Goal: Task Accomplishment & Management: Manage account settings

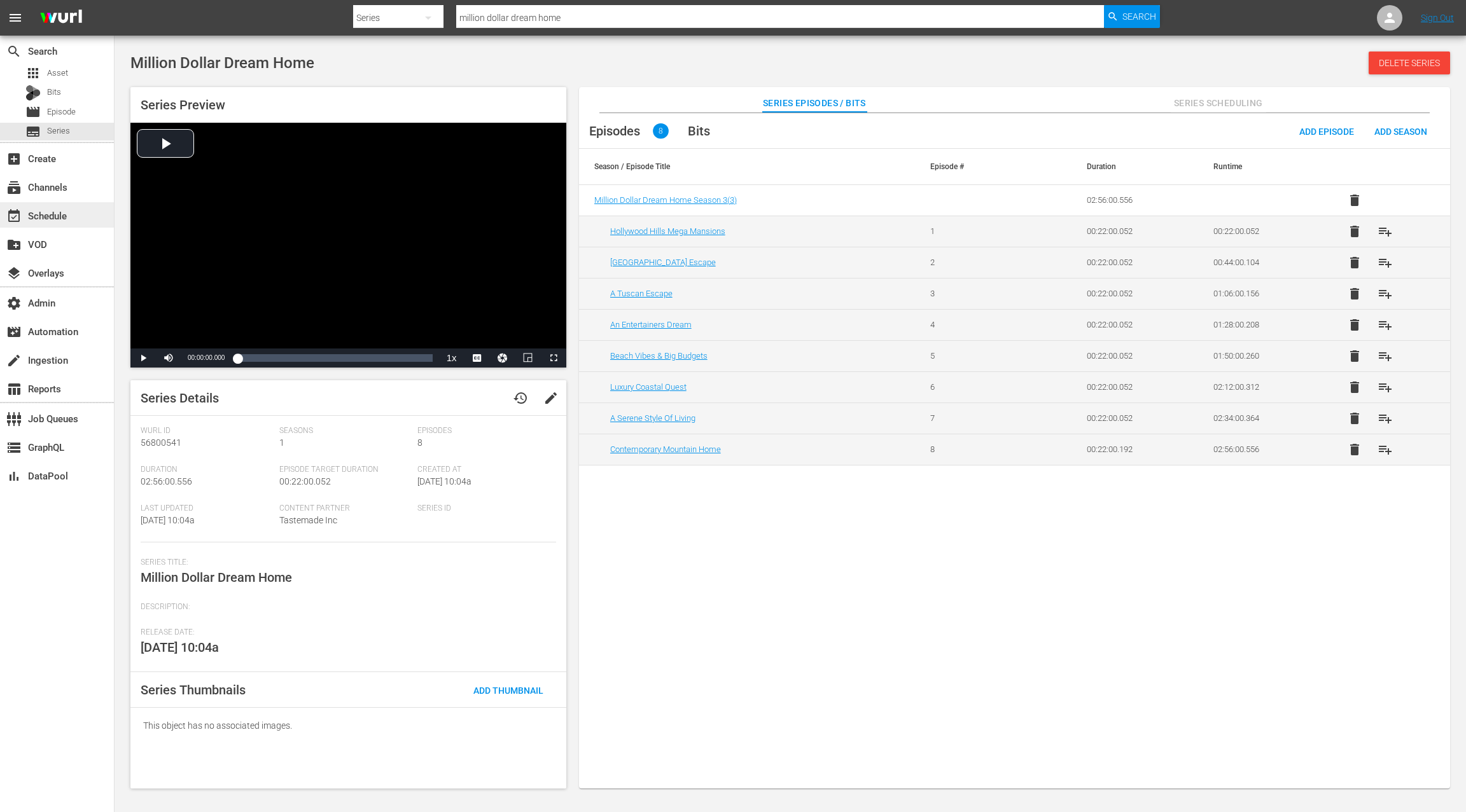
click at [78, 215] on div "event_available Schedule" at bounding box center [57, 215] width 114 height 25
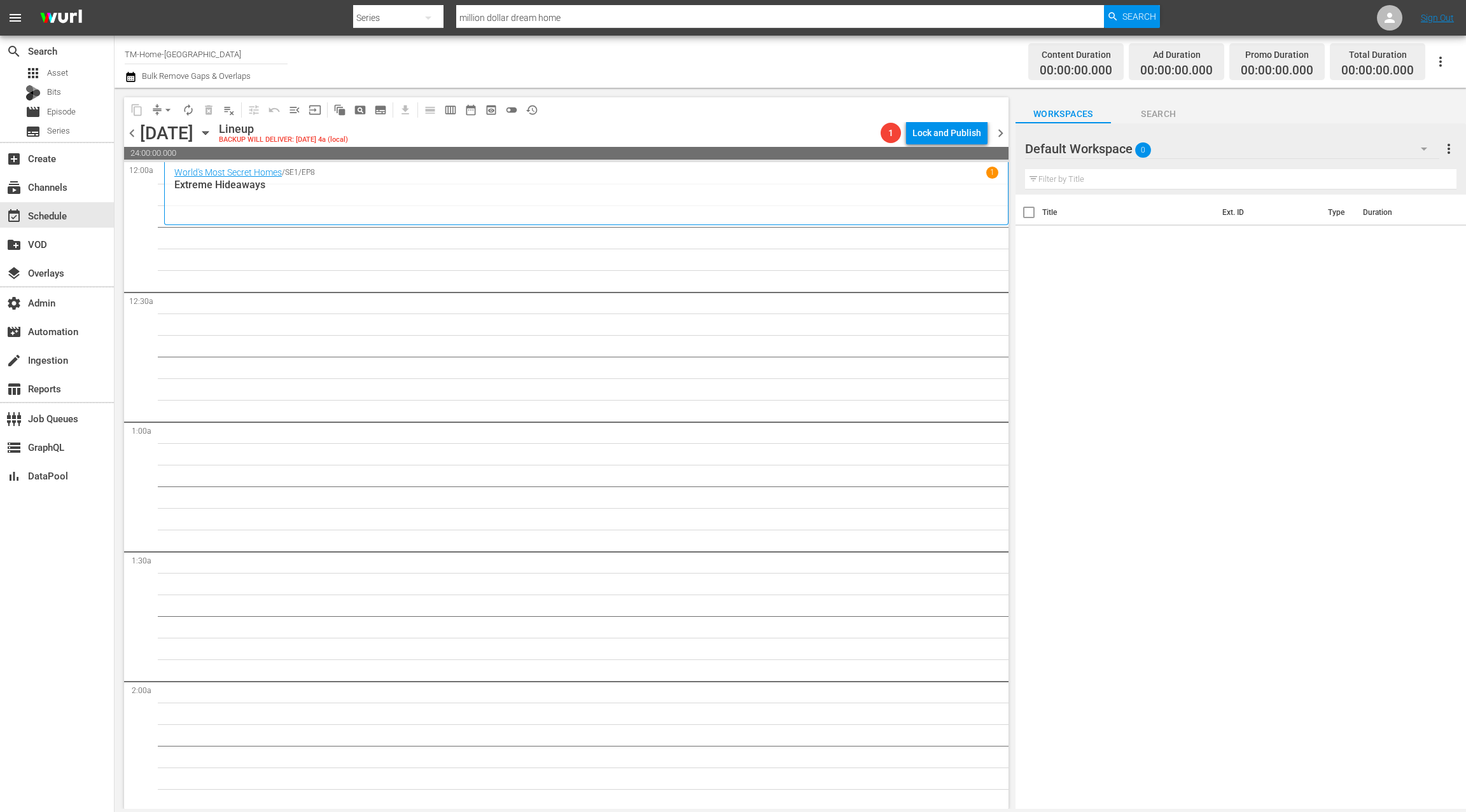
click at [265, 199] on div "World's Most Secret Homes / SE1 / EP8 1 Extreme Hideaways" at bounding box center [586, 193] width 824 height 53
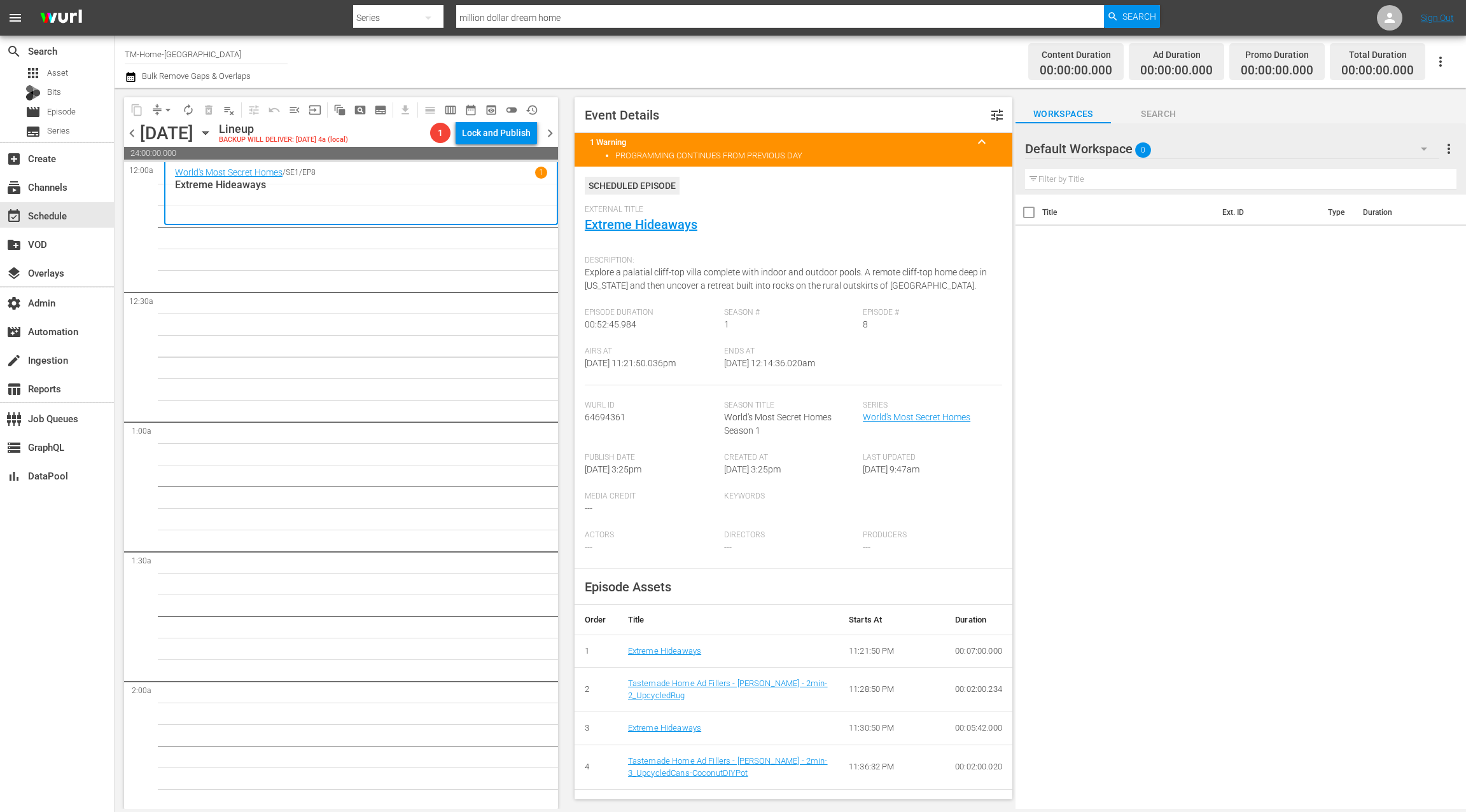
click at [131, 131] on span "chevron_left" at bounding box center [132, 133] width 16 height 16
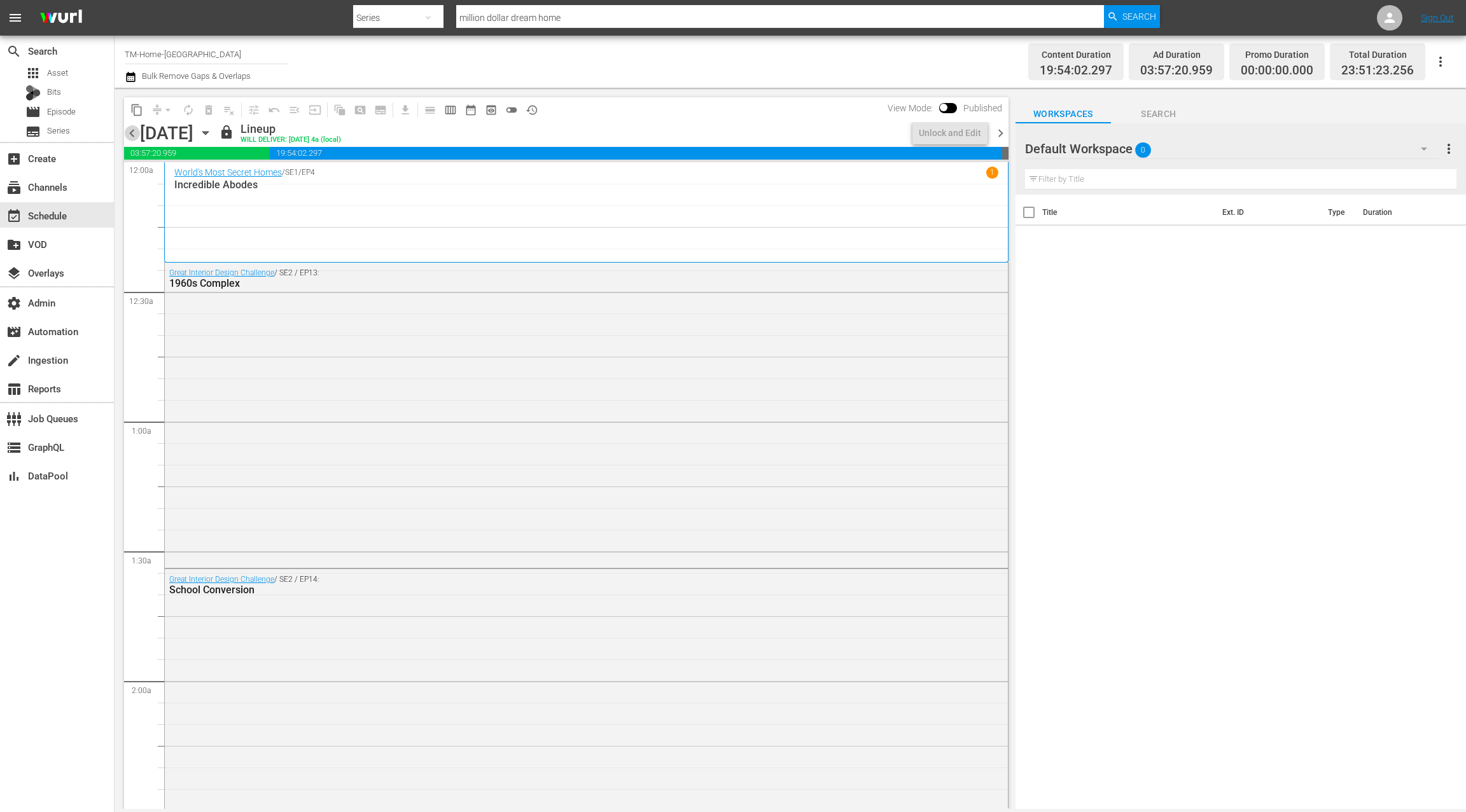
click at [131, 131] on span "chevron_left" at bounding box center [132, 133] width 16 height 16
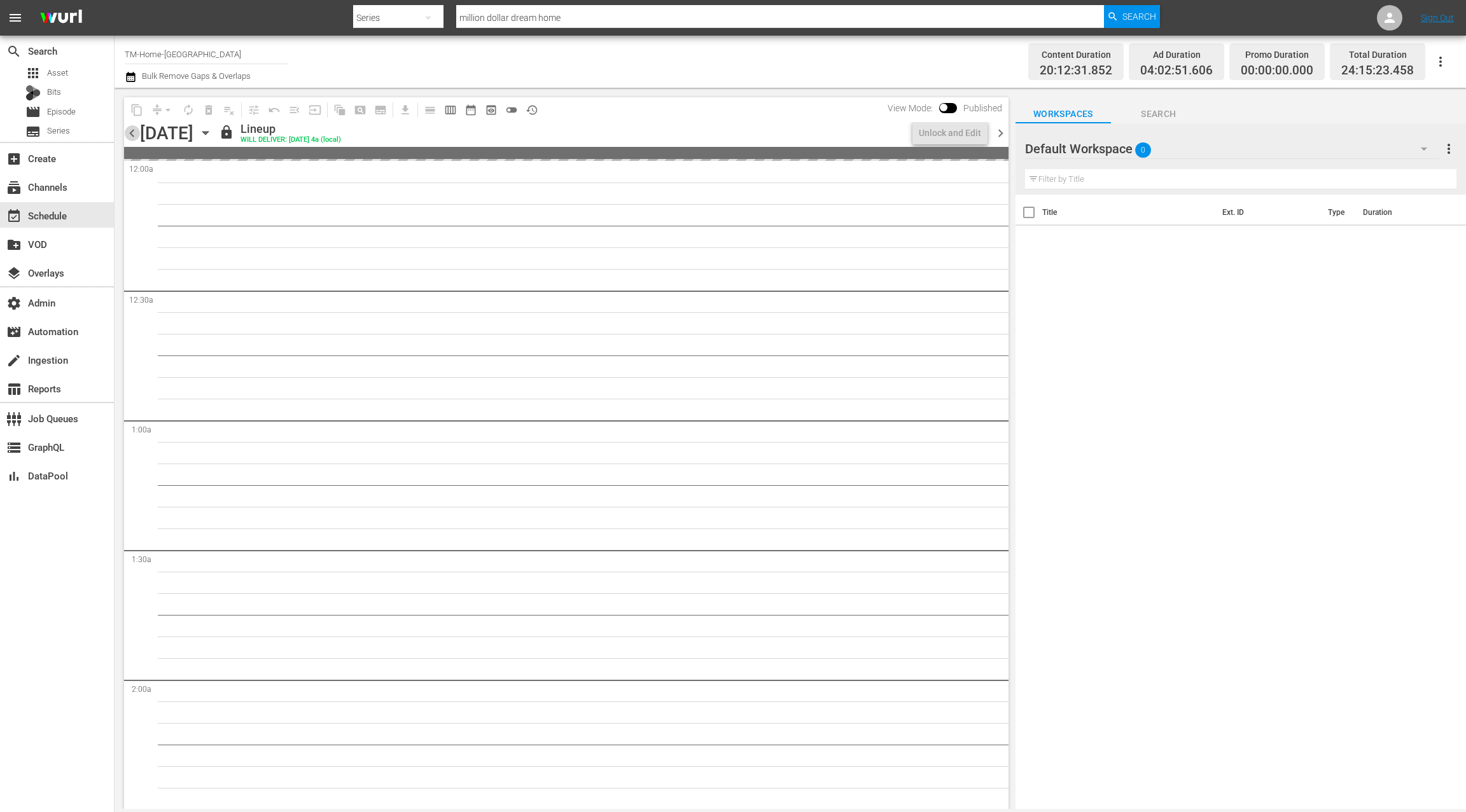
click at [131, 131] on span "chevron_left" at bounding box center [132, 133] width 16 height 16
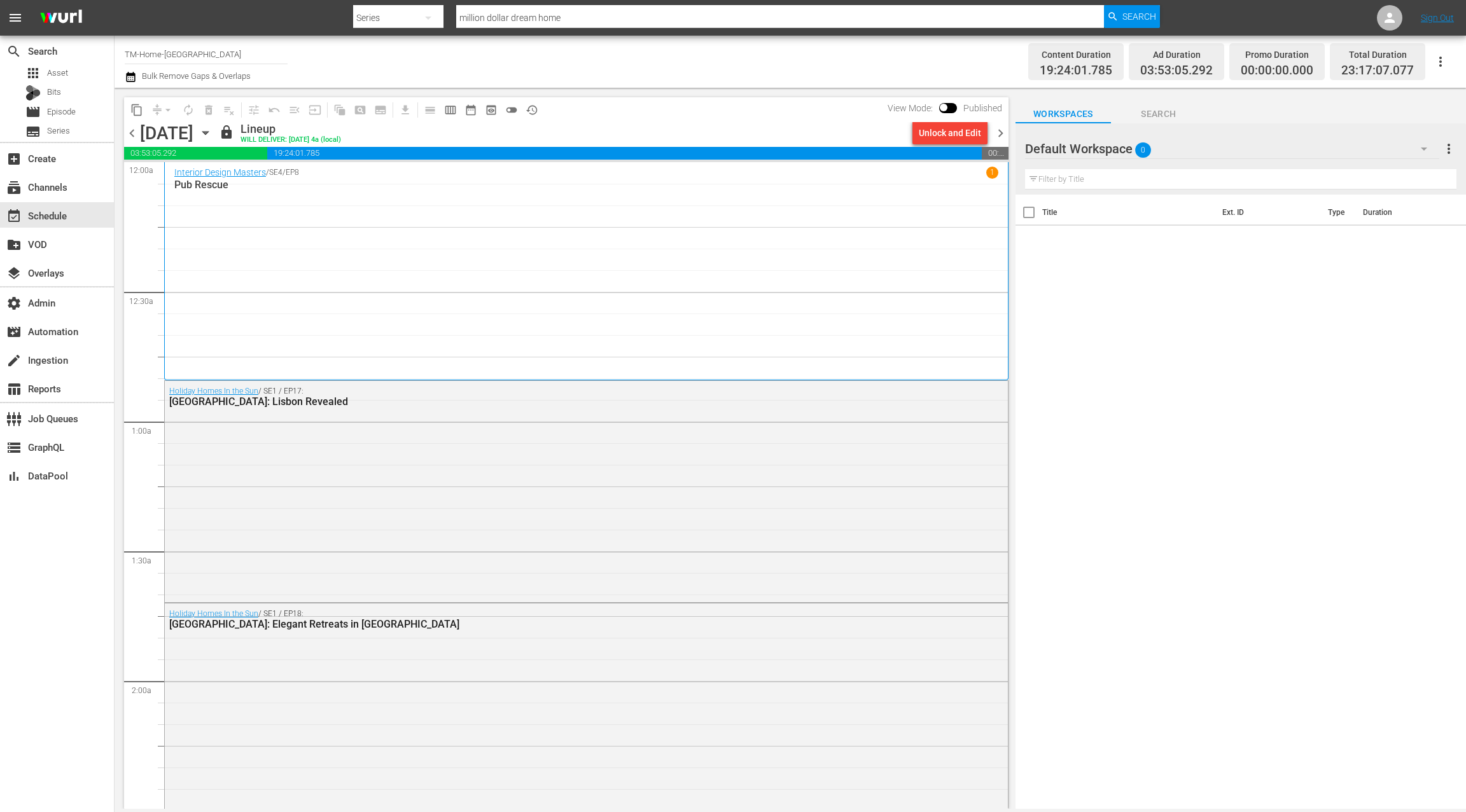
click at [422, 259] on div "Interior Design Masters / SE4 / EP8 1 Pub Rescue" at bounding box center [586, 270] width 824 height 208
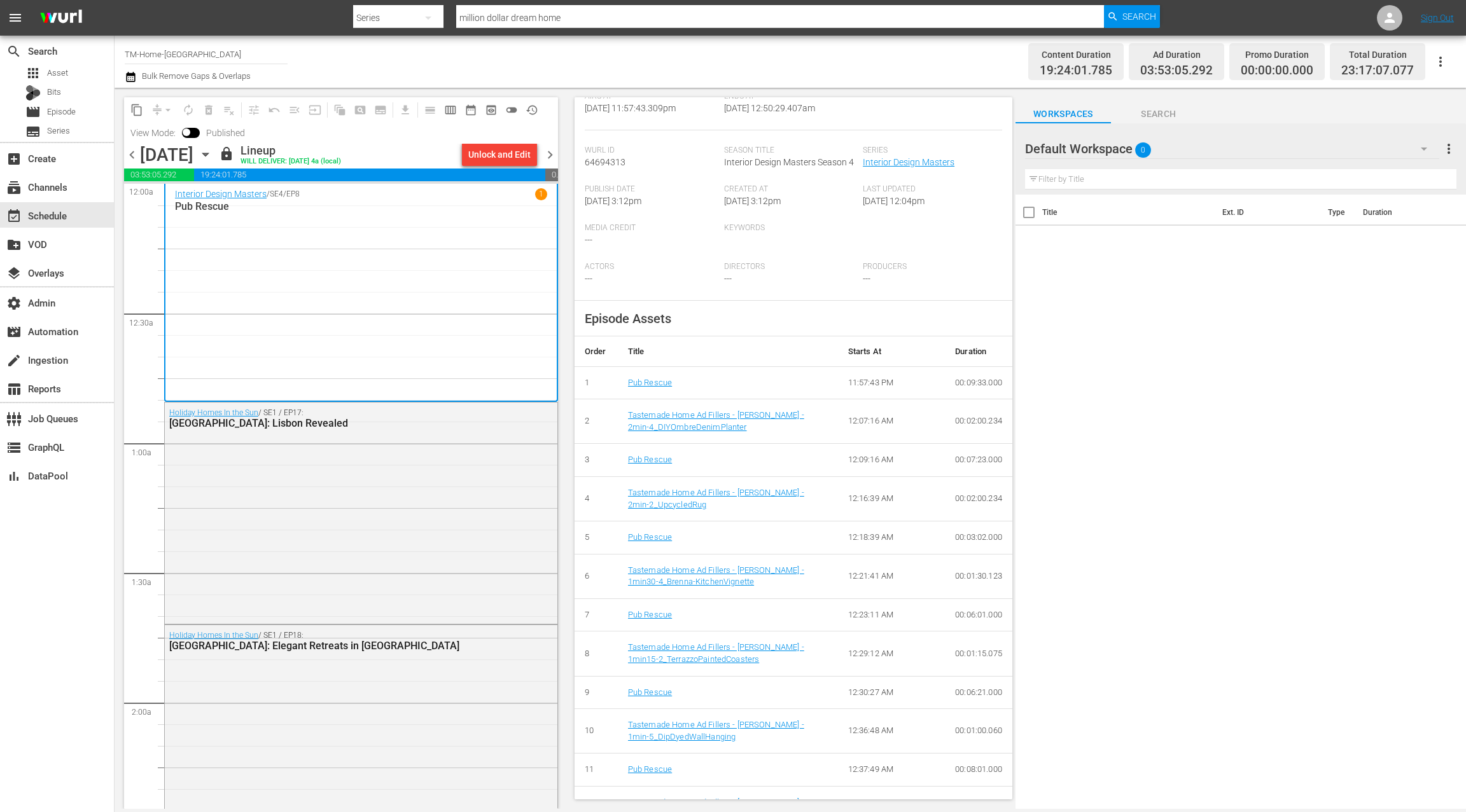
scroll to position [330, 0]
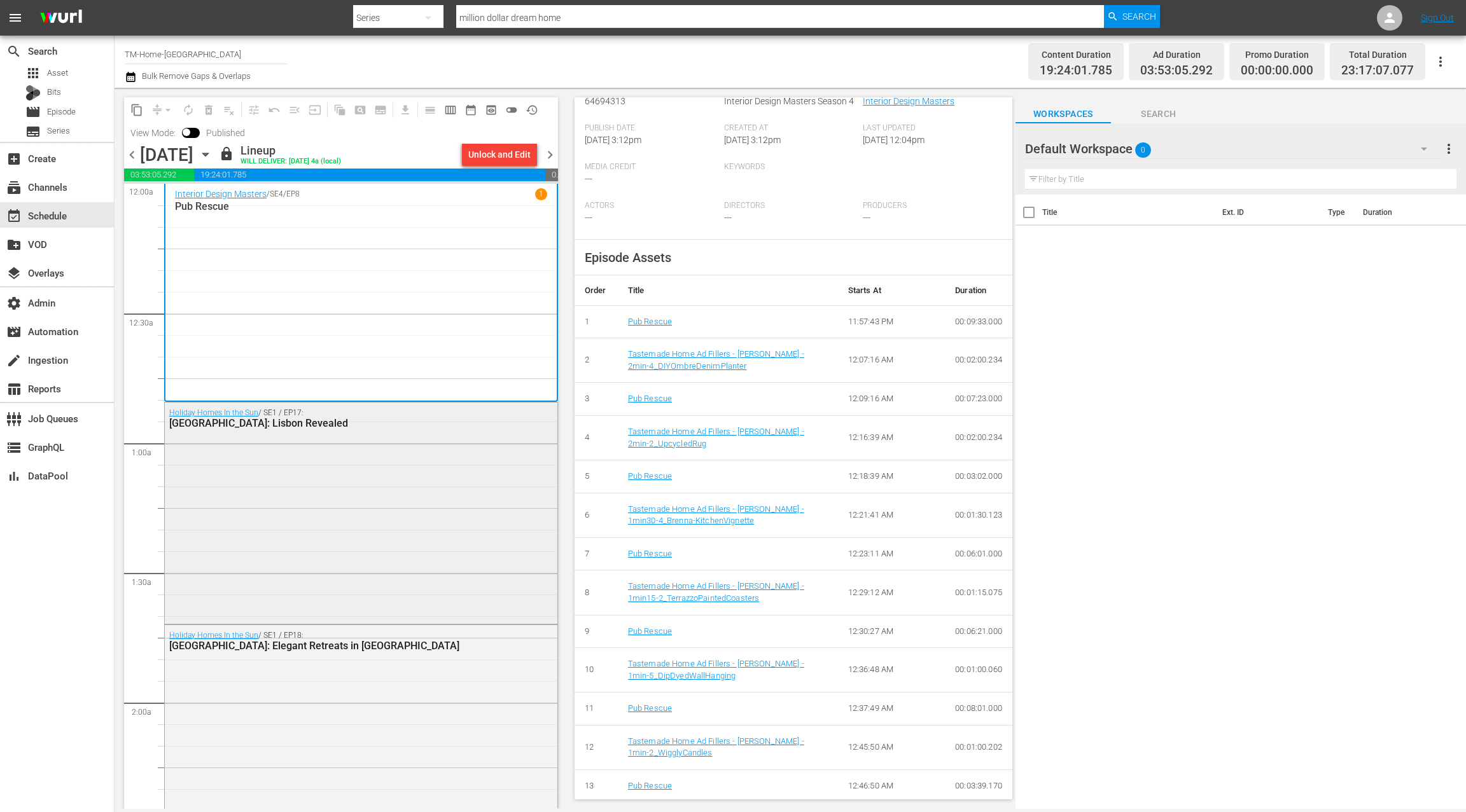
click at [425, 536] on div "Holiday Homes In the Sun / SE1 / EP17: [GEOGRAPHIC_DATA]: [GEOGRAPHIC_DATA] Rev…" at bounding box center [361, 512] width 392 height 219
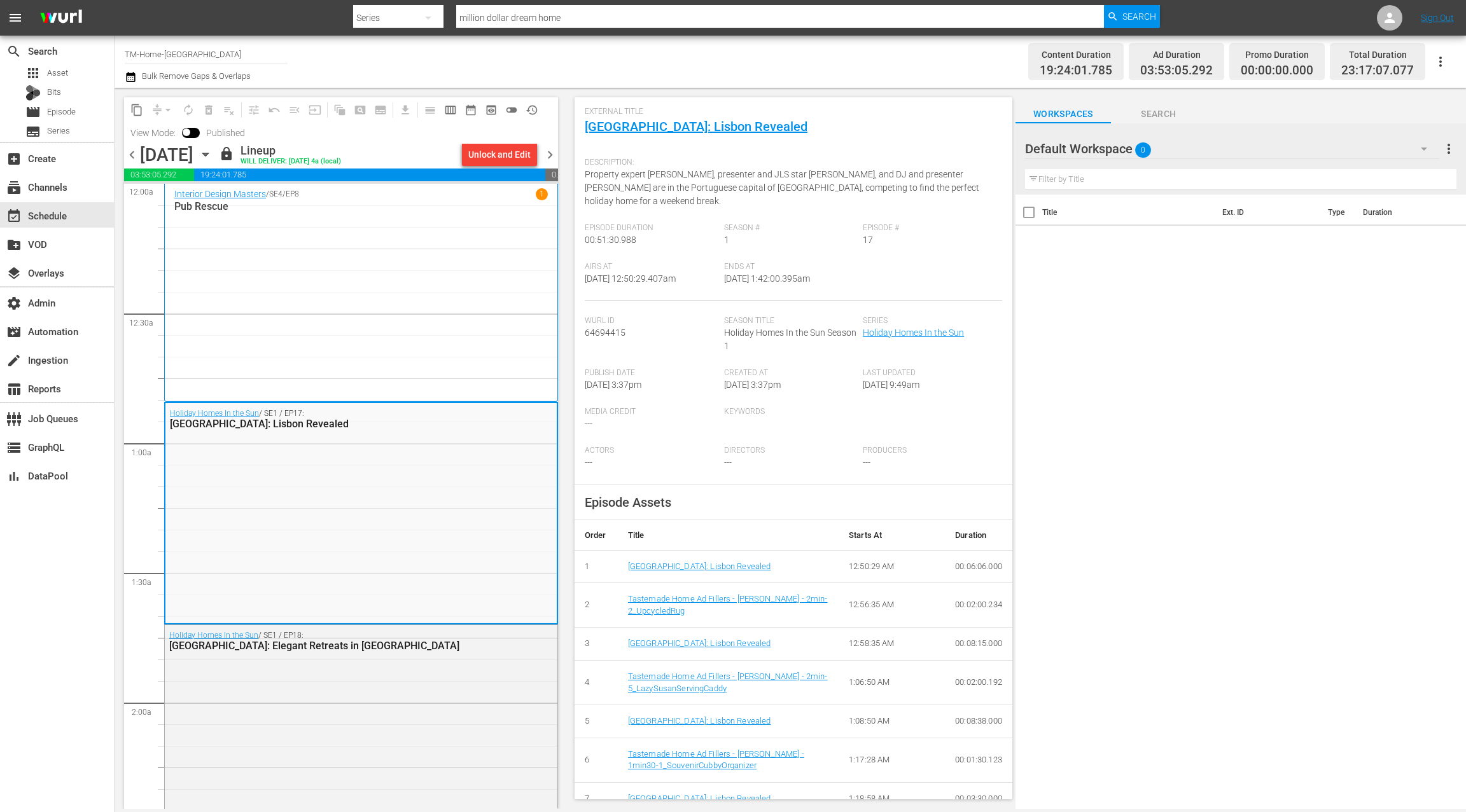
scroll to position [0, 0]
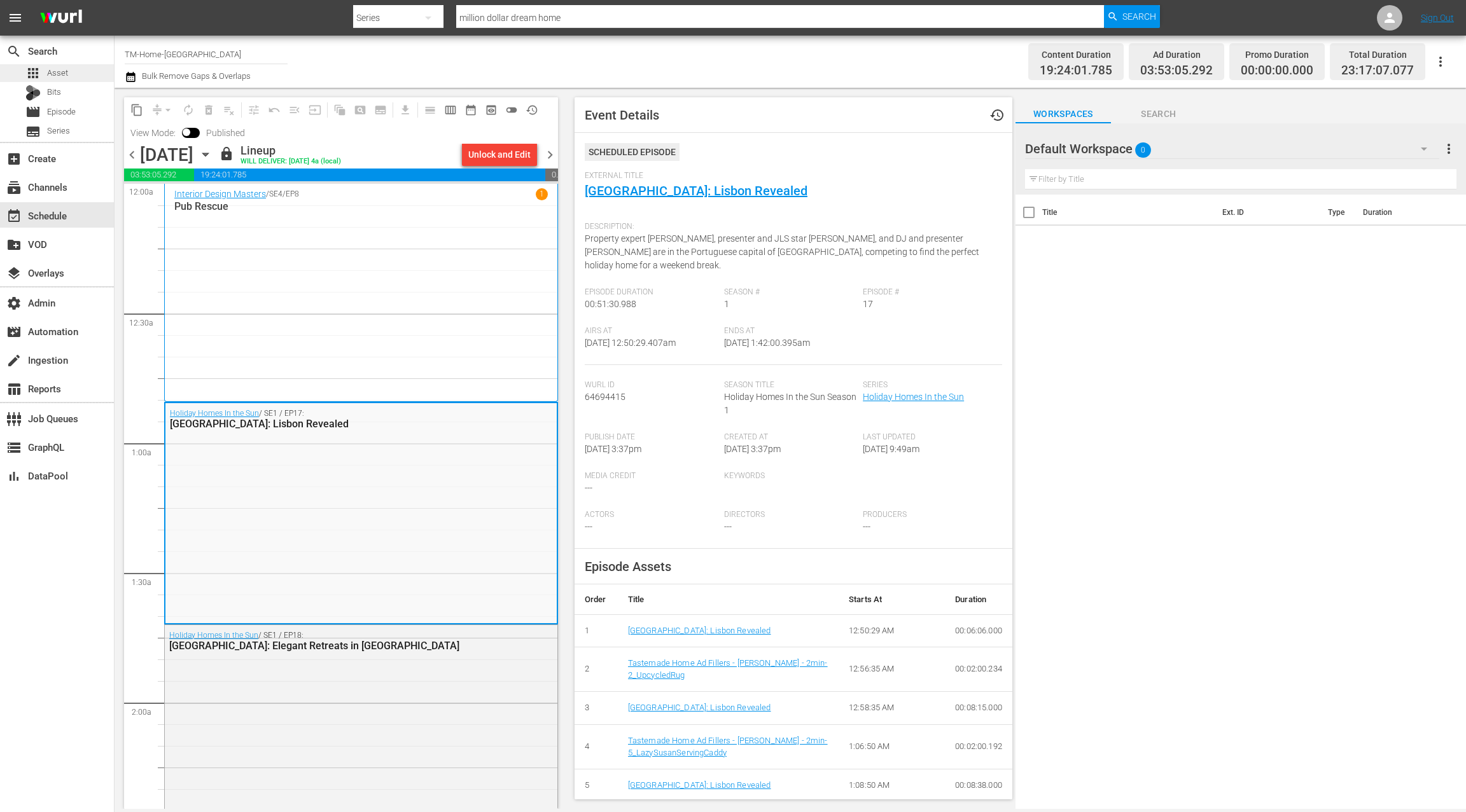
click at [73, 73] on div "apps Asset" at bounding box center [57, 73] width 114 height 17
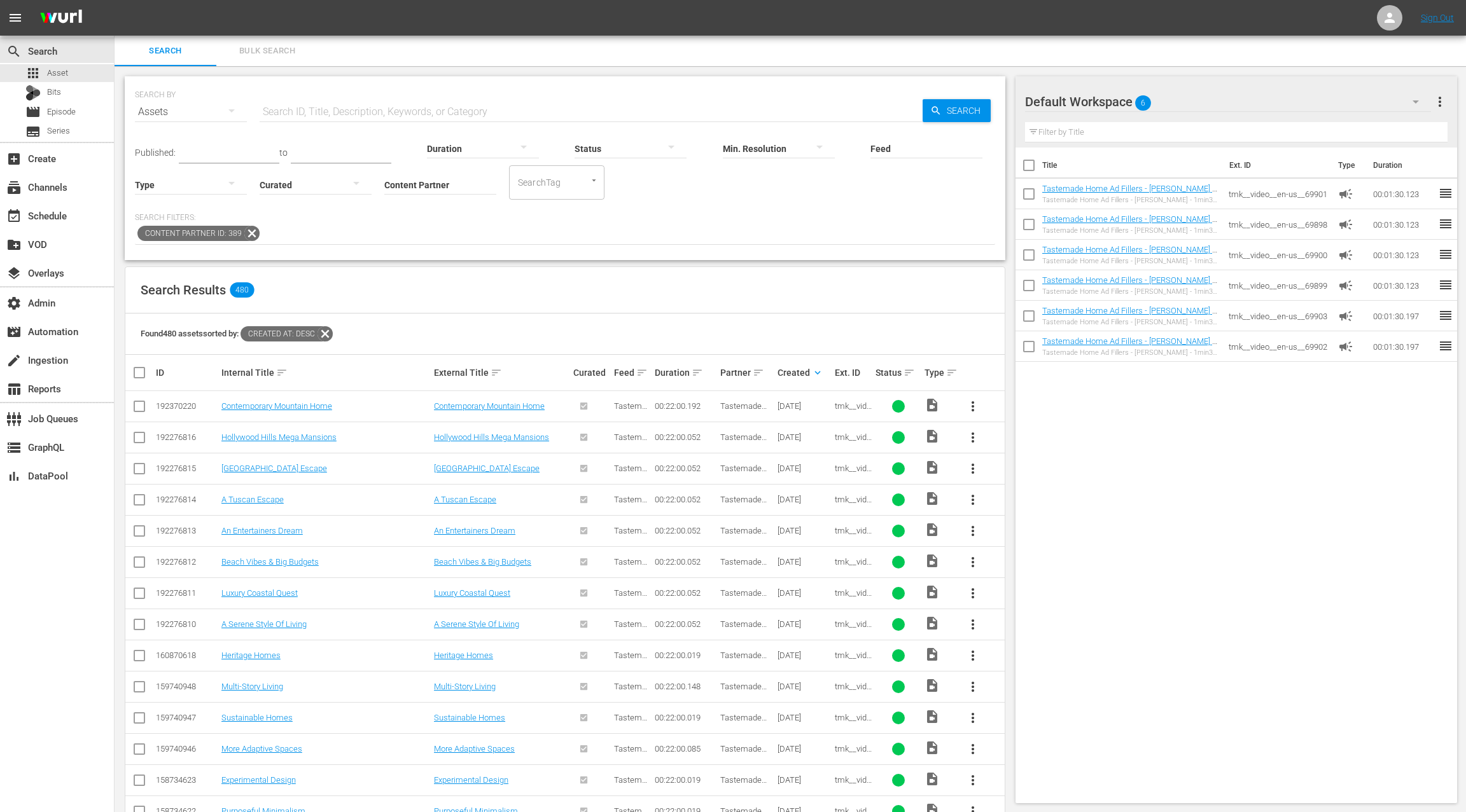
click at [203, 184] on div at bounding box center [190, 184] width 112 height 36
click at [193, 208] on div "Ad" at bounding box center [190, 204] width 112 height 21
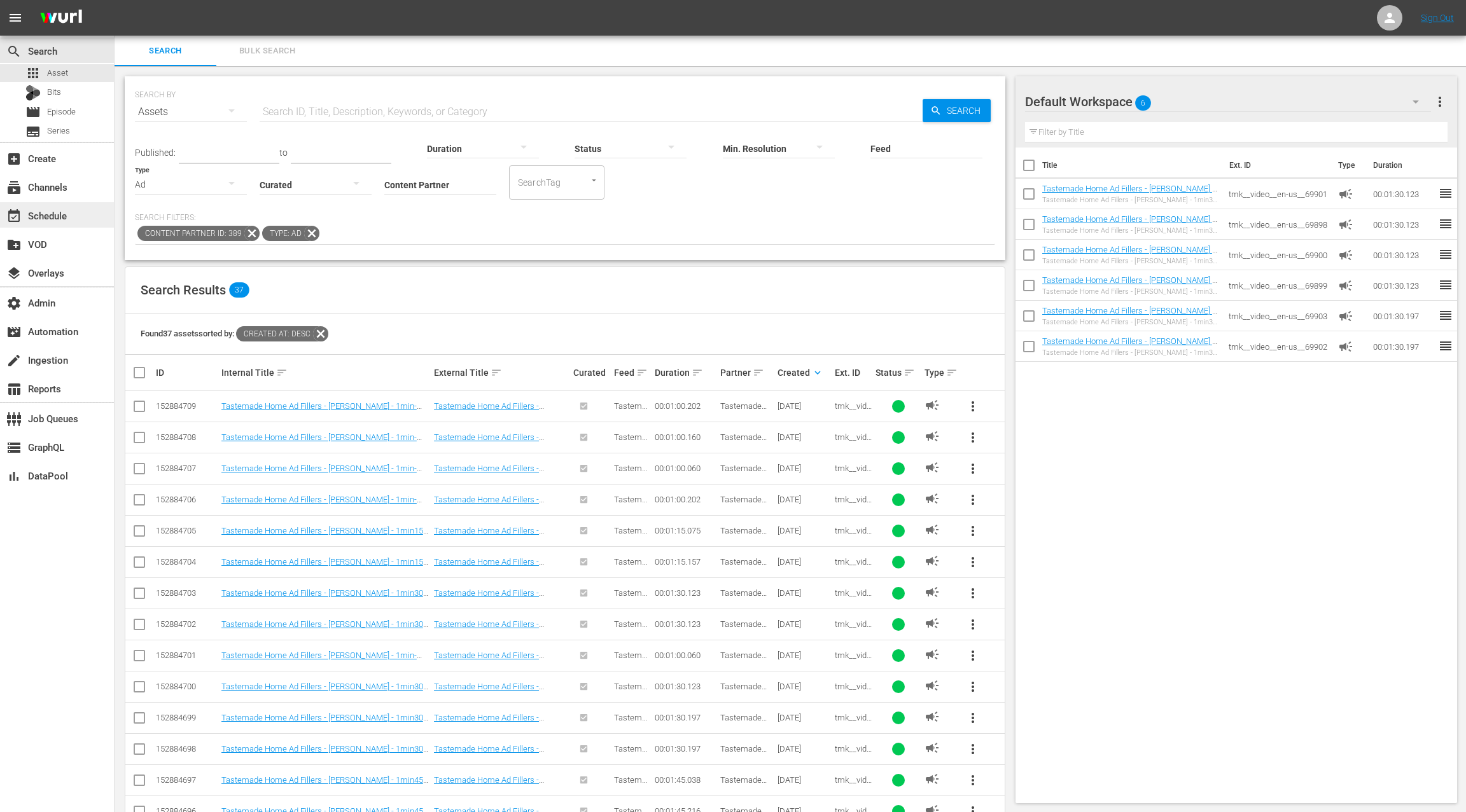
click at [70, 219] on div "event_available Schedule" at bounding box center [36, 214] width 71 height 11
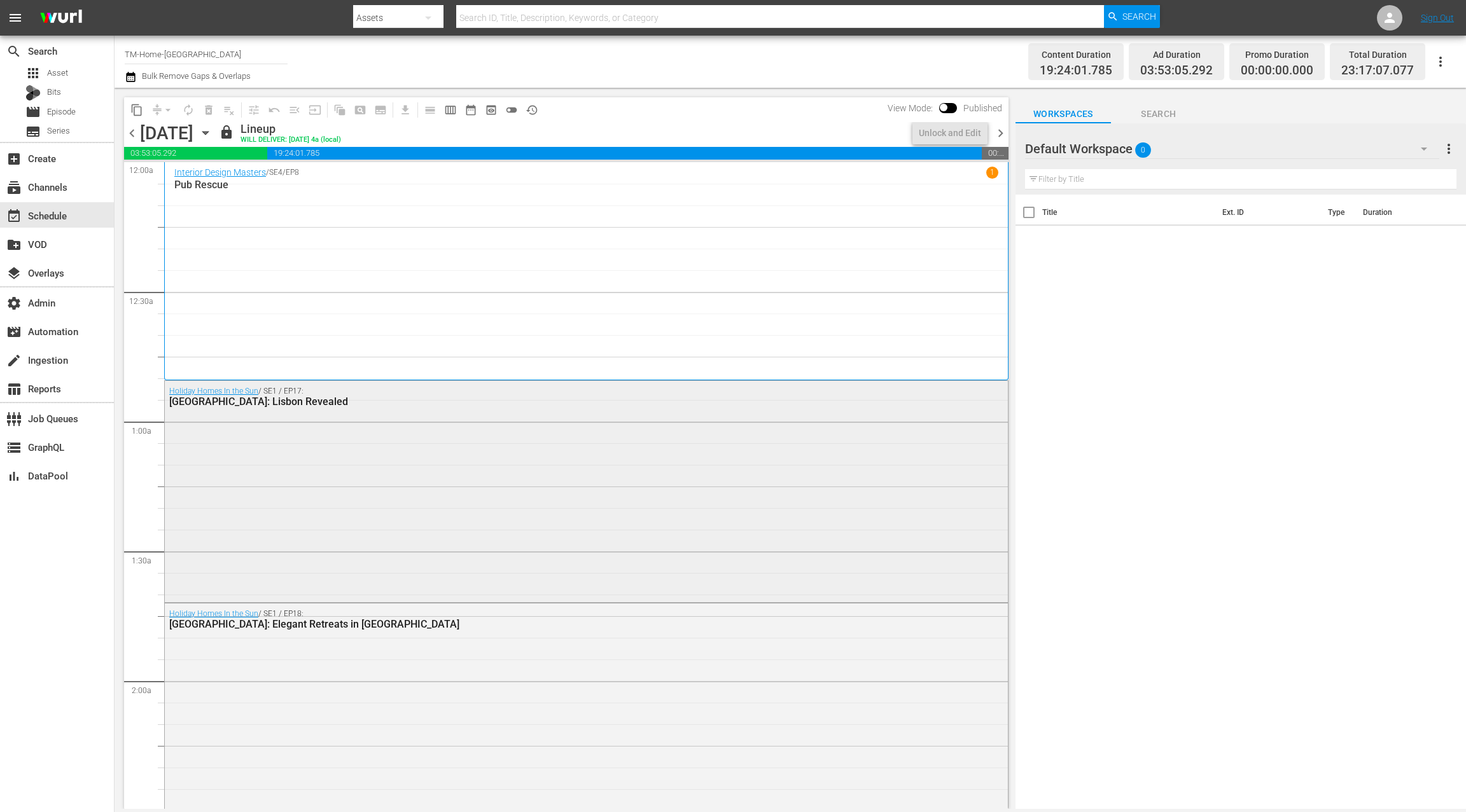
click at [447, 429] on div "Holiday Homes In the Sun / SE1 / EP17: Portugal: Lisbon Revealed" at bounding box center [586, 490] width 843 height 219
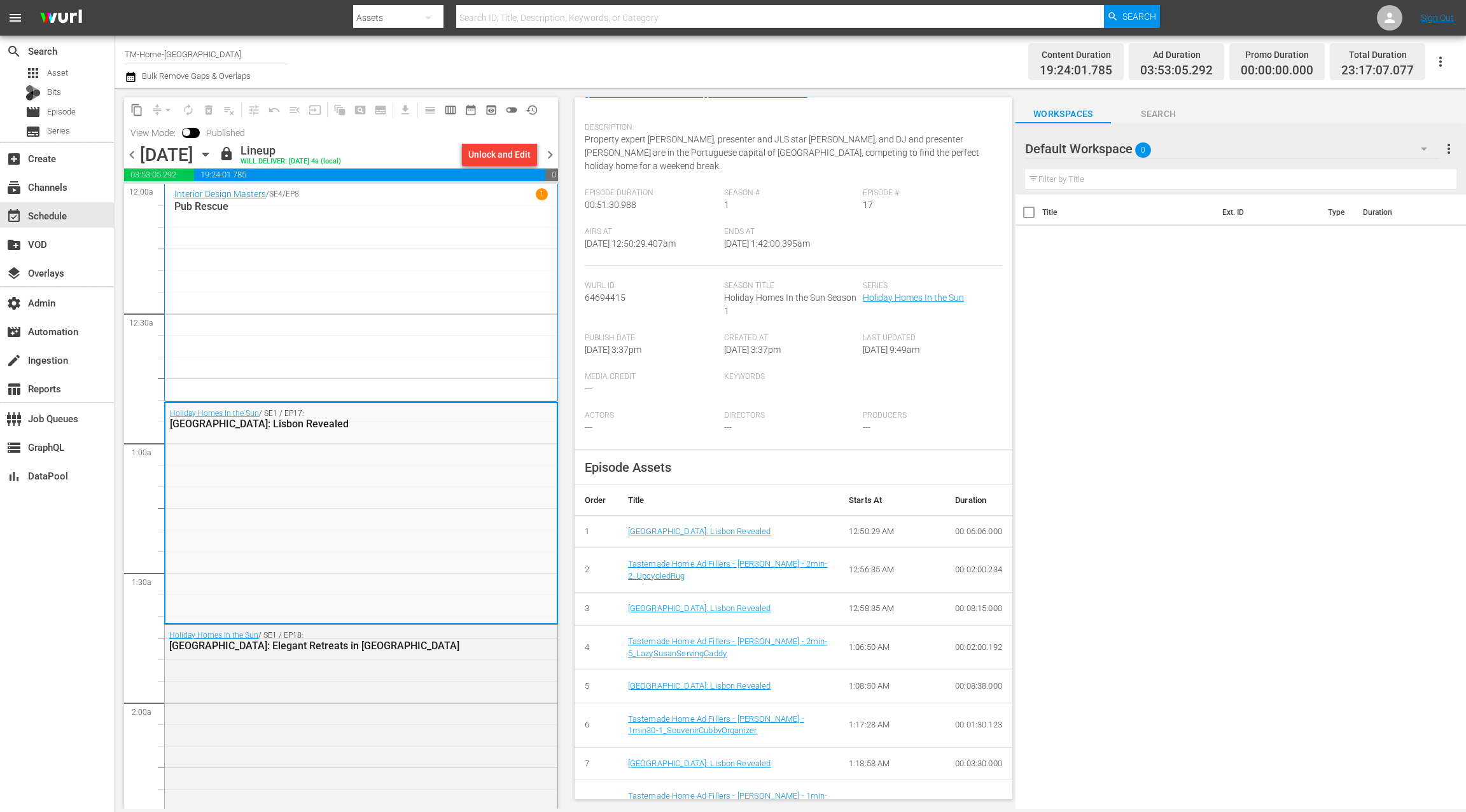
scroll to position [86, 0]
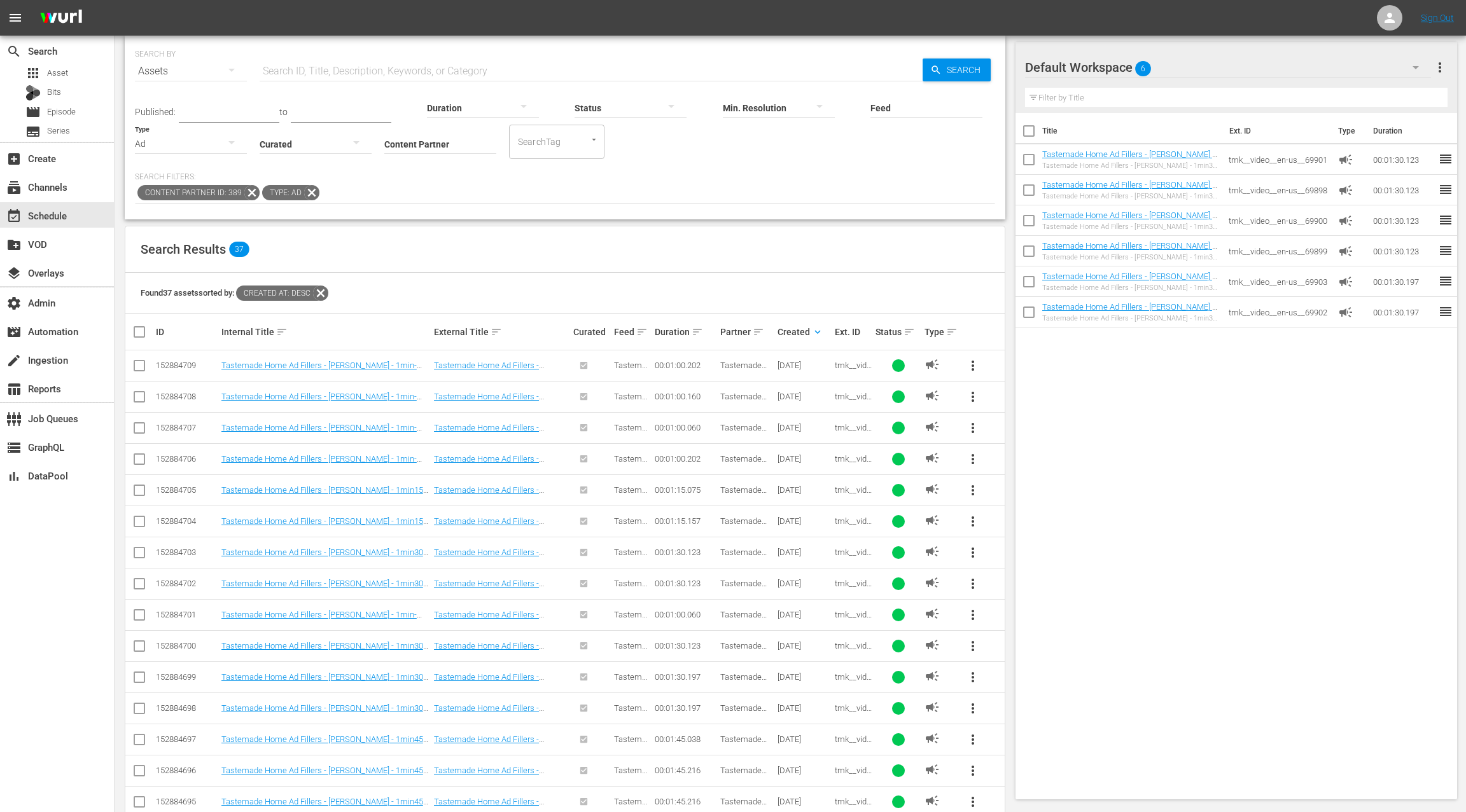
scroll to position [98, 0]
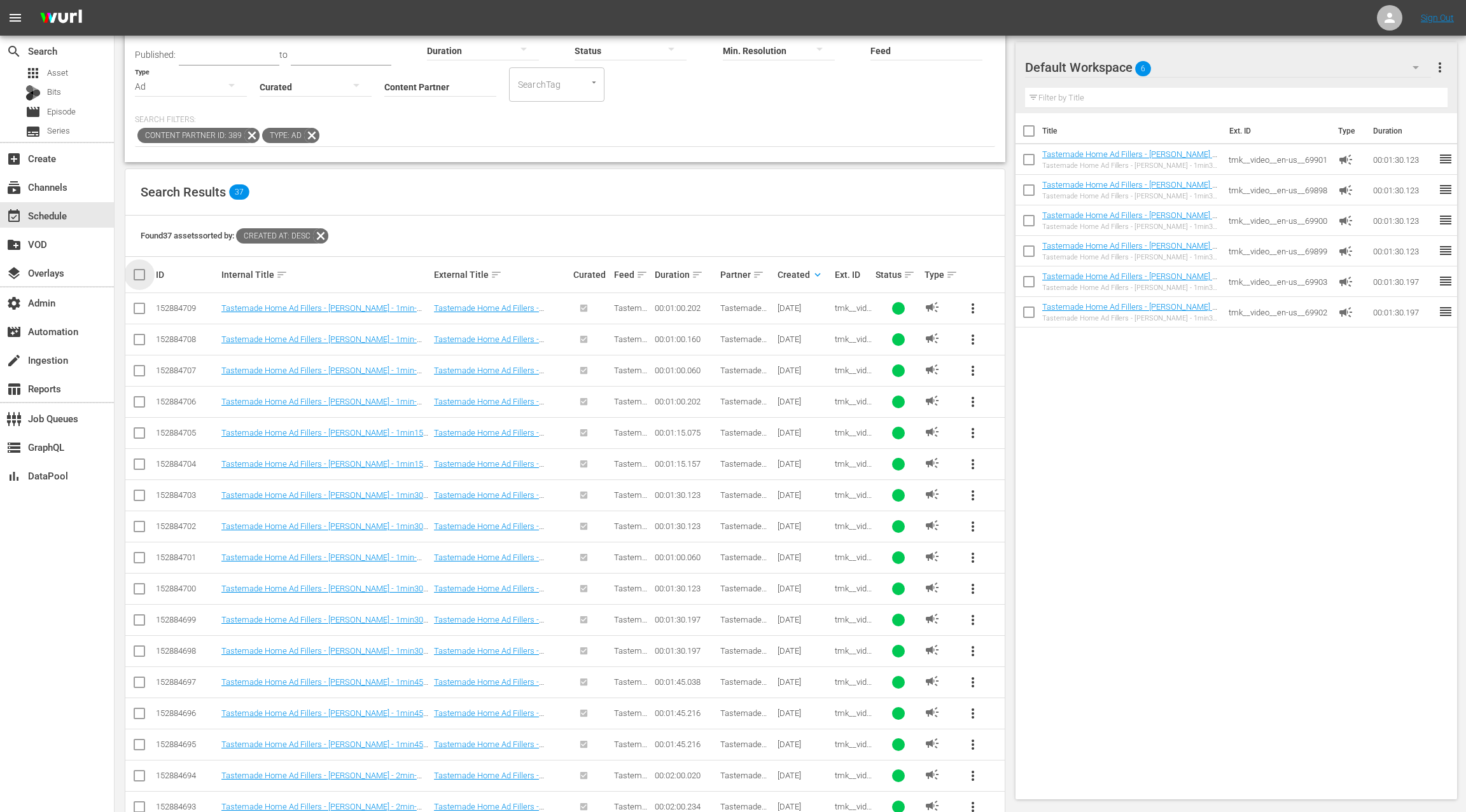
click at [134, 273] on input "checkbox" at bounding box center [144, 274] width 25 height 15
checkbox input "true"
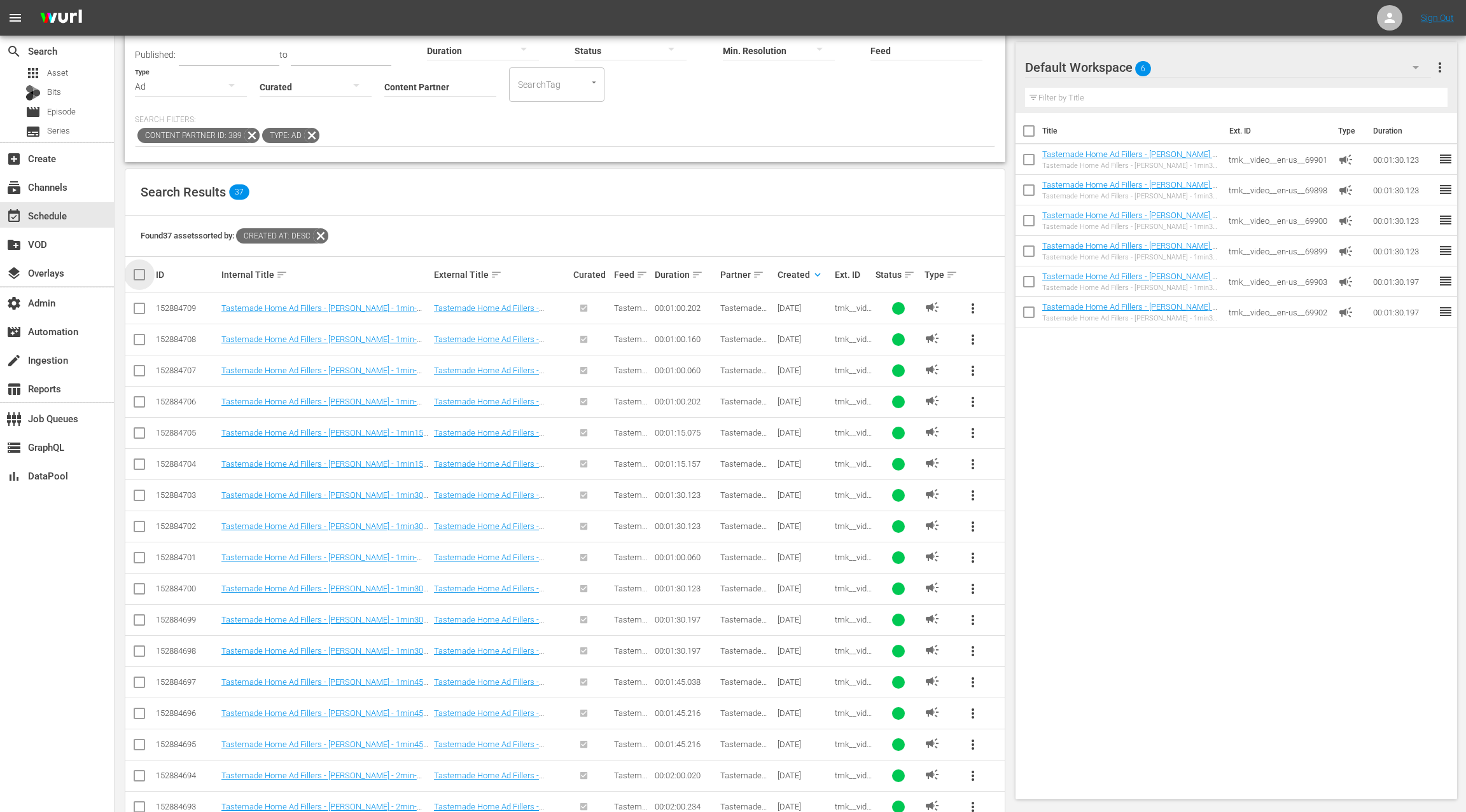
checkbox input "true"
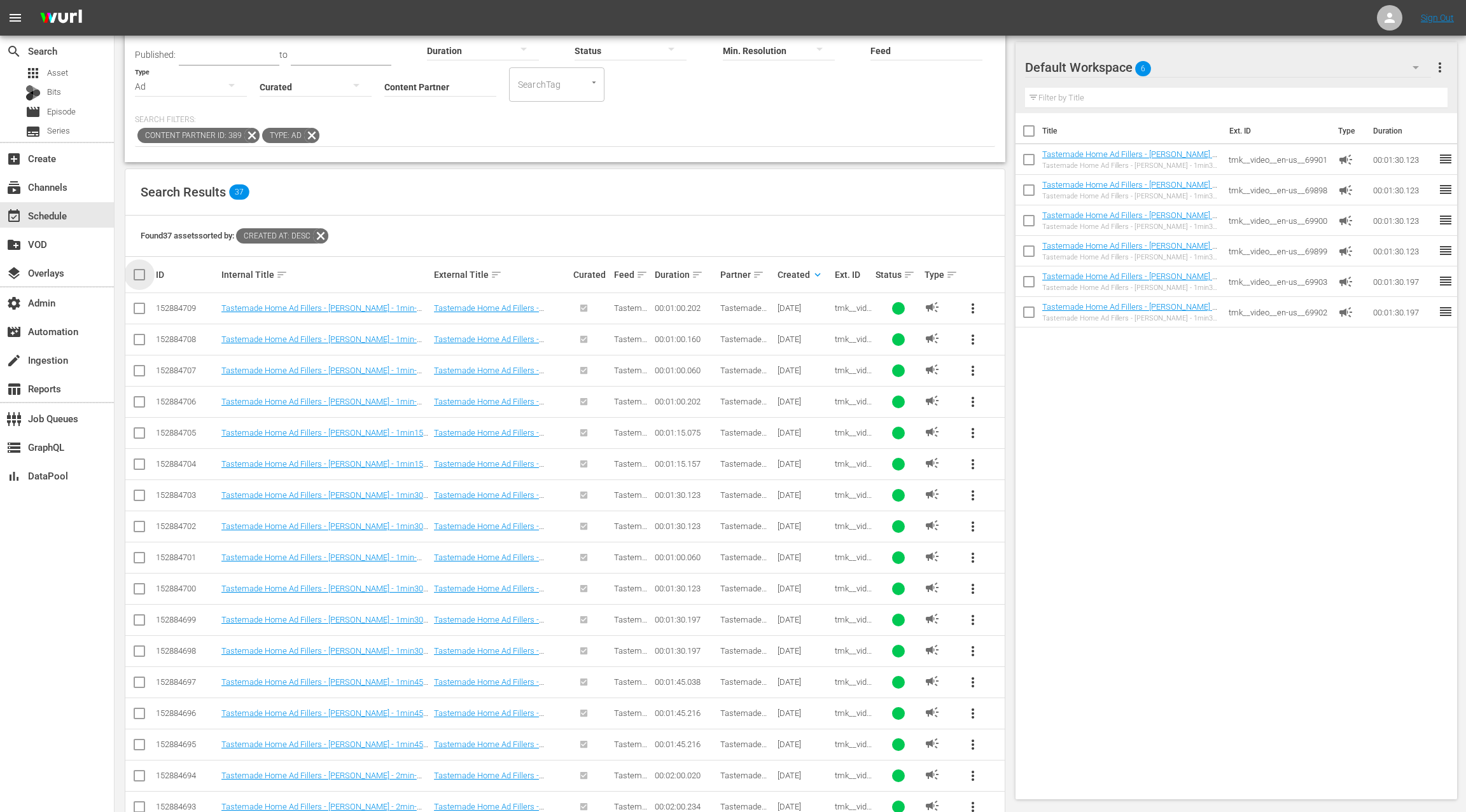
checkbox input "true"
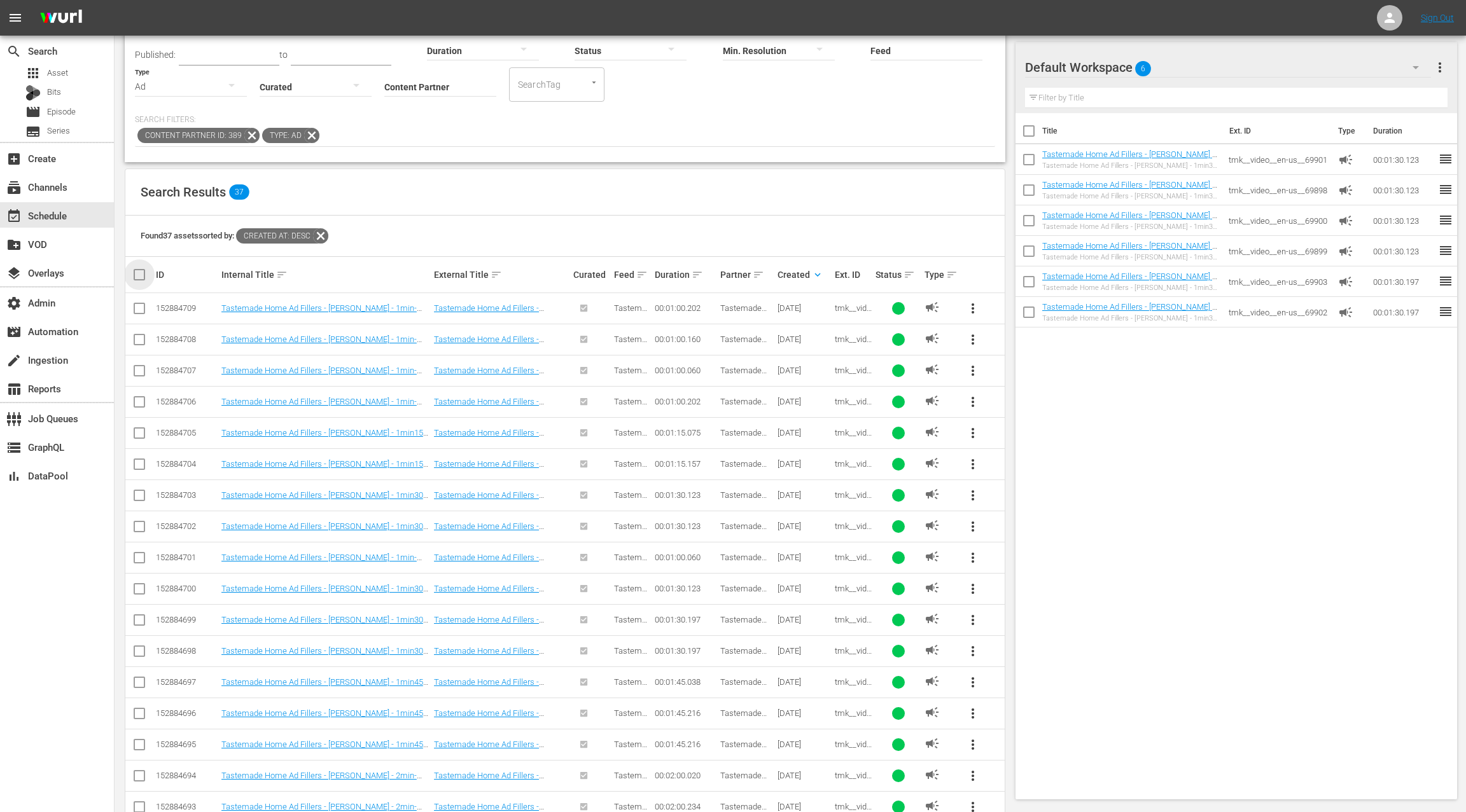
checkbox input "true"
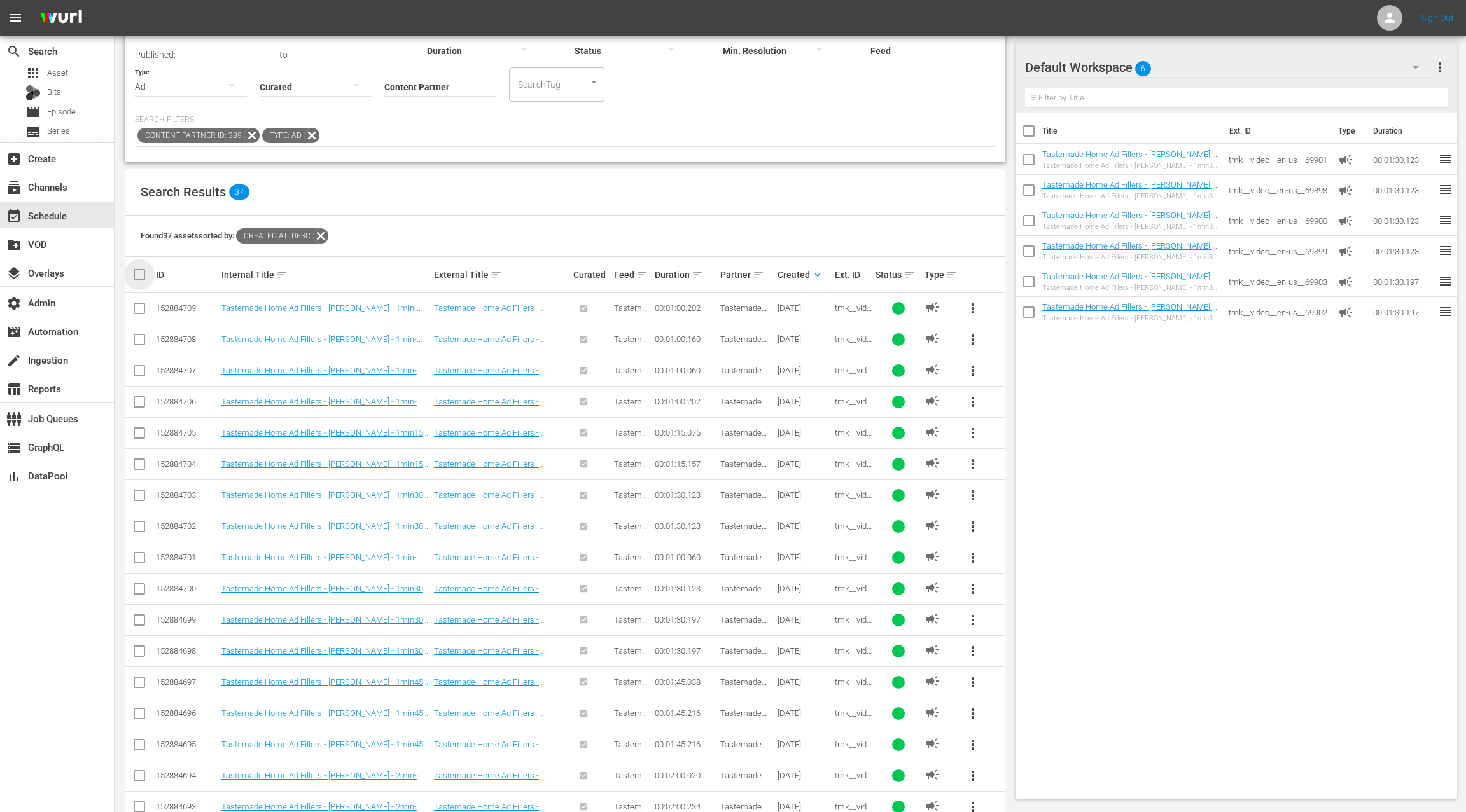
checkbox input "true"
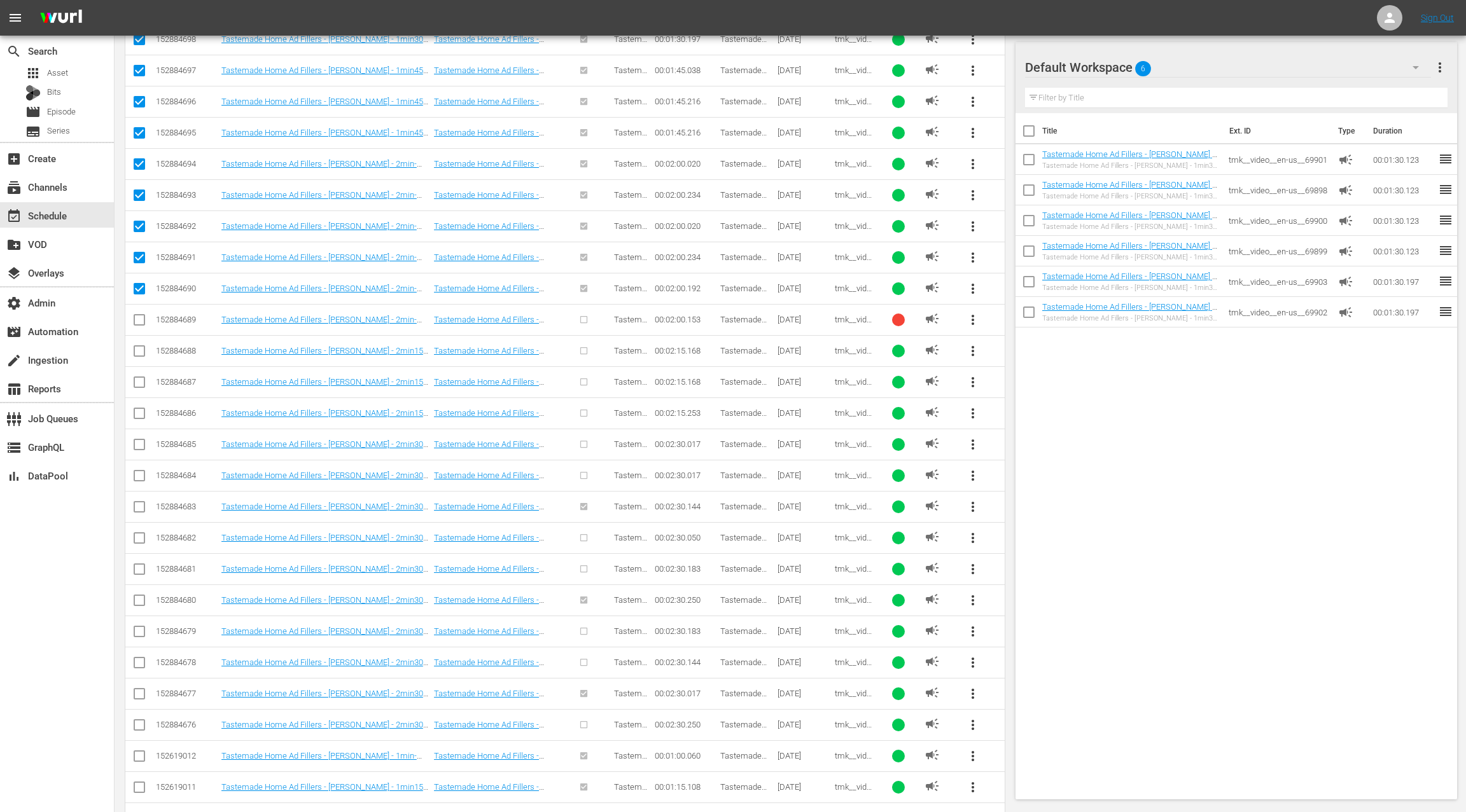
scroll to position [0, 0]
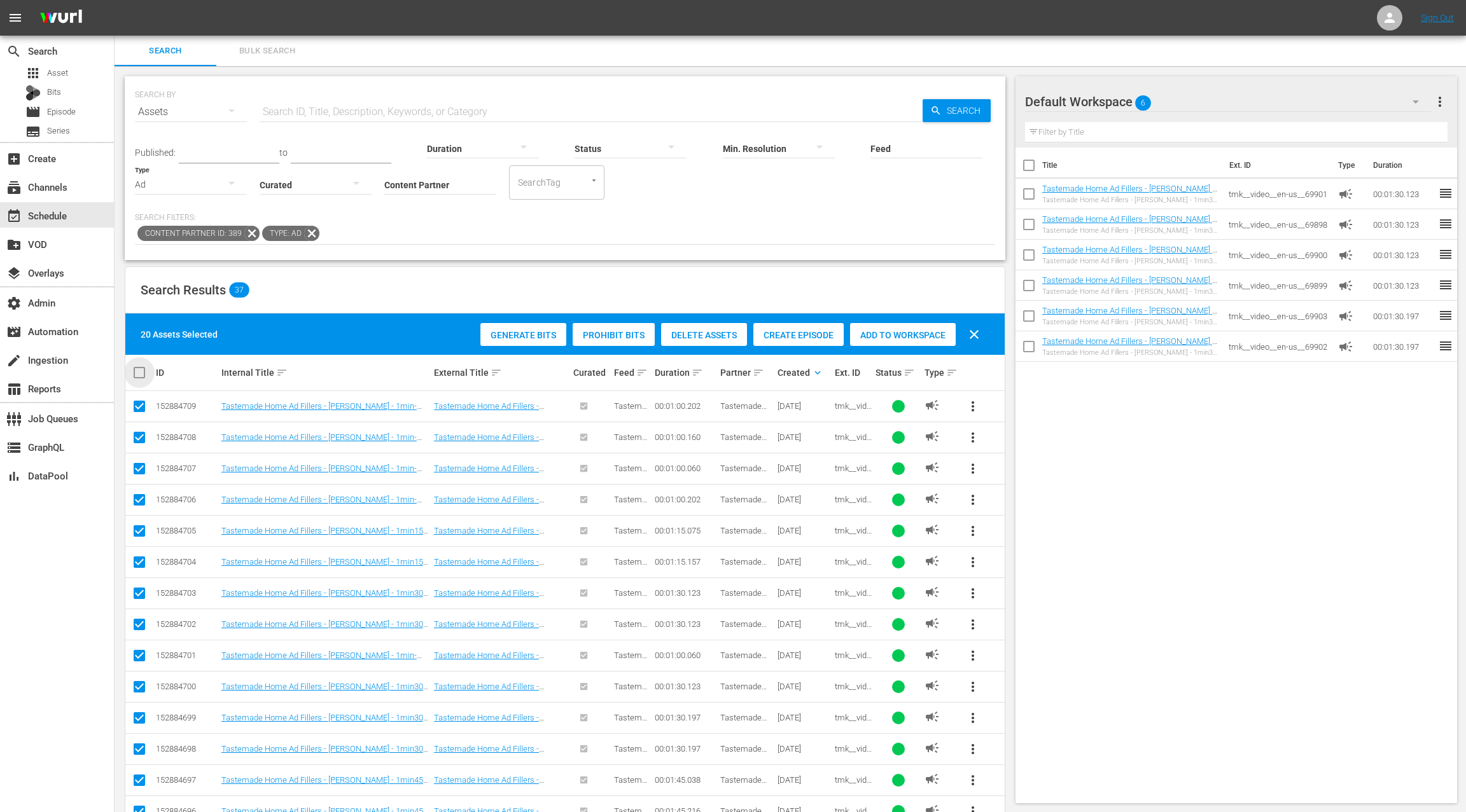
click at [139, 376] on input "checkbox" at bounding box center [144, 372] width 25 height 15
checkbox input "true"
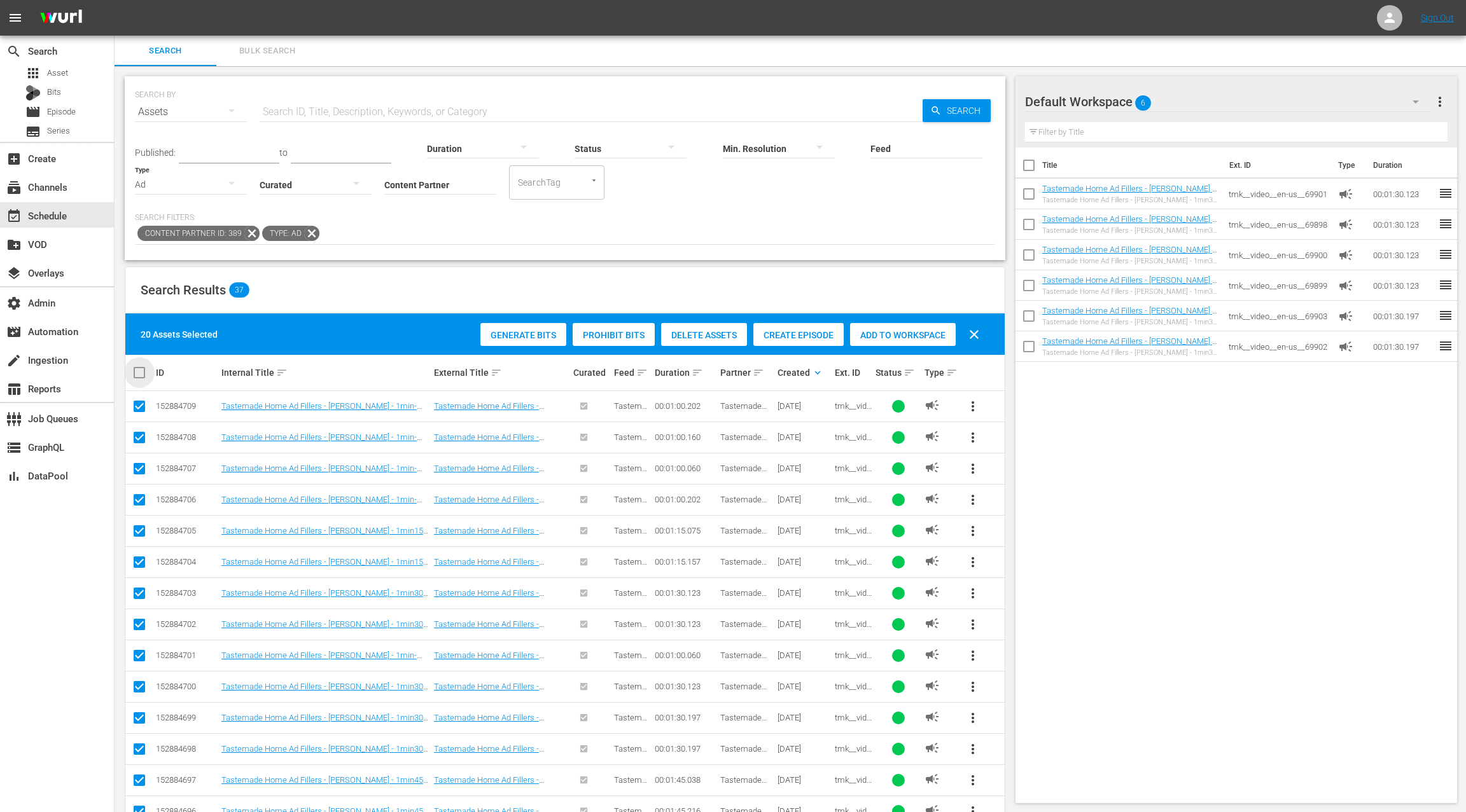
checkbox input "true"
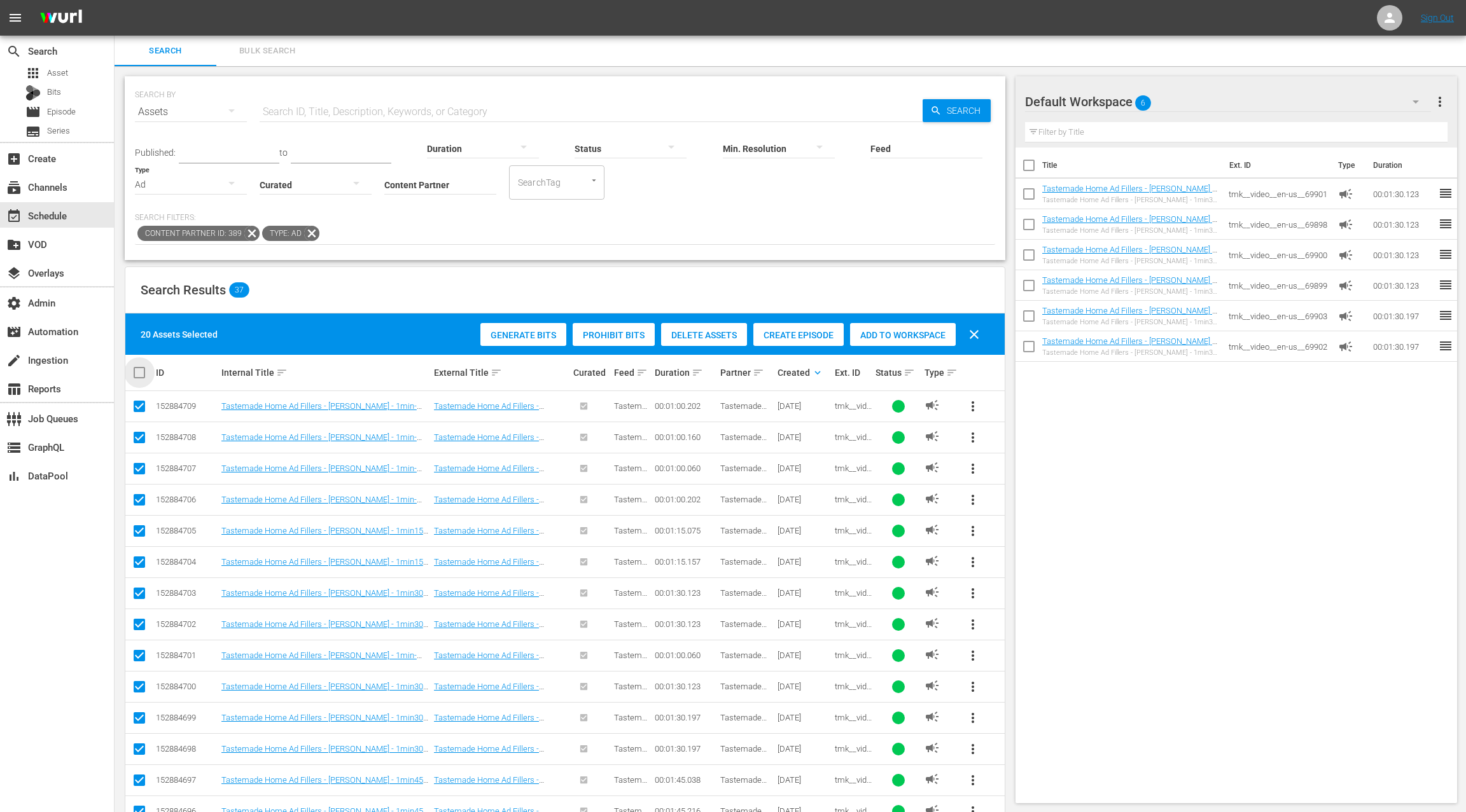
checkbox input "true"
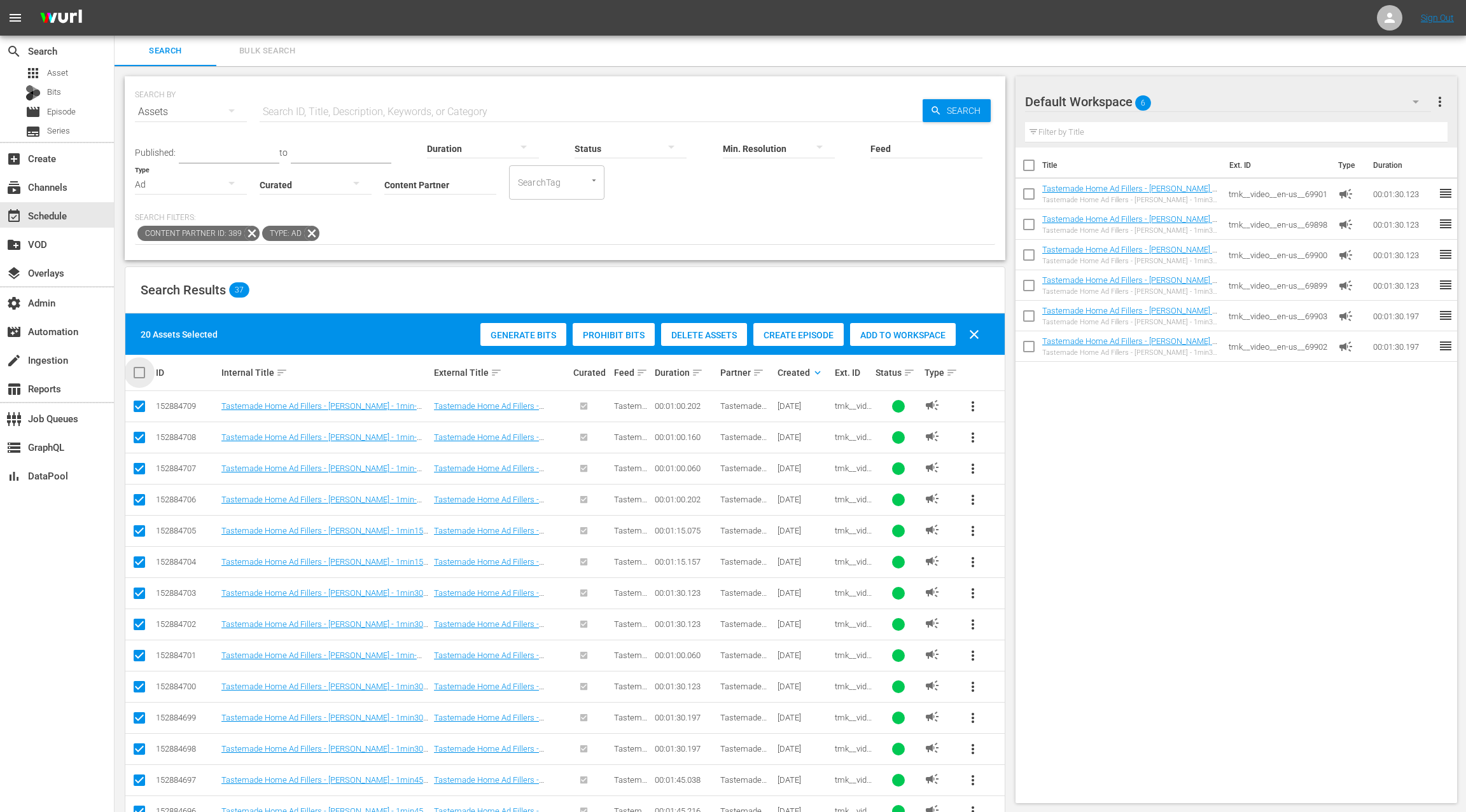
checkbox input "true"
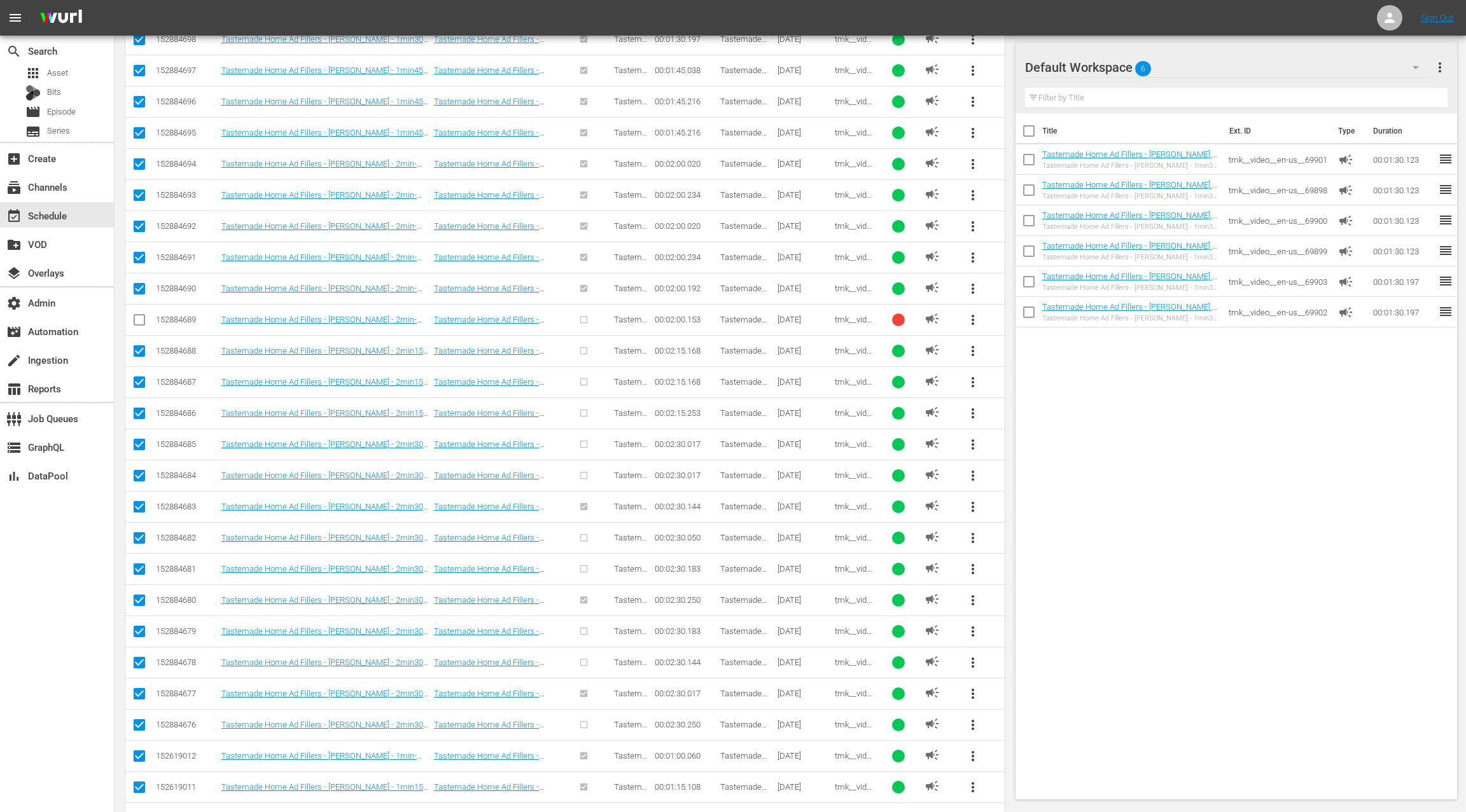
scroll to position [722, 0]
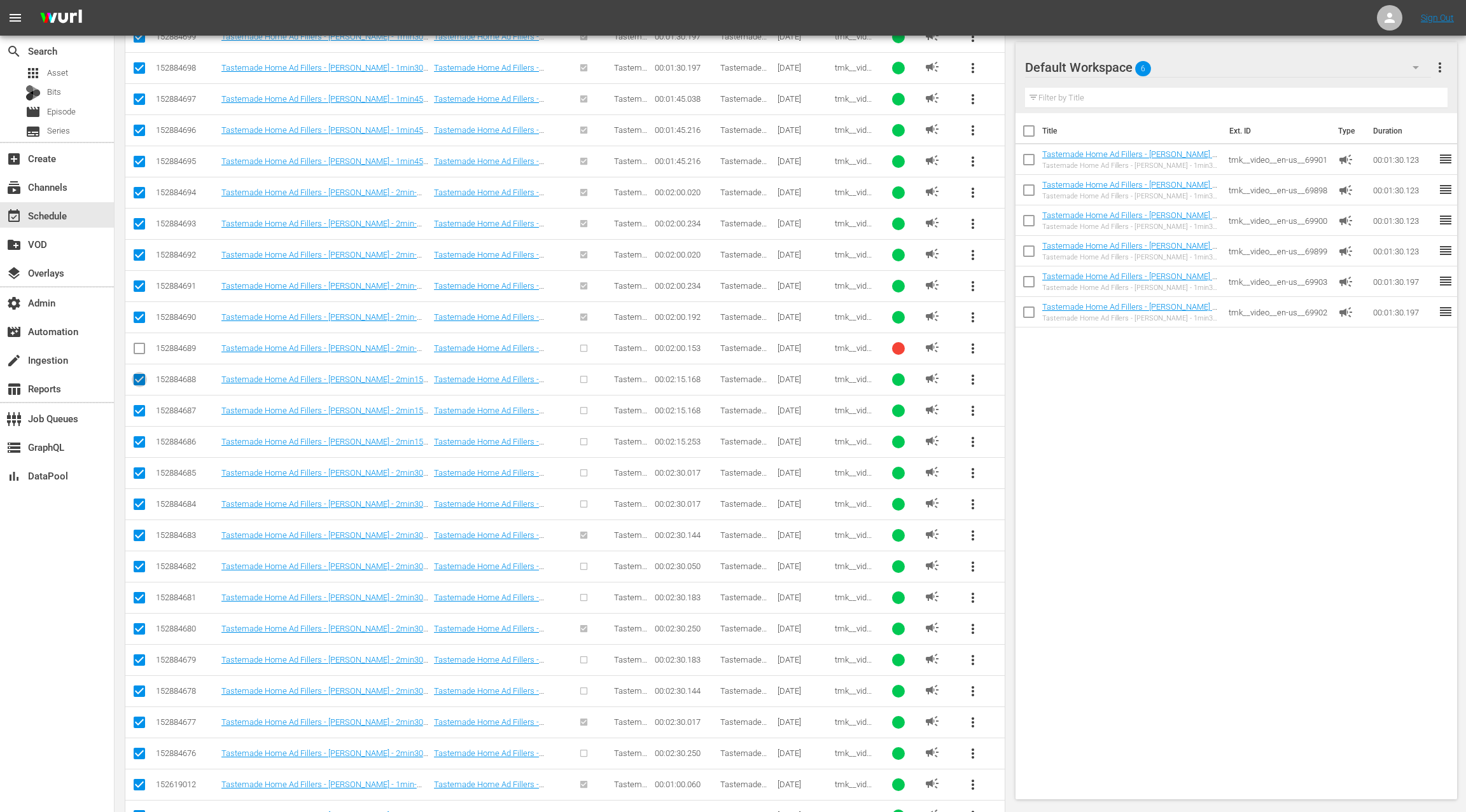
click at [134, 376] on input "checkbox" at bounding box center [139, 382] width 15 height 15
checkbox input "false"
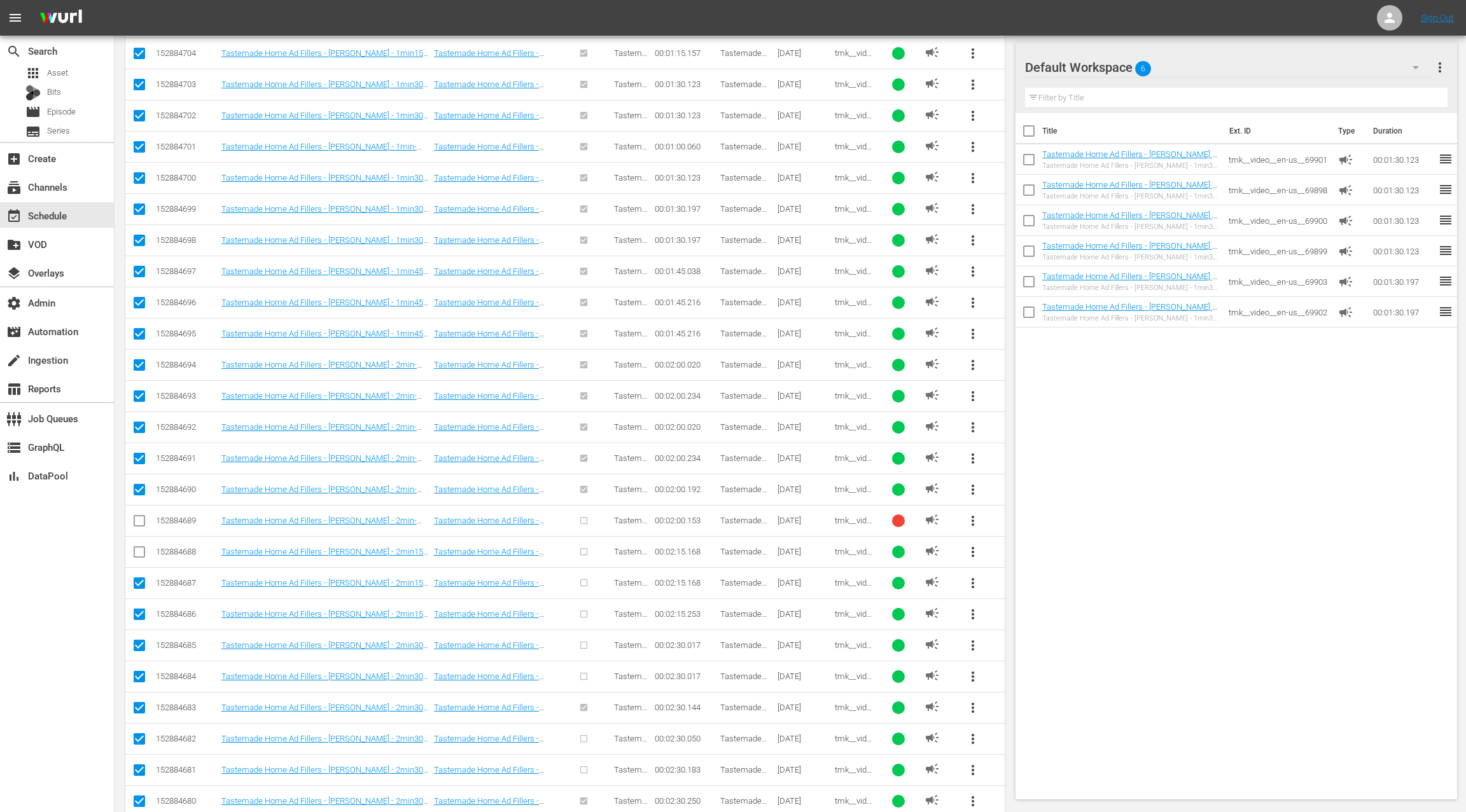
scroll to position [609, 0]
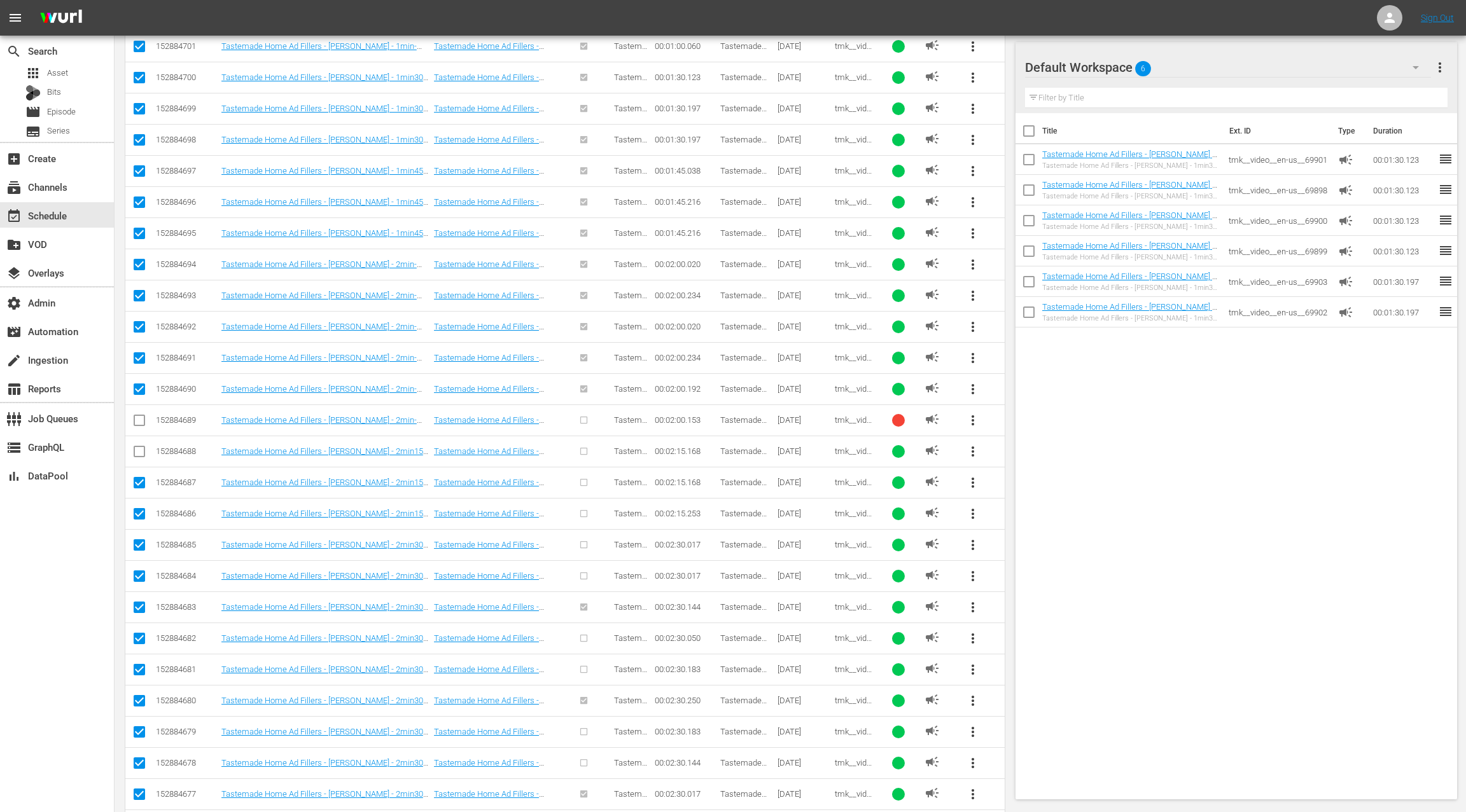
click at [137, 478] on input "checkbox" at bounding box center [139, 485] width 15 height 15
checkbox input "false"
click at [141, 509] on input "checkbox" at bounding box center [139, 516] width 15 height 15
checkbox input "false"
click at [139, 540] on input "checkbox" at bounding box center [139, 547] width 15 height 15
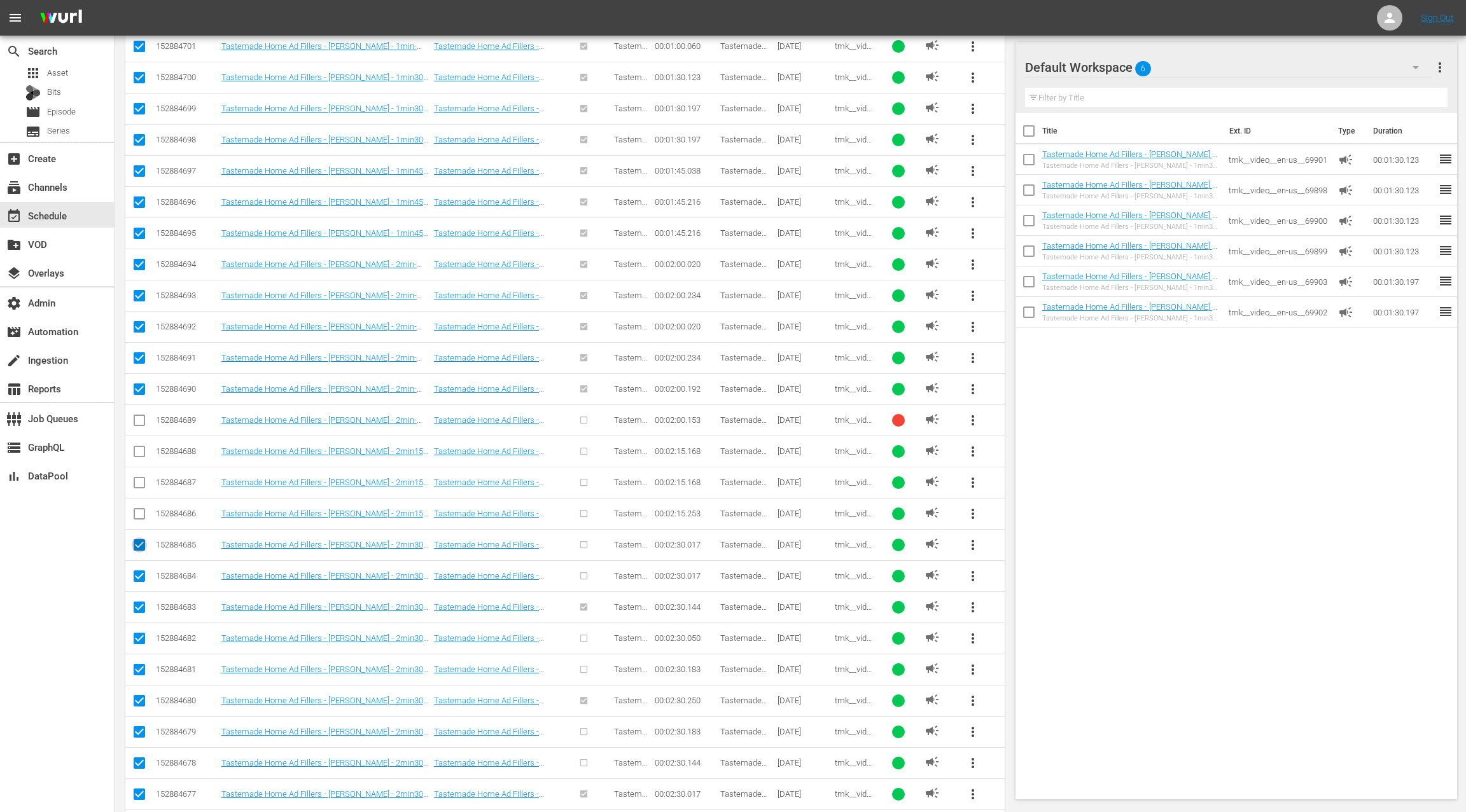
checkbox input "false"
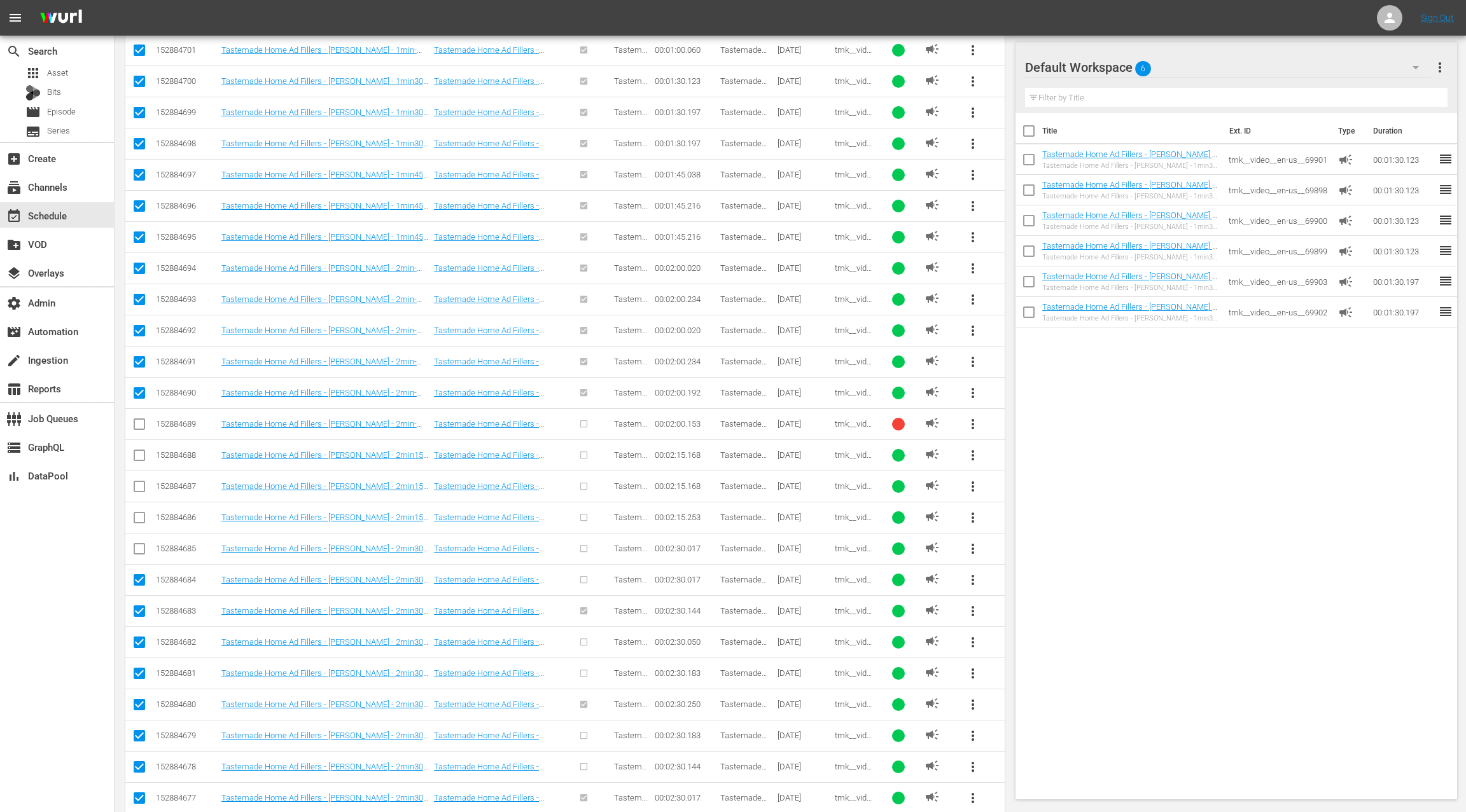
click at [140, 575] on input "checkbox" at bounding box center [139, 582] width 15 height 15
checkbox input "false"
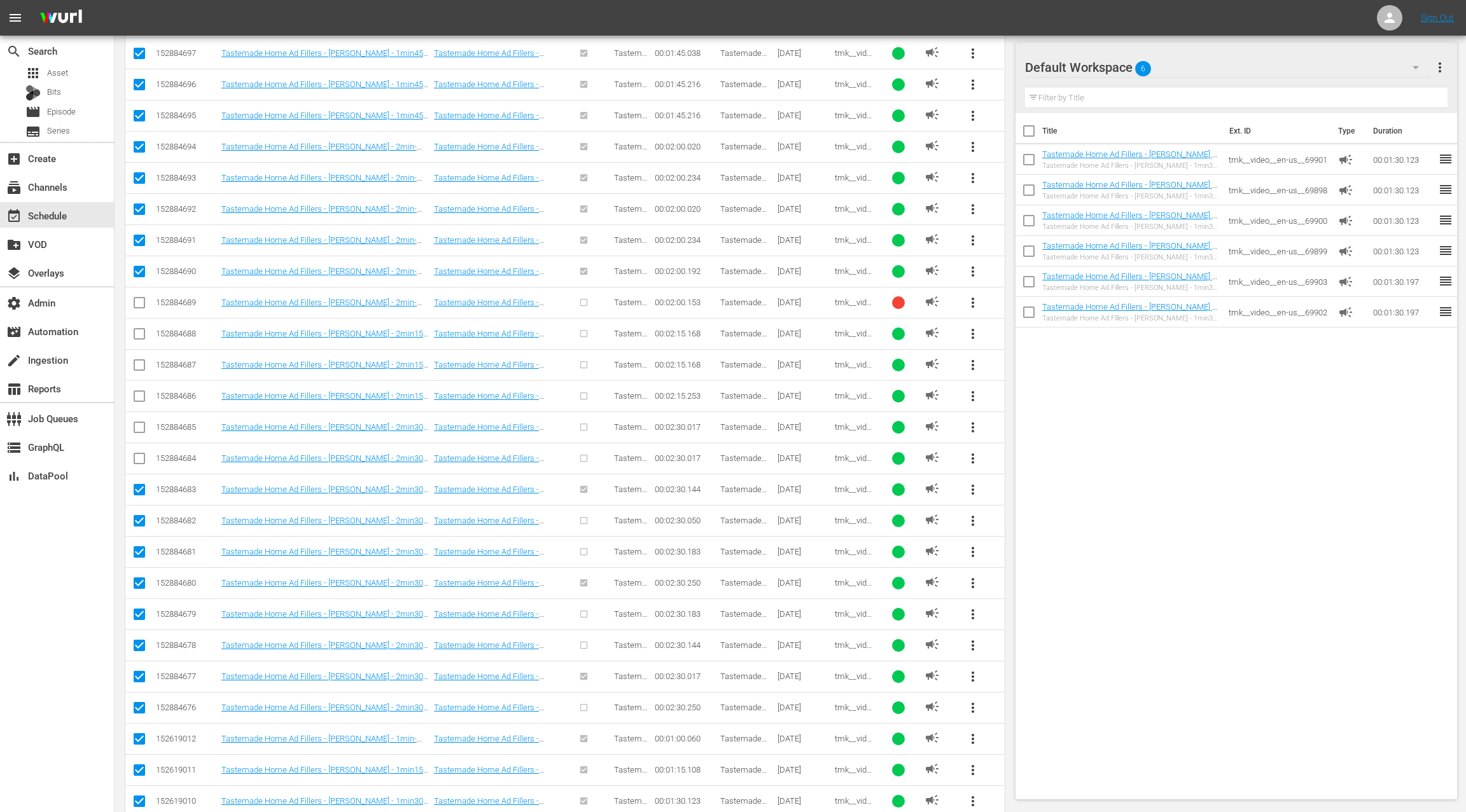
drag, startPoint x: 140, startPoint y: 516, endPoint x: 140, endPoint y: 535, distance: 19.0
click at [140, 517] on input "checkbox" at bounding box center [139, 523] width 15 height 15
checkbox input "false"
click at [138, 547] on input "checkbox" at bounding box center [139, 555] width 15 height 15
checkbox input "false"
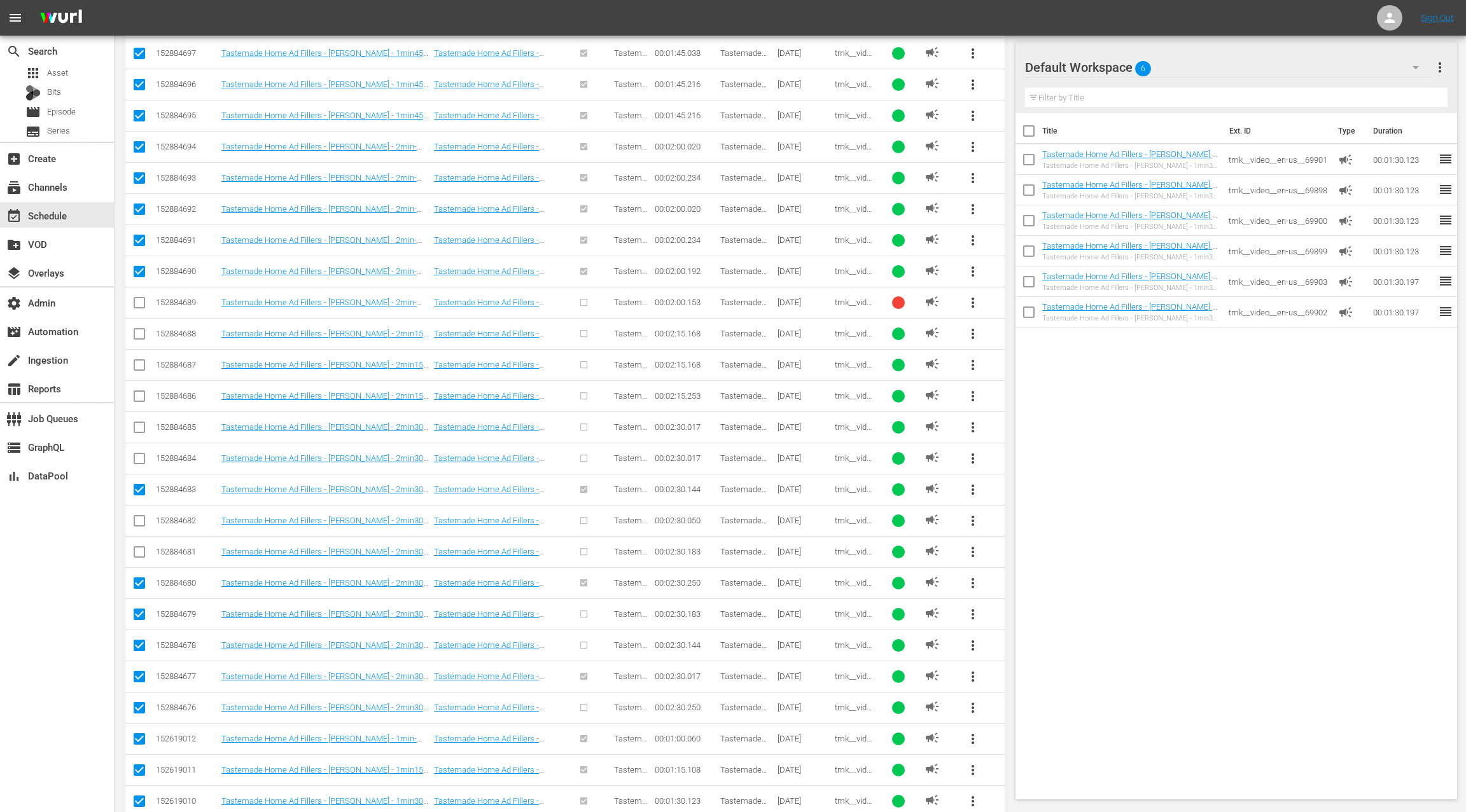
scroll to position [747, 0]
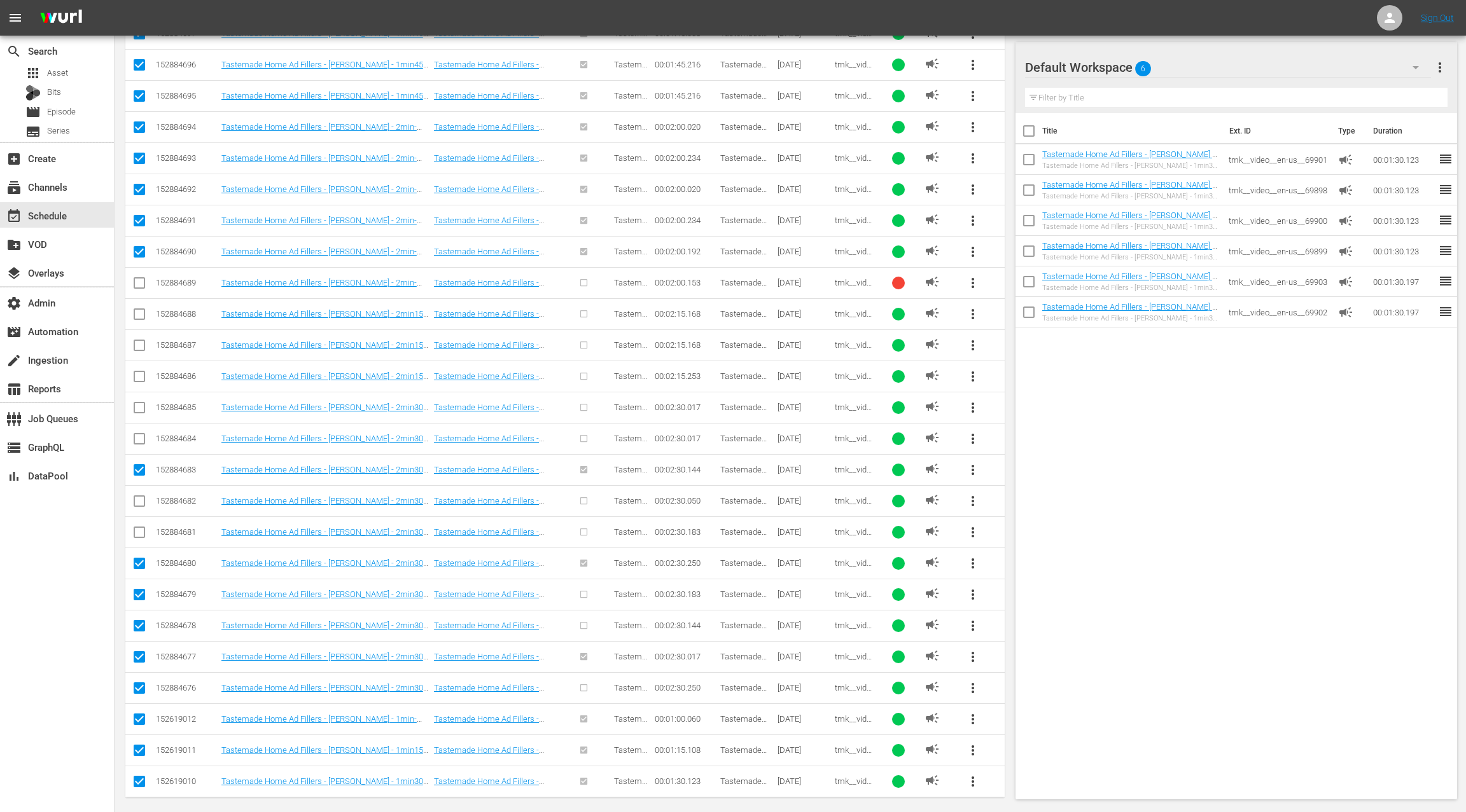
click at [136, 589] on input "checkbox" at bounding box center [139, 597] width 15 height 15
checkbox input "false"
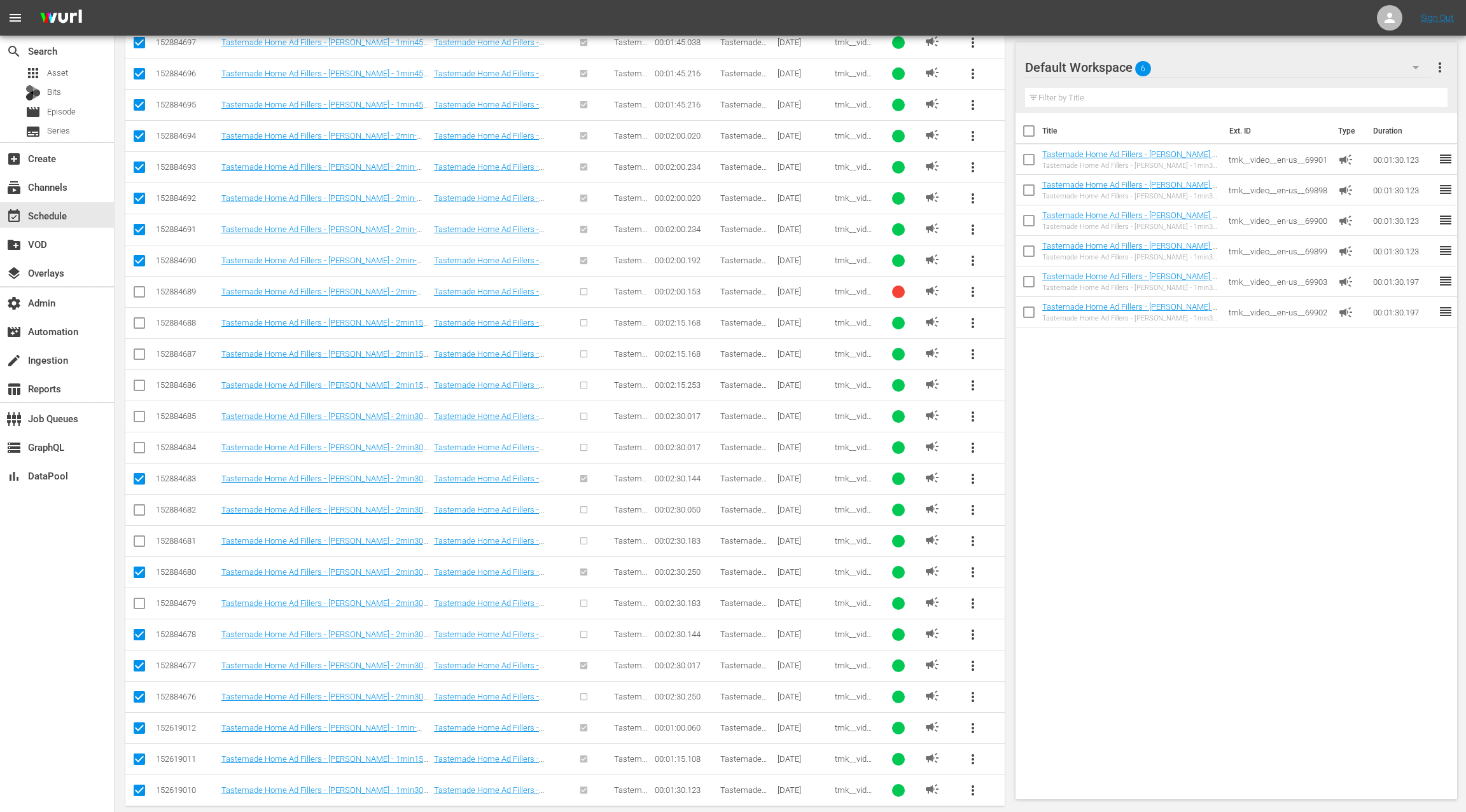
click at [141, 630] on input "checkbox" at bounding box center [139, 637] width 15 height 15
checkbox input "false"
click at [140, 692] on input "checkbox" at bounding box center [139, 700] width 15 height 15
checkbox input "false"
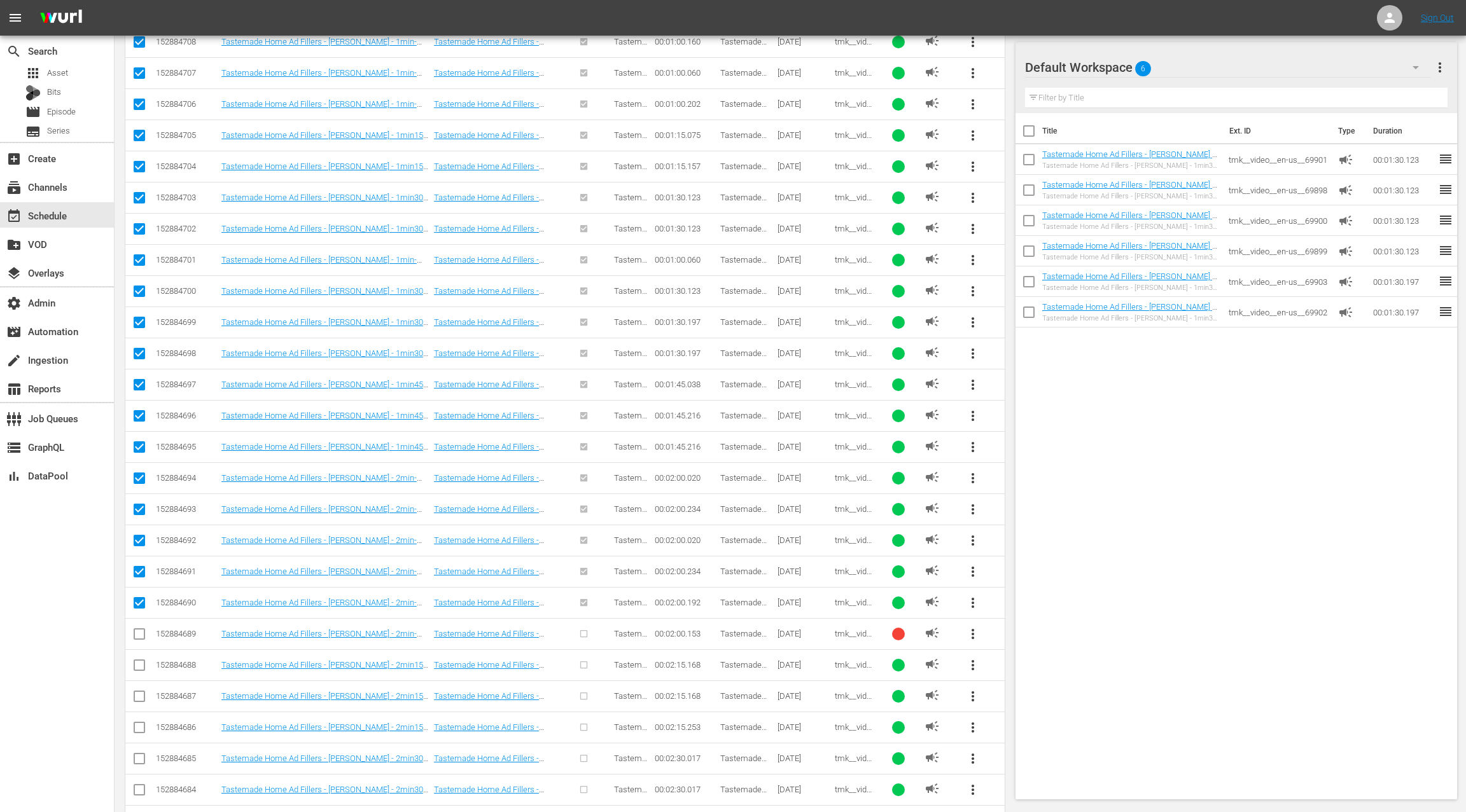
scroll to position [0, 0]
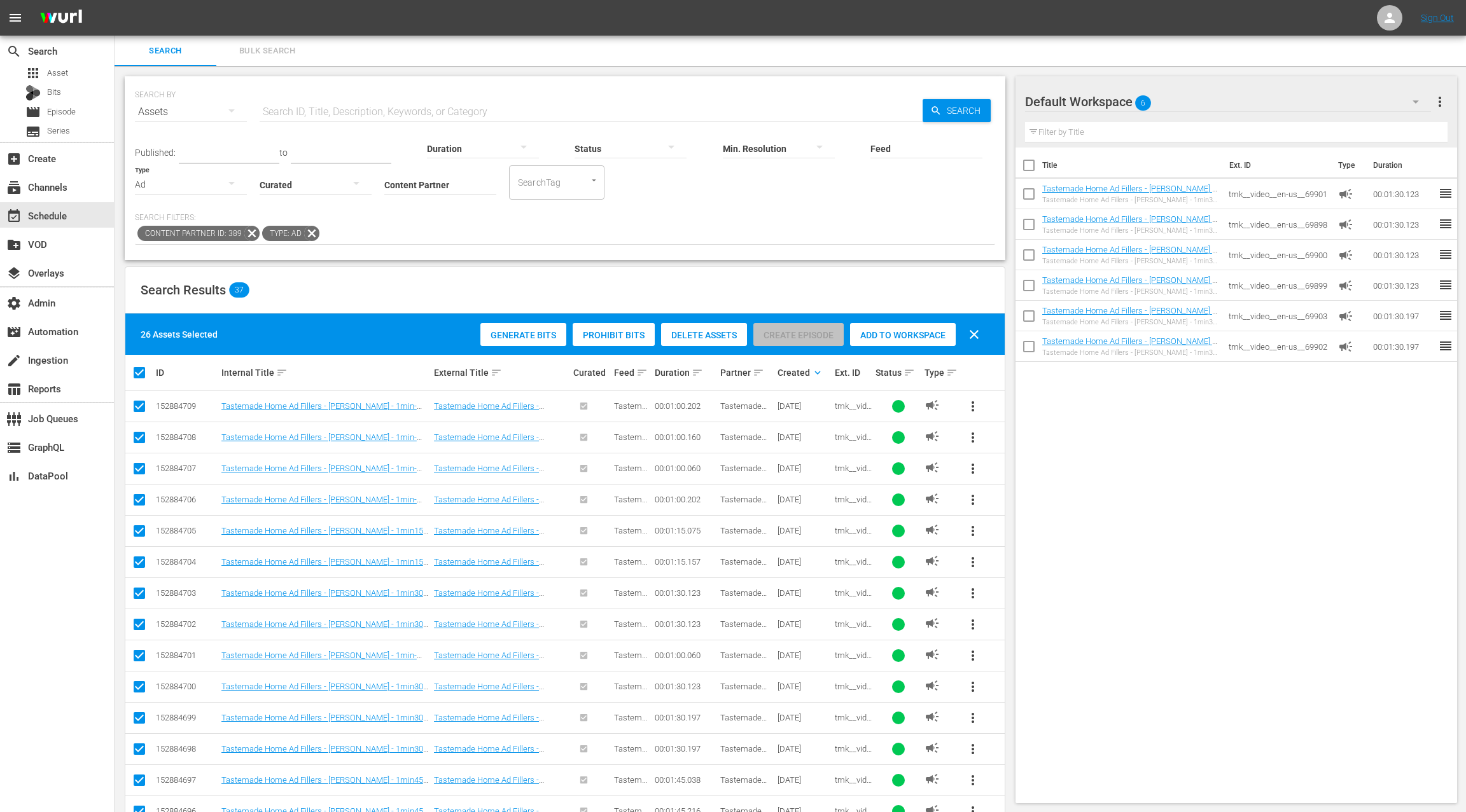
click at [892, 338] on span "Add to Workspace" at bounding box center [903, 335] width 105 height 10
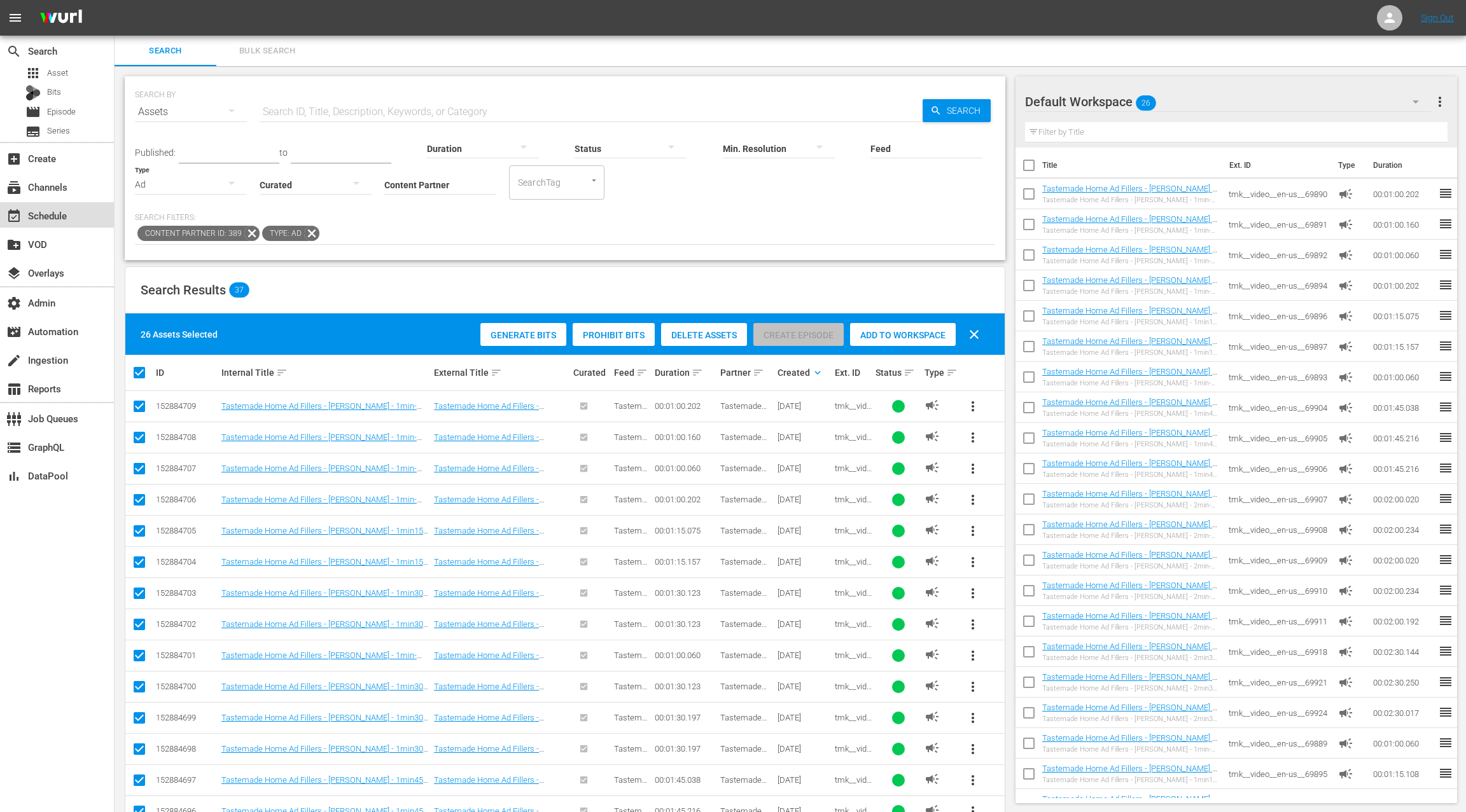
click at [74, 219] on div "event_available Schedule" at bounding box center [57, 215] width 114 height 25
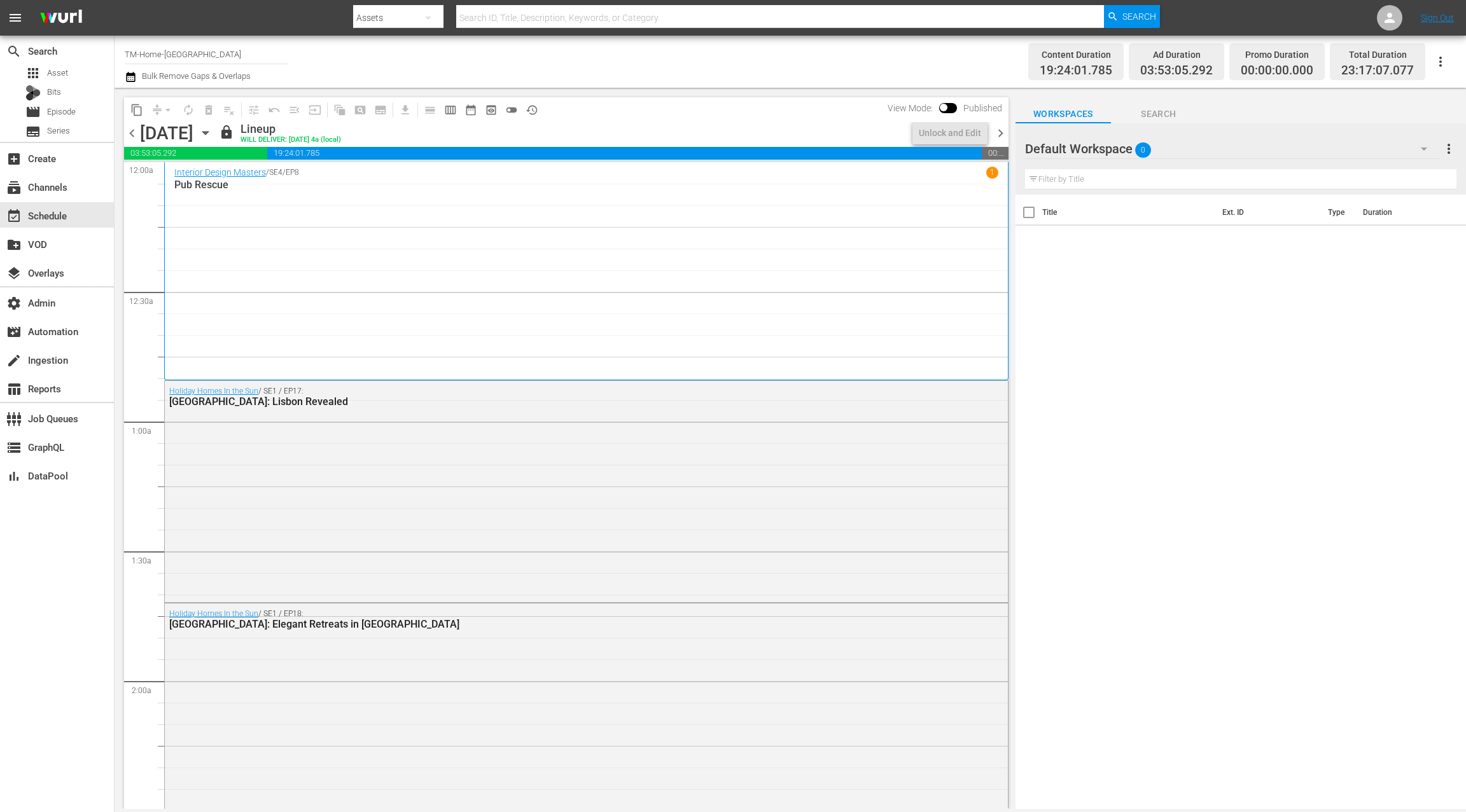
click at [333, 254] on div "Interior Design Masters / SE4 / EP8 1 Pub Rescue" at bounding box center [586, 270] width 824 height 208
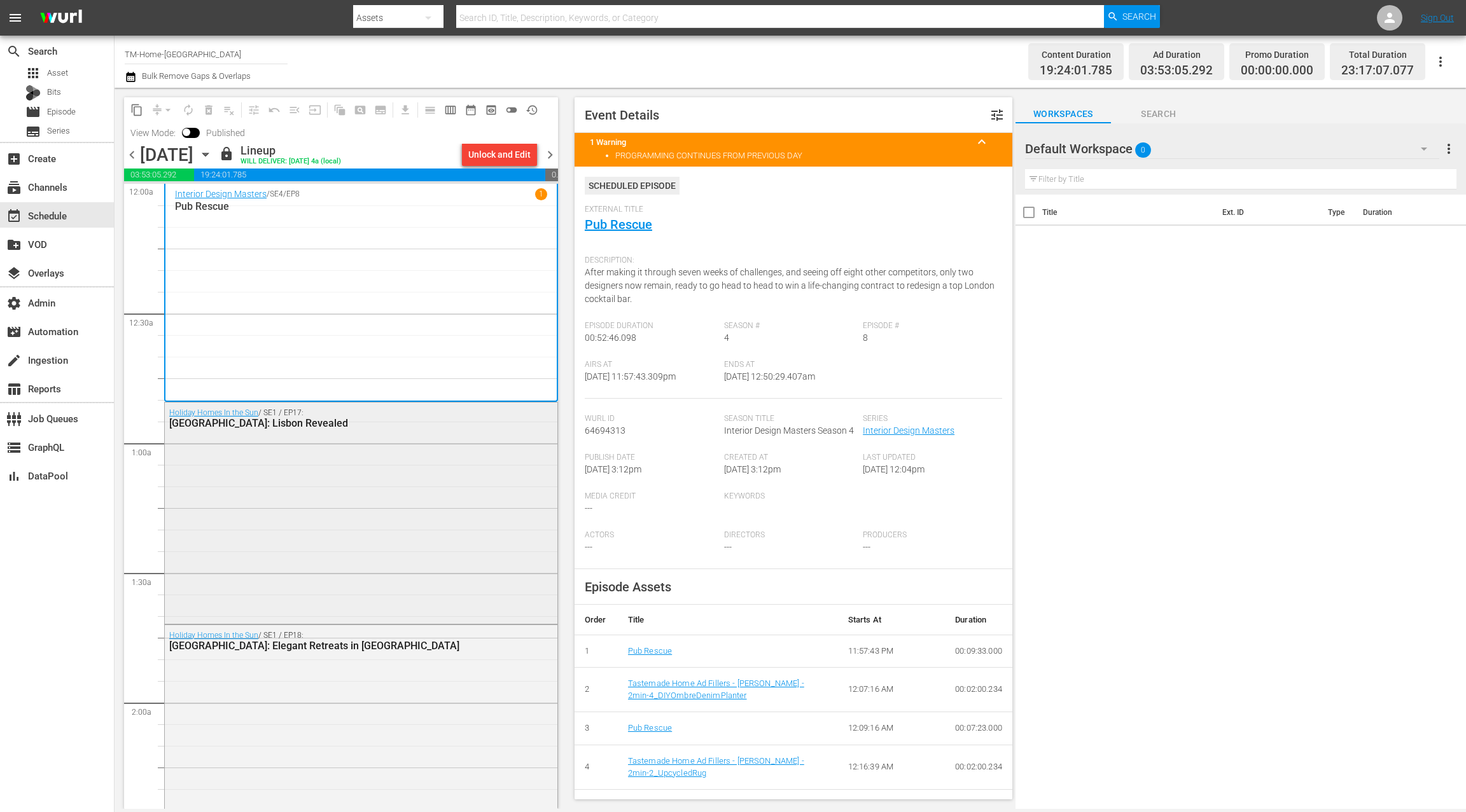
click at [432, 482] on div "Holiday Homes In the Sun / SE1 / EP17: Portugal: Lisbon Revealed" at bounding box center [361, 512] width 392 height 219
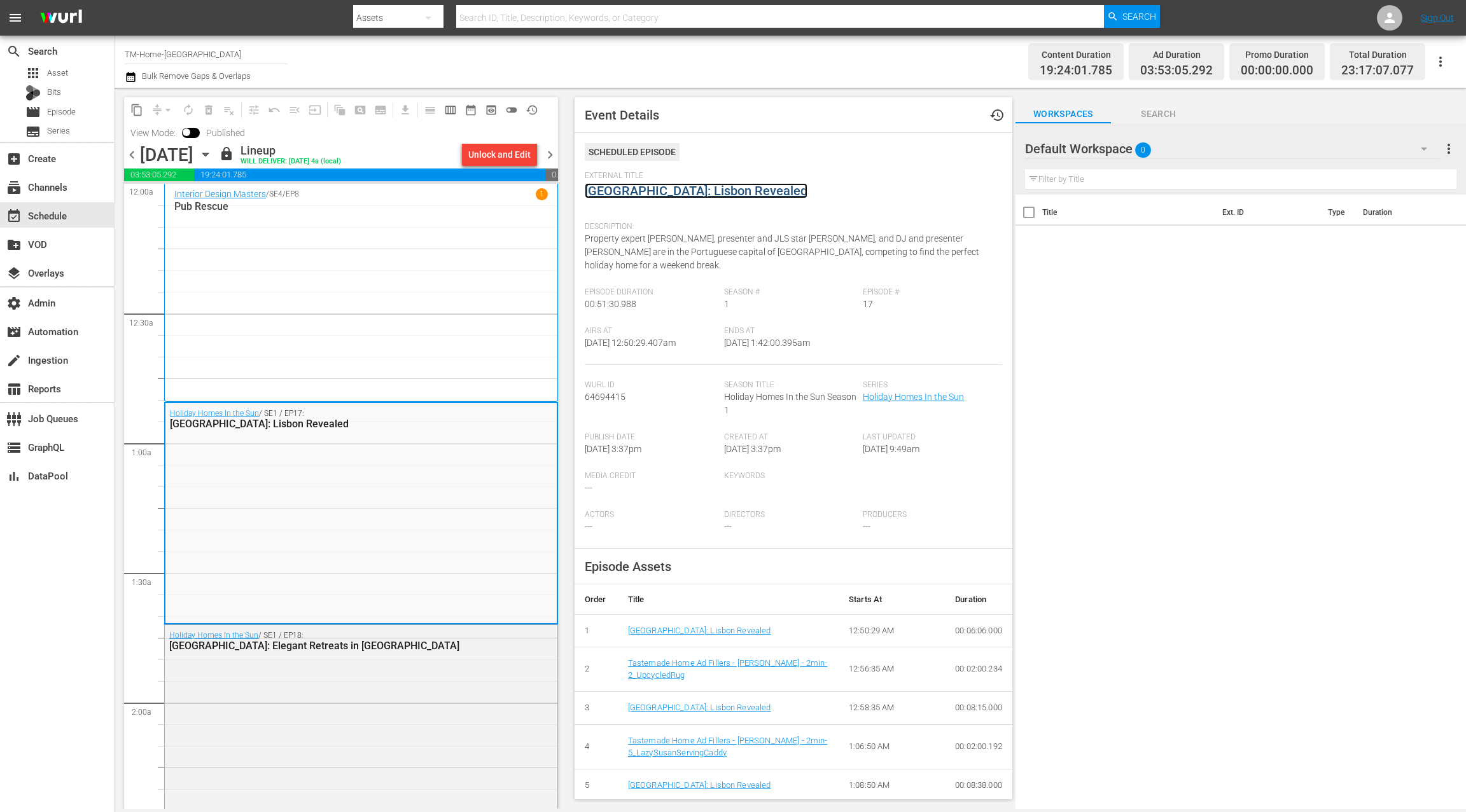
click at [694, 191] on link "Portugal: Lisbon Revealed" at bounding box center [696, 190] width 223 height 15
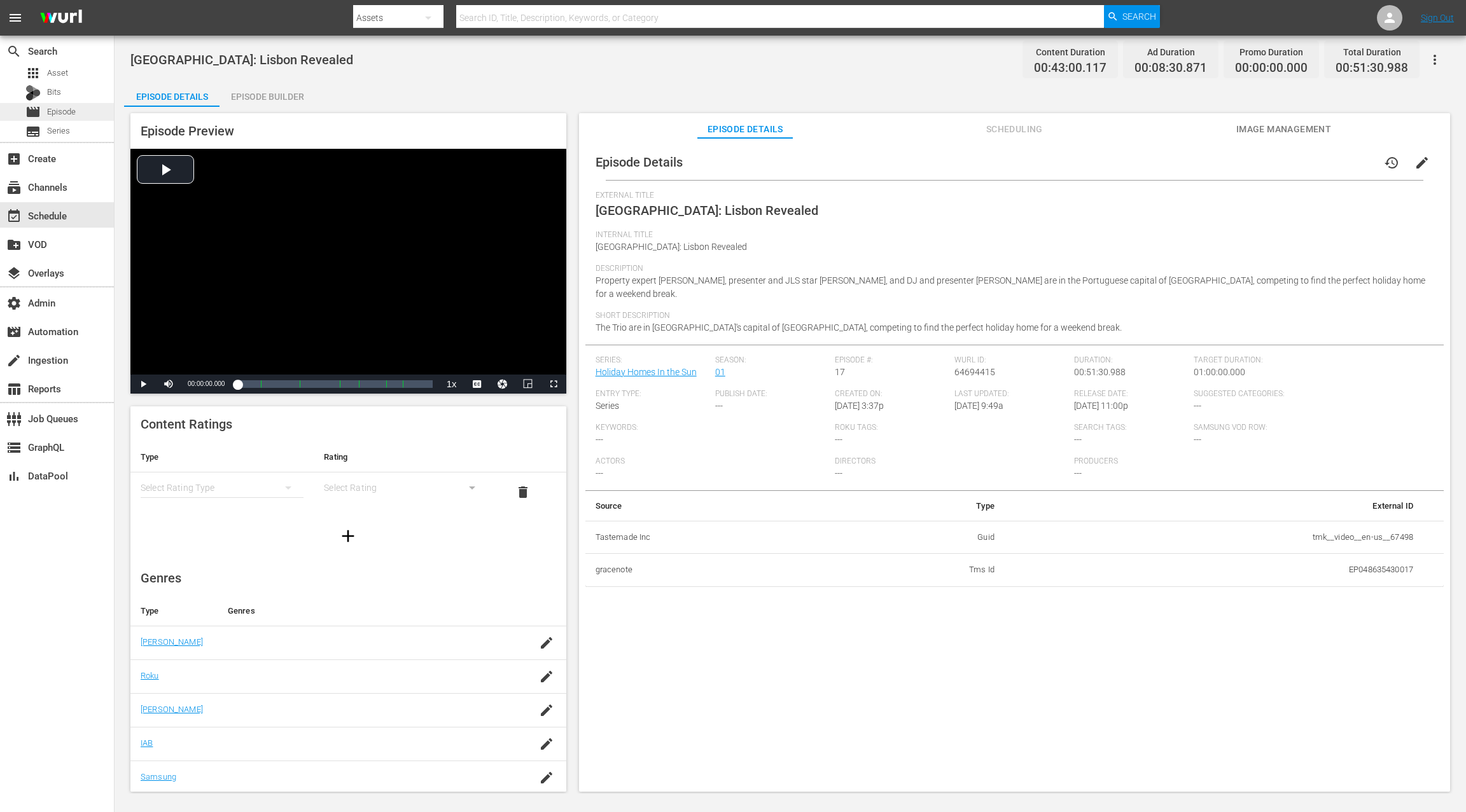
click at [57, 111] on span "Episode" at bounding box center [61, 112] width 29 height 13
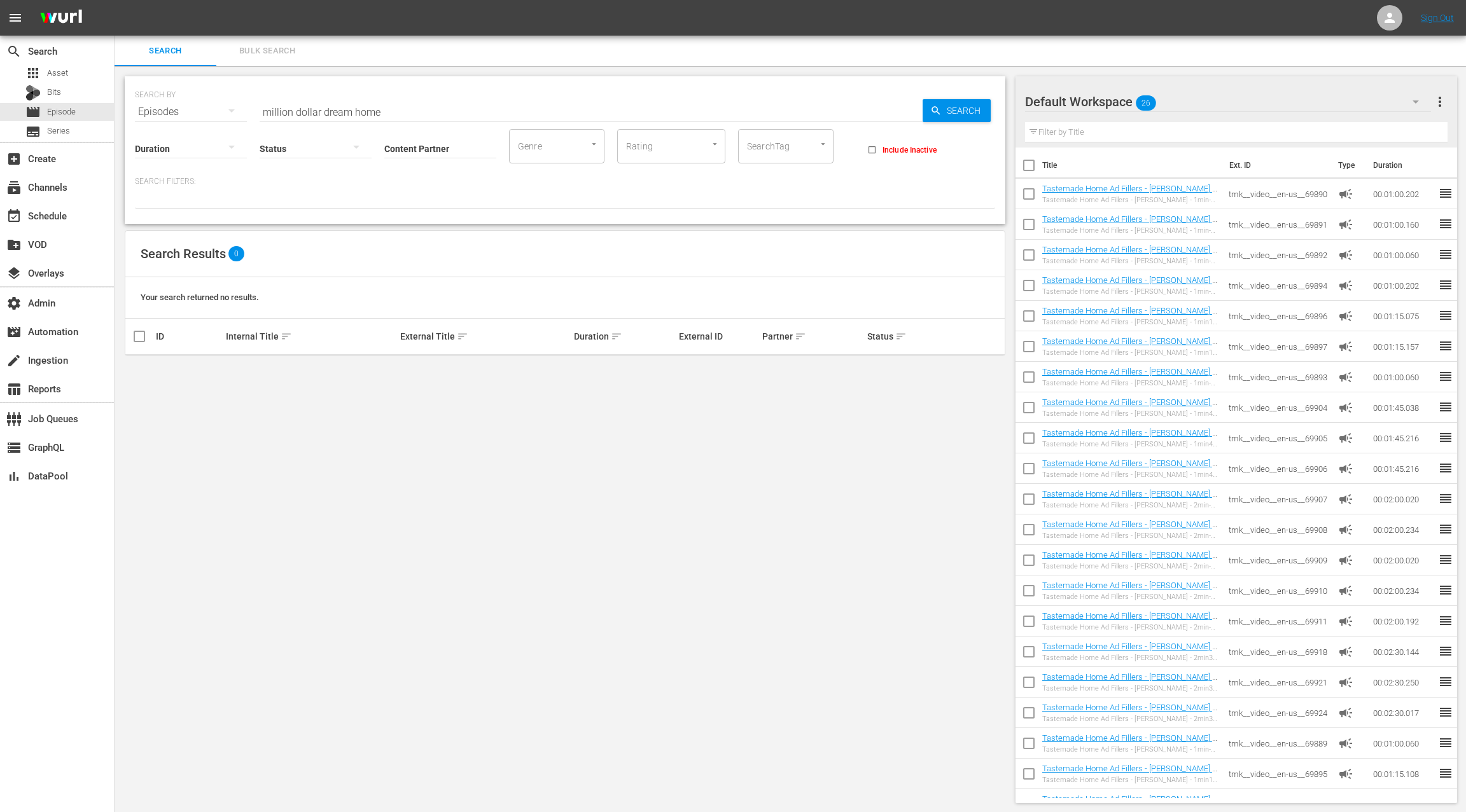
click at [273, 113] on input "million dollar dream home" at bounding box center [591, 112] width 663 height 31
drag, startPoint x: 273, startPoint y: 113, endPoint x: 401, endPoint y: 112, distance: 128.0
click at [401, 112] on input "million dollar dream home" at bounding box center [591, 112] width 663 height 31
type input "property brothers"
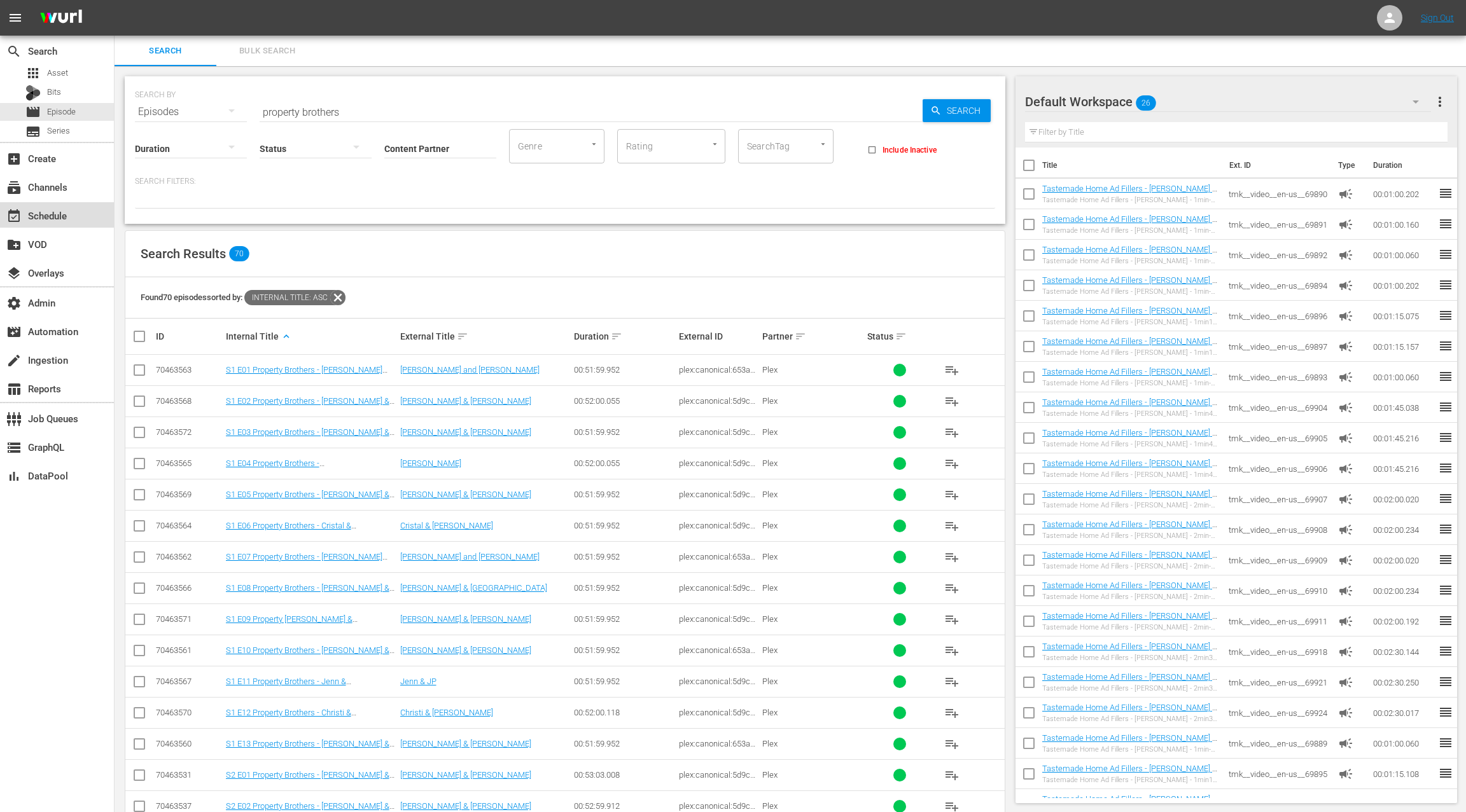
click at [80, 208] on div "event_available Schedule" at bounding box center [57, 215] width 114 height 25
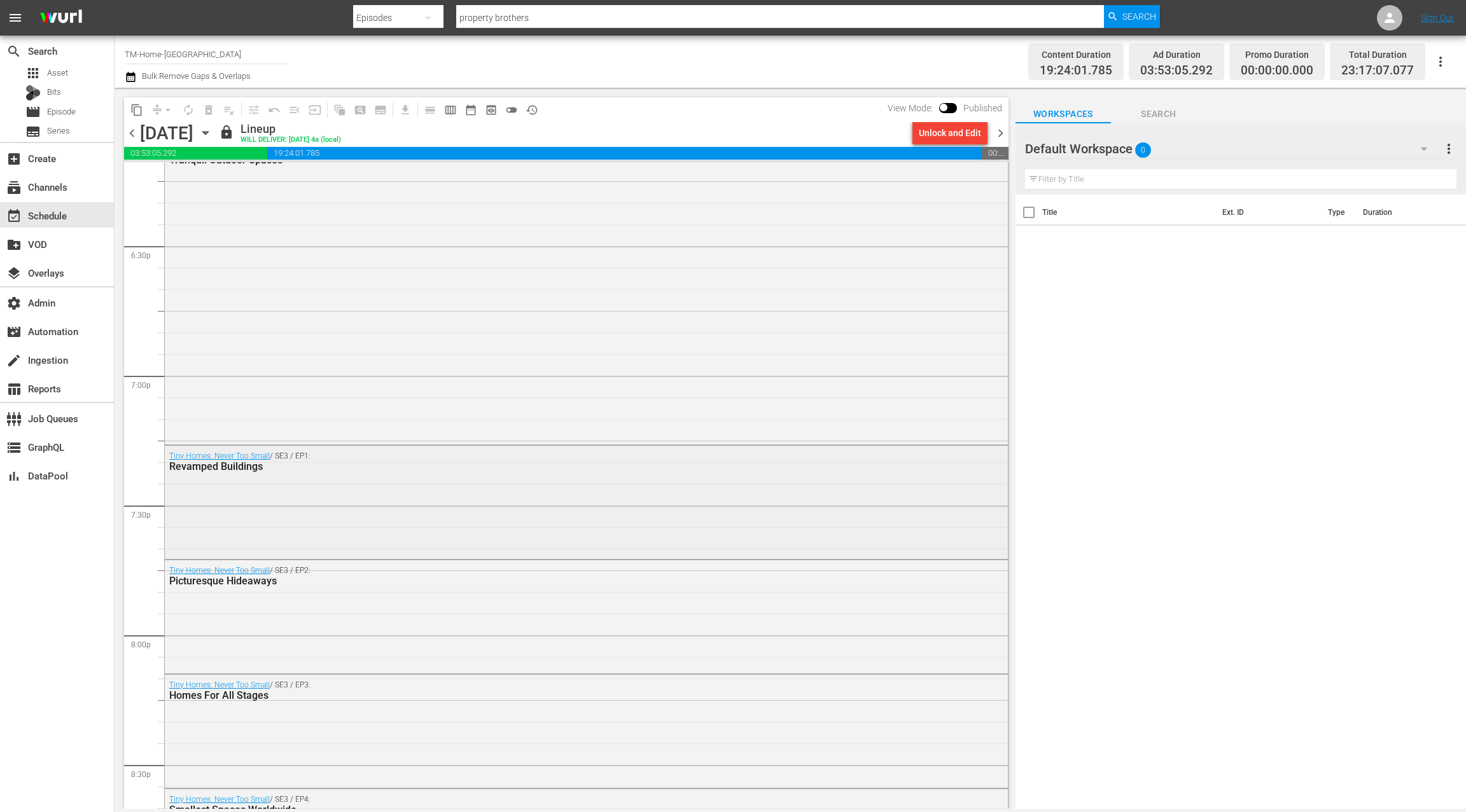
scroll to position [4764, 0]
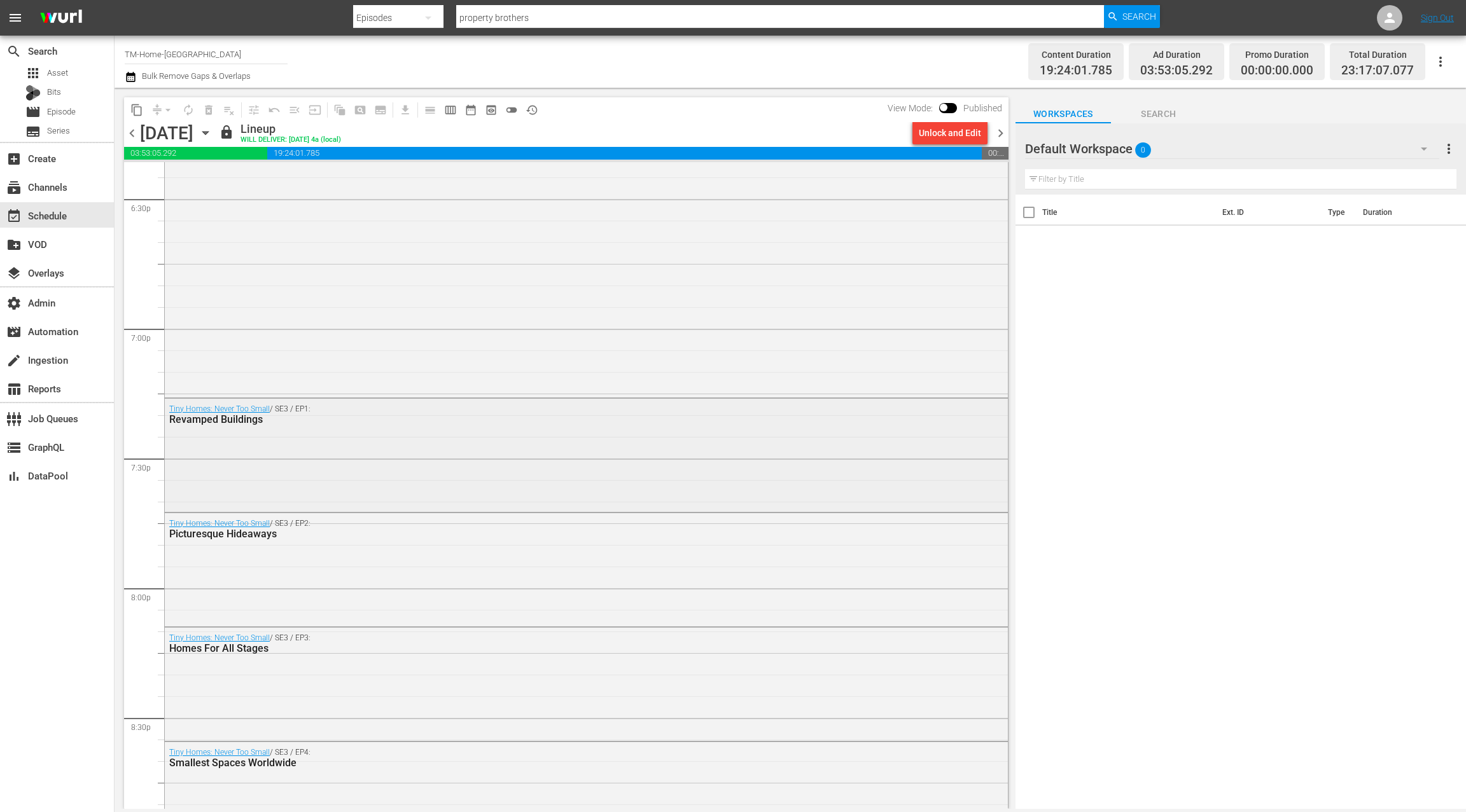
click at [444, 426] on div "Tiny Homes: Never Too Small / SE3 / EP1: Revamped Buildings" at bounding box center [586, 414] width 843 height 31
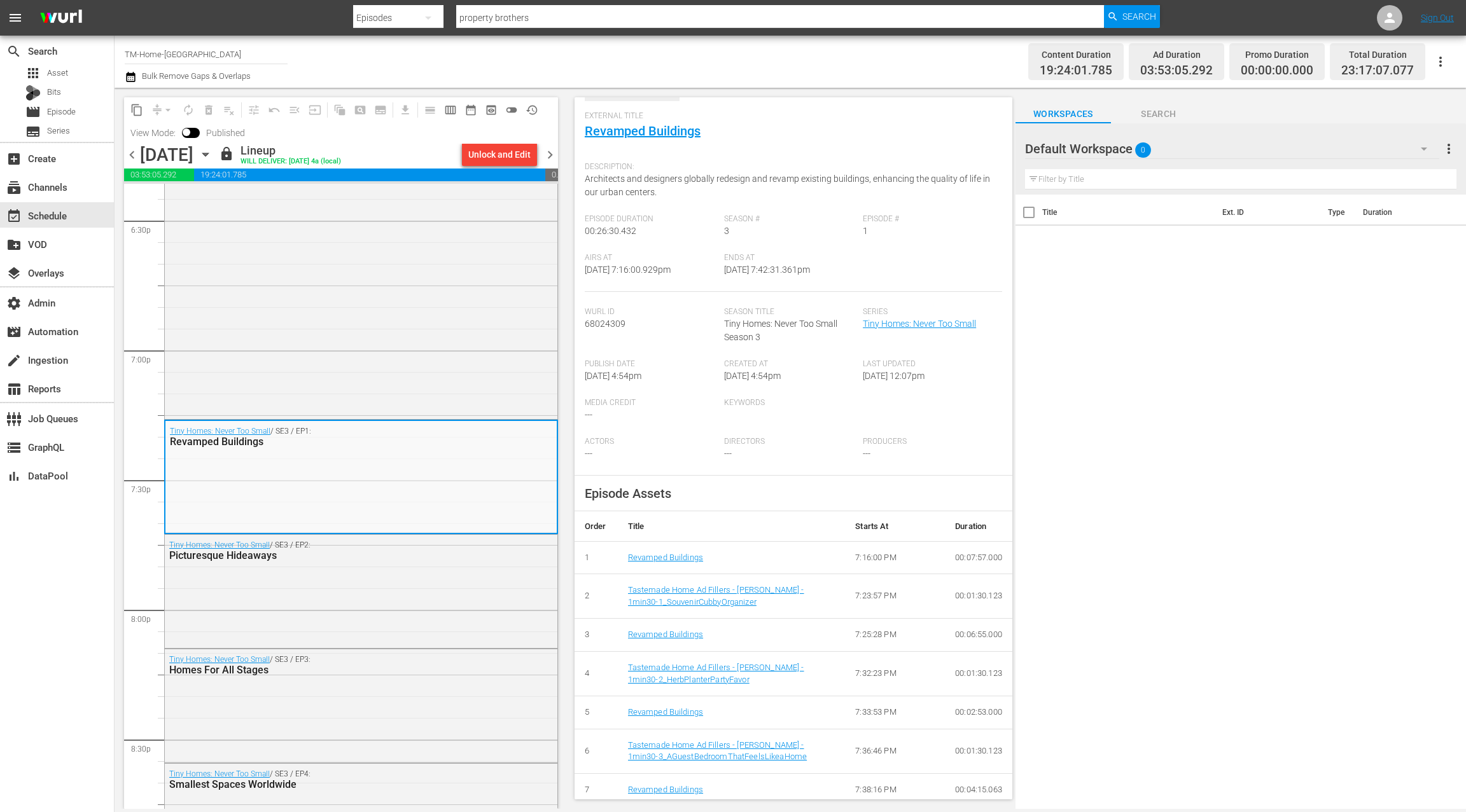
scroll to position [65, 0]
click at [511, 596] on div "Tiny Homes: Never Too Small / SE3 / EP2: Picturesque Hideaways" at bounding box center [361, 590] width 392 height 111
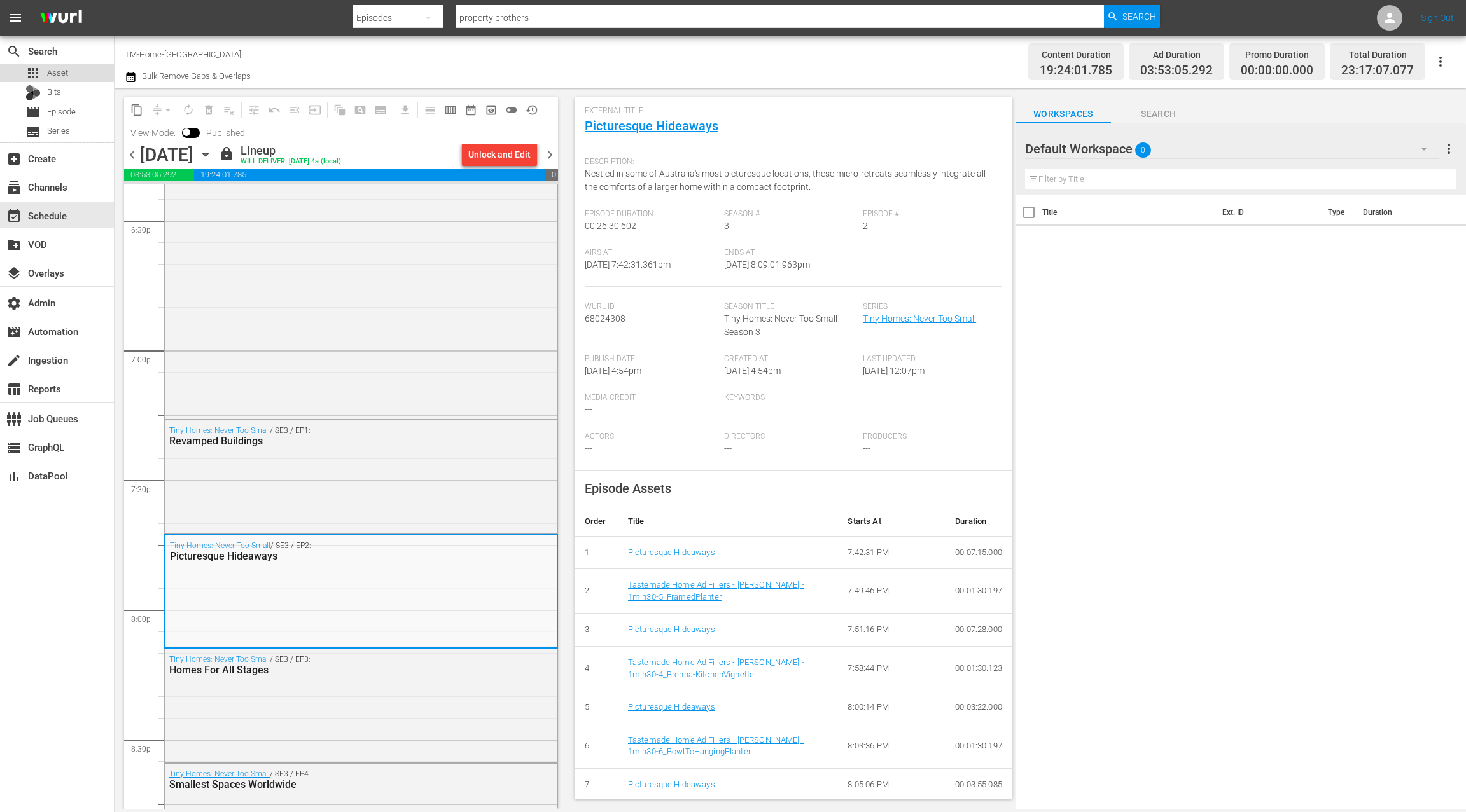
click at [76, 72] on div "apps Asset" at bounding box center [57, 73] width 114 height 17
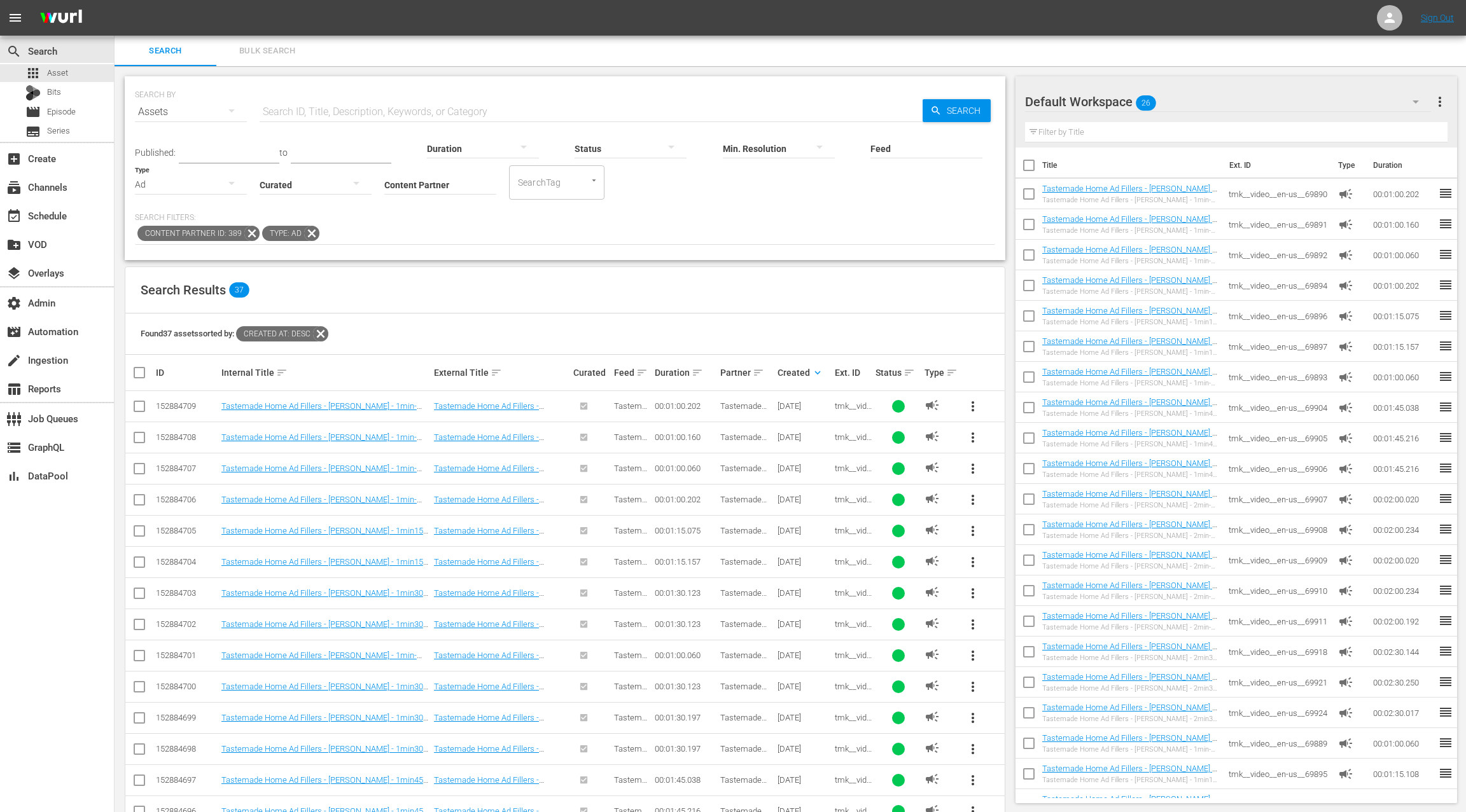
click at [286, 48] on span "Bulk Search" at bounding box center [267, 51] width 86 height 14
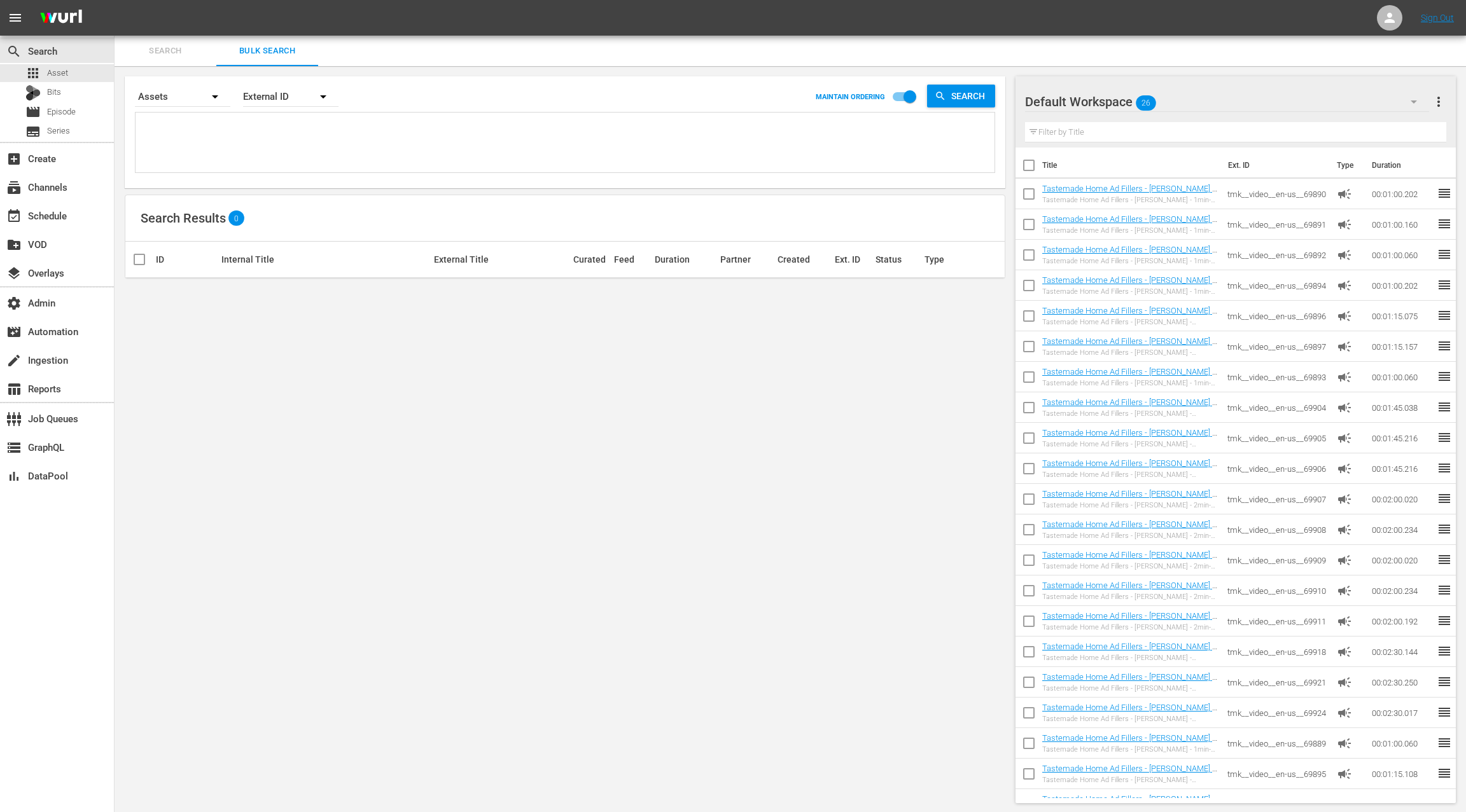
click at [162, 56] on span "Search" at bounding box center [165, 51] width 86 height 14
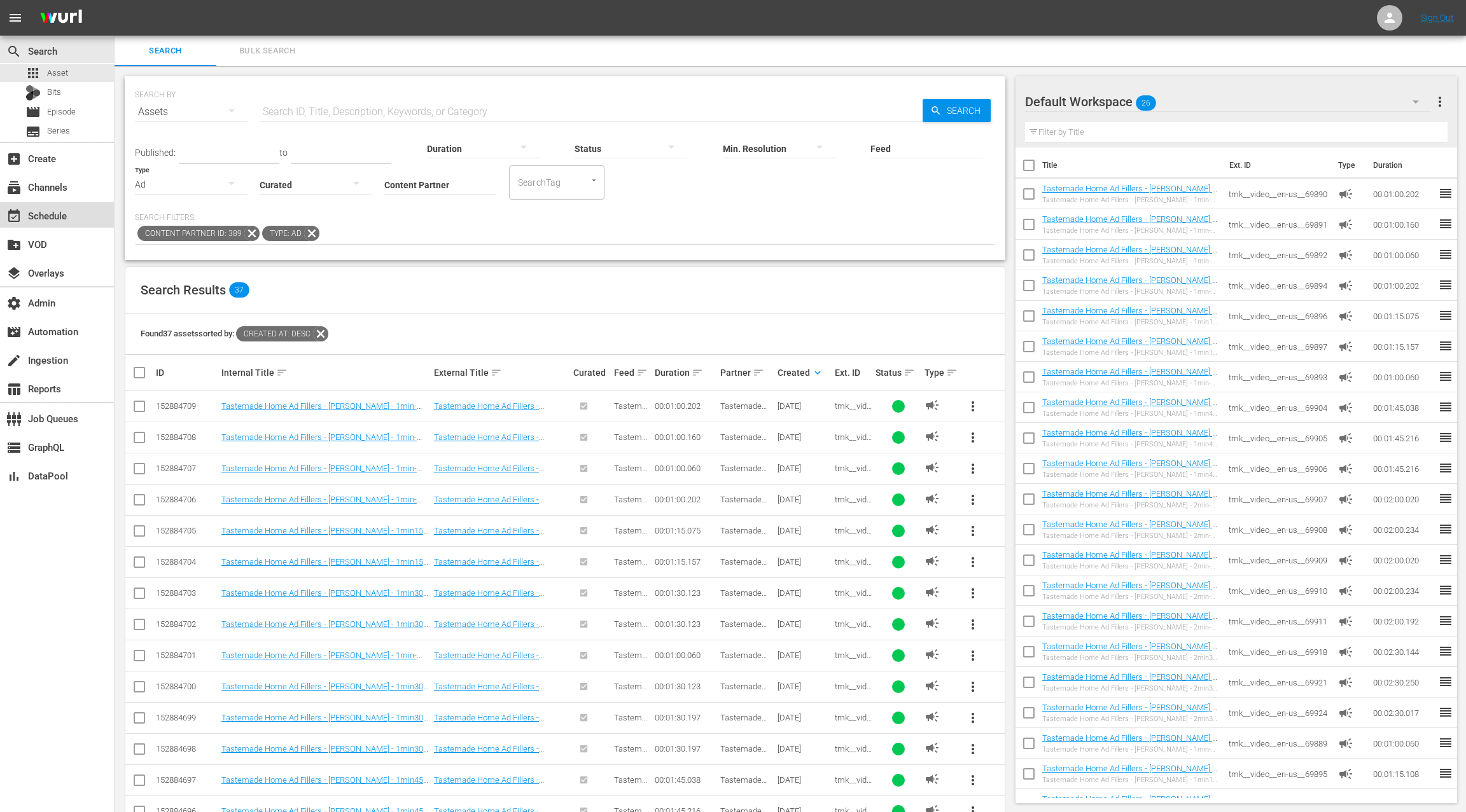
click at [83, 220] on div "event_available Schedule" at bounding box center [57, 215] width 114 height 25
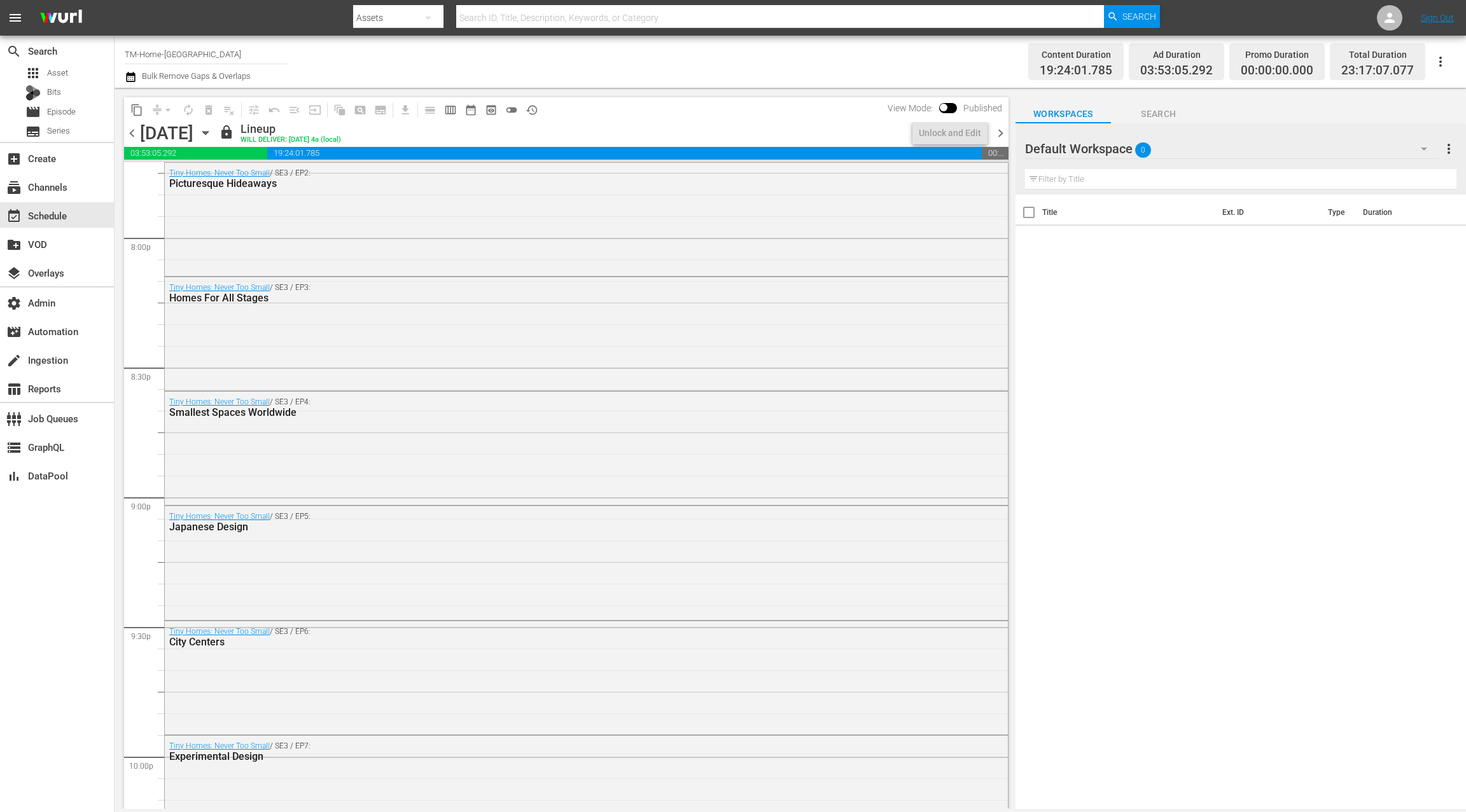
scroll to position [5614, 0]
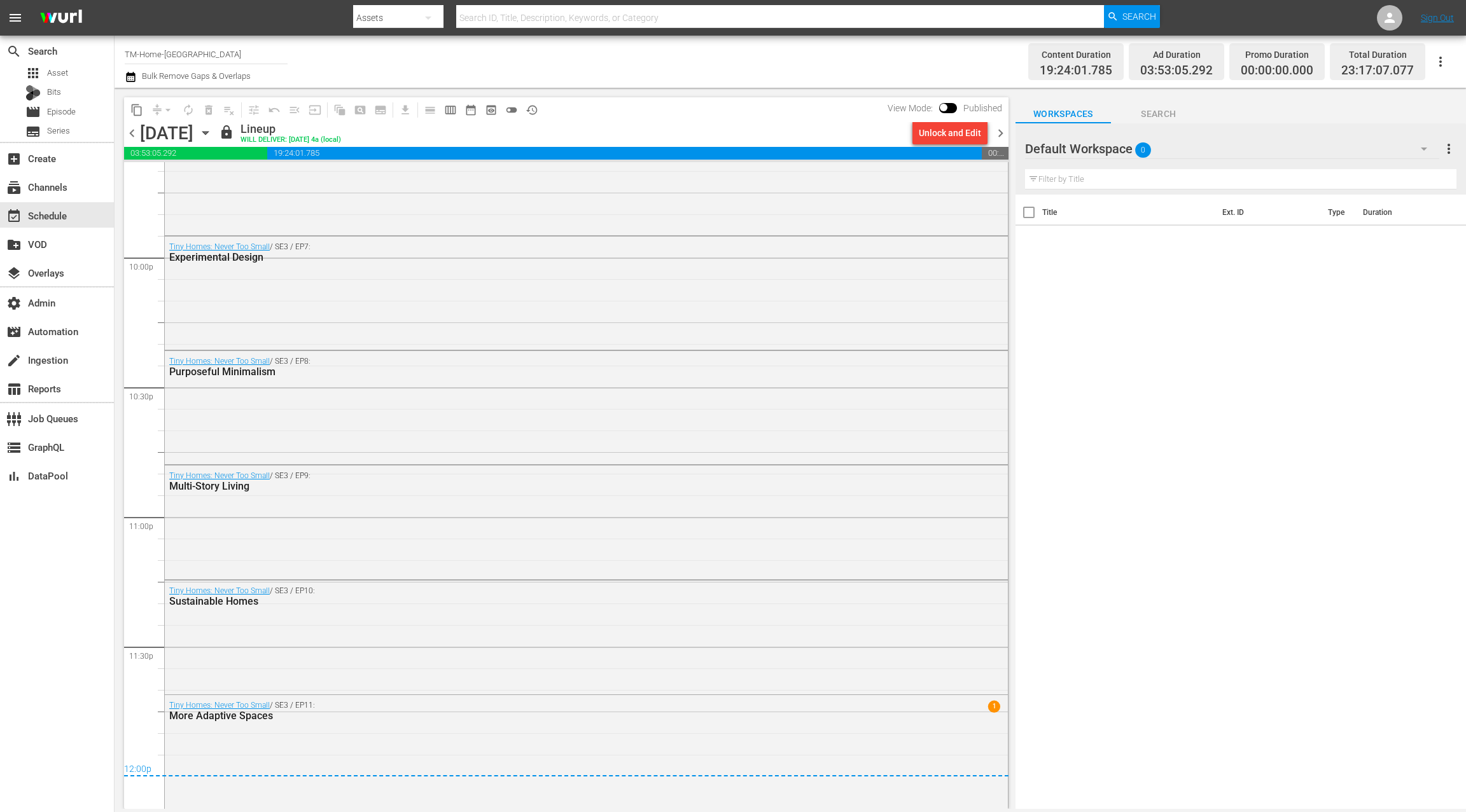
click at [446, 413] on div "Tiny Homes: Never Too Small / SE3 / EP8: Purposeful Minimalism" at bounding box center [586, 406] width 843 height 111
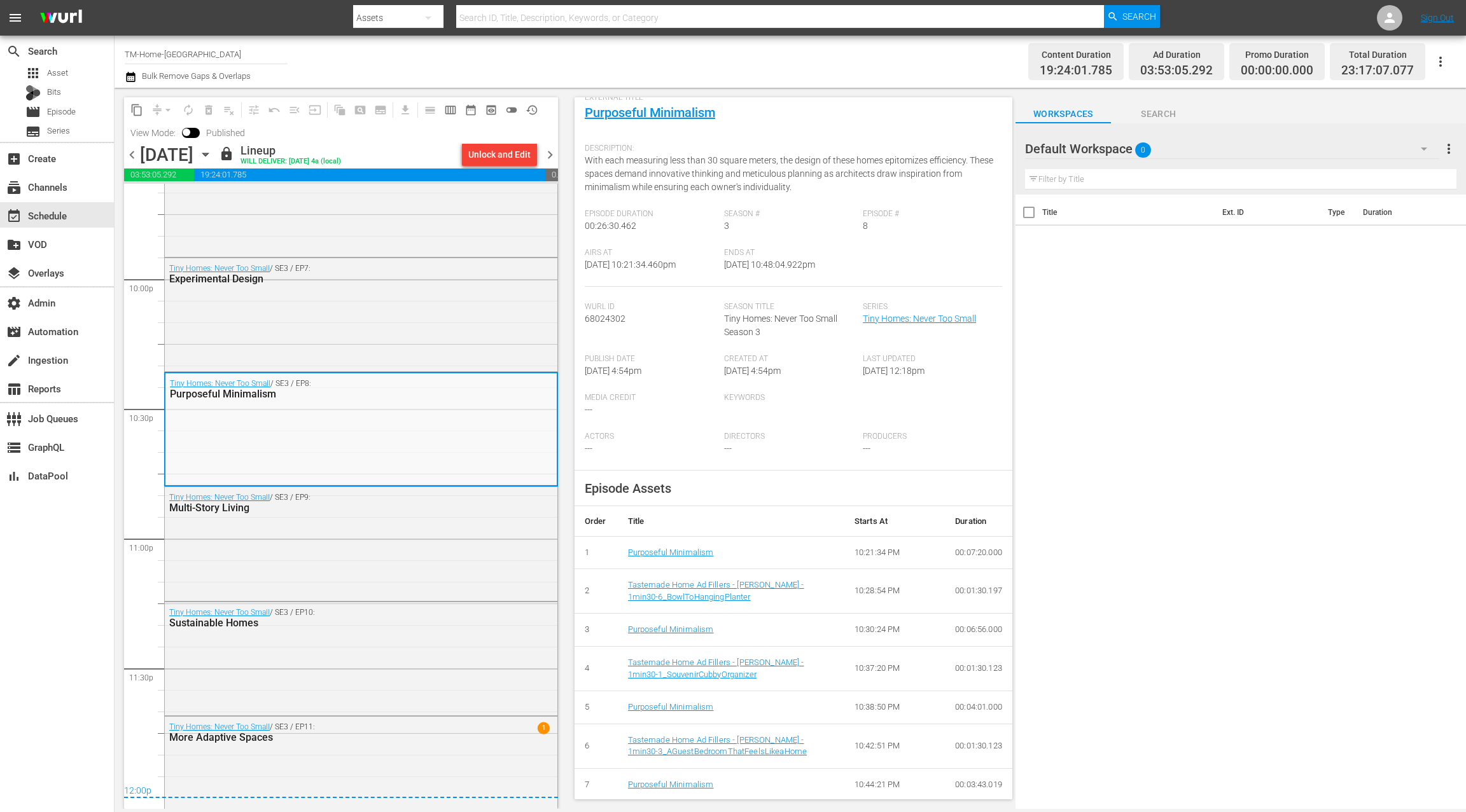
scroll to position [0, 0]
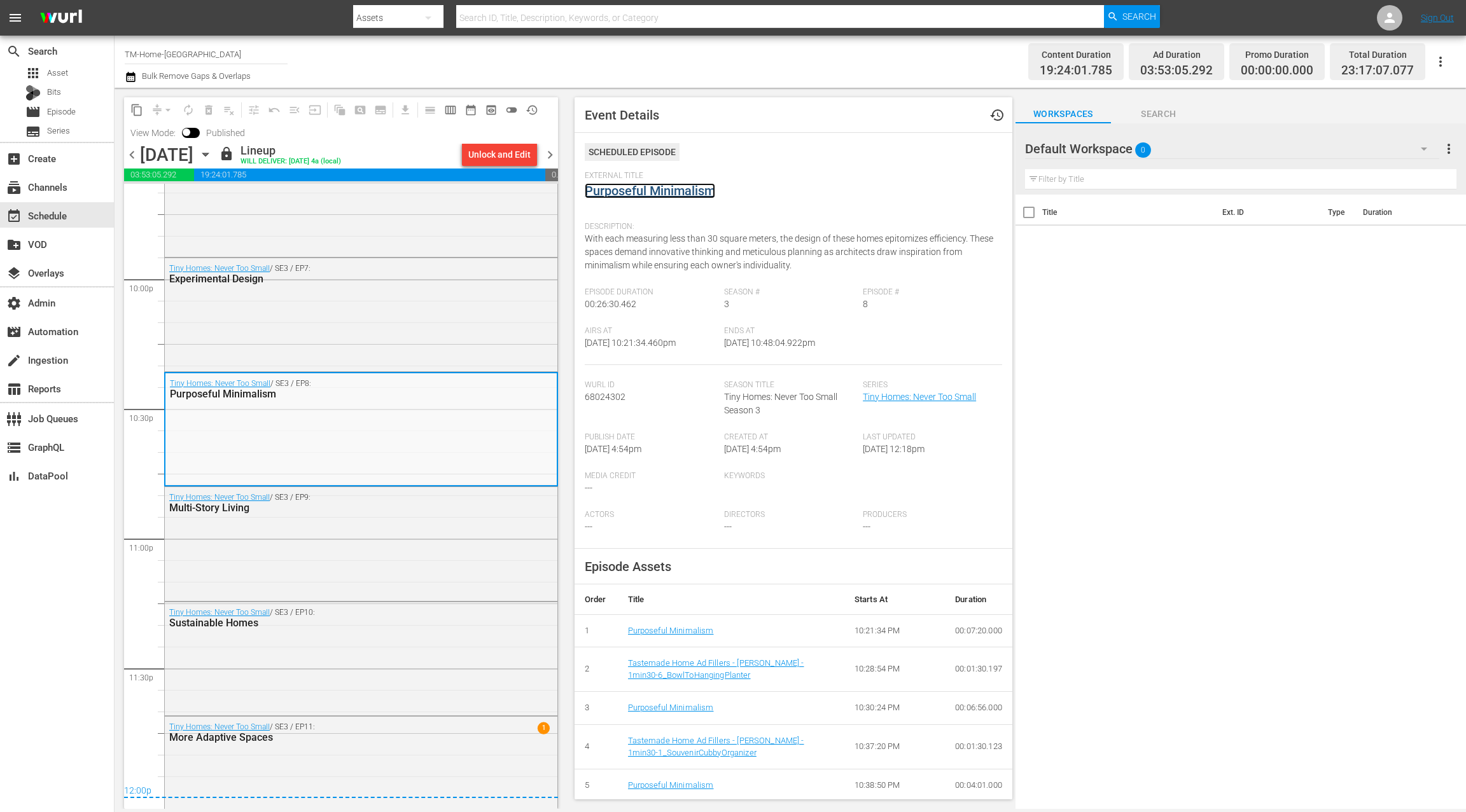
click at [623, 189] on link "Purposeful Minimalism" at bounding box center [650, 190] width 131 height 15
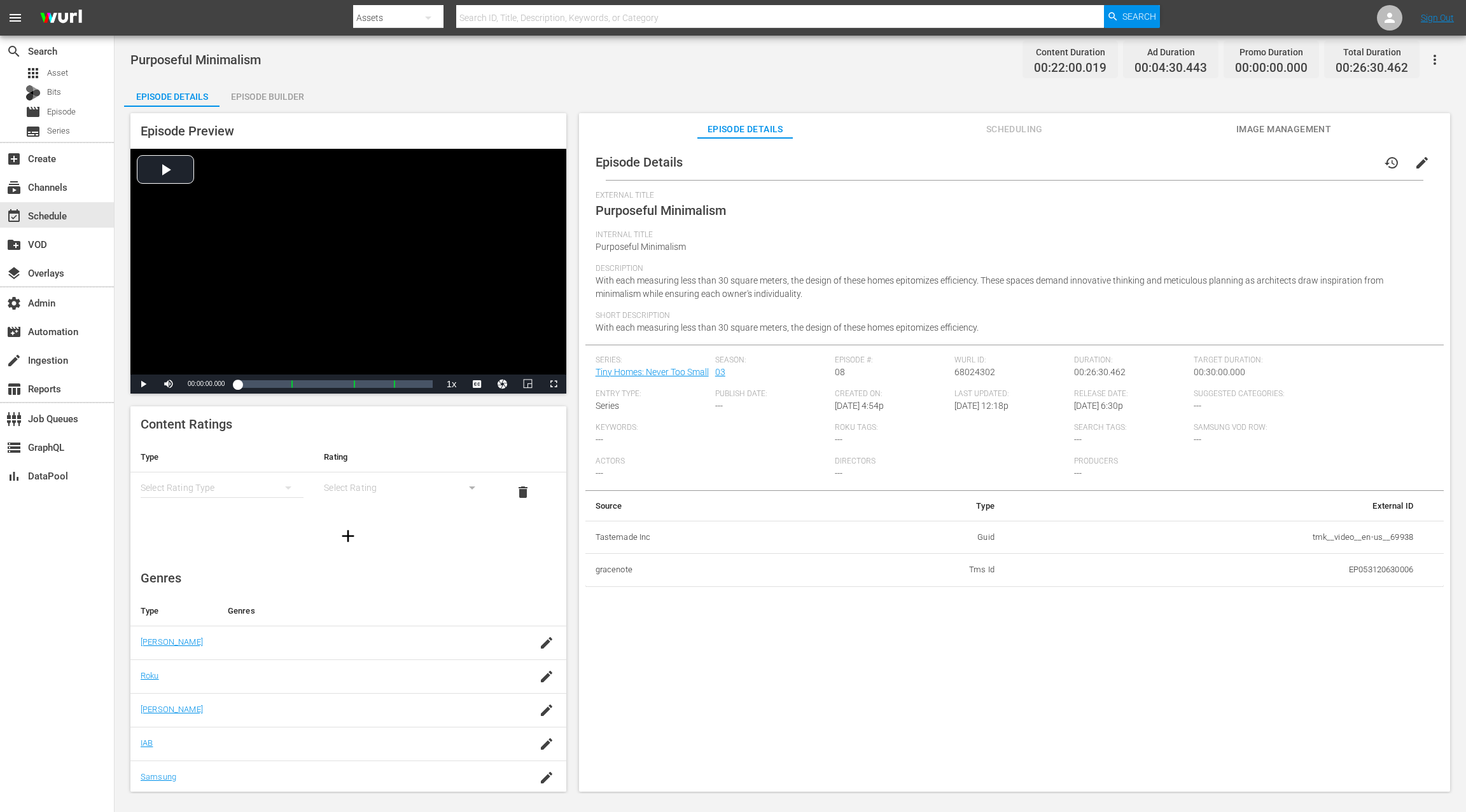
click at [261, 92] on div "Episode Builder" at bounding box center [267, 97] width 95 height 31
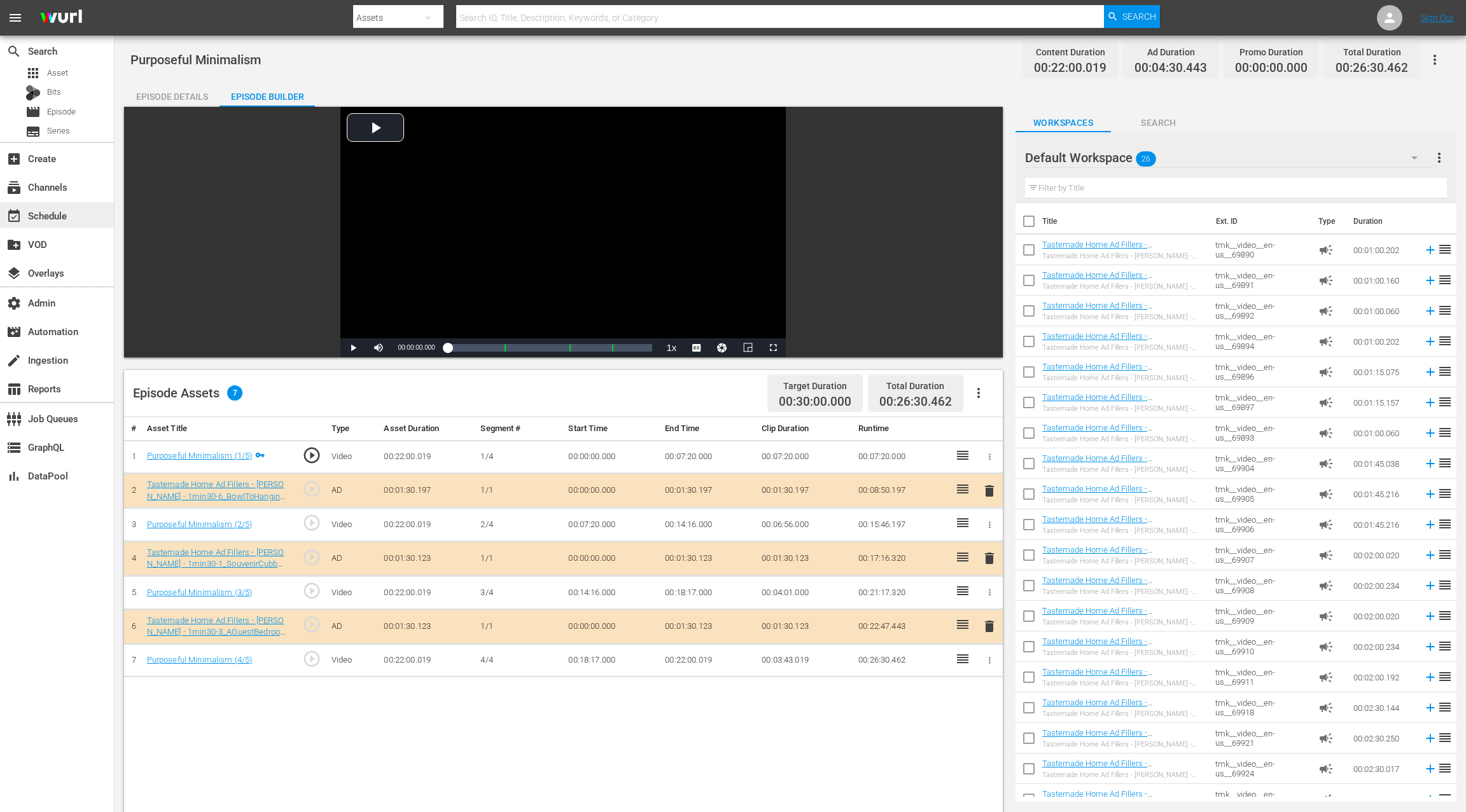
click at [53, 219] on div "event_available Schedule" at bounding box center [36, 214] width 71 height 11
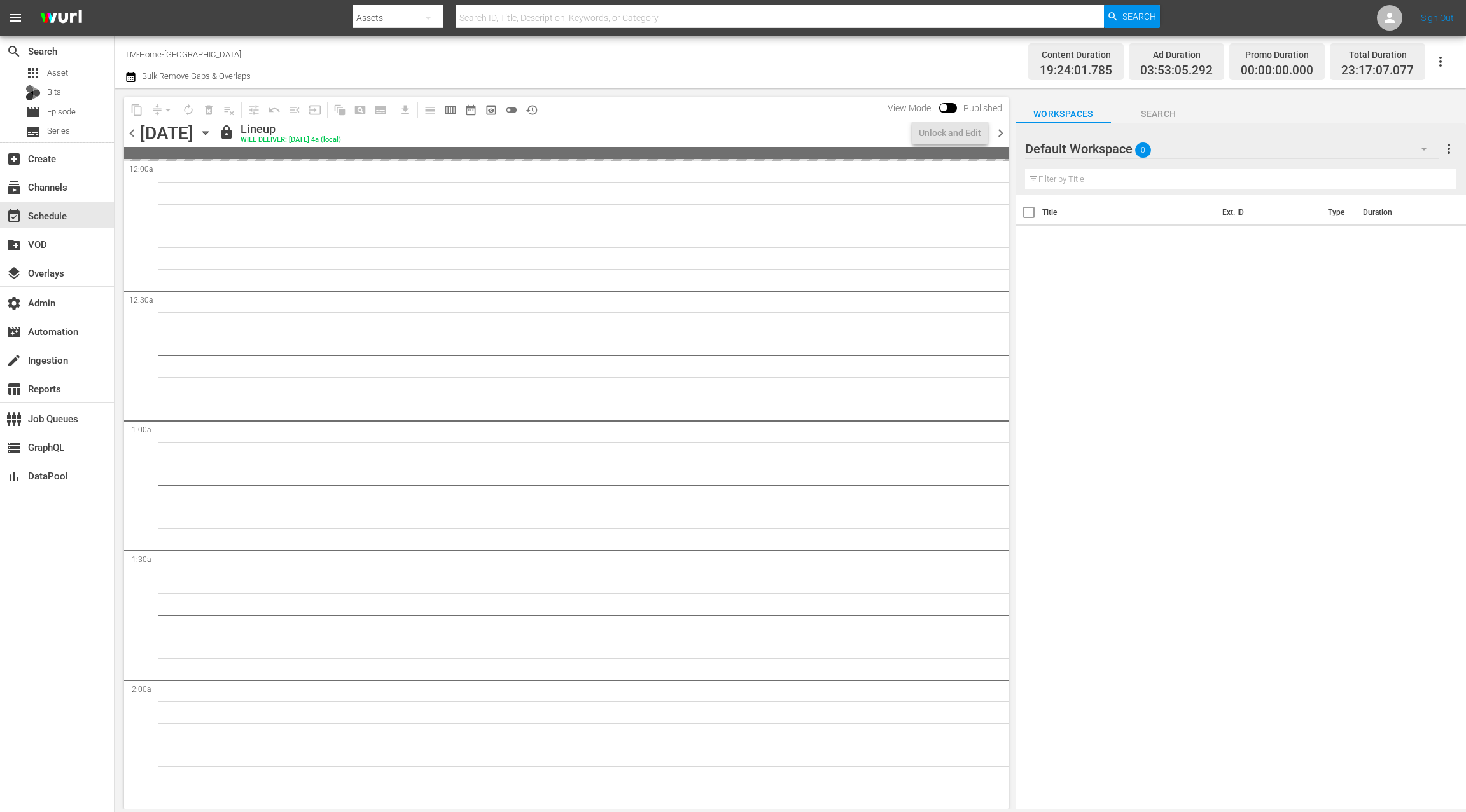
click at [212, 139] on icon "button" at bounding box center [206, 133] width 14 height 14
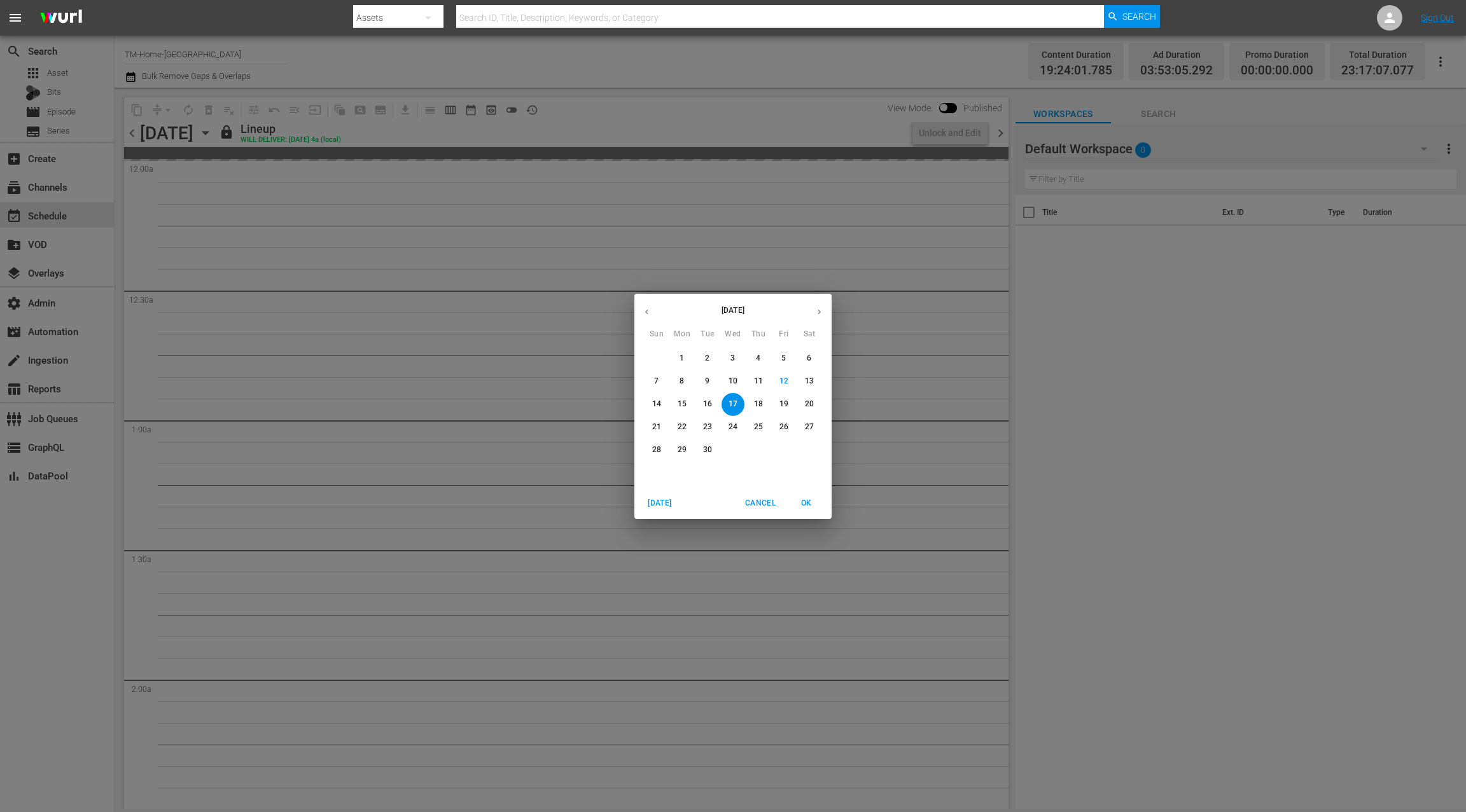
click at [705, 429] on p "23" at bounding box center [707, 427] width 9 height 11
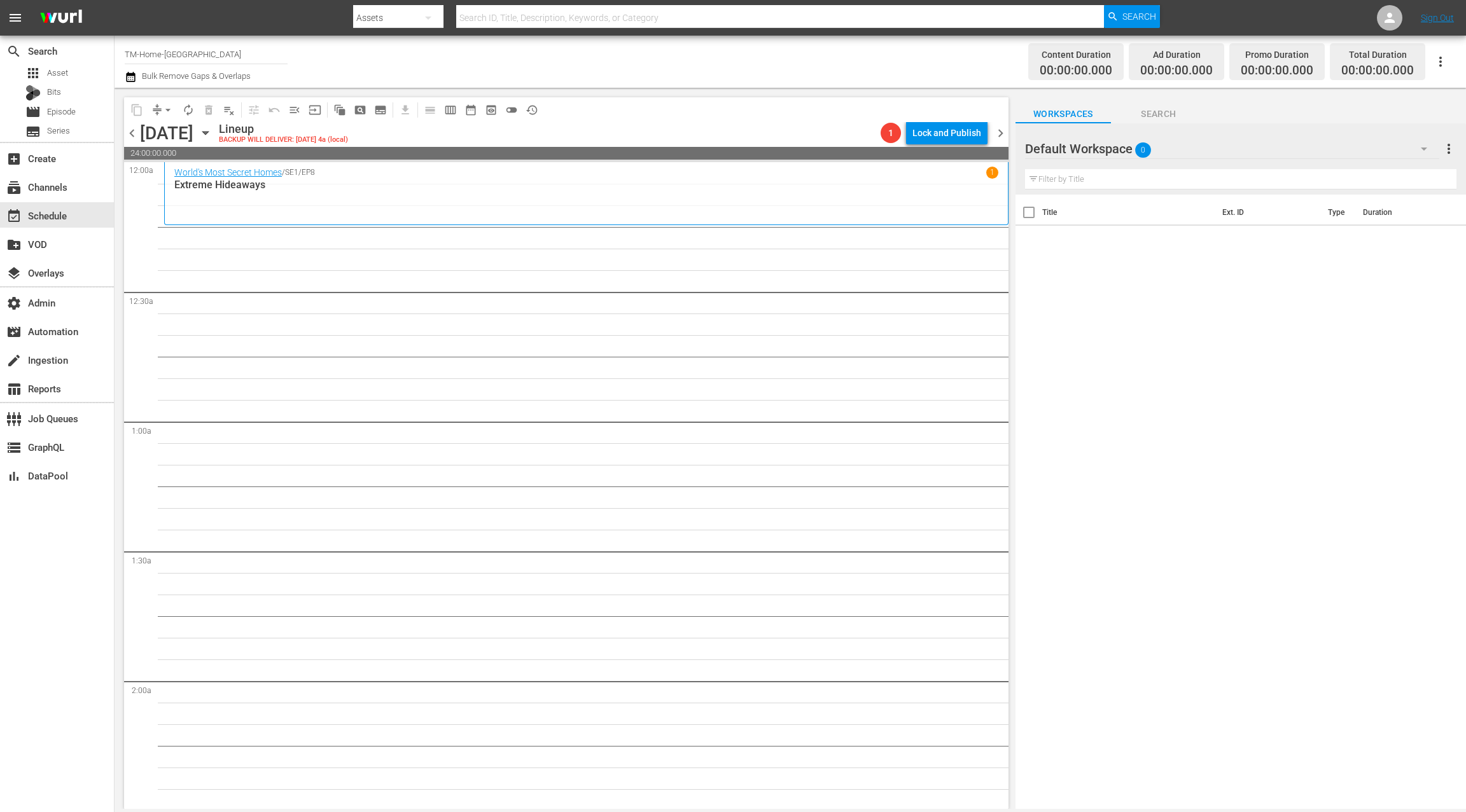
click at [1355, 148] on div "Default Workspace 0" at bounding box center [1231, 148] width 414 height 36
click at [1354, 153] on div "Monday (0) Tuesday (0) Wednesday (0) Thursday (0) Friday (0) Saturday (0) Sunda…" at bounding box center [733, 406] width 1466 height 812
click at [1354, 153] on div "Default Workspace 0" at bounding box center [1231, 148] width 414 height 36
click at [1354, 154] on div "Monday (0) Tuesday (0) Wednesday (0) Thursday (0) Friday (0) Saturday (0) Sunda…" at bounding box center [733, 406] width 1466 height 812
click at [67, 108] on span "Episode" at bounding box center [61, 112] width 29 height 13
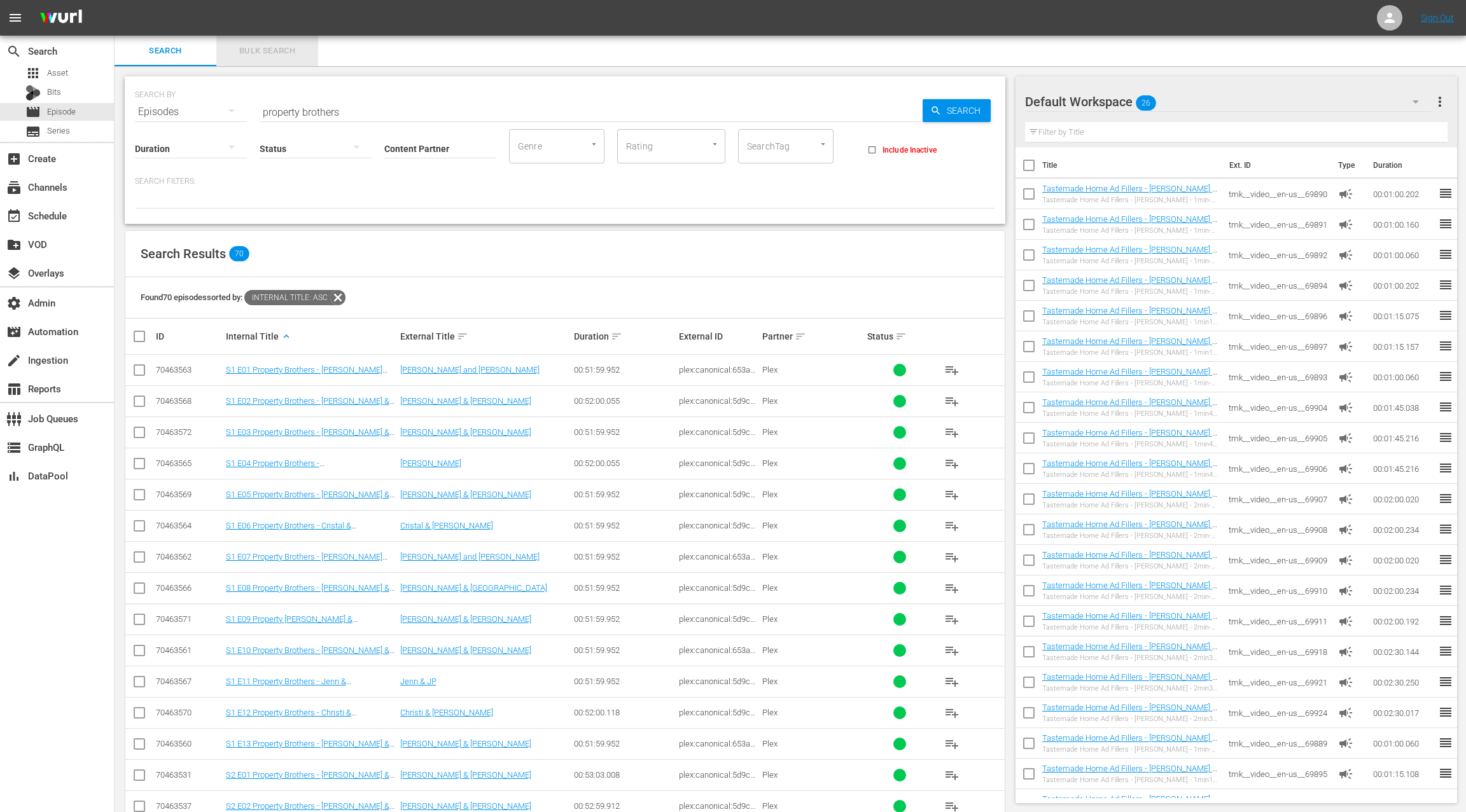
click at [273, 56] on span "Bulk Search" at bounding box center [267, 51] width 86 height 14
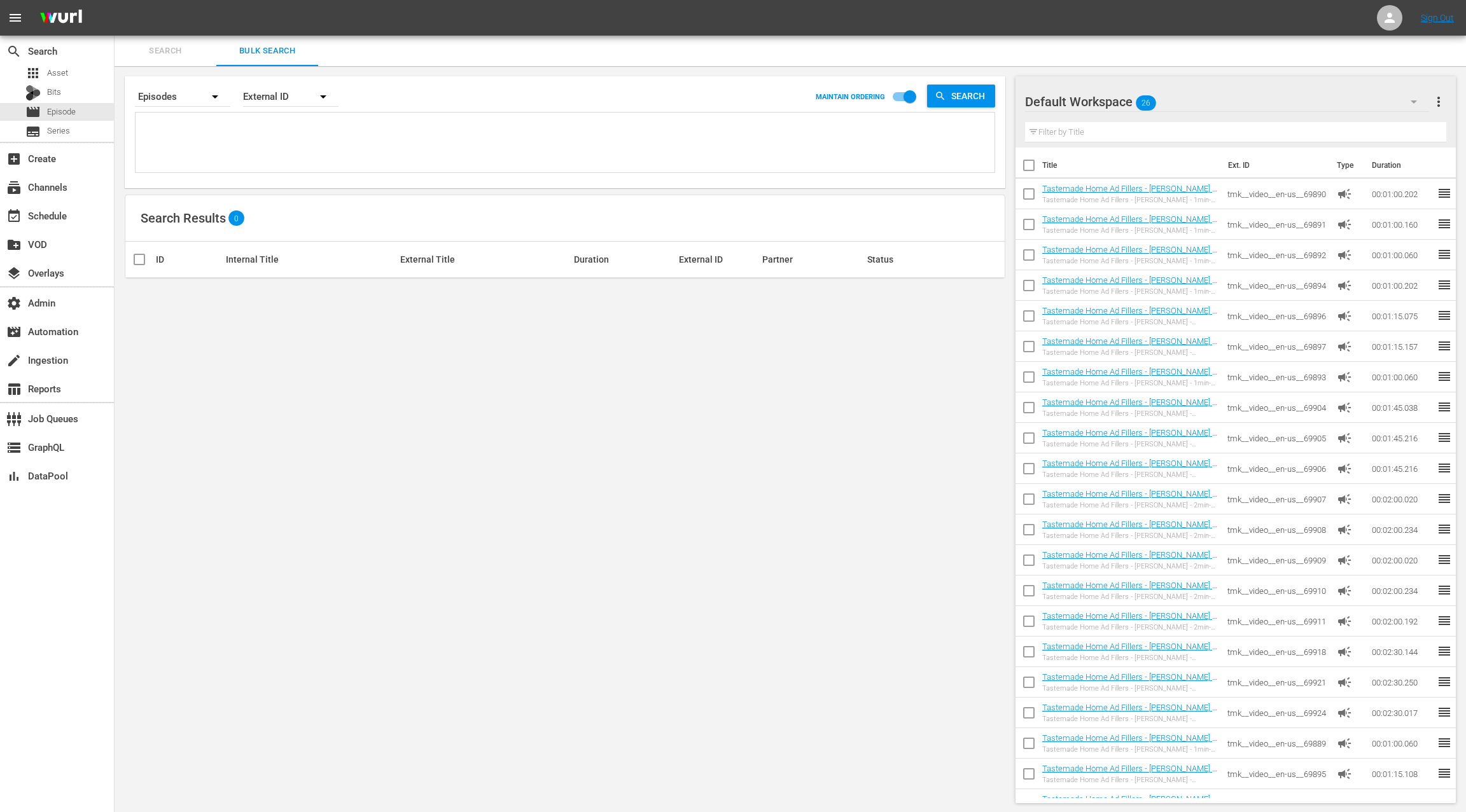
click at [269, 145] on textarea at bounding box center [567, 144] width 856 height 58
paste textarea "tmk__video__en-us__67905 tmk__video__en-us__67906 tmk__video__en-us__67907 tmk_…"
type textarea "tmk__video__en-us__67905 tmk__video__en-us__67906 tmk__video__en-us__67907 tmk_…"
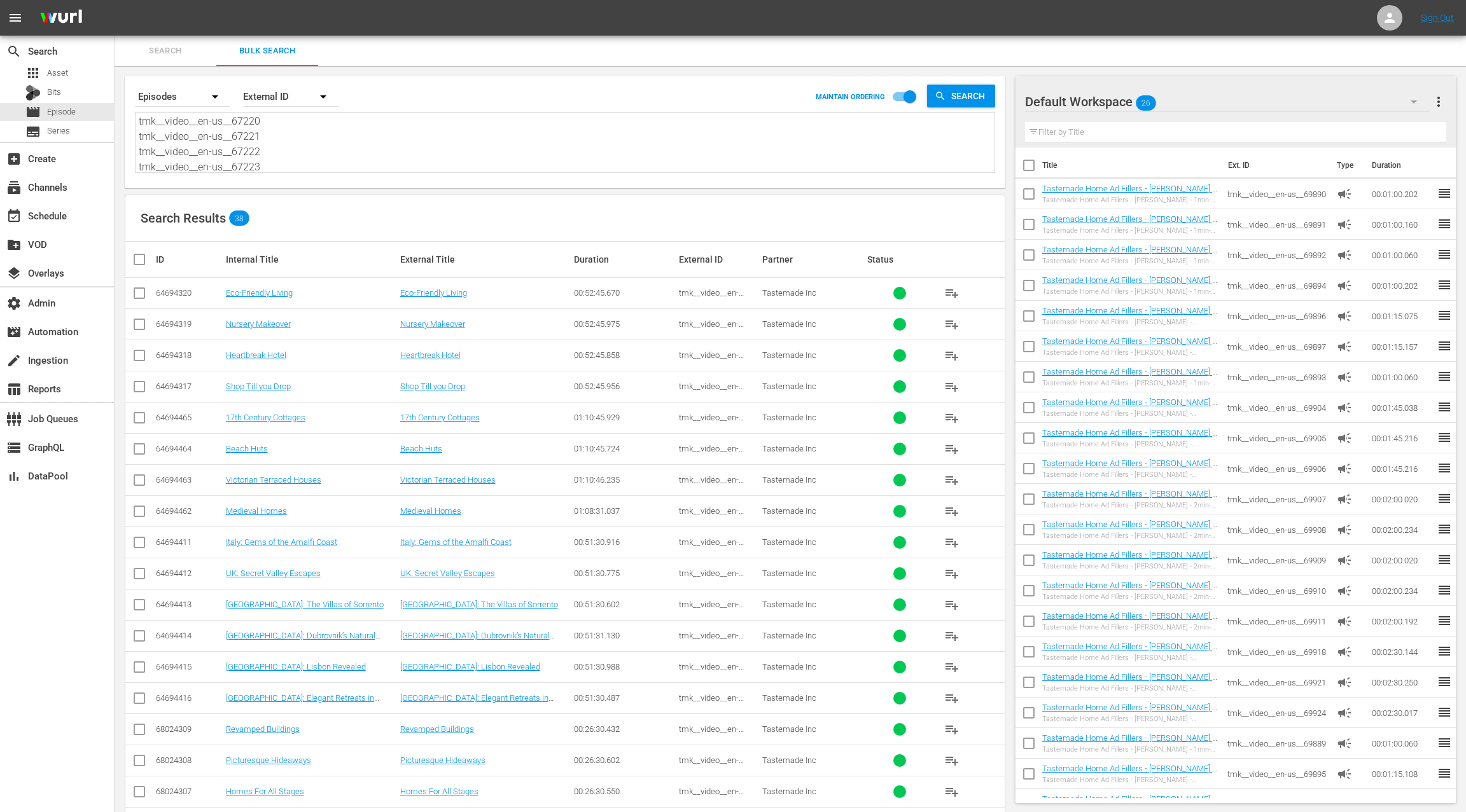
type textarea "tmk__video__en-us__67905 tmk__video__en-us__67906 tmk__video__en-us__67907 tmk_…"
click at [1368, 109] on div "Default Workspace 26" at bounding box center [1227, 101] width 404 height 36
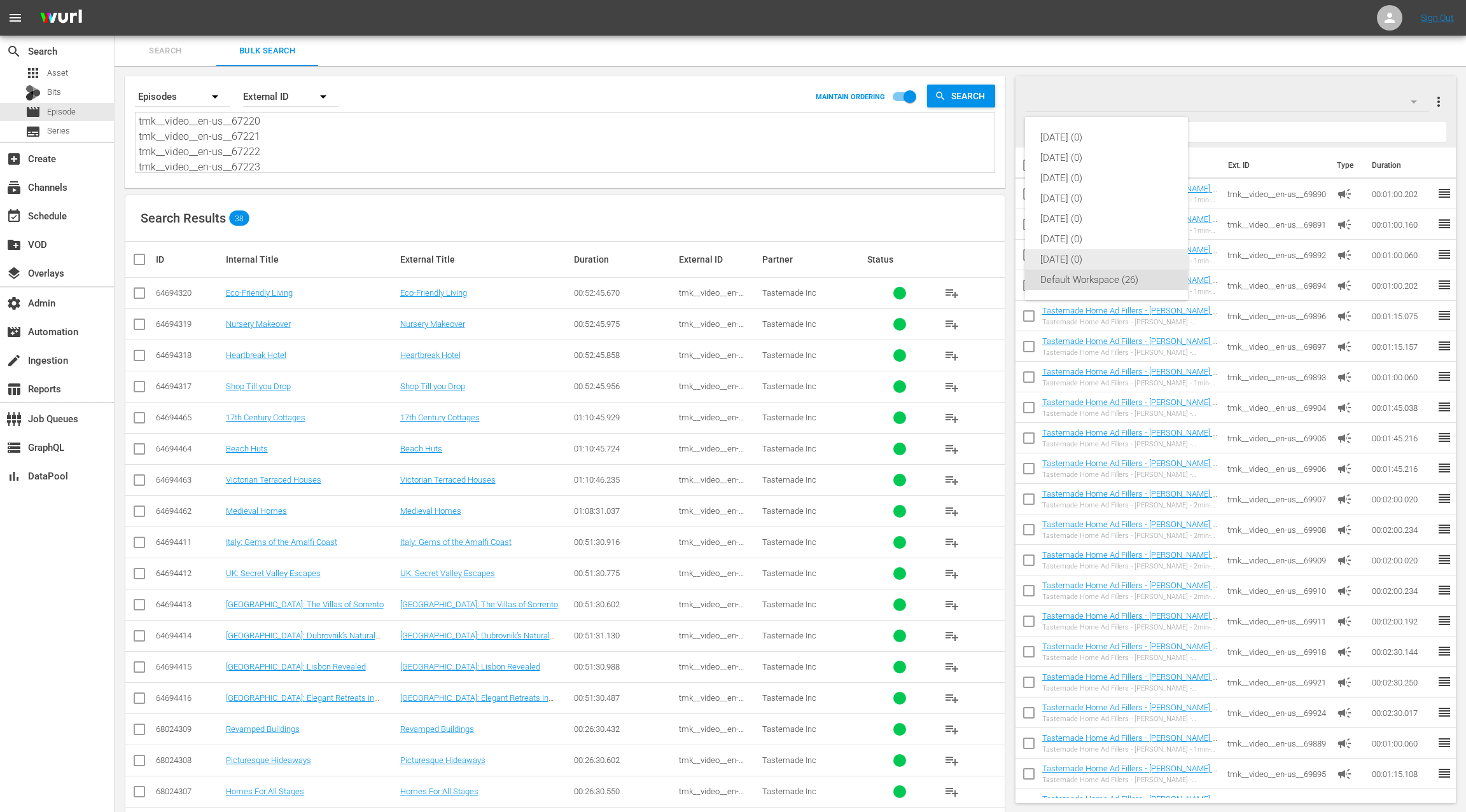
click at [1094, 260] on div "Sunday (0)" at bounding box center [1106, 260] width 132 height 21
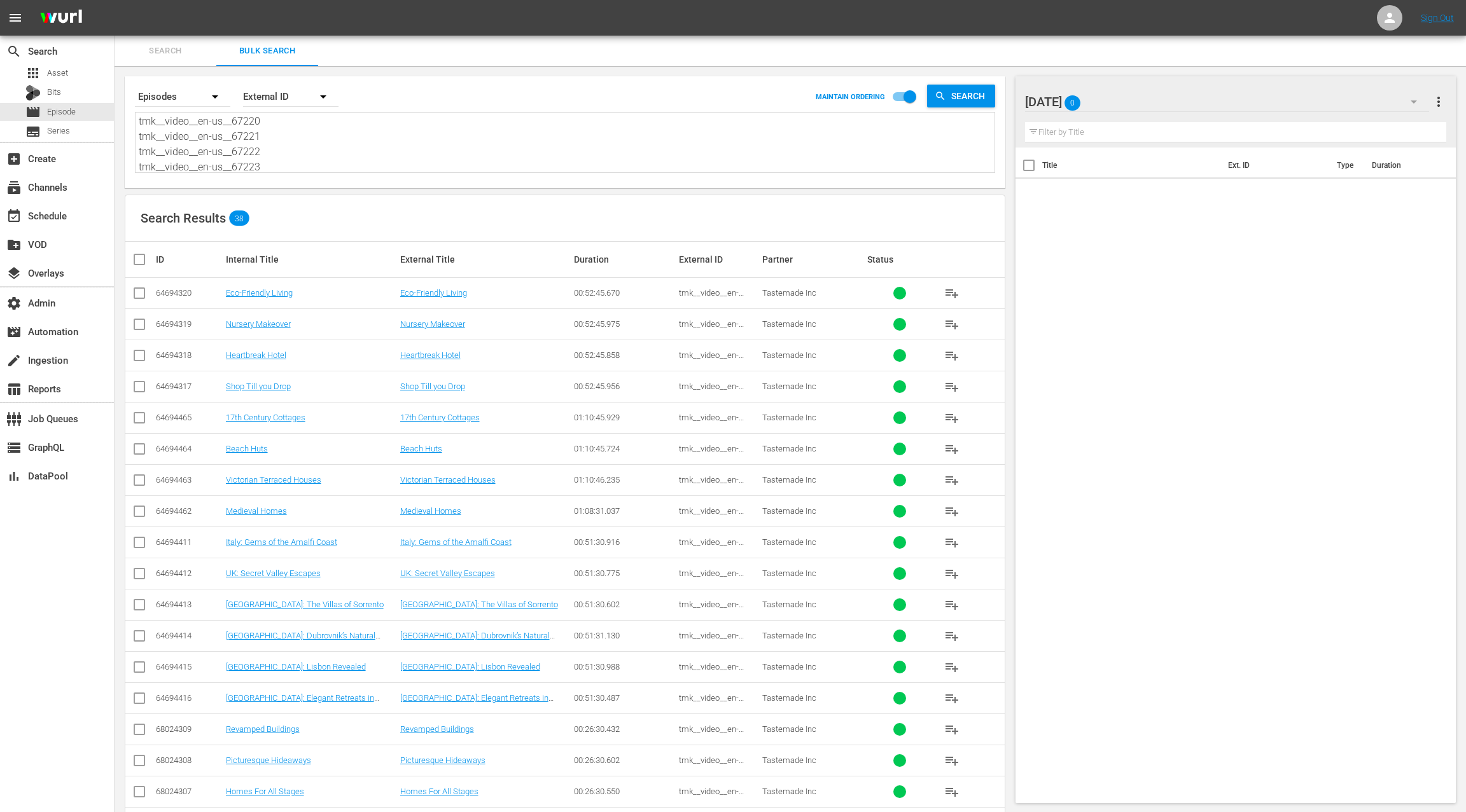
click at [140, 257] on input "checkbox" at bounding box center [144, 259] width 25 height 15
checkbox input "true"
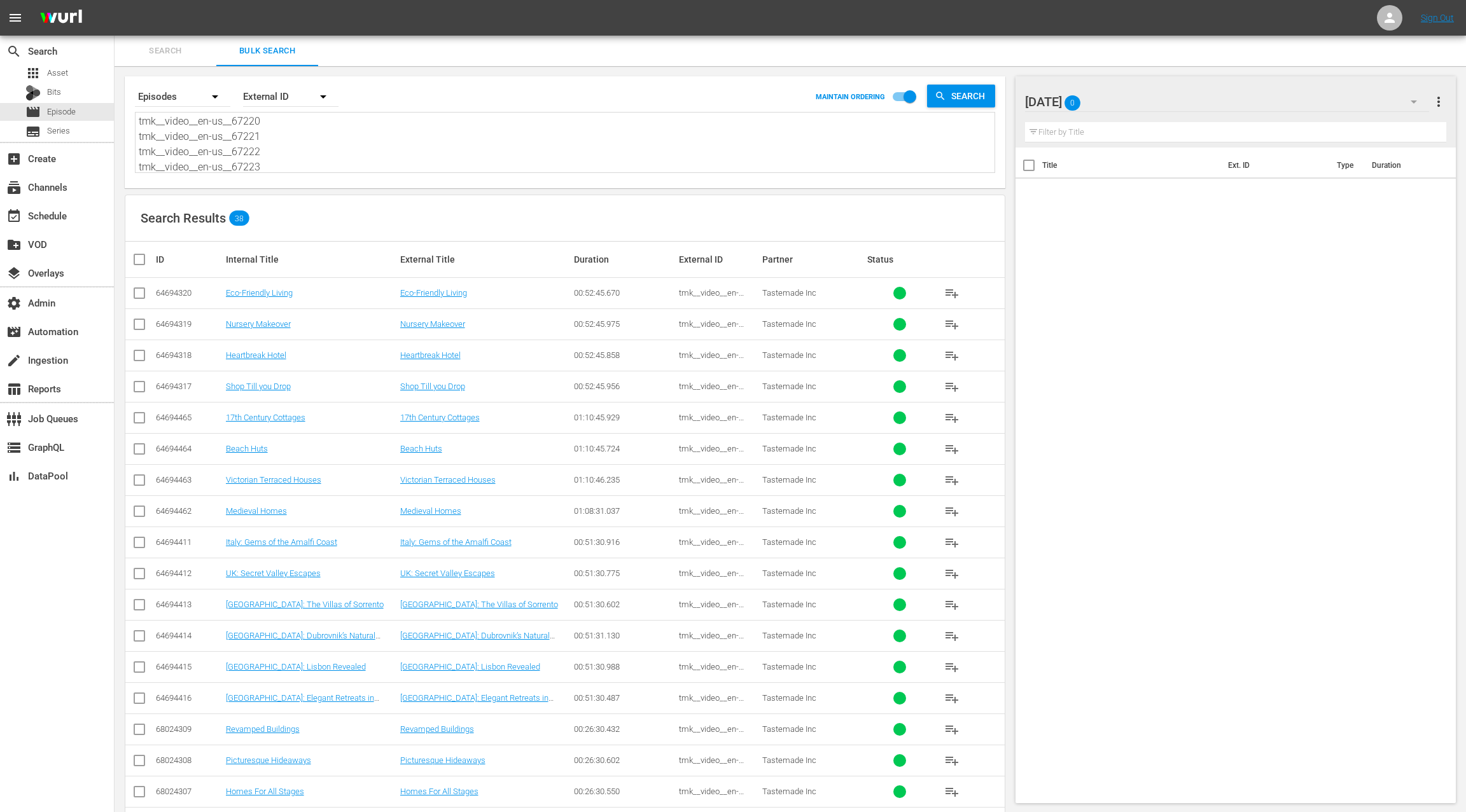
checkbox input "true"
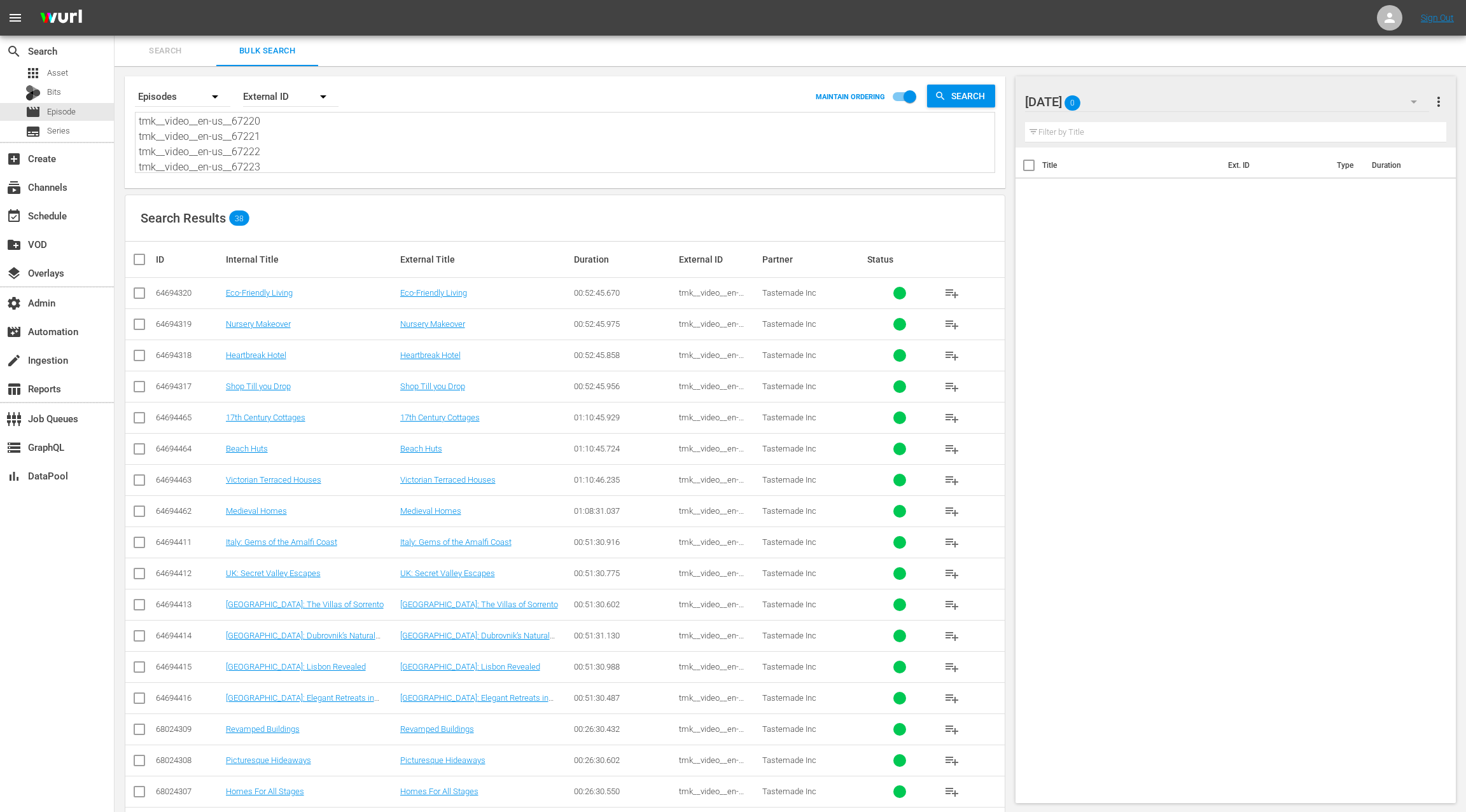
checkbox input "true"
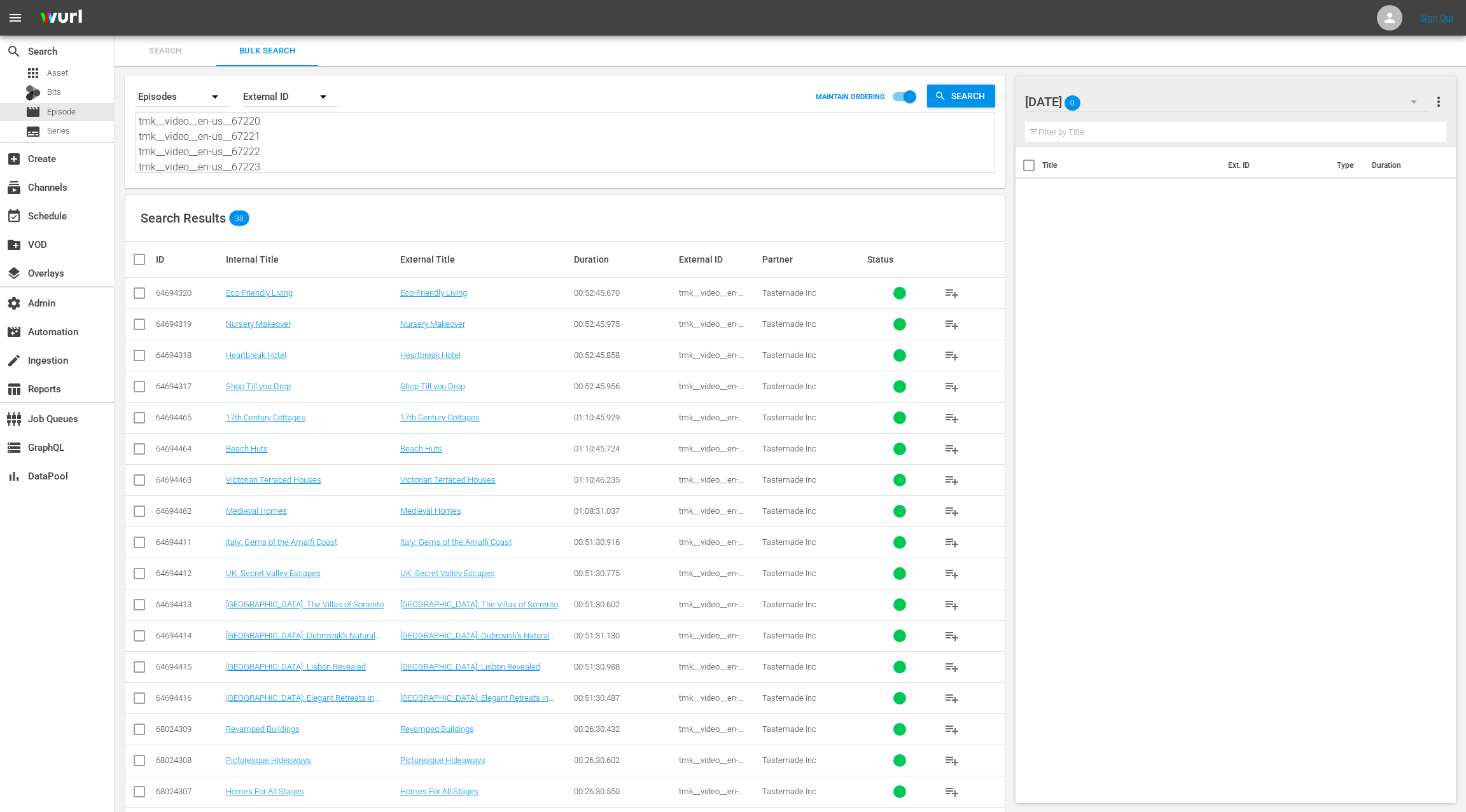
checkbox input "true"
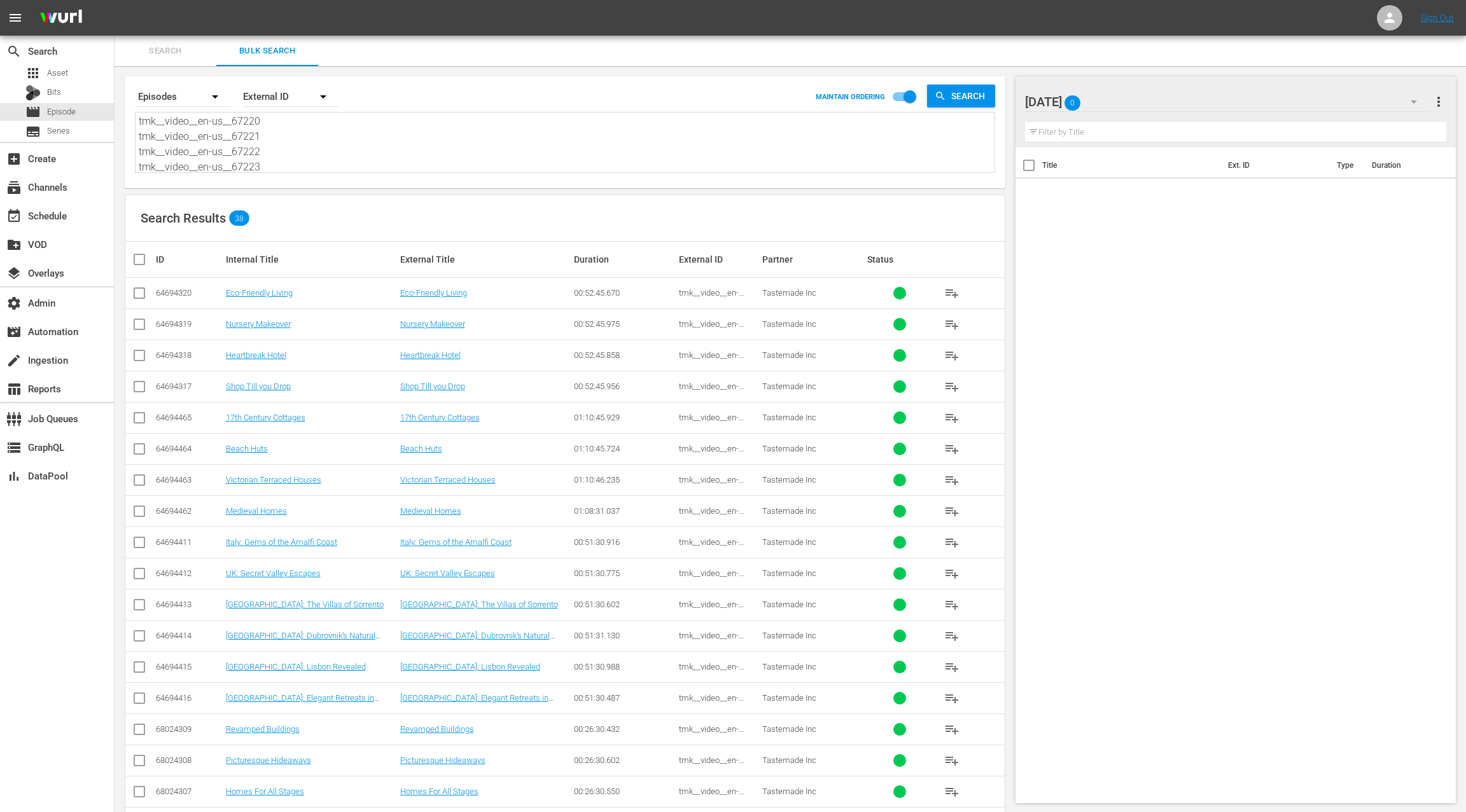
checkbox input "true"
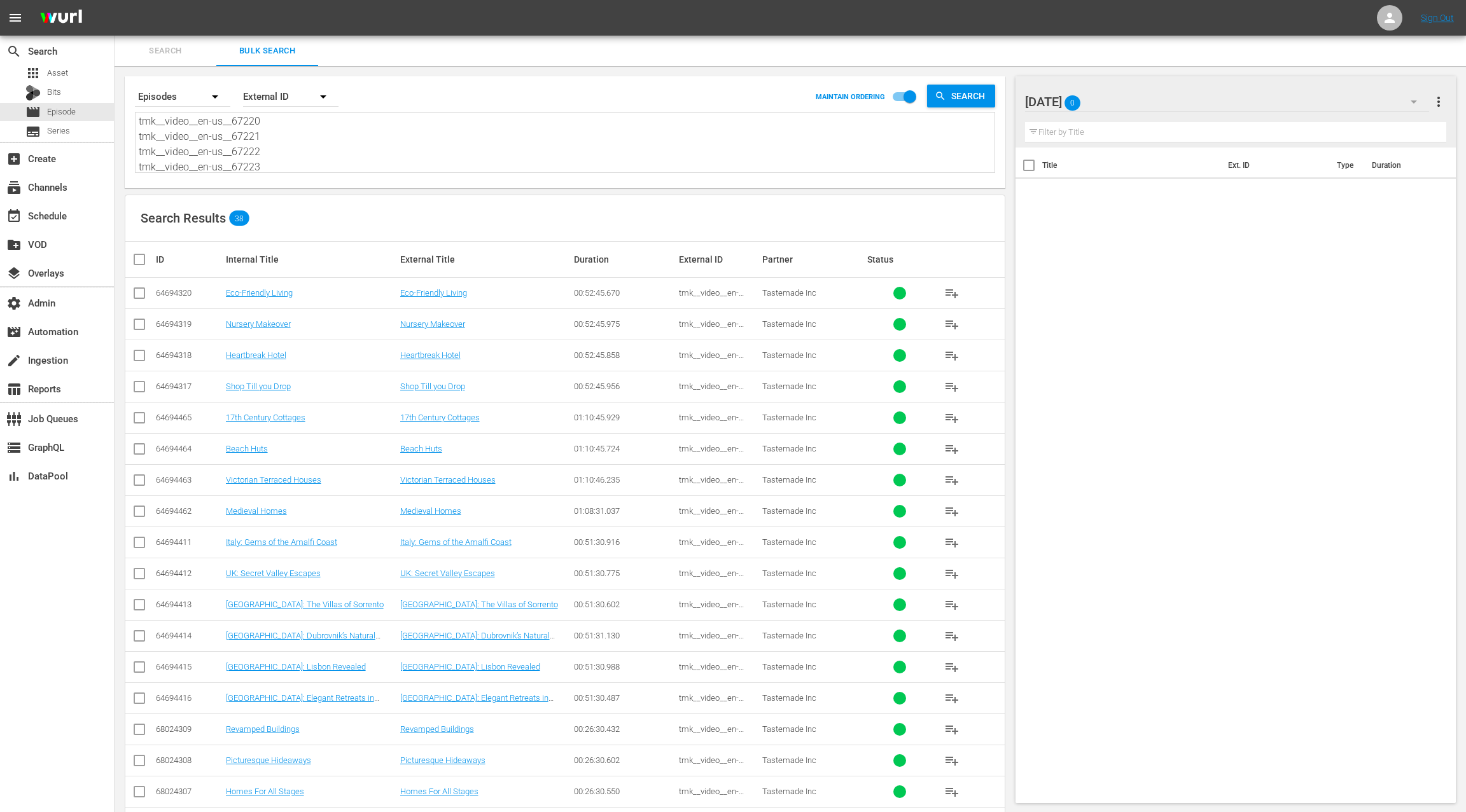
checkbox input "true"
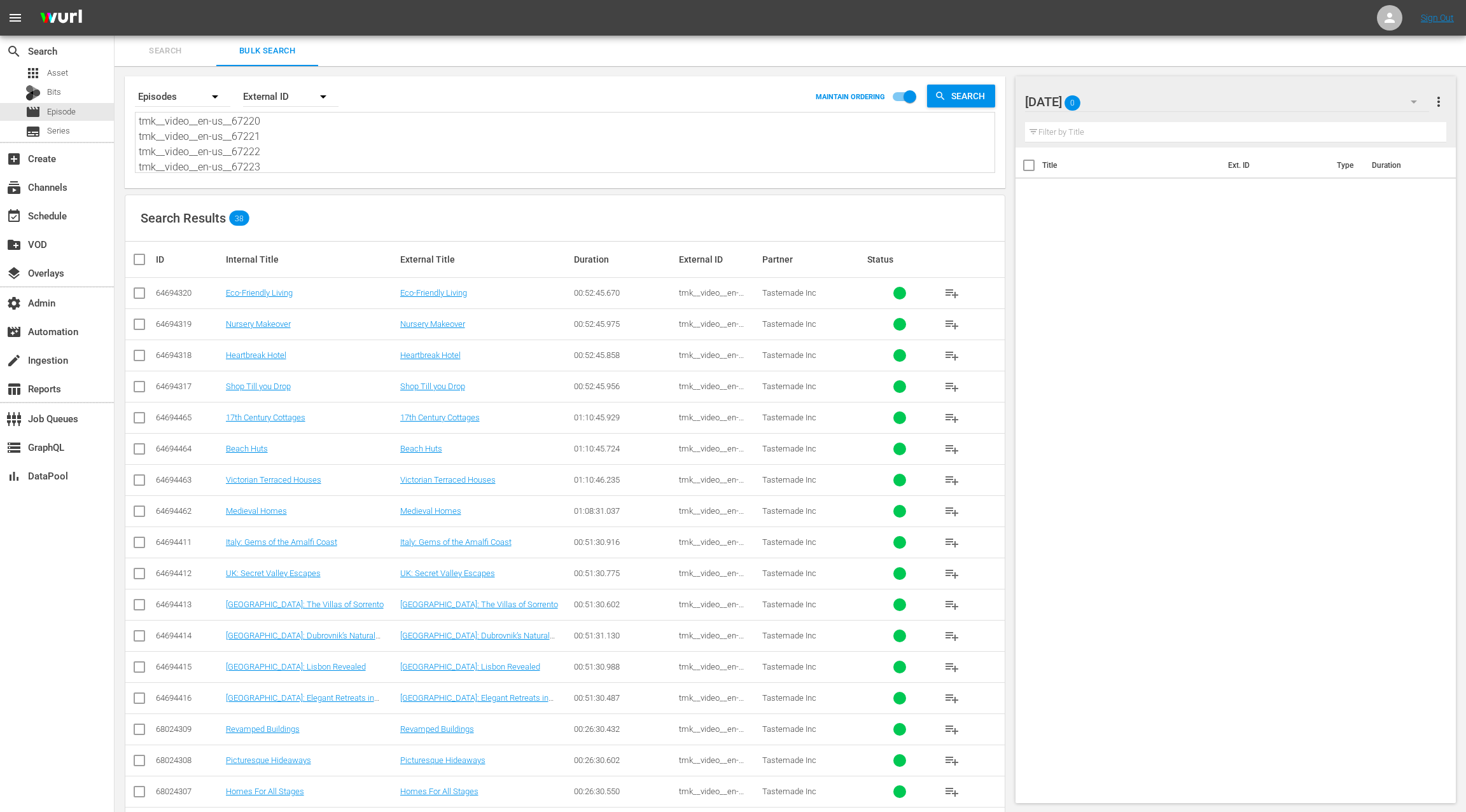
checkbox input "true"
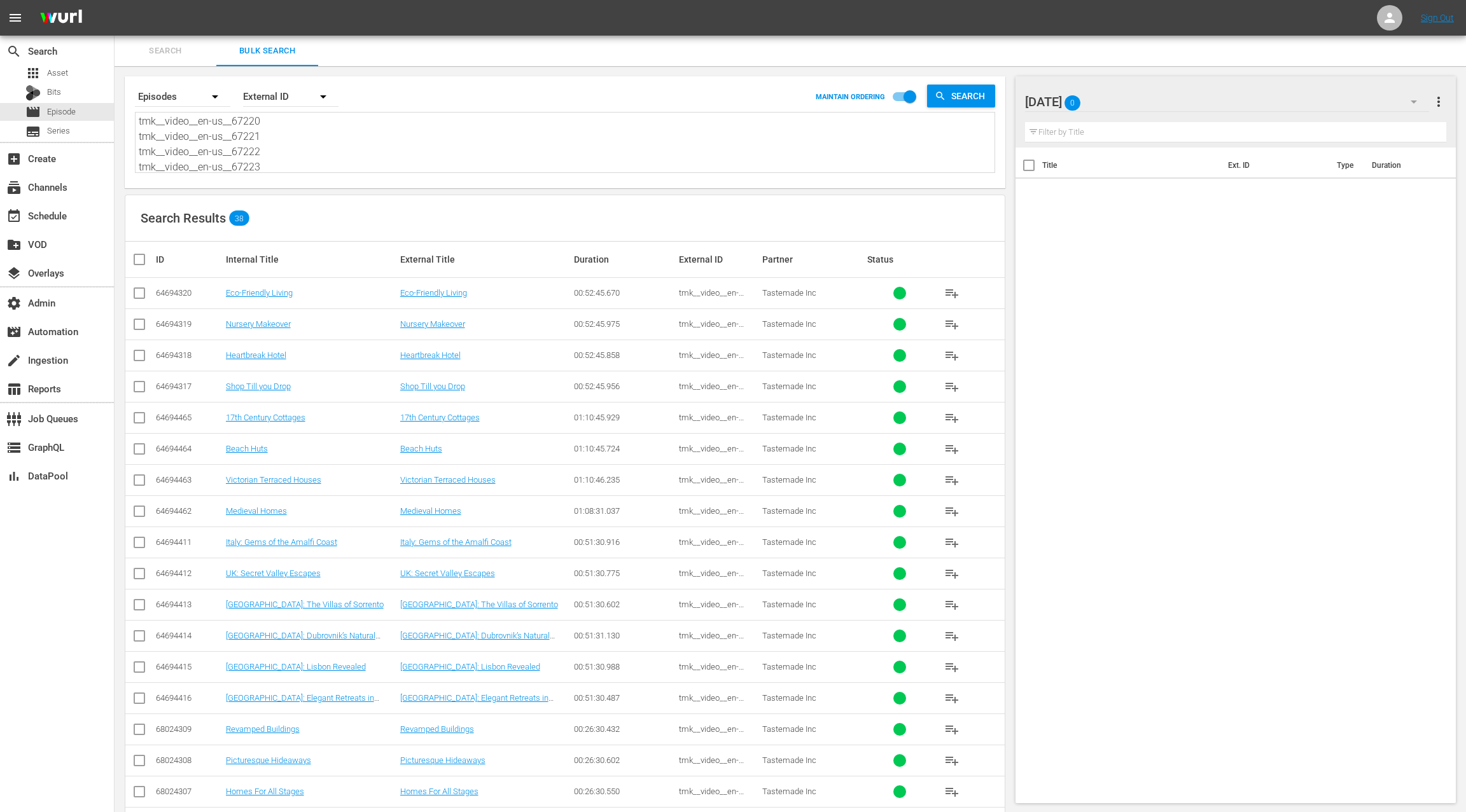
checkbox input "true"
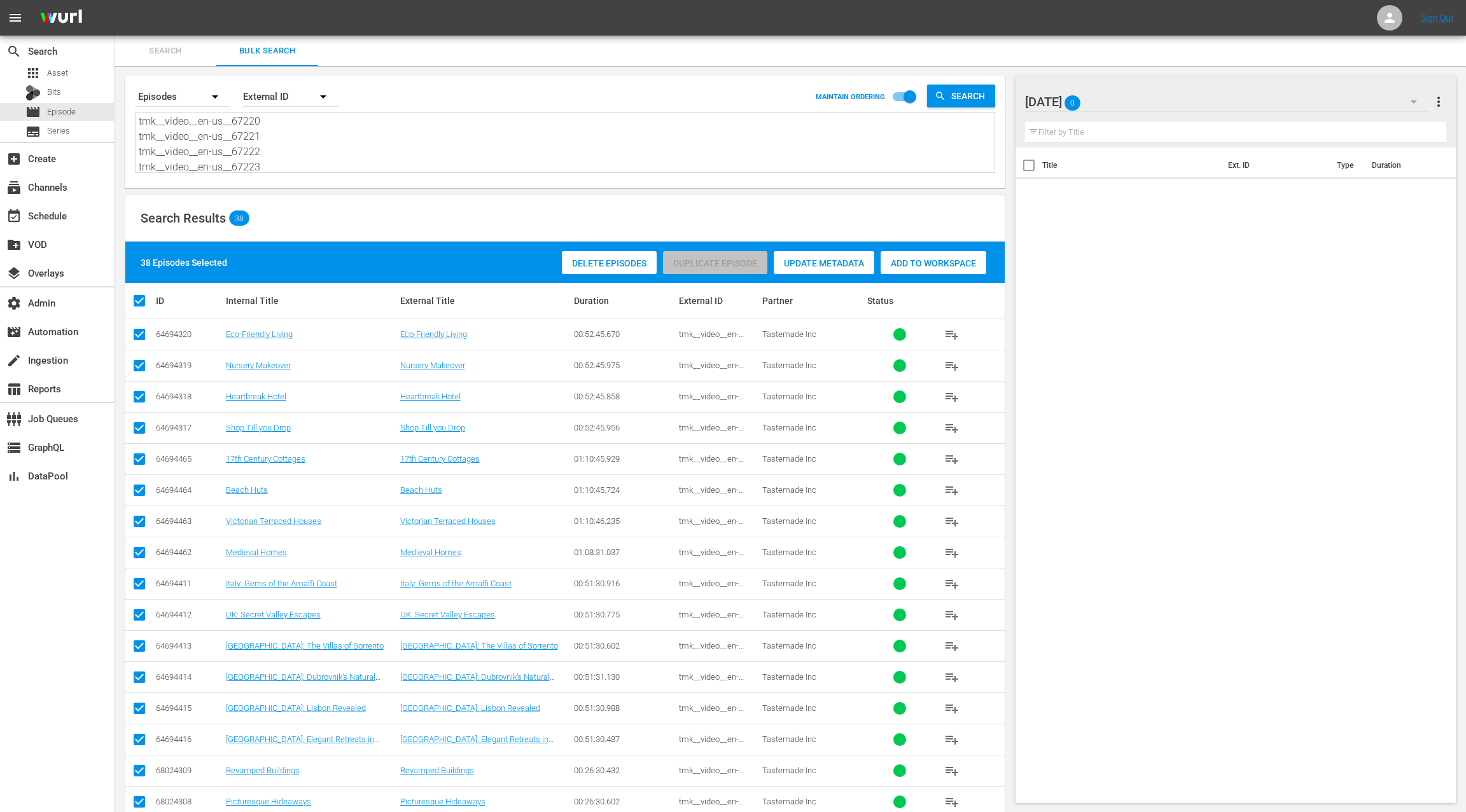
click at [916, 266] on span "Add to Workspace" at bounding box center [933, 263] width 105 height 10
click at [64, 218] on div "event_available Schedule" at bounding box center [36, 214] width 71 height 11
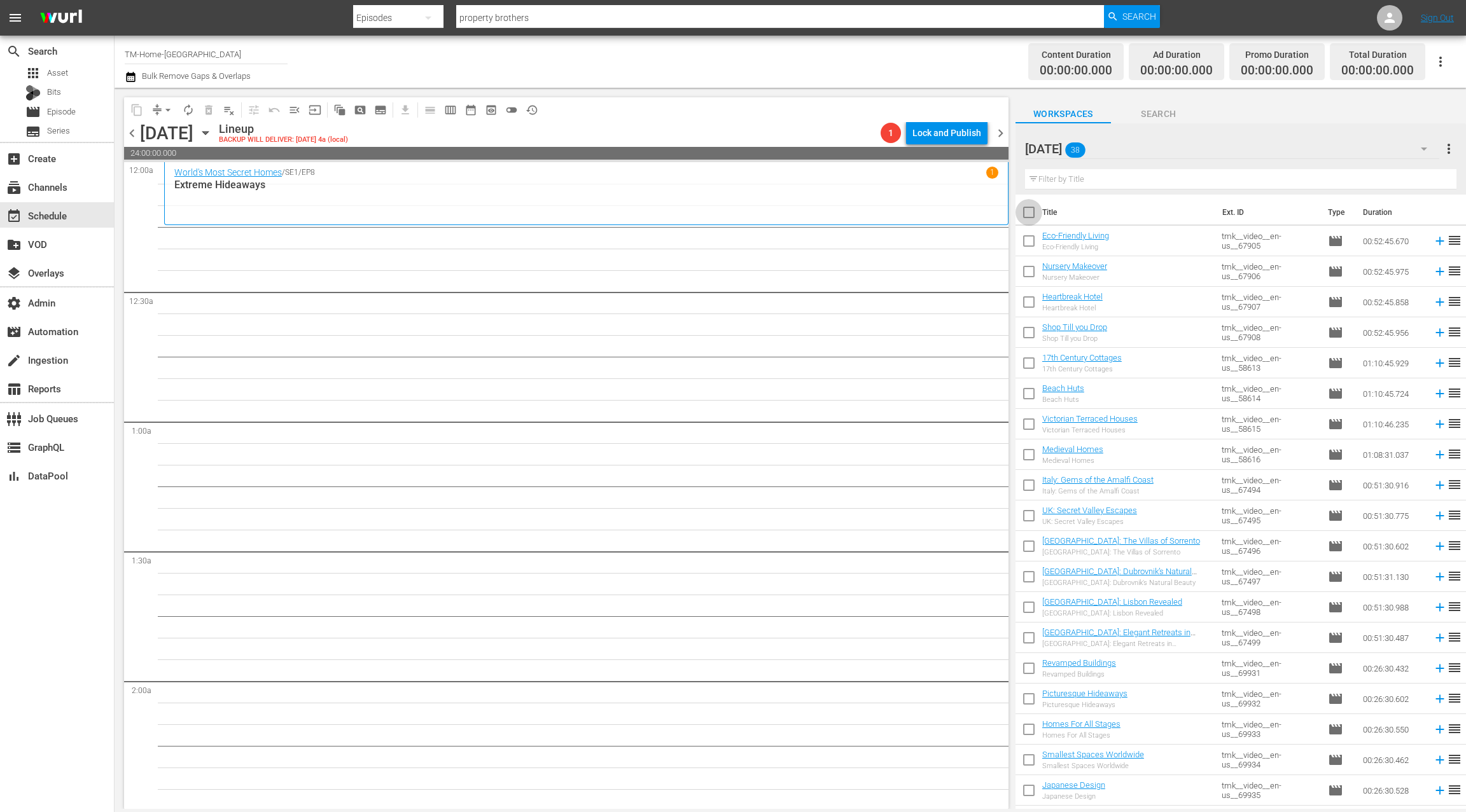
click at [1033, 215] on input "checkbox" at bounding box center [1029, 215] width 27 height 27
checkbox input "true"
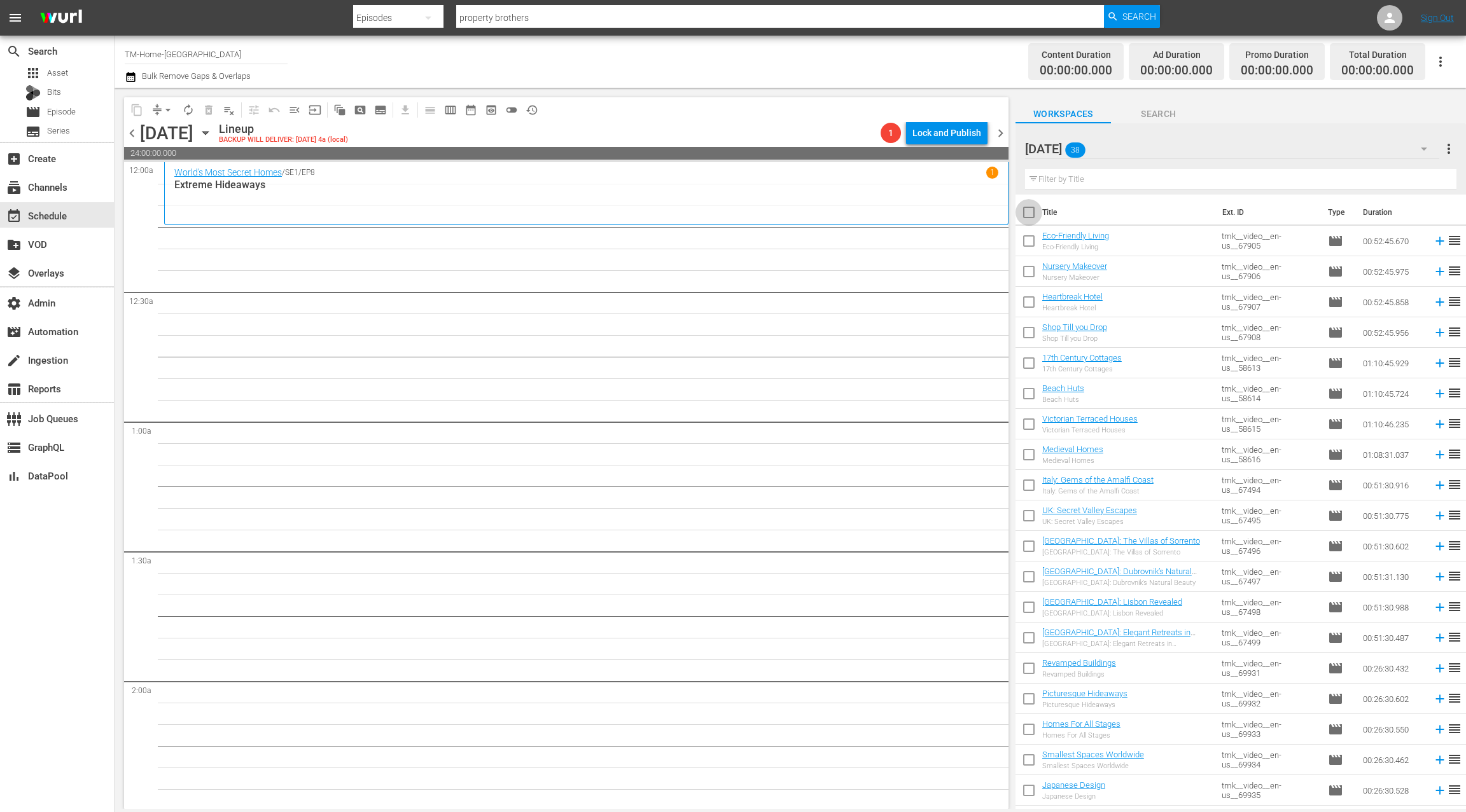
checkbox input "true"
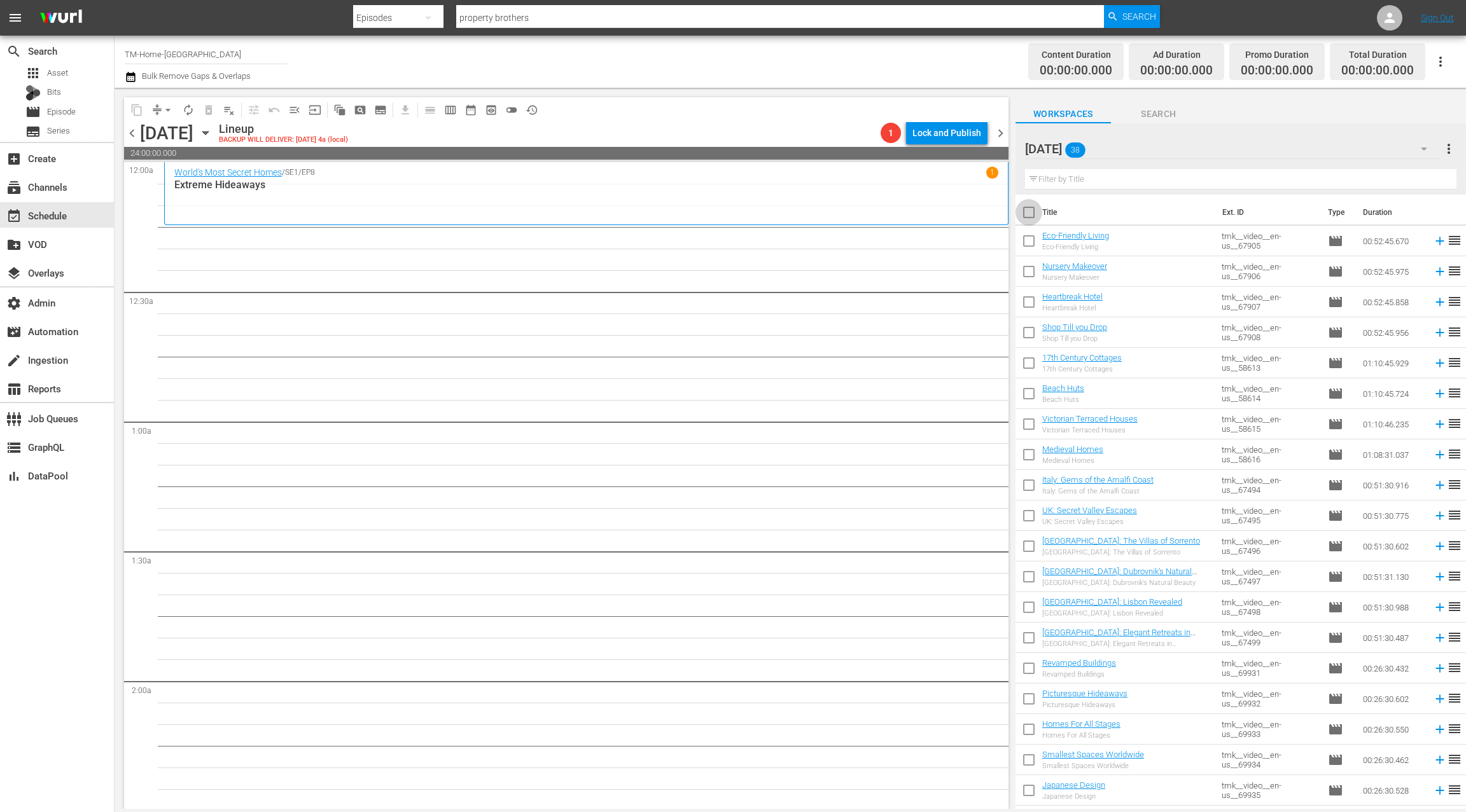
checkbox input "true"
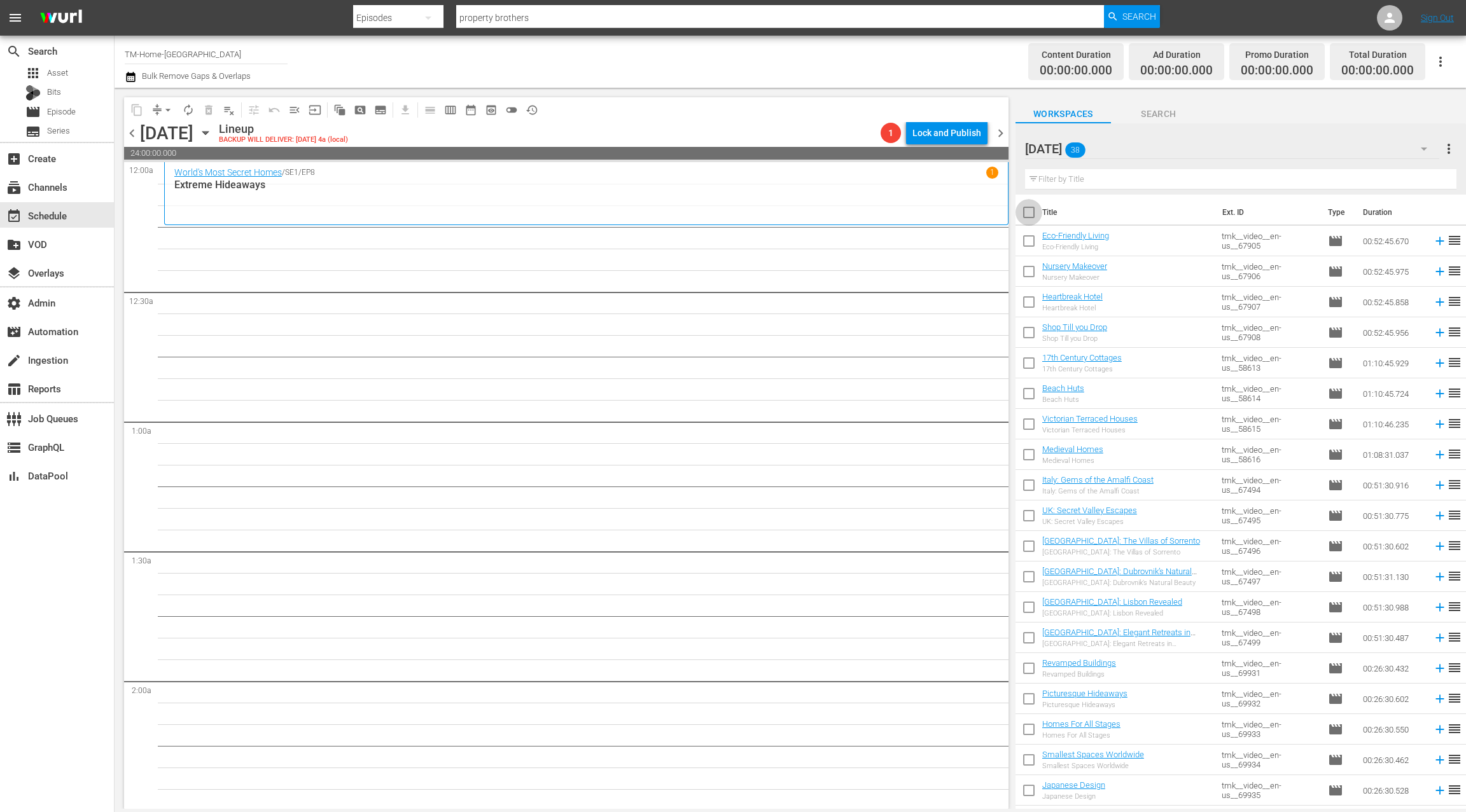
checkbox input "true"
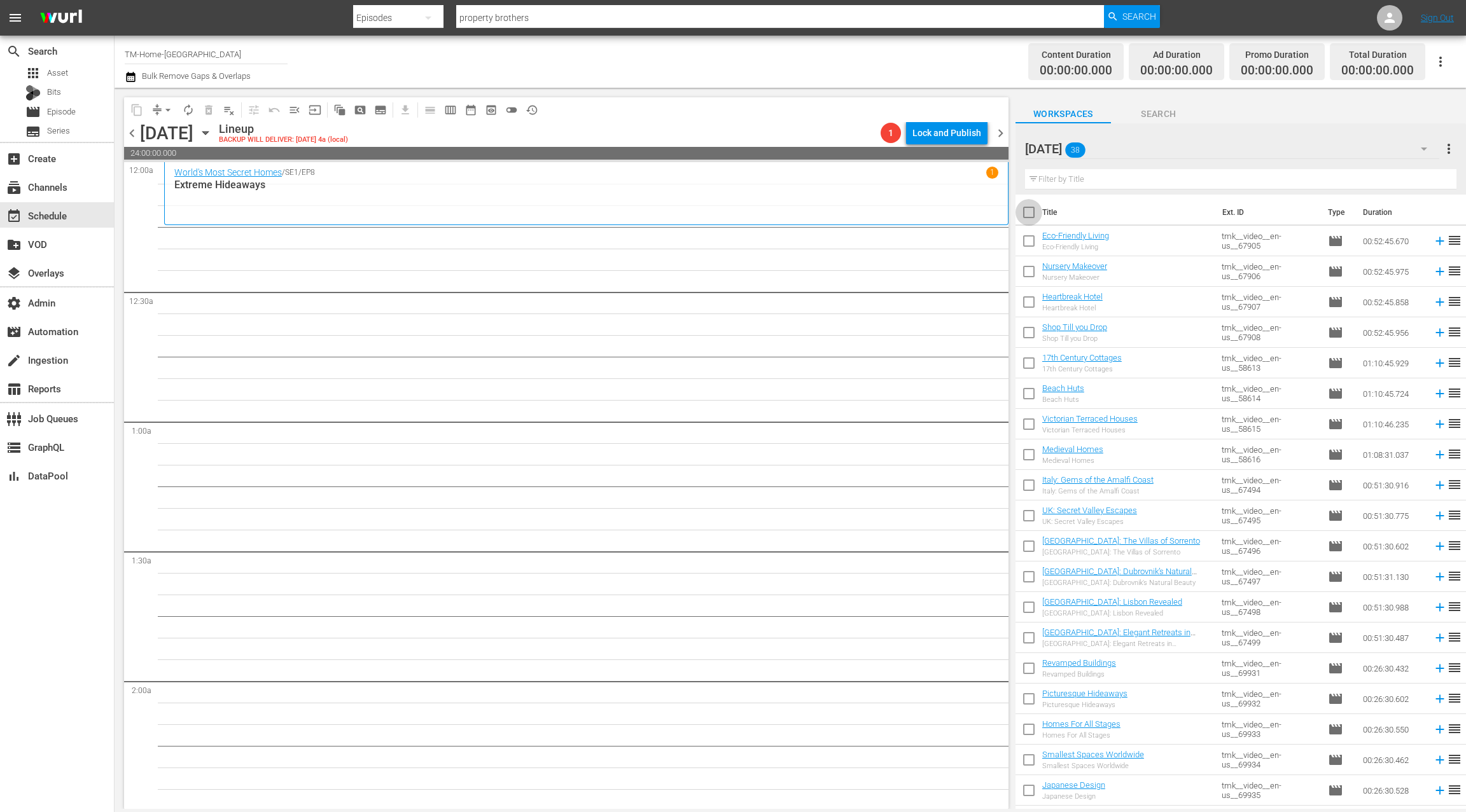
checkbox input "true"
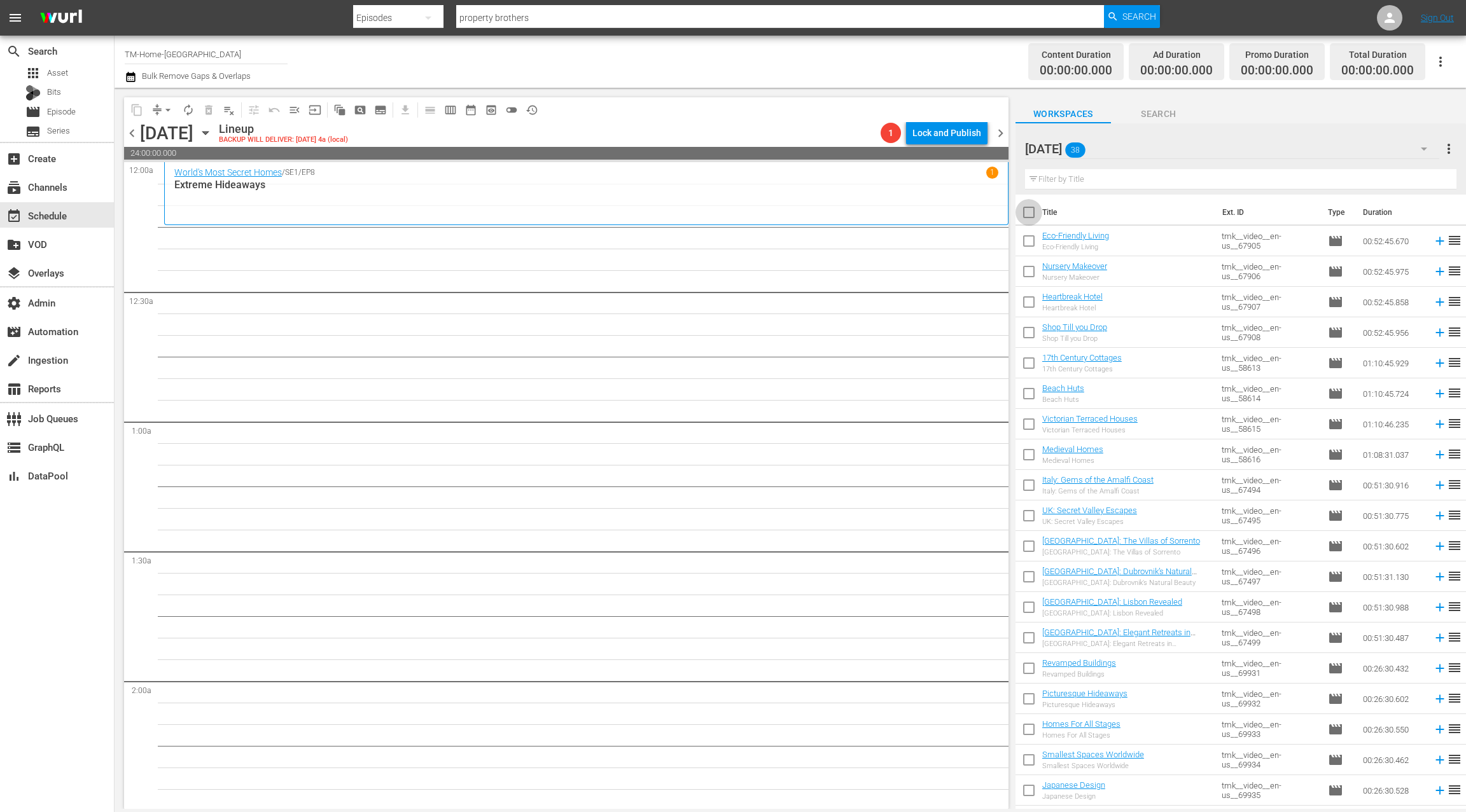
checkbox input "true"
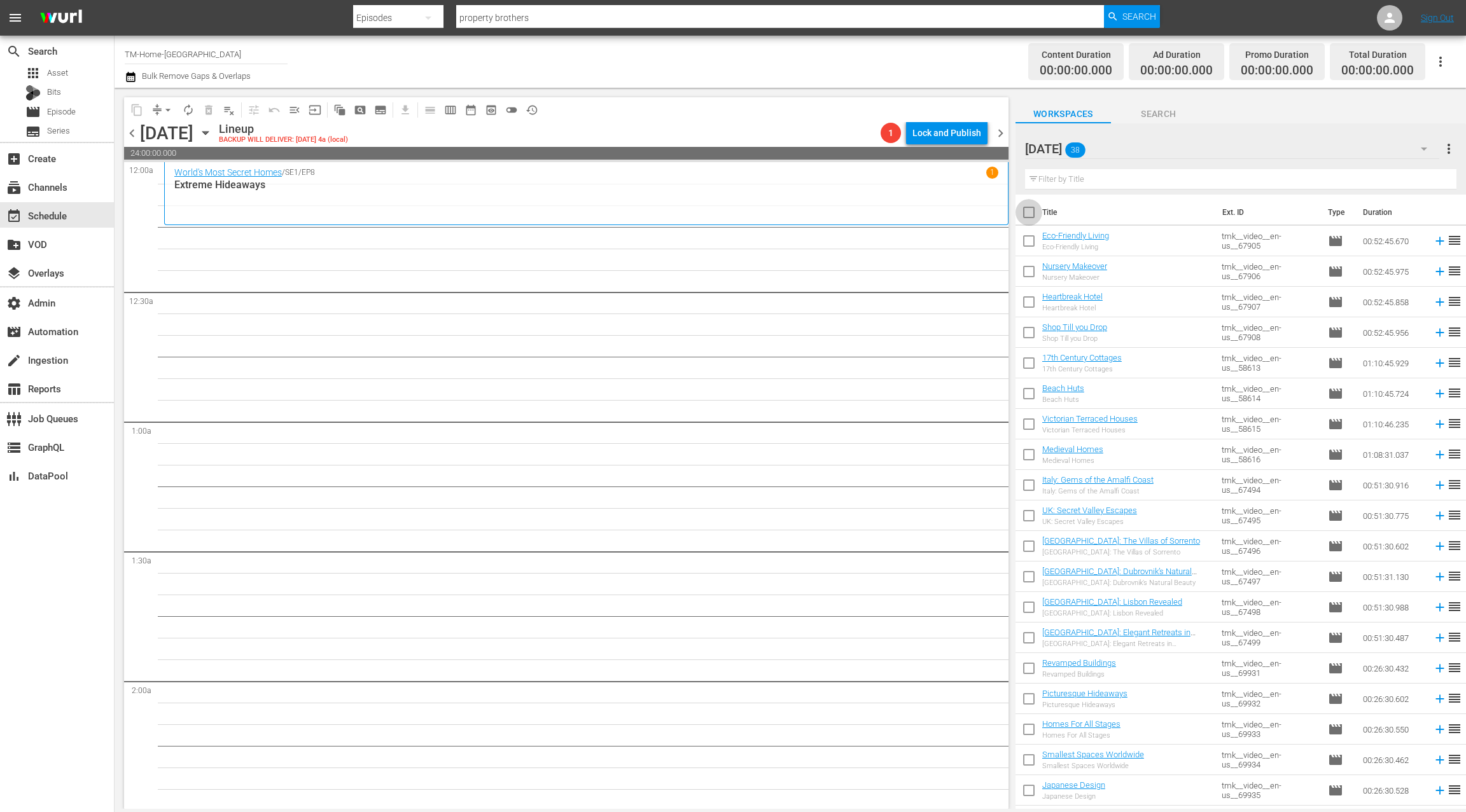
checkbox input "true"
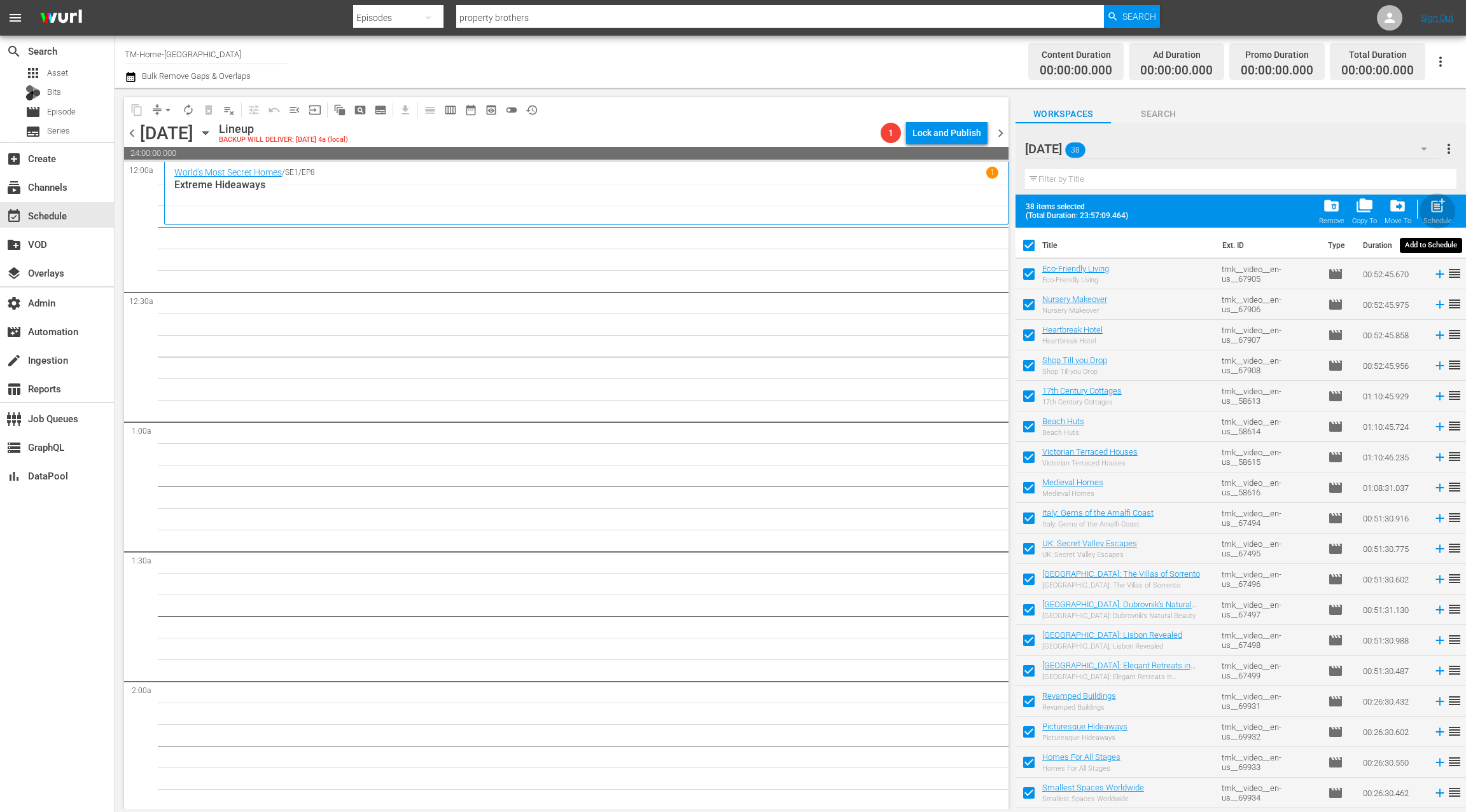
click at [1438, 213] on span "post_add" at bounding box center [1437, 206] width 17 height 17
checkbox input "false"
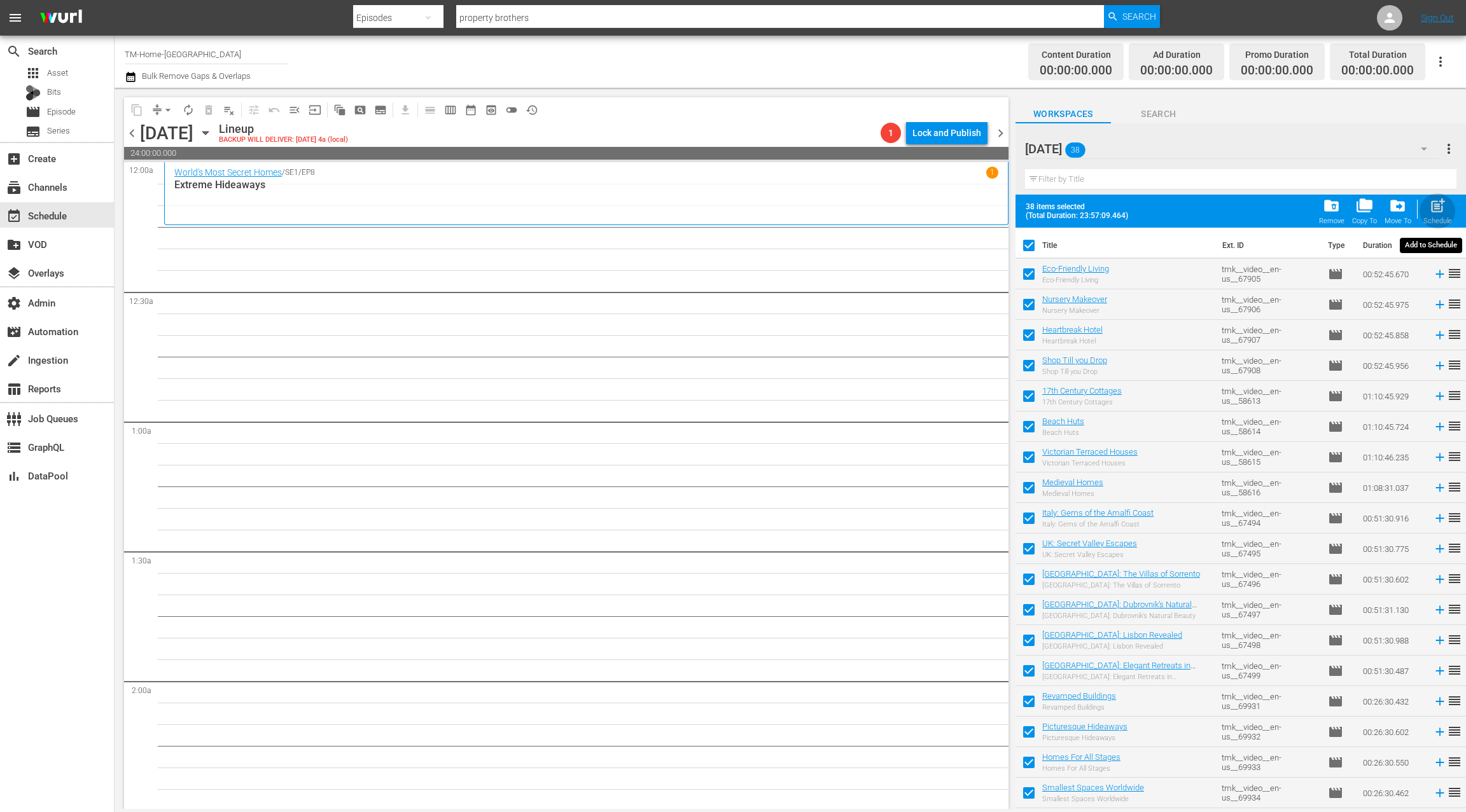
checkbox input "false"
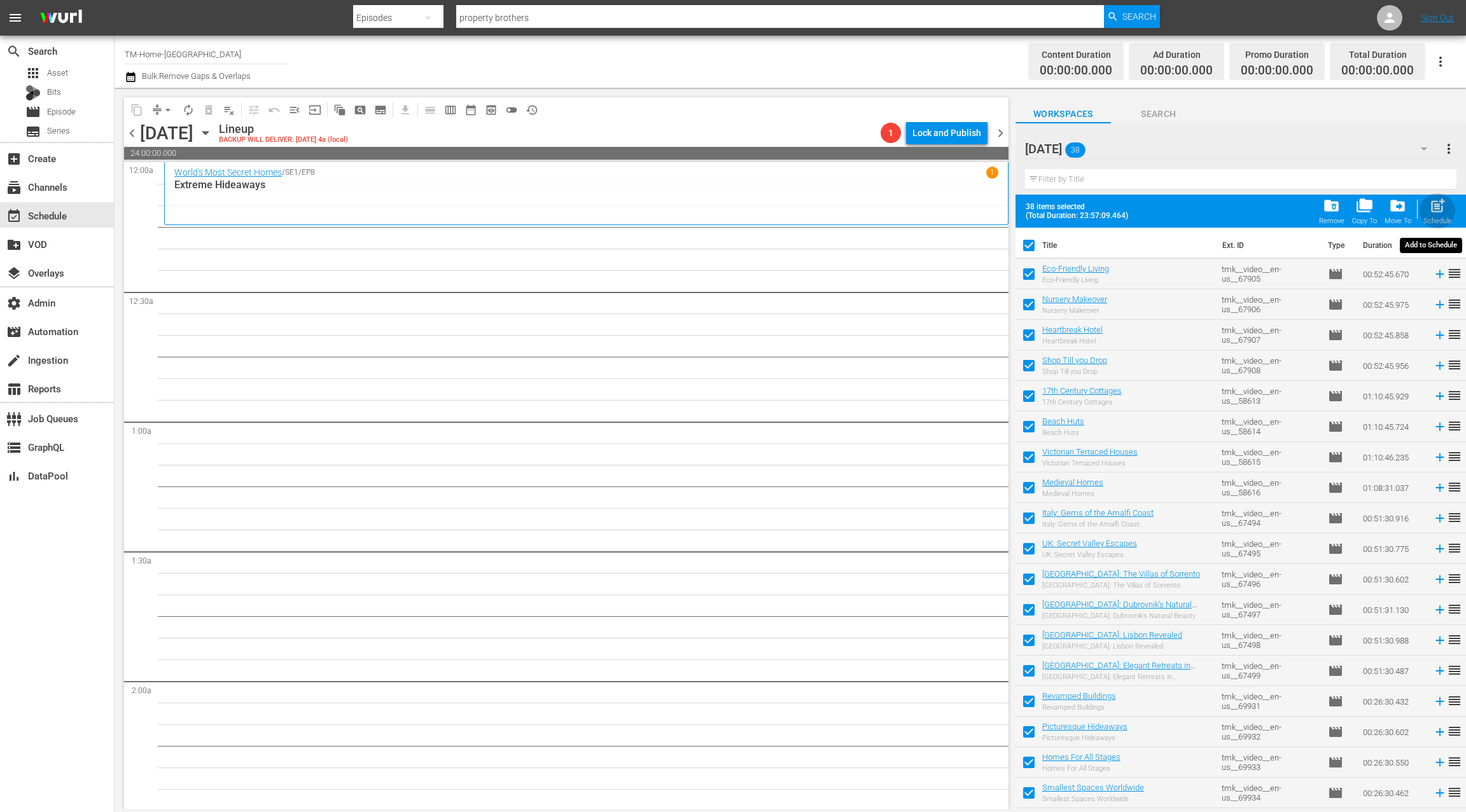
checkbox input "false"
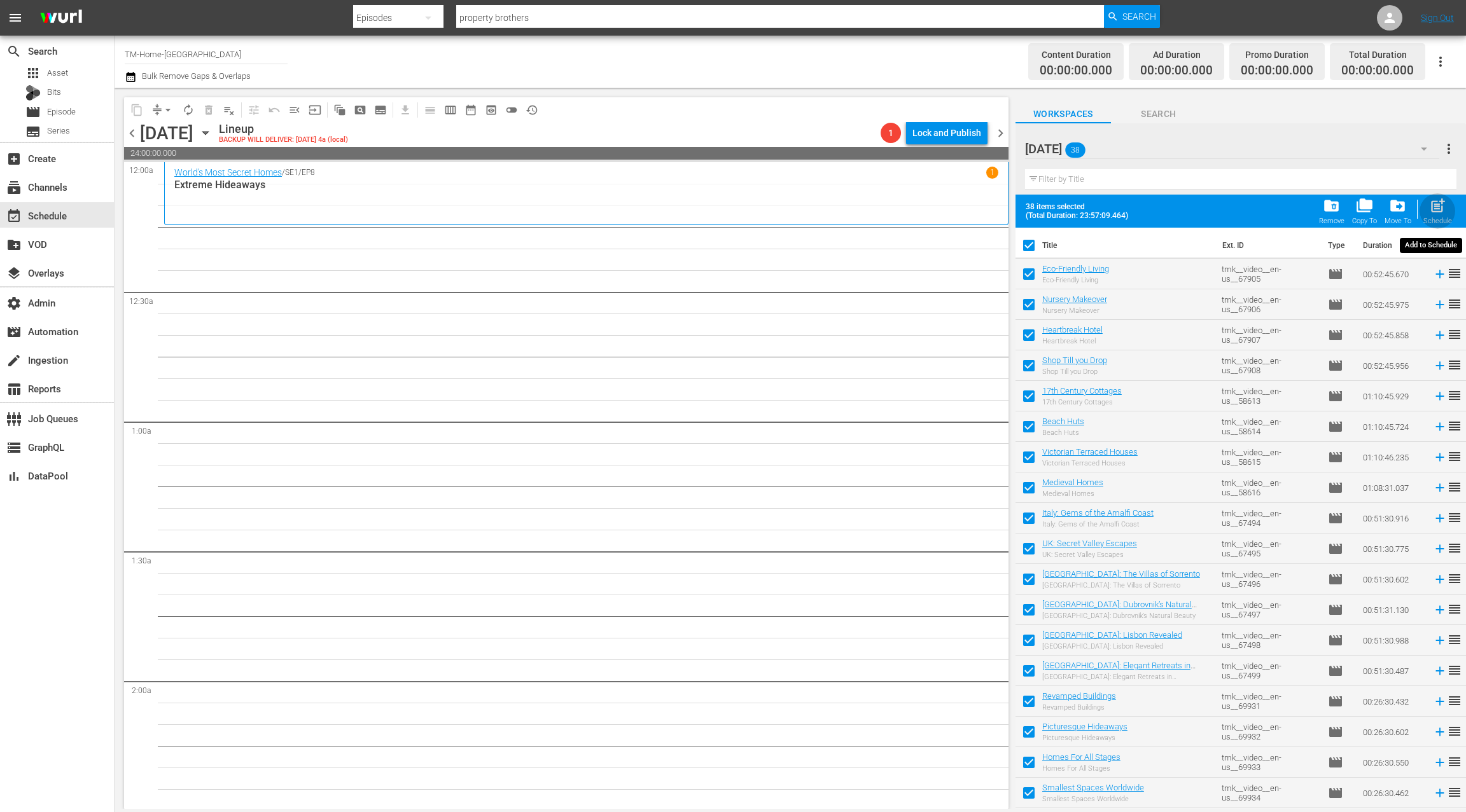
checkbox input "false"
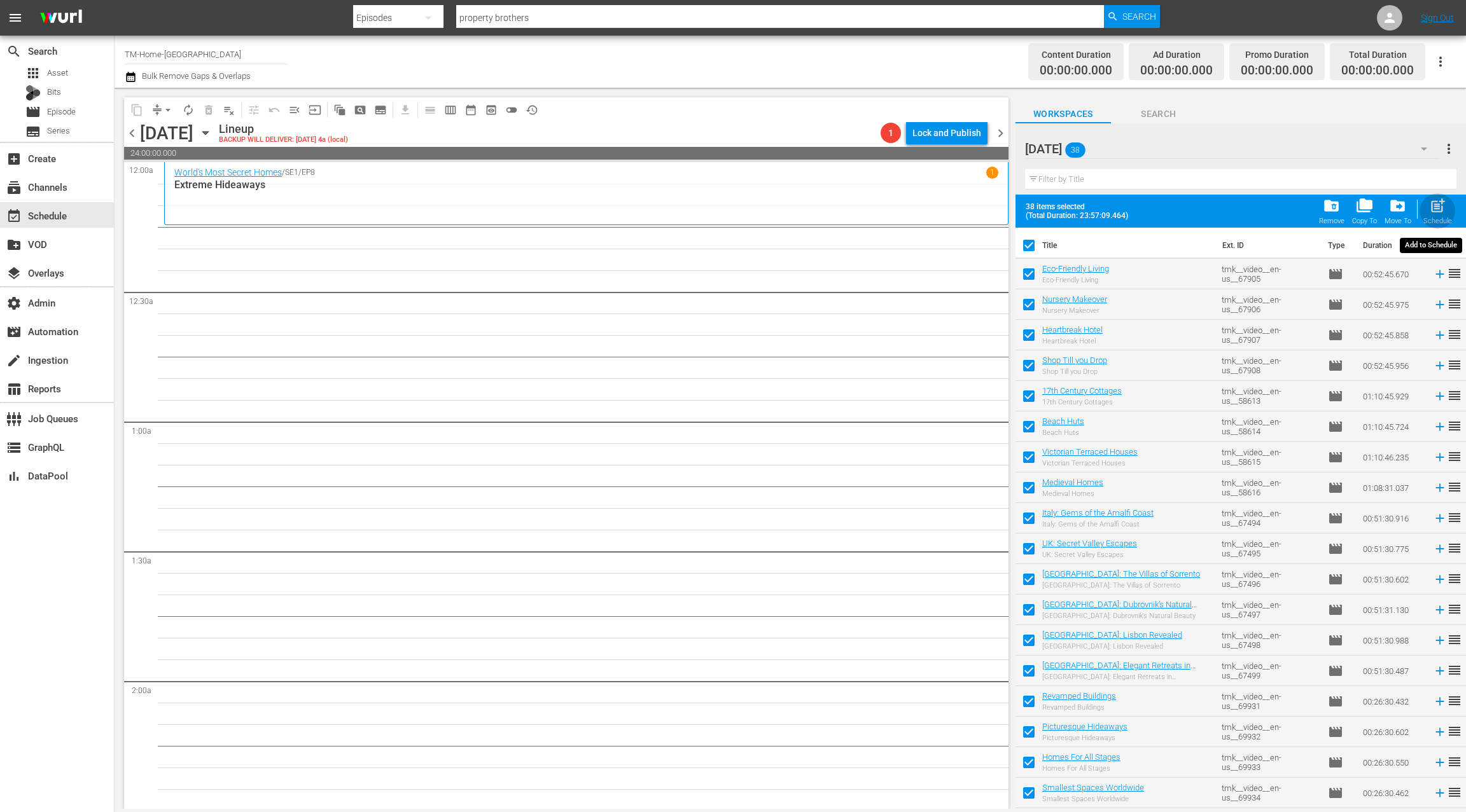
checkbox input "false"
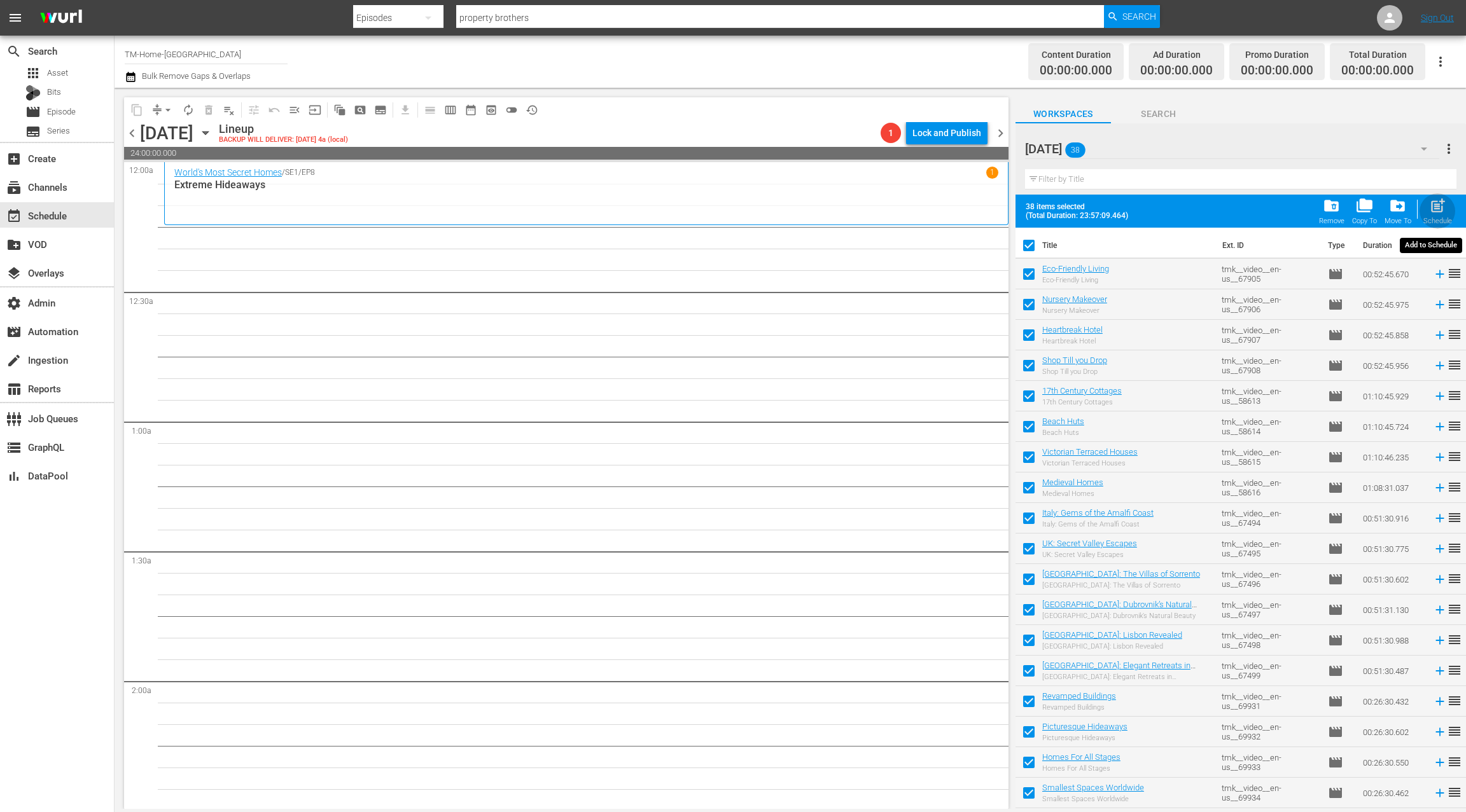
checkbox input "false"
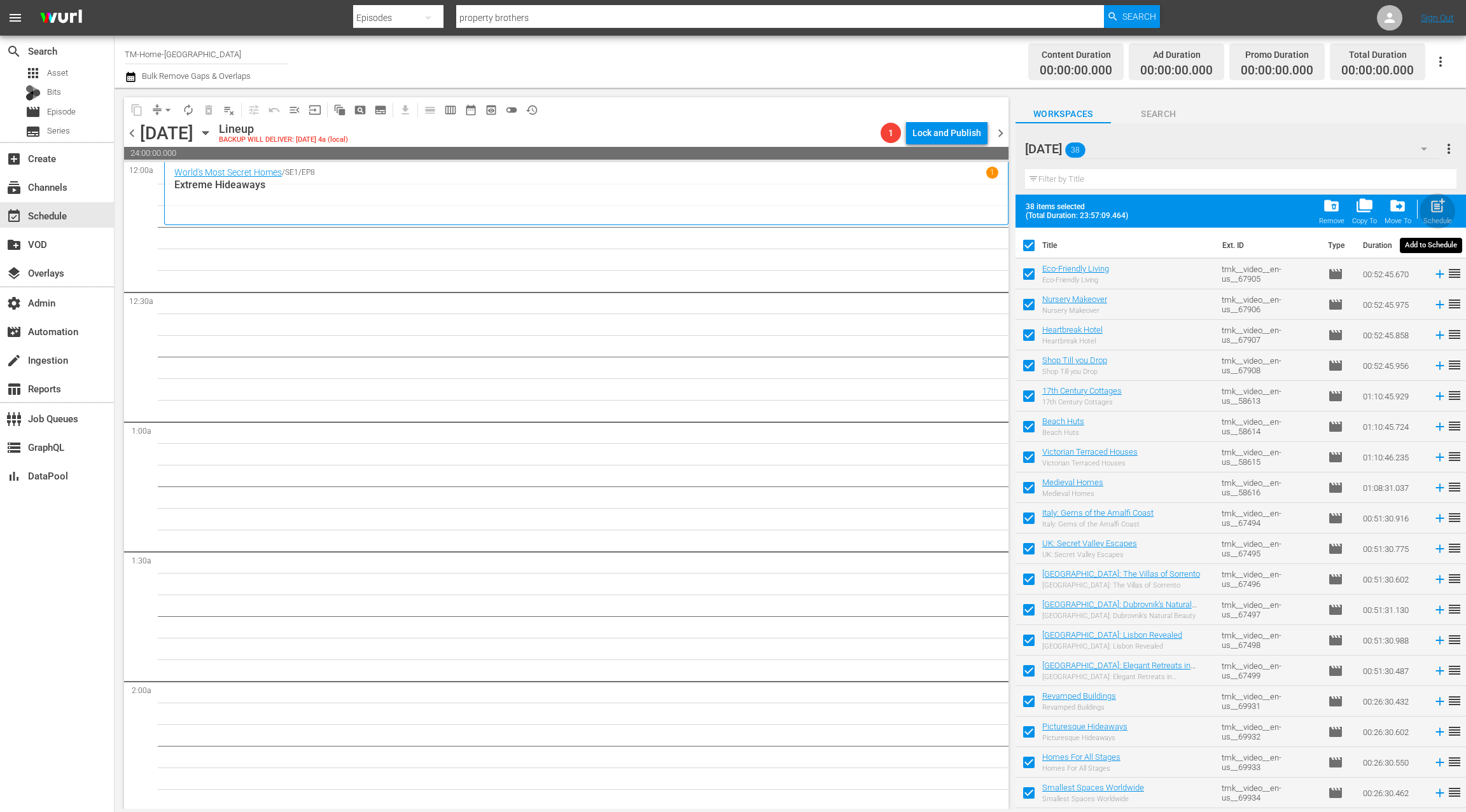
checkbox input "false"
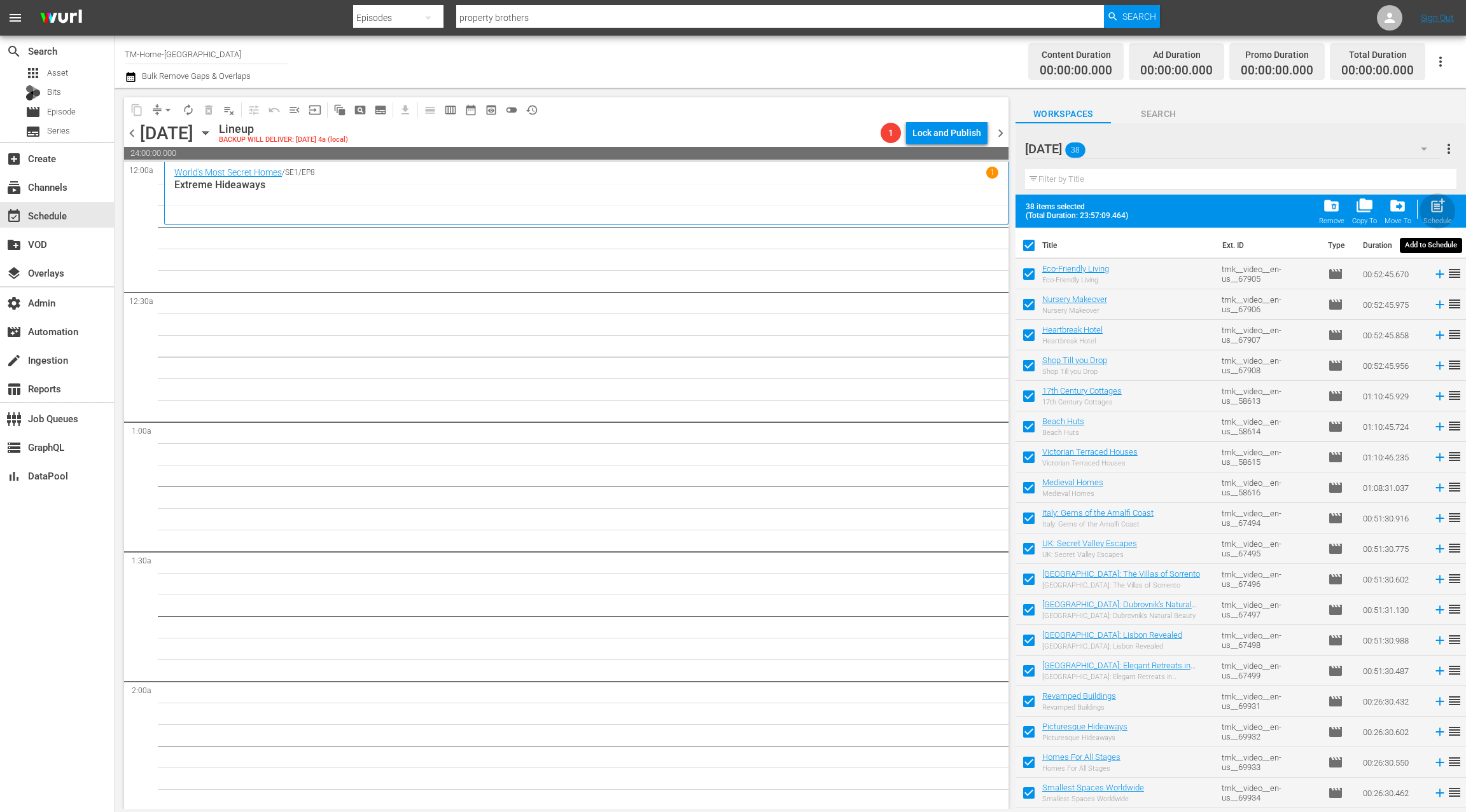
checkbox input "false"
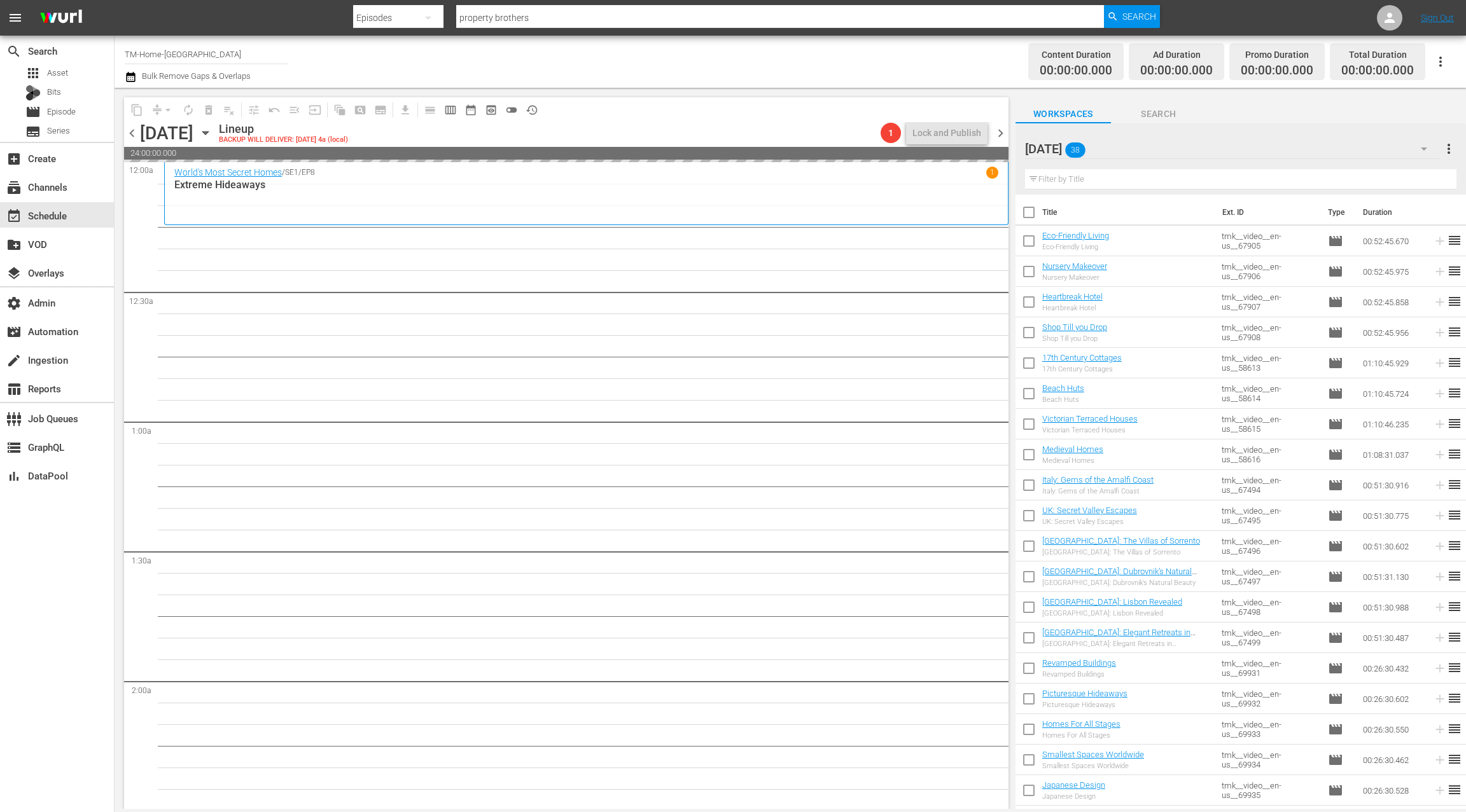
click at [1005, 138] on span "chevron_right" at bounding box center [1001, 133] width 16 height 16
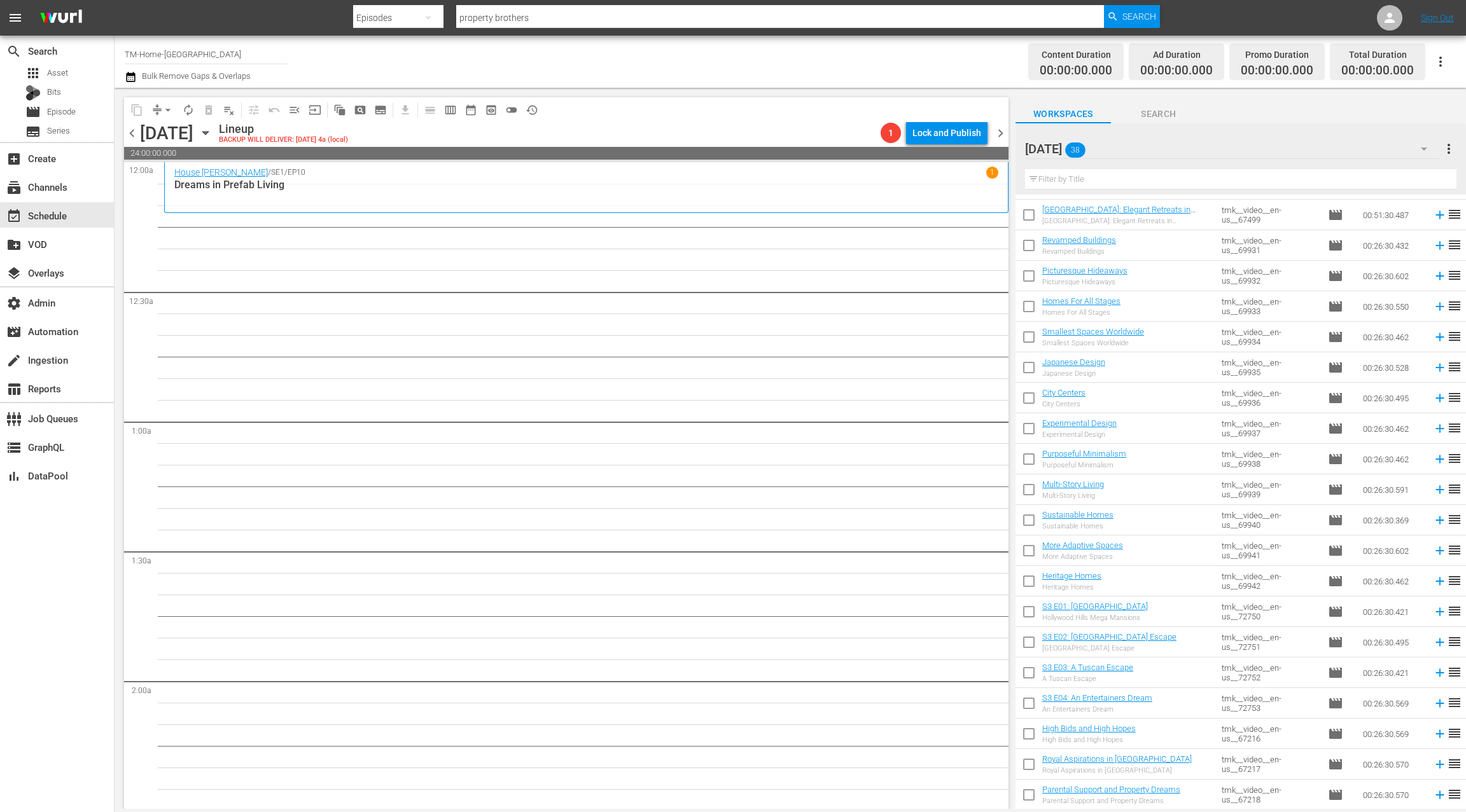
scroll to position [574, 0]
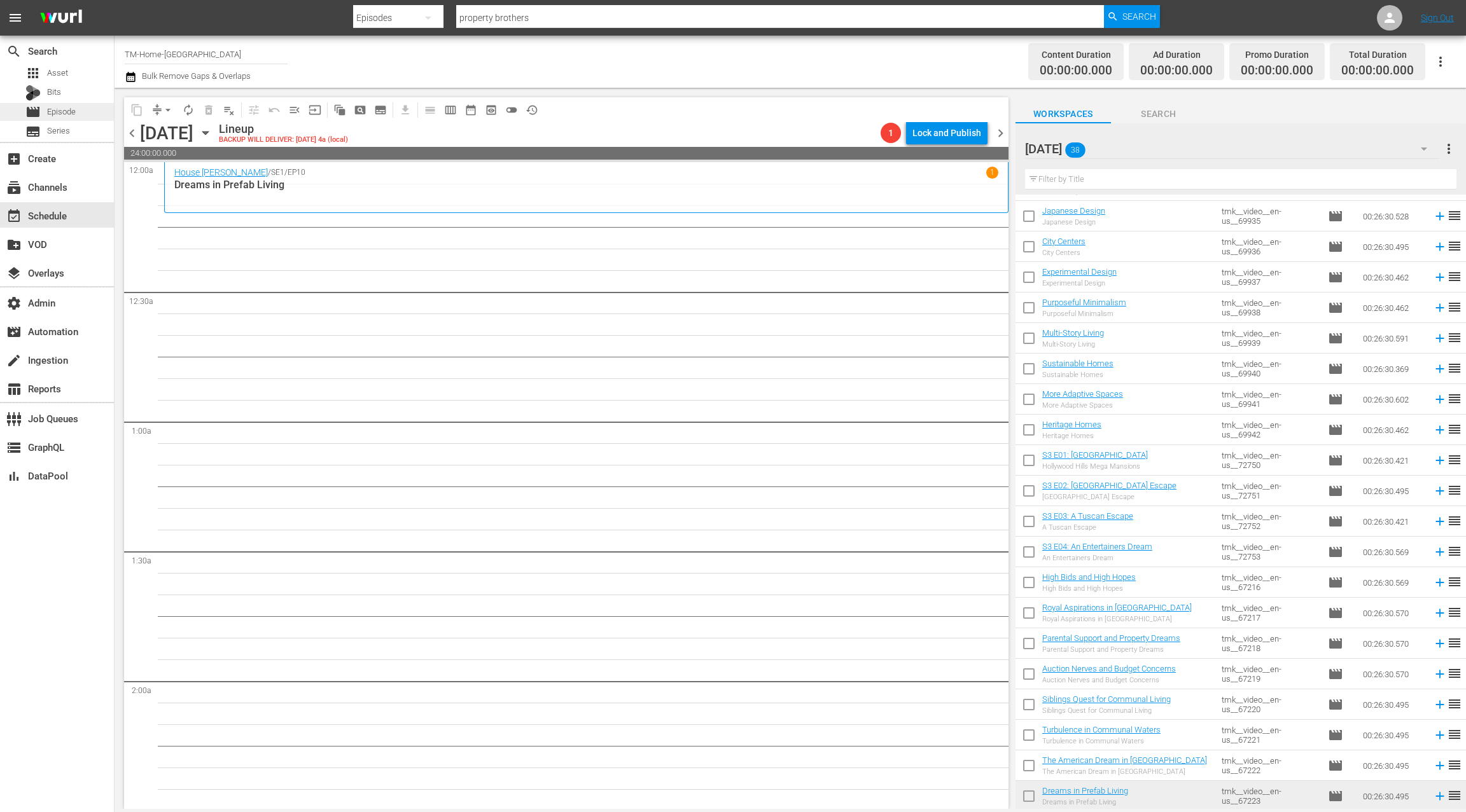
click at [67, 110] on span "Episode" at bounding box center [61, 112] width 29 height 13
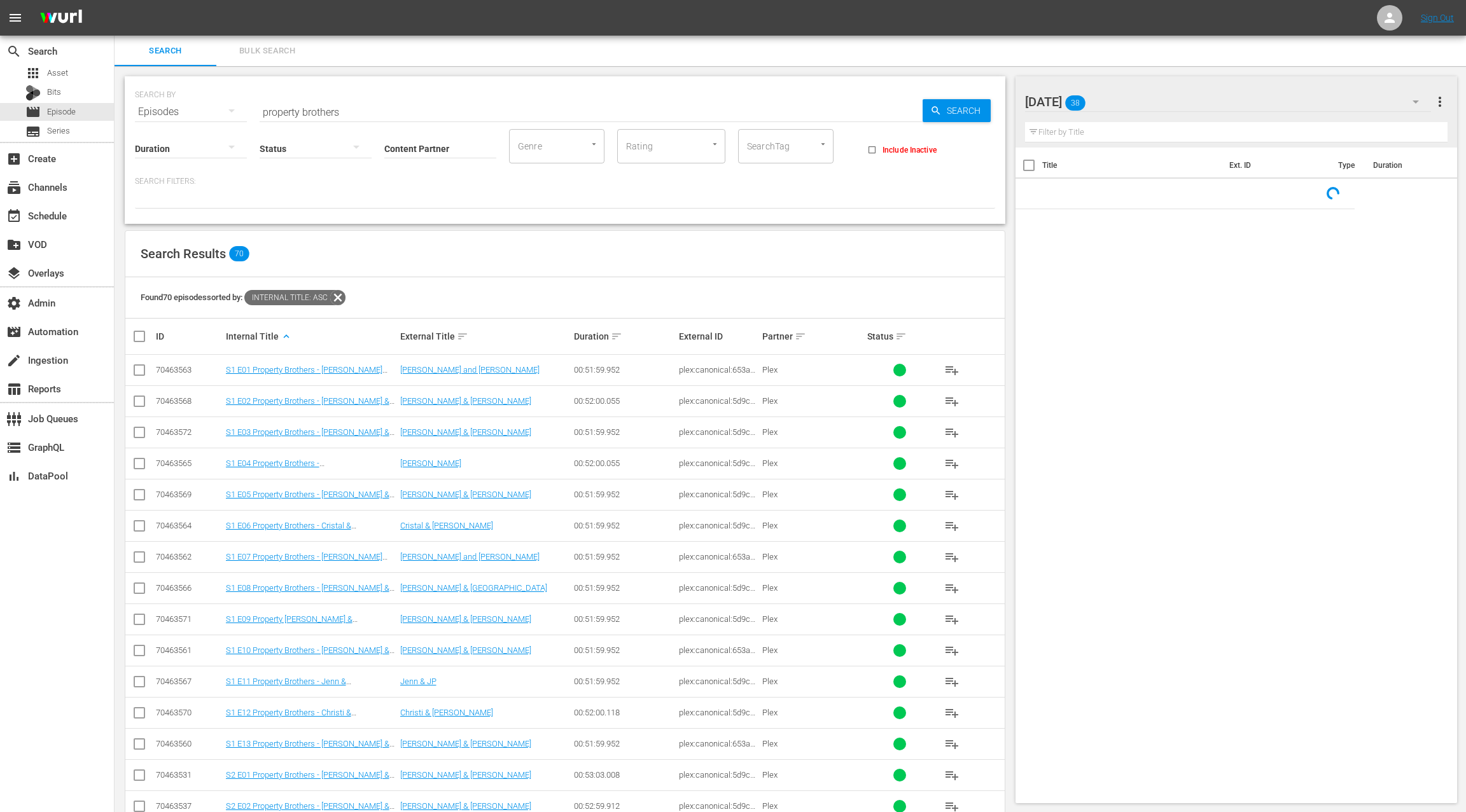
click at [269, 51] on span "Bulk Search" at bounding box center [267, 51] width 86 height 14
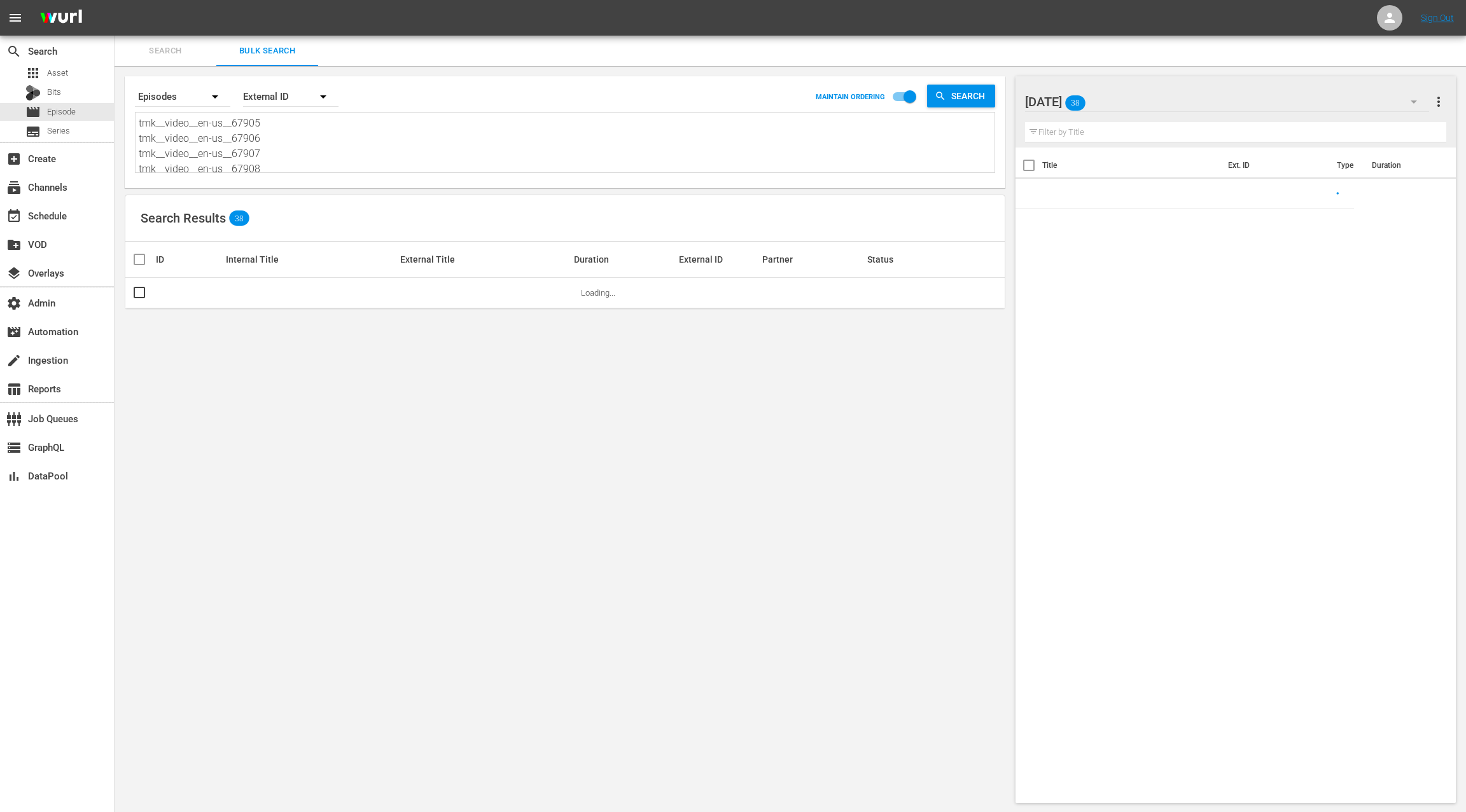
click at [276, 157] on textarea "tmk__video__en-us__67905 tmk__video__en-us__67906 tmk__video__en-us__67907 tmk_…" at bounding box center [567, 144] width 856 height 58
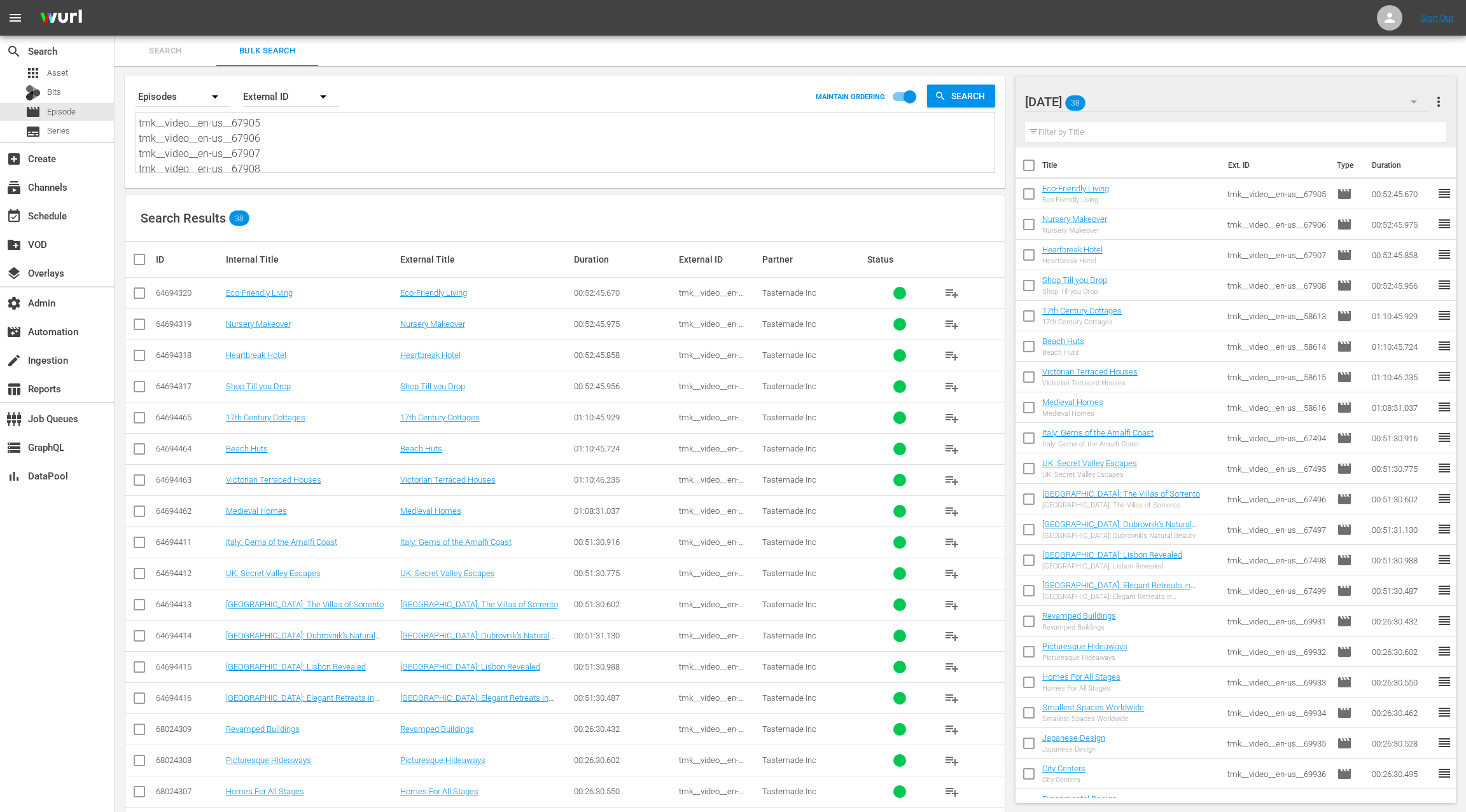
paste textarea "57726 tmk__video__en-us__57727 S00 E00 S00 E00 S00 E00 tmk__video__en-us__57715…"
type textarea "tmk__video__en-us__57726 tmk__video__en-us__57727 S00 E00 S00 E00 S00 E00 tmk__…"
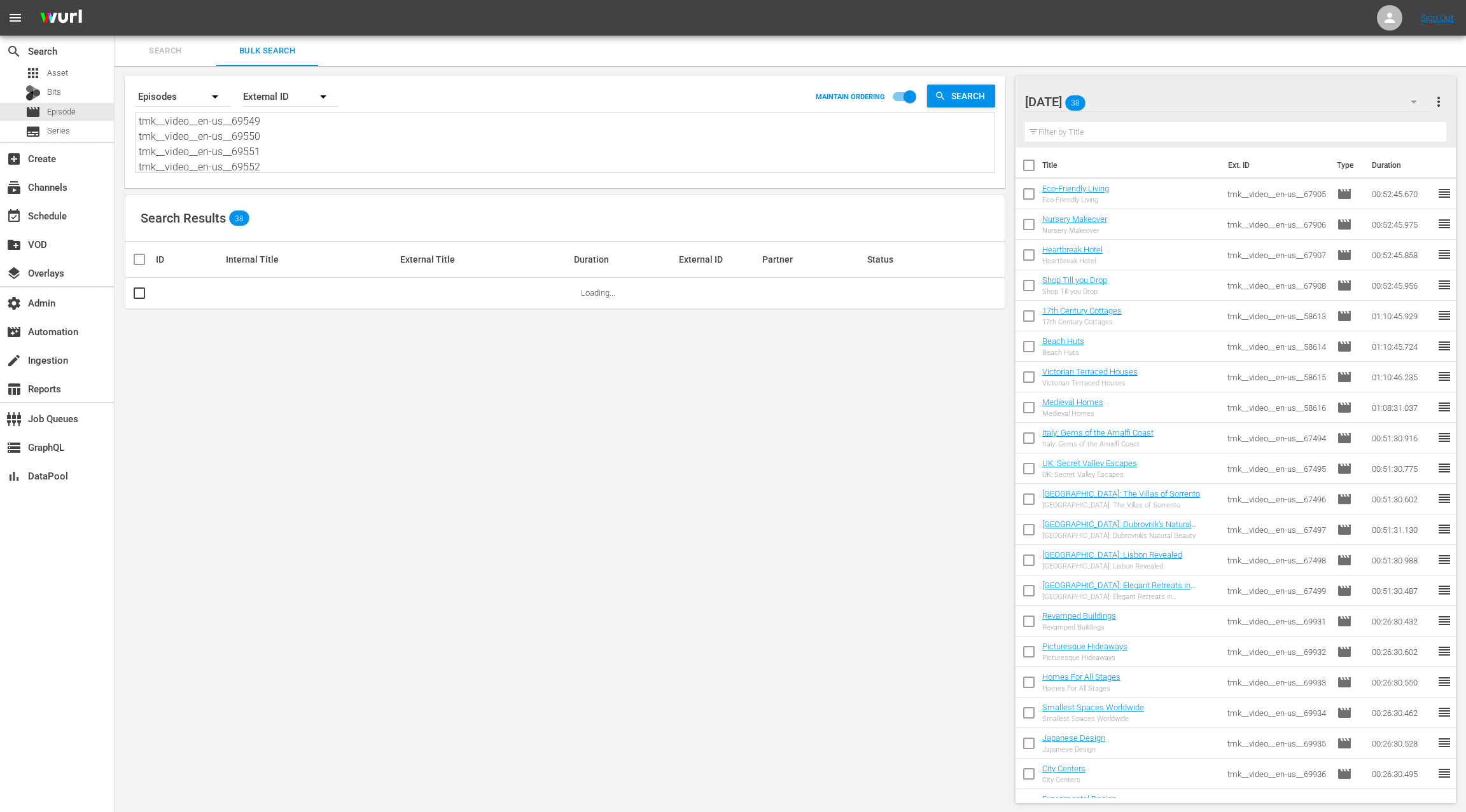
type textarea "tmk__video__en-us__57726 tmk__video__en-us__57727 S00 E00 S00 E00 S00 E00 tmk__…"
click at [1437, 105] on span "more_vert" at bounding box center [1438, 101] width 15 height 15
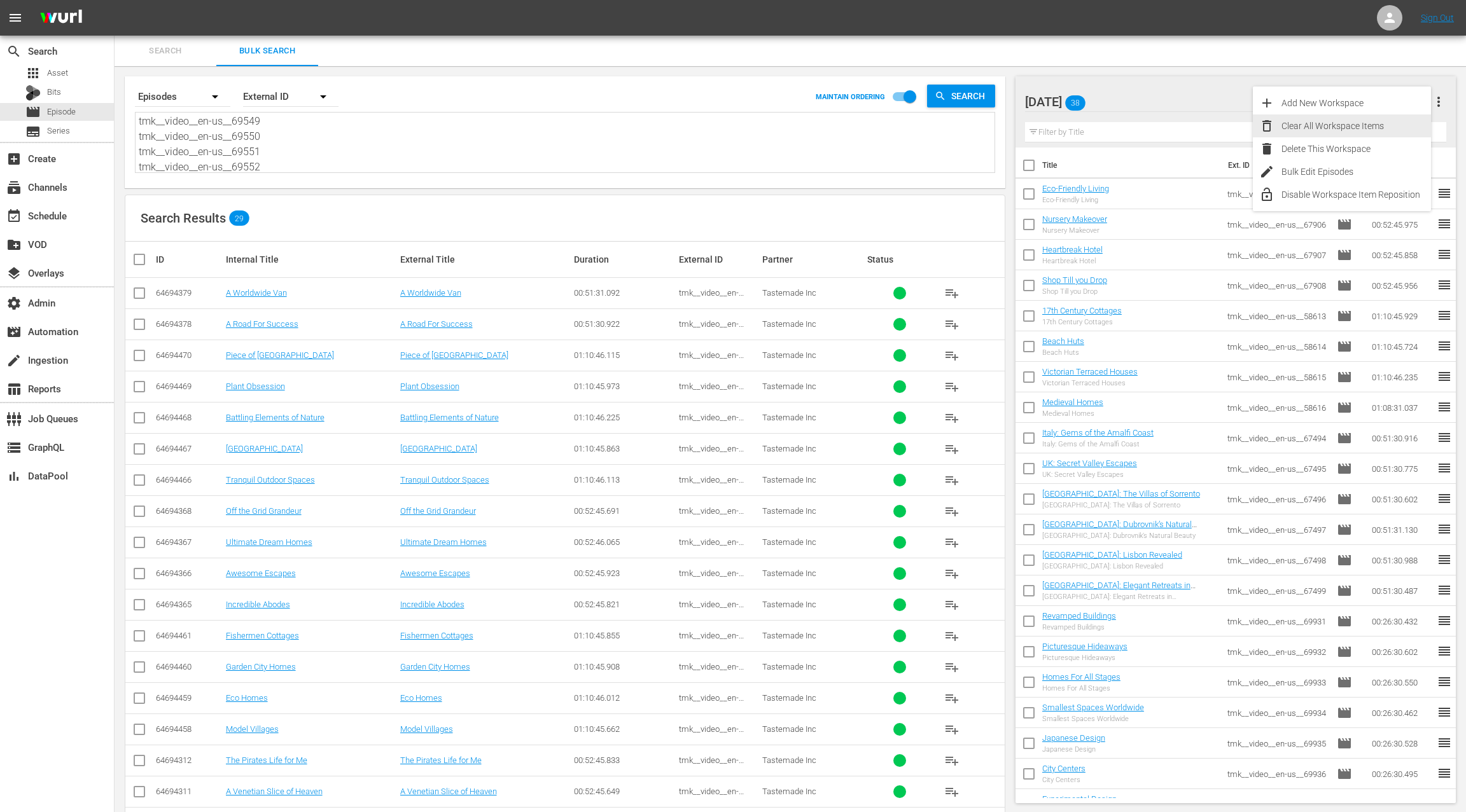
drag, startPoint x: 1377, startPoint y: 128, endPoint x: 1348, endPoint y: 135, distance: 29.8
click at [1371, 128] on div "Clear All Workspace Items" at bounding box center [1356, 126] width 150 height 23
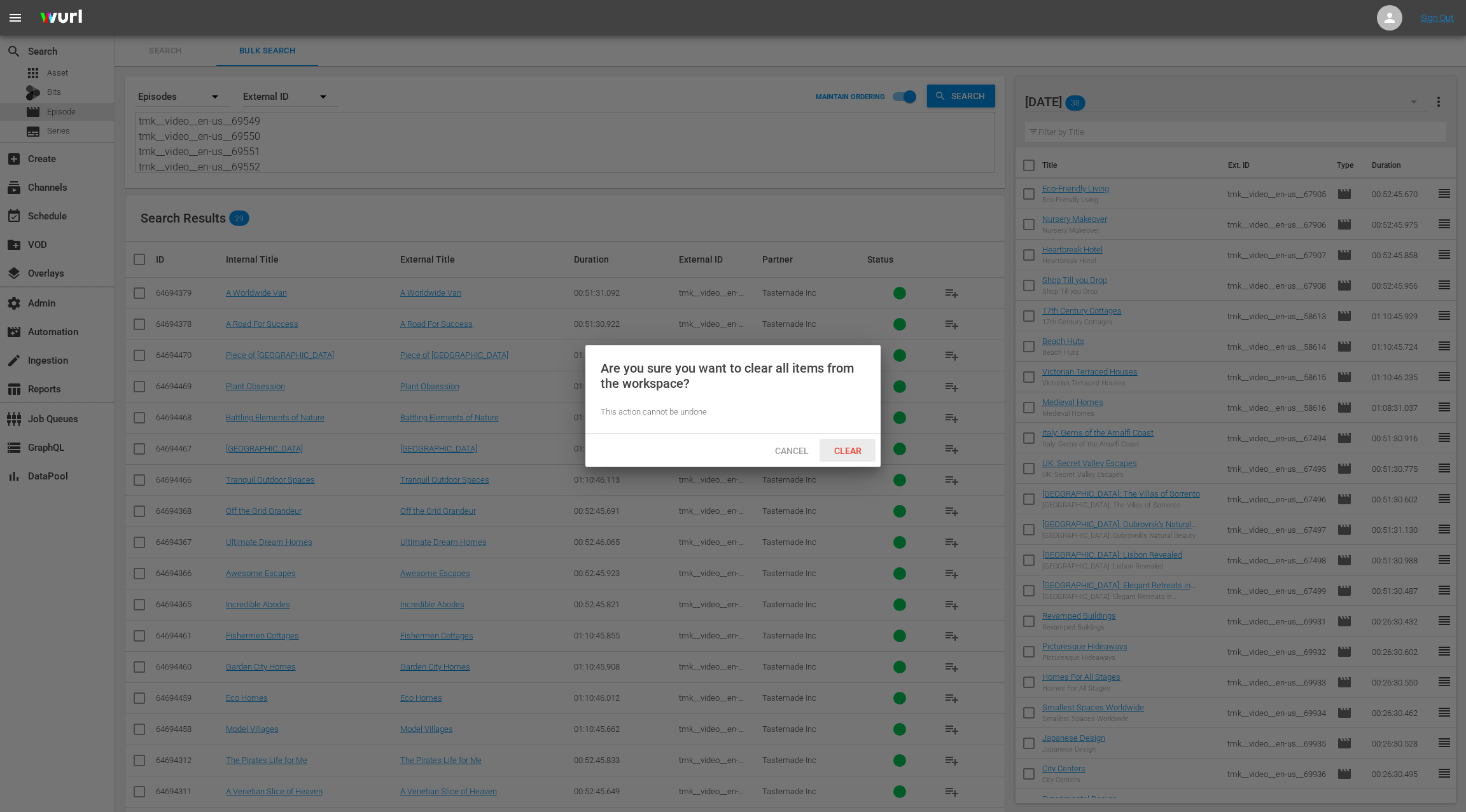
click at [857, 456] on div "Clear" at bounding box center [847, 451] width 56 height 24
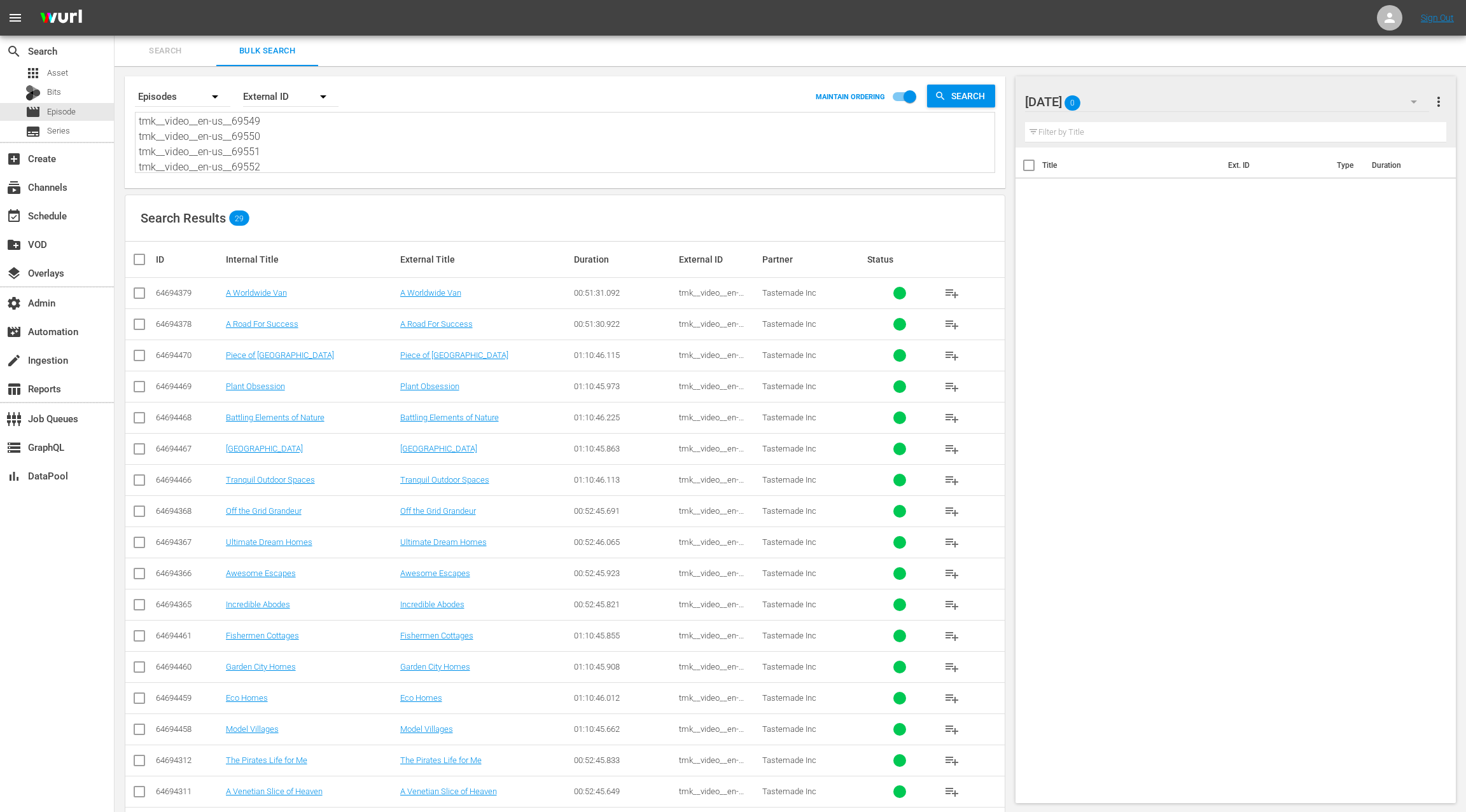
click at [139, 264] on input "checkbox" at bounding box center [144, 259] width 25 height 15
checkbox input "true"
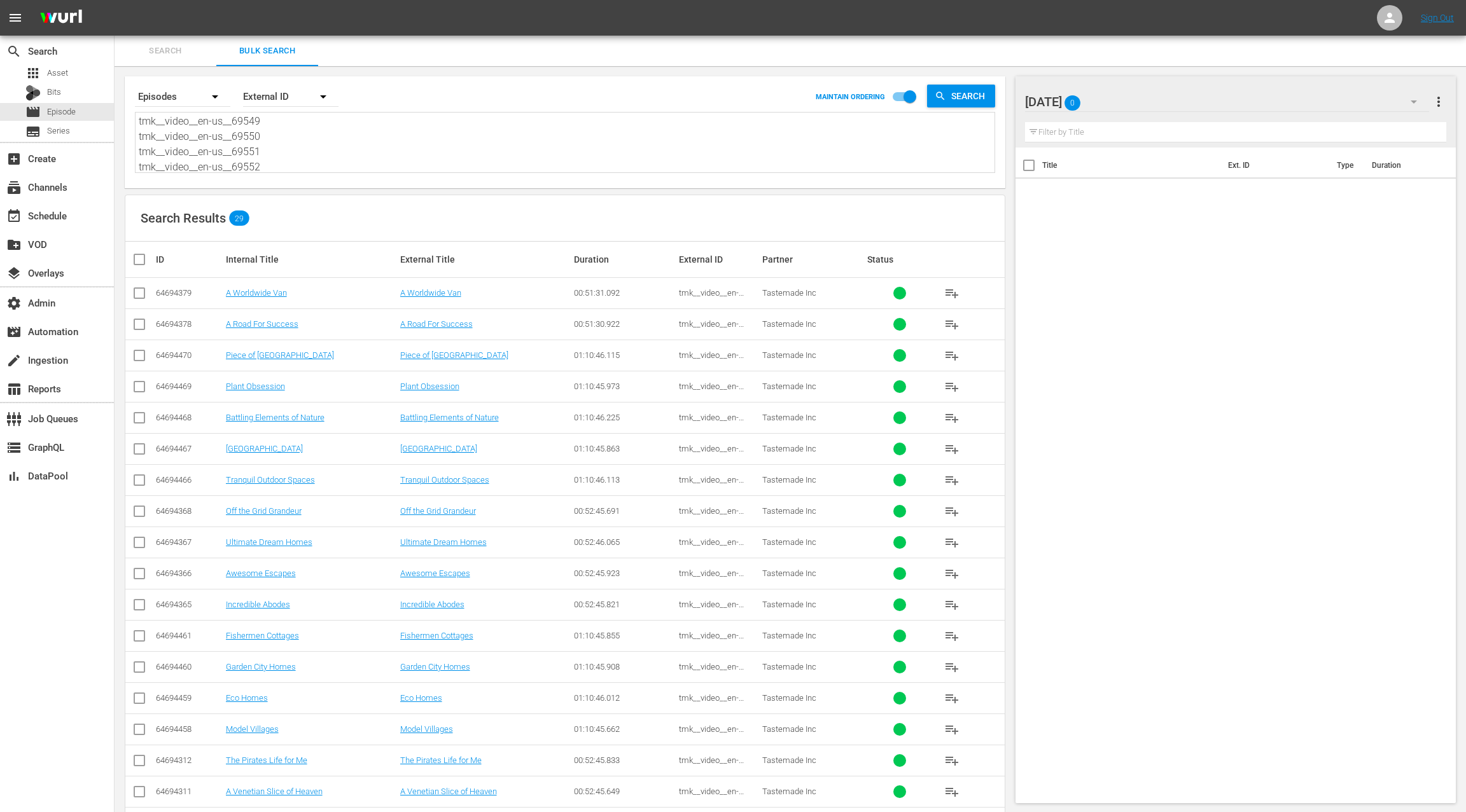
checkbox input "true"
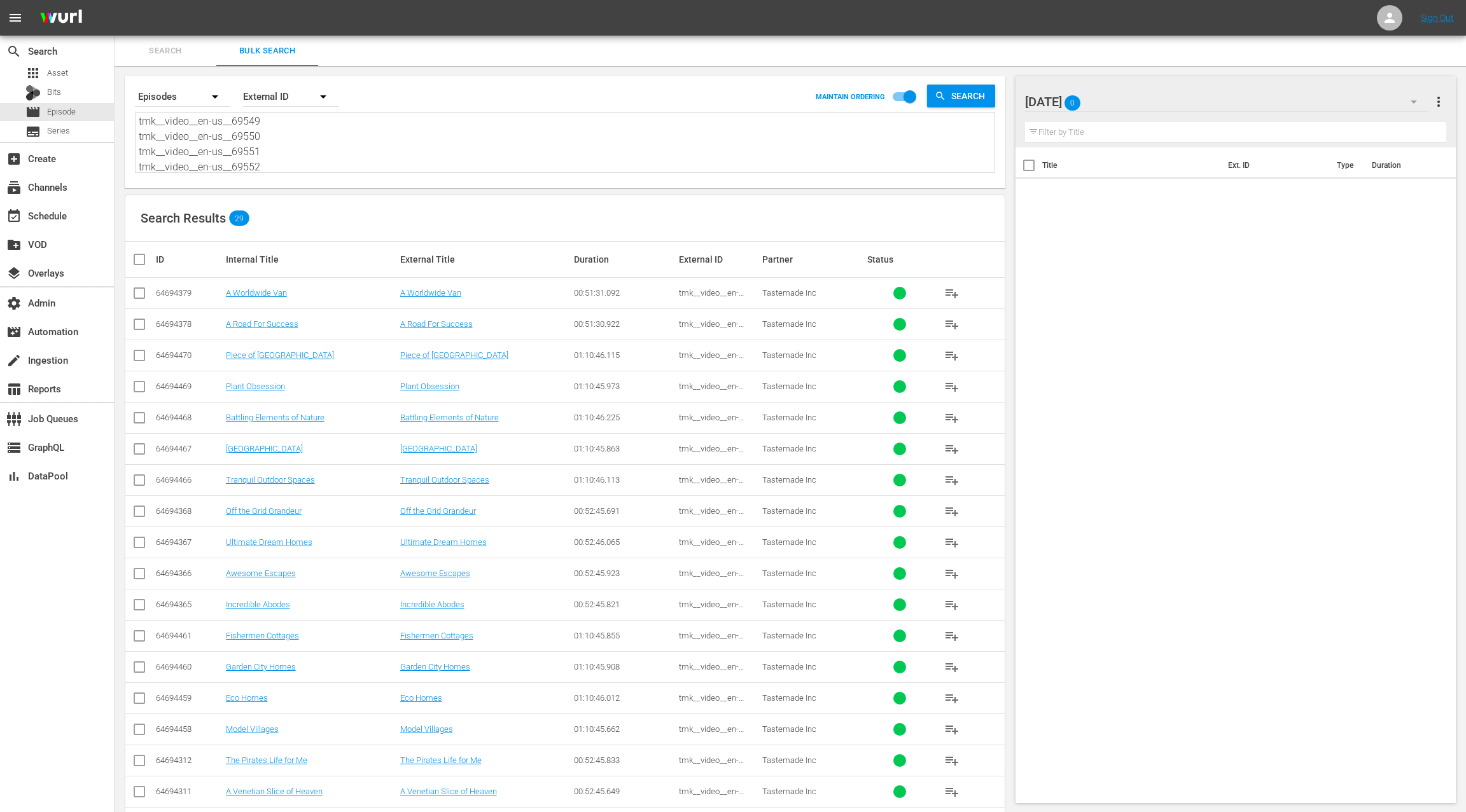
checkbox input "true"
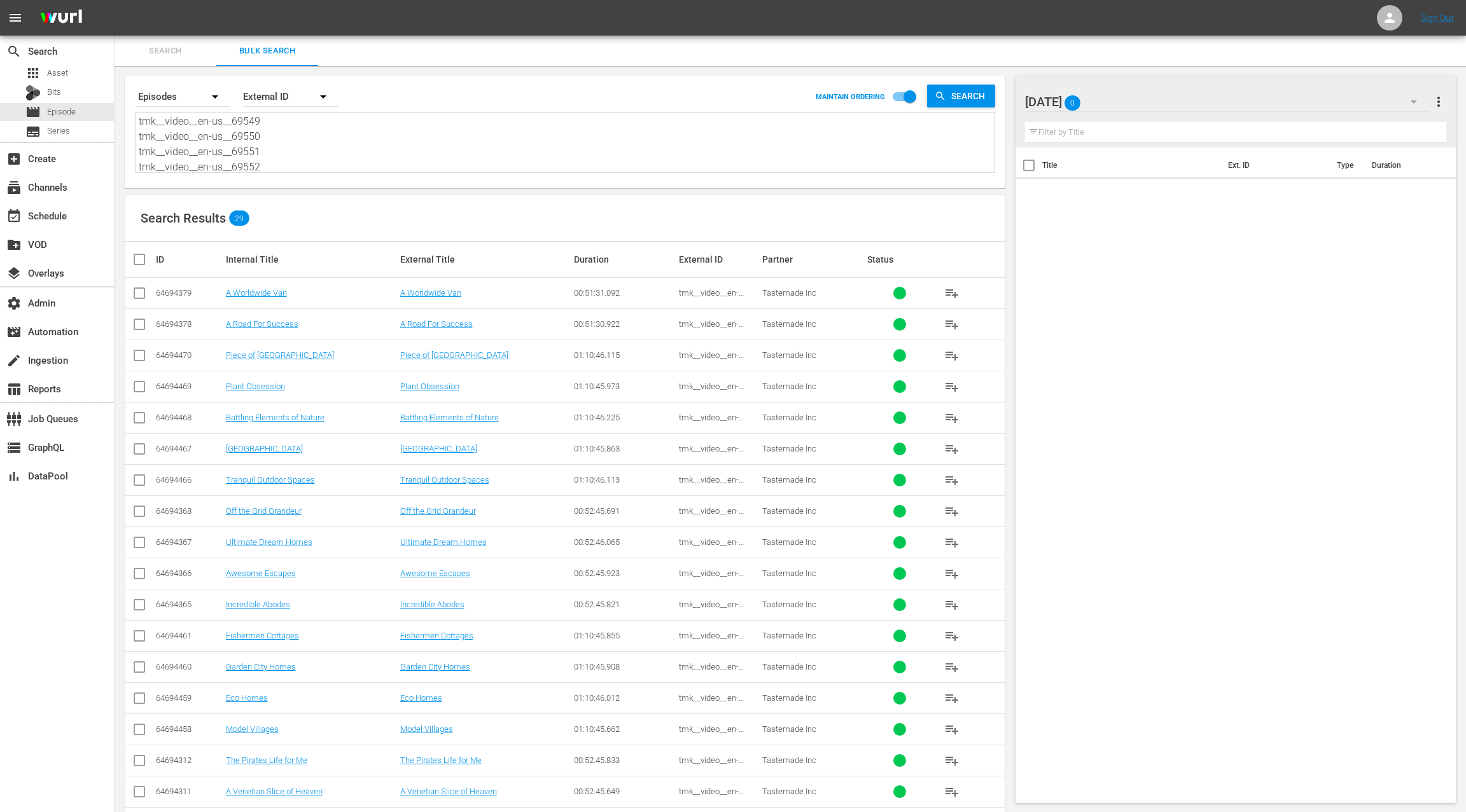
checkbox input "true"
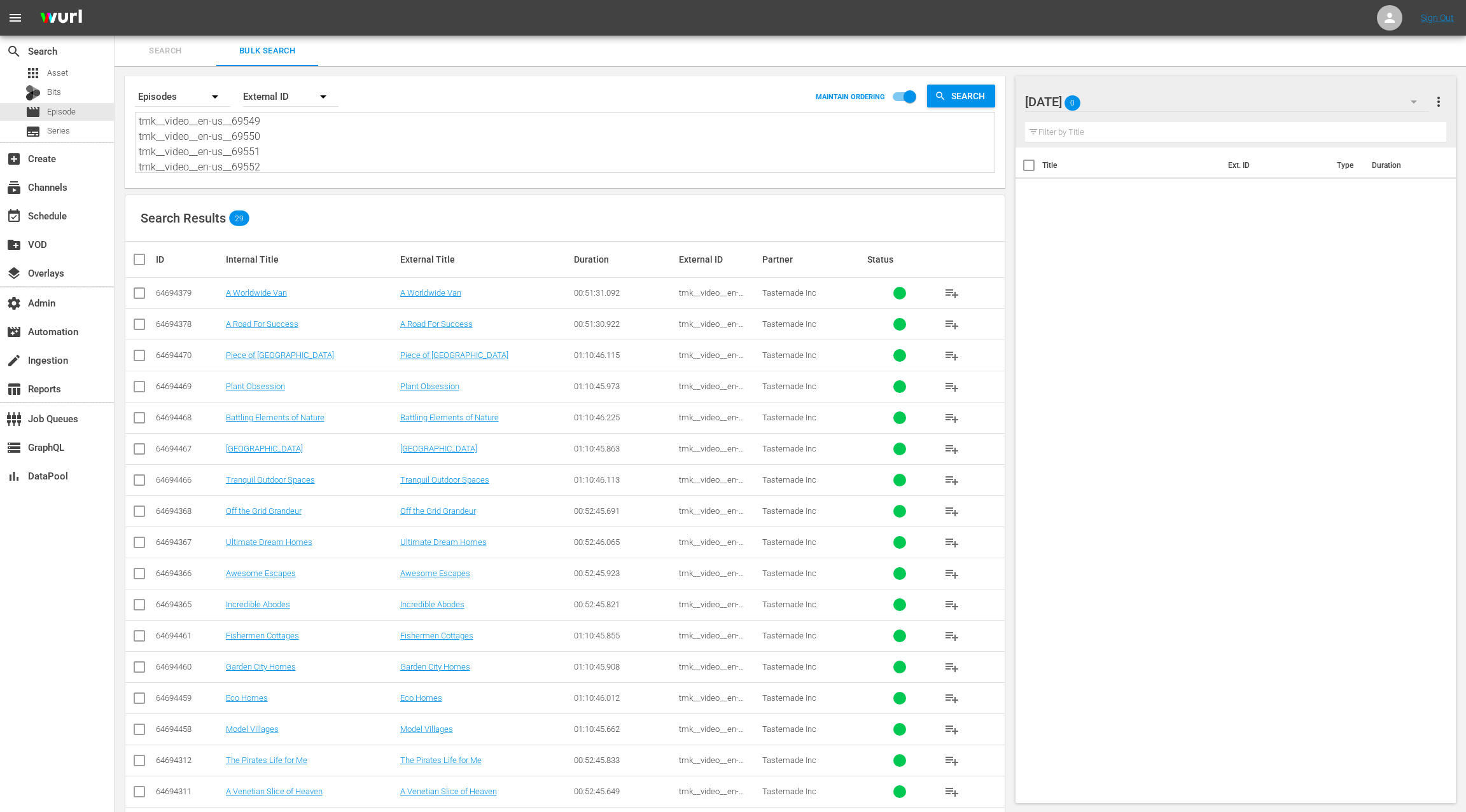
checkbox input "true"
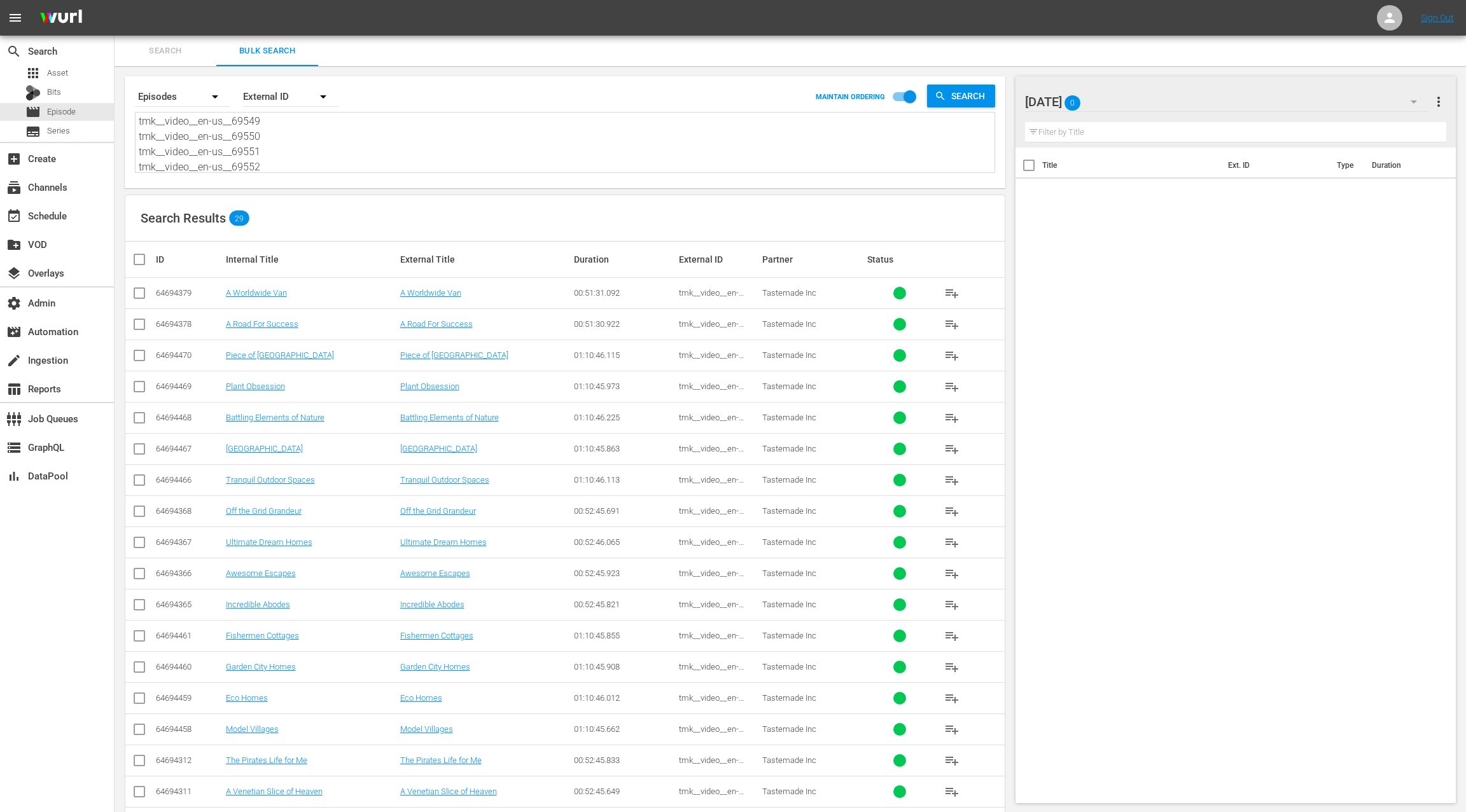
checkbox input "true"
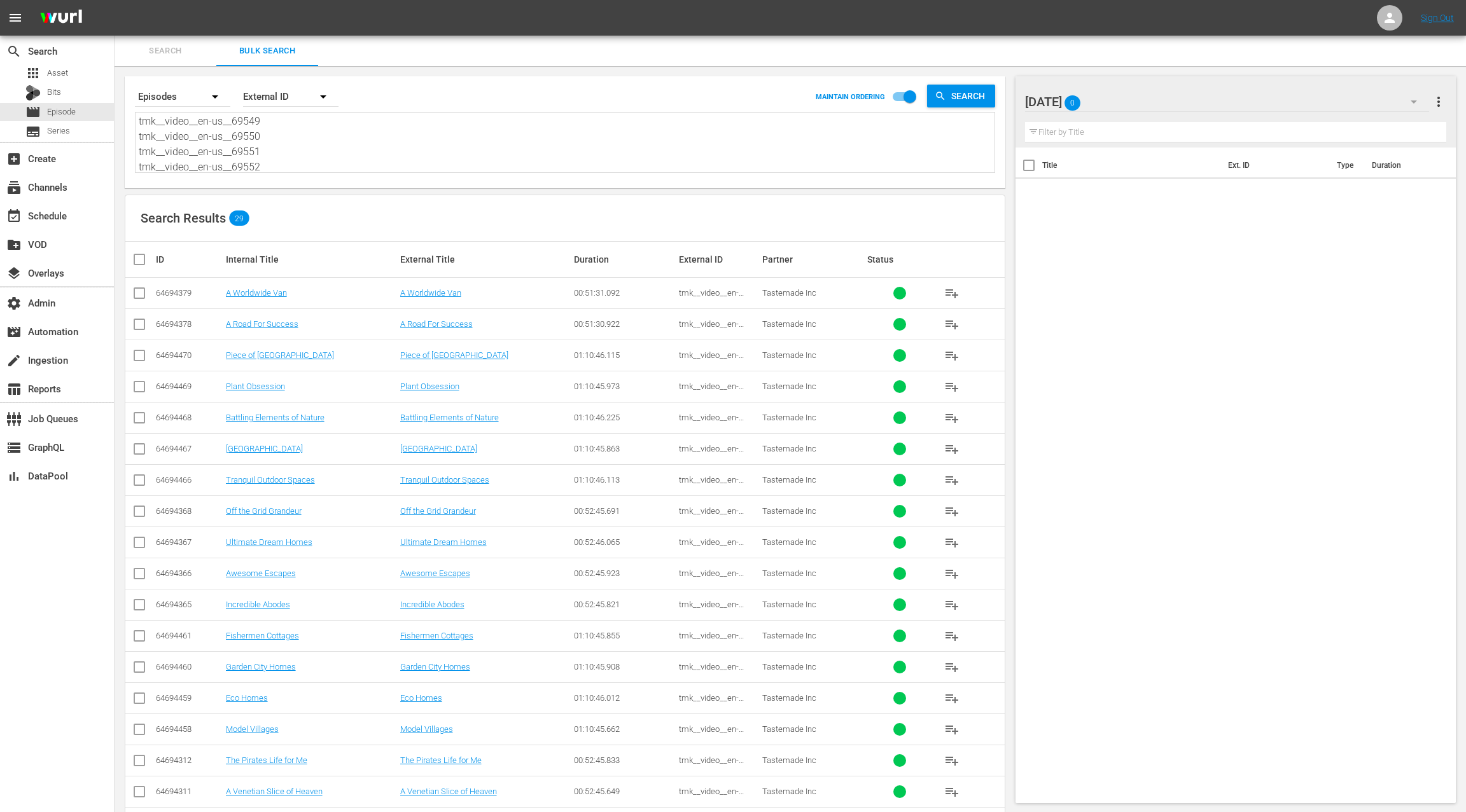
checkbox input "true"
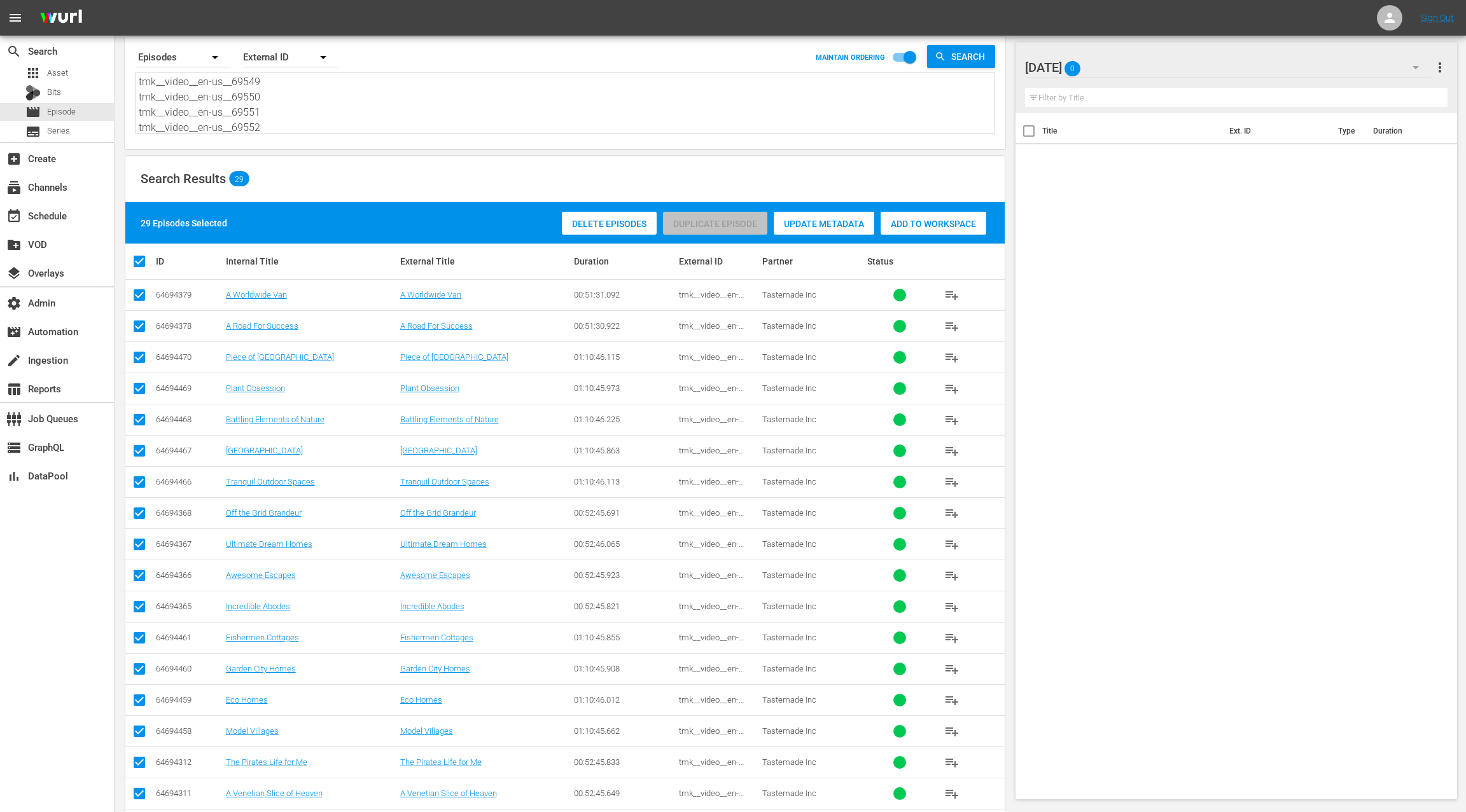
scroll to position [0, 0]
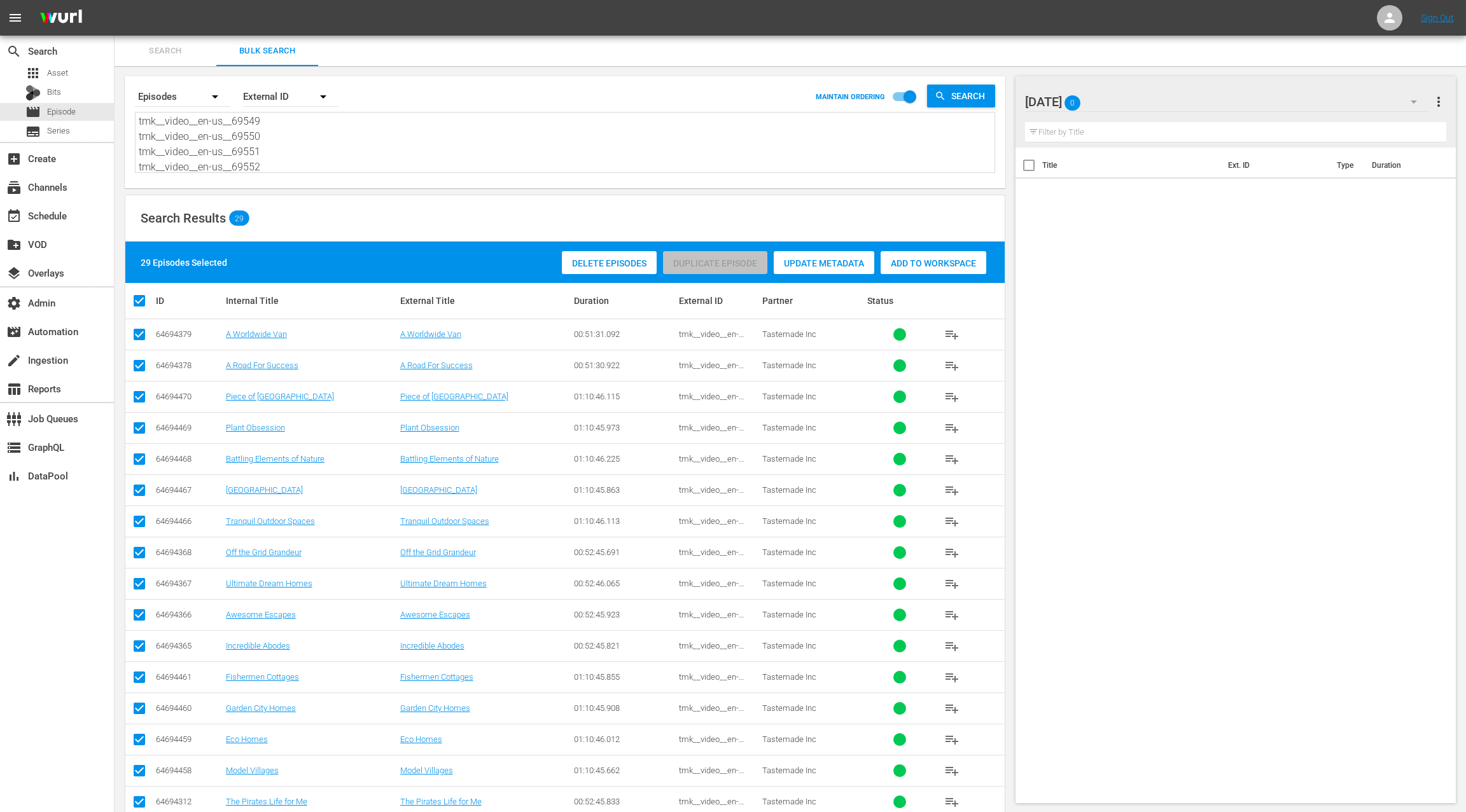
click at [909, 269] on div "Add to Workspace" at bounding box center [933, 263] width 105 height 25
click at [79, 212] on div "event_available Schedule" at bounding box center [57, 215] width 114 height 25
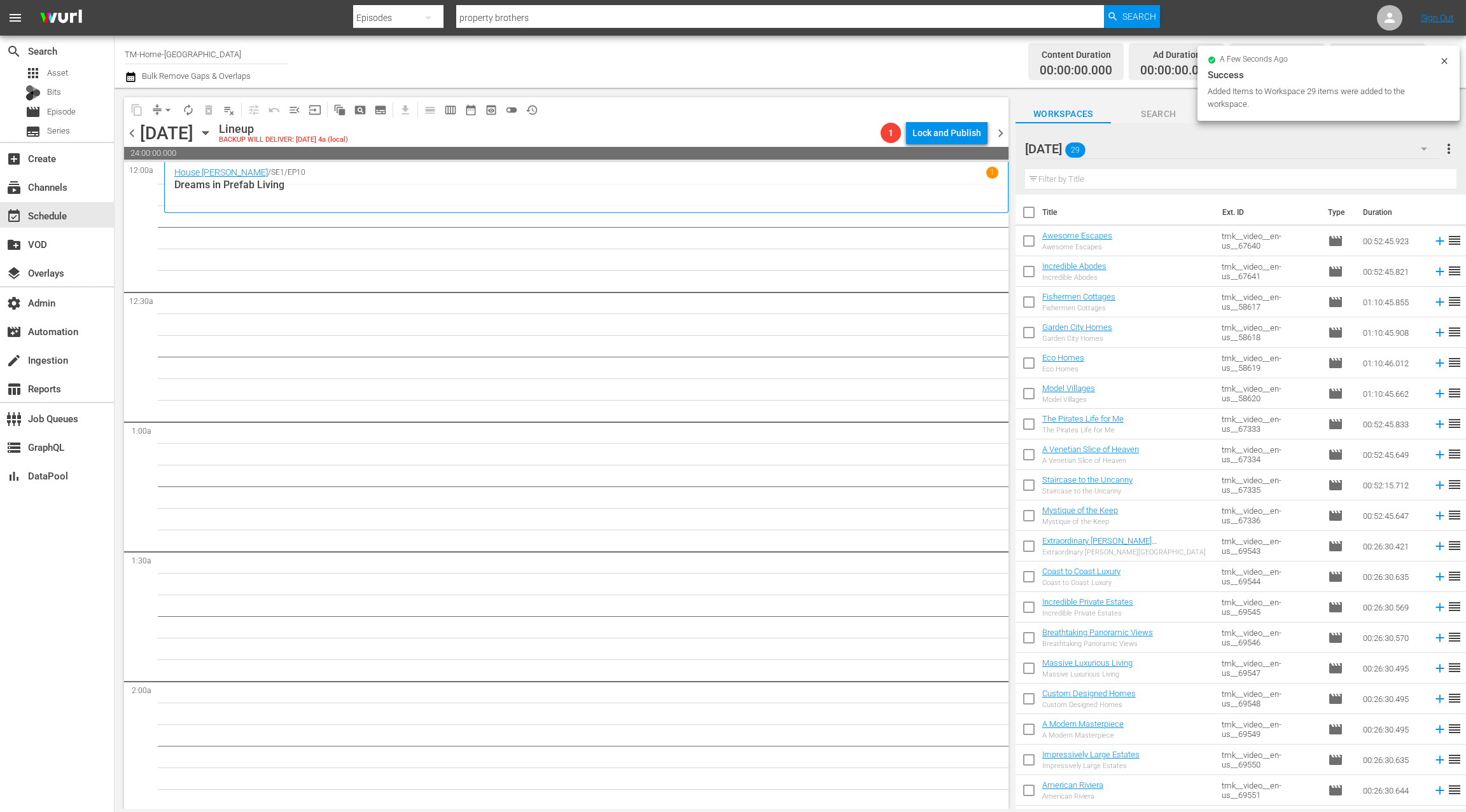
click at [1032, 216] on input "checkbox" at bounding box center [1029, 215] width 27 height 27
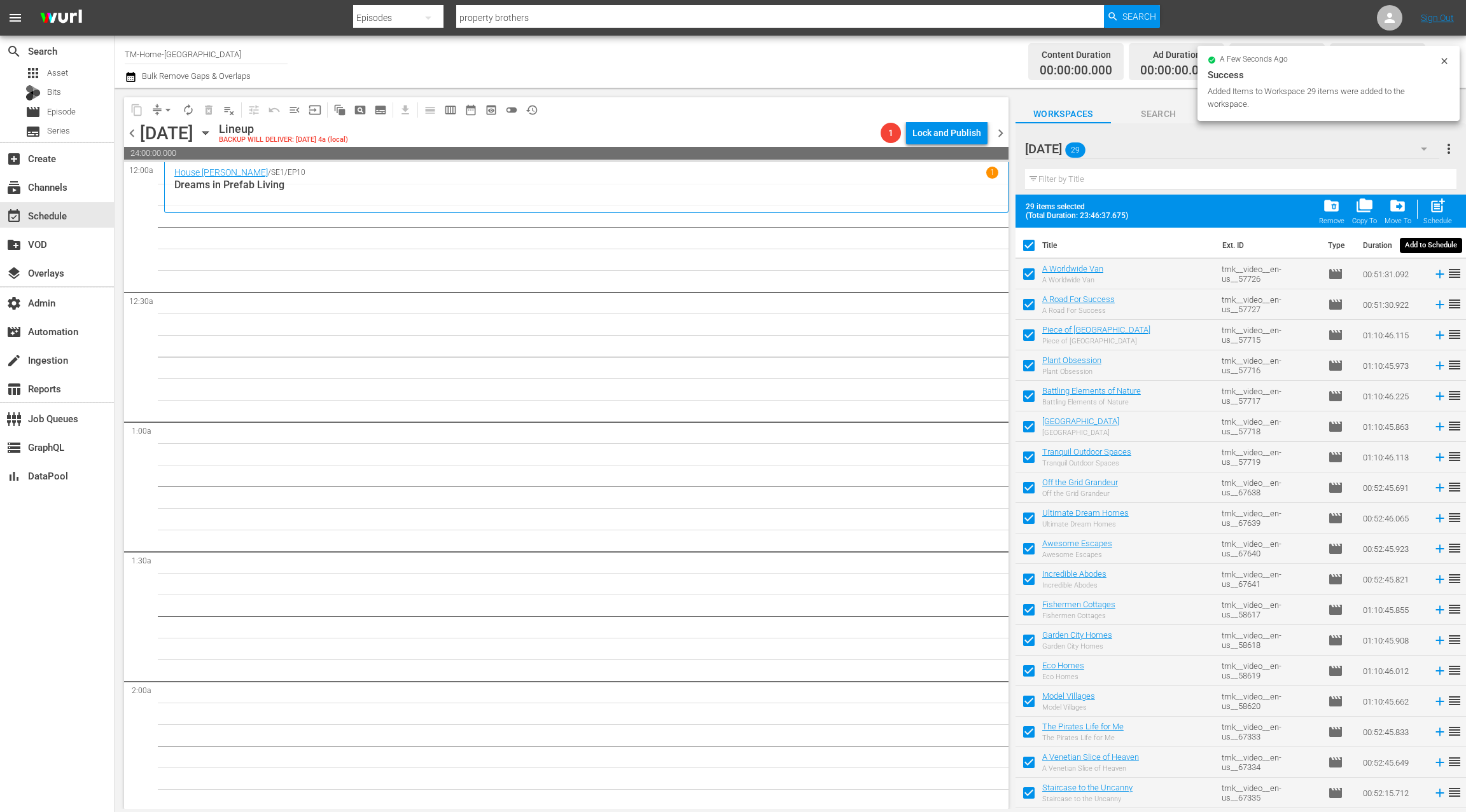
click at [1437, 208] on span "post_add" at bounding box center [1437, 206] width 17 height 17
checkbox input "false"
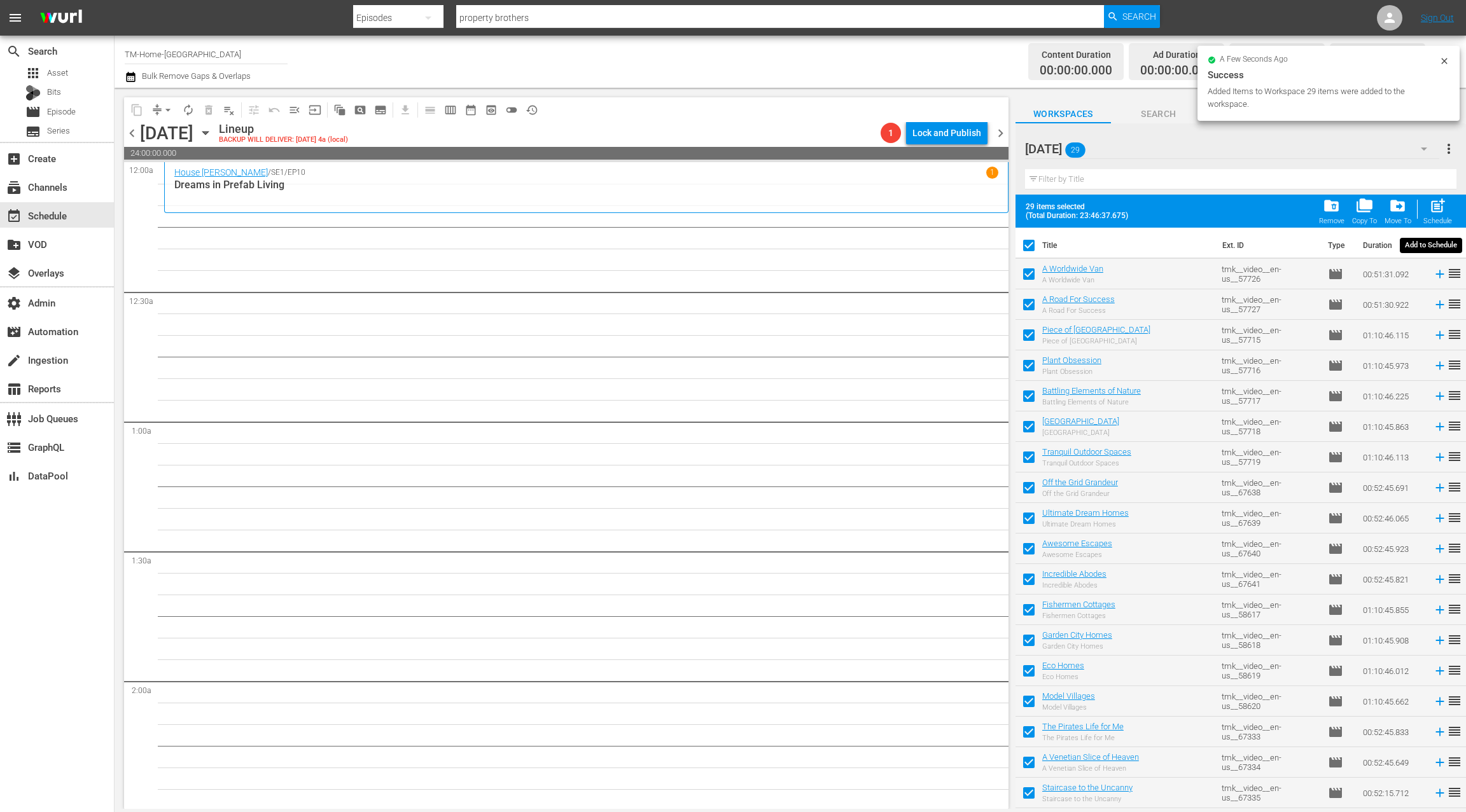
checkbox input "false"
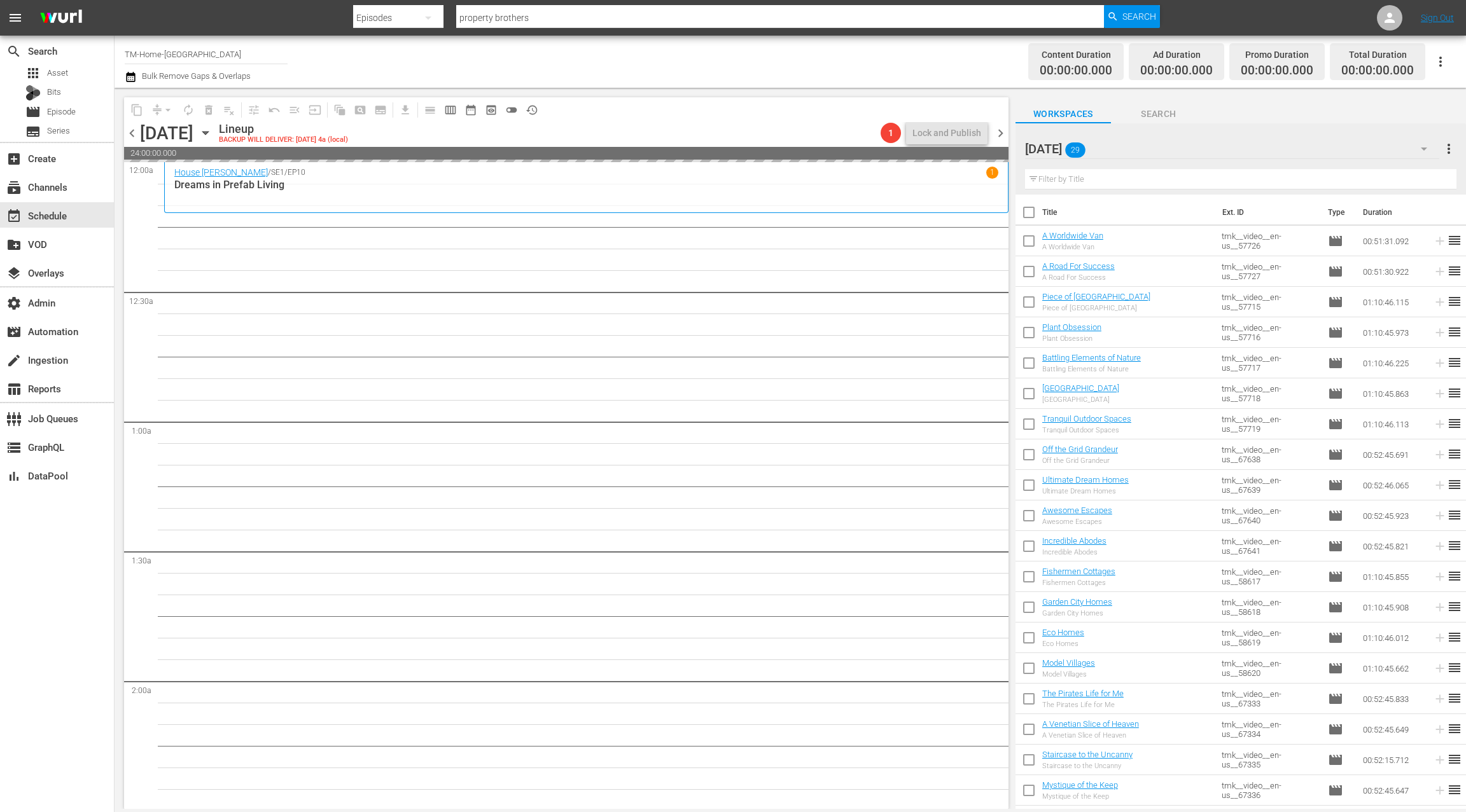
drag, startPoint x: 1002, startPoint y: 134, endPoint x: 993, endPoint y: 142, distance: 12.0
click at [1002, 134] on span "chevron_right" at bounding box center [1001, 133] width 16 height 16
click at [133, 133] on span "chevron_left" at bounding box center [132, 133] width 16 height 16
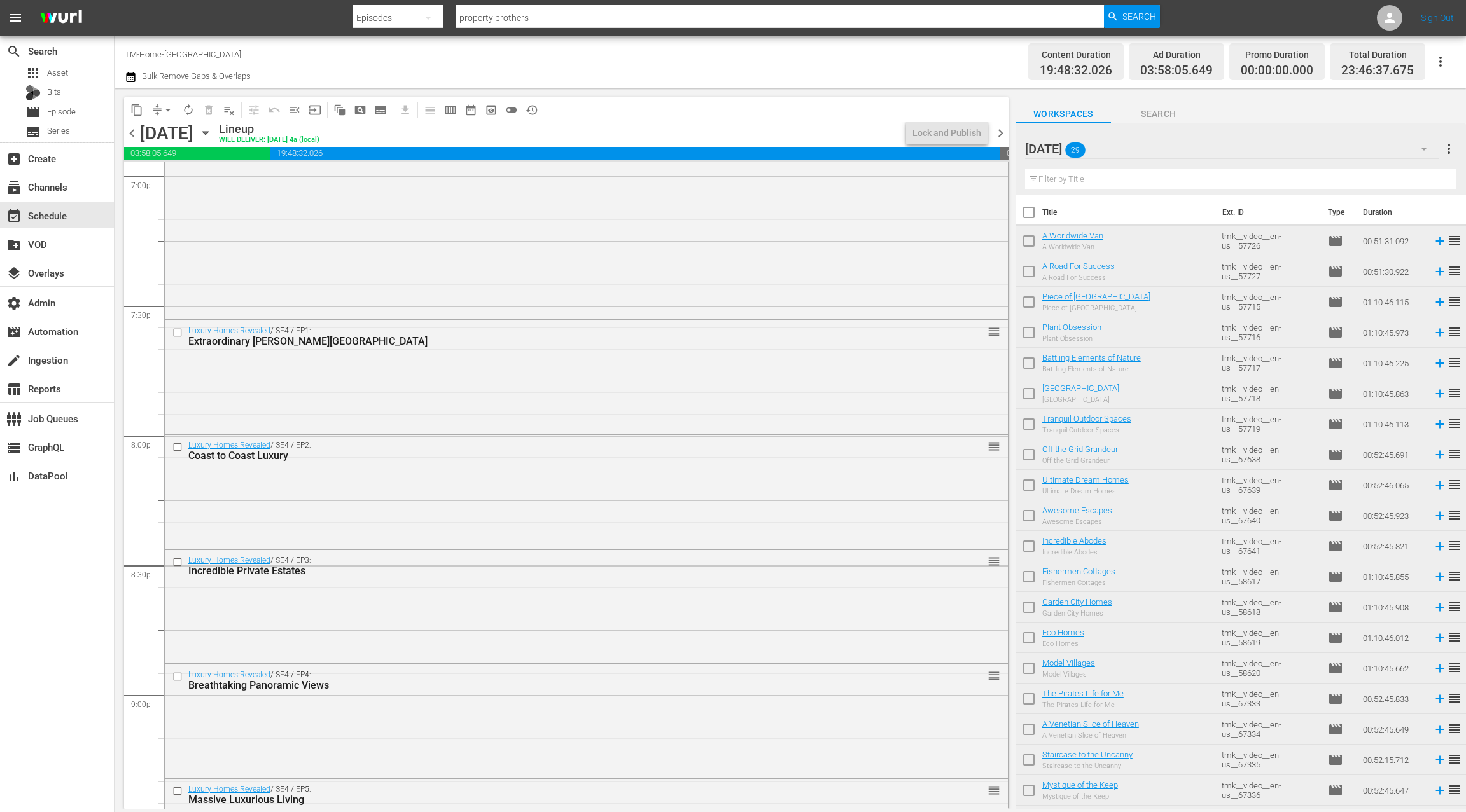
scroll to position [5581, 0]
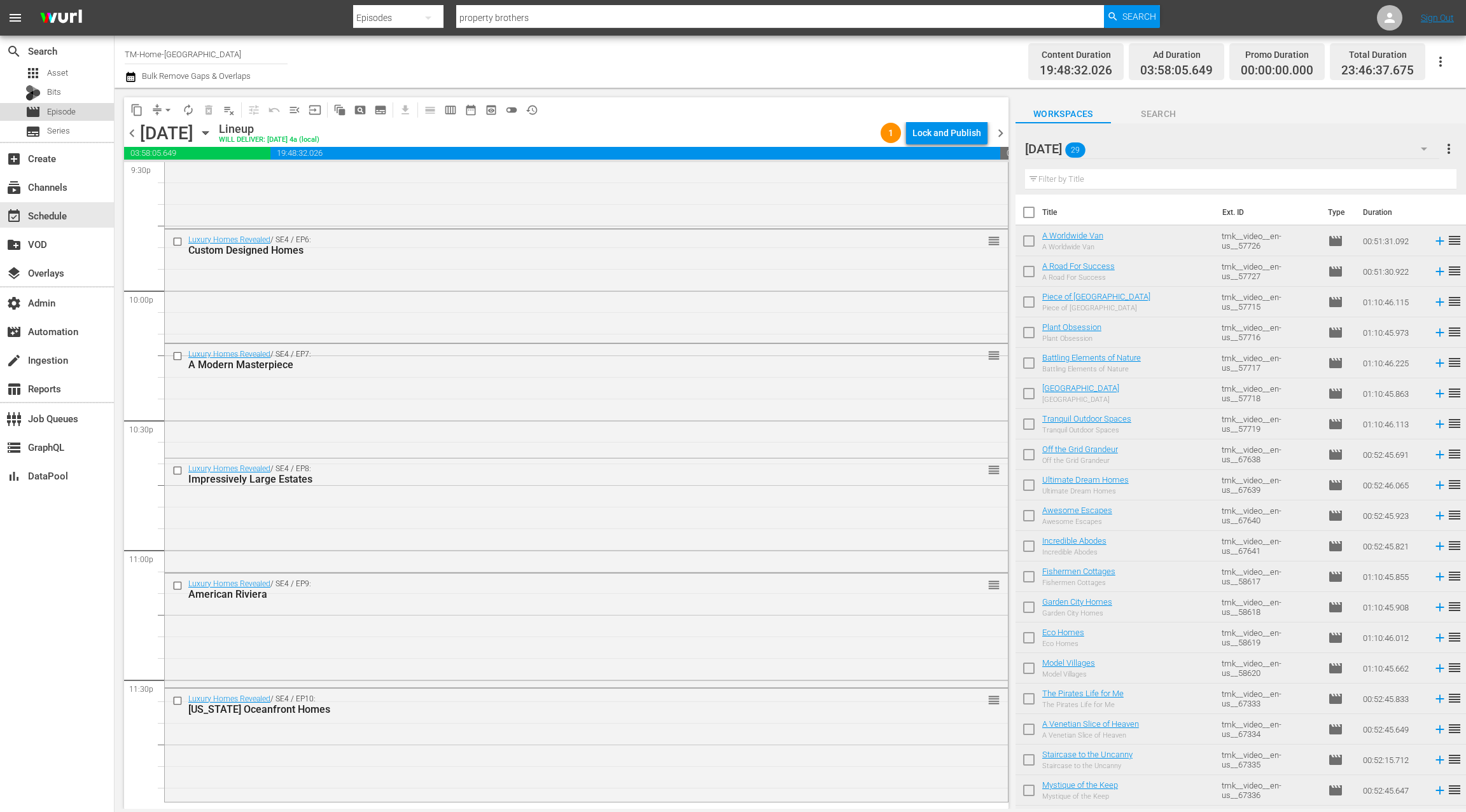
click at [78, 117] on div "movie Episode" at bounding box center [57, 112] width 114 height 17
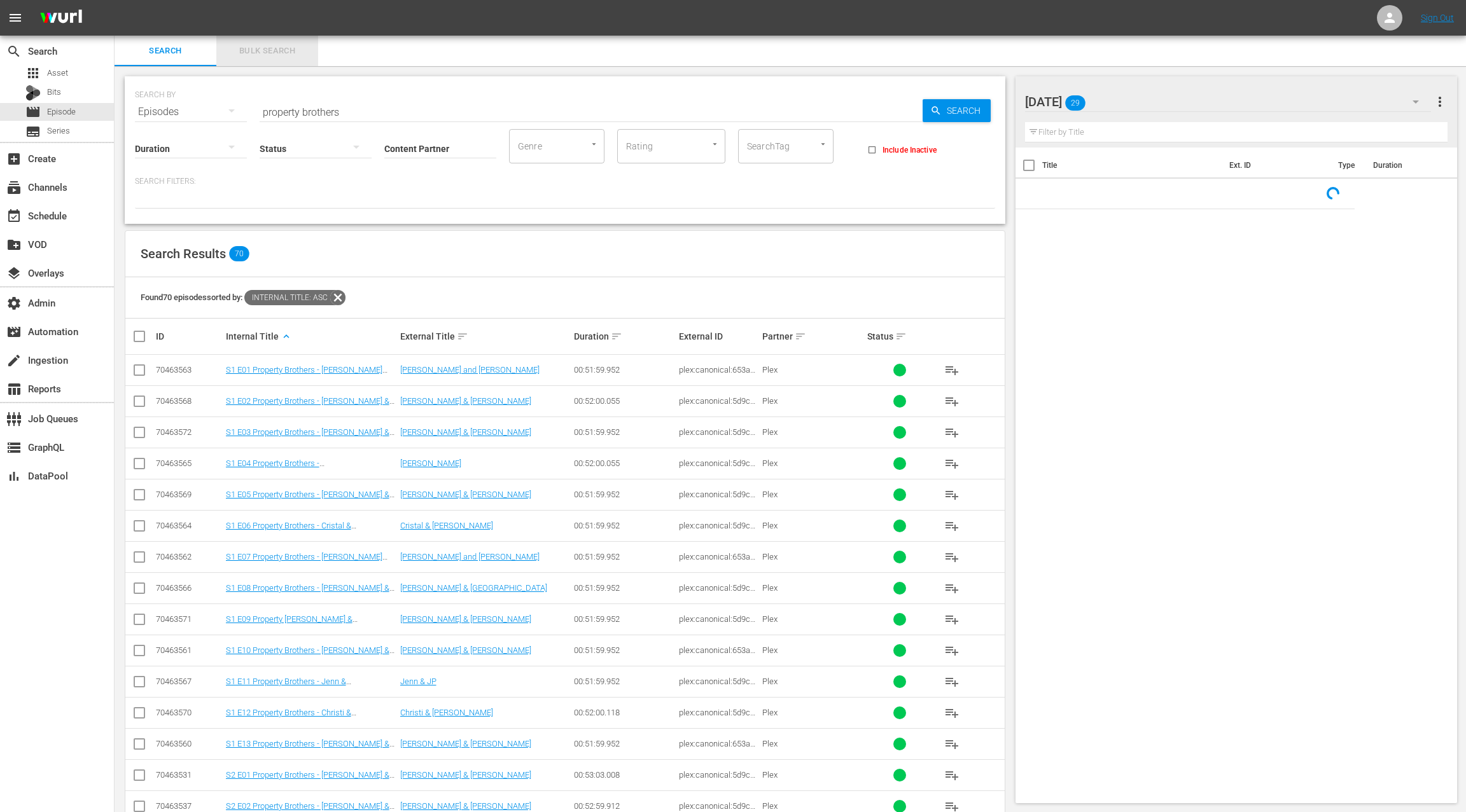
click at [257, 58] on span "Bulk Search" at bounding box center [267, 51] width 86 height 14
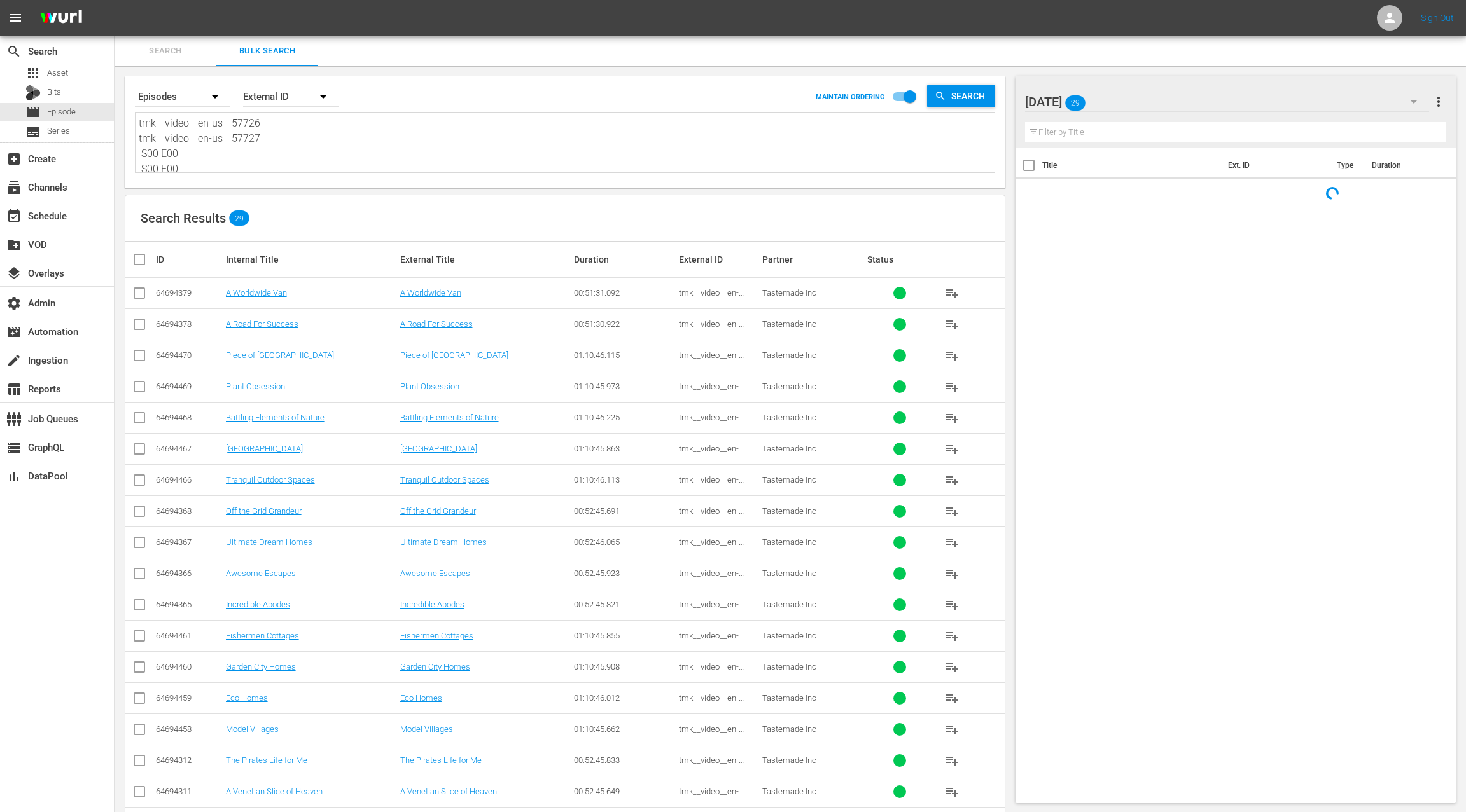
click at [281, 162] on textarea "tmk__video__en-us__57726 tmk__video__en-us__57727 S00 E00 S00 E00 S00 E00 tmk__…" at bounding box center [567, 144] width 856 height 58
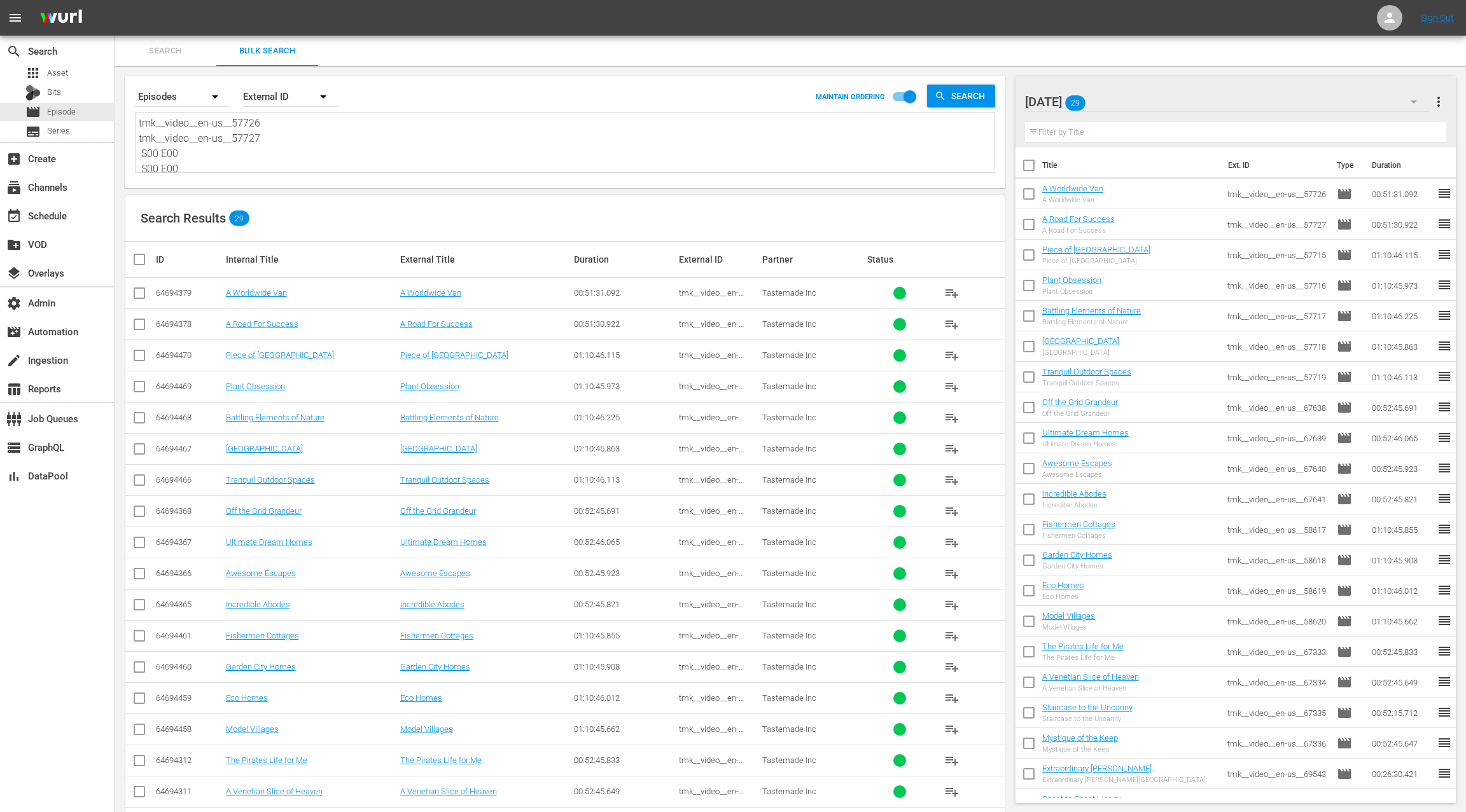
paste textarea "67500 tmk__video__en-us__67501 tmk__video__en-us__67502 tmk__video__en-us__6750…"
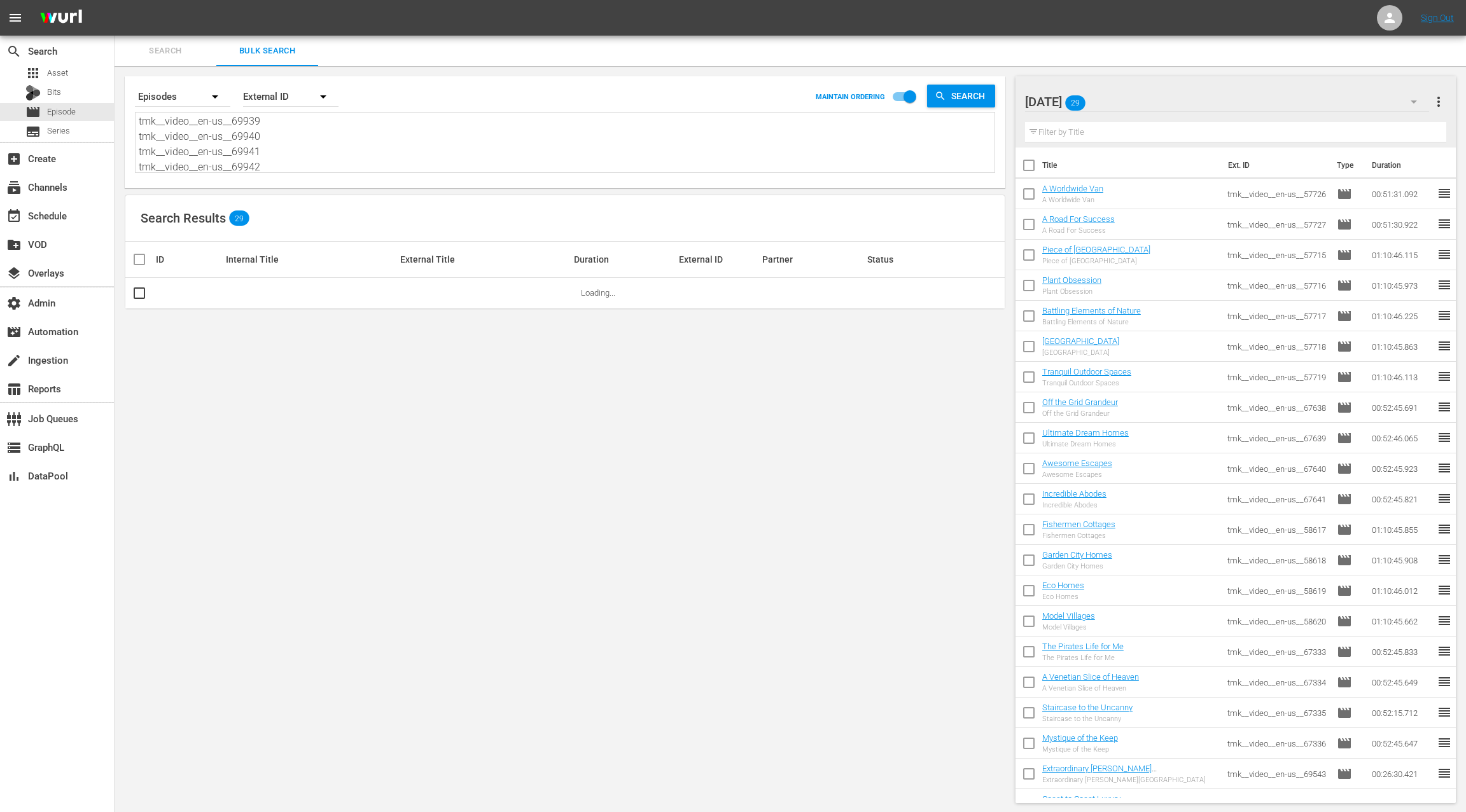
click at [1441, 105] on span "more_vert" at bounding box center [1438, 101] width 15 height 15
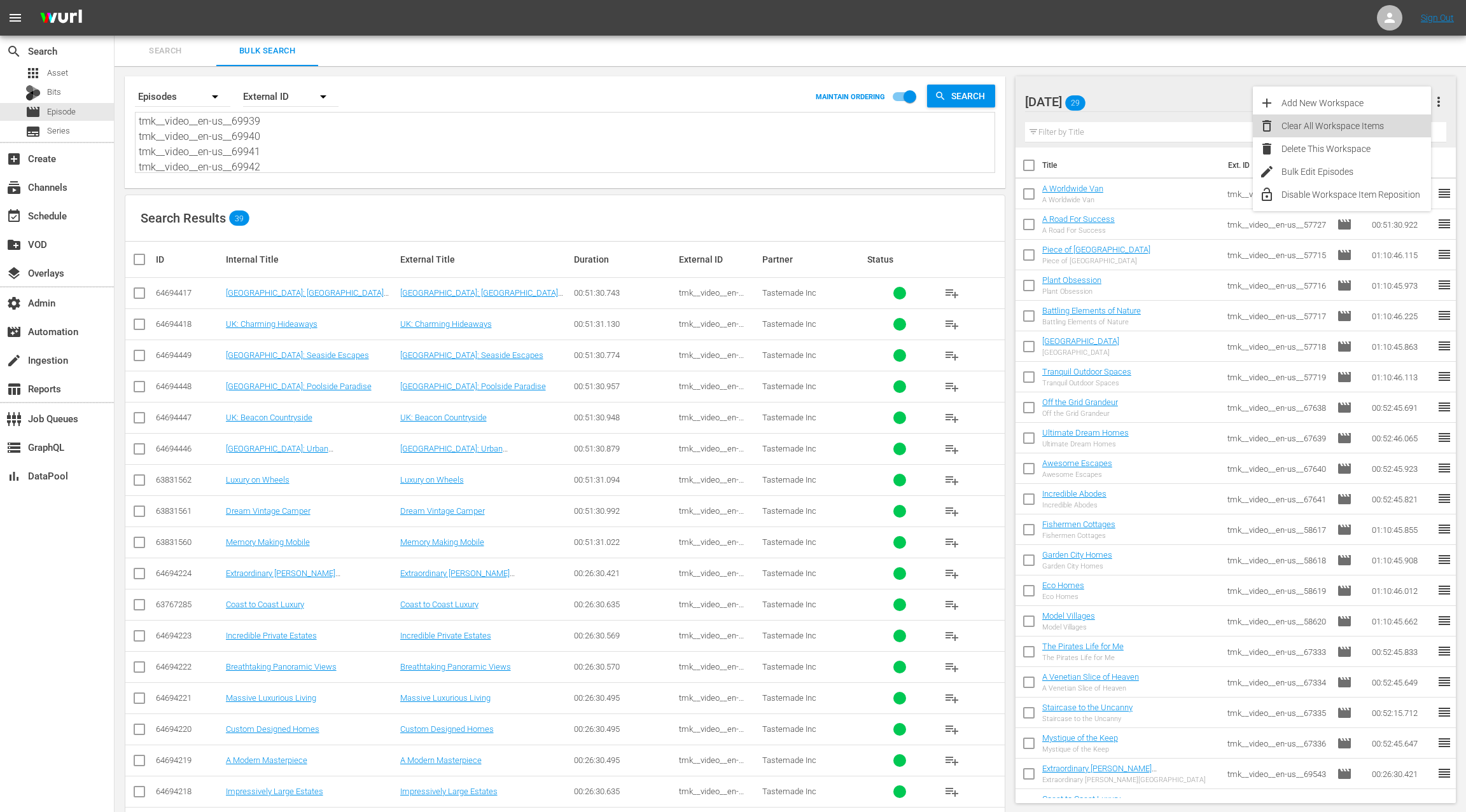
click at [1388, 124] on div "Clear All Workspace Items" at bounding box center [1356, 126] width 150 height 23
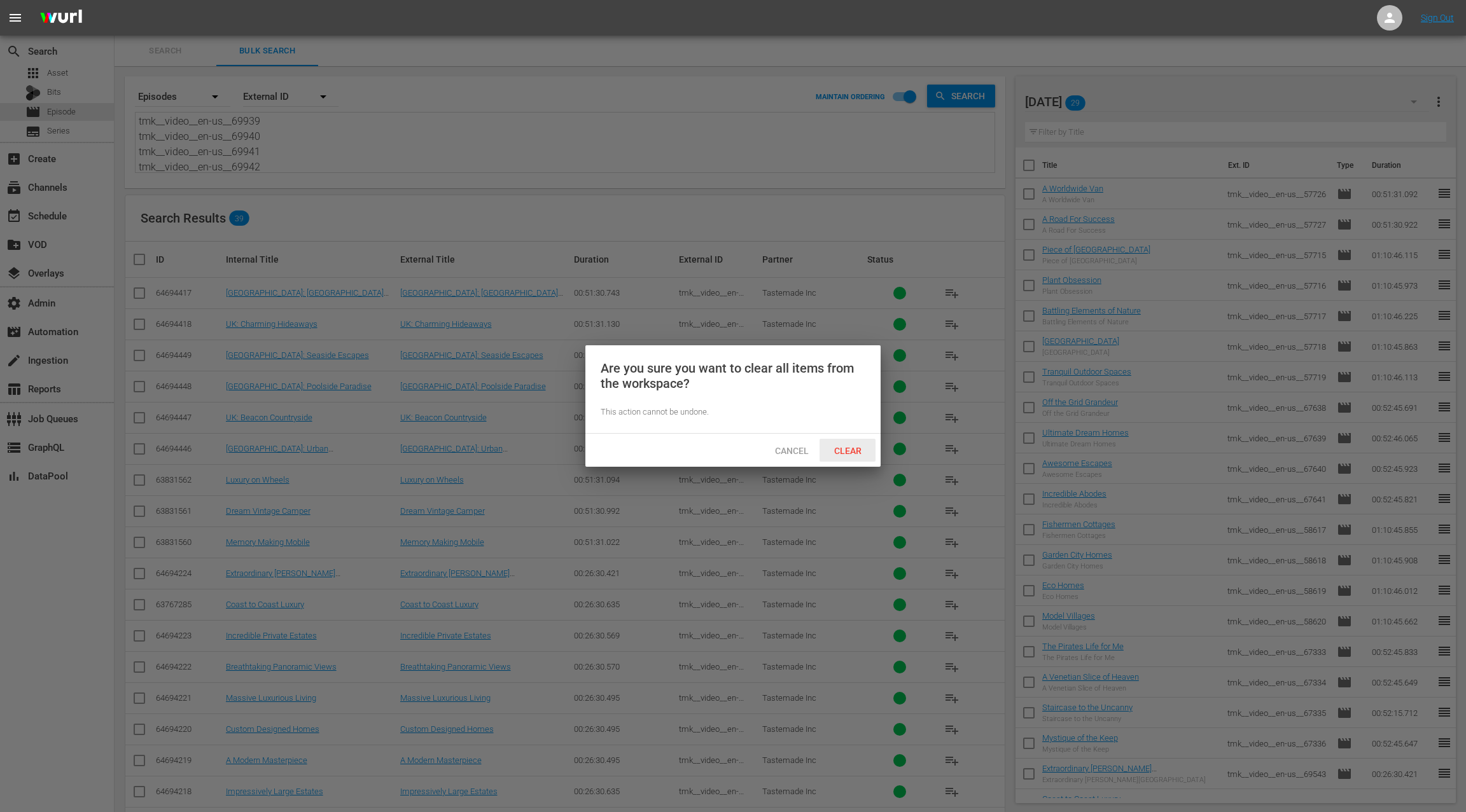
click at [864, 453] on span "Clear" at bounding box center [848, 451] width 48 height 10
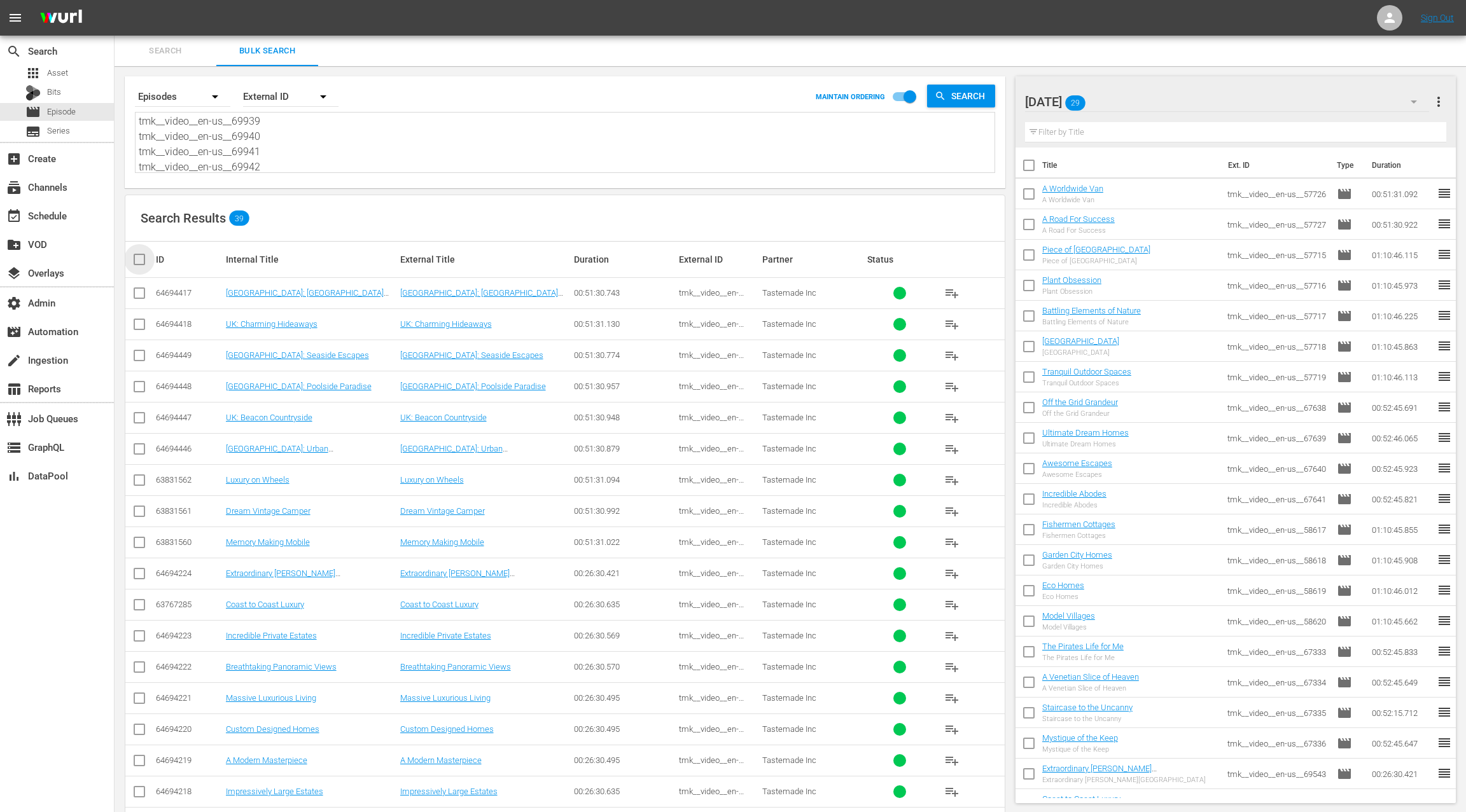
click at [141, 262] on input "checkbox" at bounding box center [144, 259] width 25 height 15
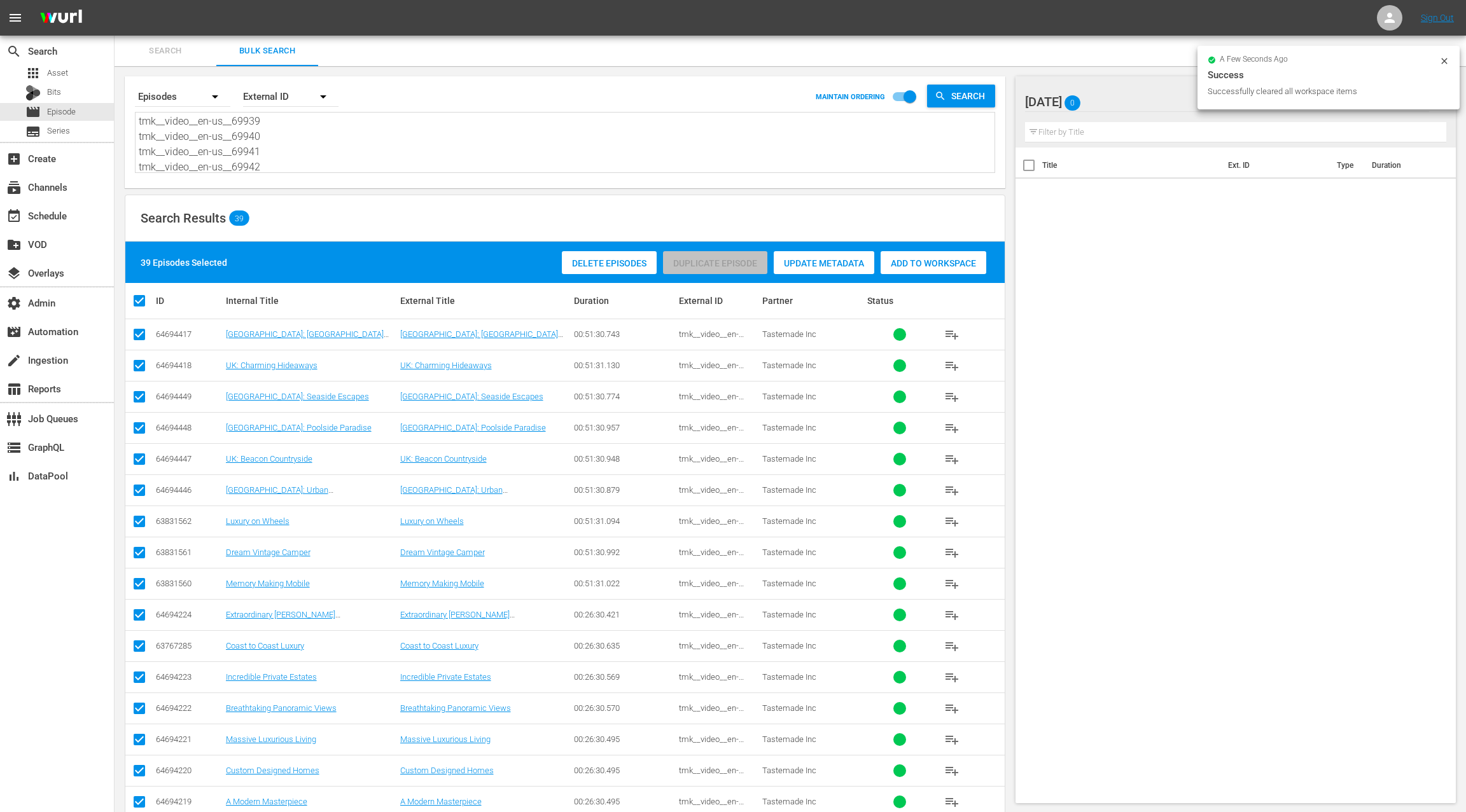
click at [933, 267] on span "Add to Workspace" at bounding box center [933, 263] width 105 height 10
click at [60, 213] on div "event_available Schedule" at bounding box center [36, 214] width 71 height 11
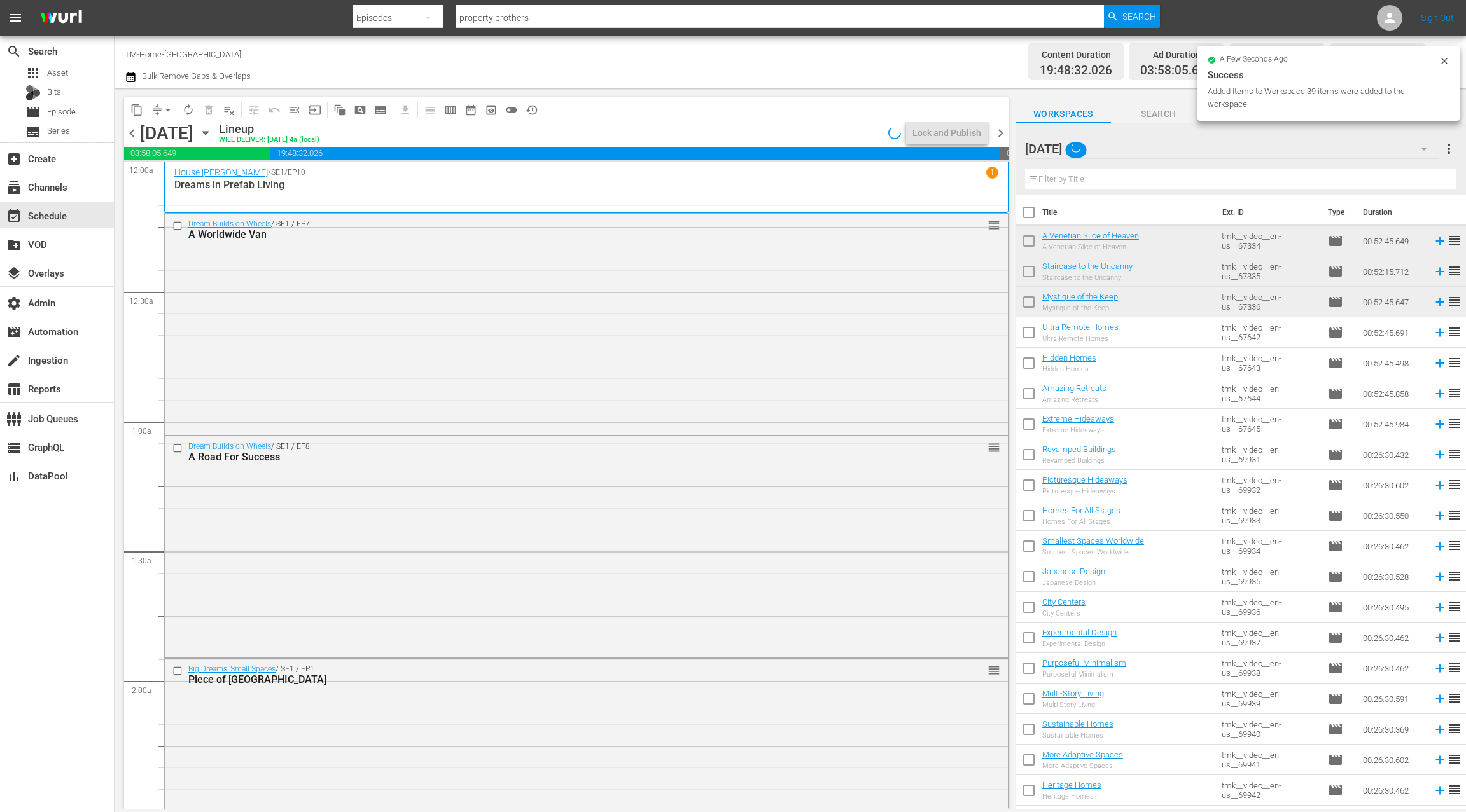
click at [999, 134] on span "chevron_right" at bounding box center [1001, 133] width 16 height 16
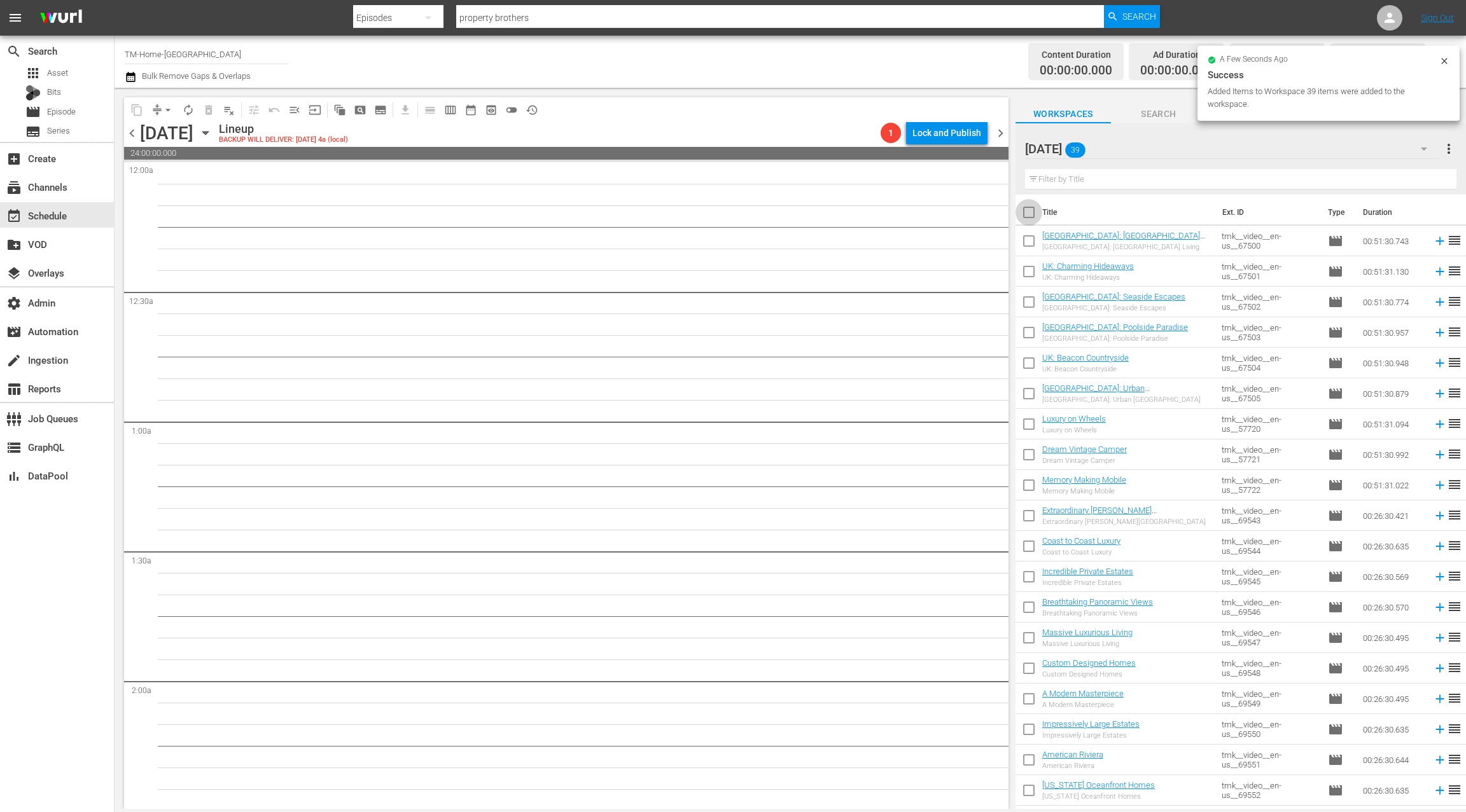
click at [1027, 210] on input "checkbox" at bounding box center [1029, 215] width 27 height 27
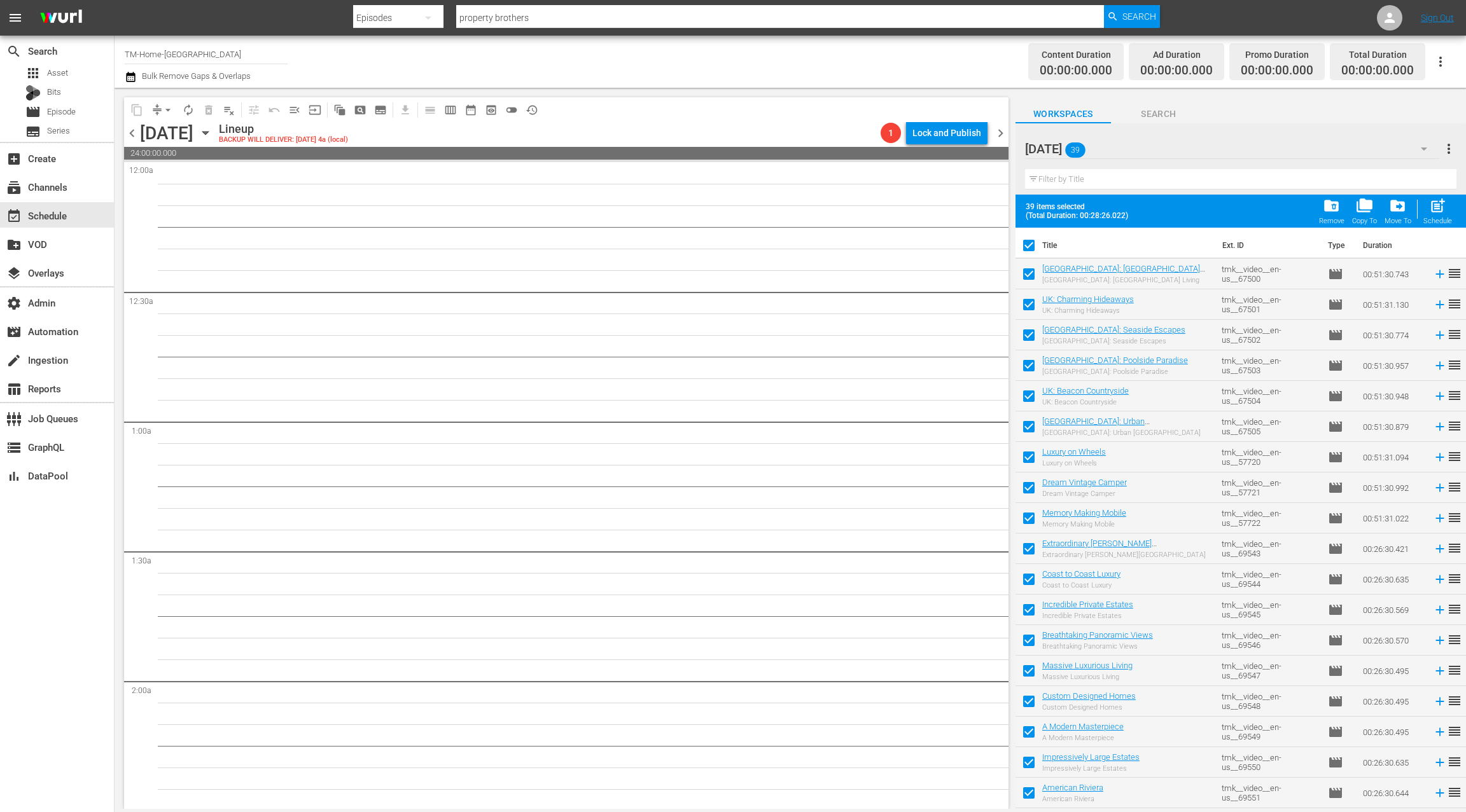
click at [1443, 212] on span "post_add" at bounding box center [1437, 206] width 17 height 17
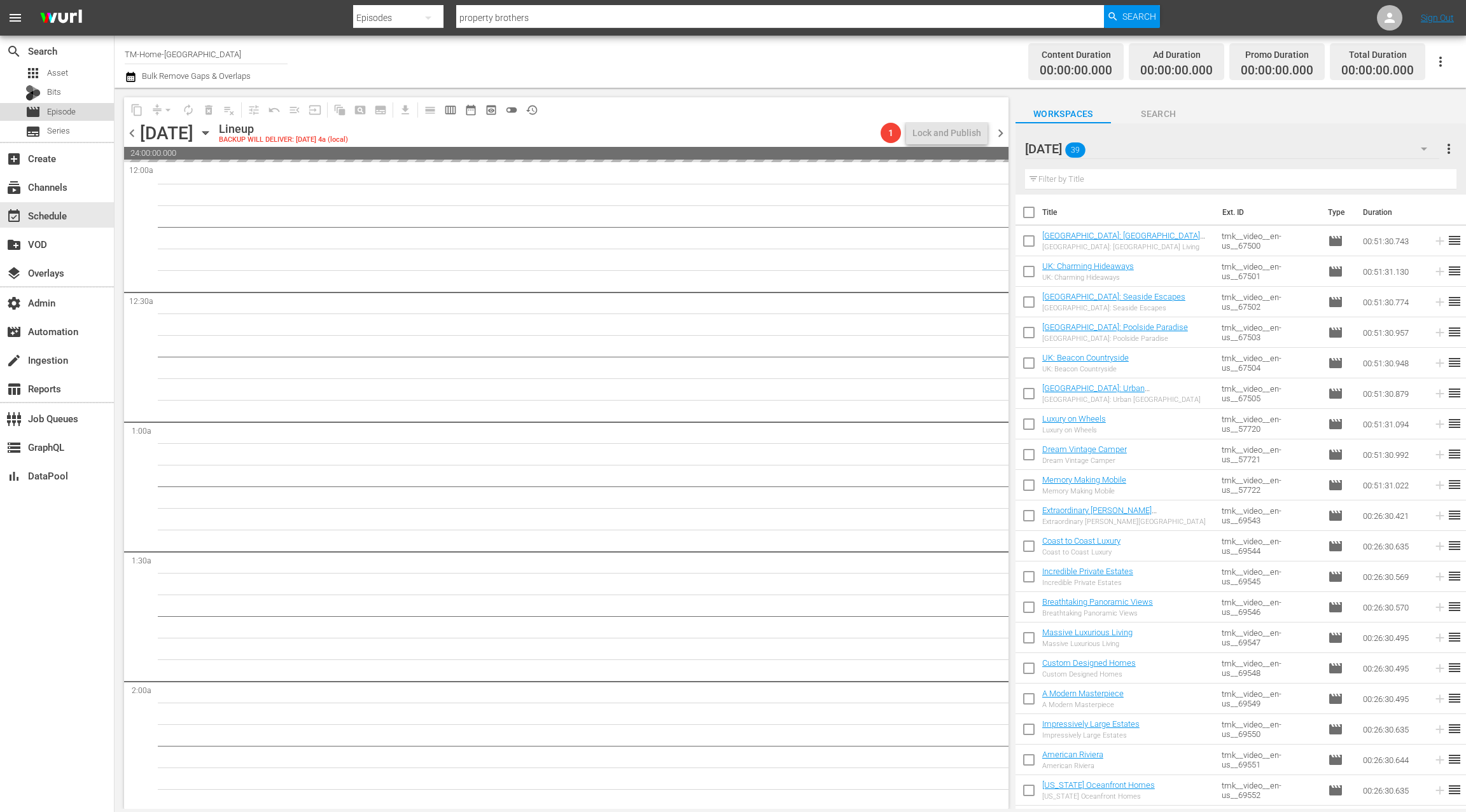
click at [86, 111] on div "movie Episode" at bounding box center [57, 112] width 114 height 17
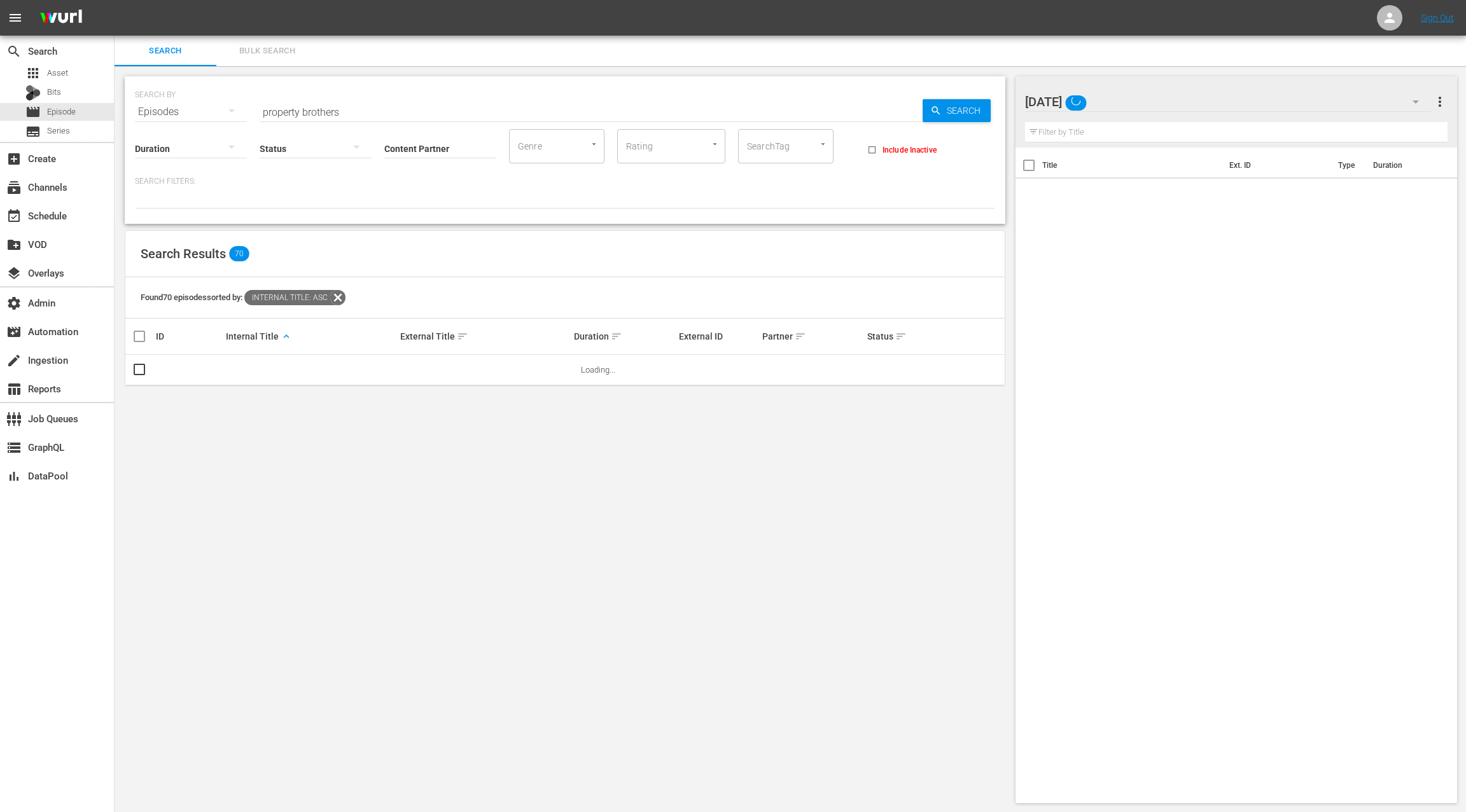
click at [273, 55] on span "Bulk Search" at bounding box center [267, 51] width 86 height 14
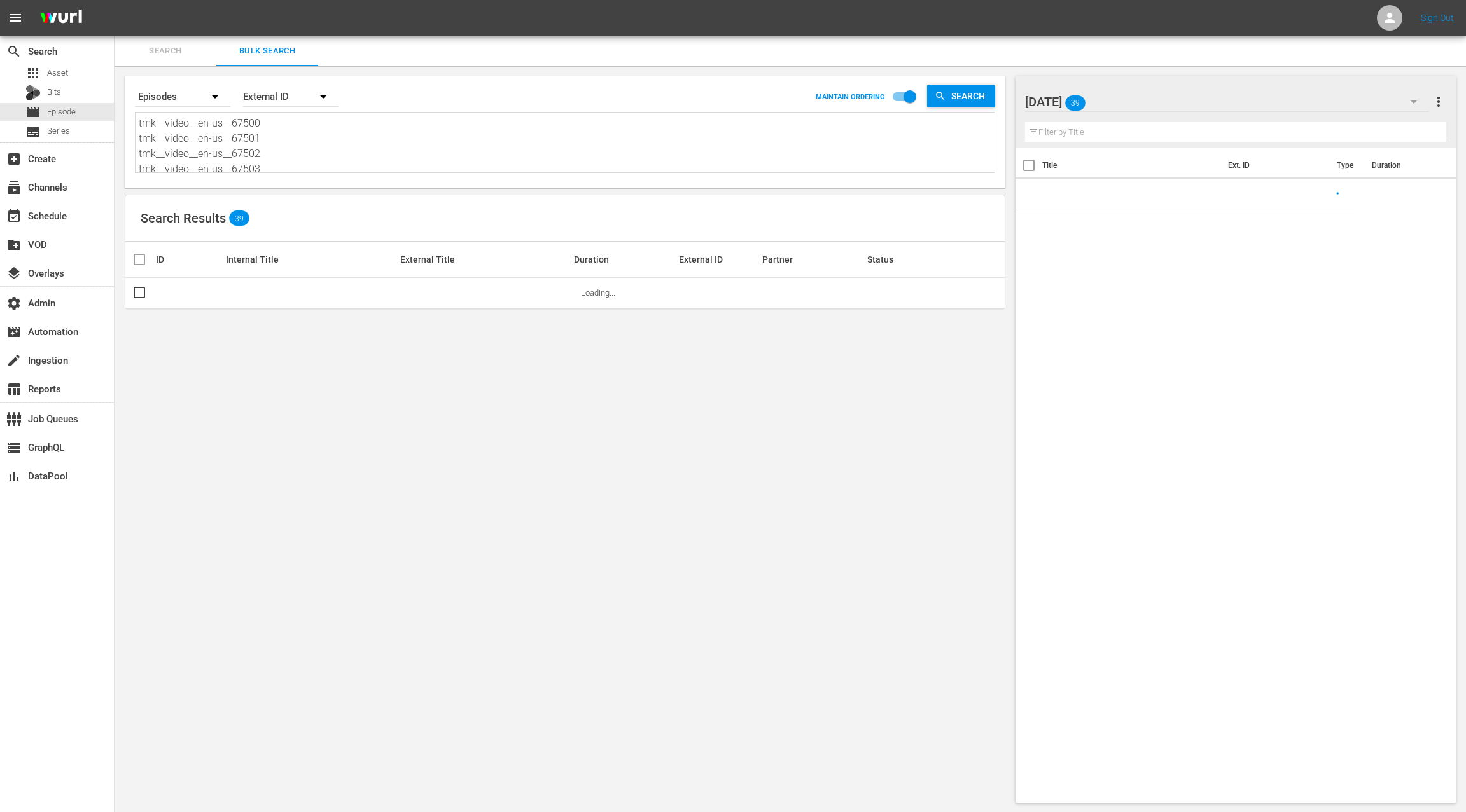
click at [273, 154] on textarea "tmk__video__en-us__67500 tmk__video__en-us__67501 tmk__video__en-us__67502 tmk_…" at bounding box center [567, 144] width 856 height 58
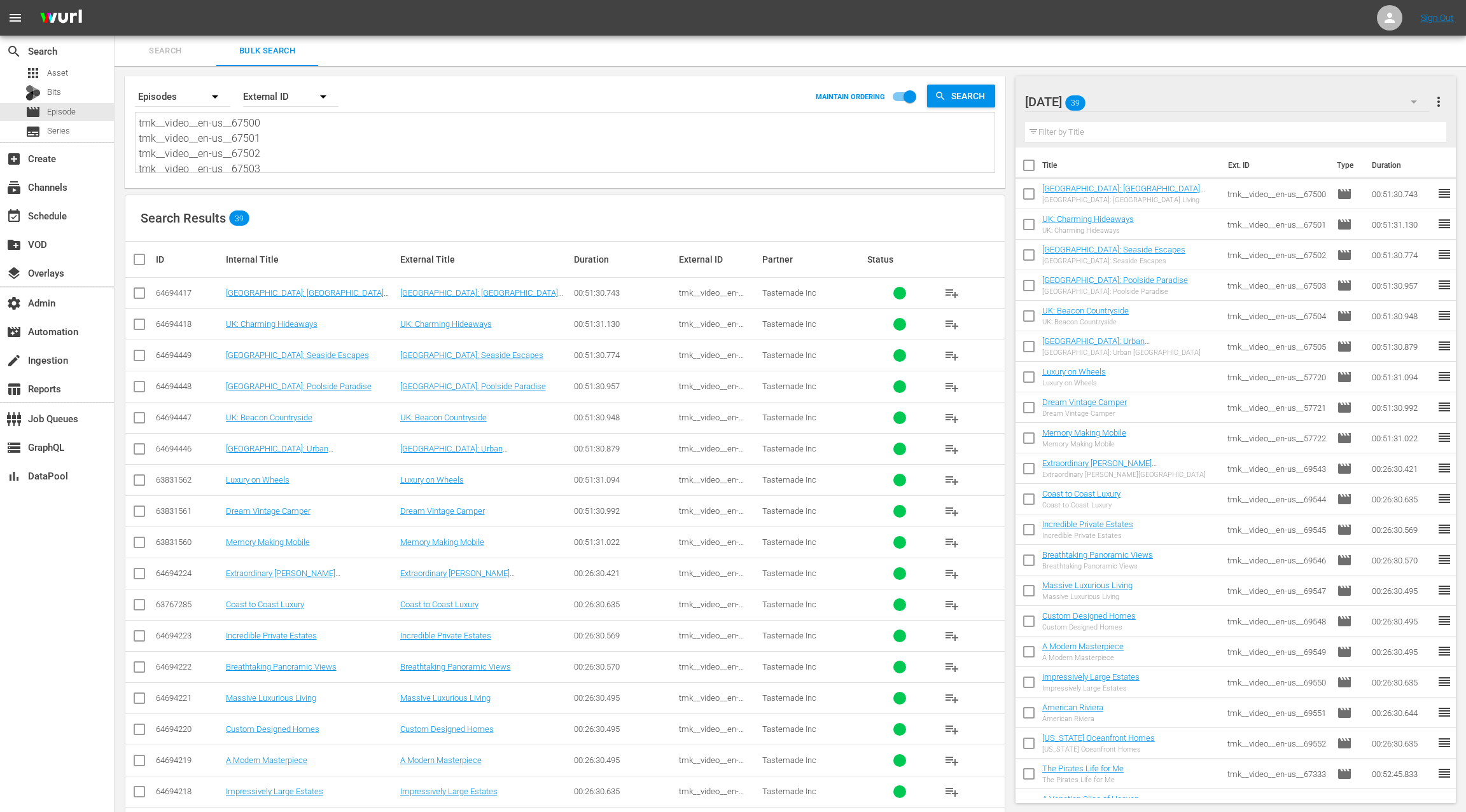
paste textarea "638 tmk__video__en-us__67639 tmk__video__en-us__67640 tmk__video__en-us__67641 …"
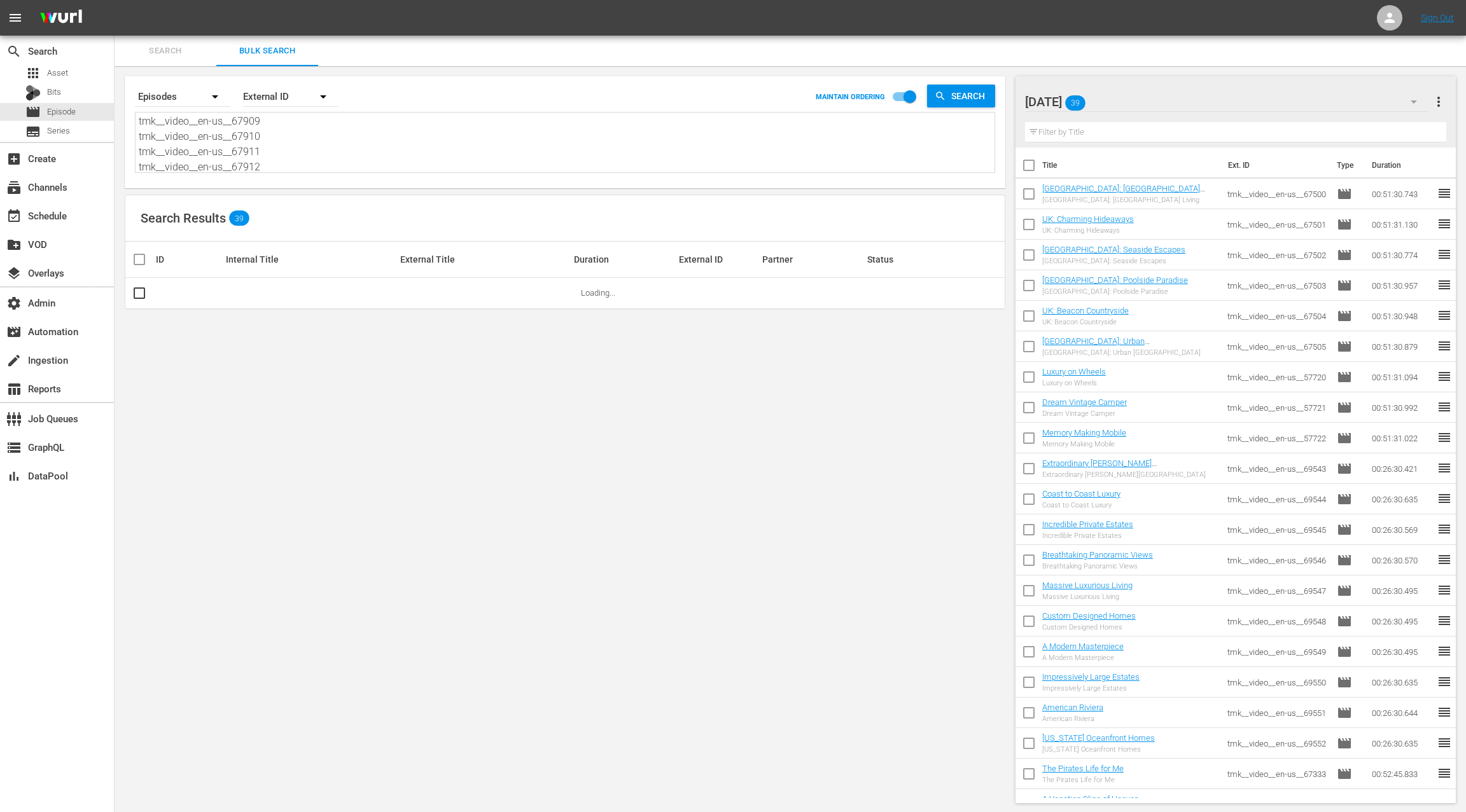
drag, startPoint x: 1442, startPoint y: 101, endPoint x: 1422, endPoint y: 101, distance: 20.0
click at [1442, 101] on span "more_vert" at bounding box center [1438, 101] width 15 height 15
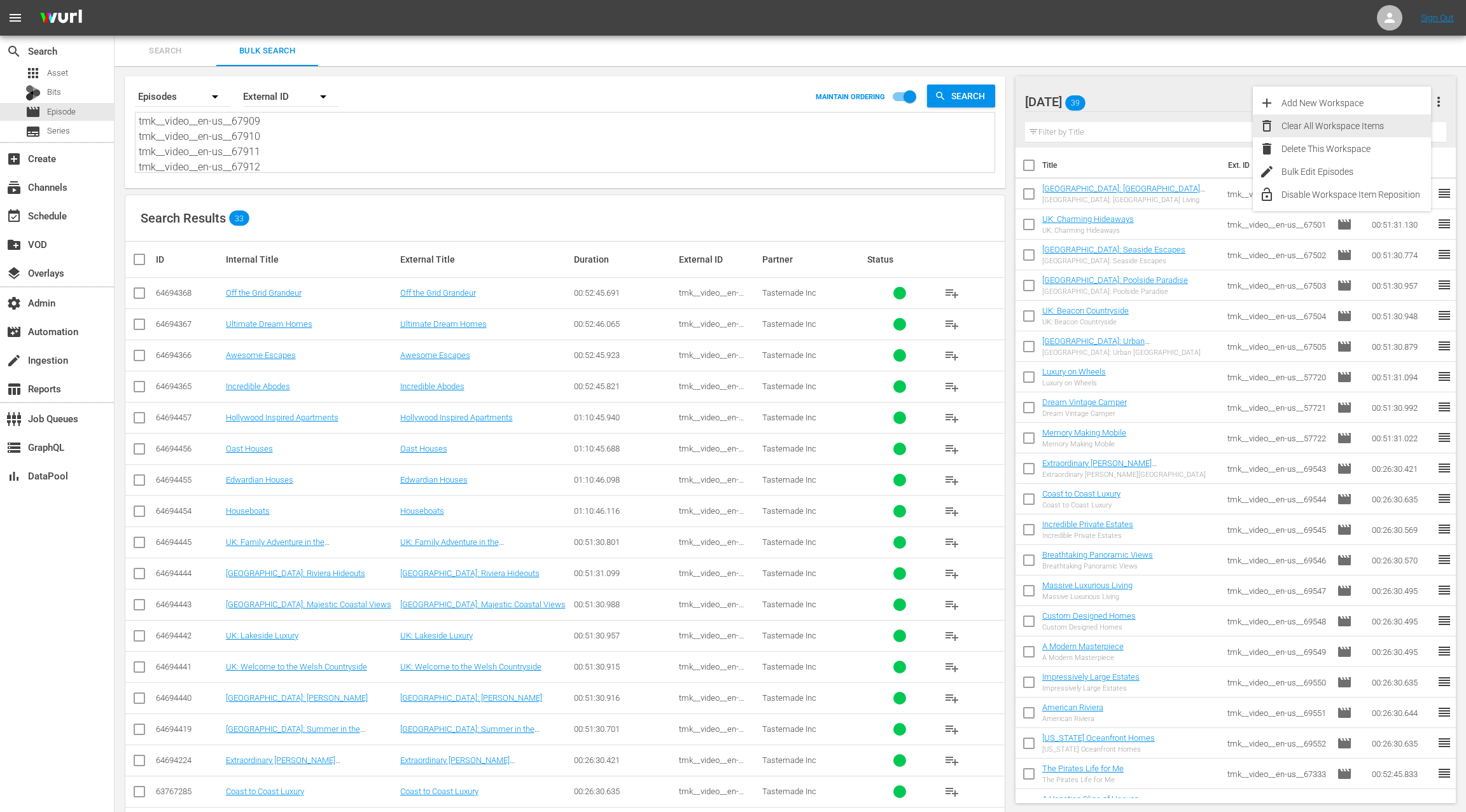
click at [1380, 118] on div "Clear All Workspace Items" at bounding box center [1356, 126] width 150 height 23
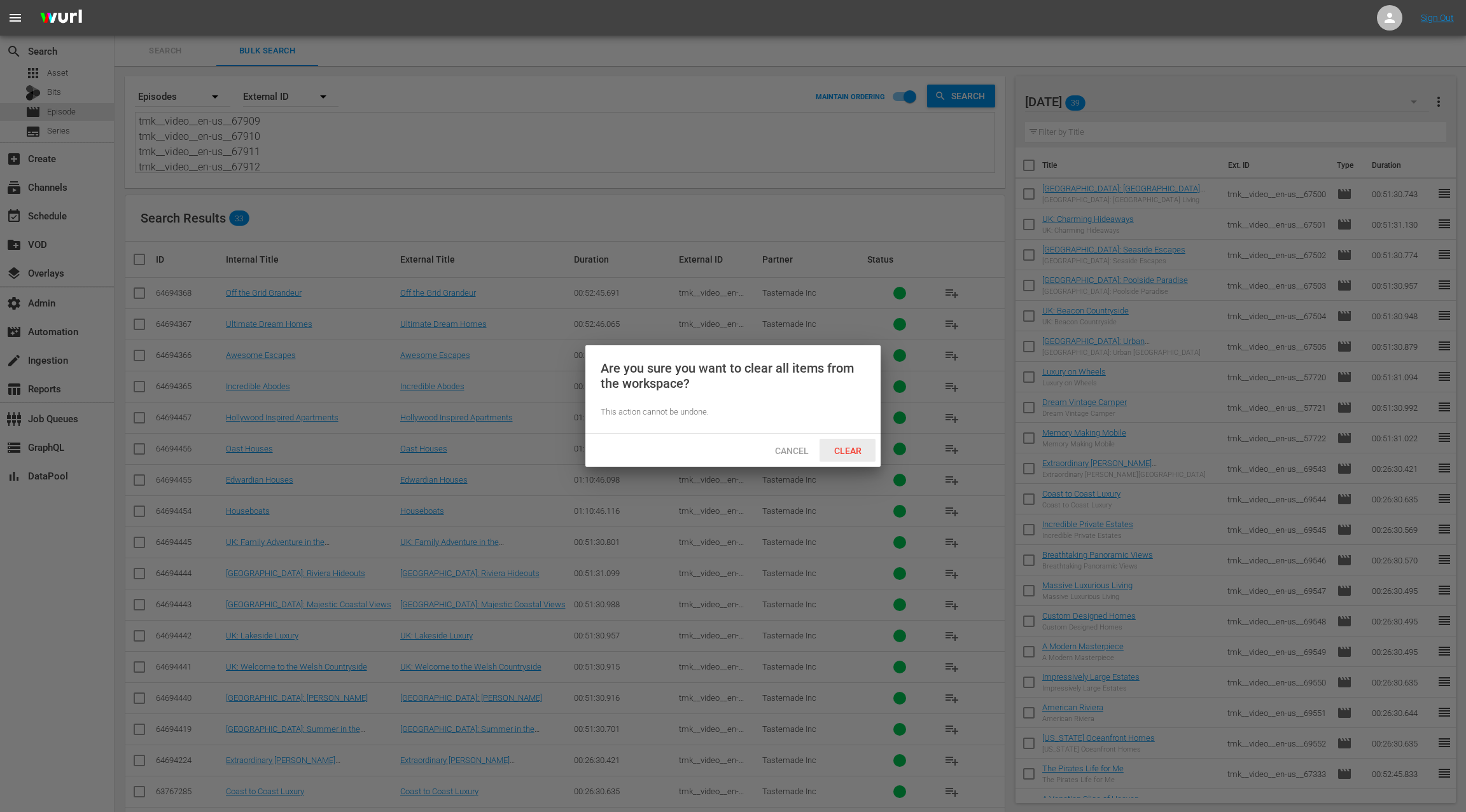
click at [854, 452] on span "Clear" at bounding box center [848, 451] width 48 height 10
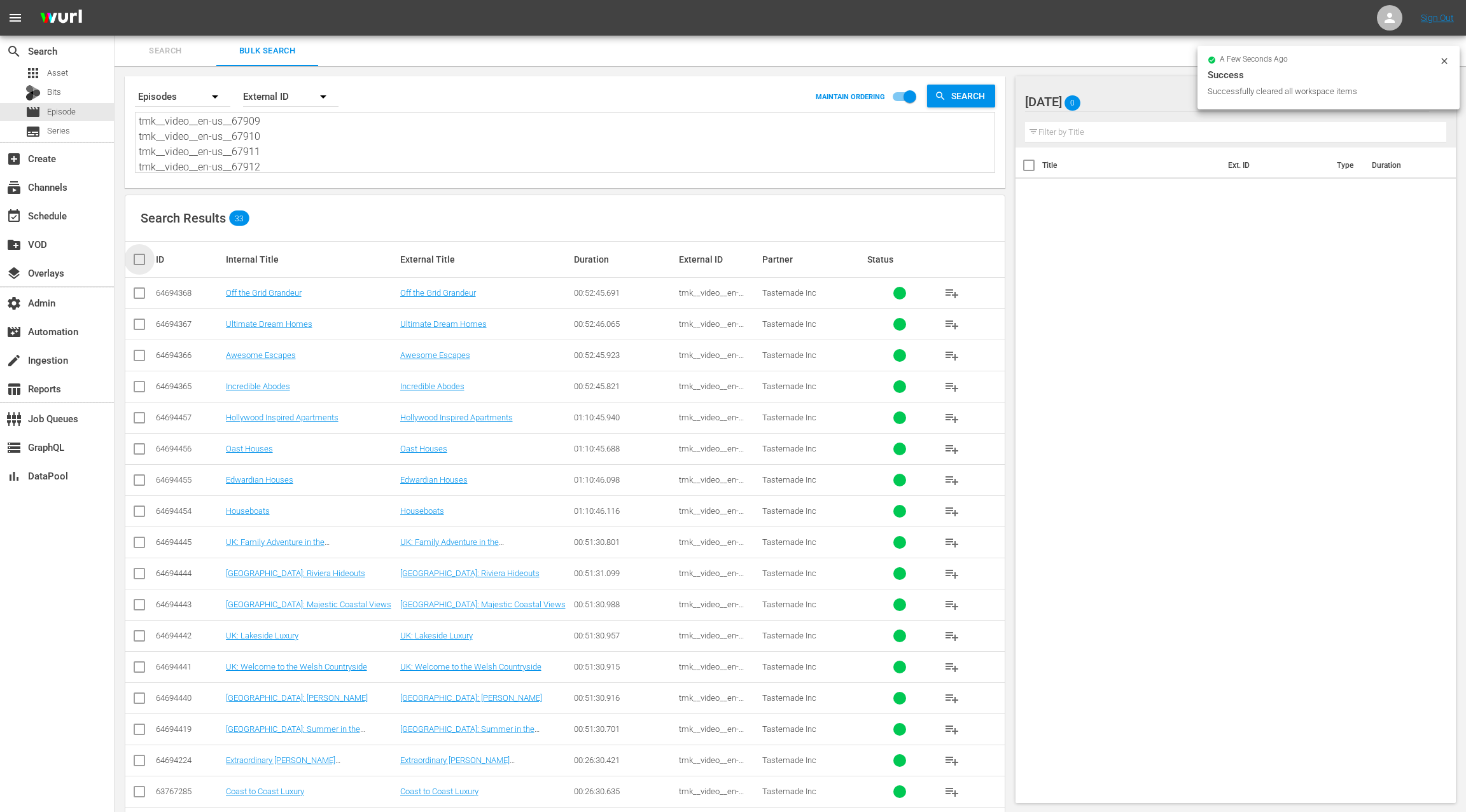
click at [143, 258] on input "checkbox" at bounding box center [144, 259] width 25 height 15
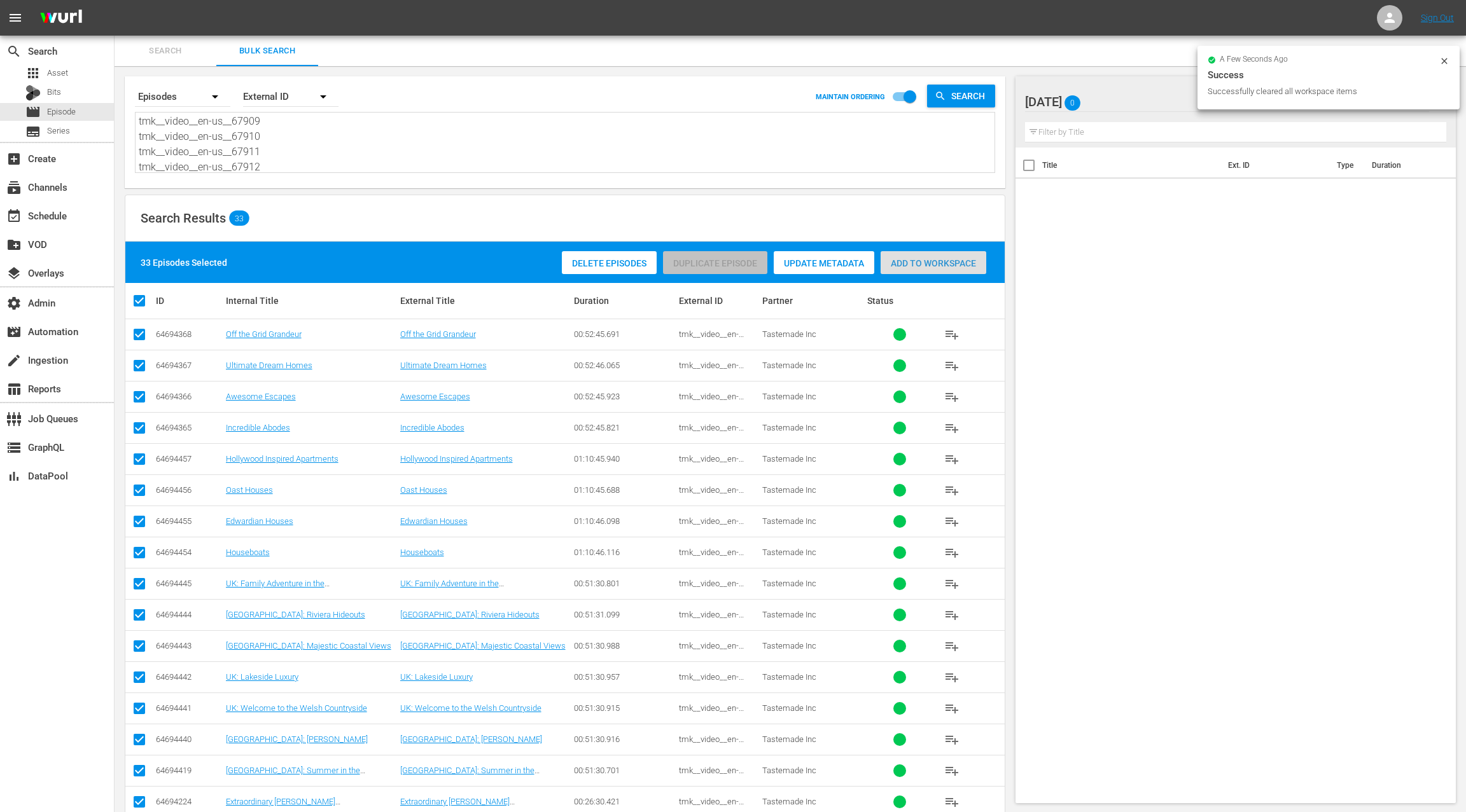
click at [968, 260] on span "Add to Workspace" at bounding box center [933, 263] width 105 height 10
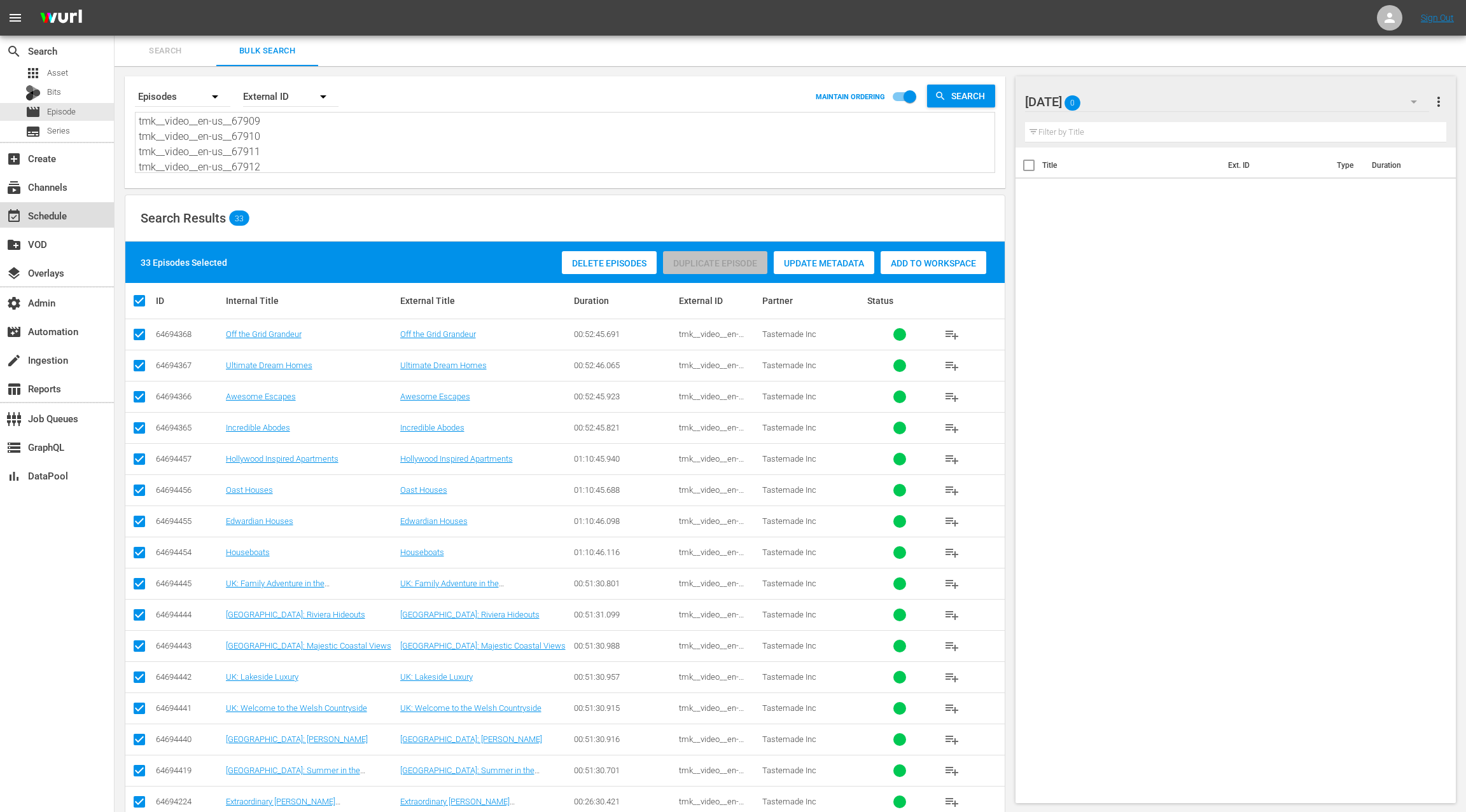
click at [74, 223] on div "event_available Schedule" at bounding box center [57, 215] width 114 height 25
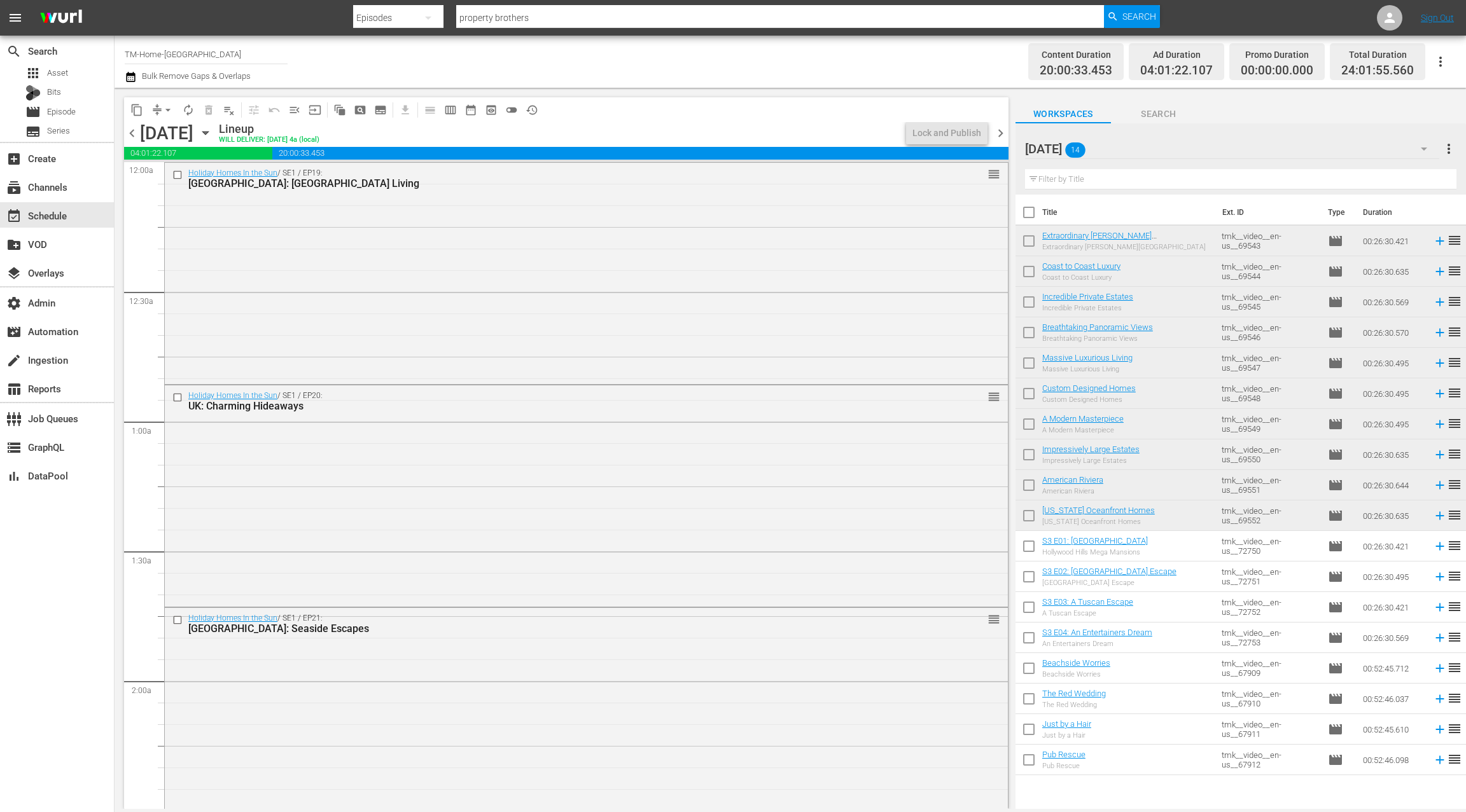
click at [1002, 135] on span "chevron_right" at bounding box center [1001, 133] width 16 height 16
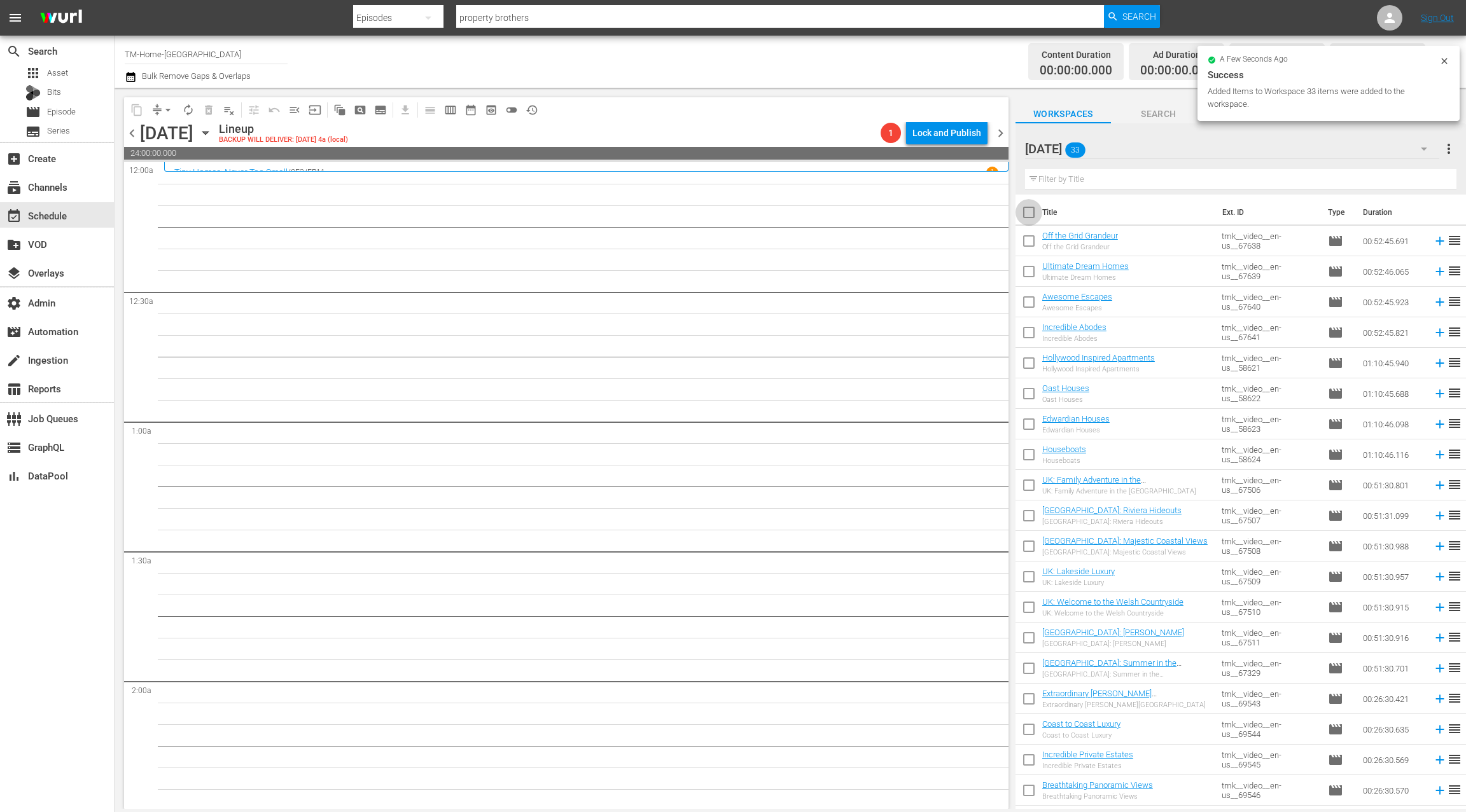
click at [1022, 215] on input "checkbox" at bounding box center [1029, 215] width 27 height 27
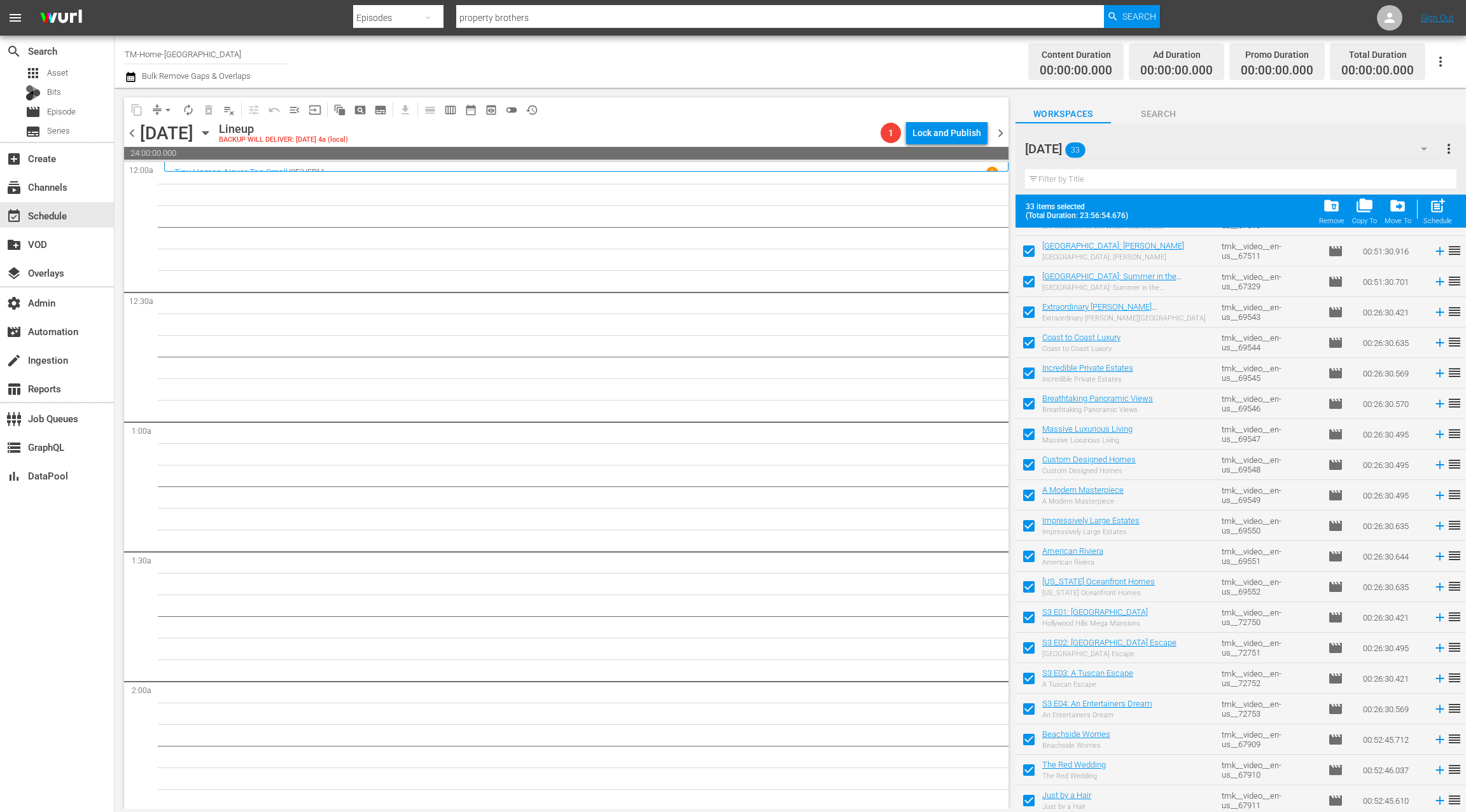
scroll to position [455, 0]
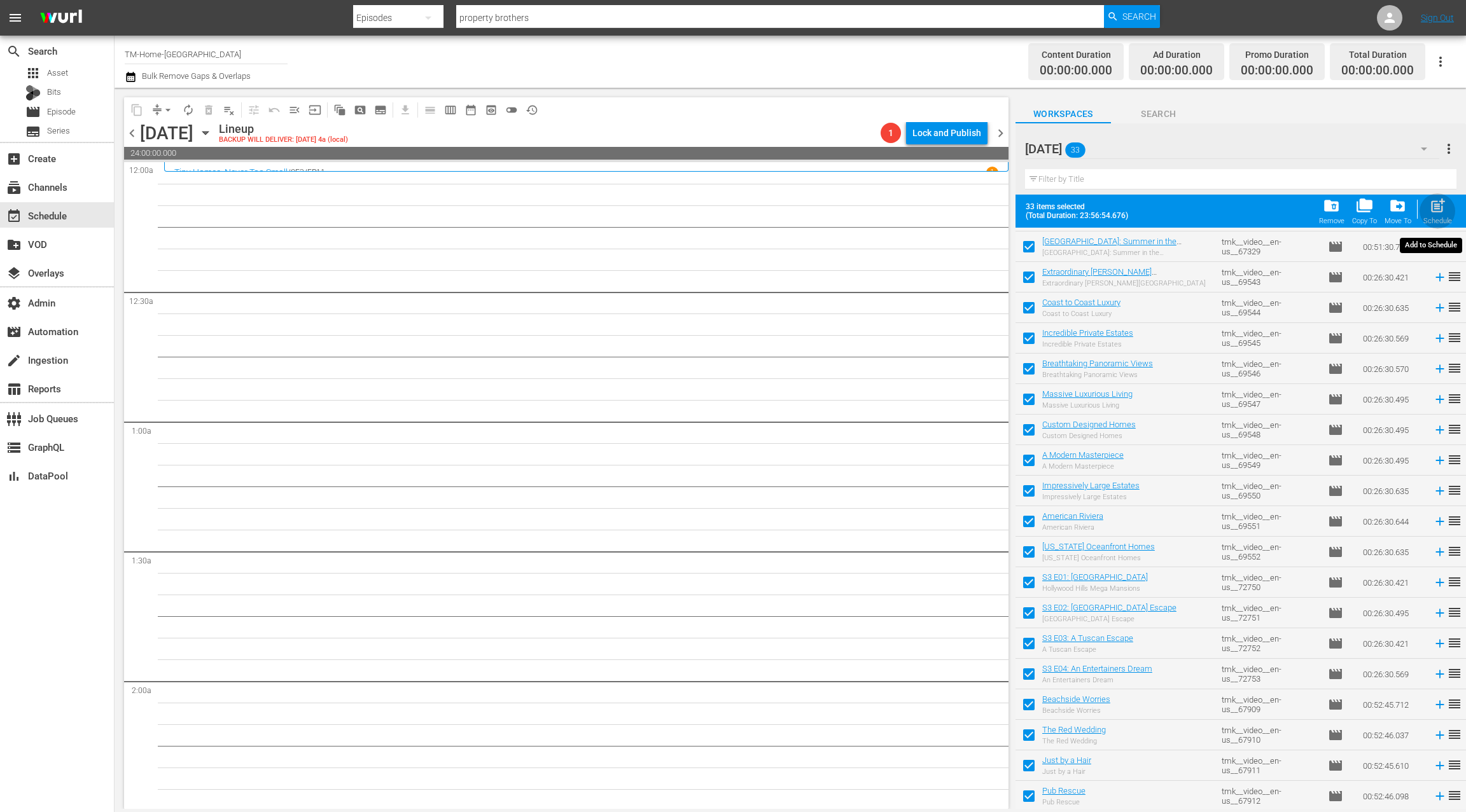
click at [1438, 220] on div "Schedule" at bounding box center [1437, 221] width 29 height 8
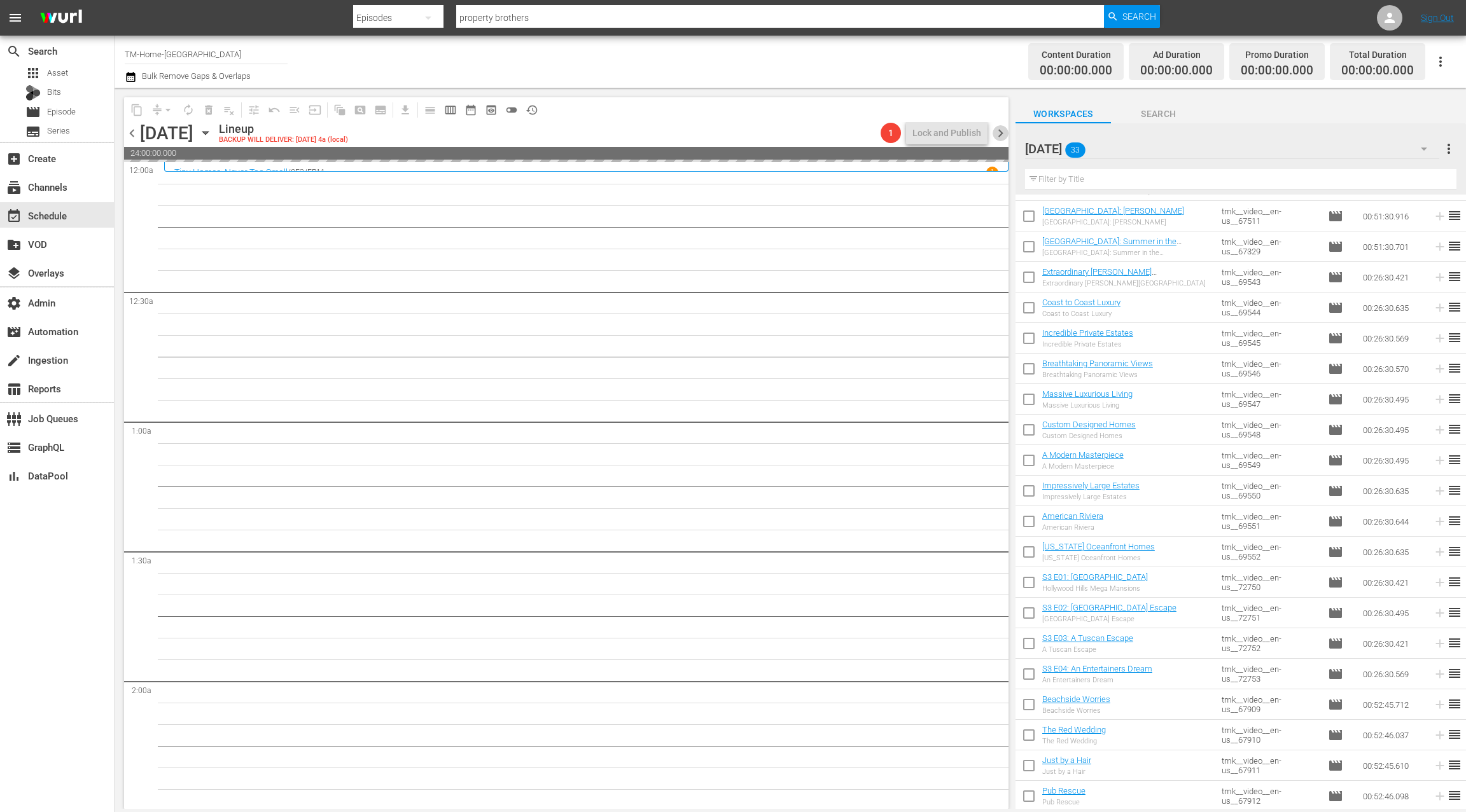
click at [1003, 134] on span "chevron_right" at bounding box center [1001, 133] width 16 height 16
click at [136, 133] on span "chevron_left" at bounding box center [132, 133] width 16 height 16
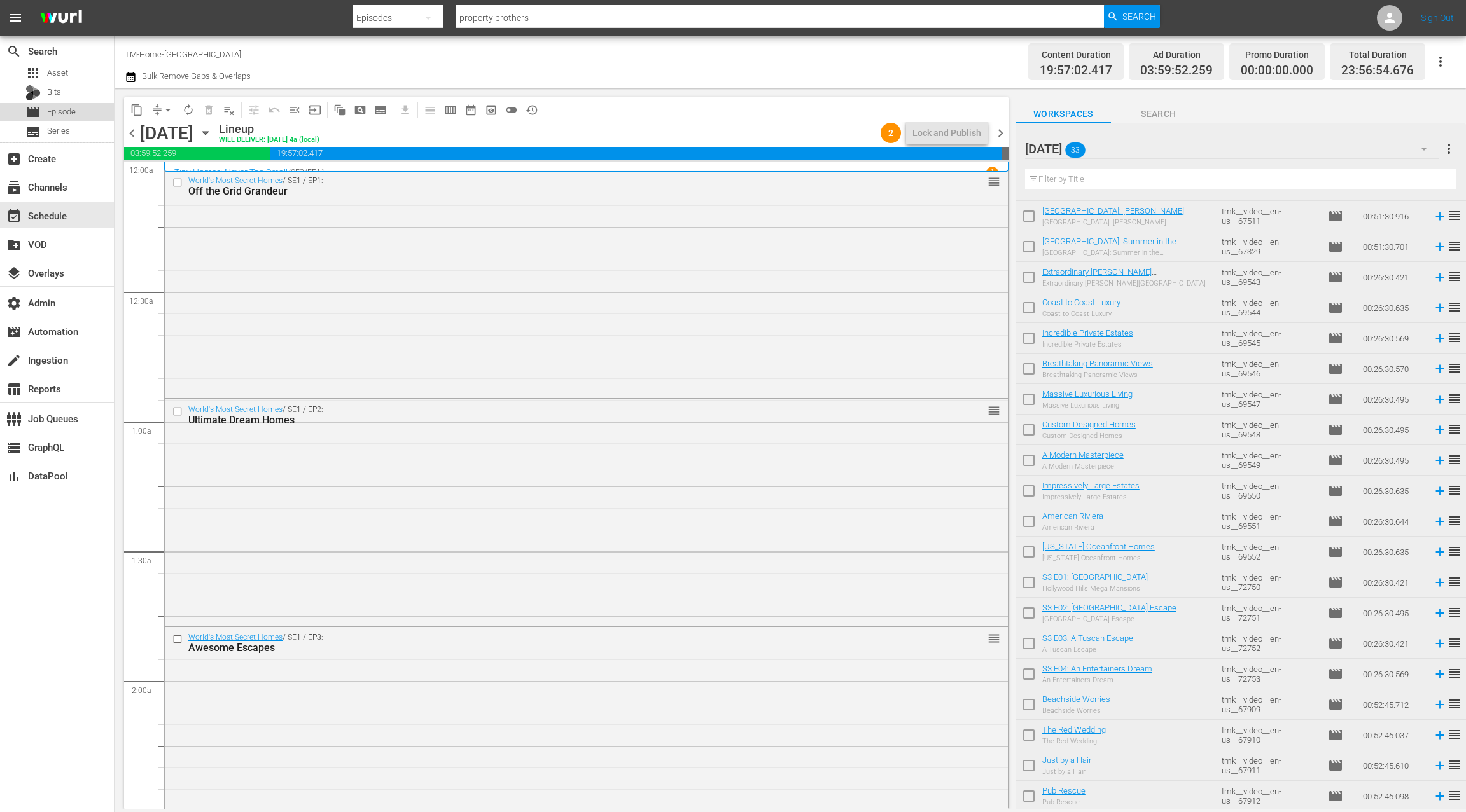
click at [79, 112] on div "movie Episode" at bounding box center [57, 112] width 114 height 17
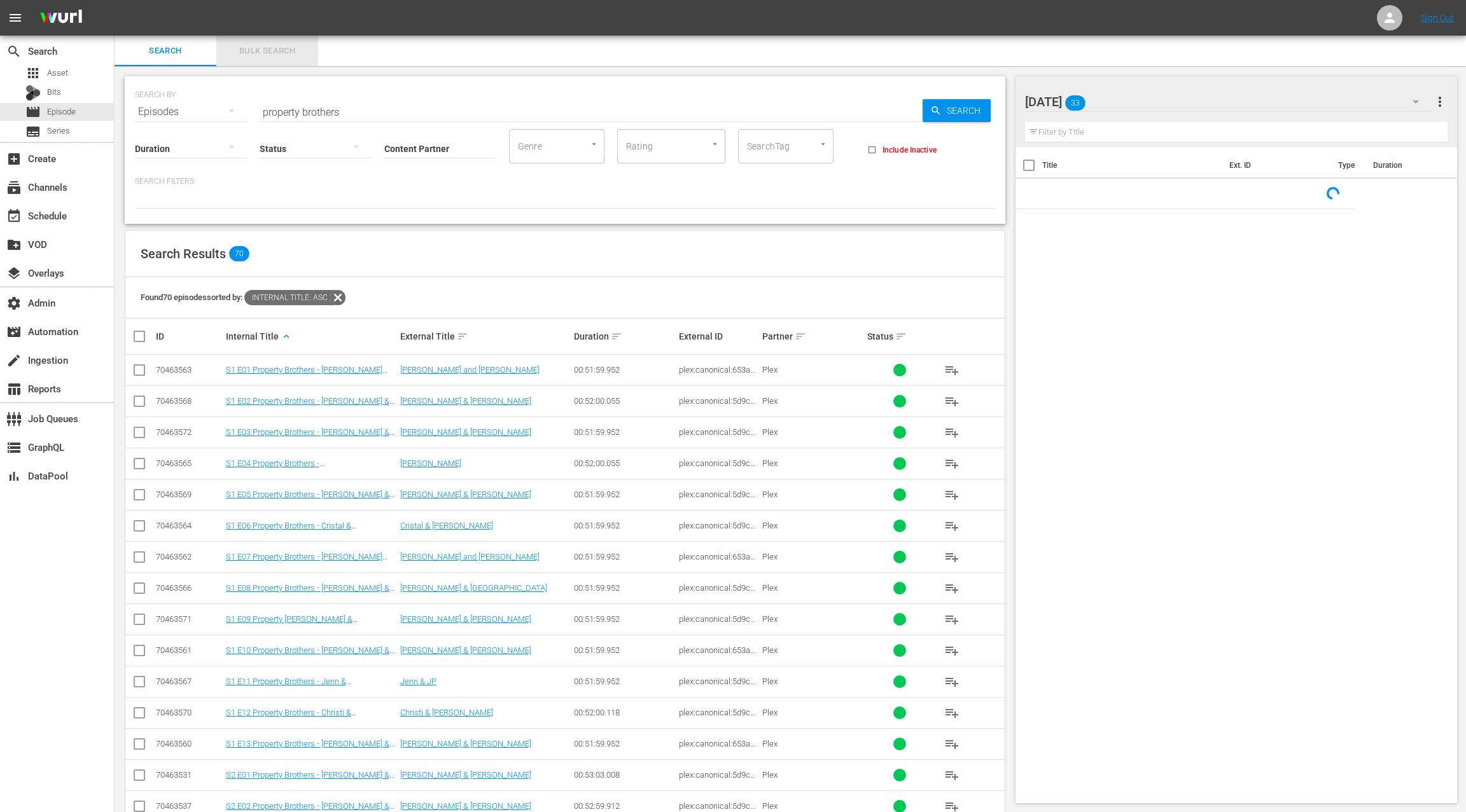
click at [261, 53] on span "Bulk Search" at bounding box center [267, 51] width 86 height 14
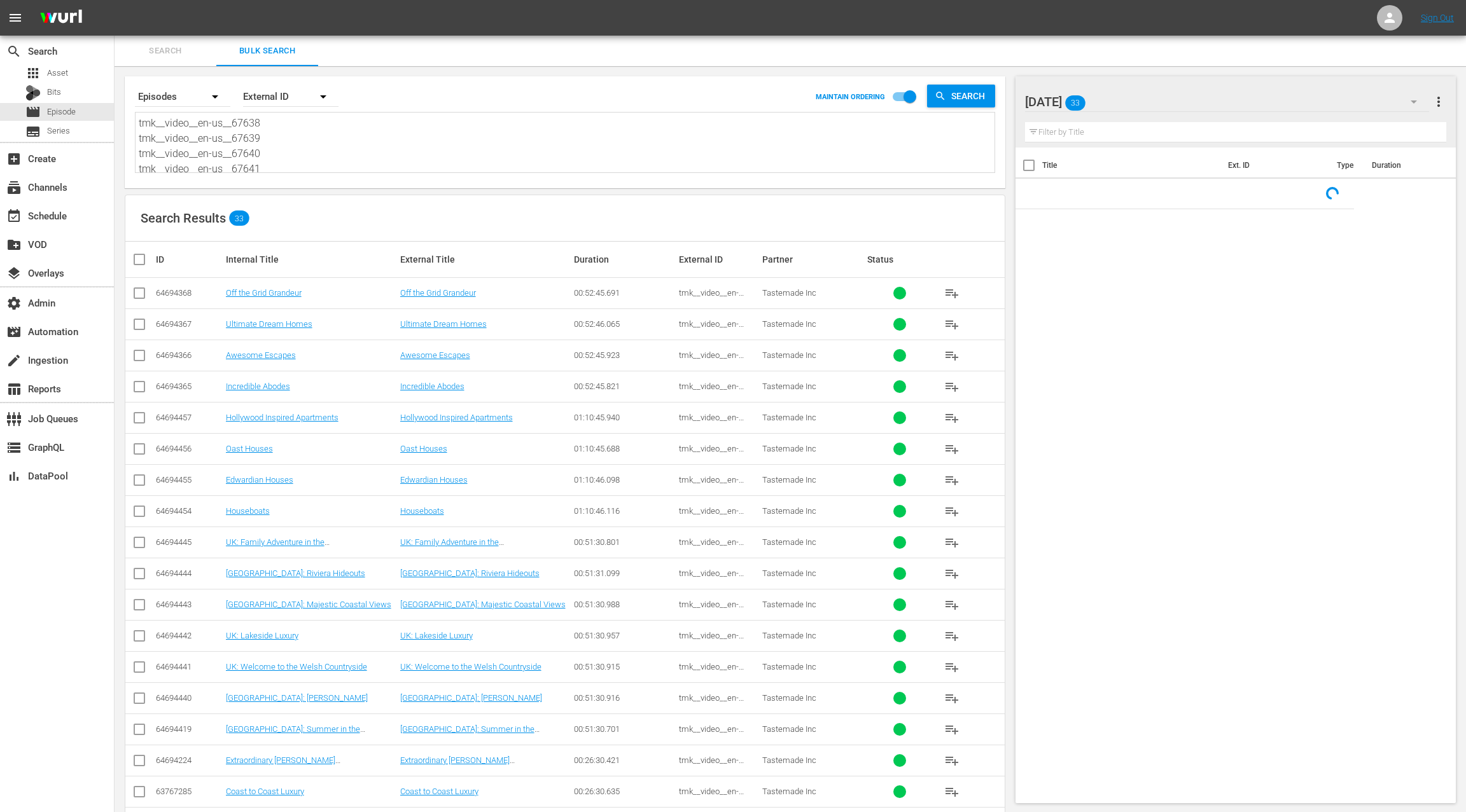
click at [292, 154] on textarea "tmk__video__en-us__67638 tmk__video__en-us__67639 tmk__video__en-us__67640 tmk_…" at bounding box center [567, 144] width 856 height 58
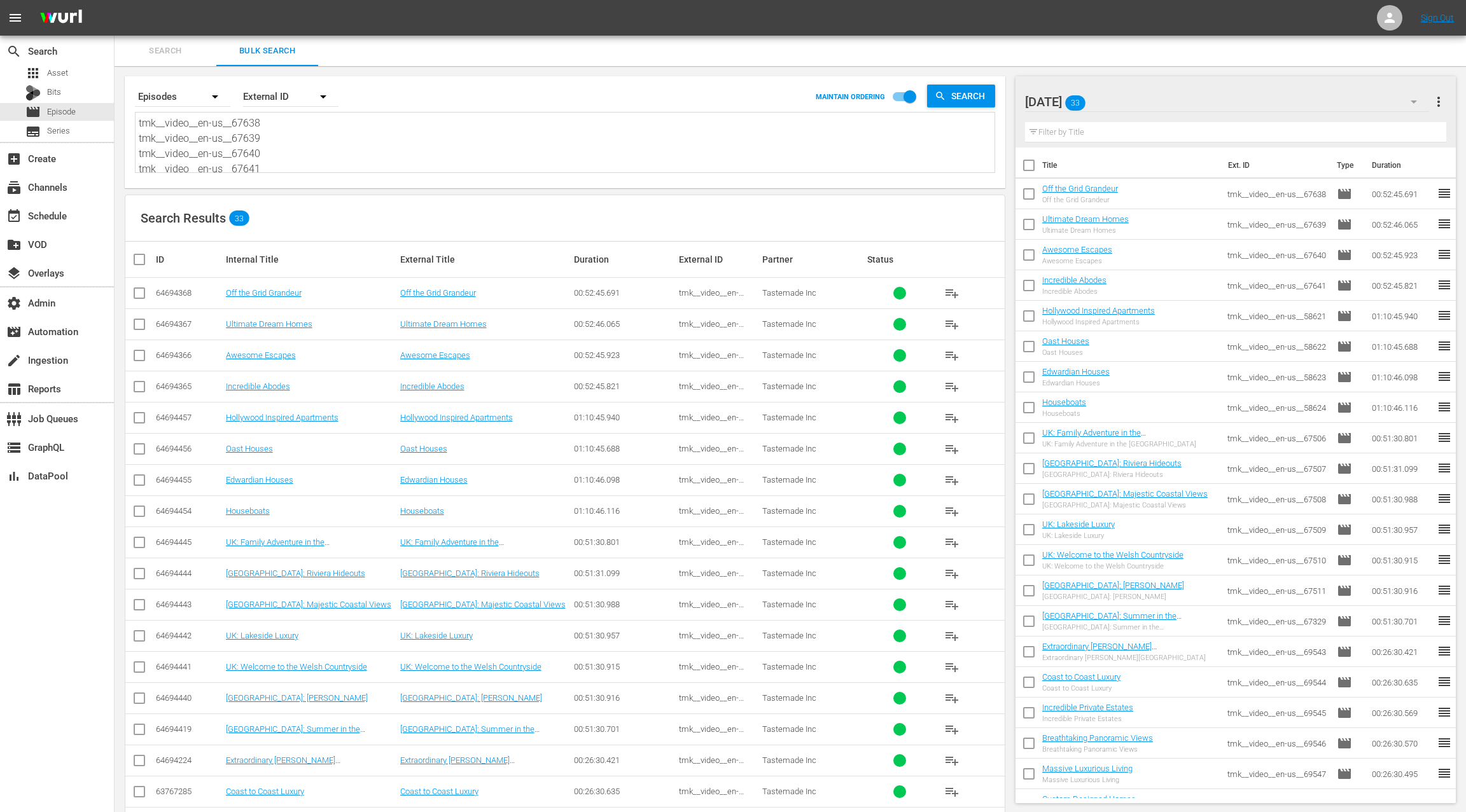
paste textarea "57715 tmk__video__en-us__57716 tmk__video__en-us__57717 tmk__video__en-us__5771…"
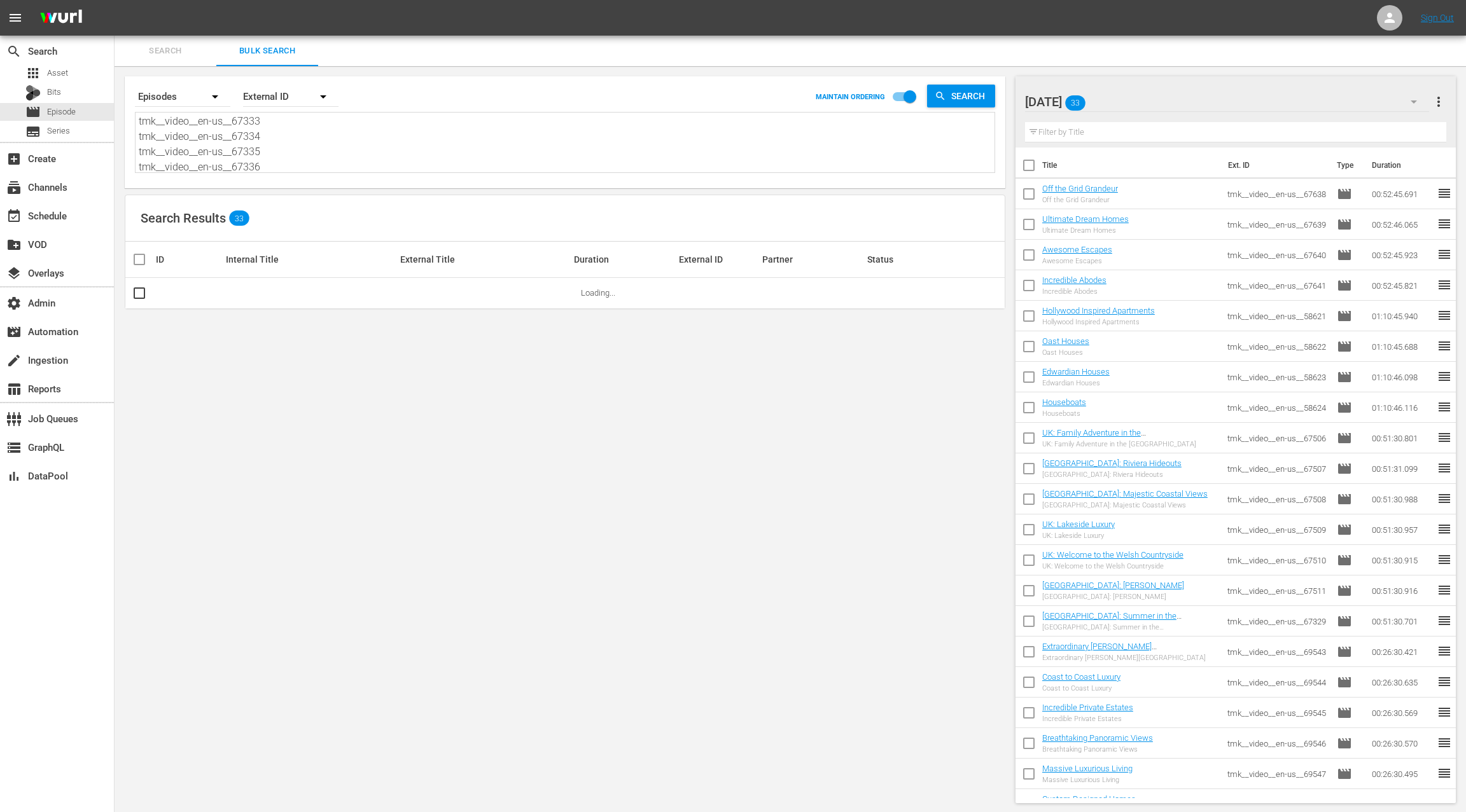
click at [1438, 103] on span "more_vert" at bounding box center [1438, 101] width 15 height 15
drag, startPoint x: 1379, startPoint y: 128, endPoint x: 1372, endPoint y: 129, distance: 7.1
click at [1377, 128] on div "Clear All Workspace Items" at bounding box center [1356, 126] width 150 height 23
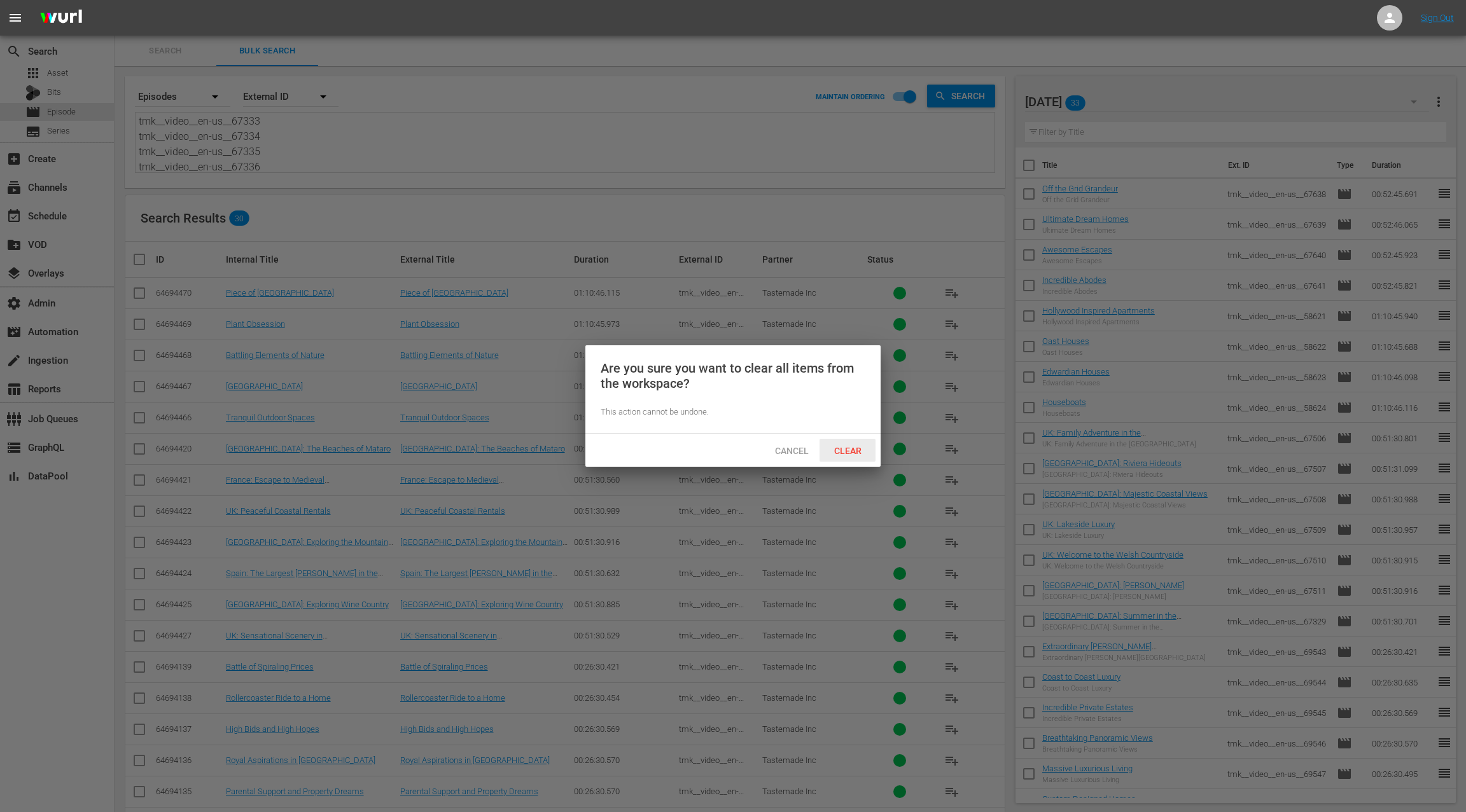
click at [857, 455] on span "Clear" at bounding box center [848, 451] width 48 height 10
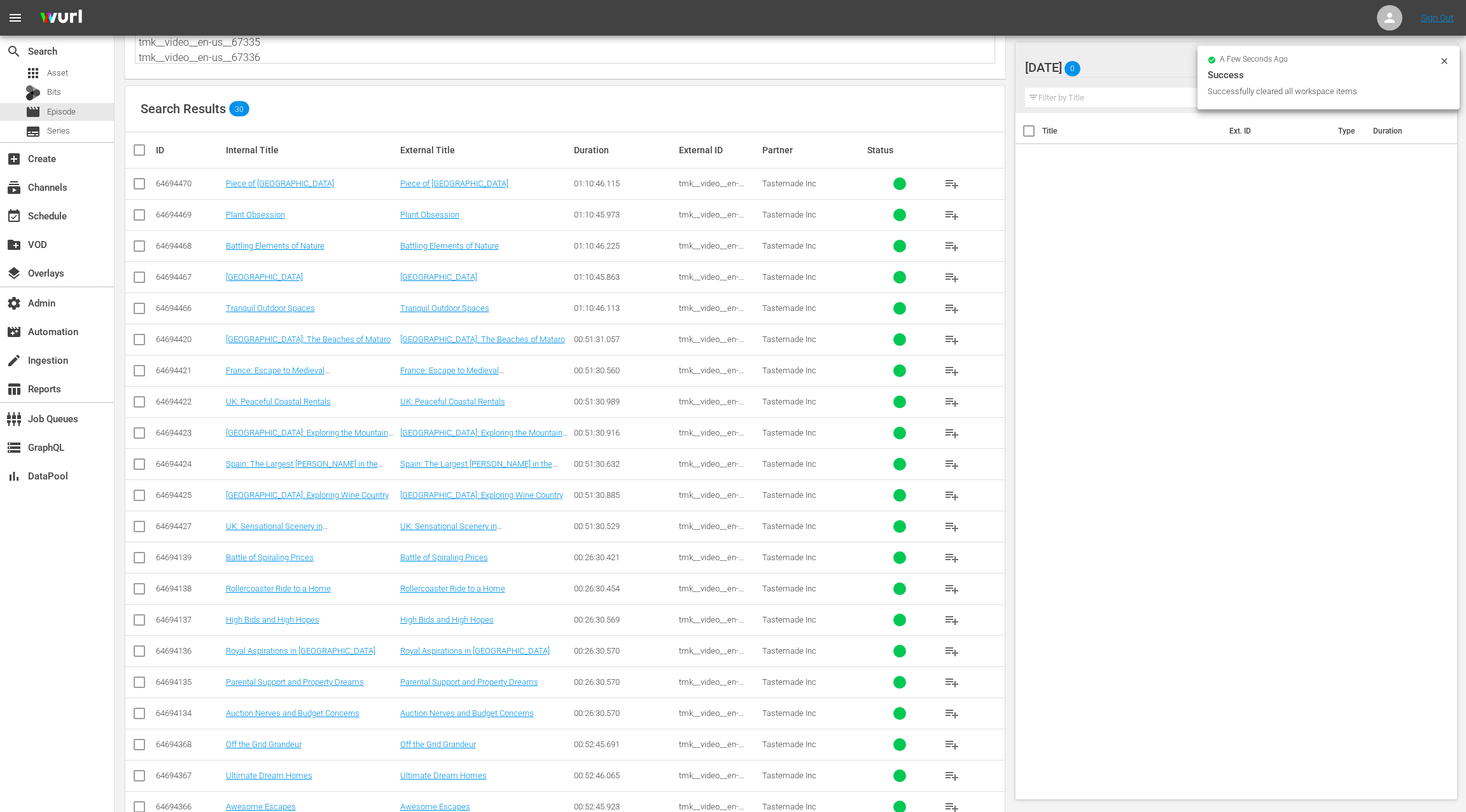
scroll to position [0, 0]
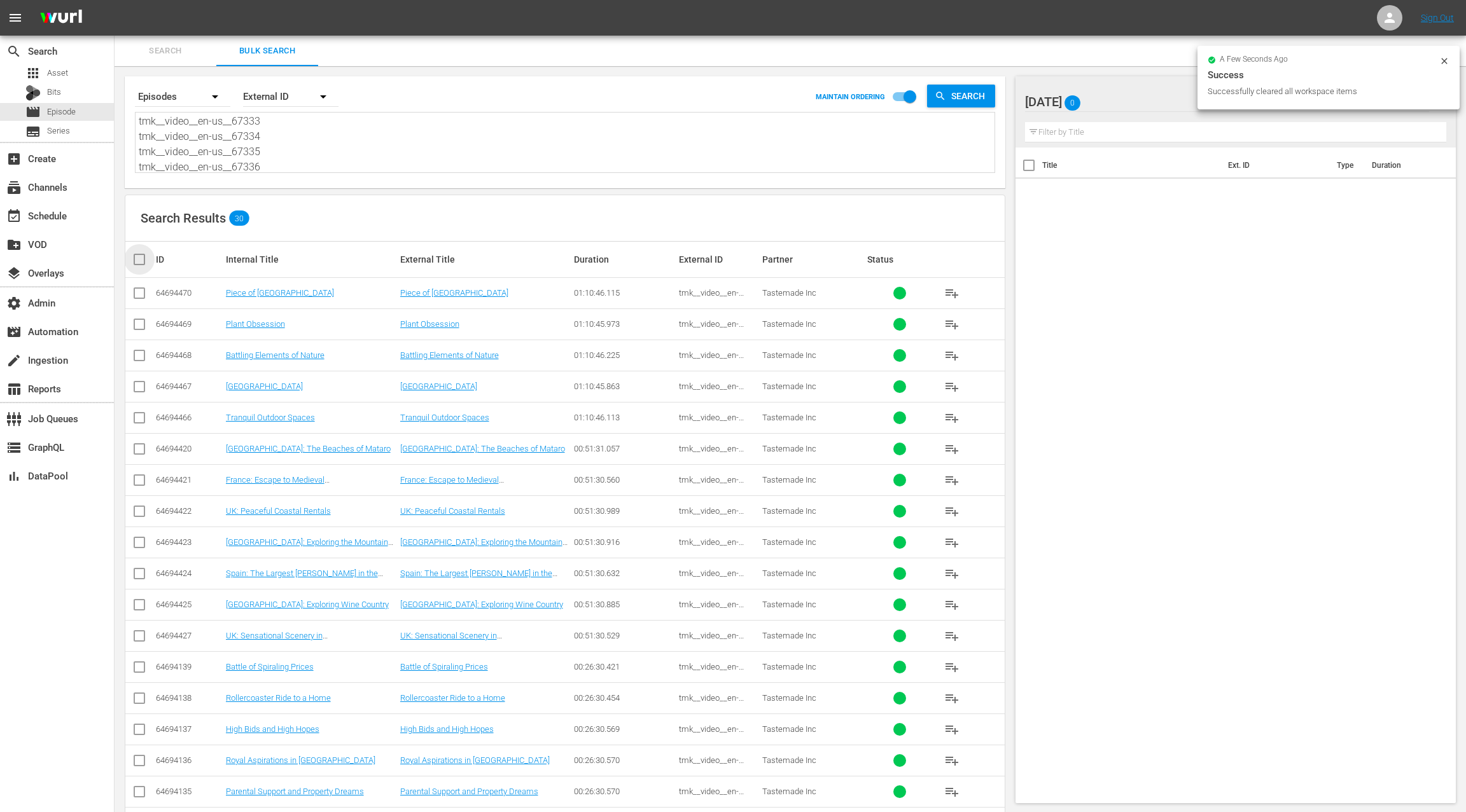
click at [146, 258] on input "checkbox" at bounding box center [144, 259] width 25 height 15
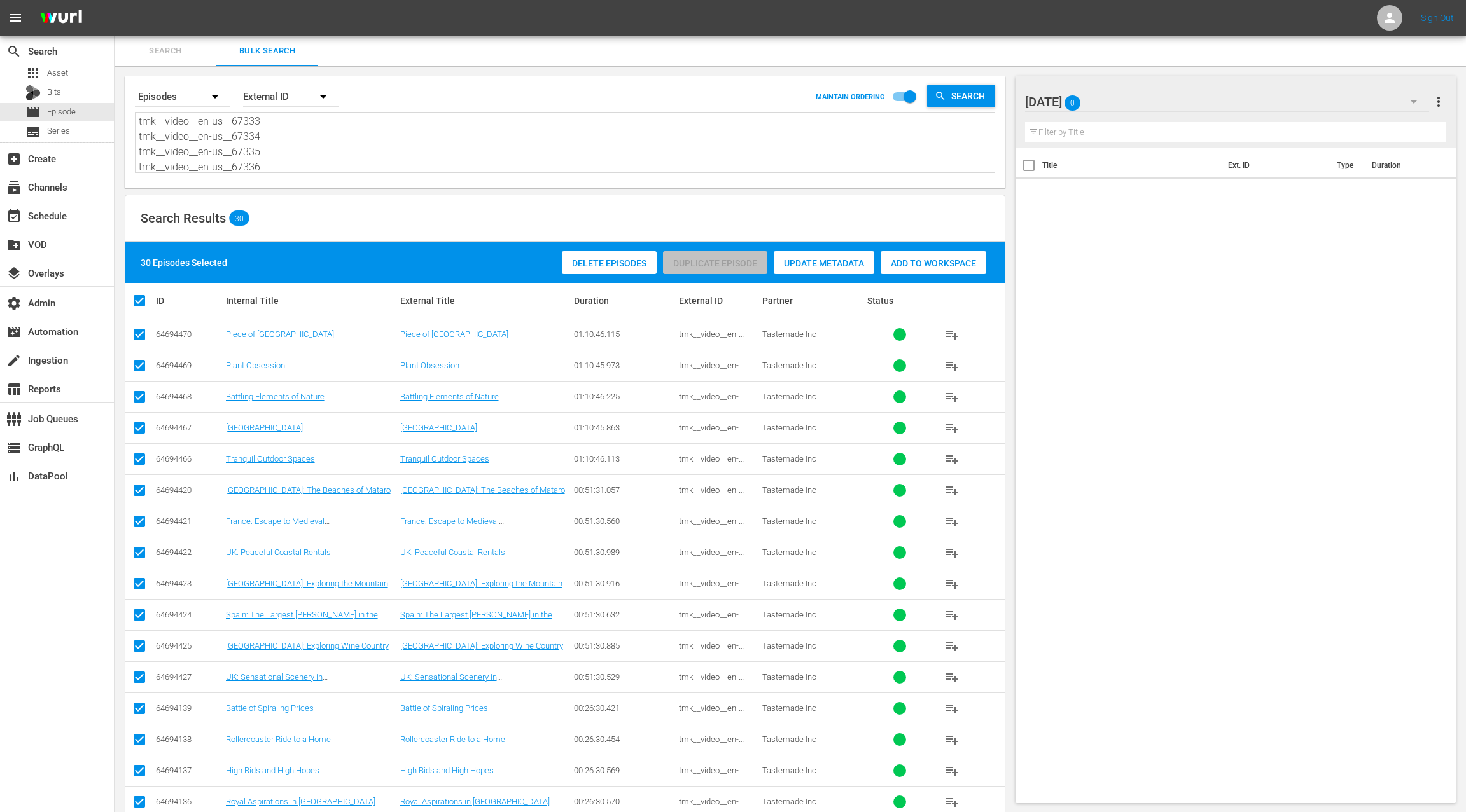
drag, startPoint x: 918, startPoint y: 269, endPoint x: 861, endPoint y: 209, distance: 82.8
click at [915, 267] on div "Add to Workspace" at bounding box center [933, 263] width 105 height 25
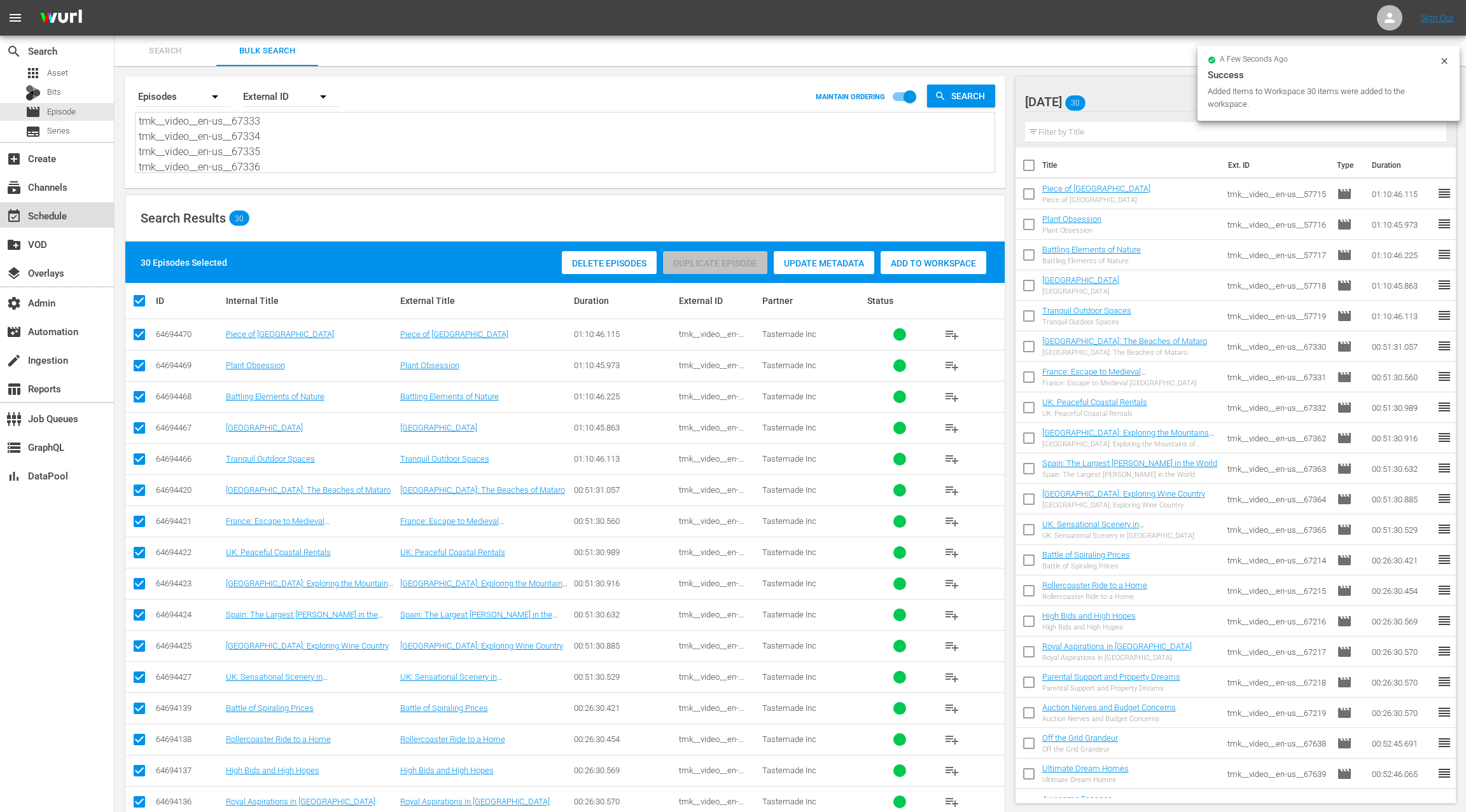
click at [88, 215] on div "event_available Schedule" at bounding box center [57, 215] width 114 height 25
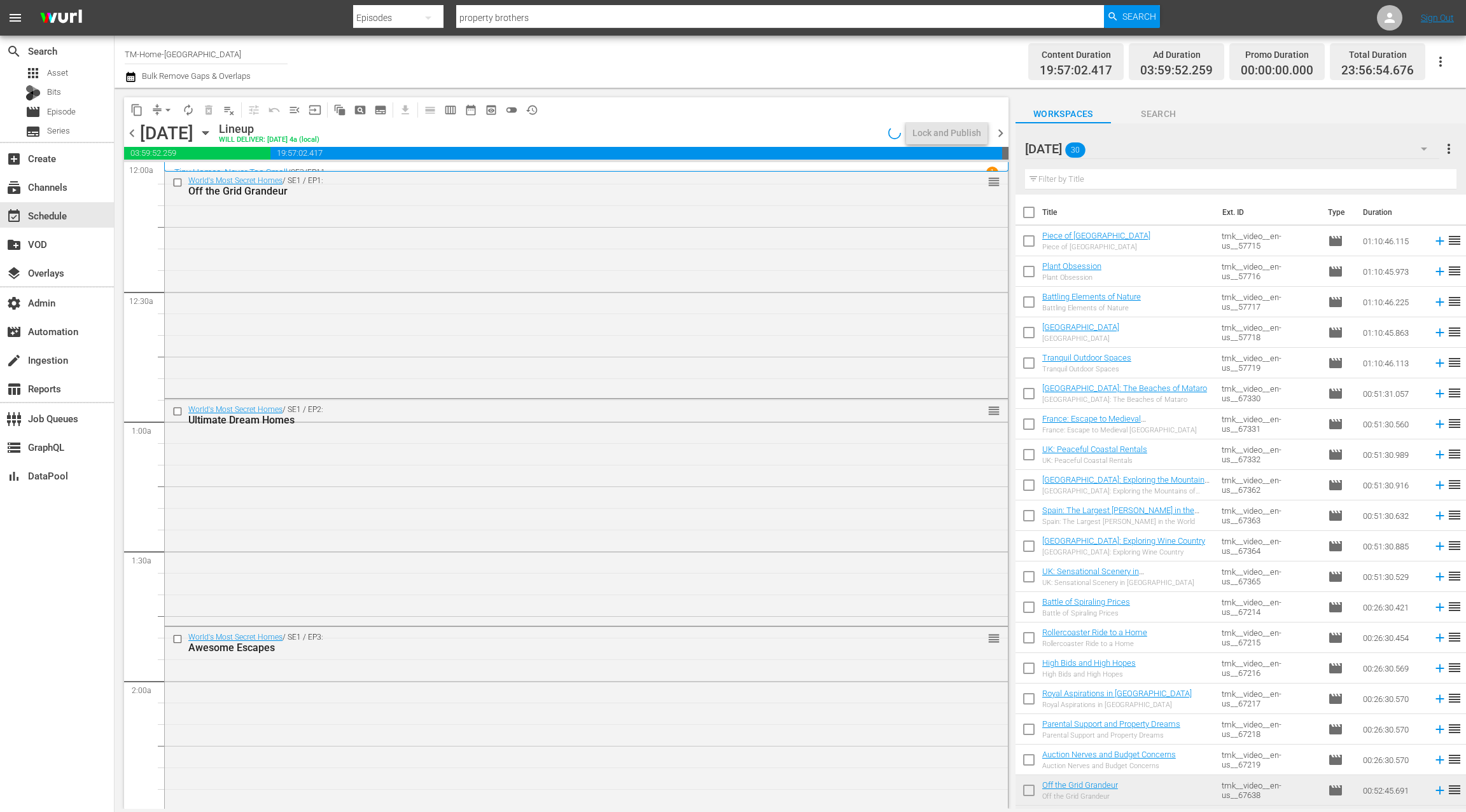
click at [1002, 132] on span "chevron_right" at bounding box center [1001, 133] width 16 height 16
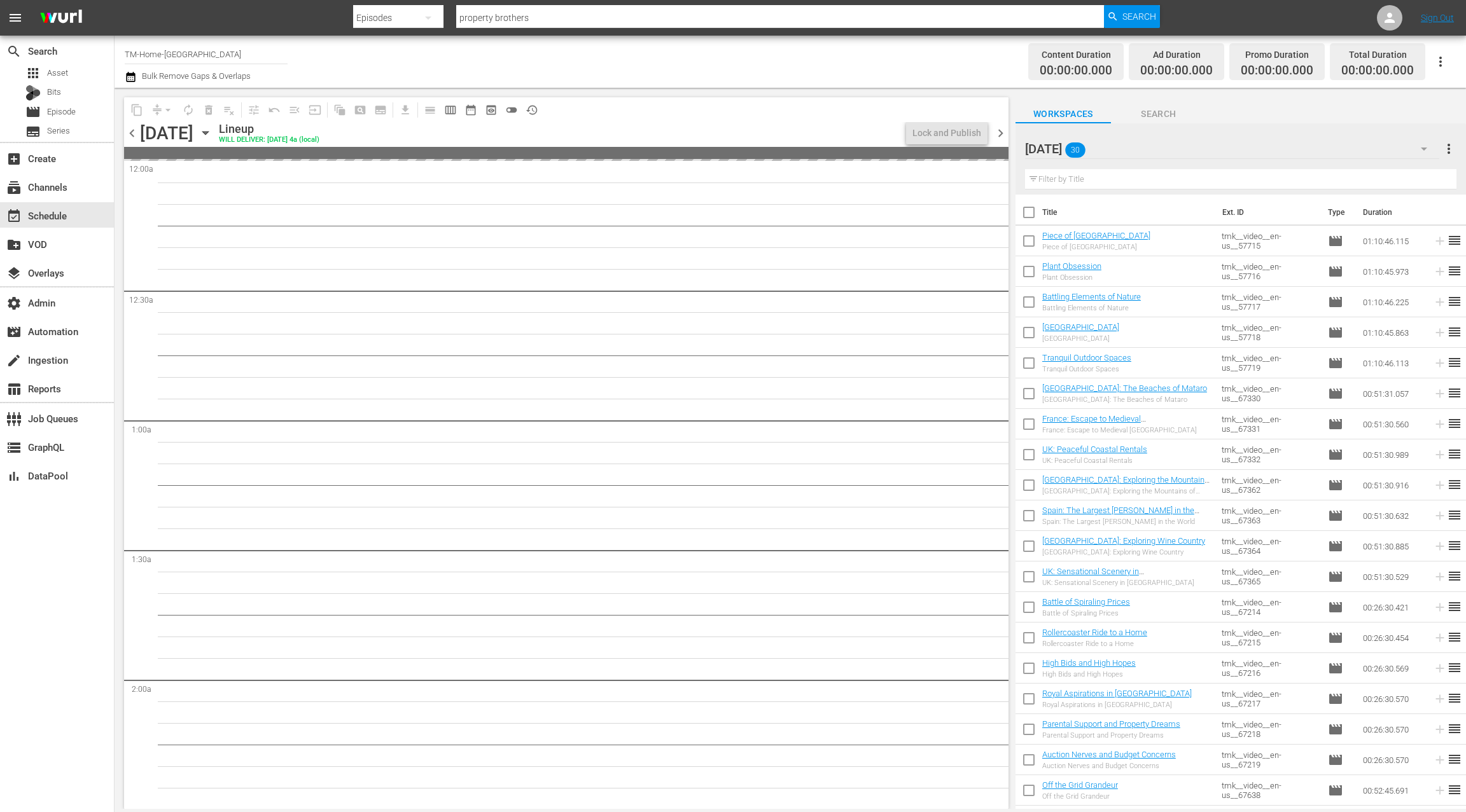
click at [1027, 213] on input "checkbox" at bounding box center [1029, 215] width 27 height 27
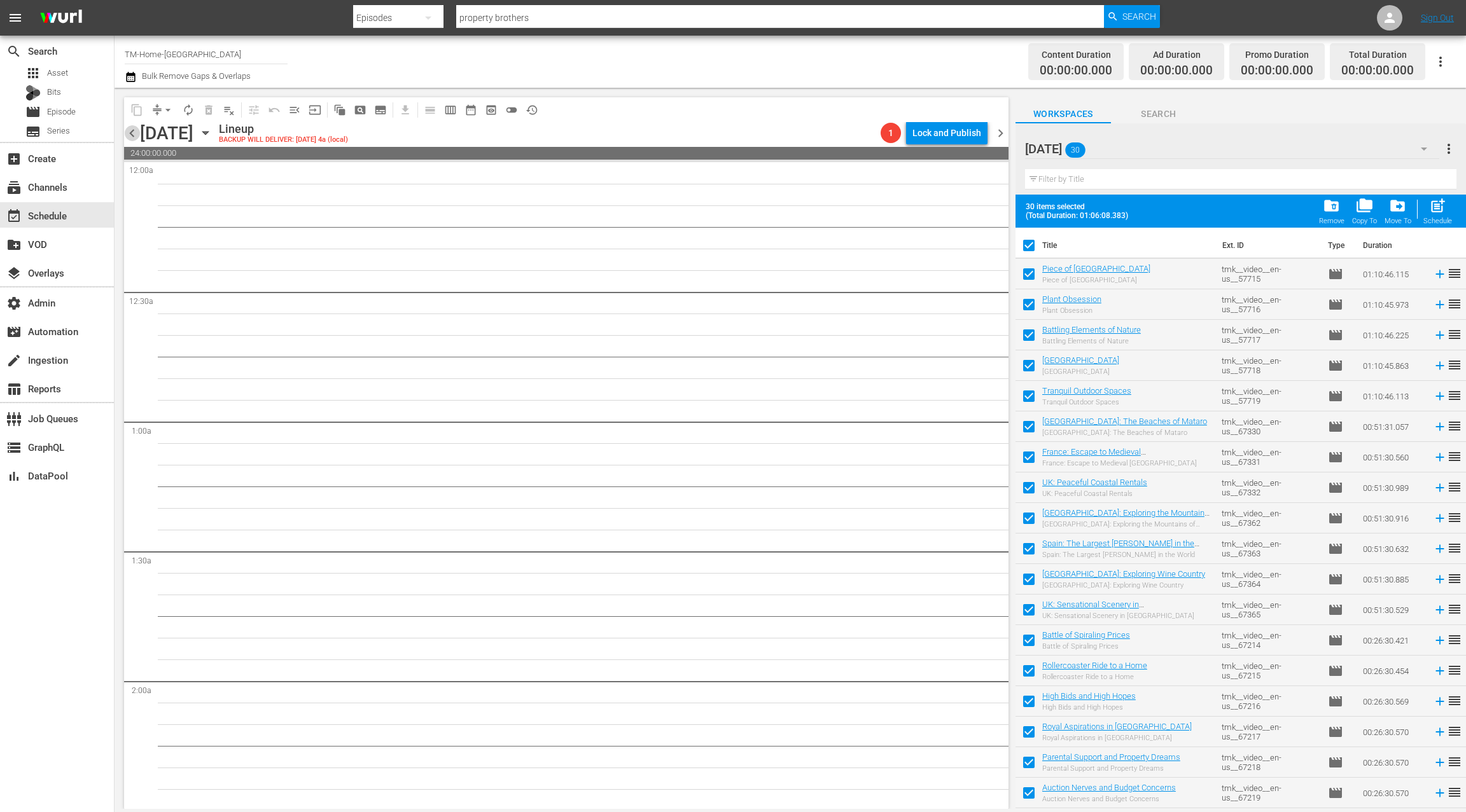
click at [132, 128] on span "chevron_left" at bounding box center [132, 133] width 16 height 16
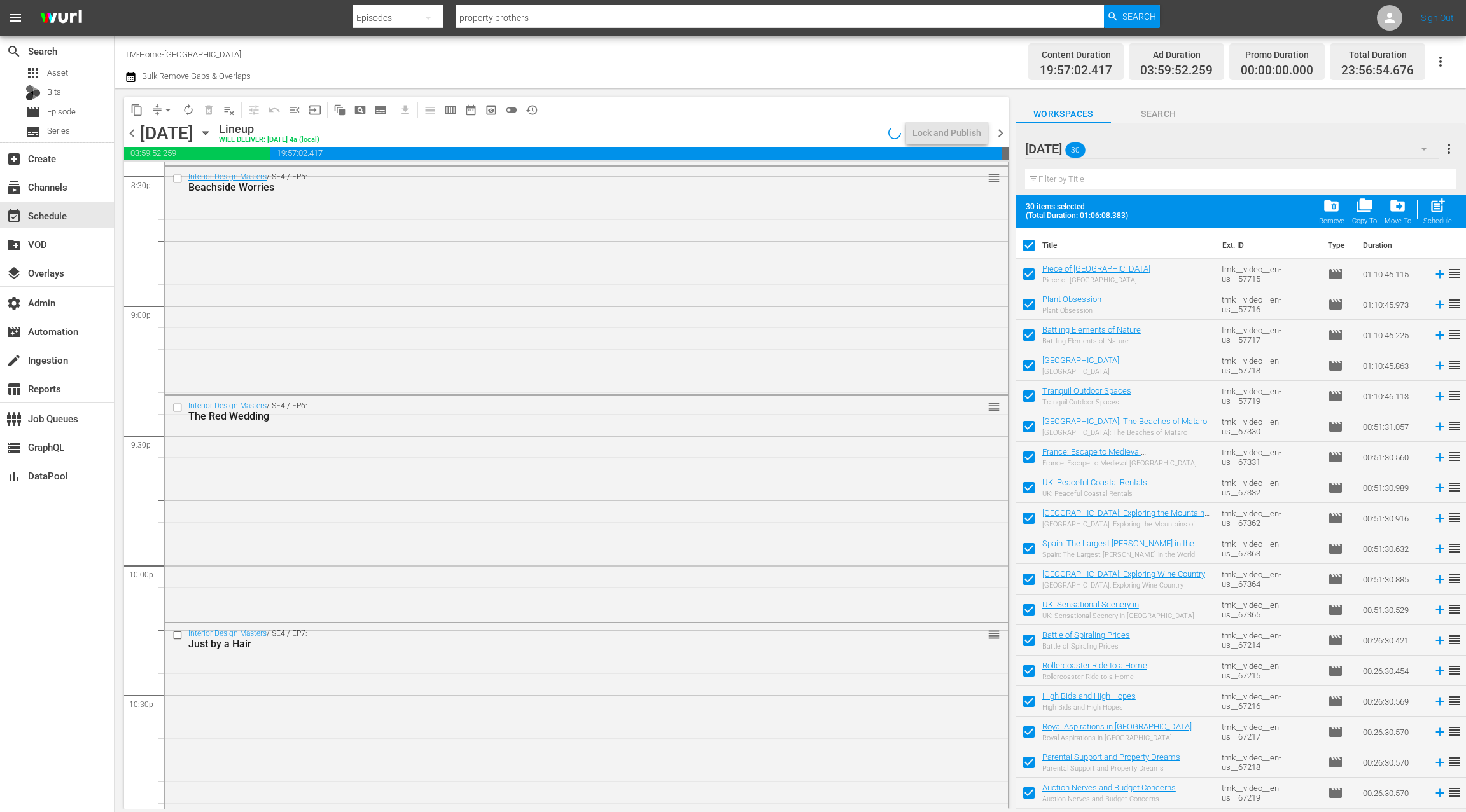
scroll to position [5581, 0]
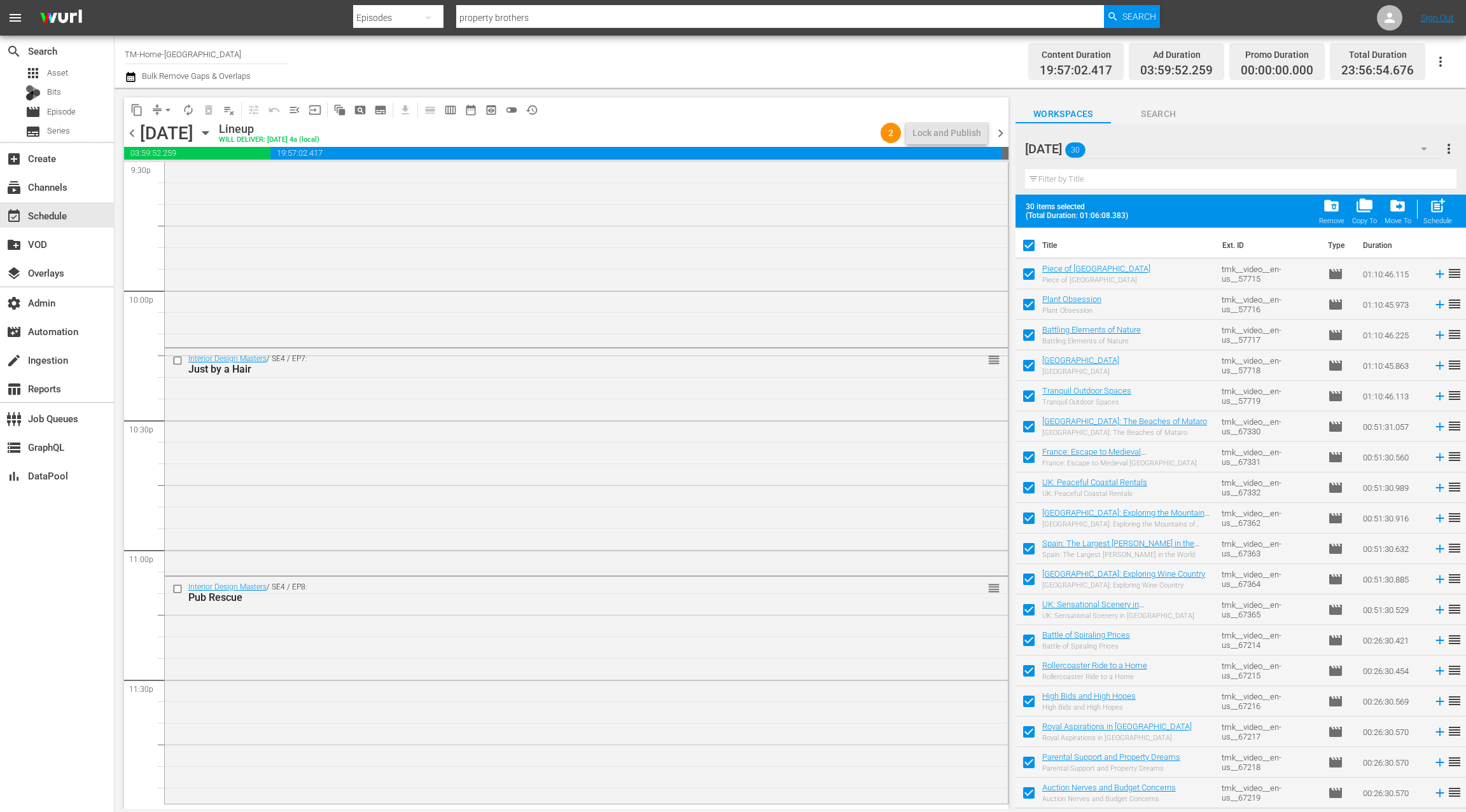
click at [1004, 136] on span "chevron_right" at bounding box center [1001, 133] width 16 height 16
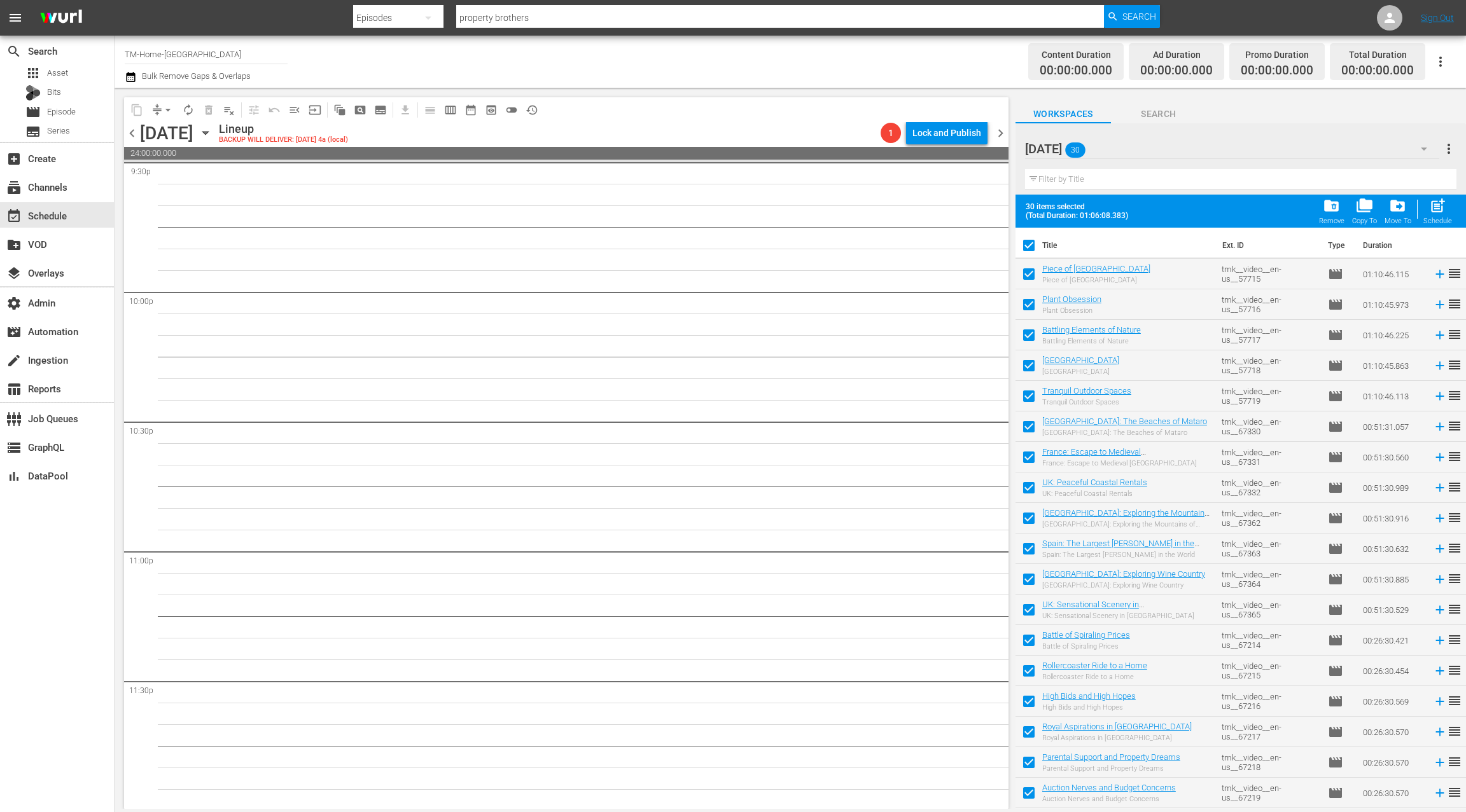
scroll to position [5581, 0]
click at [1445, 206] on span "post_add" at bounding box center [1437, 206] width 17 height 17
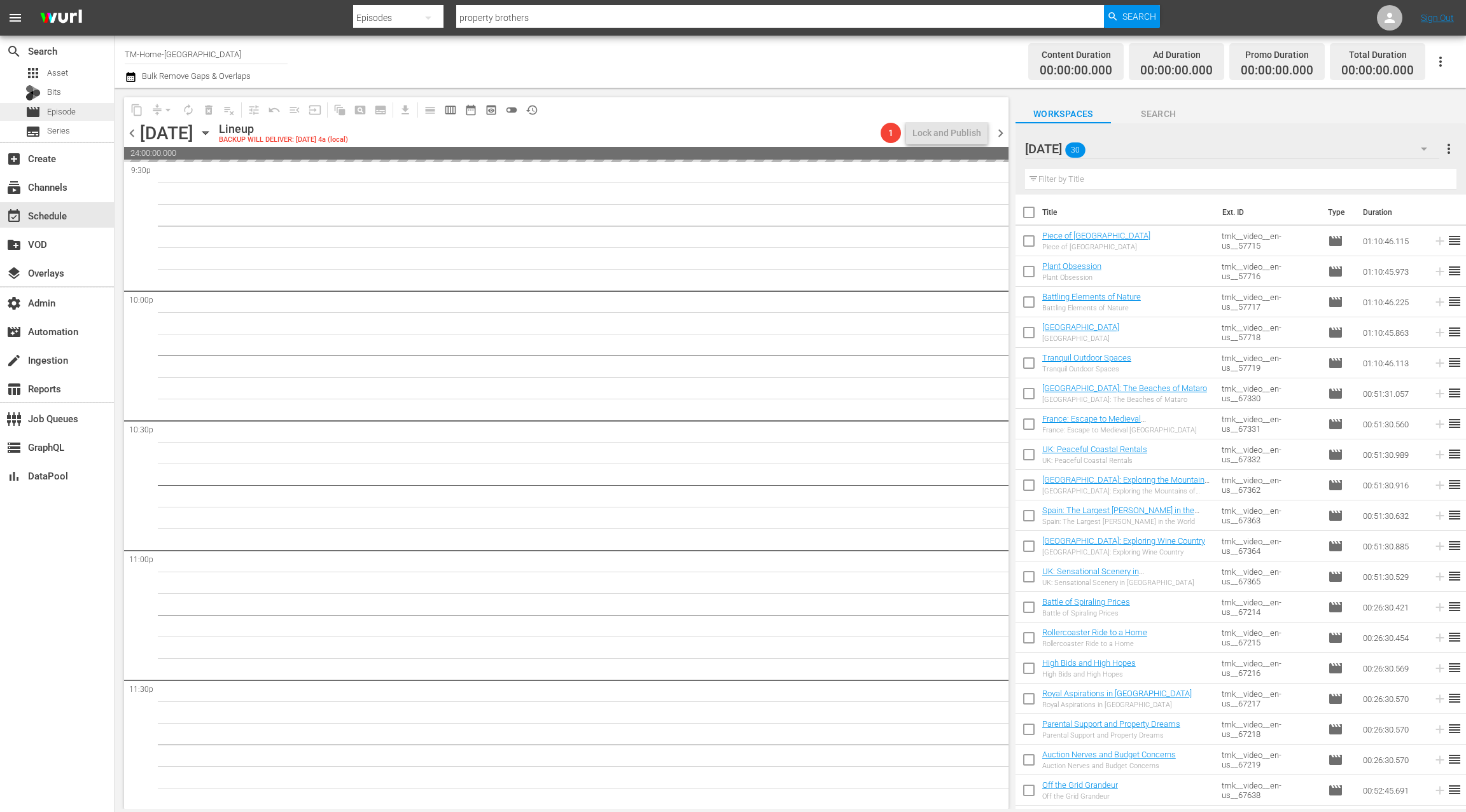
click at [90, 110] on div "movie Episode" at bounding box center [57, 112] width 114 height 17
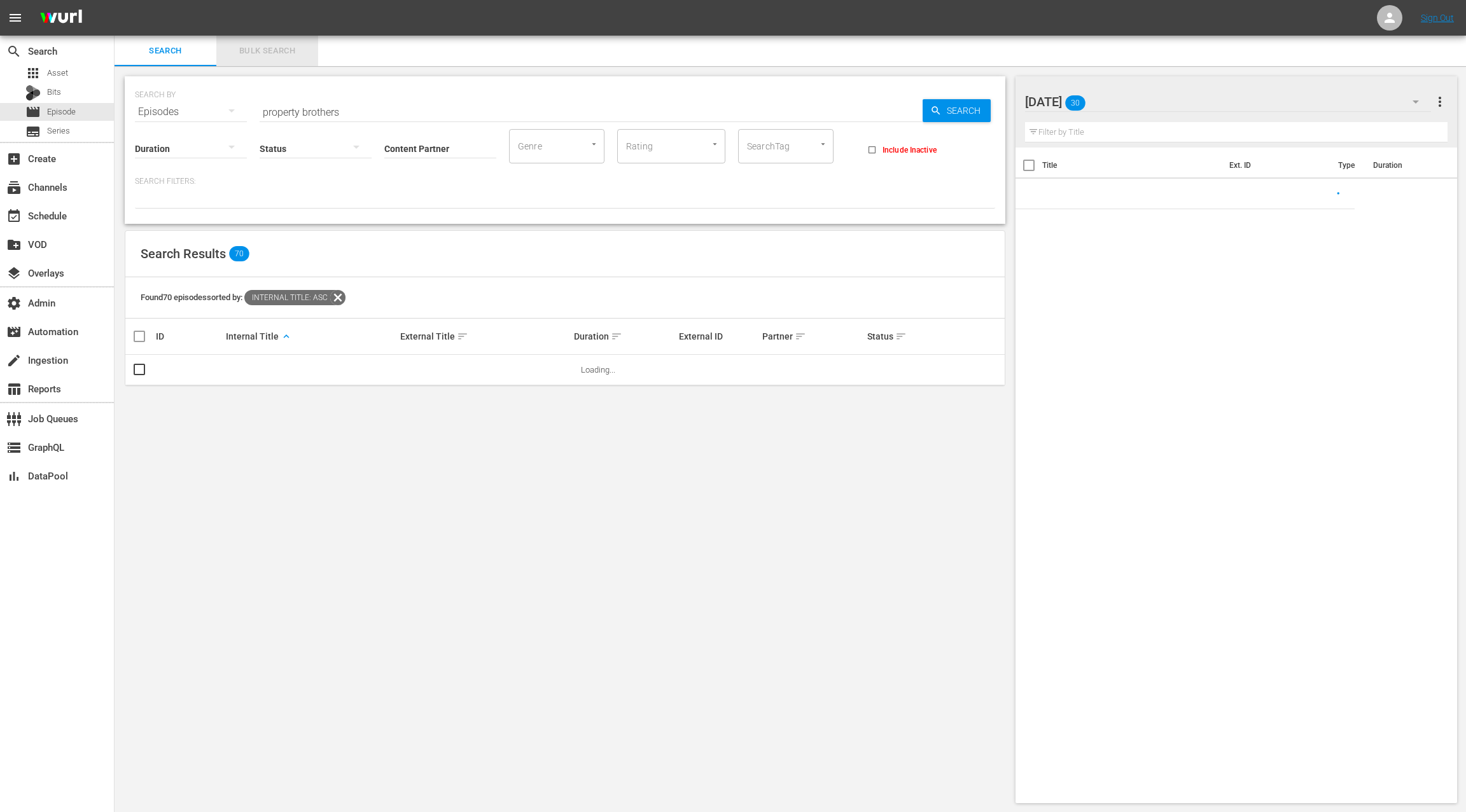
click at [277, 43] on button "Bulk Search" at bounding box center [267, 51] width 101 height 31
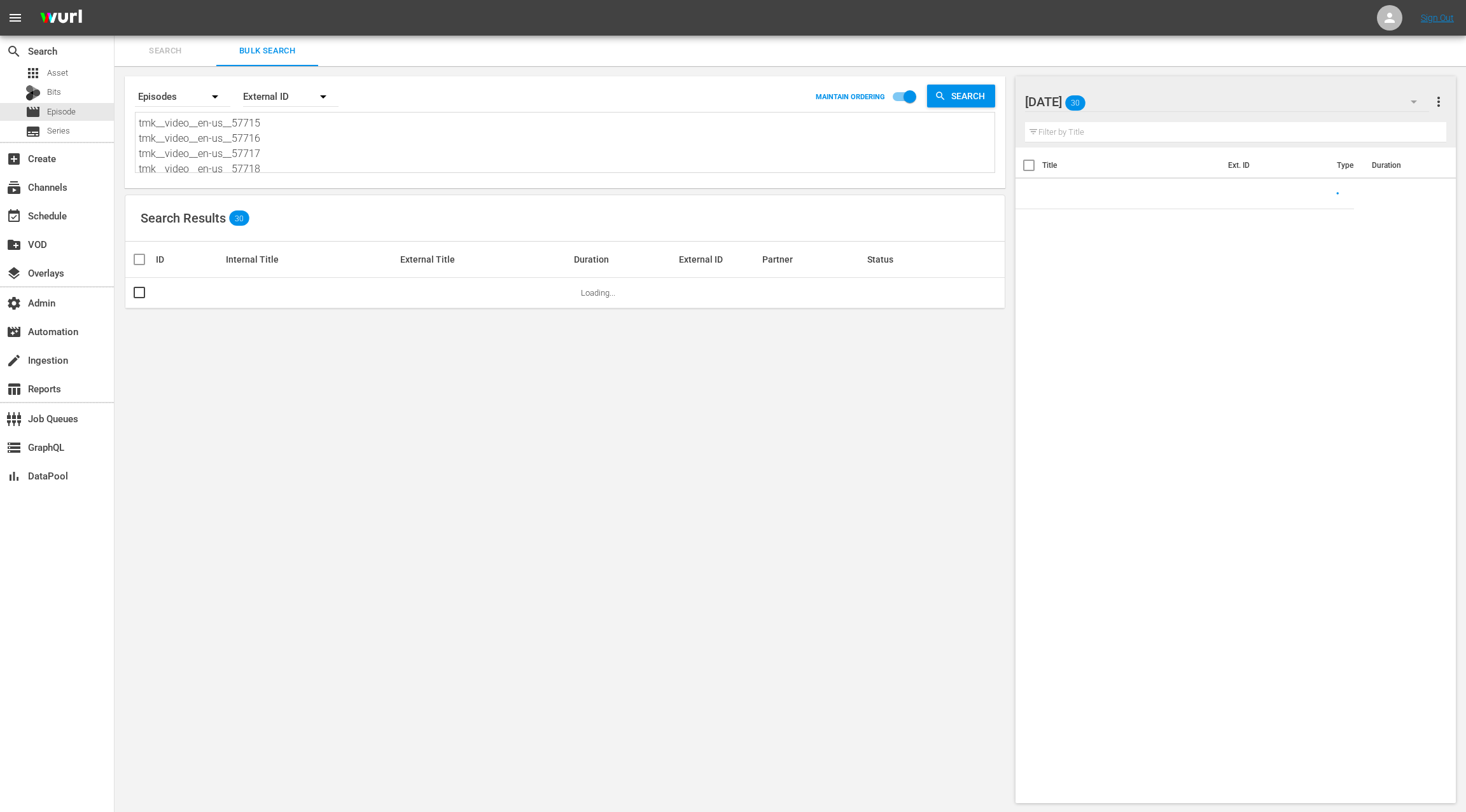
click at [332, 181] on div "Search By Episodes Order By External ID MAINTAIN ORDERING Search tmk__video__en…" at bounding box center [564, 132] width 880 height 112
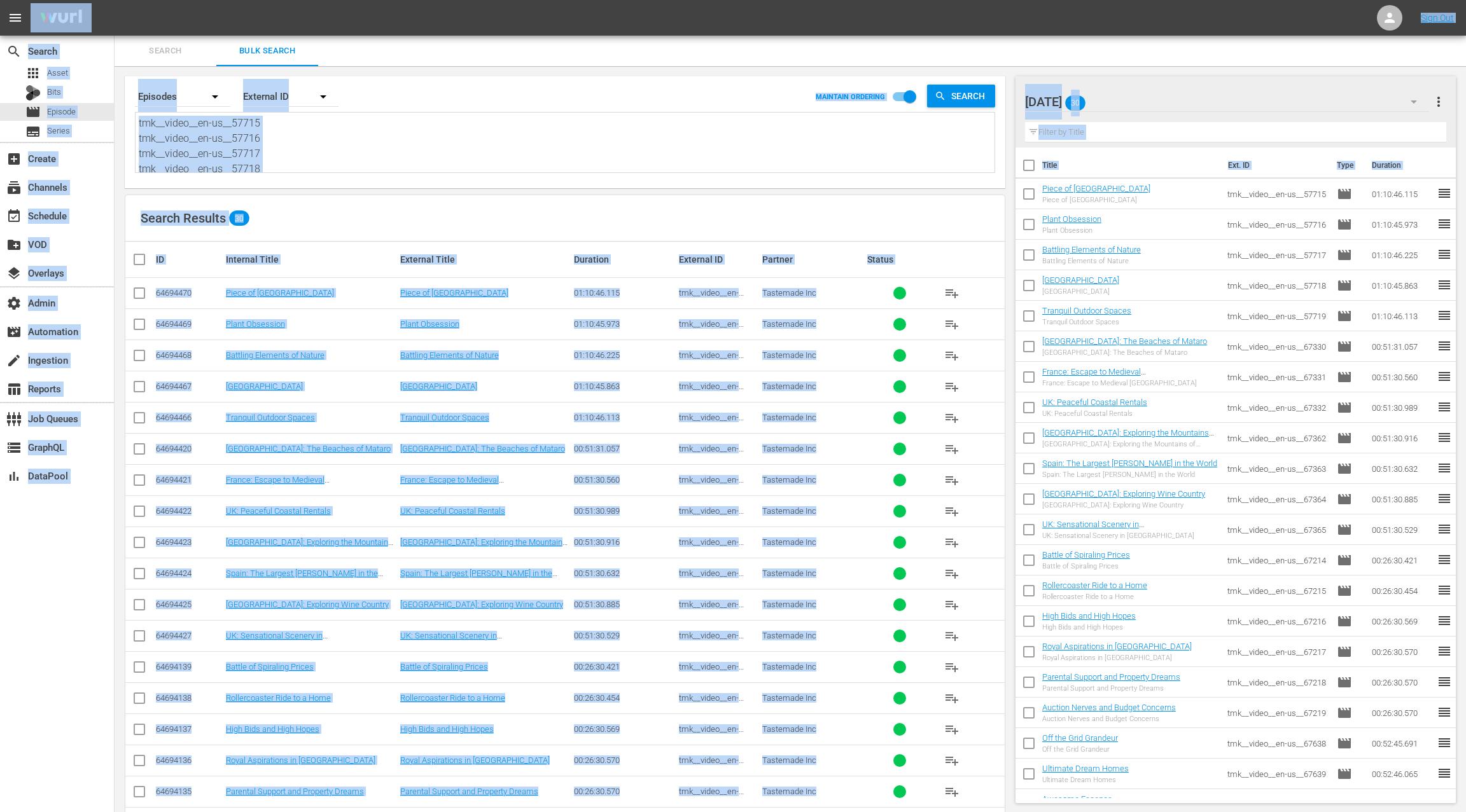
click at [321, 157] on textarea "tmk__video__en-us__57715 tmk__video__en-us__57716 tmk__video__en-us__57717 tmk_…" at bounding box center [567, 144] width 856 height 58
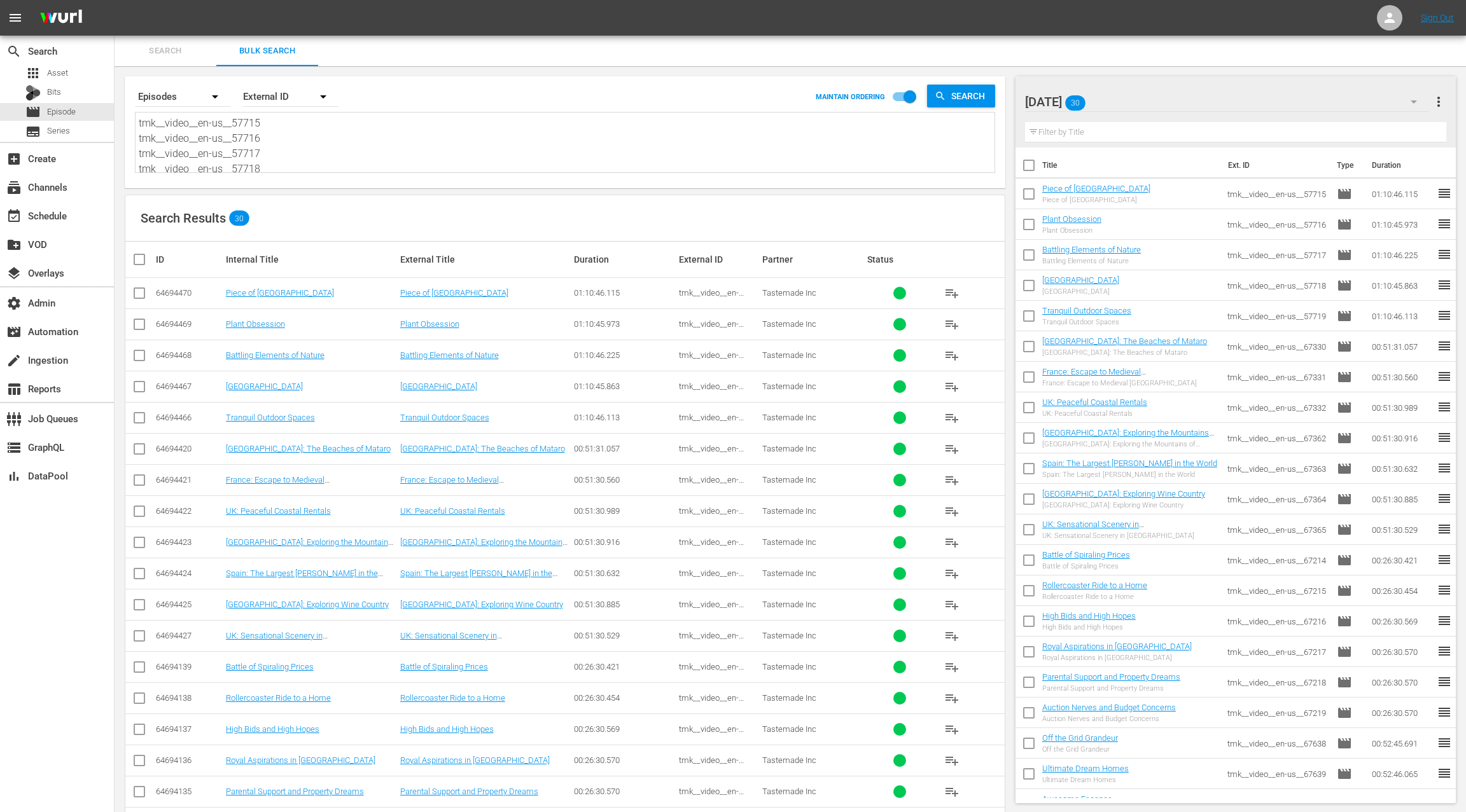
paste textarea "23 tmk__video__en-us__57724 tmk__video__en-us__57725 tmk__video__en-us__67905 t…"
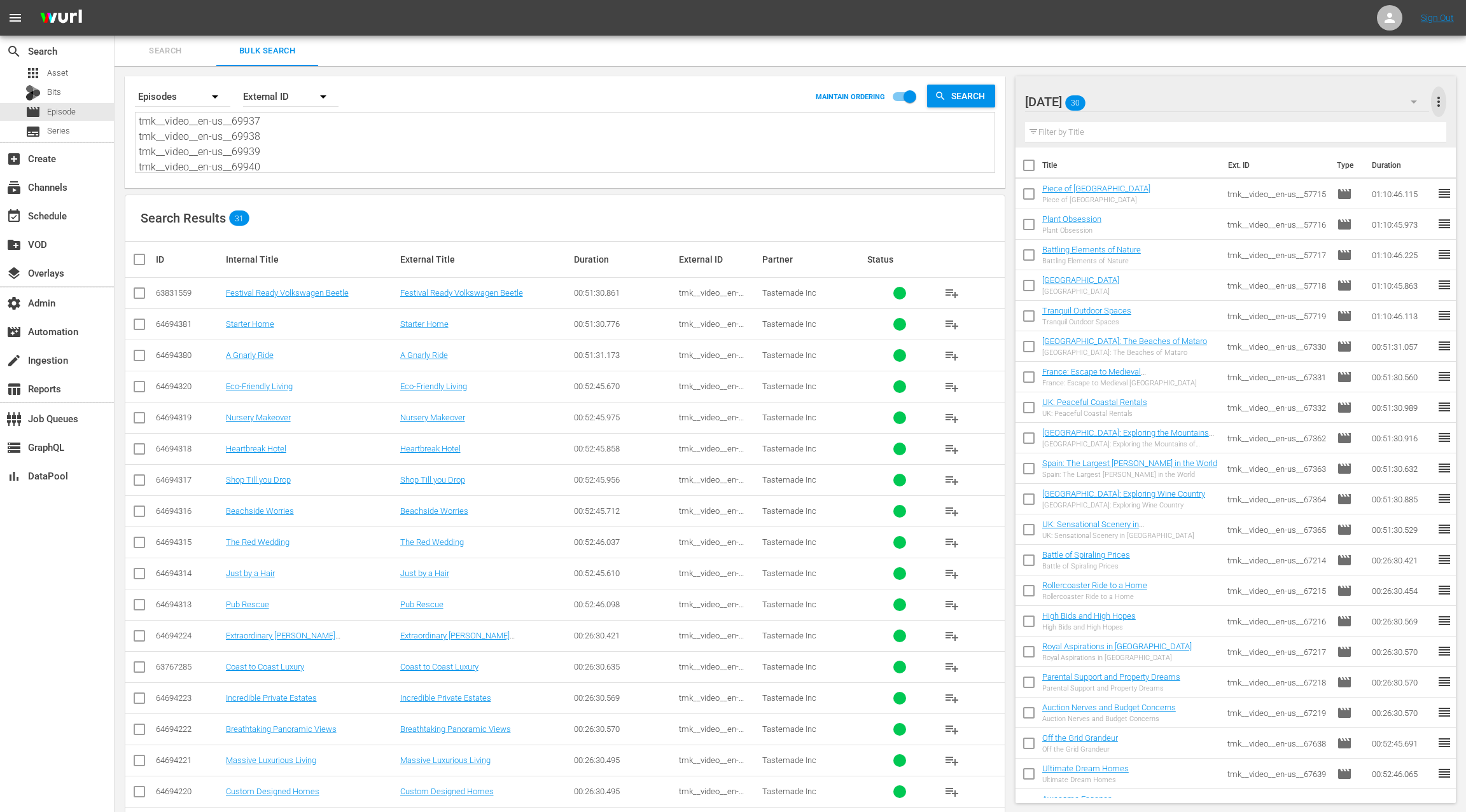
click at [1435, 98] on span "more_vert" at bounding box center [1438, 101] width 15 height 15
click at [1397, 124] on div "Clear All Workspace Items" at bounding box center [1356, 126] width 150 height 23
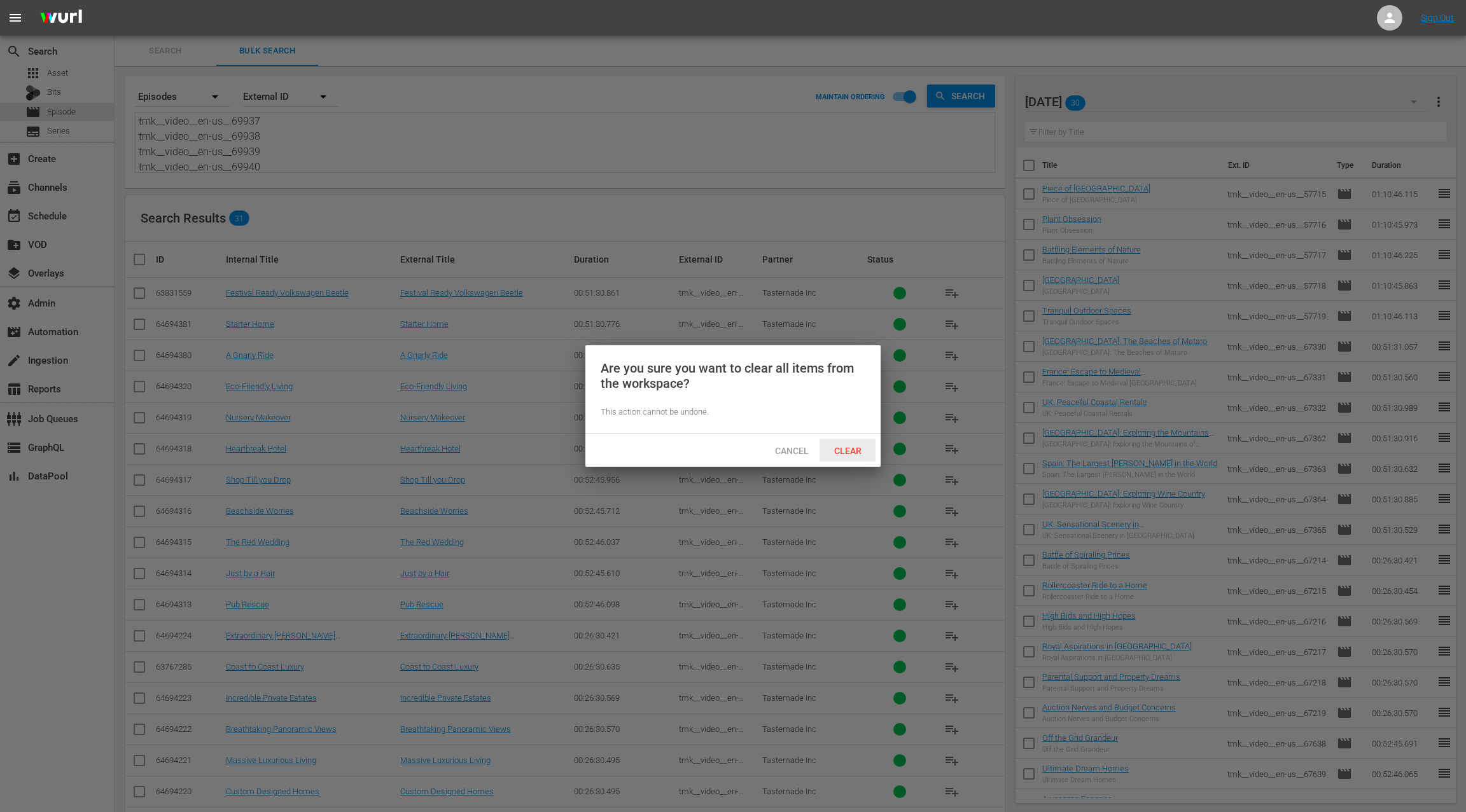
click at [853, 451] on span "Clear" at bounding box center [848, 451] width 48 height 10
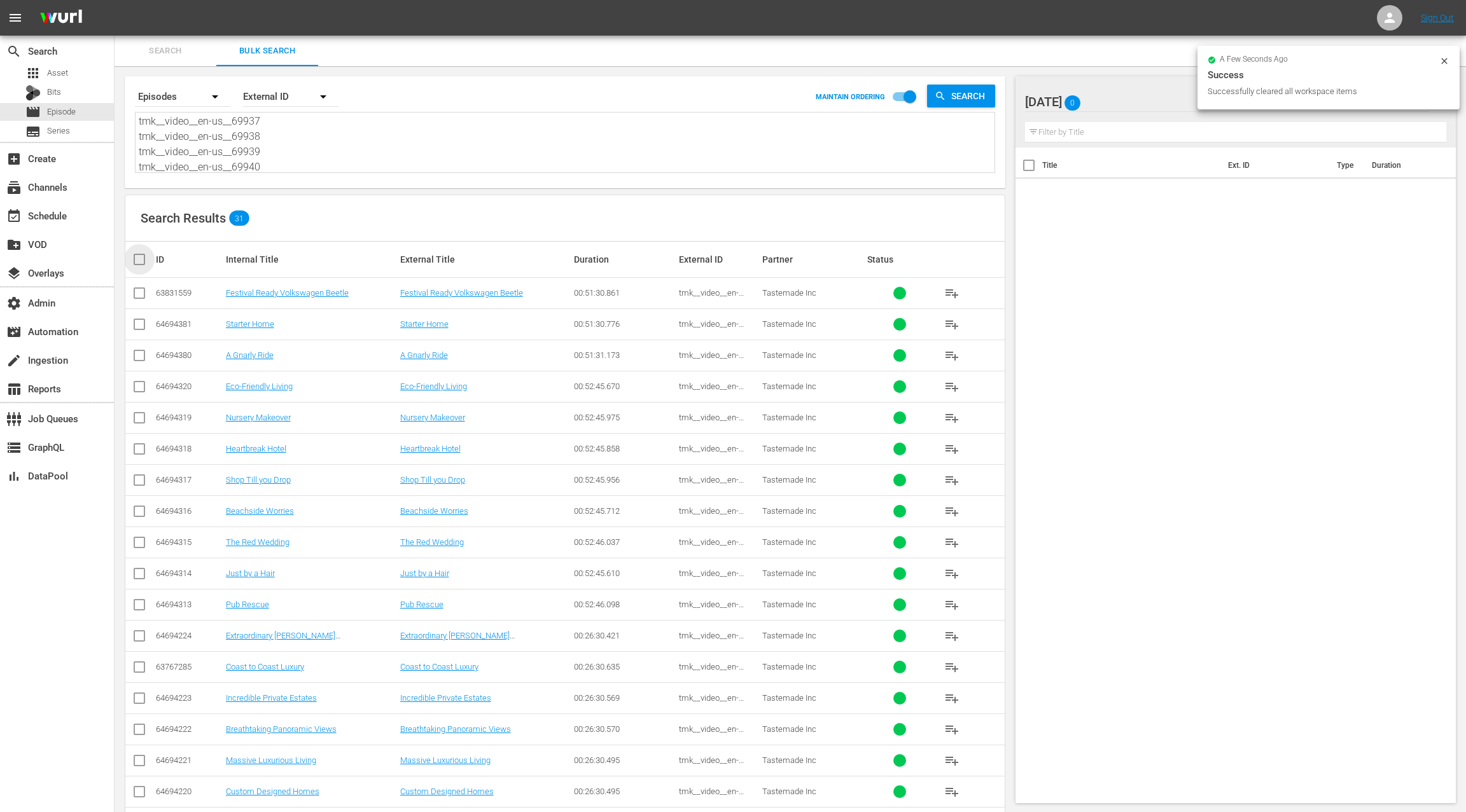
click at [140, 260] on input "checkbox" at bounding box center [144, 259] width 25 height 15
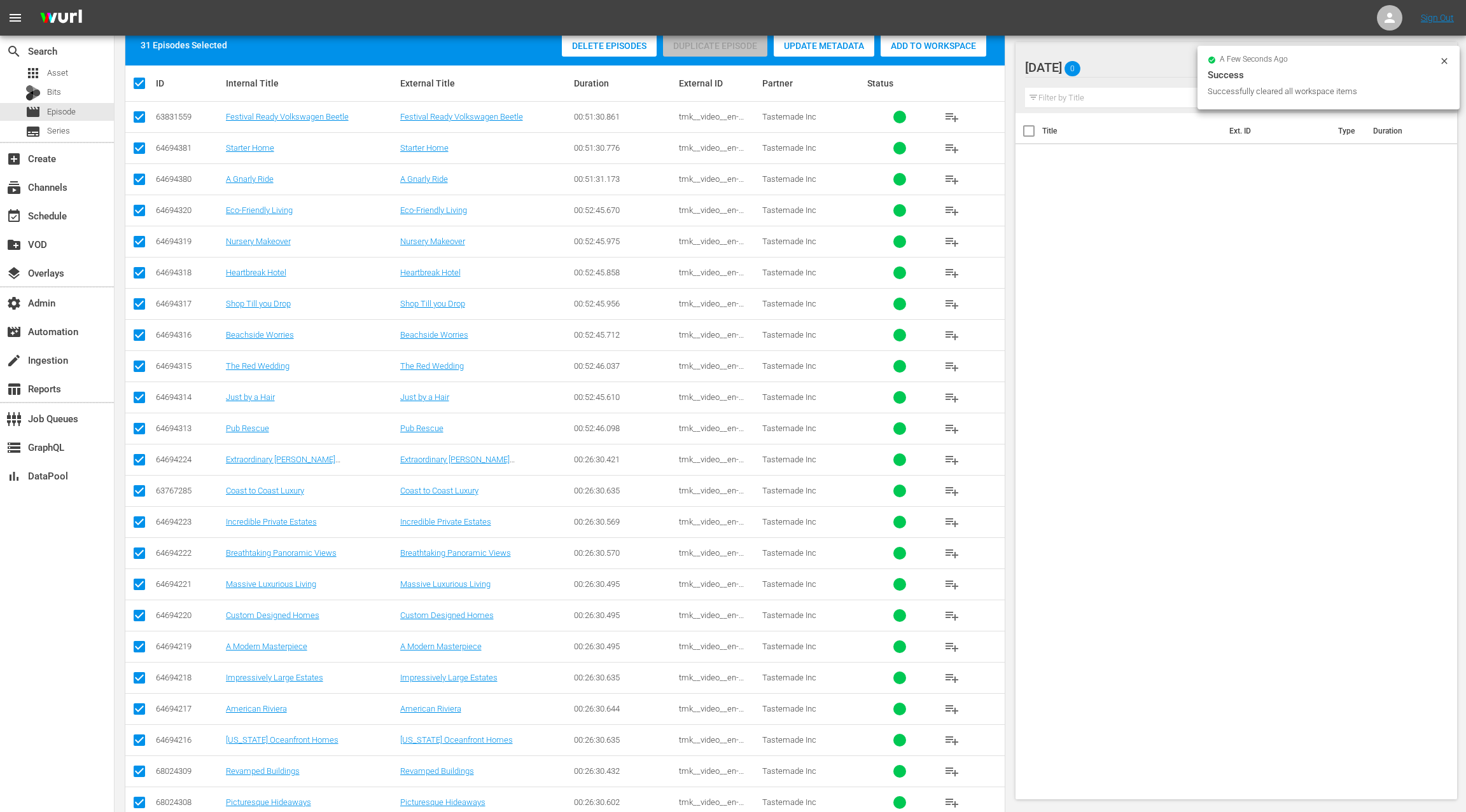
scroll to position [0, 0]
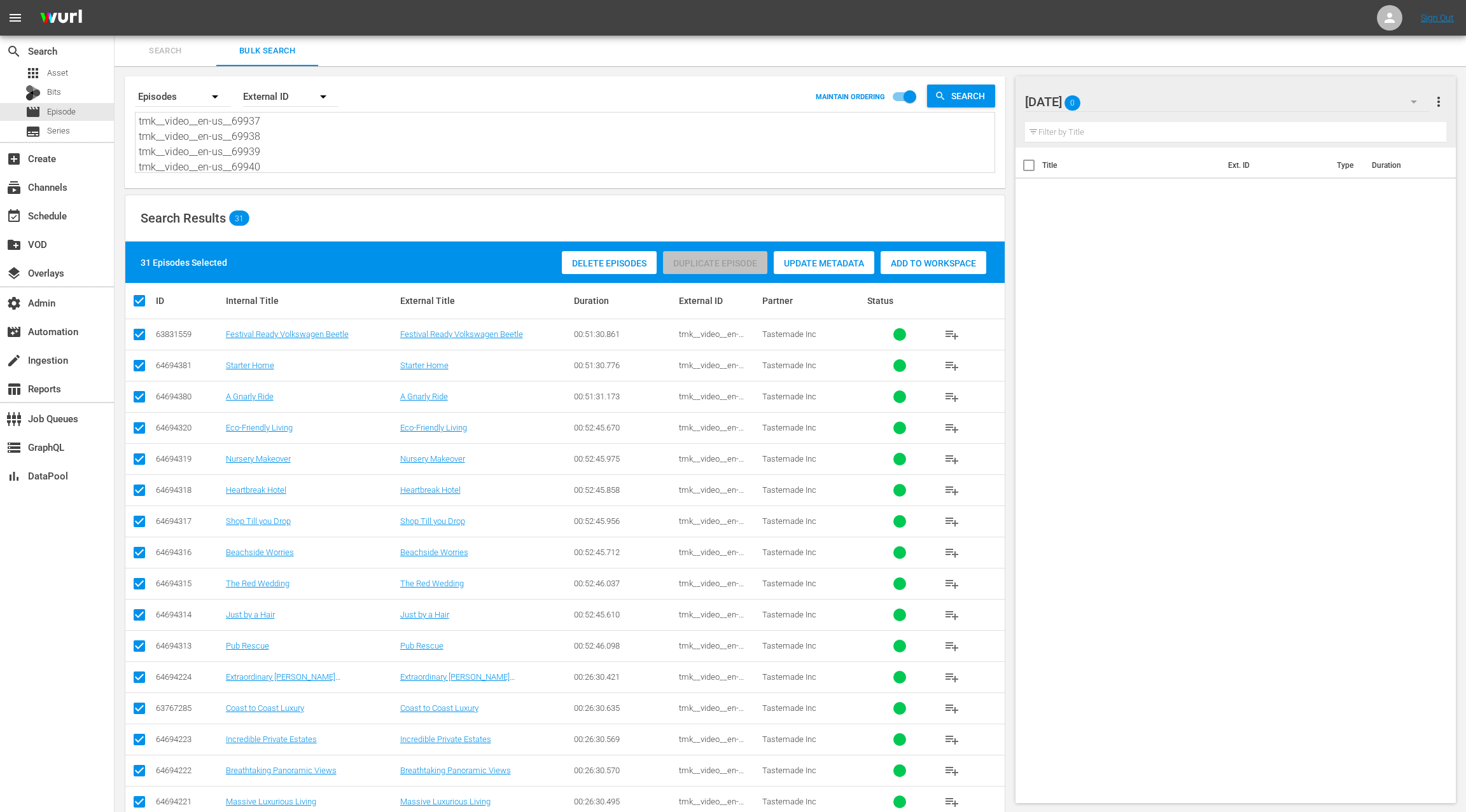
click at [897, 261] on span "Add to Workspace" at bounding box center [933, 263] width 105 height 10
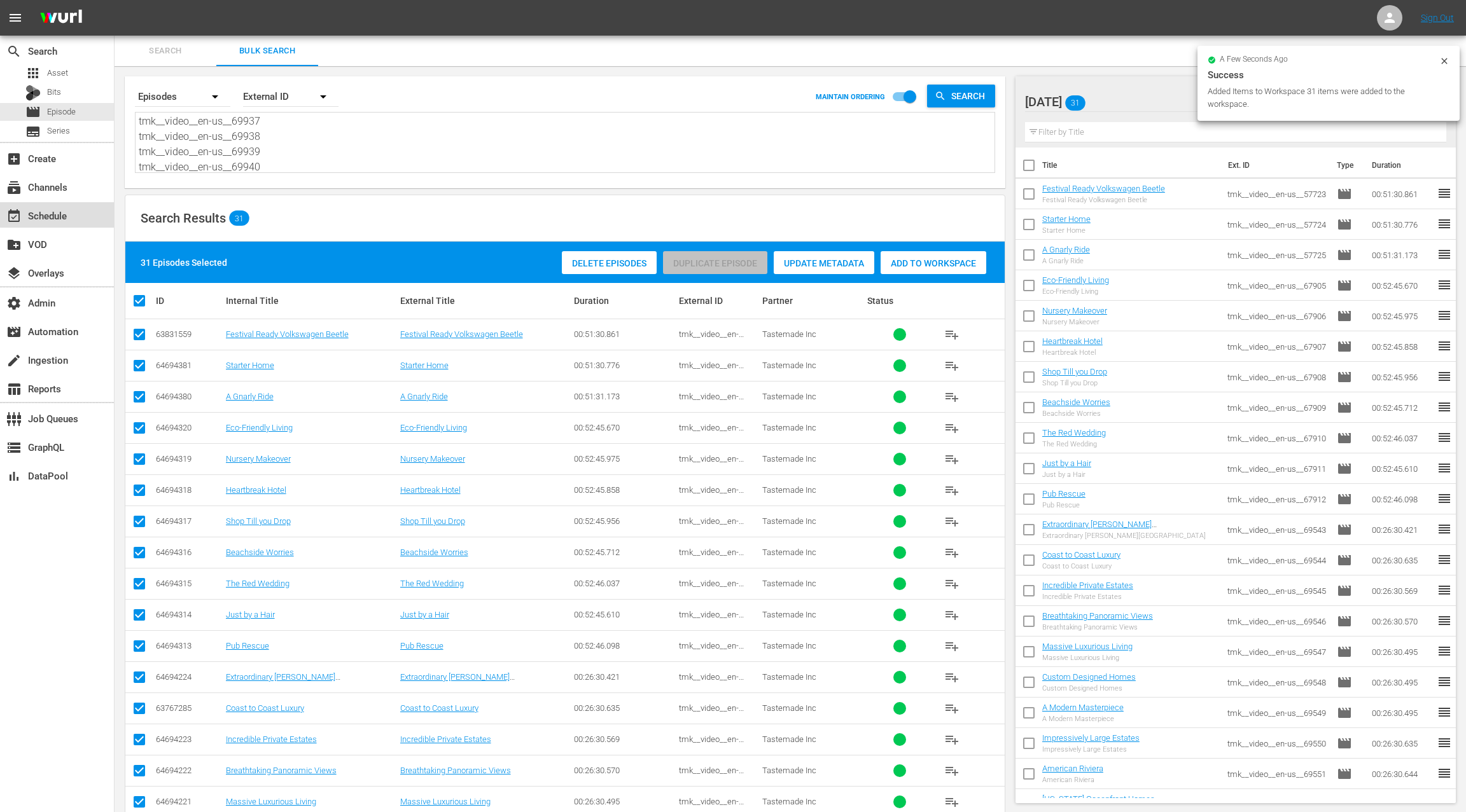
click at [85, 212] on div "event_available Schedule" at bounding box center [57, 215] width 114 height 25
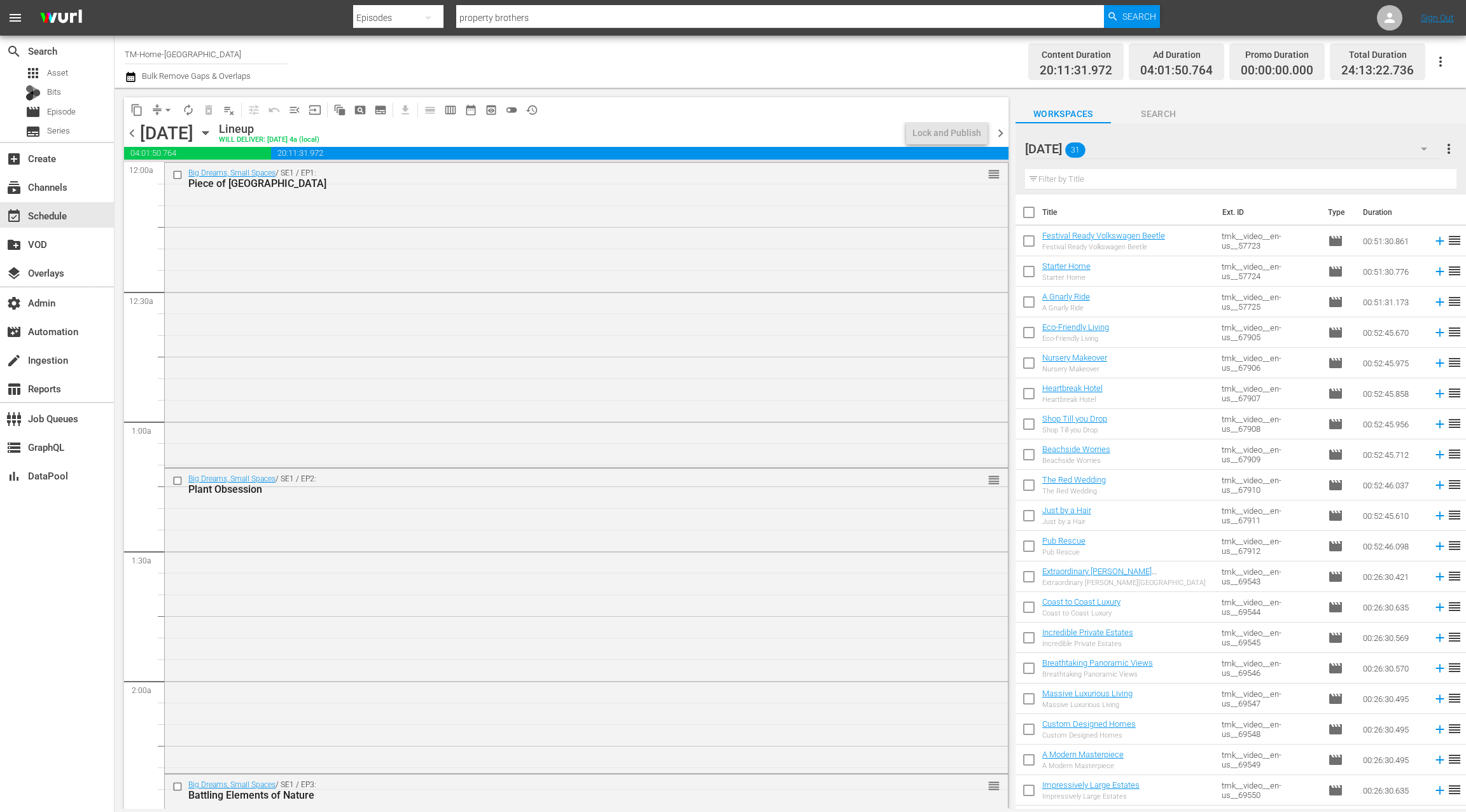
click at [997, 140] on span "chevron_right" at bounding box center [1001, 133] width 16 height 16
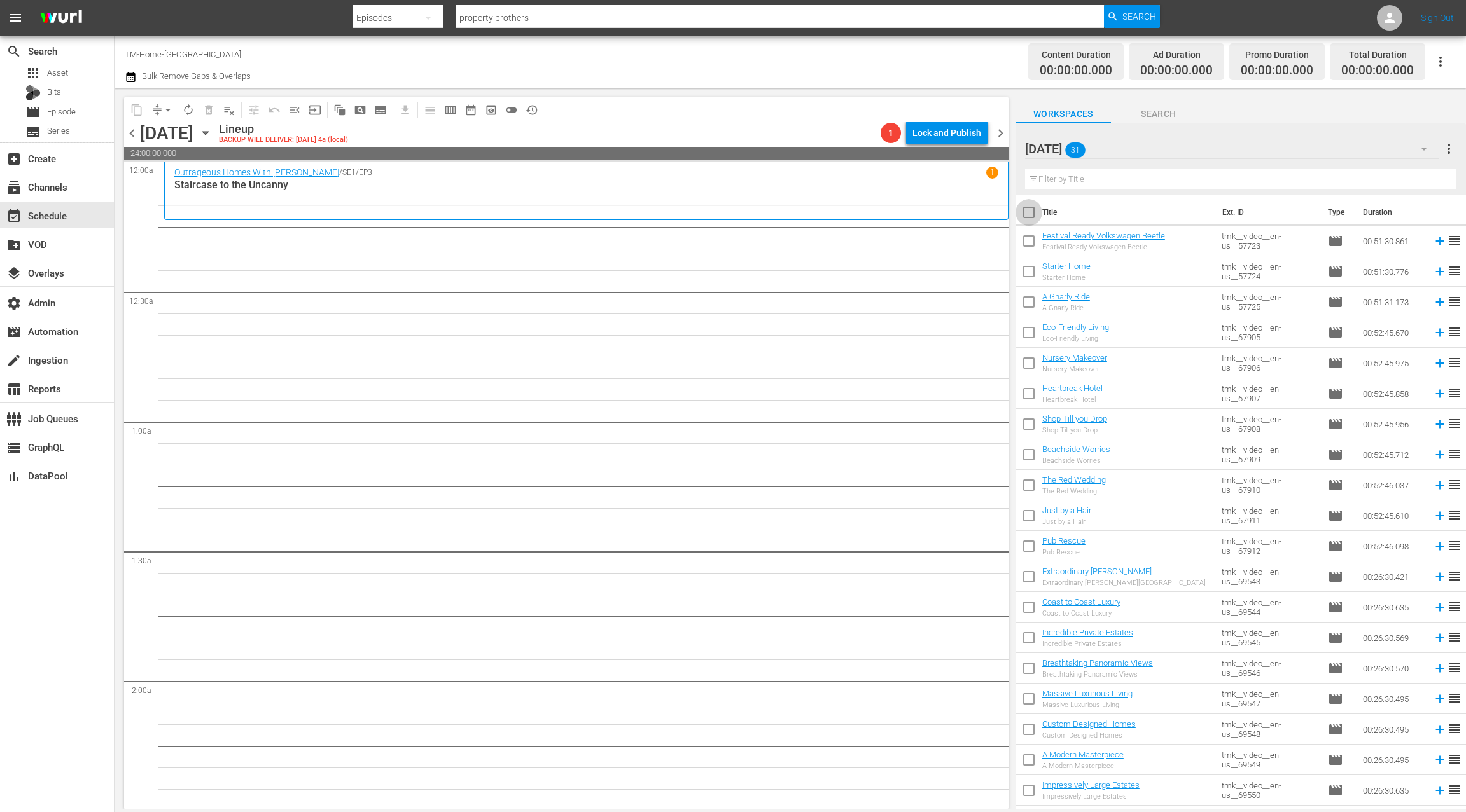
click at [1032, 211] on input "checkbox" at bounding box center [1029, 215] width 27 height 27
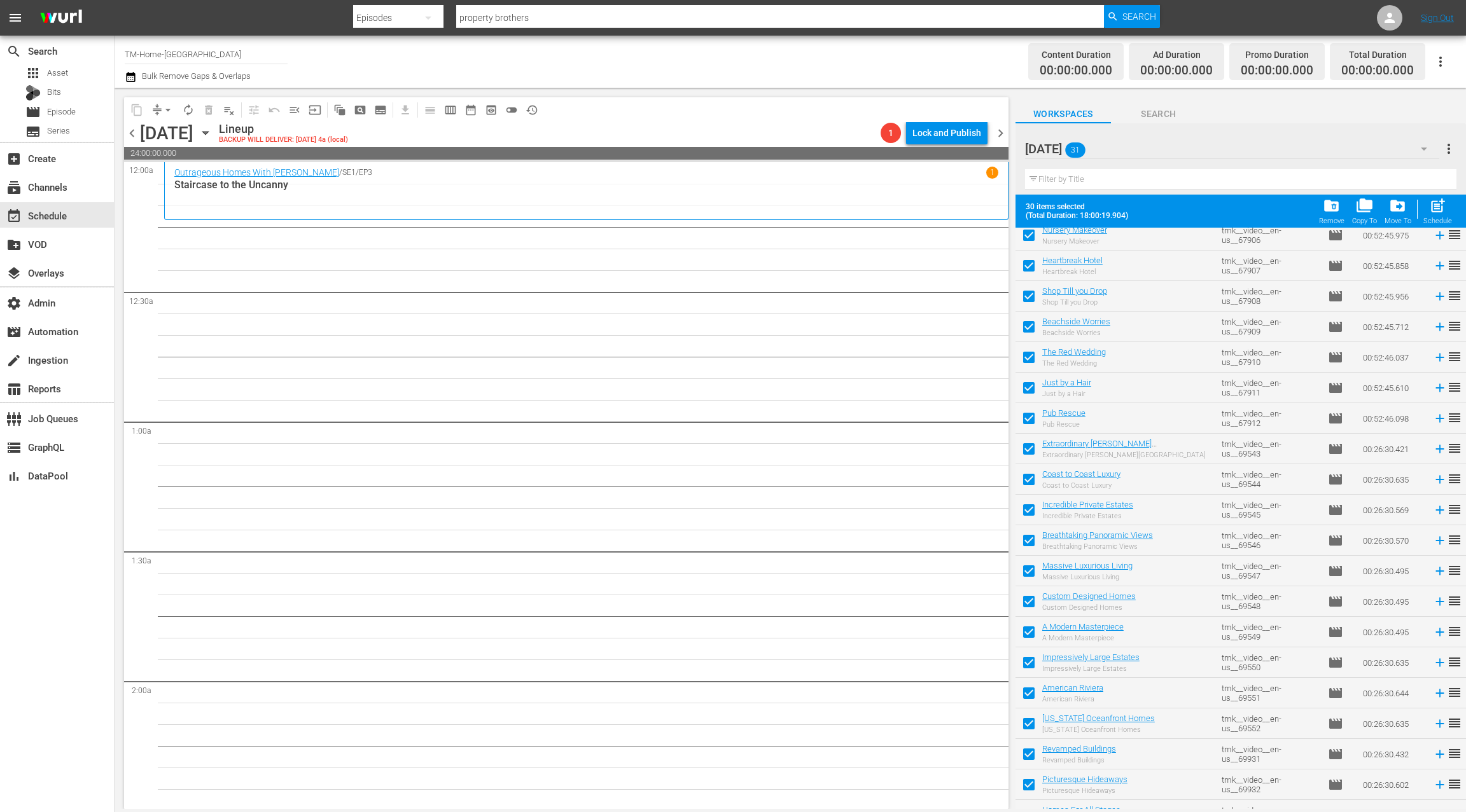
scroll to position [394, 0]
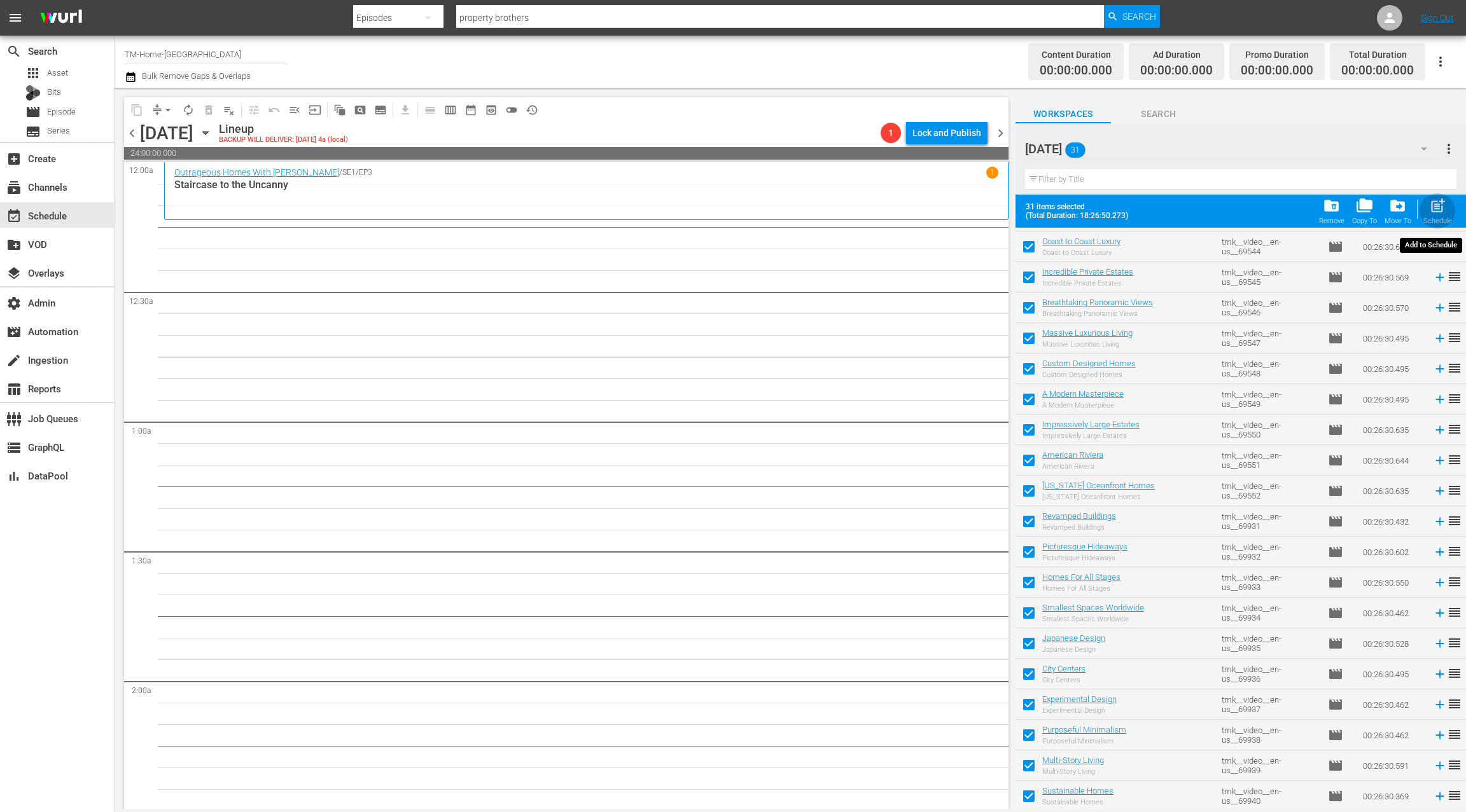
drag, startPoint x: 1444, startPoint y: 212, endPoint x: 1388, endPoint y: 181, distance: 64.0
click at [1443, 212] on span "post_add" at bounding box center [1437, 206] width 17 height 17
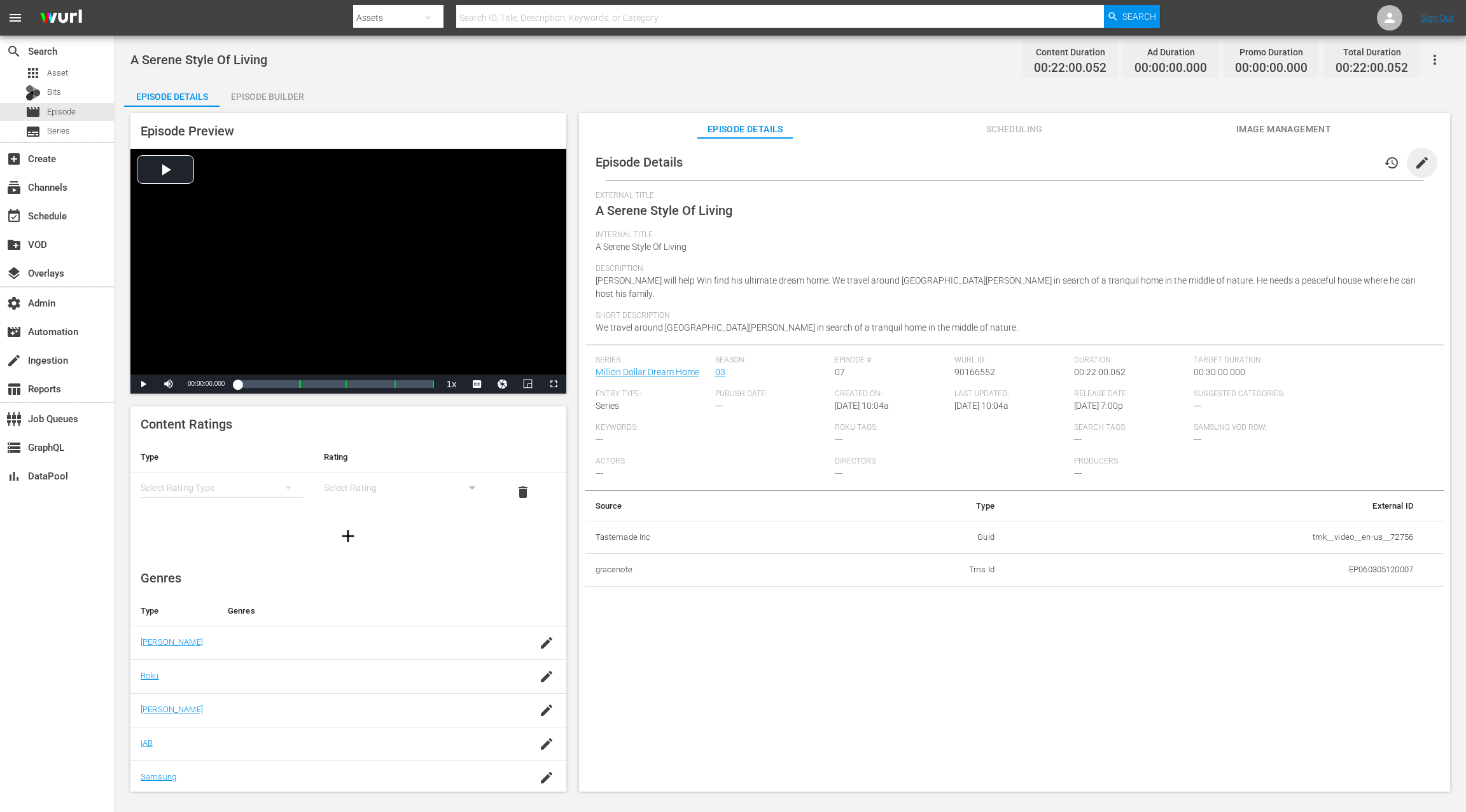
click at [1415, 162] on span "edit" at bounding box center [1422, 162] width 15 height 15
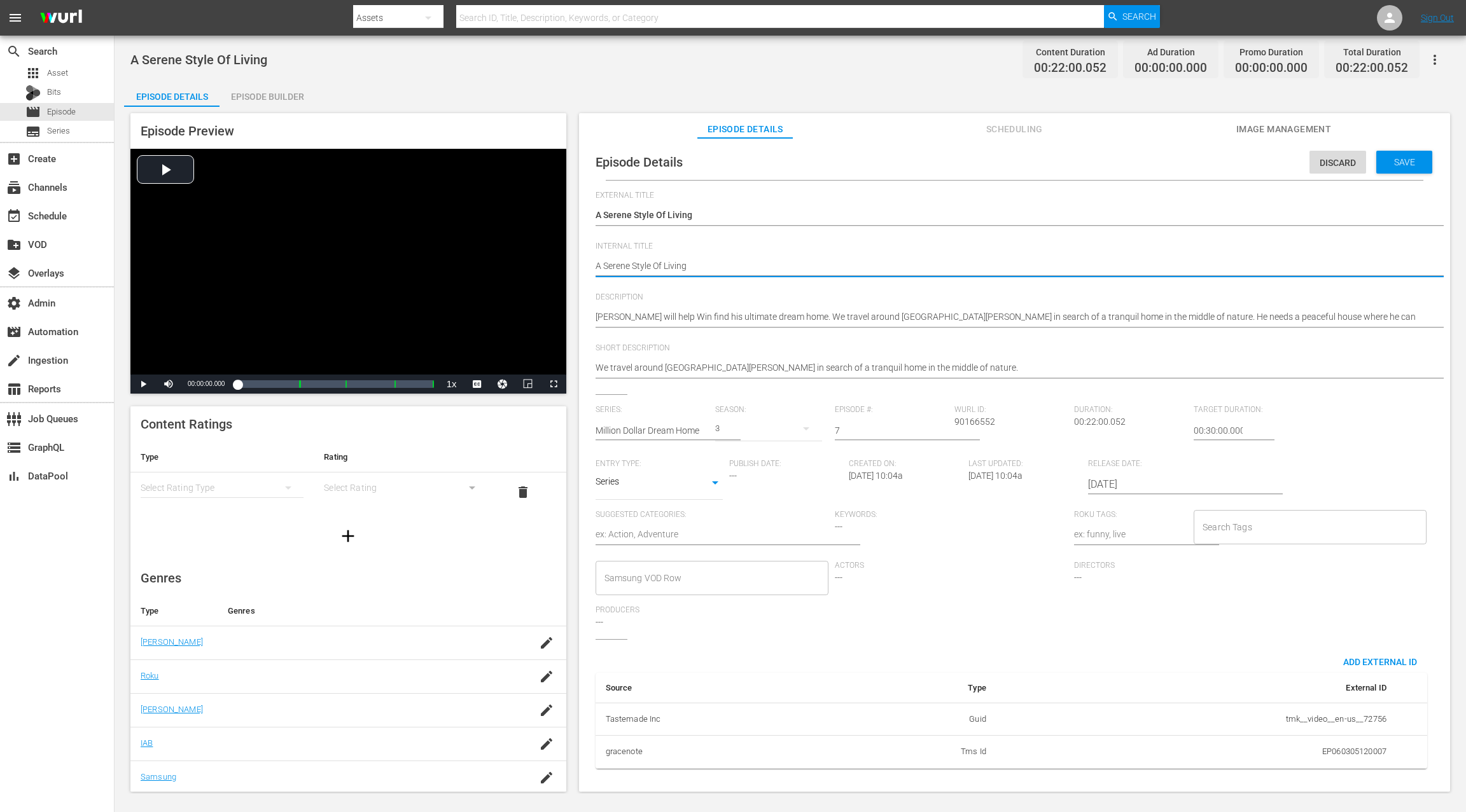
type textarea "SA Serene Style Of Living"
type textarea "S3A Serene Style Of Living"
type textarea "S3 A Serene Style Of Living"
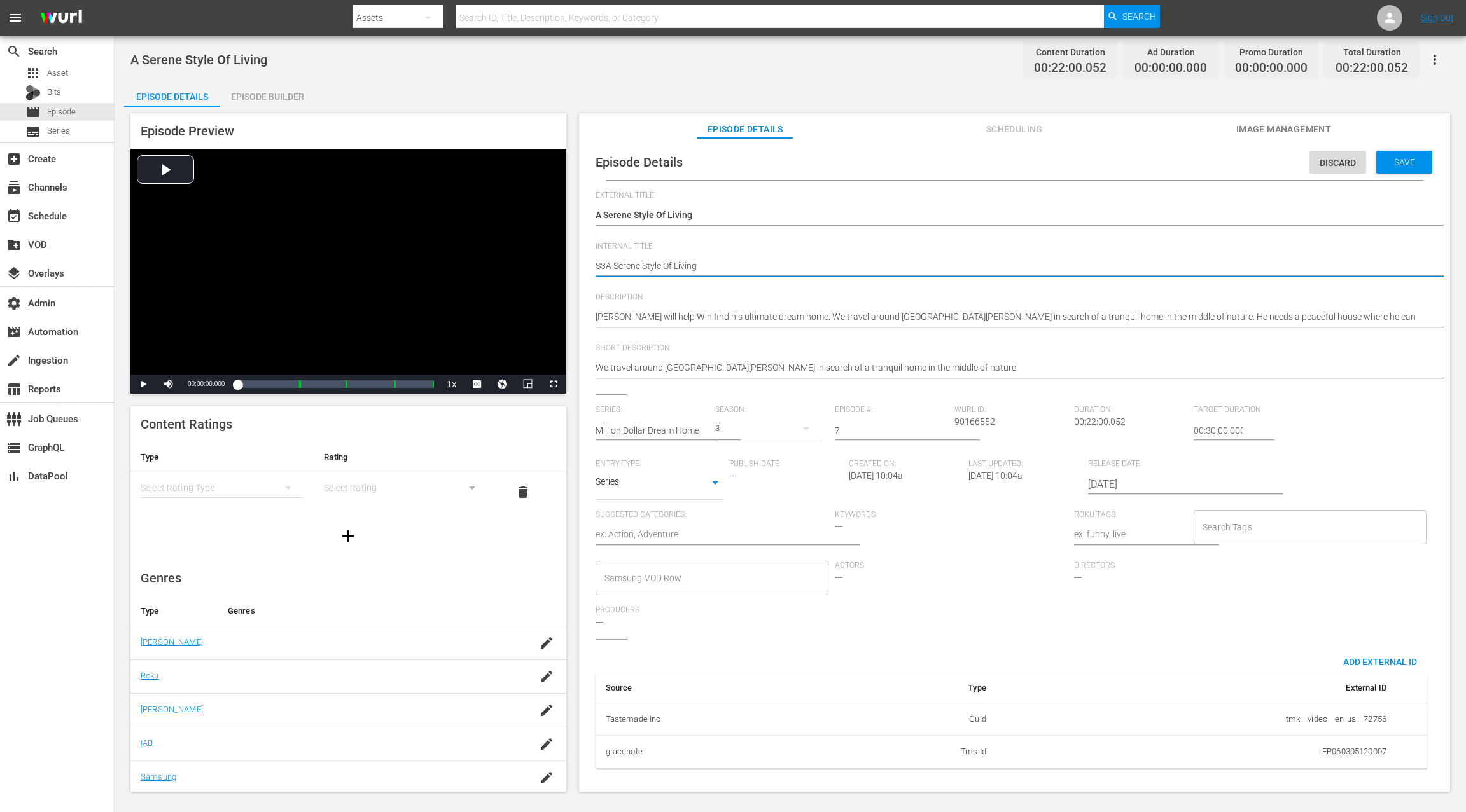
type textarea "S3 A Serene Style Of Living"
type textarea "S3 EA Serene Style Of Living"
type textarea "S3 E0A Serene Style Of Living"
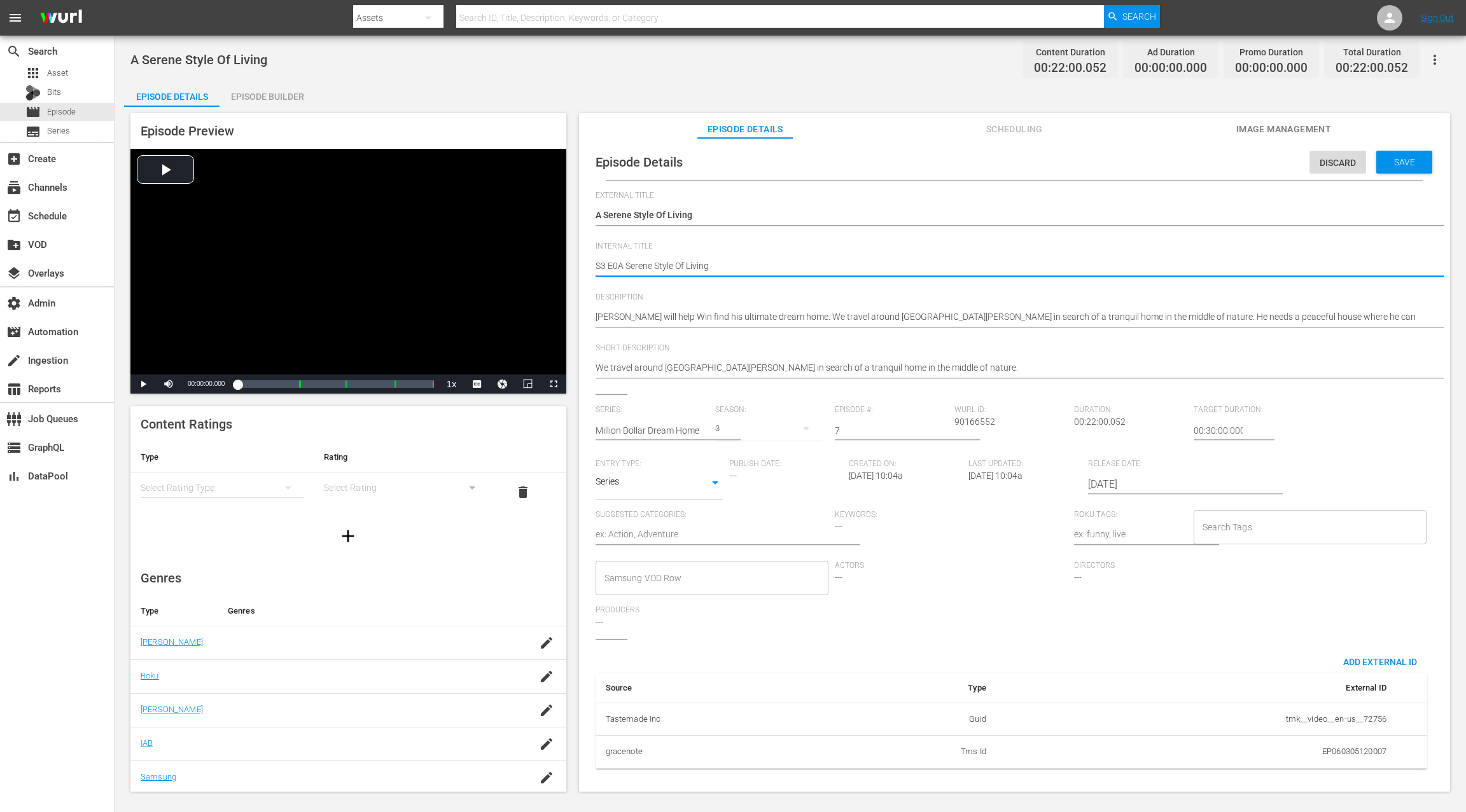
type textarea "S3 E07A Serene Style Of Living"
type textarea "S3 E07:A Serene Style Of Living"
type textarea "S3 E07: A Serene Style Of Living"
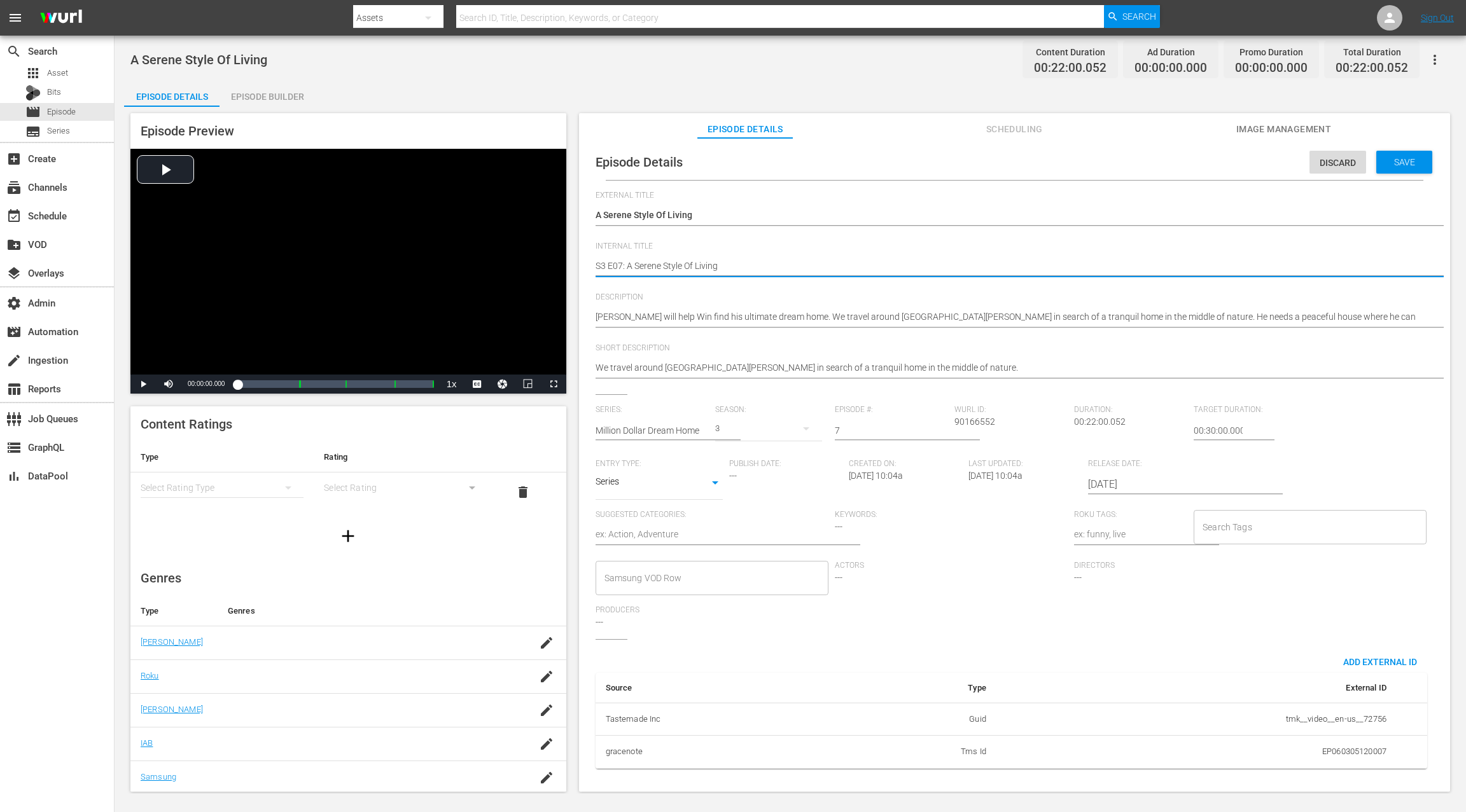
type textarea "S3 E07: A Serene Style Of Living"
drag, startPoint x: 1406, startPoint y: 160, endPoint x: 1025, endPoint y: 44, distance: 398.3
click at [1403, 159] on span "Save" at bounding box center [1404, 162] width 41 height 10
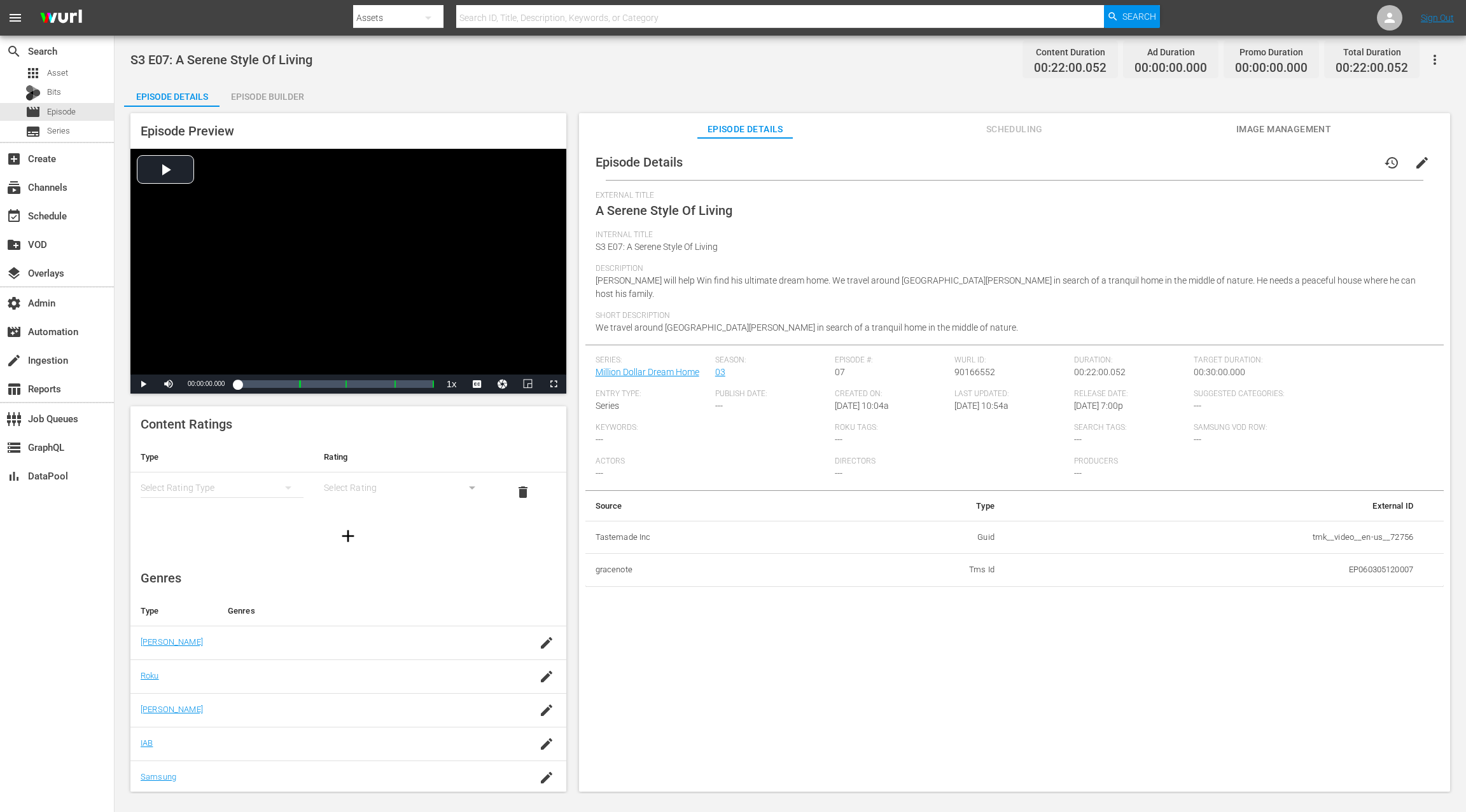
click at [288, 95] on div "Episode Builder" at bounding box center [267, 97] width 95 height 31
drag, startPoint x: 1420, startPoint y: 170, endPoint x: 1195, endPoint y: 188, distance: 225.7
click at [1419, 170] on span "edit" at bounding box center [1422, 162] width 15 height 15
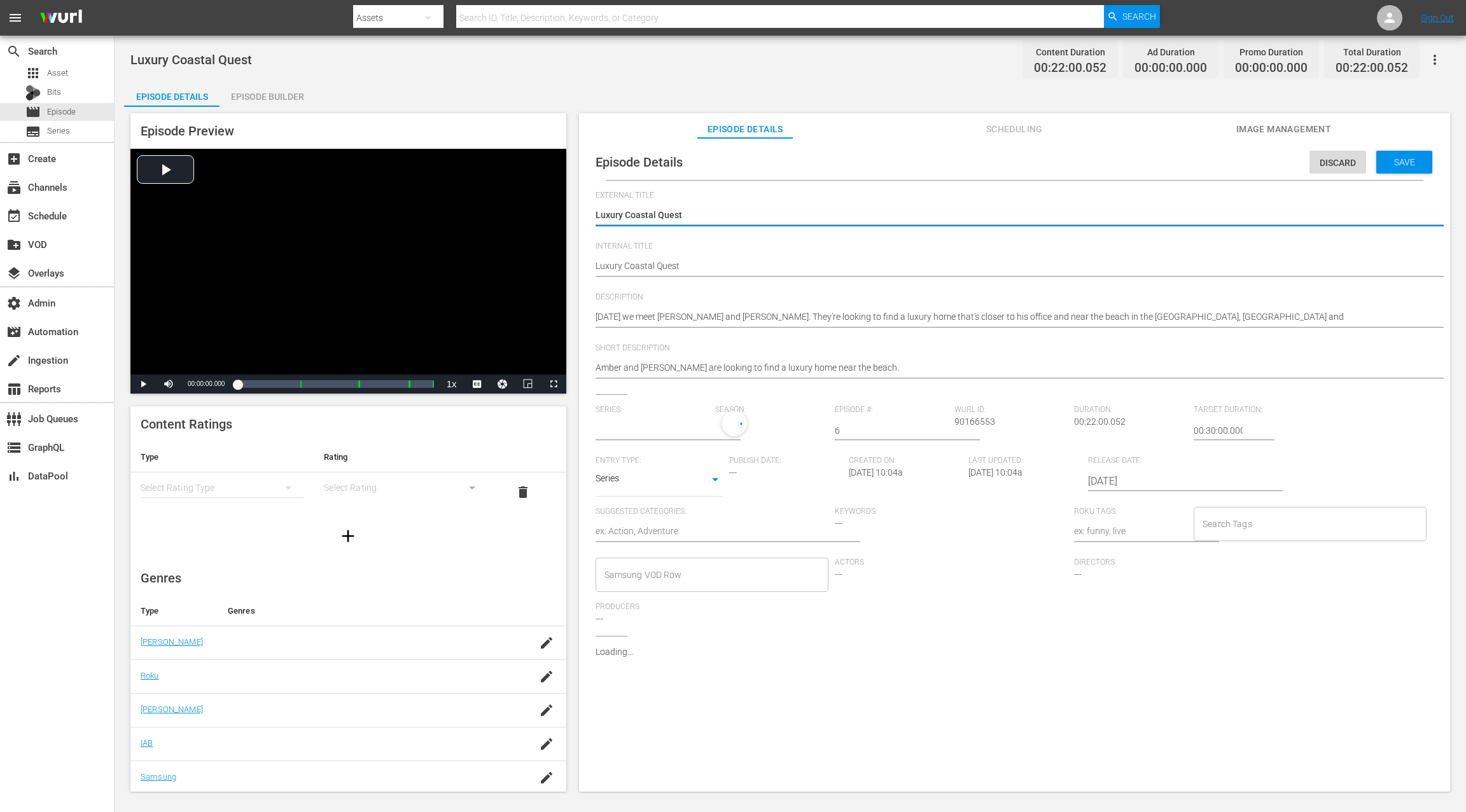
type input "Million Dollar Dream Home"
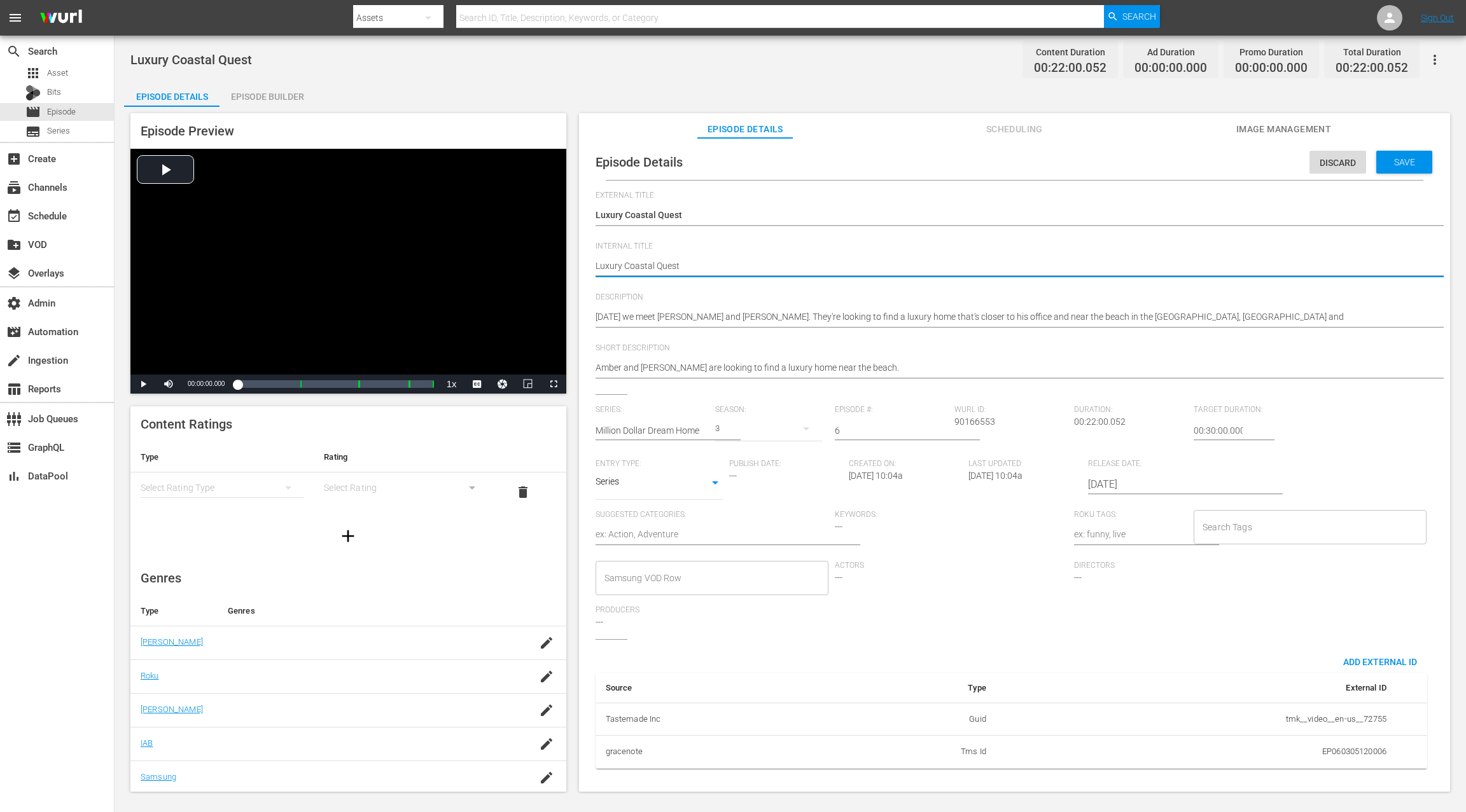
paste textarea "S3 E07:"
type textarea "S3 E07: Luxury Coastal Quest"
drag, startPoint x: 622, startPoint y: 265, endPoint x: 629, endPoint y: 236, distance: 29.8
click at [622, 265] on textarea "Luxury Coastal Quest" at bounding box center [1011, 267] width 831 height 15
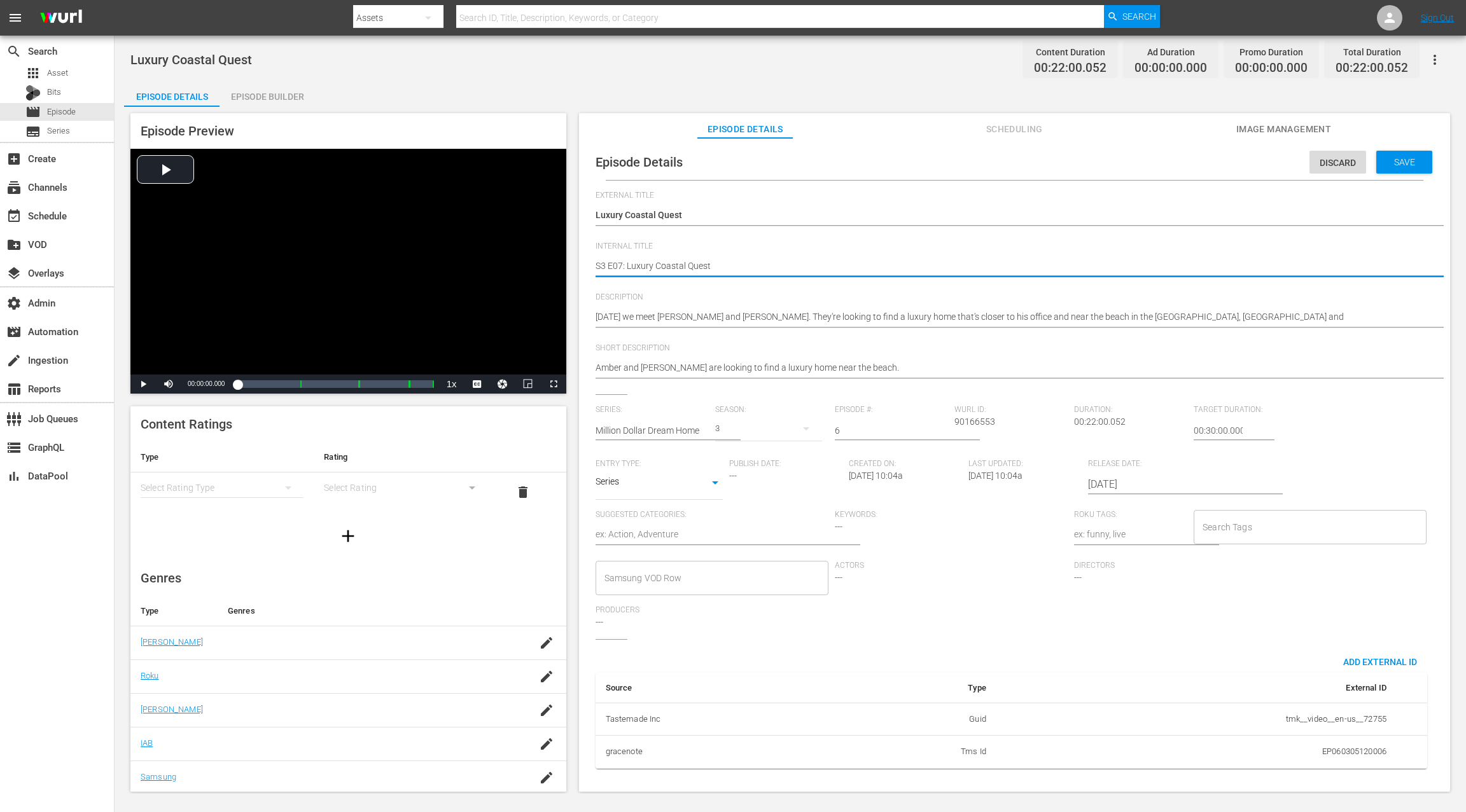
type textarea "S3 E0: Luxury Coastal Quest"
type textarea "S3 E06: Luxury Coastal Quest"
click at [1418, 168] on div "Save" at bounding box center [1404, 162] width 56 height 23
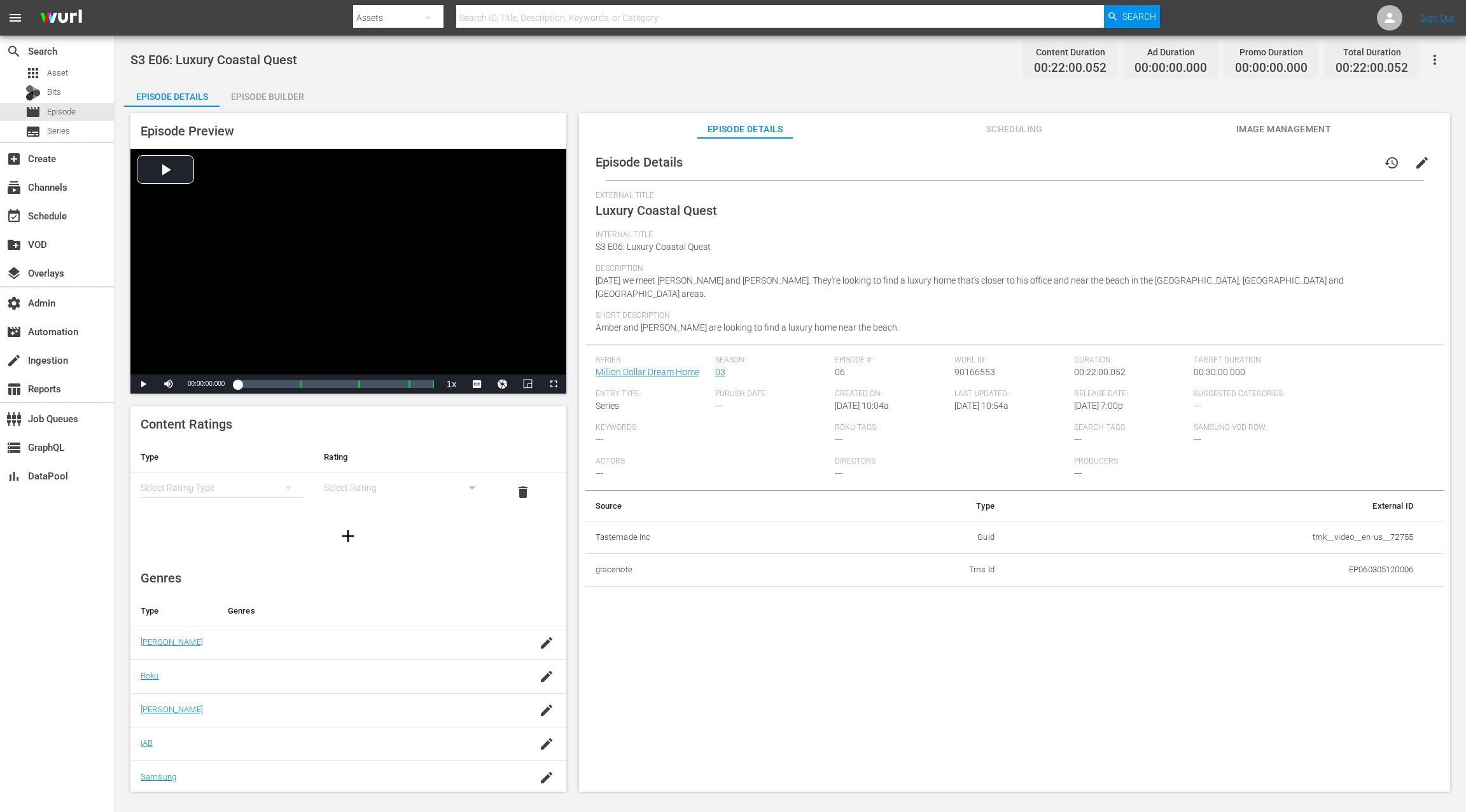
click at [286, 99] on div "Episode Builder" at bounding box center [267, 97] width 95 height 31
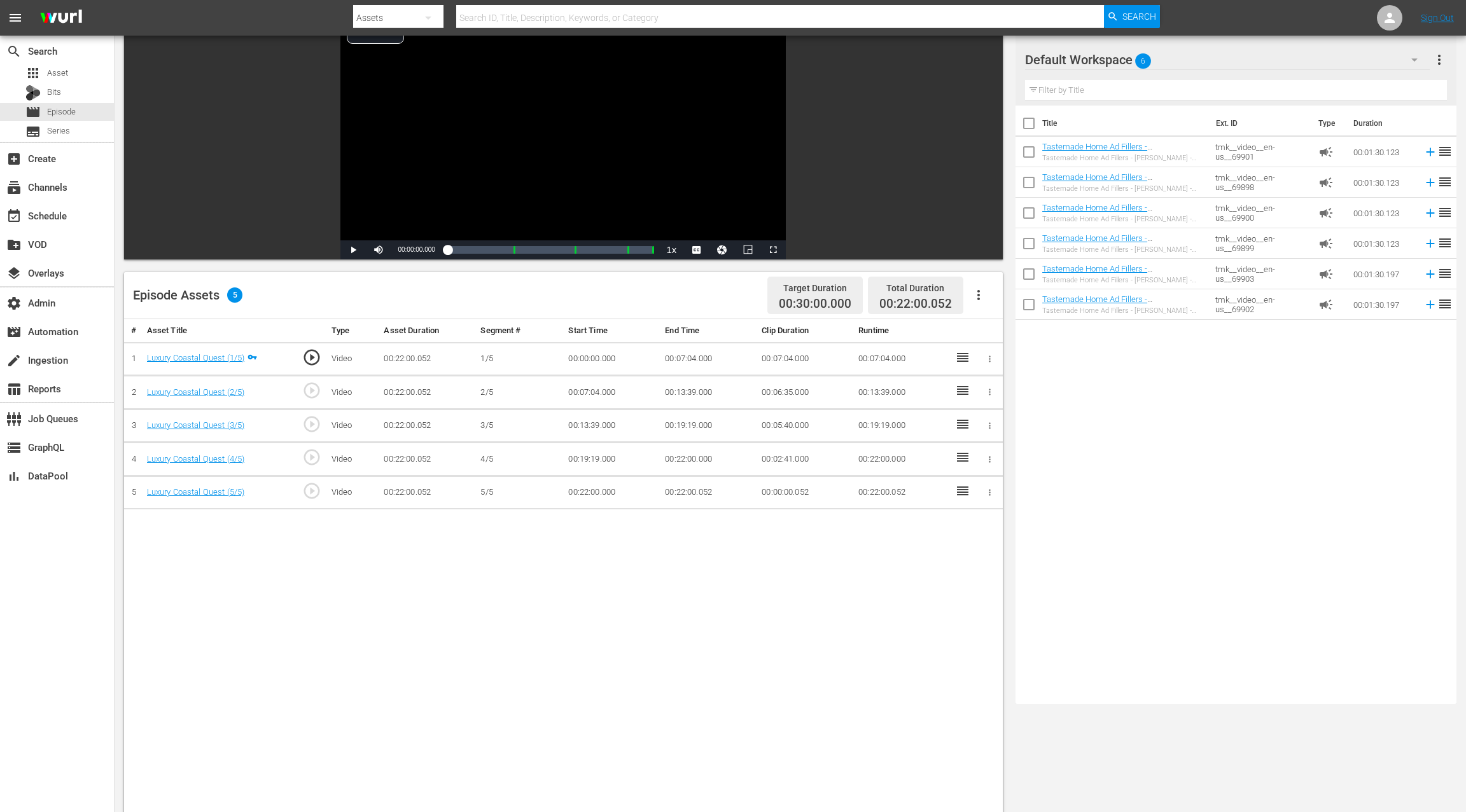
scroll to position [108, 0]
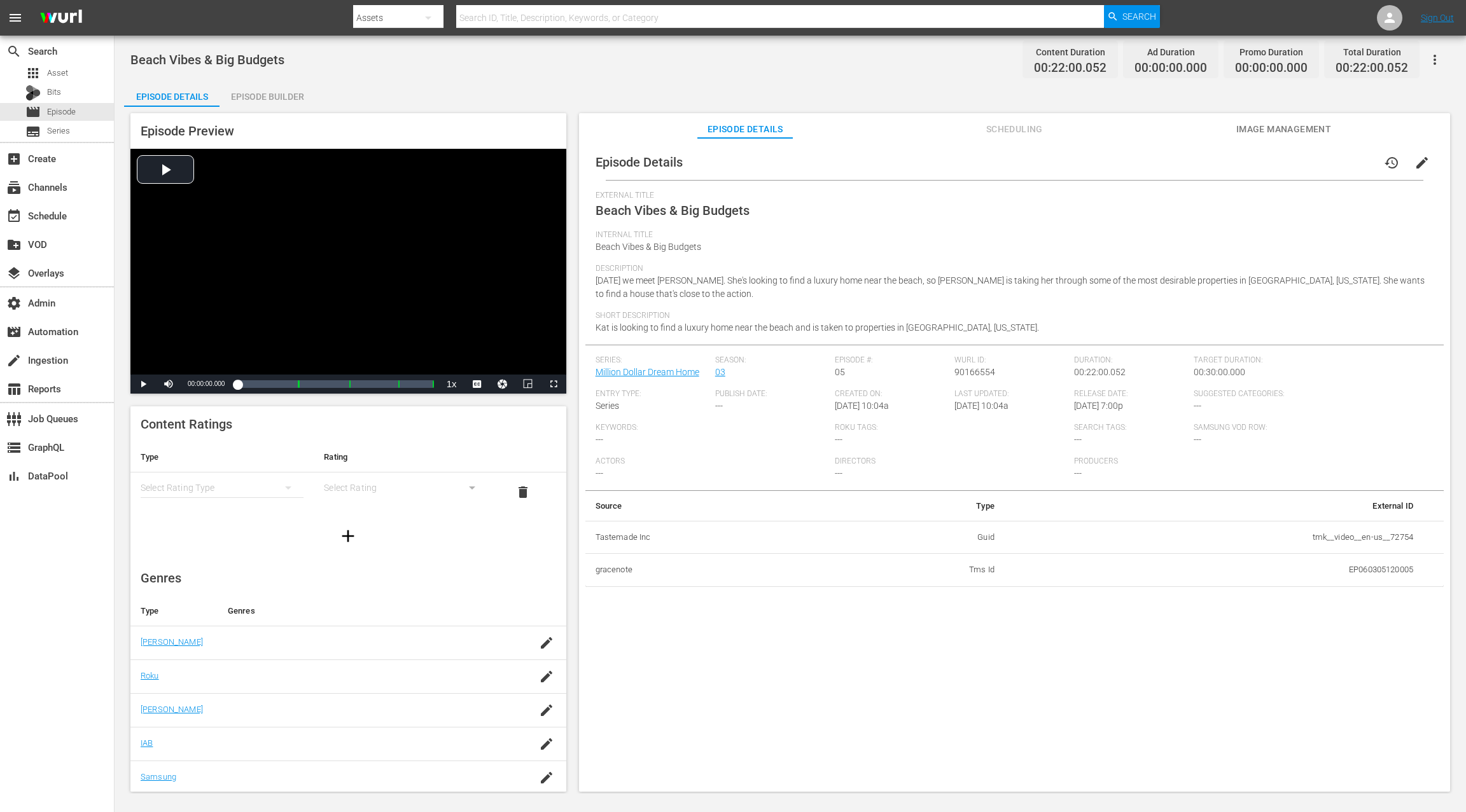
click at [1418, 166] on span "edit" at bounding box center [1422, 162] width 15 height 15
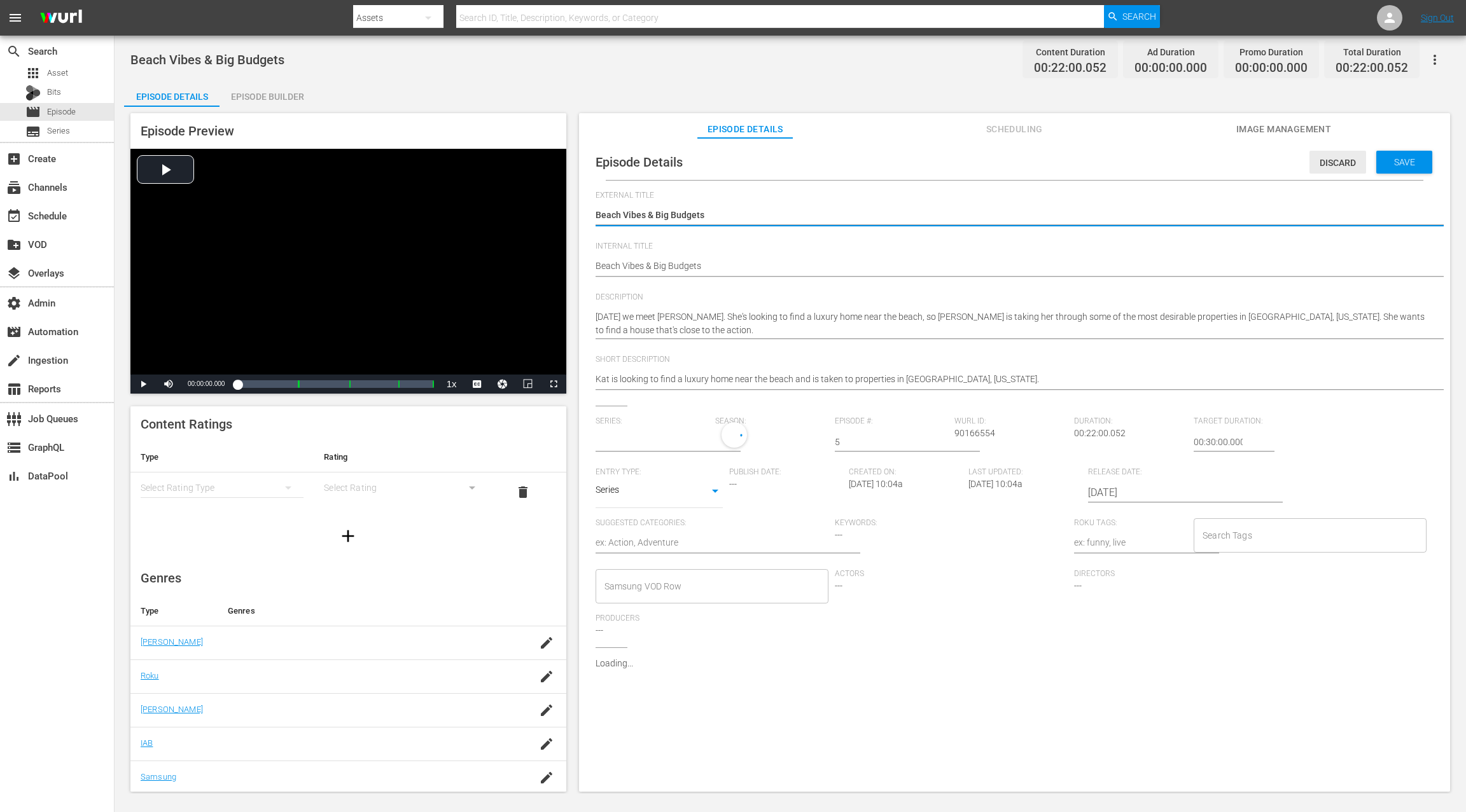
type input "Million Dollar Dream Home"
drag, startPoint x: 597, startPoint y: 269, endPoint x: 605, endPoint y: 247, distance: 23.4
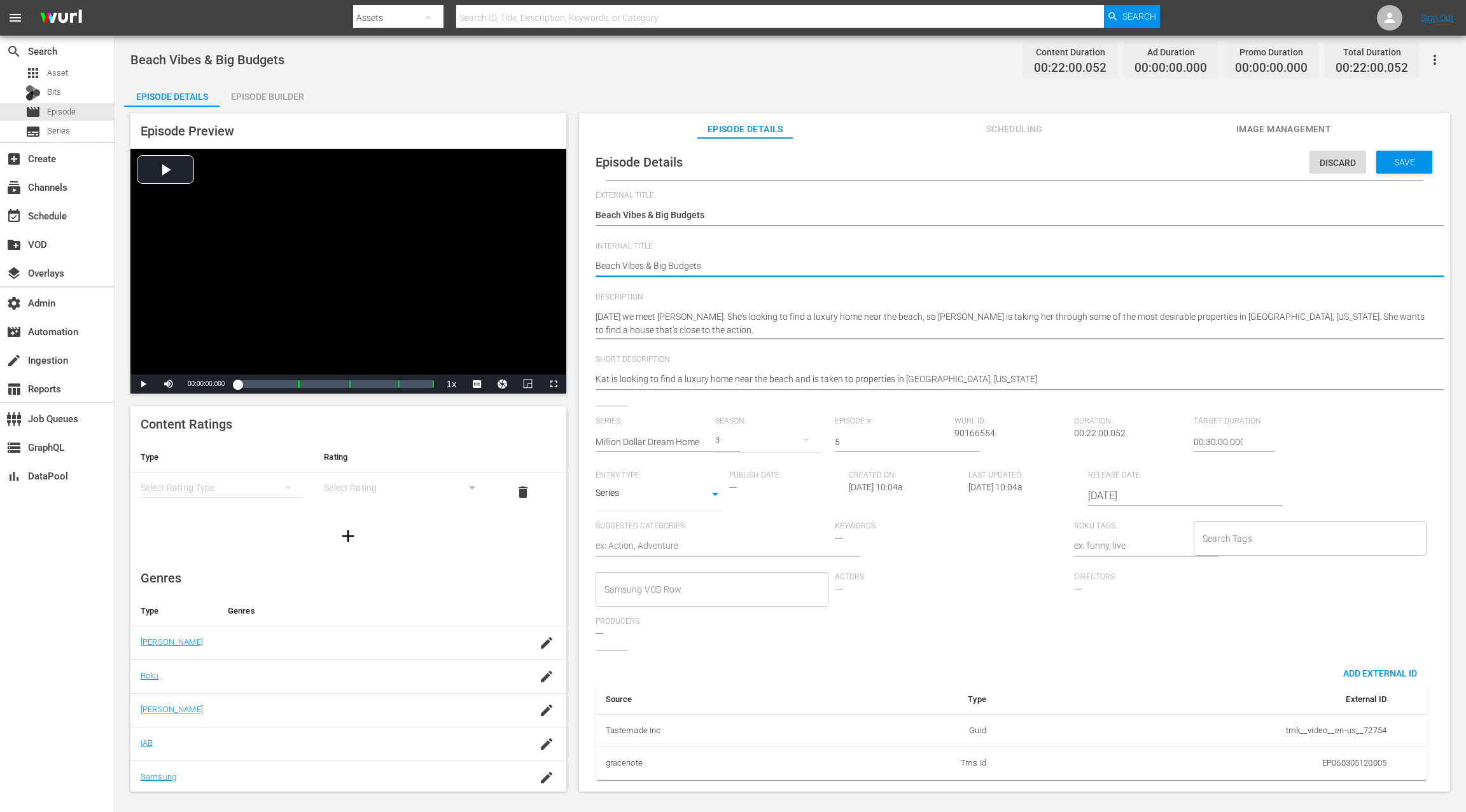
paste textarea "S3 E07:"
type textarea "S3 E07: Beach Vibes & Big Budgets"
click at [622, 263] on textarea "Beach Vibes & Big Budgets" at bounding box center [1011, 267] width 831 height 15
type textarea "S3 E0: Beach Vibes & Big Budgets"
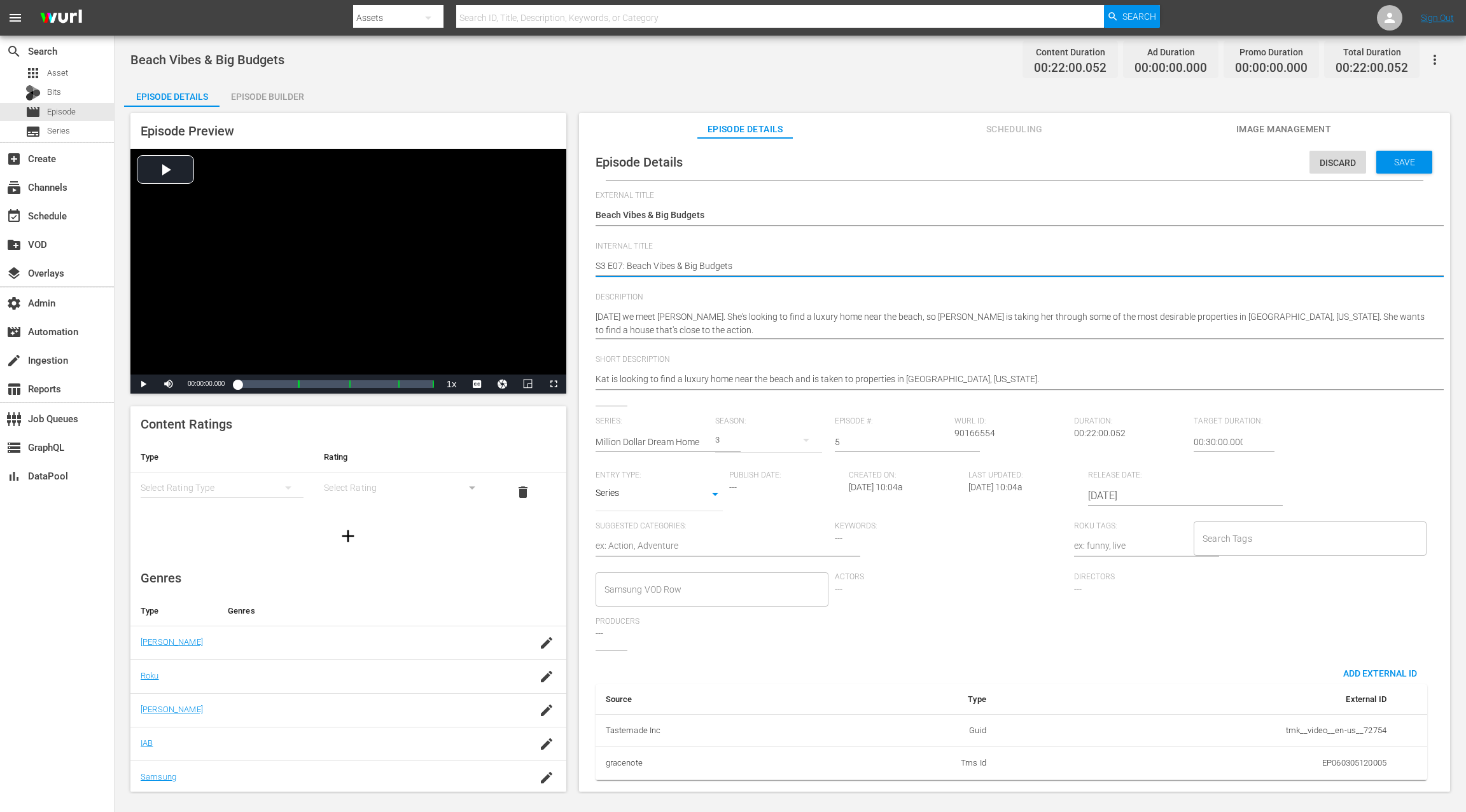
type textarea "S3 E0: Beach Vibes & Big Budgets"
type textarea "S3 E05: Beach Vibes & Big Budgets"
drag, startPoint x: 1393, startPoint y: 166, endPoint x: 1080, endPoint y: 52, distance: 333.1
click at [1392, 166] on span "Save" at bounding box center [1404, 162] width 41 height 10
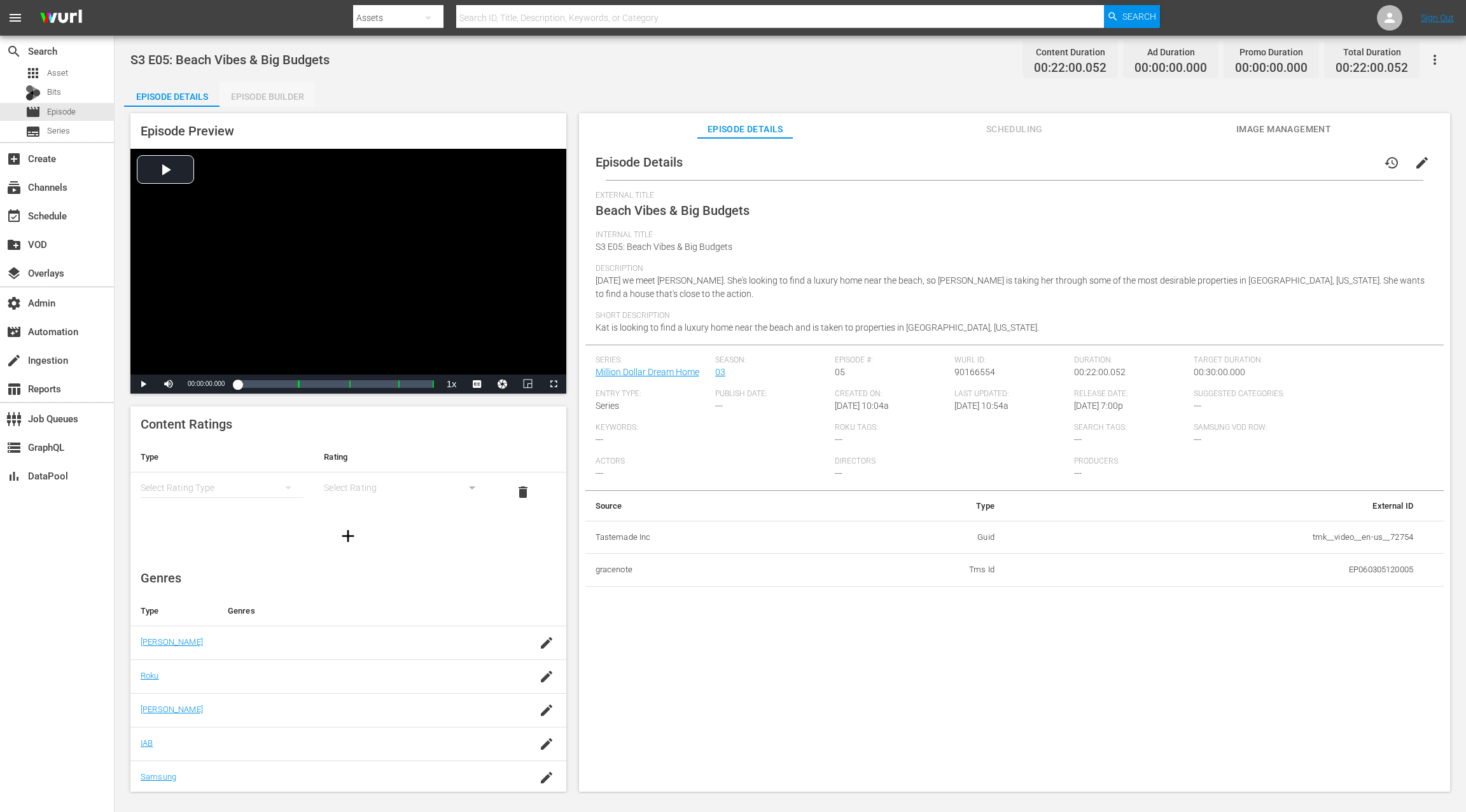
drag, startPoint x: 294, startPoint y: 100, endPoint x: 558, endPoint y: 224, distance: 291.7
click at [294, 100] on div "Episode Builder" at bounding box center [267, 97] width 95 height 31
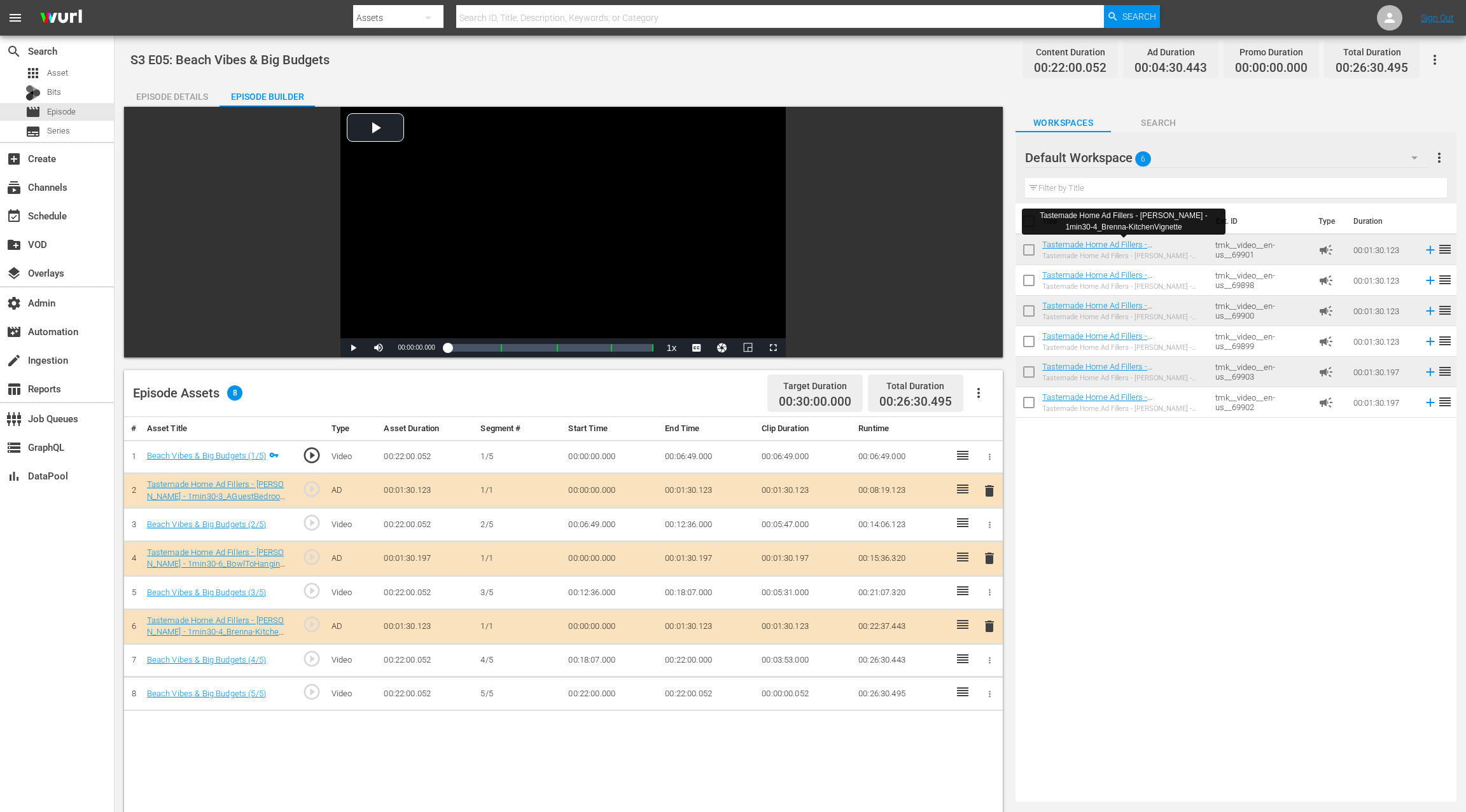
click at [194, 57] on span "S3 E05: Beach Vibes & Big Budgets" at bounding box center [230, 59] width 199 height 15
drag, startPoint x: 194, startPoint y: 57, endPoint x: 315, endPoint y: 63, distance: 121.1
click at [315, 63] on span "S3 E05: Beach Vibes & Big Budgets" at bounding box center [230, 59] width 199 height 15
copy span "Beach Vibes & Big Budgets"
click at [179, 97] on div "Episode Details" at bounding box center [172, 97] width 95 height 31
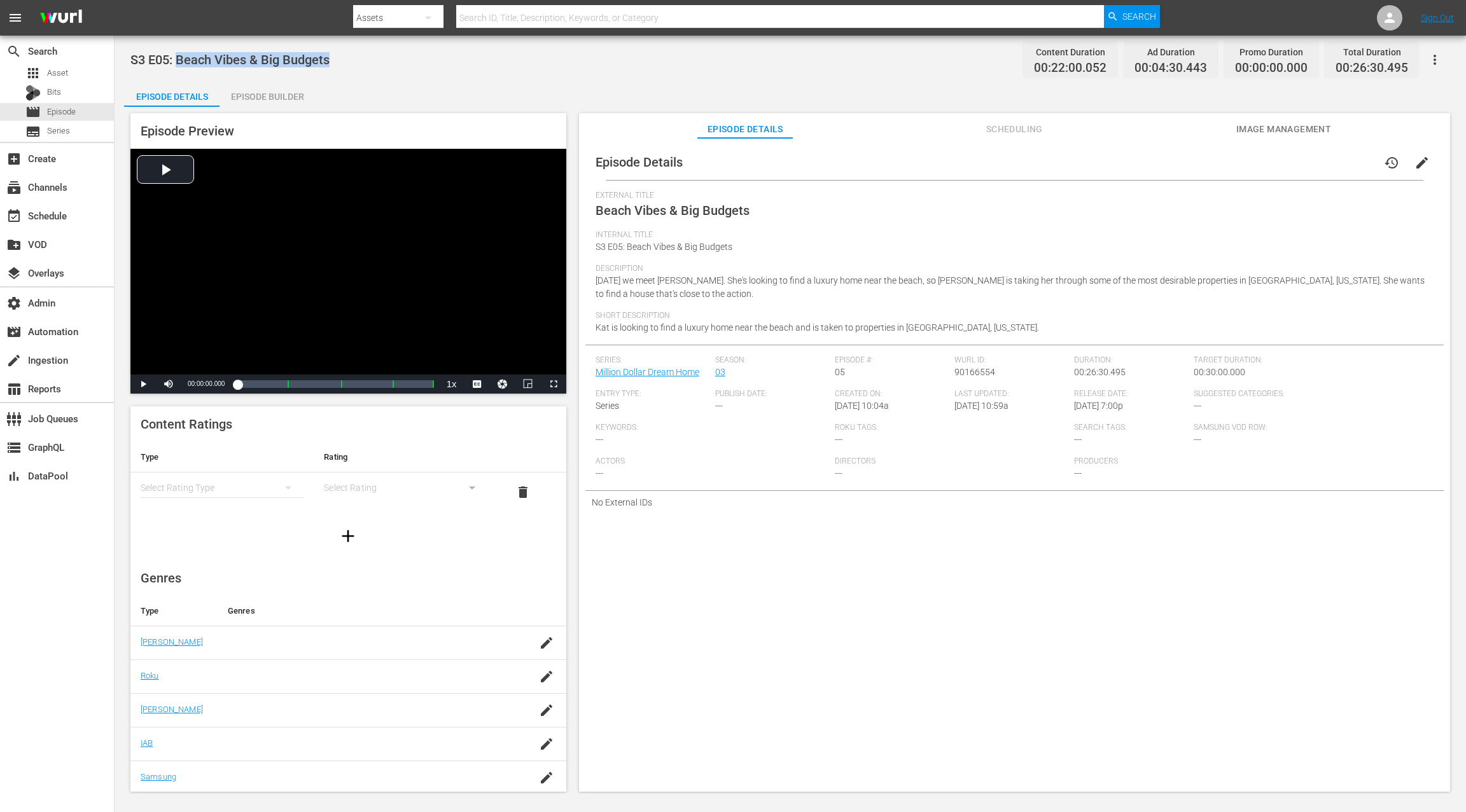
drag, startPoint x: 993, startPoint y: 132, endPoint x: 937, endPoint y: 129, distance: 56.1
click at [991, 132] on span "Scheduling" at bounding box center [1014, 129] width 95 height 16
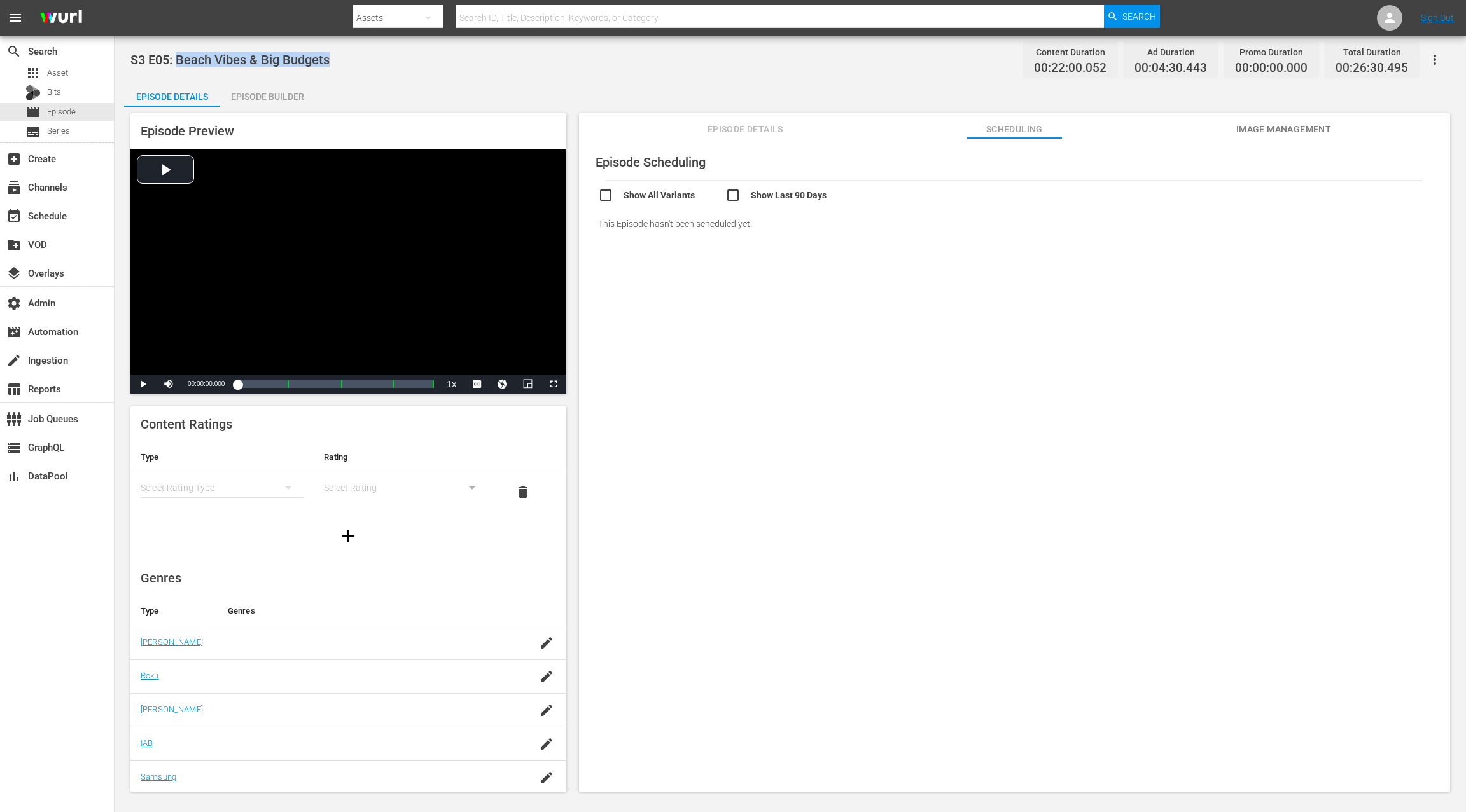
click at [767, 127] on span "Episode Details" at bounding box center [745, 129] width 95 height 16
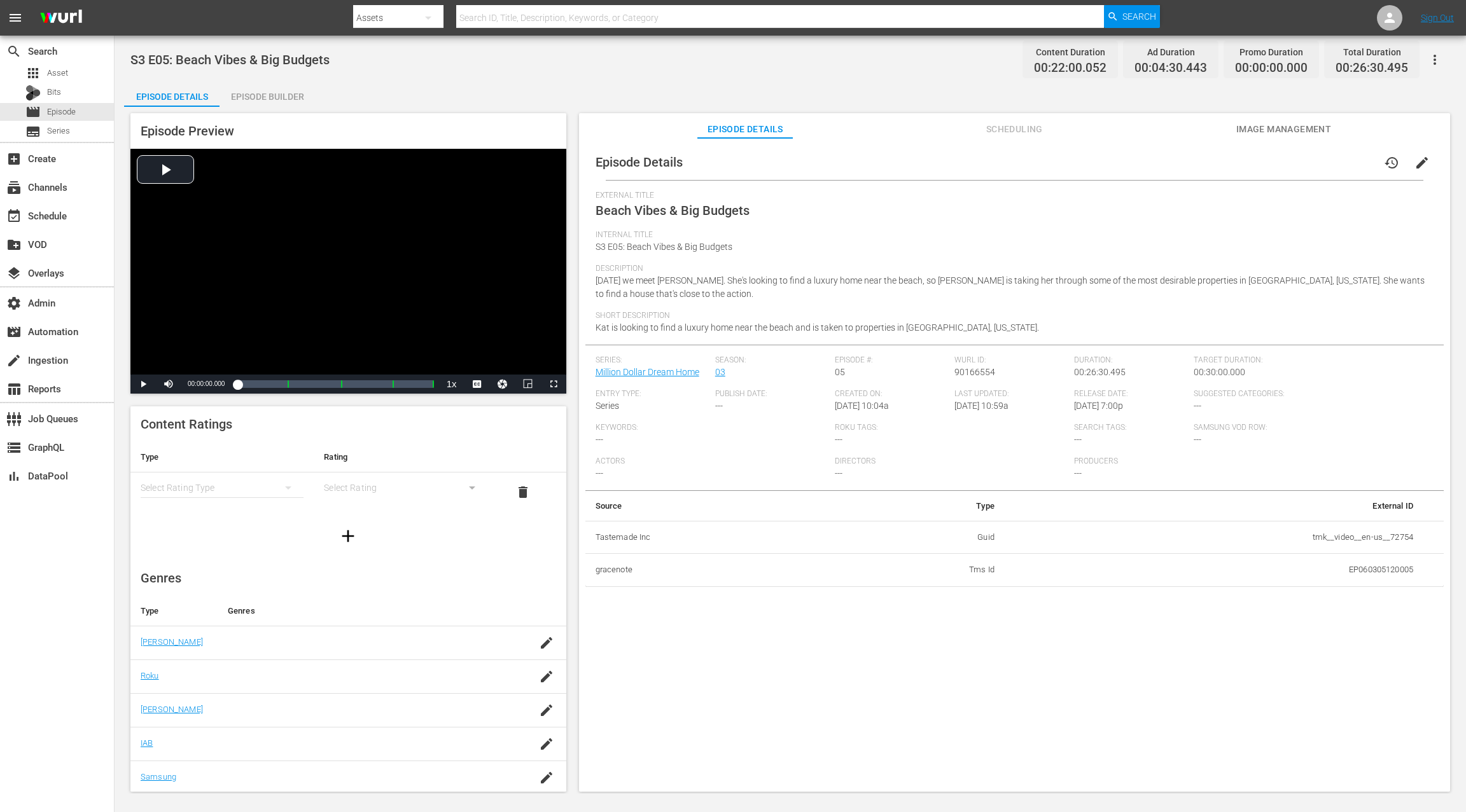
click at [1310, 536] on td "tmk__video__en-us__72754" at bounding box center [1214, 538] width 418 height 33
drag, startPoint x: 1310, startPoint y: 536, endPoint x: 1399, endPoint y: 536, distance: 89.0
click at [1399, 536] on td "tmk__video__en-us__72754" at bounding box center [1214, 538] width 418 height 33
copy td "tmk__video__en-us__72754"
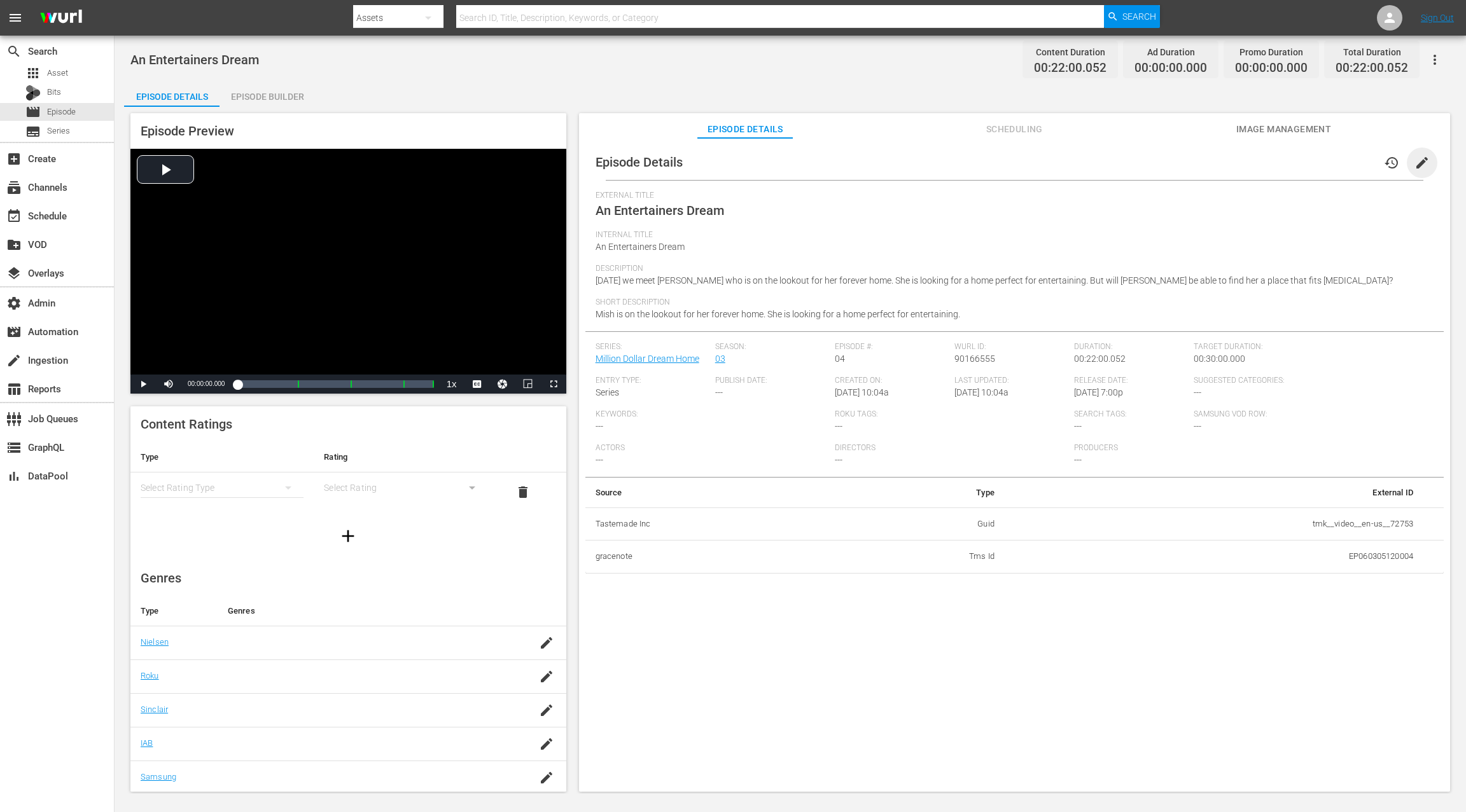
drag, startPoint x: 1415, startPoint y: 166, endPoint x: 1201, endPoint y: 187, distance: 215.0
click at [1414, 166] on span "edit" at bounding box center [1422, 162] width 15 height 15
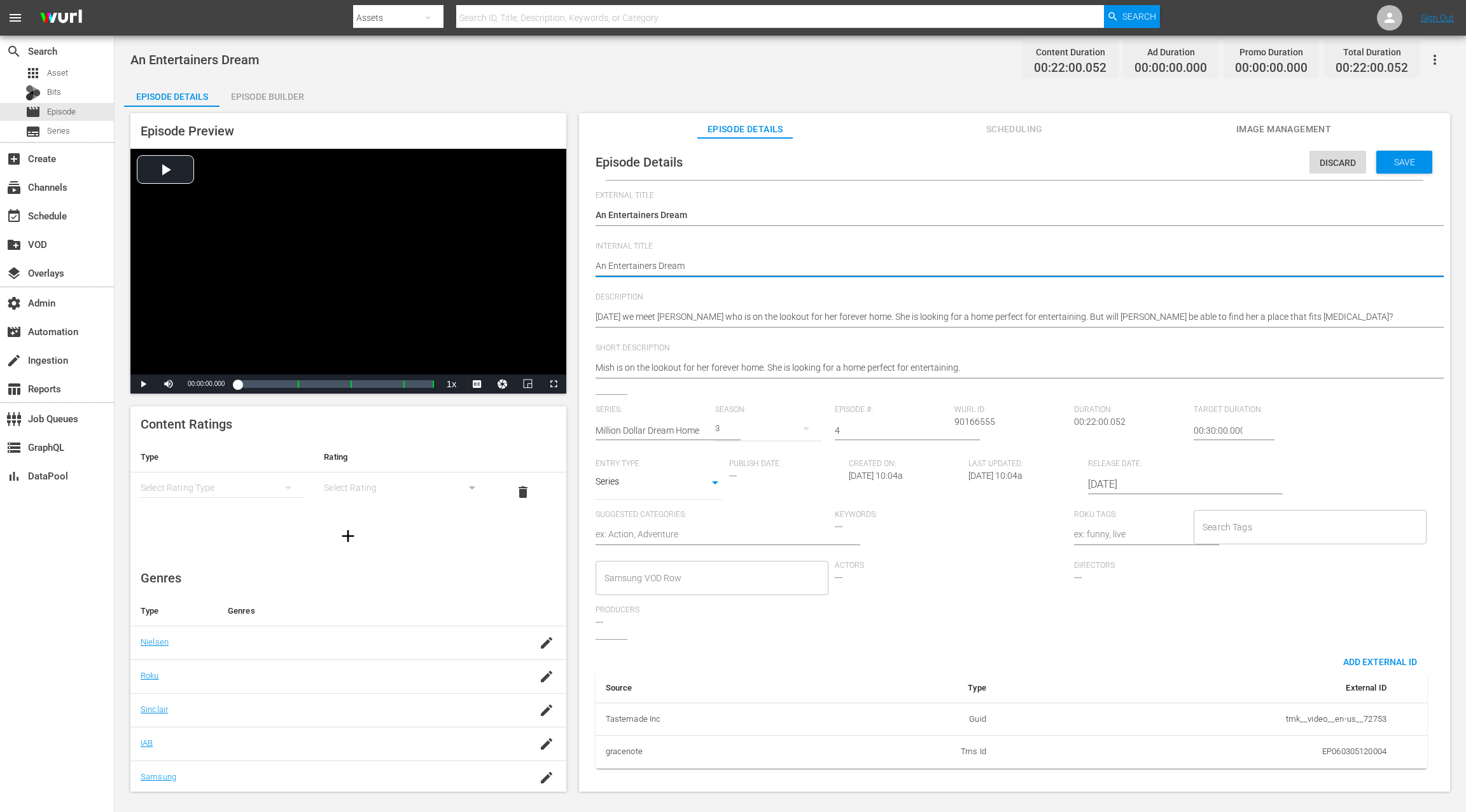
paste textarea "S3 E07:"
type textarea "S3 E07: An Entertainers Dream"
type textarea "S3 E0: An Entertainers Dream"
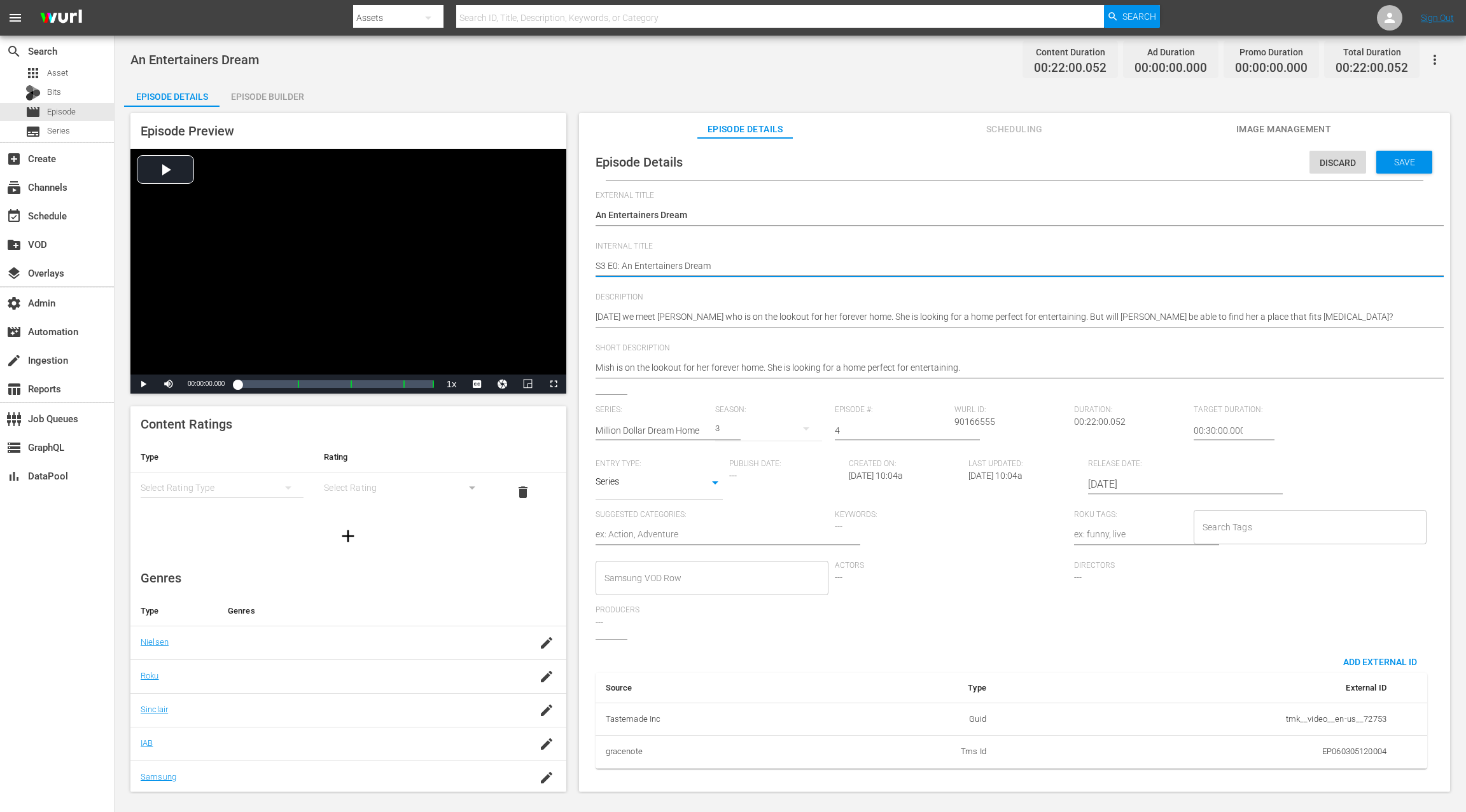
type textarea "S3 E04: An Entertainers Dream"
click at [1417, 166] on div "Save" at bounding box center [1404, 162] width 56 height 23
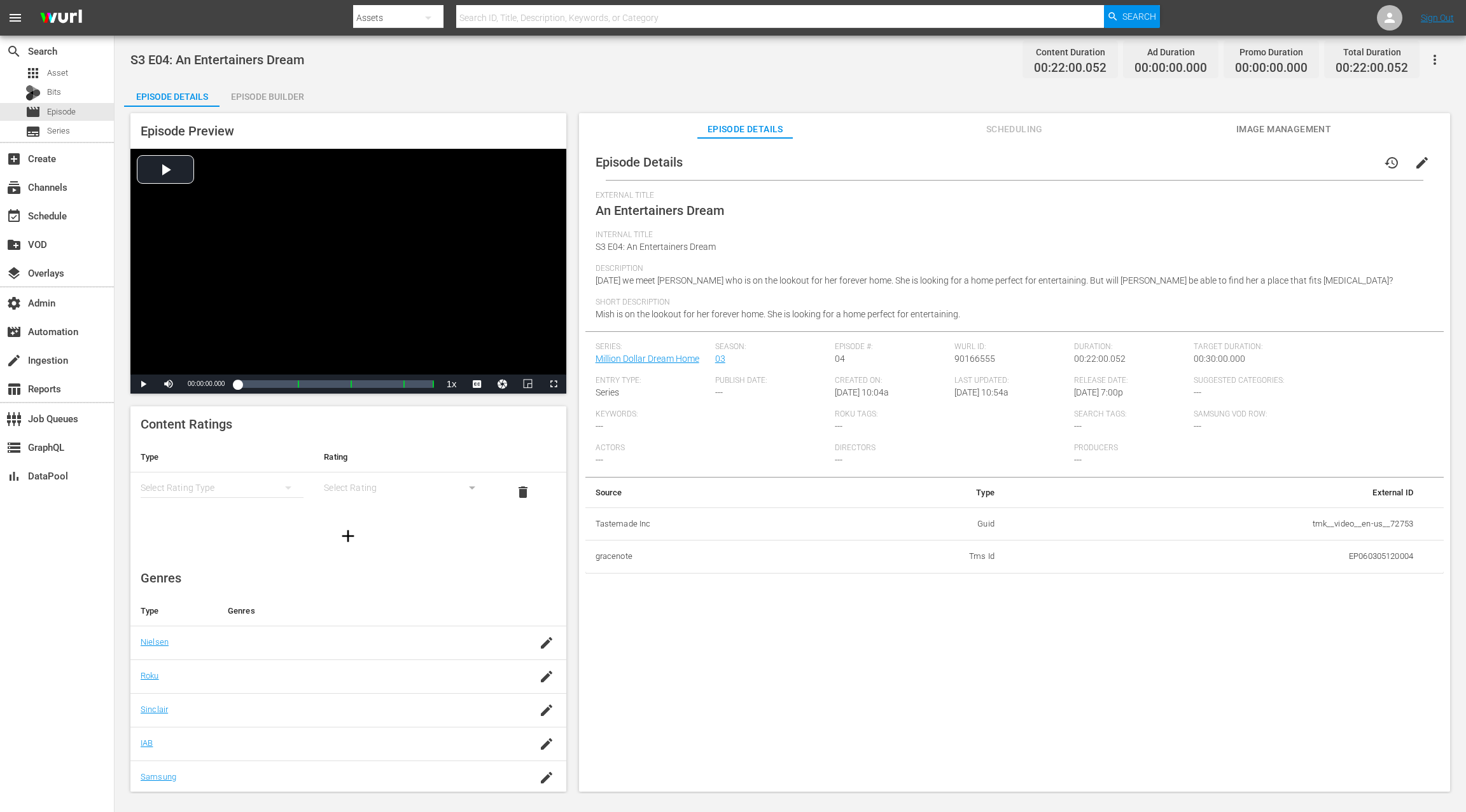
click at [292, 97] on div "Episode Builder" at bounding box center [267, 97] width 95 height 31
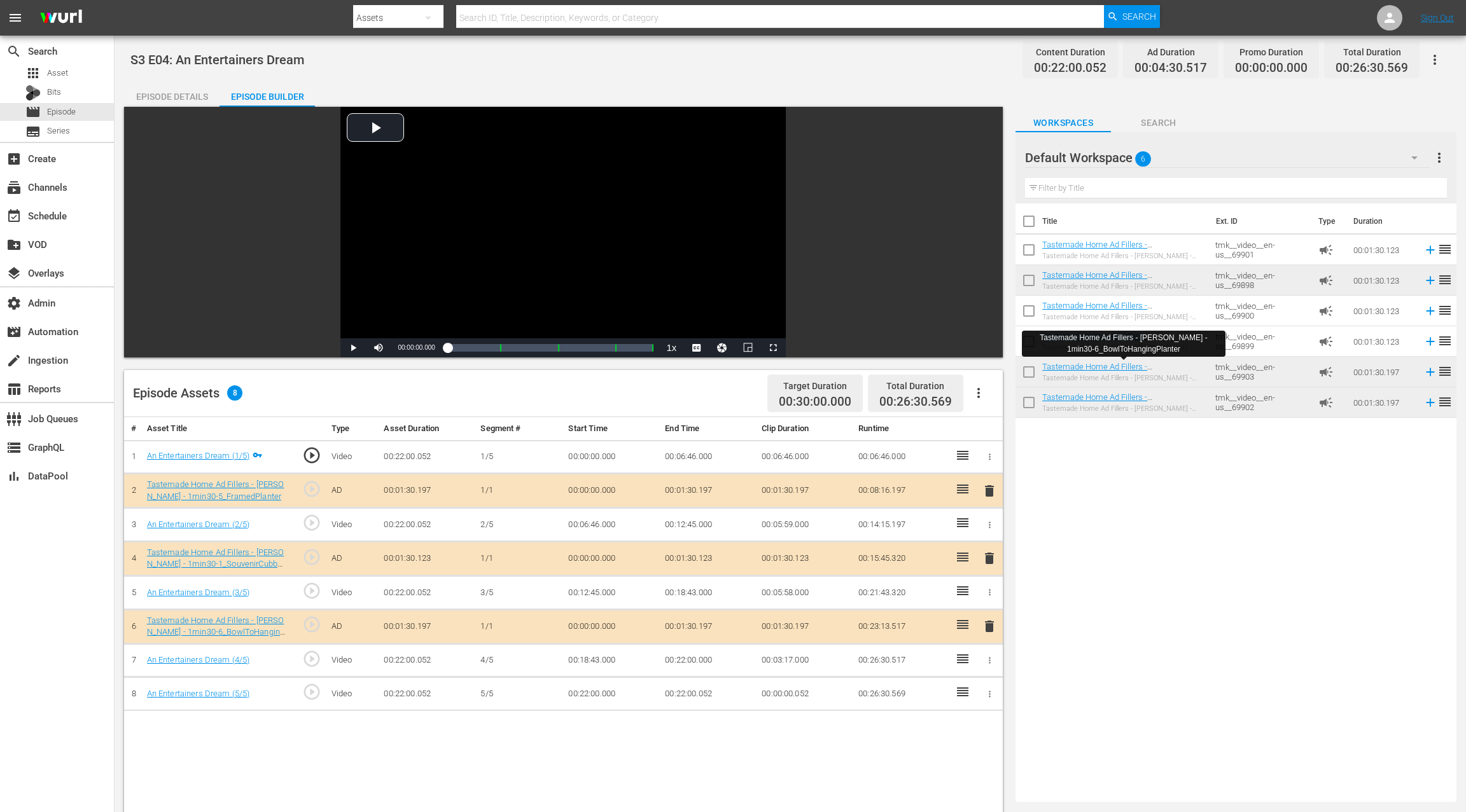
click at [185, 61] on span "S3 E04: An Entertainers Dream" at bounding box center [217, 59] width 174 height 15
drag, startPoint x: 185, startPoint y: 61, endPoint x: 280, endPoint y: 60, distance: 95.0
click at [280, 60] on span "S3 E04: An Entertainers Dream" at bounding box center [217, 59] width 174 height 15
copy span "An Entertainers Dream"
click at [150, 92] on div "Episode Details" at bounding box center [172, 97] width 95 height 31
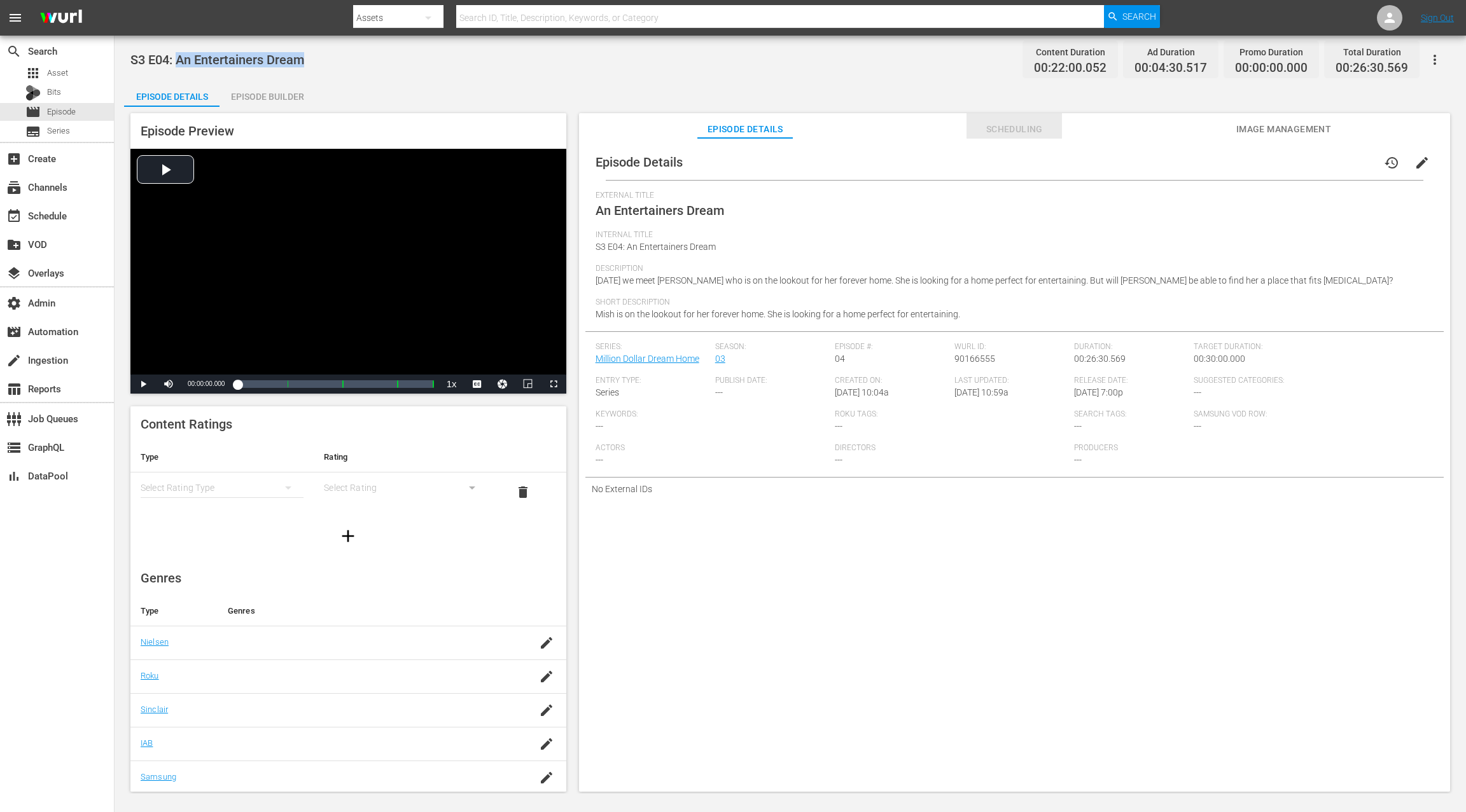
drag, startPoint x: 1014, startPoint y: 120, endPoint x: 980, endPoint y: 115, distance: 34.4
click at [995, 116] on button "Scheduling" at bounding box center [1014, 126] width 95 height 25
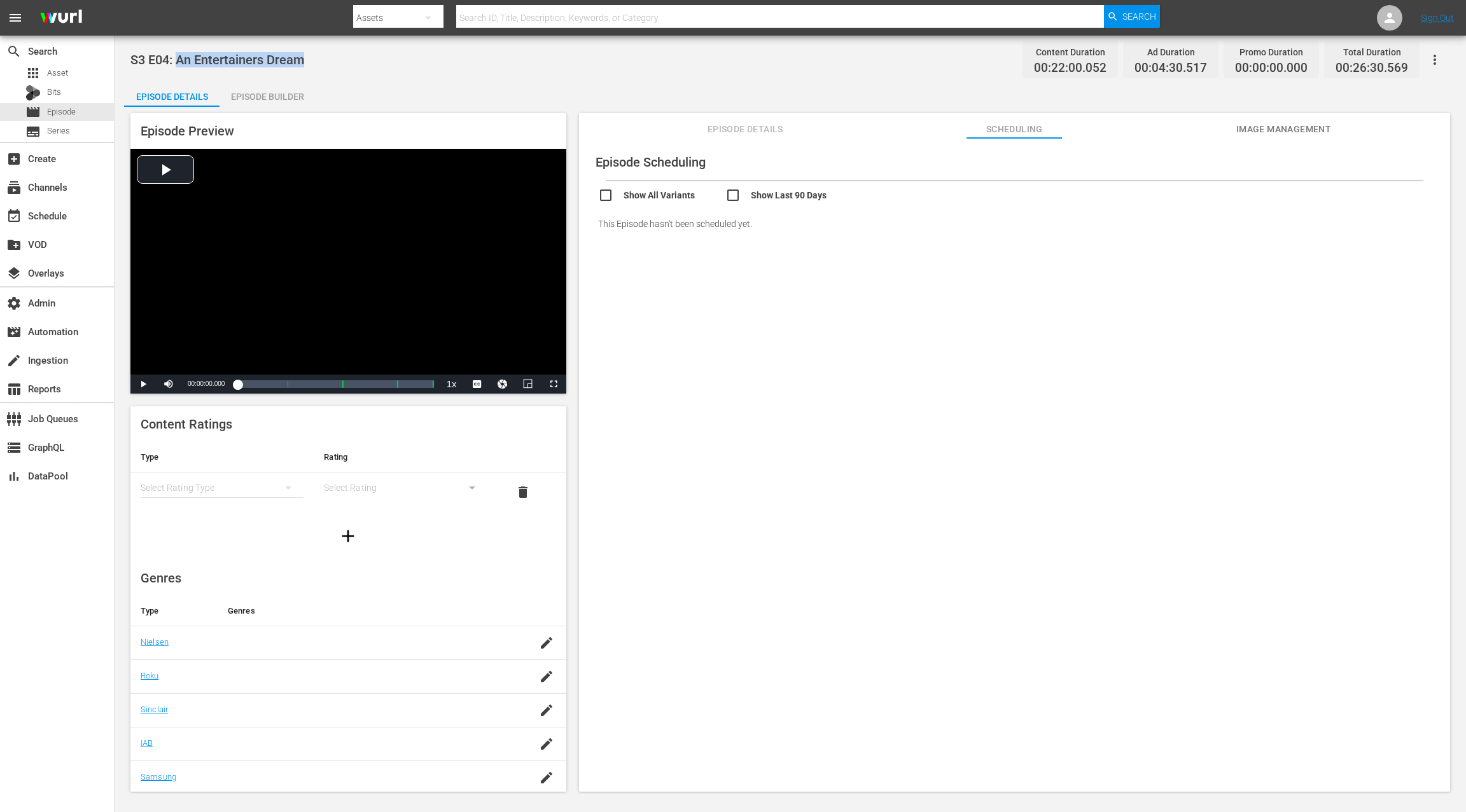
click at [744, 136] on span "Episode Details" at bounding box center [745, 129] width 95 height 16
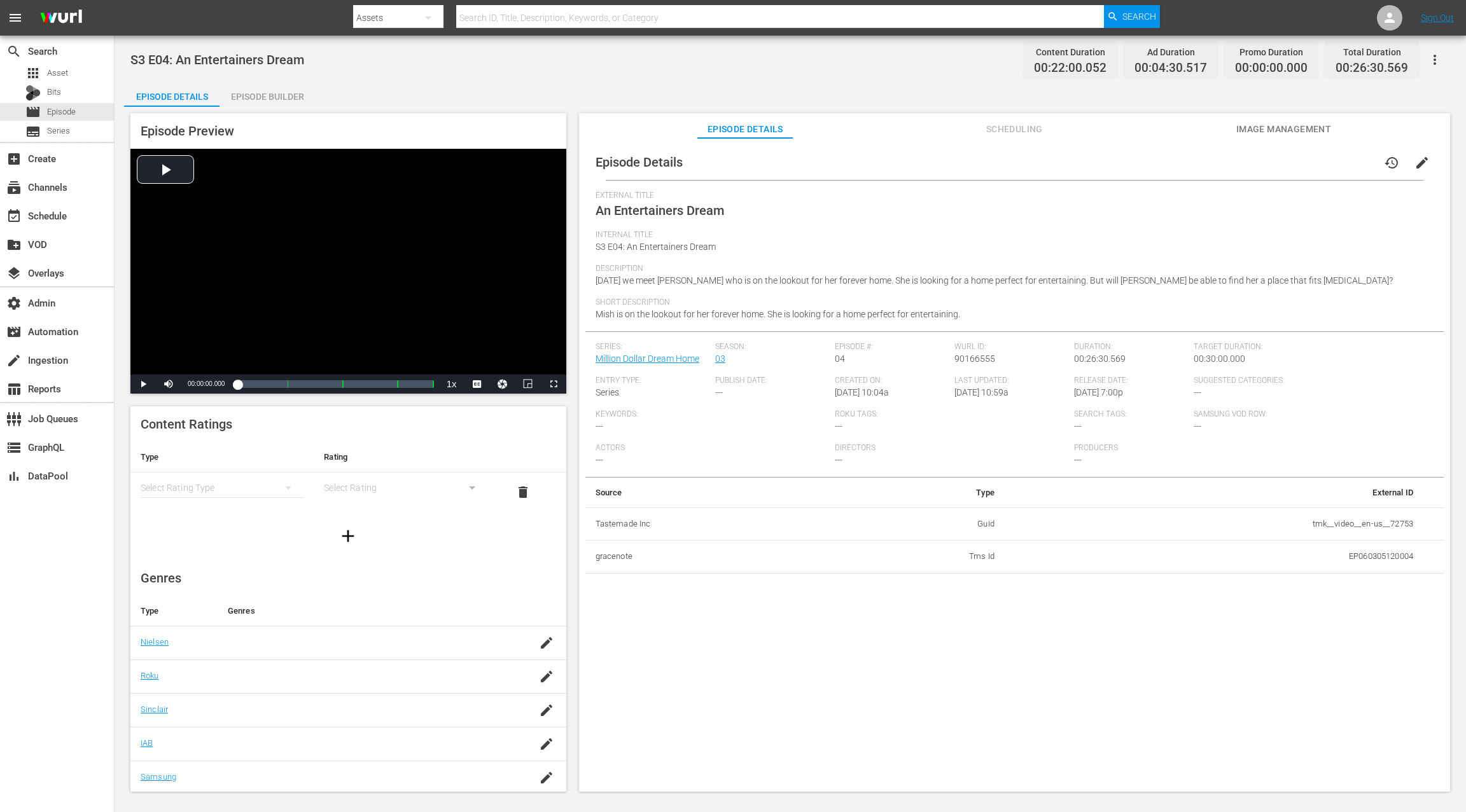
click at [1311, 524] on td "tmk__video__en-us__72753" at bounding box center [1214, 524] width 418 height 33
drag, startPoint x: 1311, startPoint y: 524, endPoint x: 1403, endPoint y: 524, distance: 92.0
click at [1403, 524] on td "tmk__video__en-us__72753" at bounding box center [1214, 524] width 418 height 33
copy td "tmk__video__en-us__72753"
click at [1419, 169] on span "edit" at bounding box center [1422, 162] width 15 height 15
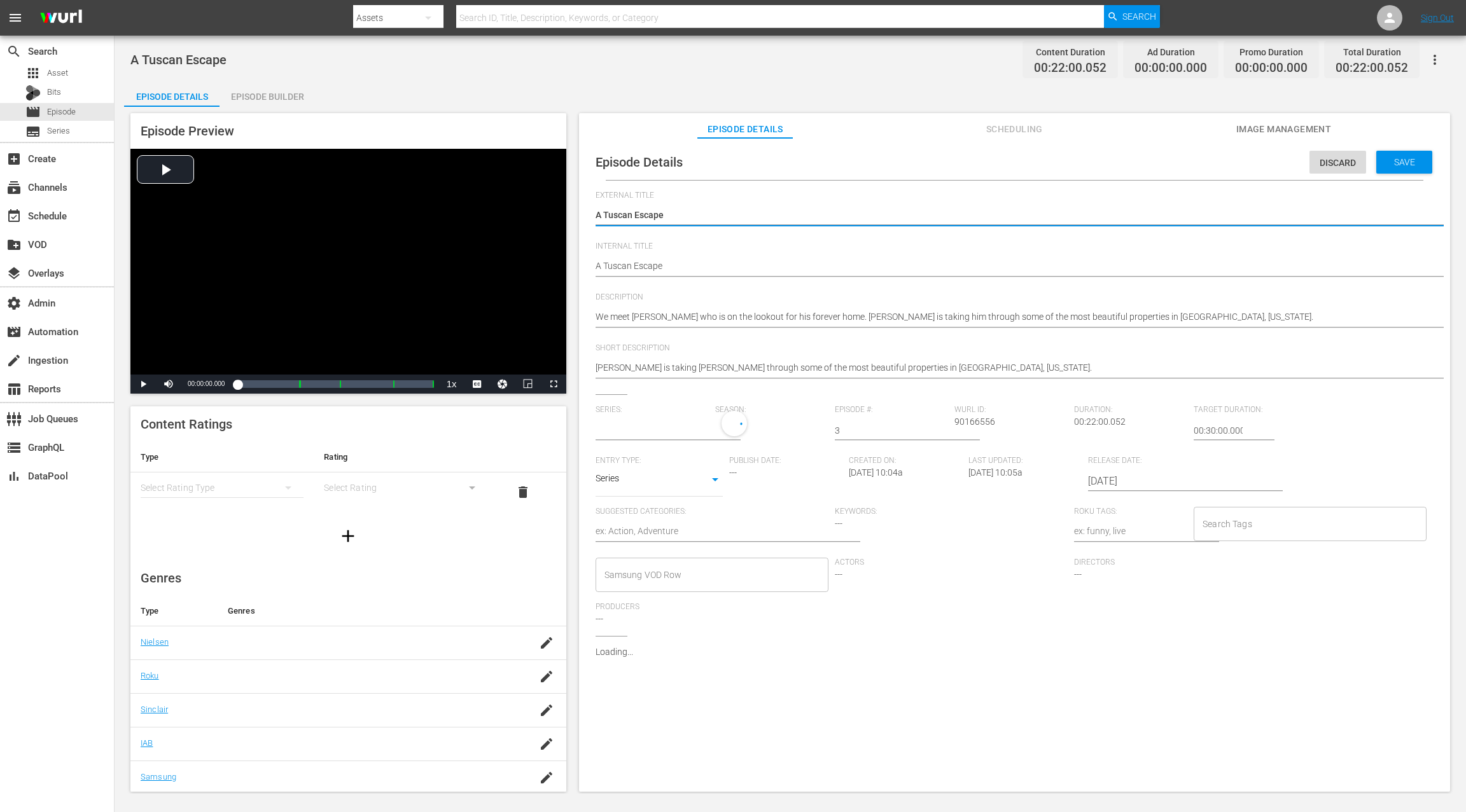
type input "Million Dollar Dream Home"
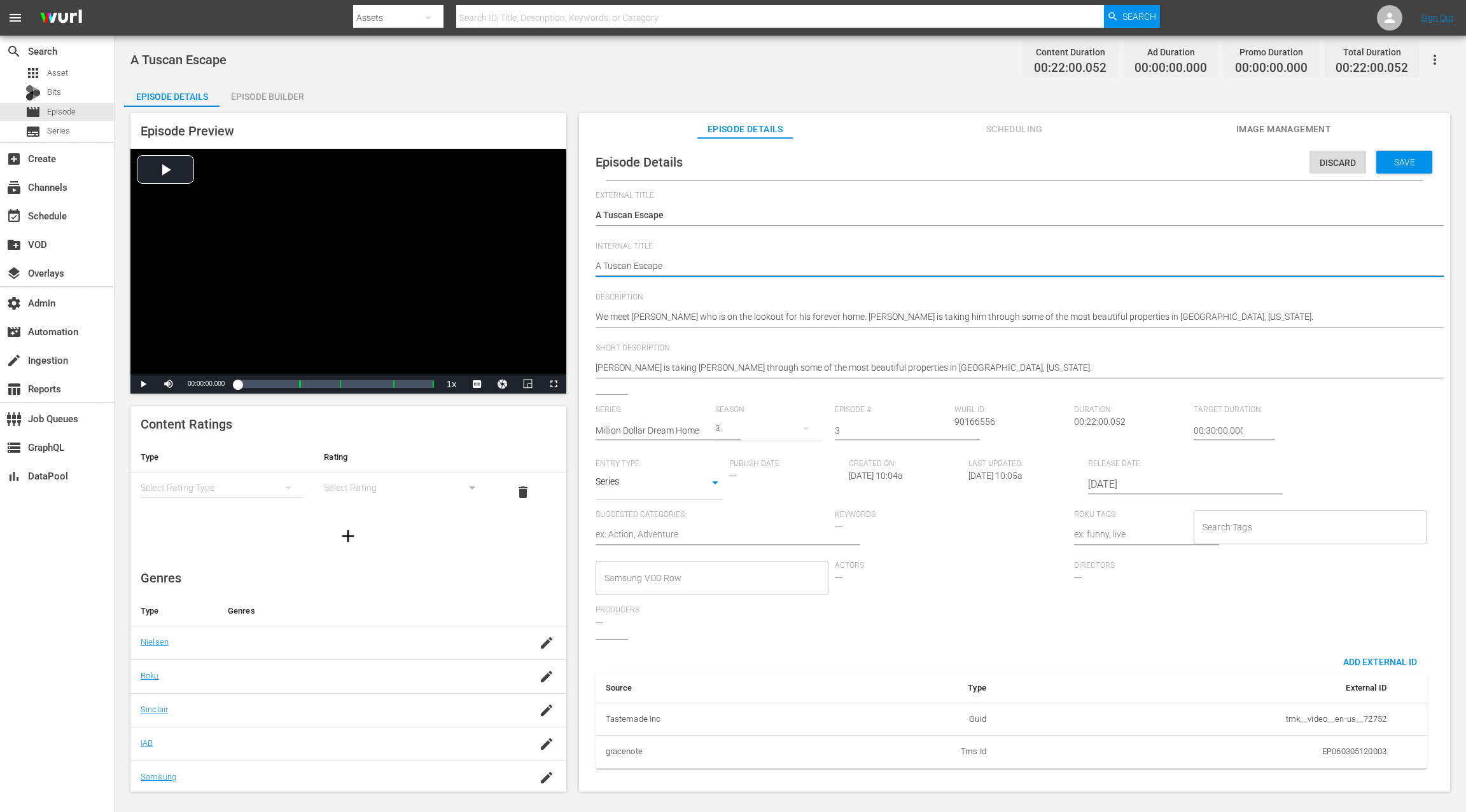
paste textarea "S3 E07:"
type textarea "S3 E07: A Tuscan Escape"
drag, startPoint x: 620, startPoint y: 265, endPoint x: 631, endPoint y: 243, distance: 24.6
click at [620, 265] on textarea "A Tuscan Escape" at bounding box center [1011, 267] width 831 height 15
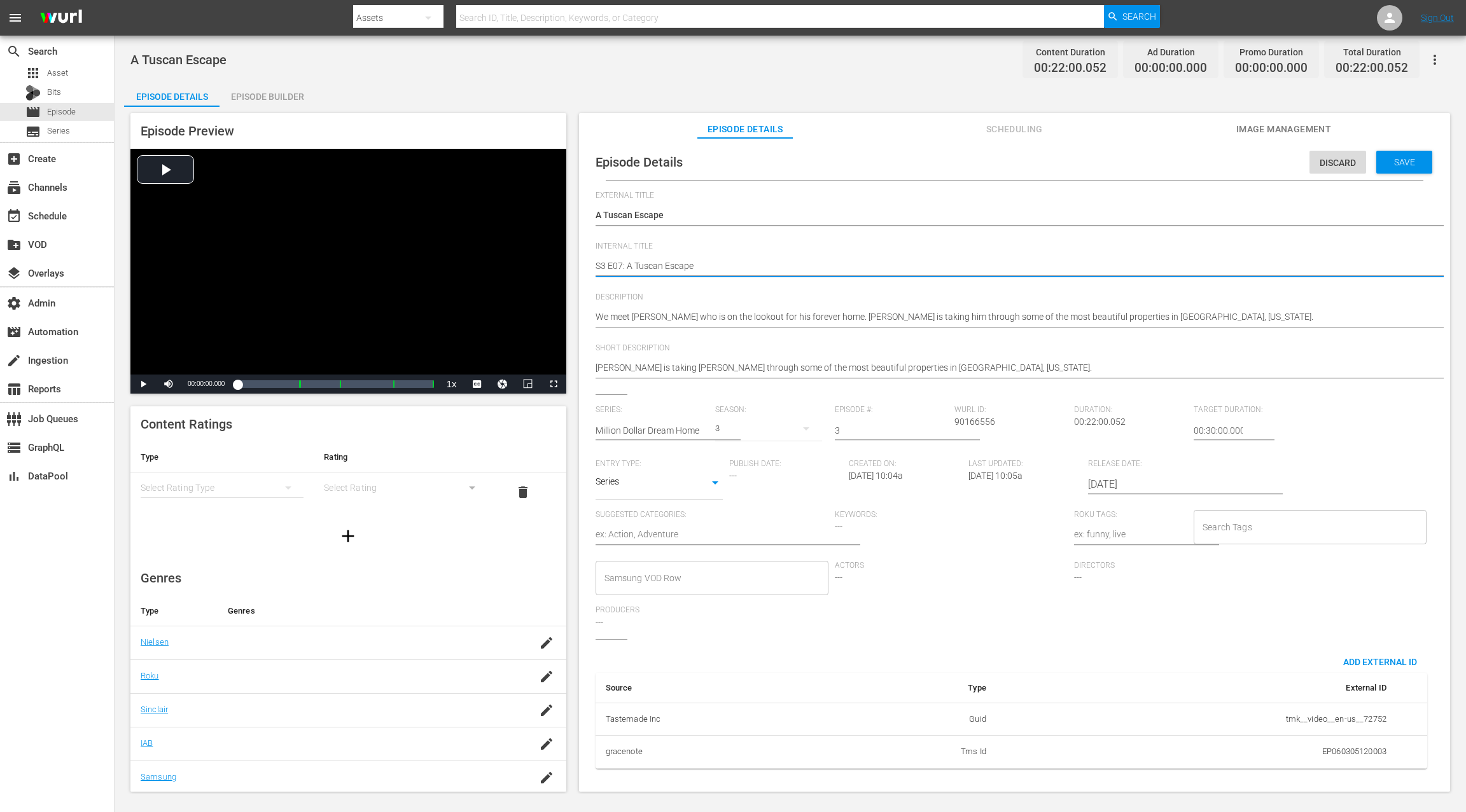
type textarea "S3 E0: A Tuscan Escape"
type textarea "S3 E03: A Tuscan Escape"
click at [1409, 158] on span "Save" at bounding box center [1404, 162] width 41 height 10
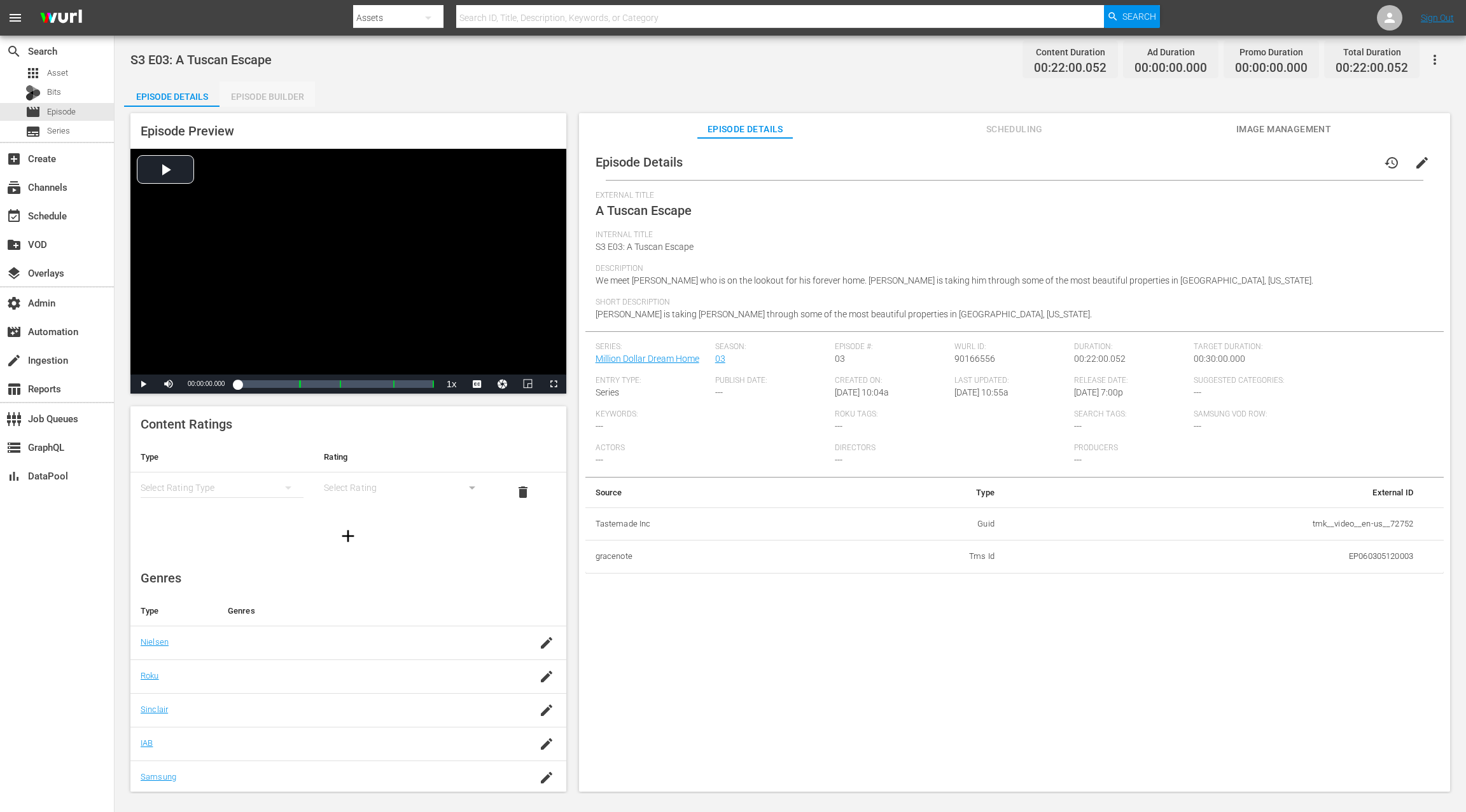
click at [275, 95] on div "Episode Builder" at bounding box center [267, 97] width 95 height 31
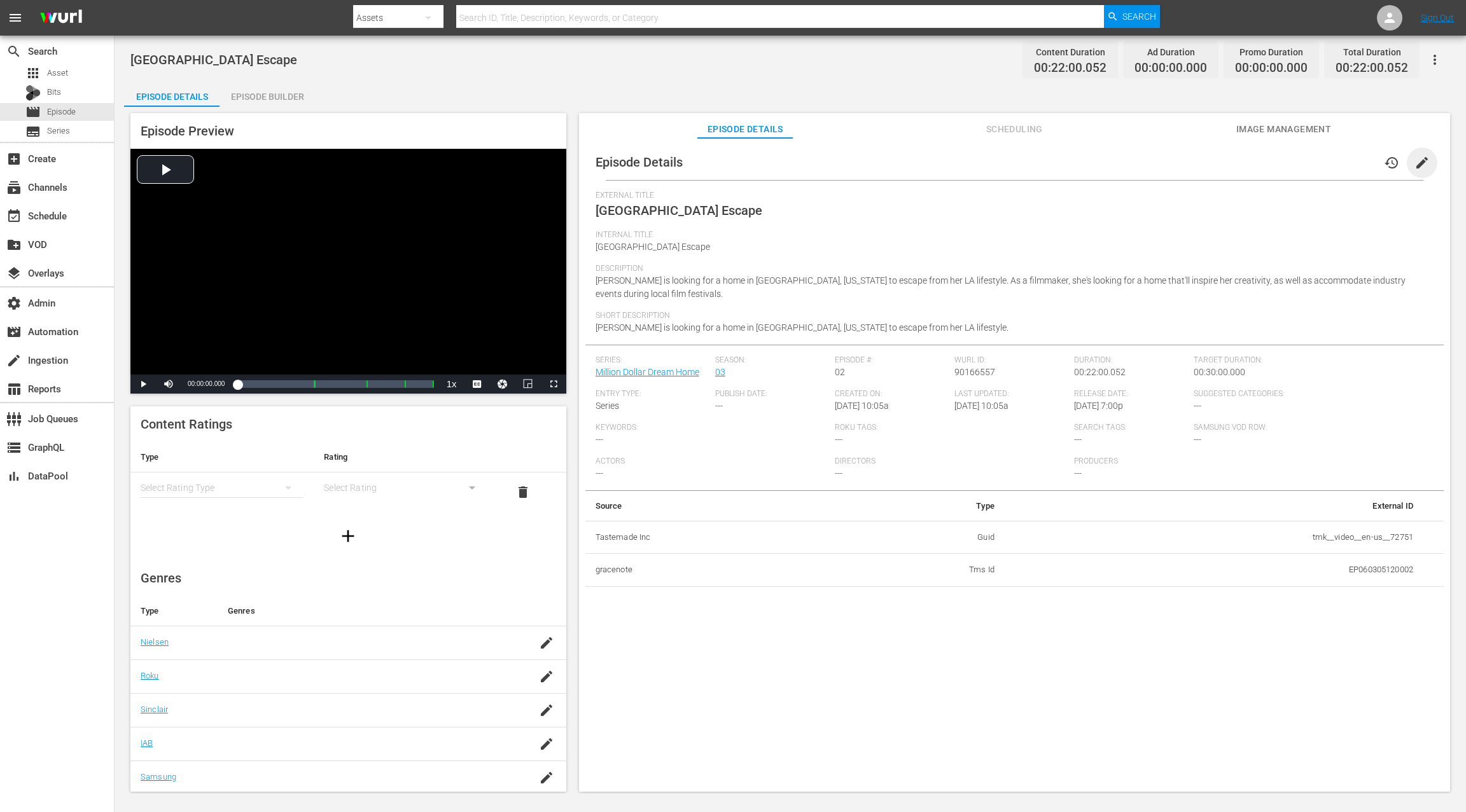
drag, startPoint x: 1409, startPoint y: 165, endPoint x: 1222, endPoint y: 190, distance: 188.7
click at [1414, 165] on span "edit" at bounding box center [1422, 162] width 15 height 15
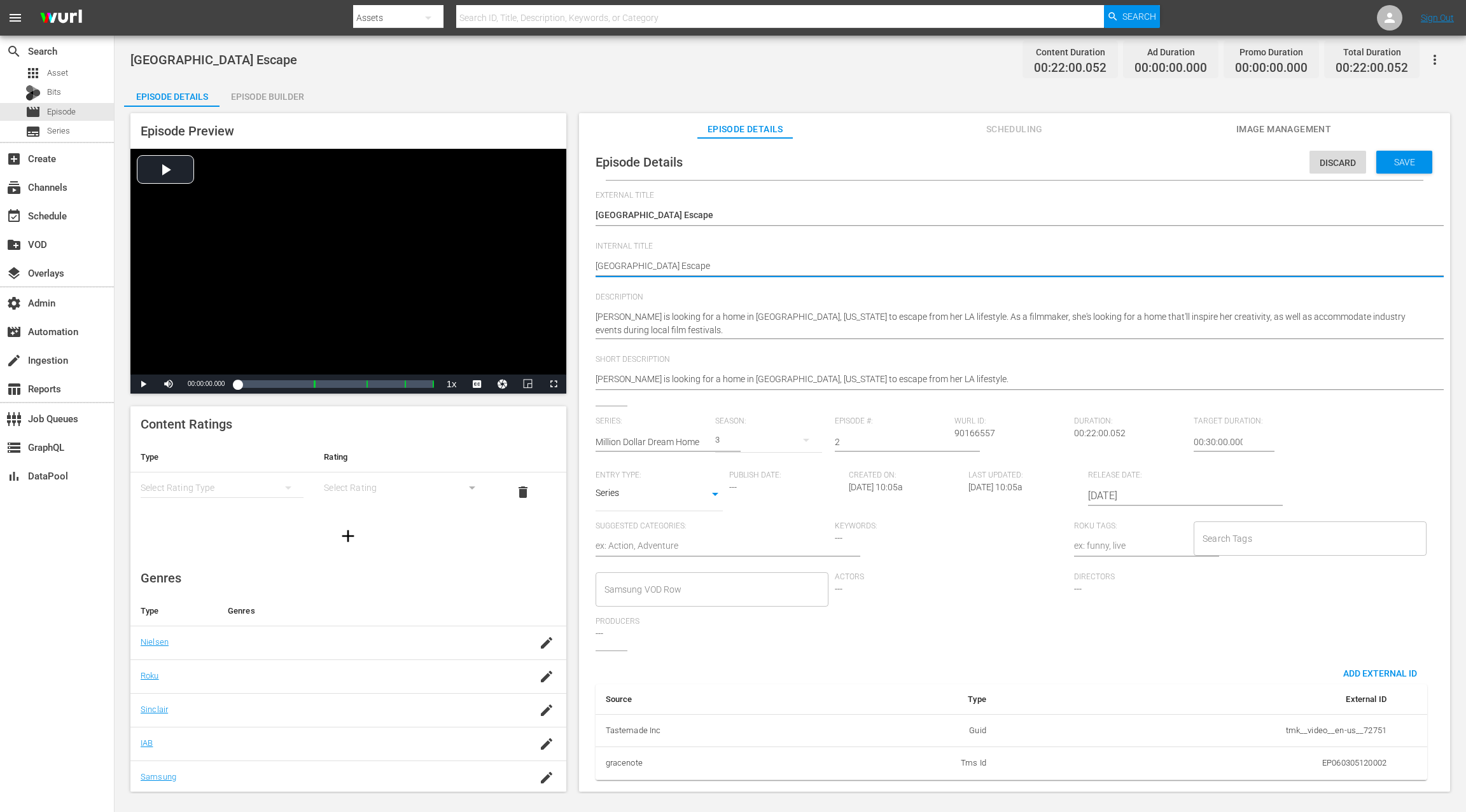
paste textarea "S3 E07:"
type textarea "S3 E07: [GEOGRAPHIC_DATA] Escape"
drag, startPoint x: 620, startPoint y: 264, endPoint x: 619, endPoint y: 218, distance: 46.0
click at [620, 264] on textarea "[GEOGRAPHIC_DATA] Escape" at bounding box center [1011, 267] width 831 height 15
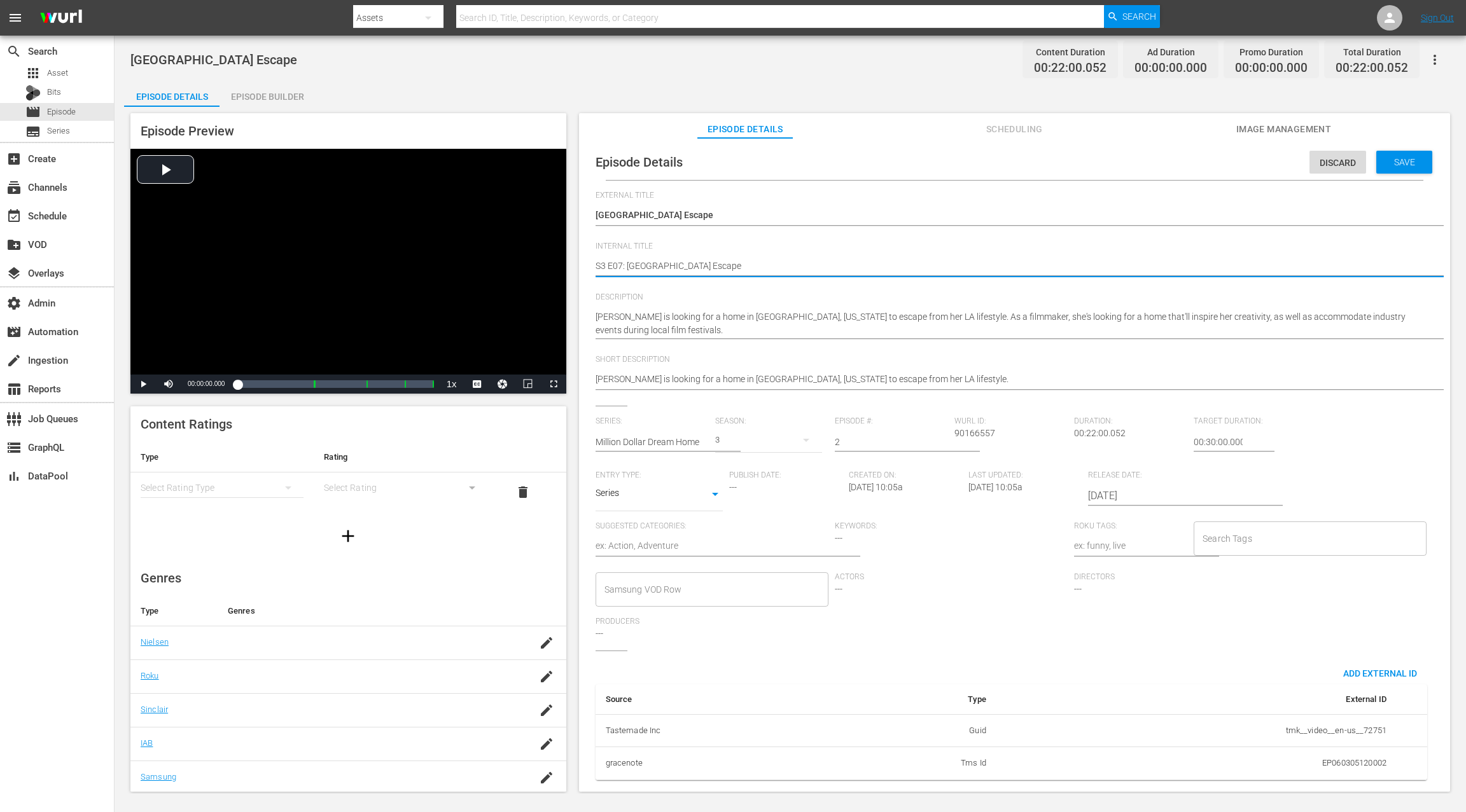
type textarea "S3 E0: [GEOGRAPHIC_DATA] Escape"
type textarea "S3 E02: [GEOGRAPHIC_DATA] Escape"
click at [1410, 158] on span "Save" at bounding box center [1404, 162] width 41 height 10
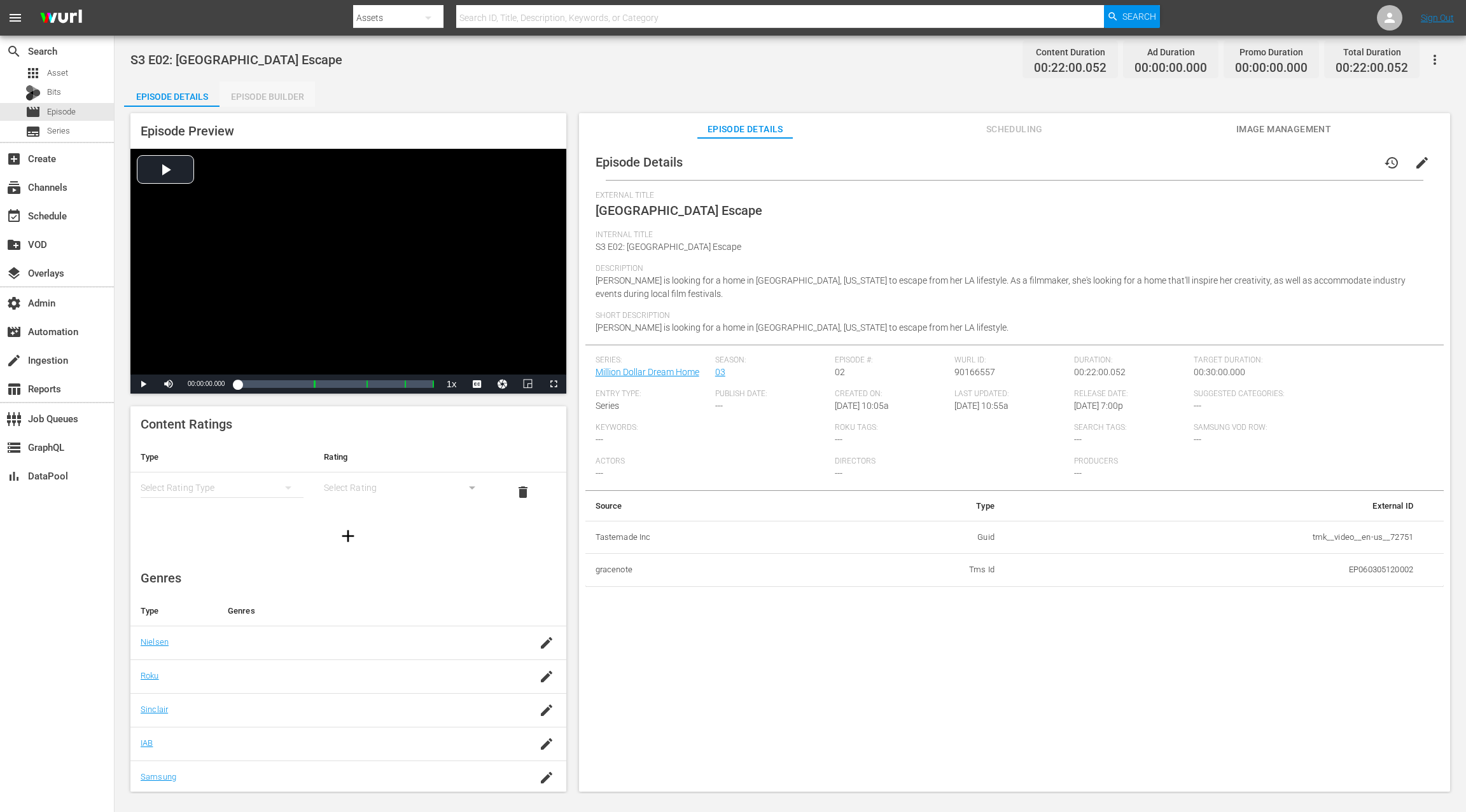
click at [274, 87] on div "Episode Builder" at bounding box center [267, 97] width 95 height 31
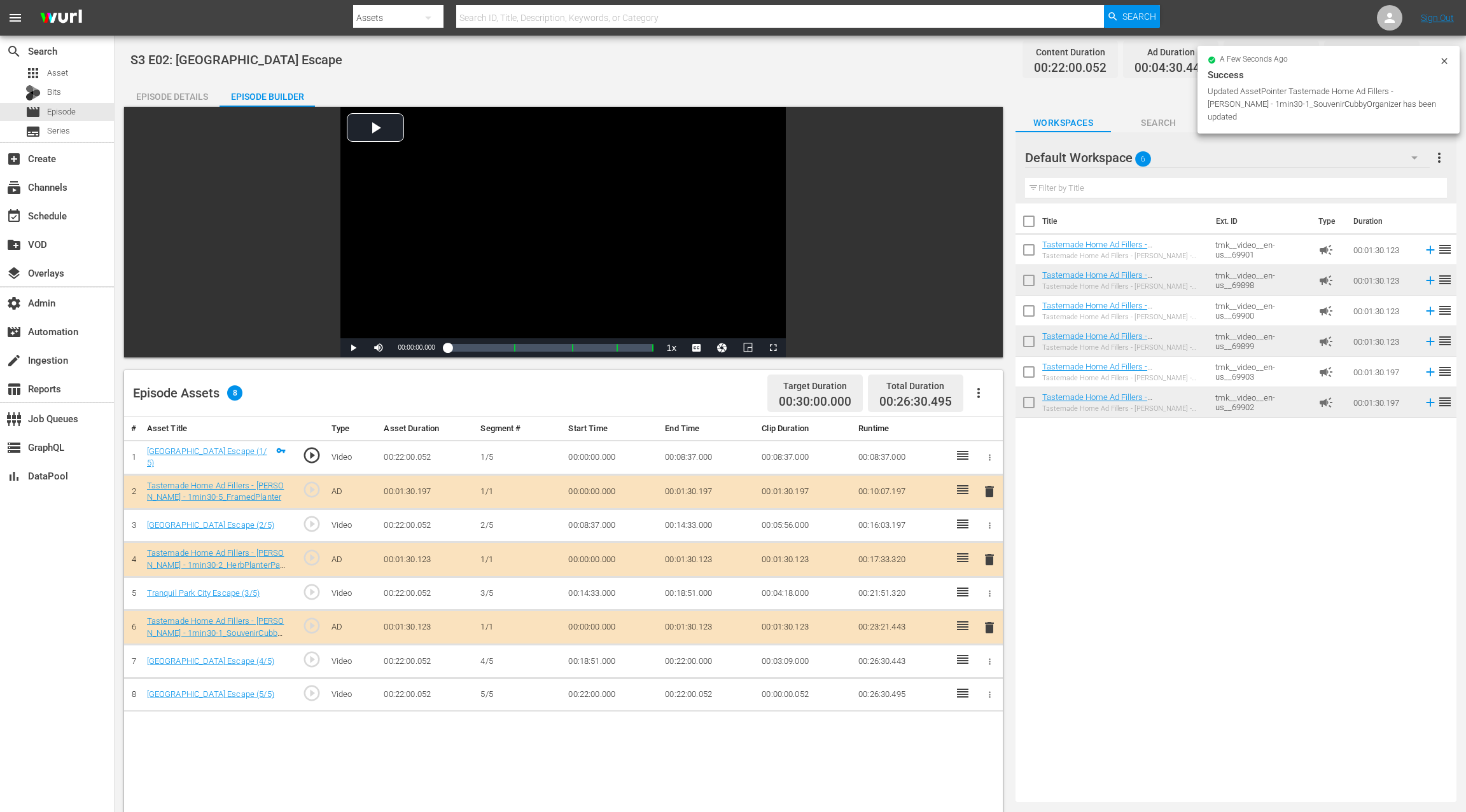
drag, startPoint x: 1093, startPoint y: 276, endPoint x: 693, endPoint y: 2, distance: 484.8
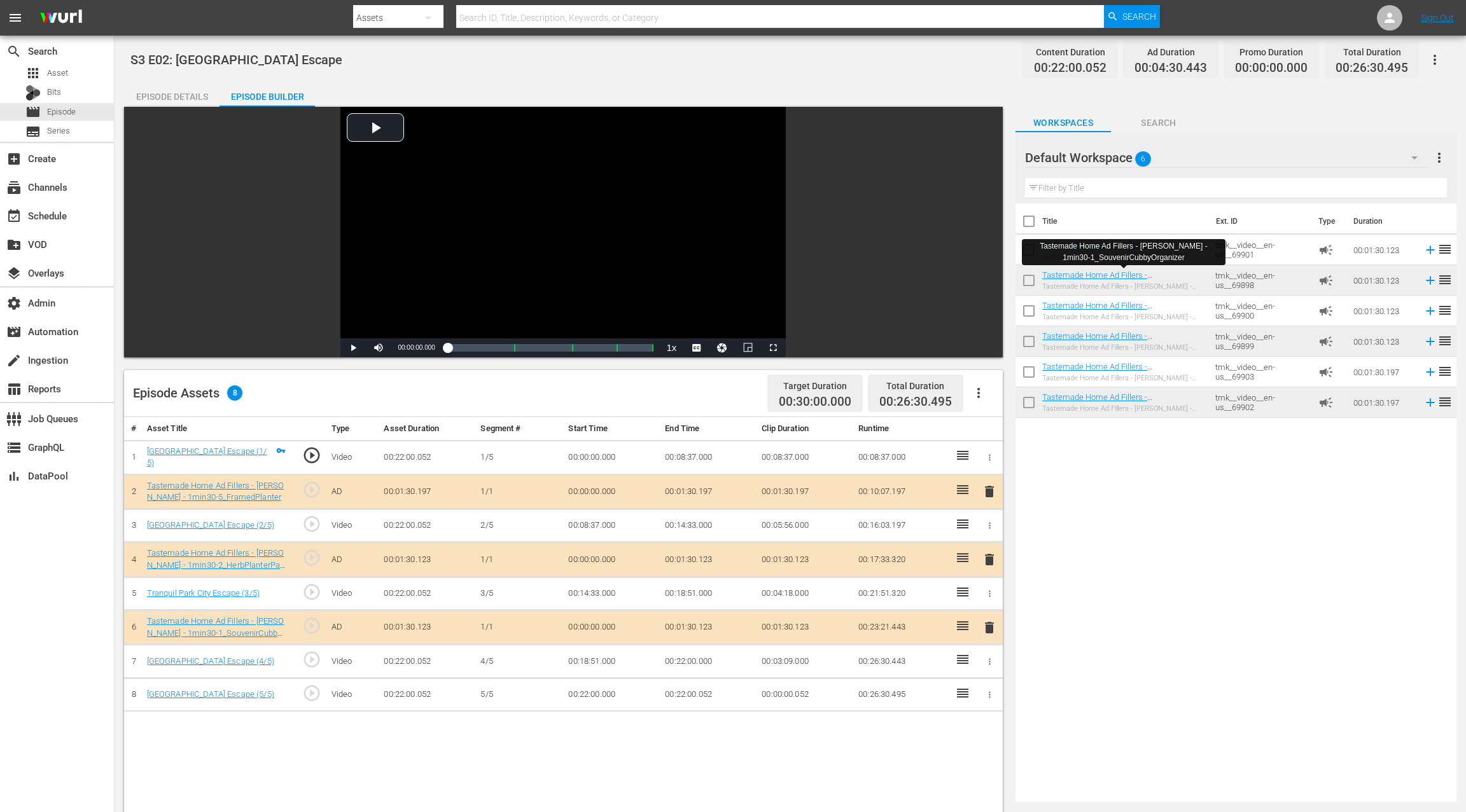
click at [208, 59] on span "S3 E02: [GEOGRAPHIC_DATA] Escape" at bounding box center [236, 59] width 212 height 15
drag, startPoint x: 208, startPoint y: 59, endPoint x: 334, endPoint y: 64, distance: 126.1
click at [334, 64] on div "S3 E02: [GEOGRAPHIC_DATA] Escape Content Duration 00:22:00.052 Ad Duration 00:0…" at bounding box center [790, 59] width 1319 height 29
copy span "[GEOGRAPHIC_DATA] Escape"
click at [181, 99] on div "Episode Details" at bounding box center [172, 97] width 95 height 31
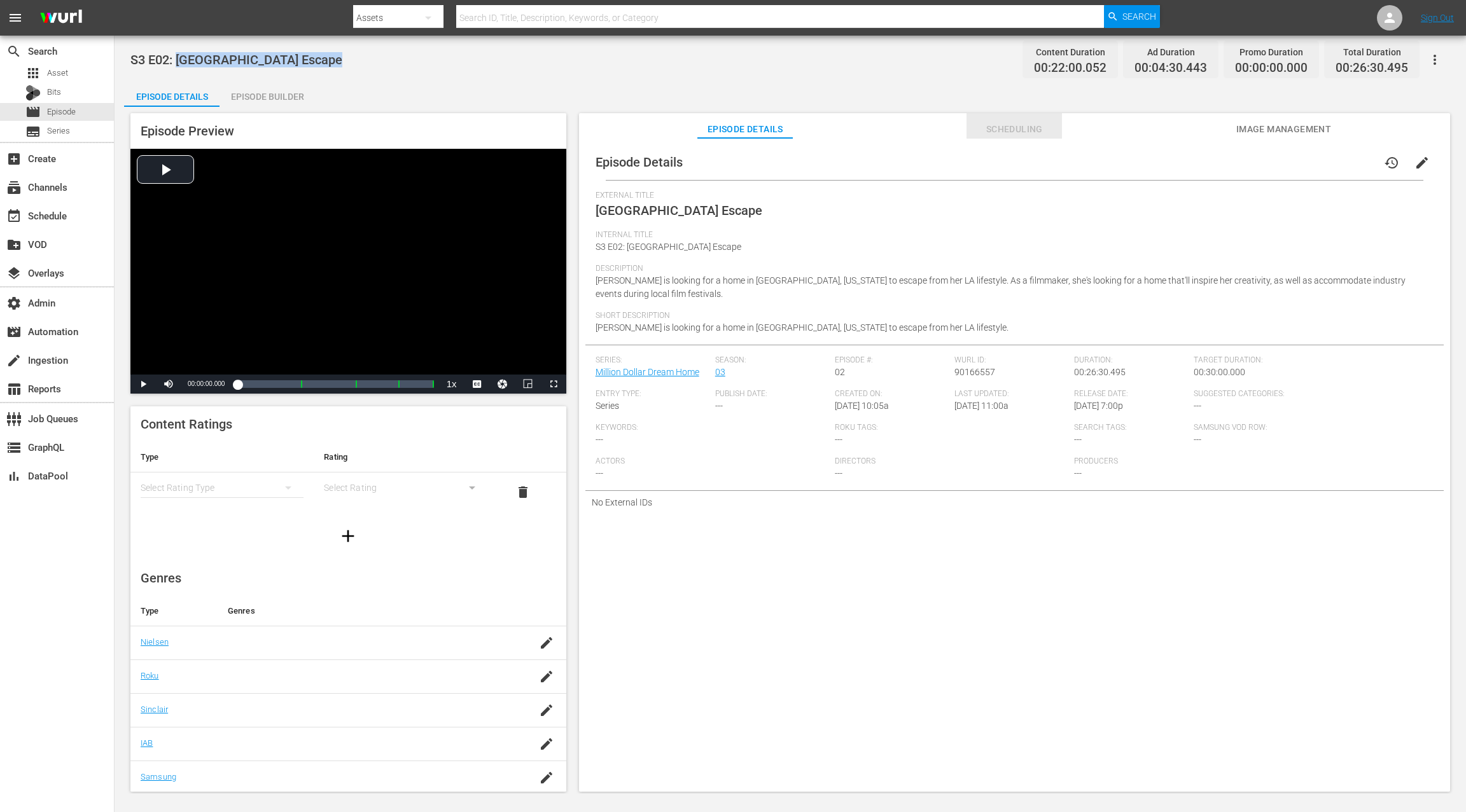
click at [1014, 134] on span "Scheduling" at bounding box center [1014, 129] width 95 height 16
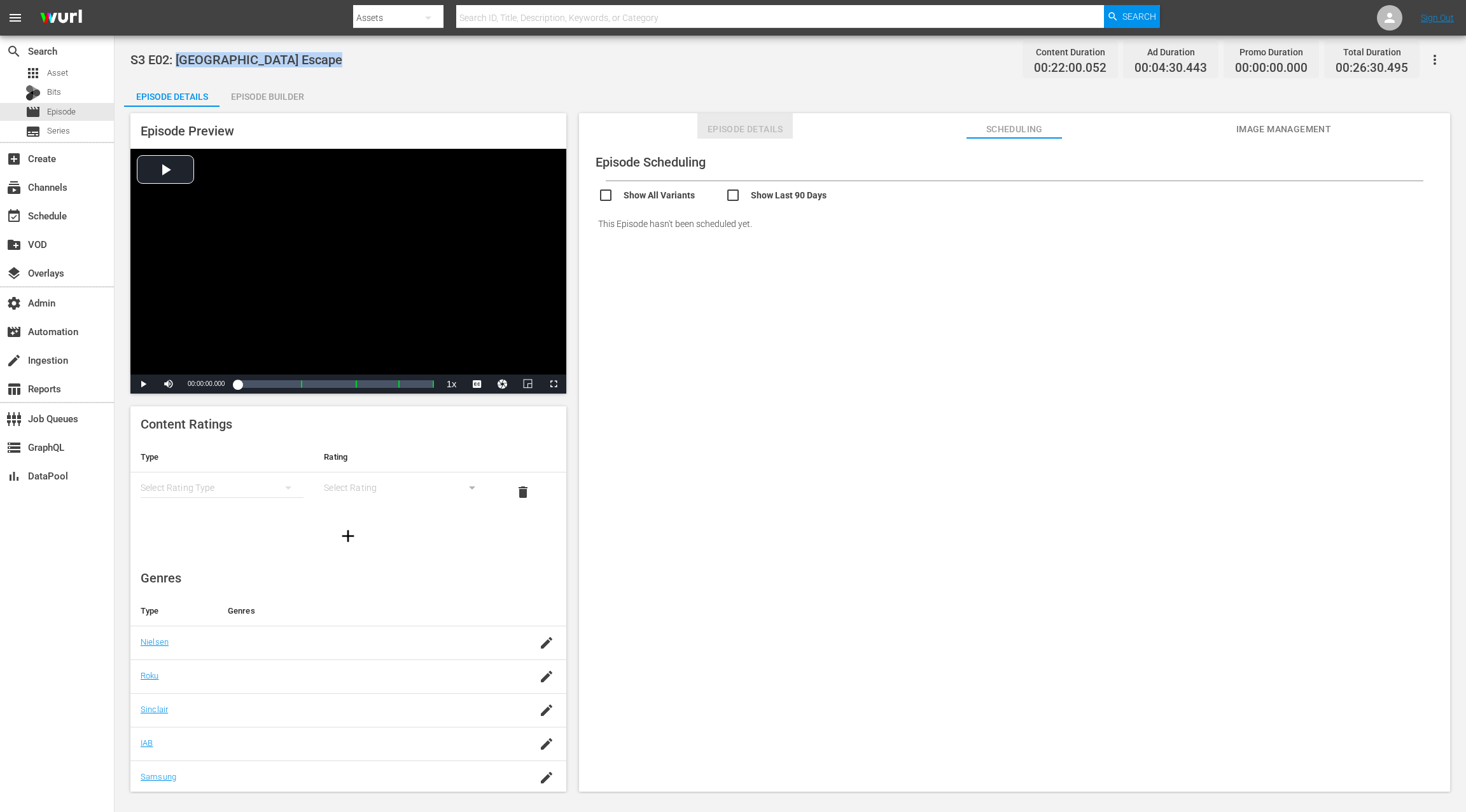
drag, startPoint x: 738, startPoint y: 128, endPoint x: 743, endPoint y: 135, distance: 8.6
click at [738, 128] on span "Episode Details" at bounding box center [745, 129] width 95 height 16
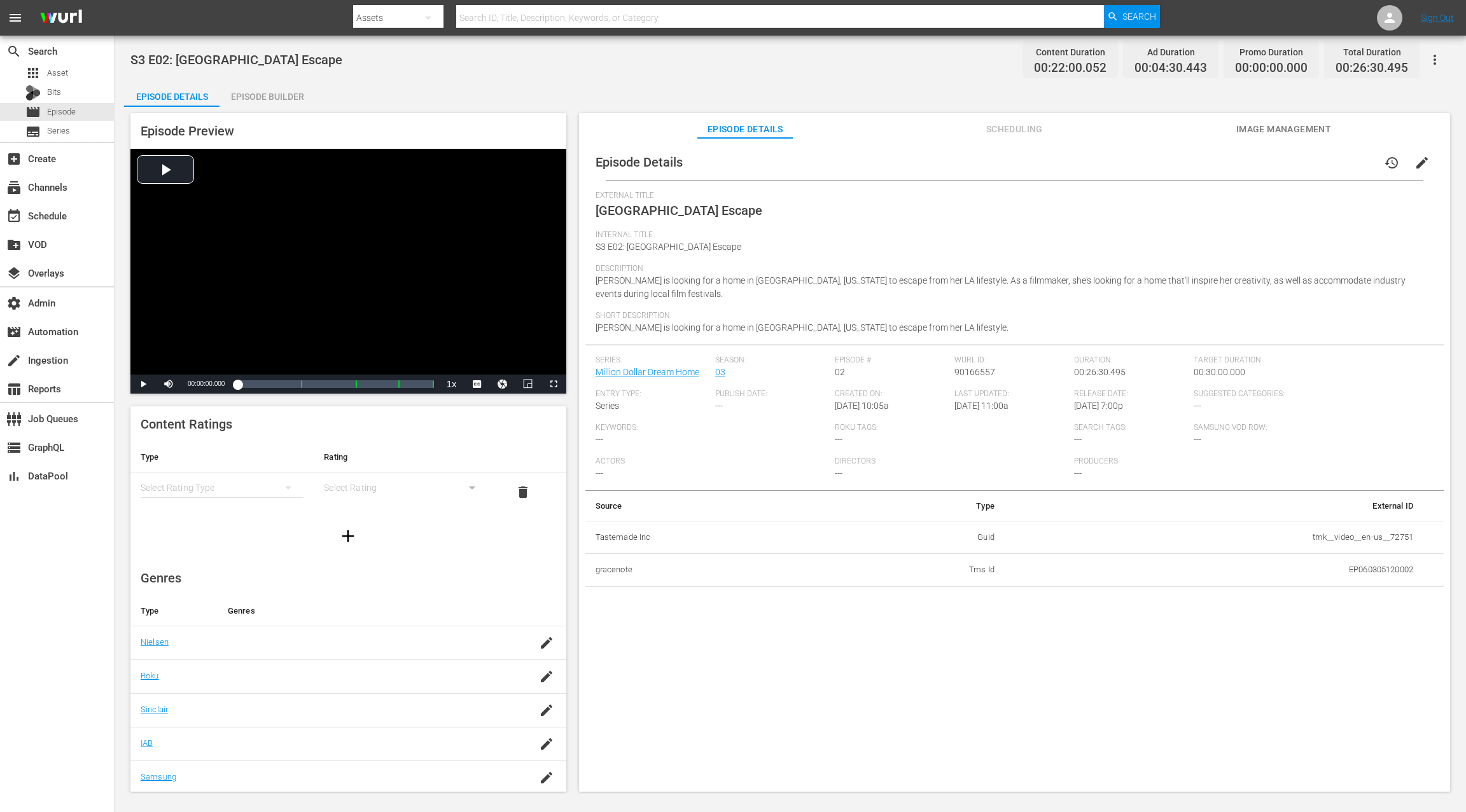
click at [1311, 540] on td "tmk__video__en-us__72751" at bounding box center [1214, 538] width 418 height 33
drag, startPoint x: 1320, startPoint y: 540, endPoint x: 1386, endPoint y: 537, distance: 66.1
click at [1387, 537] on td "tmk__video__en-us__72751" at bounding box center [1214, 538] width 418 height 33
copy td "tmk__video__en-us__72751"
click at [1414, 166] on span "edit" at bounding box center [1422, 162] width 15 height 15
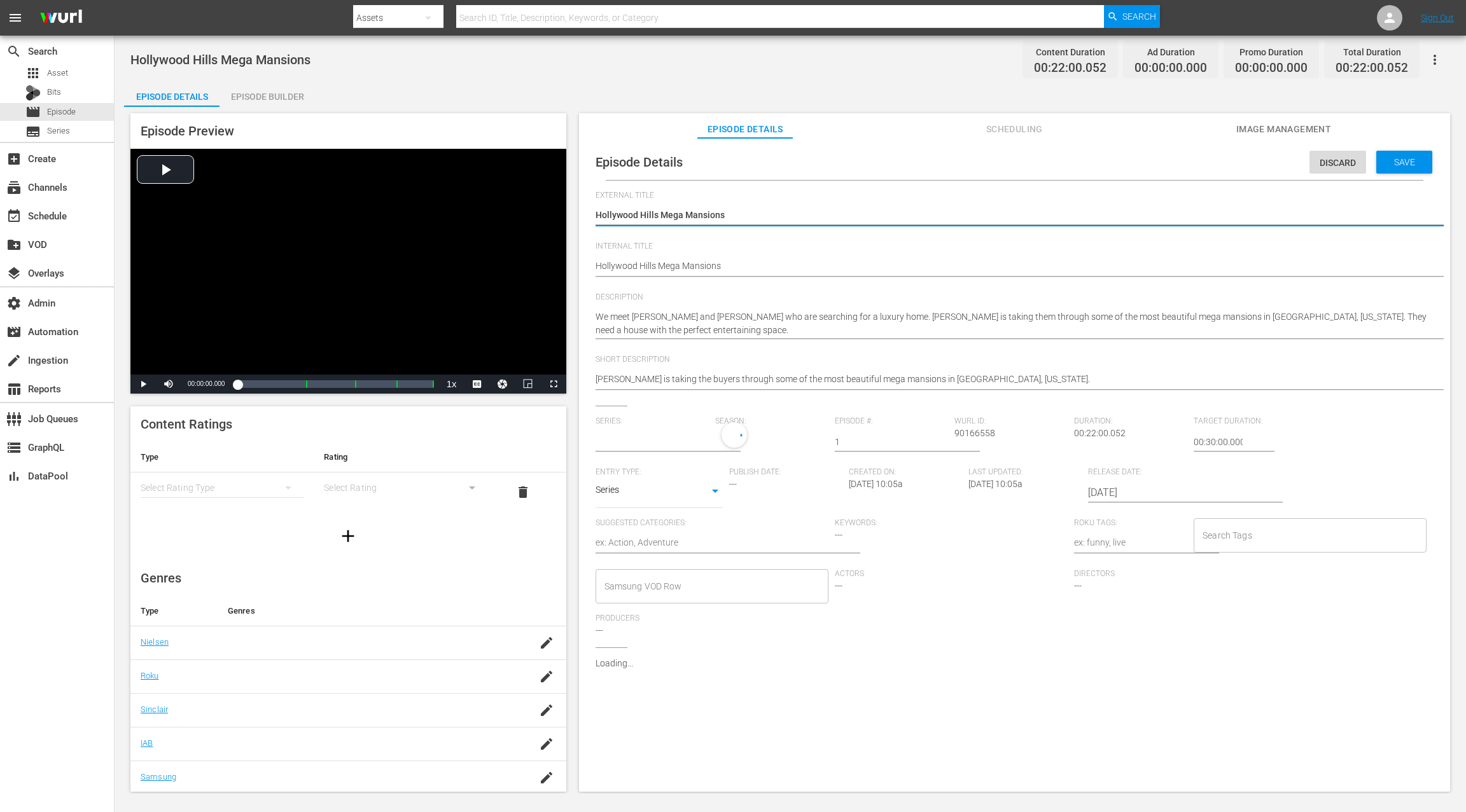
type input "Million Dollar Dream Home"
drag, startPoint x: 596, startPoint y: 268, endPoint x: 596, endPoint y: 260, distance: 8.0
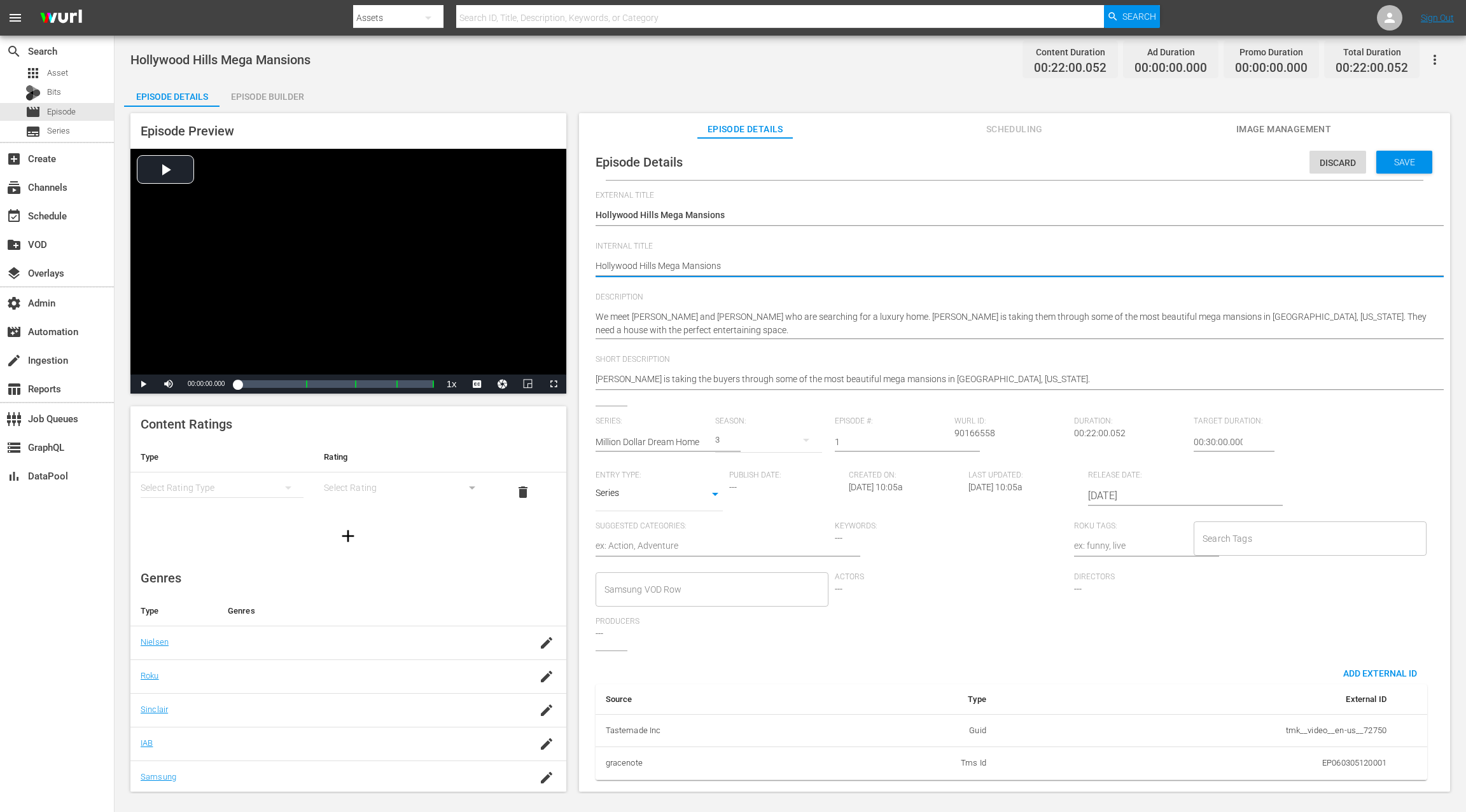
paste textarea "S3 E07:"
type textarea "S3 E07: Hollywood Hills Mega Mansions"
drag, startPoint x: 621, startPoint y: 265, endPoint x: 622, endPoint y: 238, distance: 27.0
click at [621, 265] on textarea "Hollywood Hills Mega Mansions" at bounding box center [1011, 267] width 831 height 15
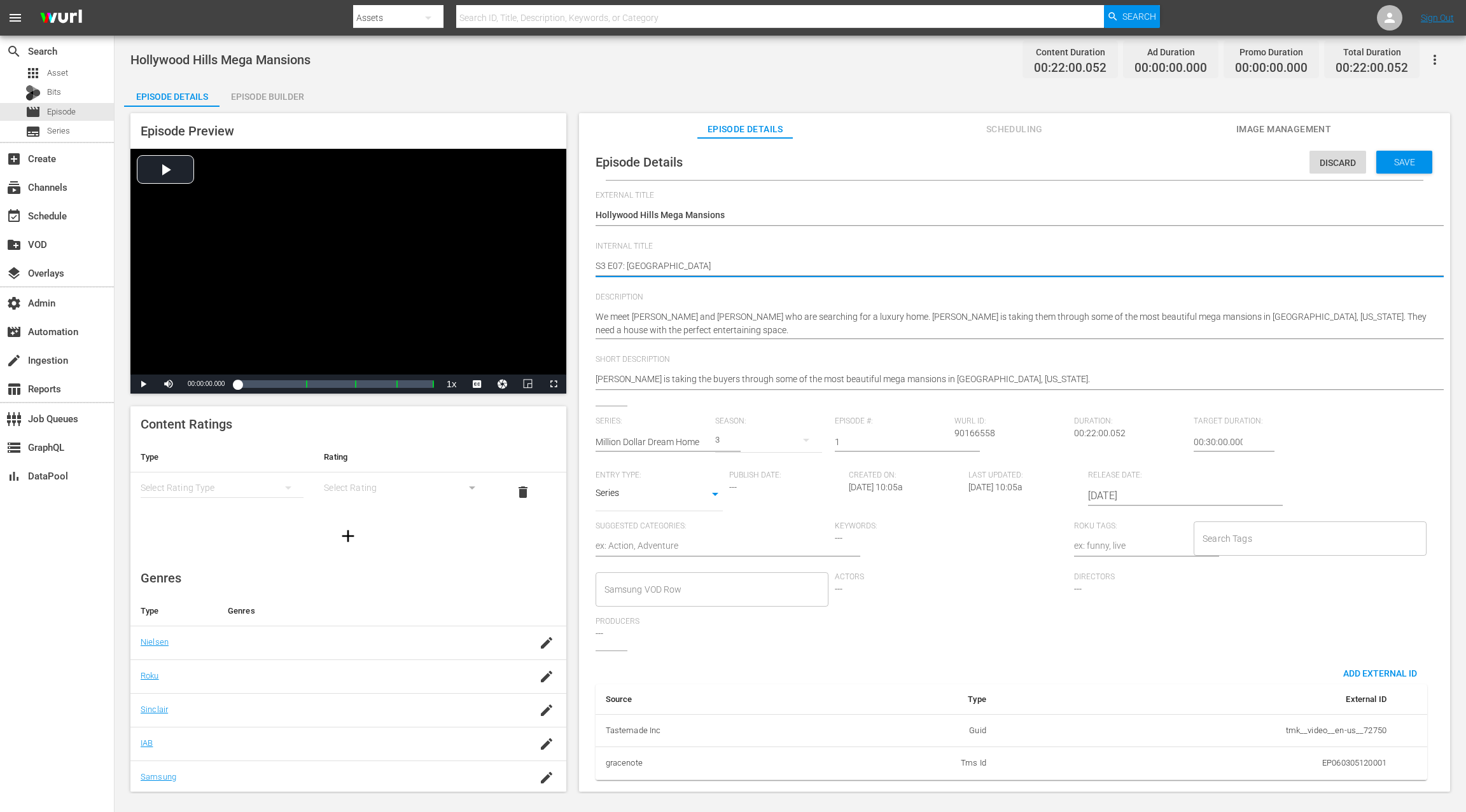
type textarea "S3 E0: Hollywood Hills Mega Mansions"
type textarea "S3 E01: [GEOGRAPHIC_DATA]"
click at [1409, 157] on span "Save" at bounding box center [1404, 162] width 41 height 10
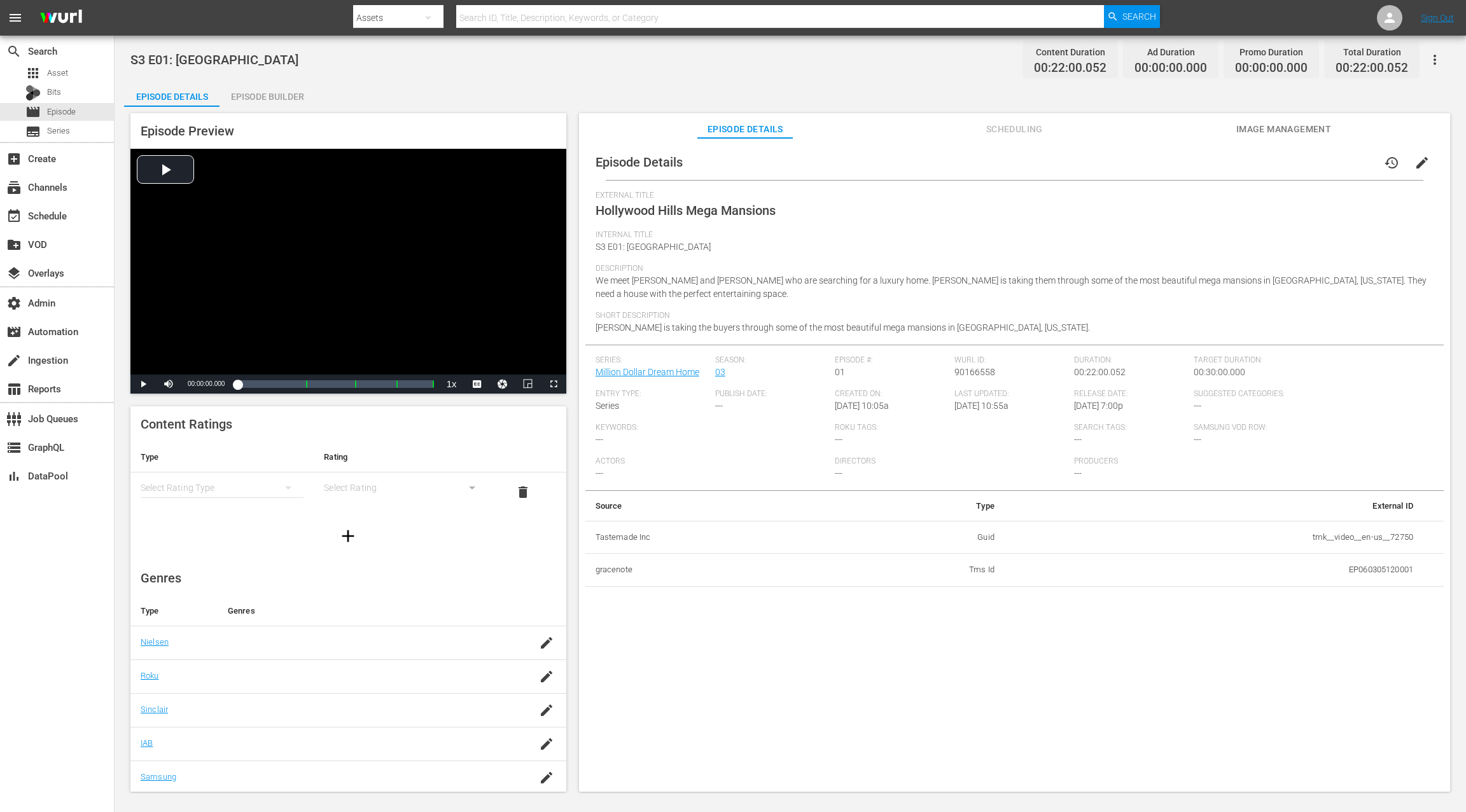
click at [288, 98] on div "Episode Builder" at bounding box center [267, 97] width 95 height 31
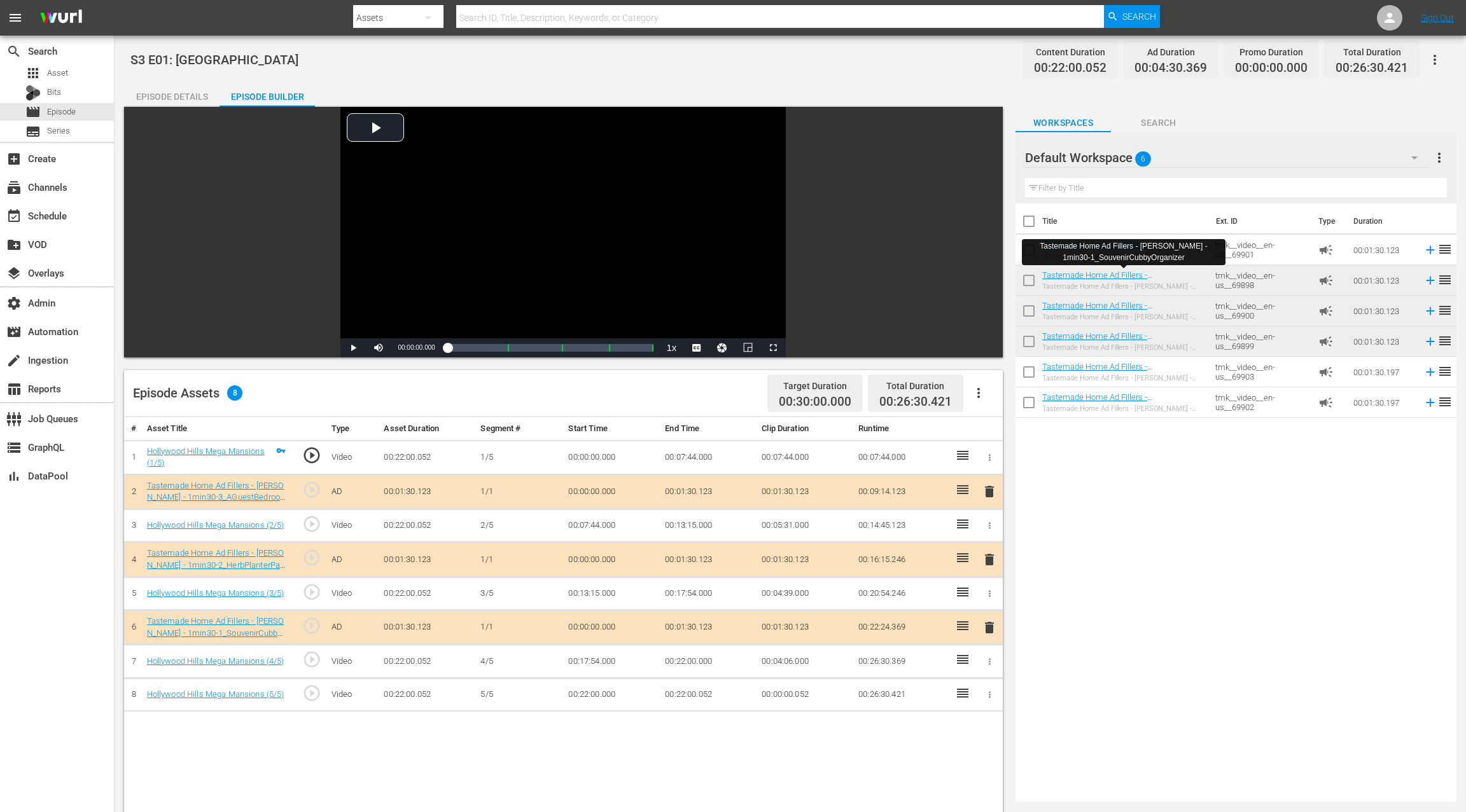
click at [208, 55] on span "S3 E01: [GEOGRAPHIC_DATA]" at bounding box center [215, 59] width 168 height 15
drag, startPoint x: 208, startPoint y: 55, endPoint x: 311, endPoint y: 63, distance: 103.3
click at [299, 63] on span "S3 E01: [GEOGRAPHIC_DATA]" at bounding box center [215, 59] width 168 height 15
copy span "Hollywood Hills Mega Mansions"
click at [158, 96] on div "Episode Details" at bounding box center [172, 97] width 95 height 31
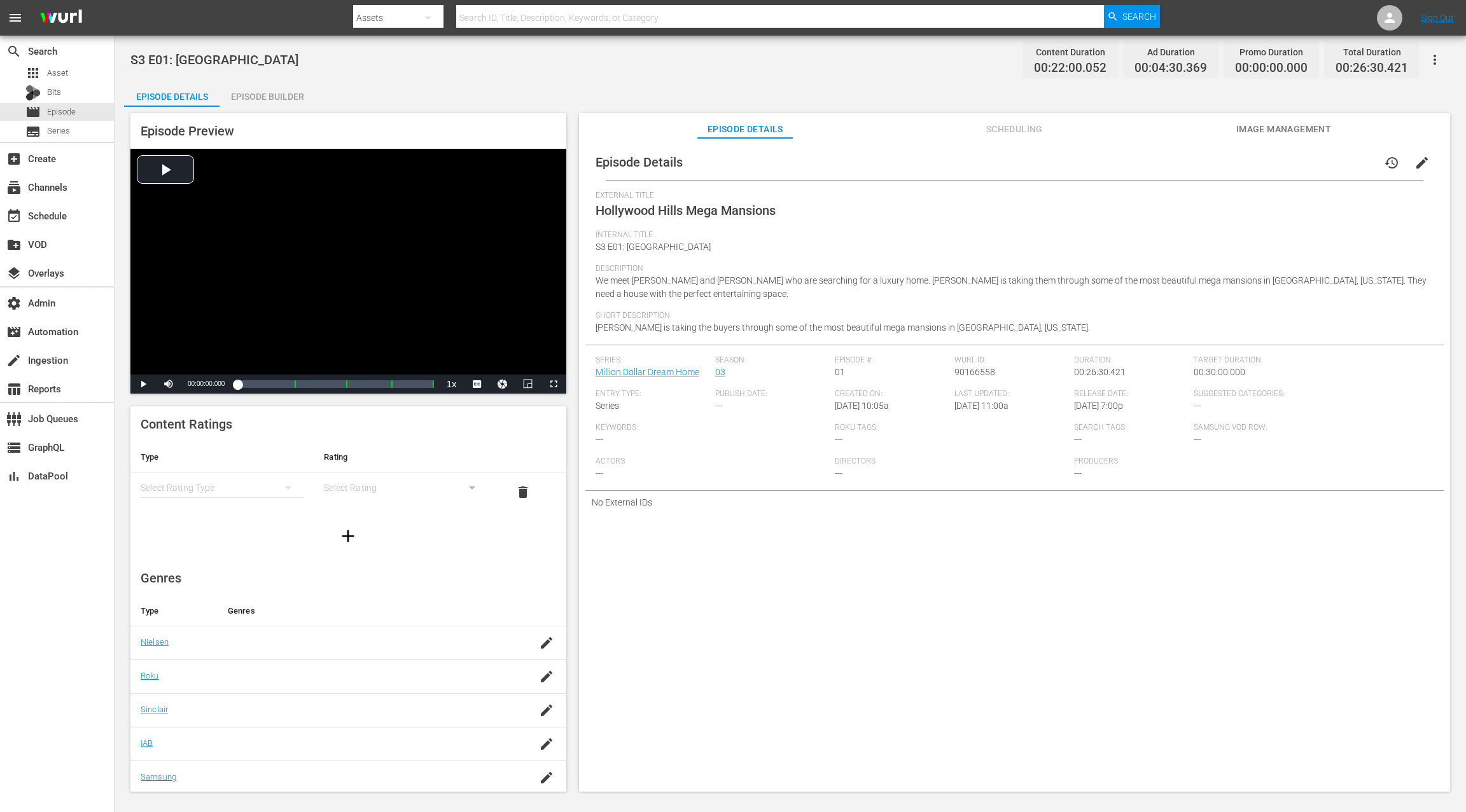
drag, startPoint x: 999, startPoint y: 128, endPoint x: 838, endPoint y: 115, distance: 161.5
click at [994, 126] on span "Scheduling" at bounding box center [1014, 129] width 95 height 16
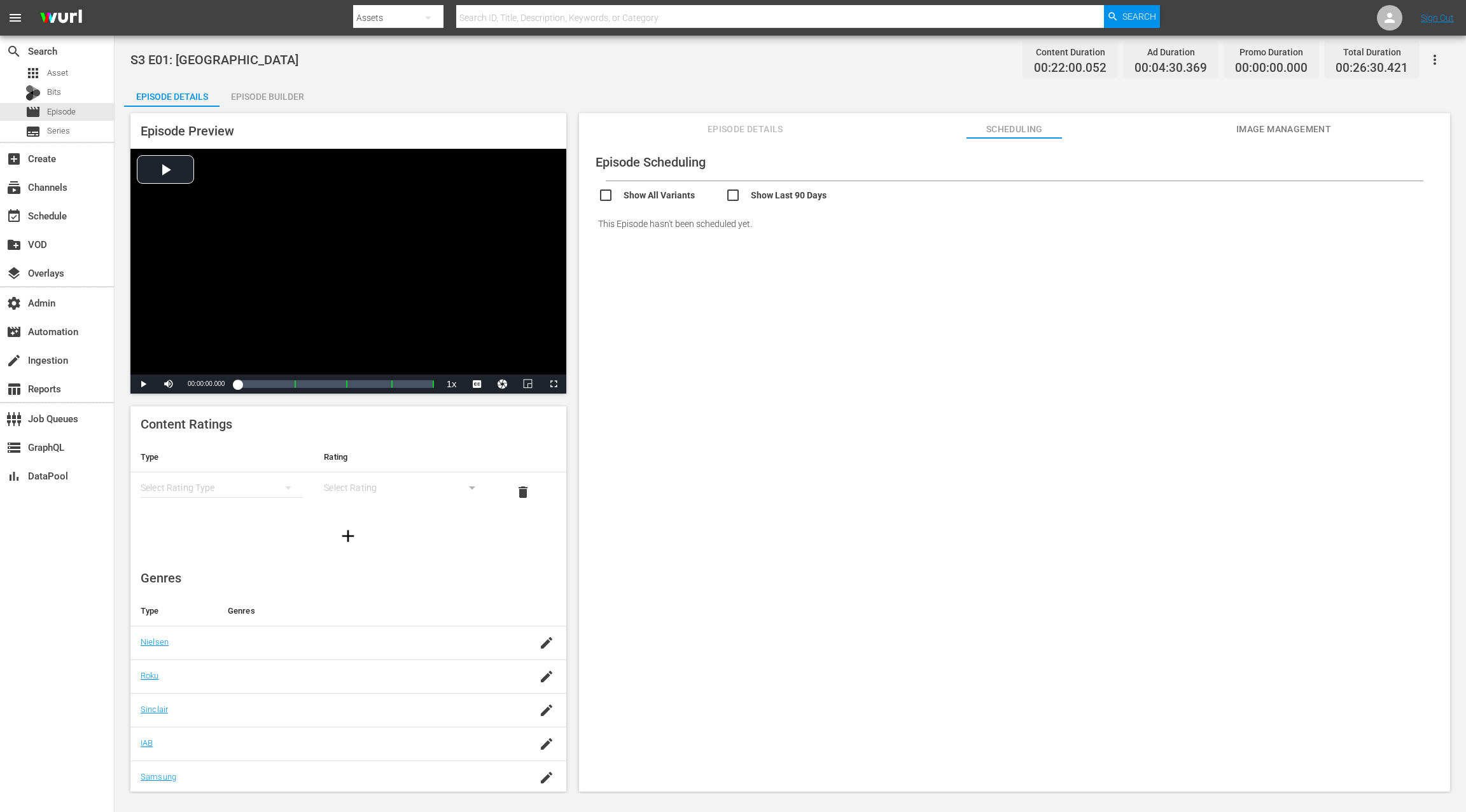
click at [747, 129] on span "Episode Details" at bounding box center [745, 129] width 95 height 16
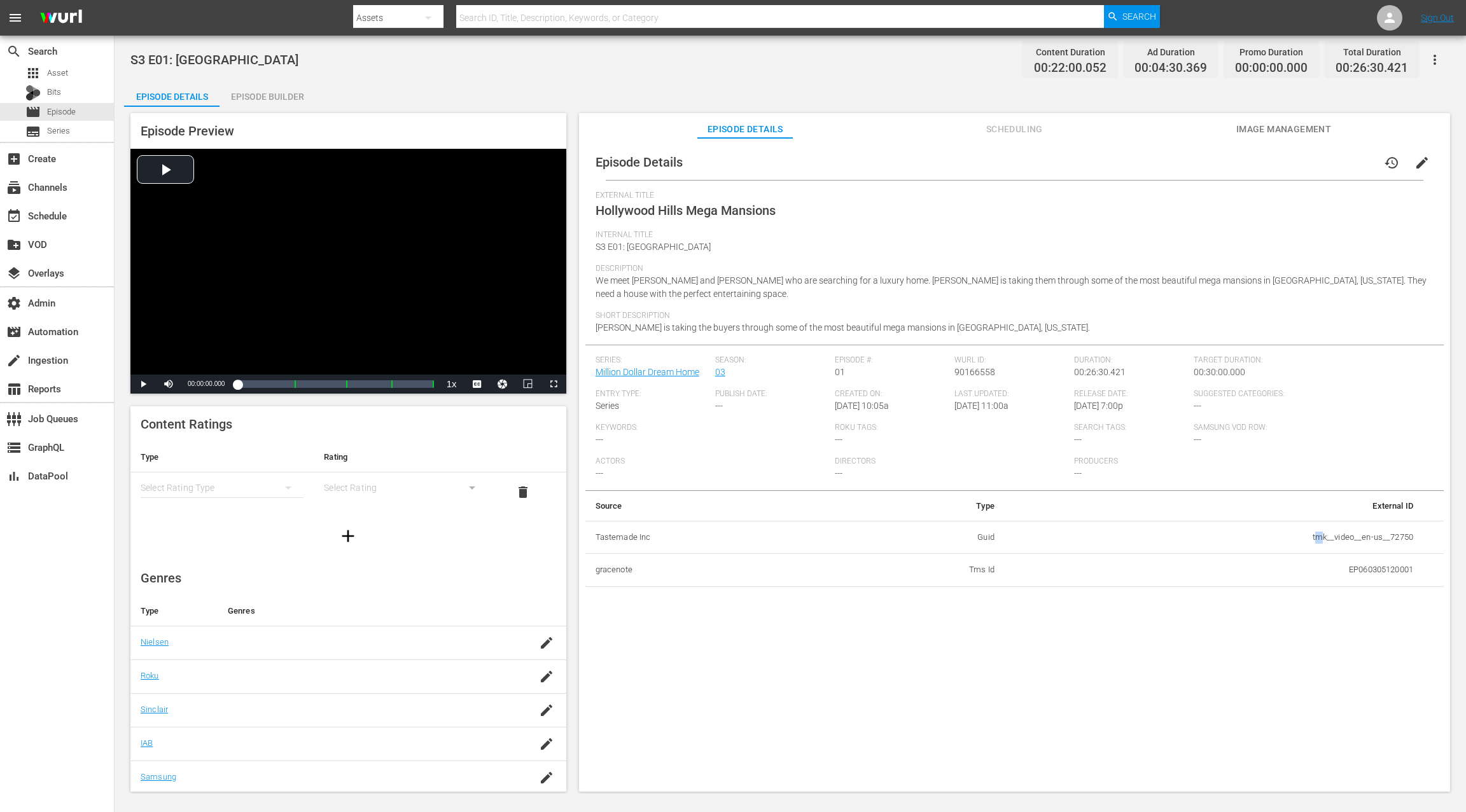
drag, startPoint x: 1309, startPoint y: 537, endPoint x: 1316, endPoint y: 537, distance: 7.0
click at [1316, 537] on td "tmk__video__en-us__72750" at bounding box center [1214, 538] width 418 height 33
click at [1304, 539] on td "tmk__video__en-us__72750" at bounding box center [1214, 538] width 418 height 33
drag, startPoint x: 1304, startPoint y: 539, endPoint x: 1386, endPoint y: 540, distance: 82.0
click at [1386, 540] on td "tmk__video__en-us__72750" at bounding box center [1214, 538] width 418 height 33
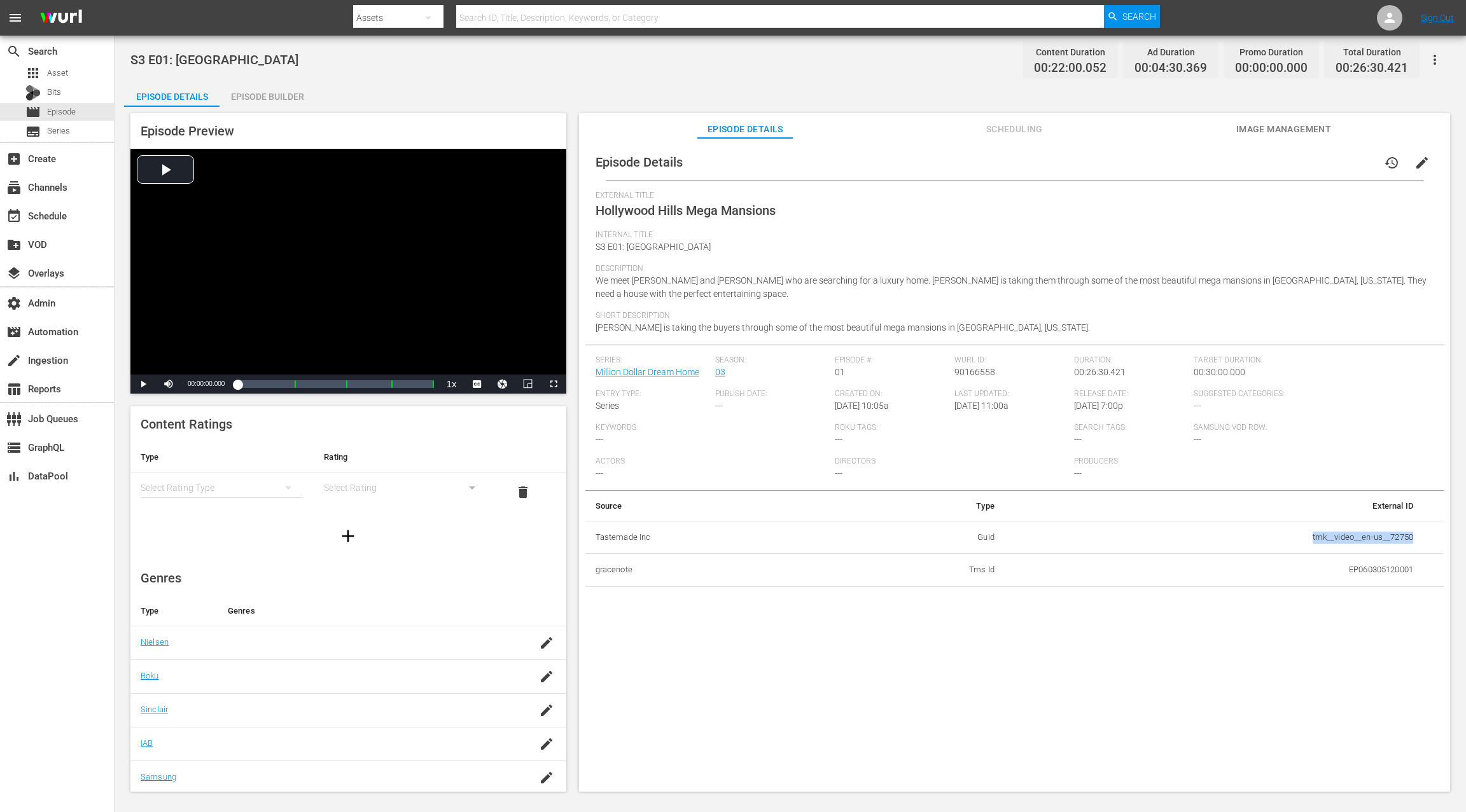
copy td "tmk__video__en-us__72750"
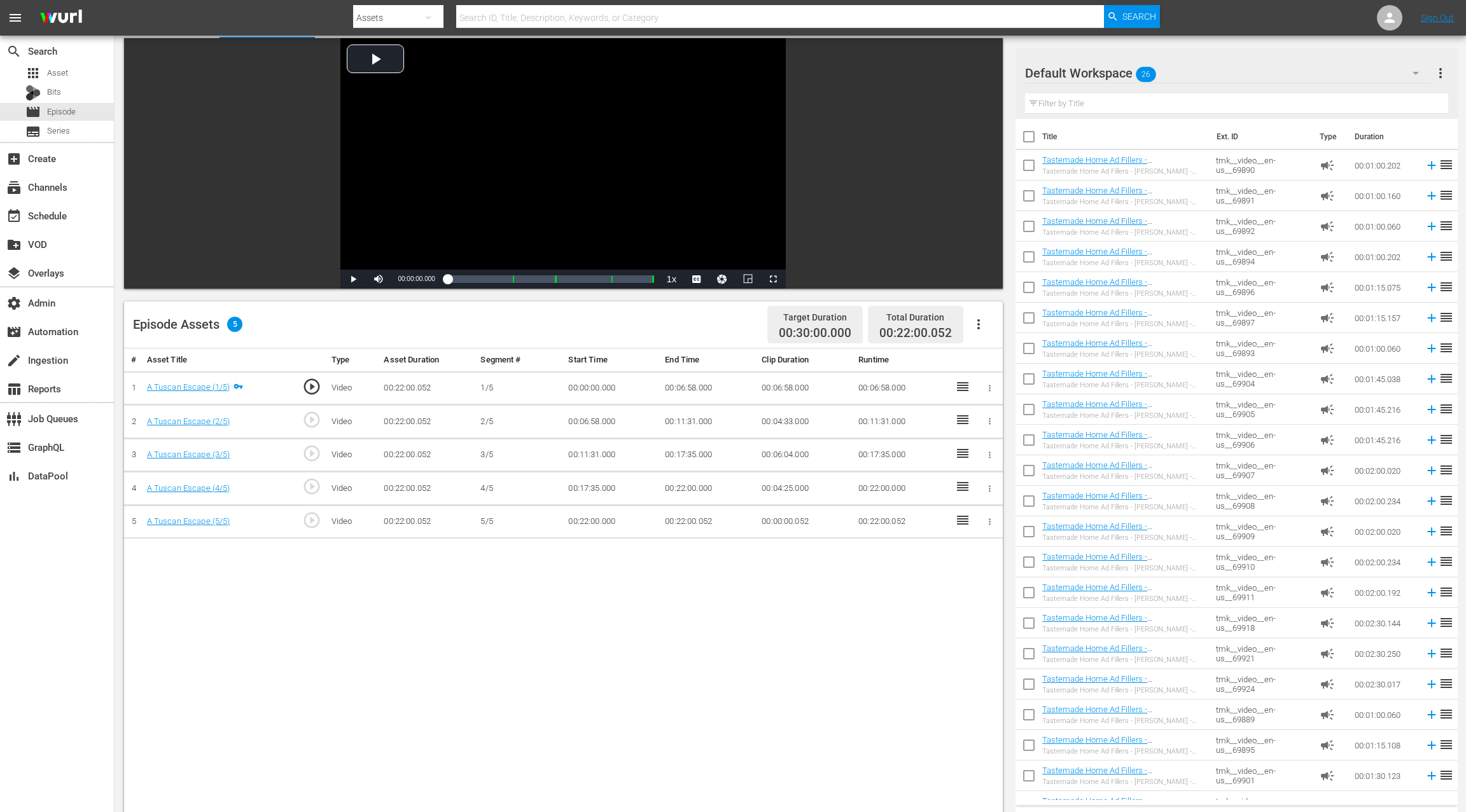
scroll to position [59, 0]
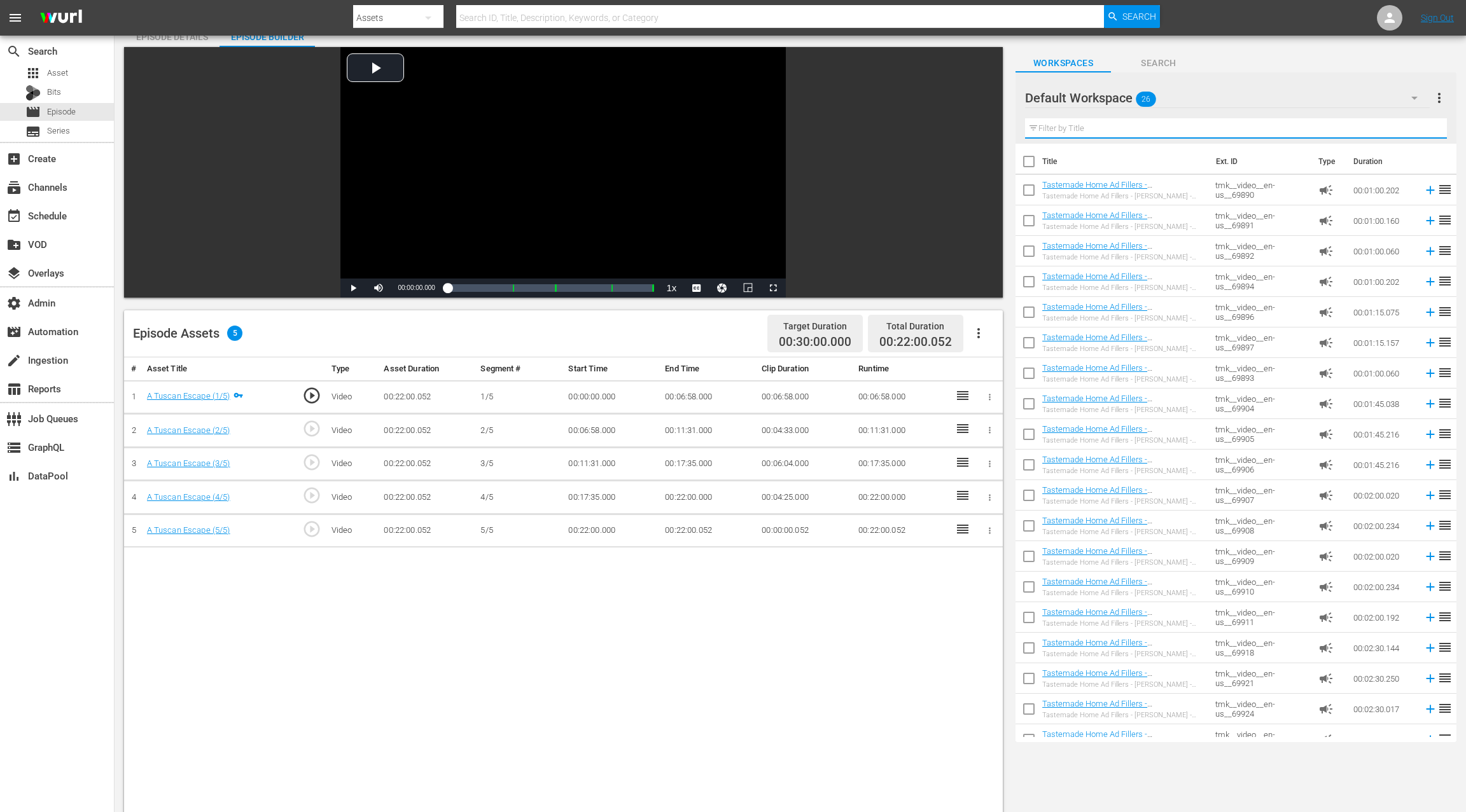
click at [1093, 124] on input "text" at bounding box center [1235, 128] width 422 height 21
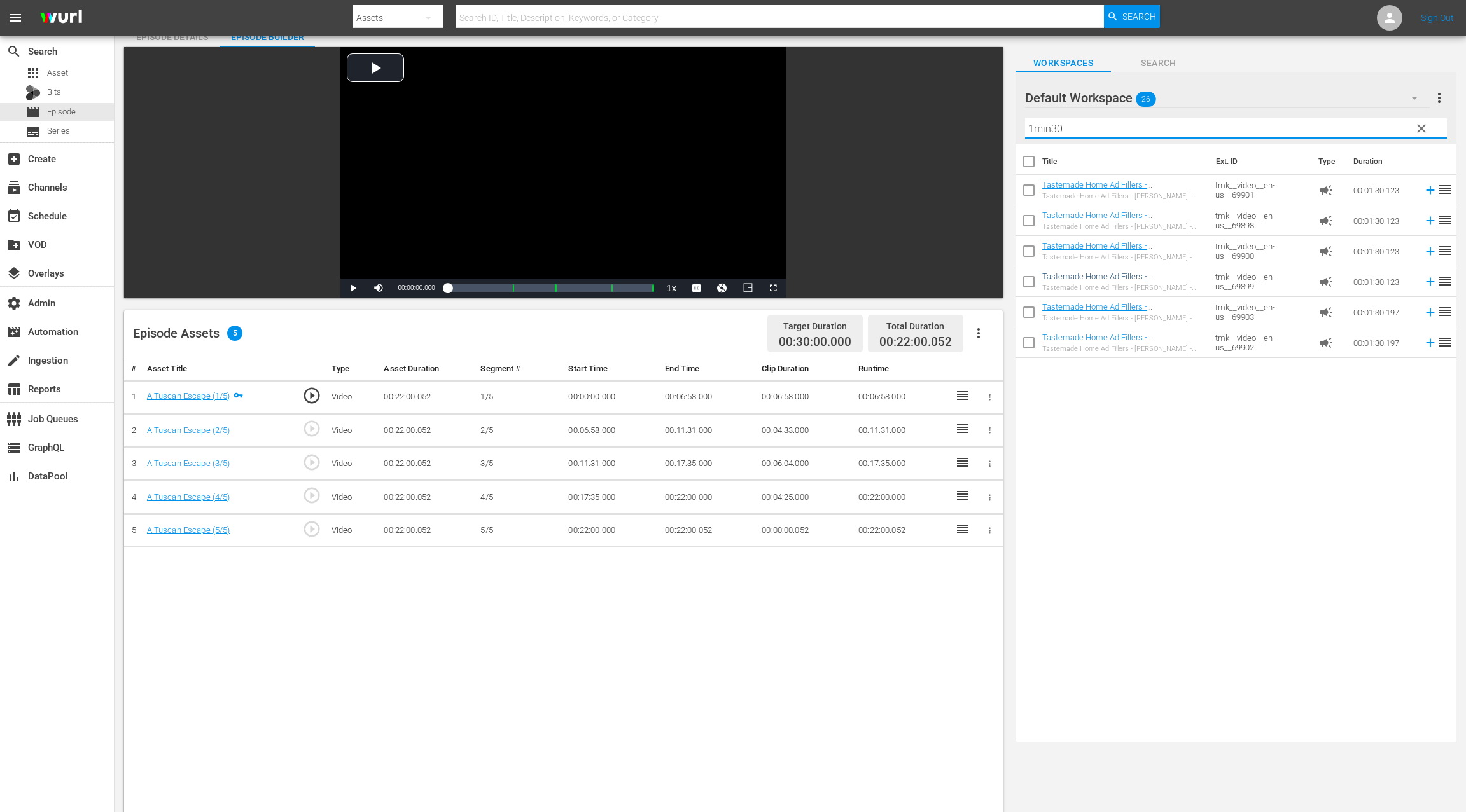
type input "1min30"
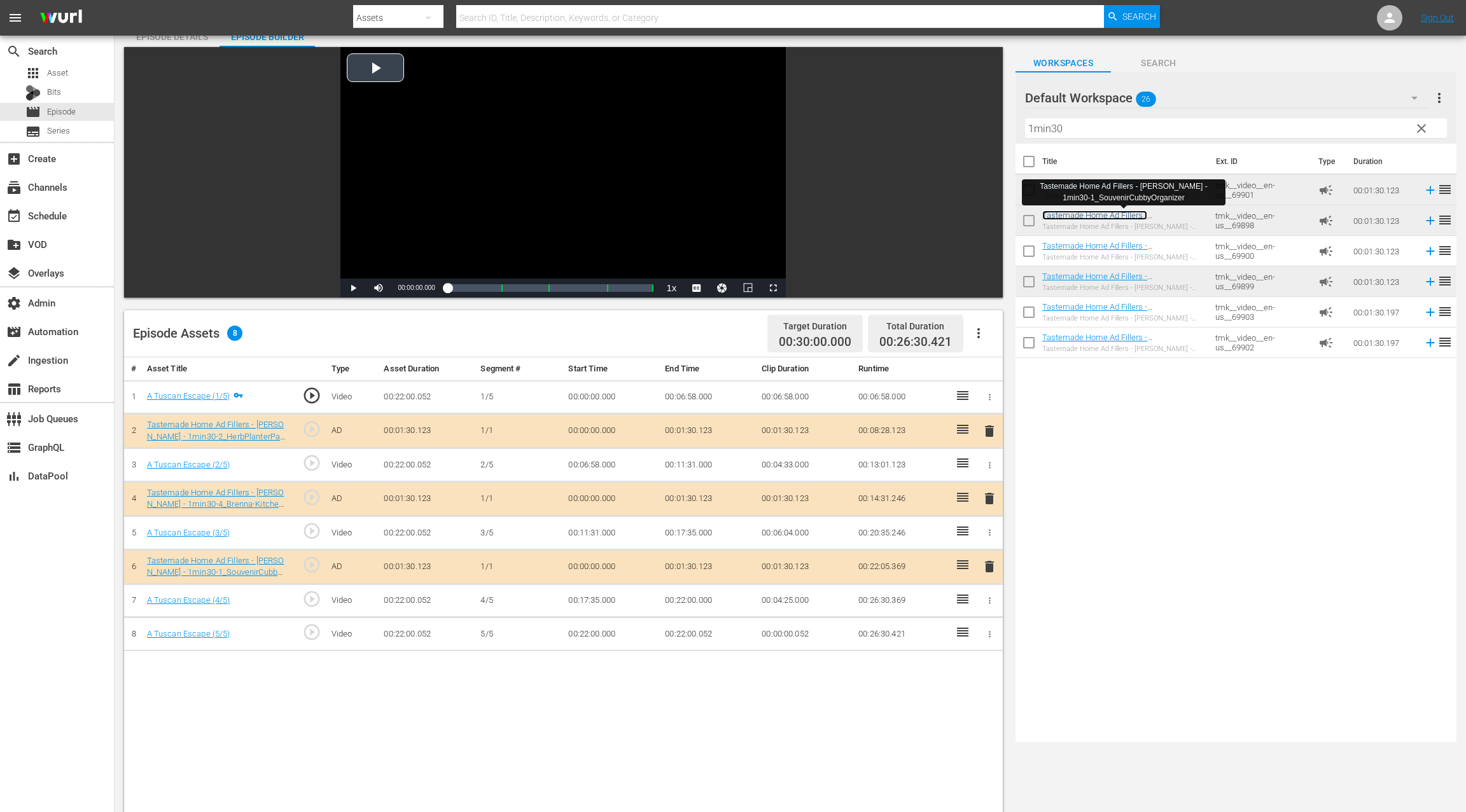
scroll to position [0, 0]
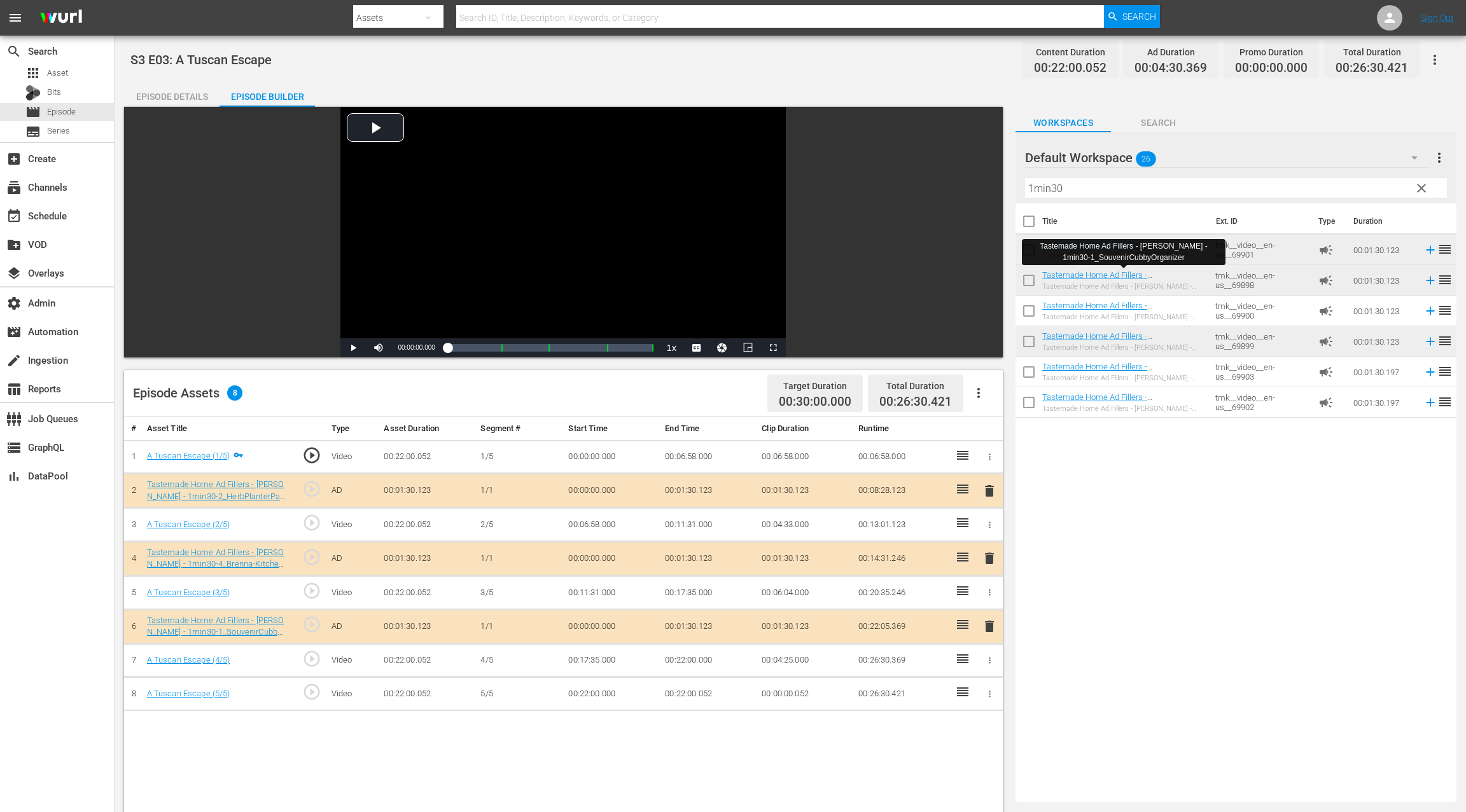
click at [178, 61] on span "S3 E03: A Tuscan Escape" at bounding box center [201, 59] width 141 height 15
drag, startPoint x: 178, startPoint y: 61, endPoint x: 257, endPoint y: 59, distance: 79.0
click at [257, 59] on span "S3 E03: A Tuscan Escape" at bounding box center [201, 59] width 141 height 15
copy span "A Tuscan Escape"
drag, startPoint x: 188, startPoint y: 97, endPoint x: 318, endPoint y: 134, distance: 135.2
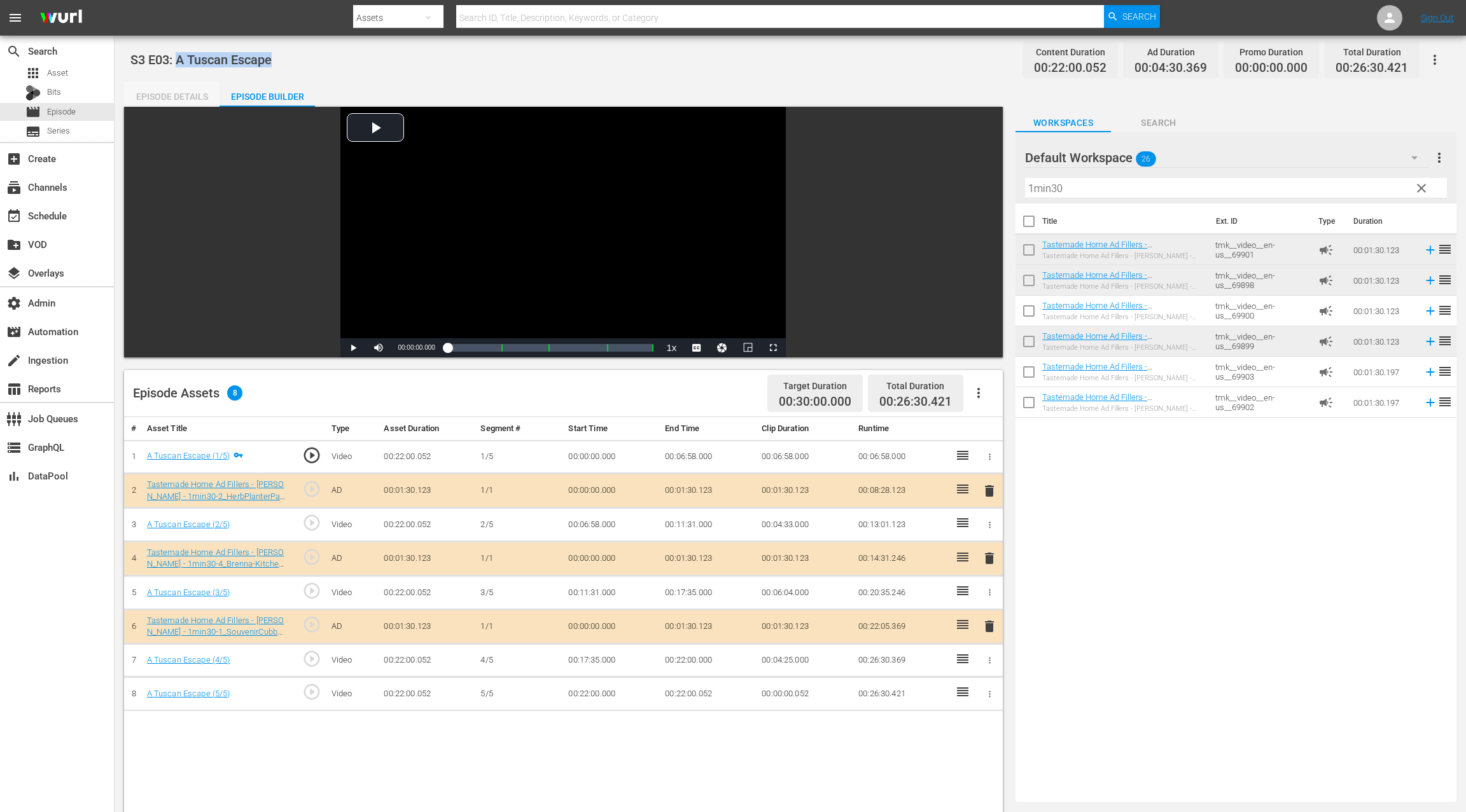
click at [188, 97] on div "Episode Details" at bounding box center [172, 97] width 95 height 31
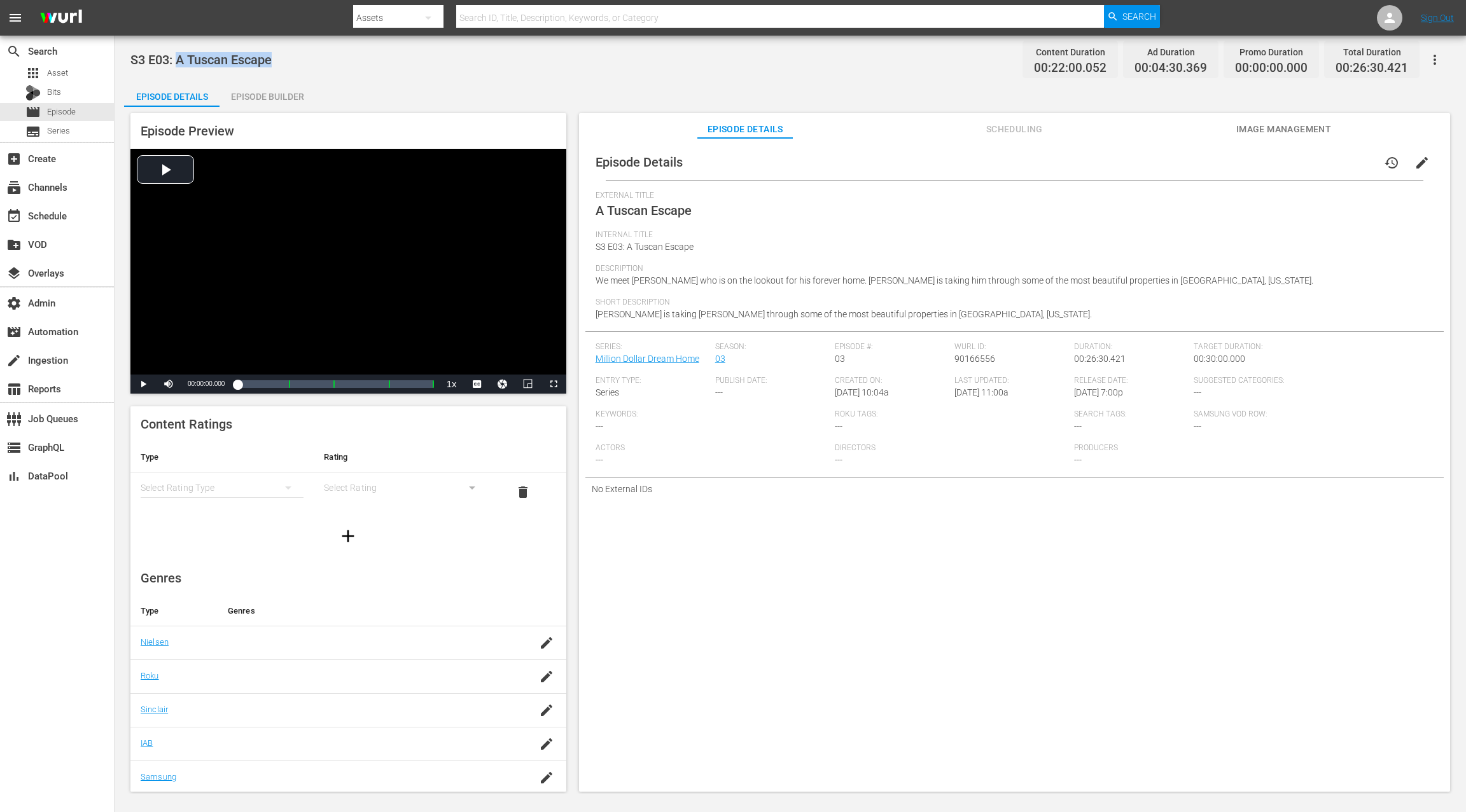
drag, startPoint x: 999, startPoint y: 131, endPoint x: 968, endPoint y: 132, distance: 31.0
click at [998, 131] on span "Scheduling" at bounding box center [1014, 129] width 95 height 16
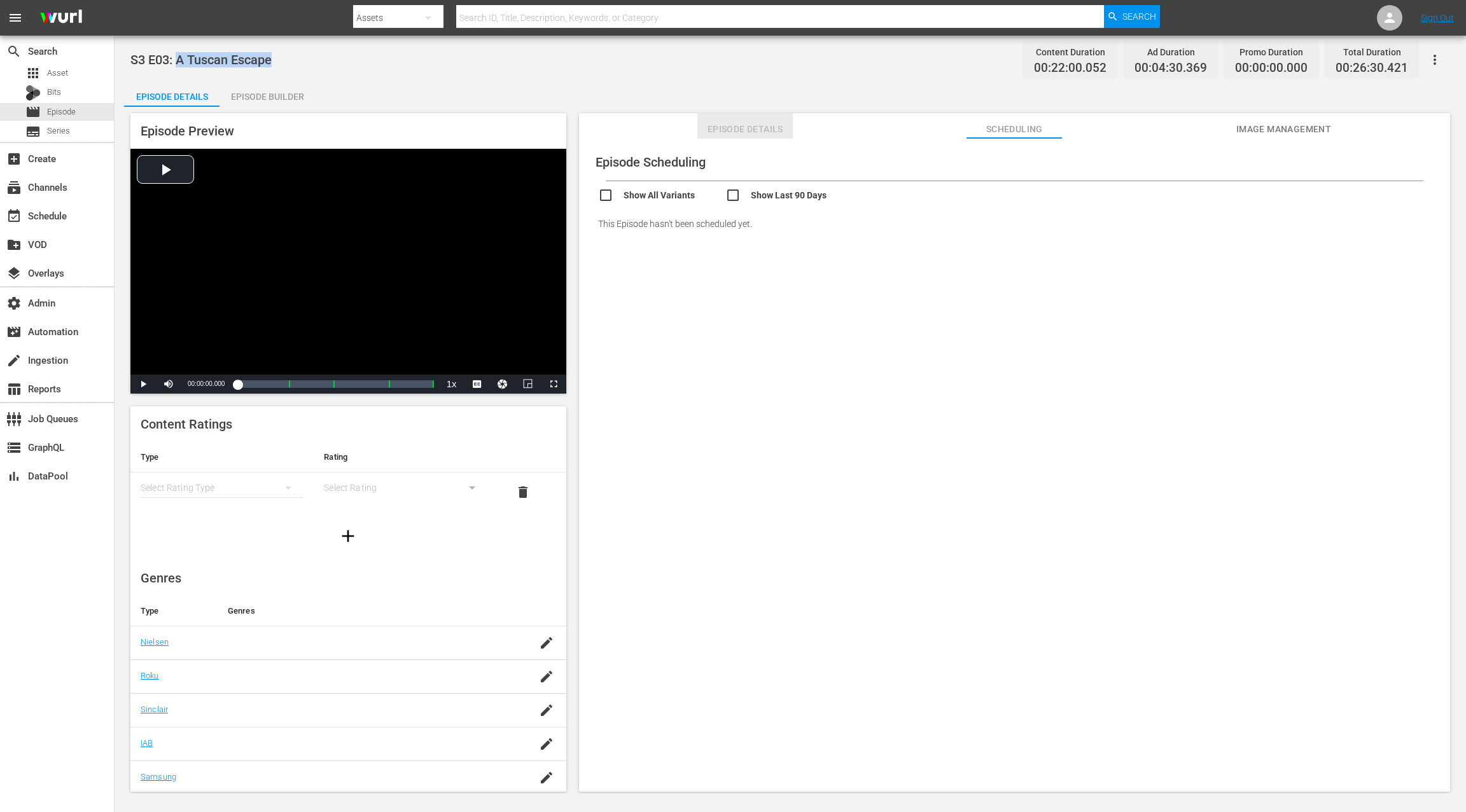
click at [750, 130] on span "Episode Details" at bounding box center [745, 129] width 95 height 16
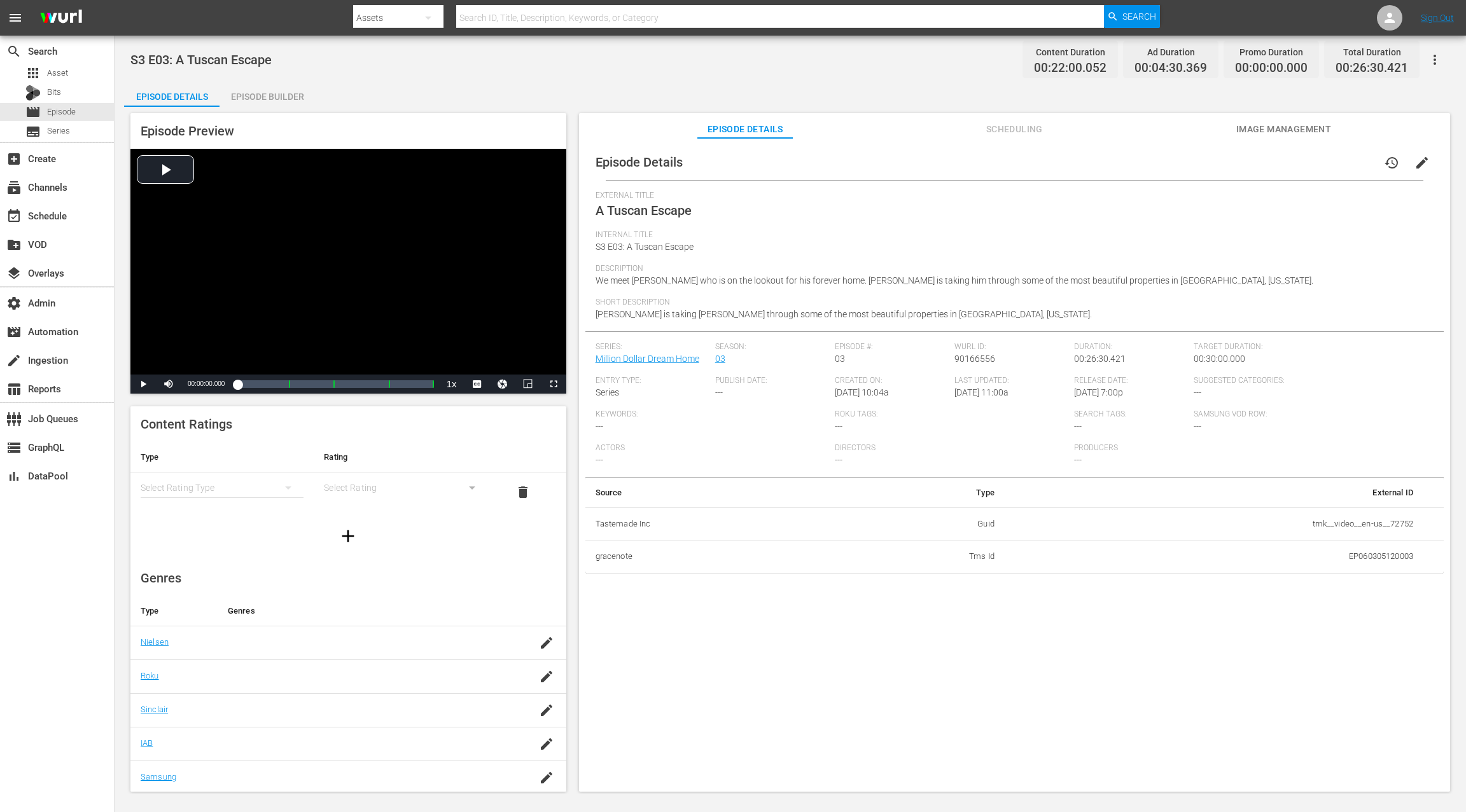
click at [1311, 523] on td "tmk__video__en-us__72752" at bounding box center [1214, 524] width 418 height 33
drag, startPoint x: 1311, startPoint y: 523, endPoint x: 1402, endPoint y: 525, distance: 91.0
click at [1402, 525] on td "tmk__video__en-us__72752" at bounding box center [1214, 524] width 418 height 33
copy td "tmk__video__en-us__72752"
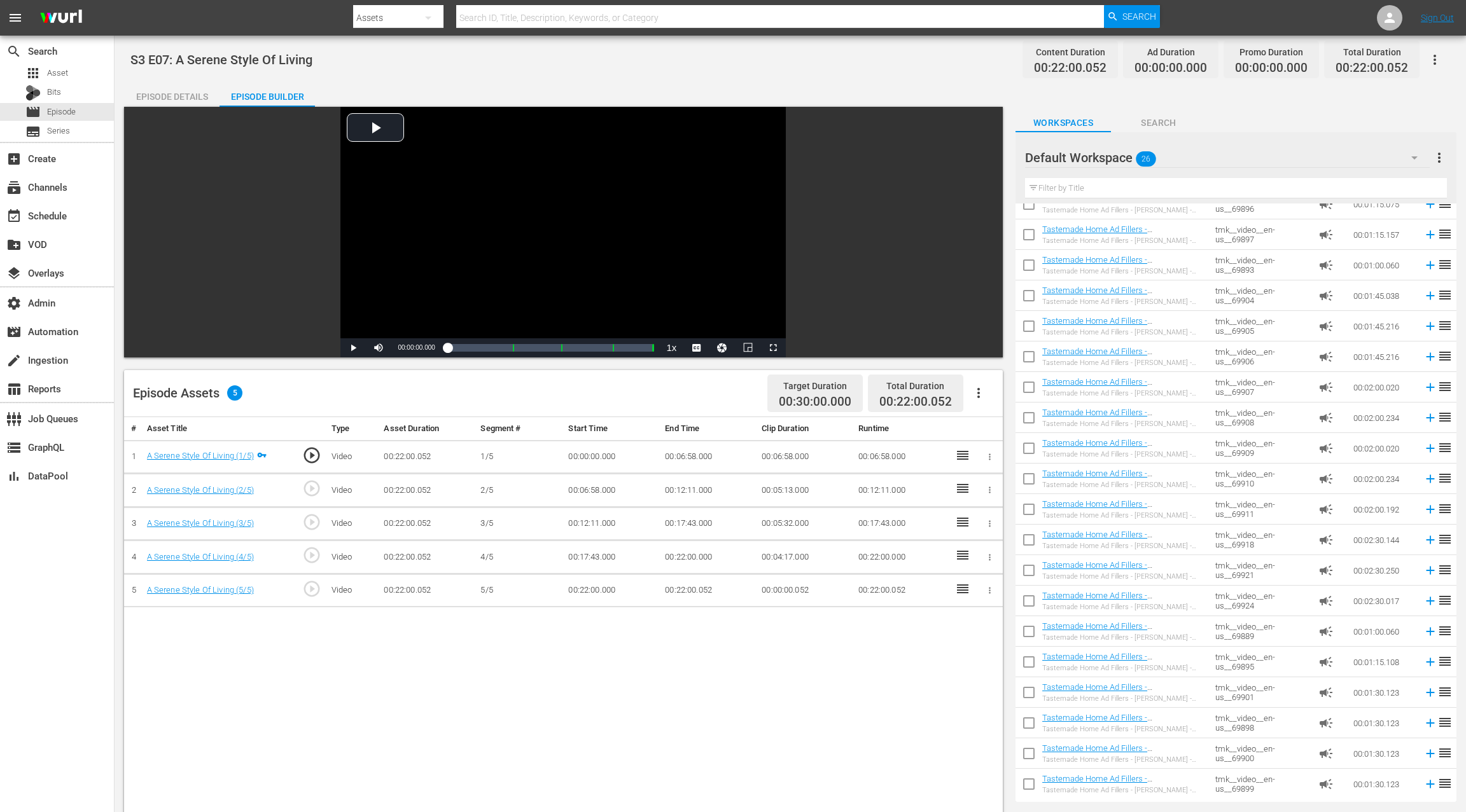
scroll to position [231, 0]
click at [1077, 190] on input "text" at bounding box center [1235, 189] width 422 height 21
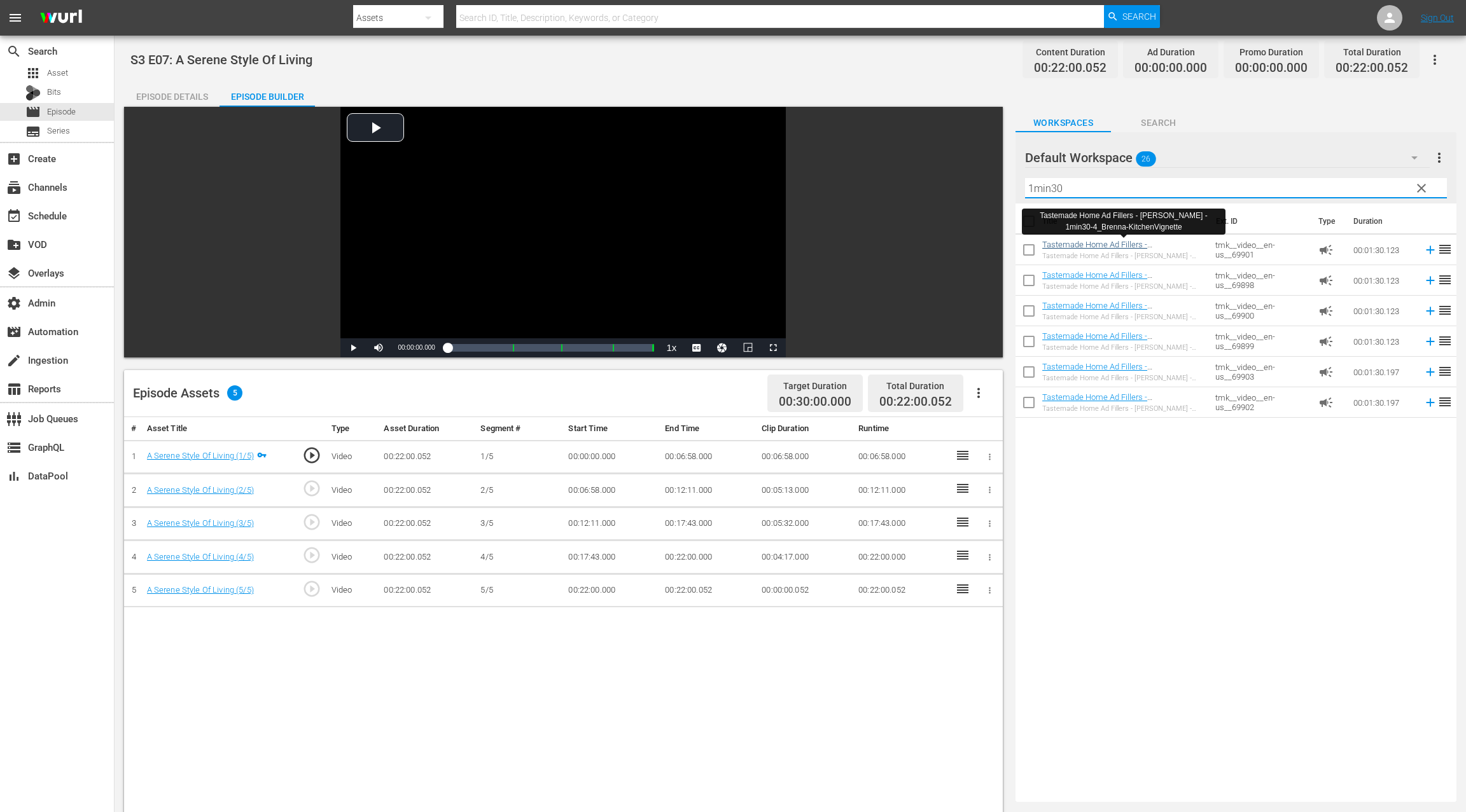
type input "1min30"
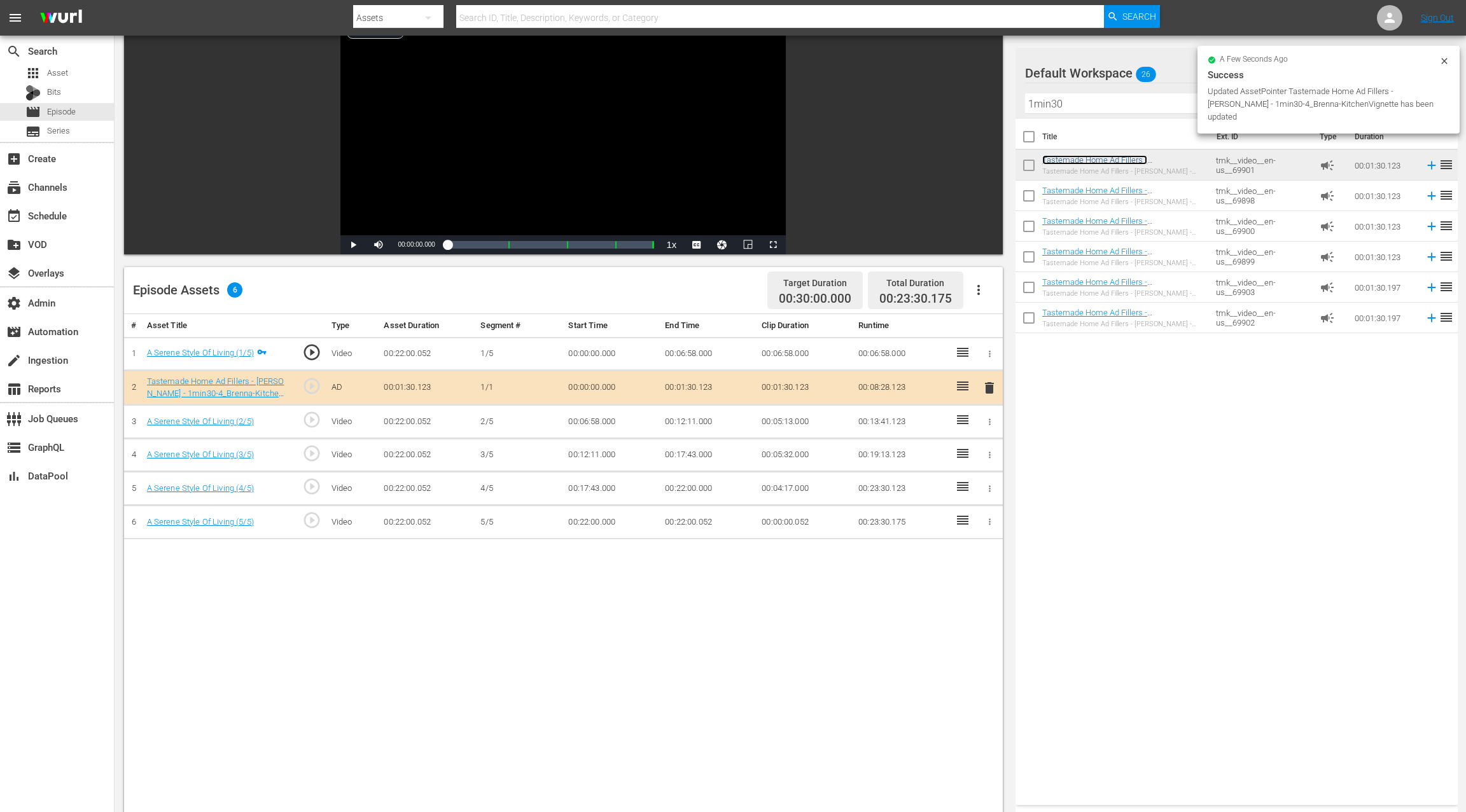
scroll to position [131, 0]
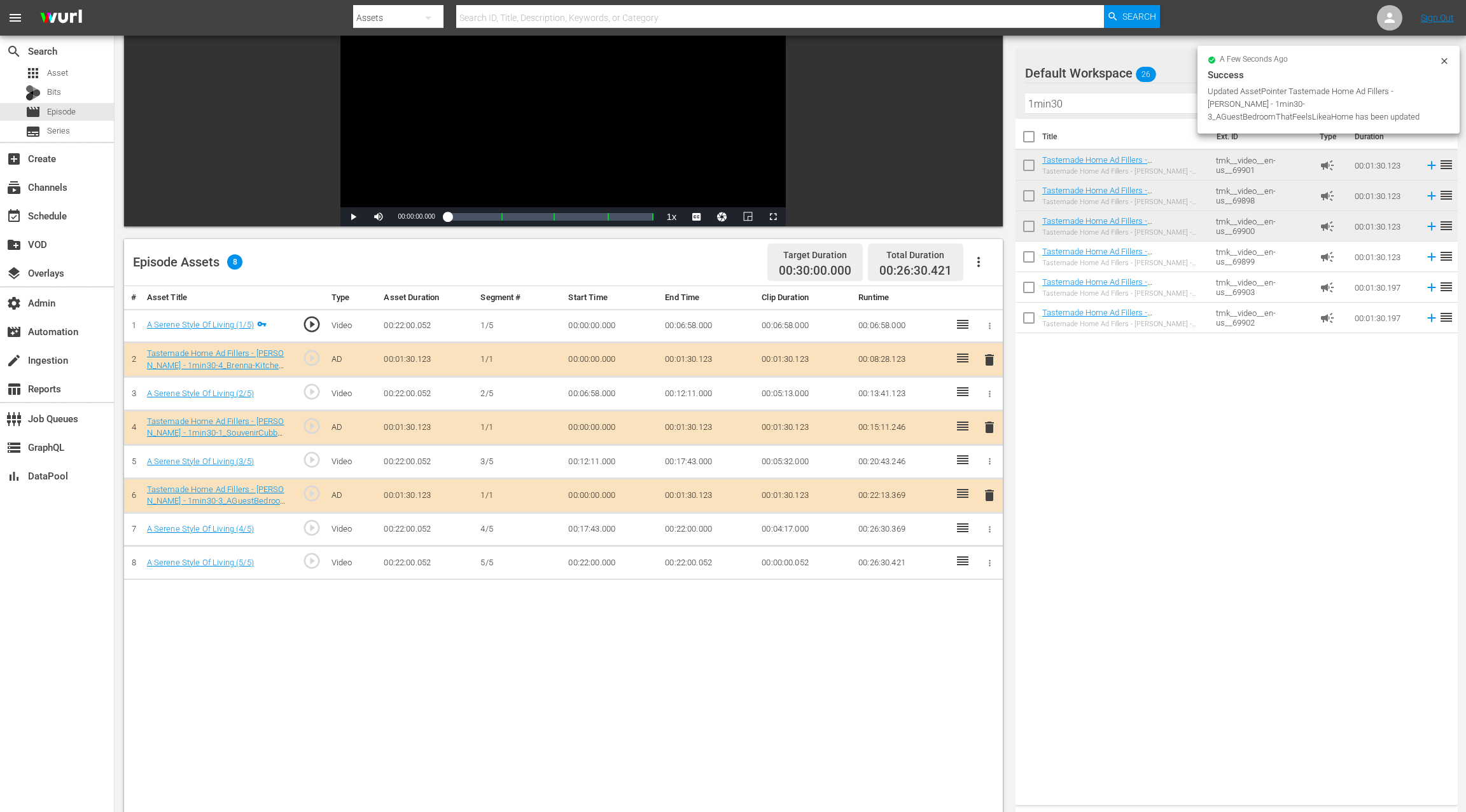
drag, startPoint x: 1096, startPoint y: 220, endPoint x: 514, endPoint y: 3, distance: 621.1
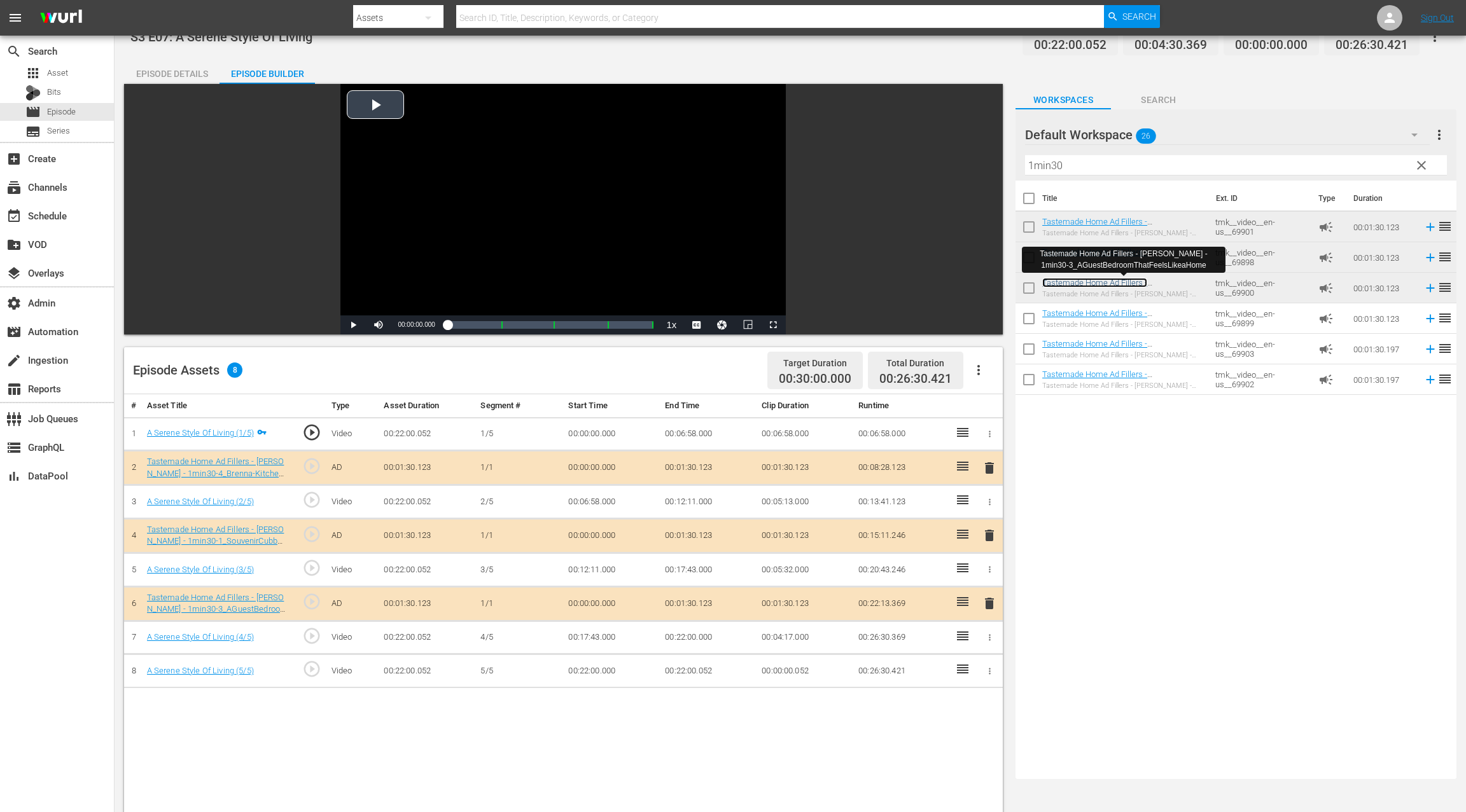
scroll to position [0, 0]
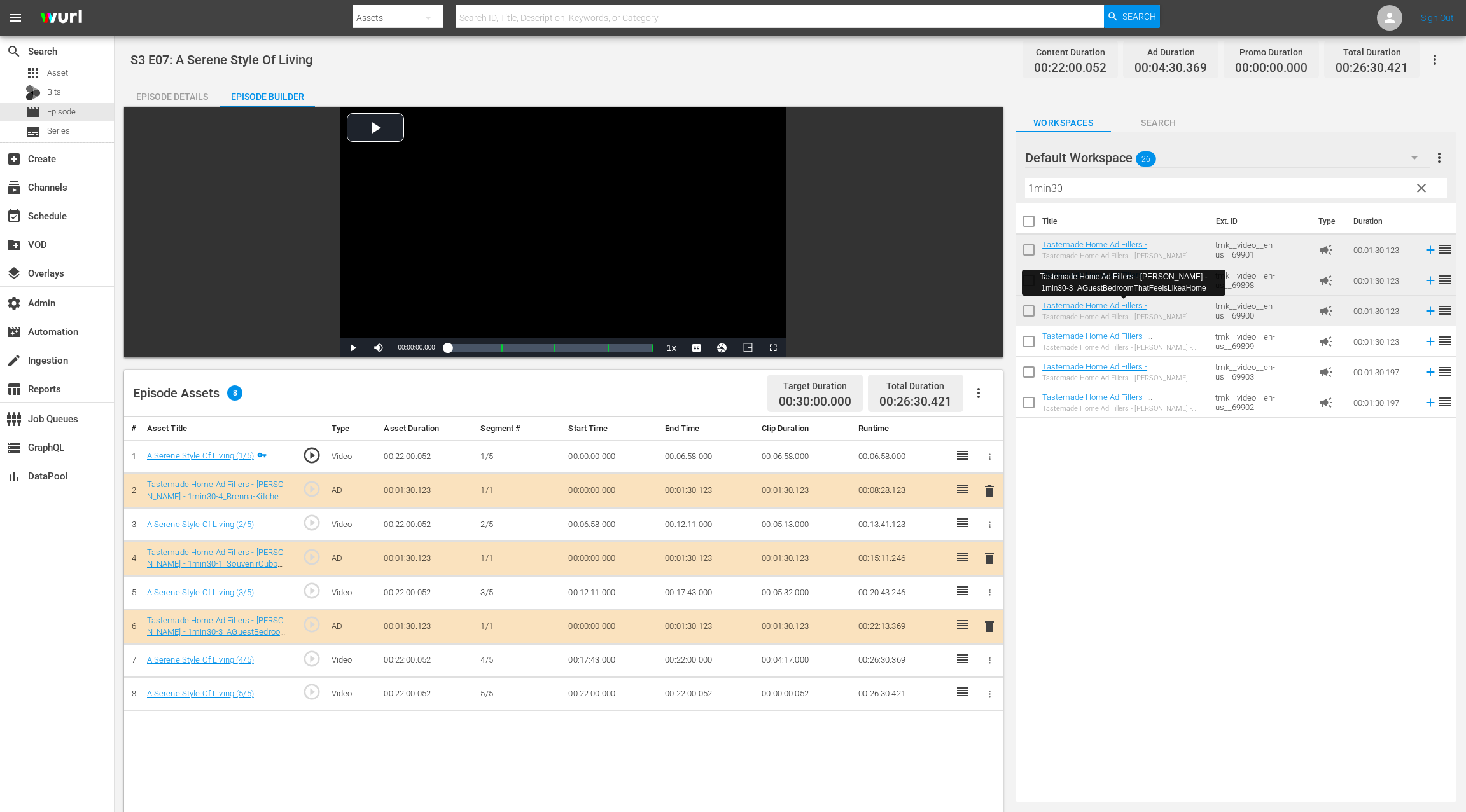
click at [179, 59] on span "S3 E07: A Serene Style Of Living" at bounding box center [222, 59] width 182 height 15
drag, startPoint x: 179, startPoint y: 59, endPoint x: 295, endPoint y: 59, distance: 116.0
click at [295, 59] on span "S3 E07: A Serene Style Of Living" at bounding box center [222, 59] width 182 height 15
copy span "A Serene Style Of Living"
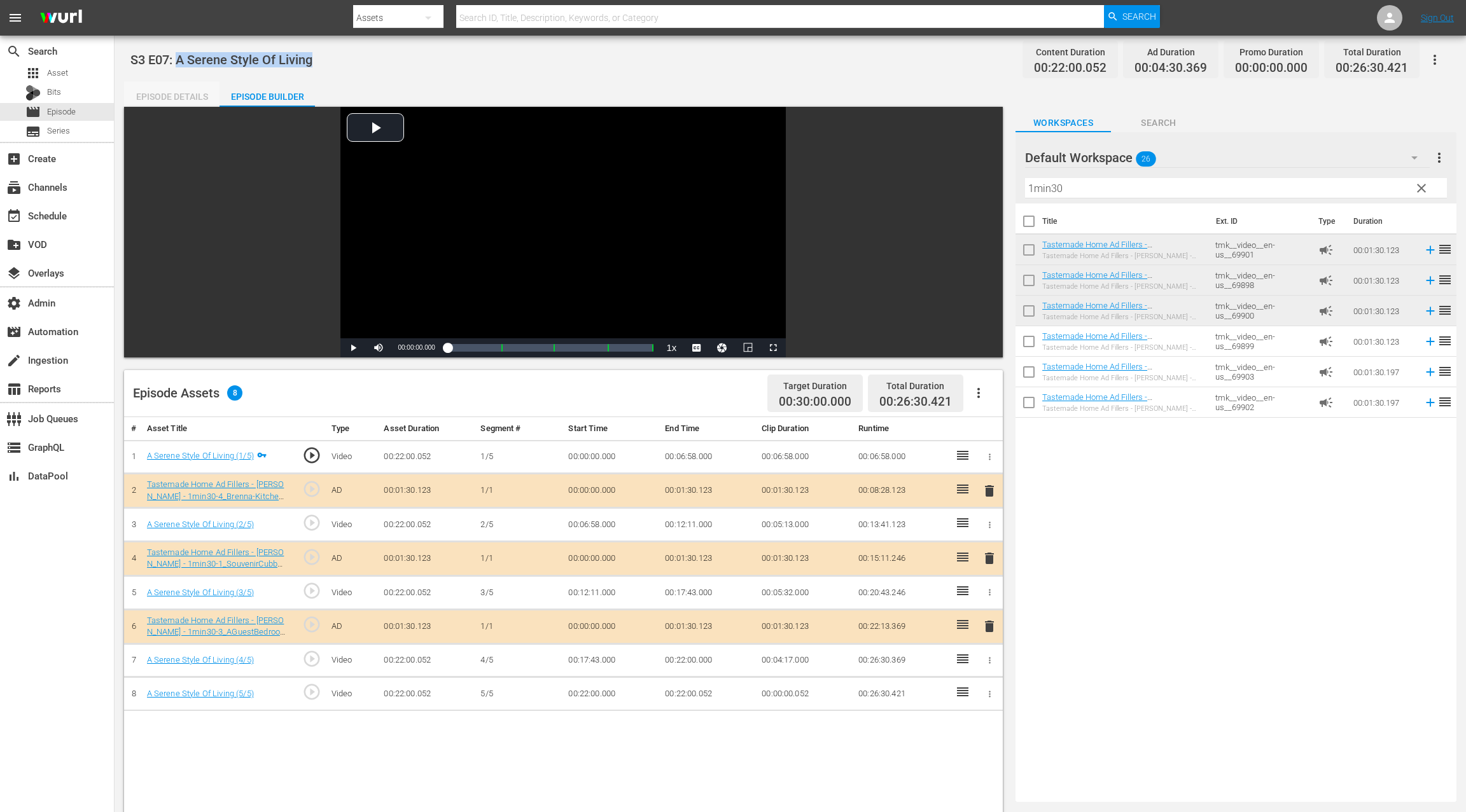
click at [181, 101] on div "Episode Details" at bounding box center [172, 97] width 95 height 31
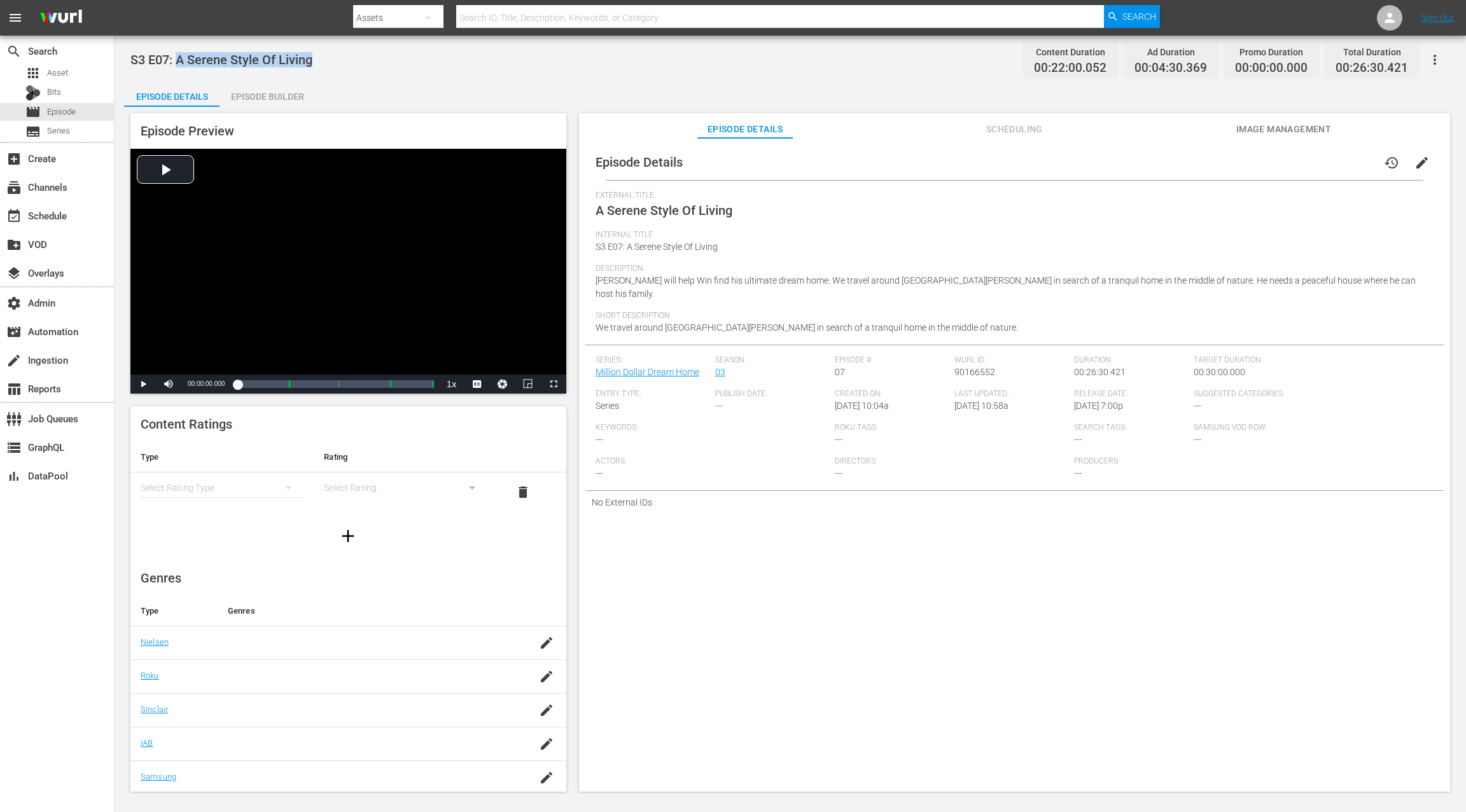
click at [1290, 125] on span "Image Management" at bounding box center [1283, 129] width 95 height 16
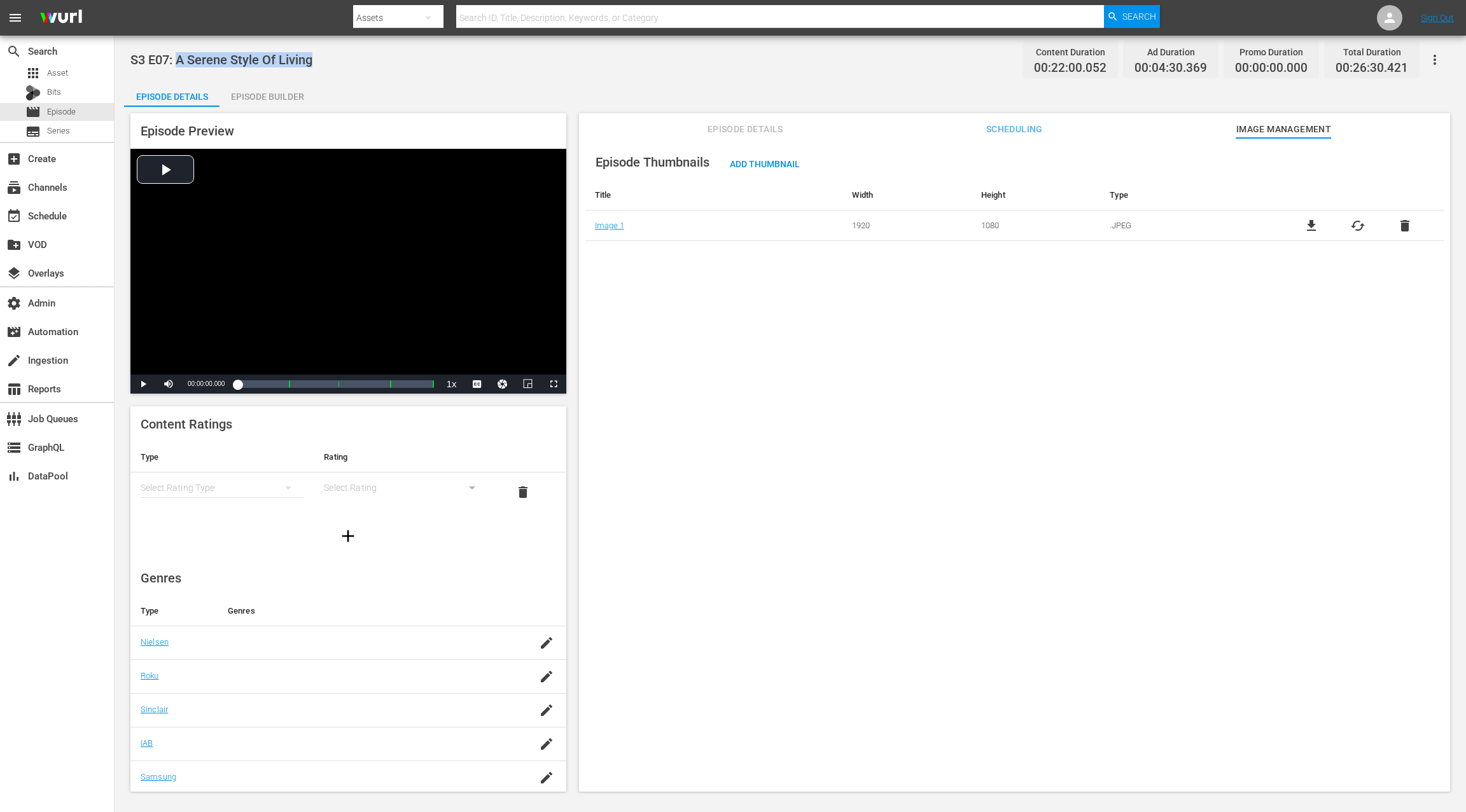
click at [1034, 128] on span "Scheduling" at bounding box center [1014, 129] width 95 height 16
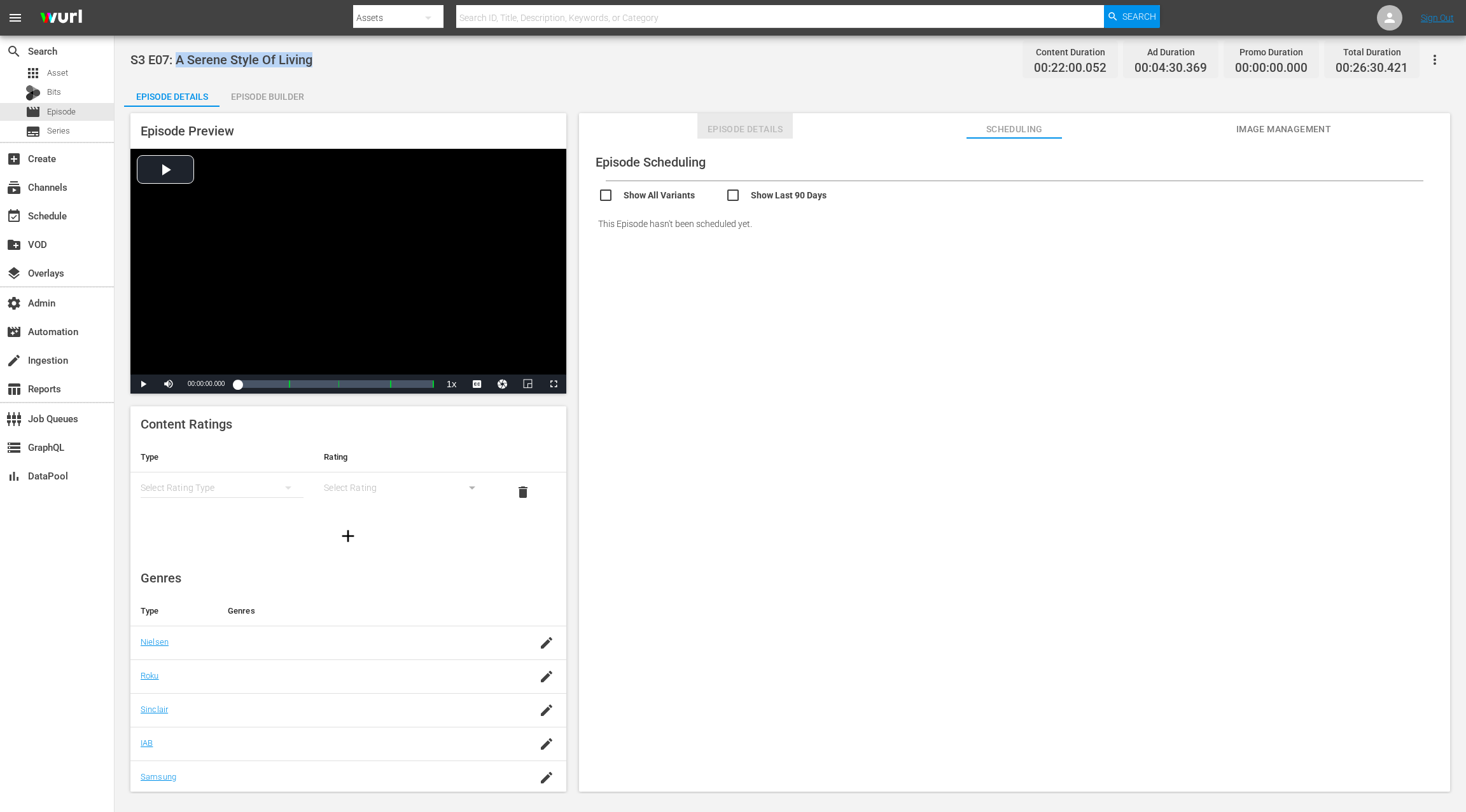
click at [731, 128] on span "Episode Details" at bounding box center [745, 129] width 95 height 16
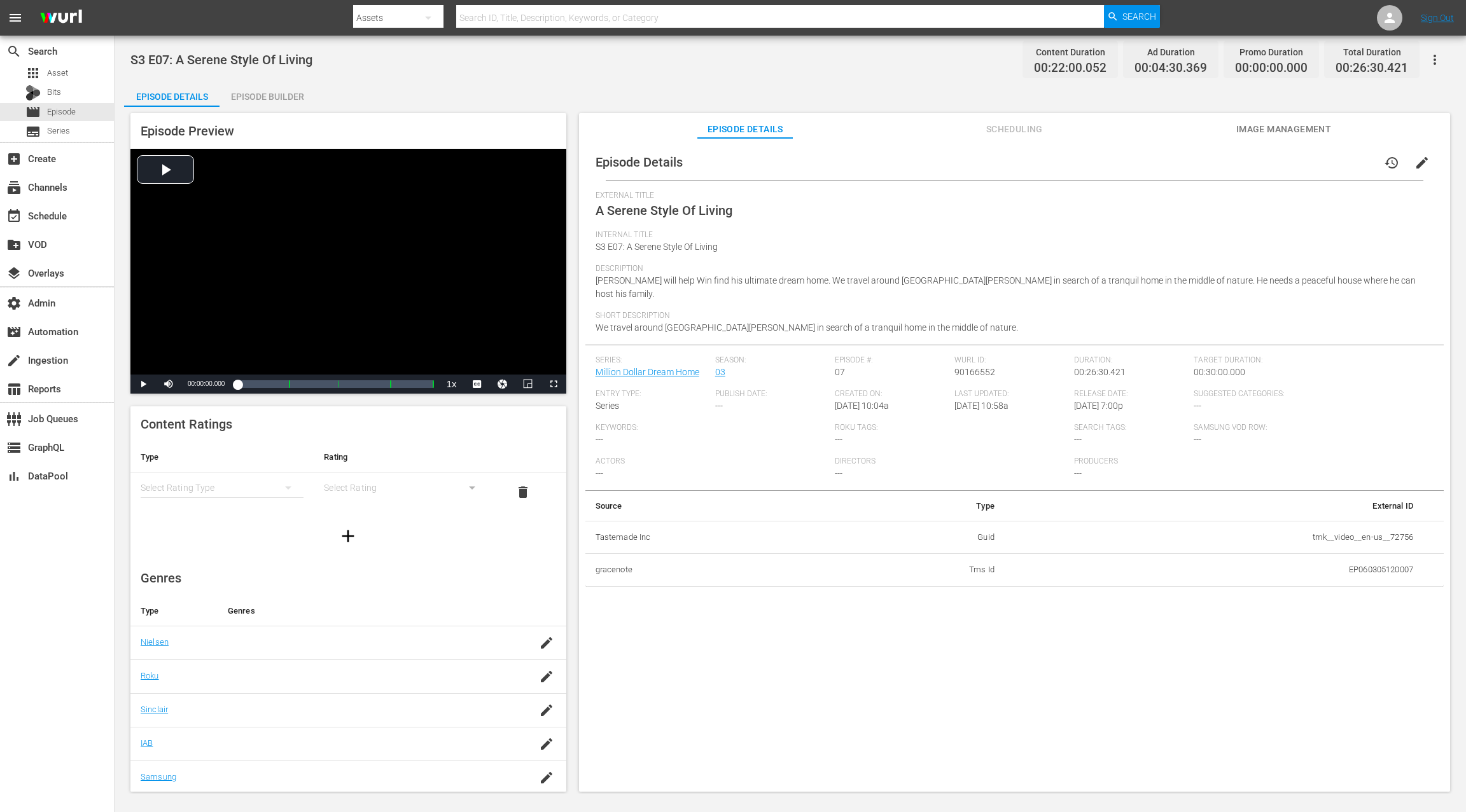
click at [1307, 522] on td "tmk__video__en-us__72756" at bounding box center [1214, 538] width 418 height 33
drag, startPoint x: 1307, startPoint y: 522, endPoint x: 1410, endPoint y: 520, distance: 103.0
click at [1411, 521] on td "tmk__video__en-us__72756" at bounding box center [1214, 538] width 418 height 33
copy td "tmk__video__en-us__72756"
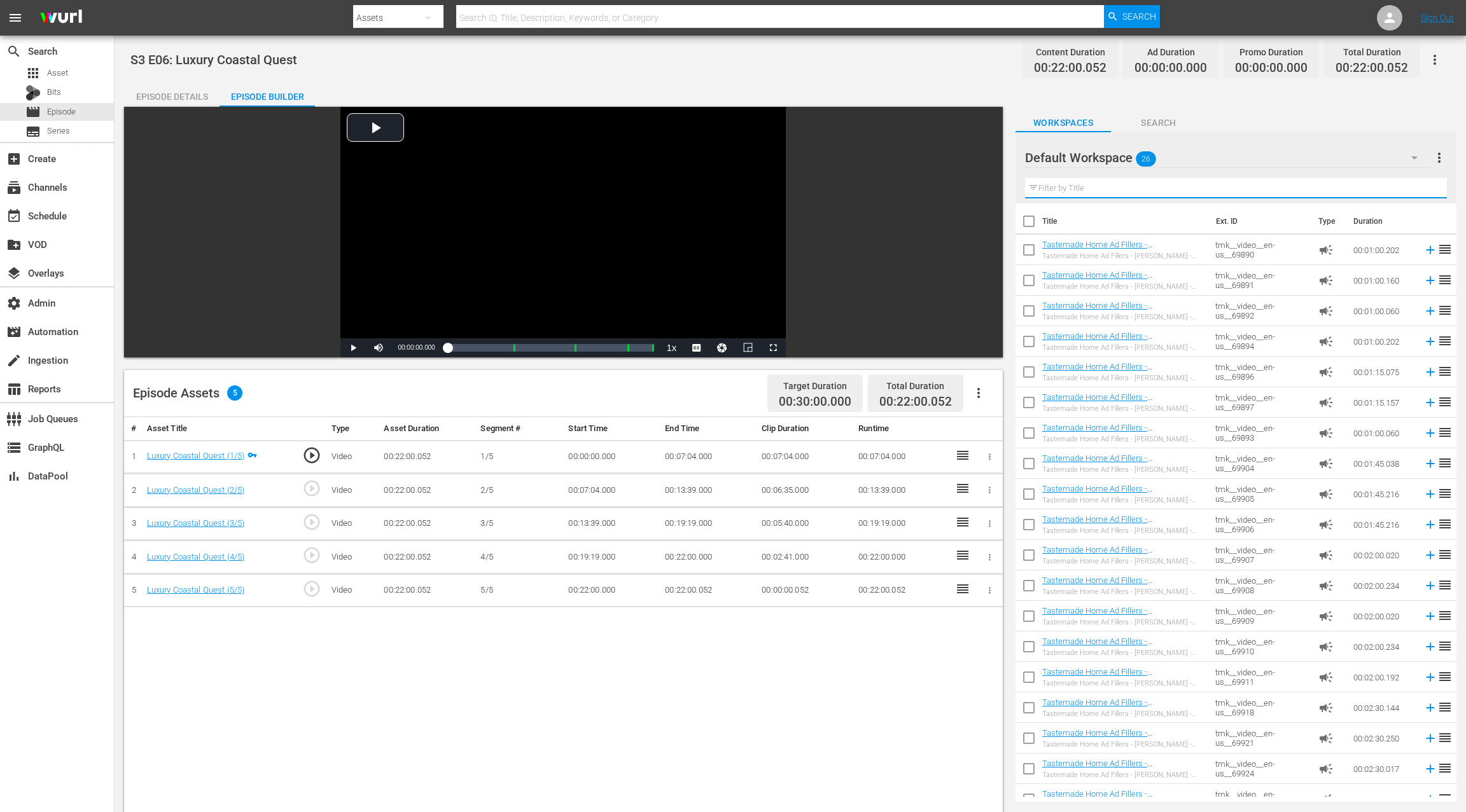
click at [1067, 192] on input "text" at bounding box center [1235, 189] width 422 height 21
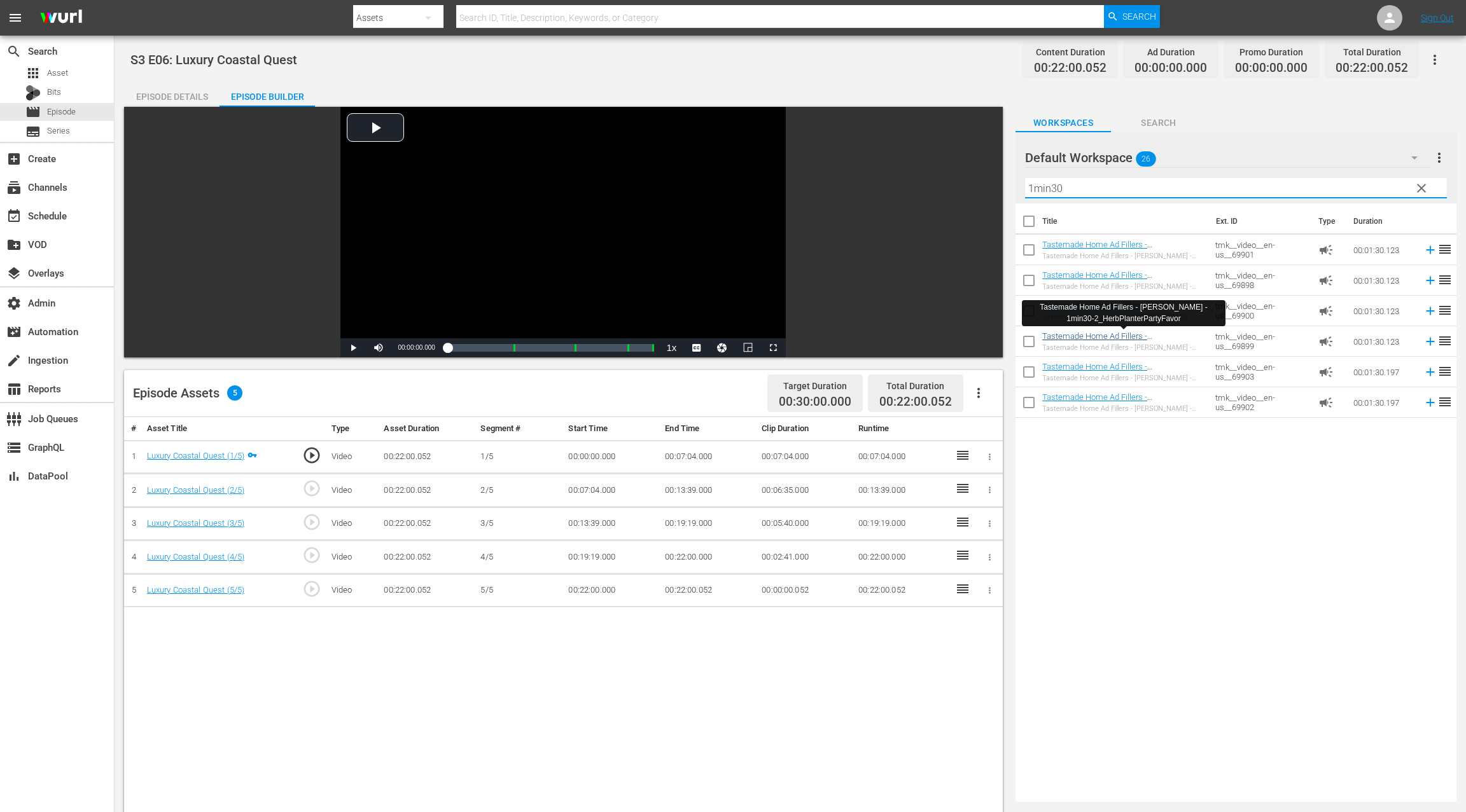
type input "1min30"
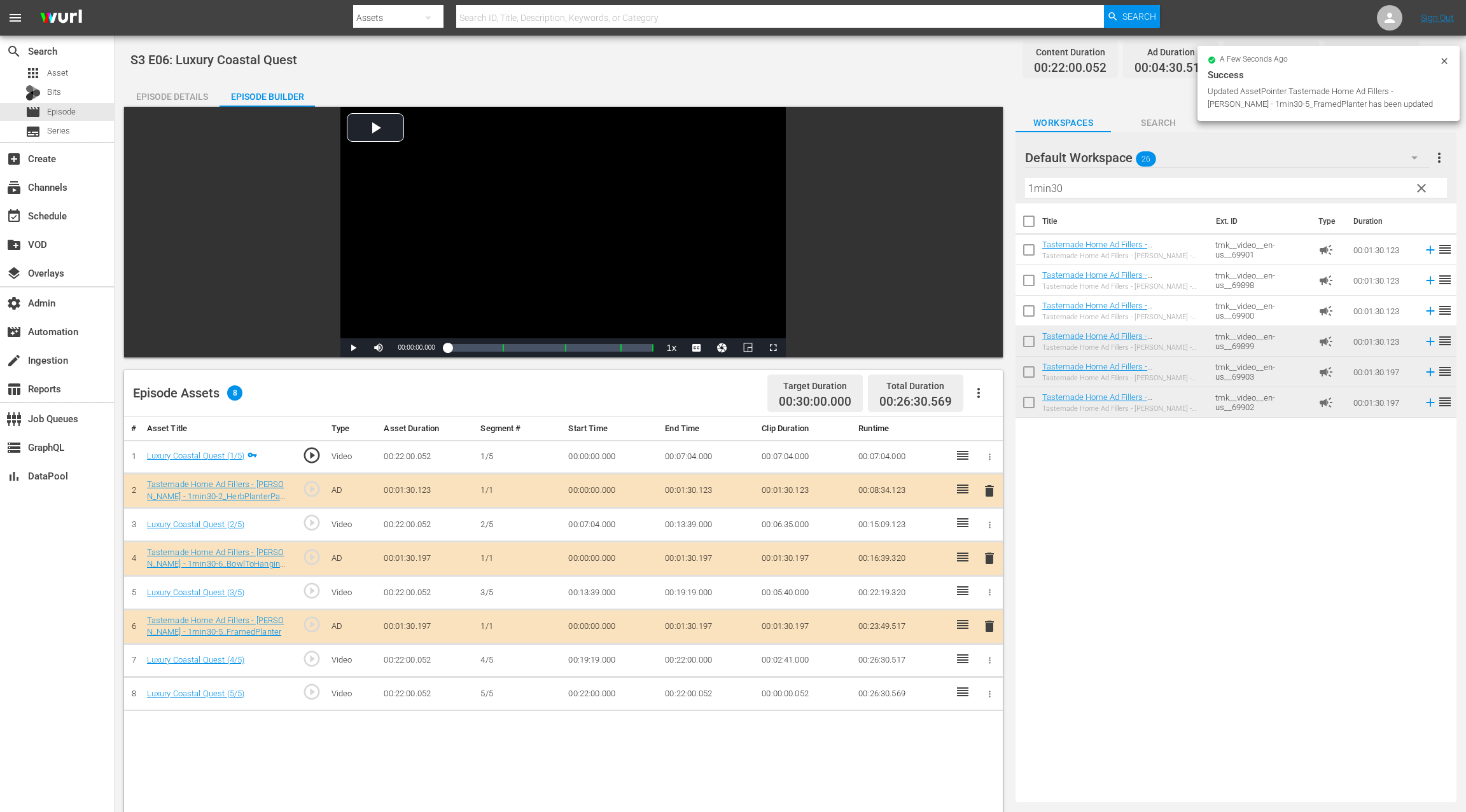
drag, startPoint x: 1110, startPoint y: 402, endPoint x: 645, endPoint y: 2, distance: 613.4
drag, startPoint x: 180, startPoint y: 96, endPoint x: 195, endPoint y: 86, distance: 18.0
click at [180, 96] on div "Episode Details" at bounding box center [172, 97] width 95 height 31
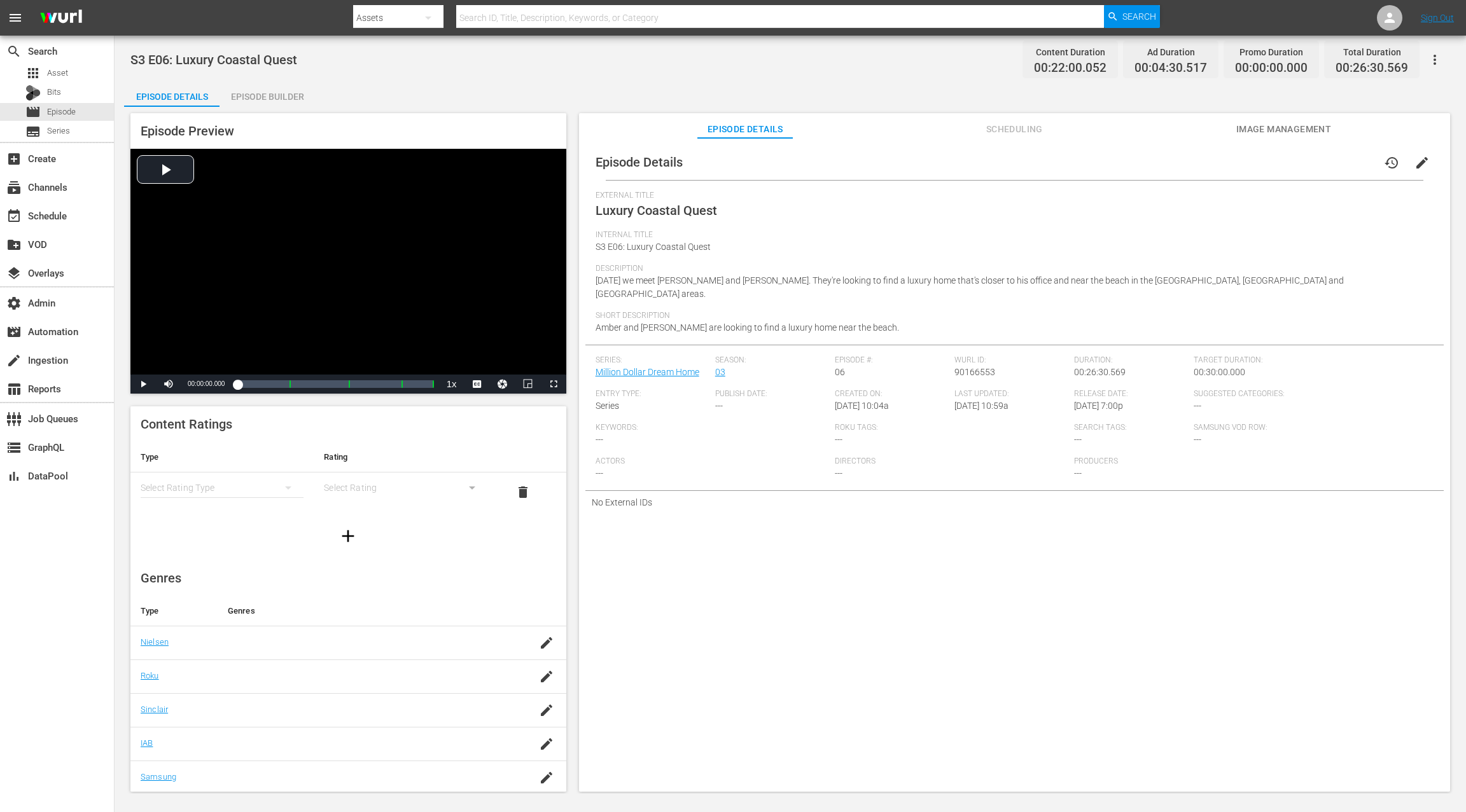
click at [185, 59] on span "S3 E06: Luxury Coastal Quest" at bounding box center [214, 59] width 166 height 15
drag, startPoint x: 185, startPoint y: 59, endPoint x: 317, endPoint y: 57, distance: 132.0
click at [317, 57] on div "S3 E06: Luxury Coastal Quest Content Duration 00:22:00.052 Ad Duration 00:04:30…" at bounding box center [790, 59] width 1319 height 29
copy span "Luxury Coastal Quest"
drag, startPoint x: 1032, startPoint y: 128, endPoint x: 895, endPoint y: 138, distance: 137.4
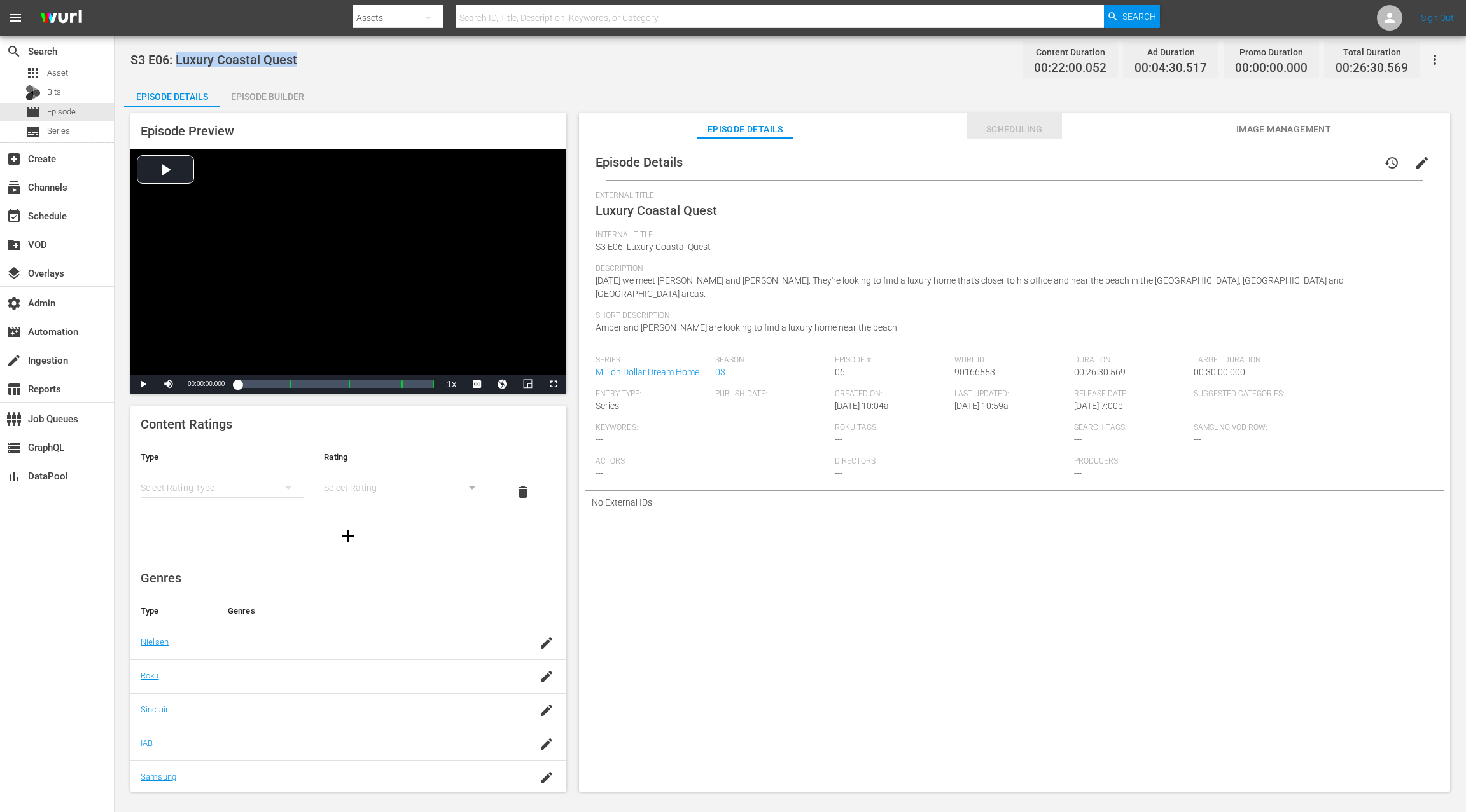
click at [1029, 128] on span "Scheduling" at bounding box center [1014, 129] width 95 height 16
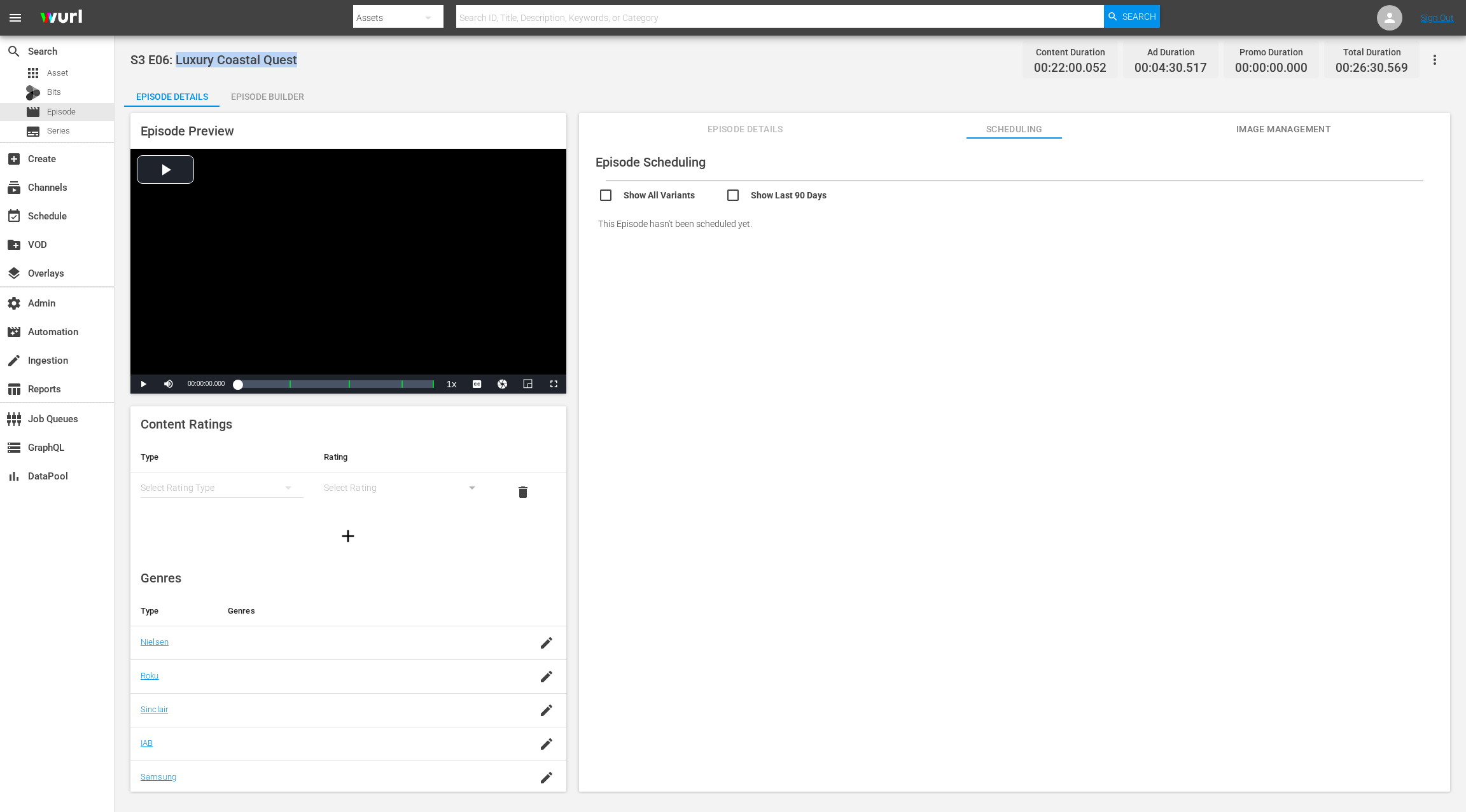
click at [727, 121] on span "Episode Details" at bounding box center [745, 129] width 95 height 16
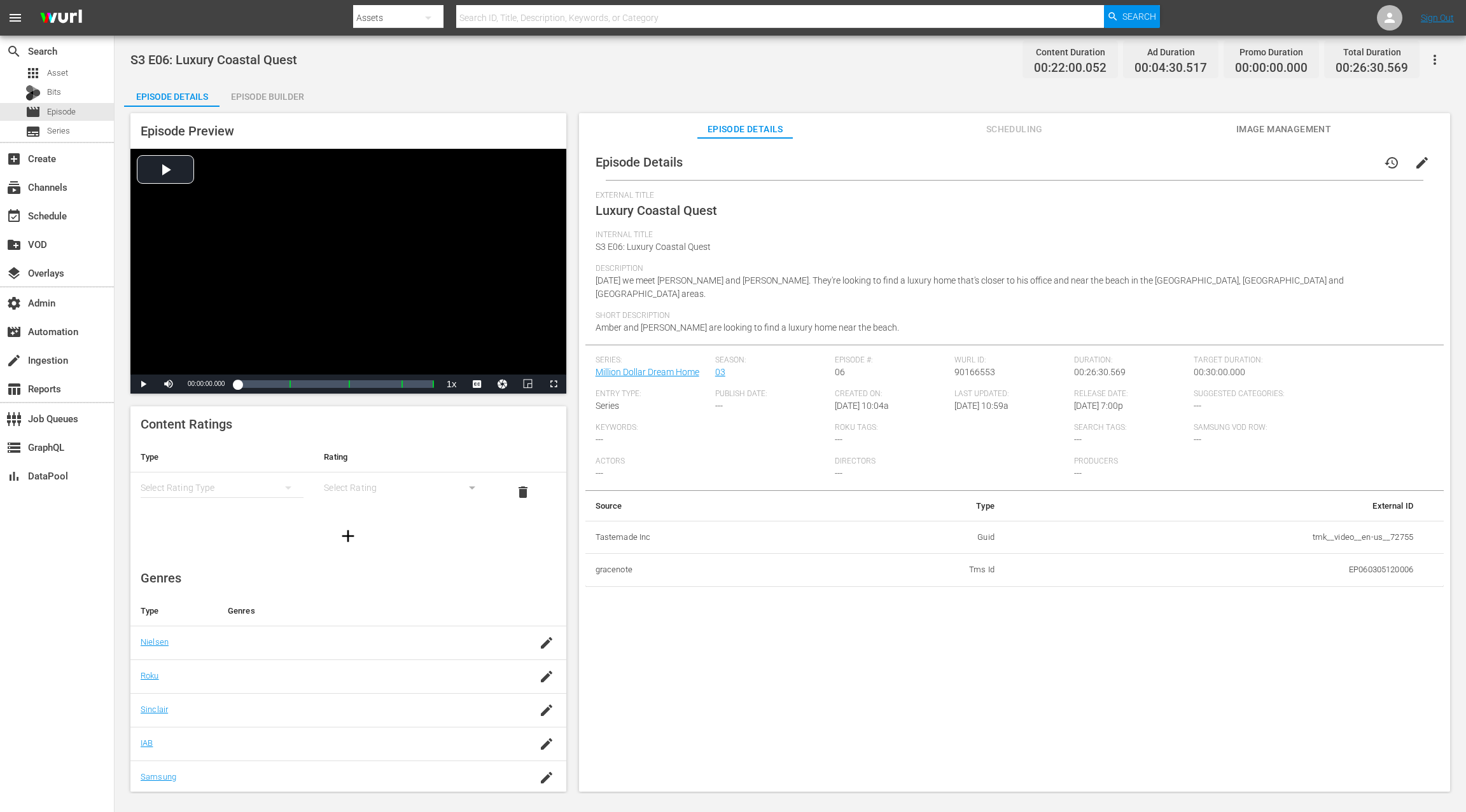
click at [1305, 524] on td "tmk__video__en-us__72755" at bounding box center [1214, 538] width 418 height 33
drag, startPoint x: 1330, startPoint y: 525, endPoint x: 1393, endPoint y: 527, distance: 63.0
click at [1393, 527] on td "tmk__video__en-us__72755" at bounding box center [1214, 538] width 418 height 33
copy td "tmk__video__en-us__72755"
click at [273, 88] on div "Episode Builder" at bounding box center [267, 97] width 95 height 31
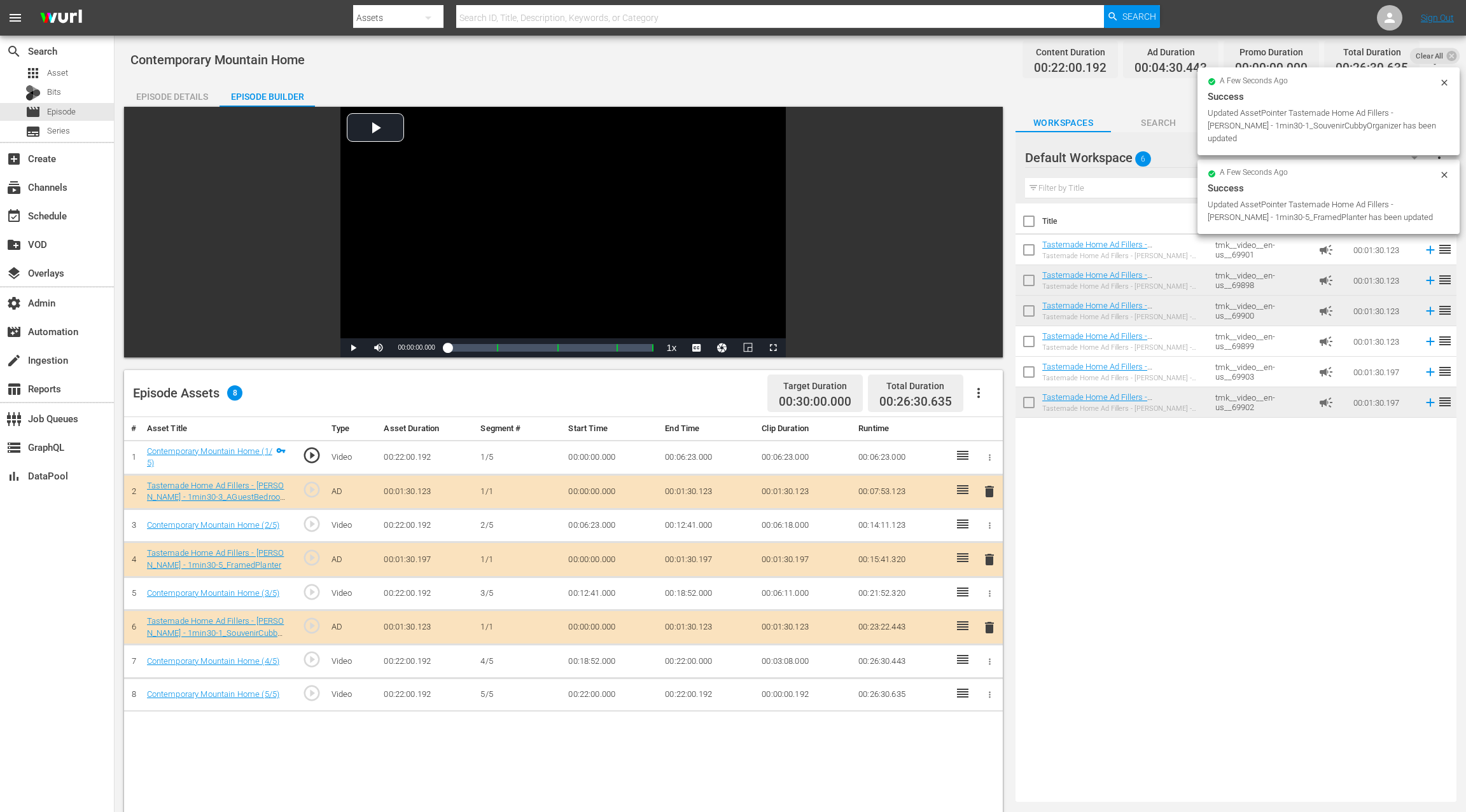
drag, startPoint x: 1079, startPoint y: 273, endPoint x: 631, endPoint y: 0, distance: 524.6
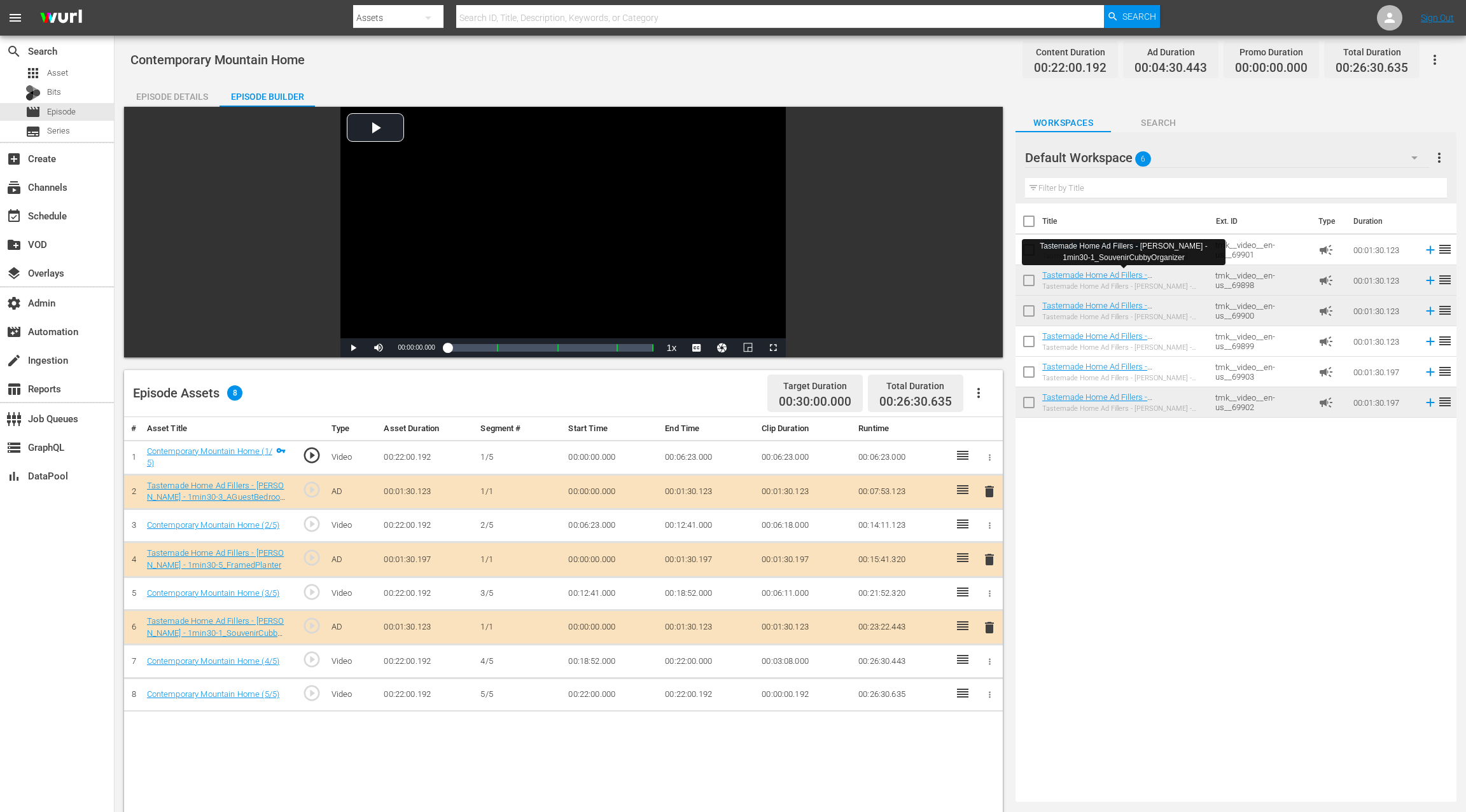
click at [155, 101] on div "Episode Details" at bounding box center [172, 97] width 95 height 31
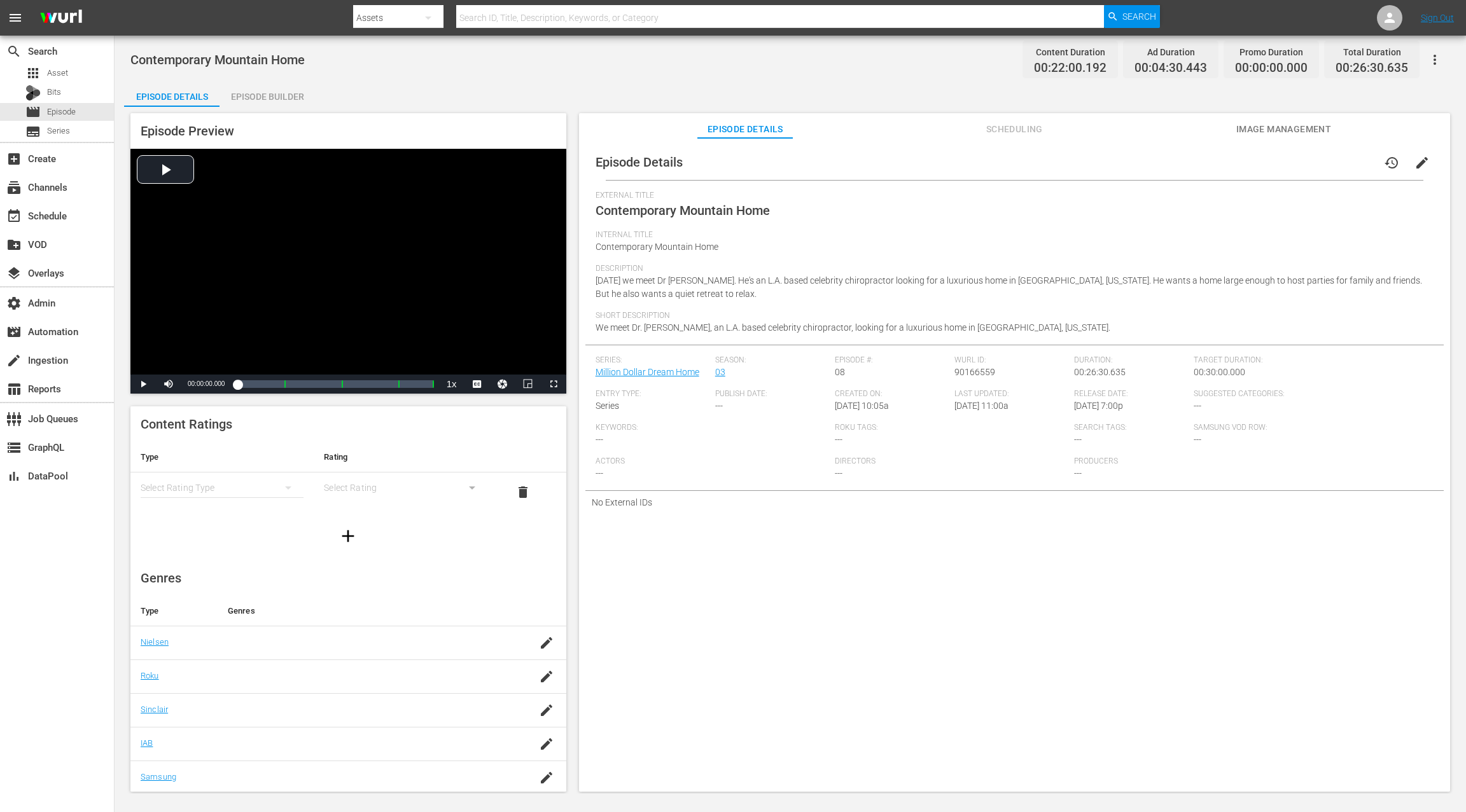
click at [178, 61] on span "Contemporary Mountain Home" at bounding box center [218, 59] width 174 height 15
drag, startPoint x: 178, startPoint y: 61, endPoint x: 304, endPoint y: 63, distance: 126.0
click at [304, 63] on span "Contemporary Mountain Home" at bounding box center [218, 59] width 174 height 15
copy span "Contemporary Mountain Home"
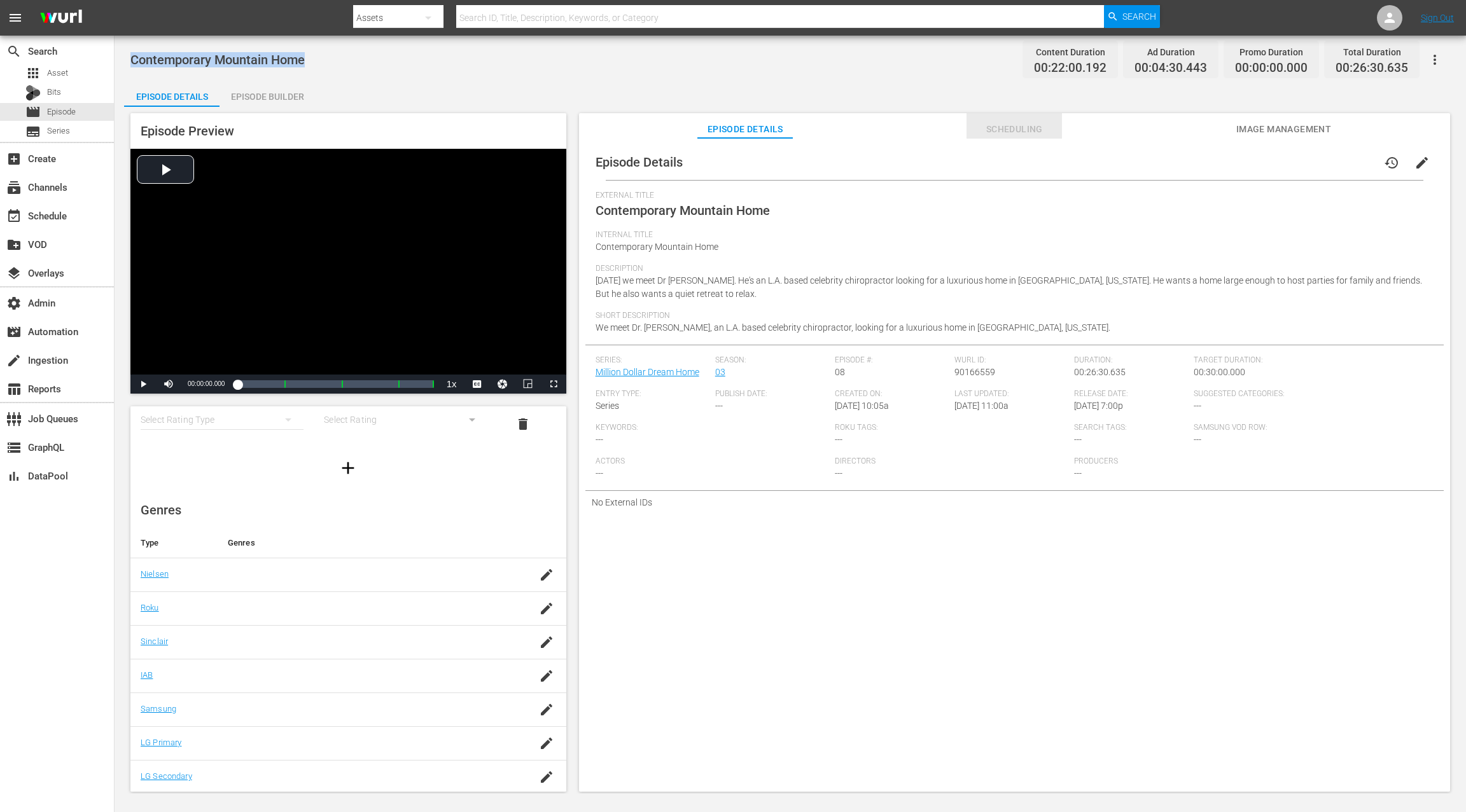
click at [990, 128] on span "Scheduling" at bounding box center [1014, 129] width 95 height 16
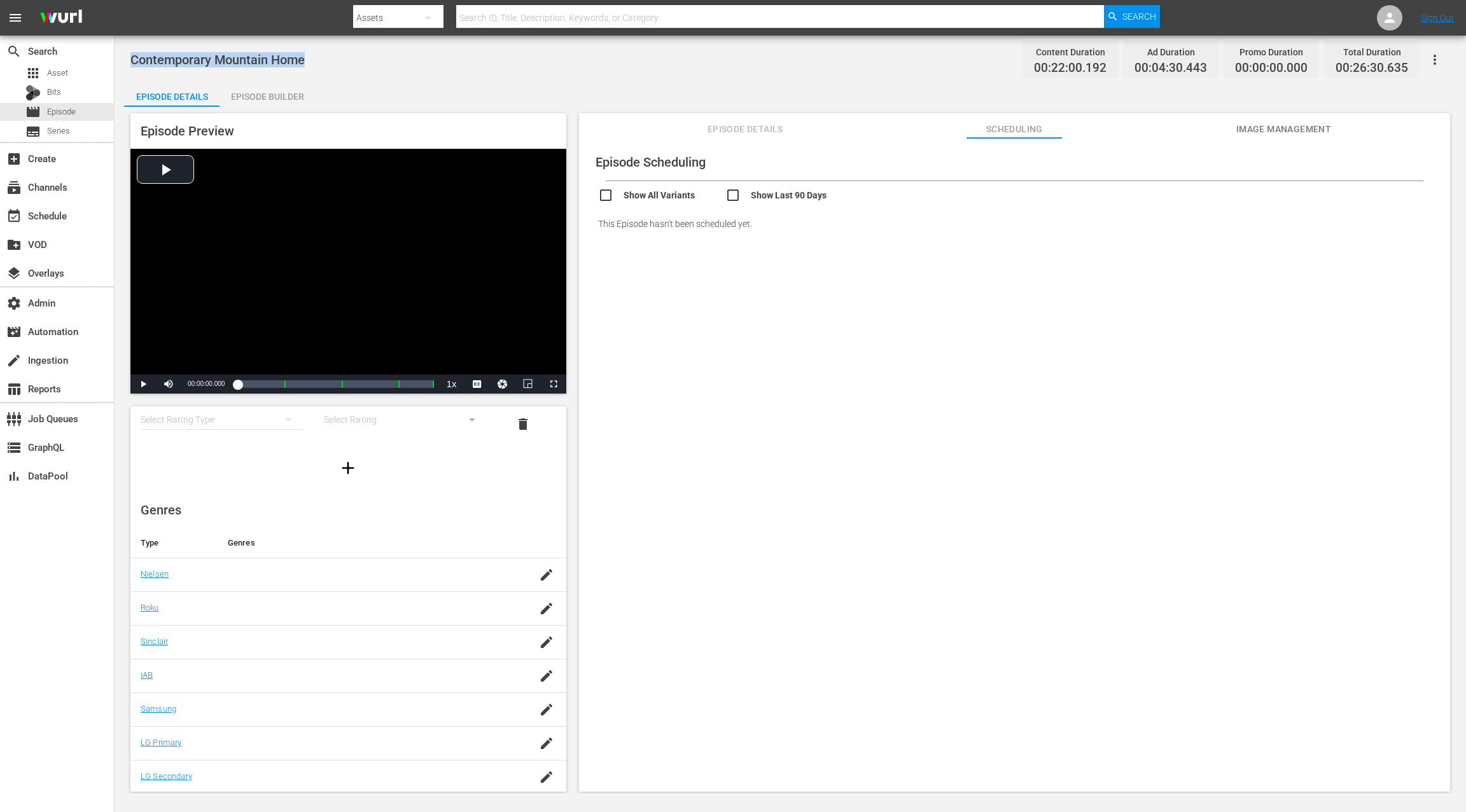
click at [1277, 137] on span "Image Management" at bounding box center [1283, 129] width 95 height 16
click at [749, 129] on span "Episode Details" at bounding box center [745, 129] width 95 height 16
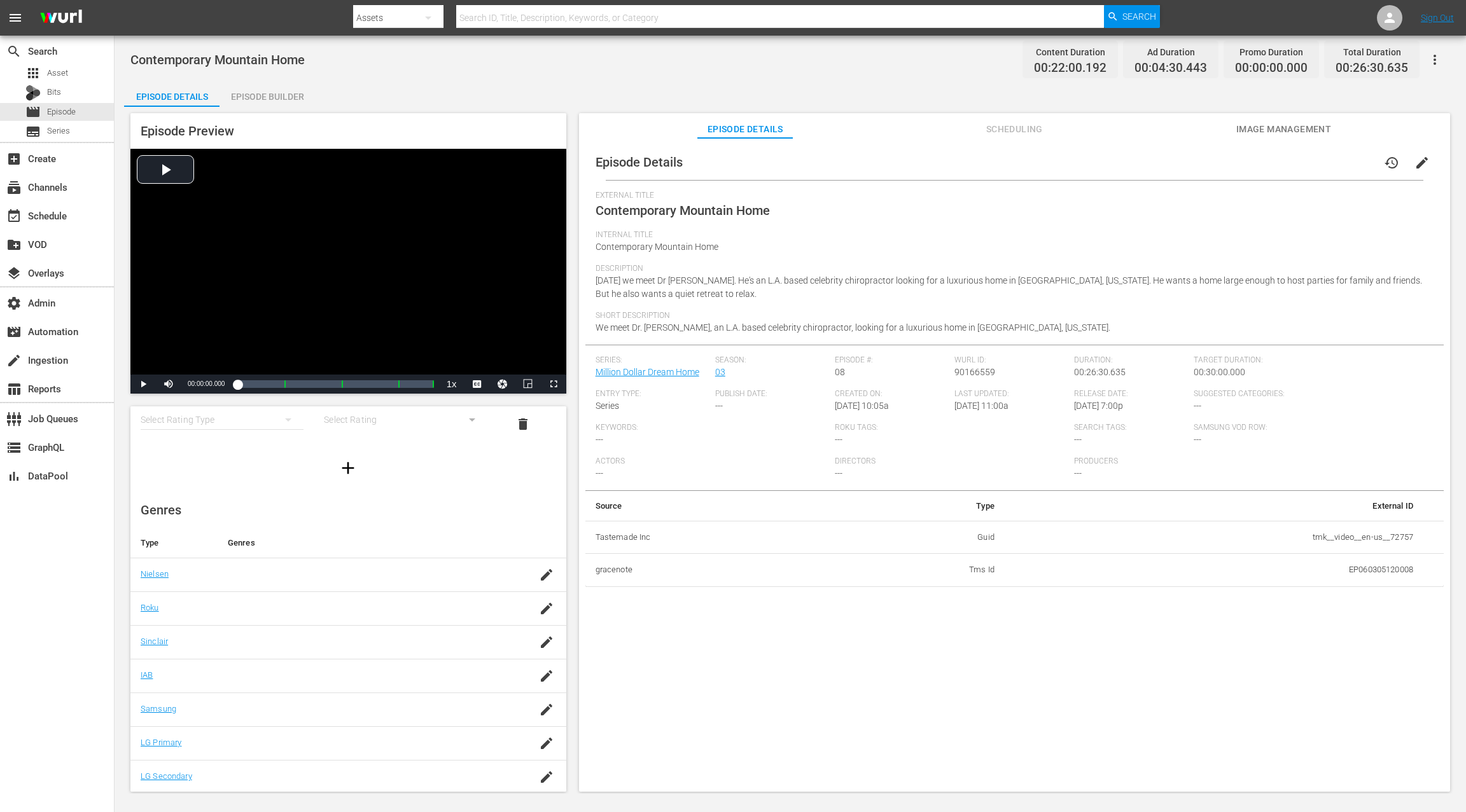
click at [1308, 539] on td "tmk__video__en-us__72757" at bounding box center [1214, 538] width 418 height 33
drag, startPoint x: 1311, startPoint y: 539, endPoint x: 1415, endPoint y: 539, distance: 104.0
click at [1415, 539] on td "tmk__video__en-us__72757" at bounding box center [1214, 538] width 418 height 33
copy td "tmk__video__en-us__72757"
click at [1416, 162] on span "edit" at bounding box center [1422, 162] width 15 height 15
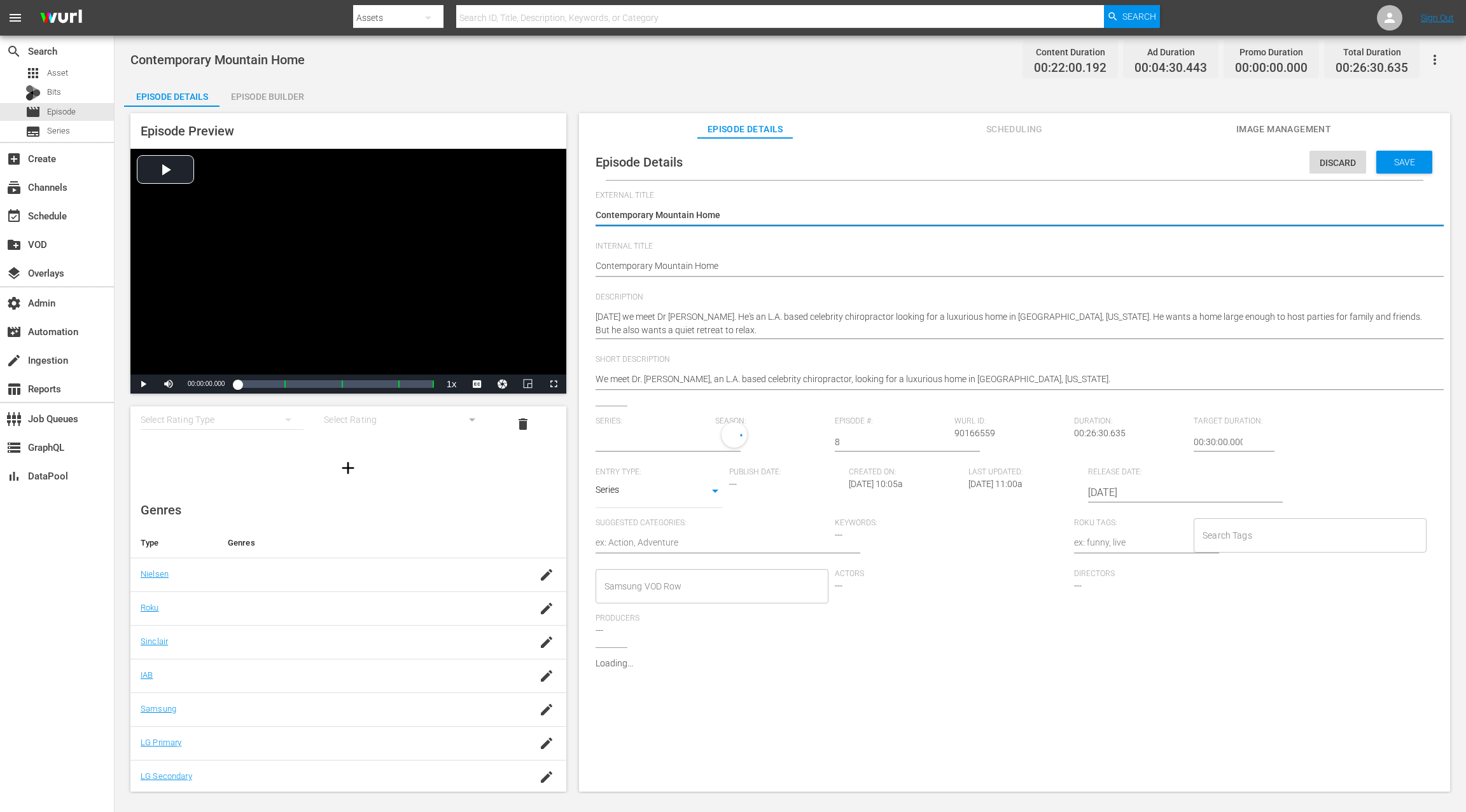
type input "Million Dollar Dream Home"
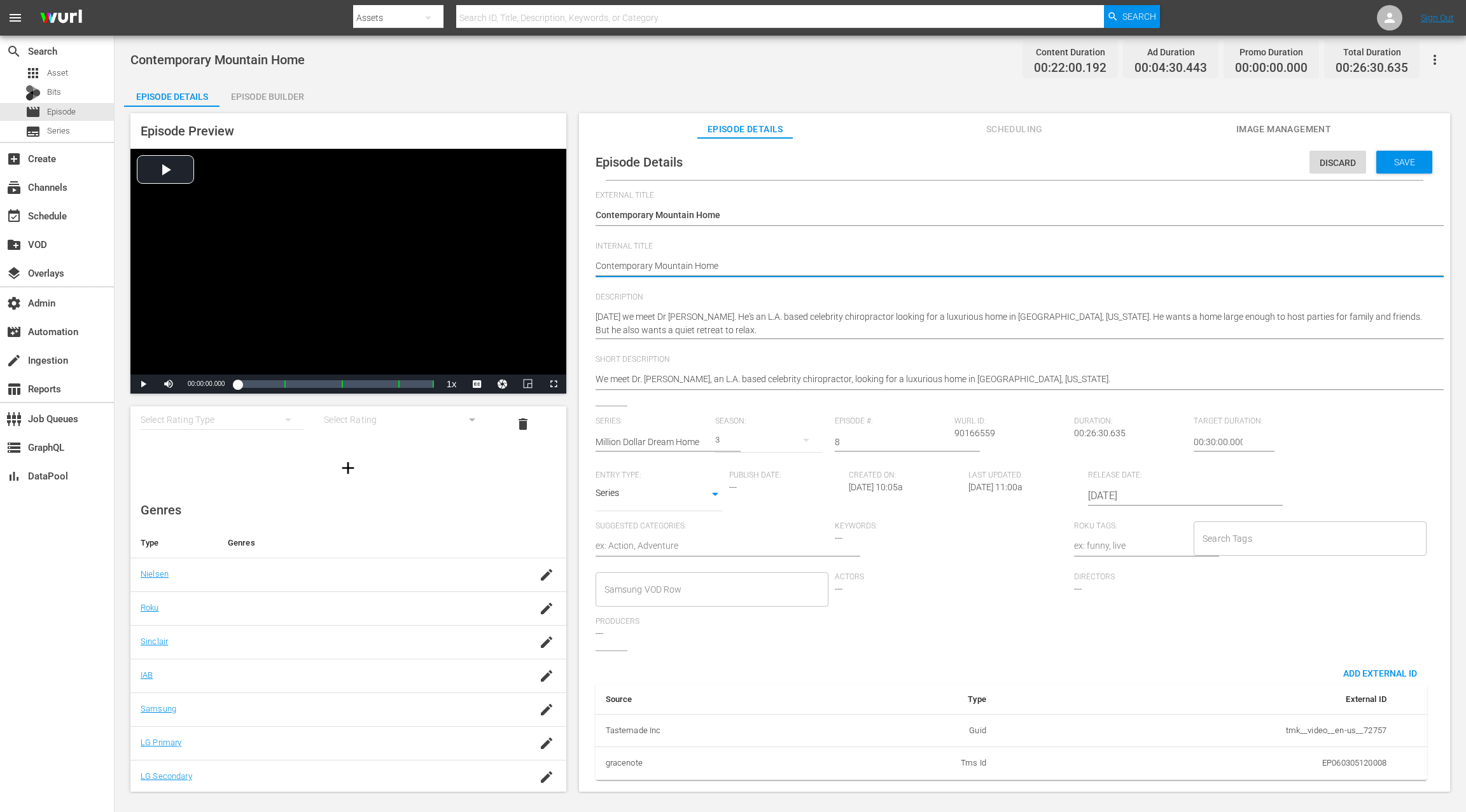
type textarea "SContemporary Mountain Home"
type textarea "S3Contemporary Mountain Home"
type textarea "S3 Contemporary Mountain Home"
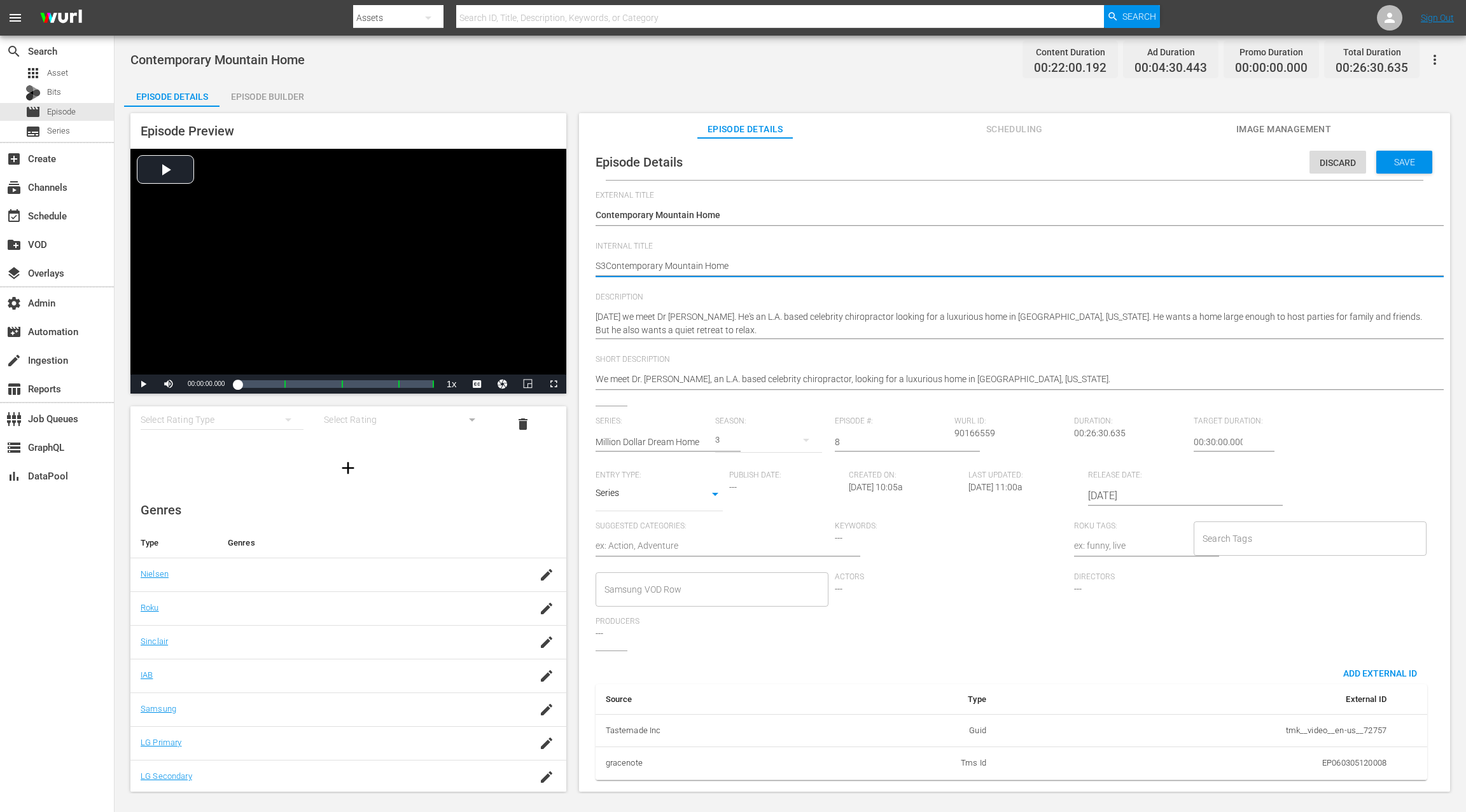
type textarea "S3 Contemporary Mountain Home"
type textarea "S3 EContemporary Mountain Home"
type textarea "S3 E0Contemporary Mountain Home"
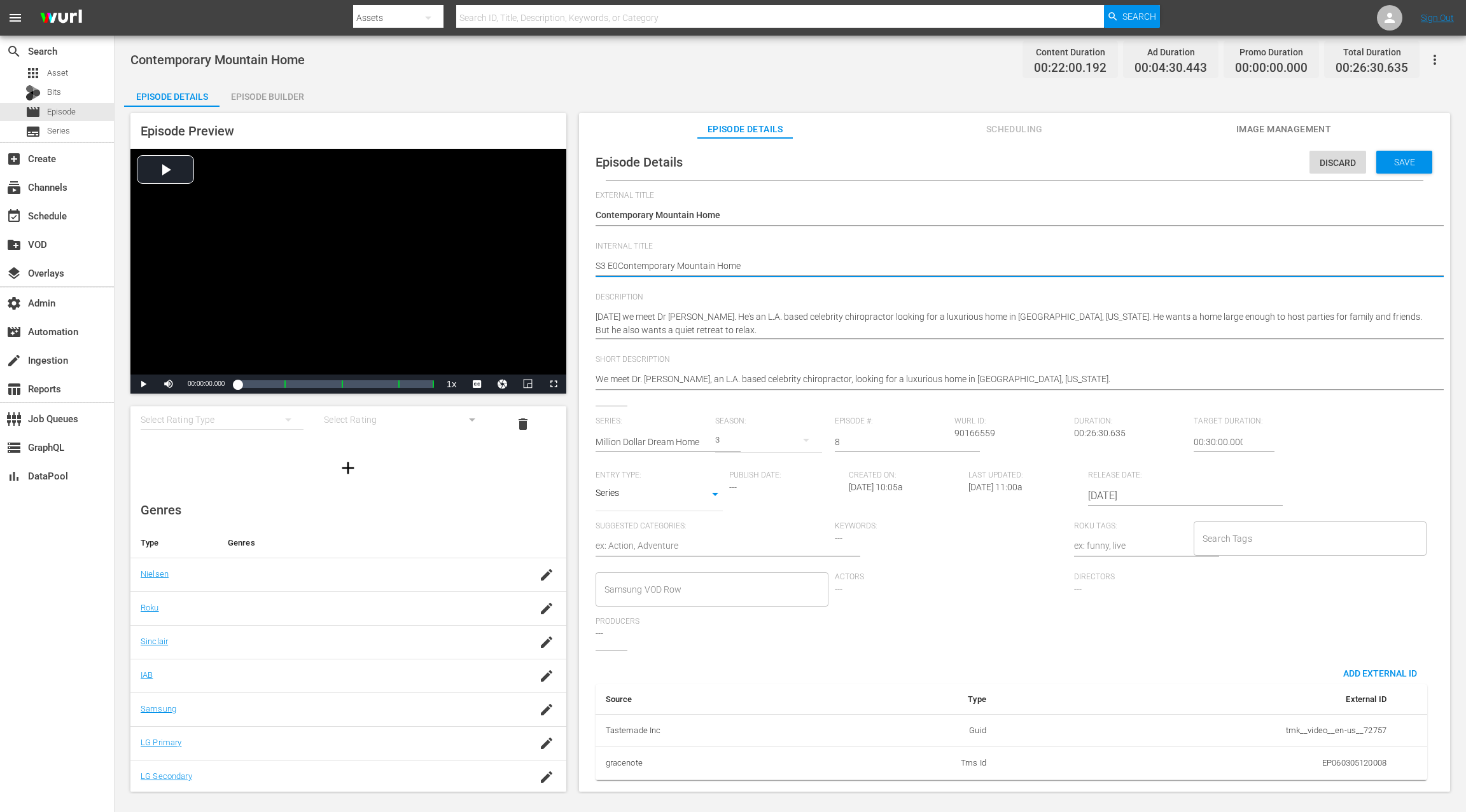
type textarea "S3 E08Contemporary Mountain Home"
type textarea "S3 E08:Contemporary Mountain Home"
type textarea "S3 E08: Contemporary Mountain Home"
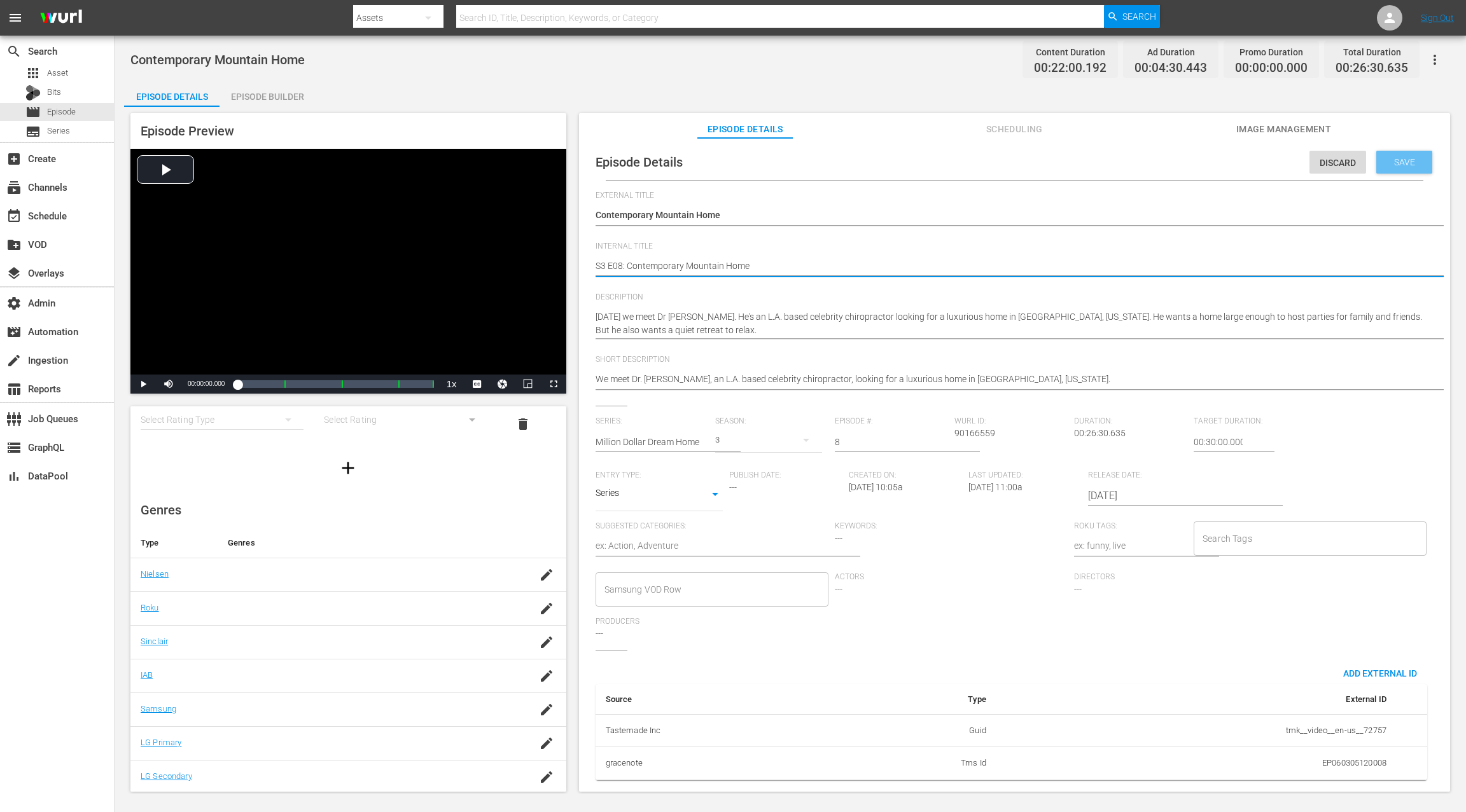
type textarea "S3 E08: Contemporary Mountain Home"
click at [1415, 157] on span "Save" at bounding box center [1404, 162] width 41 height 10
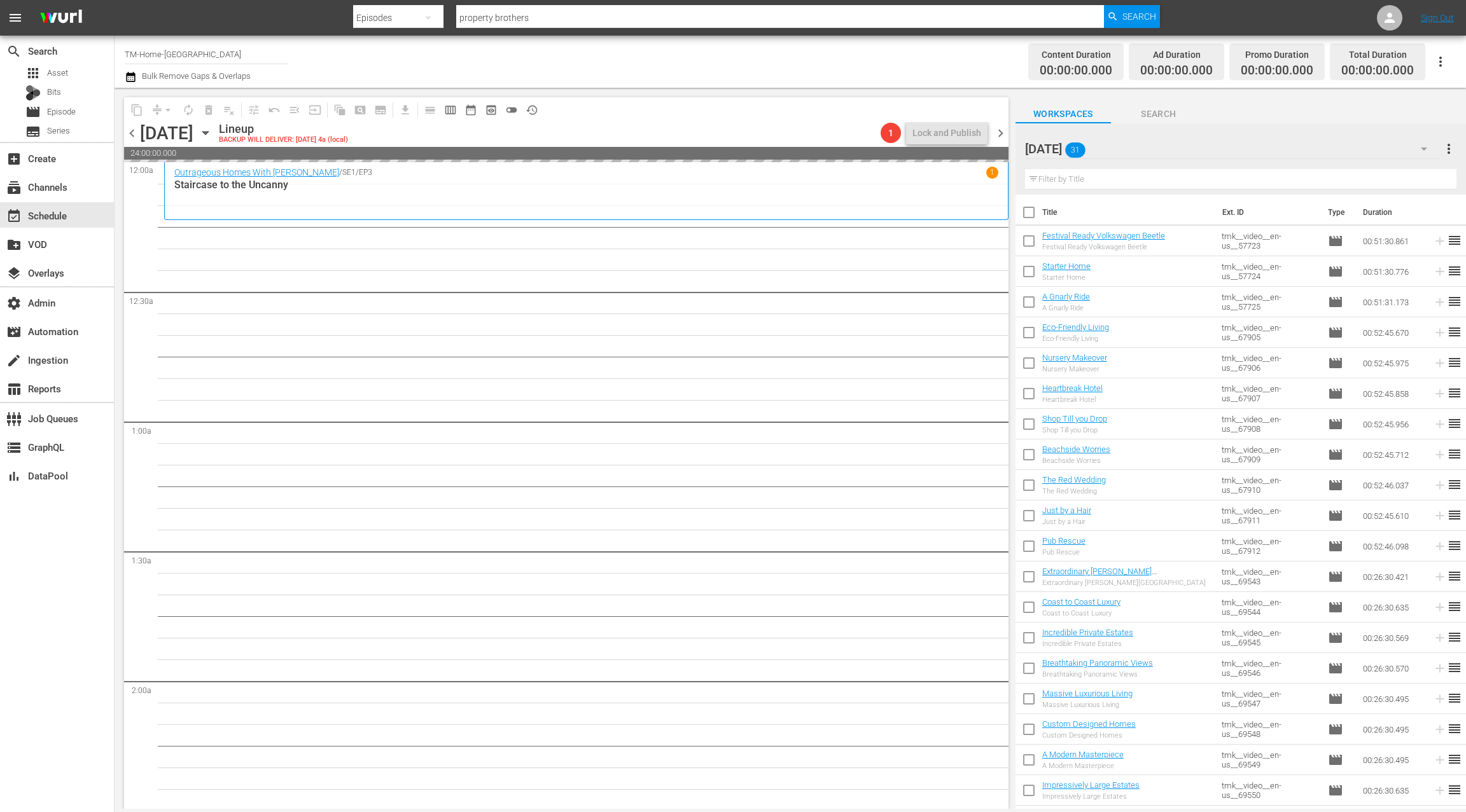
scroll to position [360, 0]
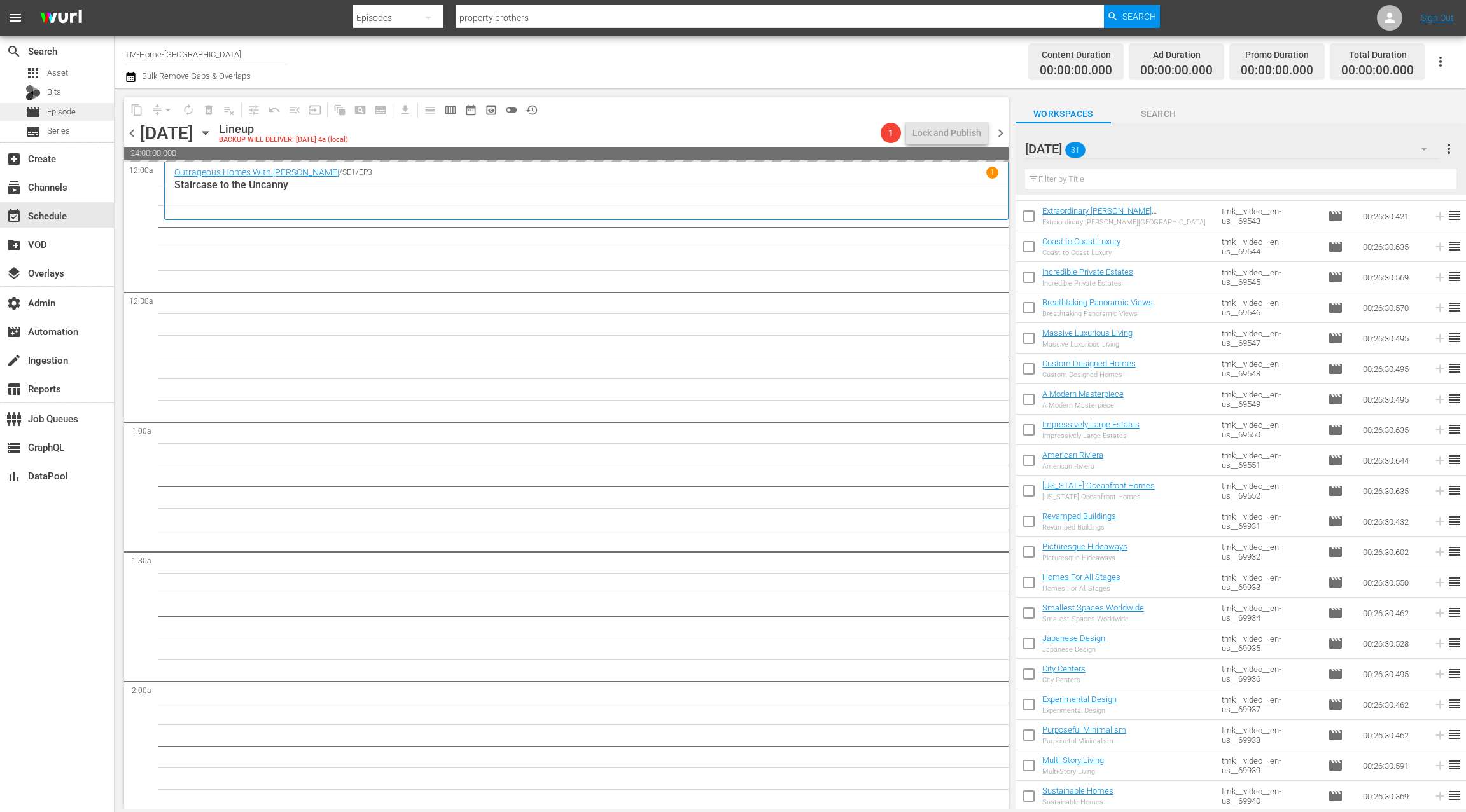
click at [84, 107] on div "movie Episode" at bounding box center [57, 112] width 114 height 17
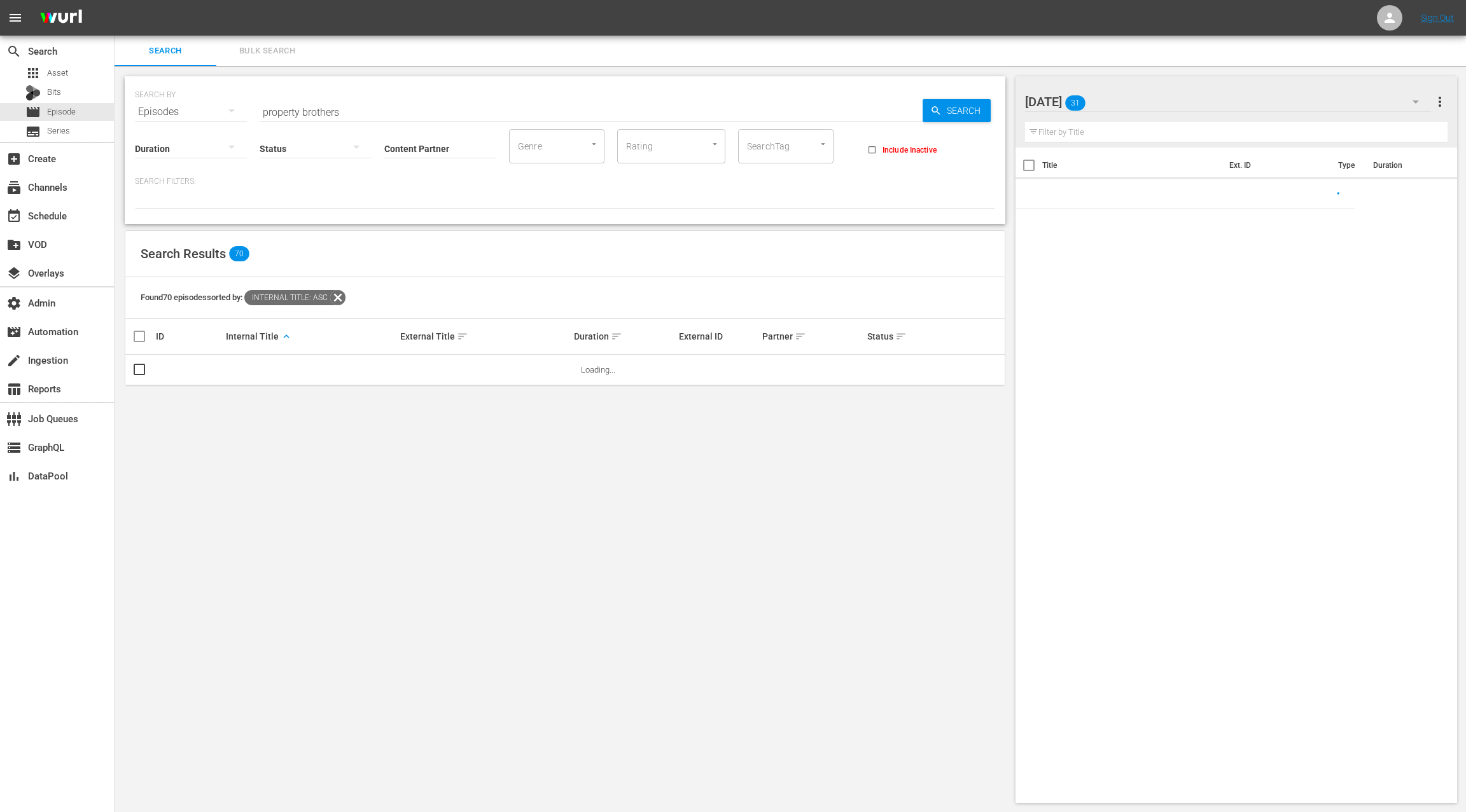
click at [260, 48] on span "Bulk Search" at bounding box center [267, 51] width 86 height 14
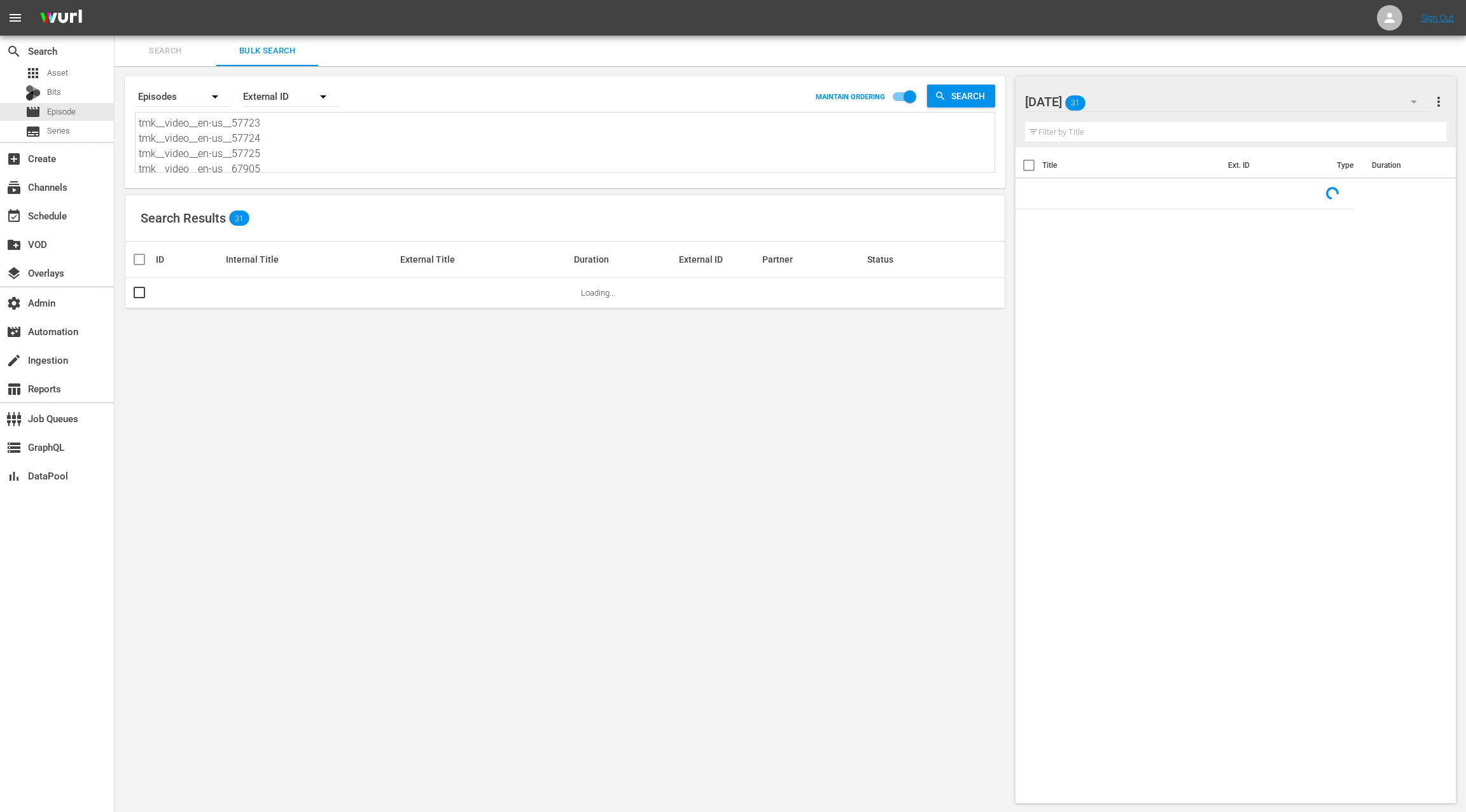
click at [302, 159] on textarea "tmk__video__en-us__57723 tmk__video__en-us__57724 tmk__video__en-us__57725 tmk_…" at bounding box center [567, 144] width 856 height 58
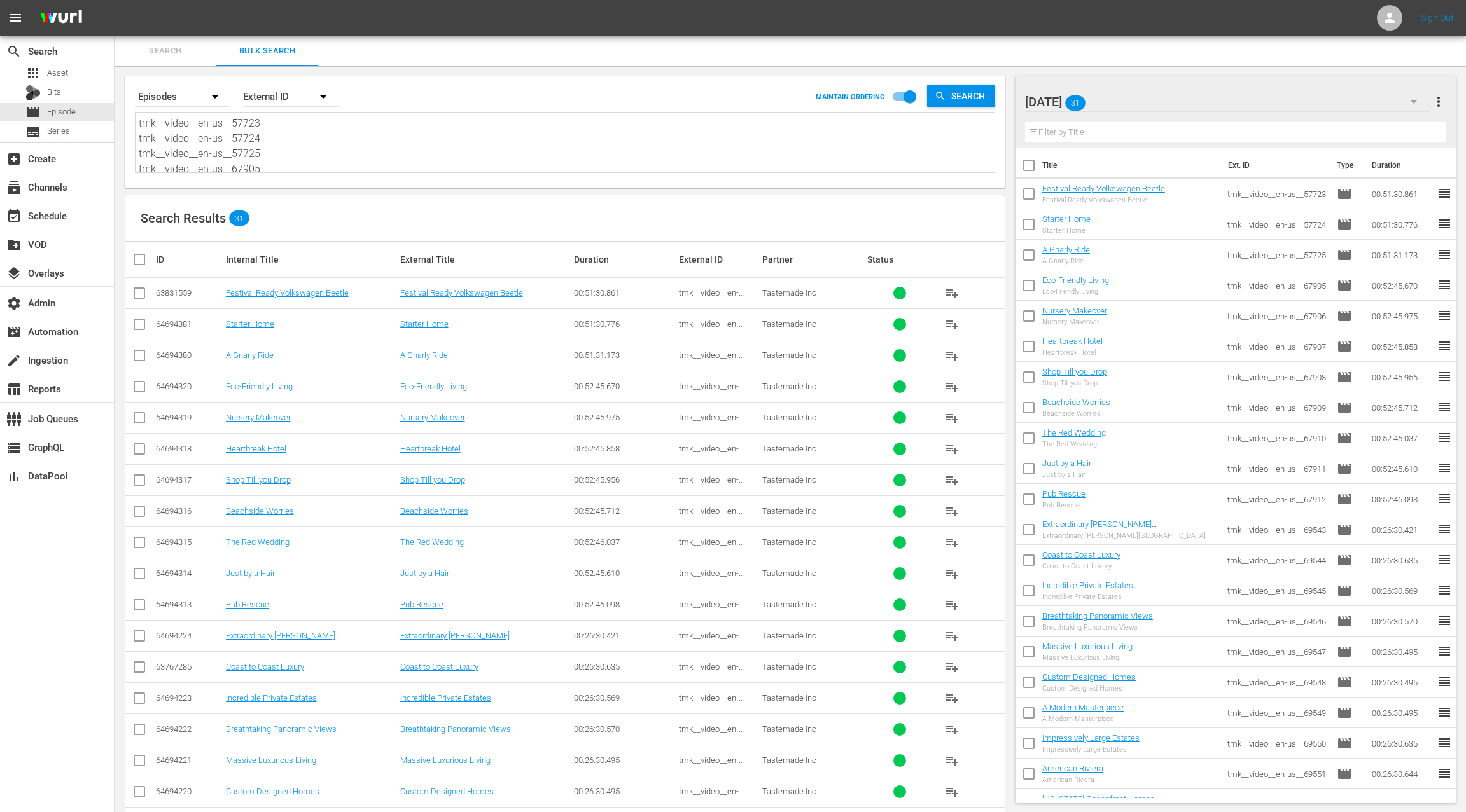
paste textarea "67220 tmk__video__en-us__67221 tmk__video__en-us__67222 tmk__video__en-us__6722…"
type textarea "tmk__video__en-us__67220 tmk__video__en-us__67221 tmk__video__en-us__67222 tmk_…"
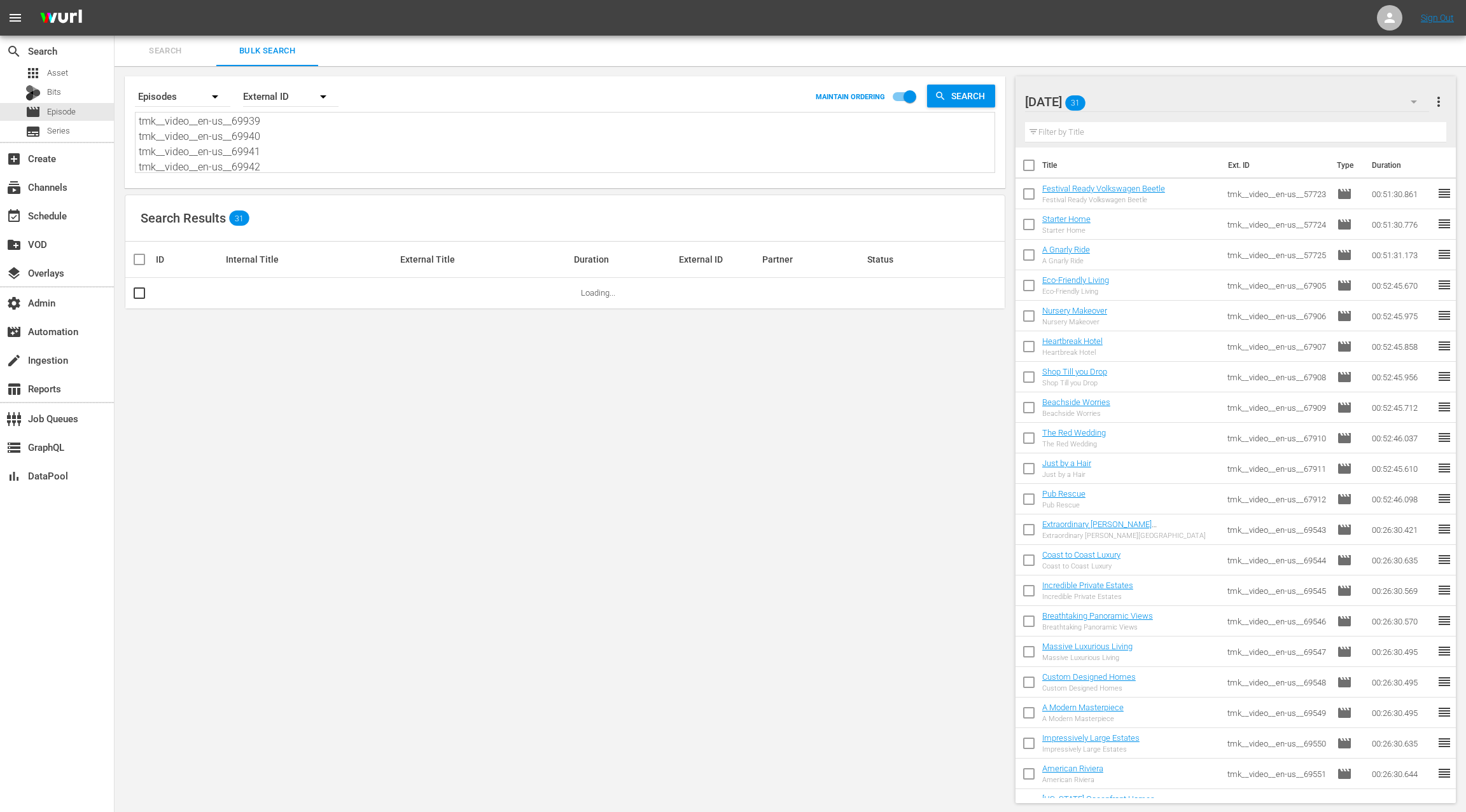
type textarea "tmk__video__en-us__67220 tmk__video__en-us__67221 tmk__video__en-us__67222 tmk_…"
click at [1441, 101] on span "more_vert" at bounding box center [1438, 101] width 15 height 15
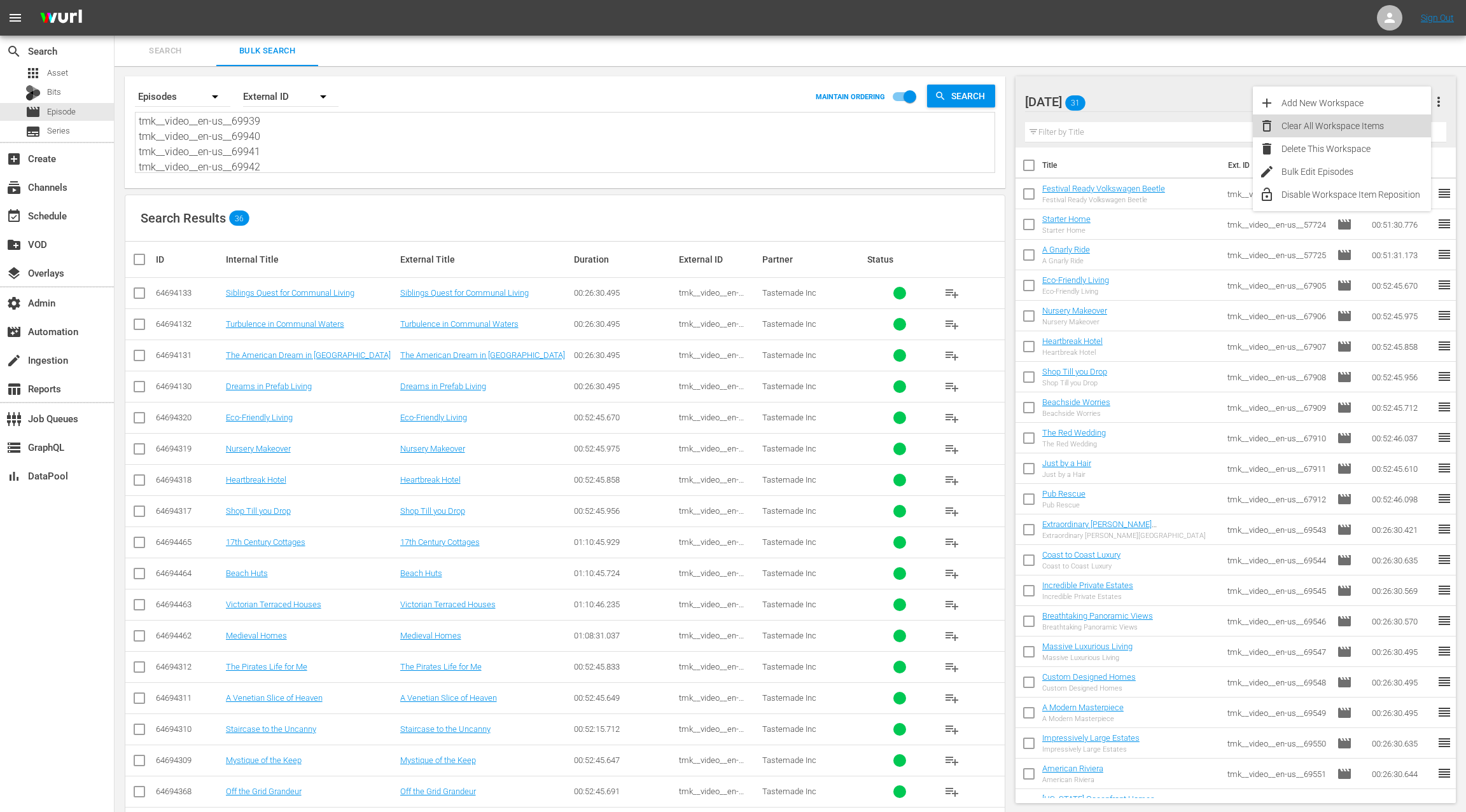
drag, startPoint x: 1387, startPoint y: 124, endPoint x: 1192, endPoint y: 212, distance: 213.9
click at [1387, 124] on div "Clear All Workspace Items" at bounding box center [1356, 126] width 150 height 23
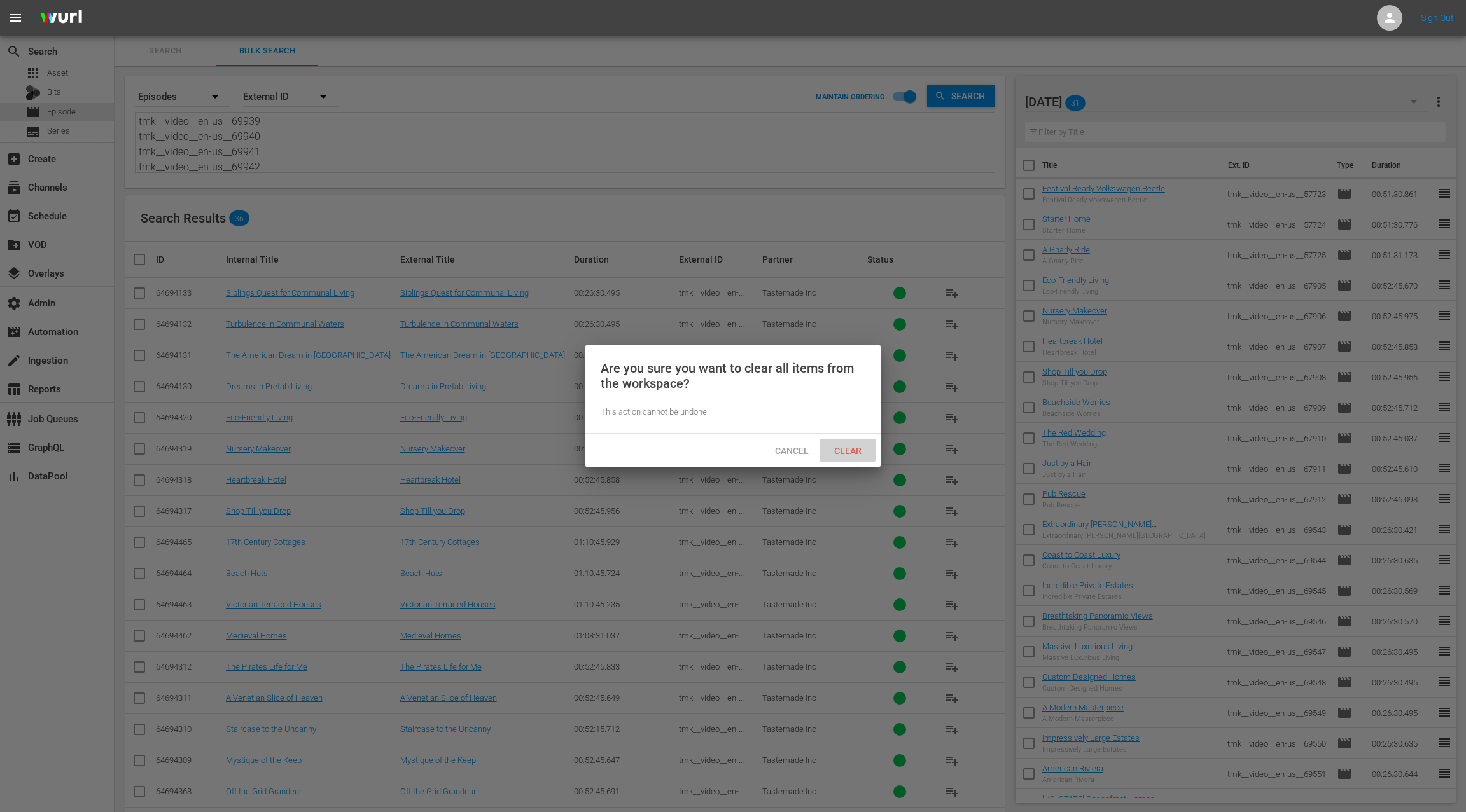
click at [846, 448] on span "Clear" at bounding box center [848, 451] width 48 height 10
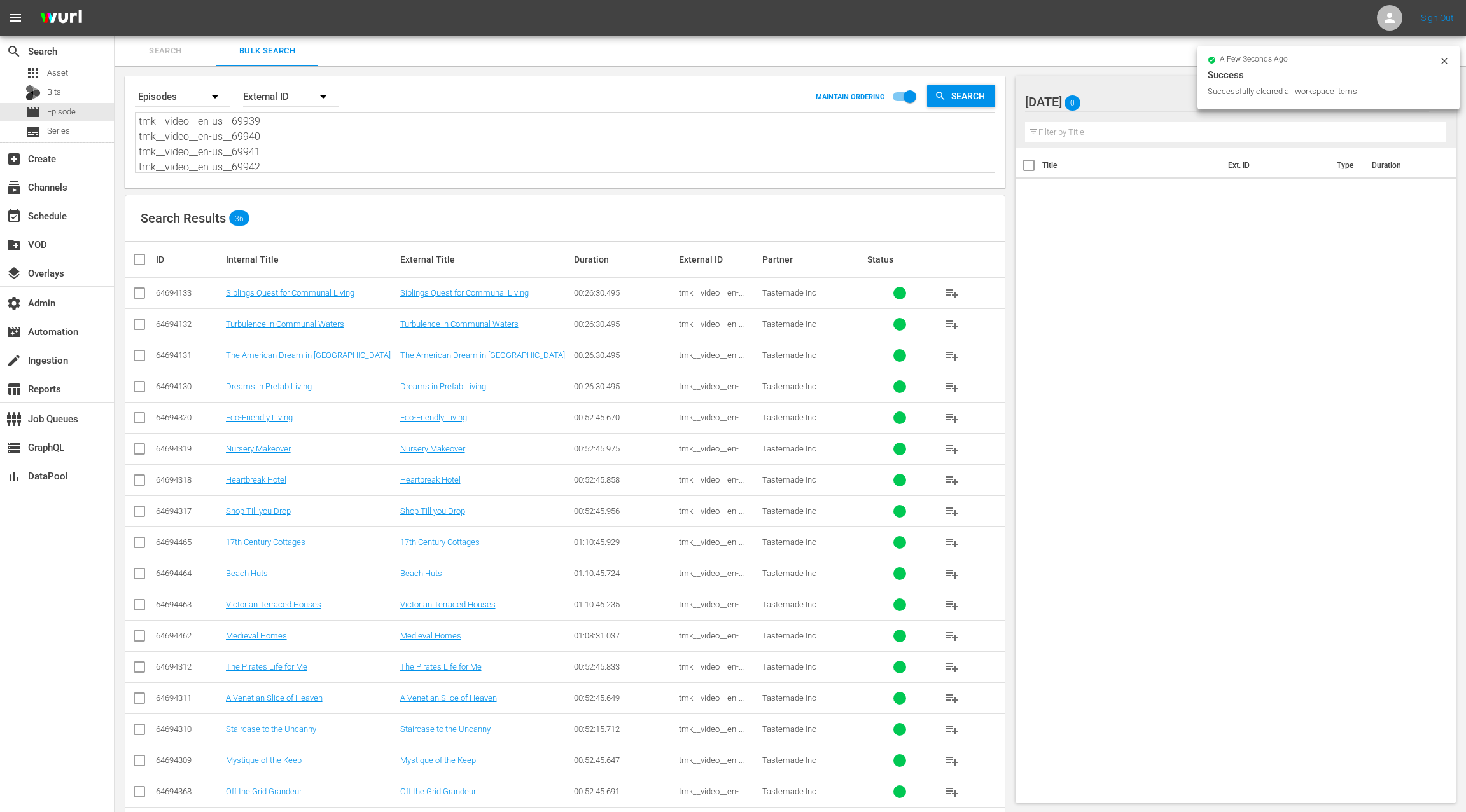
click at [139, 258] on input "checkbox" at bounding box center [144, 259] width 25 height 15
checkbox input "true"
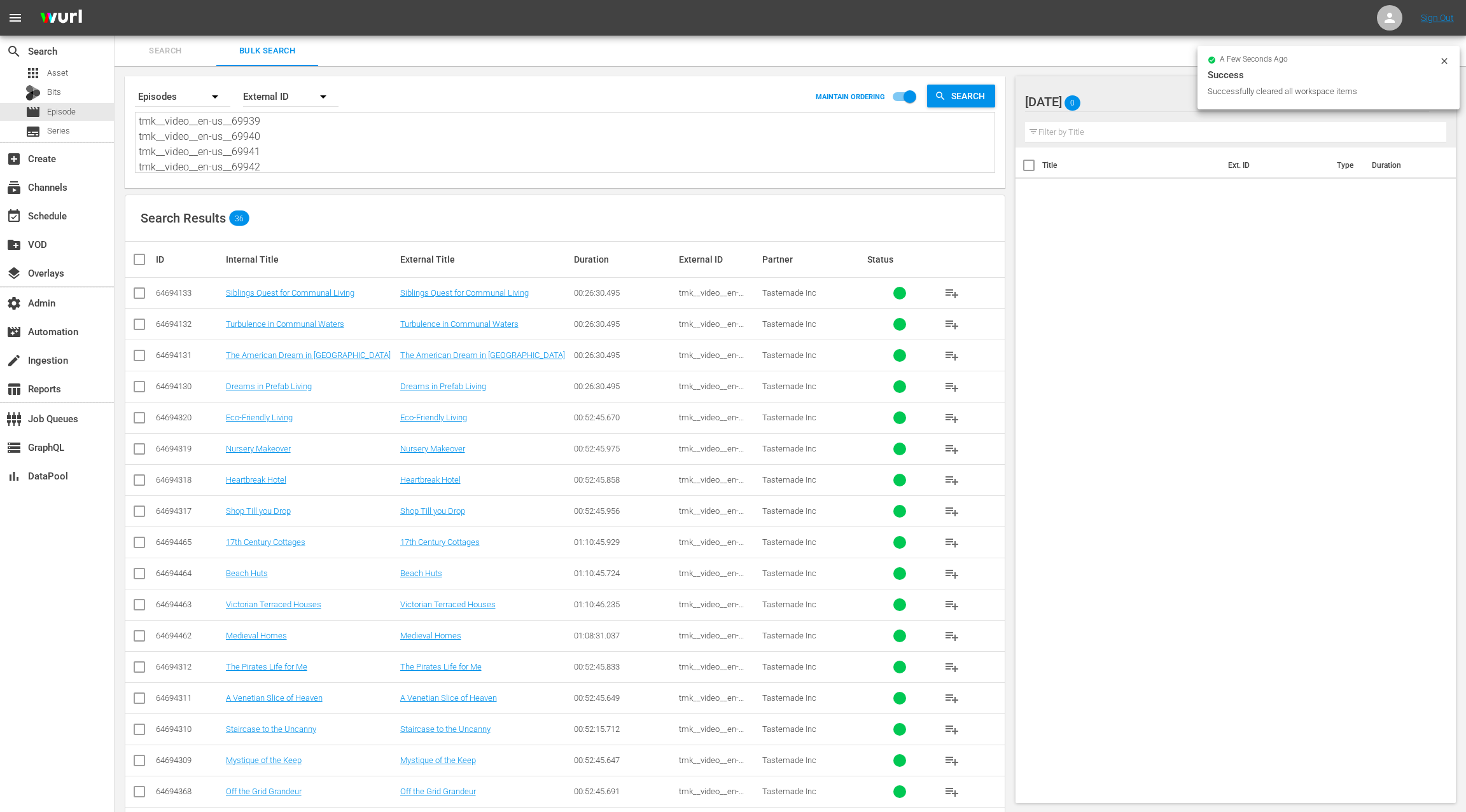
checkbox input "true"
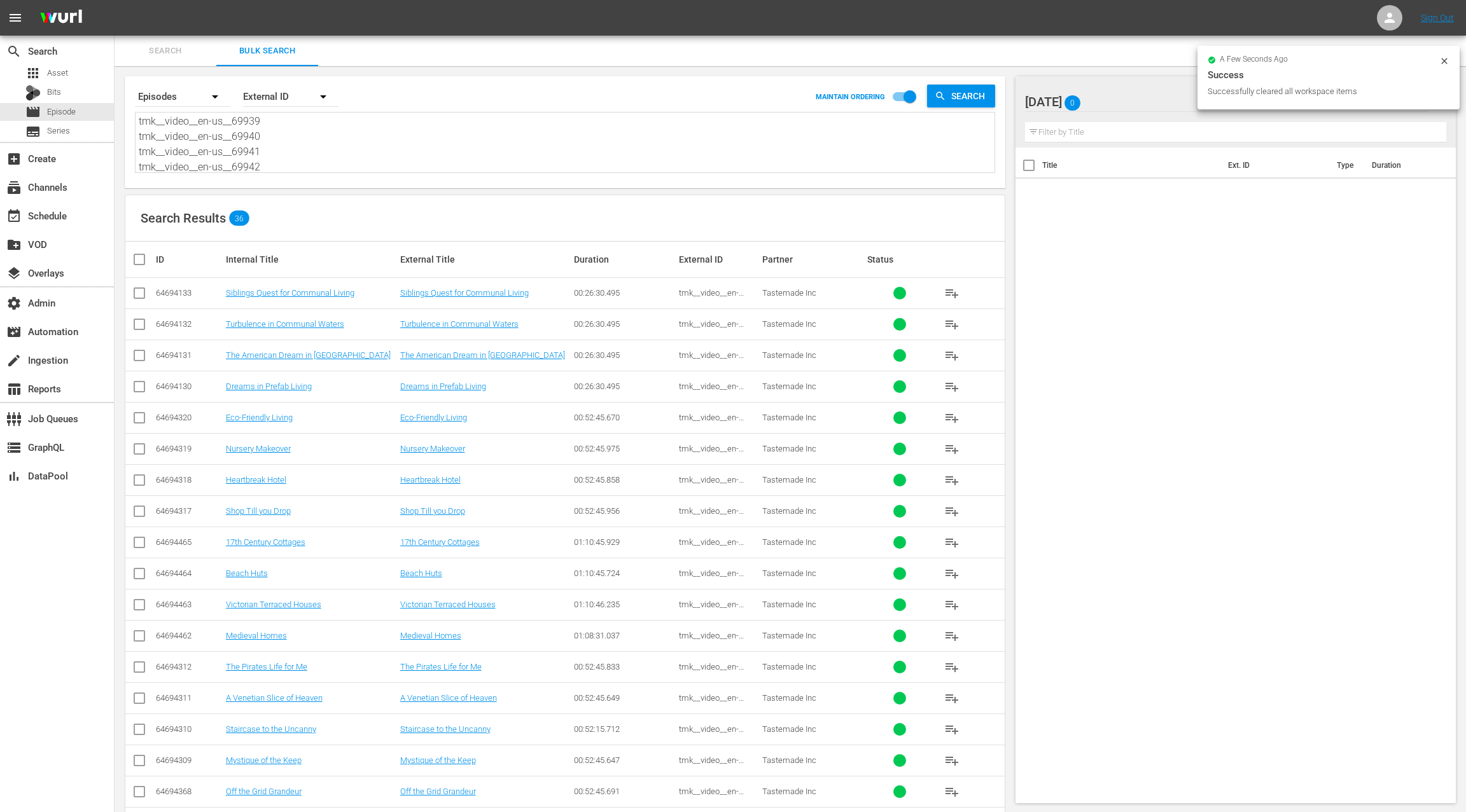
checkbox input "true"
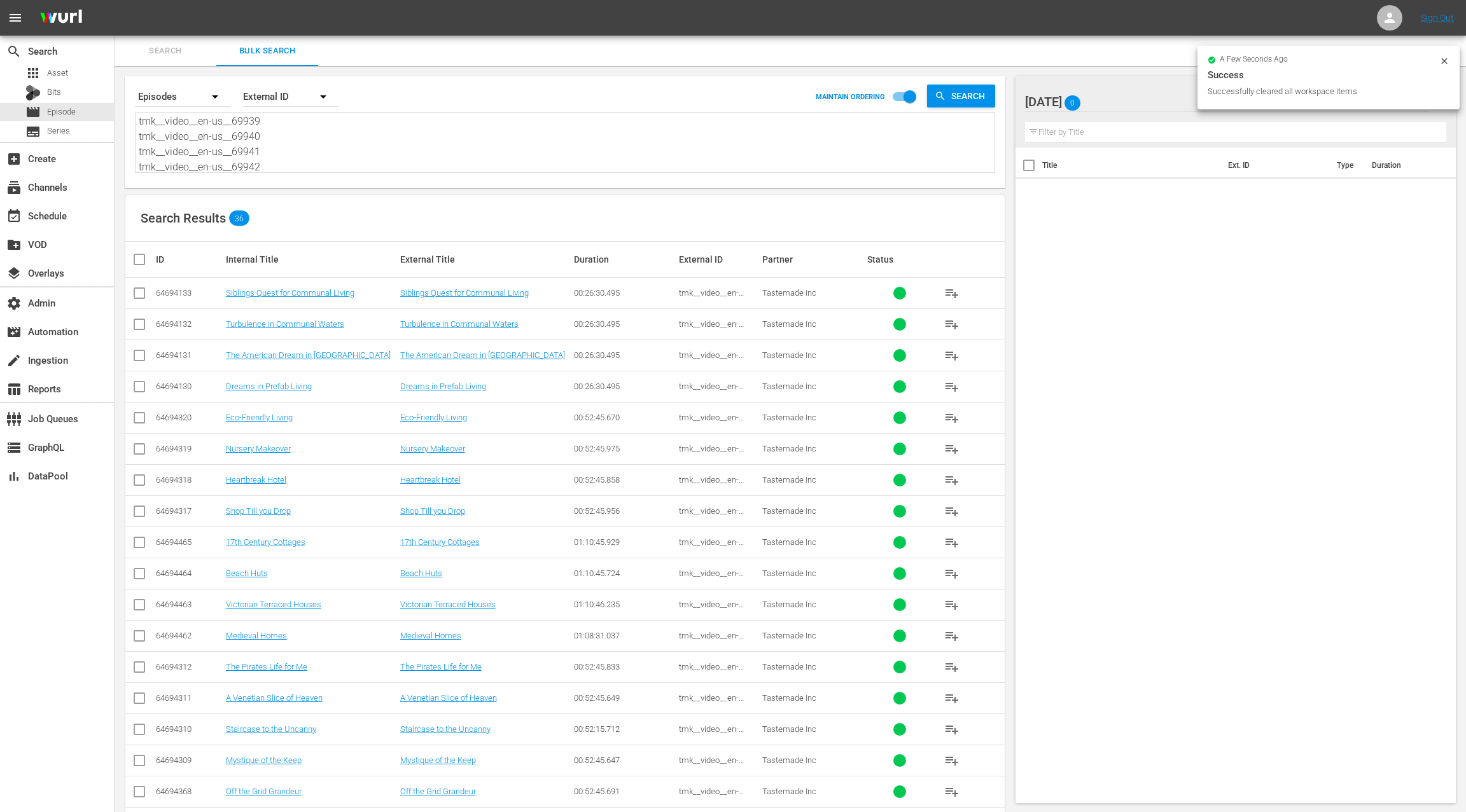
checkbox input "true"
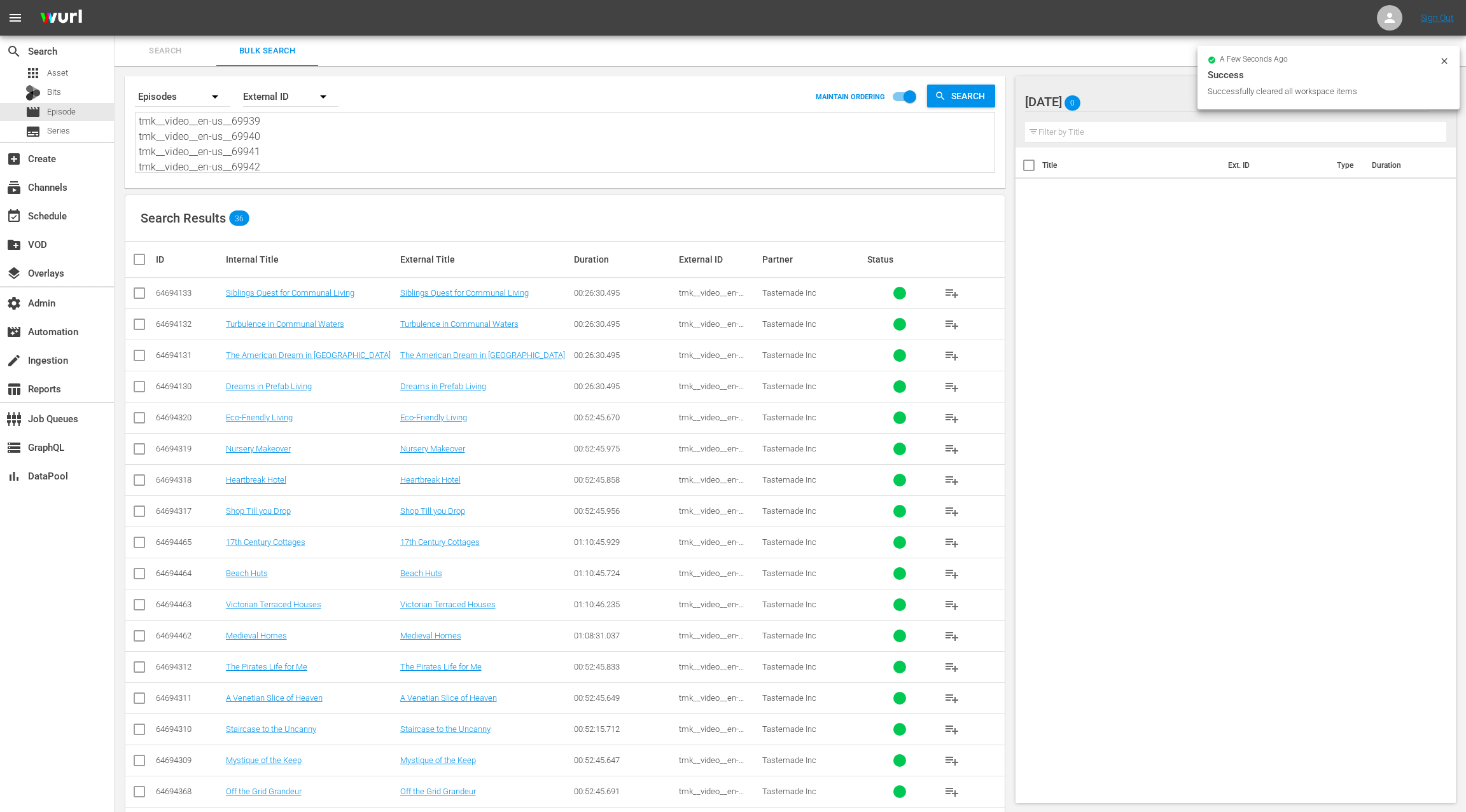
checkbox input "true"
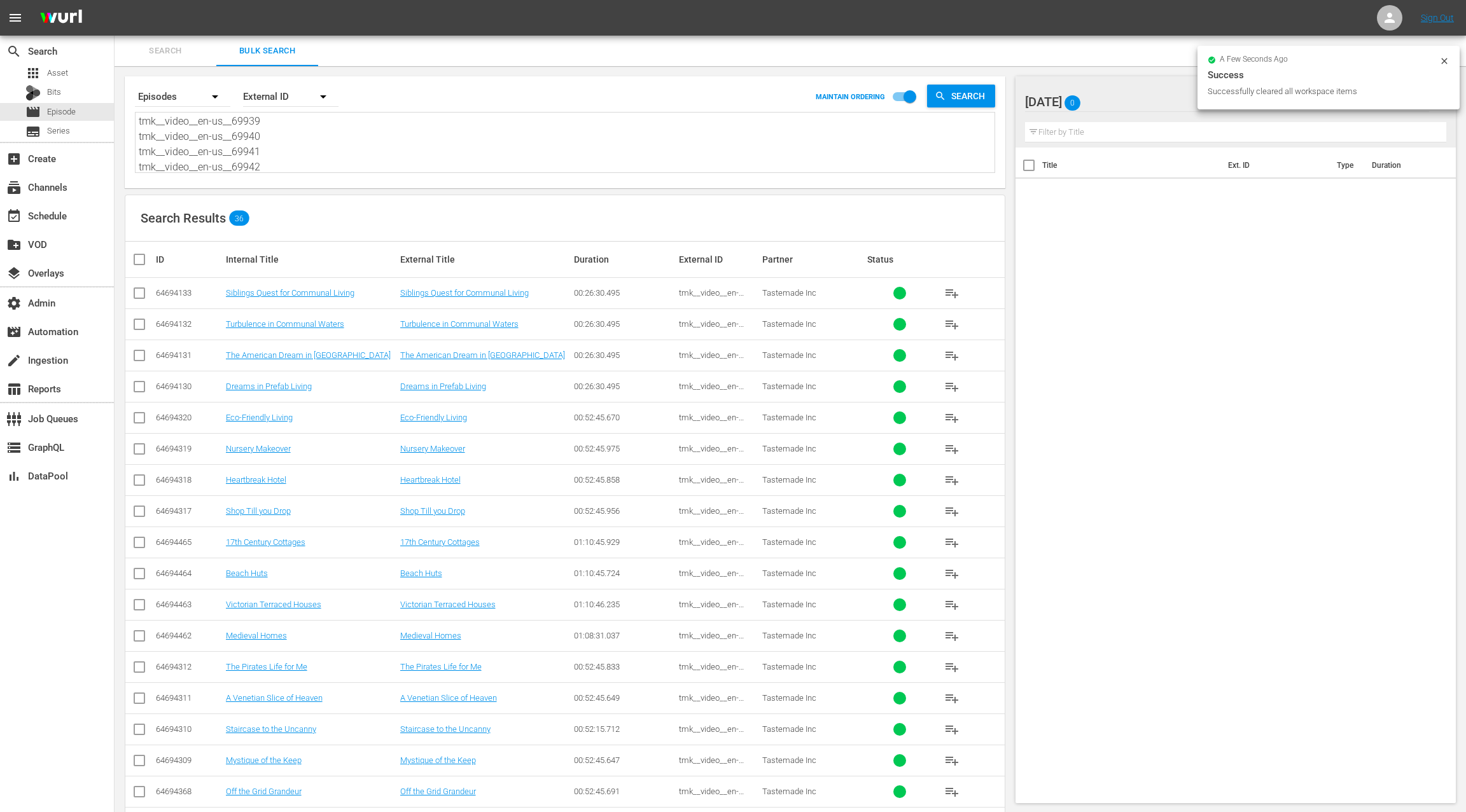
checkbox input "true"
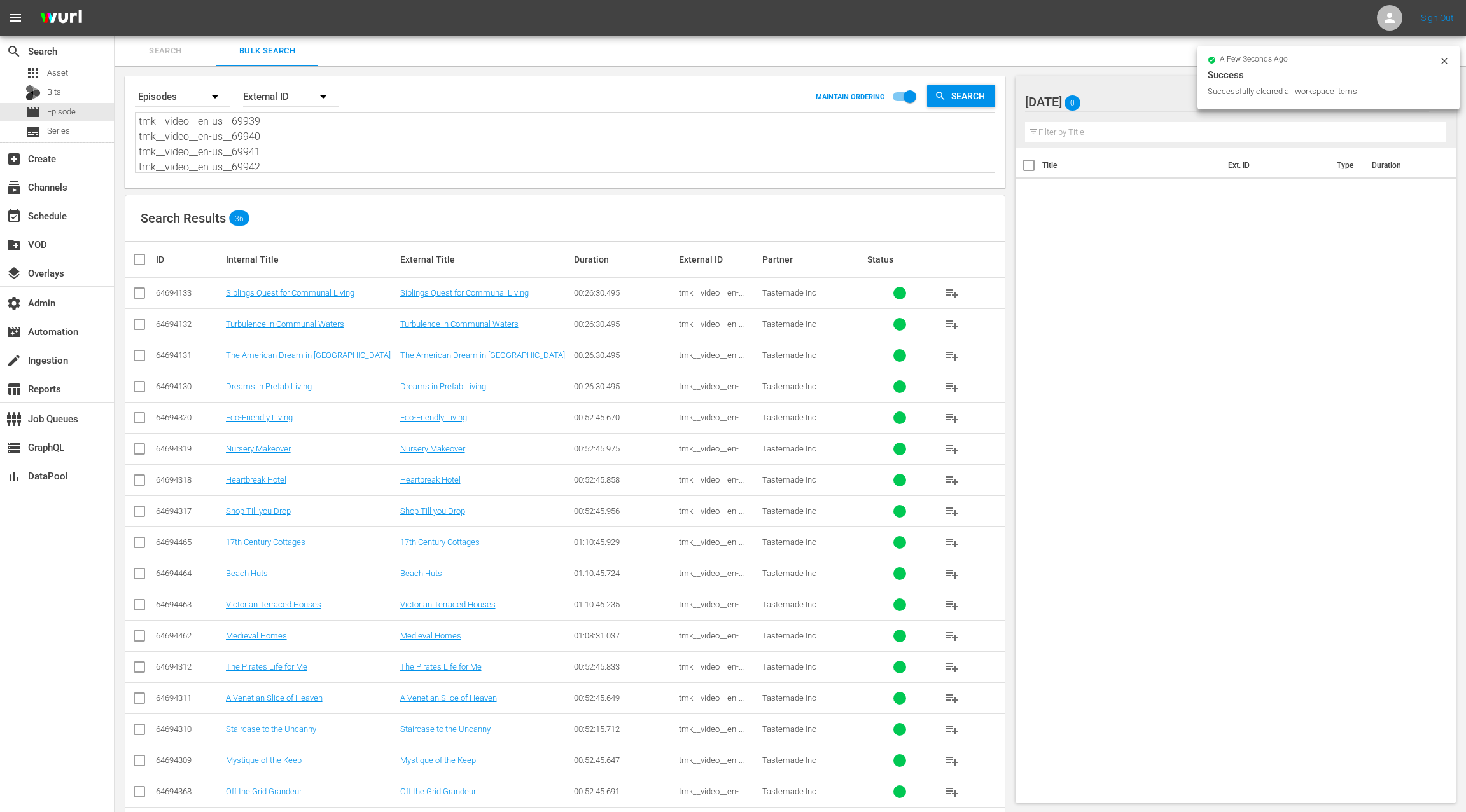
checkbox input "true"
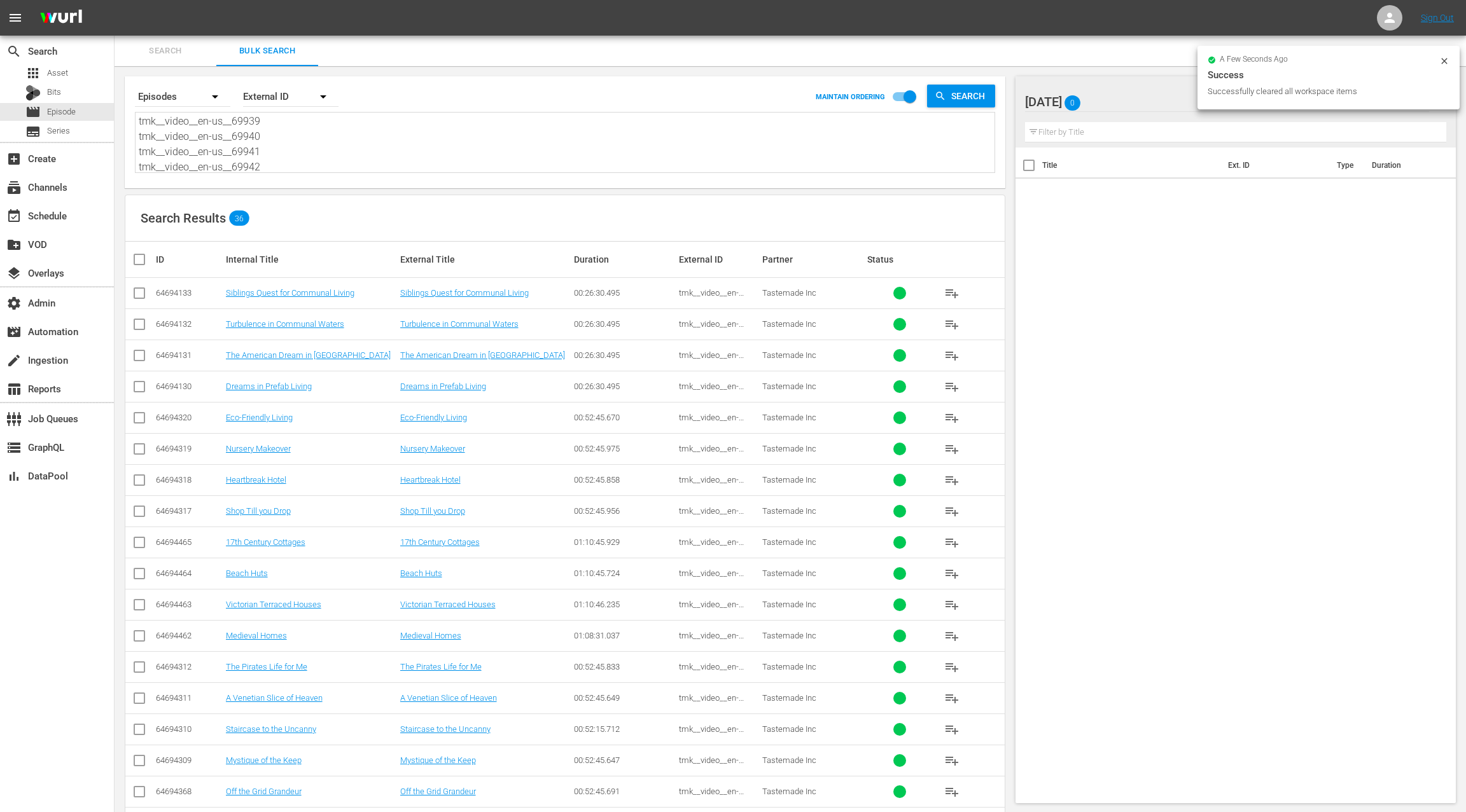
checkbox input "true"
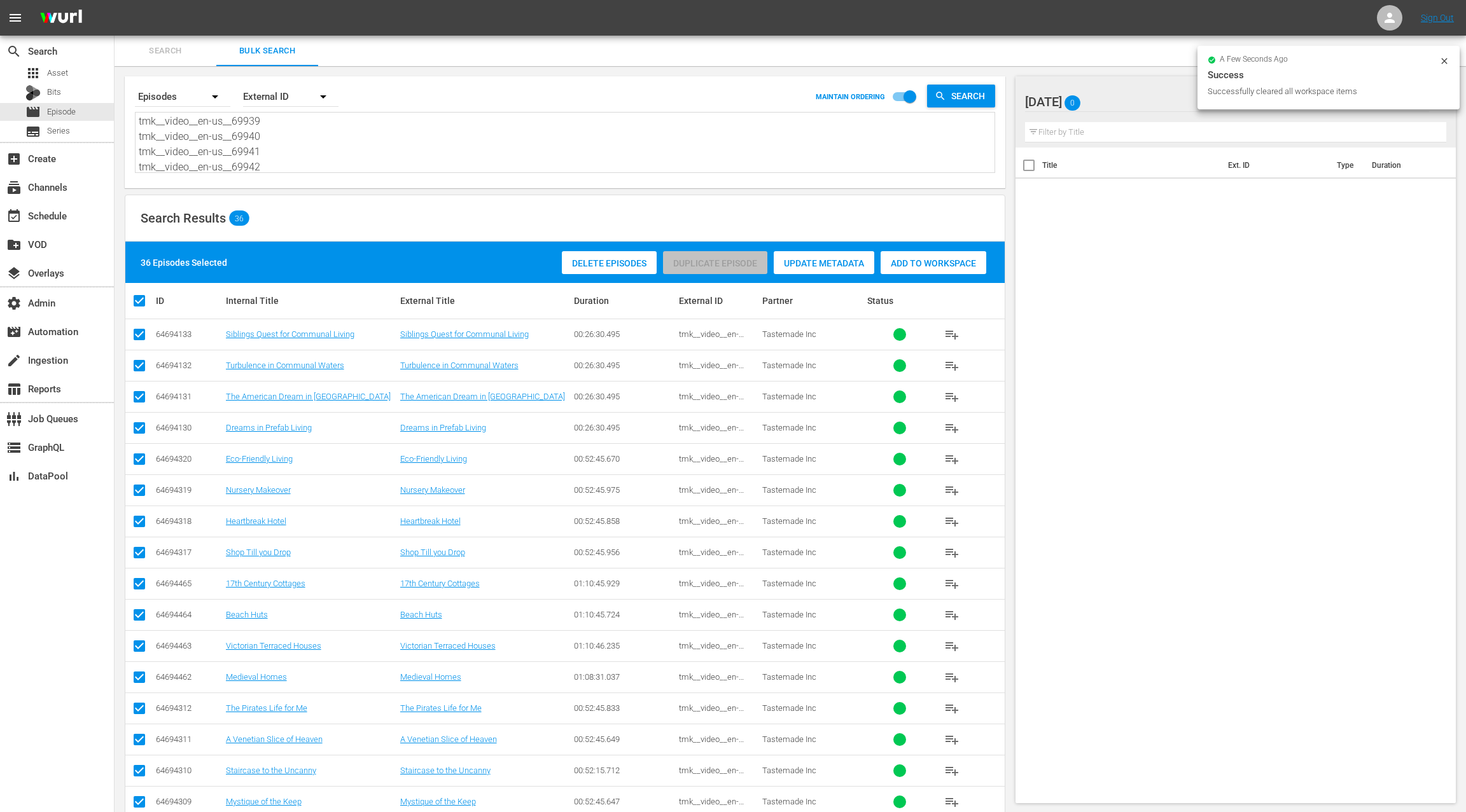
drag, startPoint x: 926, startPoint y: 266, endPoint x: 881, endPoint y: 259, distance: 45.5
click at [926, 266] on span "Add to Workspace" at bounding box center [933, 263] width 105 height 10
click at [79, 223] on div "event_available Schedule" at bounding box center [57, 215] width 114 height 25
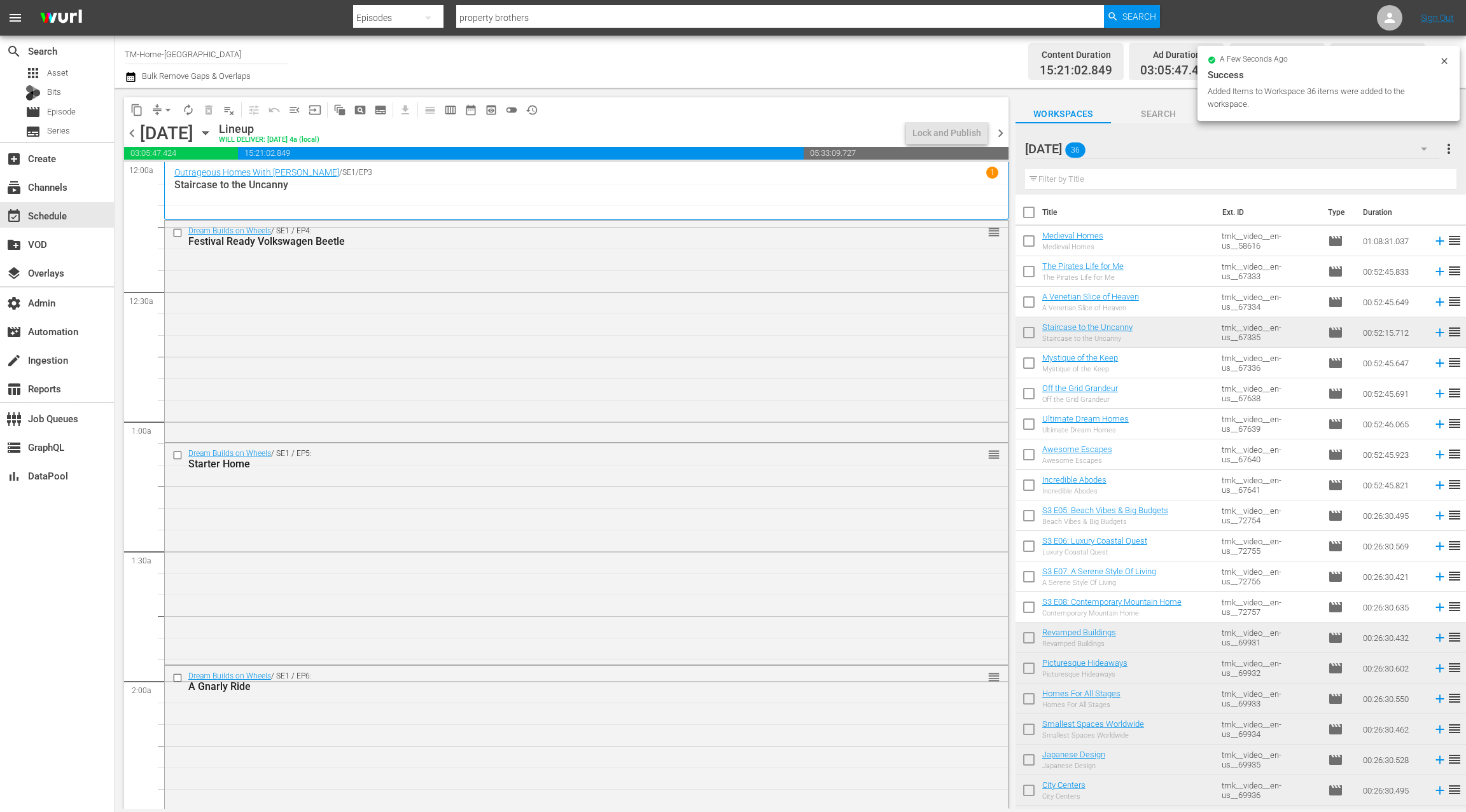
drag, startPoint x: 999, startPoint y: 135, endPoint x: 1026, endPoint y: 168, distance: 42.6
click at [999, 135] on span "chevron_right" at bounding box center [1001, 133] width 16 height 16
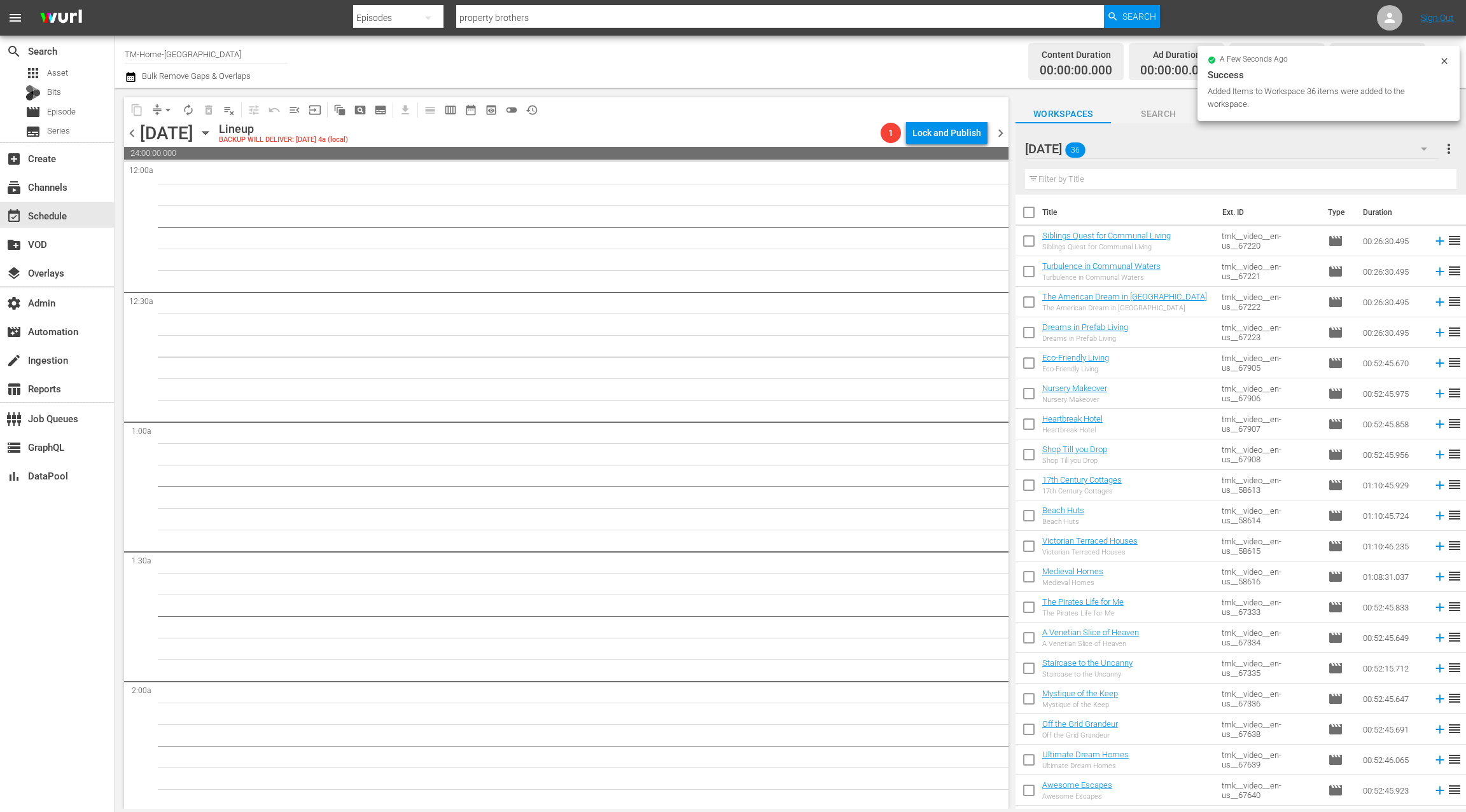
drag, startPoint x: 1028, startPoint y: 212, endPoint x: 1073, endPoint y: 246, distance: 56.4
click at [1028, 212] on input "checkbox" at bounding box center [1029, 215] width 27 height 27
checkbox input "true"
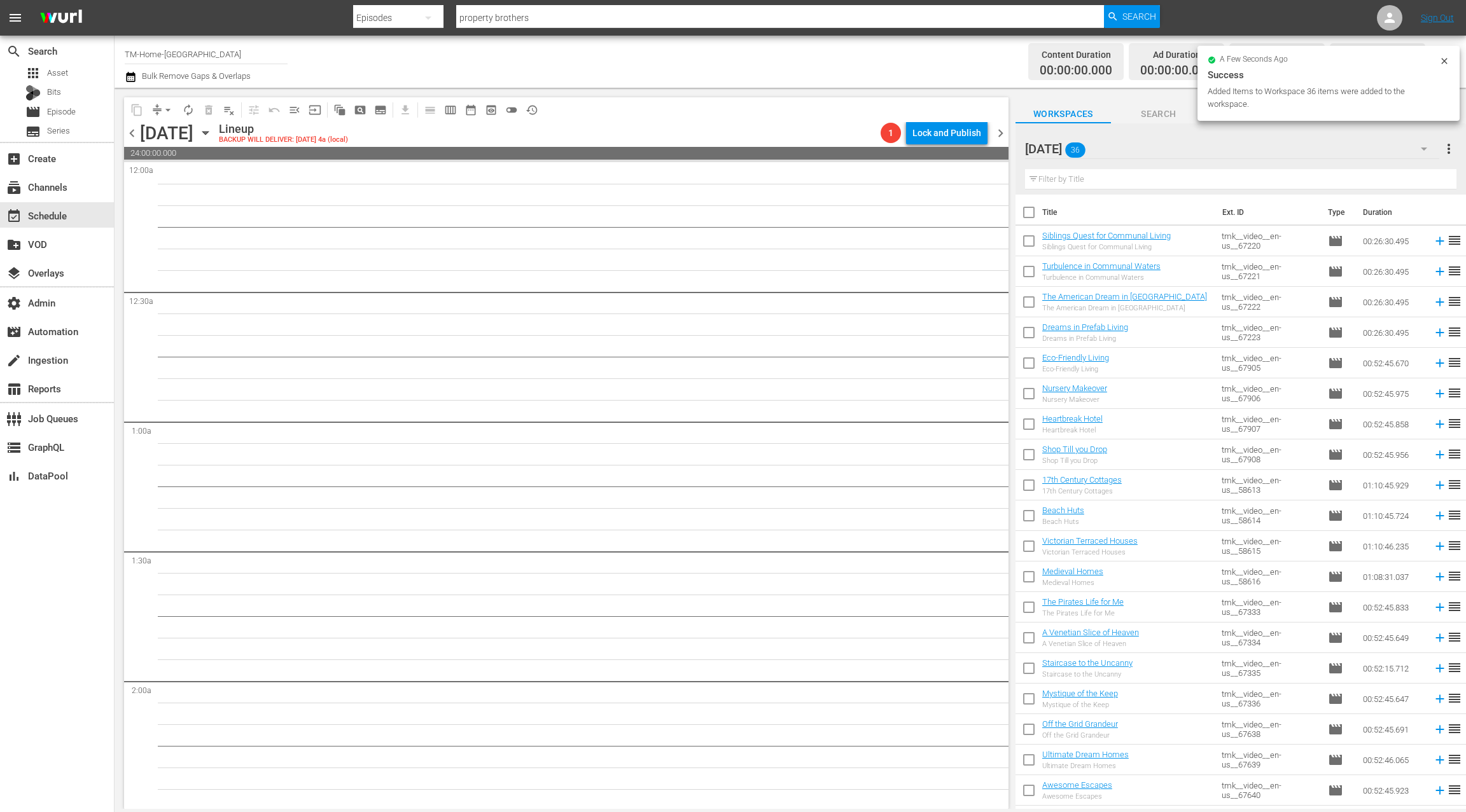
checkbox input "true"
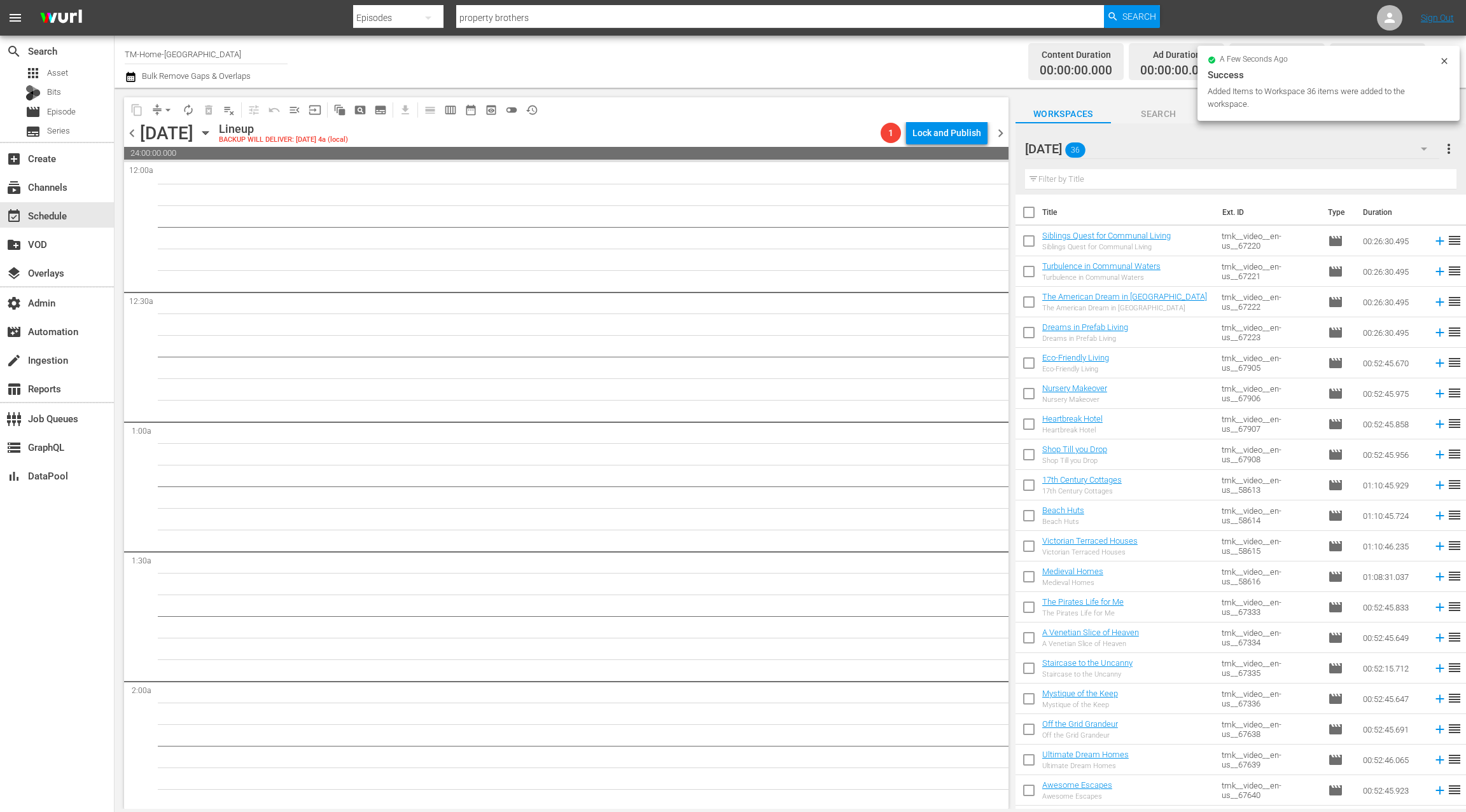
checkbox input "true"
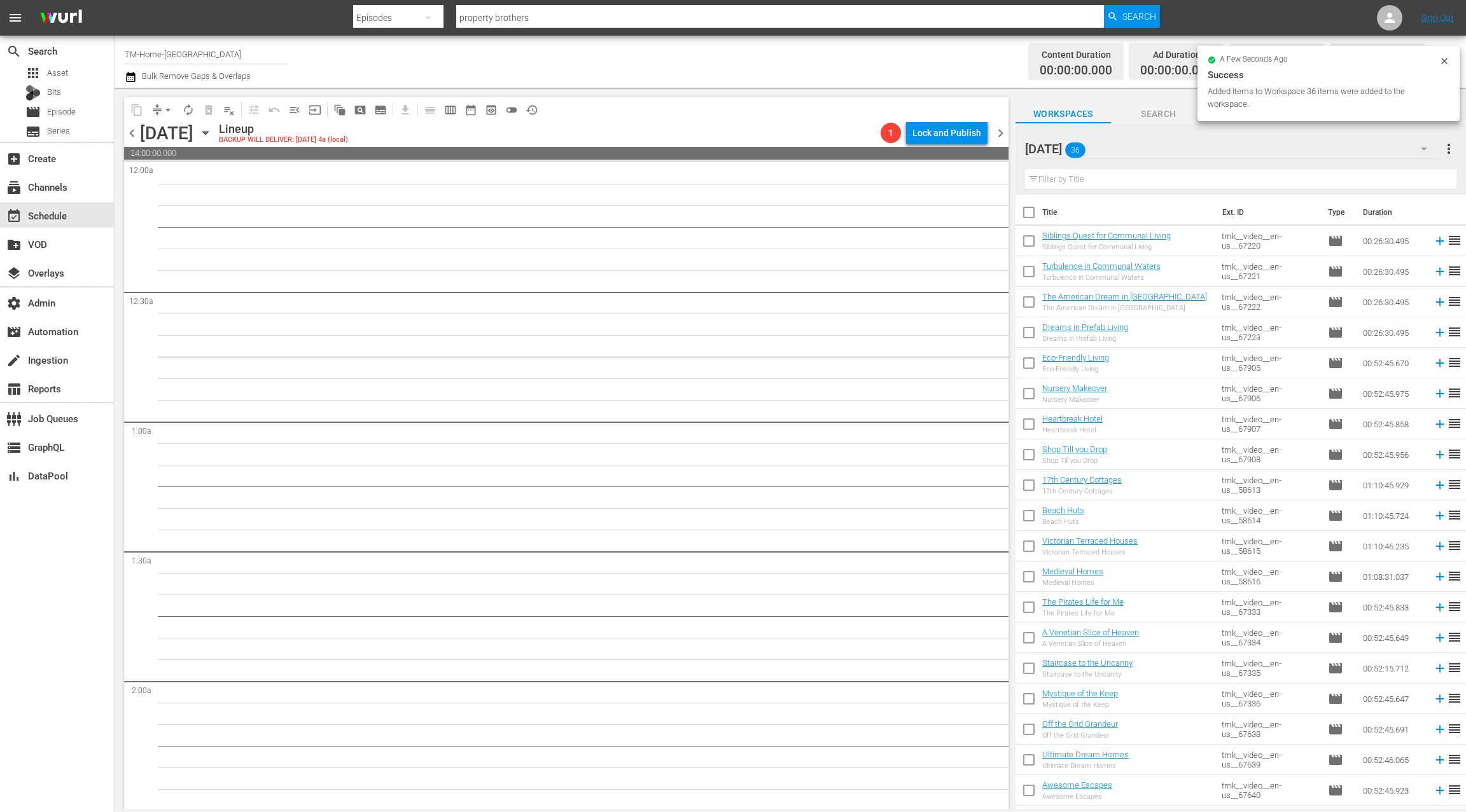
checkbox input "true"
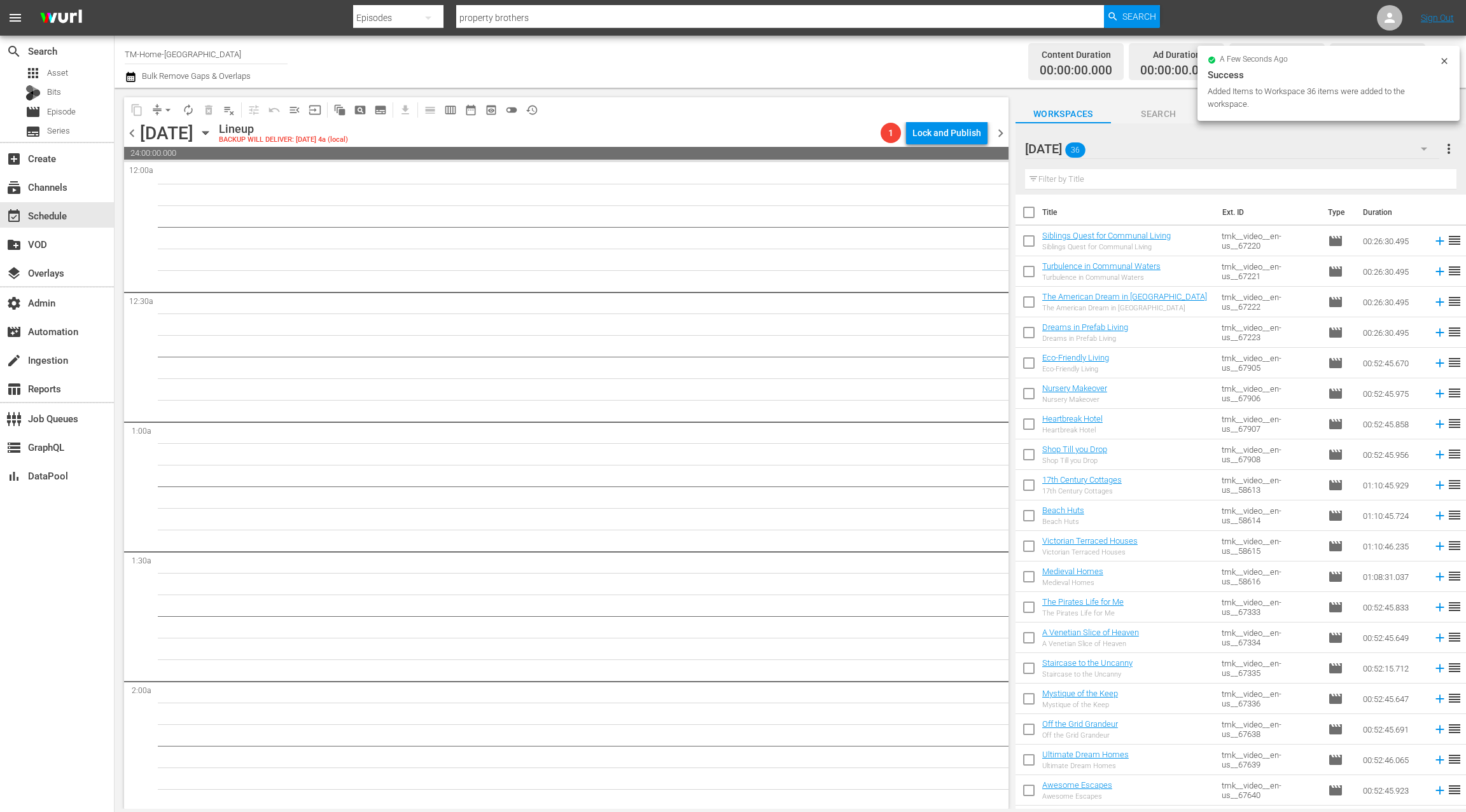
checkbox input "true"
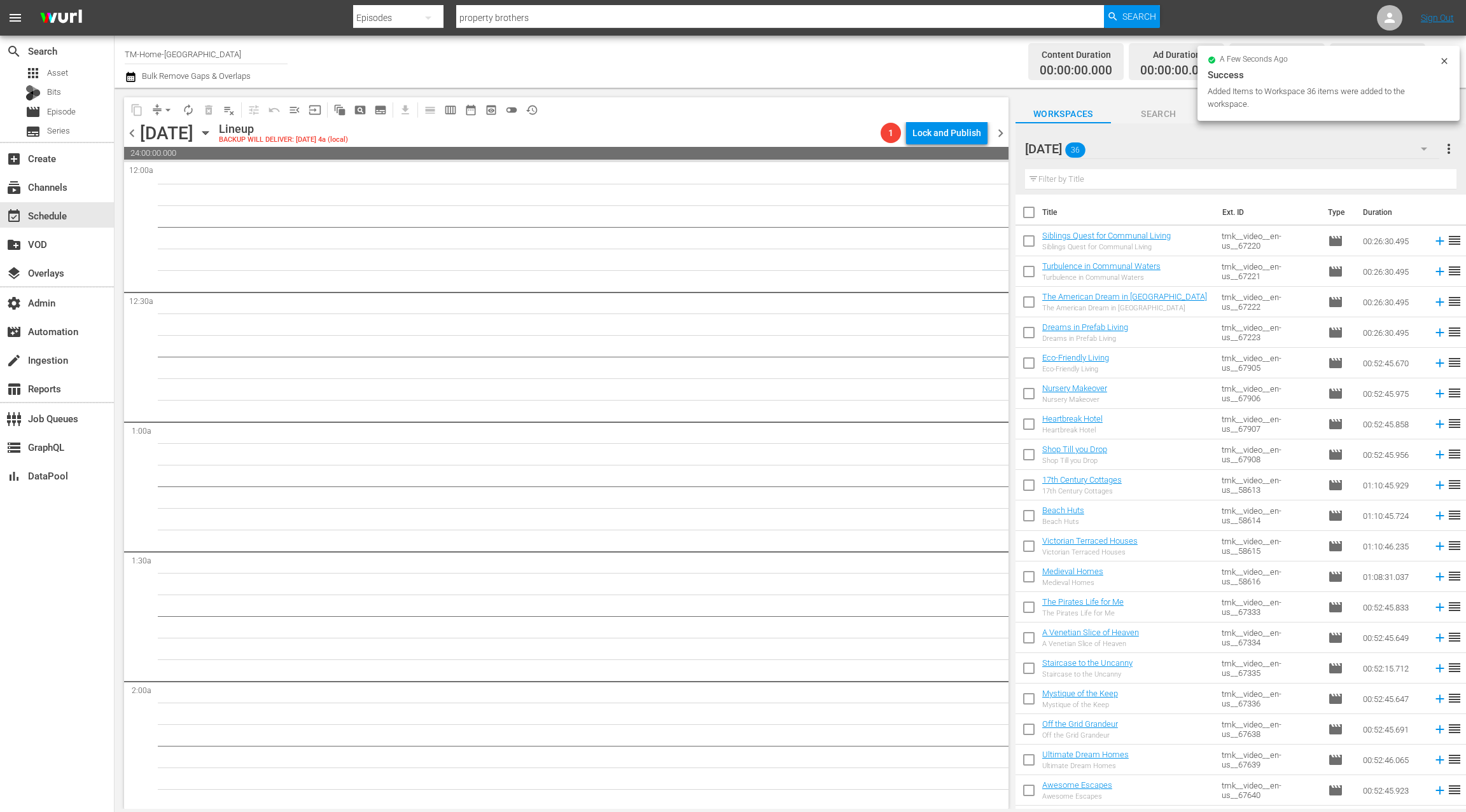
checkbox input "true"
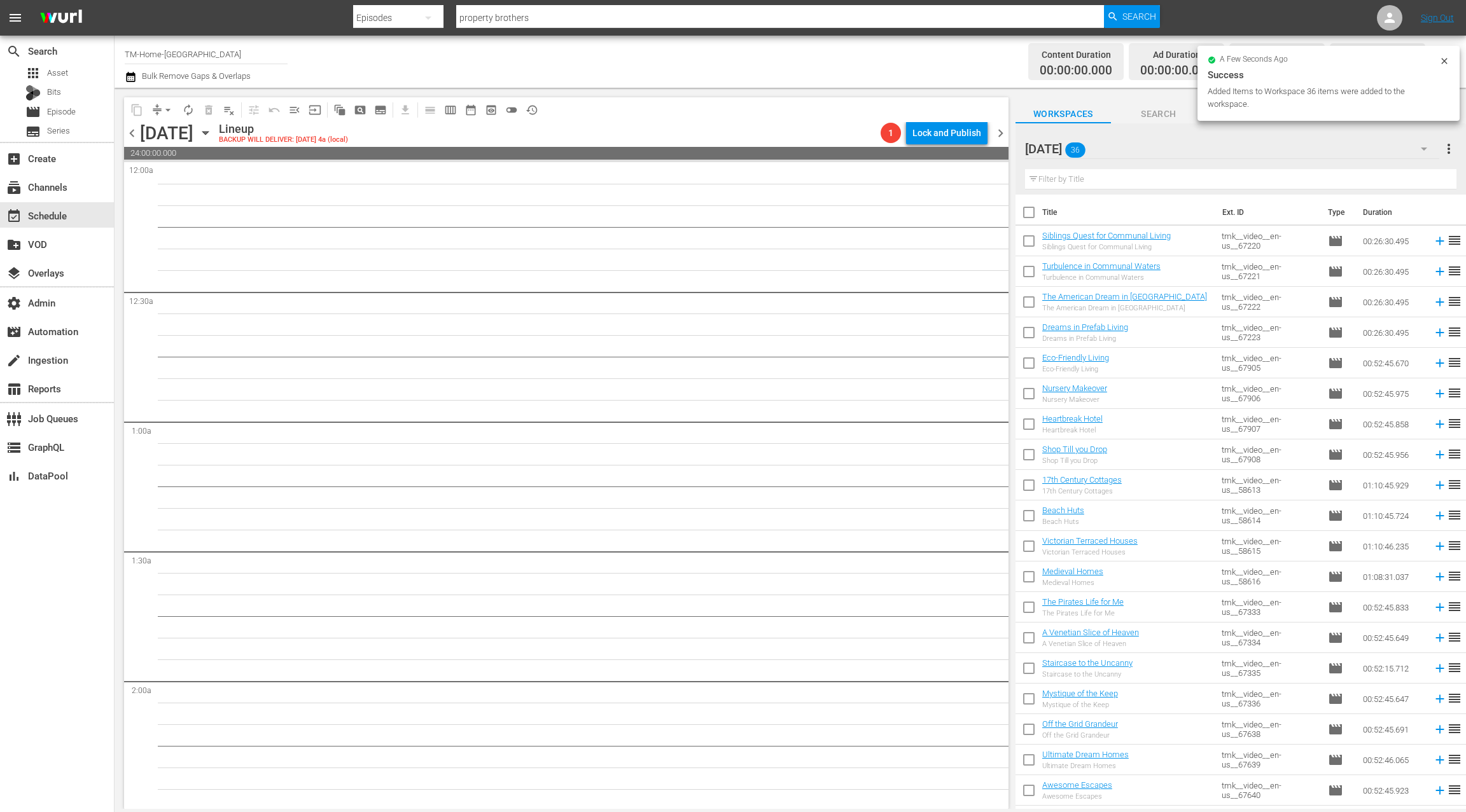
checkbox input "true"
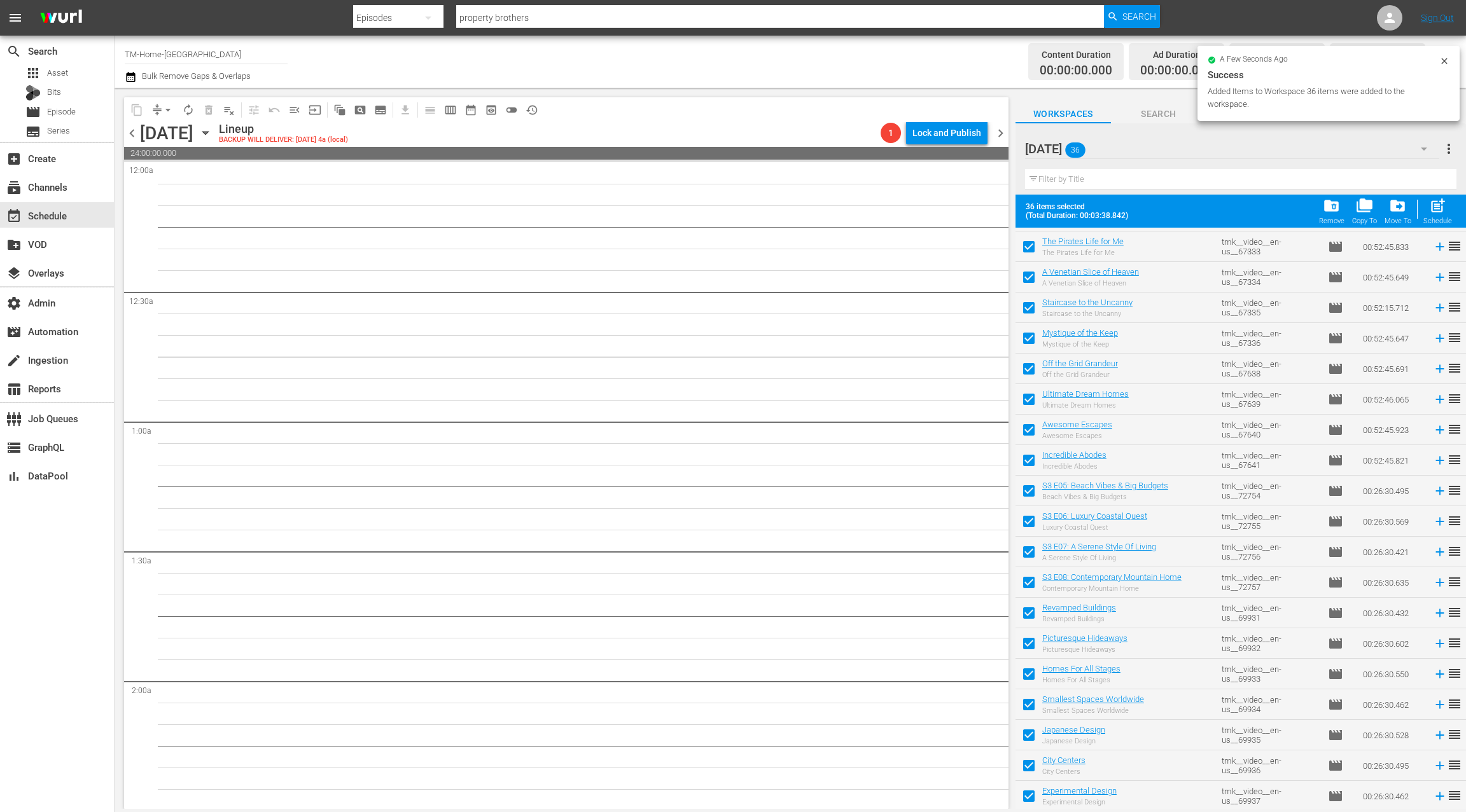
scroll to position [547, 0]
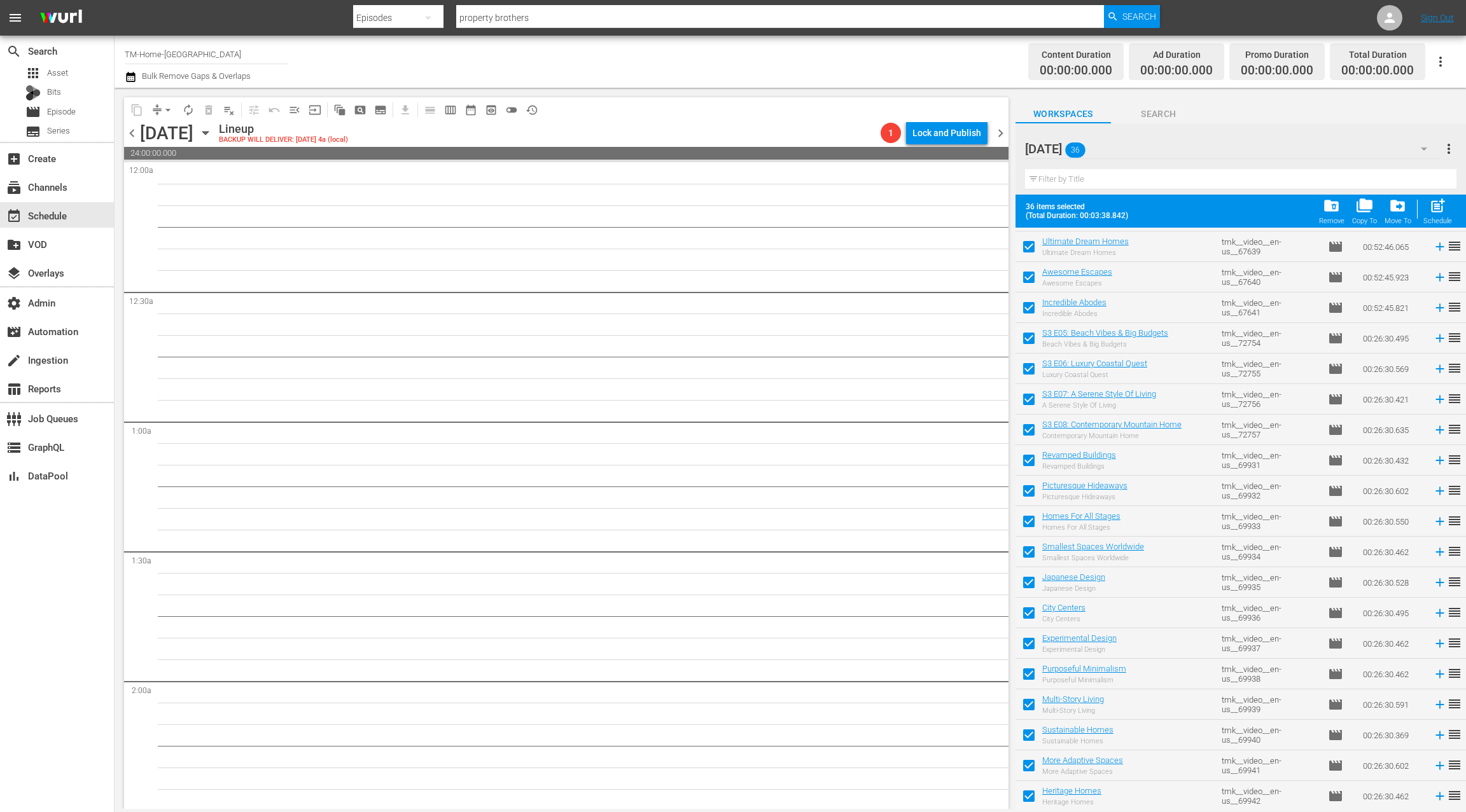
click at [1438, 213] on span "post_add" at bounding box center [1437, 206] width 17 height 17
checkbox input "false"
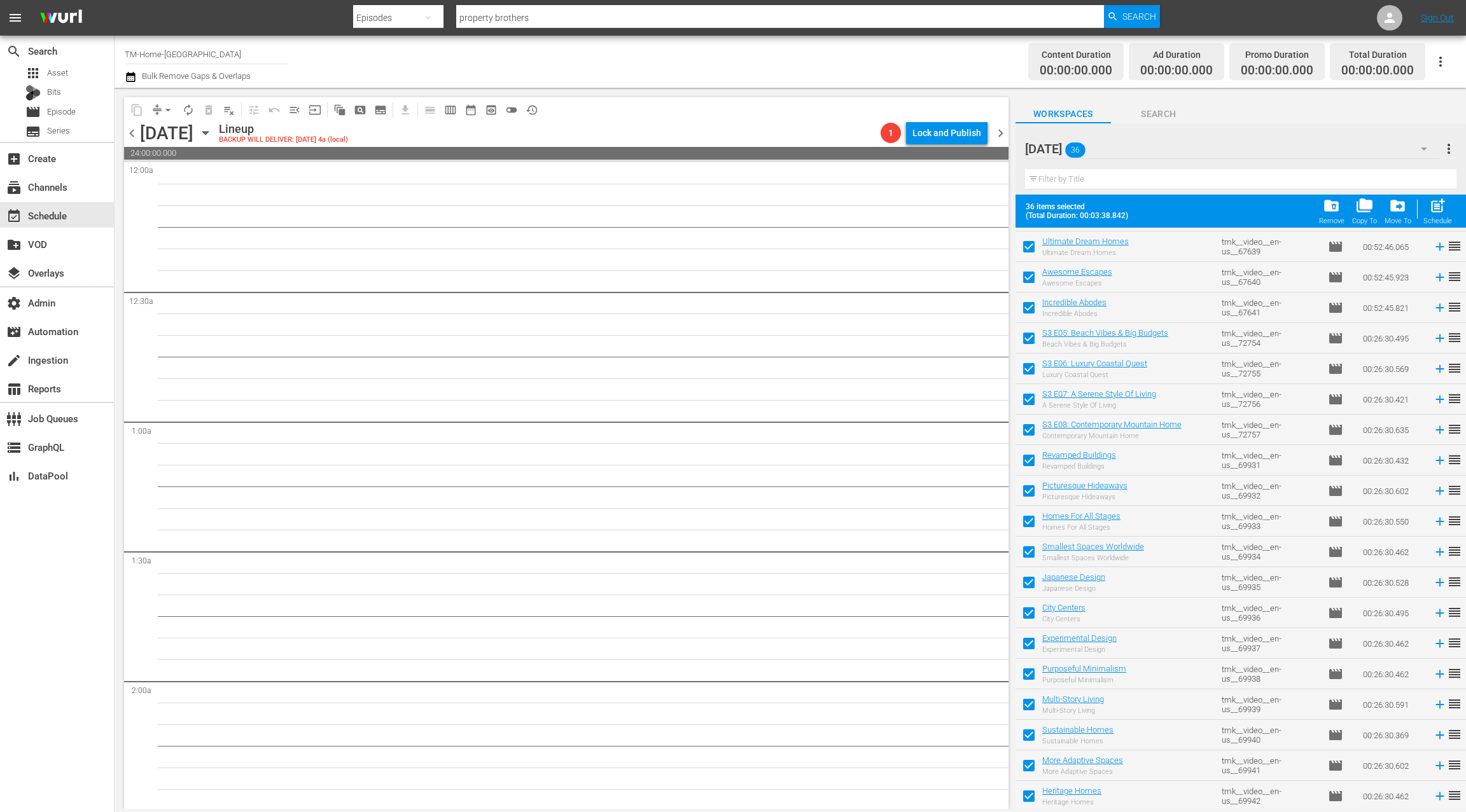
checkbox input "false"
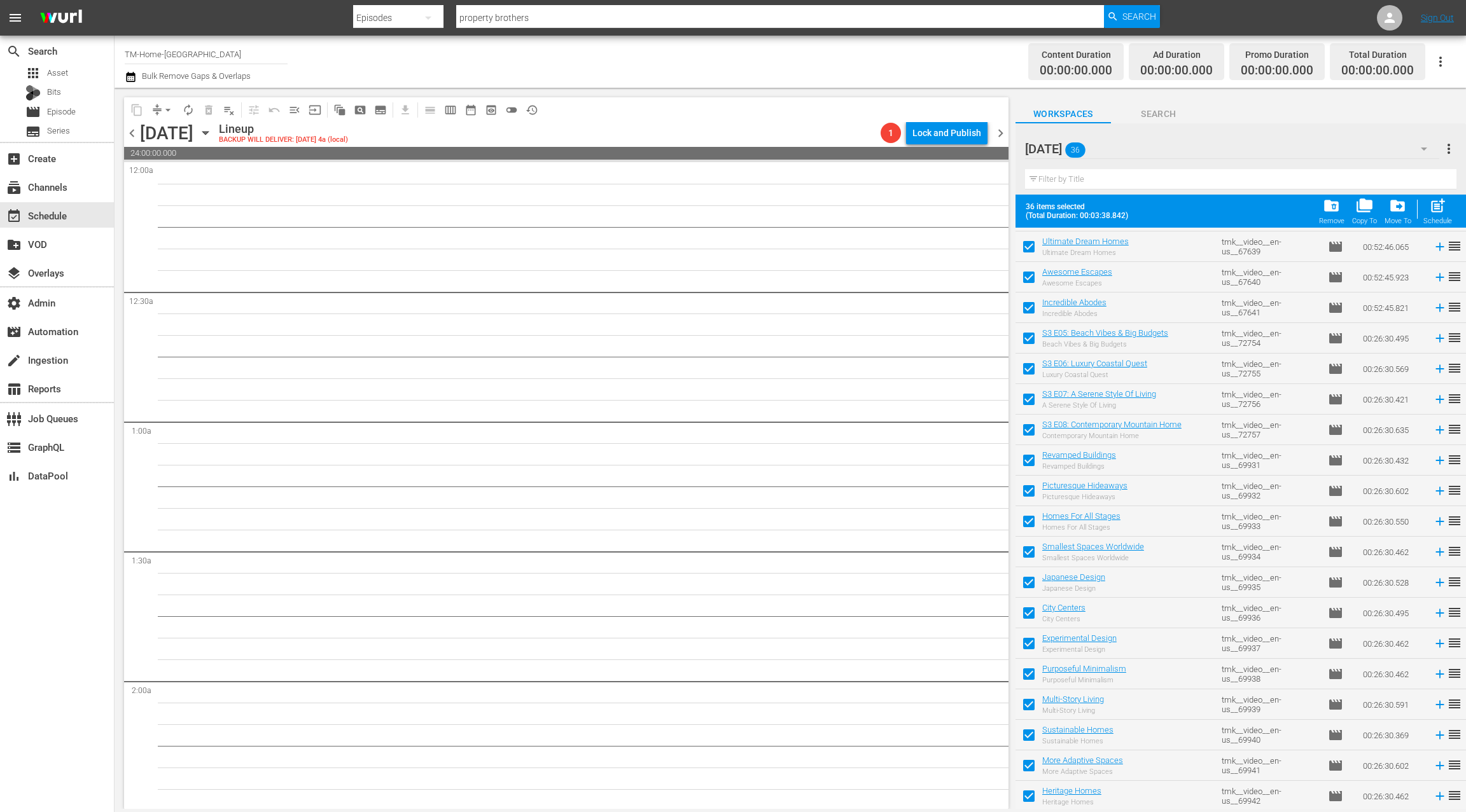
checkbox input "false"
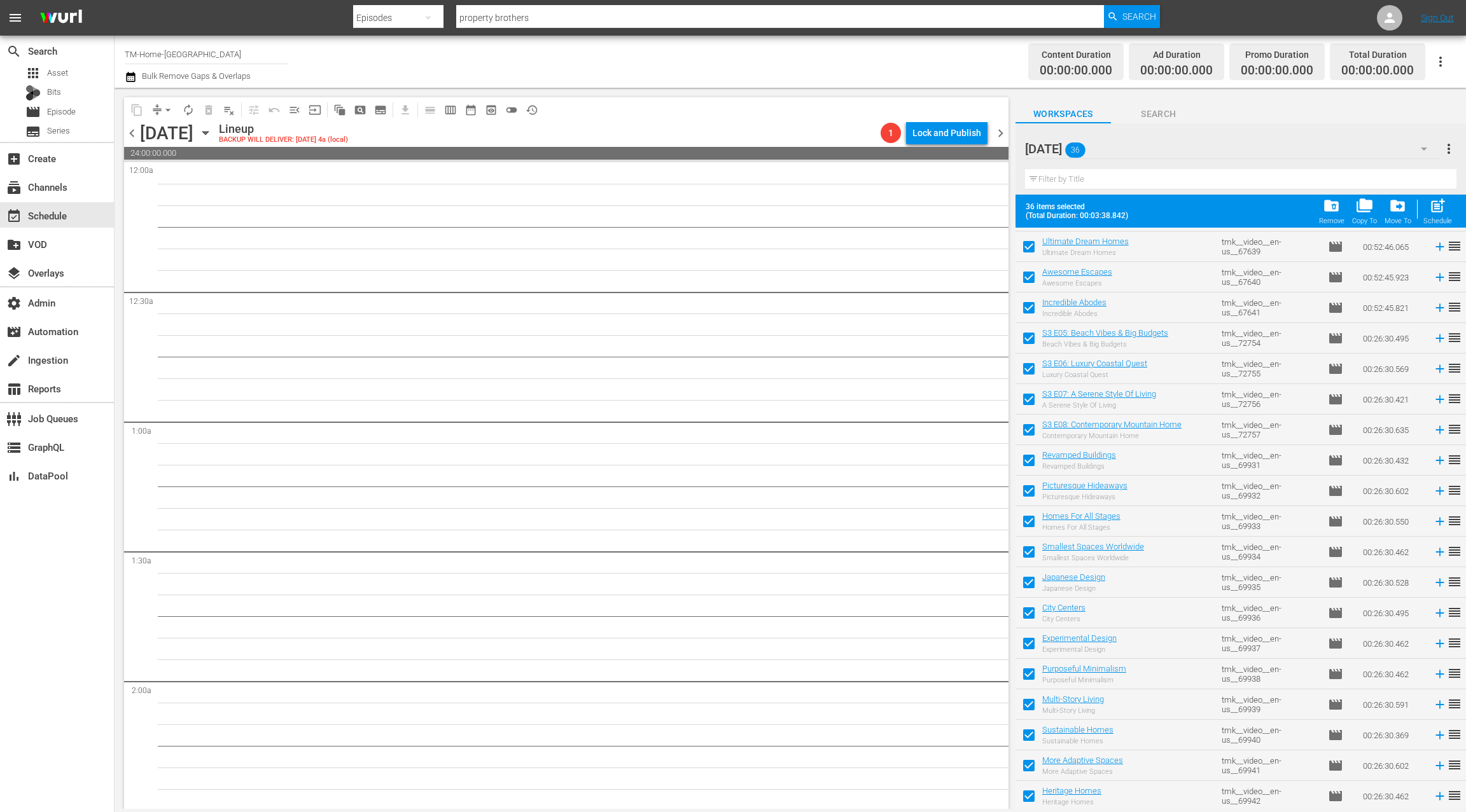
checkbox input "false"
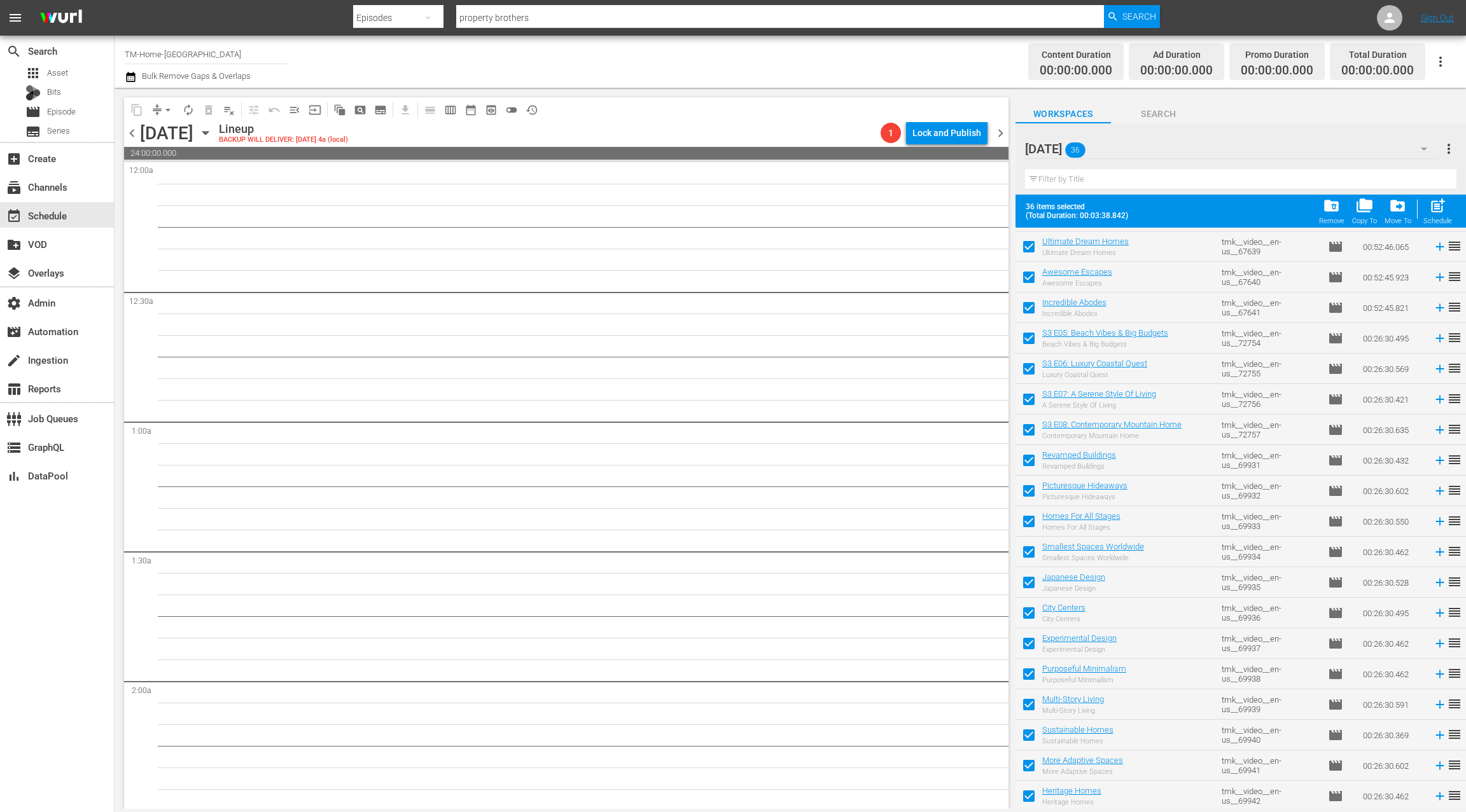
checkbox input "false"
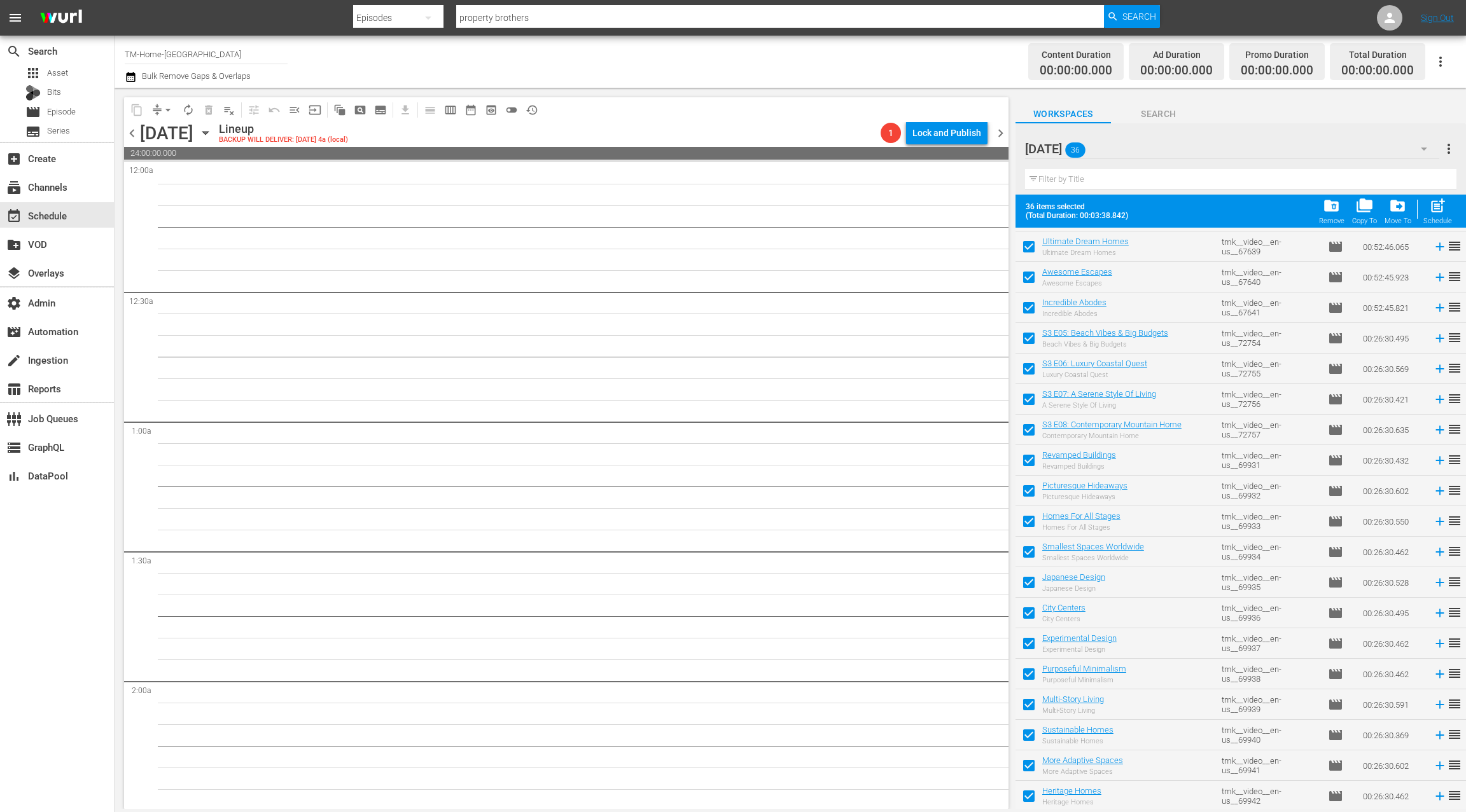
checkbox input "false"
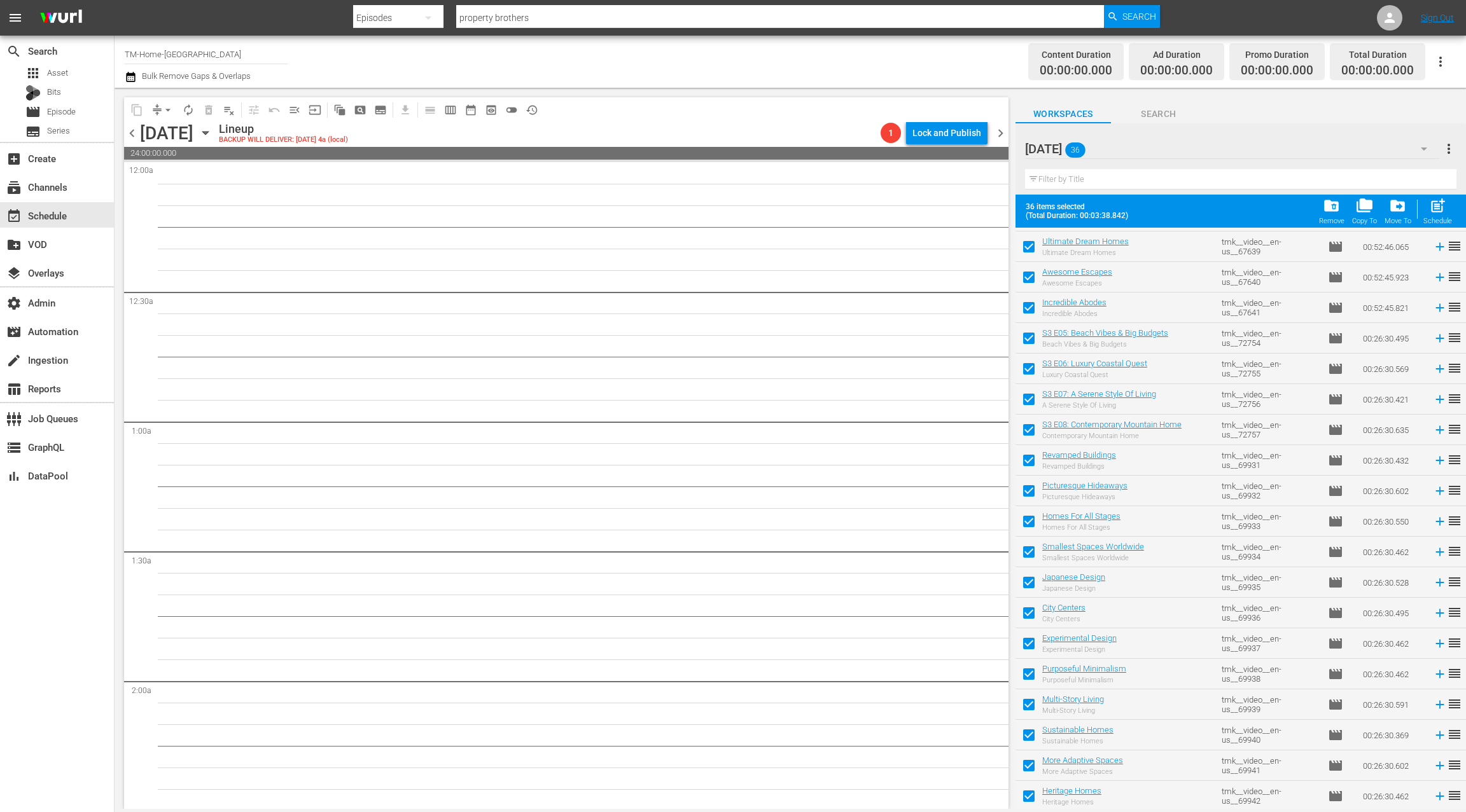
checkbox input "false"
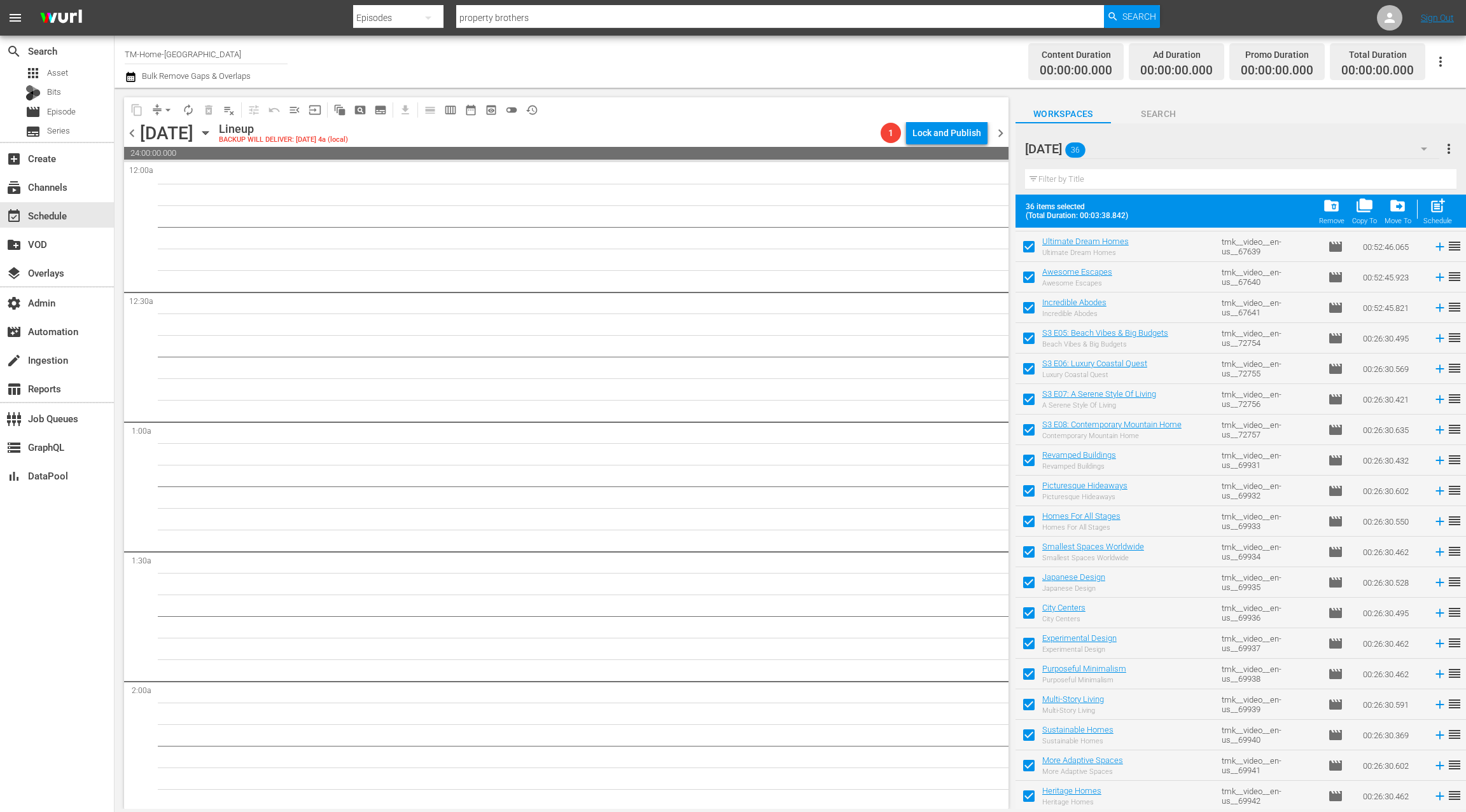
checkbox input "false"
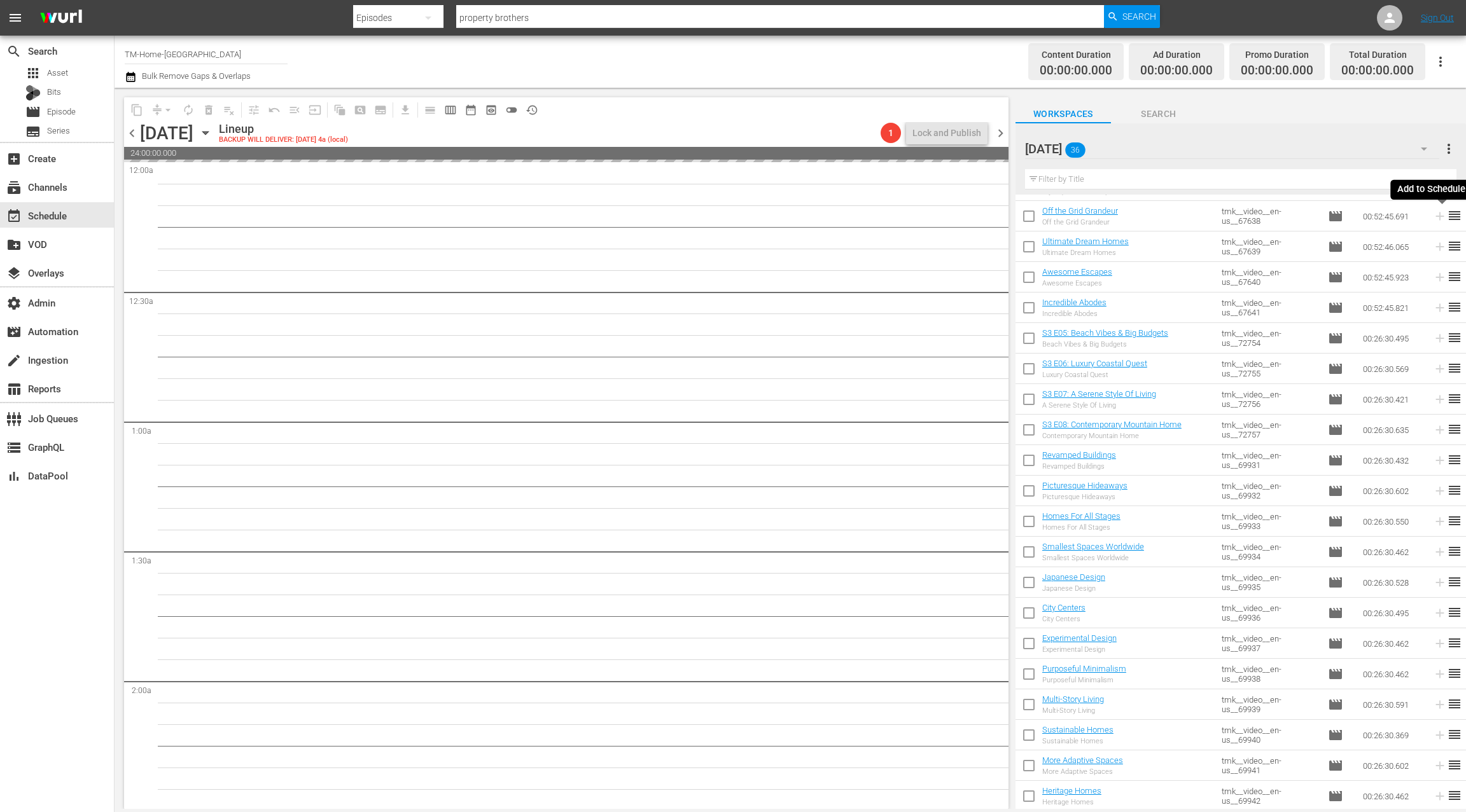
scroll to position [509, 0]
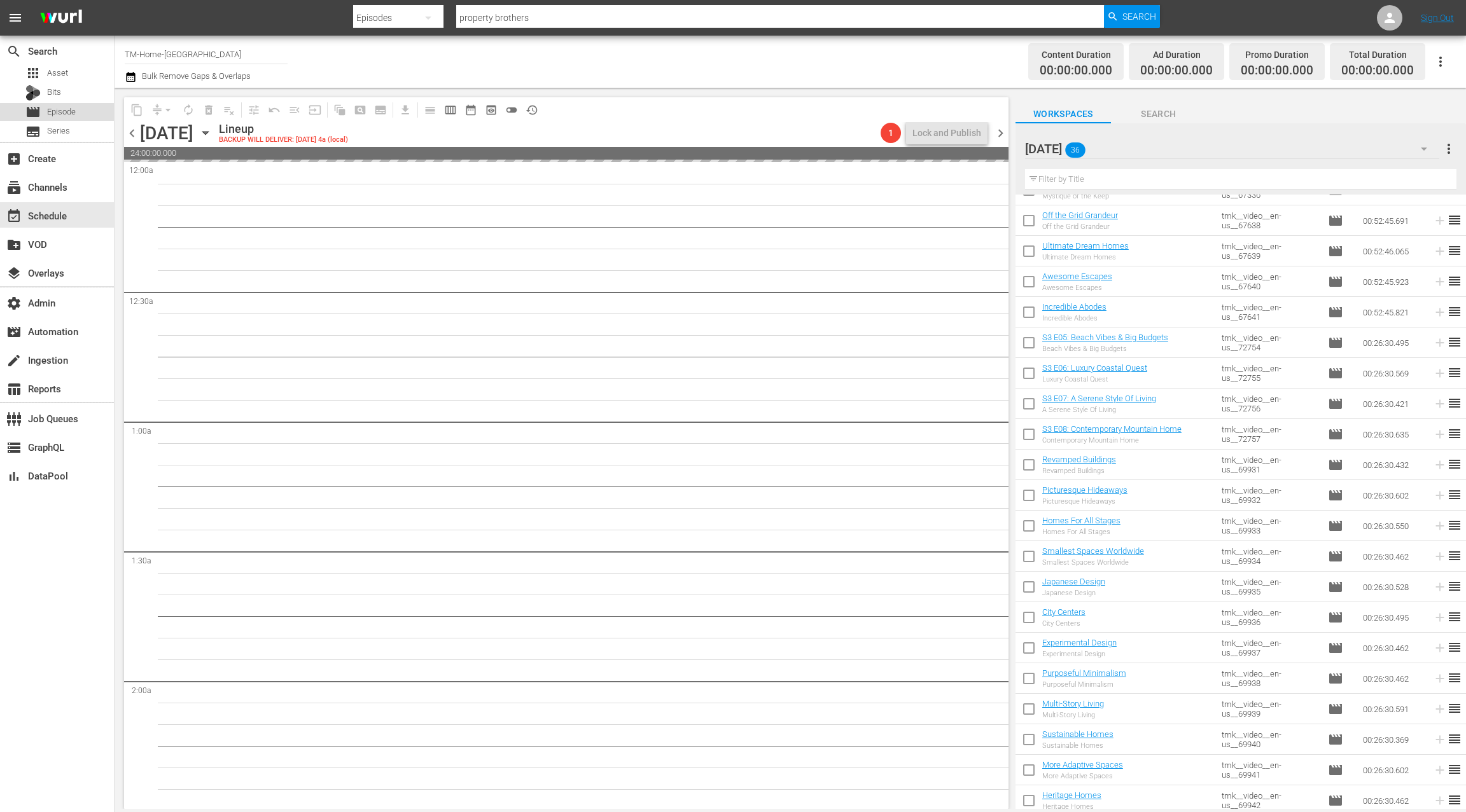
click at [71, 116] on span "Episode" at bounding box center [61, 112] width 29 height 13
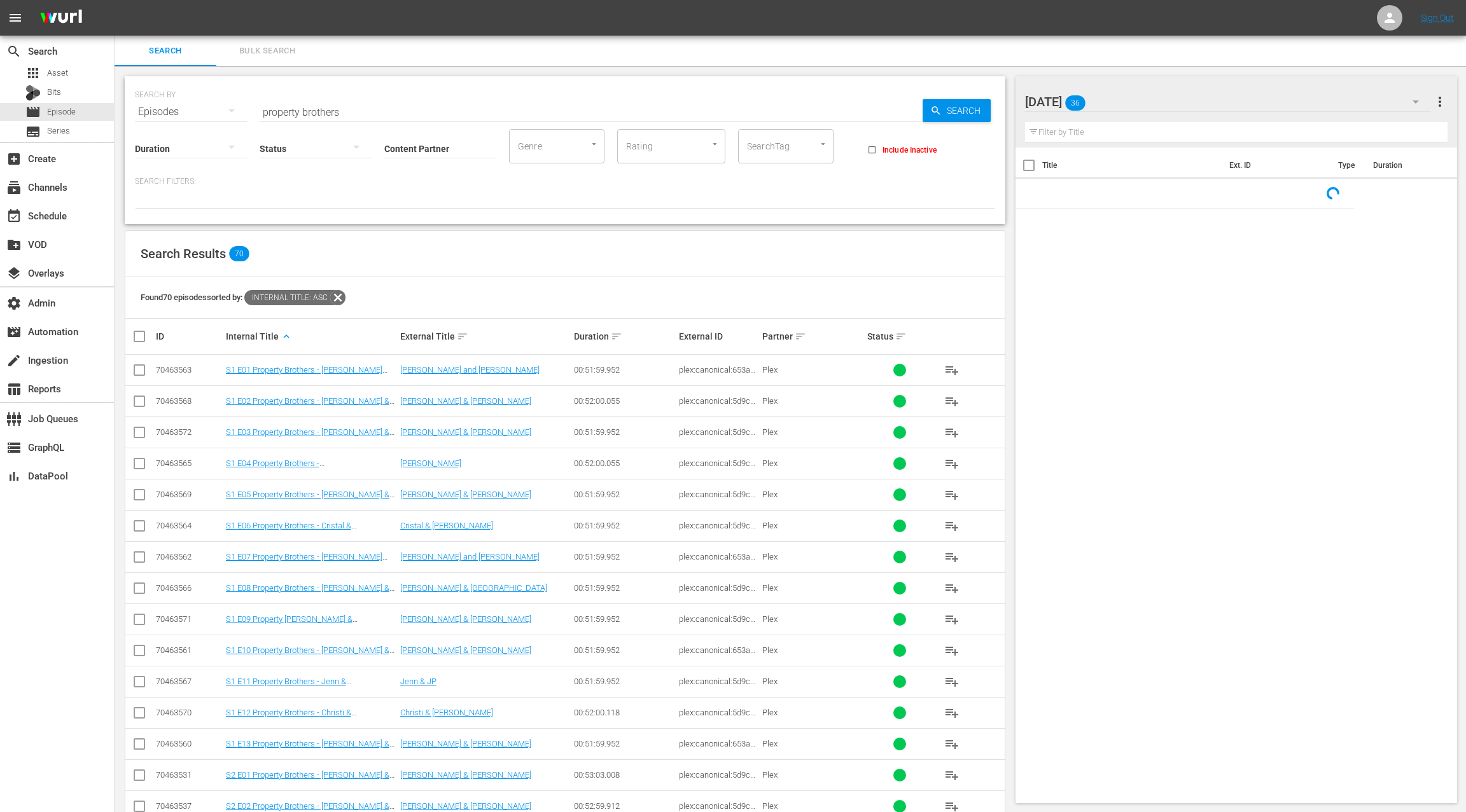
click at [283, 48] on span "Bulk Search" at bounding box center [267, 51] width 86 height 14
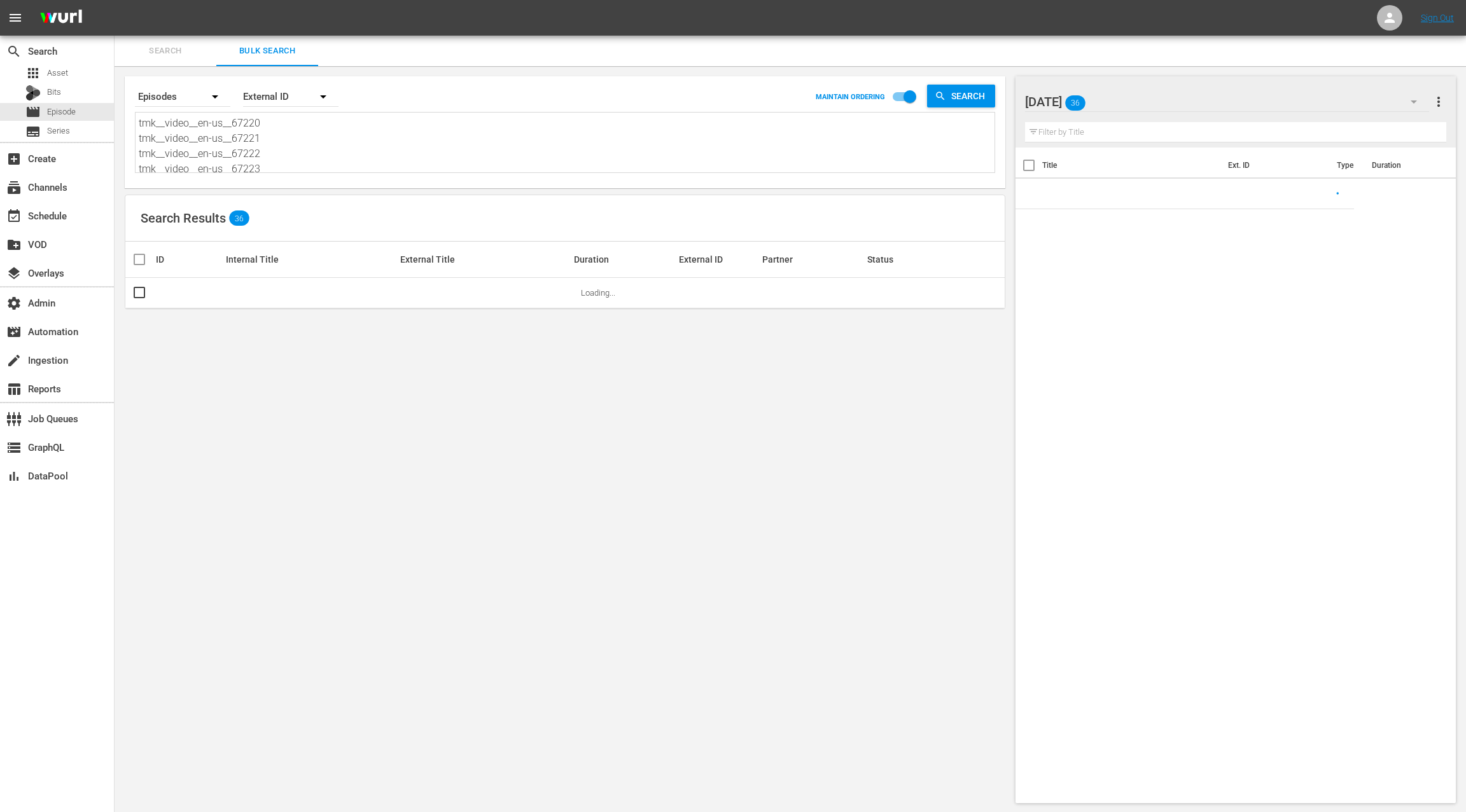
click at [288, 157] on textarea "tmk__video__en-us__67220 tmk__video__en-us__67221 tmk__video__en-us__67222 tmk_…" at bounding box center [567, 144] width 856 height 58
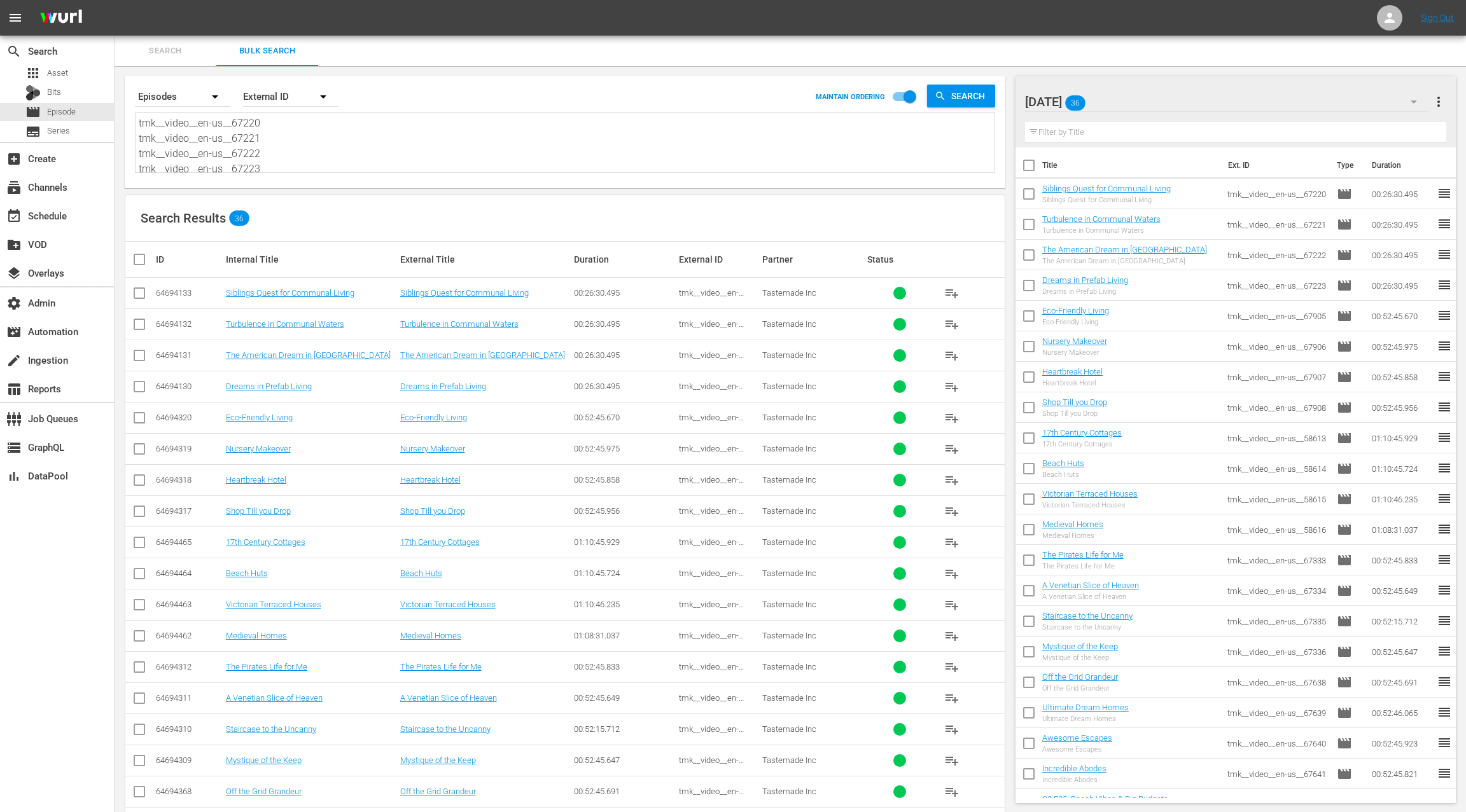
paste textarea "58617 tmk__video__en-us__58618 tmk__video__en-us__58619 tmk__video__en-us__5862…"
type textarea "tmk__video__en-us__58617 tmk__video__en-us__58618 tmk__video__en-us__58619 tmk_…"
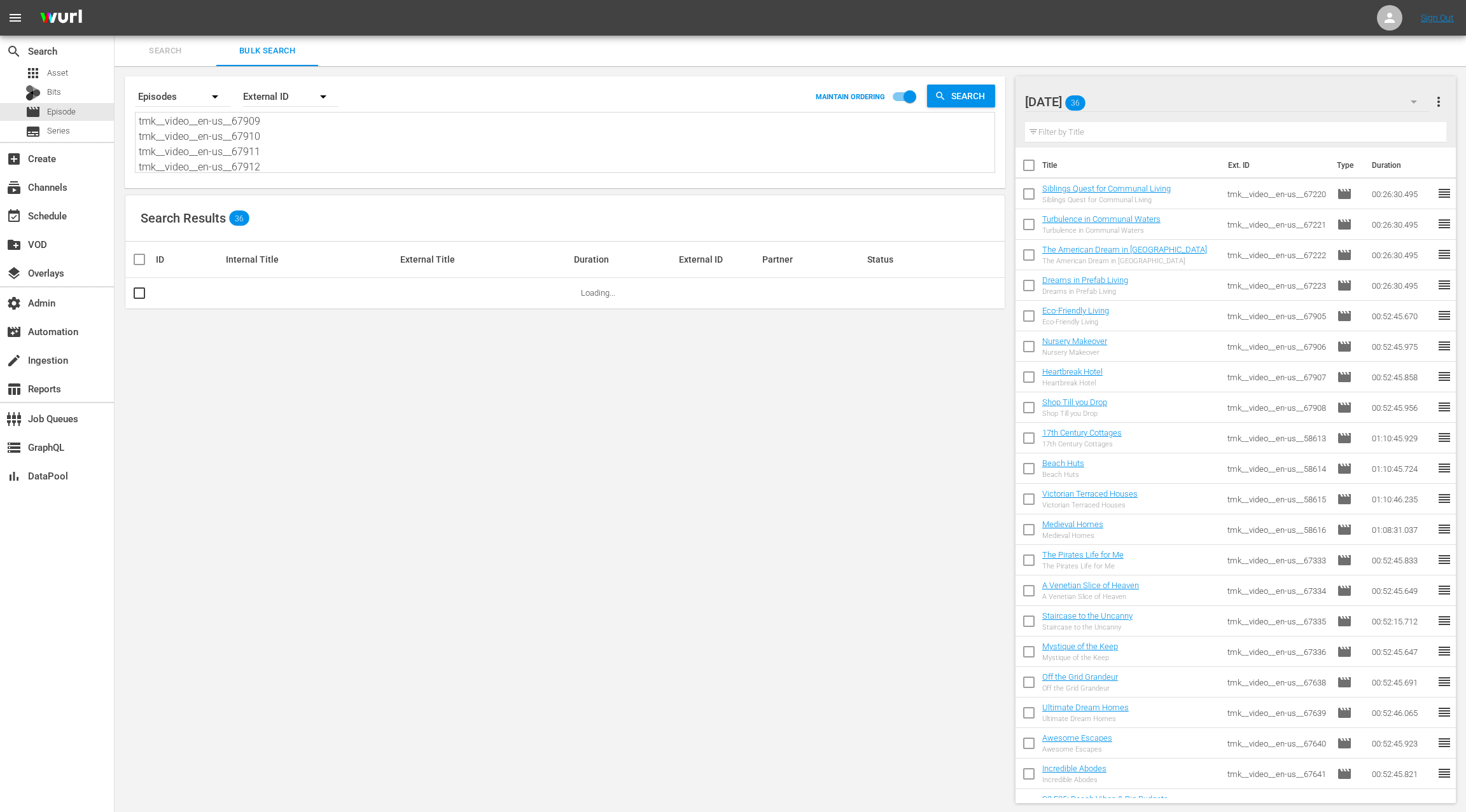
type textarea "tmk__video__en-us__58617 tmk__video__en-us__58618 tmk__video__en-us__58619 tmk_…"
click at [1442, 101] on span "more_vert" at bounding box center [1438, 101] width 15 height 15
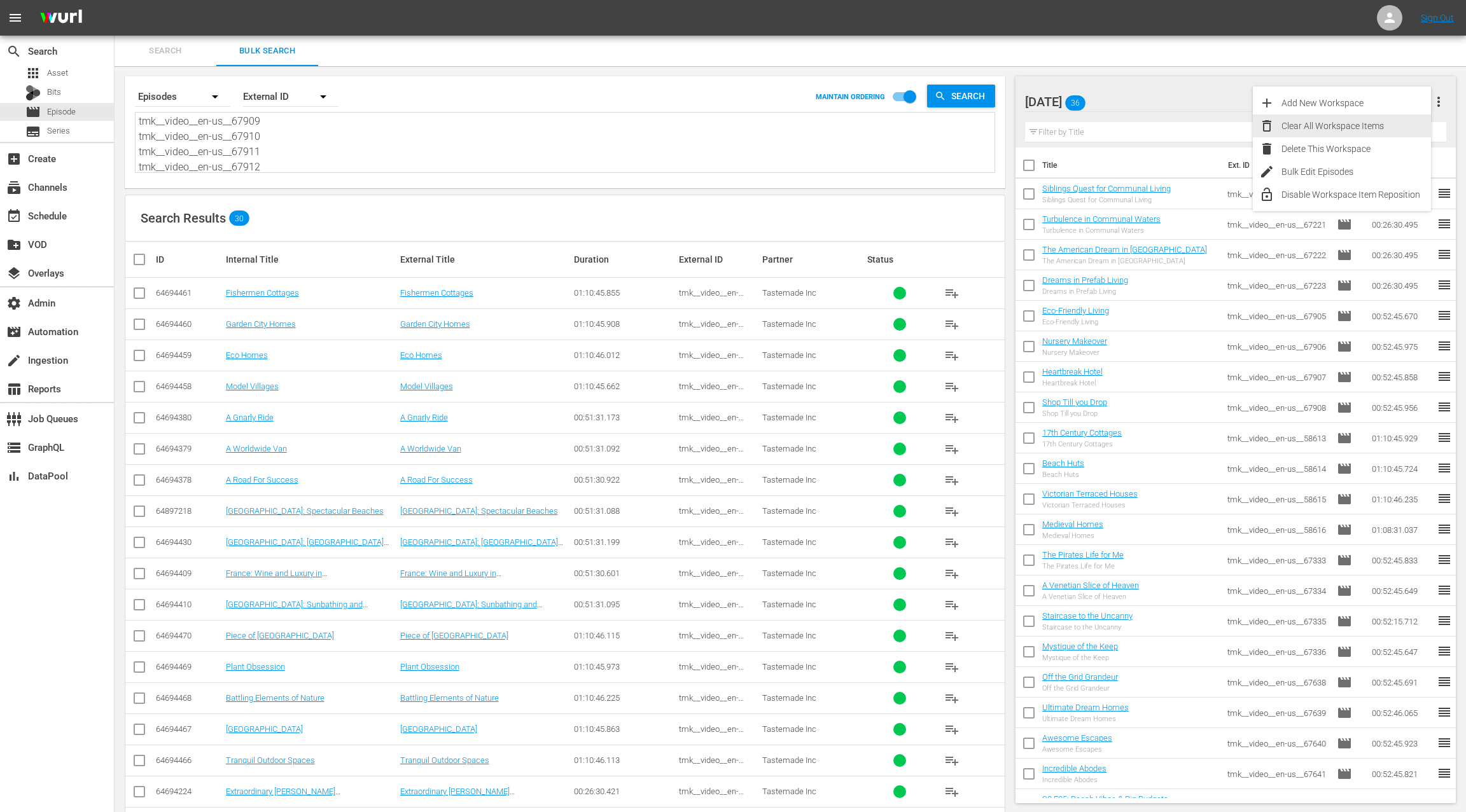
drag, startPoint x: 1359, startPoint y: 128, endPoint x: 1009, endPoint y: 352, distance: 415.5
click at [1359, 128] on div "Clear All Workspace Items" at bounding box center [1356, 126] width 150 height 23
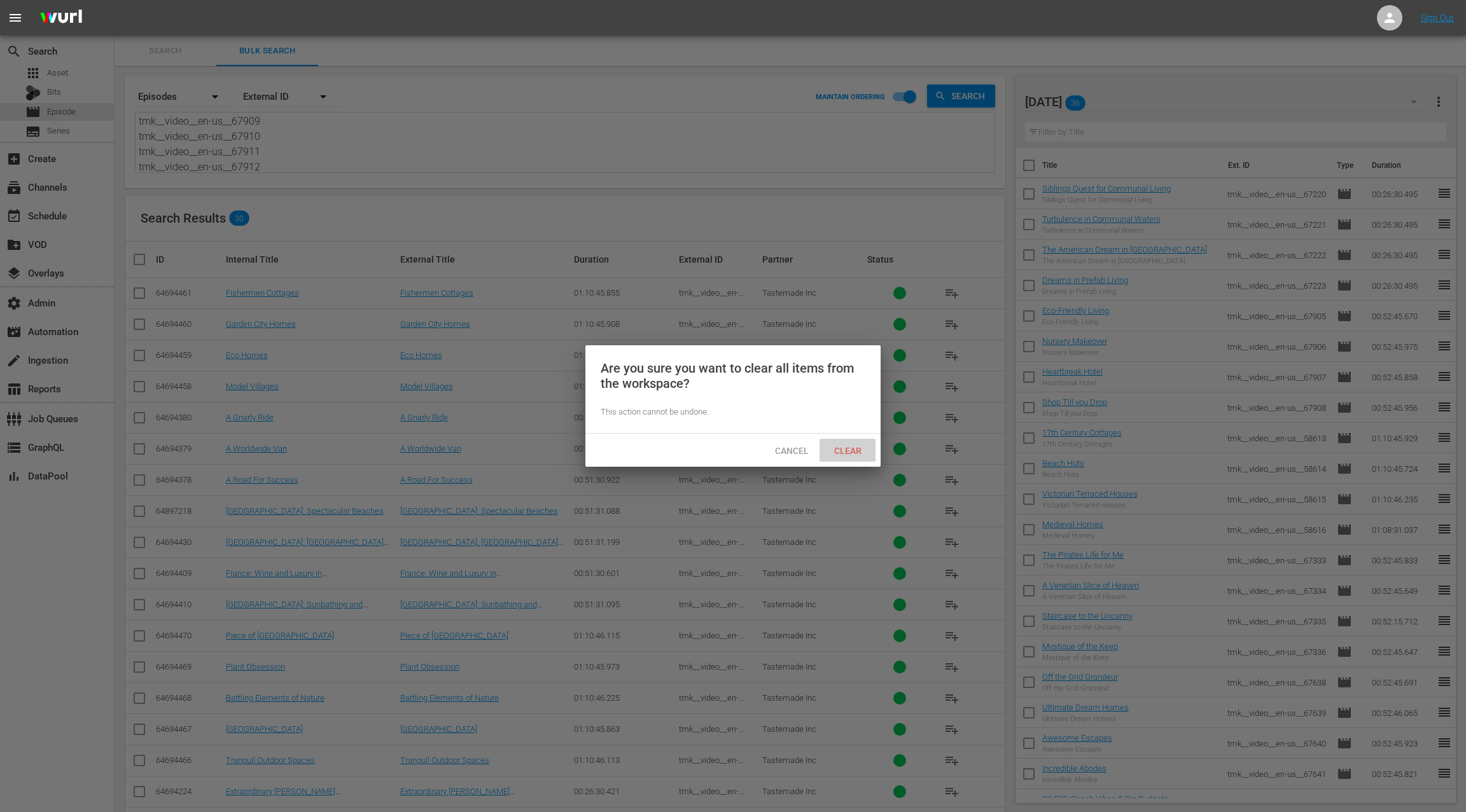
drag, startPoint x: 856, startPoint y: 457, endPoint x: 915, endPoint y: 443, distance: 60.6
click at [855, 457] on div "Clear" at bounding box center [847, 451] width 56 height 24
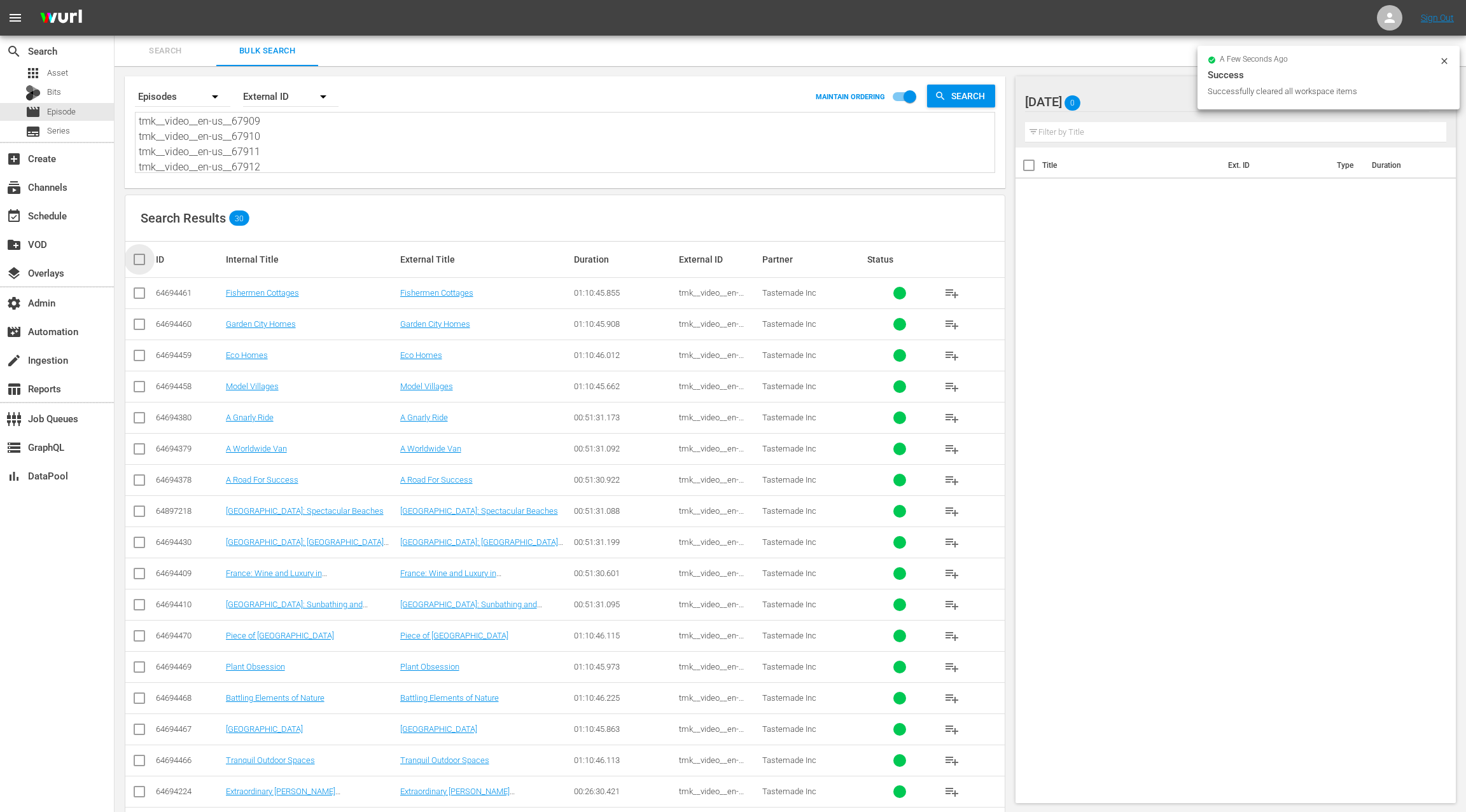
click at [141, 259] on input "checkbox" at bounding box center [144, 259] width 25 height 15
checkbox input "true"
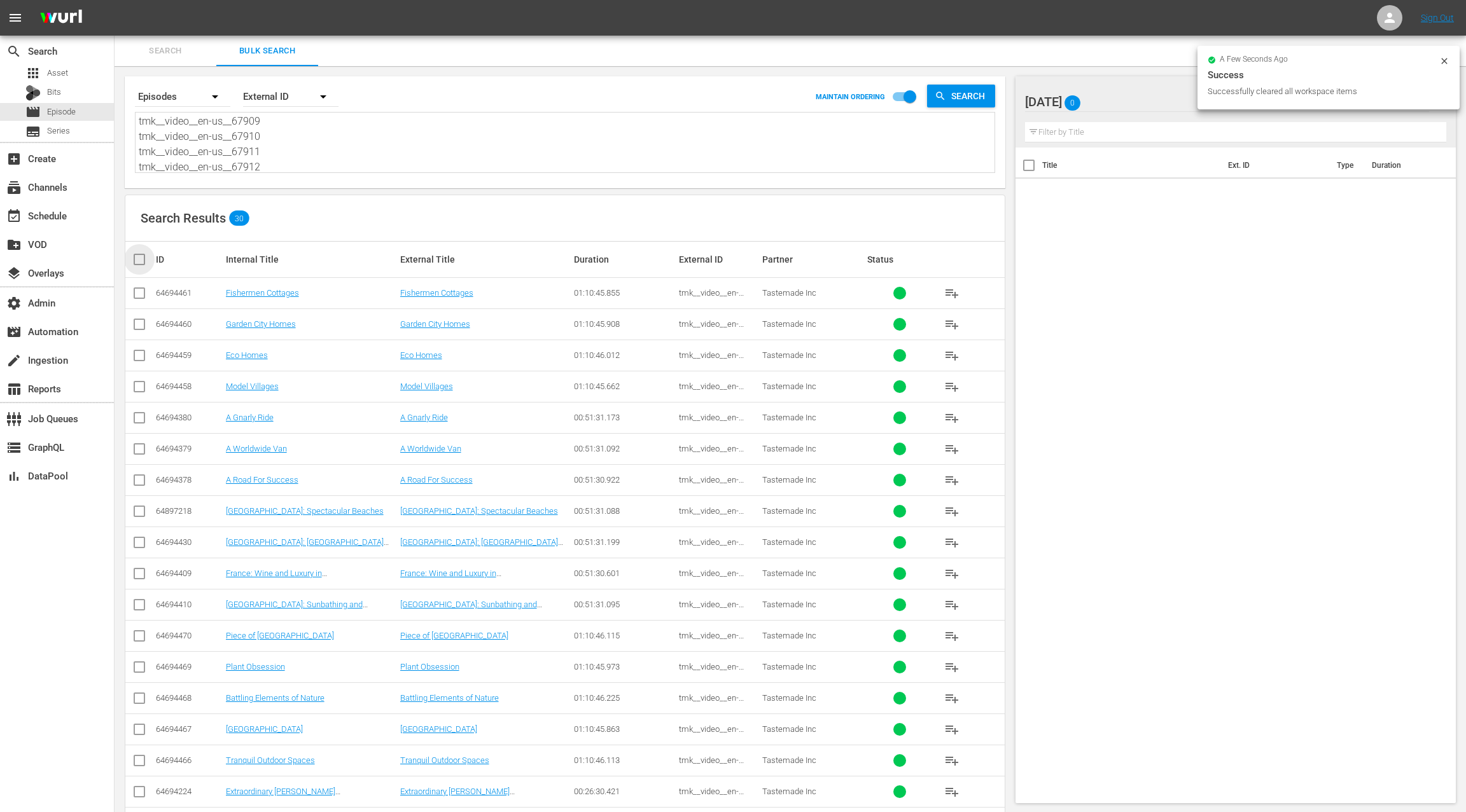
checkbox input "true"
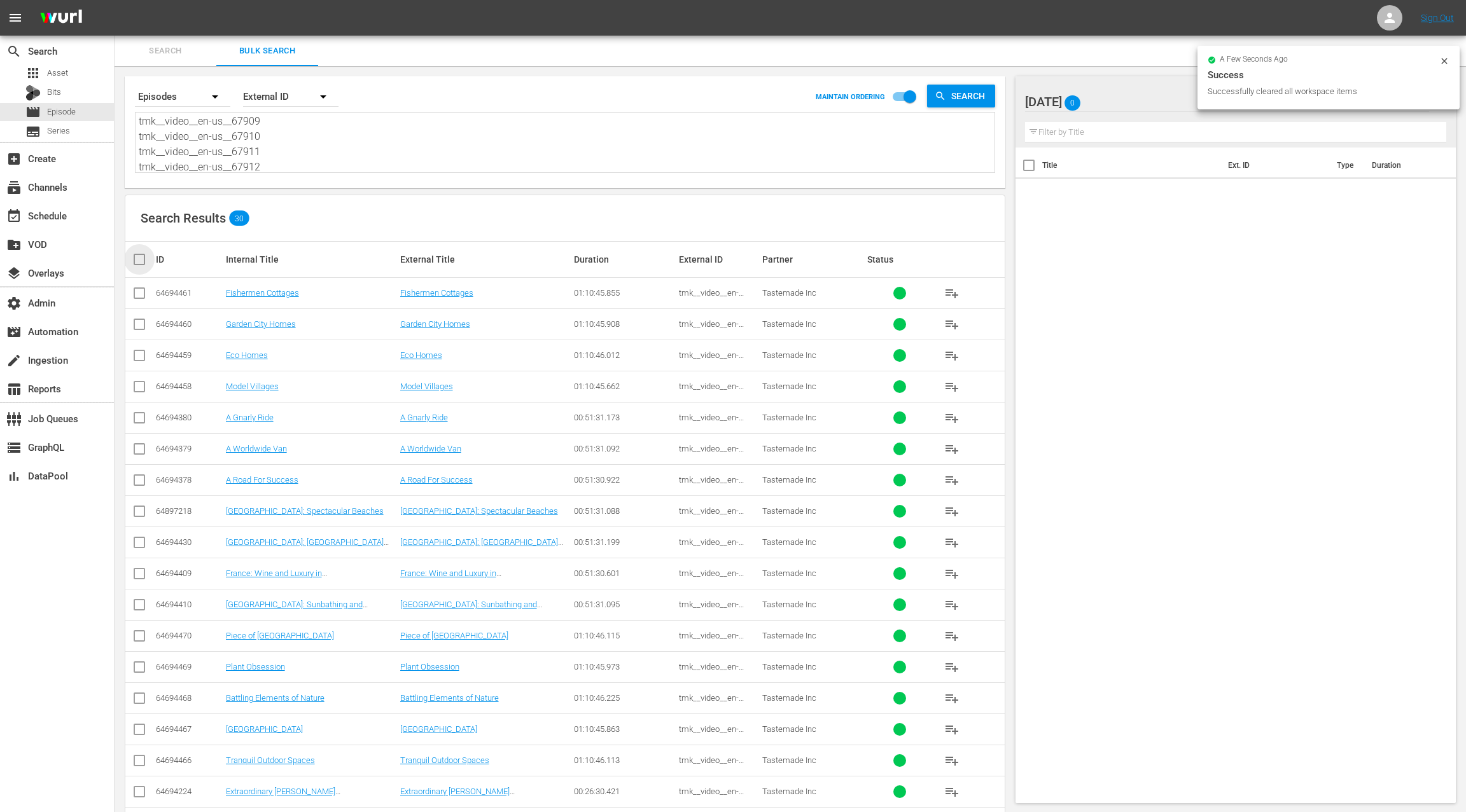
checkbox input "true"
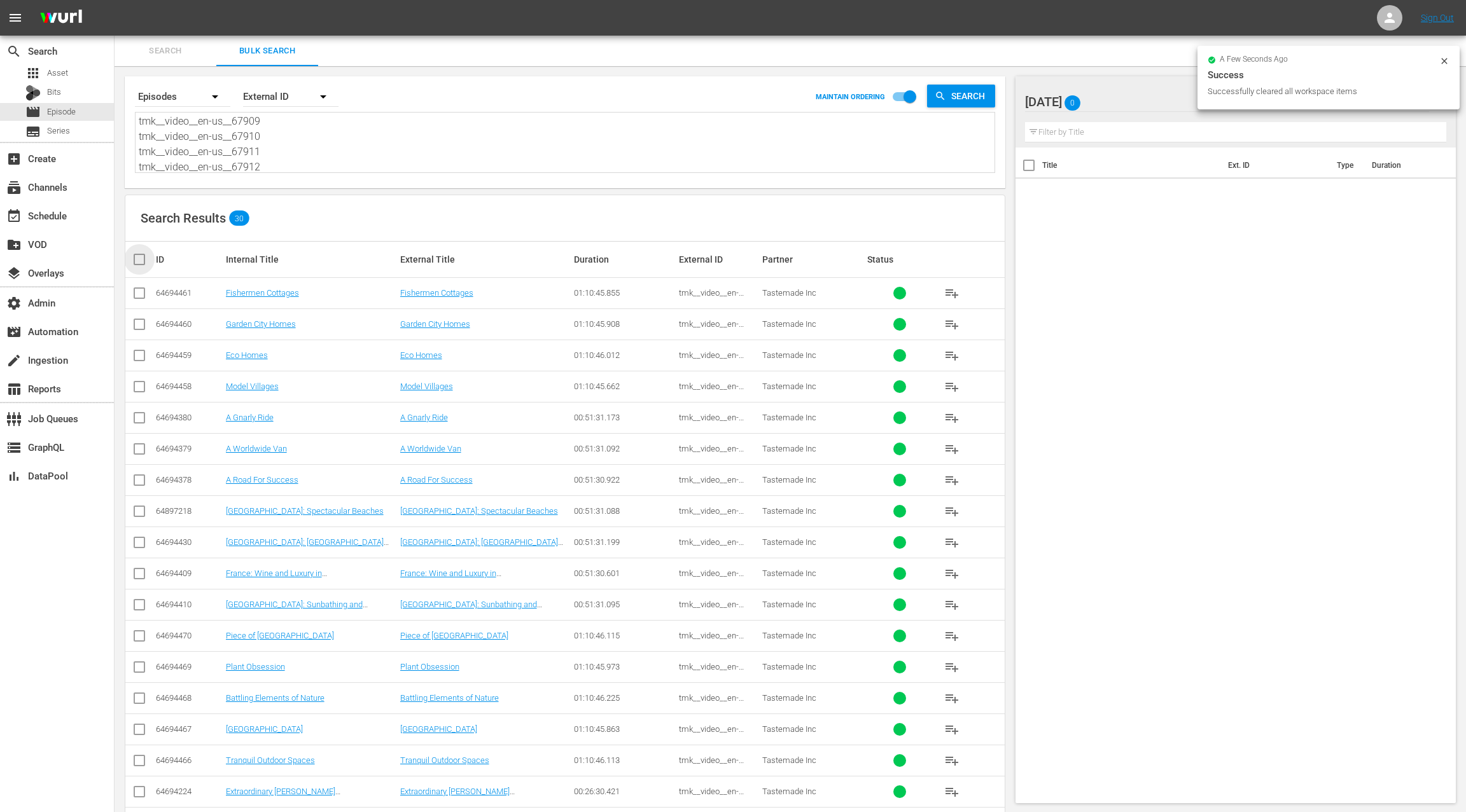
checkbox input "true"
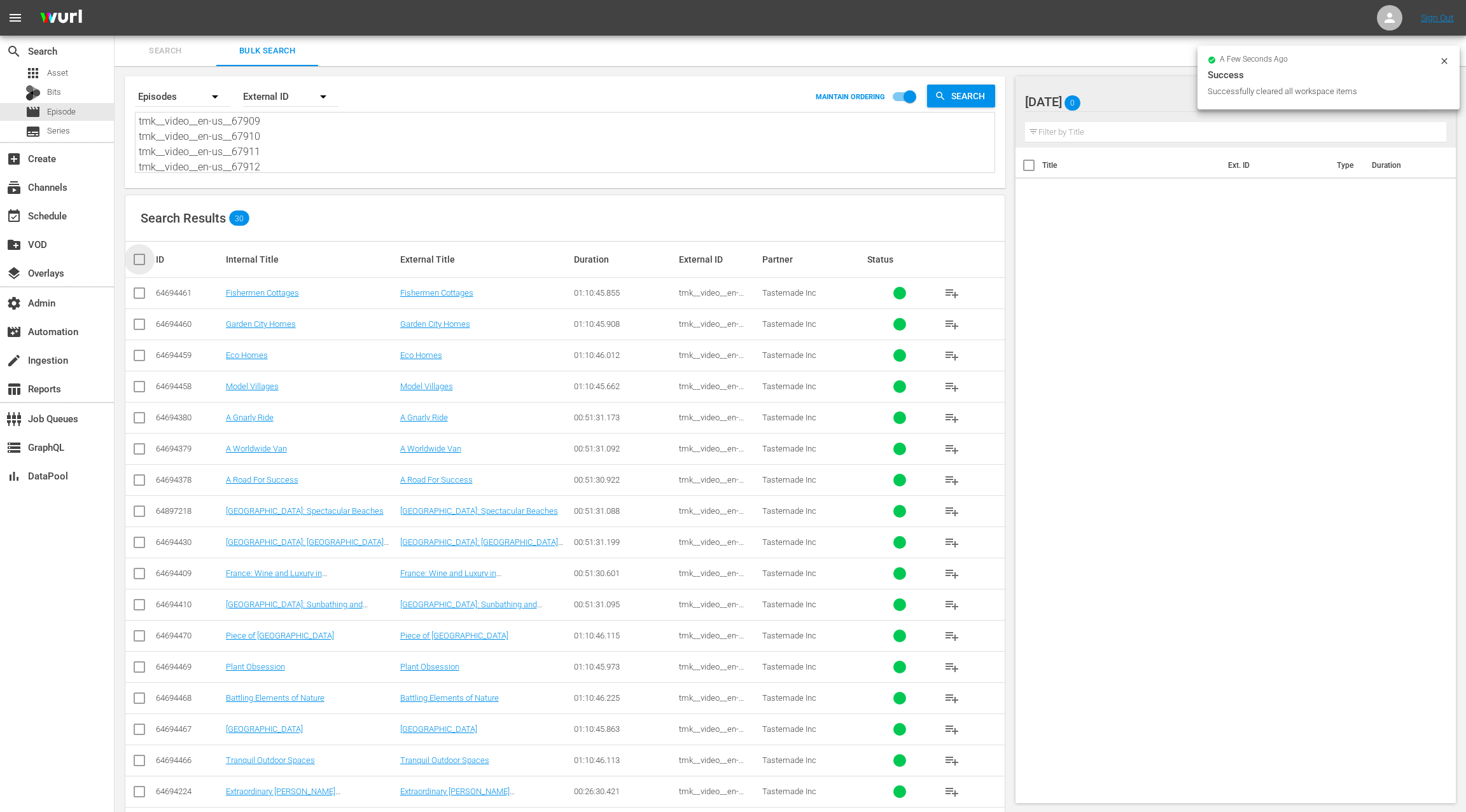
checkbox input "true"
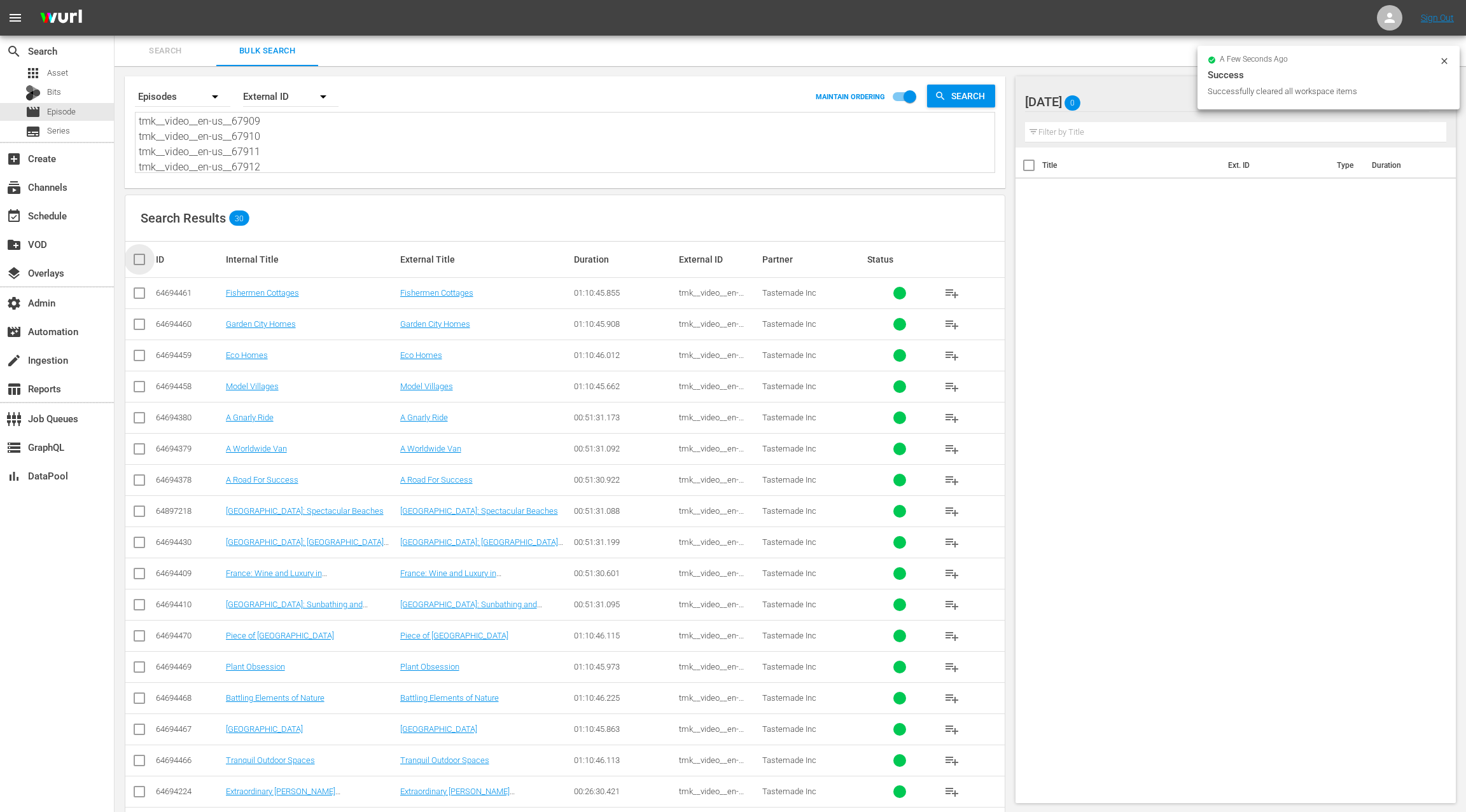
checkbox input "true"
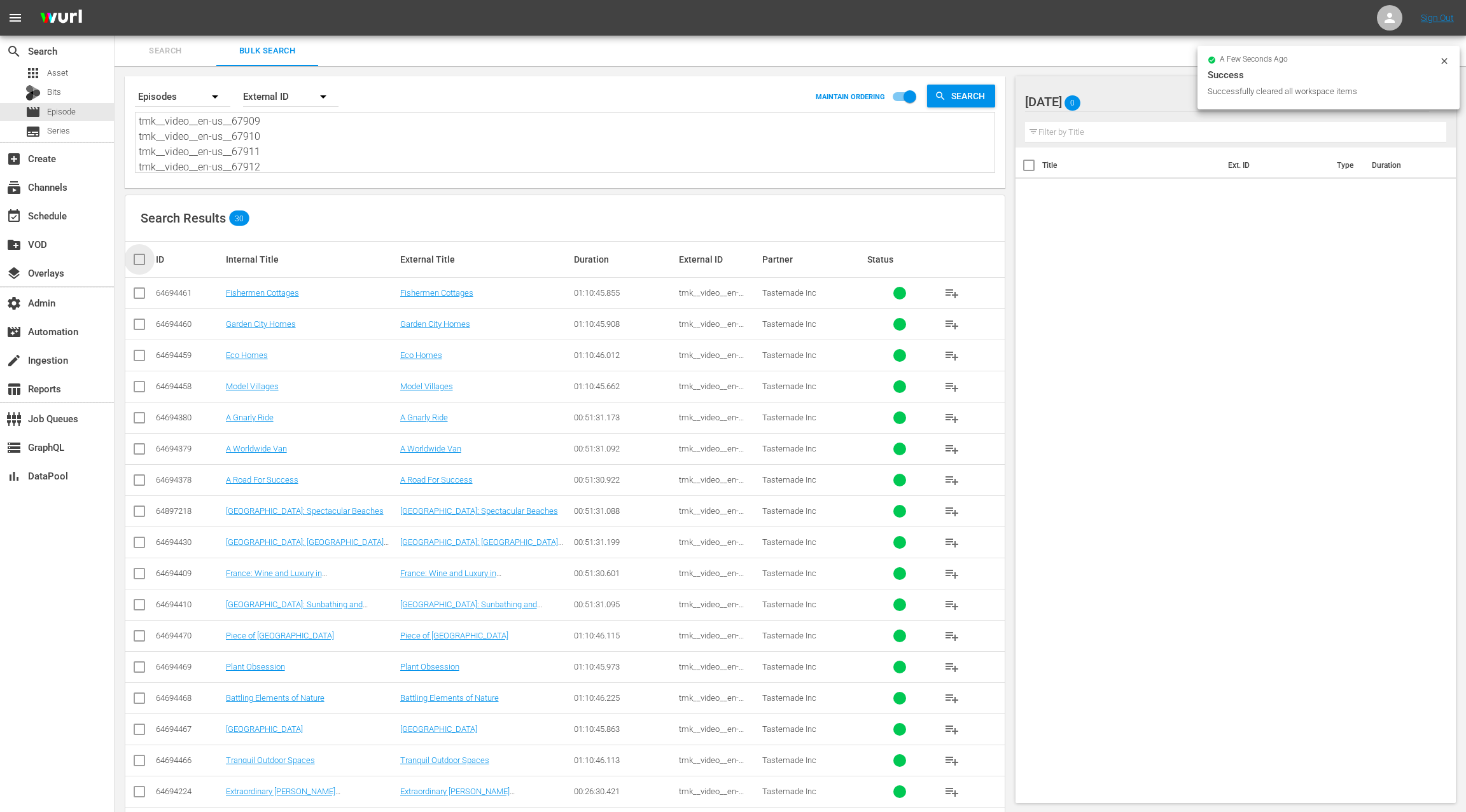
checkbox input "true"
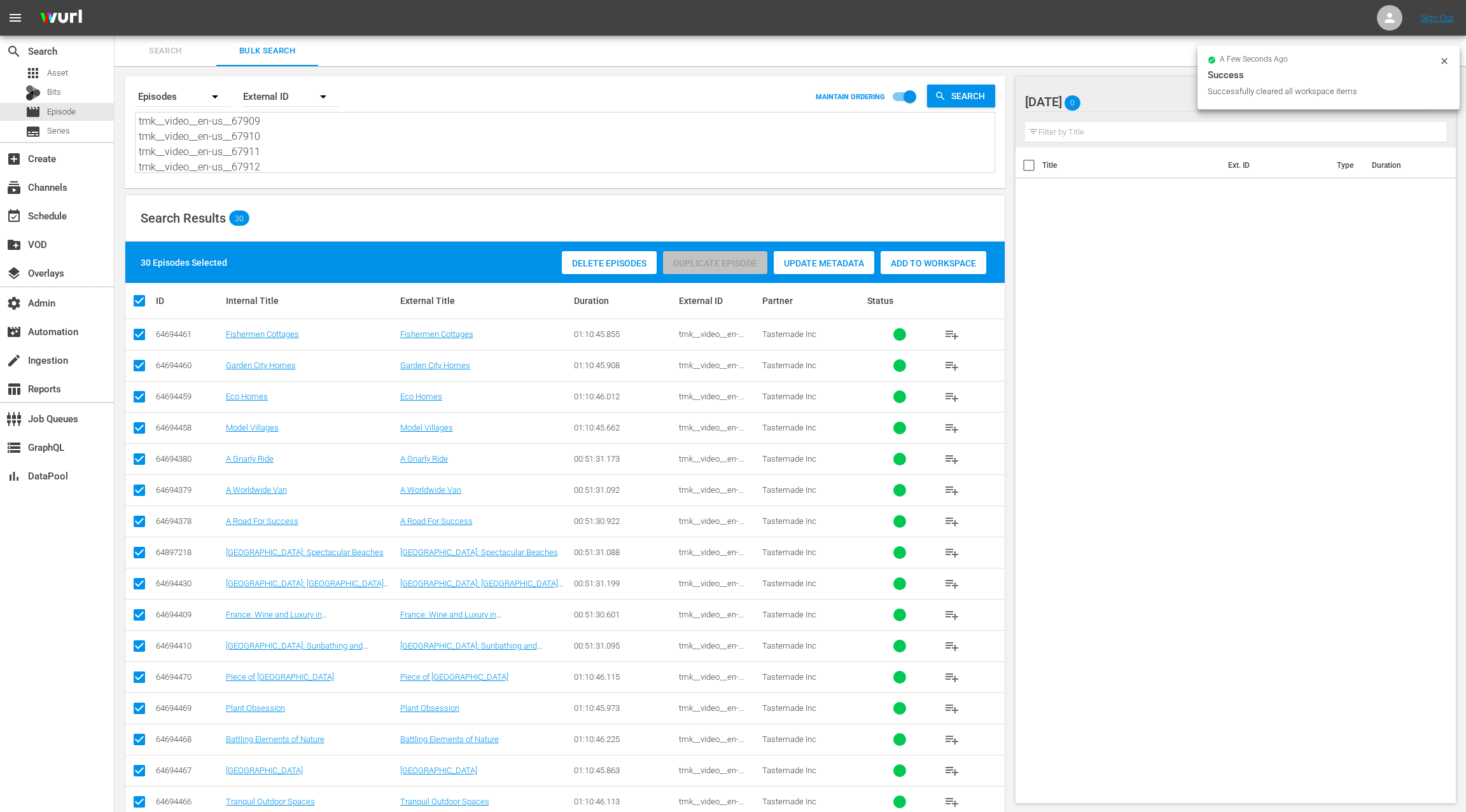
drag, startPoint x: 911, startPoint y: 269, endPoint x: 869, endPoint y: 260, distance: 43.0
click at [911, 269] on div "Add to Workspace" at bounding box center [933, 263] width 105 height 25
click at [81, 220] on div "event_available Schedule" at bounding box center [57, 215] width 114 height 25
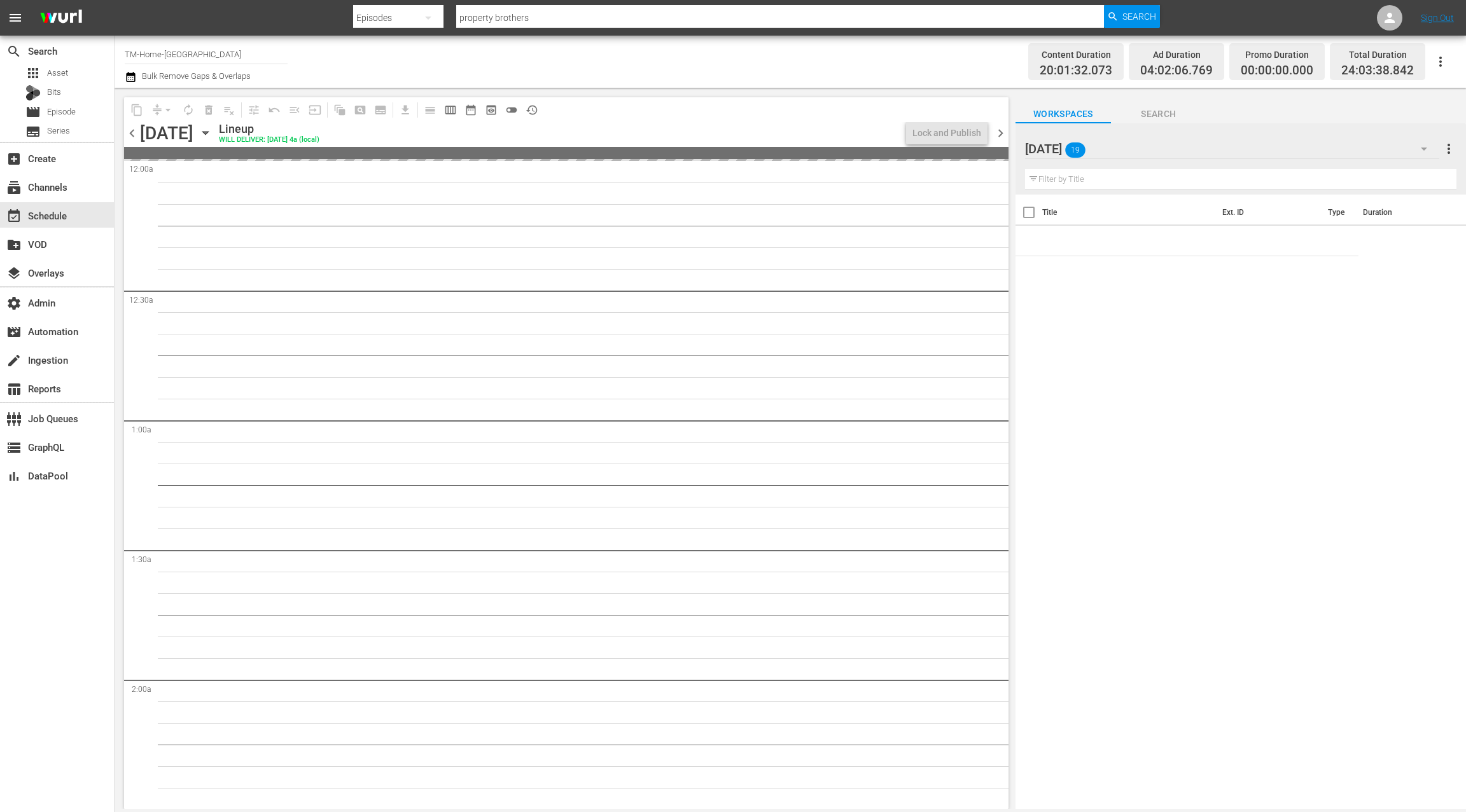
click at [999, 135] on span "chevron_right" at bounding box center [1001, 133] width 16 height 16
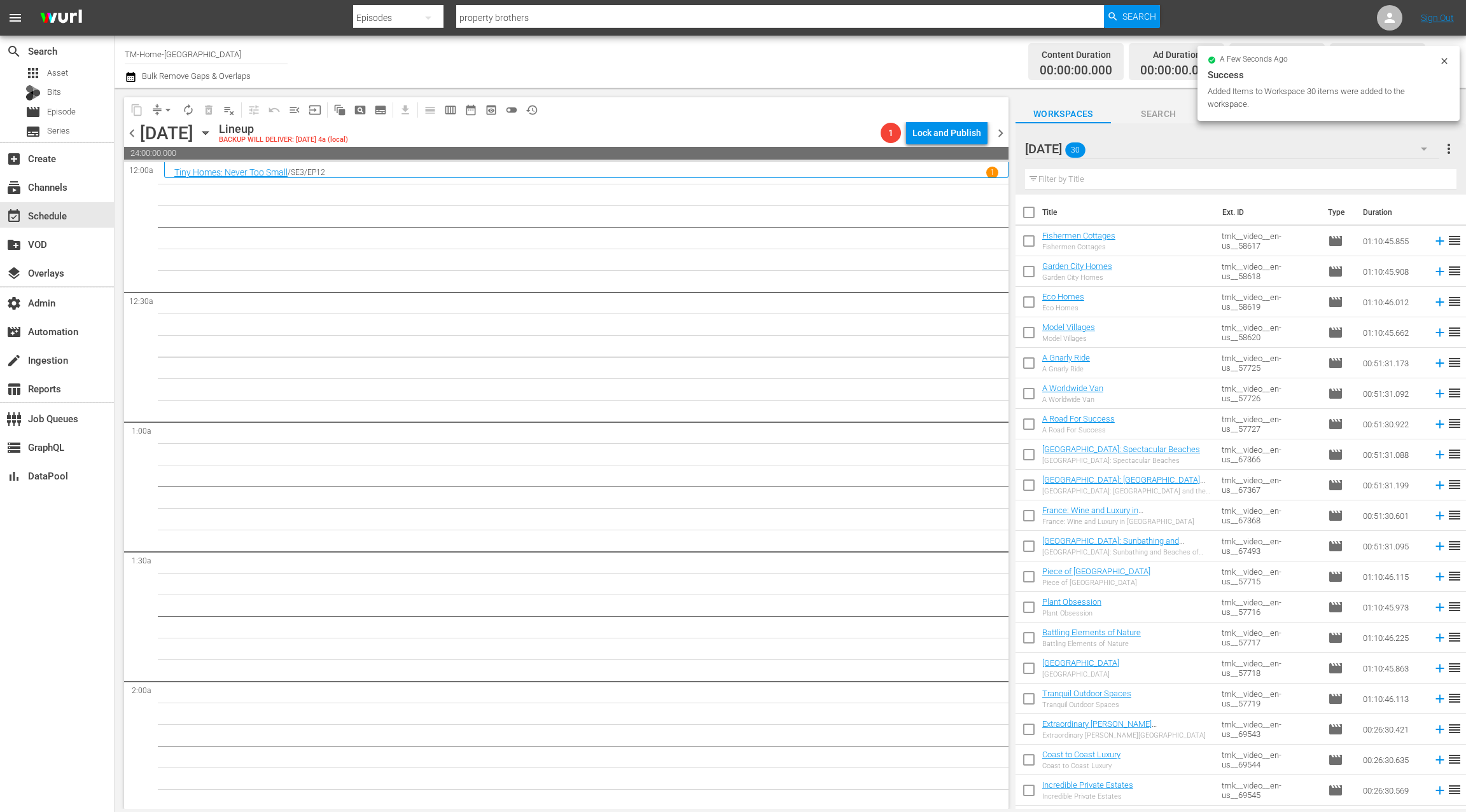
click at [1032, 214] on input "checkbox" at bounding box center [1029, 215] width 27 height 27
checkbox input "true"
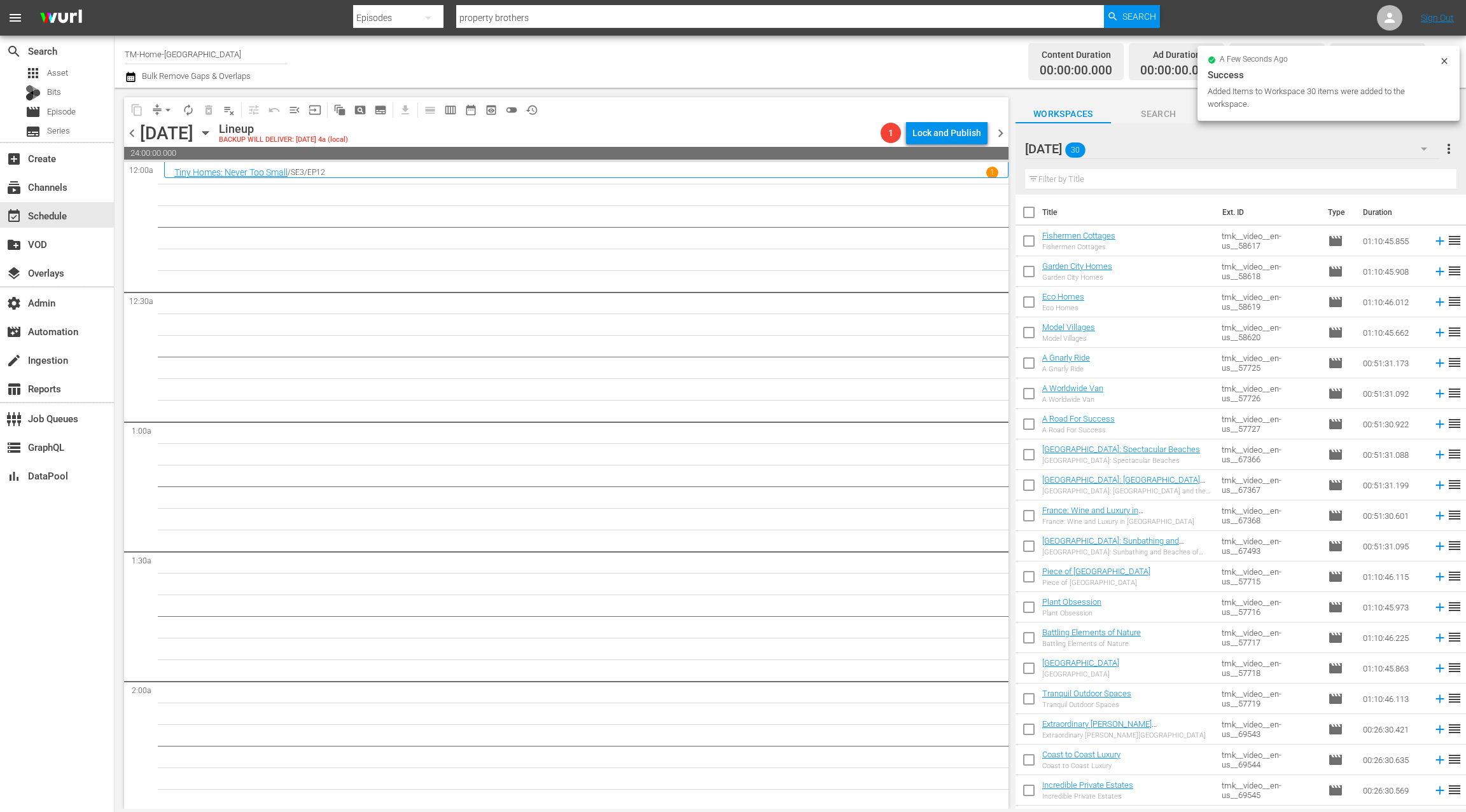
checkbox input "true"
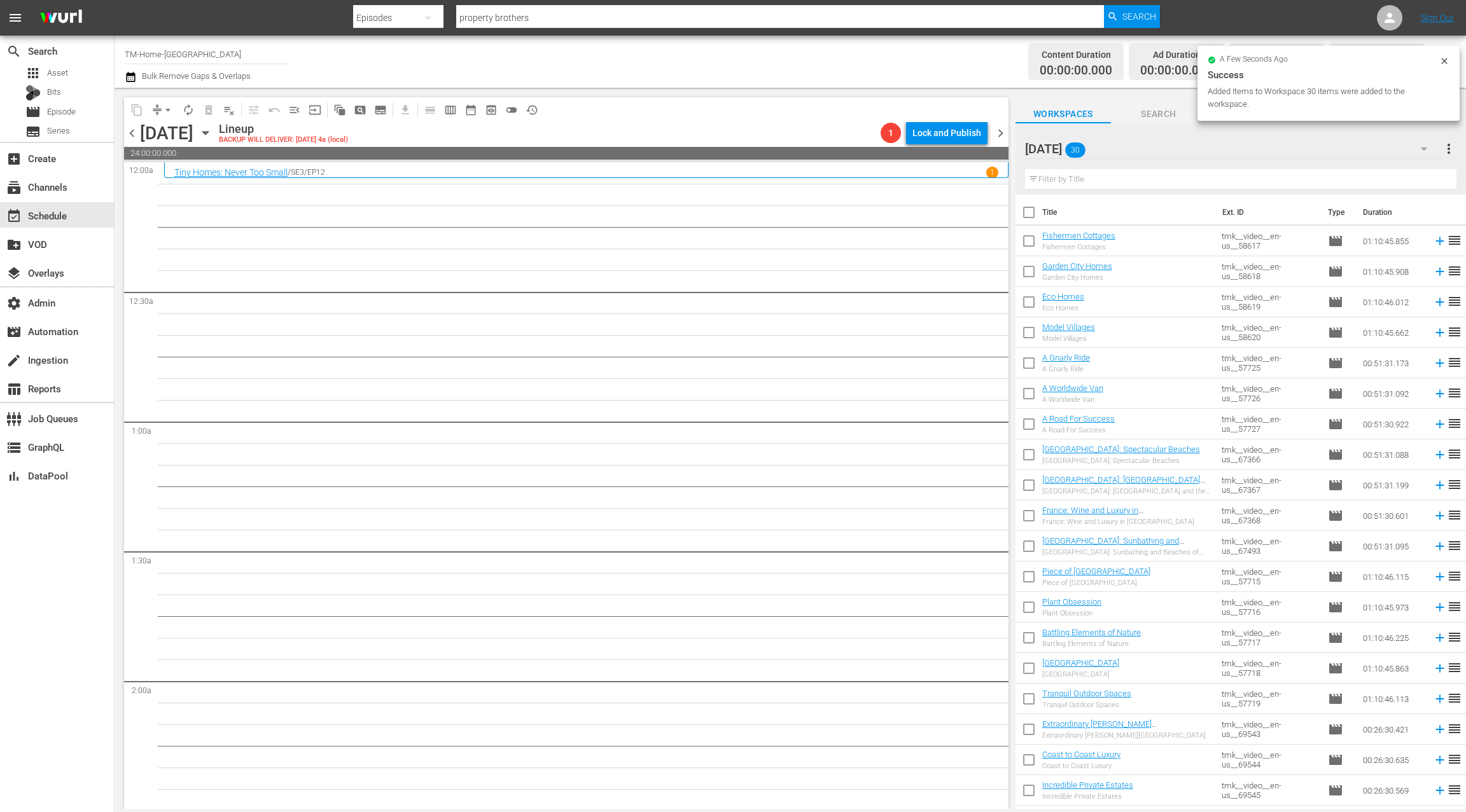
checkbox input "true"
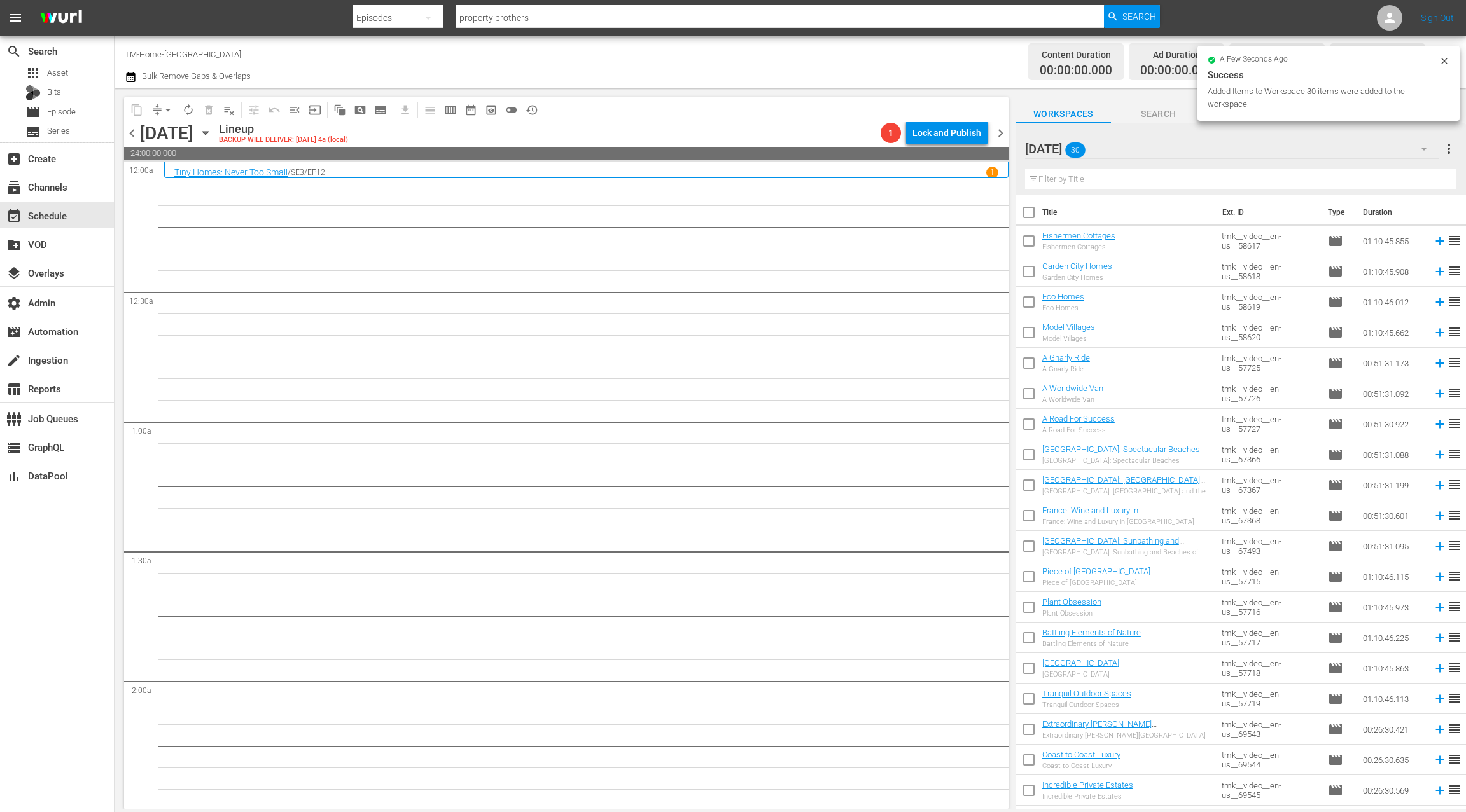
checkbox input "true"
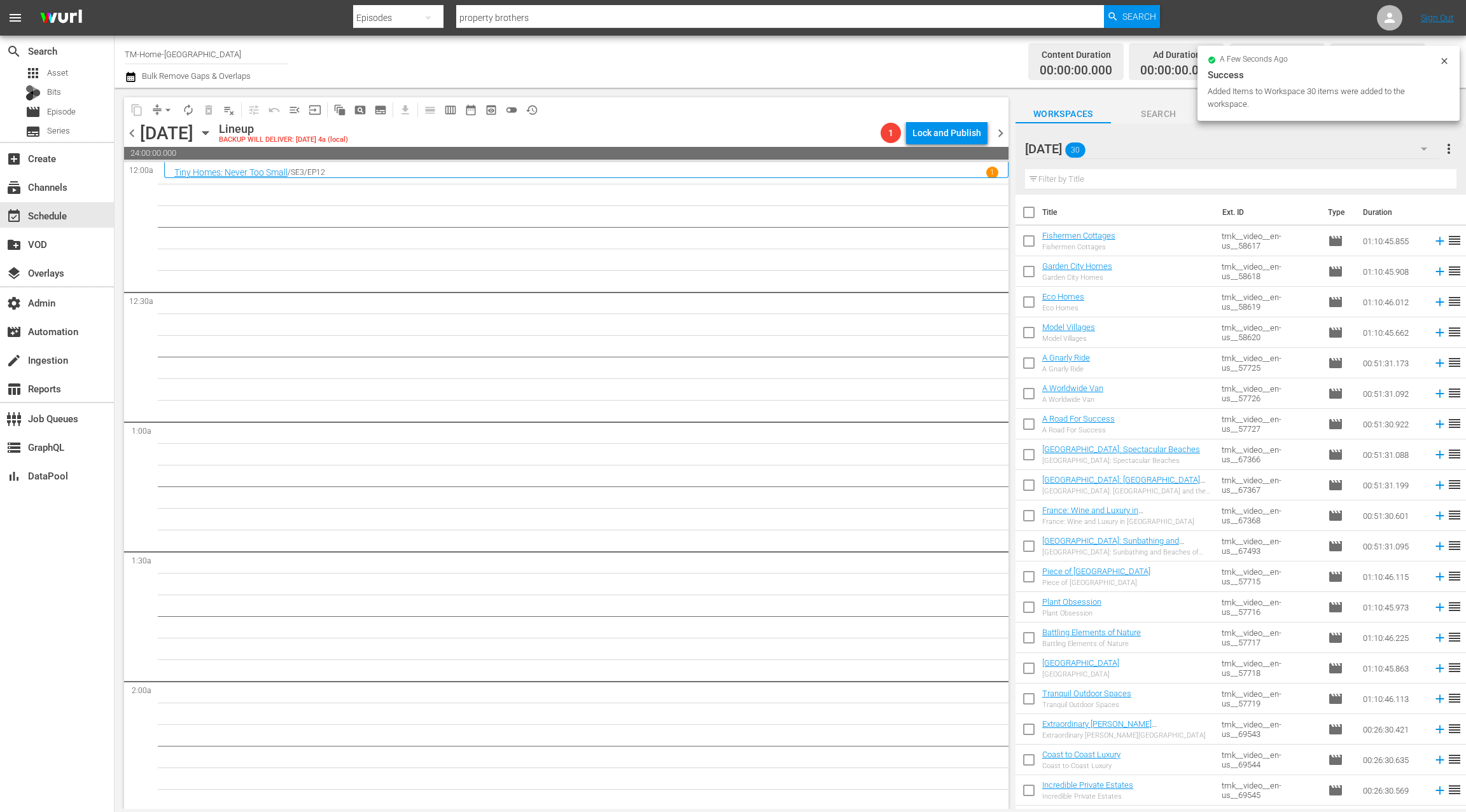
checkbox input "true"
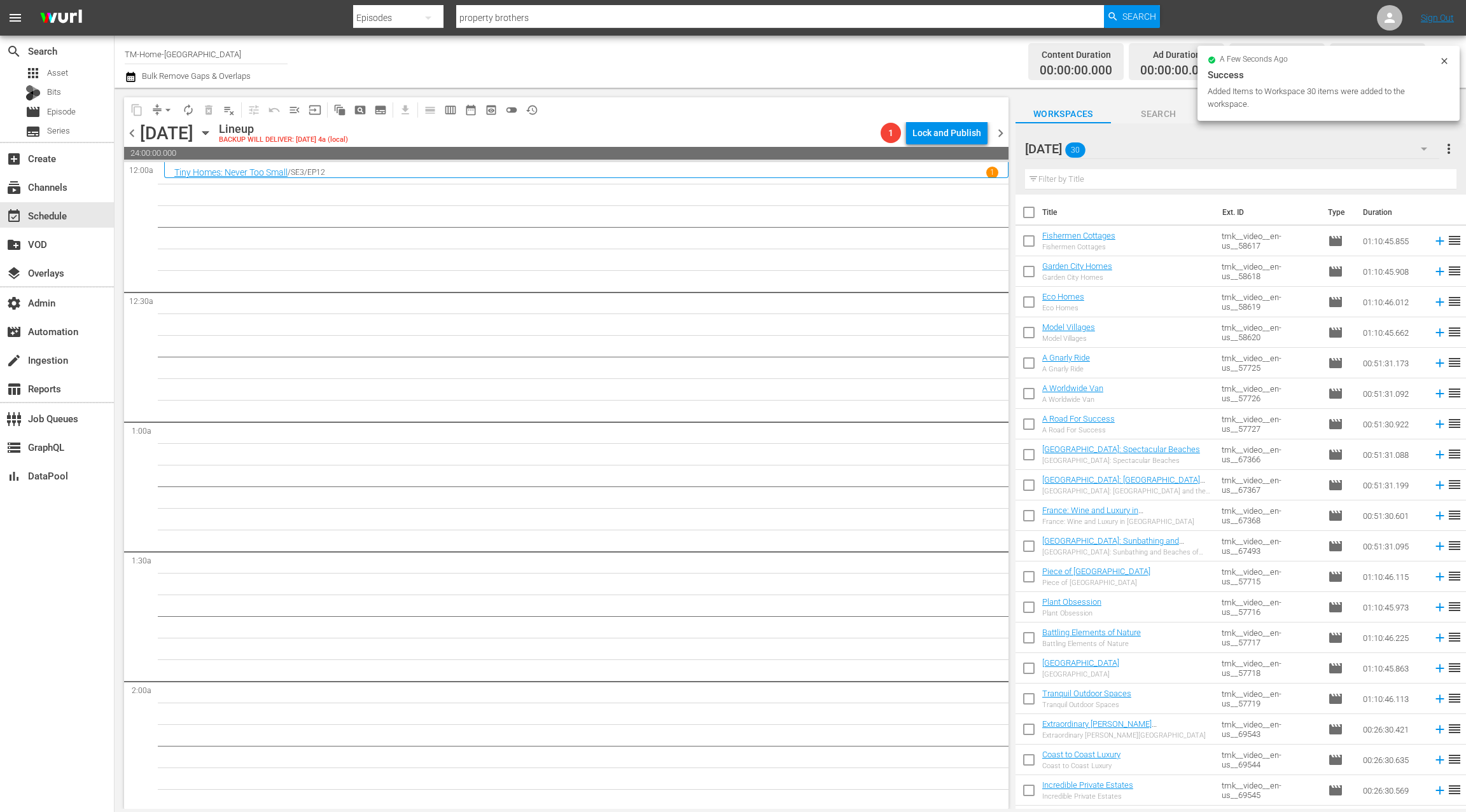
checkbox input "true"
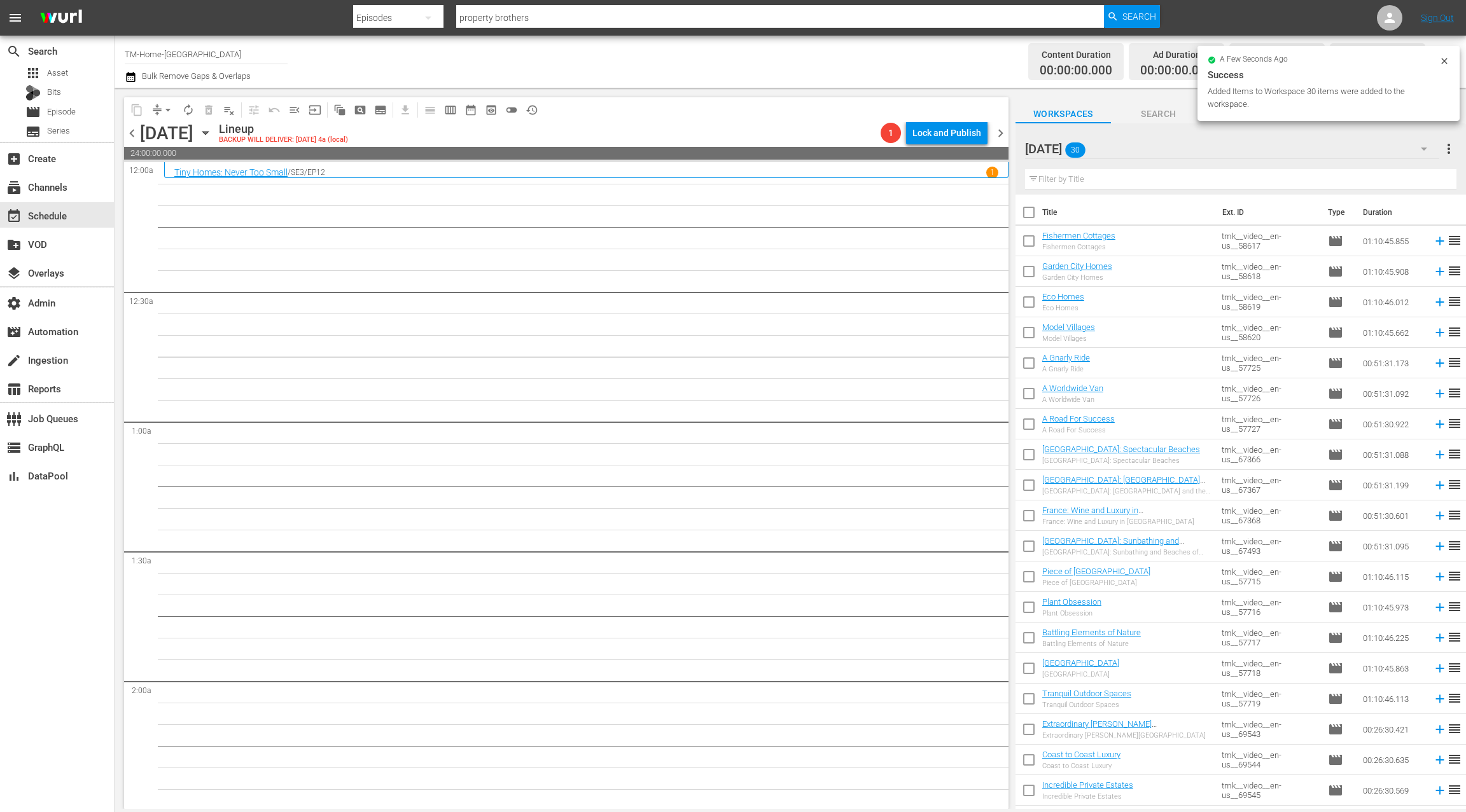
checkbox input "true"
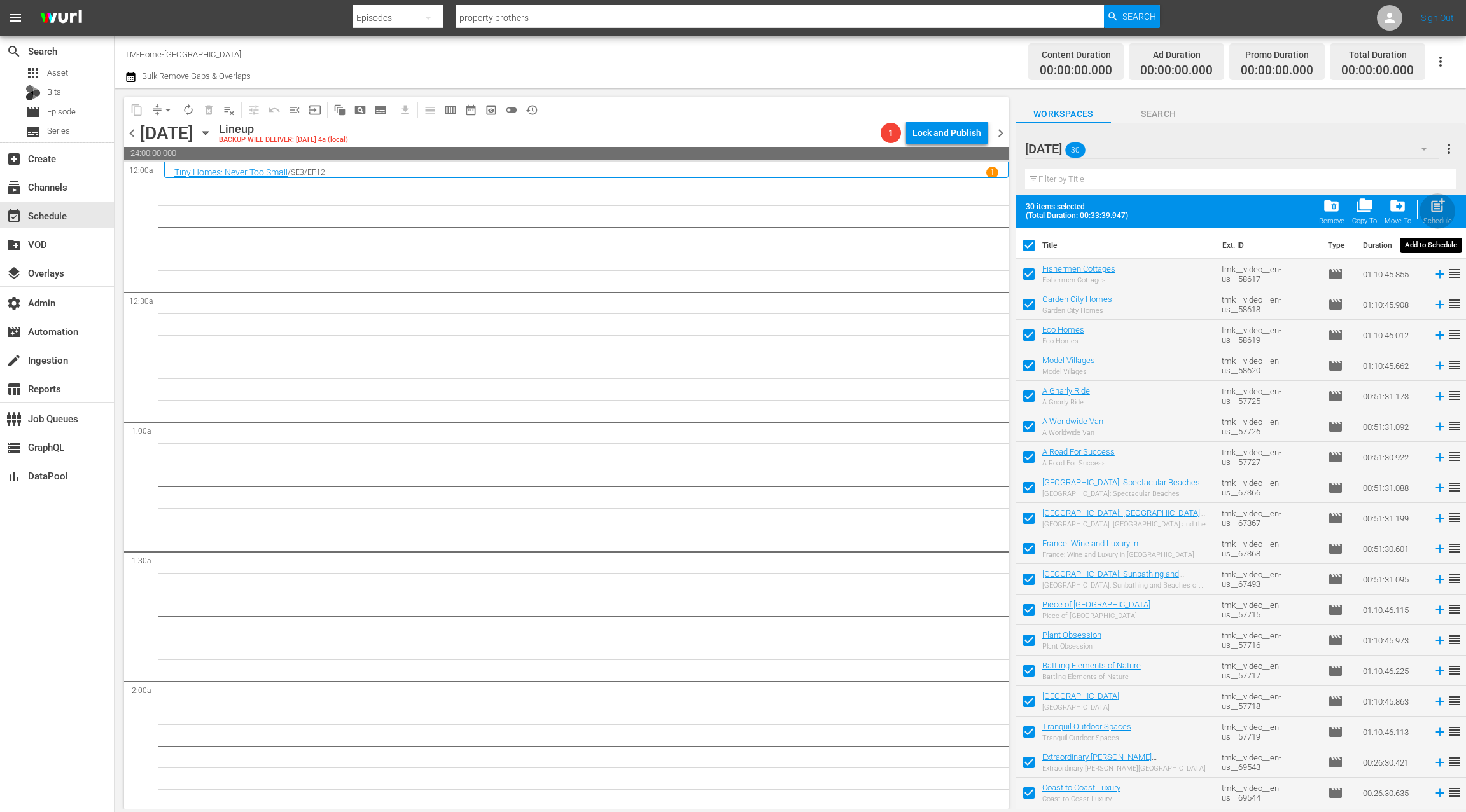
click at [1437, 208] on span "post_add" at bounding box center [1437, 206] width 17 height 17
checkbox input "false"
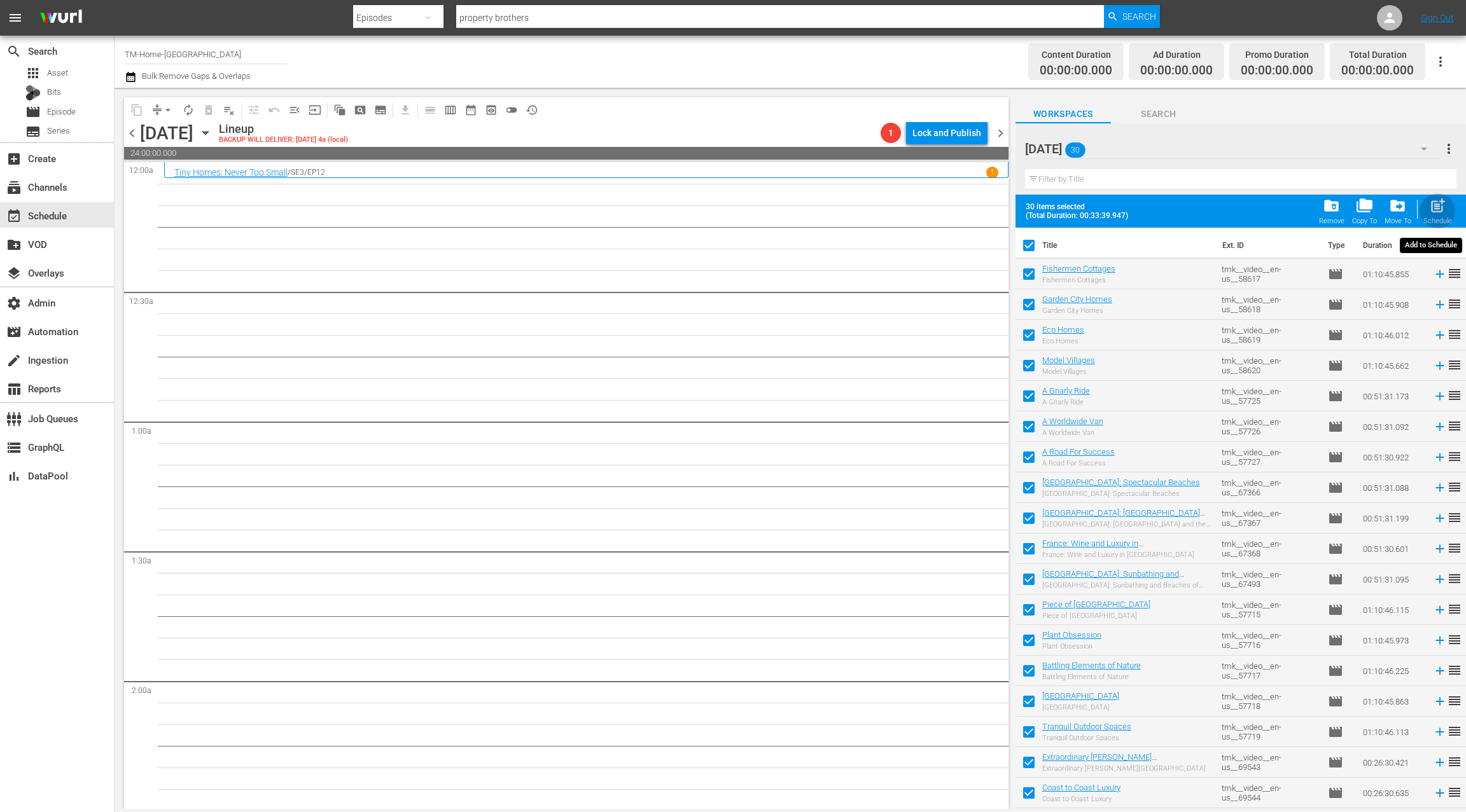
checkbox input "false"
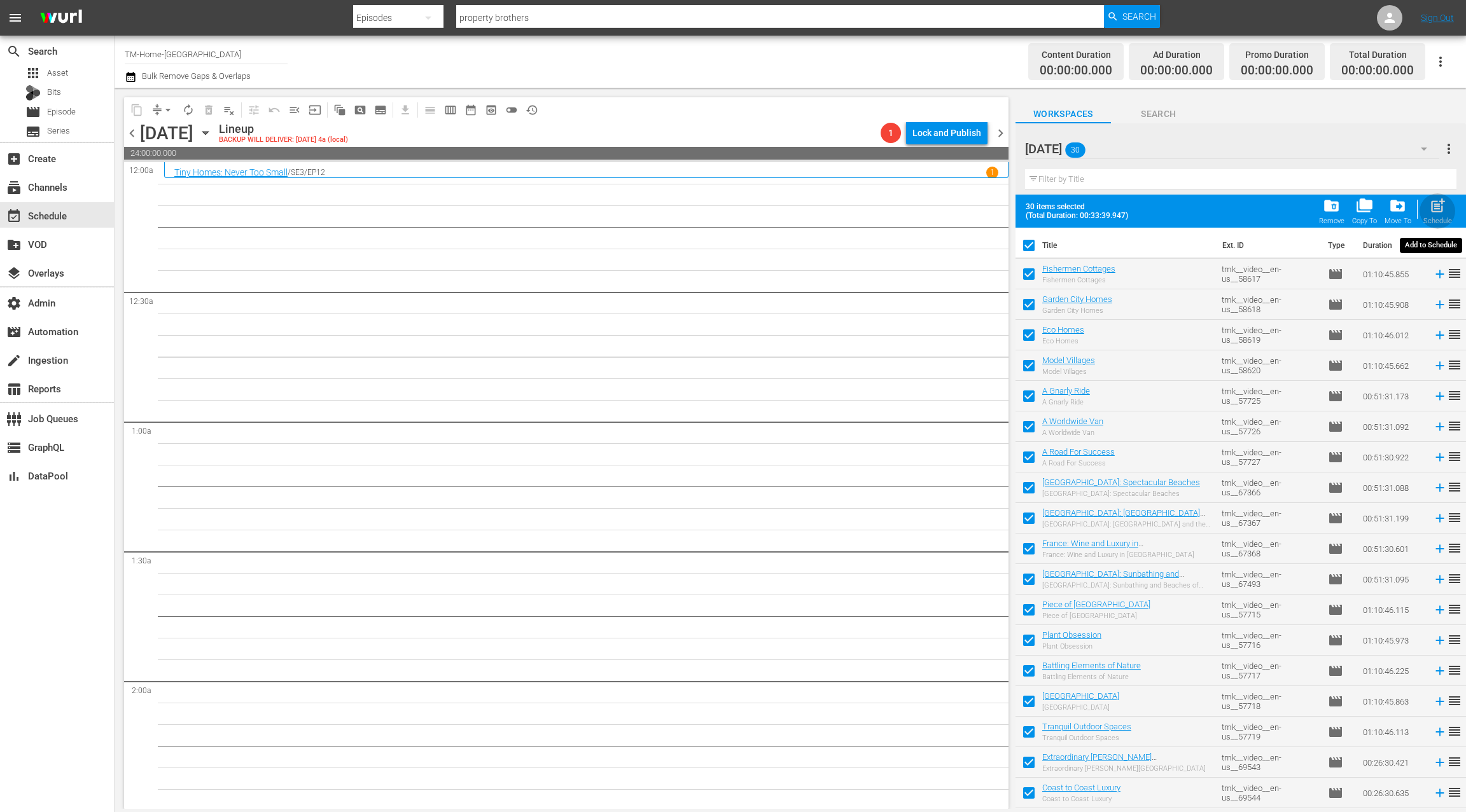
checkbox input "false"
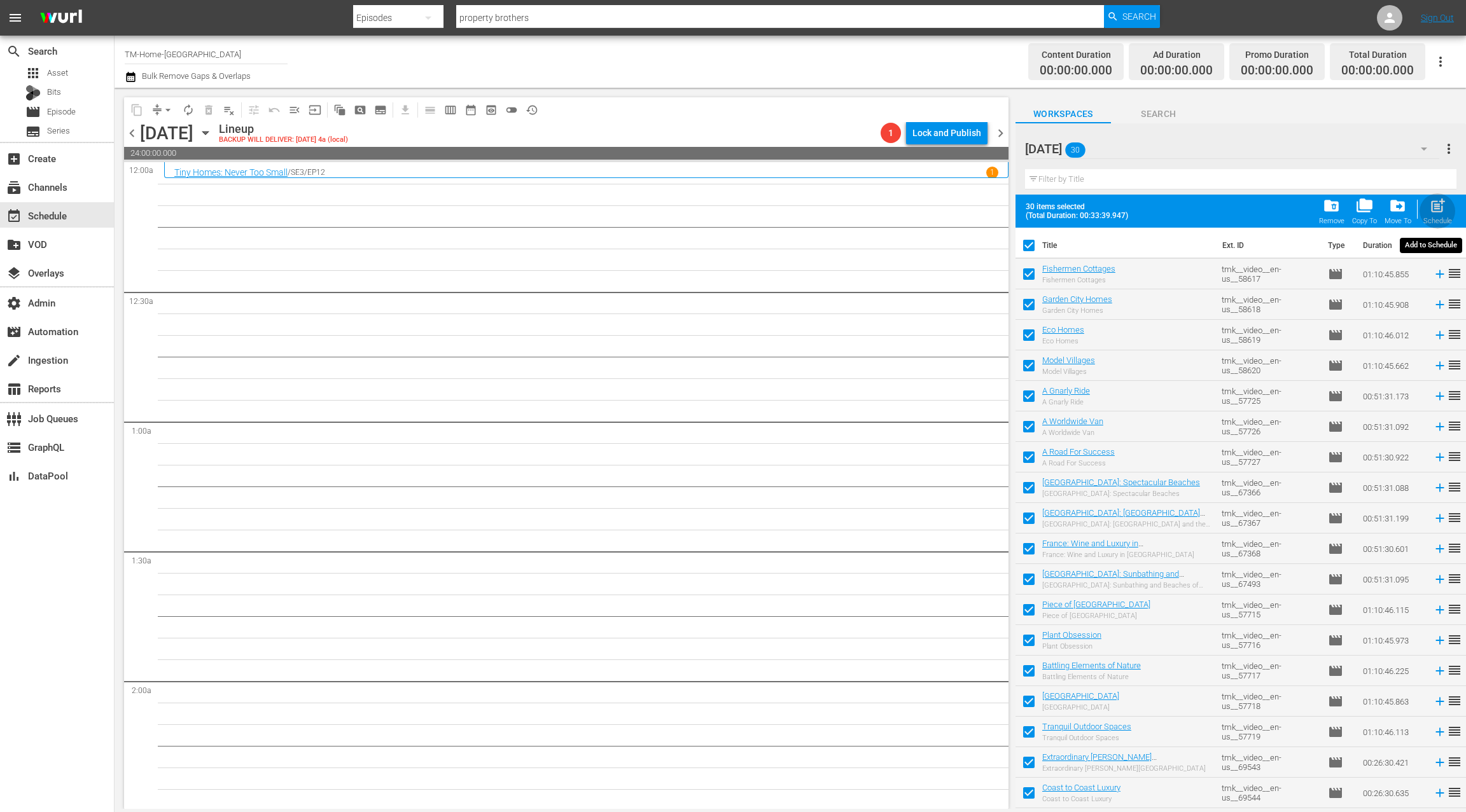
checkbox input "false"
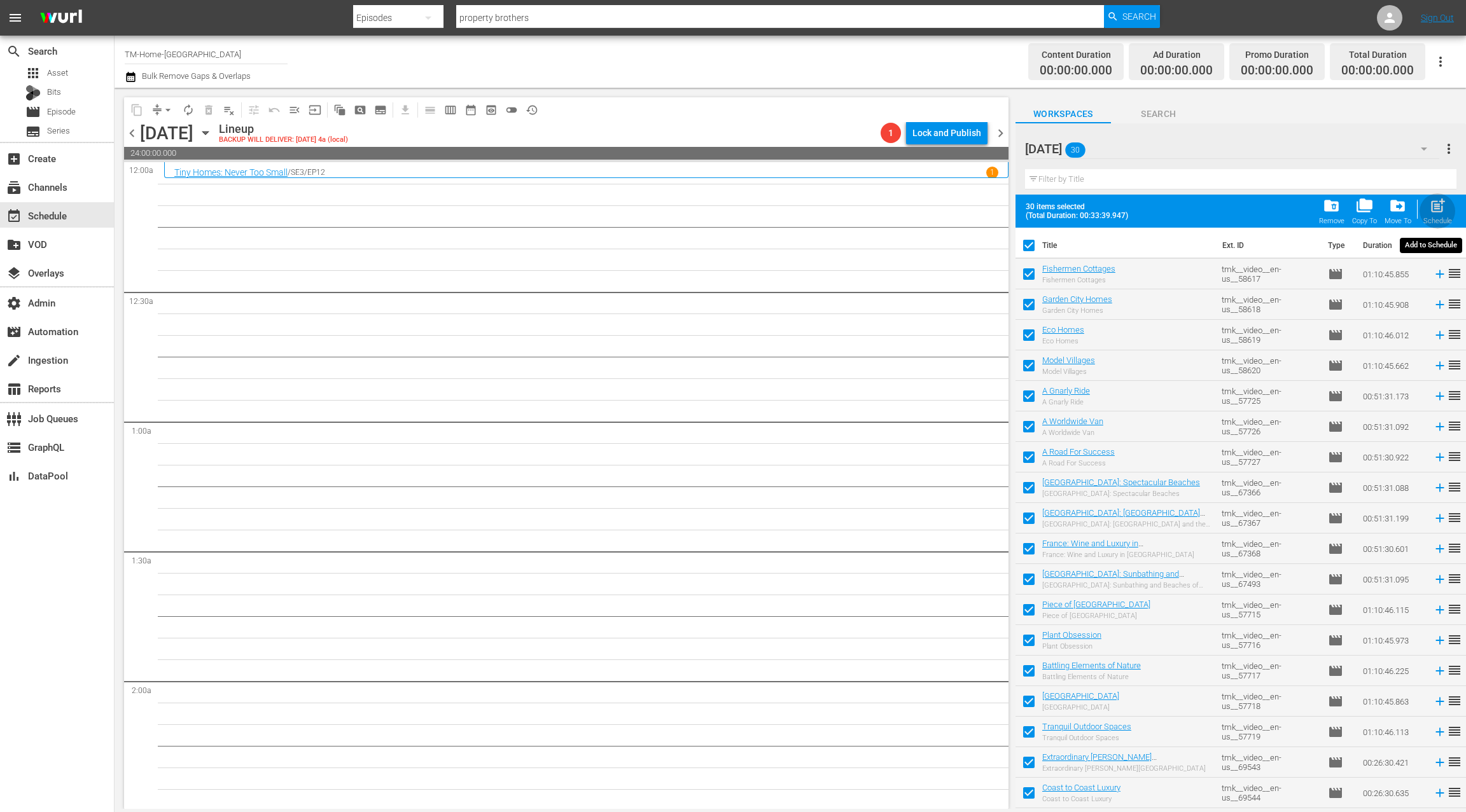
checkbox input "false"
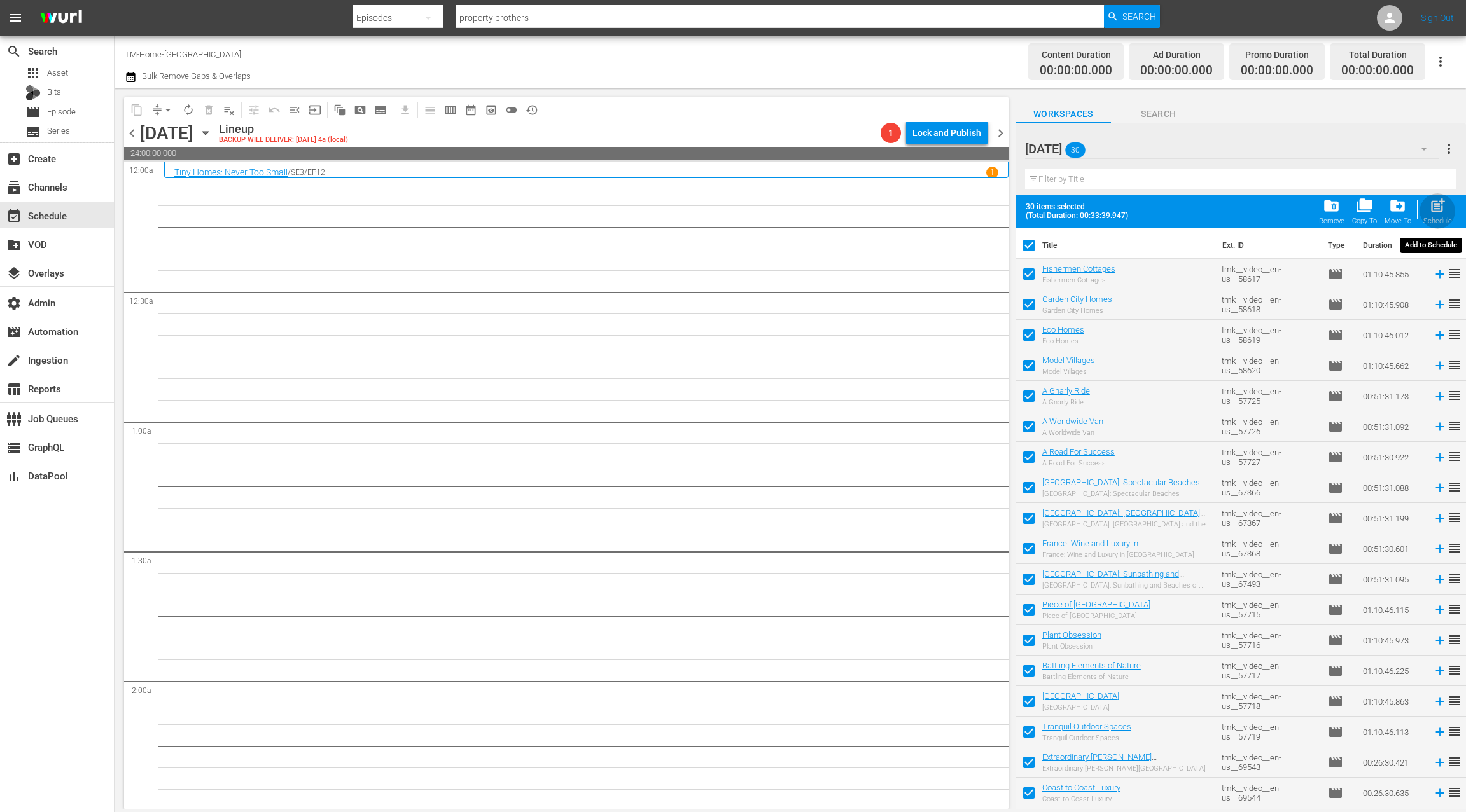
checkbox input "false"
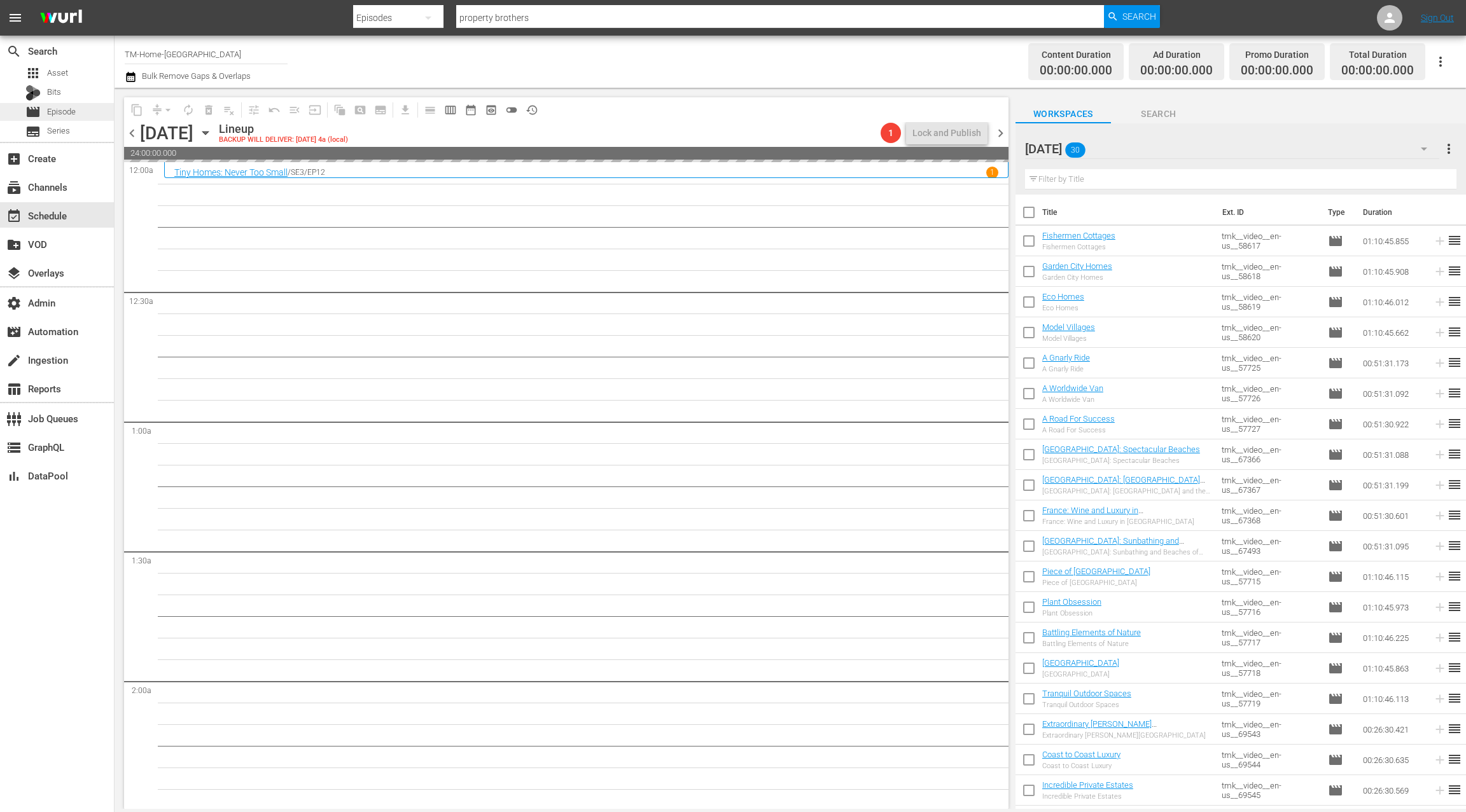
click at [73, 112] on span "Episode" at bounding box center [61, 112] width 29 height 13
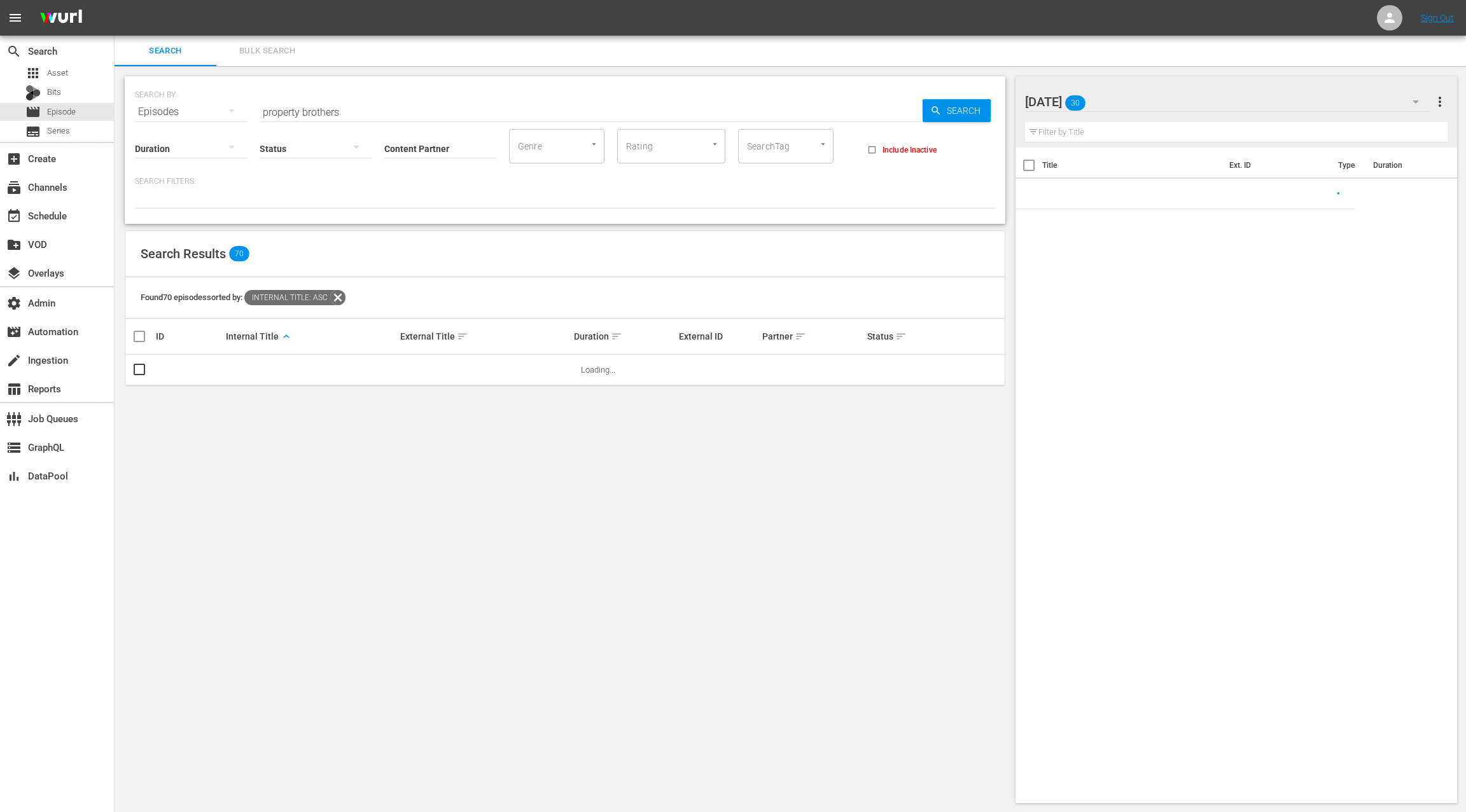
click at [250, 51] on span "Bulk Search" at bounding box center [267, 51] width 86 height 14
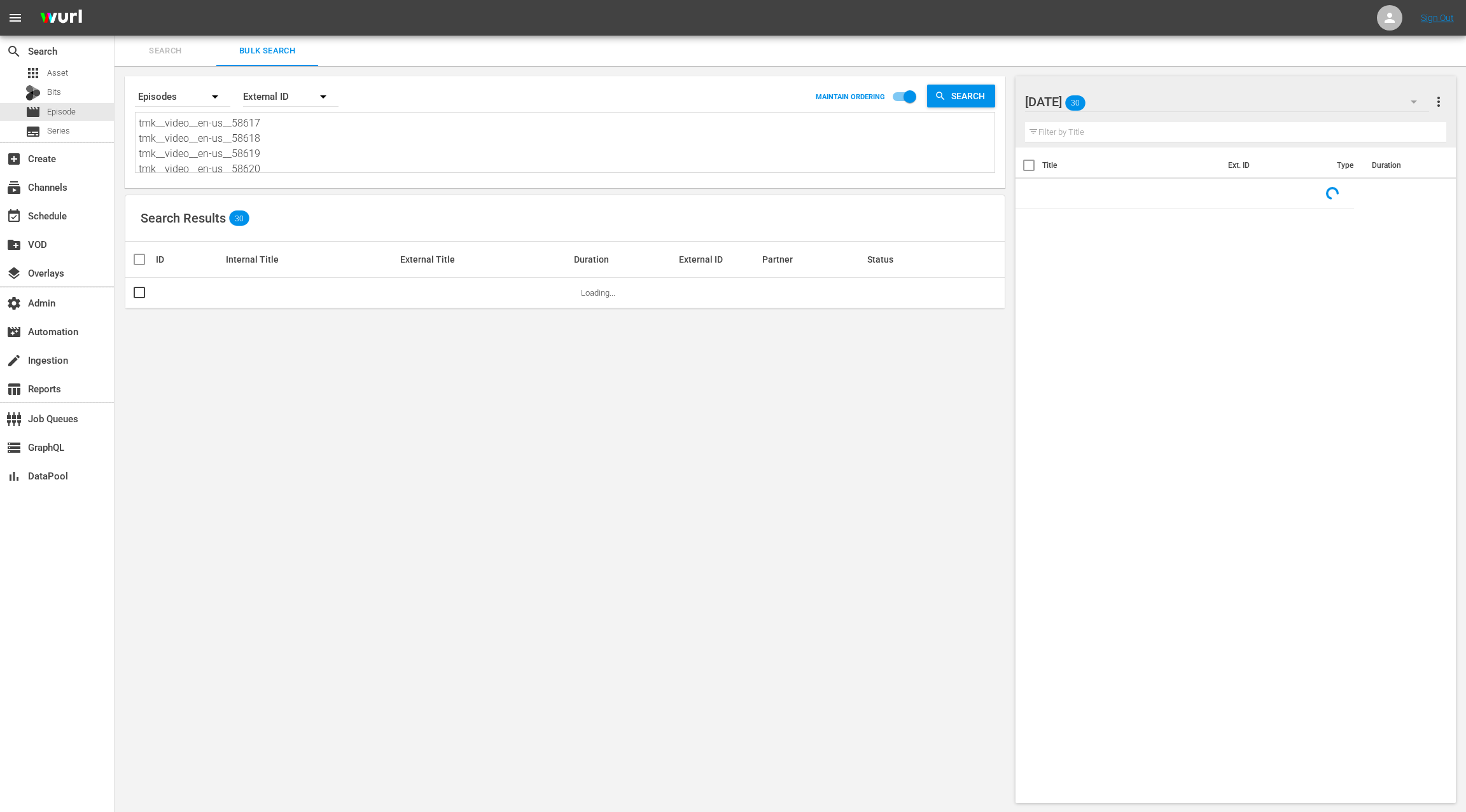
click at [288, 154] on textarea "tmk__video__en-us__58617 tmk__video__en-us__58618 tmk__video__en-us__58619 tmk_…" at bounding box center [567, 144] width 856 height 58
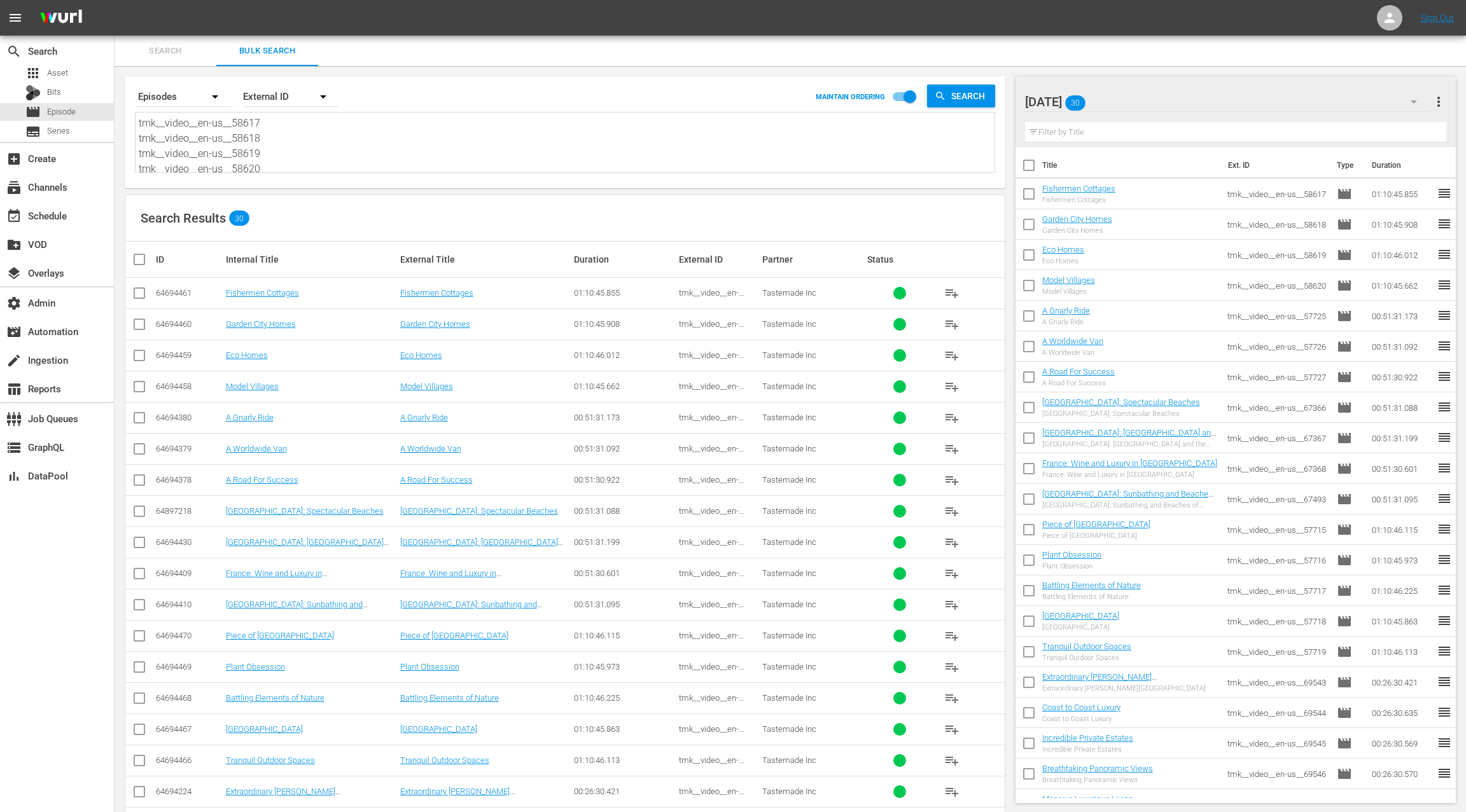
paste textarea "24 tmk__video__en-us__67638 tmk__video__en-us__67639 tmk__video__en-us__67640 t…"
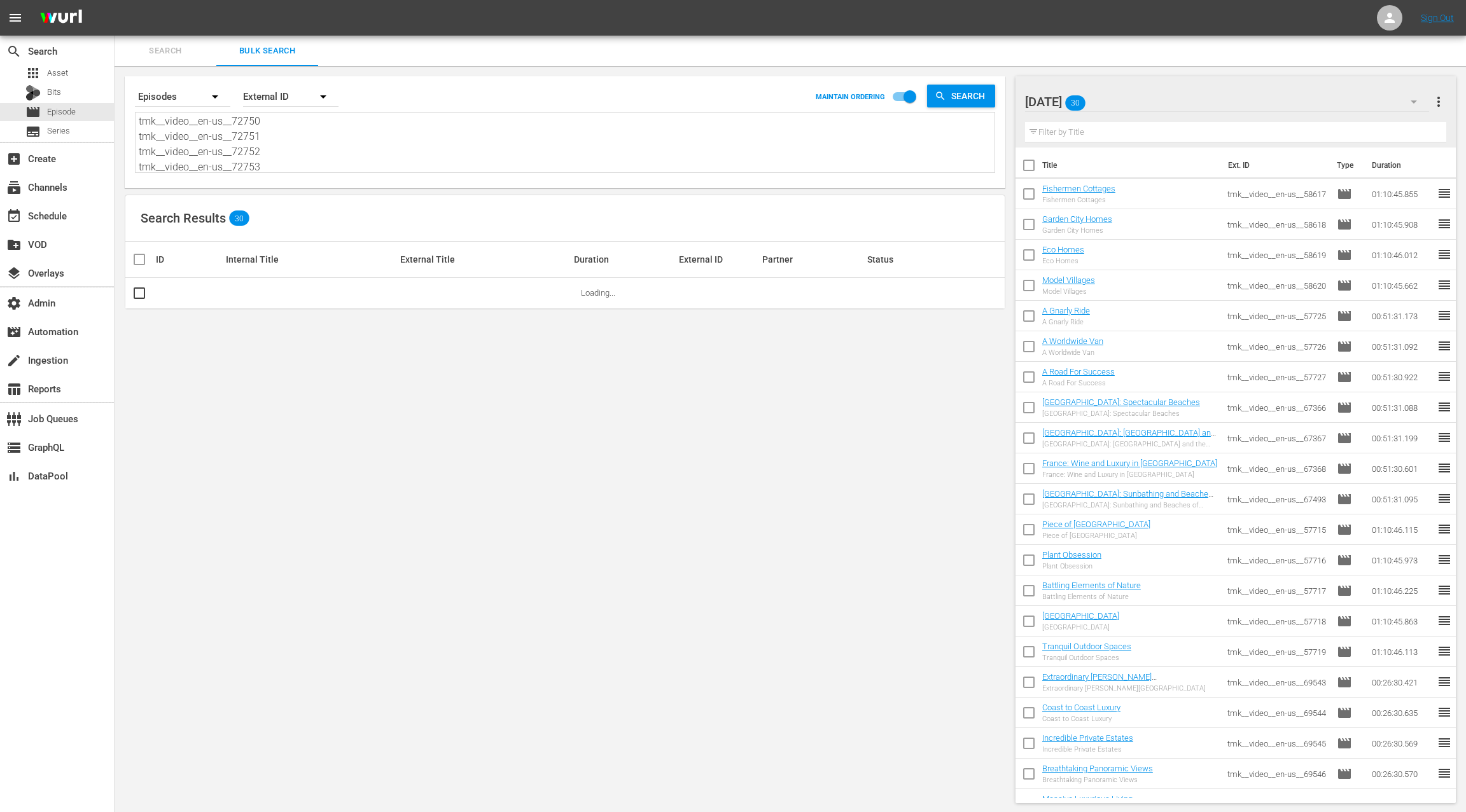
click at [1443, 102] on span "more_vert" at bounding box center [1438, 101] width 15 height 15
click at [1360, 128] on div "Clear All Workspace Items" at bounding box center [1356, 126] width 150 height 23
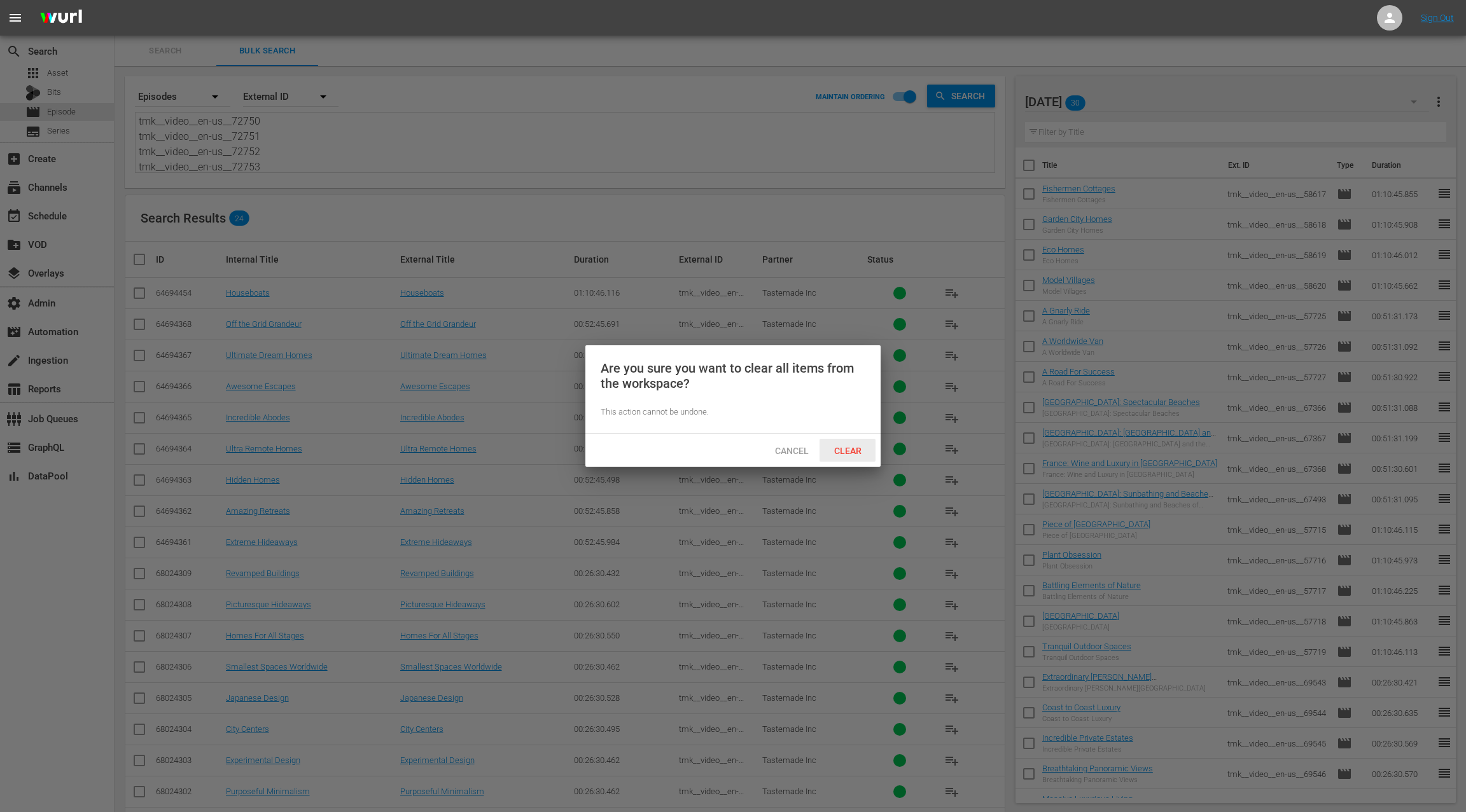
click at [848, 451] on span "Clear" at bounding box center [848, 451] width 48 height 10
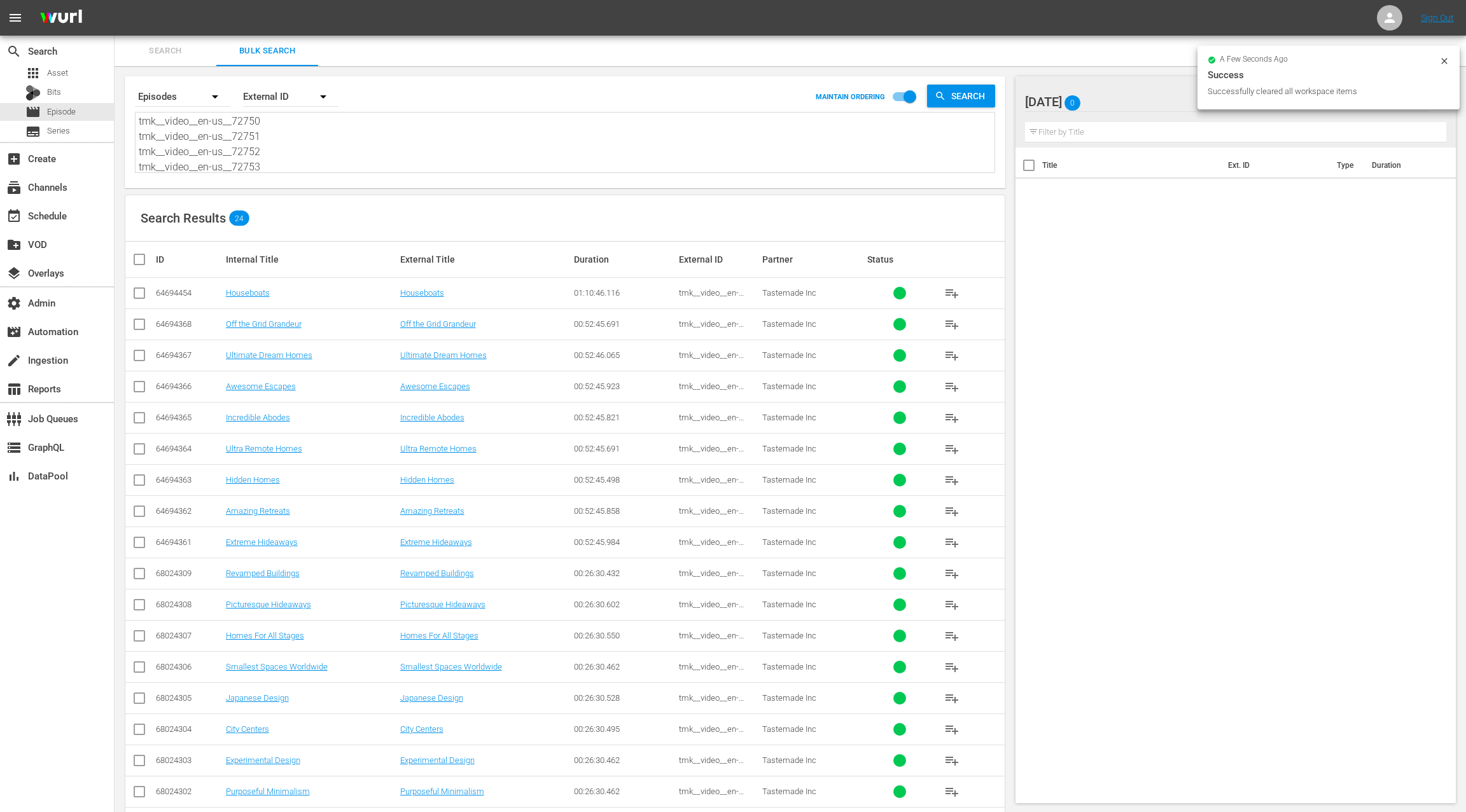
click at [136, 262] on input "checkbox" at bounding box center [144, 259] width 25 height 15
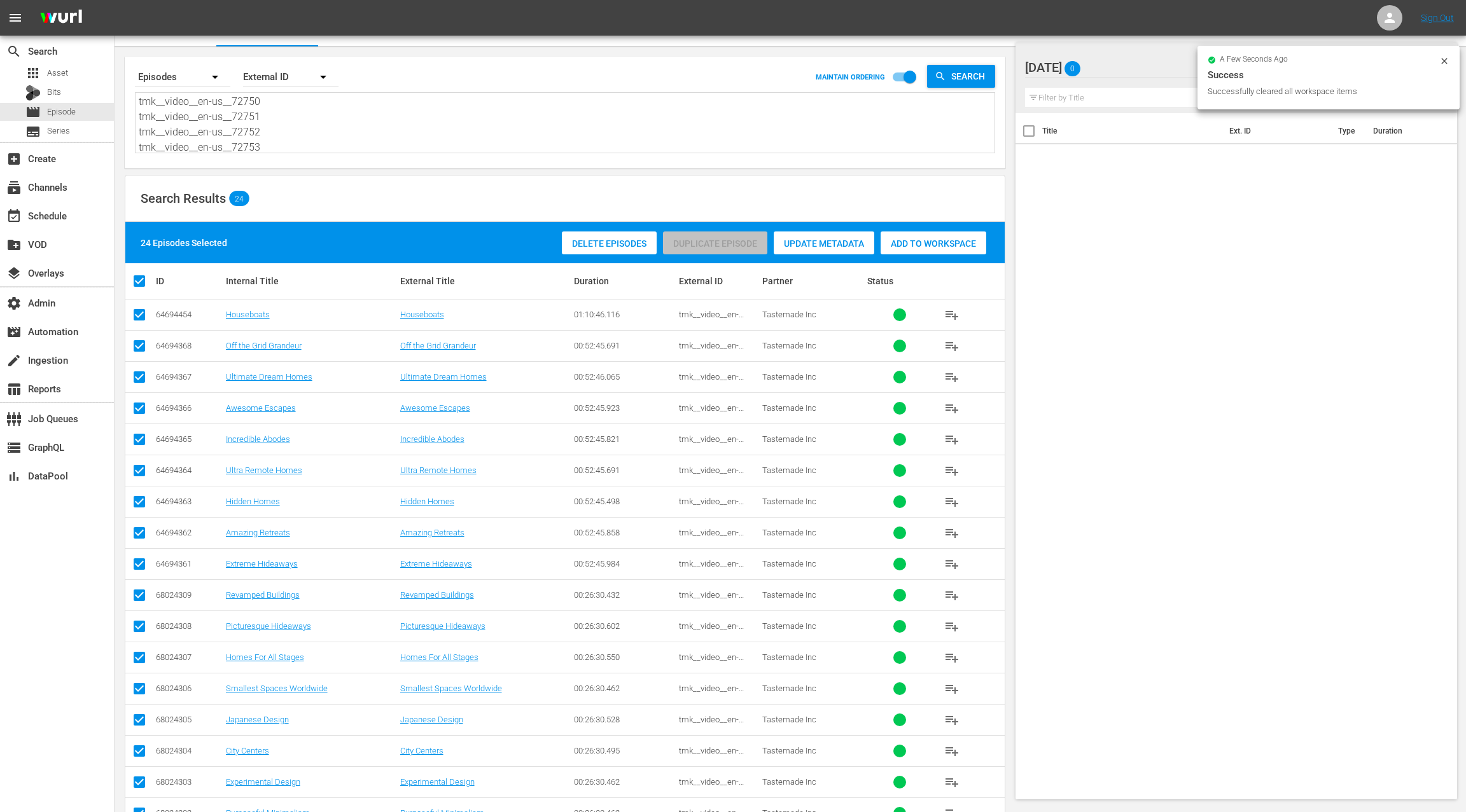
scroll to position [0, 0]
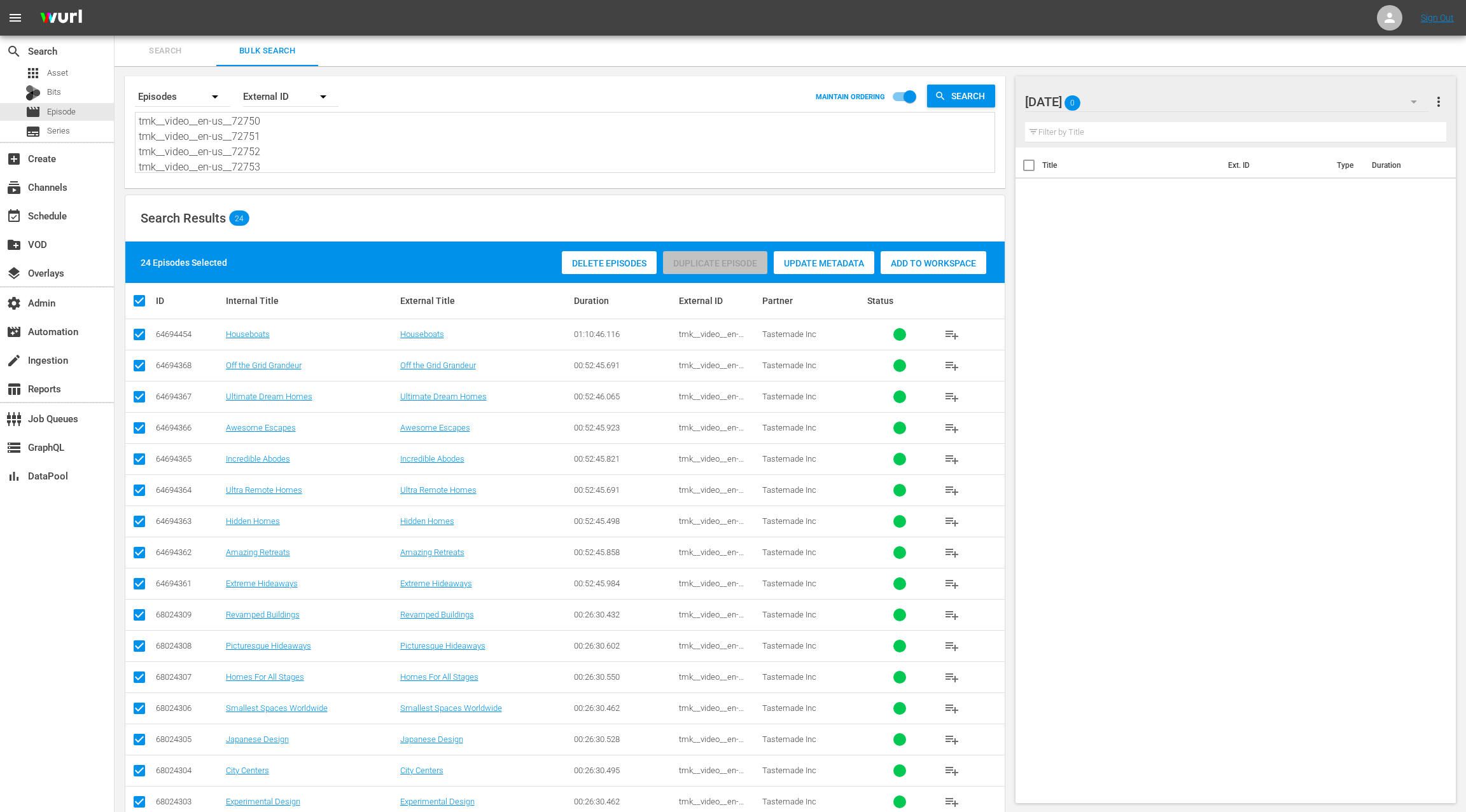
drag, startPoint x: 918, startPoint y: 257, endPoint x: 807, endPoint y: 237, distance: 112.8
click at [918, 258] on span "Add to Workspace" at bounding box center [933, 263] width 105 height 10
click at [36, 224] on div "event_available Schedule" at bounding box center [57, 215] width 114 height 25
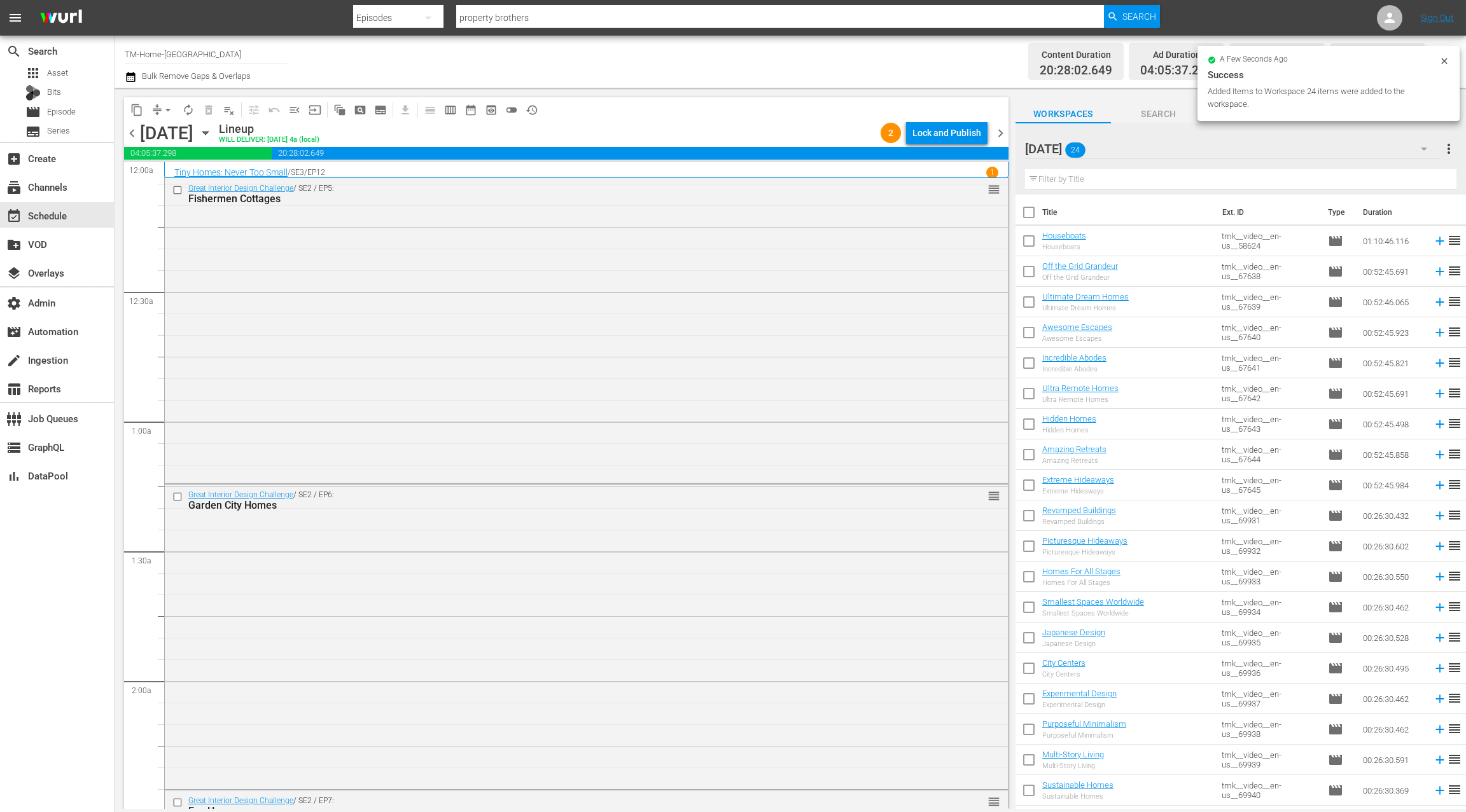
click at [1002, 134] on span "chevron_right" at bounding box center [1001, 133] width 16 height 16
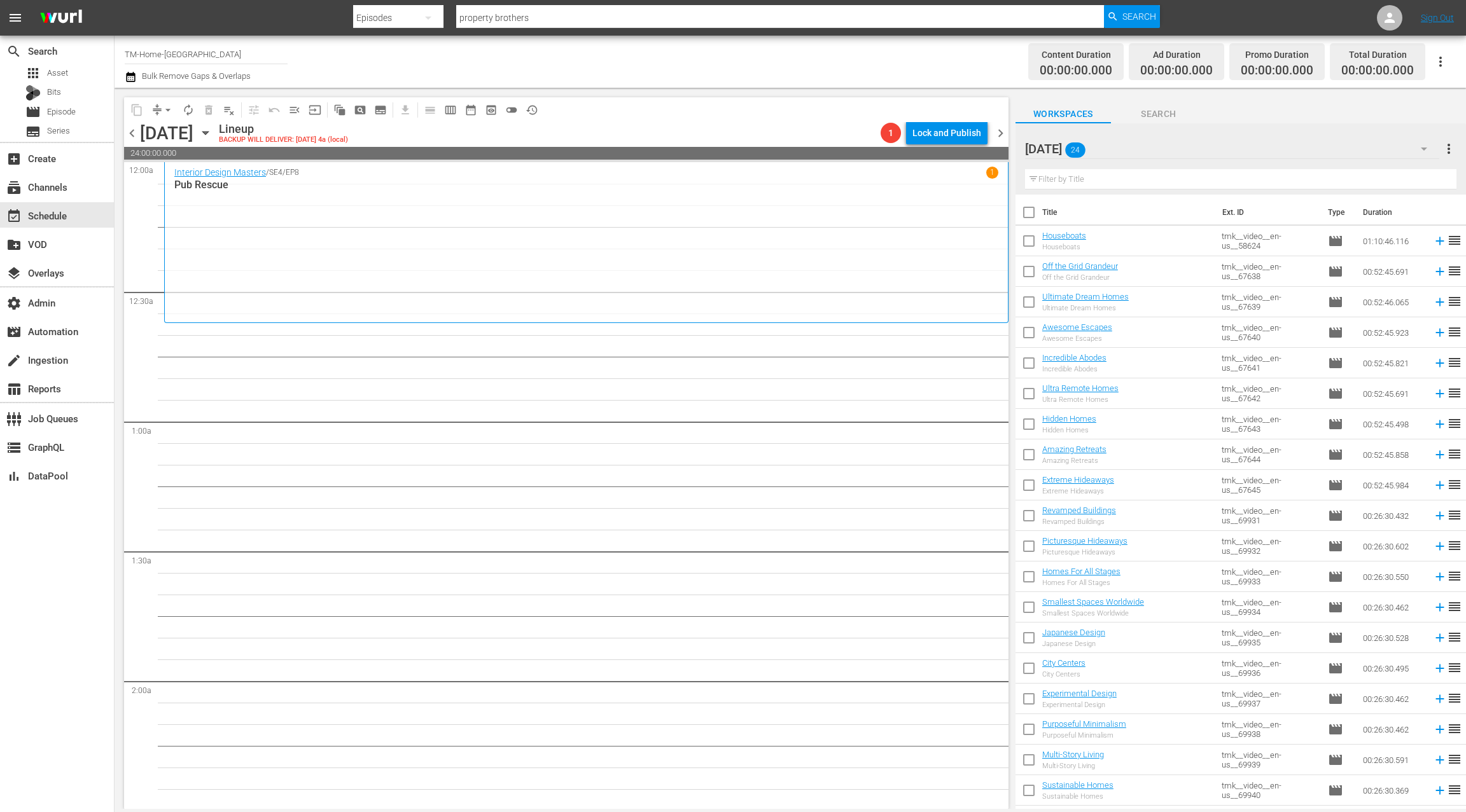
click at [1029, 214] on input "checkbox" at bounding box center [1029, 215] width 27 height 27
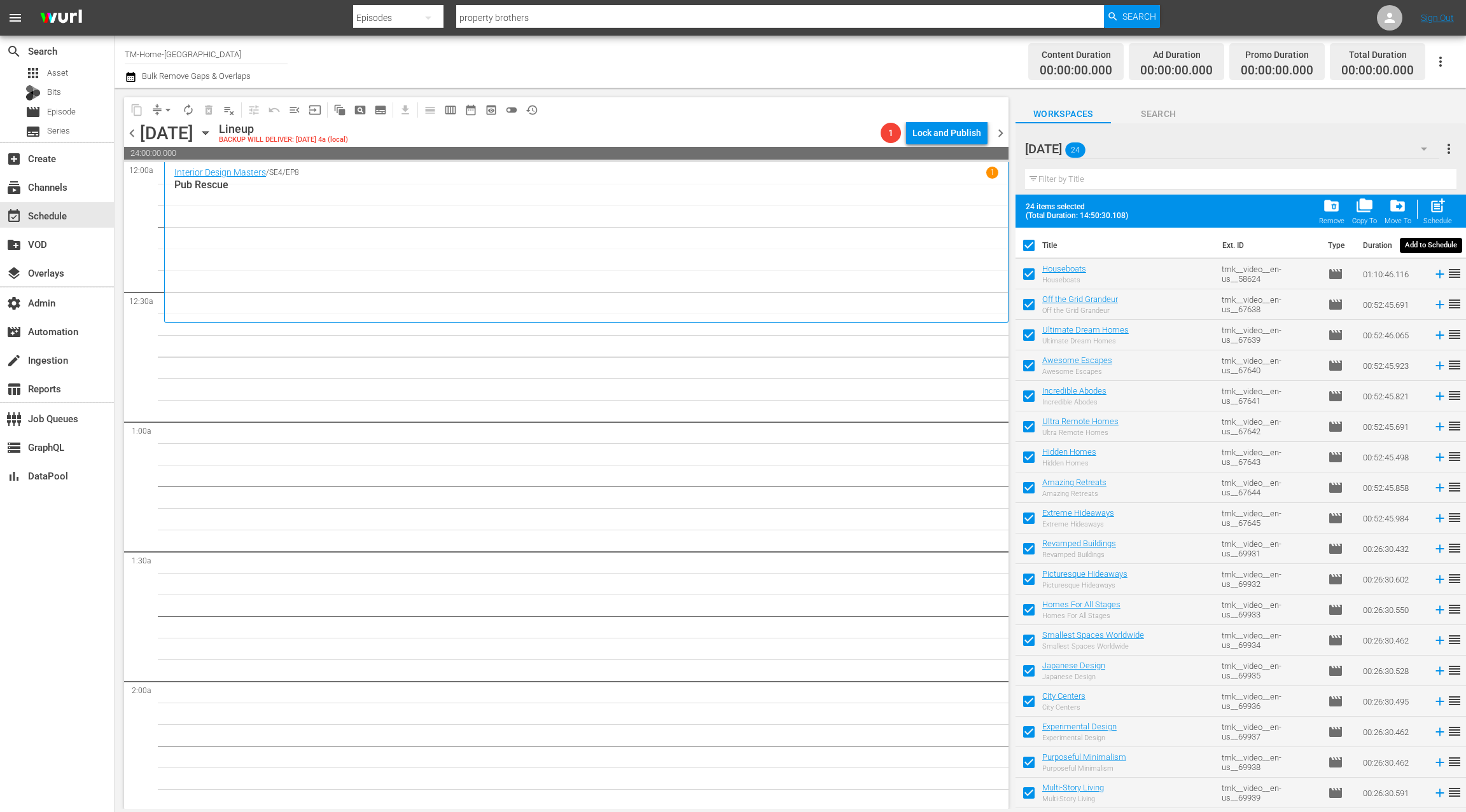
click at [1440, 212] on span "post_add" at bounding box center [1437, 206] width 17 height 17
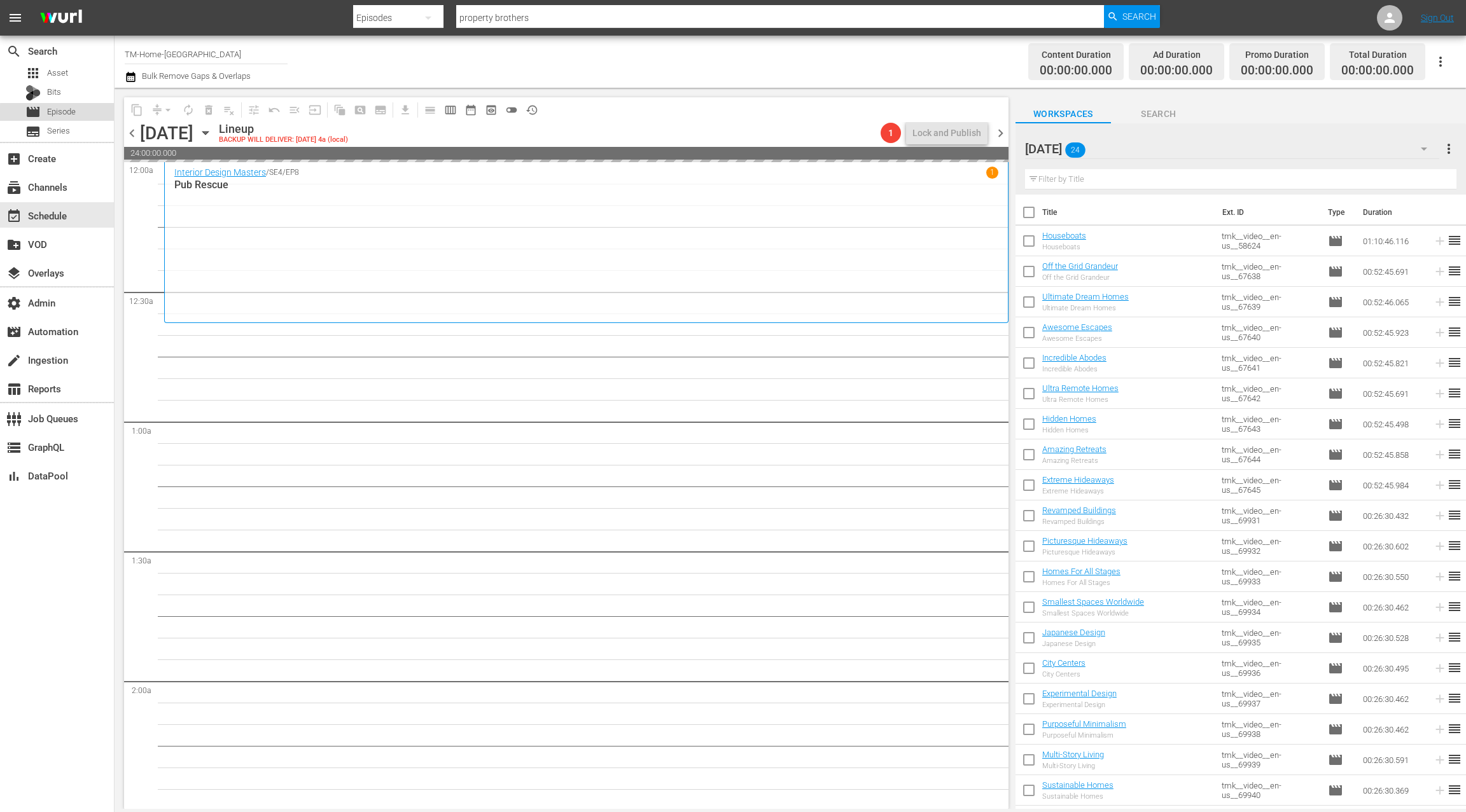
click at [83, 115] on div "movie Episode" at bounding box center [57, 112] width 114 height 17
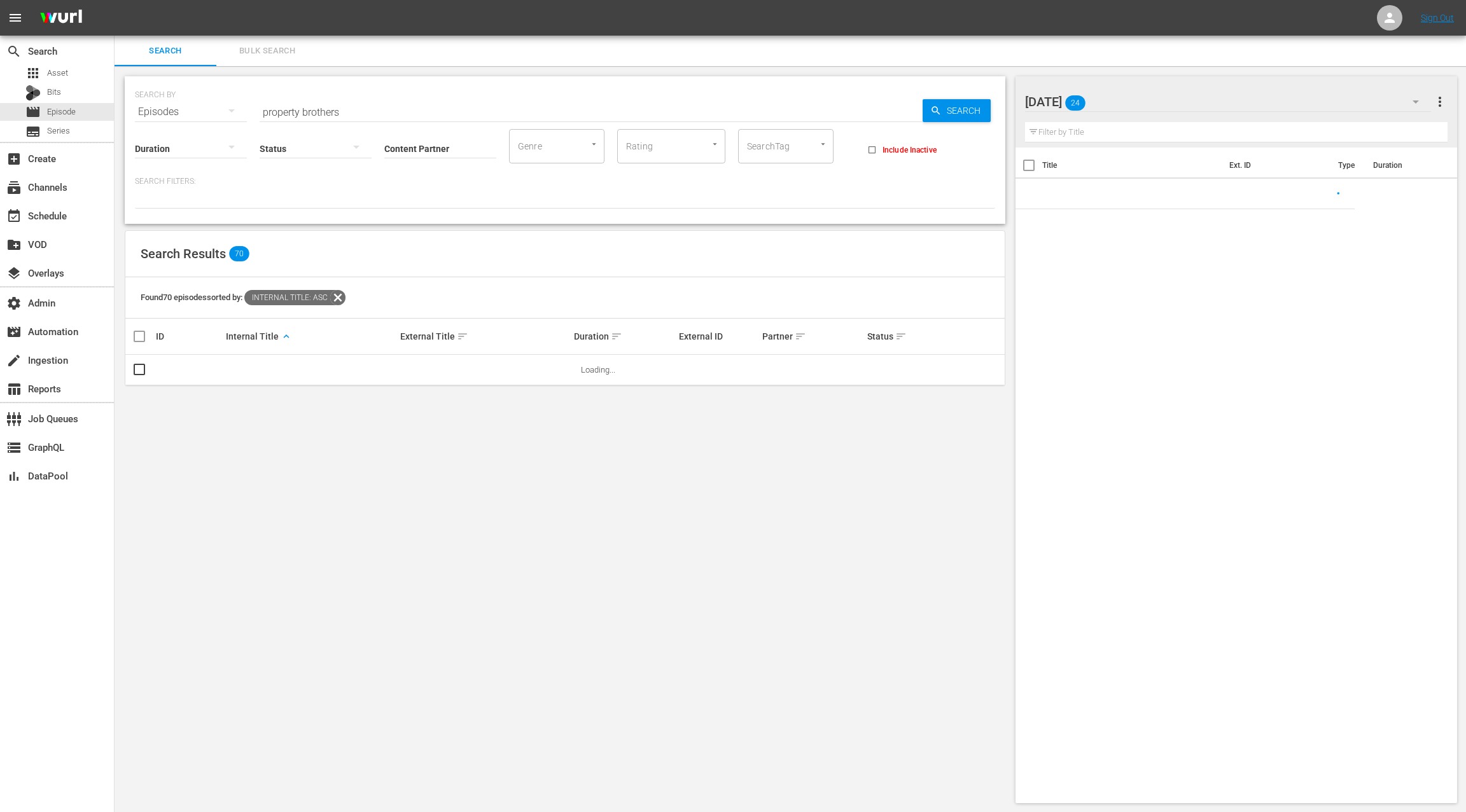
click at [286, 55] on span "Bulk Search" at bounding box center [267, 51] width 86 height 14
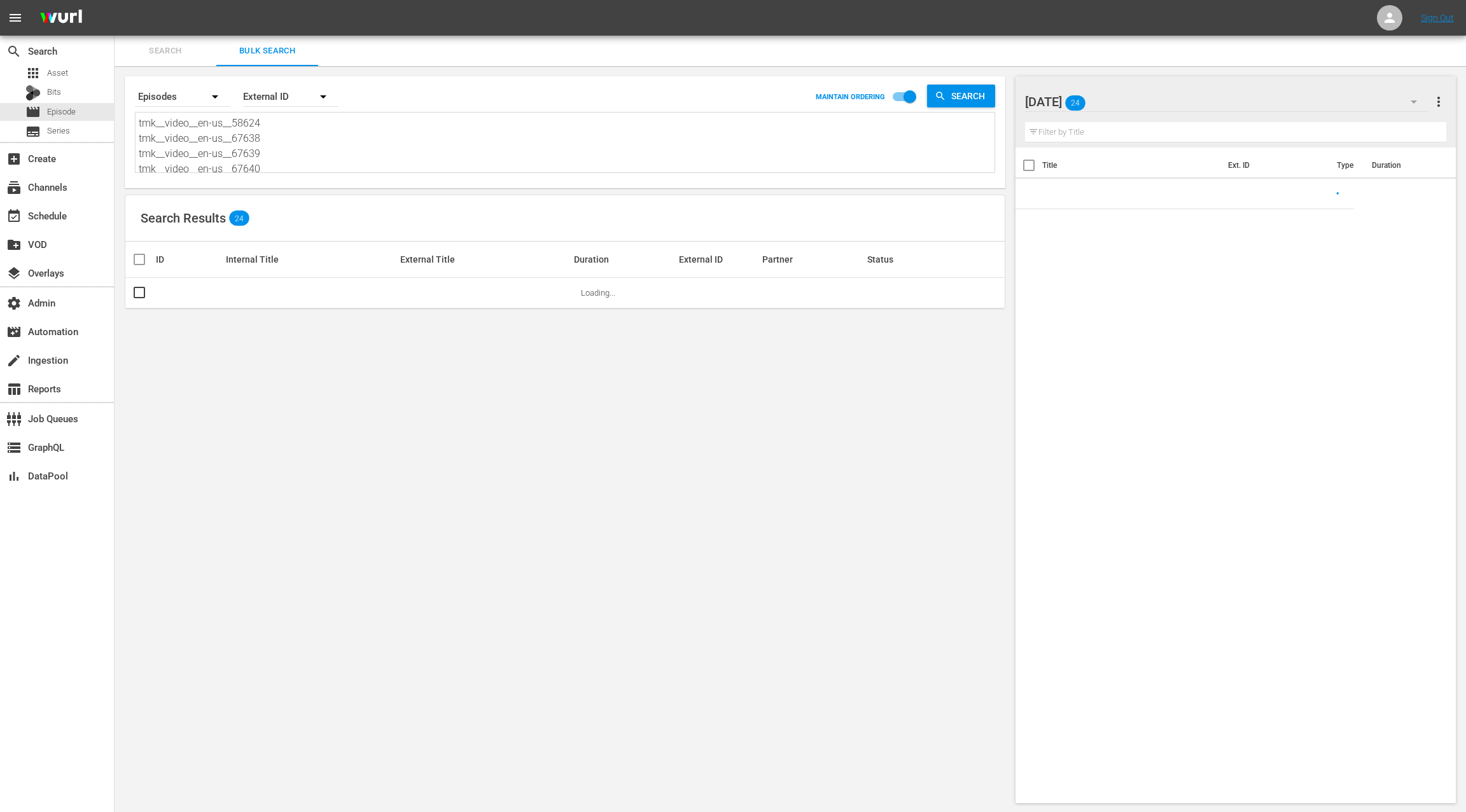
click at [315, 173] on div "Search By Episodes Order By External ID MAINTAIN ORDERING Search tmk__video__en…" at bounding box center [564, 132] width 880 height 112
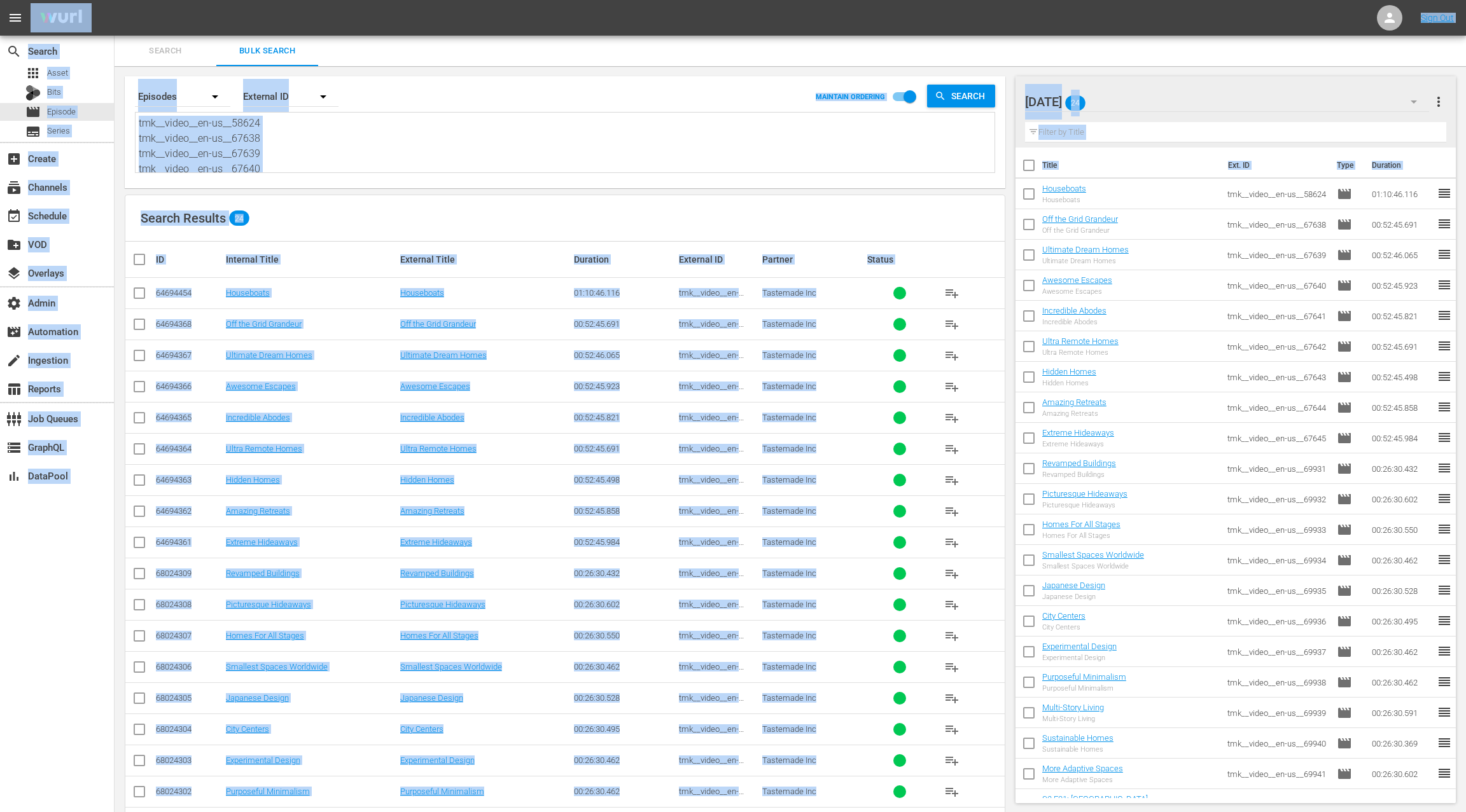
click at [326, 167] on textarea "tmk__video__en-us__58624 tmk__video__en-us__67638 tmk__video__en-us__67639 tmk_…" at bounding box center [567, 144] width 856 height 58
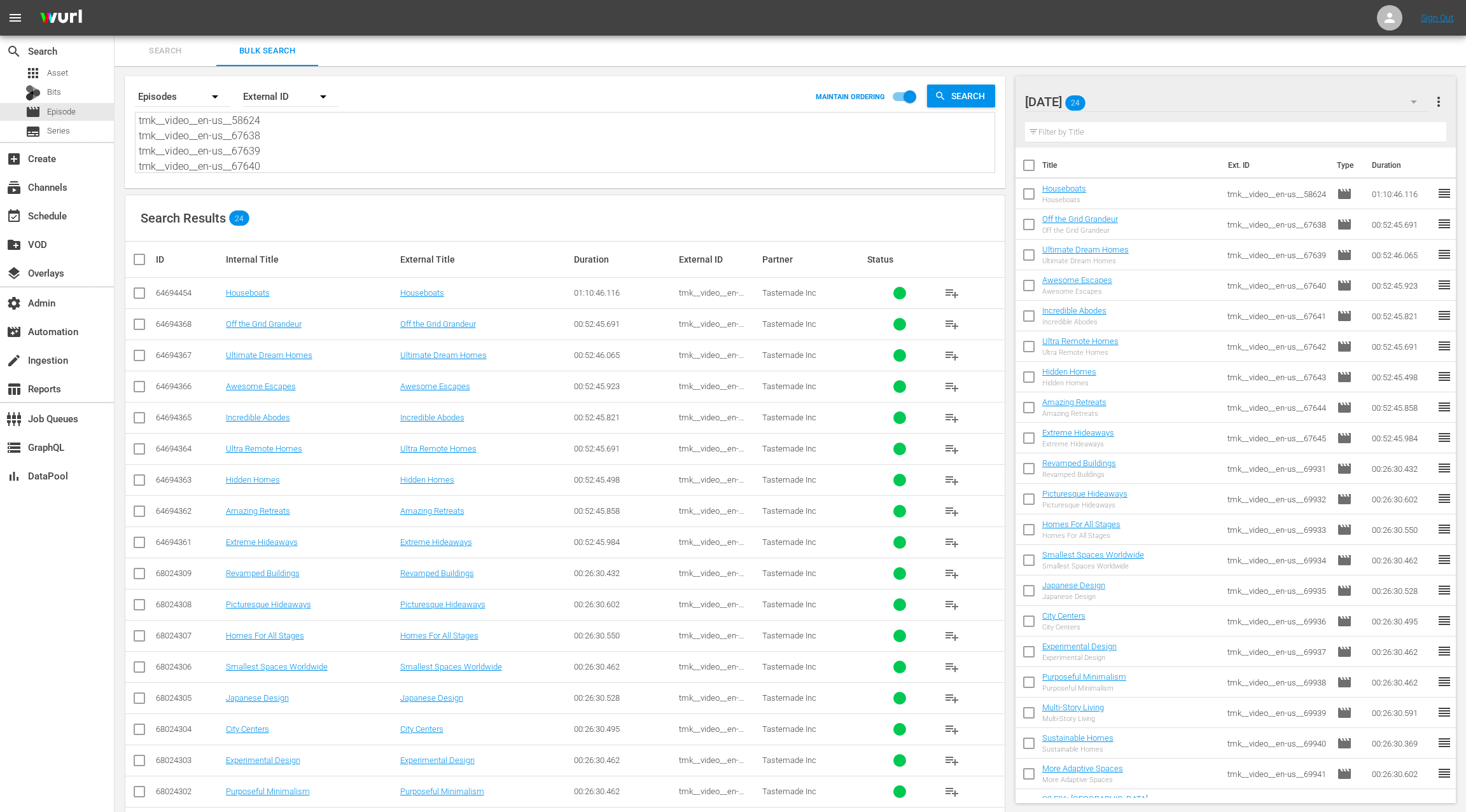
paste textarea "5 tmk__video__en-us__58626 tmk__video__en-us__58627 tmk__video__en-us__58628 tm…"
drag, startPoint x: 1441, startPoint y: 101, endPoint x: 1403, endPoint y: 106, distance: 38.3
click at [1441, 101] on span "more_vert" at bounding box center [1438, 101] width 15 height 15
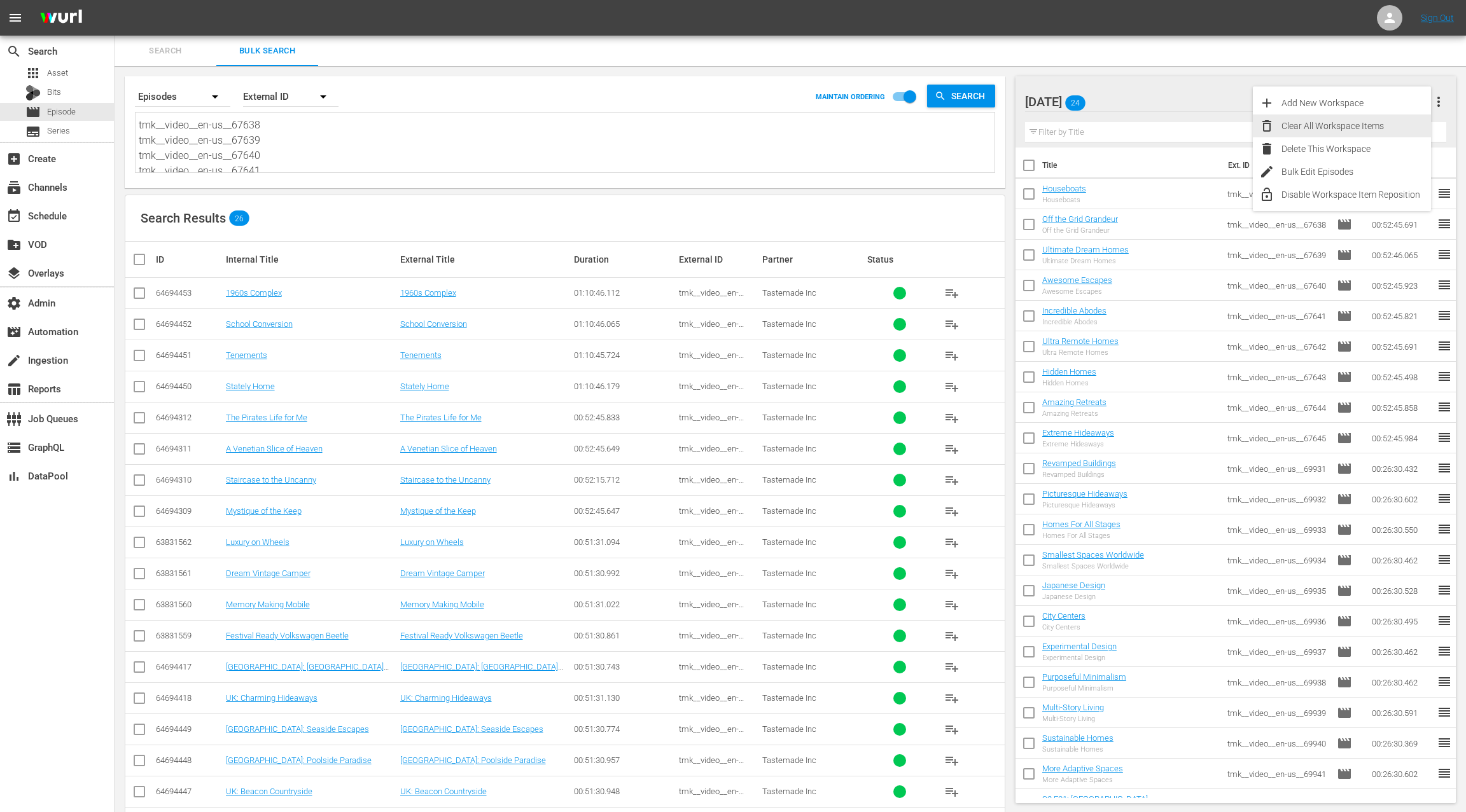
drag, startPoint x: 1367, startPoint y: 124, endPoint x: 1352, endPoint y: 135, distance: 18.6
click at [1367, 124] on div "Clear All Workspace Items" at bounding box center [1356, 126] width 150 height 23
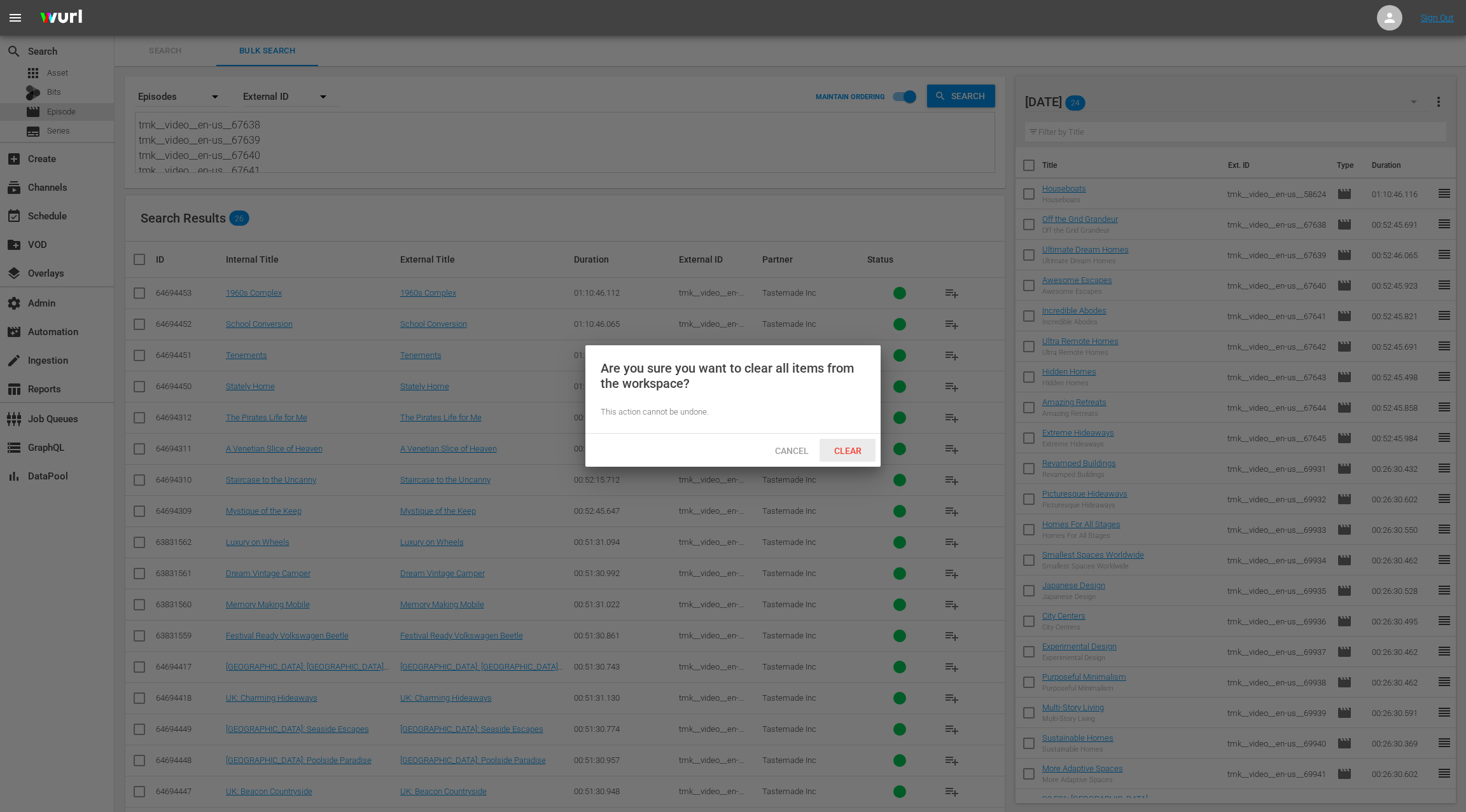
click at [859, 448] on span "Clear" at bounding box center [848, 451] width 48 height 10
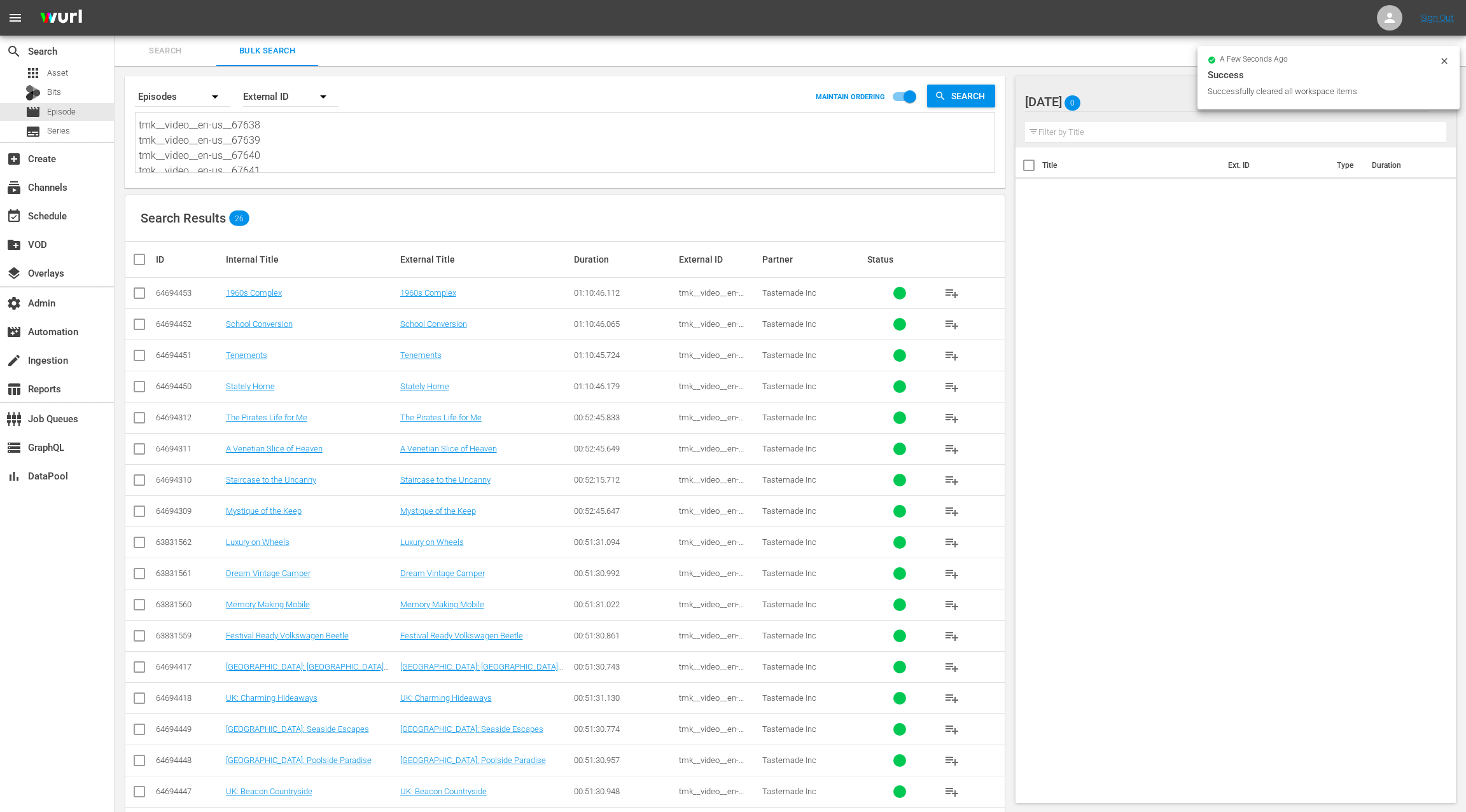
click at [140, 258] on input "checkbox" at bounding box center [144, 259] width 25 height 15
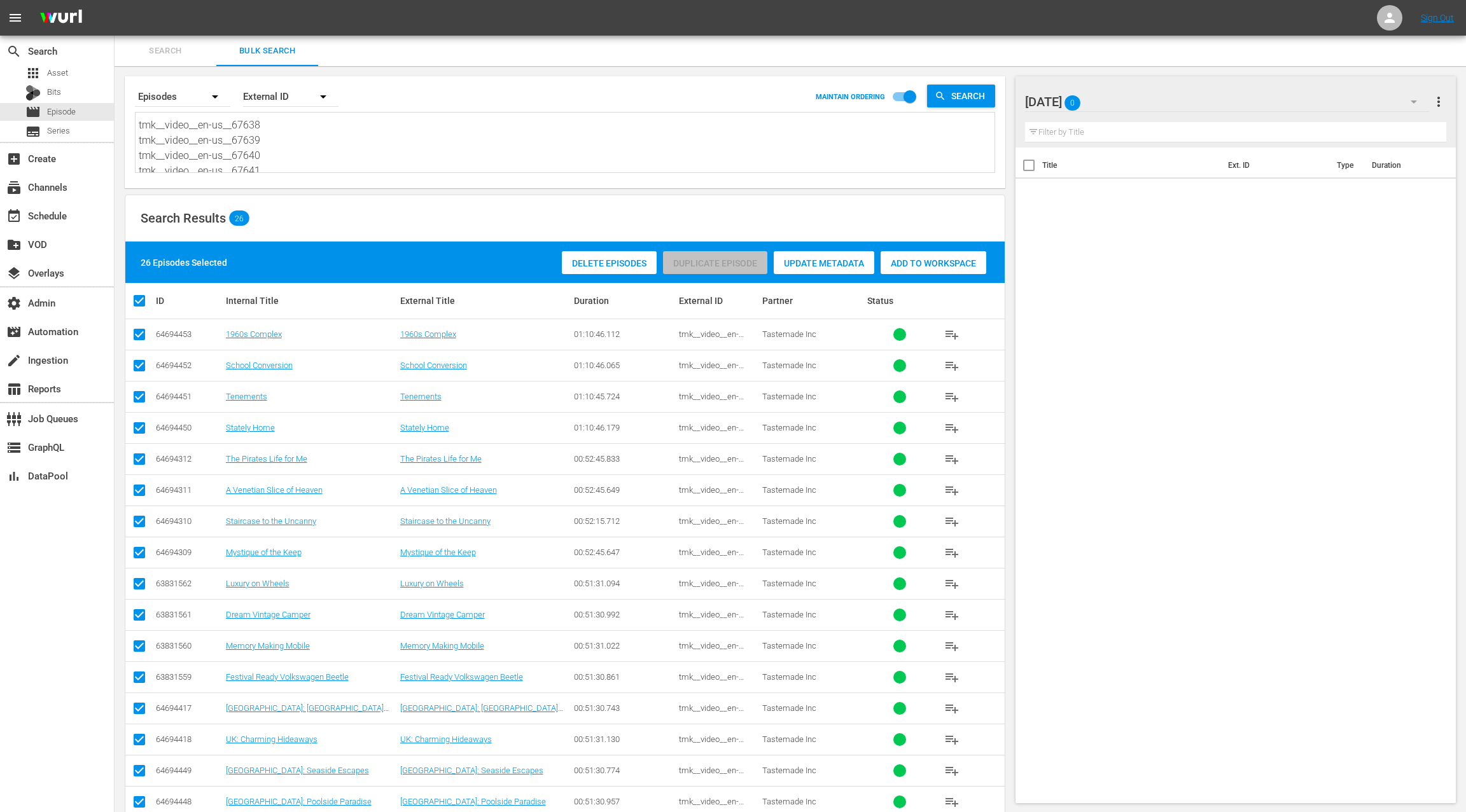
click at [958, 269] on div "Add to Workspace" at bounding box center [933, 263] width 105 height 25
click at [78, 216] on div "event_available Schedule" at bounding box center [57, 215] width 114 height 25
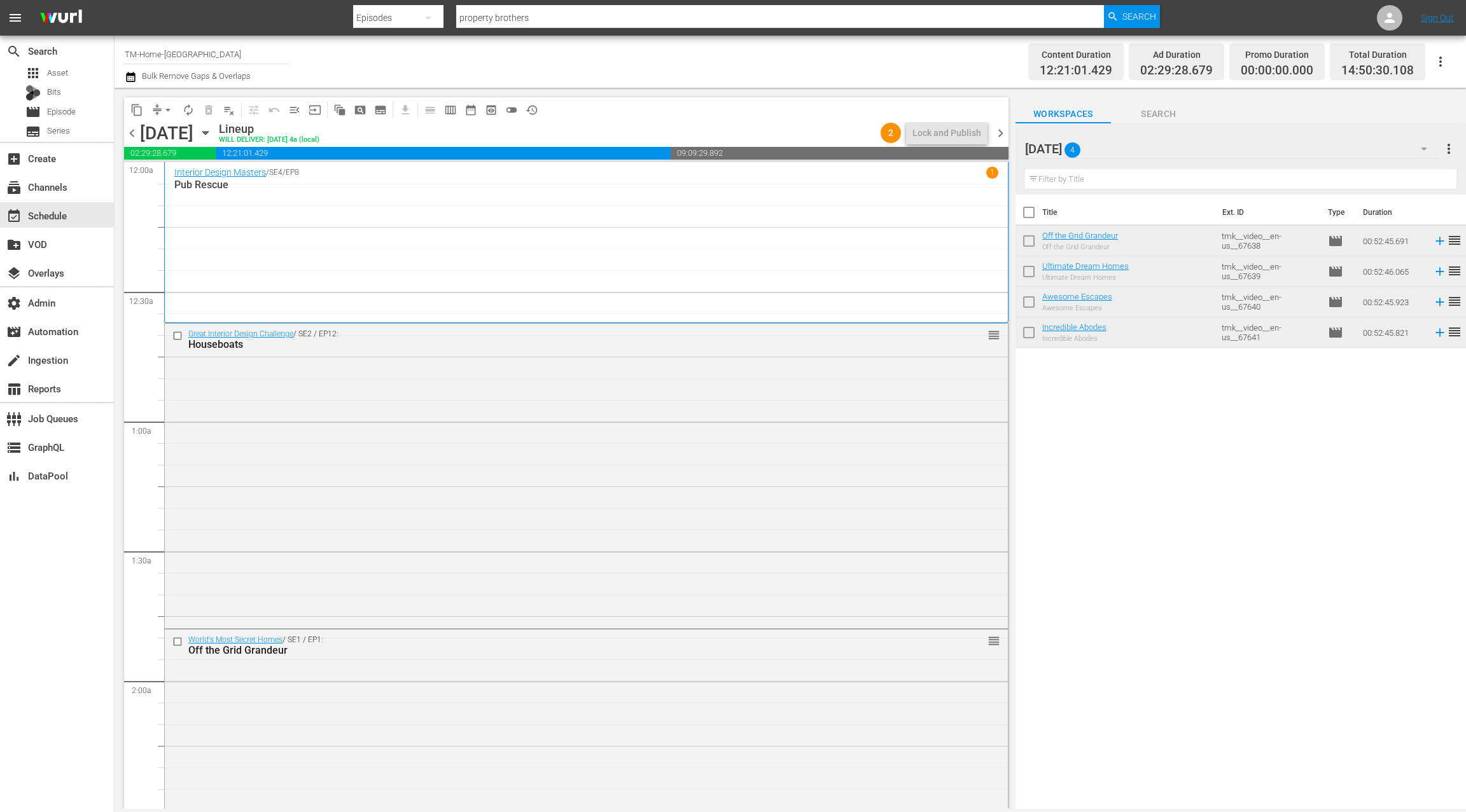
click at [1002, 135] on span "chevron_right" at bounding box center [1001, 133] width 16 height 16
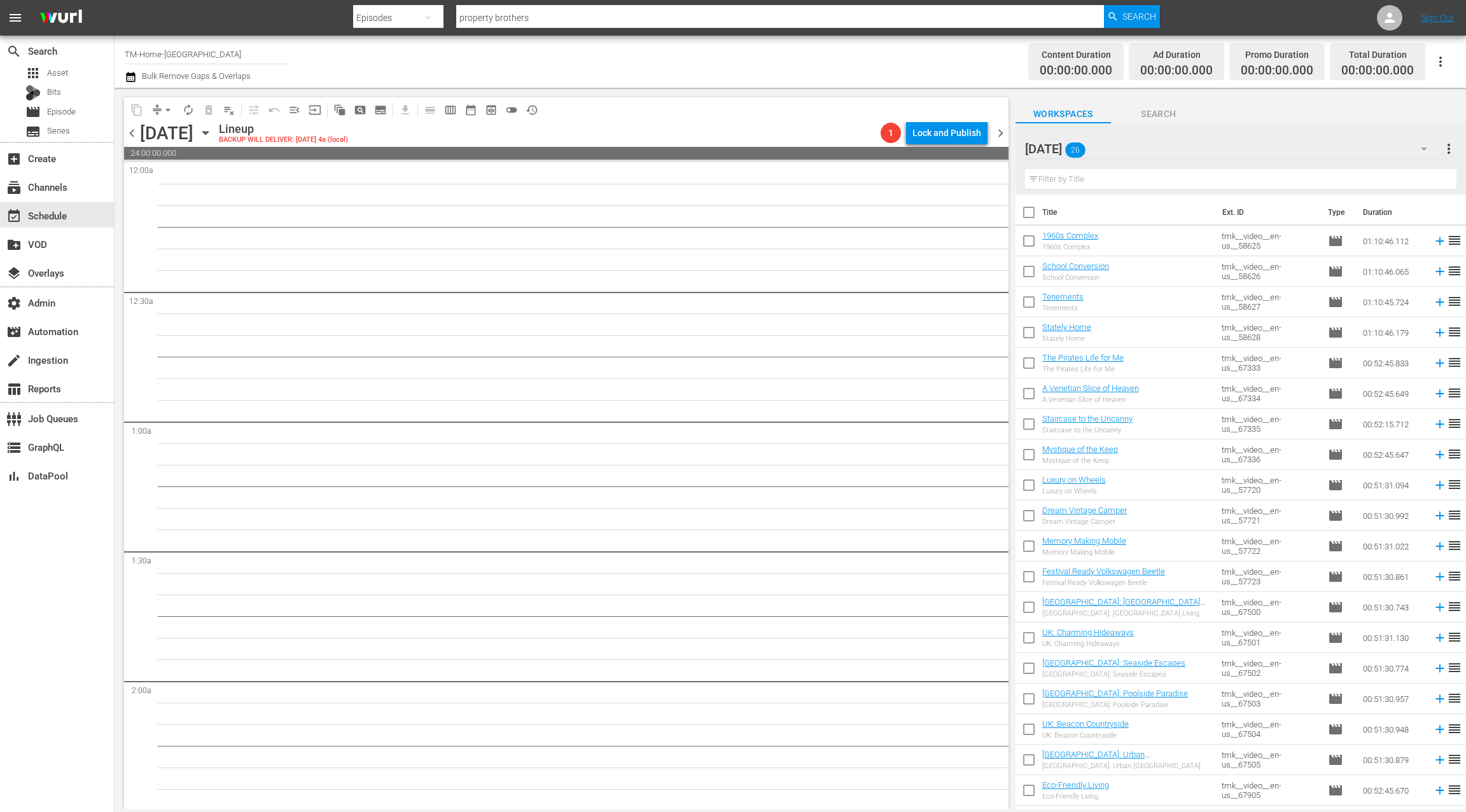
click at [129, 133] on span "chevron_left" at bounding box center [132, 133] width 16 height 16
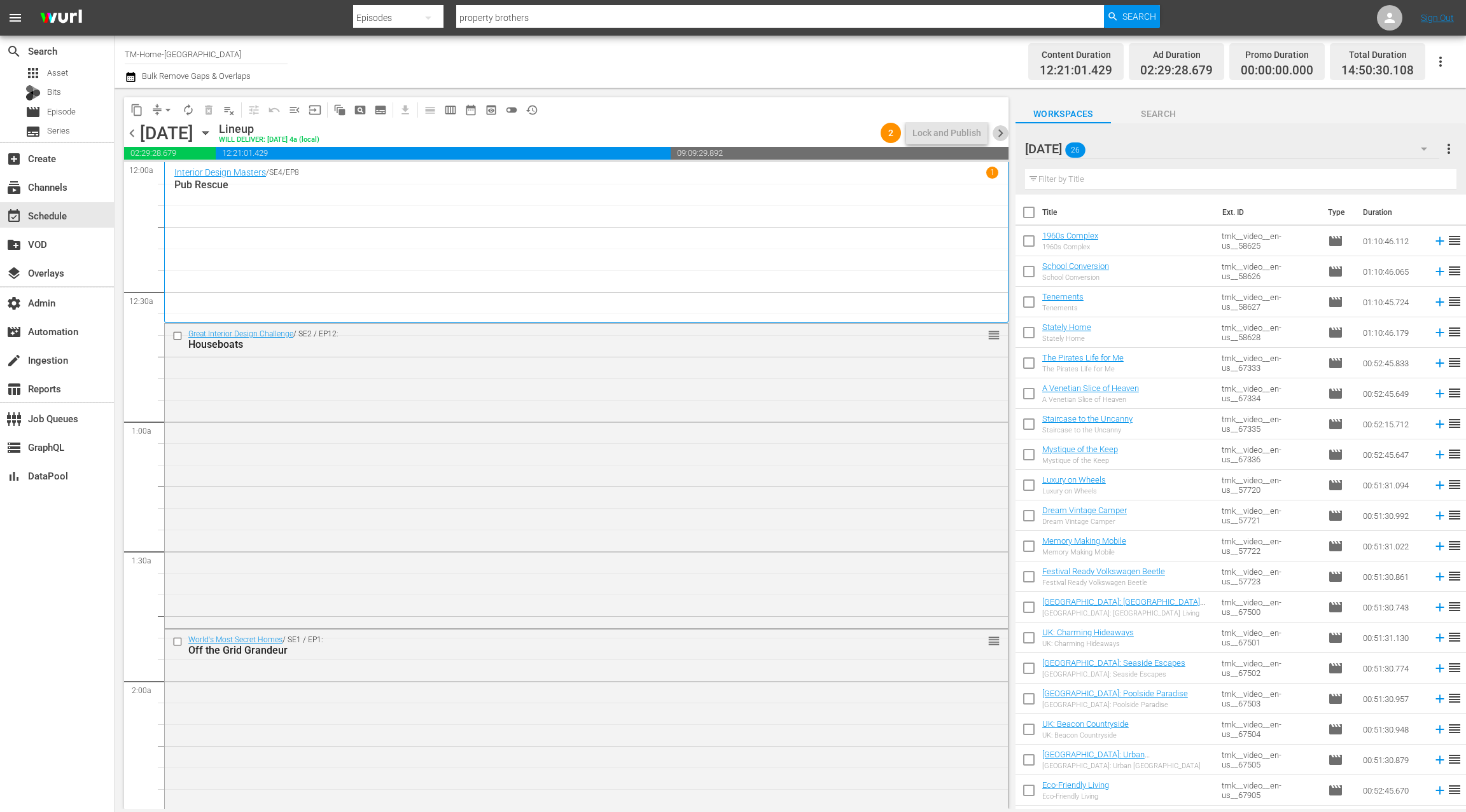
click at [1004, 135] on span "chevron_right" at bounding box center [1001, 133] width 16 height 16
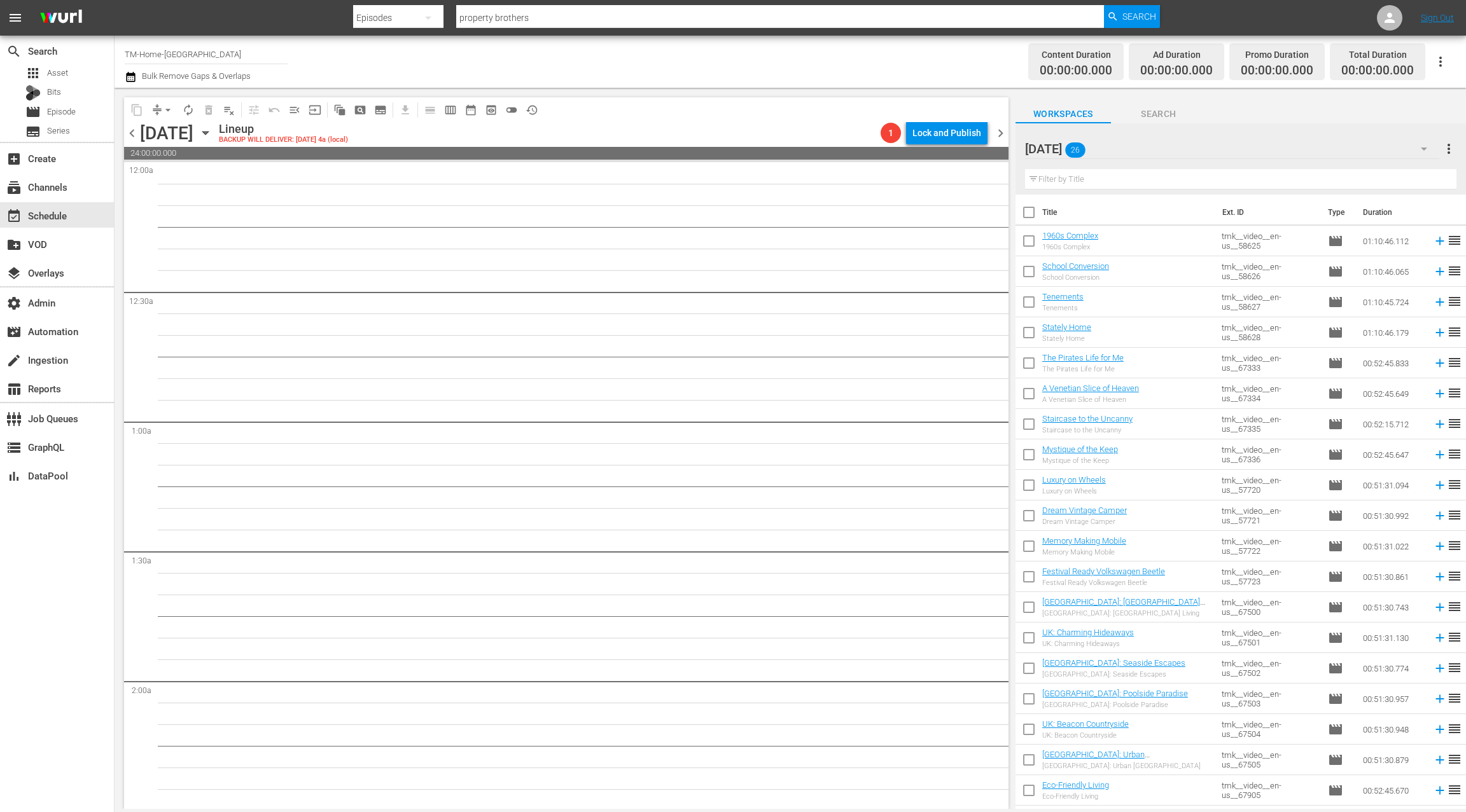
click at [131, 136] on span "chevron_left" at bounding box center [132, 133] width 16 height 16
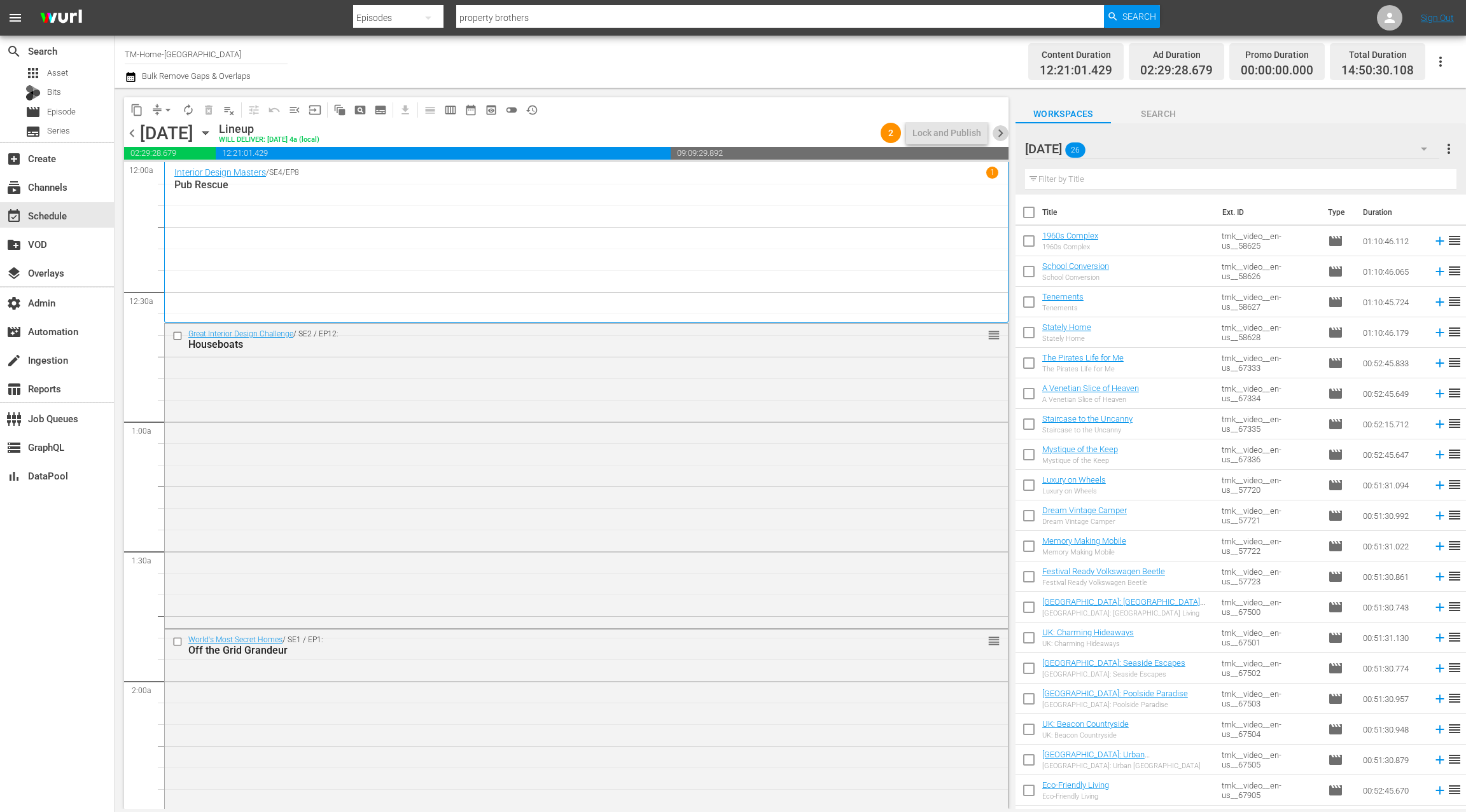
click at [1004, 134] on span "chevron_right" at bounding box center [1001, 133] width 16 height 16
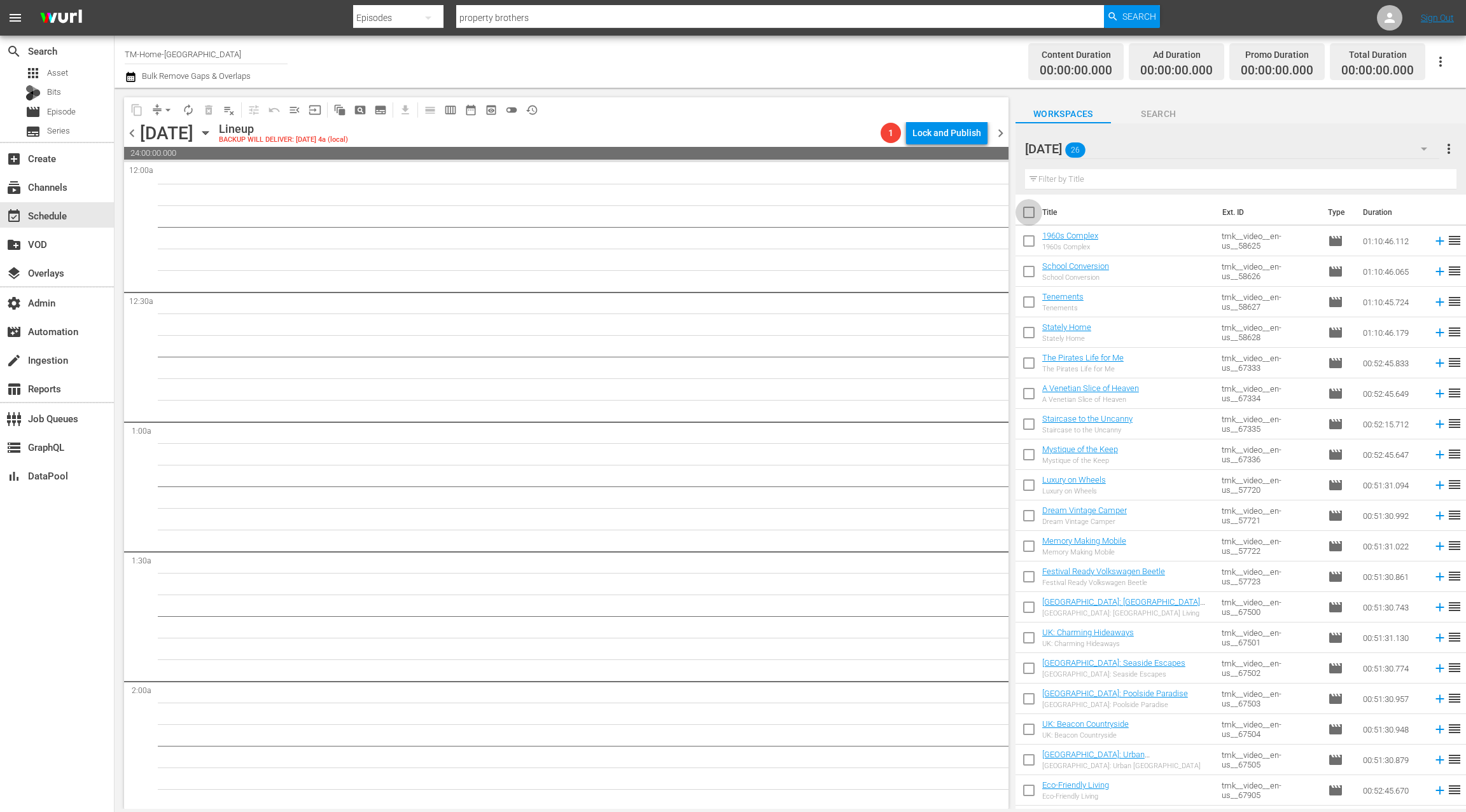
click at [1033, 215] on input "checkbox" at bounding box center [1029, 215] width 27 height 27
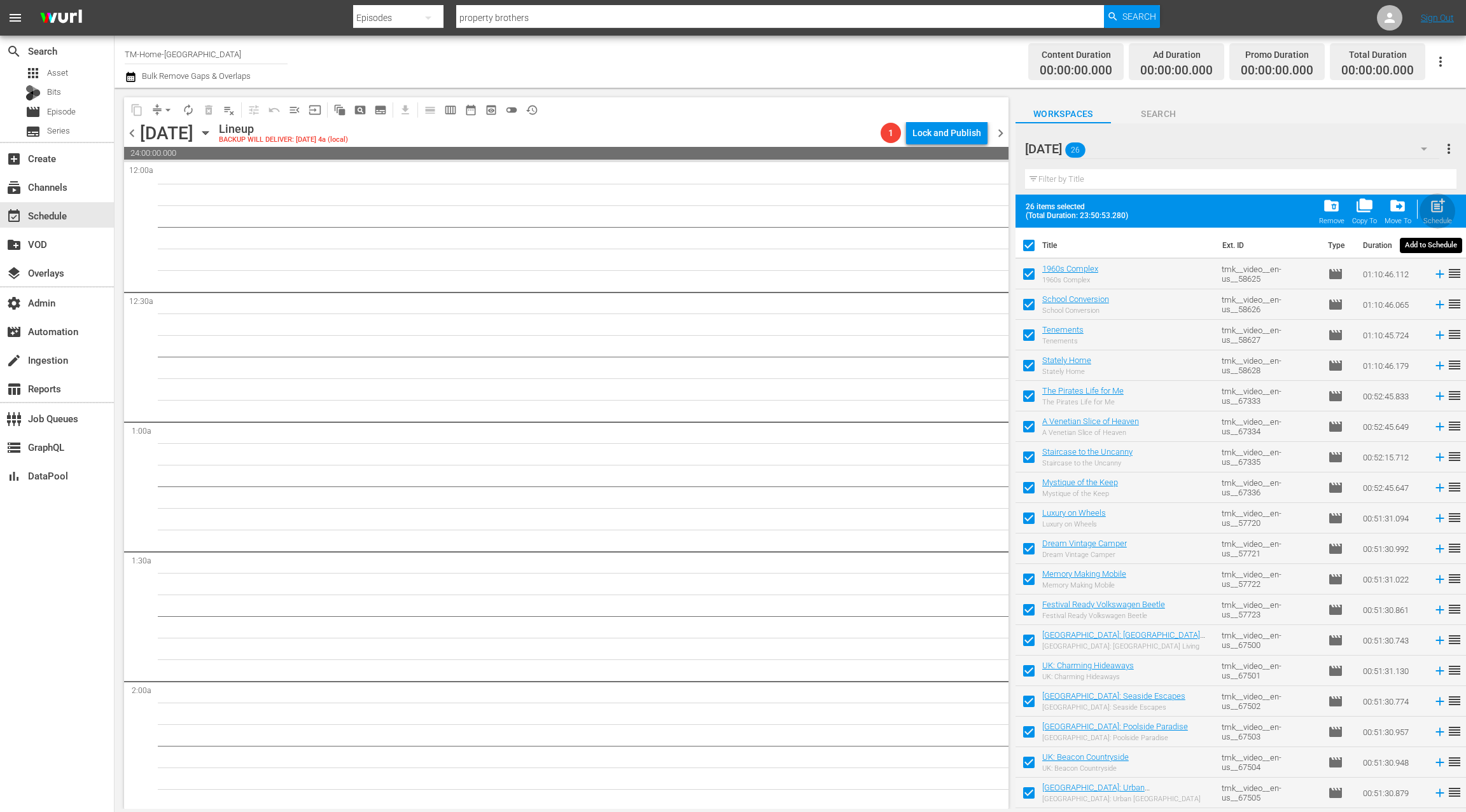
click at [1440, 207] on span "post_add" at bounding box center [1437, 206] width 17 height 17
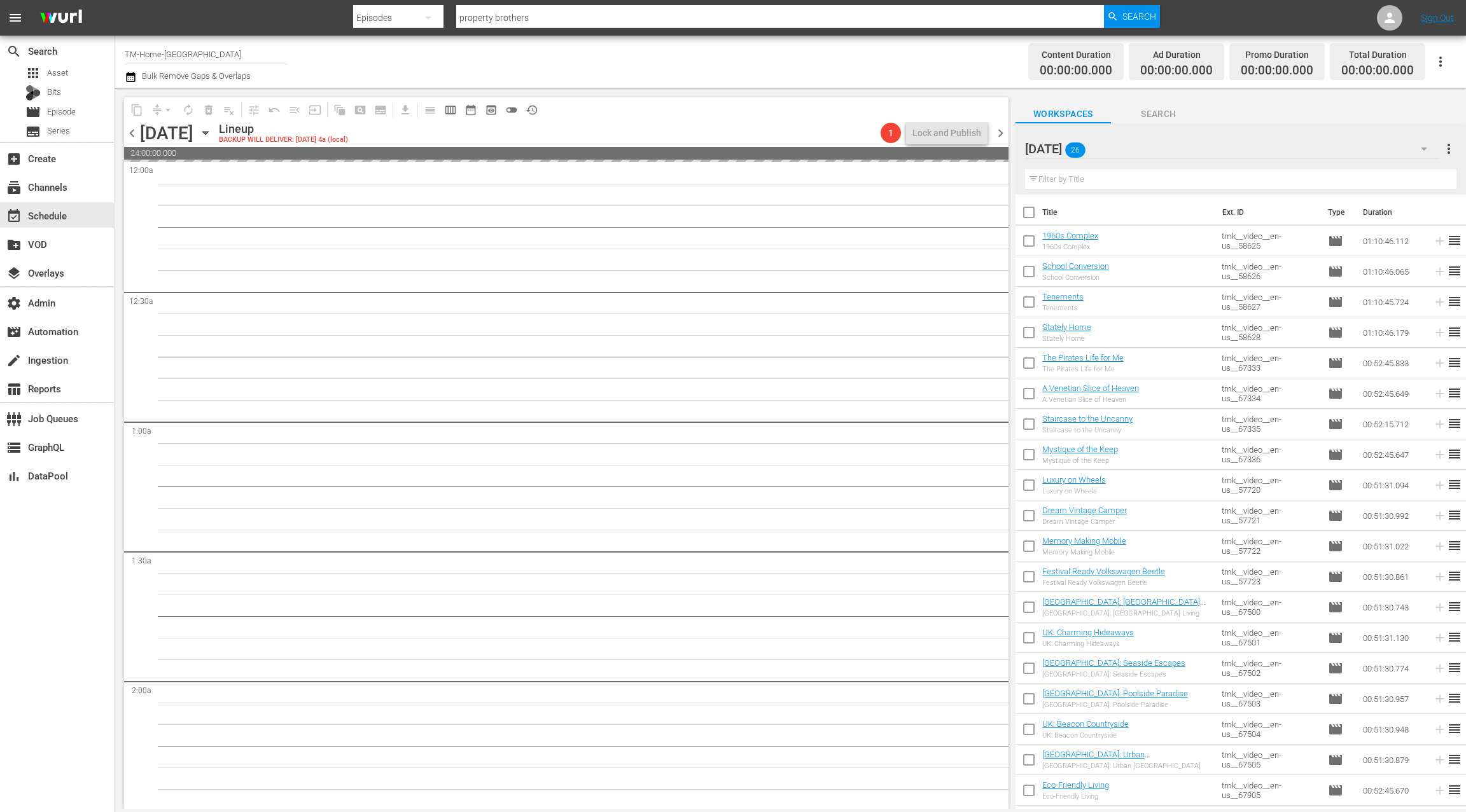
click at [993, 132] on span "chevron_right" at bounding box center [1001, 133] width 16 height 16
click at [132, 134] on span "chevron_left" at bounding box center [132, 133] width 16 height 16
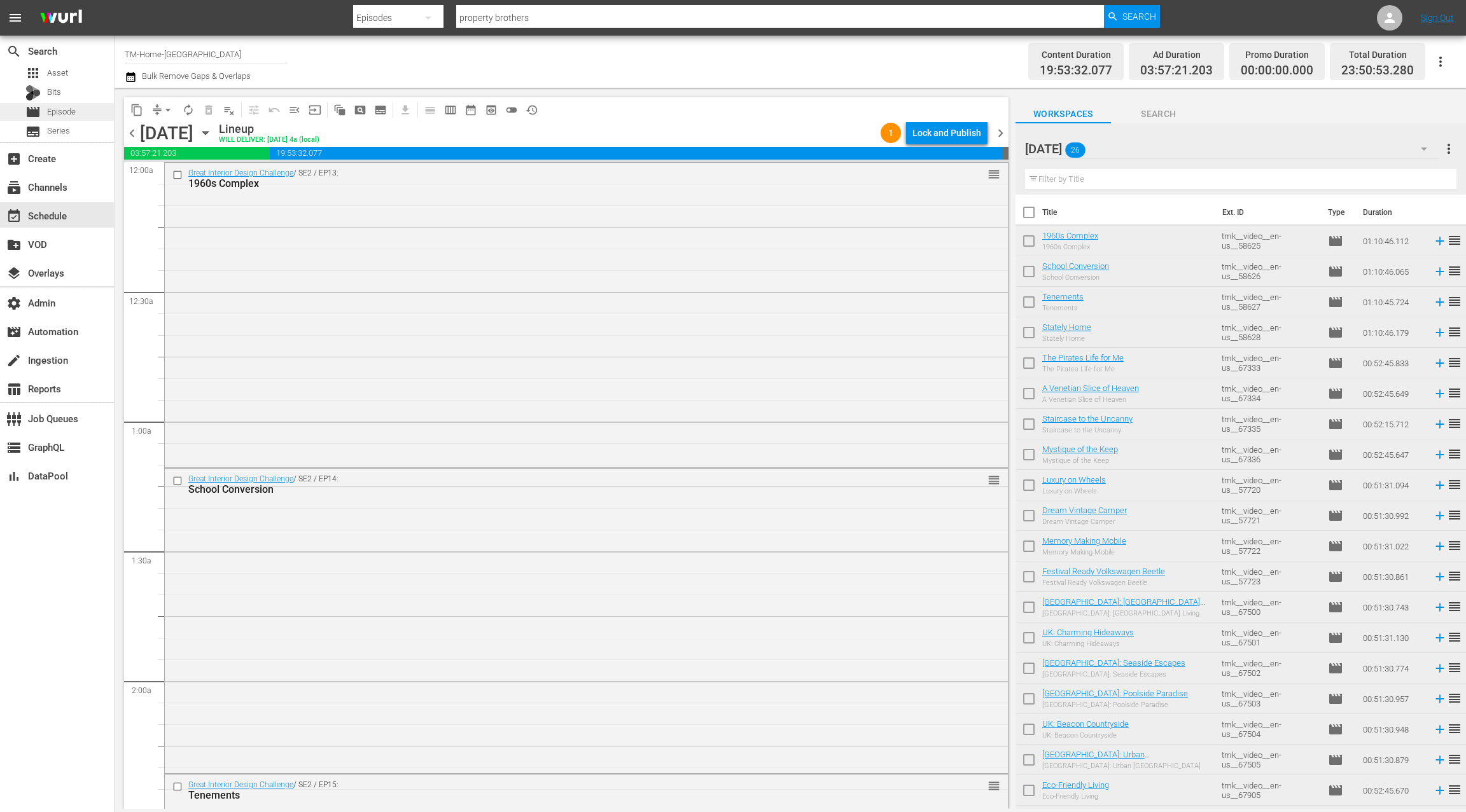
click at [76, 109] on div "movie Episode" at bounding box center [57, 112] width 114 height 17
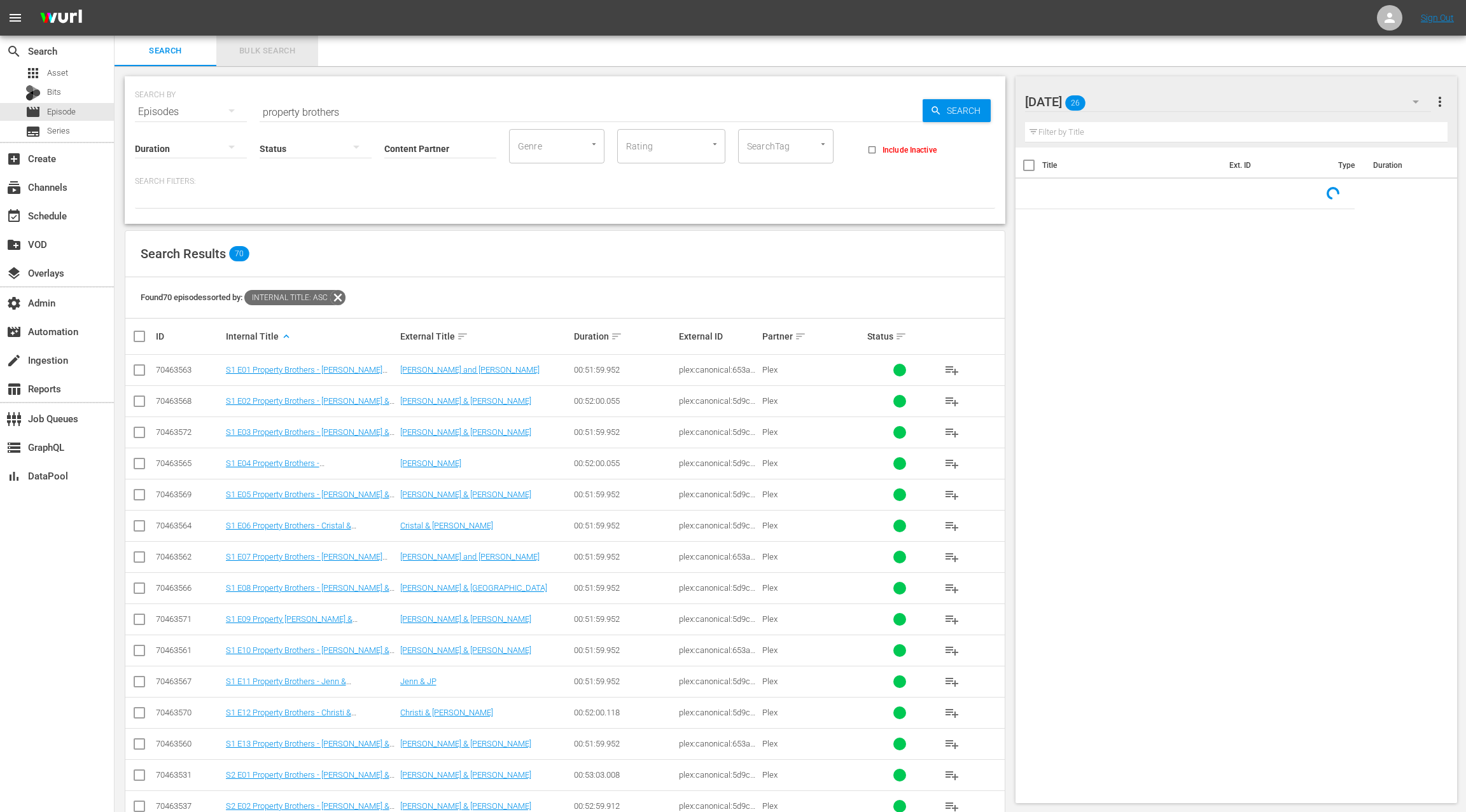
click at [273, 57] on span "Bulk Search" at bounding box center [267, 51] width 86 height 14
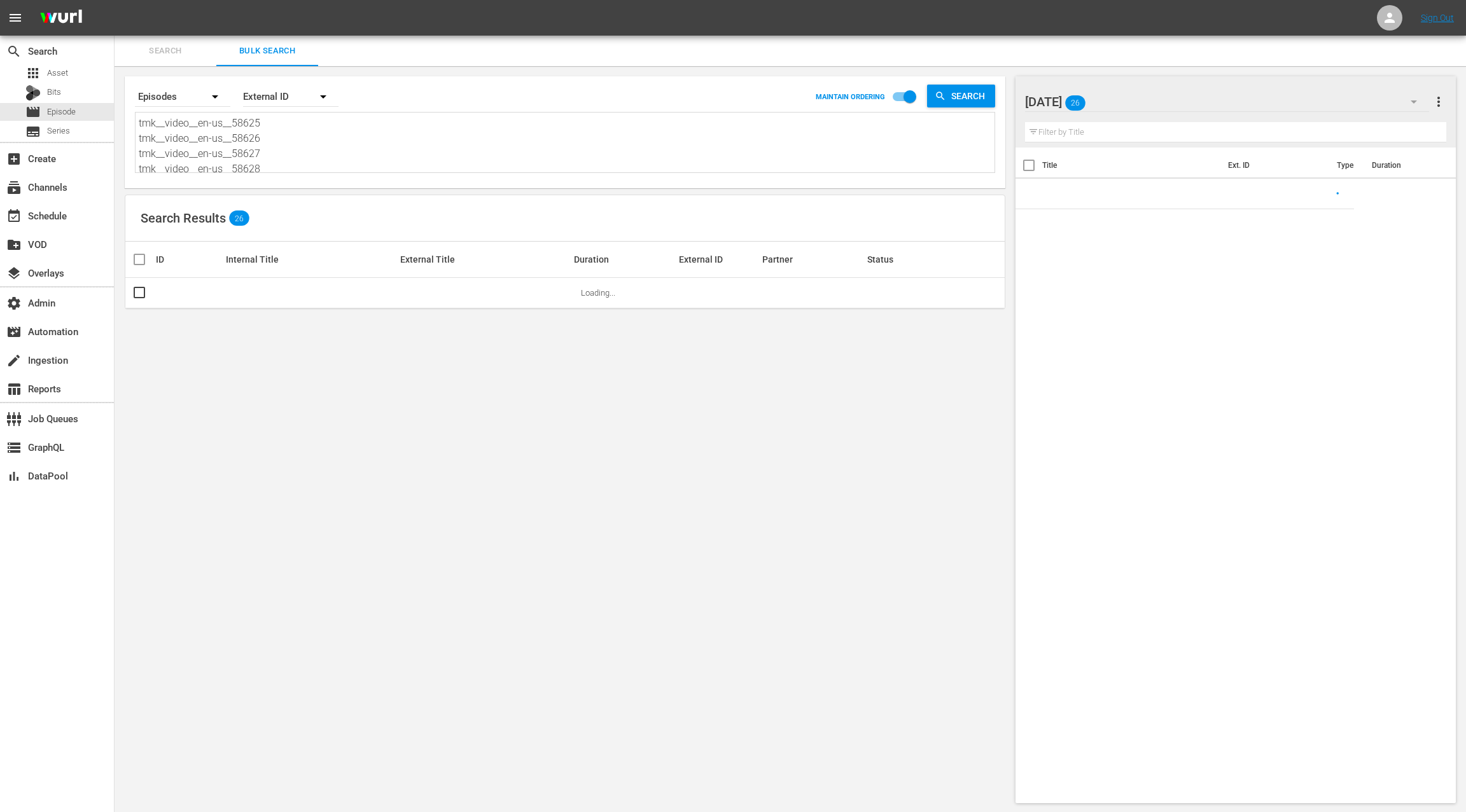
click at [331, 166] on textarea "tmk__video__en-us__58625 tmk__video__en-us__58626 tmk__video__en-us__58627 tmk_…" at bounding box center [567, 144] width 856 height 58
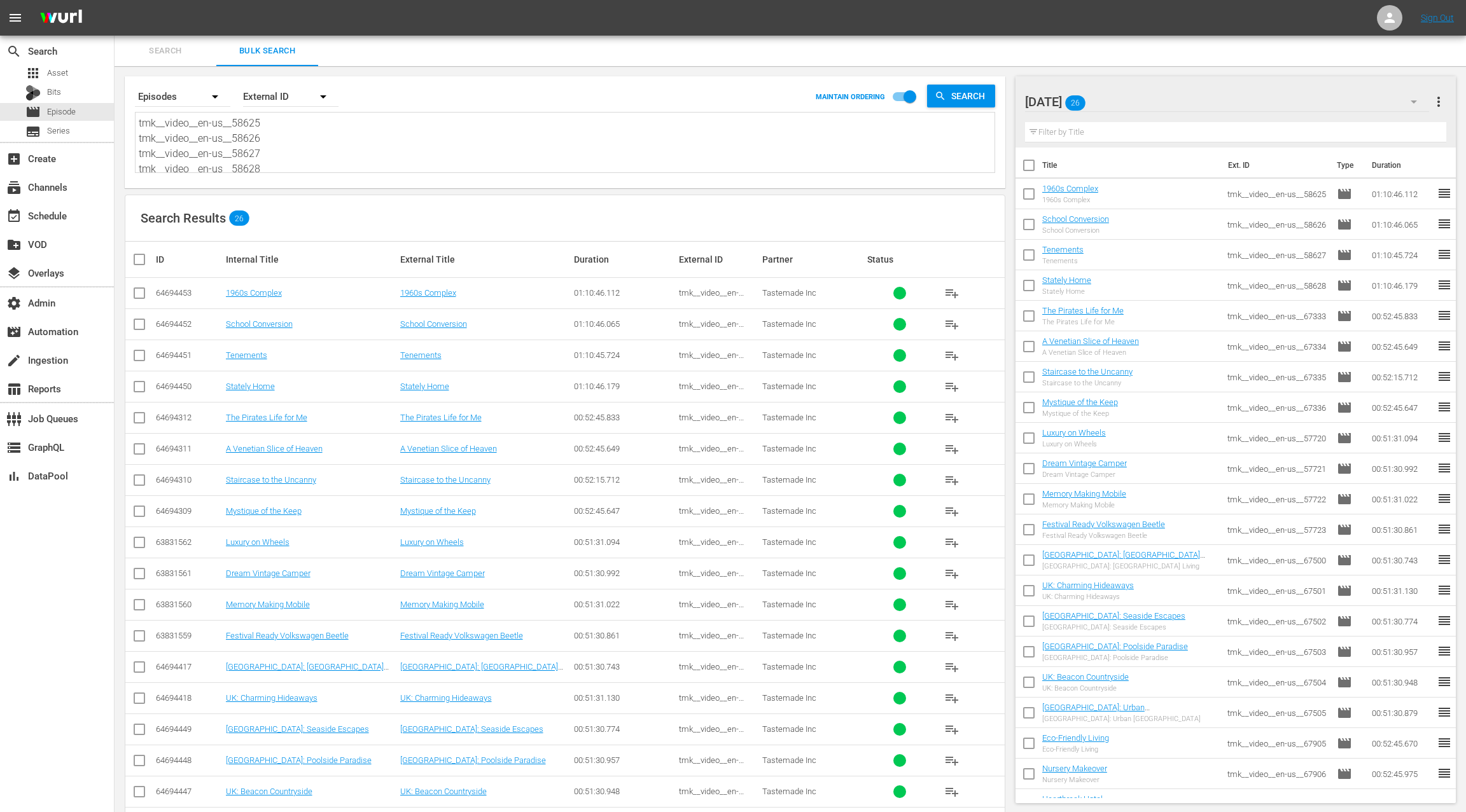
paste textarea "67506 tmk__video__en-us__67507 tmk__video__en-us__67508 tmk__video__en-us__6750…"
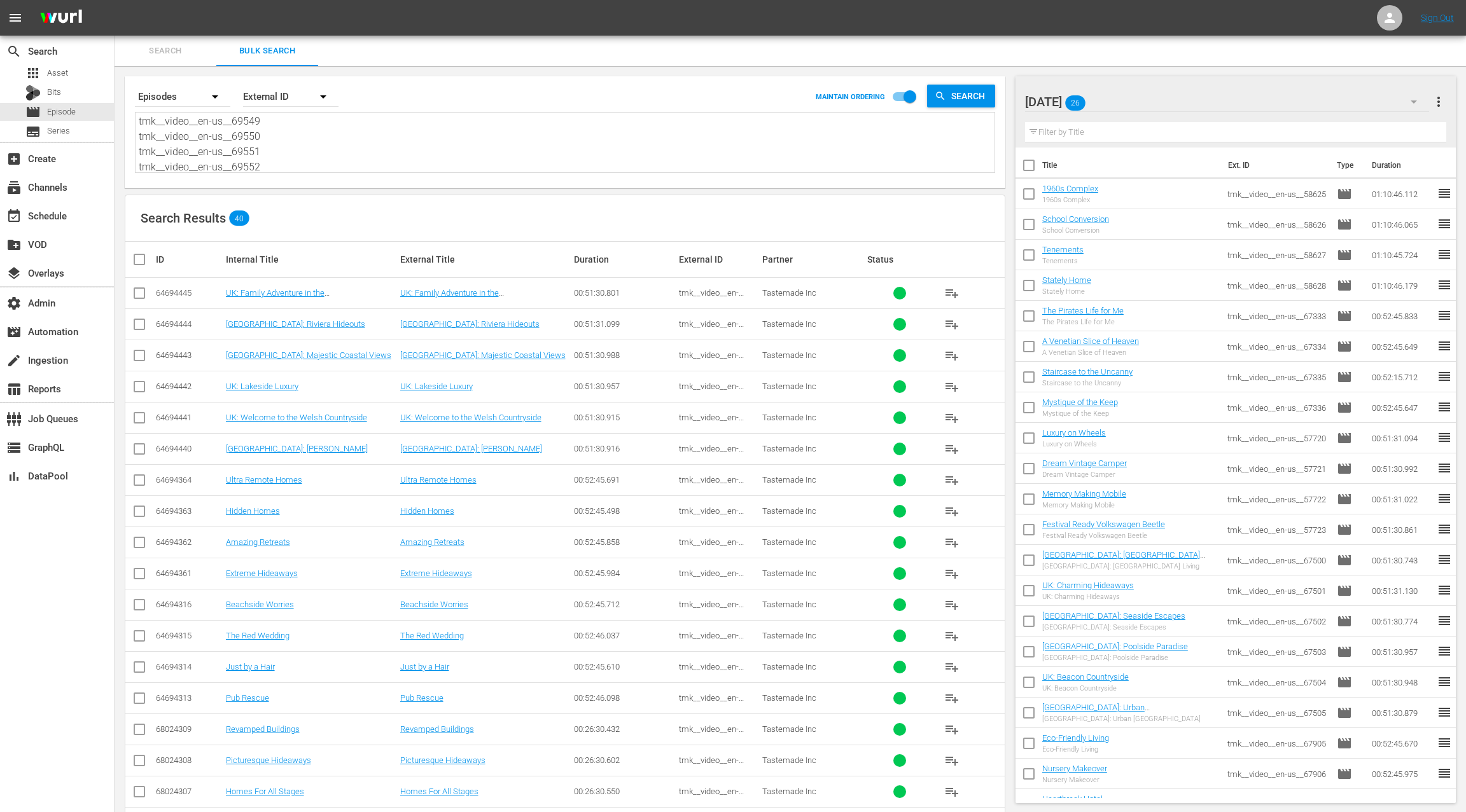
click at [1445, 105] on span "more_vert" at bounding box center [1438, 101] width 15 height 15
drag, startPoint x: 1390, startPoint y: 128, endPoint x: 1399, endPoint y: 130, distance: 9.2
click at [1389, 128] on div "Clear All Workspace Items" at bounding box center [1356, 126] width 150 height 23
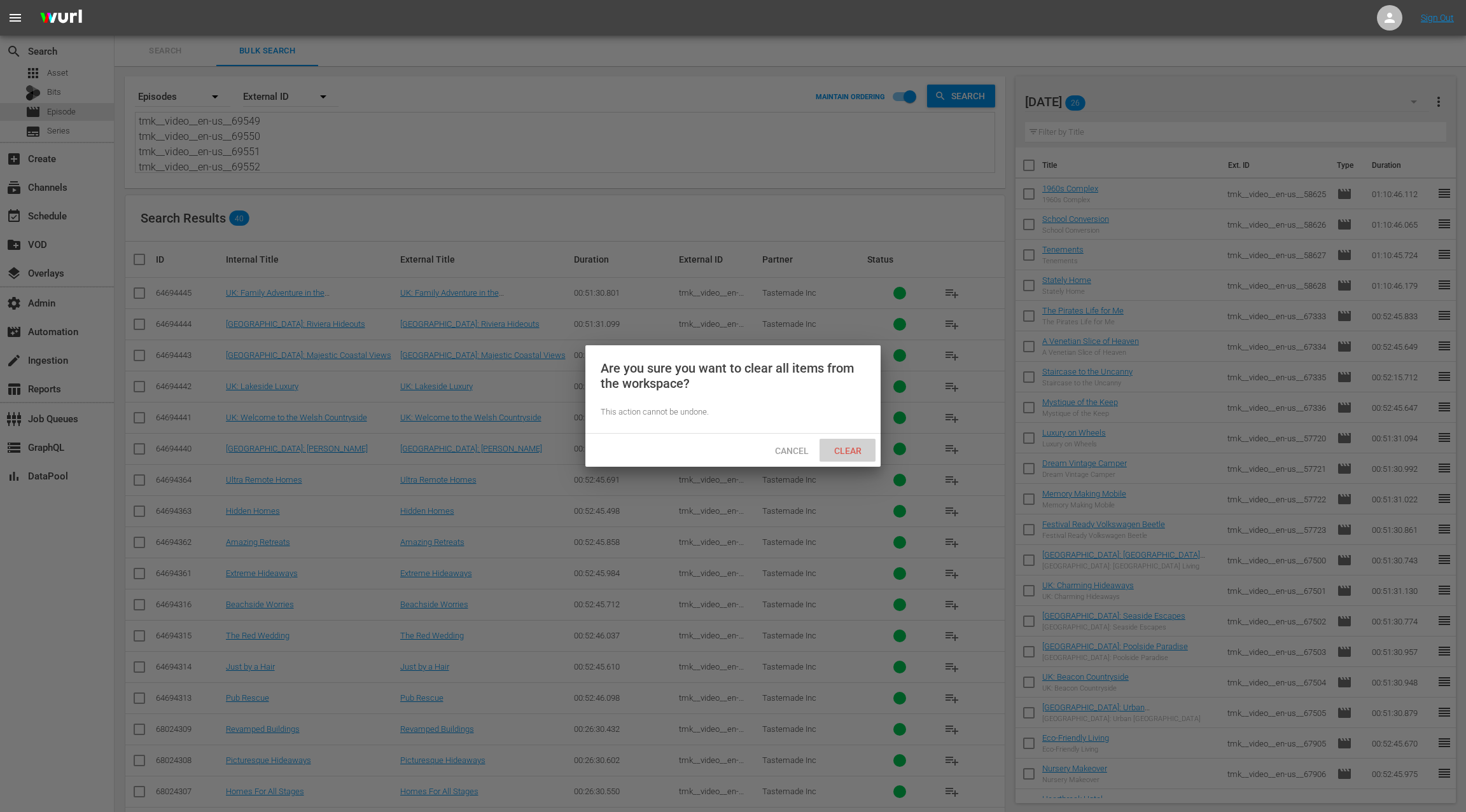
click at [863, 448] on span "Clear" at bounding box center [848, 451] width 48 height 10
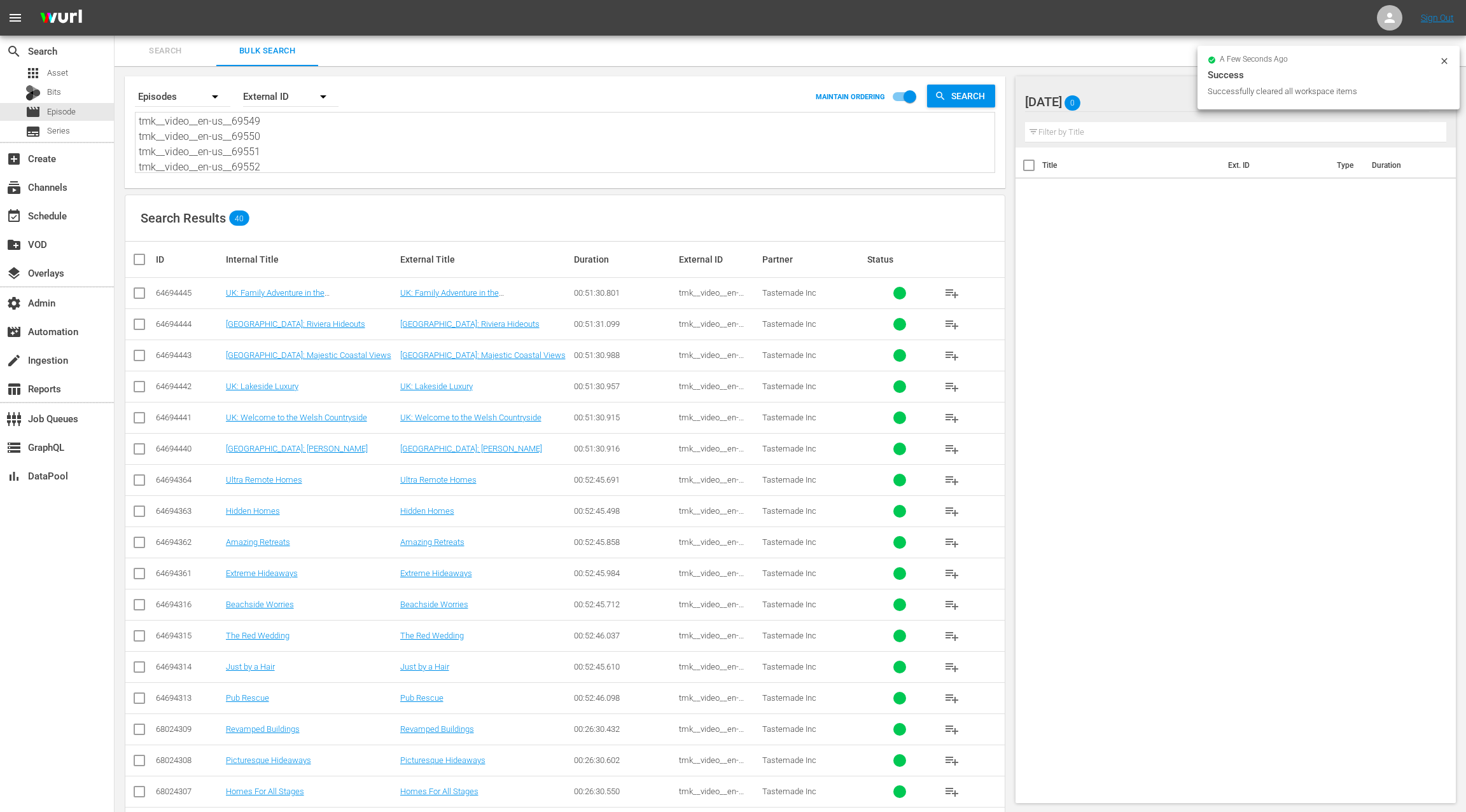
click at [143, 261] on input "checkbox" at bounding box center [144, 259] width 25 height 15
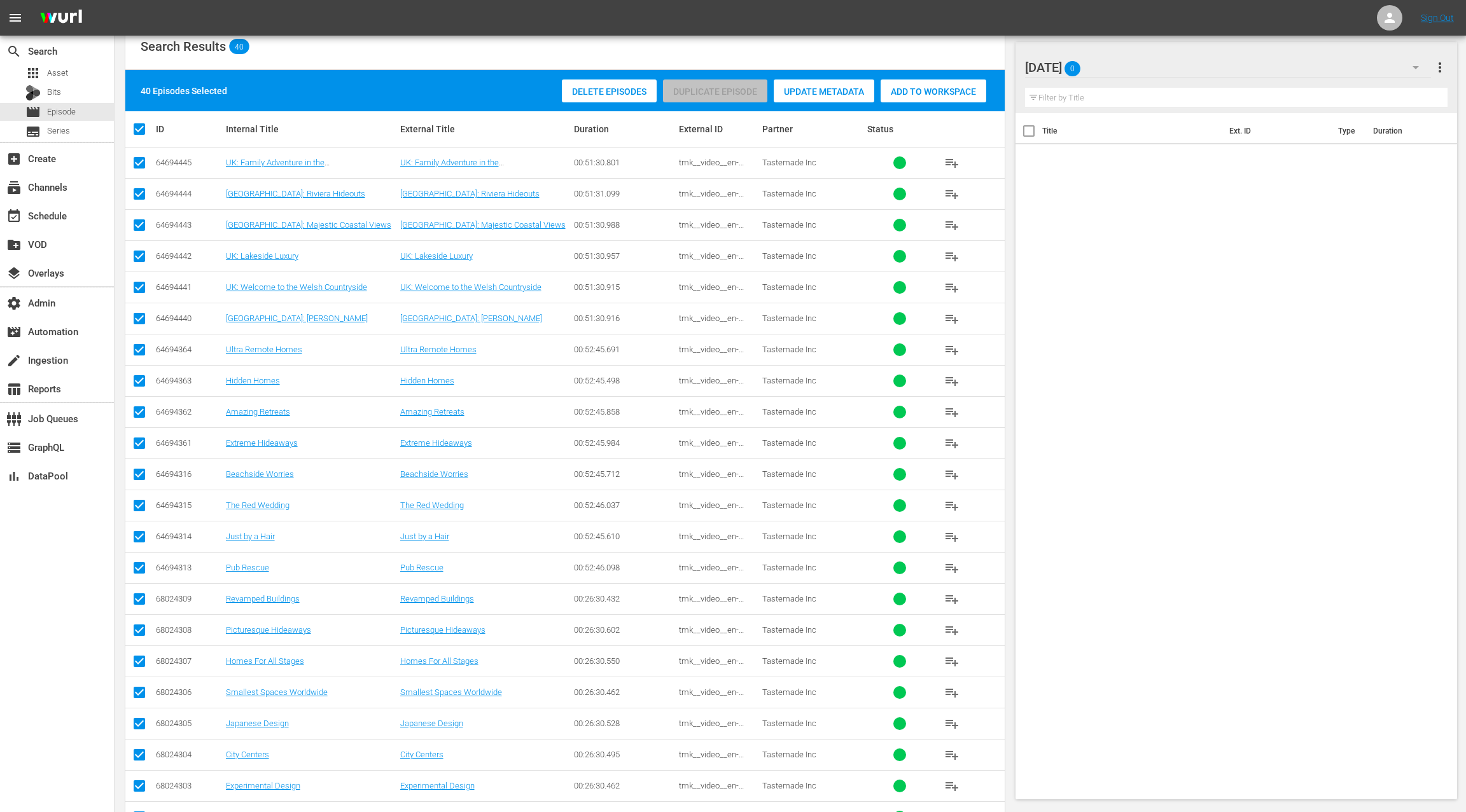
scroll to position [0, 0]
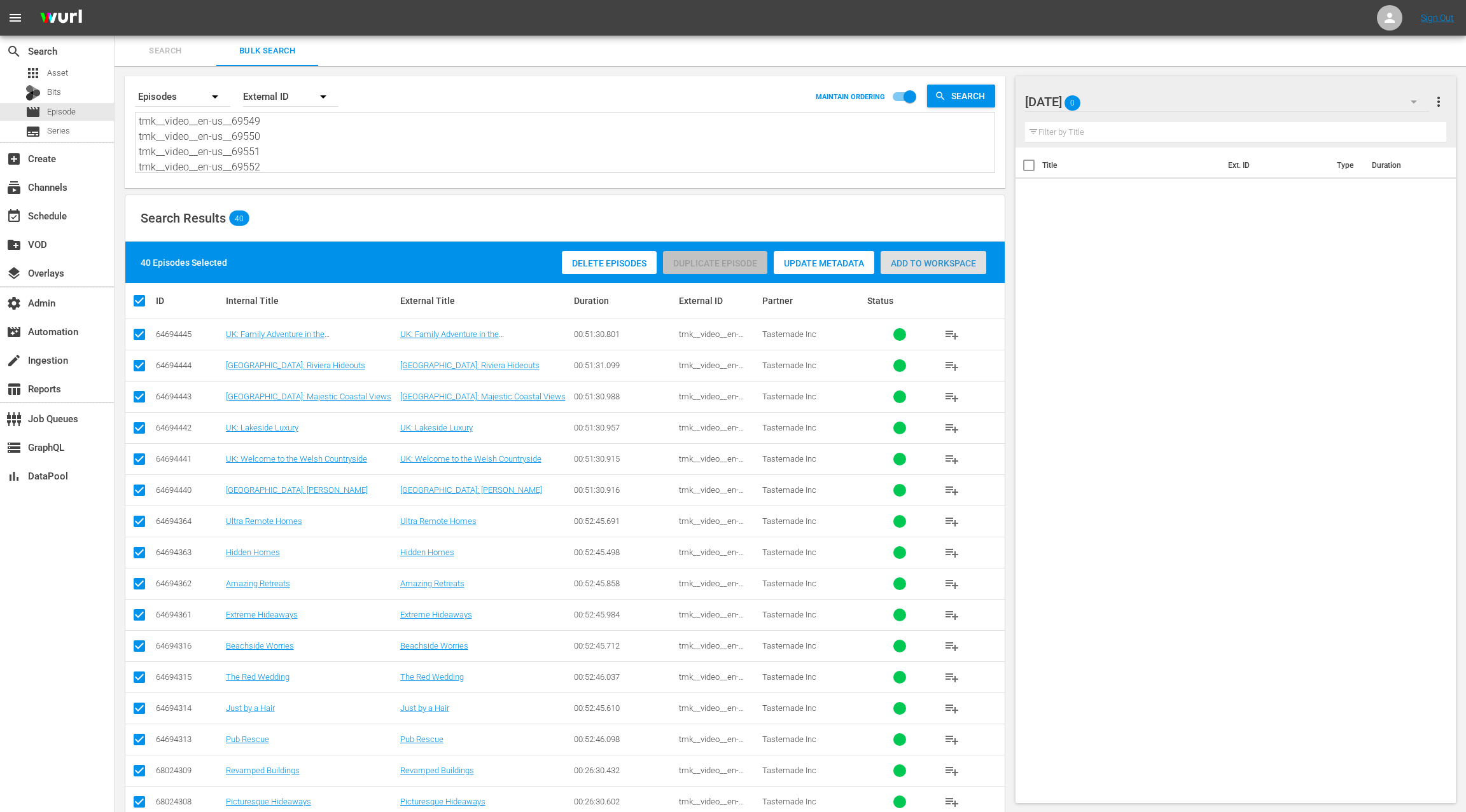
click at [900, 265] on span "Add to Workspace" at bounding box center [933, 263] width 105 height 10
click at [65, 219] on div "event_available Schedule" at bounding box center [36, 214] width 71 height 11
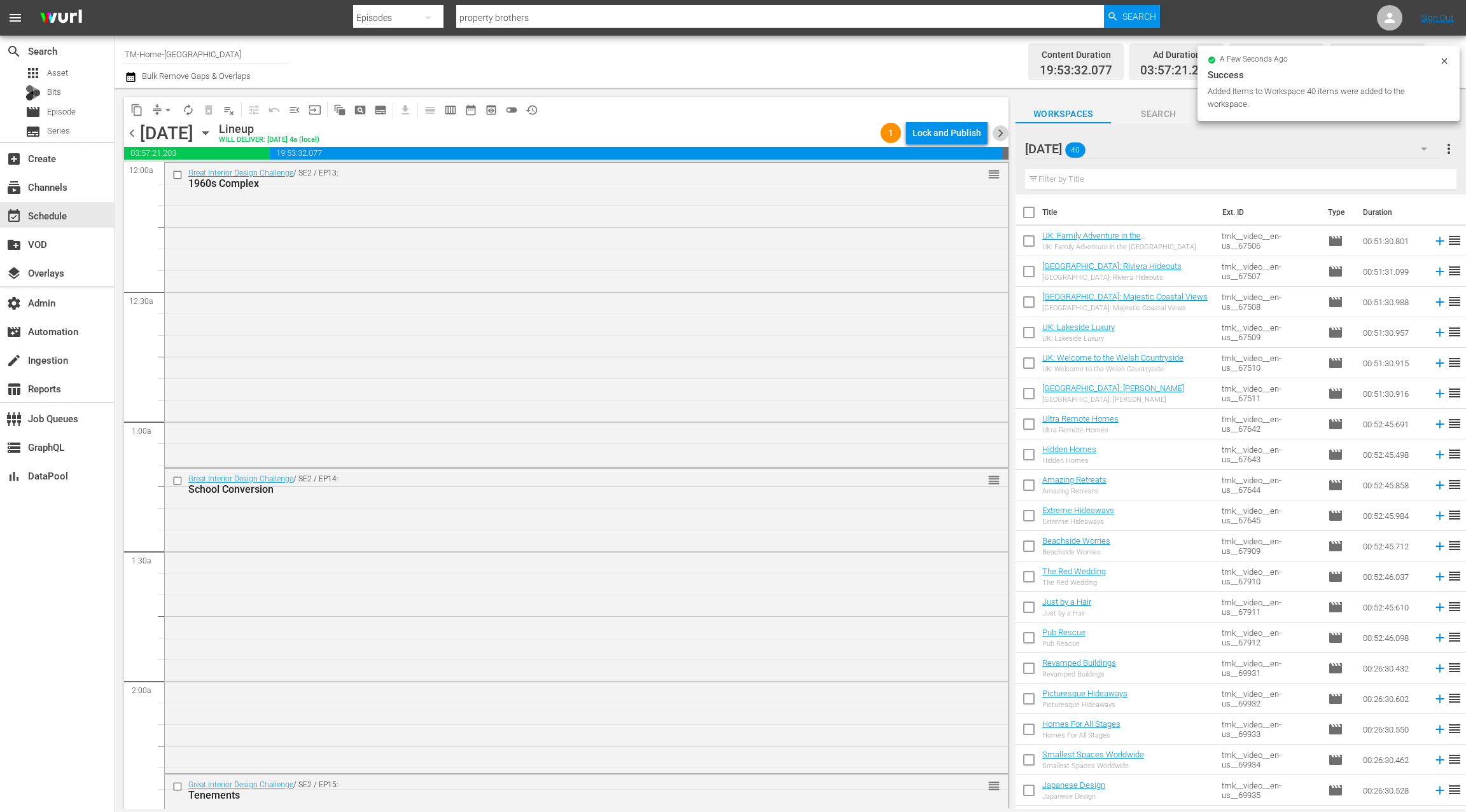
drag, startPoint x: 999, startPoint y: 128, endPoint x: 1024, endPoint y: 143, distance: 29.2
click at [999, 128] on span "chevron_right" at bounding box center [1001, 133] width 16 height 16
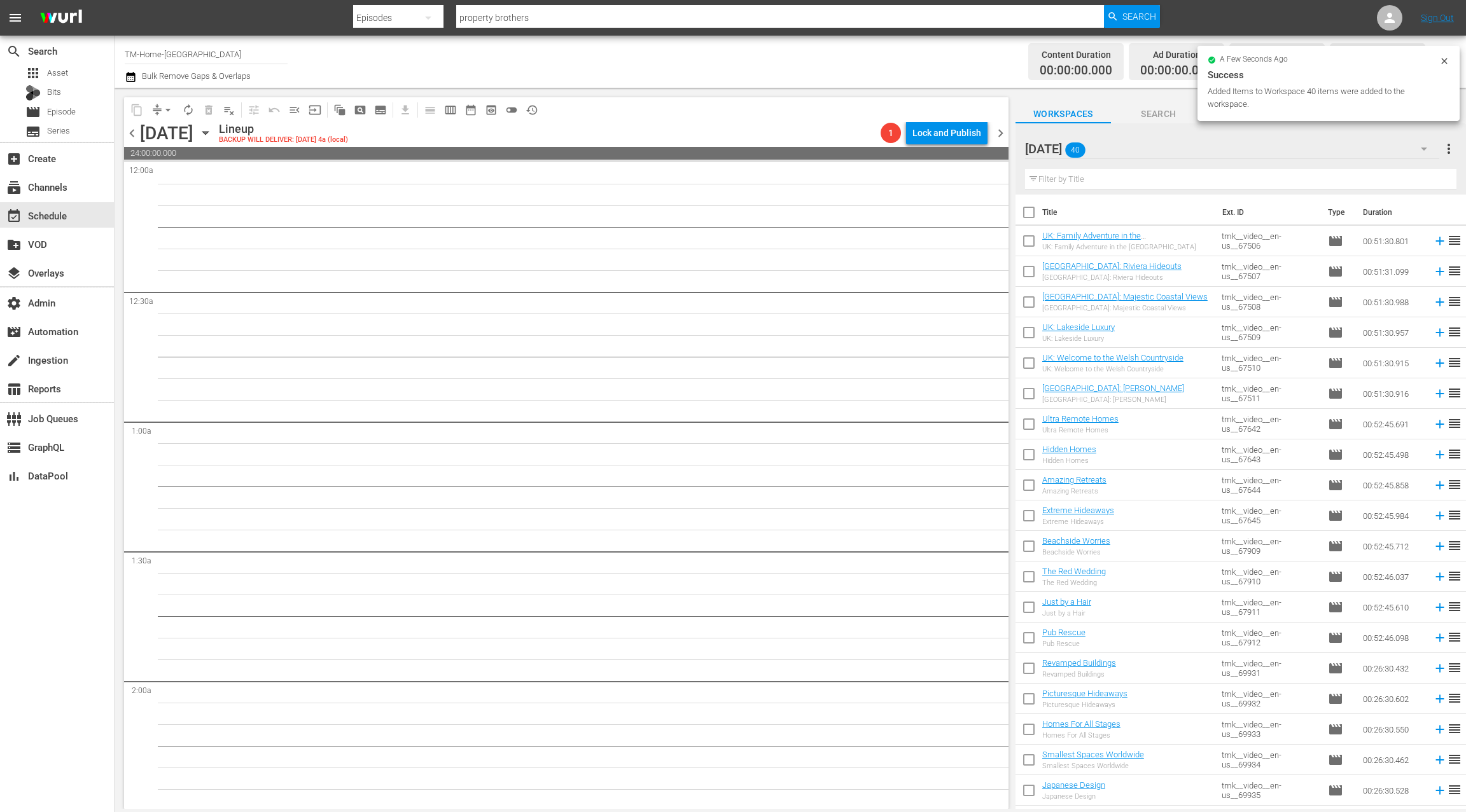
click at [1028, 212] on input "checkbox" at bounding box center [1029, 215] width 27 height 27
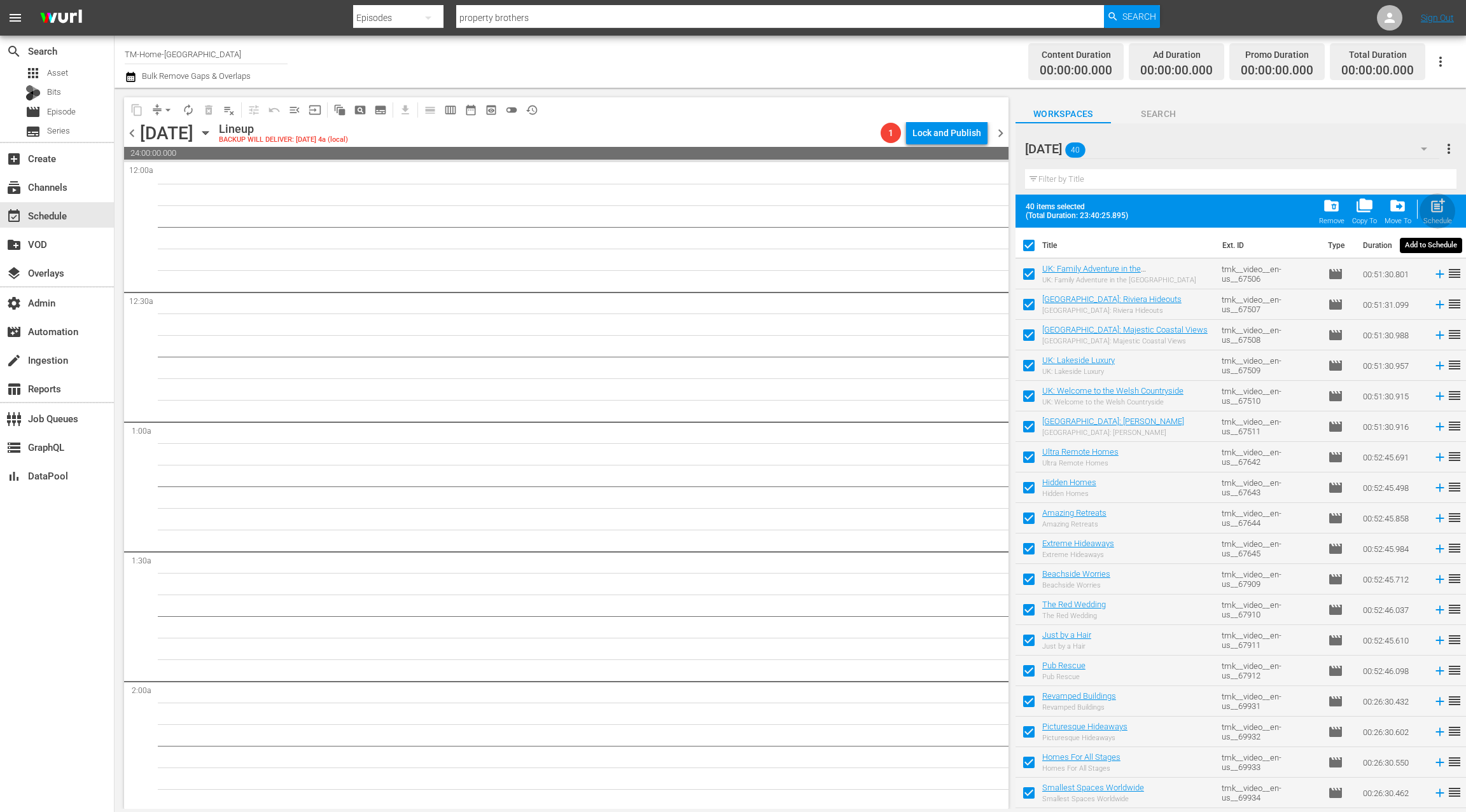
click at [1434, 204] on span "post_add" at bounding box center [1437, 206] width 17 height 17
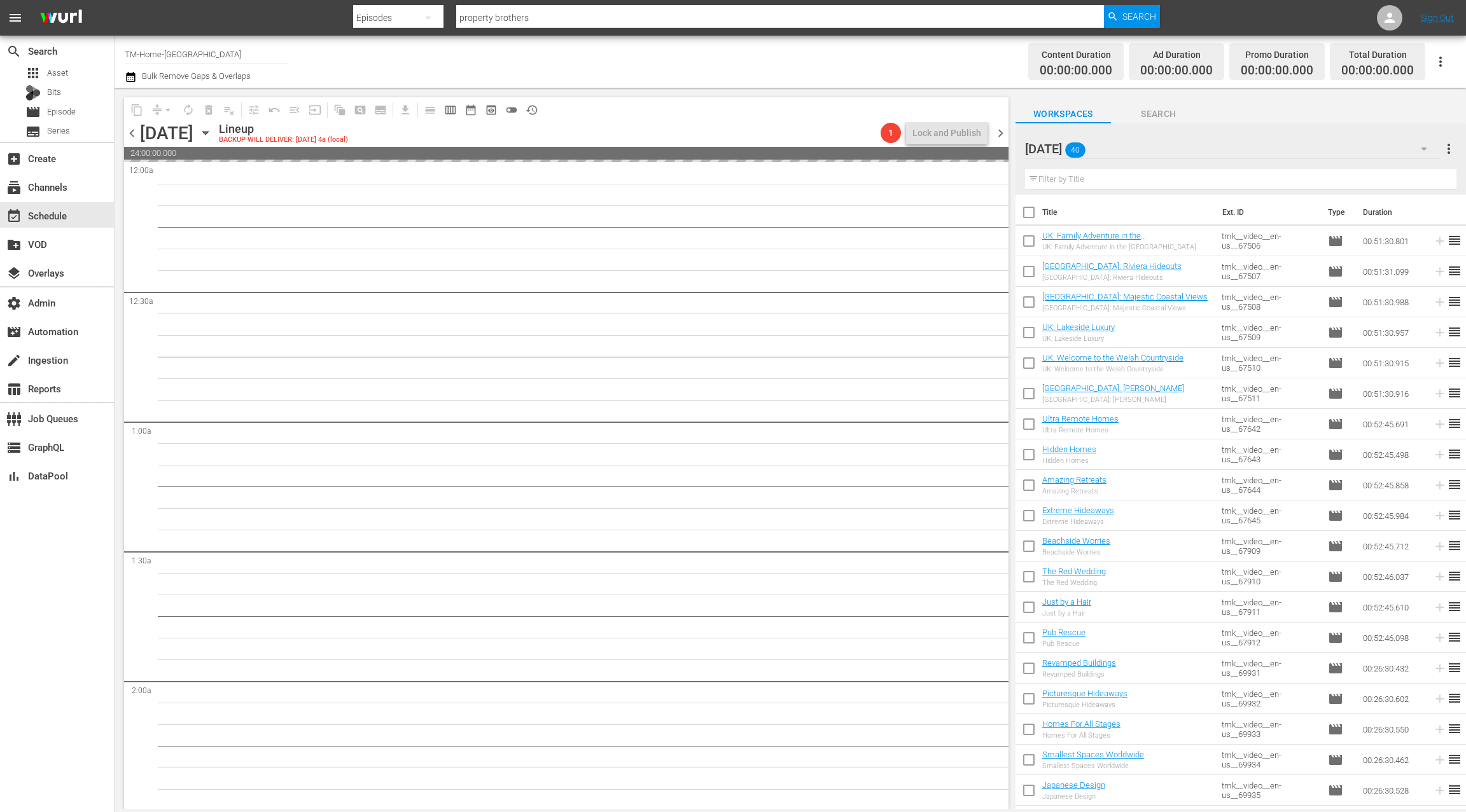
click at [128, 131] on span "chevron_left" at bounding box center [132, 133] width 16 height 16
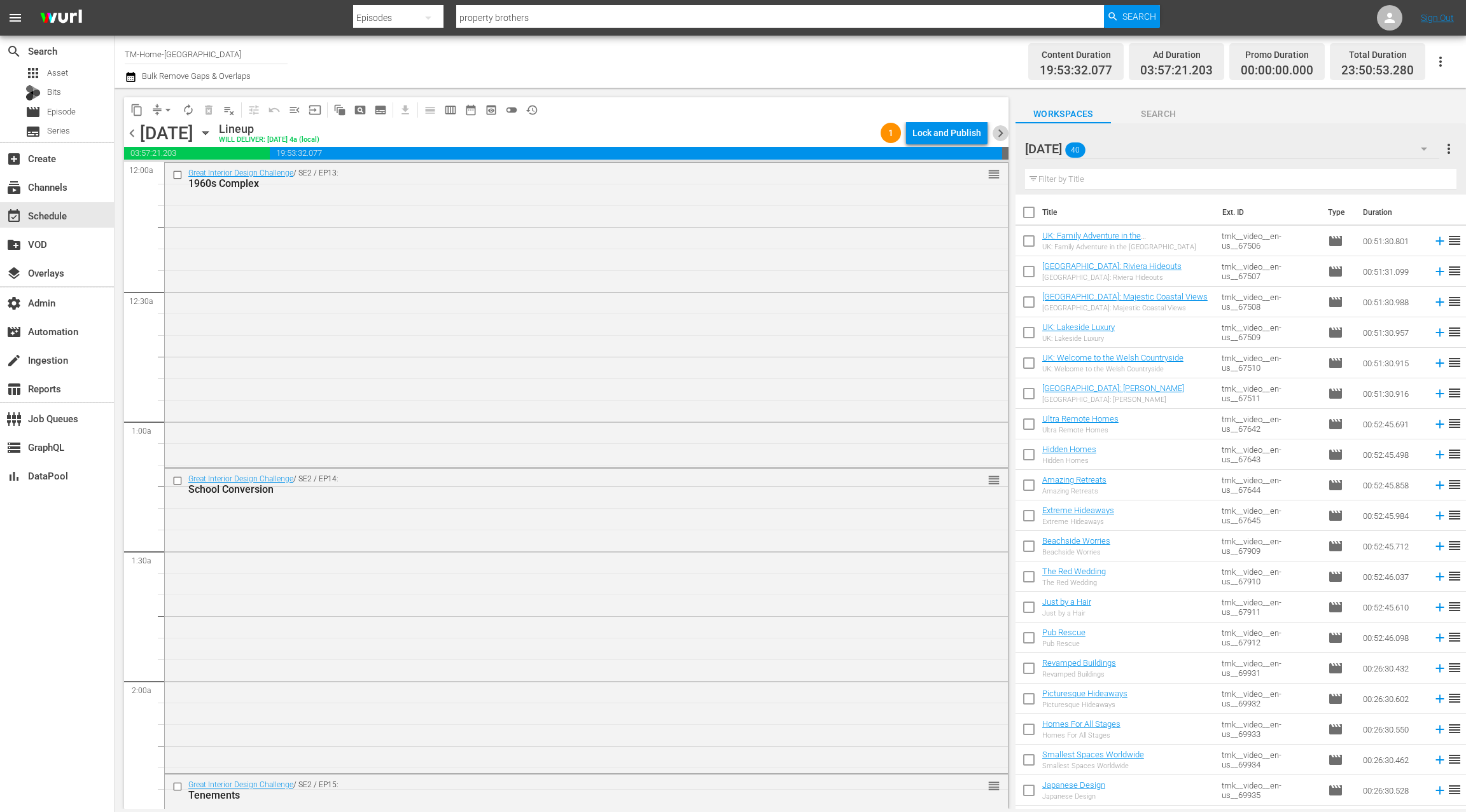
click at [1001, 133] on span "chevron_right" at bounding box center [1001, 133] width 16 height 16
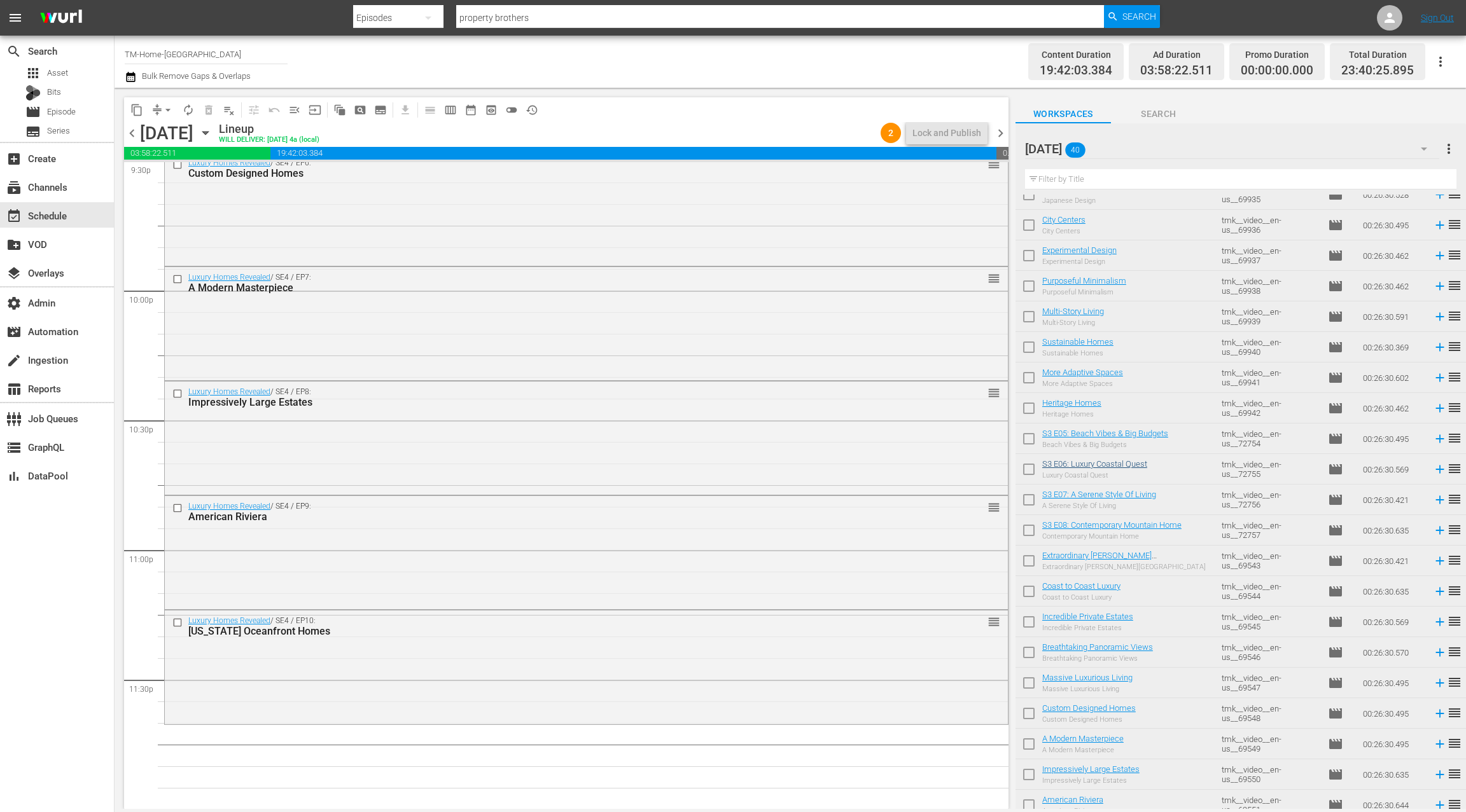
scroll to position [635, 0]
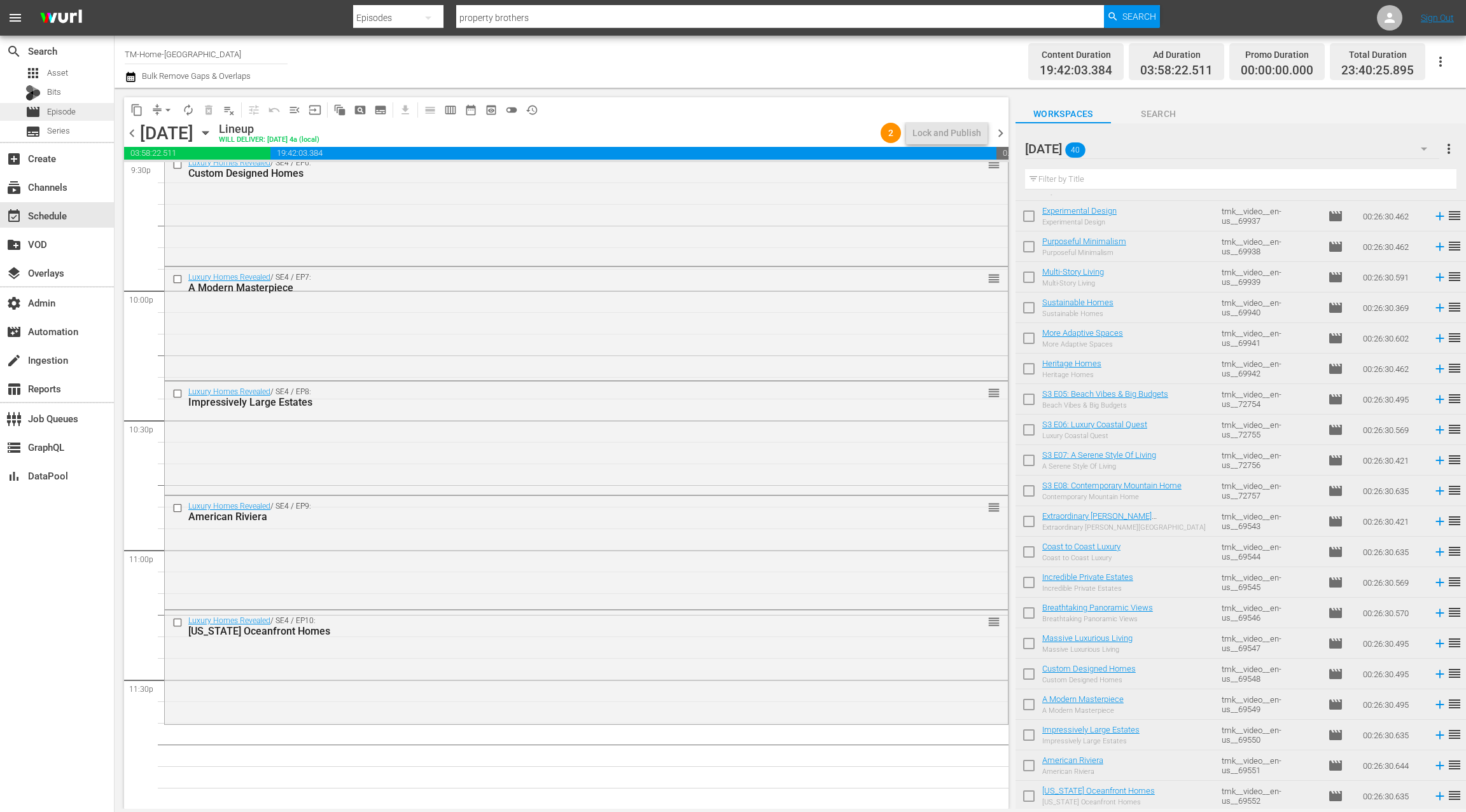
click at [90, 105] on div "movie Episode" at bounding box center [57, 112] width 114 height 17
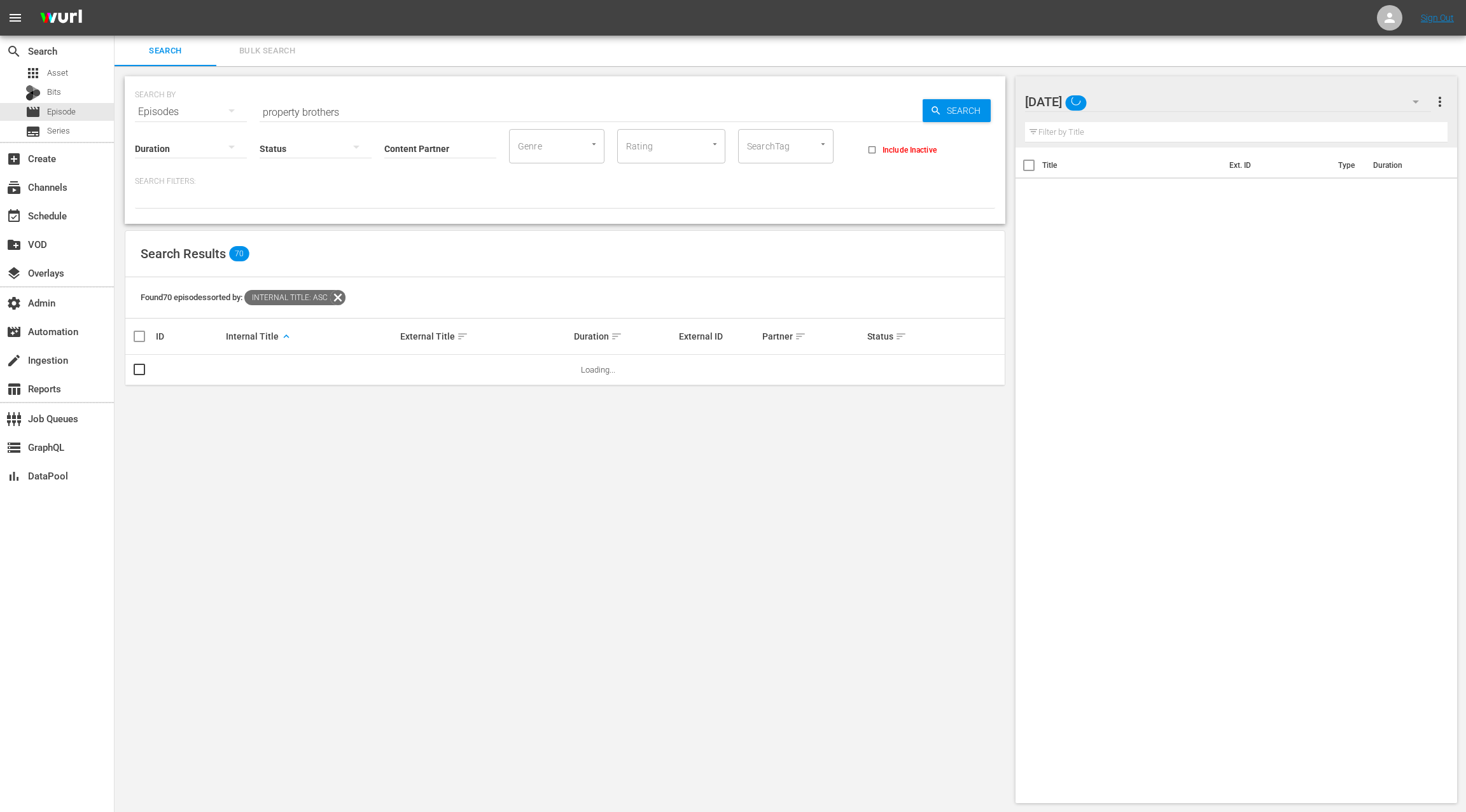
click at [273, 48] on span "Bulk Search" at bounding box center [267, 51] width 86 height 14
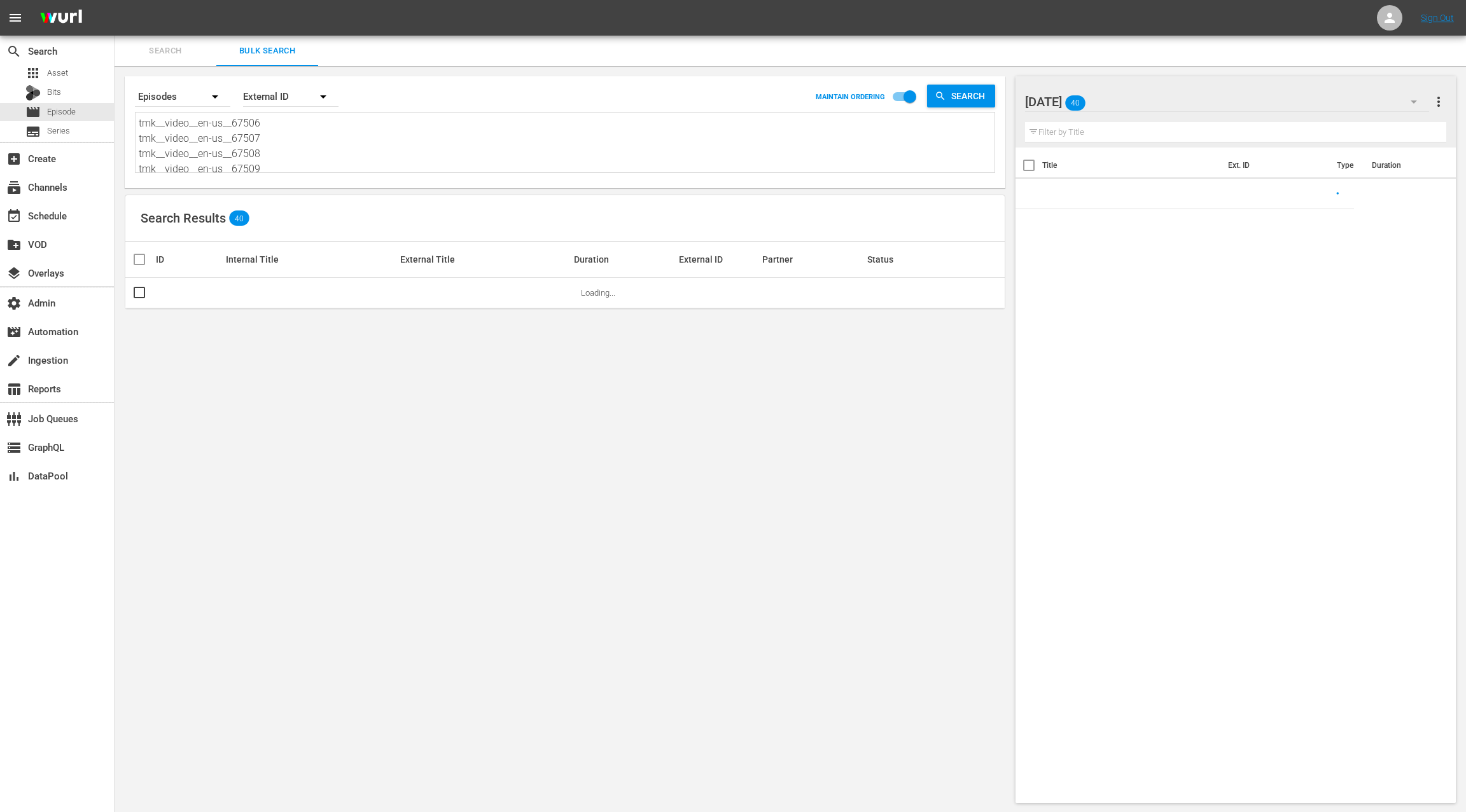
click at [310, 145] on textarea "tmk__video__en-us__67506 tmk__video__en-us__67507 tmk__video__en-us__67508 tmk_…" at bounding box center [567, 144] width 856 height 58
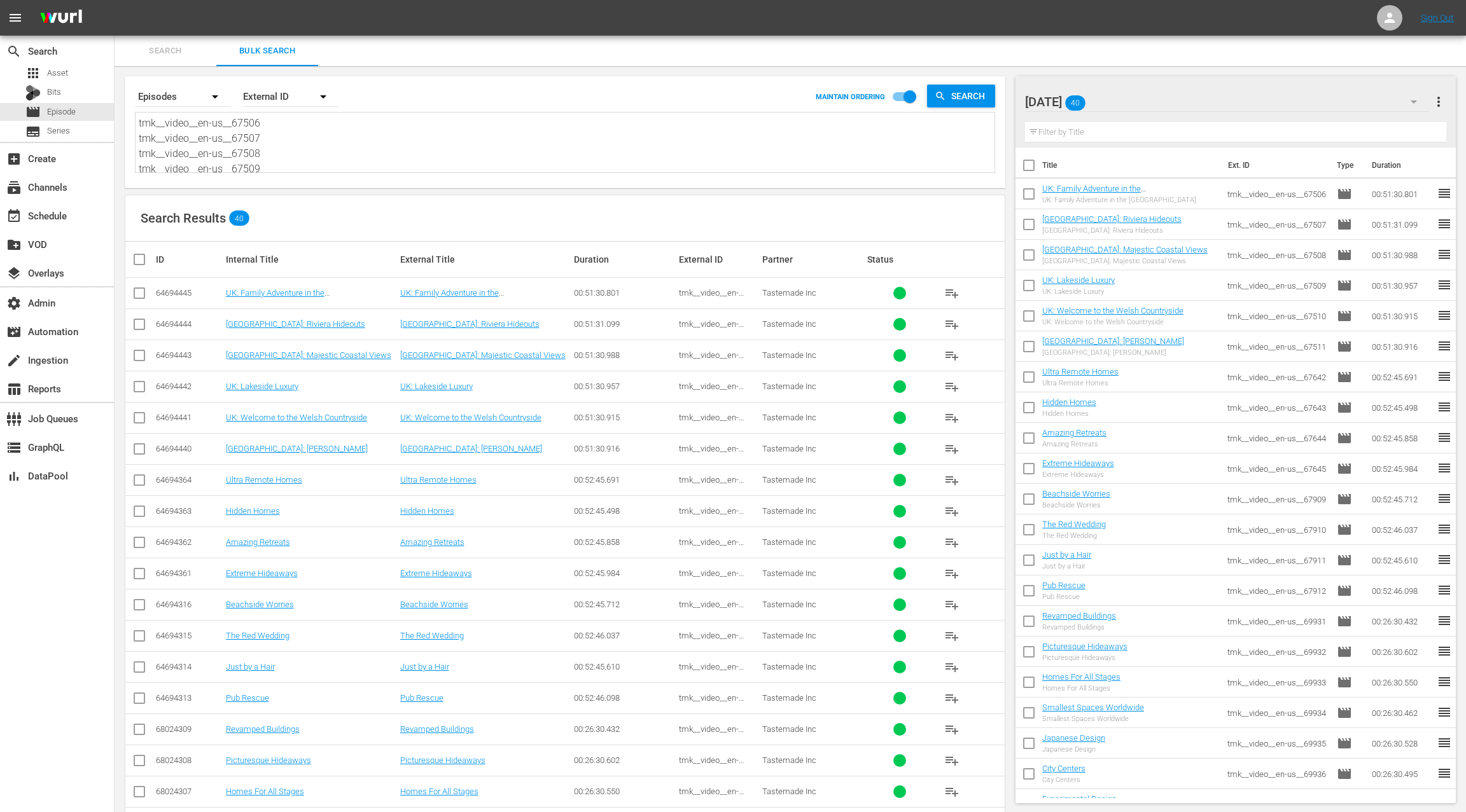
paste textarea "57724 tmk__video__en-us__57725 tmk__video__en-us__57726 tmk__video__en-us__5772…"
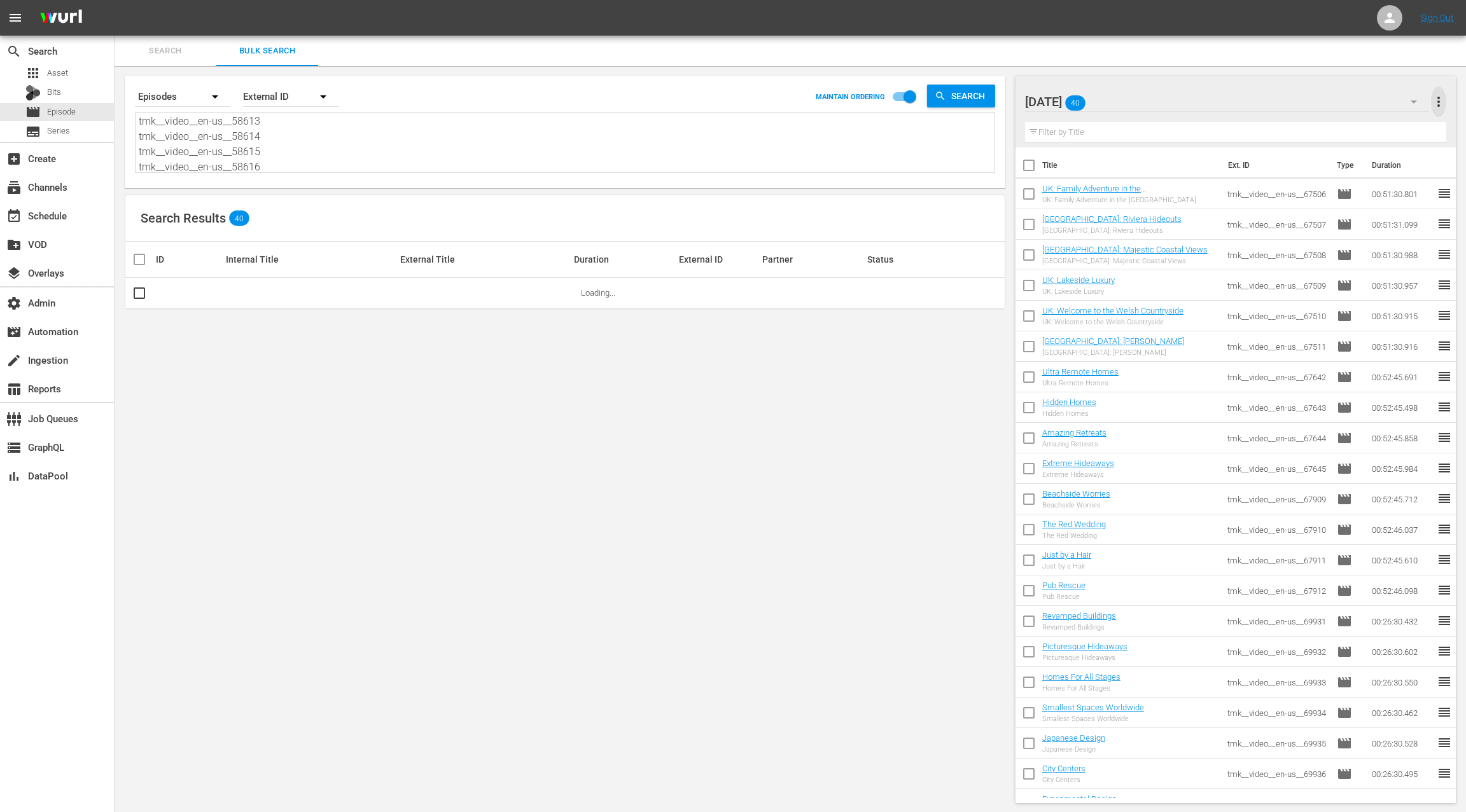
click at [1444, 107] on span "more_vert" at bounding box center [1438, 101] width 15 height 15
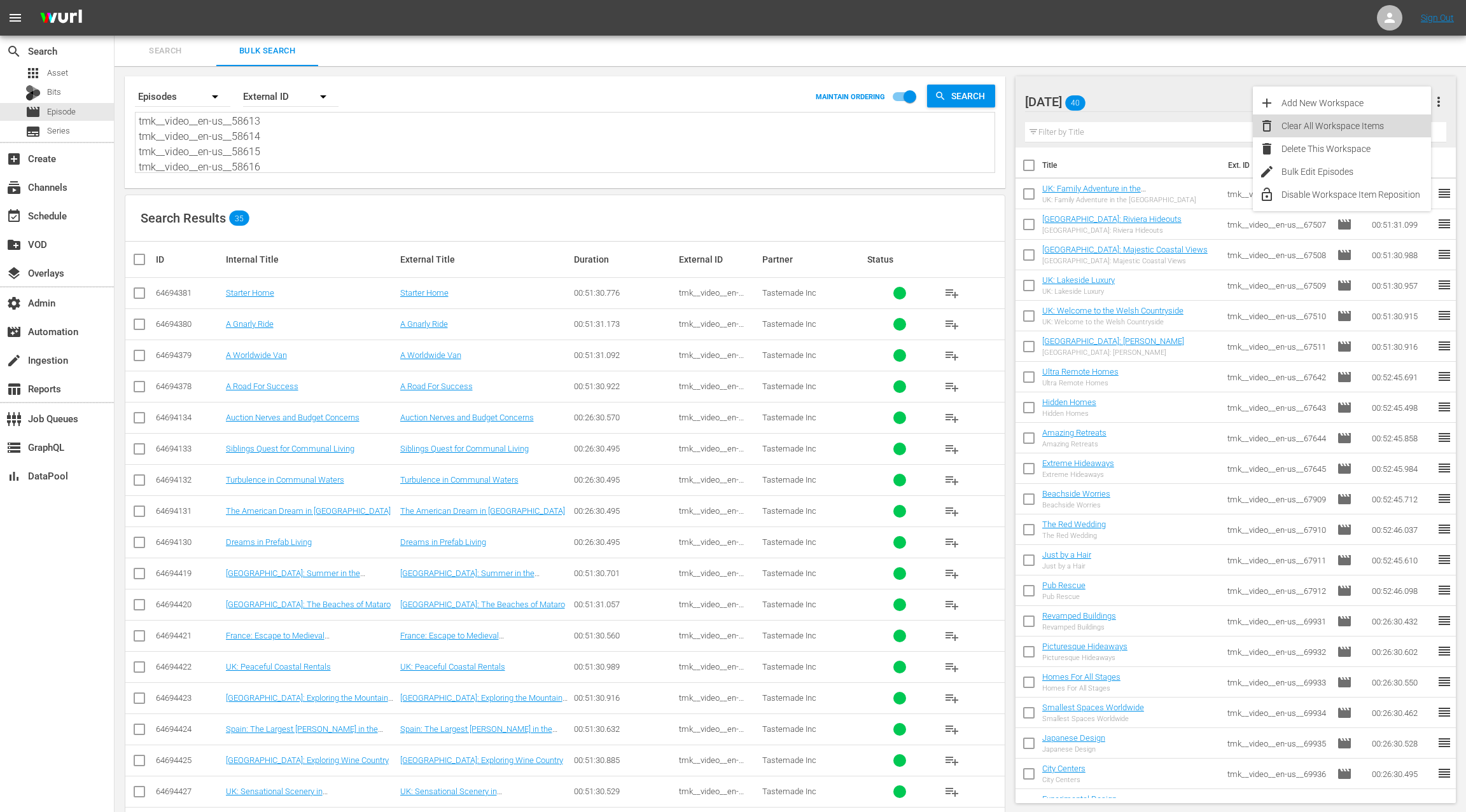
drag, startPoint x: 1378, startPoint y: 125, endPoint x: 1216, endPoint y: 175, distance: 169.5
click at [1377, 125] on div "Clear All Workspace Items" at bounding box center [1356, 126] width 150 height 23
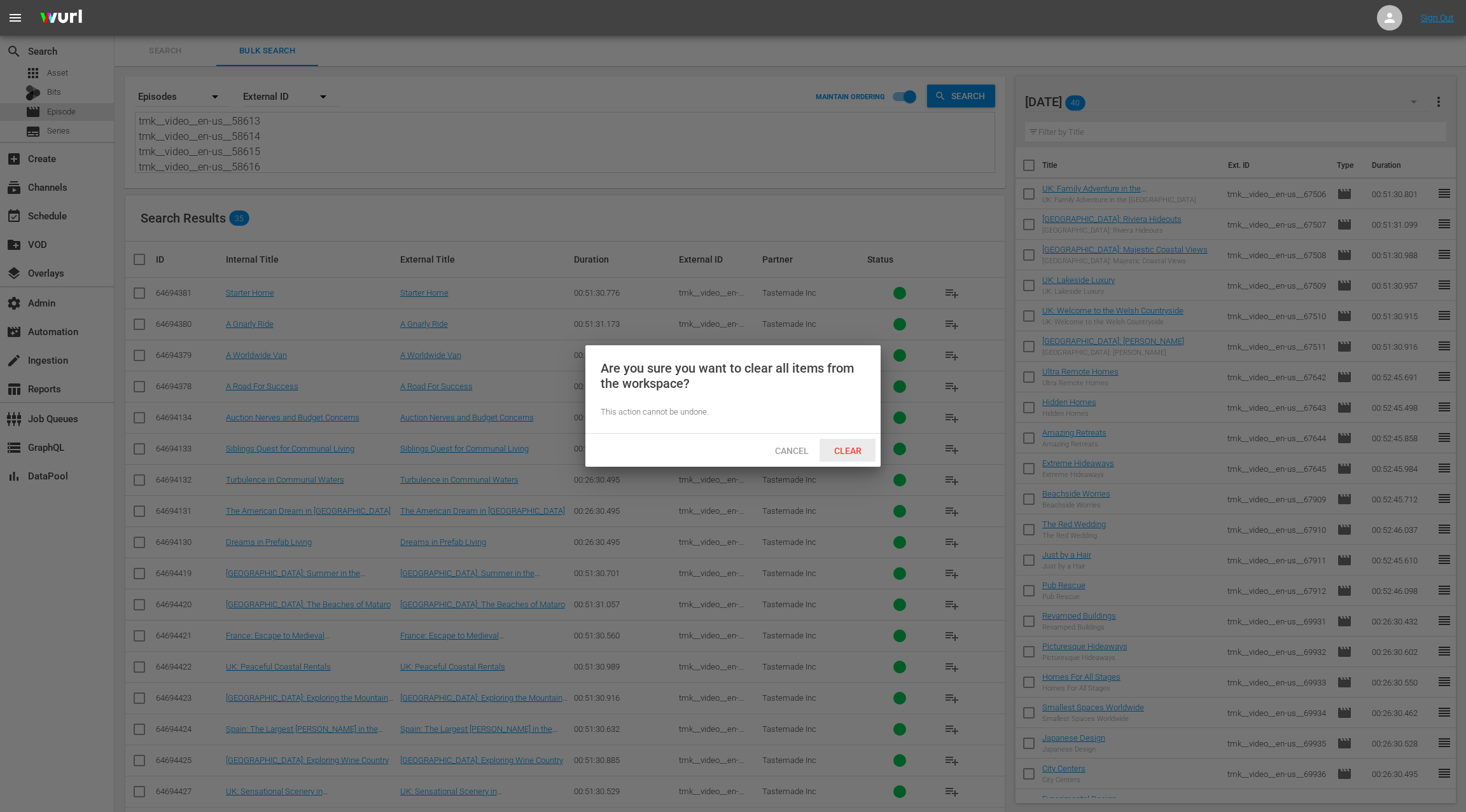
click at [850, 451] on span "Clear" at bounding box center [848, 451] width 48 height 10
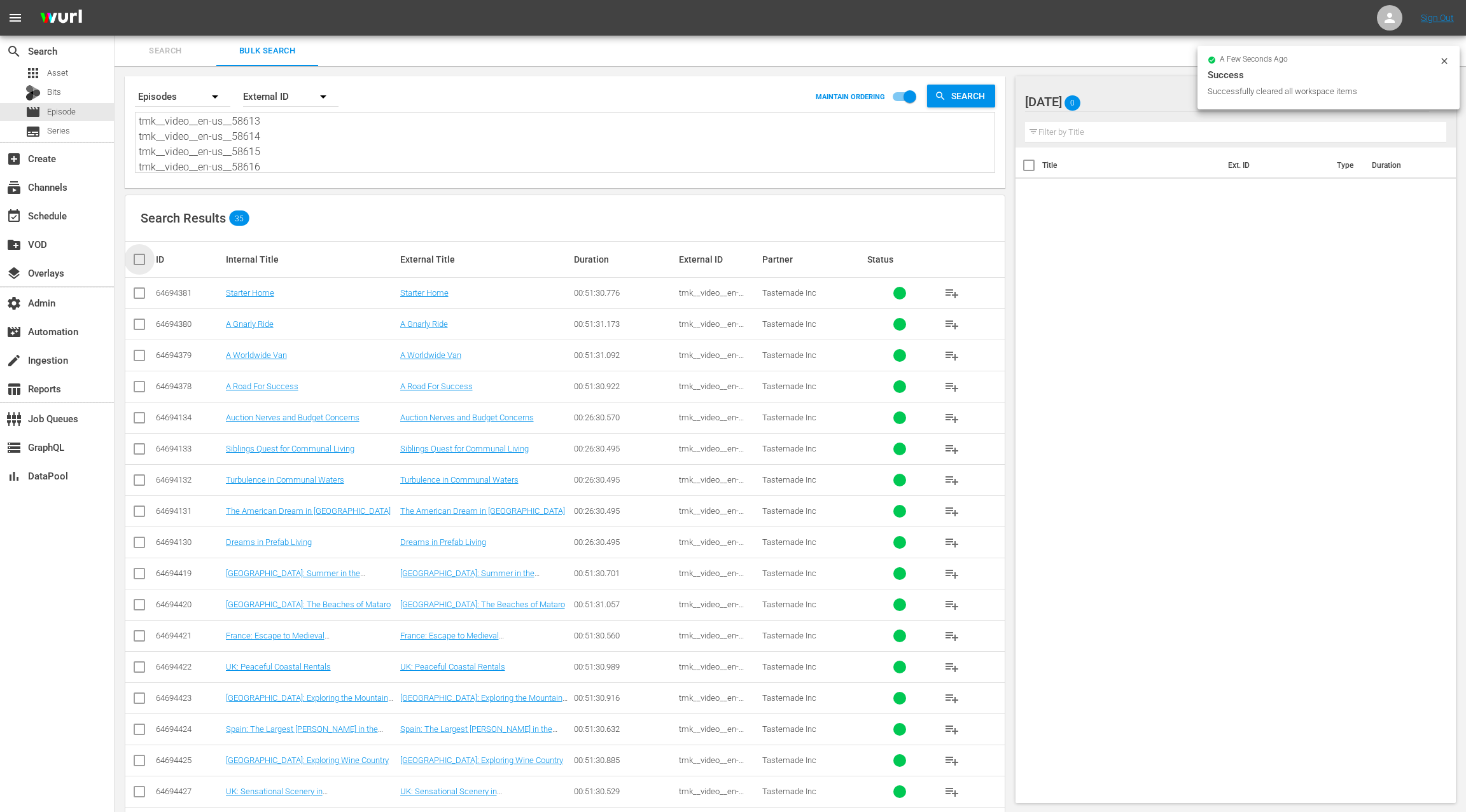
click at [143, 263] on input "checkbox" at bounding box center [144, 259] width 25 height 15
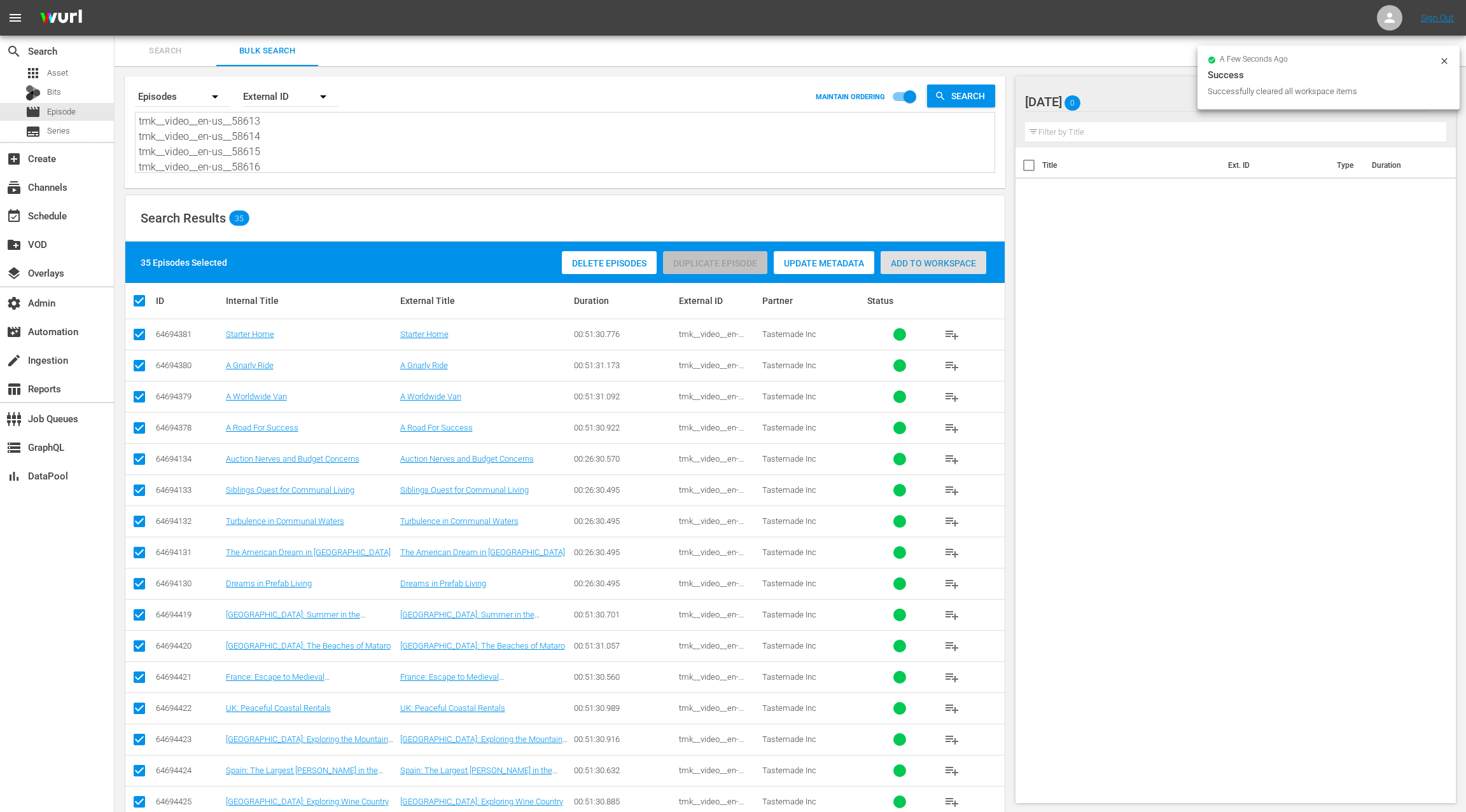
click at [922, 263] on span "Add to Workspace" at bounding box center [933, 263] width 105 height 10
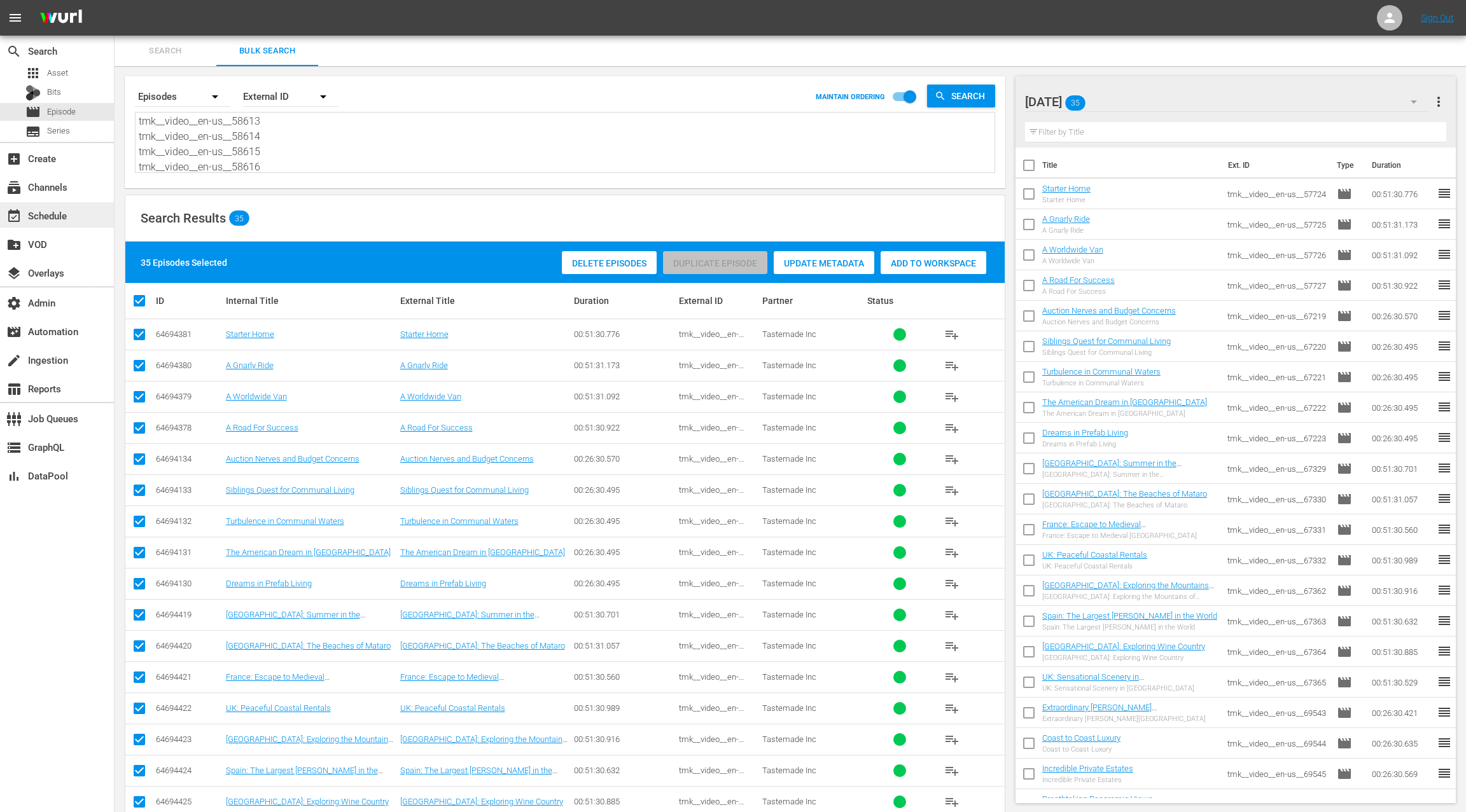
click at [72, 211] on div "event_available Schedule" at bounding box center [57, 215] width 114 height 25
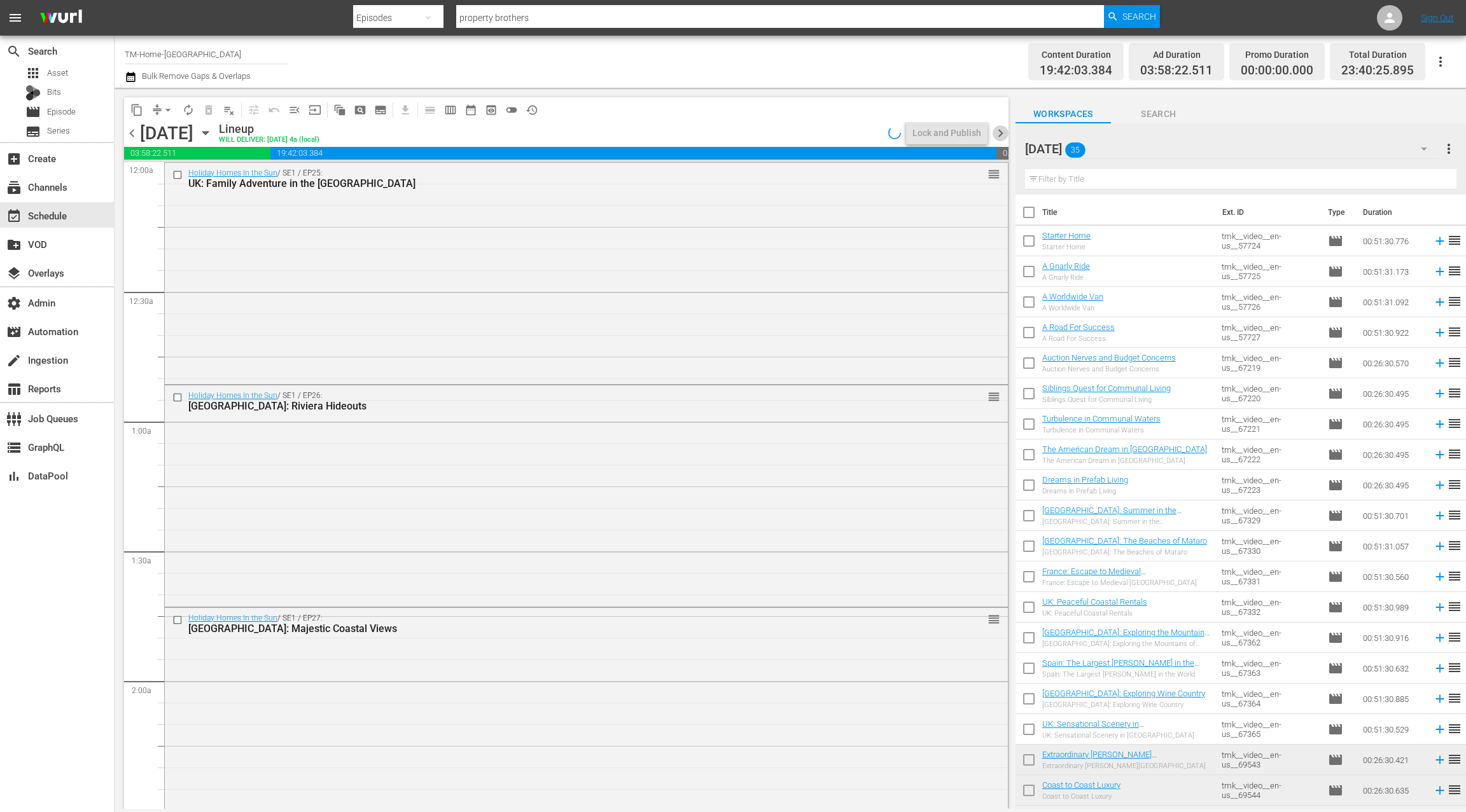
click at [1003, 135] on span "chevron_right" at bounding box center [1001, 133] width 16 height 16
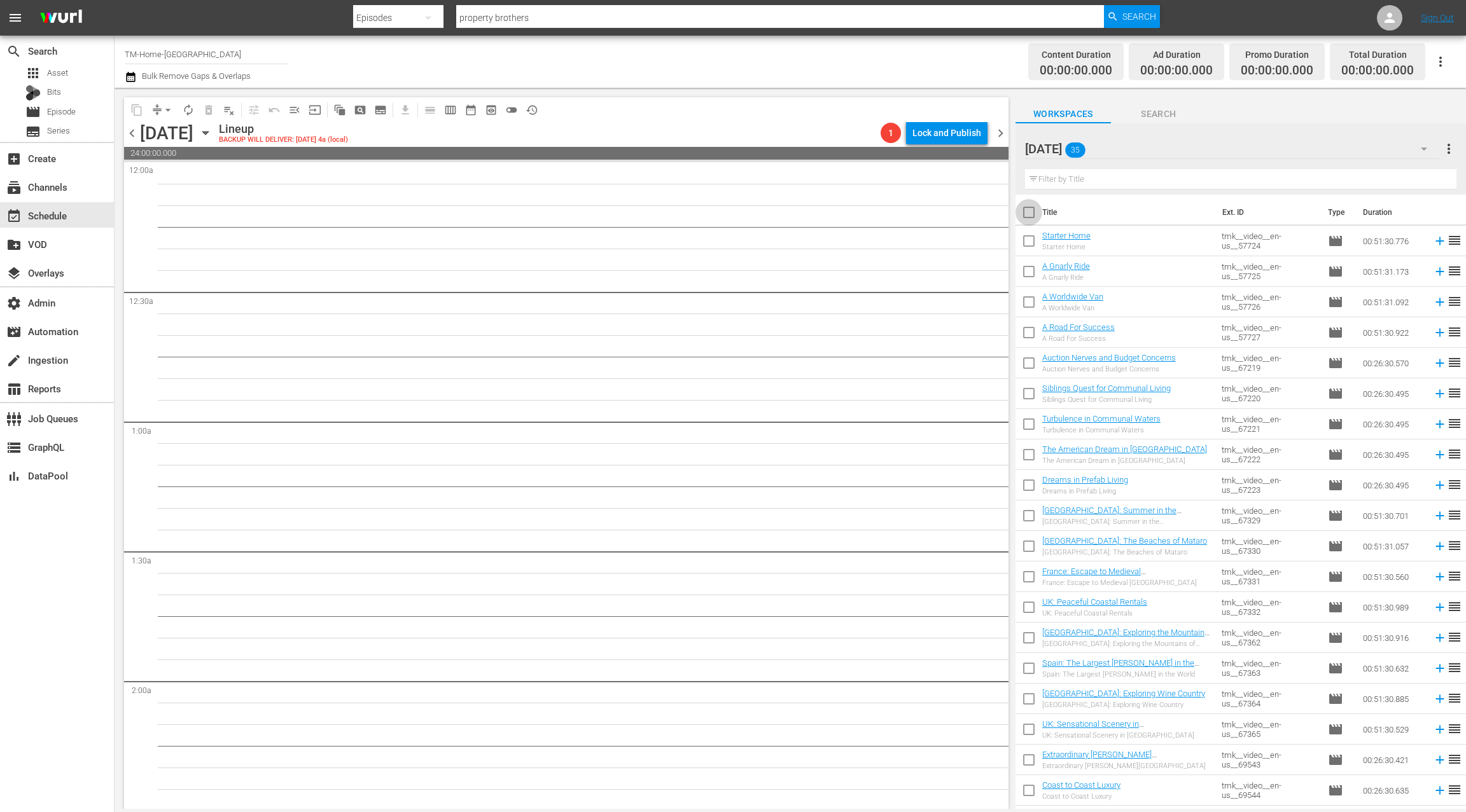
drag, startPoint x: 1033, startPoint y: 216, endPoint x: 1116, endPoint y: 303, distance: 120.2
click at [1036, 219] on input "checkbox" at bounding box center [1029, 215] width 27 height 27
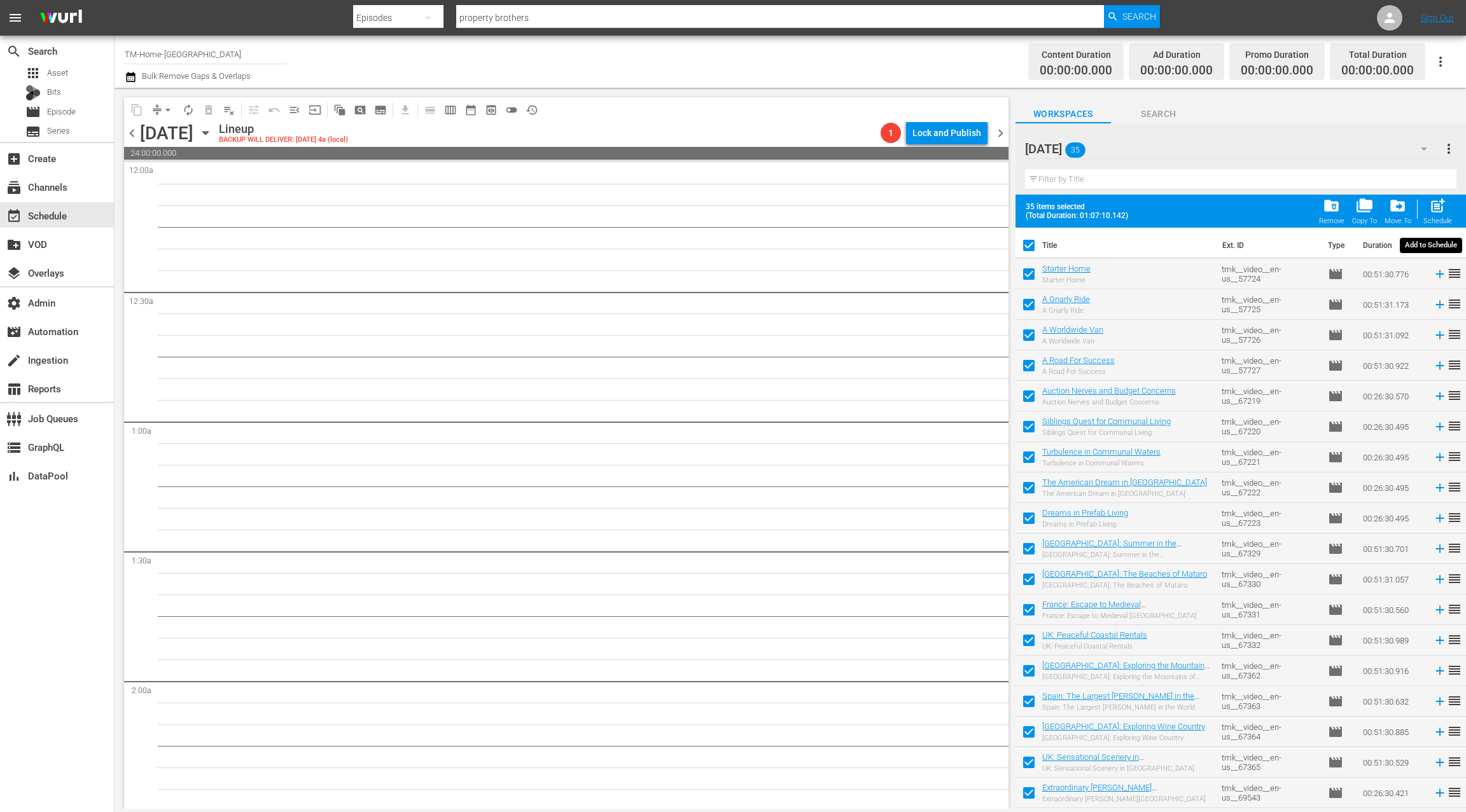
click at [1445, 206] on span "post_add" at bounding box center [1437, 206] width 17 height 17
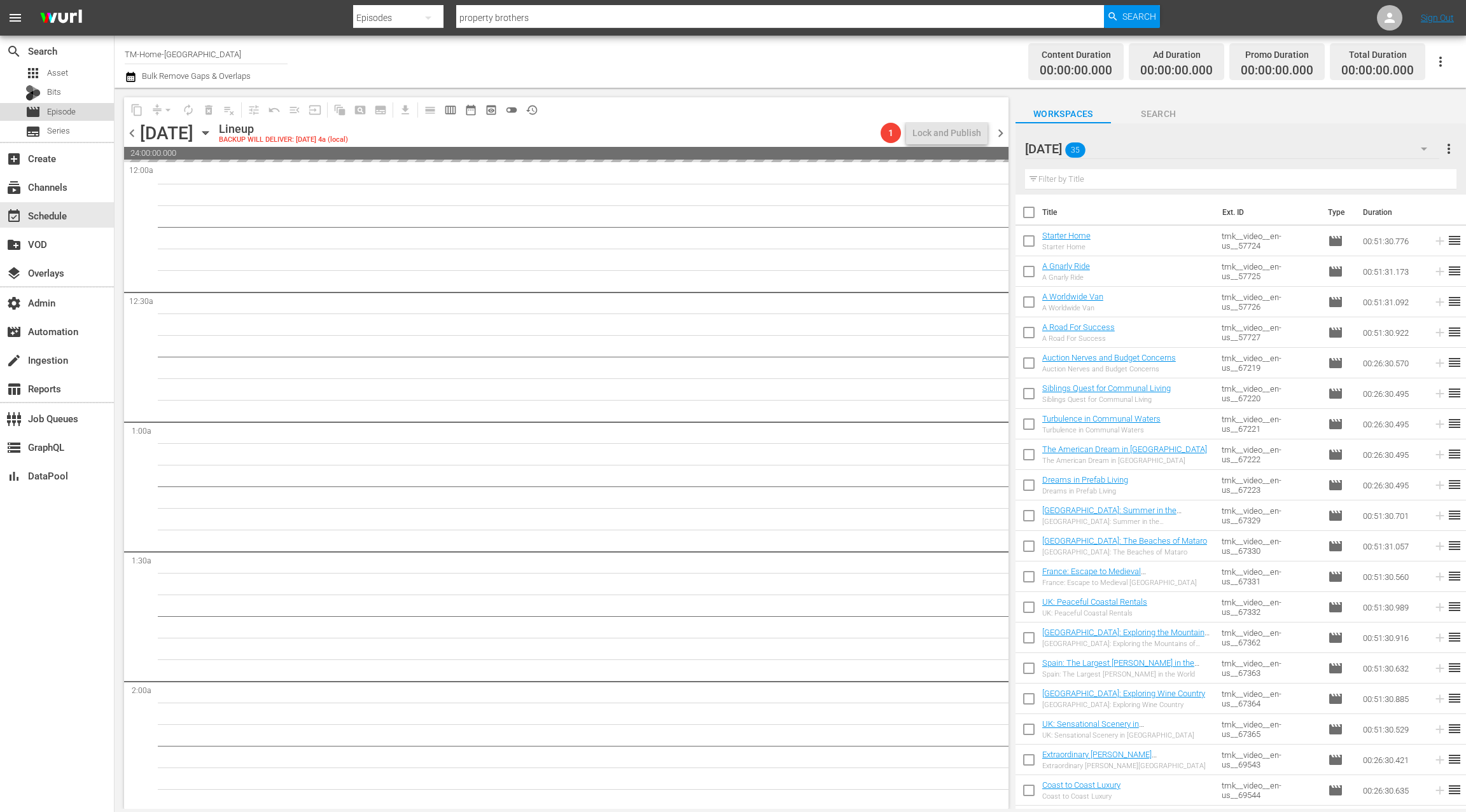
click at [82, 114] on div "movie Episode" at bounding box center [57, 112] width 114 height 17
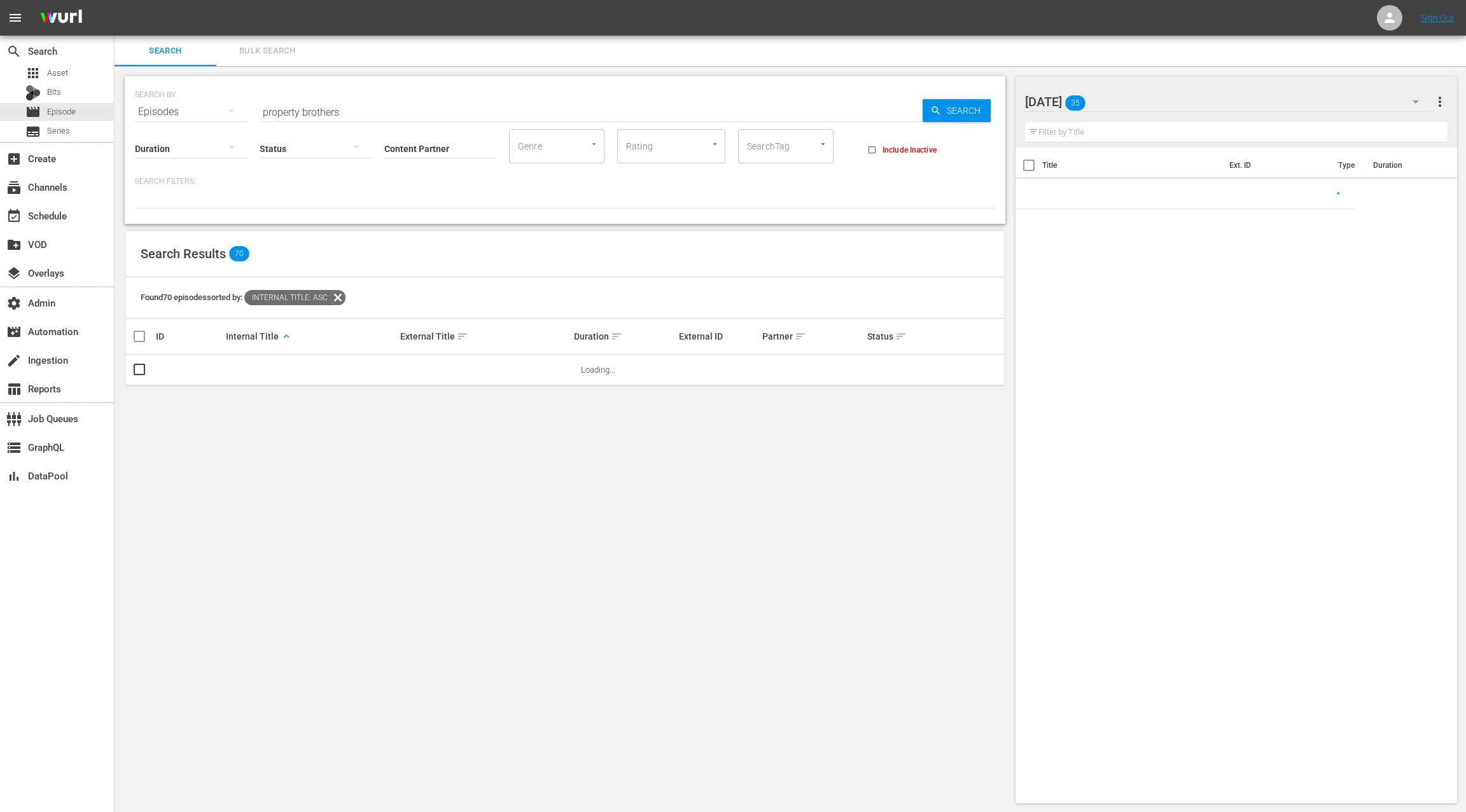
click at [277, 55] on span "Bulk Search" at bounding box center [267, 51] width 86 height 14
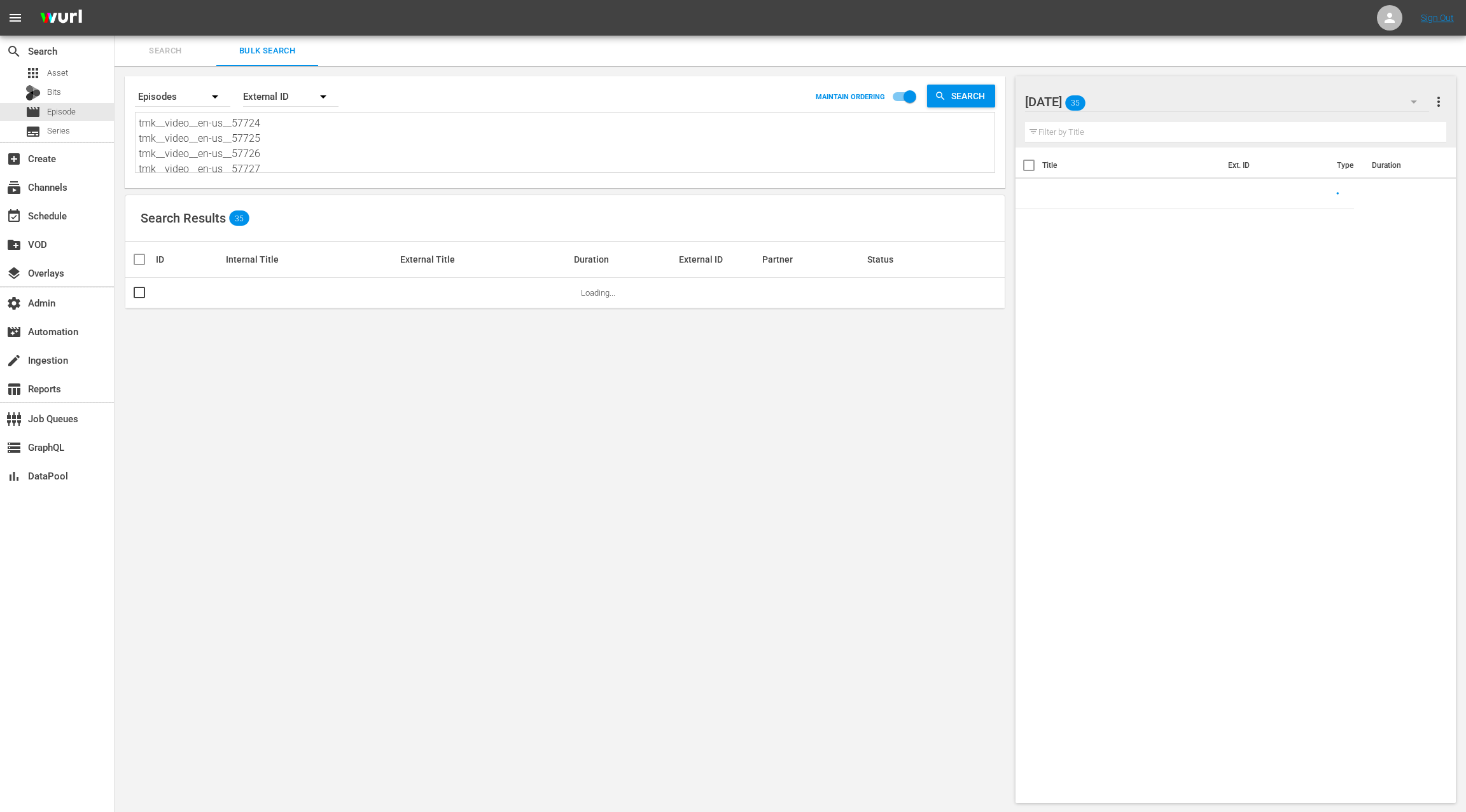
click at [314, 152] on textarea "tmk__video__en-us__57724 tmk__video__en-us__57725 tmk__video__en-us__57726 tmk_…" at bounding box center [567, 144] width 856 height 58
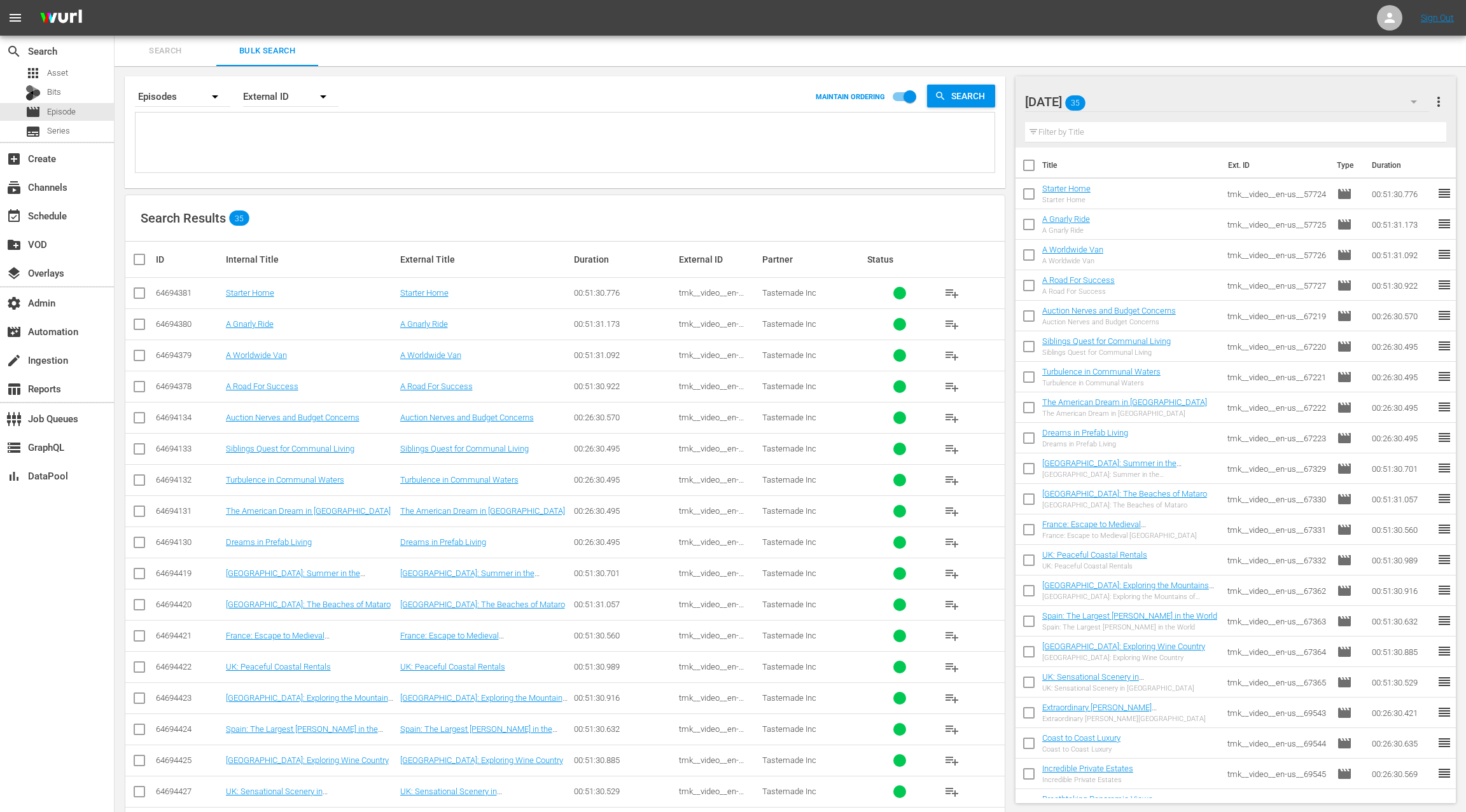
paste textarea "tmk__video__en-us__58617 tmk__video__en-us__58618 tmk__video__en-us__58619 S00 …"
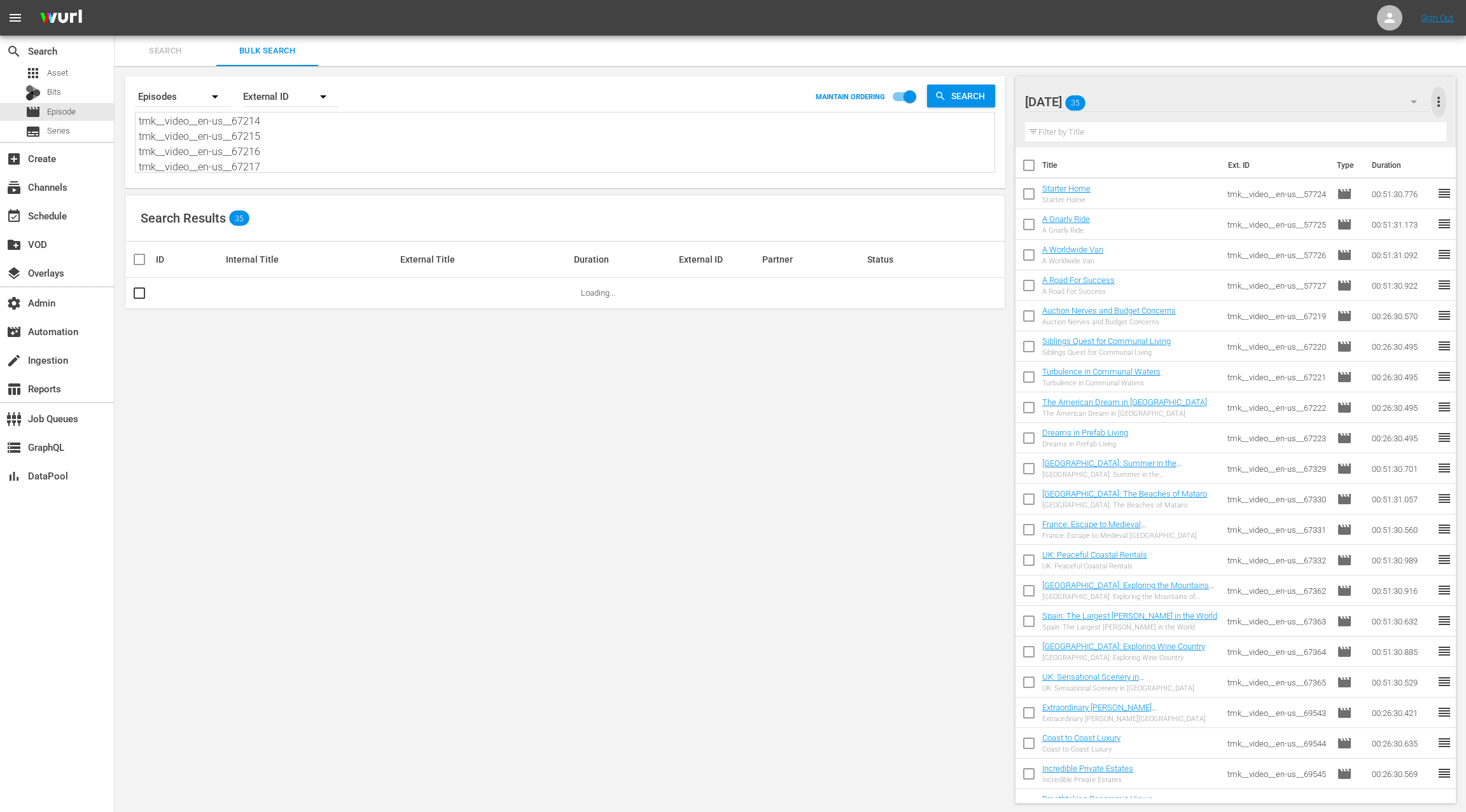
drag, startPoint x: 1439, startPoint y: 106, endPoint x: 1417, endPoint y: 109, distance: 22.2
click at [1439, 106] on span "more_vert" at bounding box center [1438, 101] width 15 height 15
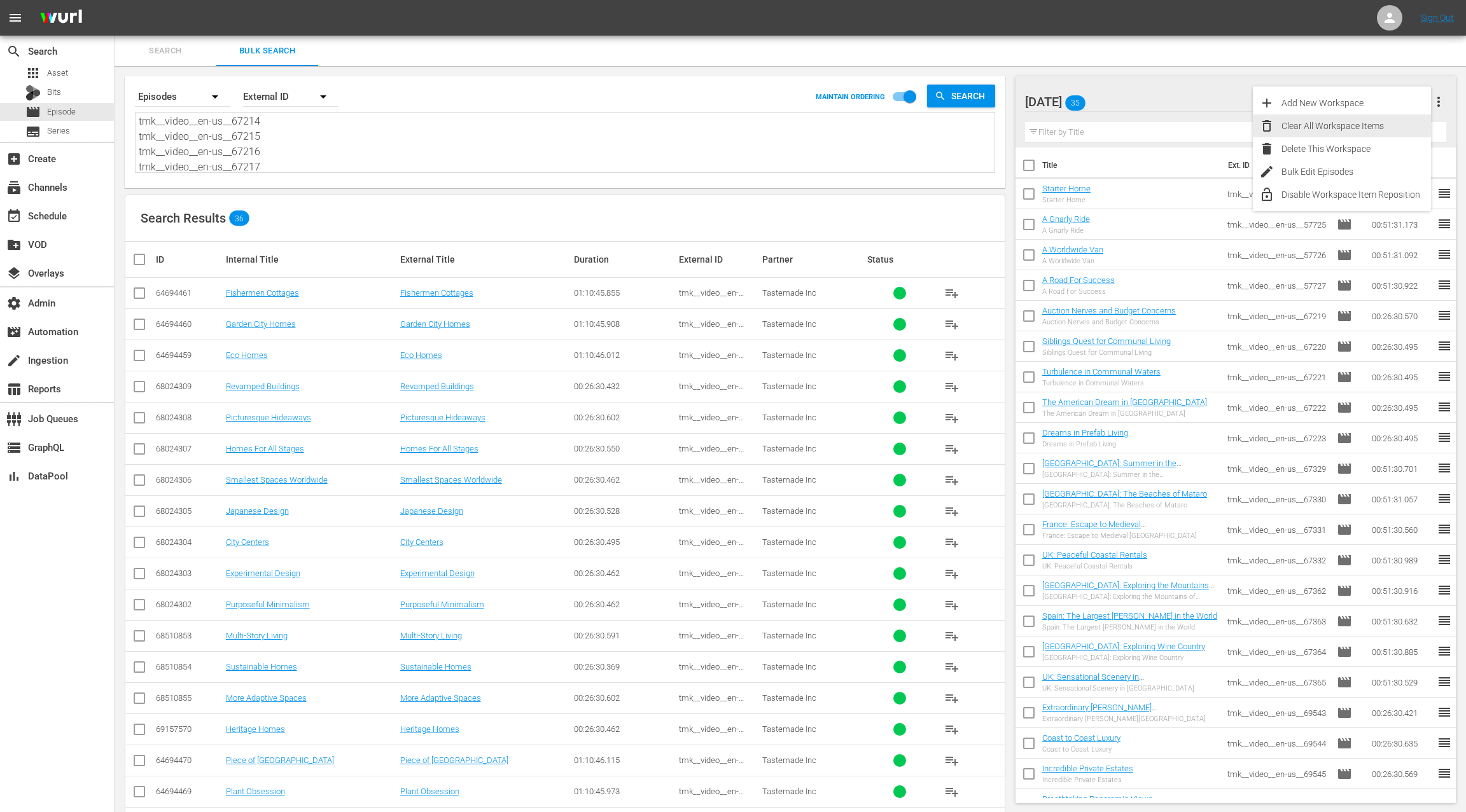
click at [1384, 125] on div "Clear All Workspace Items" at bounding box center [1356, 126] width 150 height 23
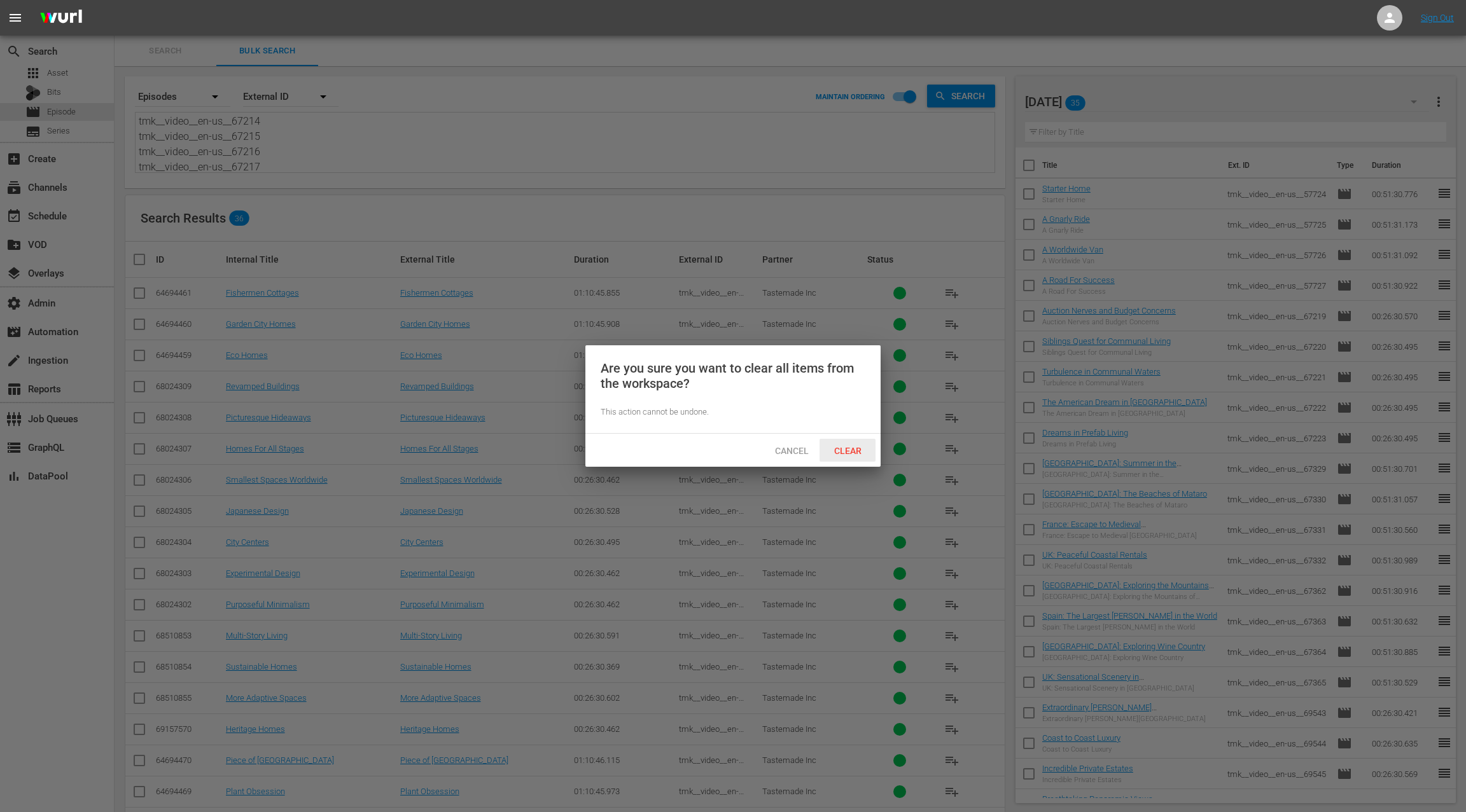
click at [847, 456] on div "Clear" at bounding box center [847, 451] width 56 height 24
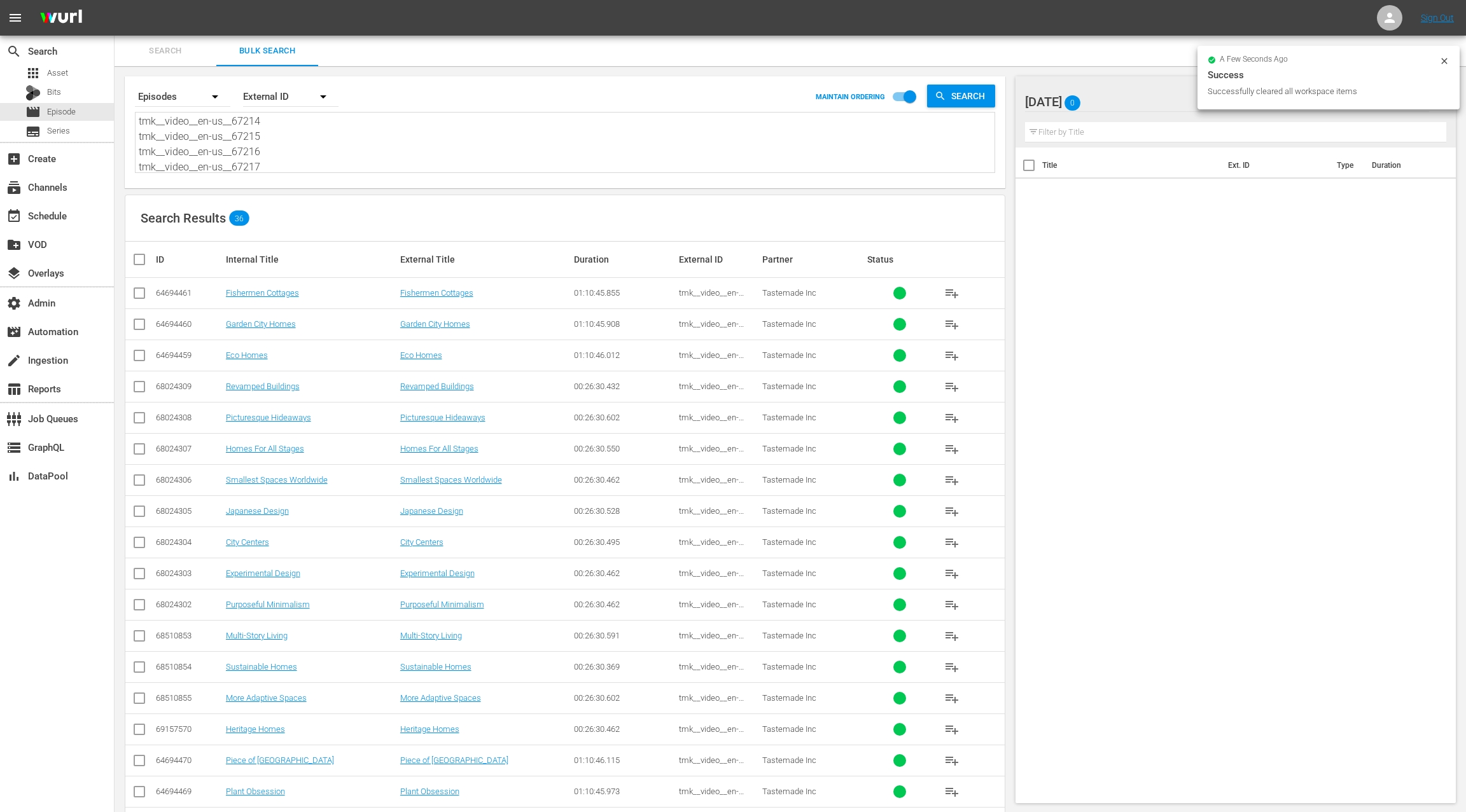
click at [140, 262] on input "checkbox" at bounding box center [144, 259] width 25 height 15
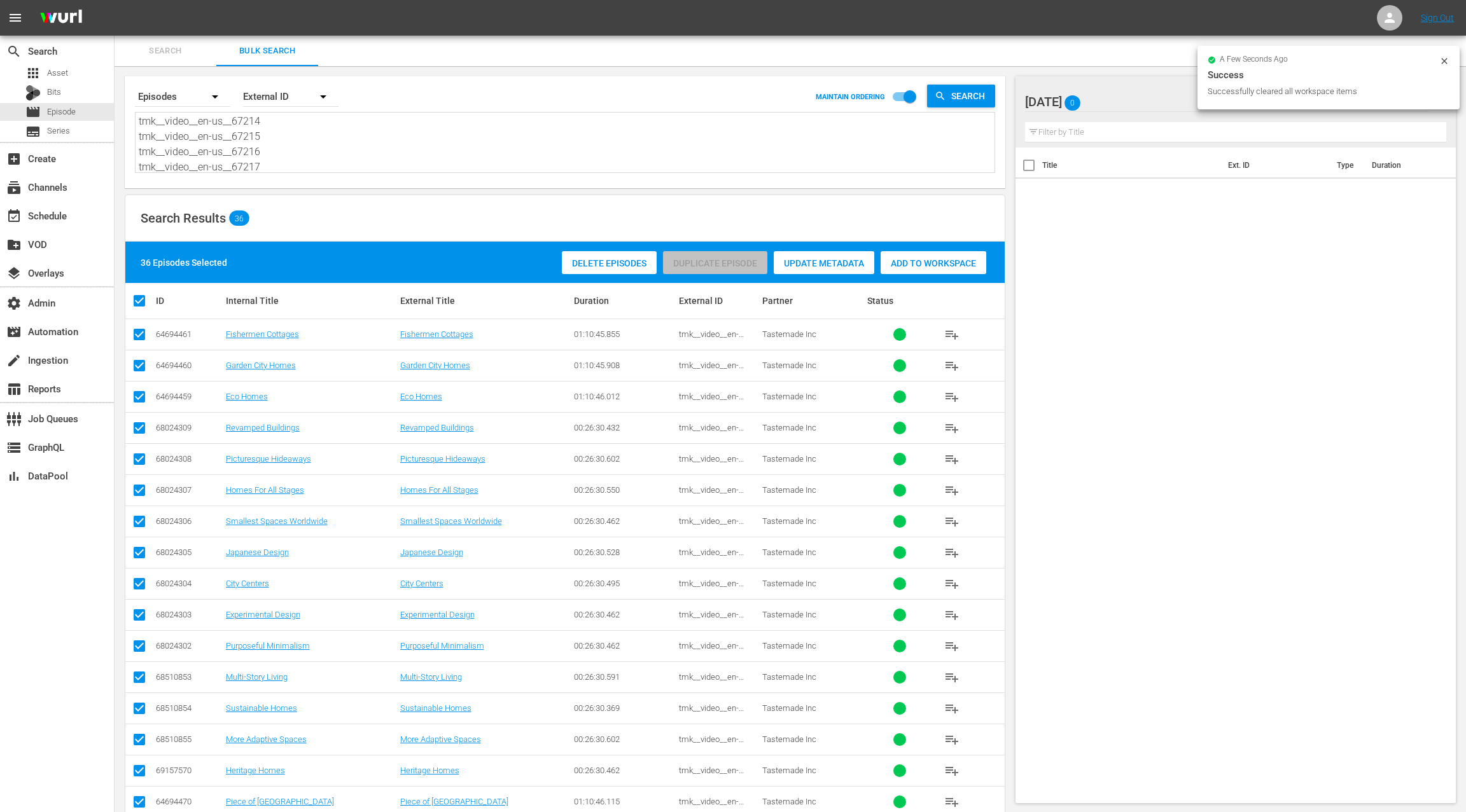
click at [922, 273] on div "Delete Episodes Duplicate Episode Update Metadata Add to Workspace" at bounding box center [774, 262] width 431 height 29
click at [923, 268] on div "Add to Workspace" at bounding box center [933, 263] width 105 height 25
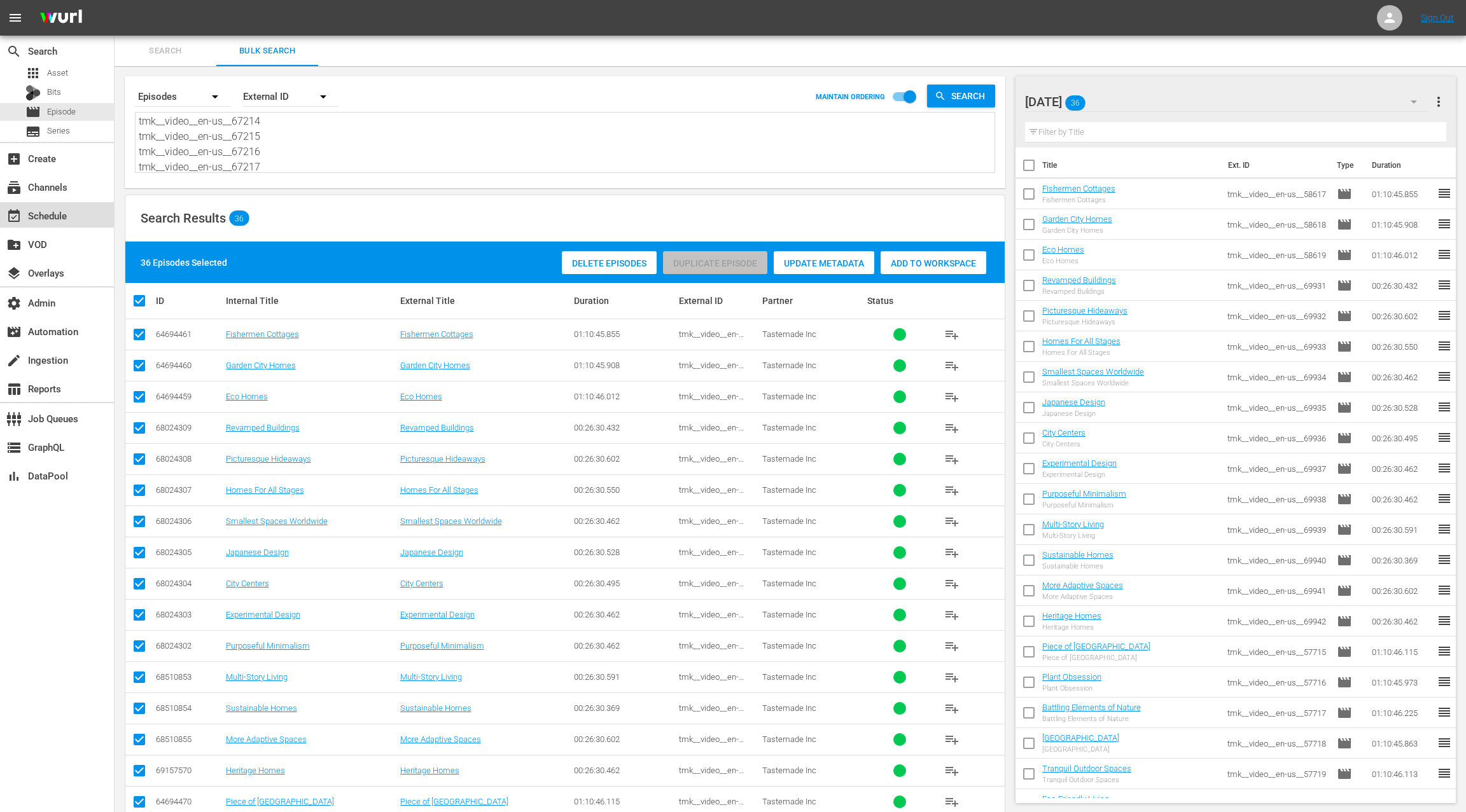
click at [48, 219] on div "event_available Schedule" at bounding box center [36, 214] width 71 height 11
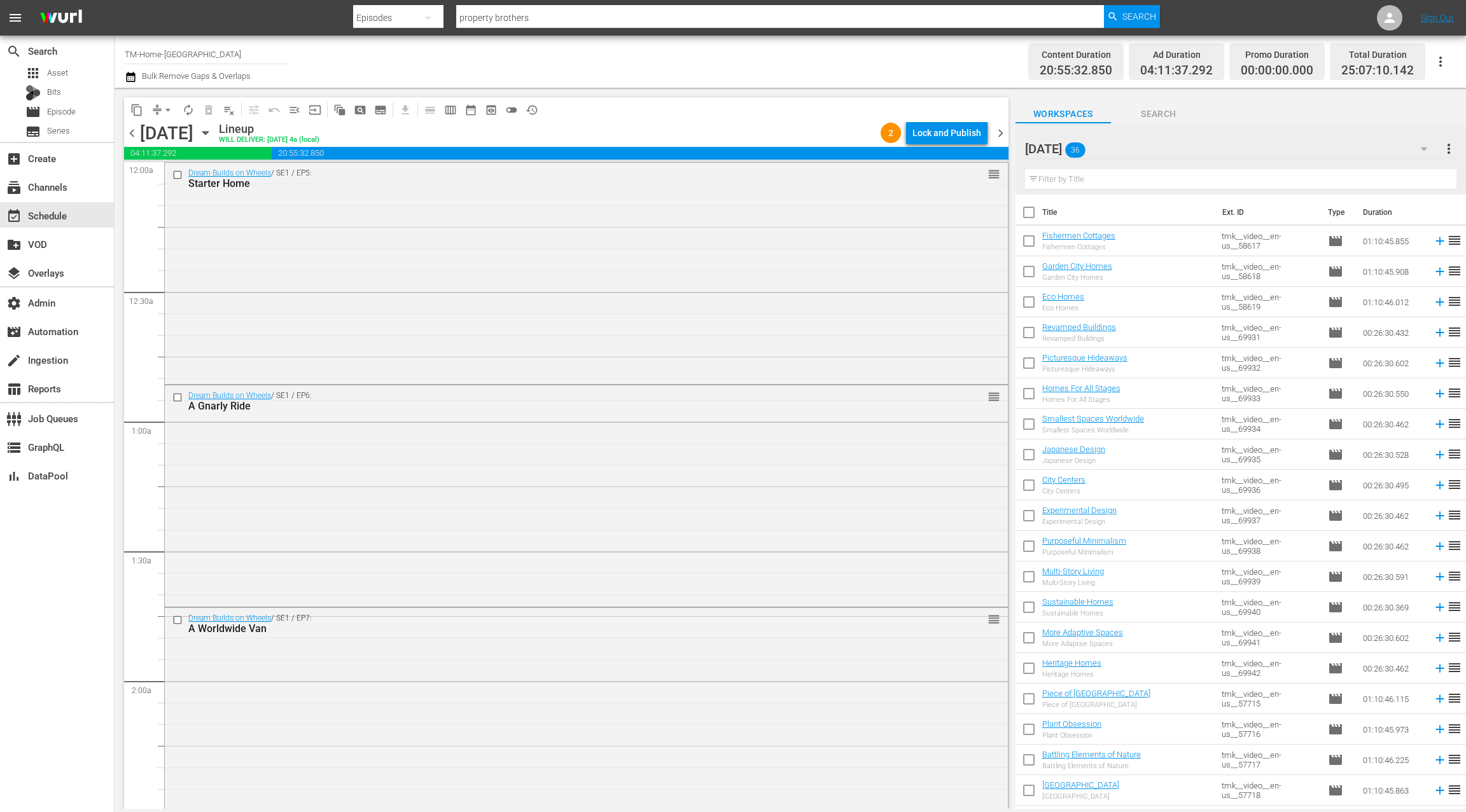
click at [999, 128] on span "chevron_right" at bounding box center [1001, 133] width 16 height 16
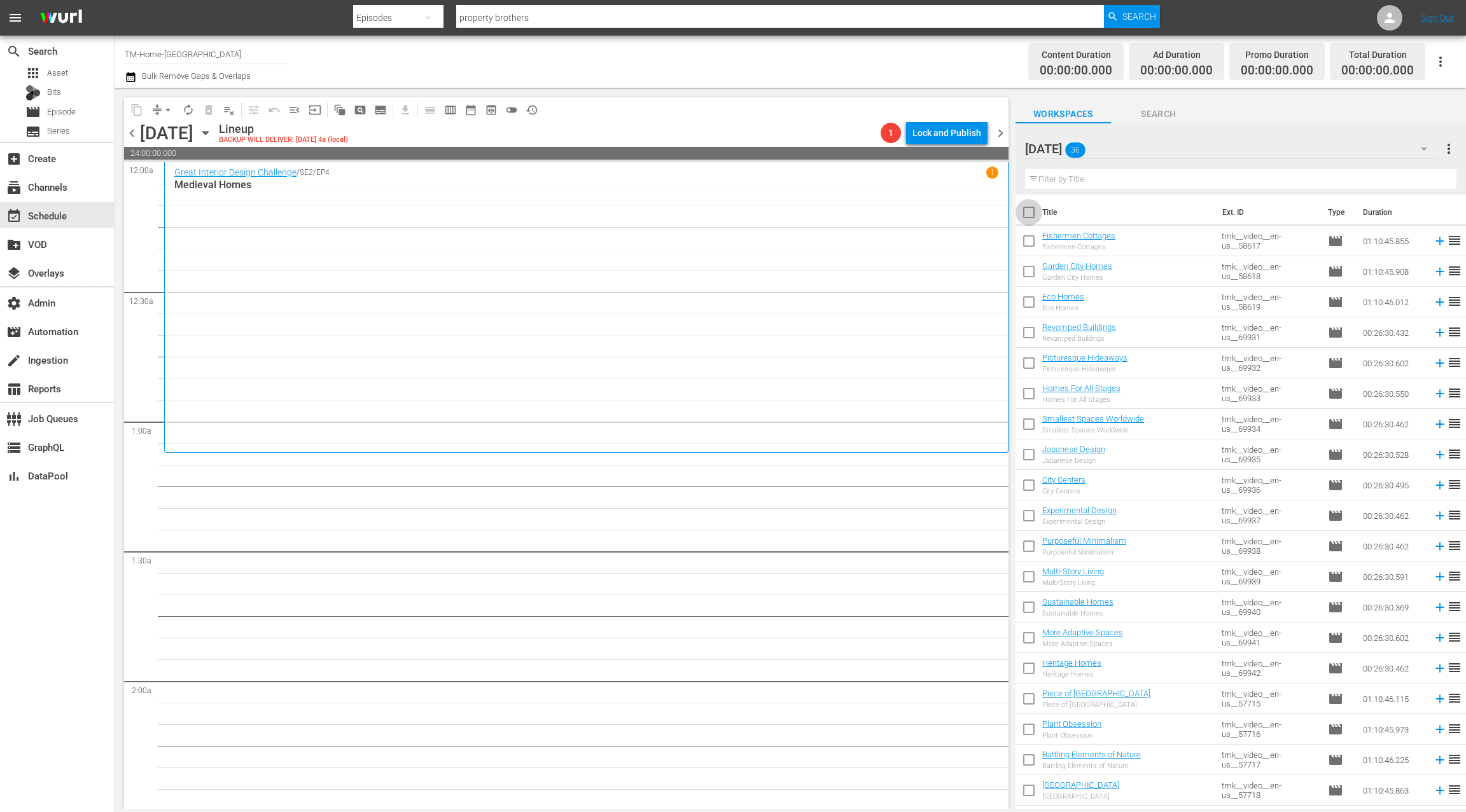
click at [1032, 215] on input "checkbox" at bounding box center [1029, 215] width 27 height 27
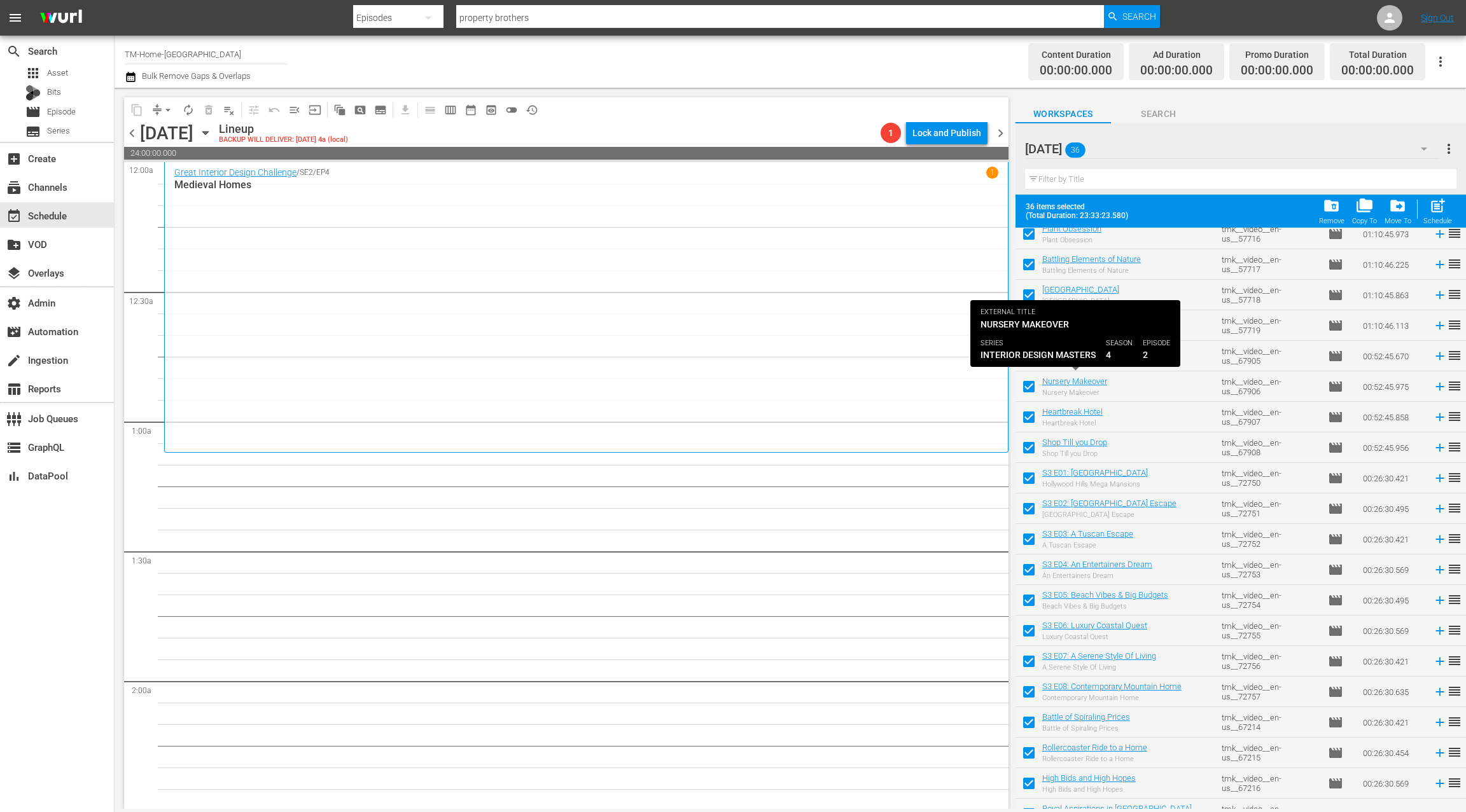
scroll to position [547, 0]
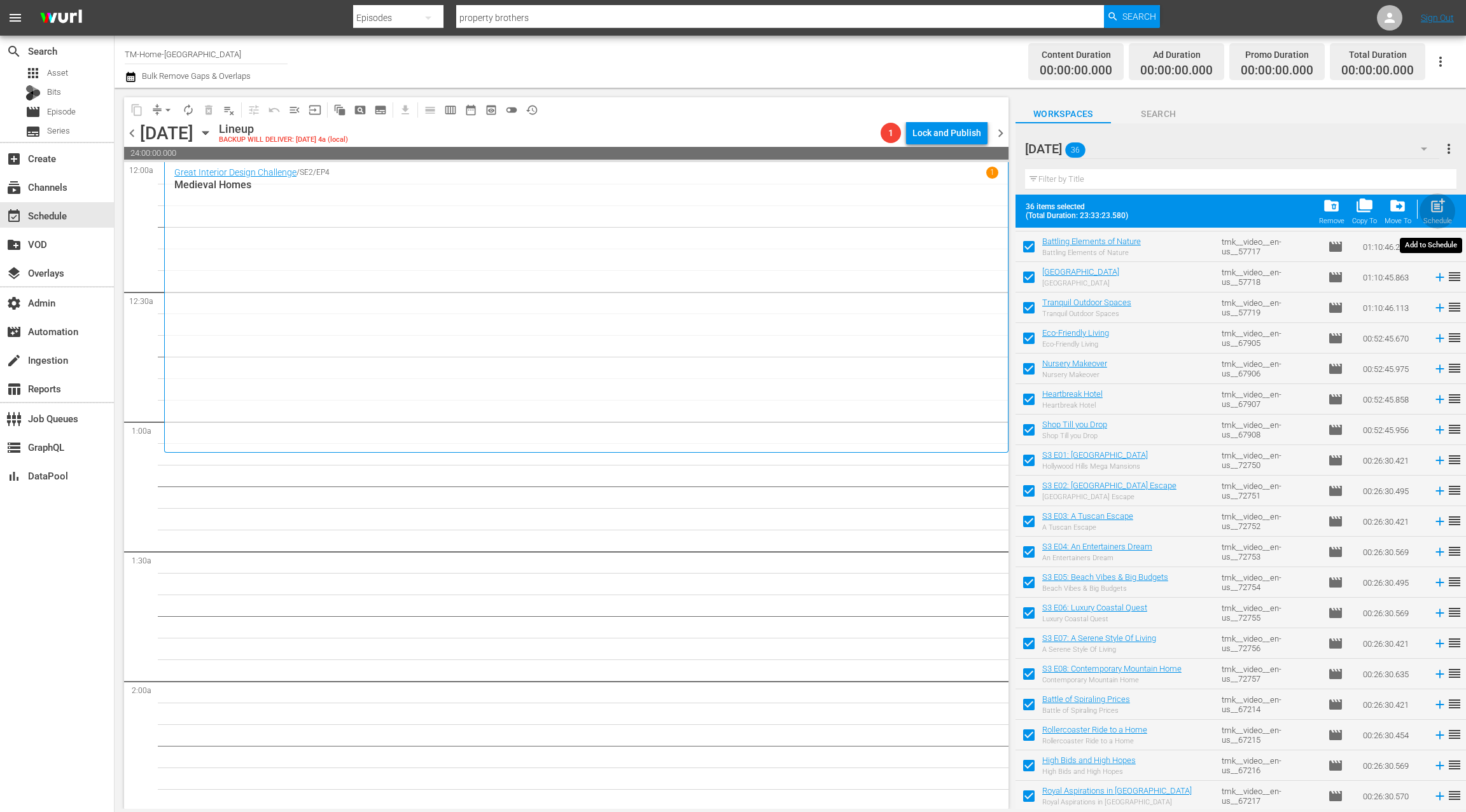
click at [1441, 210] on span "post_add" at bounding box center [1437, 206] width 17 height 17
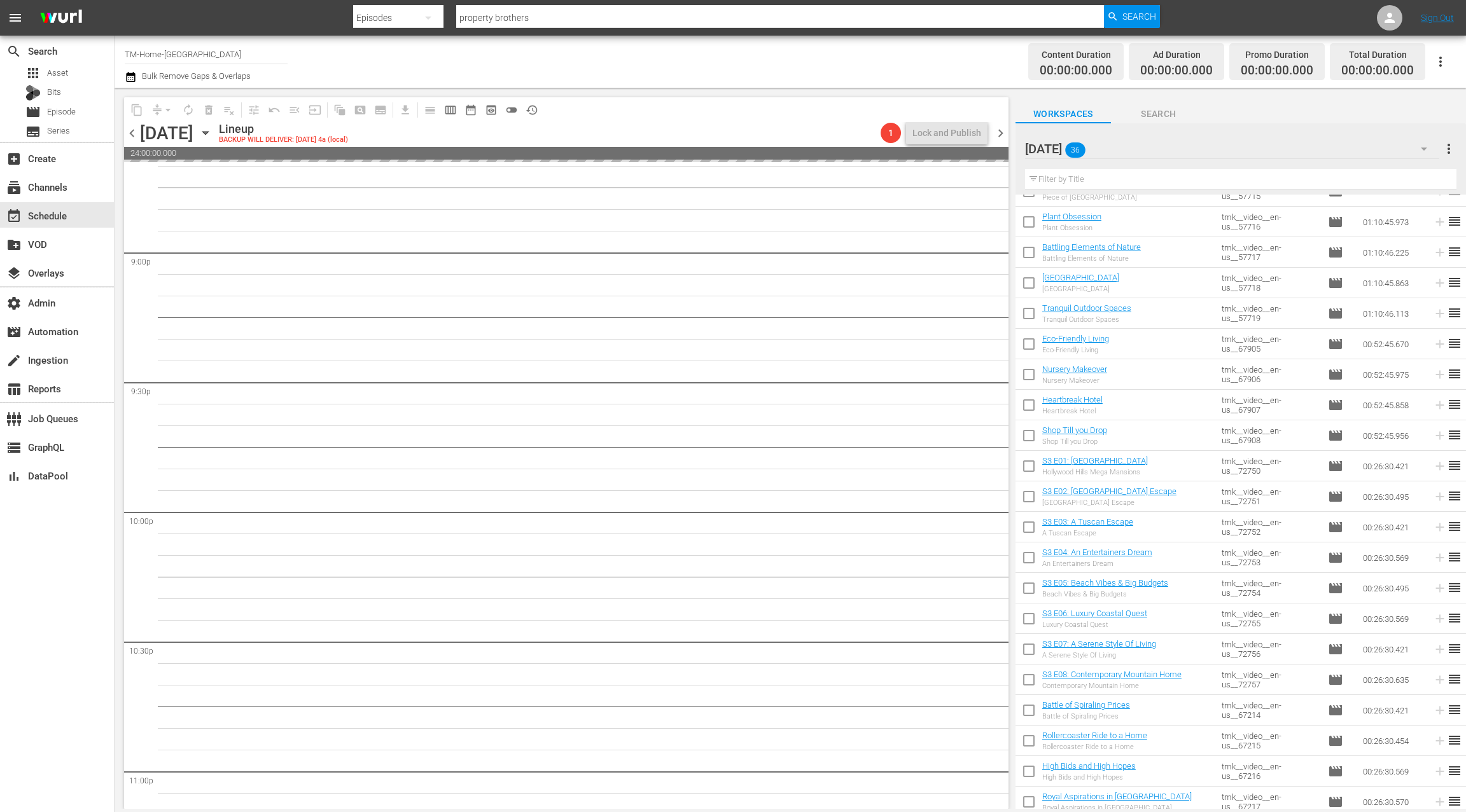
scroll to position [5581, 0]
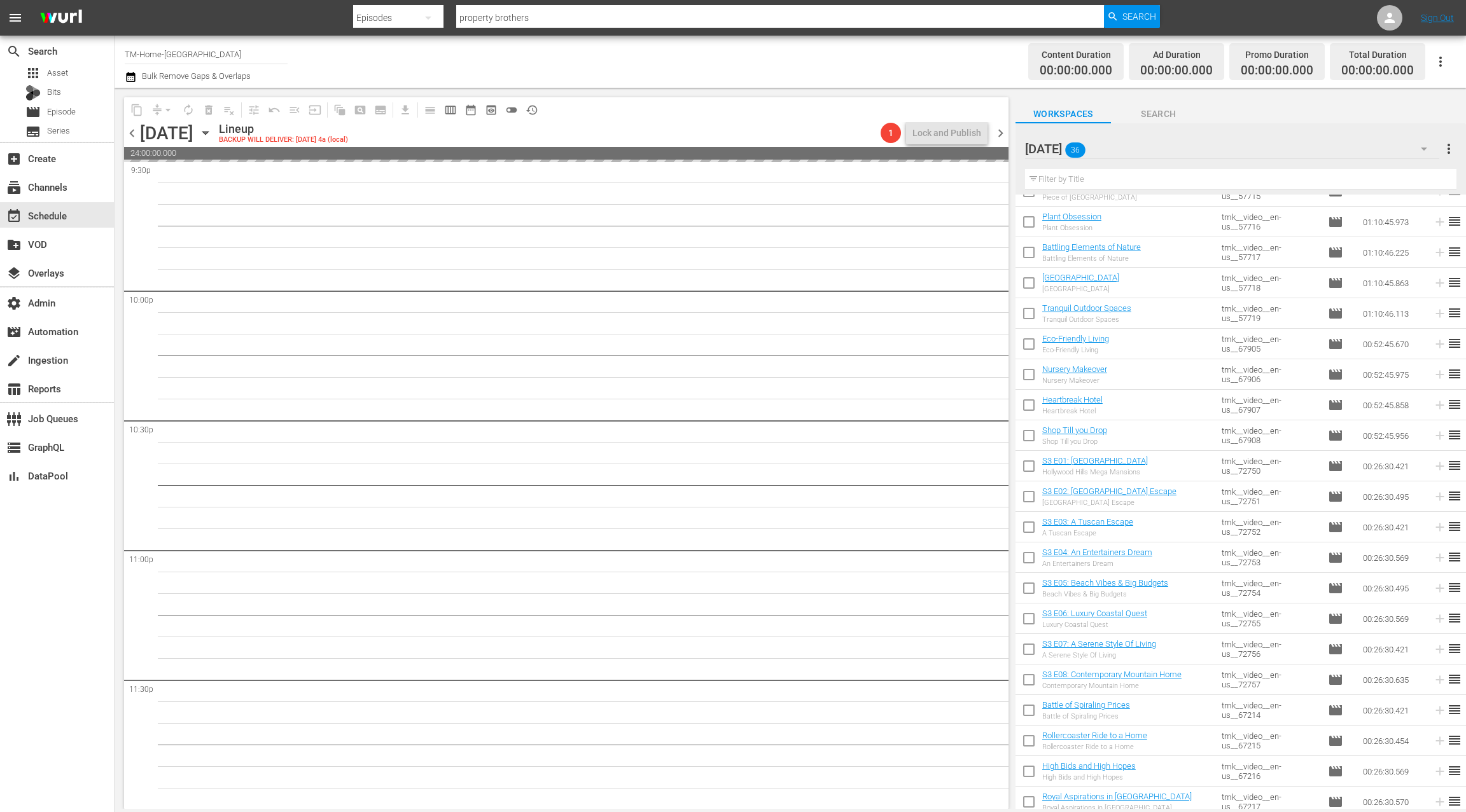
click at [1002, 135] on span "chevron_right" at bounding box center [1001, 133] width 16 height 16
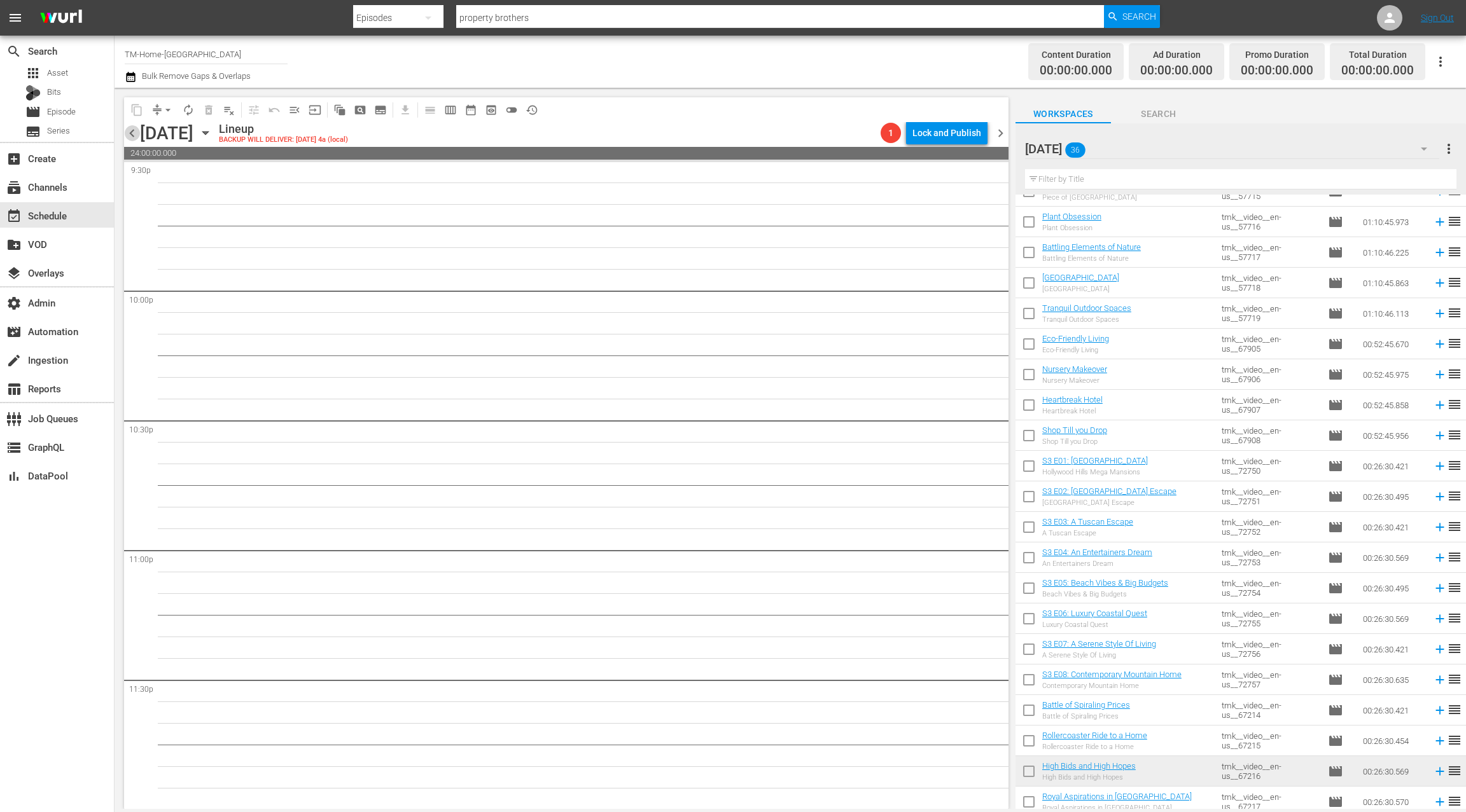
click at [136, 133] on span "chevron_left" at bounding box center [132, 133] width 16 height 16
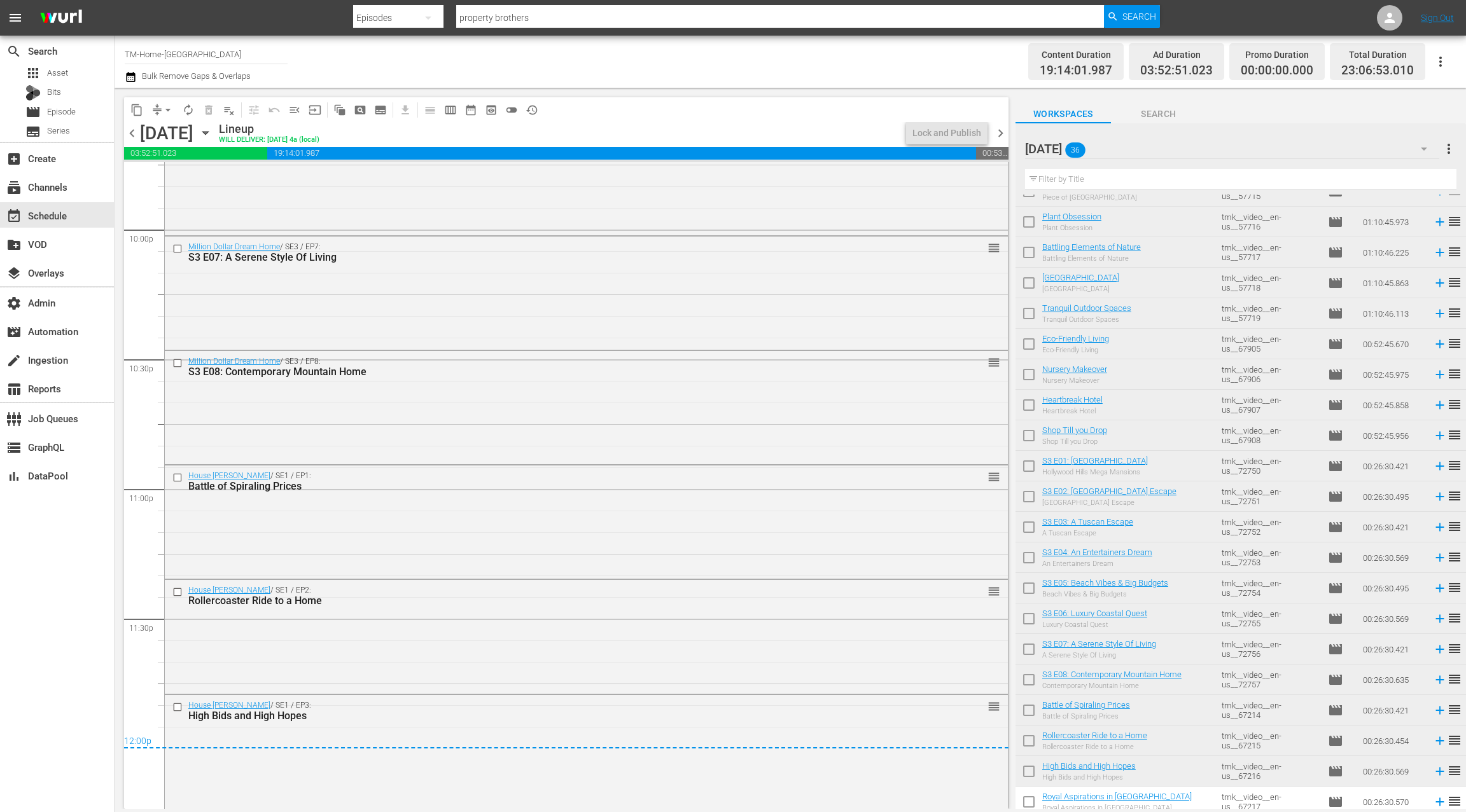
scroll to position [513, 0]
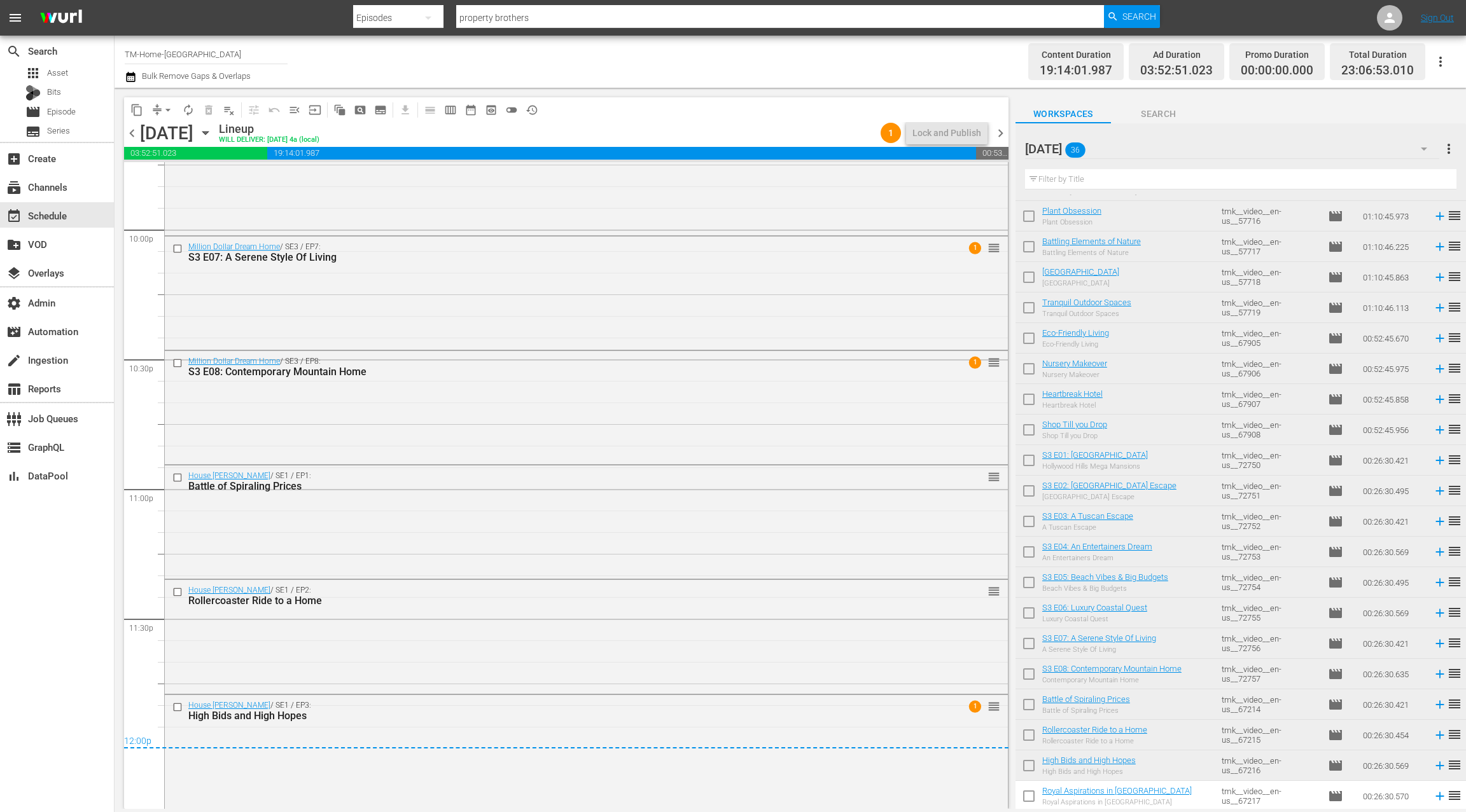
click at [999, 135] on span "chevron_right" at bounding box center [1001, 133] width 16 height 16
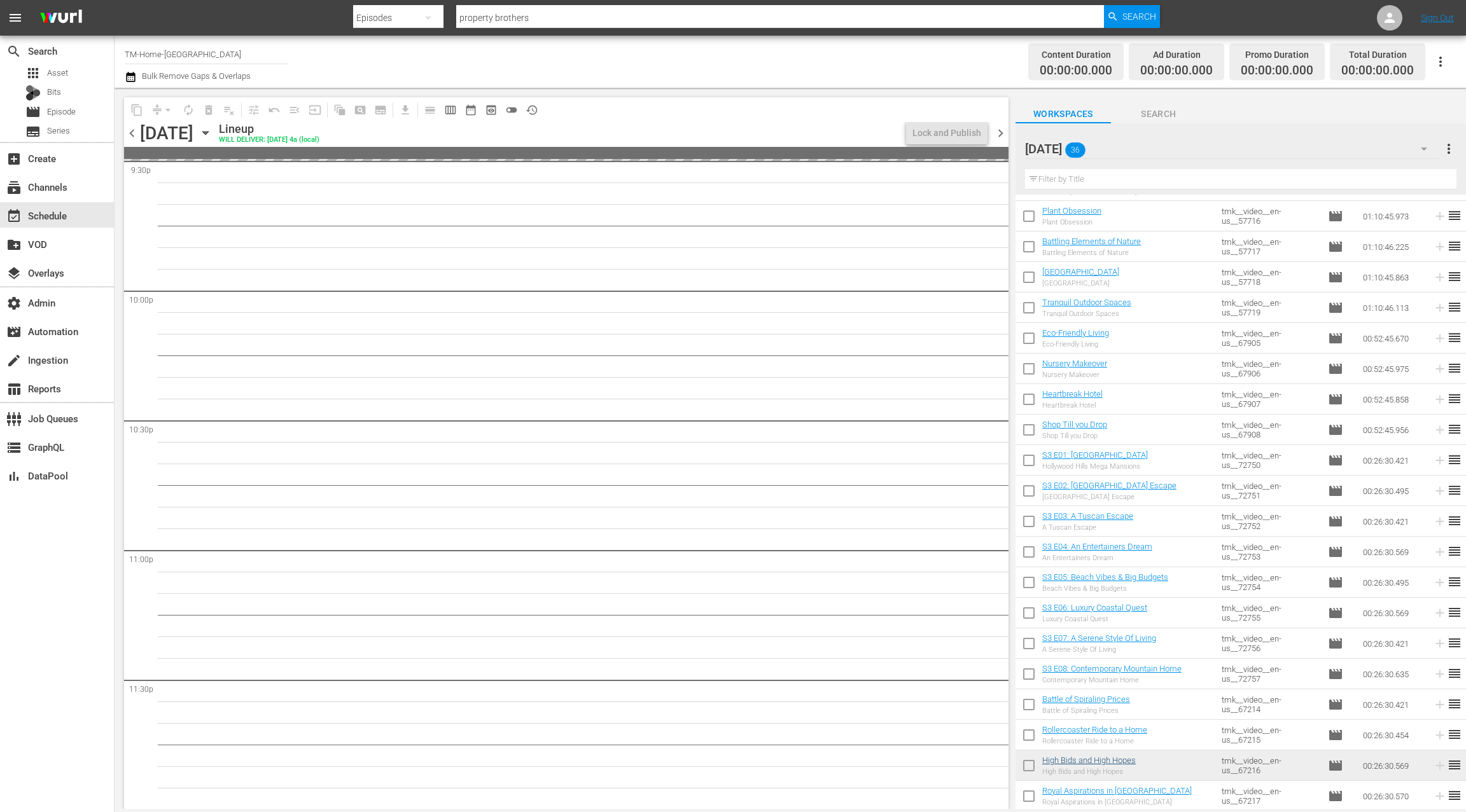
scroll to position [5581, 0]
click at [1027, 799] on input "checkbox" at bounding box center [1029, 799] width 27 height 27
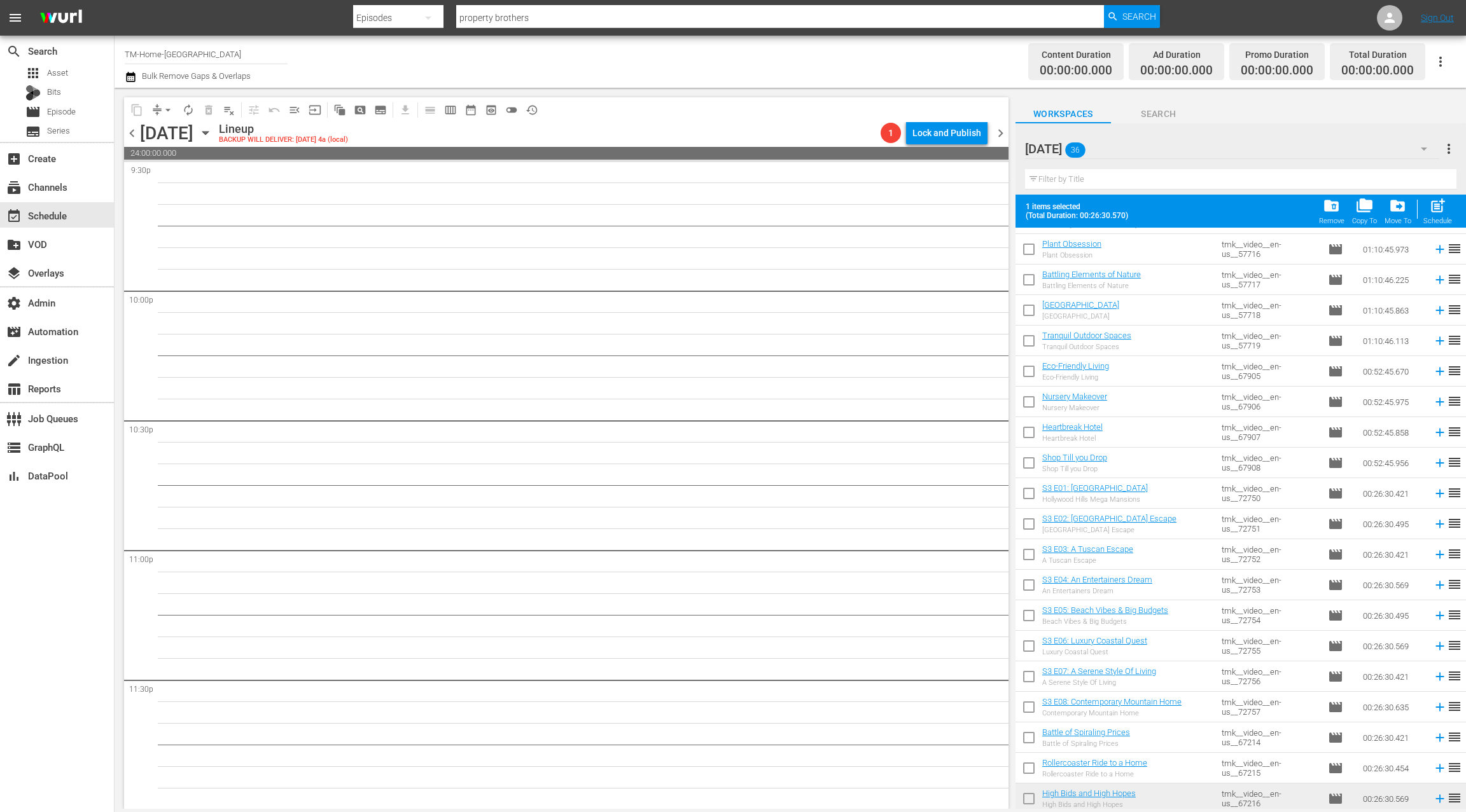
scroll to position [547, 0]
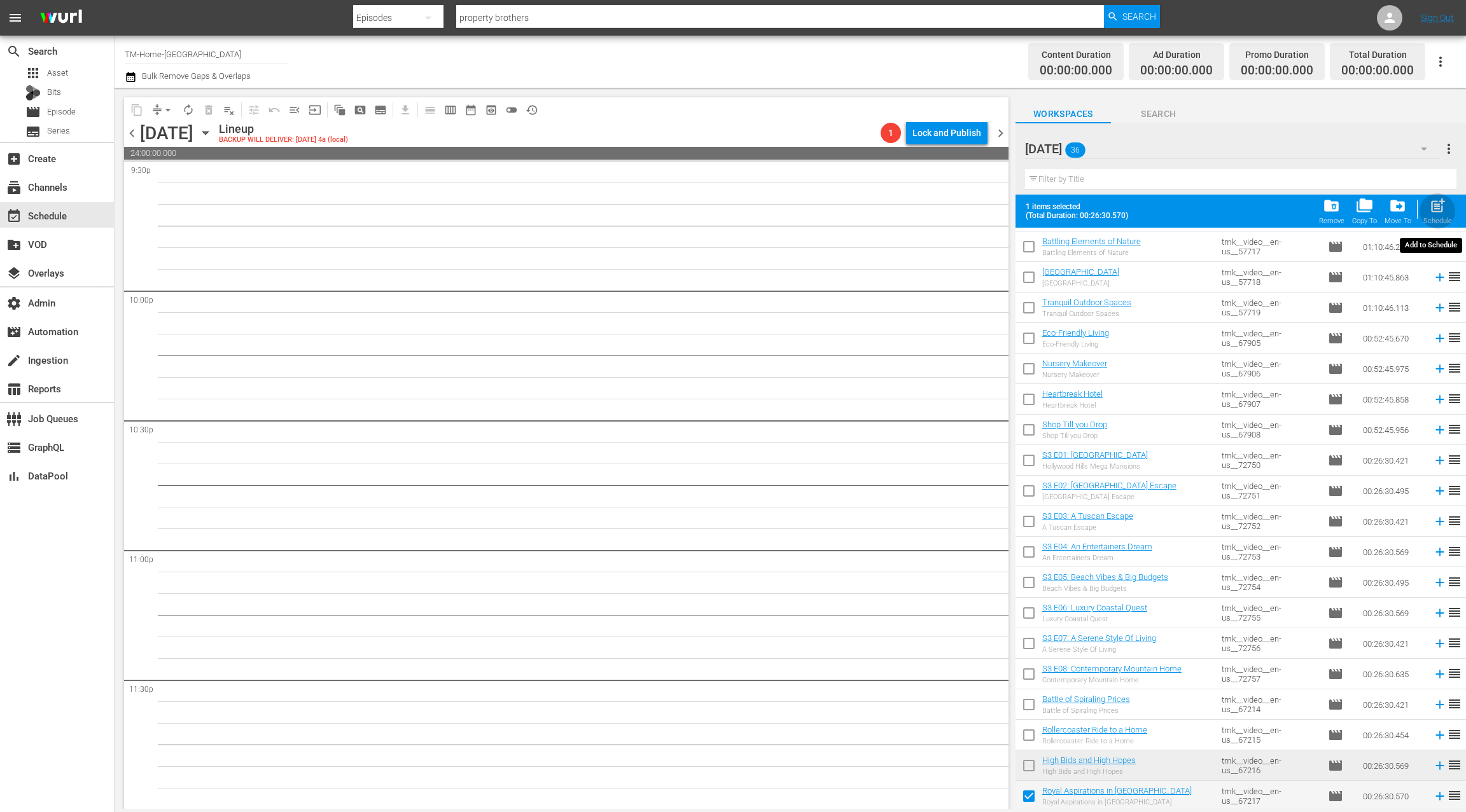
click at [1445, 217] on div "Schedule" at bounding box center [1437, 221] width 29 height 8
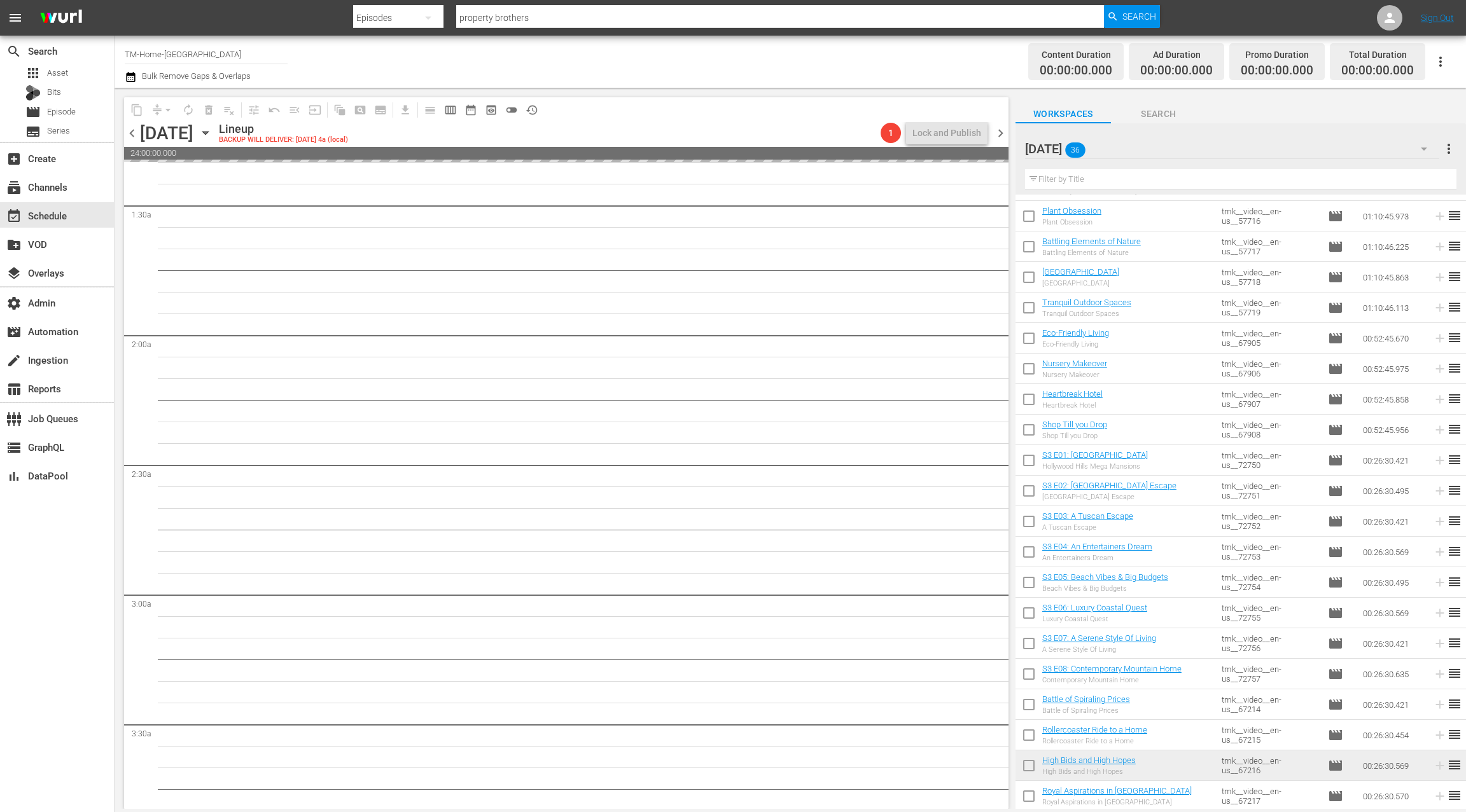
scroll to position [0, 0]
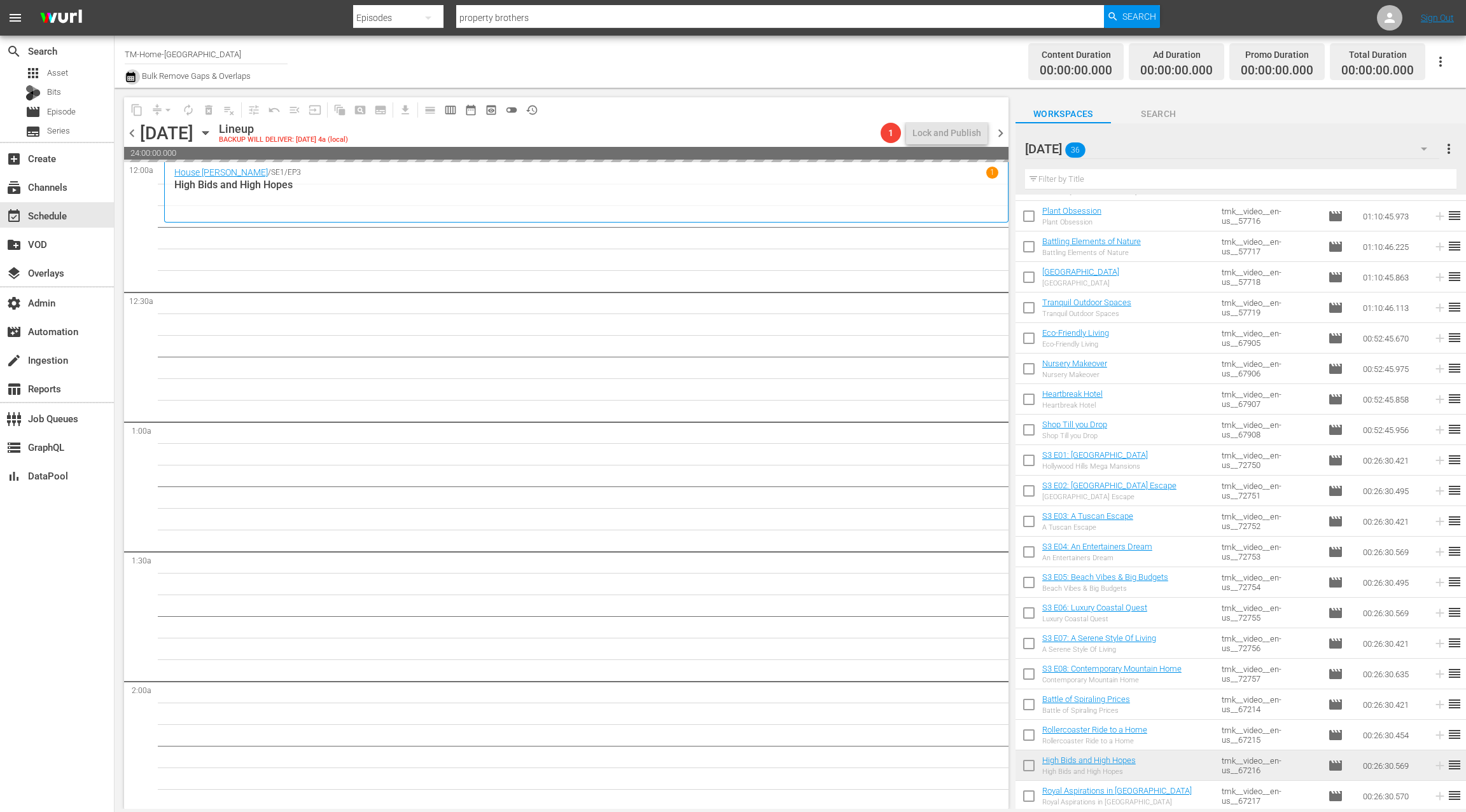
click at [128, 78] on icon "button" at bounding box center [130, 77] width 9 height 10
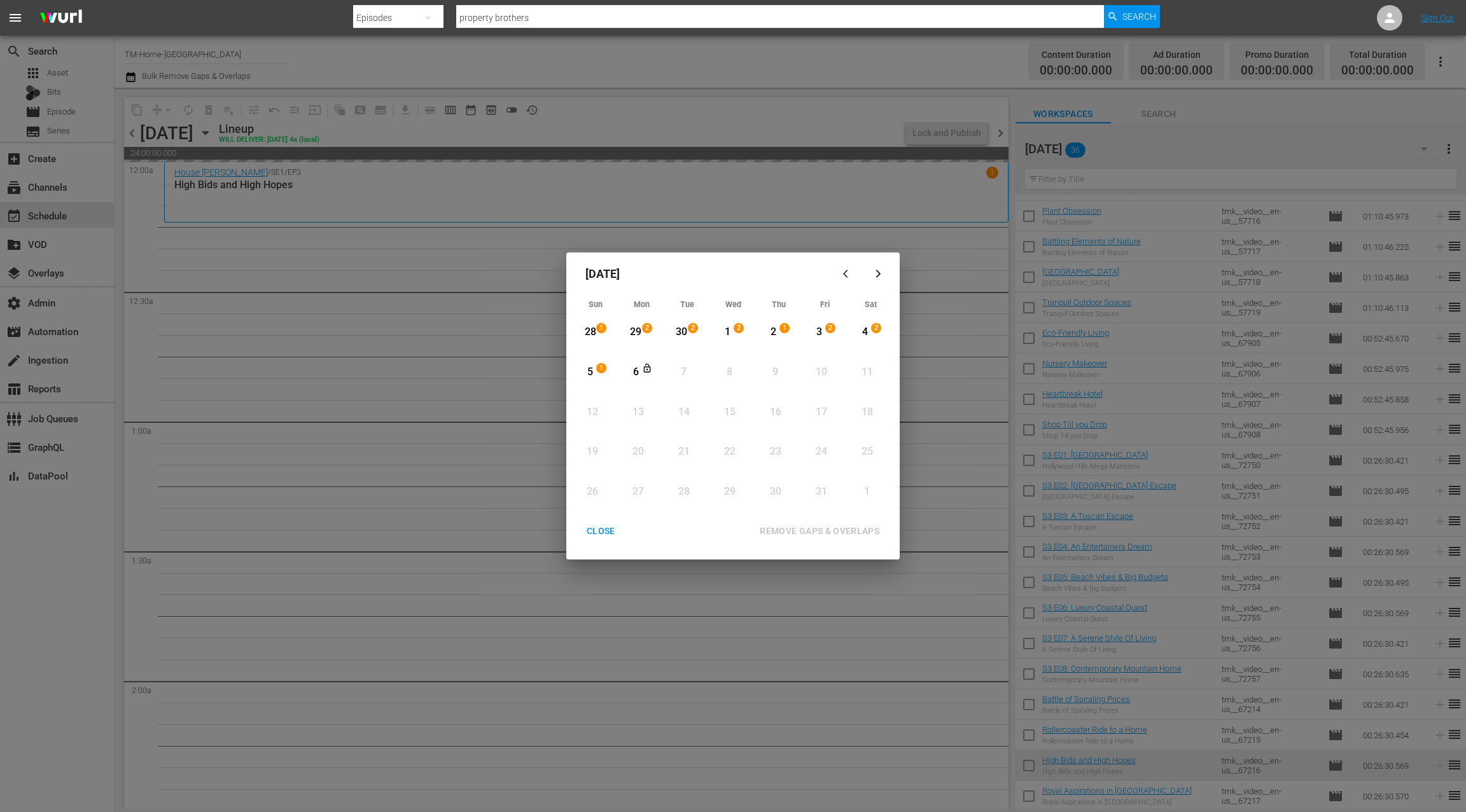
click at [846, 275] on icon "button" at bounding box center [848, 274] width 10 height 10
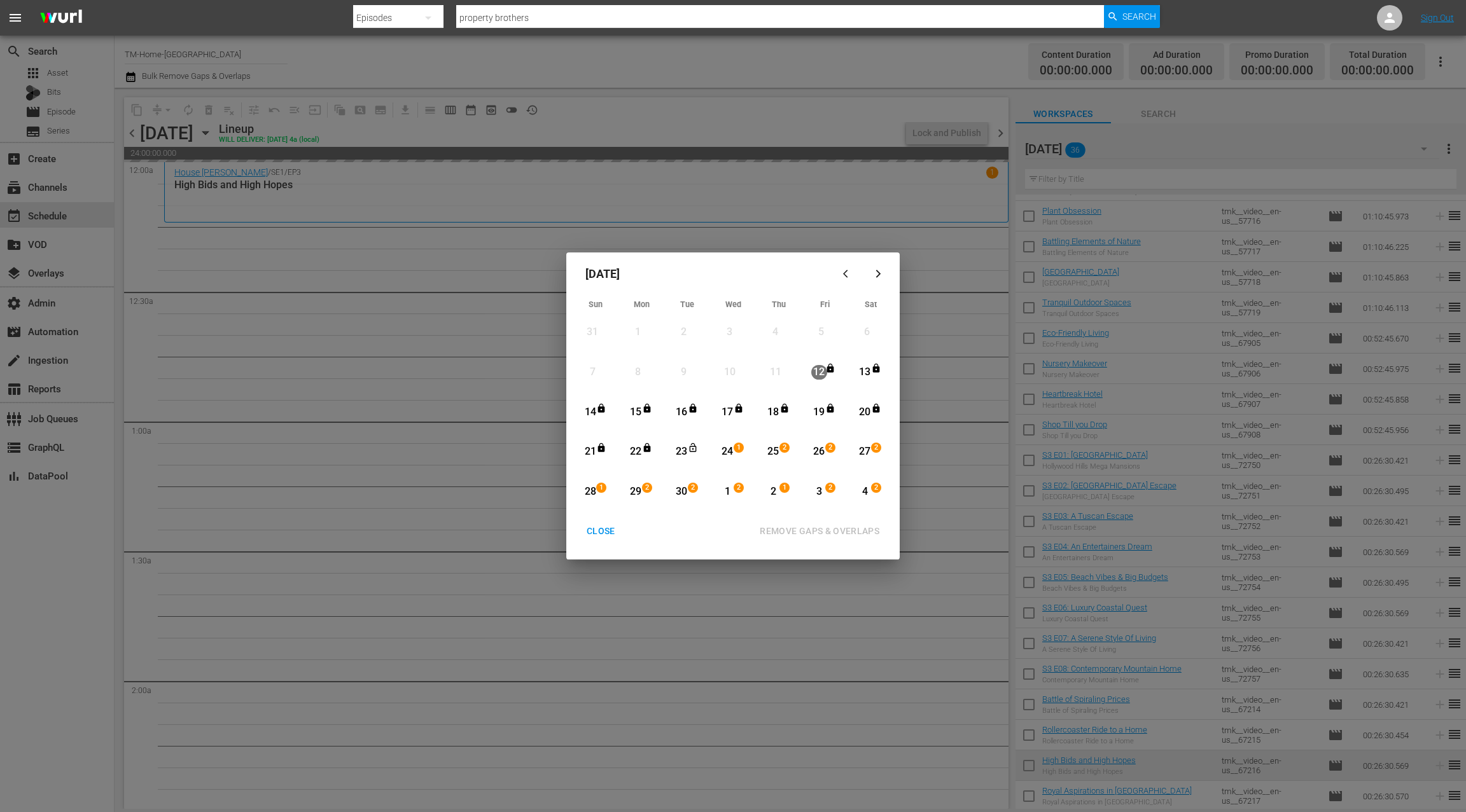
click at [731, 449] on div "24" at bounding box center [727, 452] width 16 height 14
click at [879, 279] on icon "button" at bounding box center [878, 274] width 10 height 10
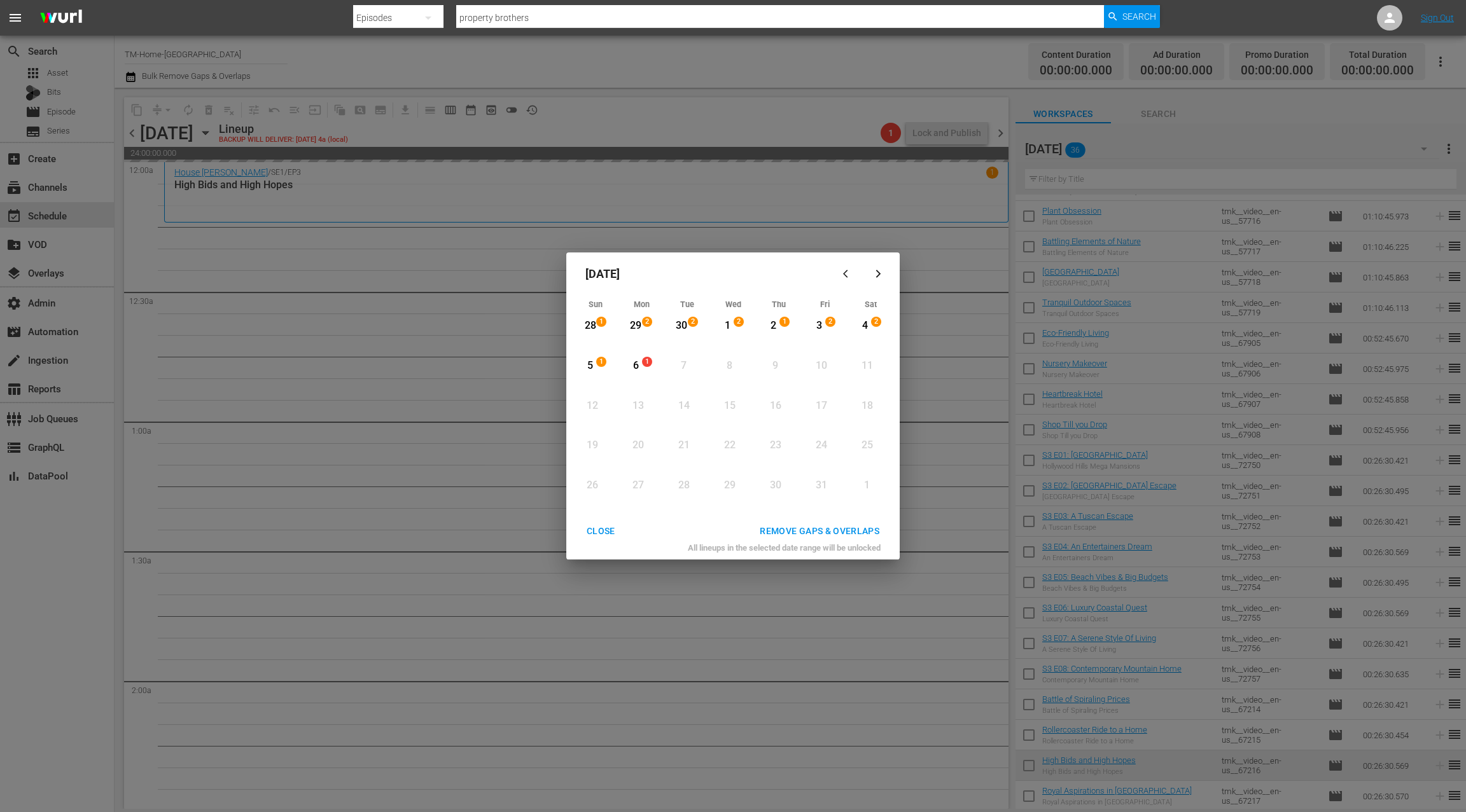
click at [635, 363] on div "6" at bounding box center [636, 366] width 16 height 14
click at [830, 536] on div "REMOVE GAPS & OVERLAPS" at bounding box center [819, 532] width 140 height 16
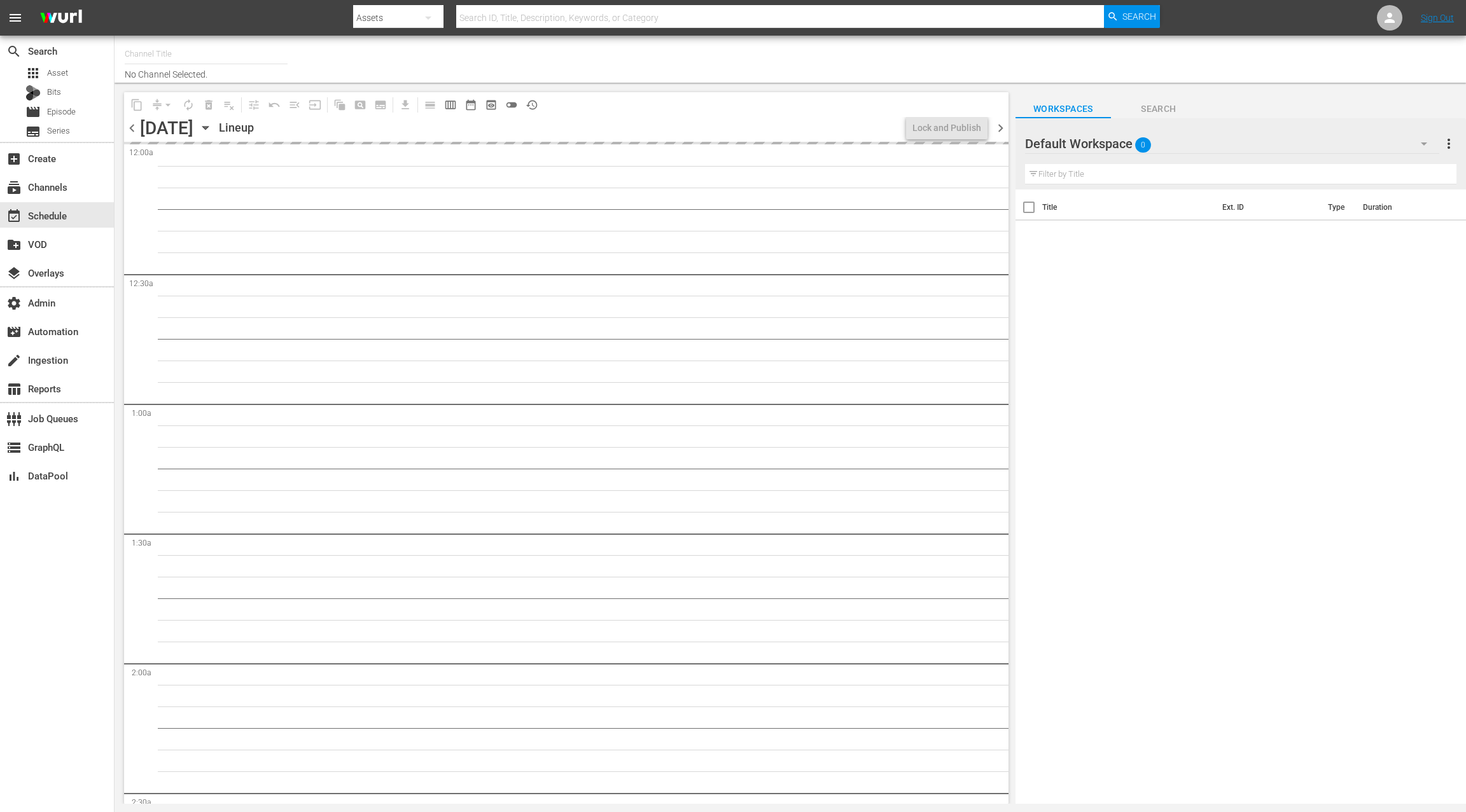
type input "TM-Home-[GEOGRAPHIC_DATA] (1875)"
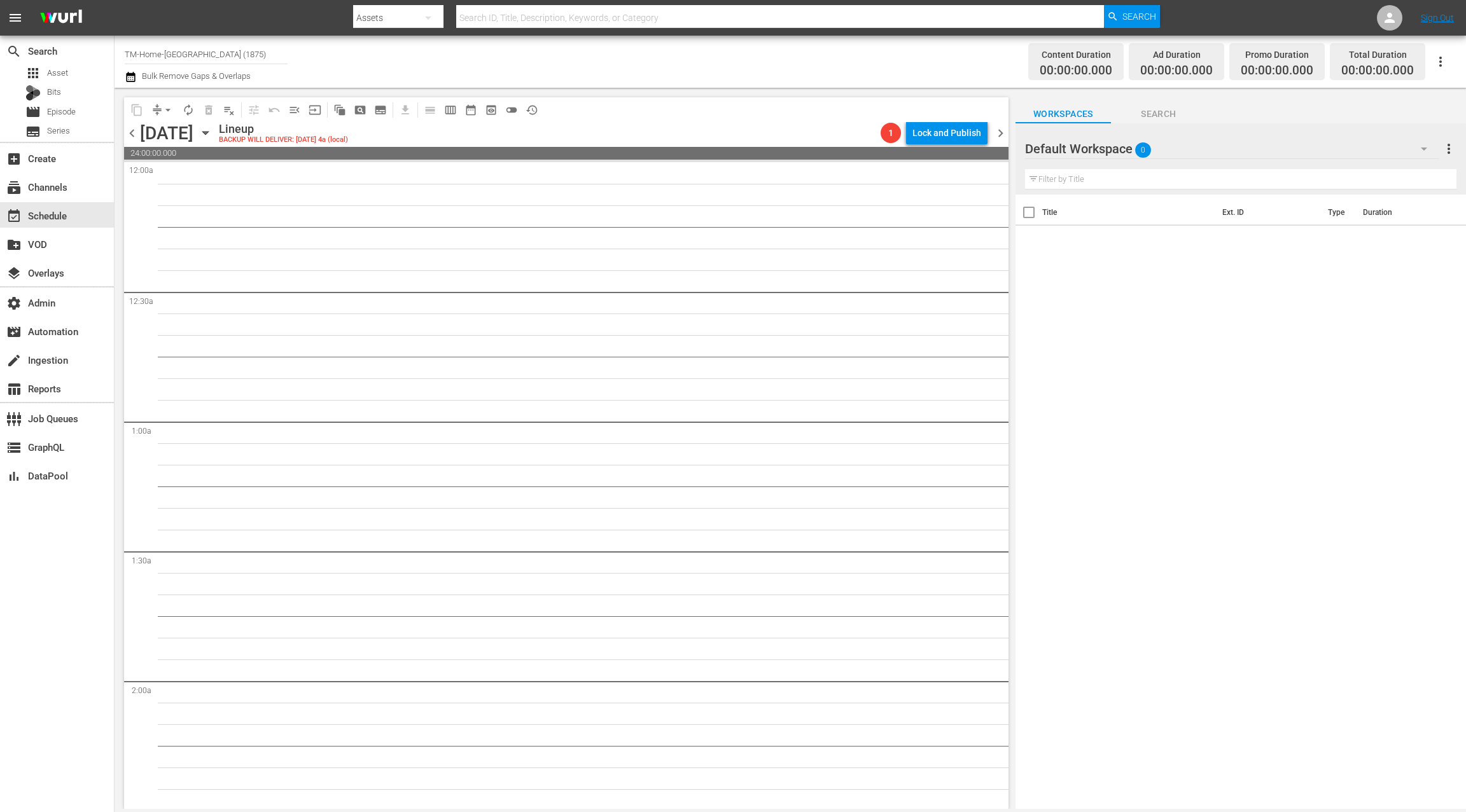
click at [212, 134] on icon "button" at bounding box center [206, 133] width 14 height 14
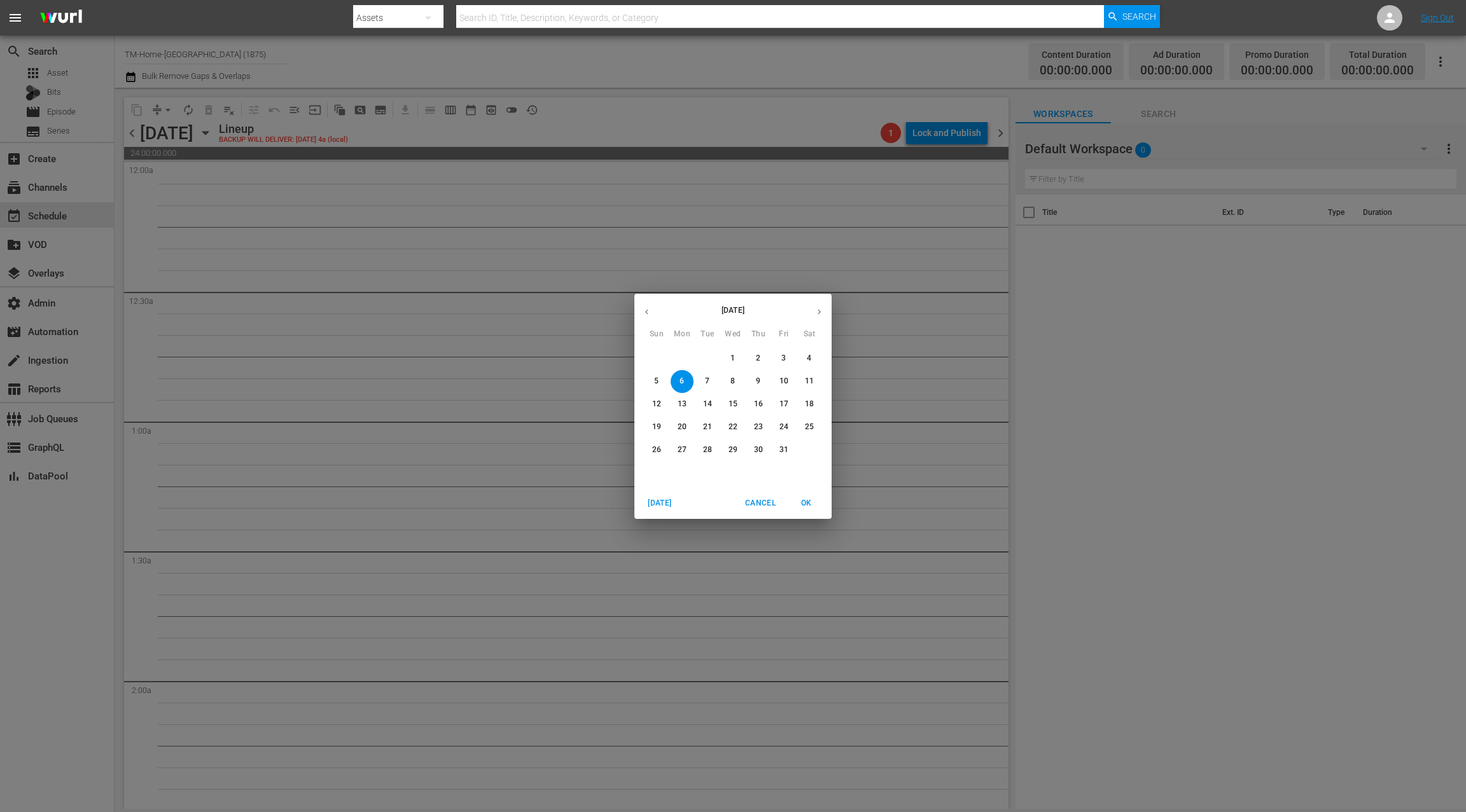
click at [650, 314] on icon "button" at bounding box center [647, 312] width 10 height 10
click at [659, 428] on p "21" at bounding box center [656, 427] width 9 height 11
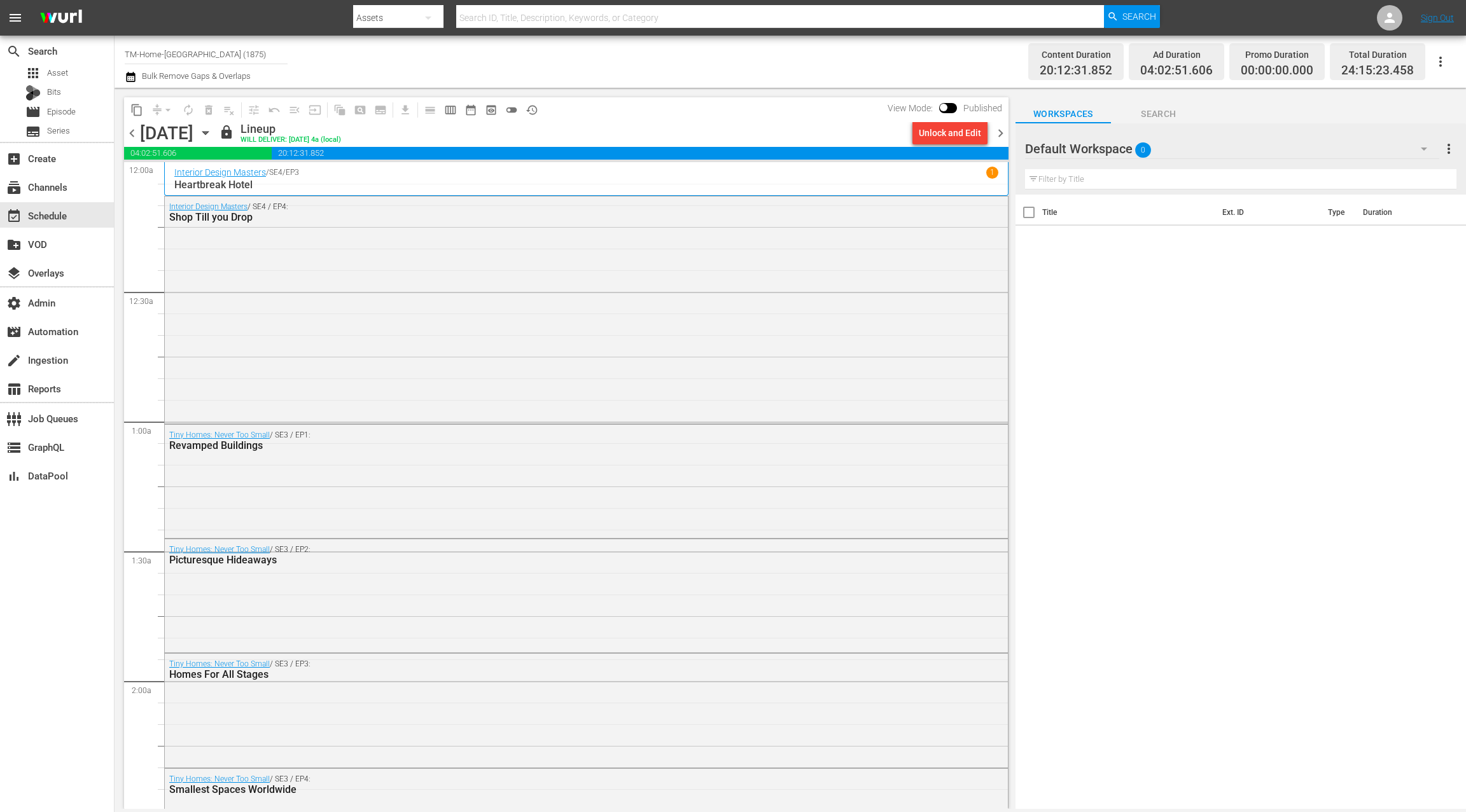
click at [1003, 132] on span "chevron_right" at bounding box center [1001, 133] width 16 height 16
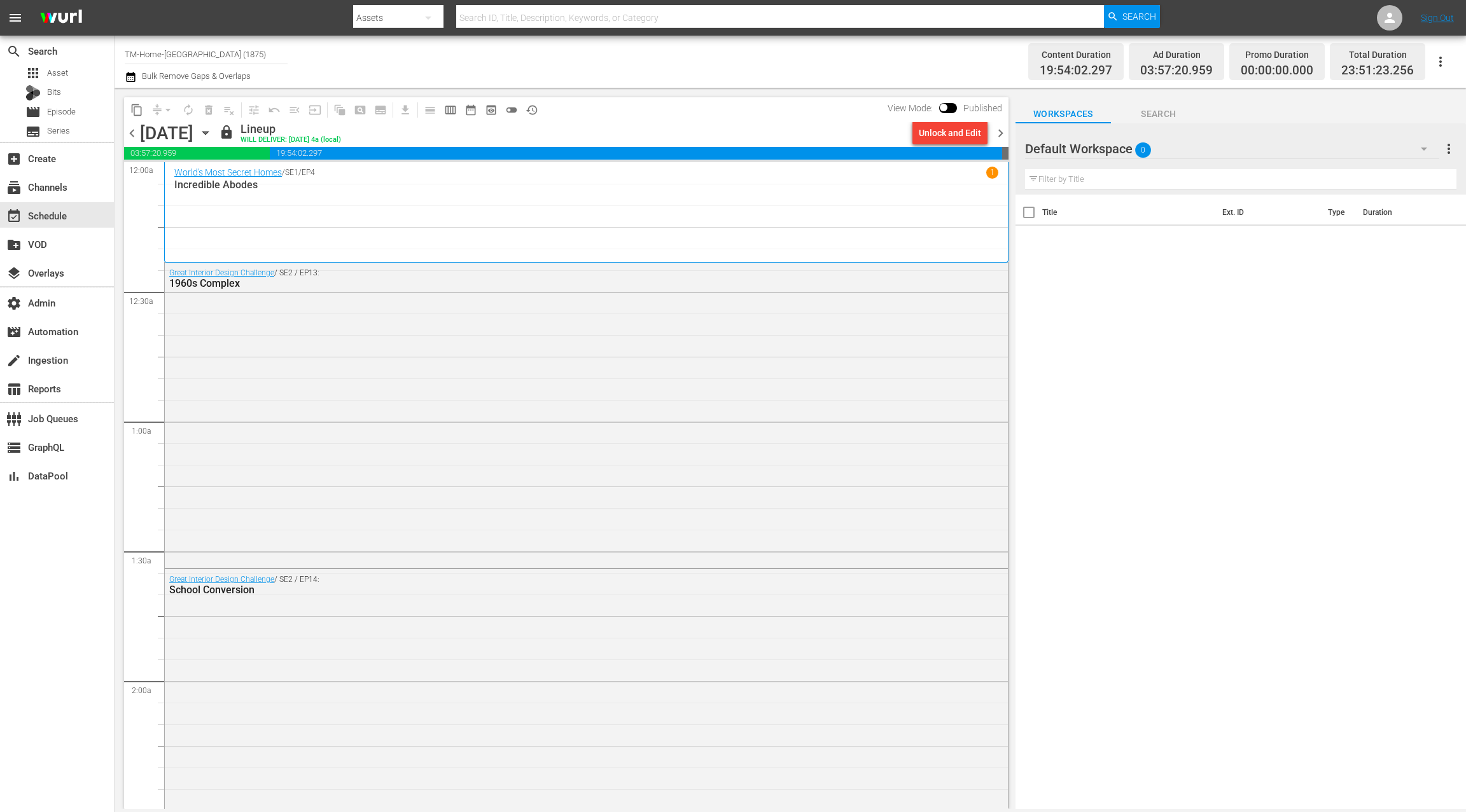
drag, startPoint x: 1002, startPoint y: 133, endPoint x: 996, endPoint y: 142, distance: 10.8
click at [1002, 133] on span "chevron_right" at bounding box center [1001, 133] width 16 height 16
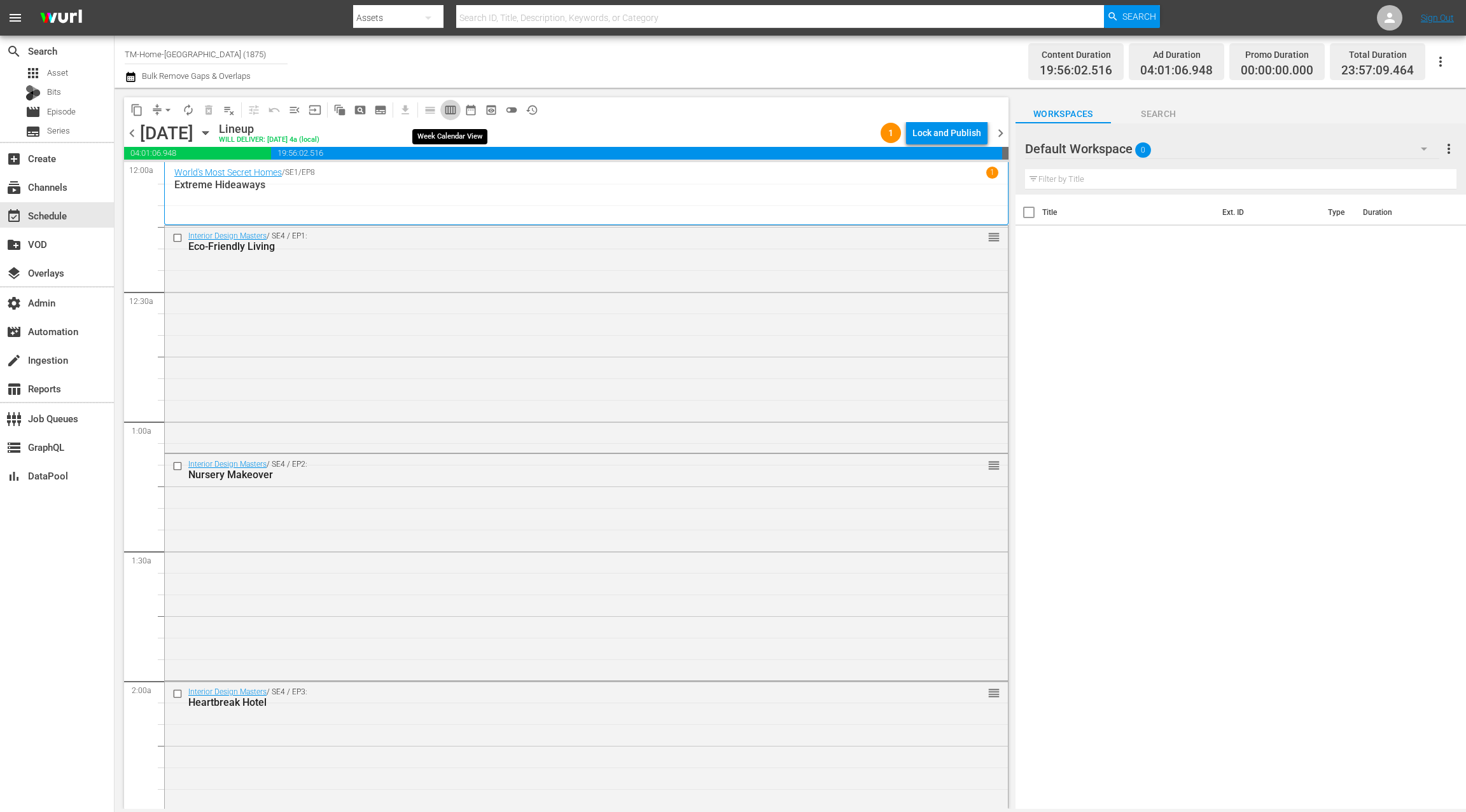
click at [453, 111] on span "calendar_view_week_outlined" at bounding box center [450, 110] width 13 height 13
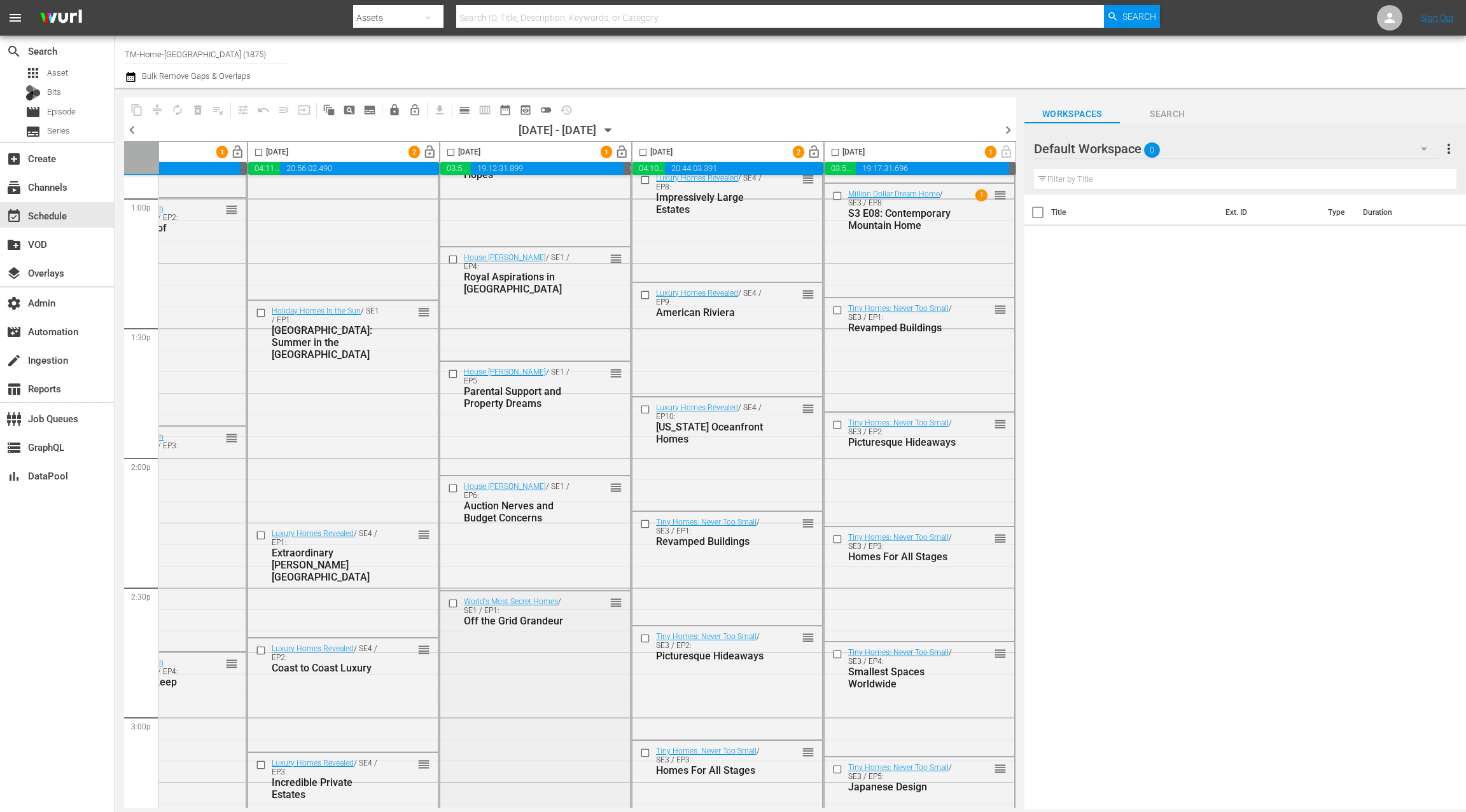
scroll to position [2087, 493]
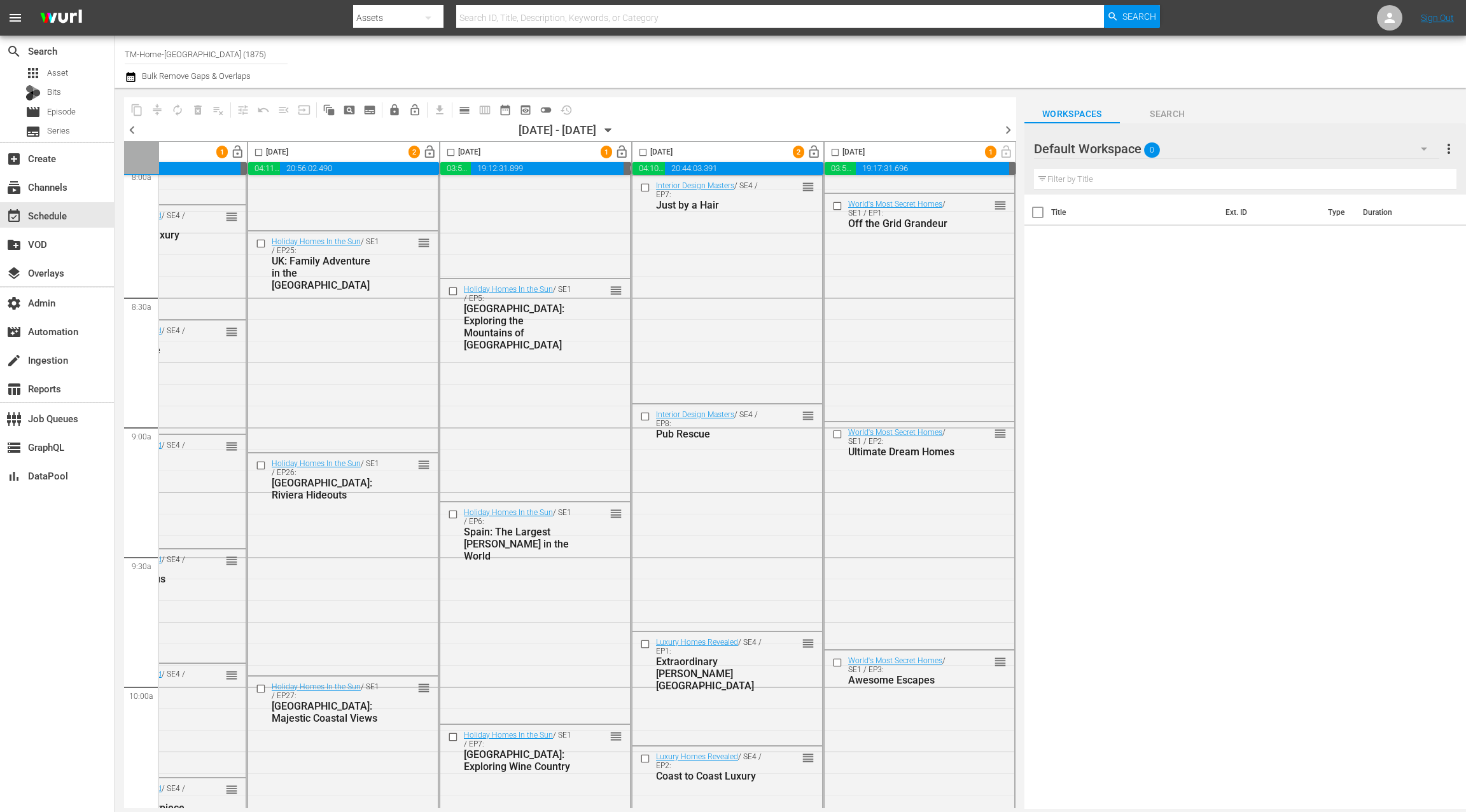
click at [611, 131] on icon "button" at bounding box center [608, 131] width 6 height 3
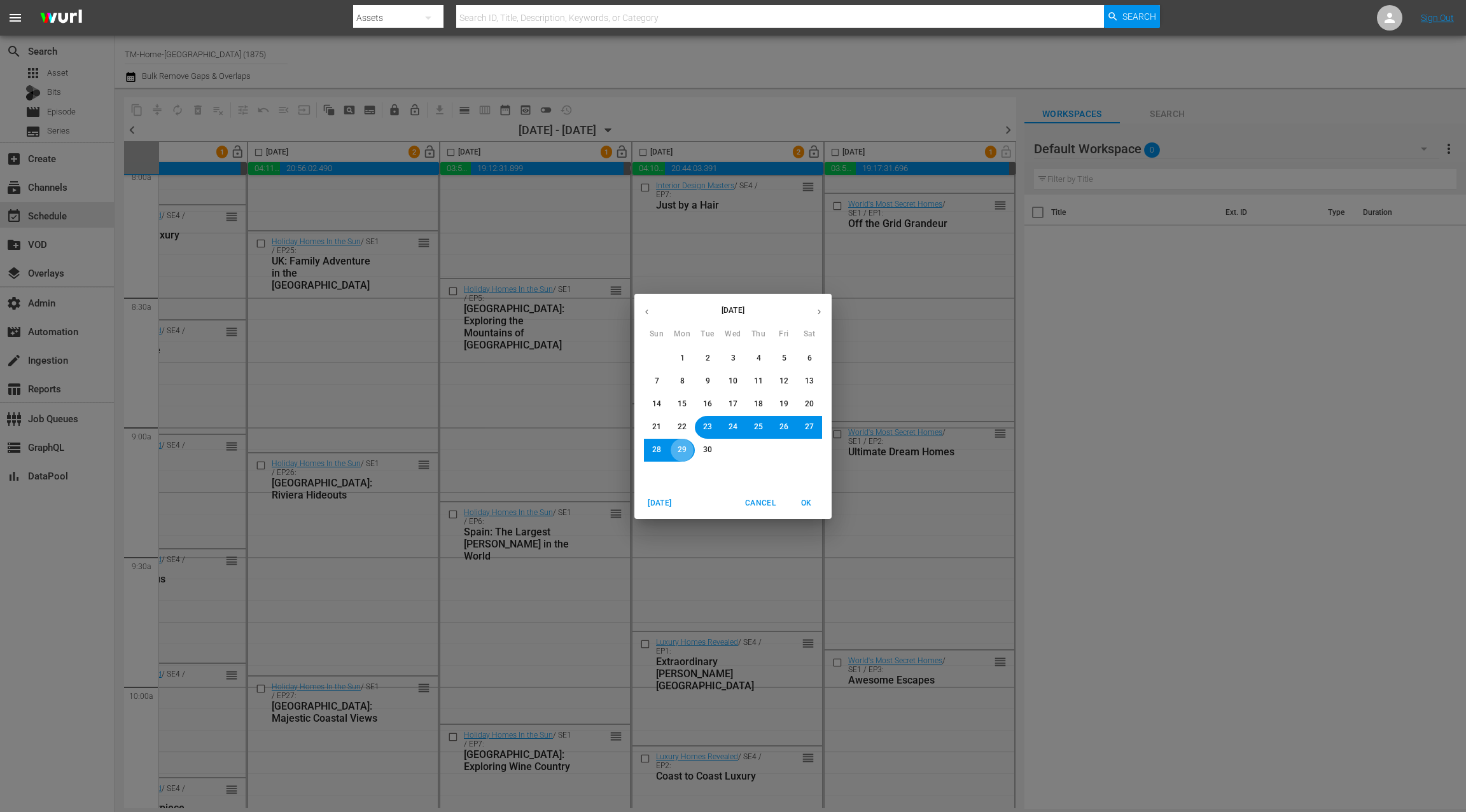
click at [683, 450] on span "29" at bounding box center [681, 450] width 9 height 11
drag, startPoint x: 805, startPoint y: 505, endPoint x: 542, endPoint y: 409, distance: 280.0
click at [805, 505] on span "OK" at bounding box center [806, 503] width 31 height 13
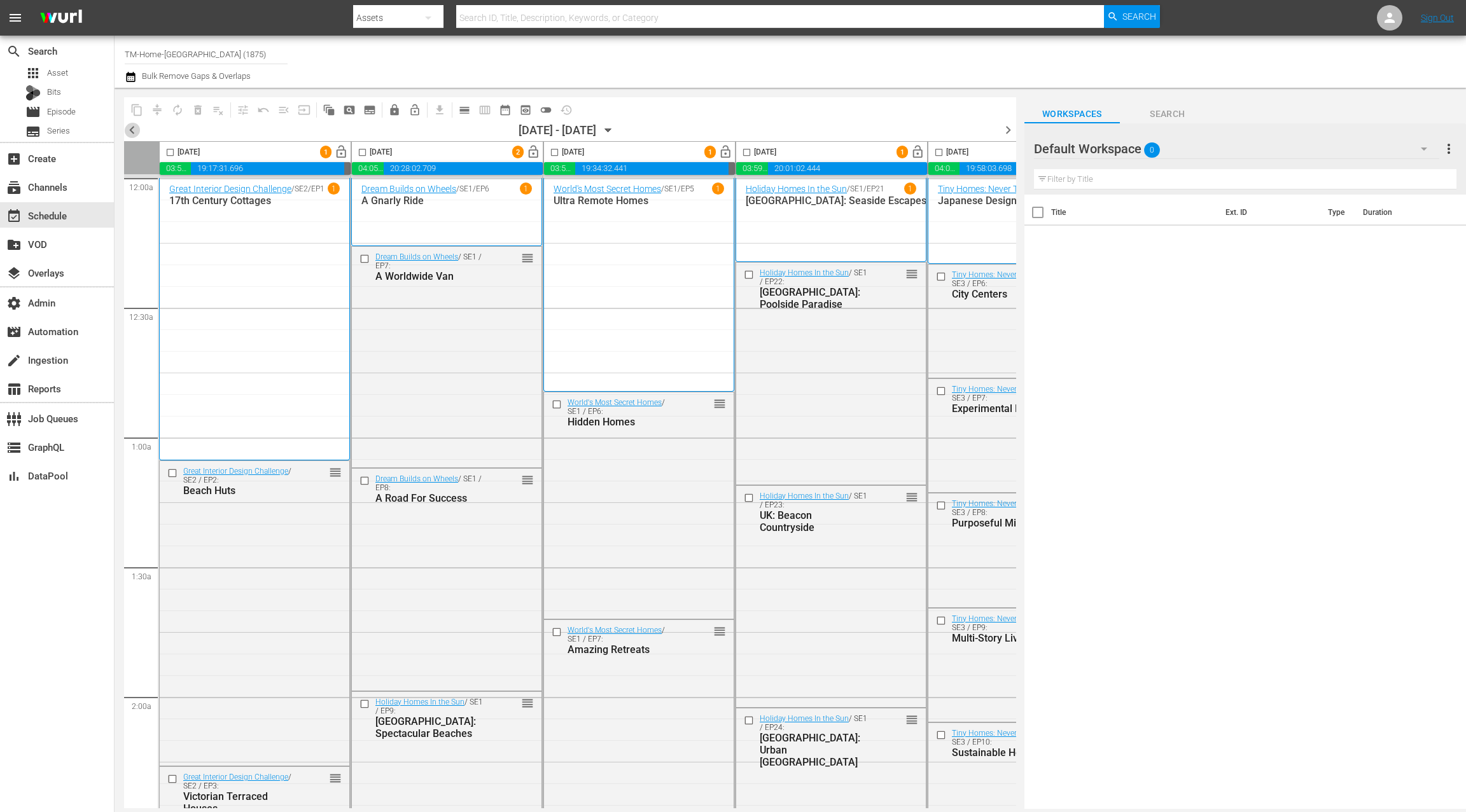
click at [134, 131] on span "chevron_left" at bounding box center [132, 130] width 16 height 16
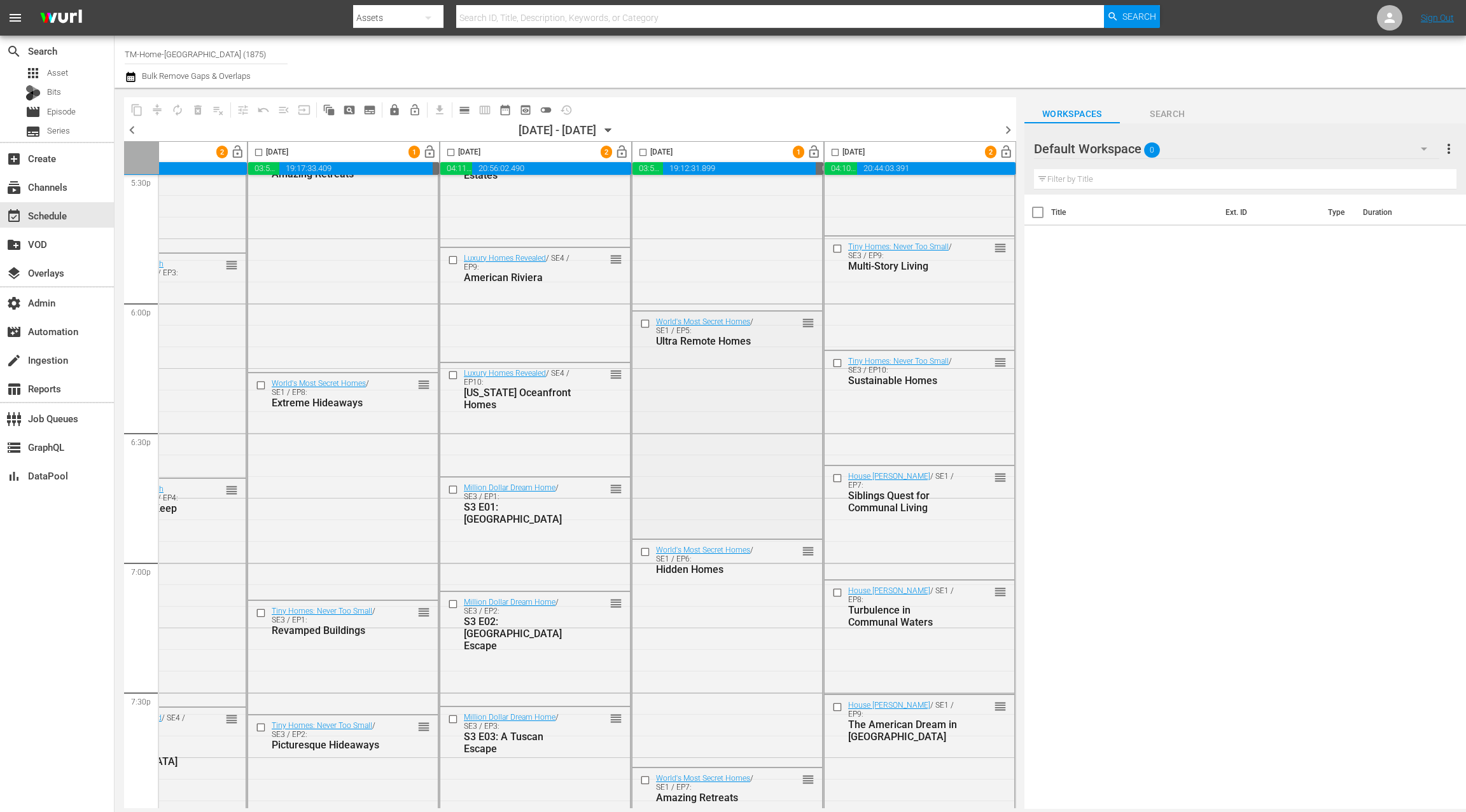
scroll to position [4546, 493]
click at [867, 520] on div "House [PERSON_NAME] / SE1 / EP7: Siblings Quest for Communal Living reorder" at bounding box center [919, 522] width 189 height 111
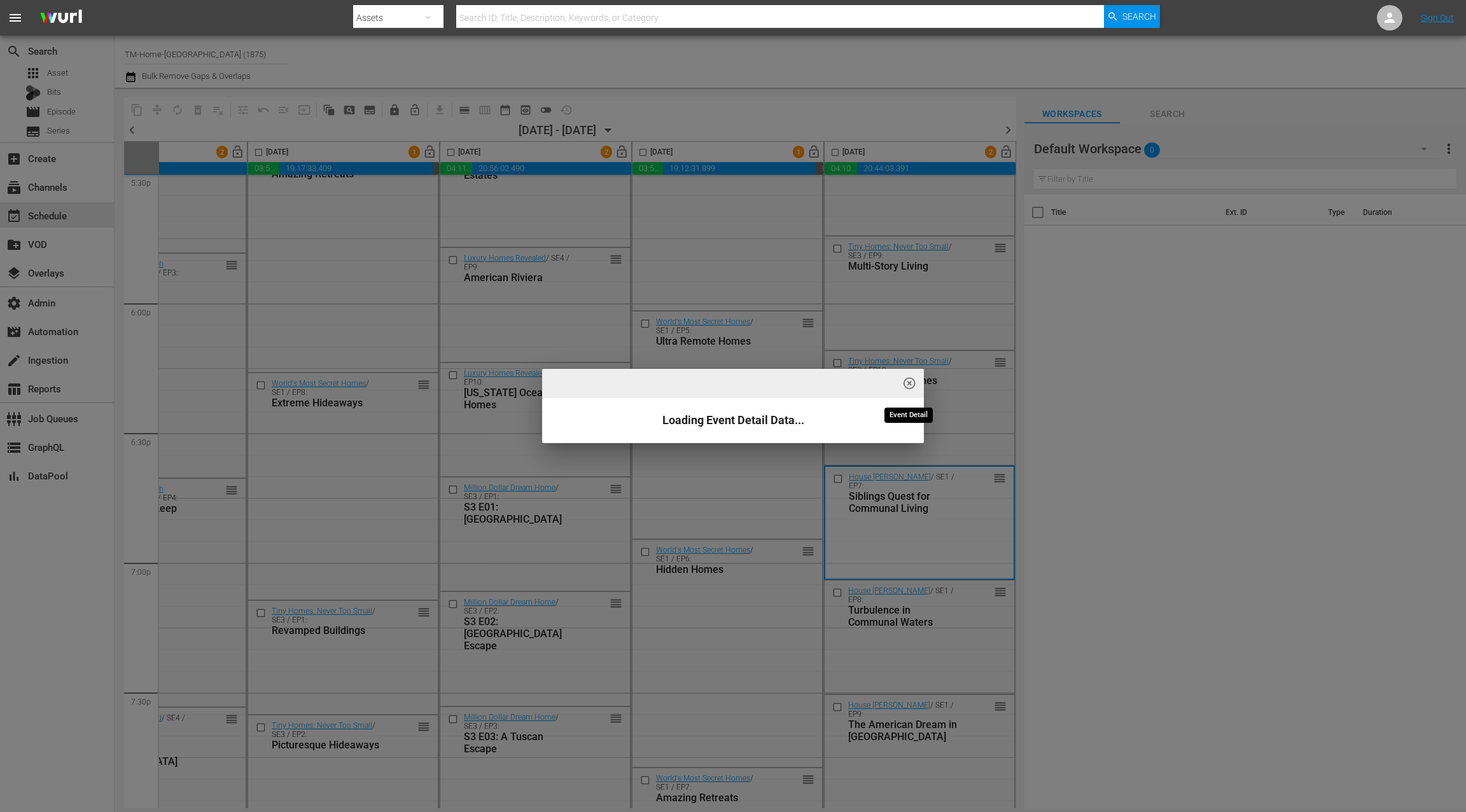
click at [909, 386] on span "highlight_off_icon" at bounding box center [910, 383] width 14 height 14
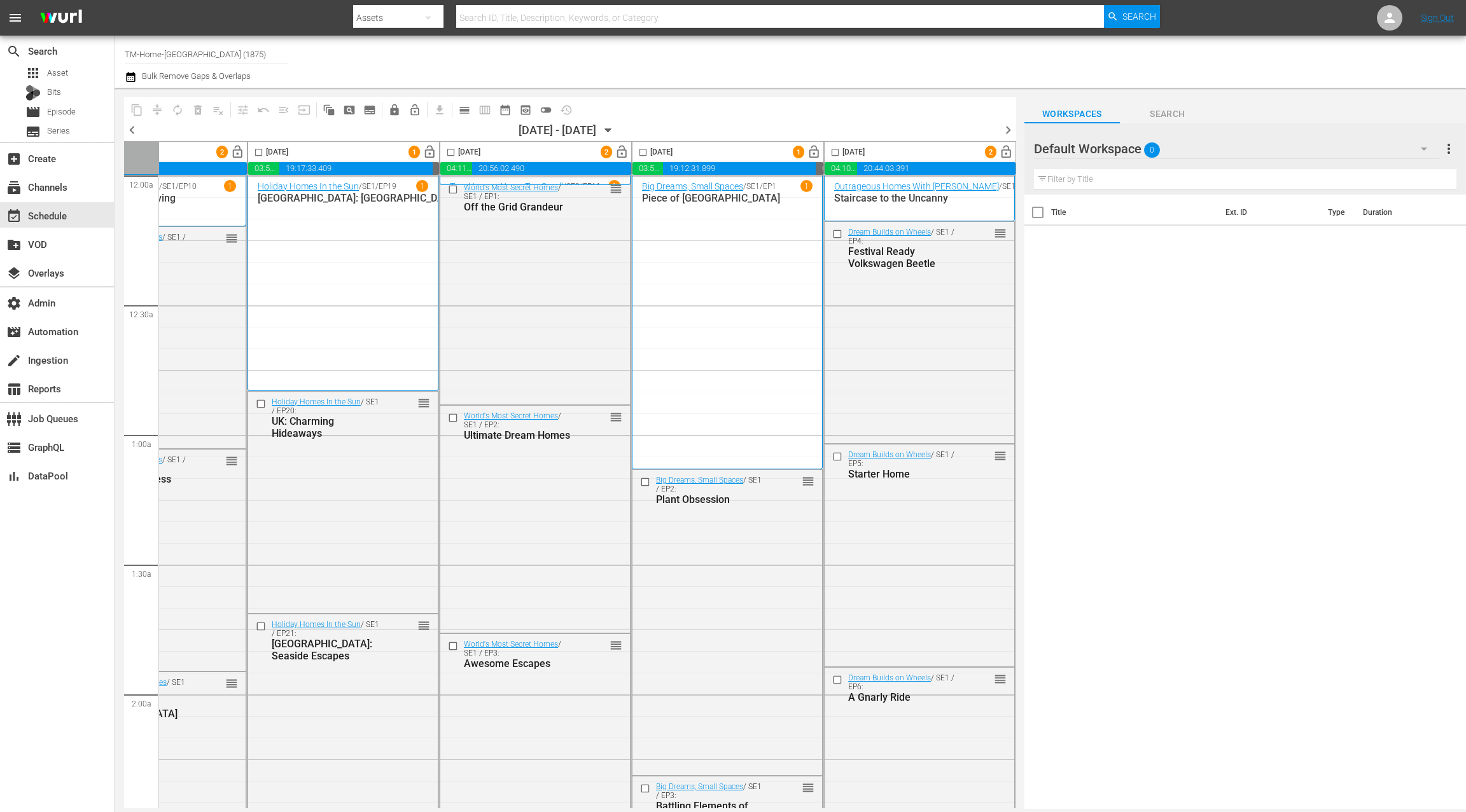
scroll to position [0, 493]
click at [464, 112] on span "calendar_view_day_outlined" at bounding box center [464, 110] width 13 height 13
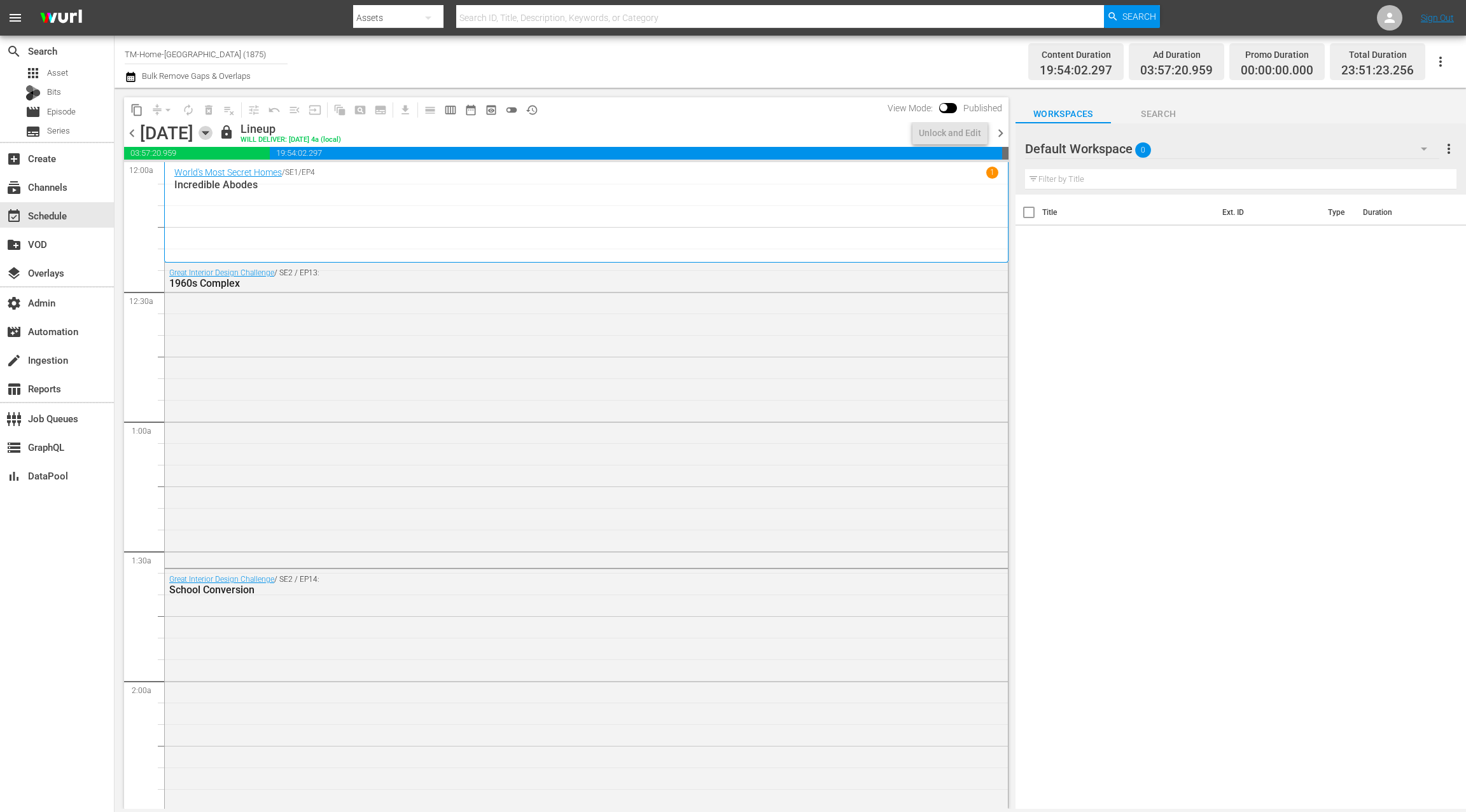
click at [208, 134] on icon "button" at bounding box center [204, 133] width 6 height 3
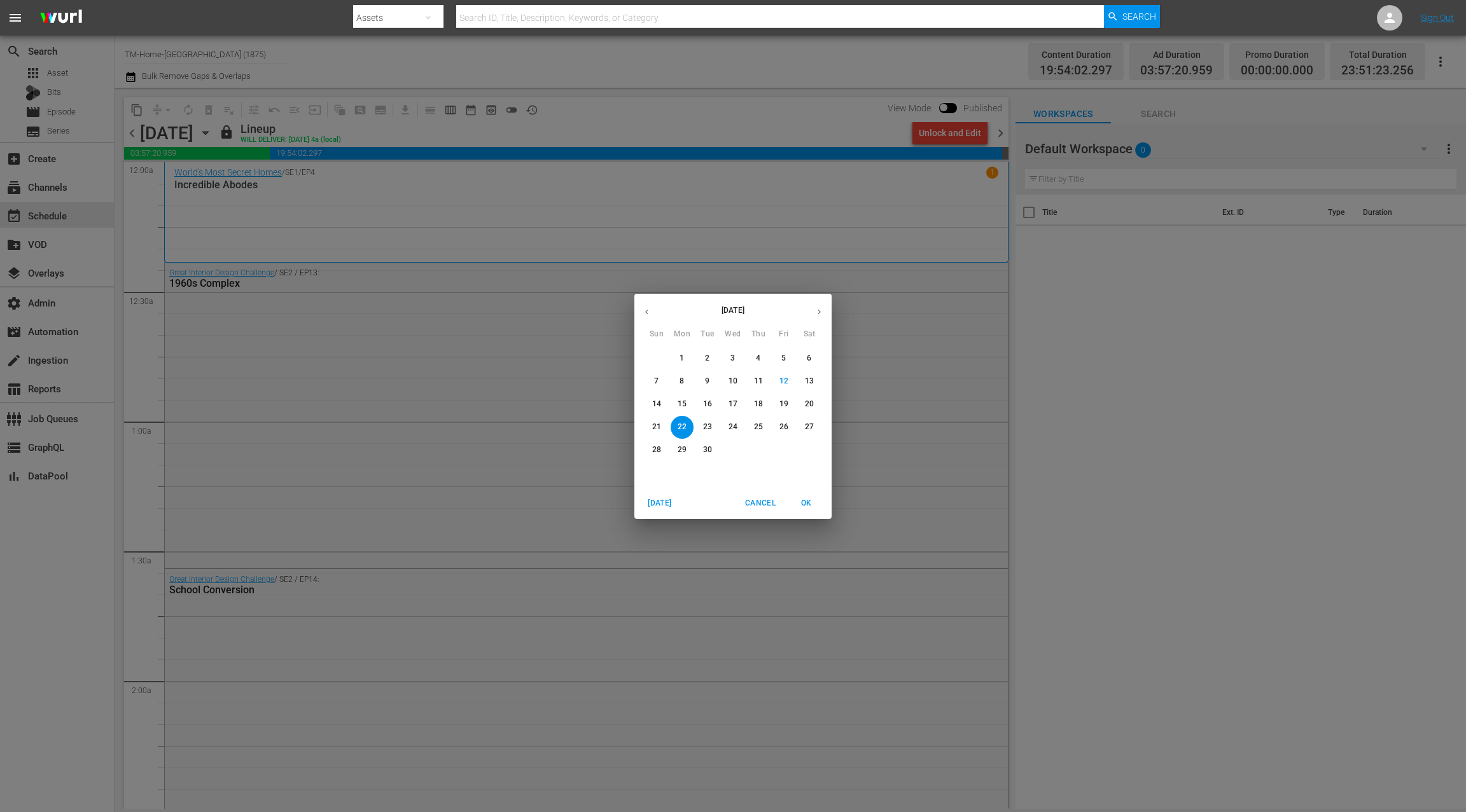
click at [655, 450] on p "28" at bounding box center [656, 450] width 9 height 11
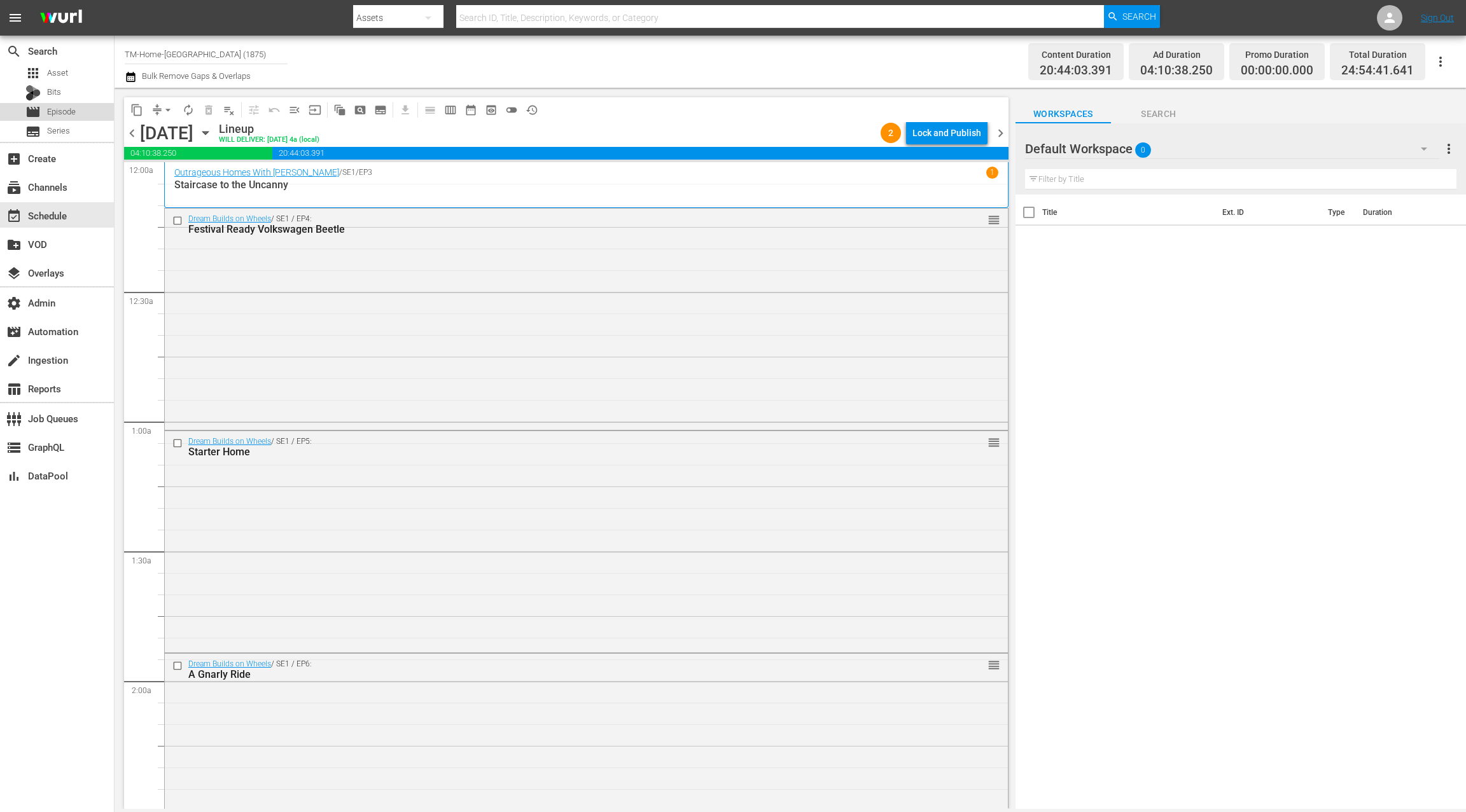
click at [78, 112] on div "movie Episode" at bounding box center [57, 112] width 114 height 17
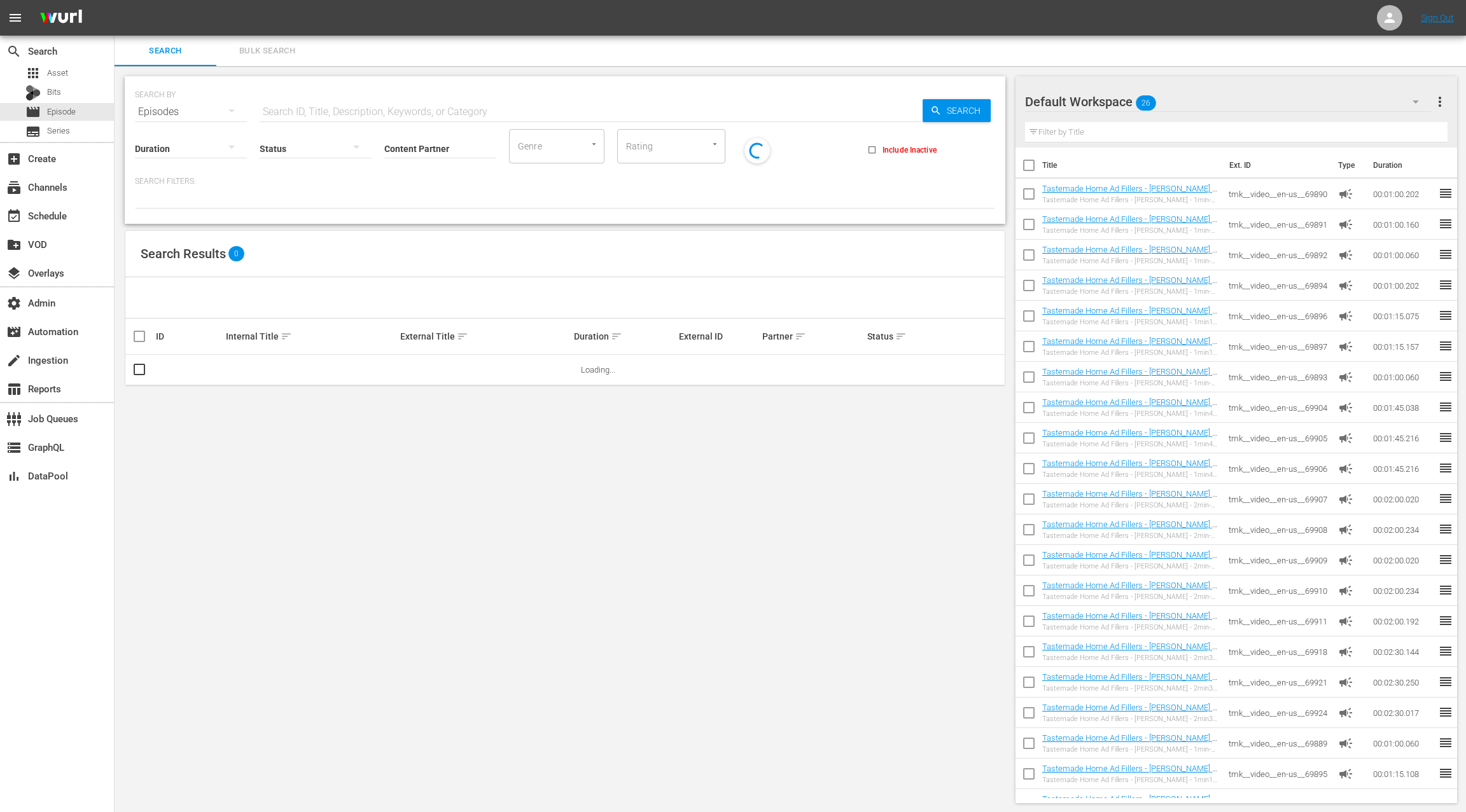
click at [263, 57] on span "Bulk Search" at bounding box center [267, 51] width 86 height 14
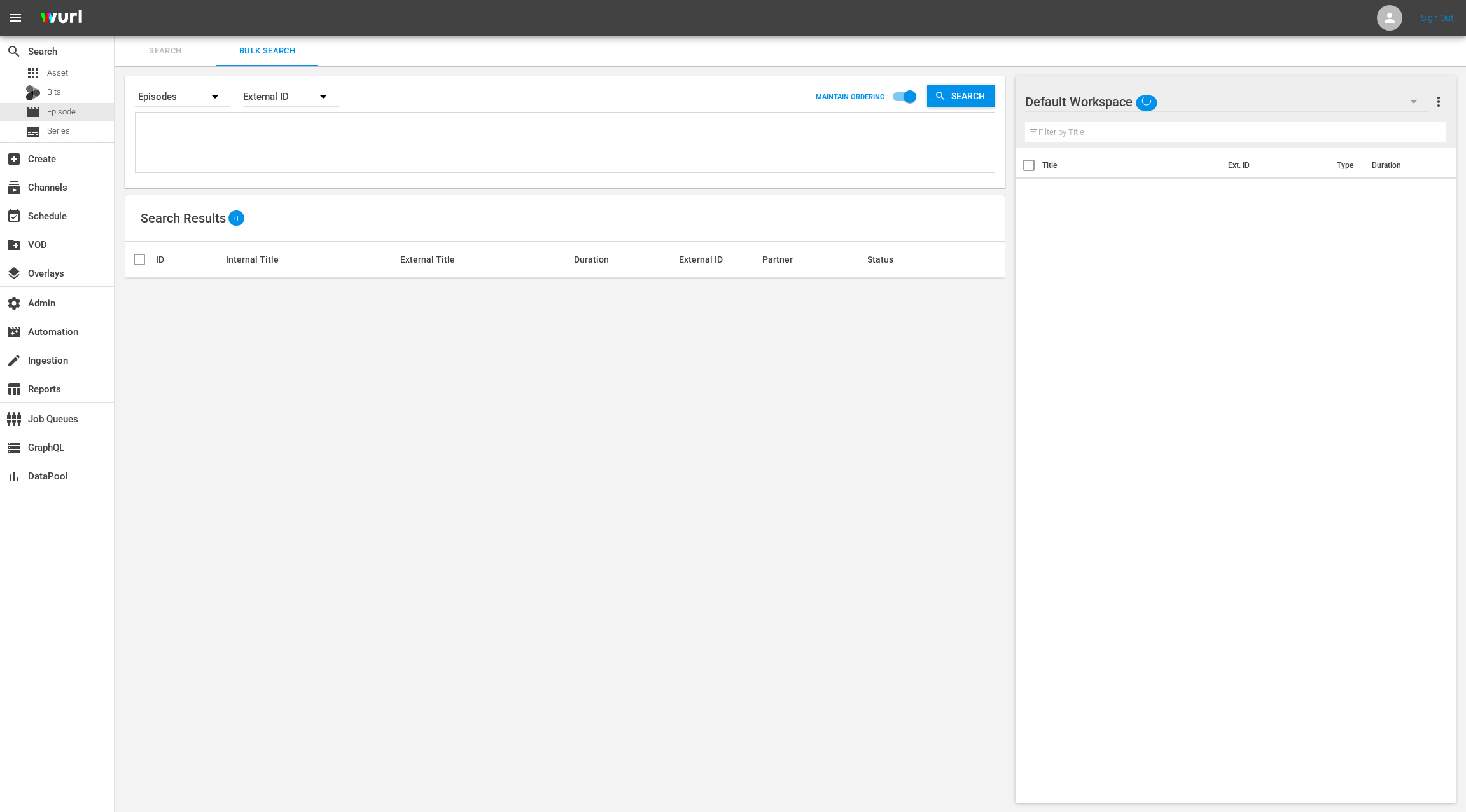
click at [268, 147] on textarea at bounding box center [567, 144] width 856 height 58
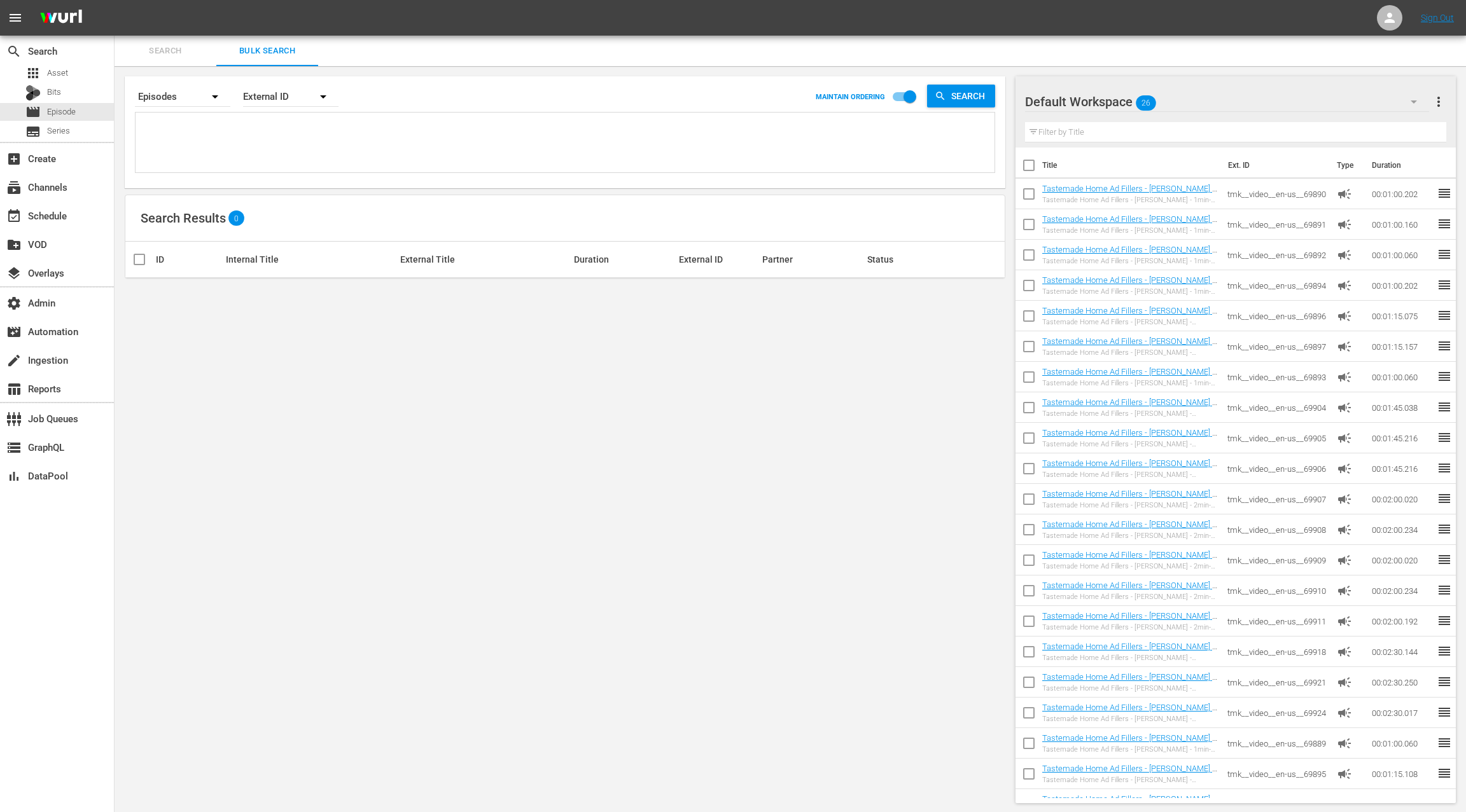
paste textarea "tmk__video__en-us__57723 tmk__video__en-us__57724 tmk__video__en-us__57725 tmk_…"
type textarea "tmk__video__en-us__57723 tmk__video__en-us__57724 tmk__video__en-us__57725 tmk_…"
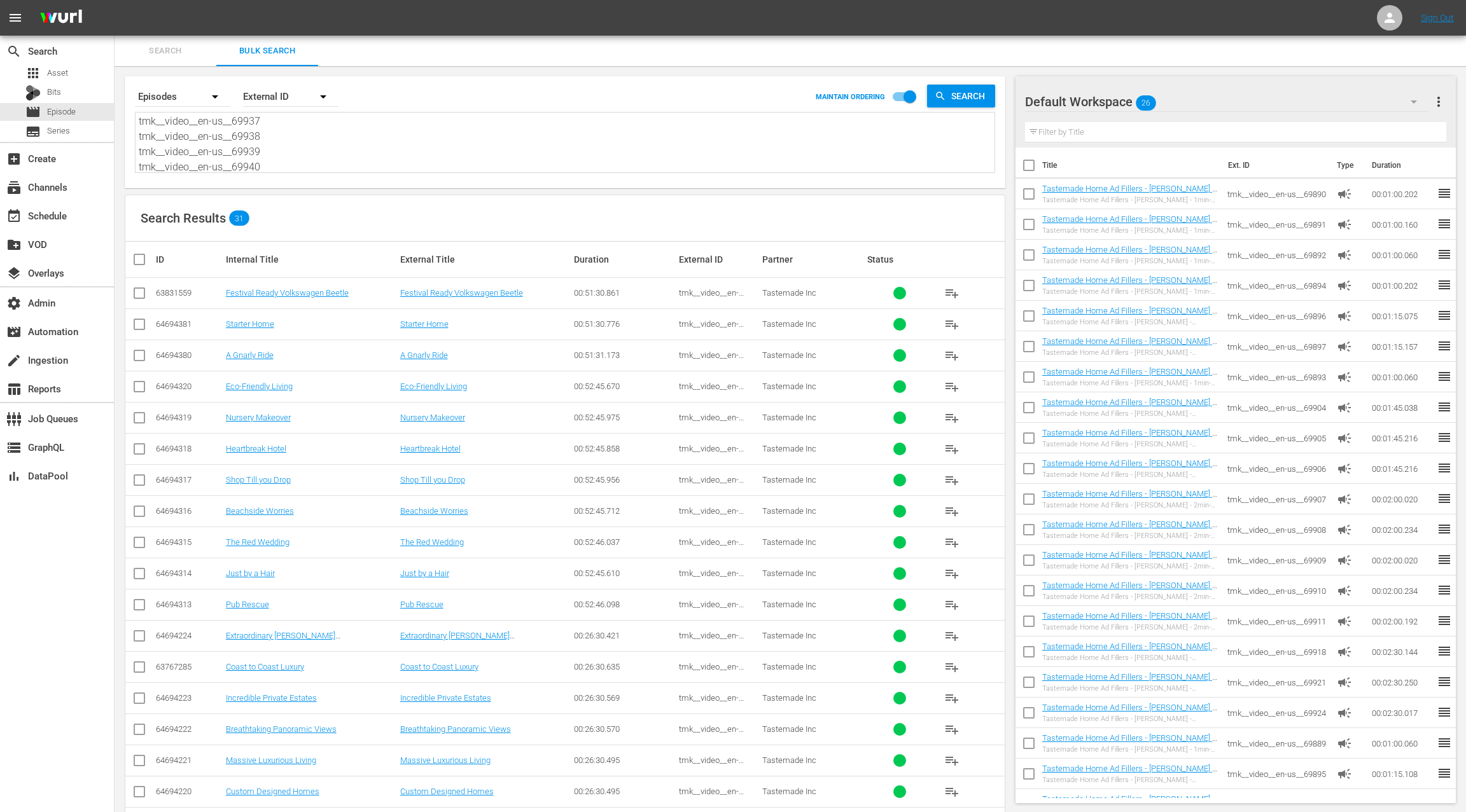
type textarea "tmk__video__en-us__57723 tmk__video__en-us__57724 tmk__video__en-us__57725 tmk_…"
click at [1442, 109] on button "more_vert" at bounding box center [1438, 101] width 15 height 31
click at [1393, 126] on div "Clear All Workspace Items" at bounding box center [1356, 126] width 150 height 23
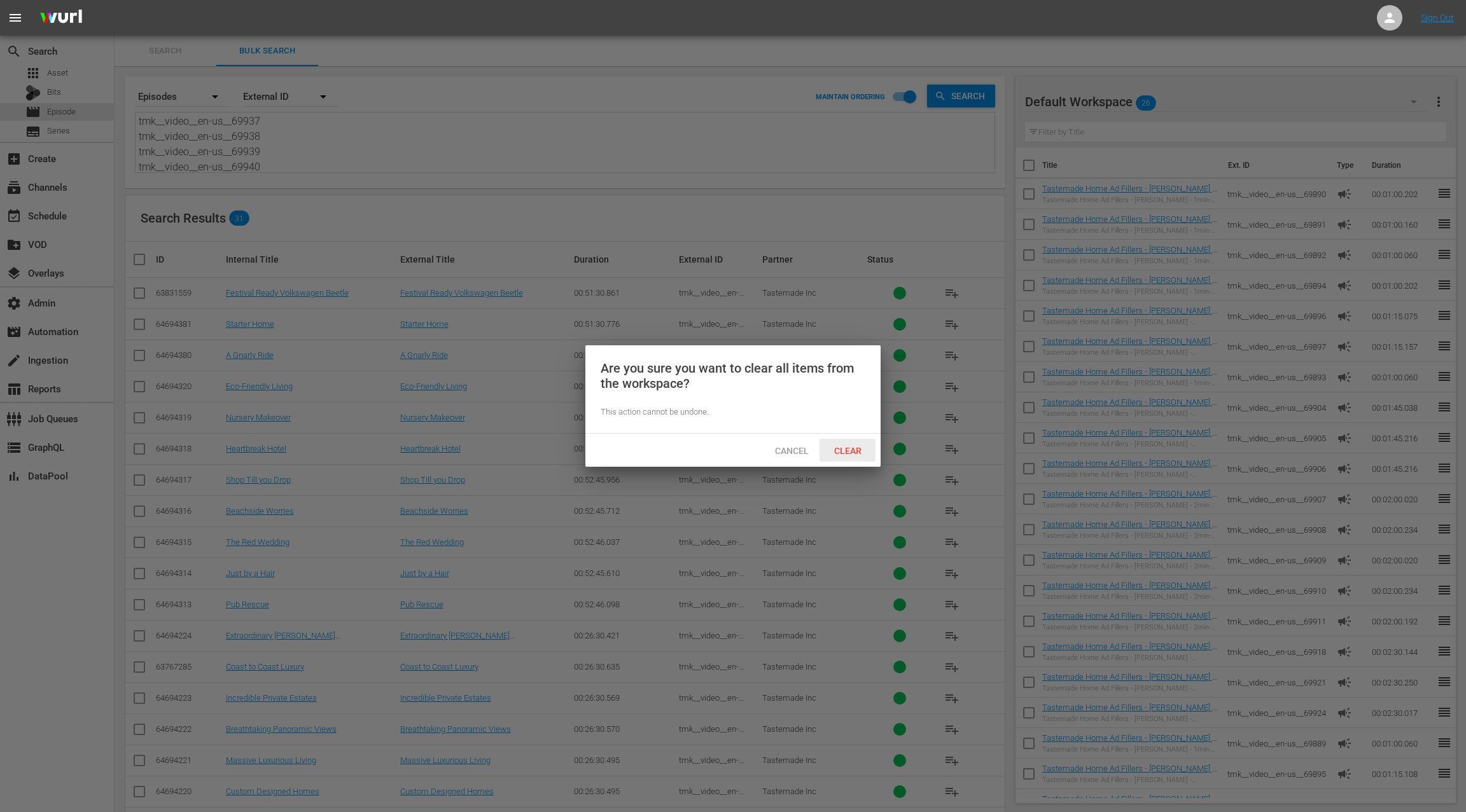
drag, startPoint x: 857, startPoint y: 453, endPoint x: 865, endPoint y: 447, distance: 10.0
click at [857, 453] on span "Clear" at bounding box center [848, 451] width 48 height 10
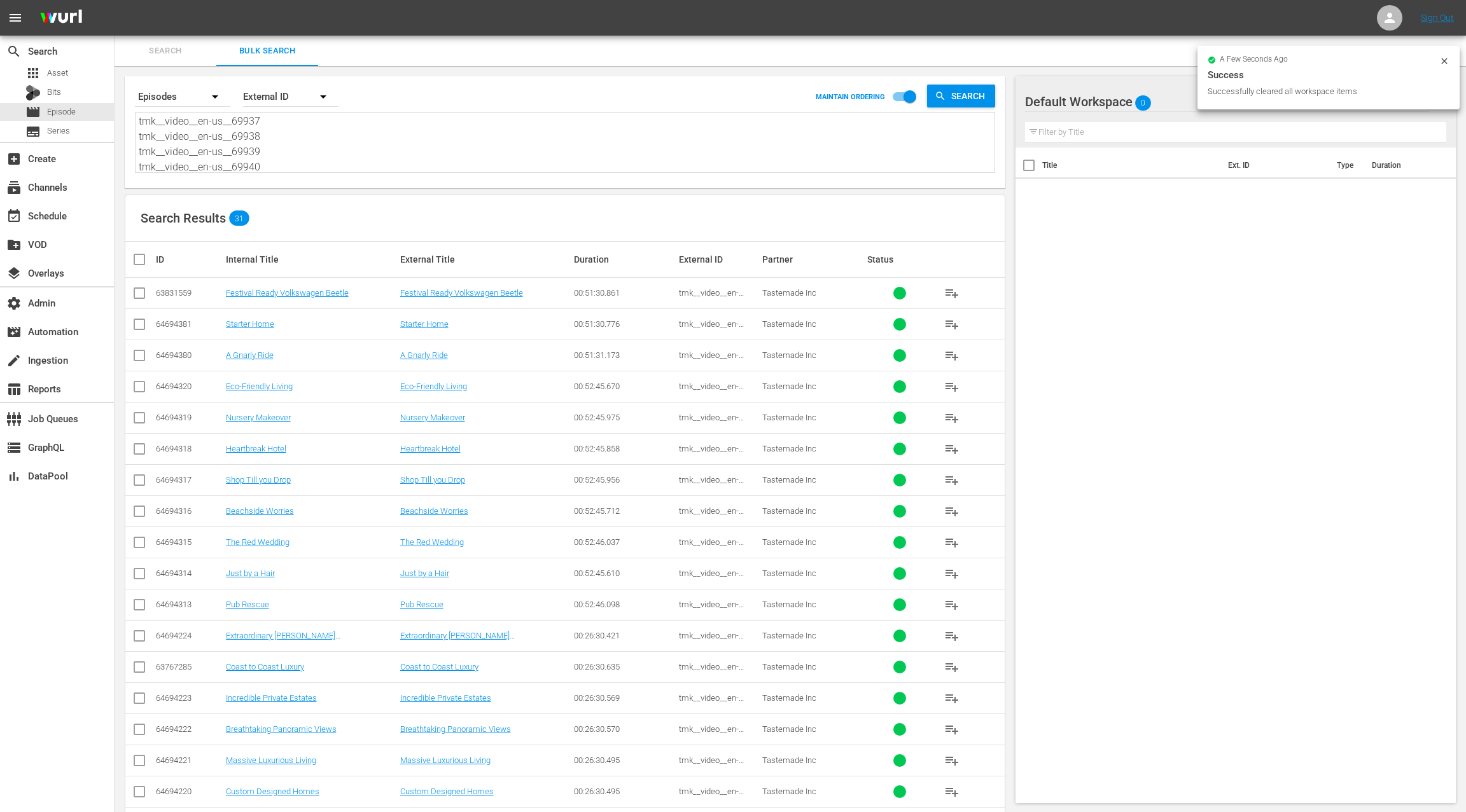
click at [143, 260] on input "checkbox" at bounding box center [144, 259] width 25 height 15
checkbox input "true"
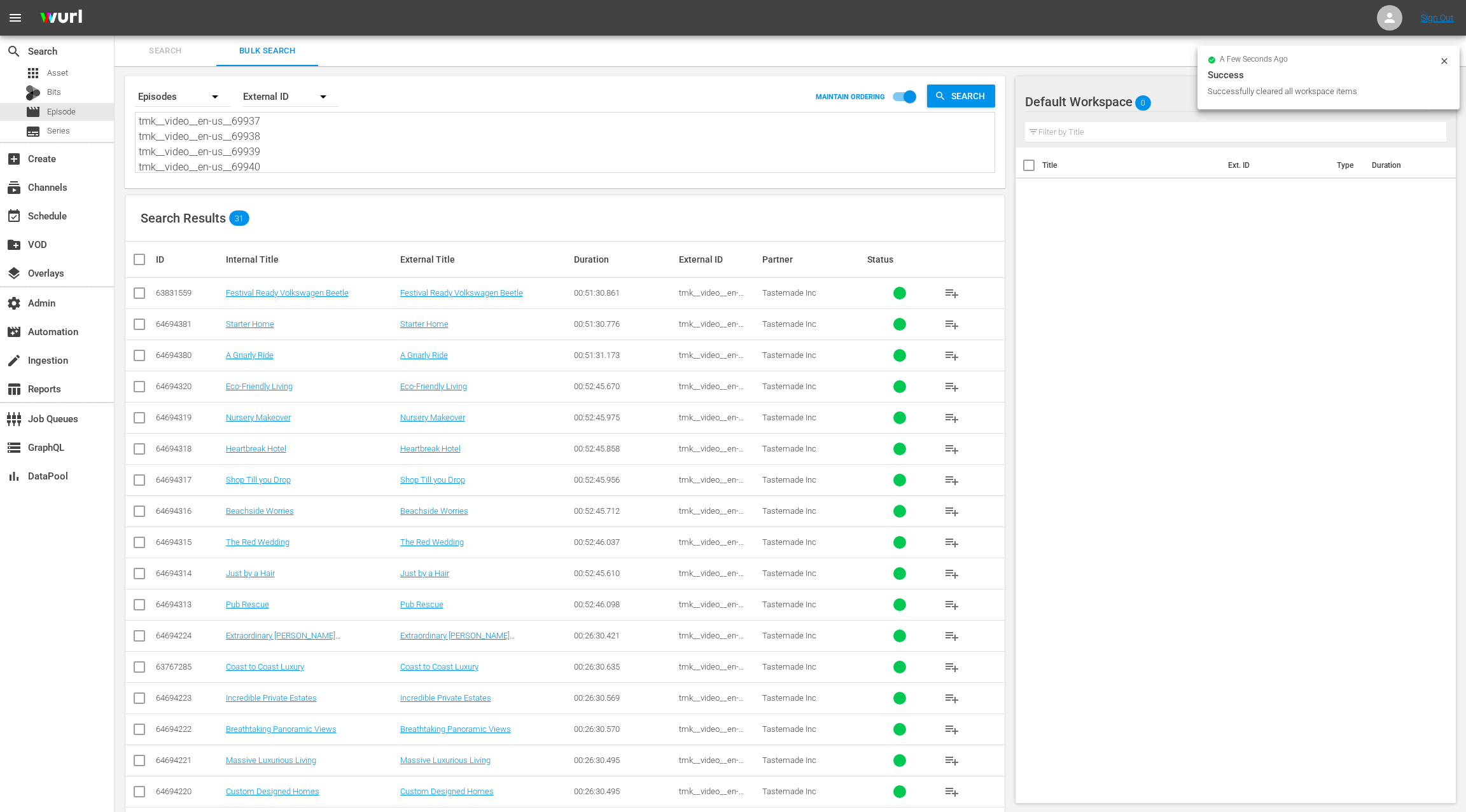
checkbox input "true"
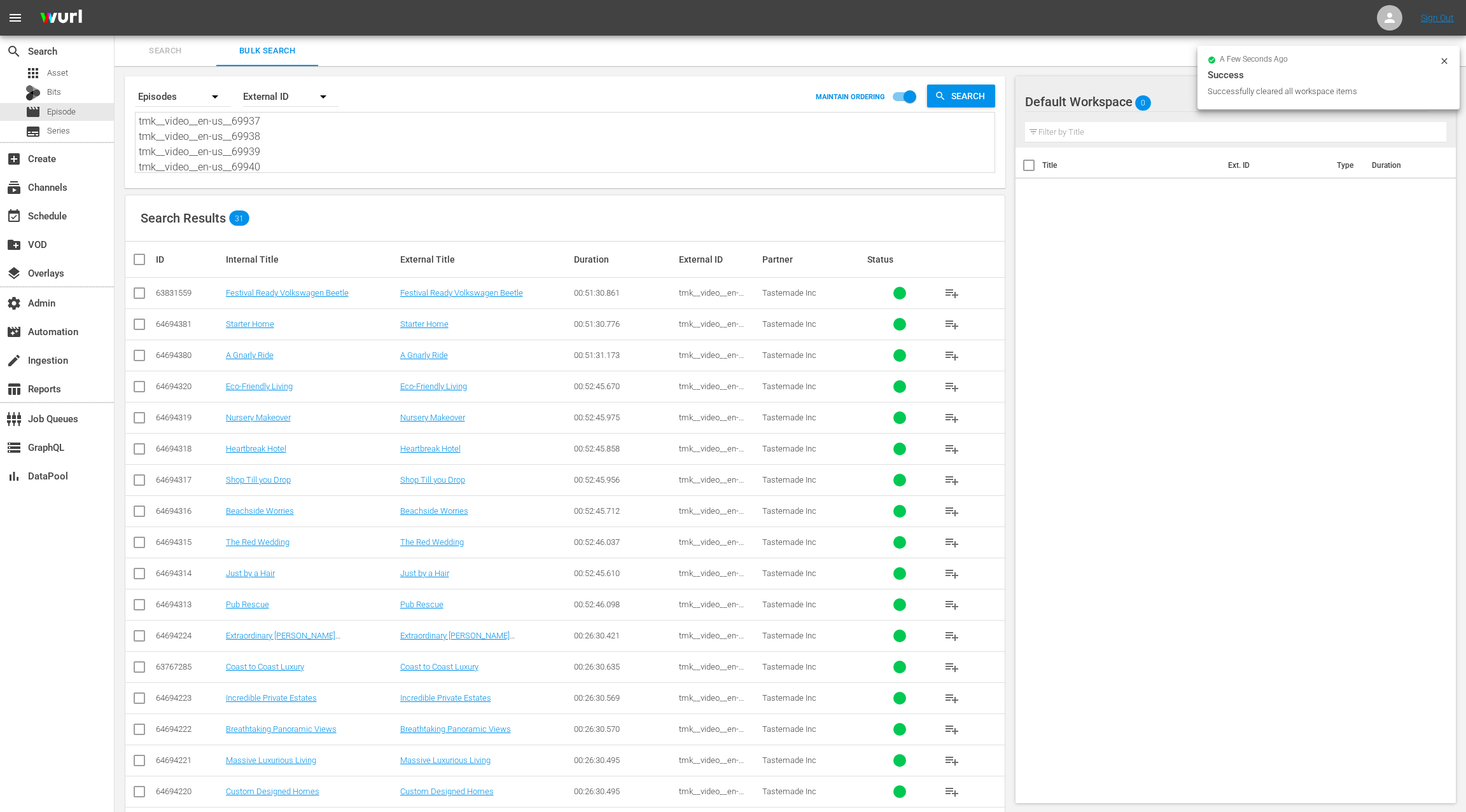
checkbox input "true"
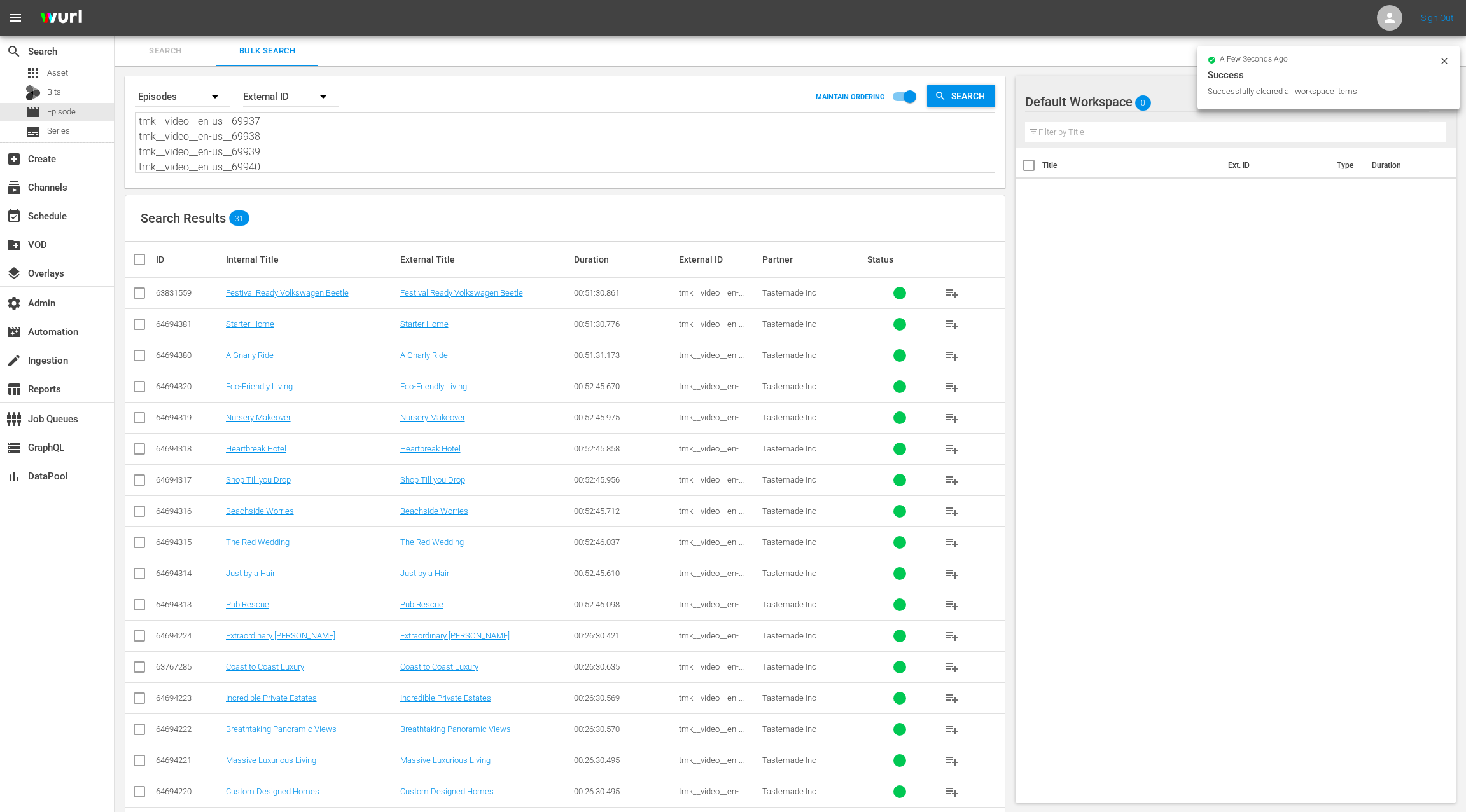
checkbox input "true"
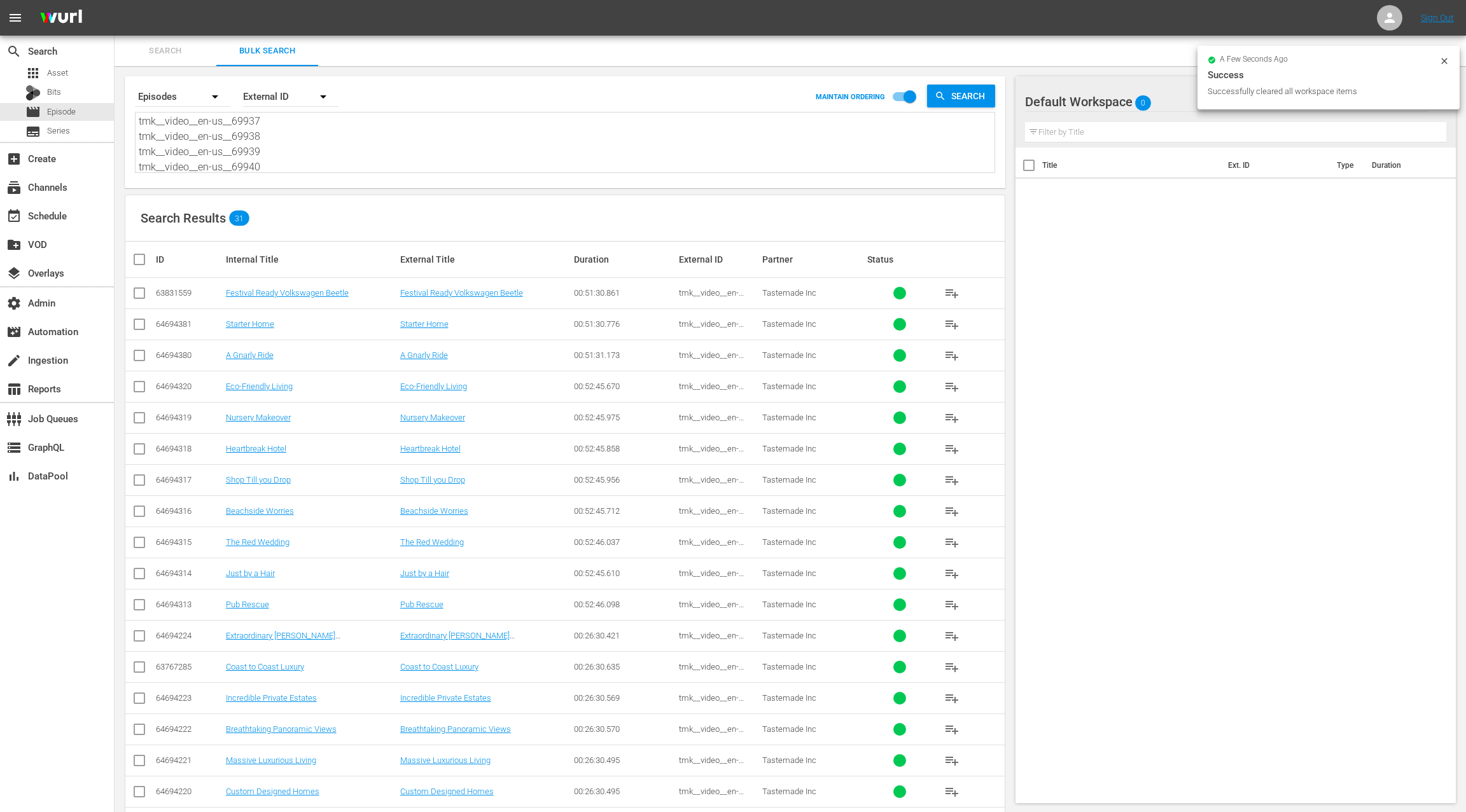
checkbox input "true"
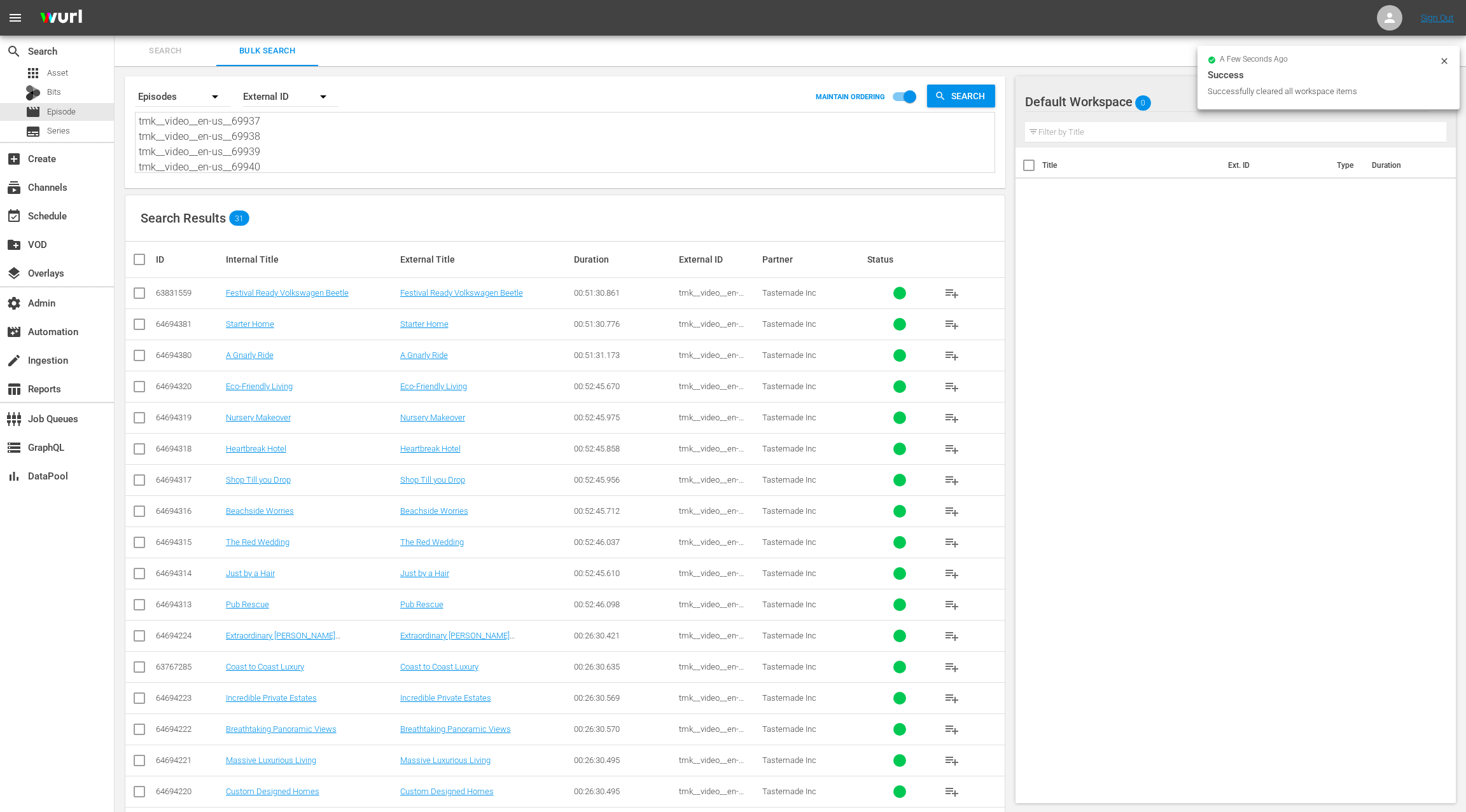
checkbox input "true"
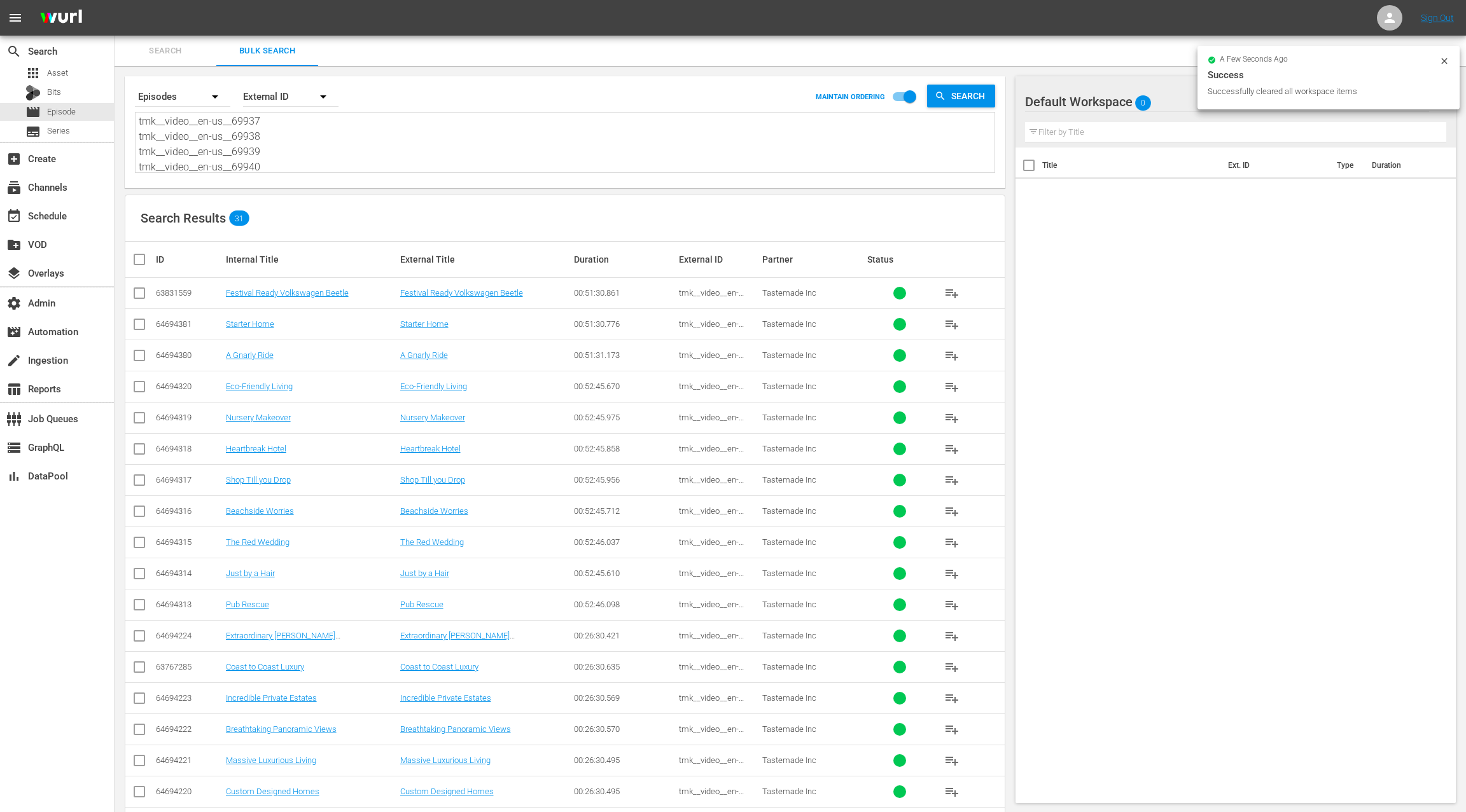
checkbox input "true"
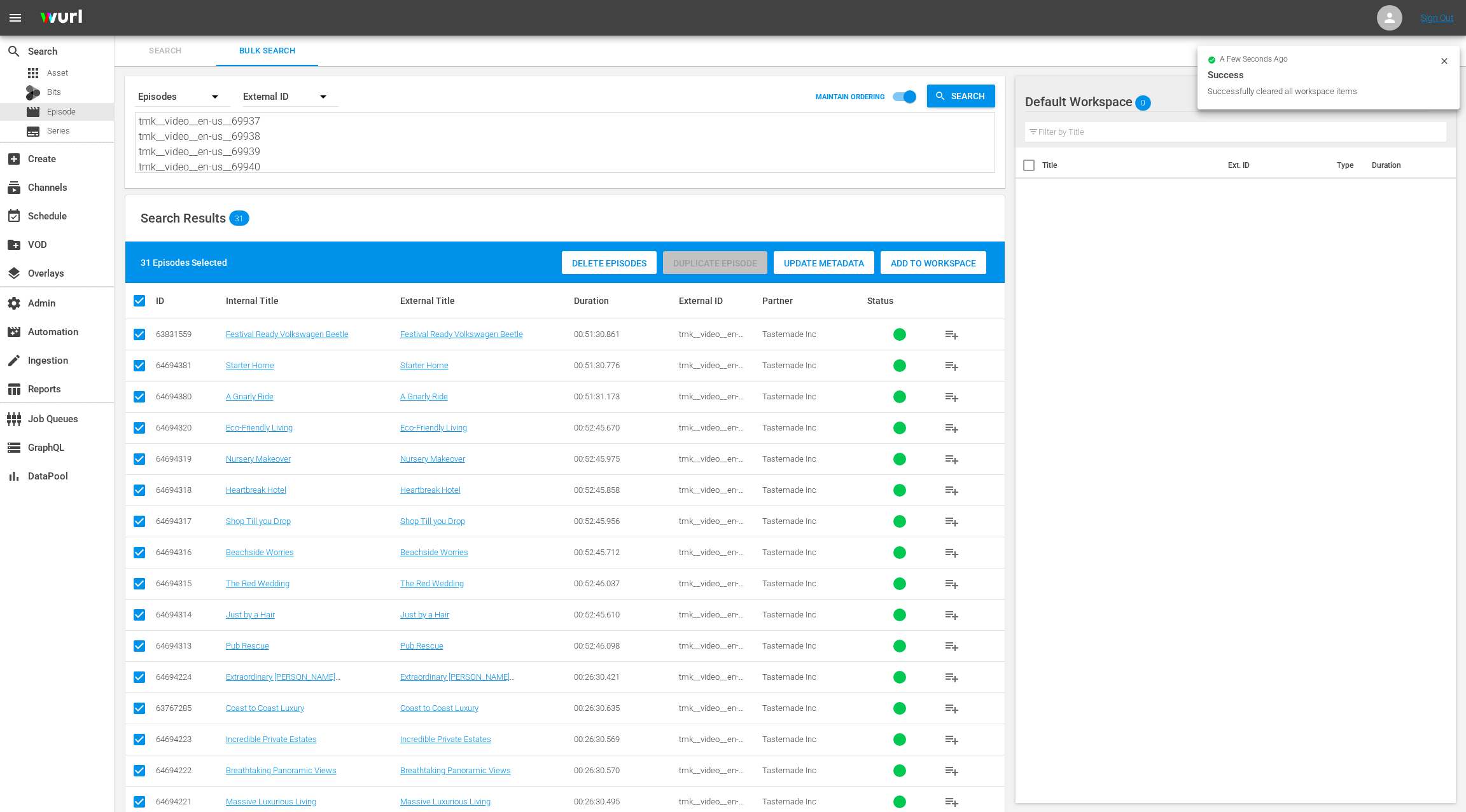
click at [953, 270] on div "Add to Workspace" at bounding box center [933, 263] width 105 height 25
click at [72, 221] on div "event_available Schedule" at bounding box center [57, 215] width 114 height 25
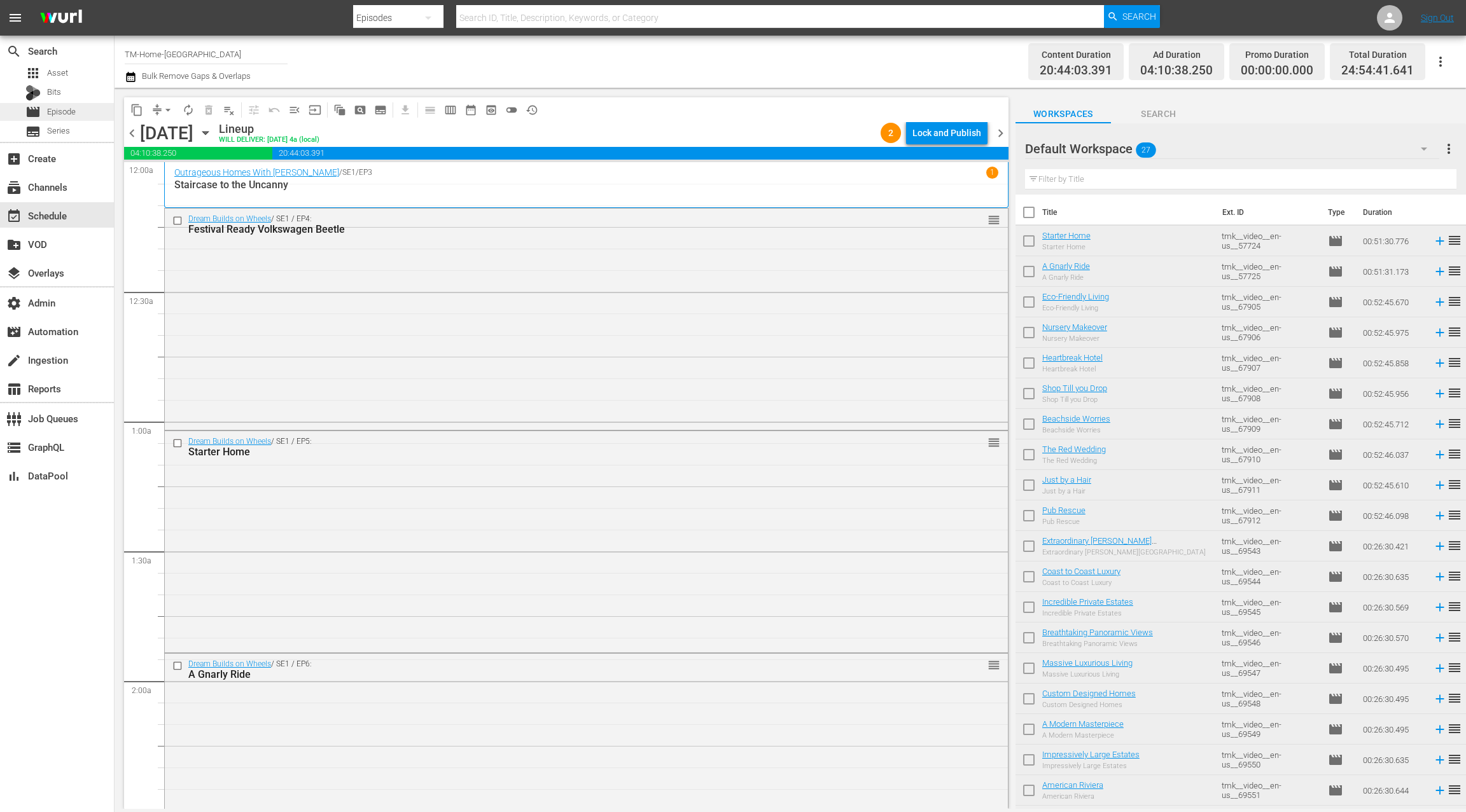
click at [69, 115] on span "Episode" at bounding box center [61, 112] width 29 height 13
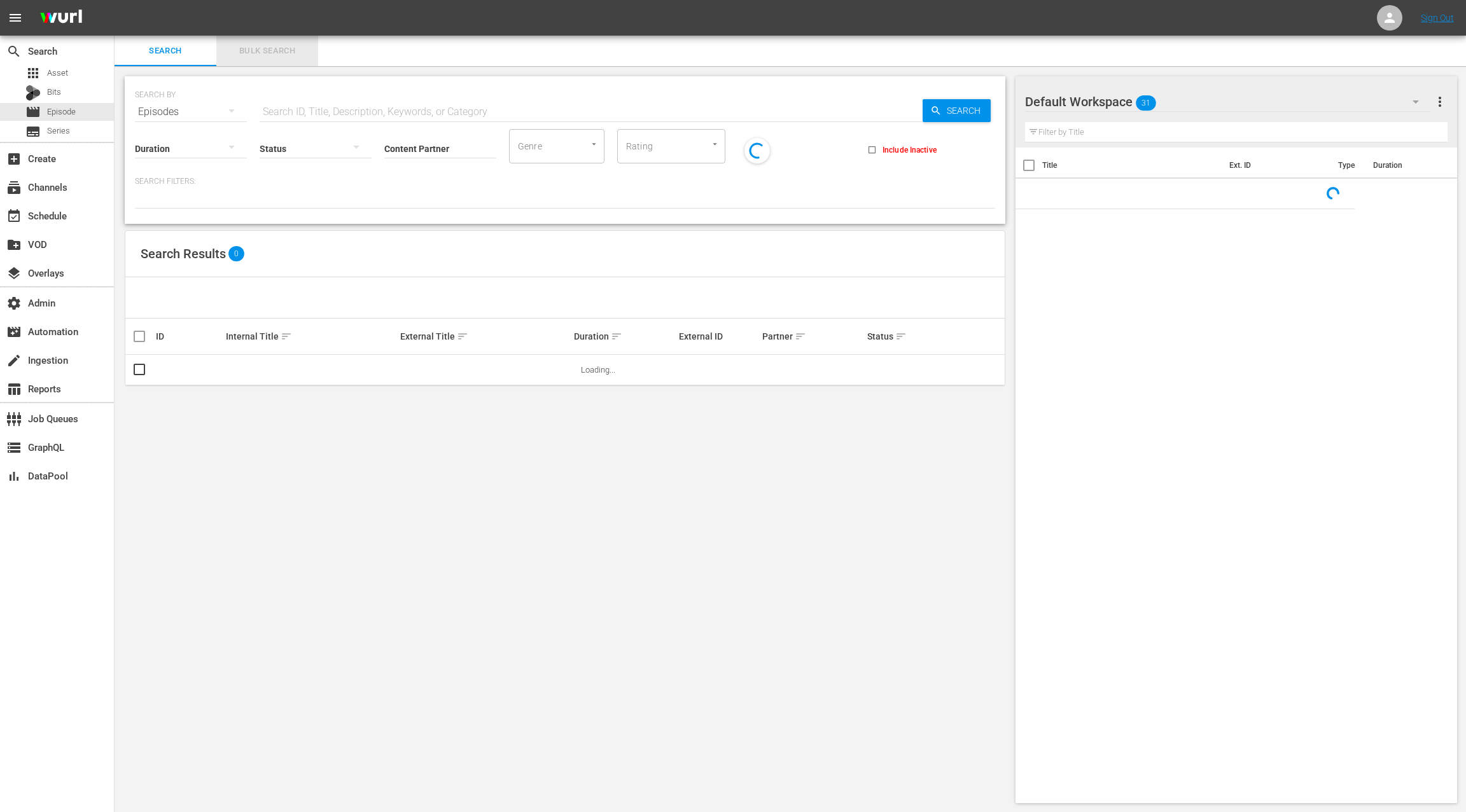
click at [266, 48] on span "Bulk Search" at bounding box center [267, 51] width 86 height 14
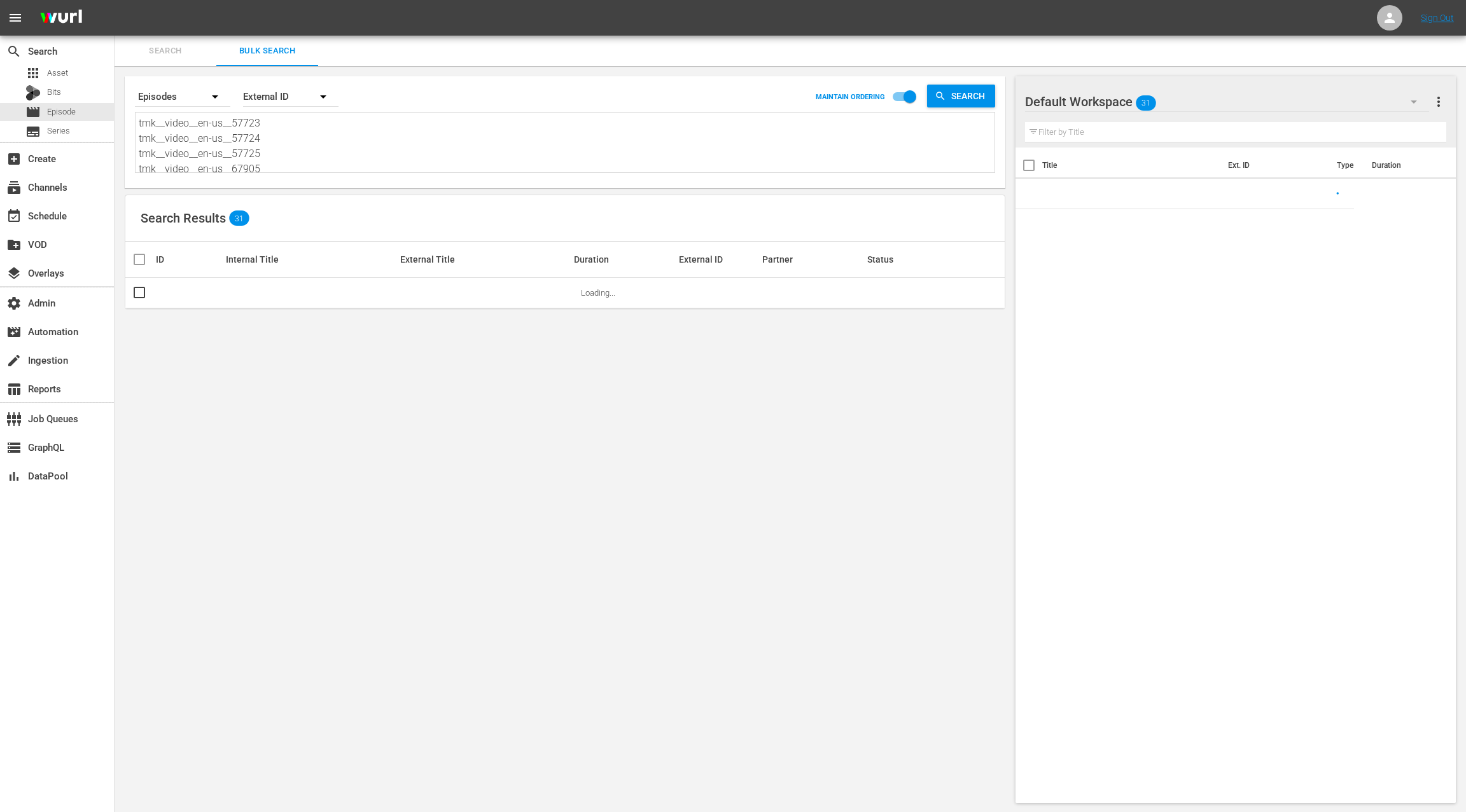
click at [290, 153] on textarea "tmk__video__en-us__57723 tmk__video__en-us__57724 tmk__video__en-us__57725 tmk_…" at bounding box center [567, 144] width 856 height 58
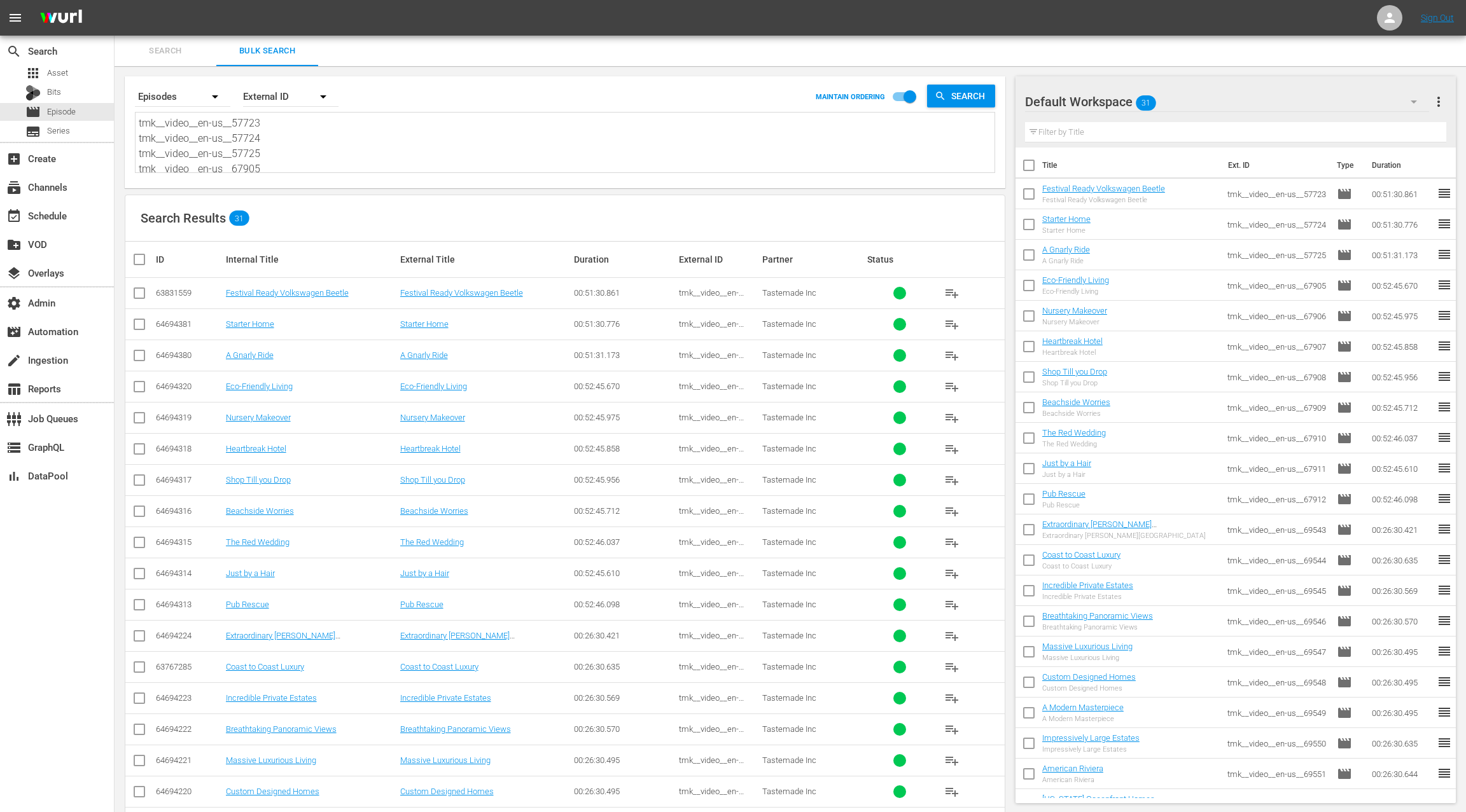
paste textarea "S00 E00 tmk__video__en-us__58625 tmk__video__en-us__58626 tmk__video__en-us__58…"
type textarea "tmk__video__en-us__57723 tmk__video__en-us__57724 tmk__video__en-us__57725 tmk_…"
drag, startPoint x: 1441, startPoint y: 106, endPoint x: 1415, endPoint y: 109, distance: 26.2
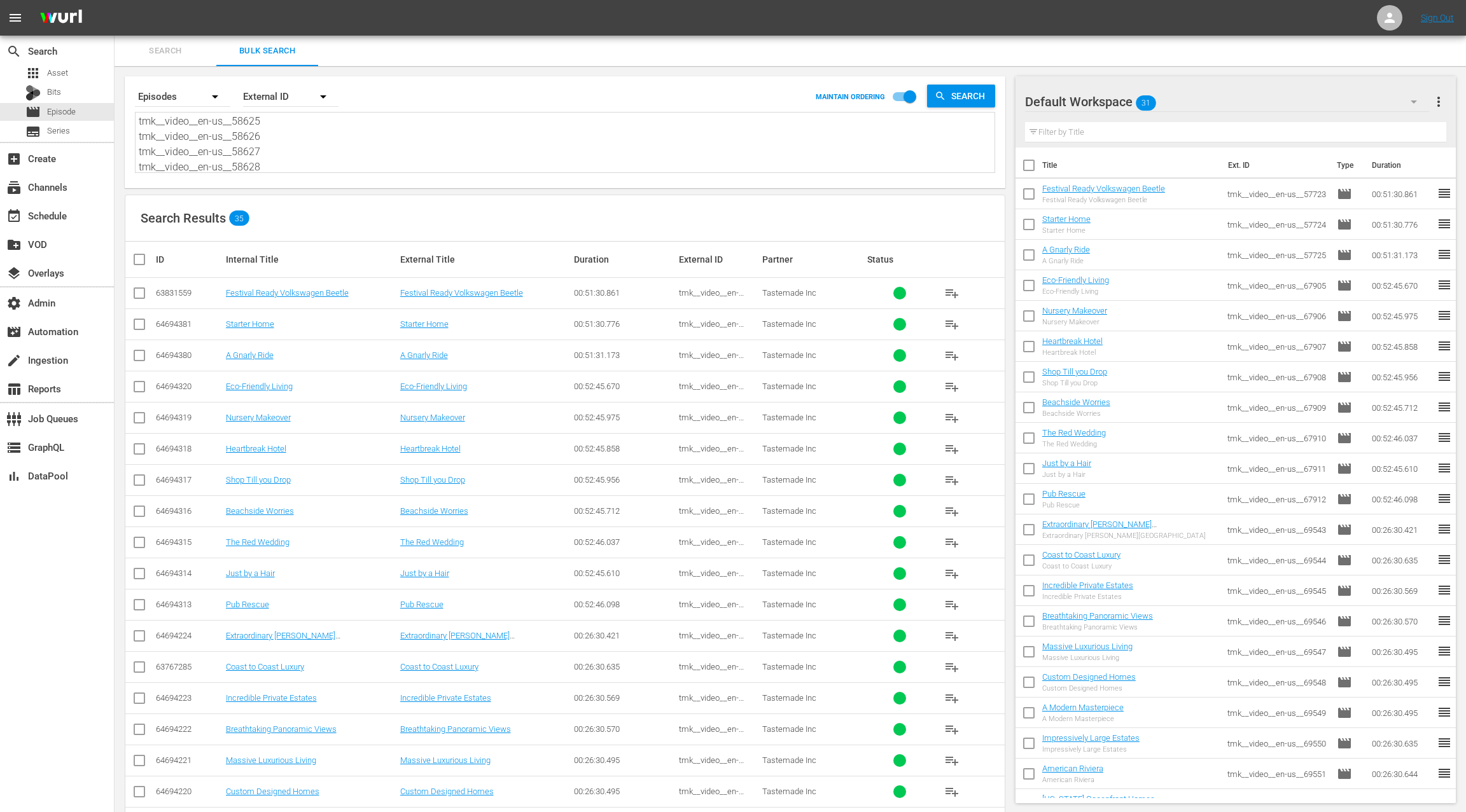
click at [1441, 106] on span "more_vert" at bounding box center [1438, 101] width 15 height 15
drag, startPoint x: 1376, startPoint y: 122, endPoint x: 1368, endPoint y: 124, distance: 8.2
click at [1376, 122] on div "Clear All Workspace Items" at bounding box center [1356, 126] width 150 height 23
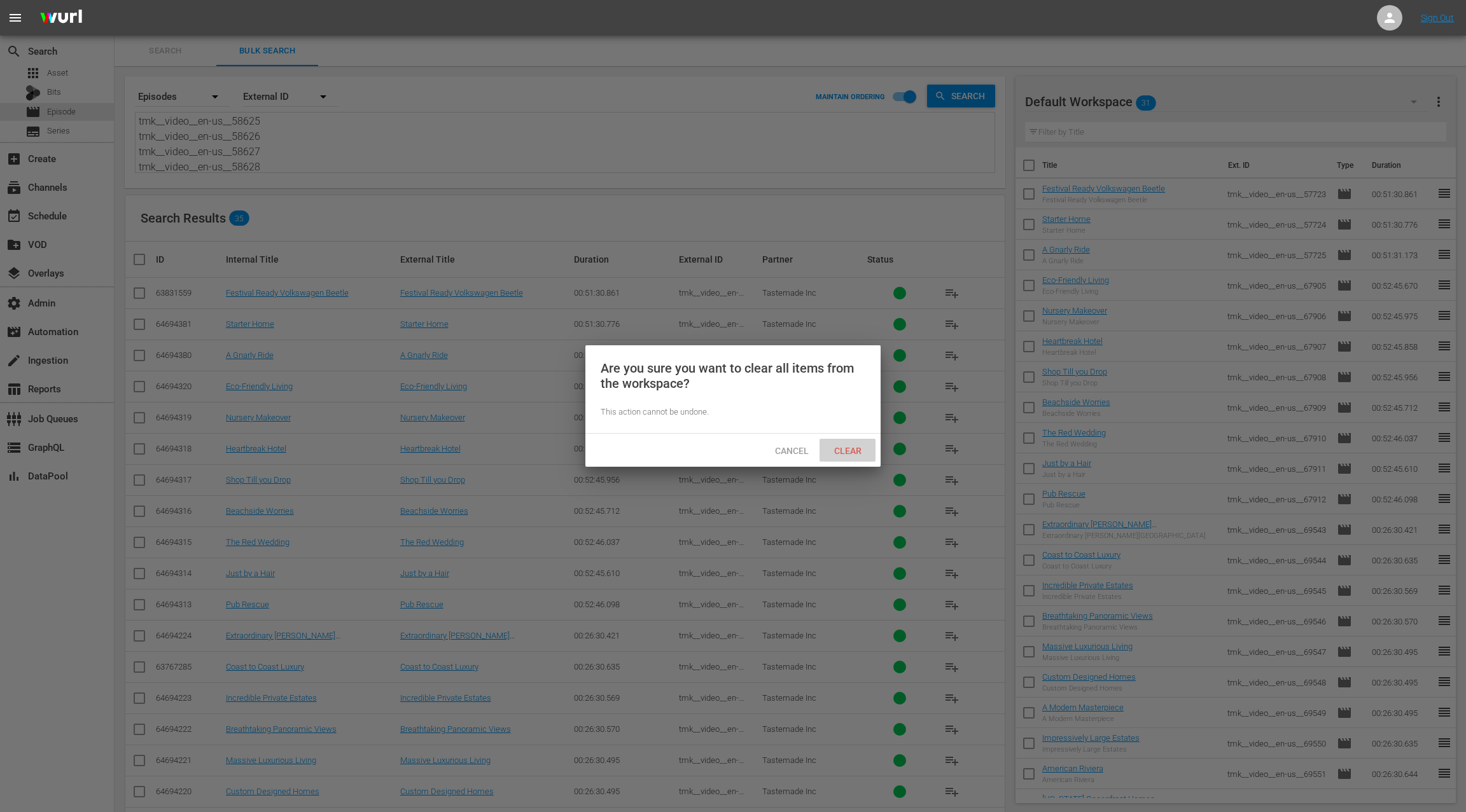
click at [854, 455] on span "Clear" at bounding box center [848, 451] width 48 height 10
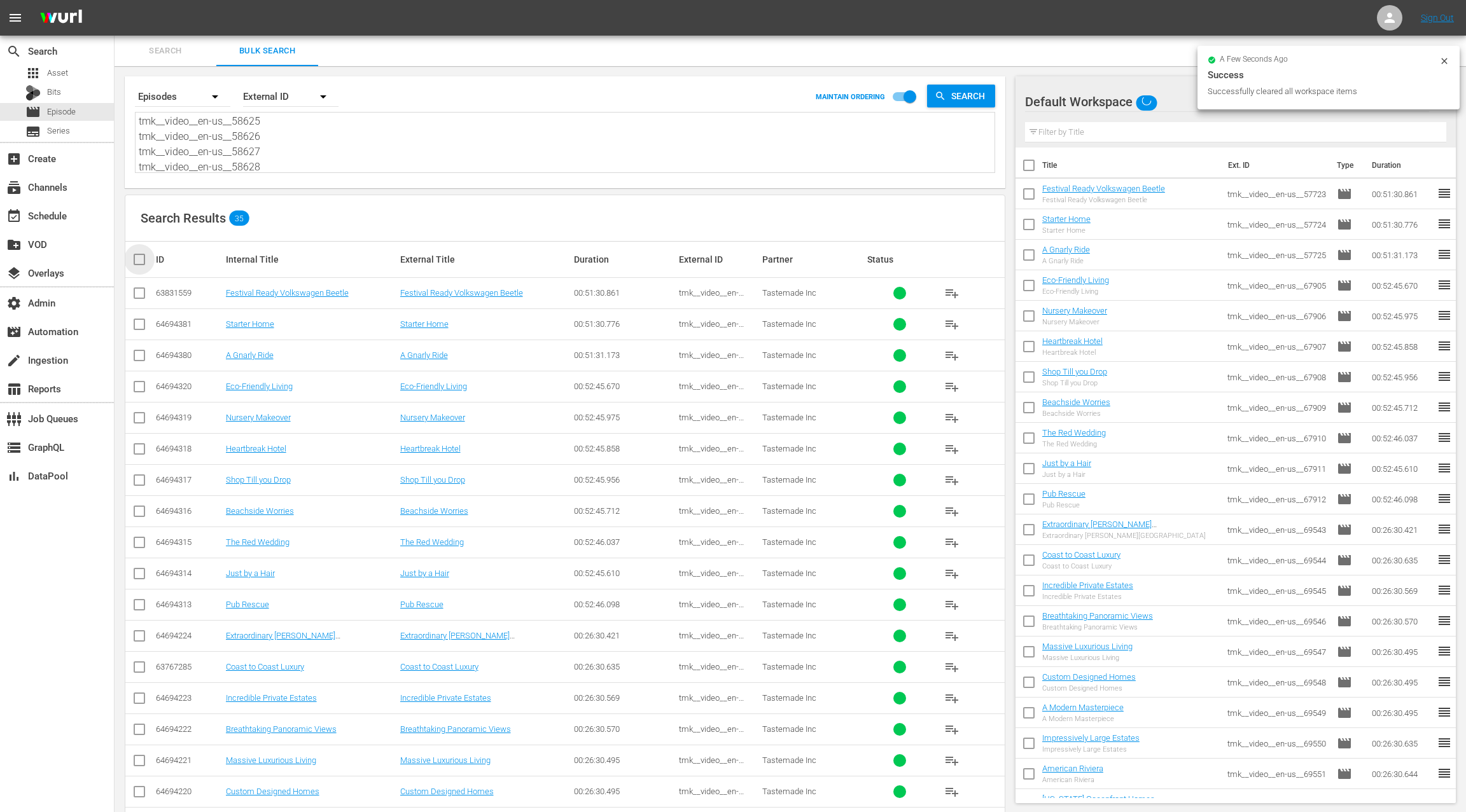
click at [144, 258] on input "checkbox" at bounding box center [144, 259] width 25 height 15
checkbox input "true"
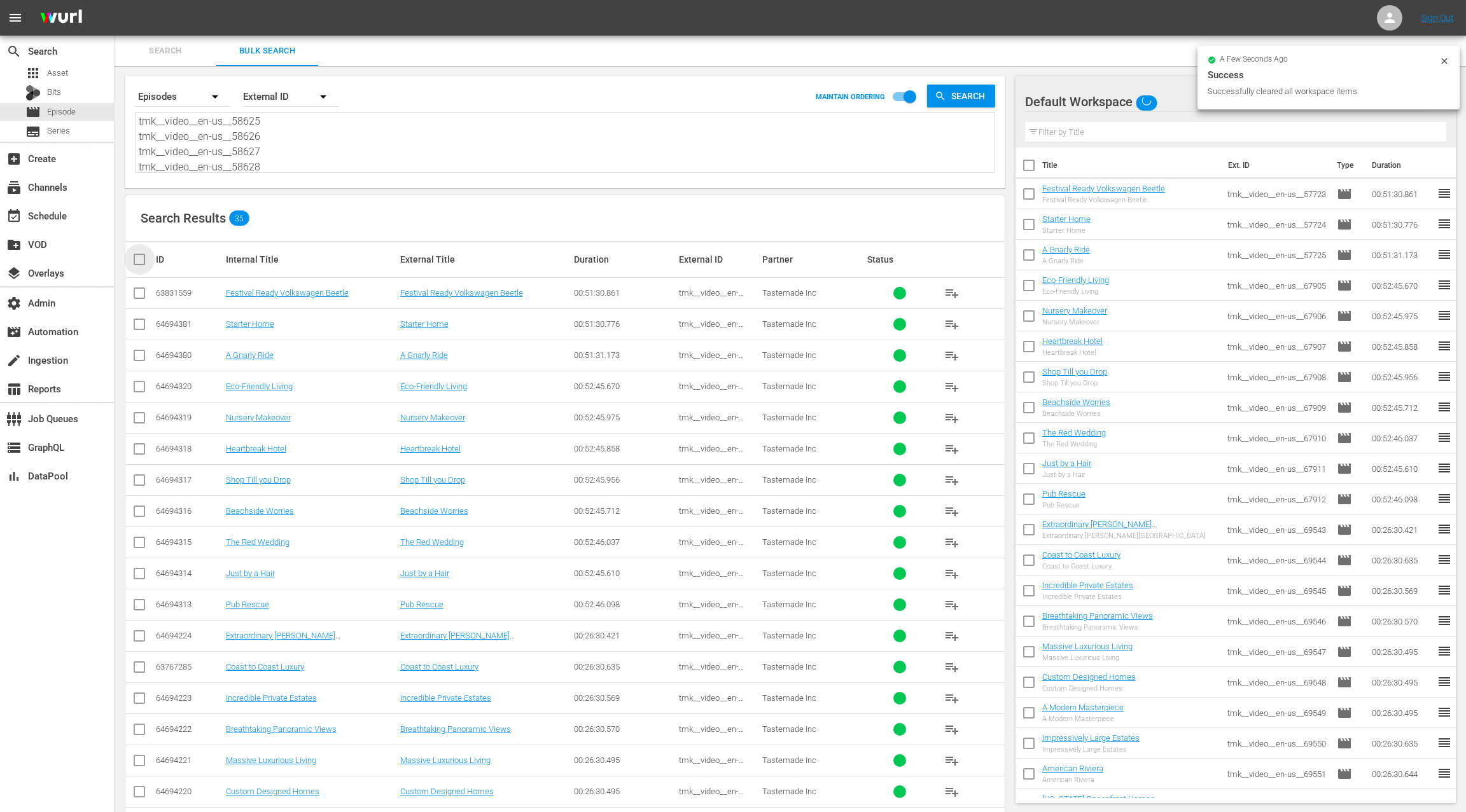
checkbox input "true"
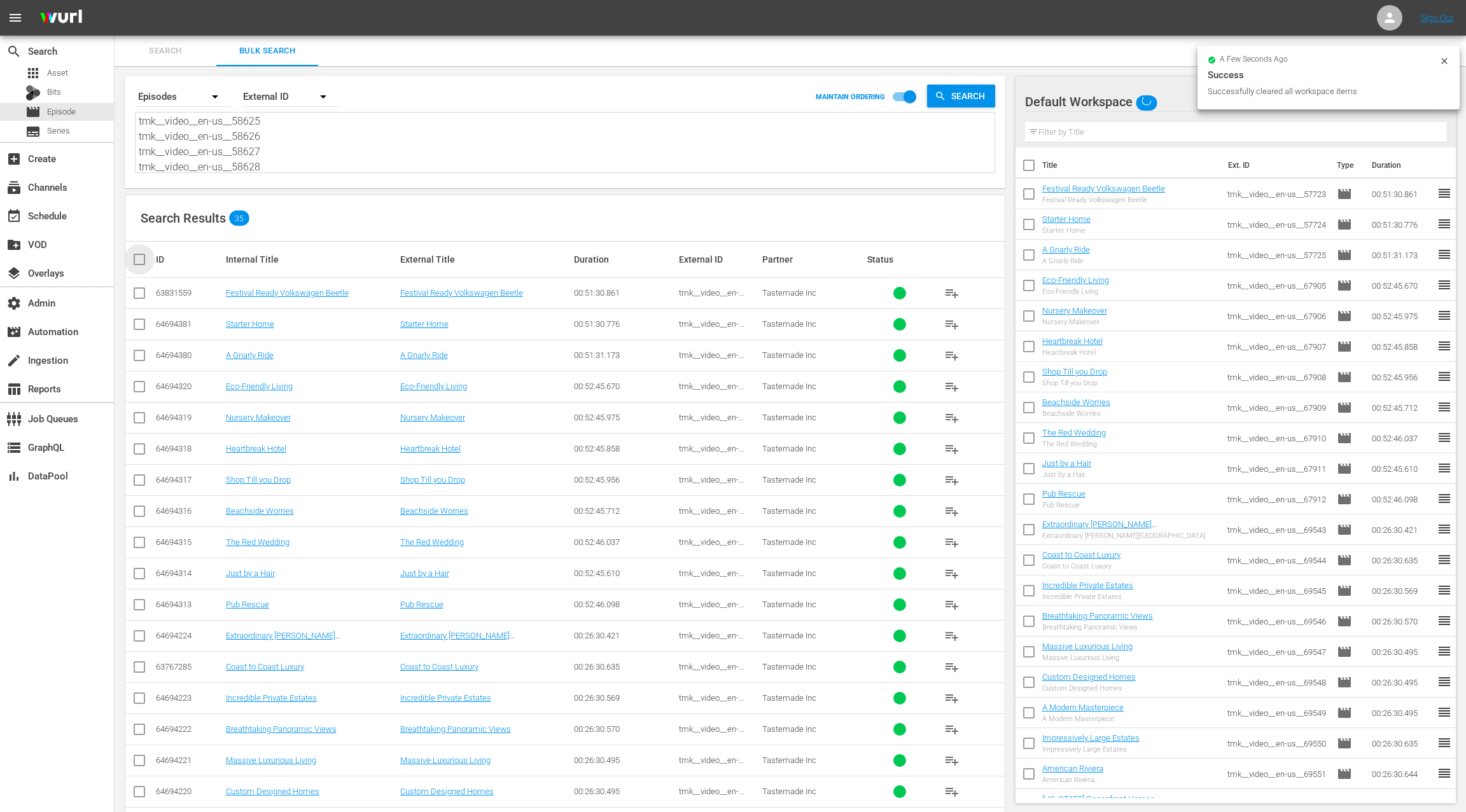
checkbox input "true"
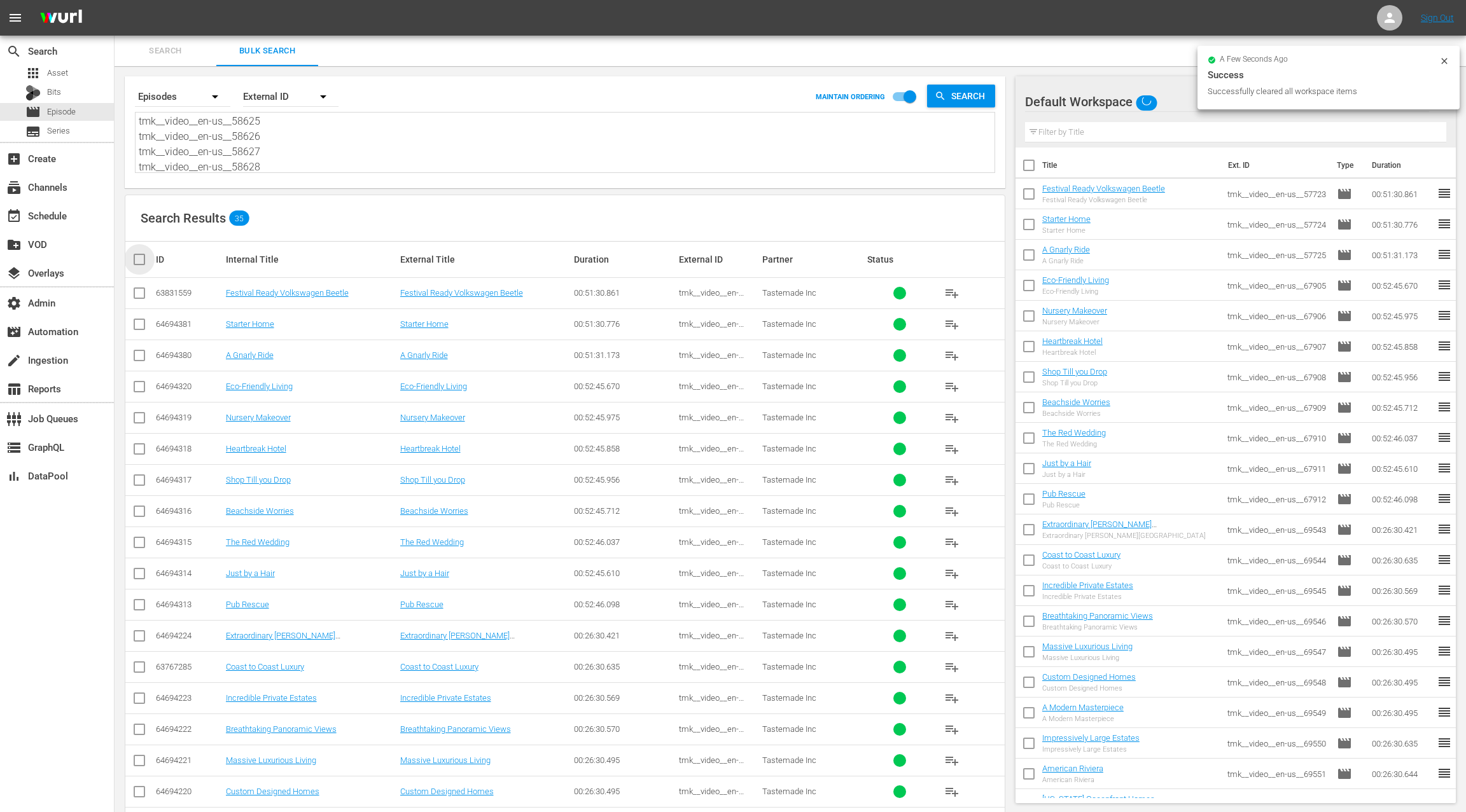
checkbox input "true"
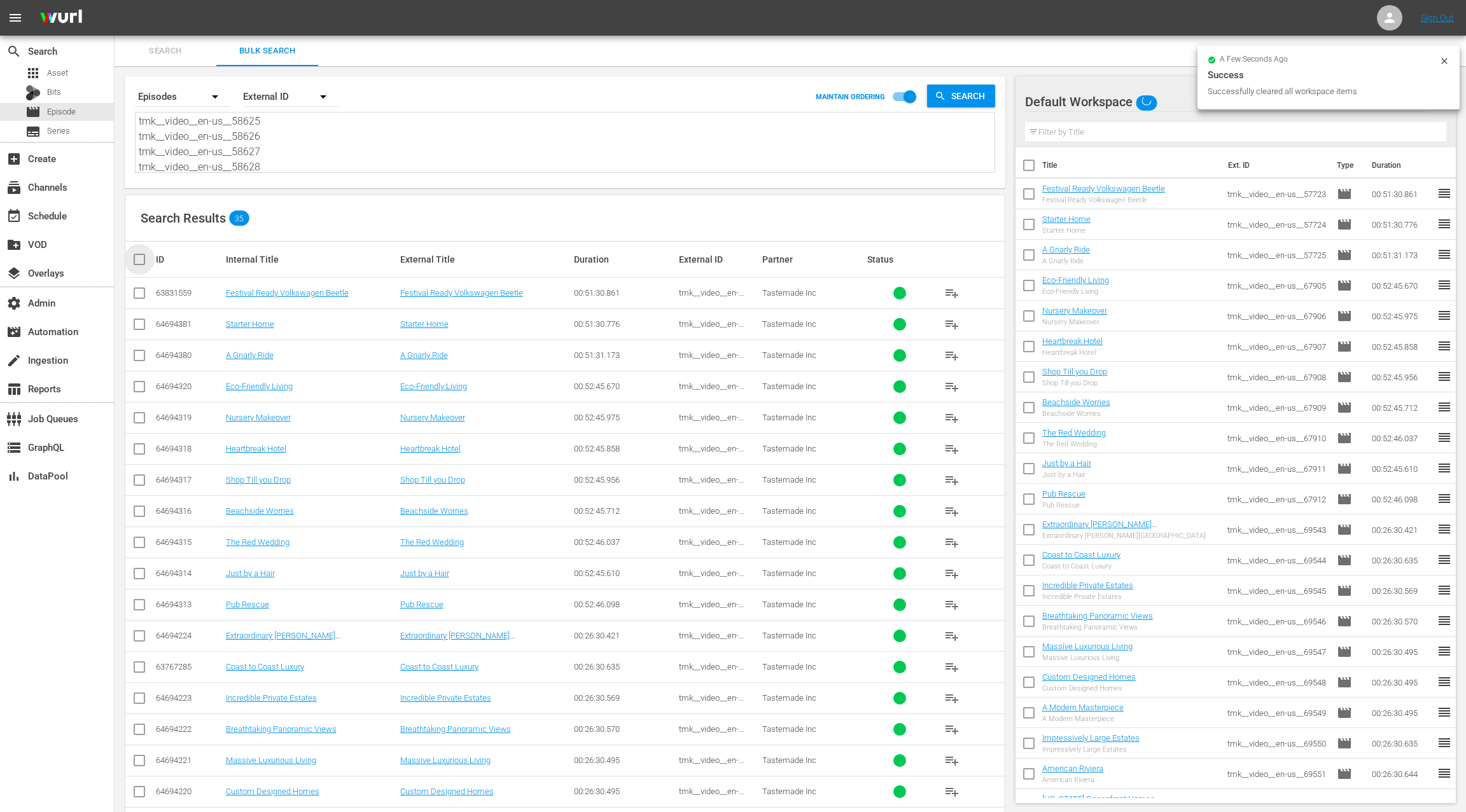
checkbox input "true"
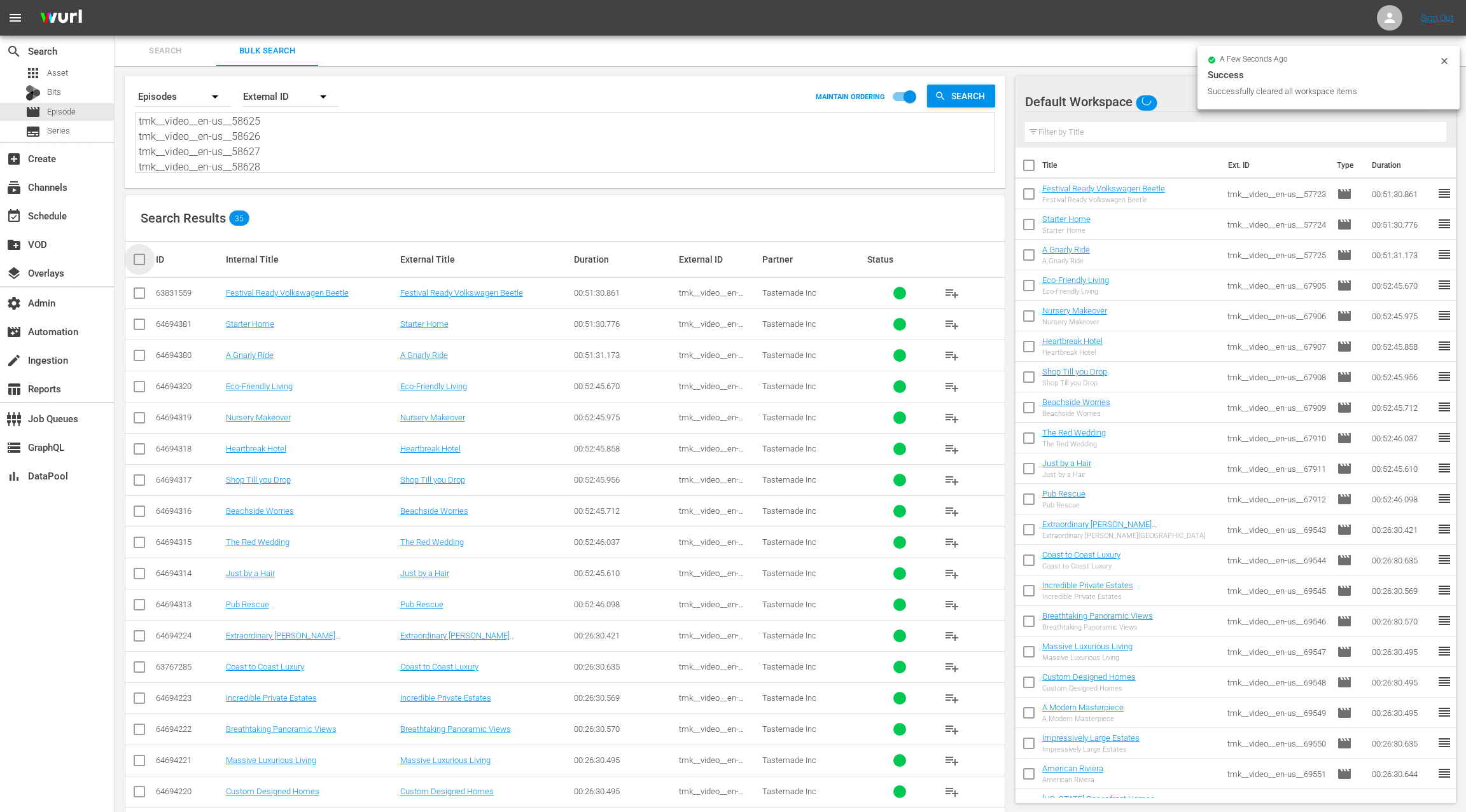
checkbox input "true"
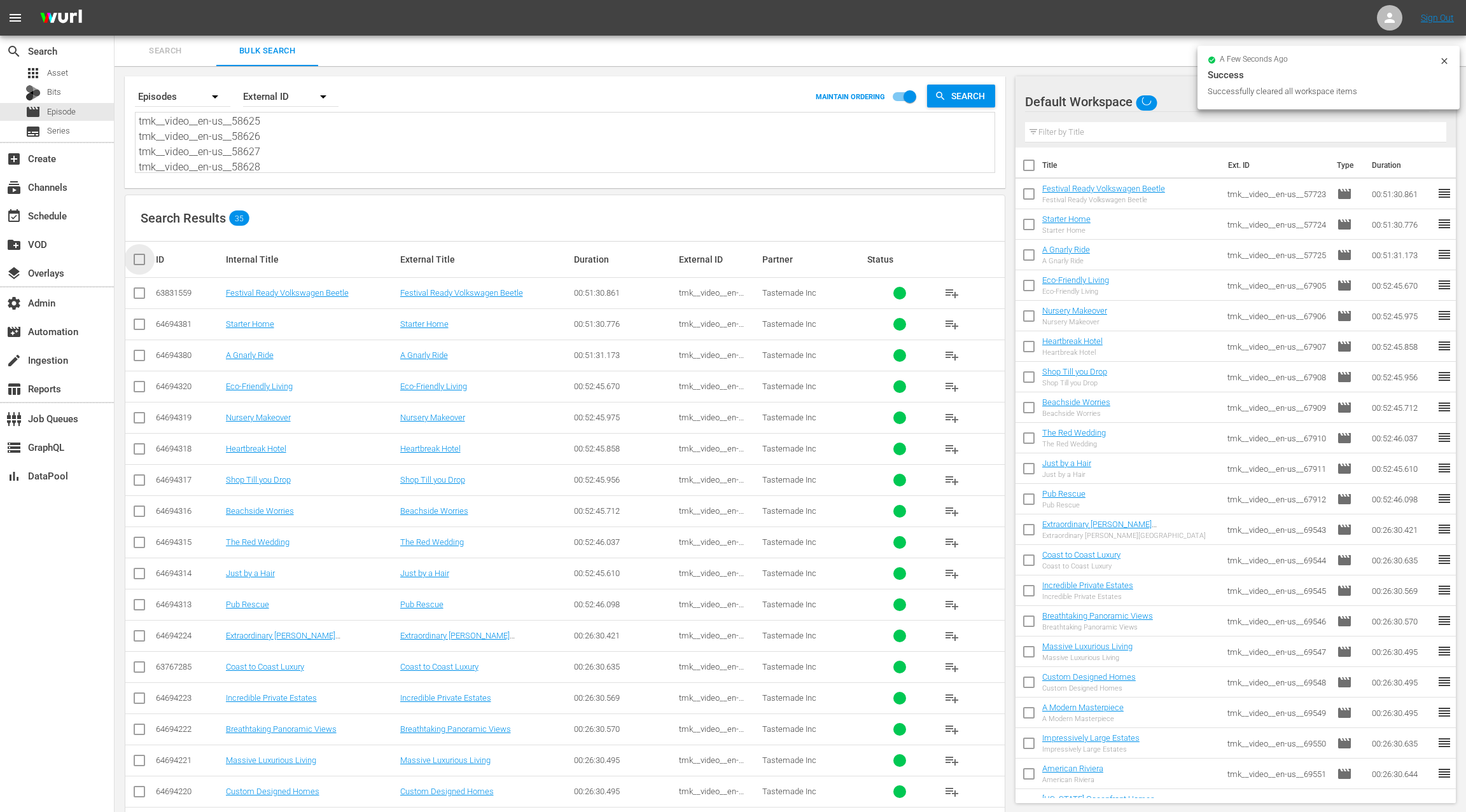
checkbox input "true"
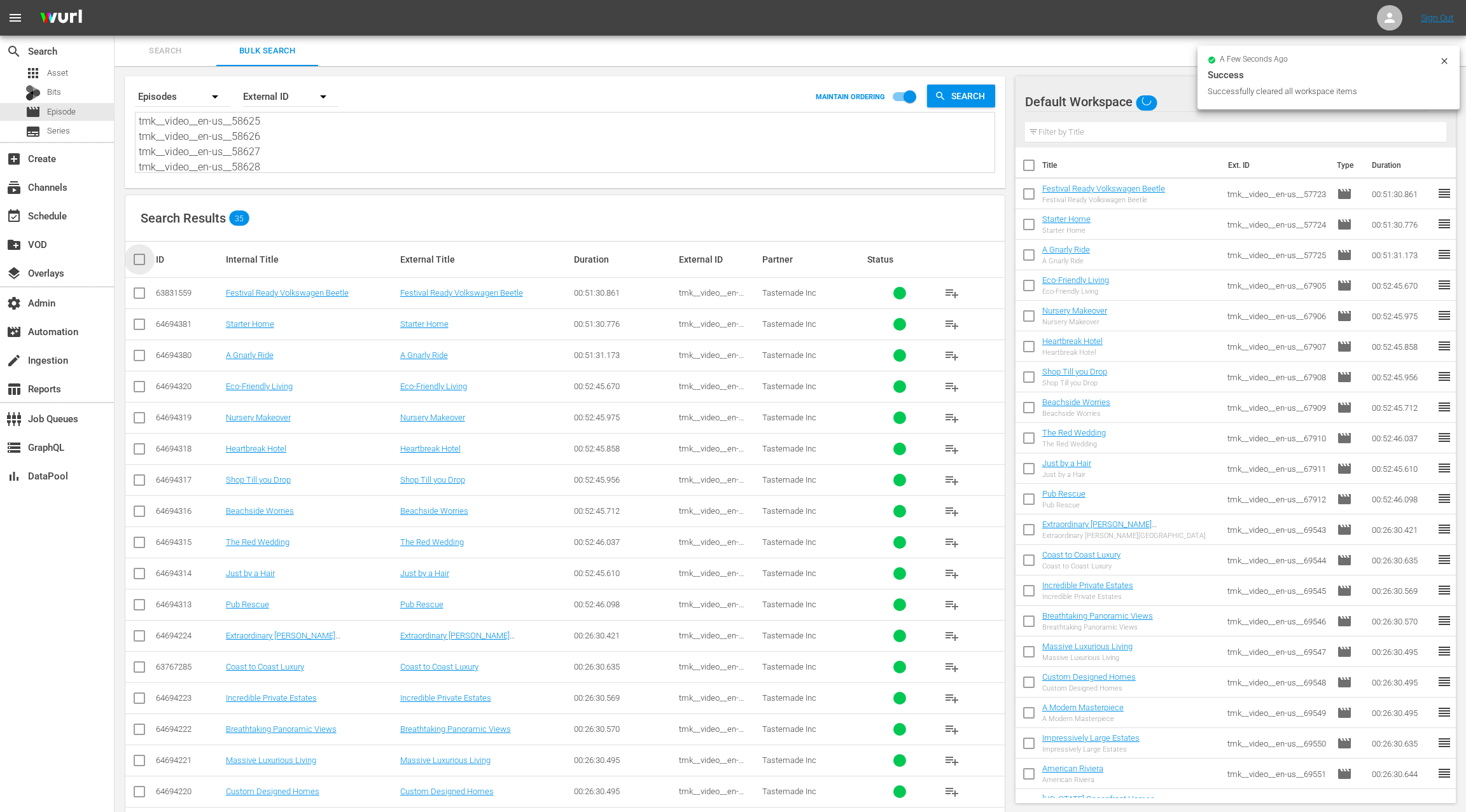
checkbox input "true"
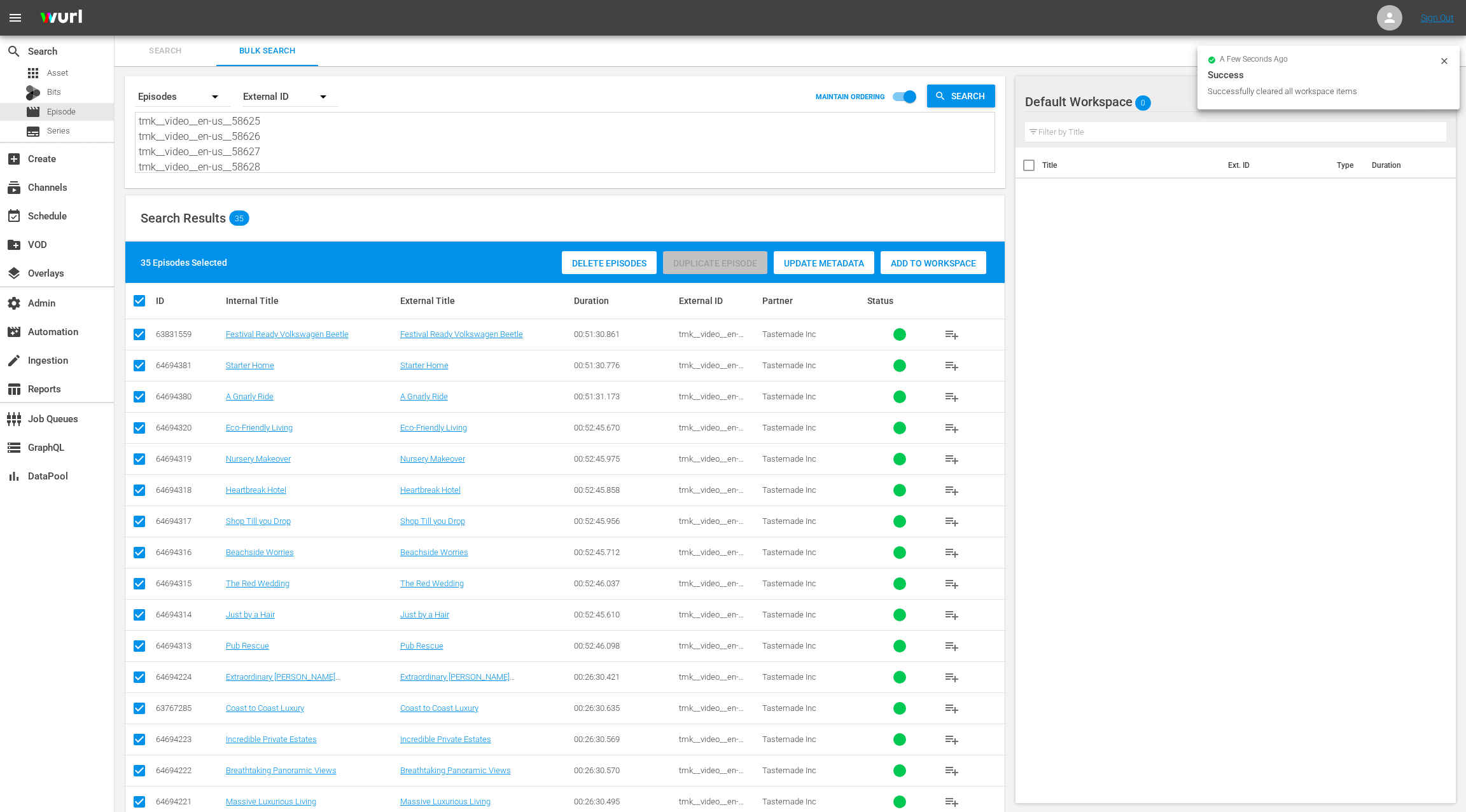
click at [954, 266] on span "Add to Workspace" at bounding box center [933, 263] width 105 height 10
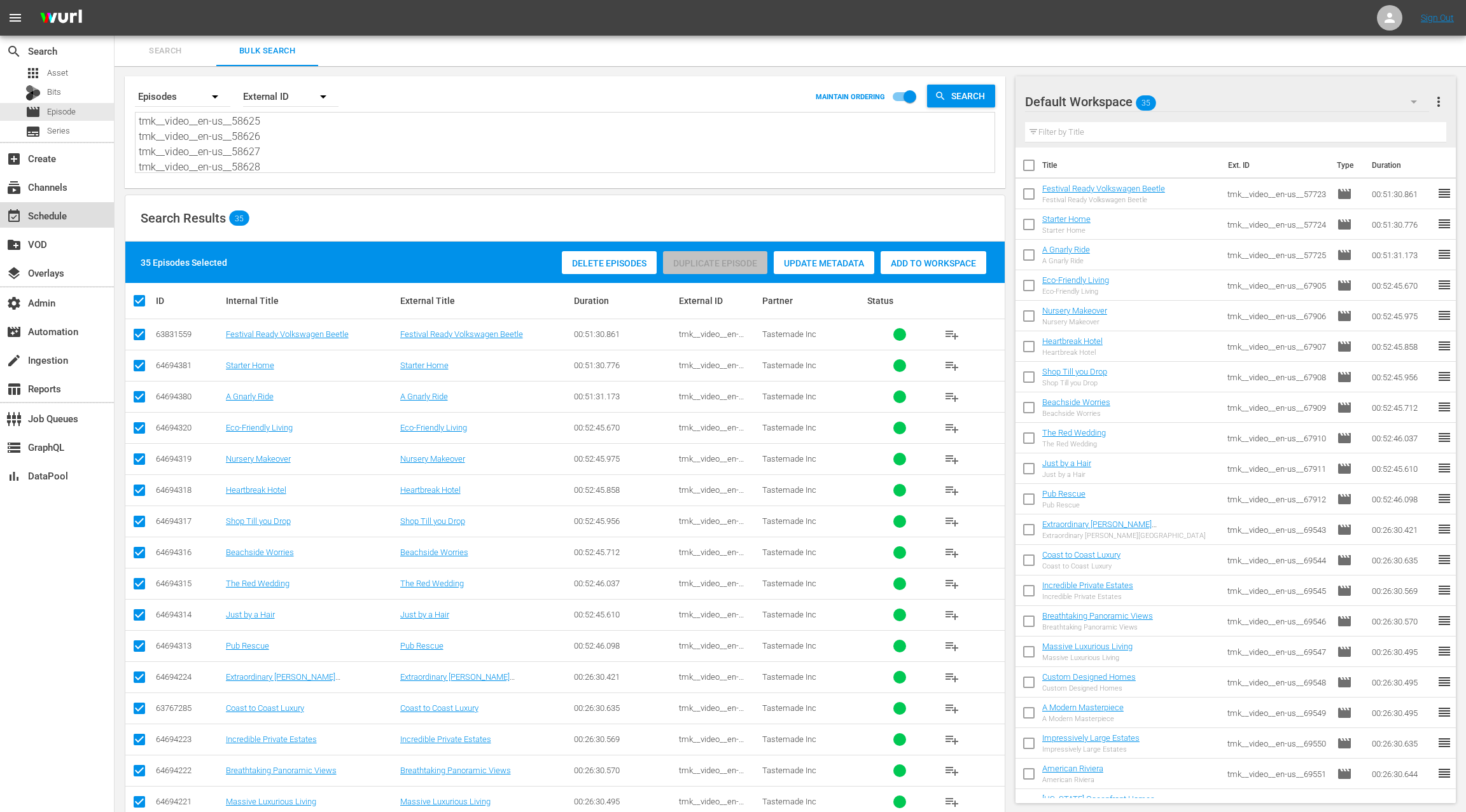
click at [70, 221] on div "event_available Schedule" at bounding box center [57, 215] width 114 height 25
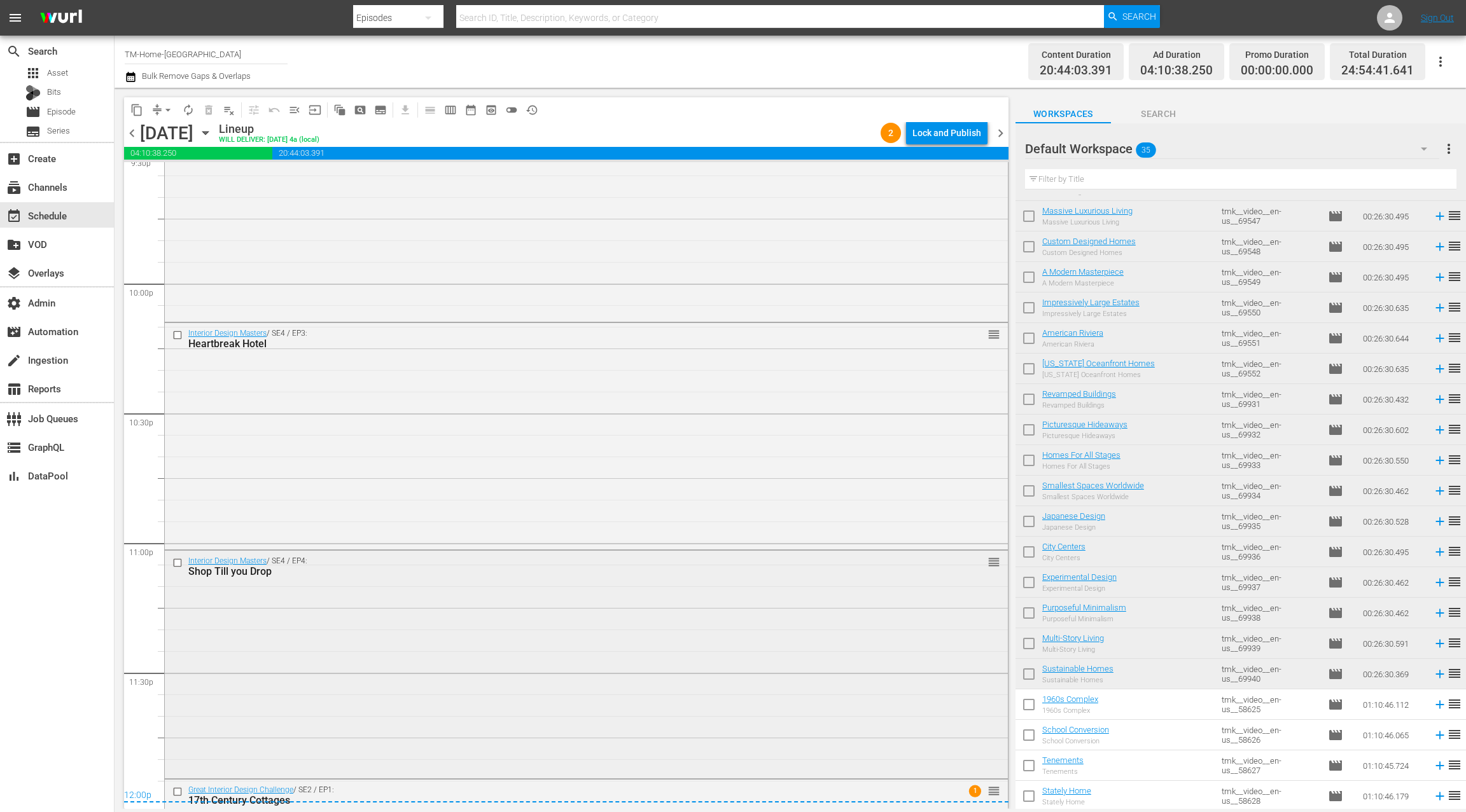
scroll to position [5863, 0]
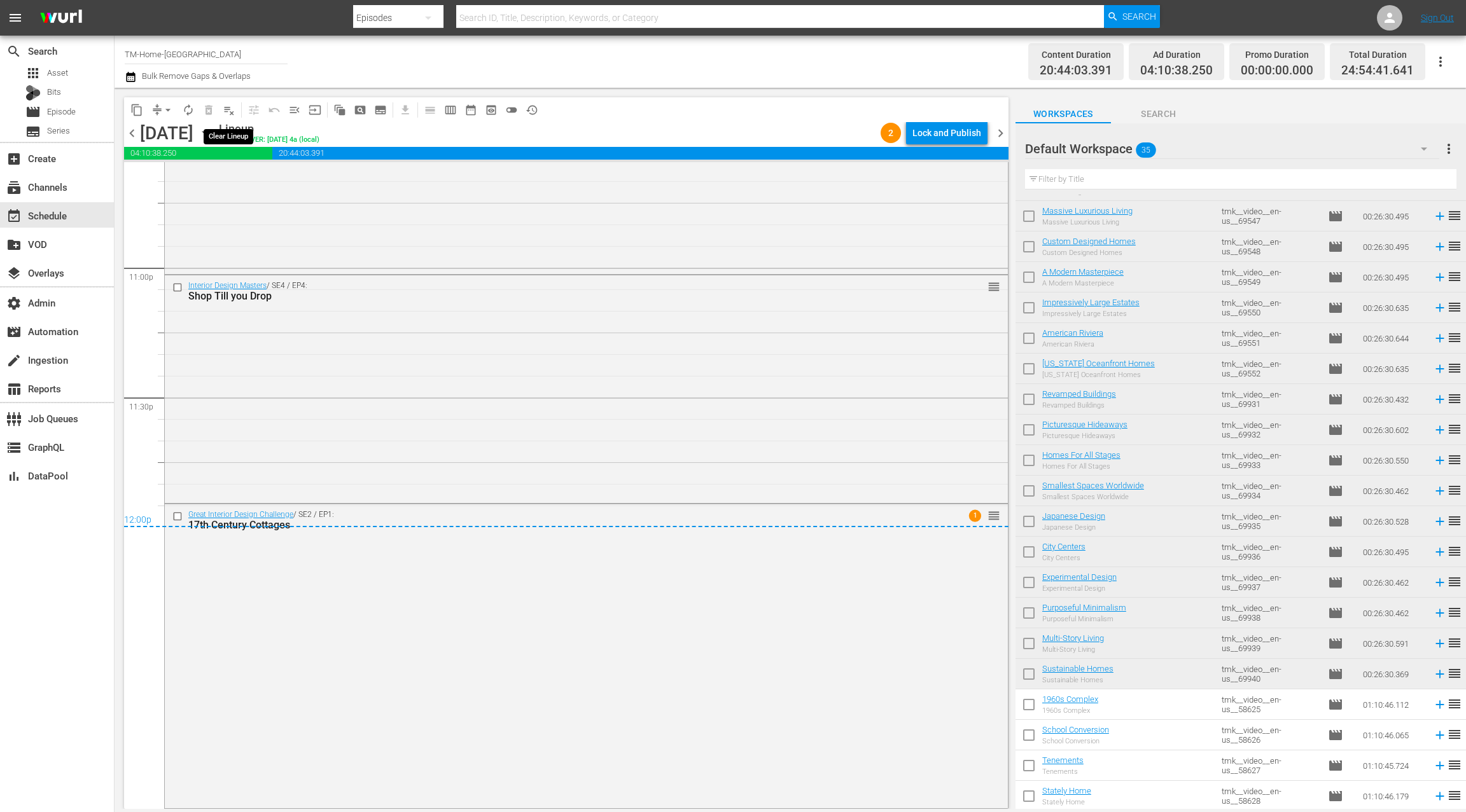
click at [231, 116] on button "playlist_remove_outlined" at bounding box center [229, 110] width 21 height 21
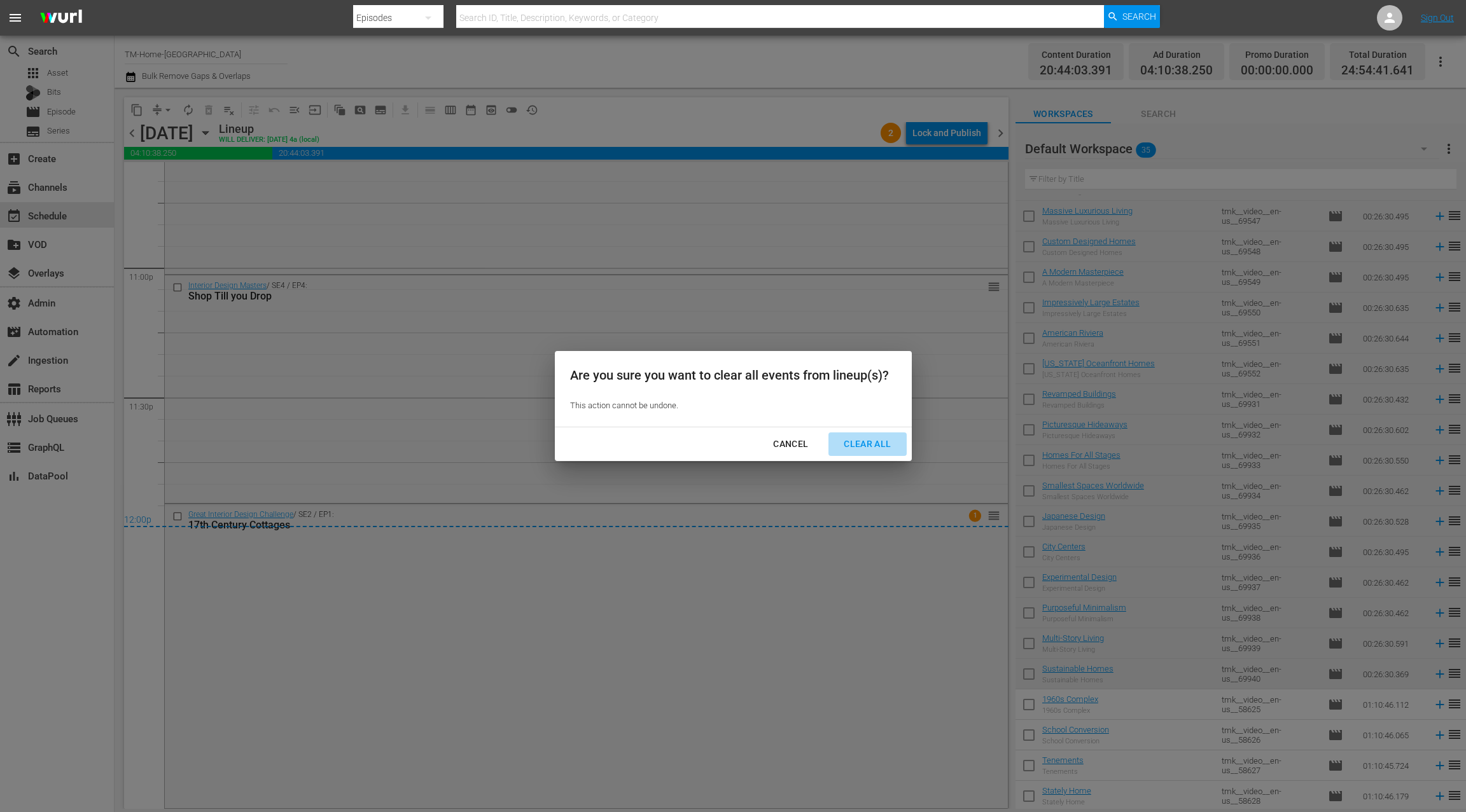
drag, startPoint x: 862, startPoint y: 451, endPoint x: 853, endPoint y: 444, distance: 11.4
click at [862, 451] on div "Clear All" at bounding box center [867, 444] width 67 height 16
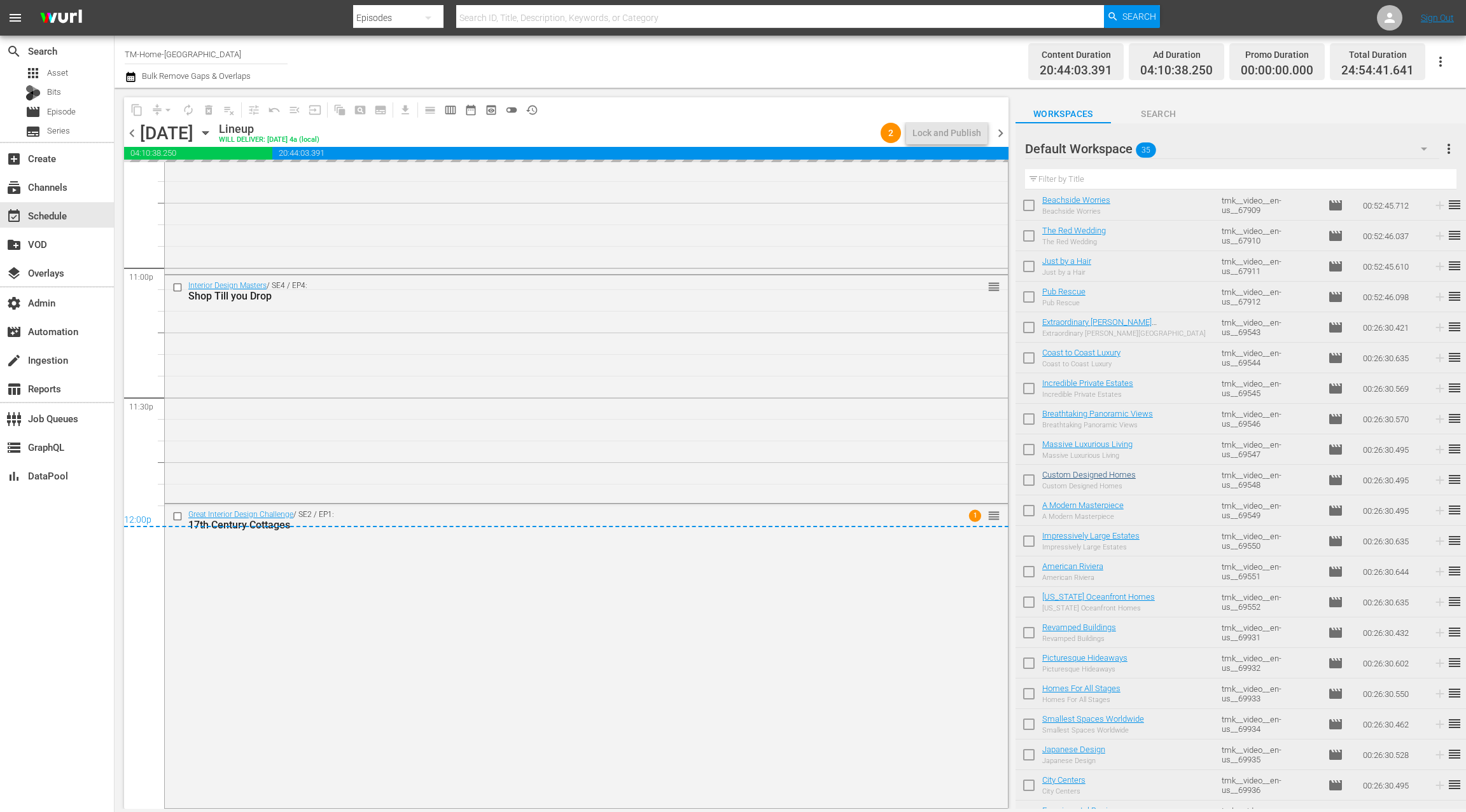
scroll to position [0, 0]
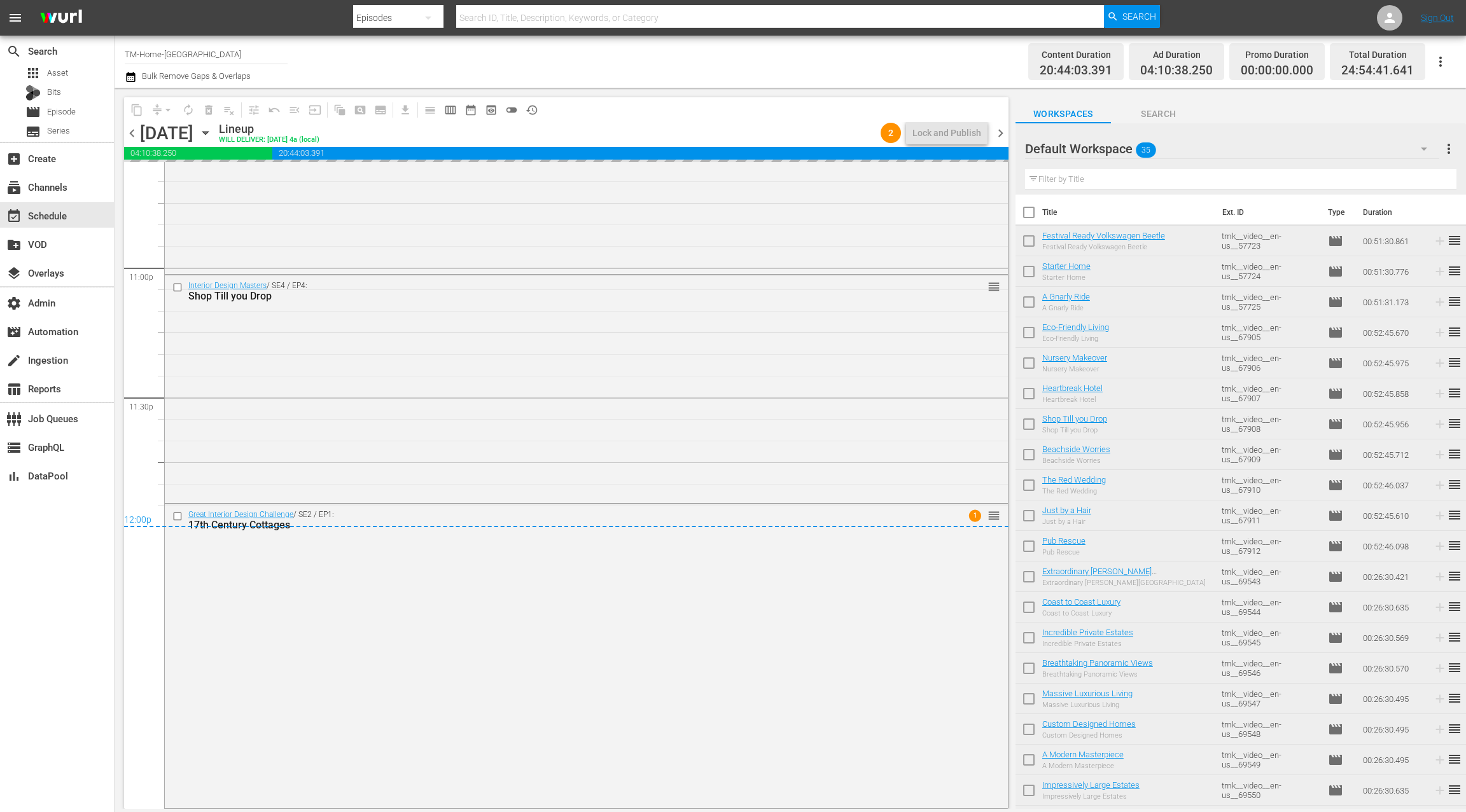
click at [1030, 212] on input "checkbox" at bounding box center [1029, 215] width 27 height 27
checkbox input "true"
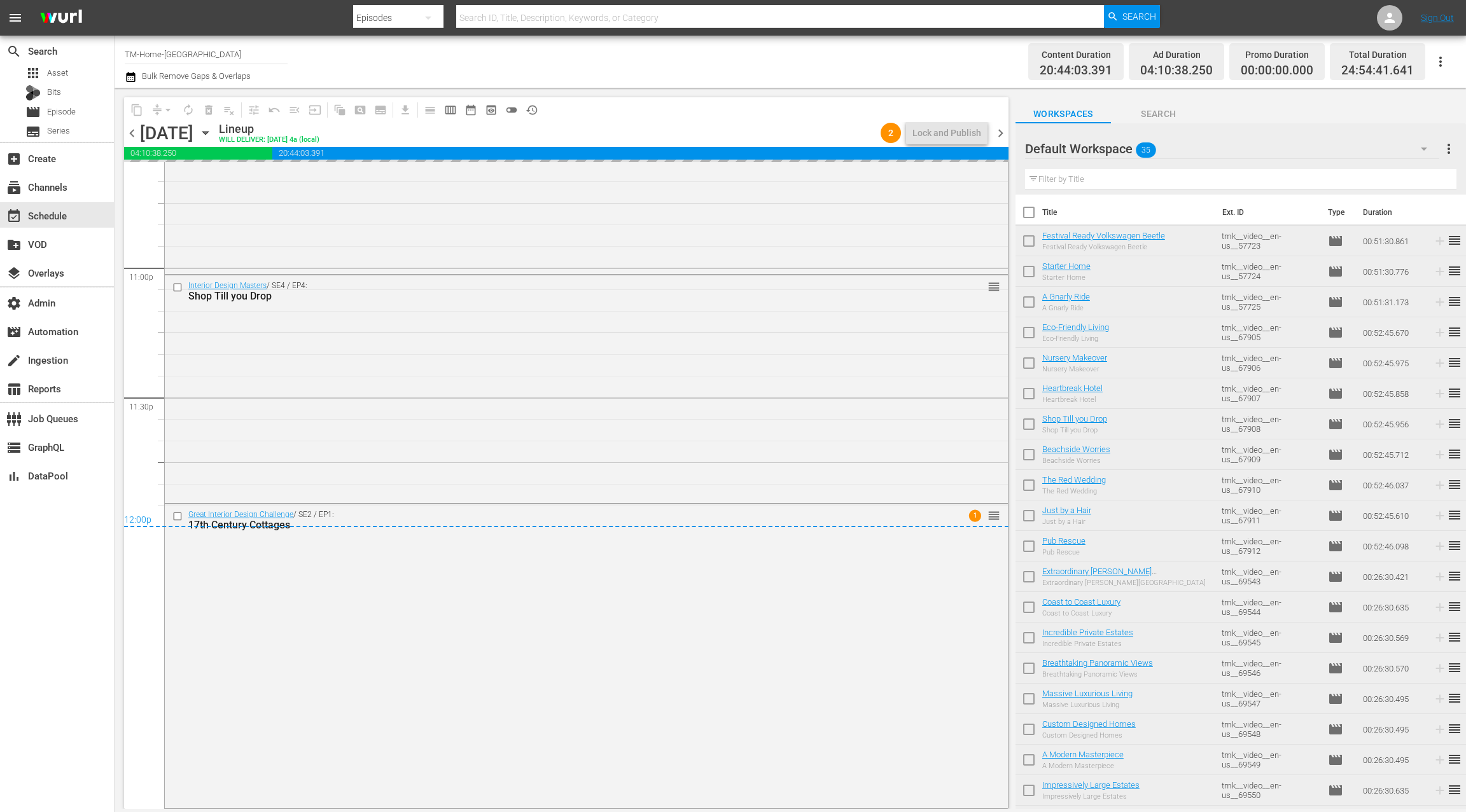
checkbox input "true"
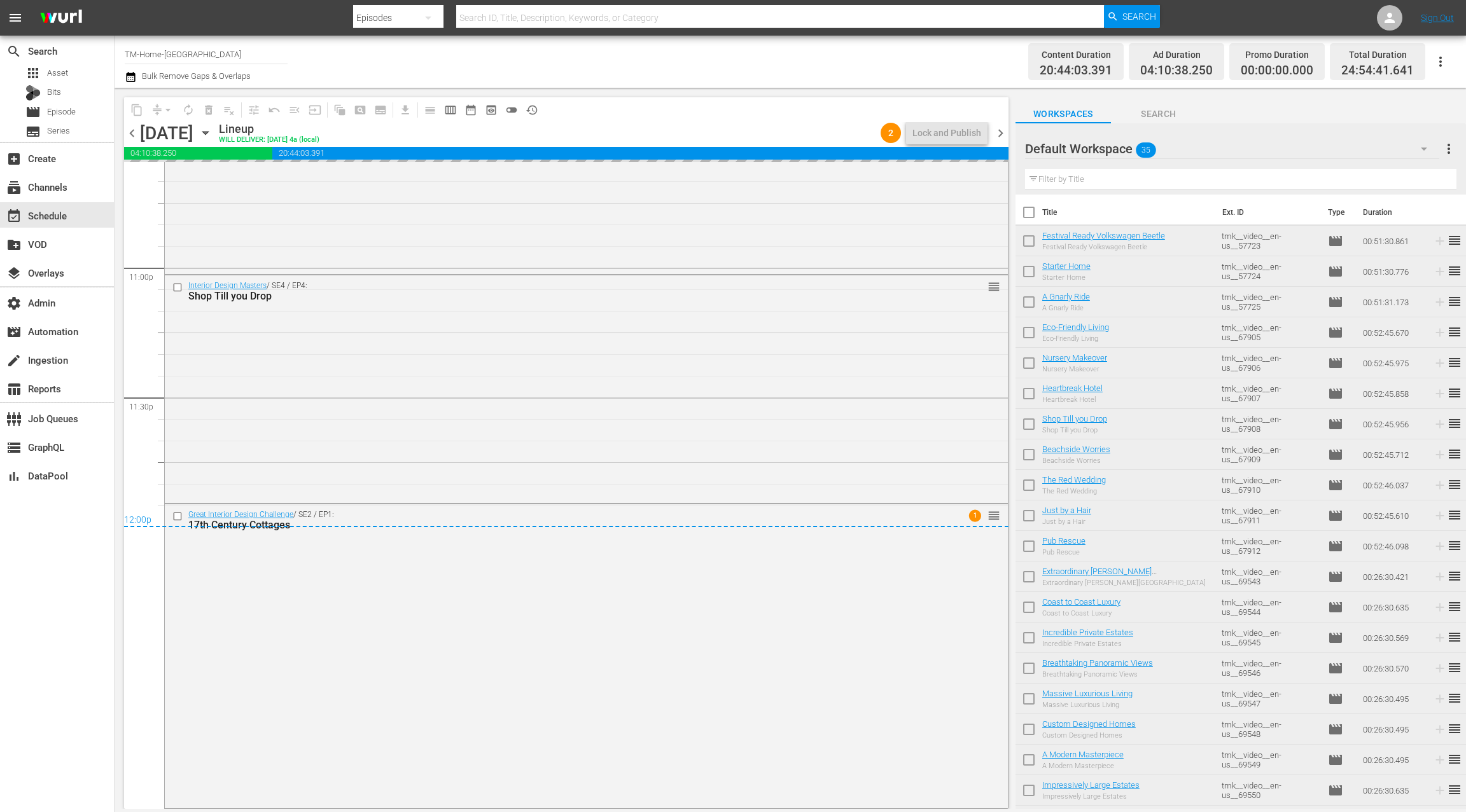
checkbox input "true"
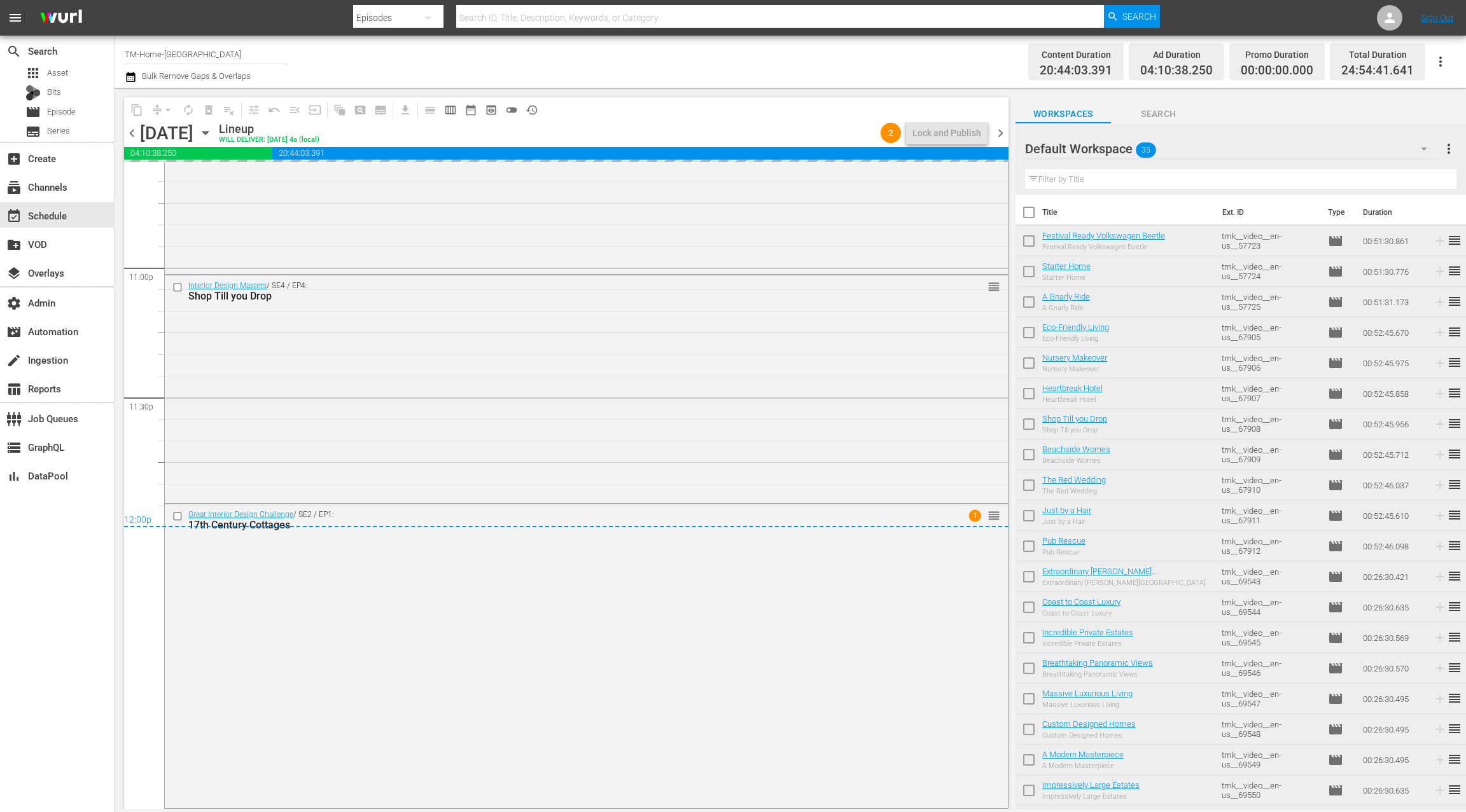
checkbox input "true"
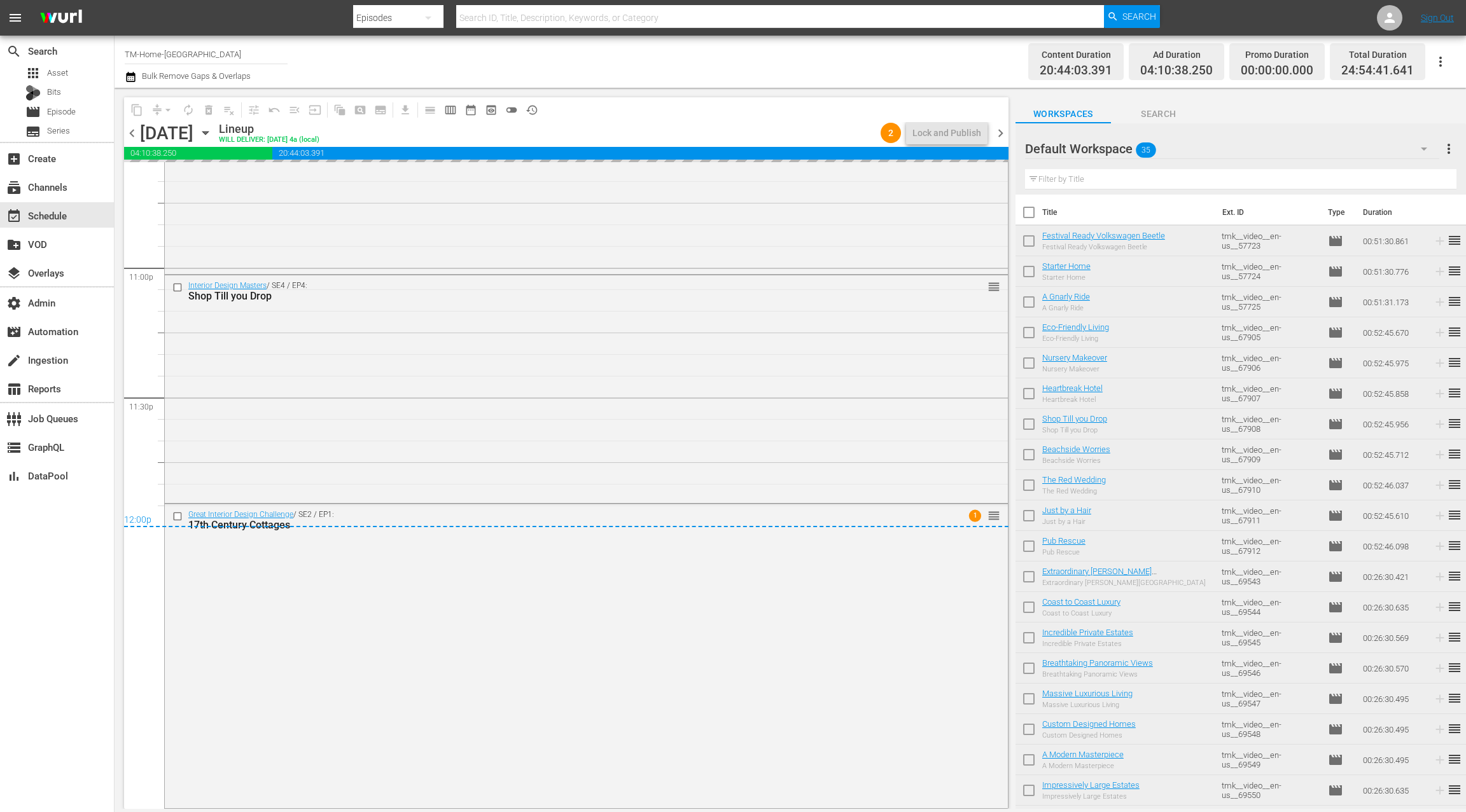
checkbox input "true"
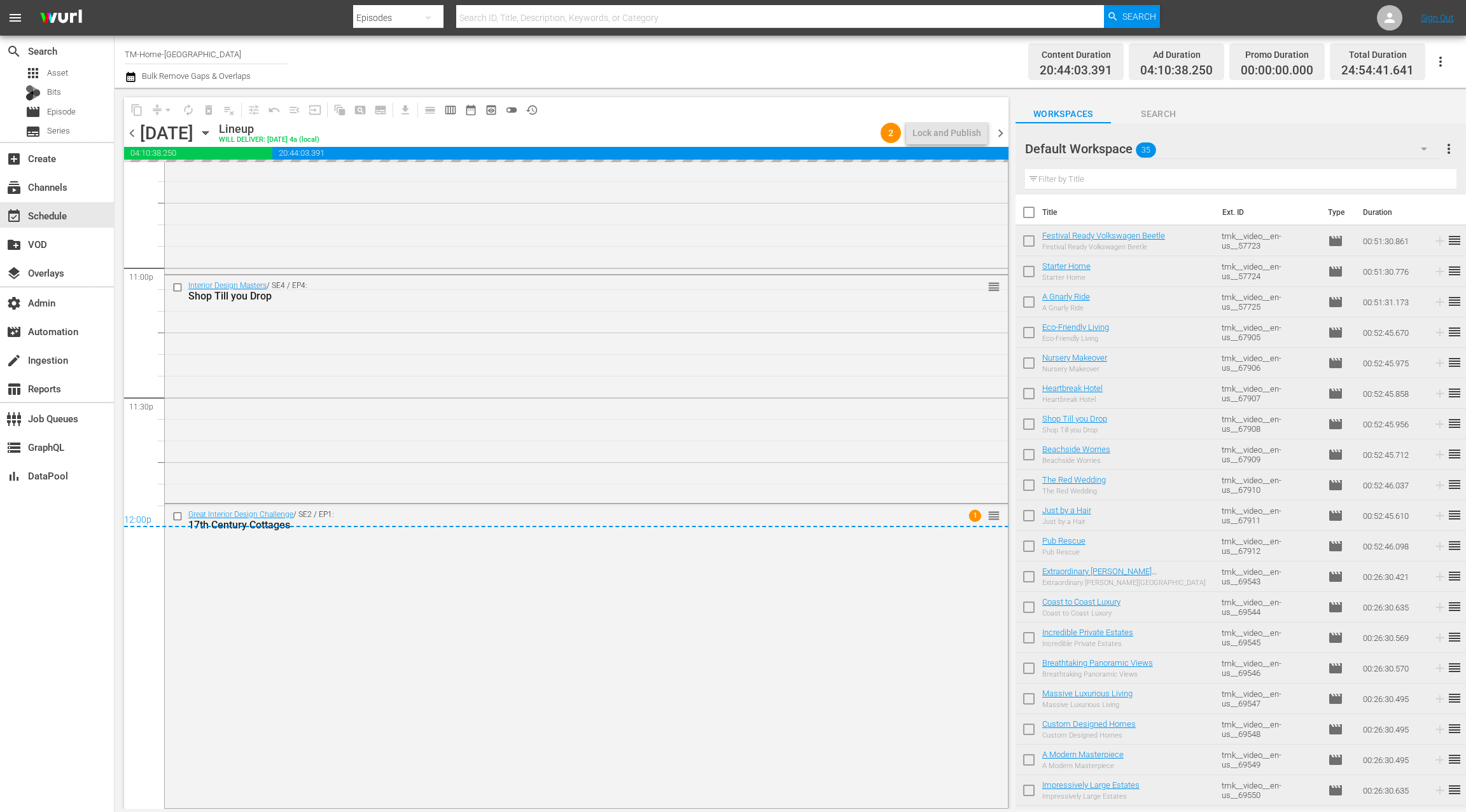
checkbox input "true"
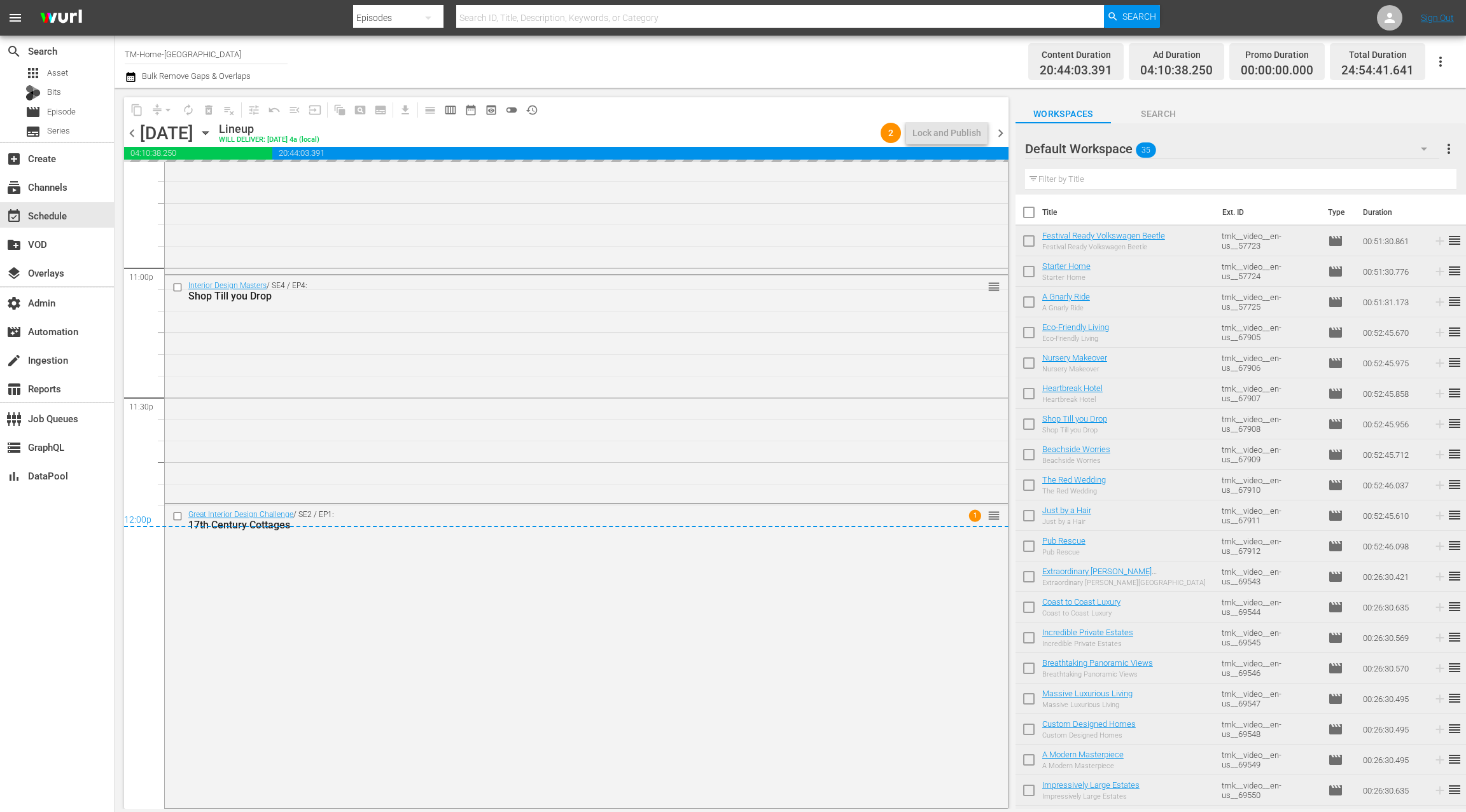
checkbox input "true"
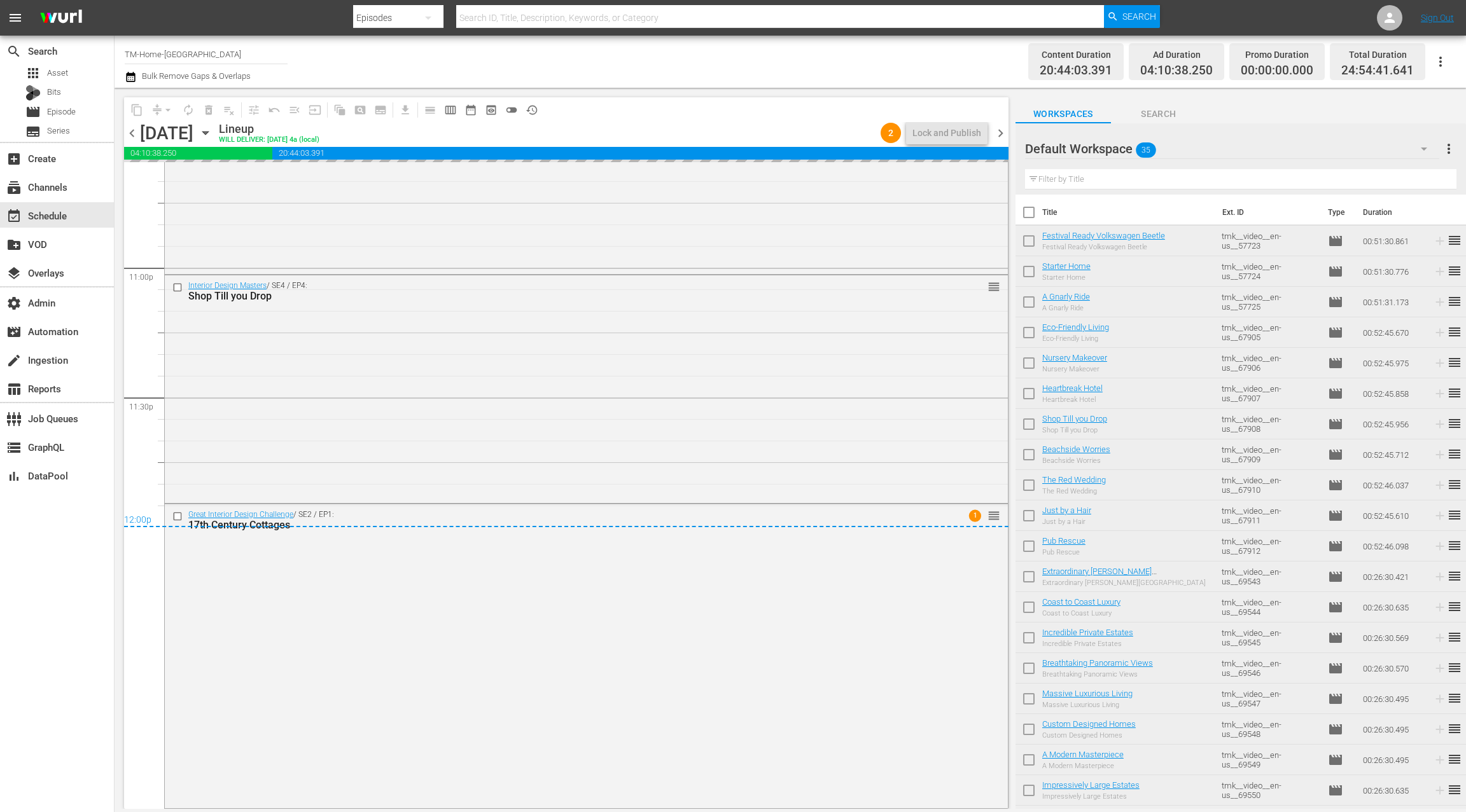
checkbox input "true"
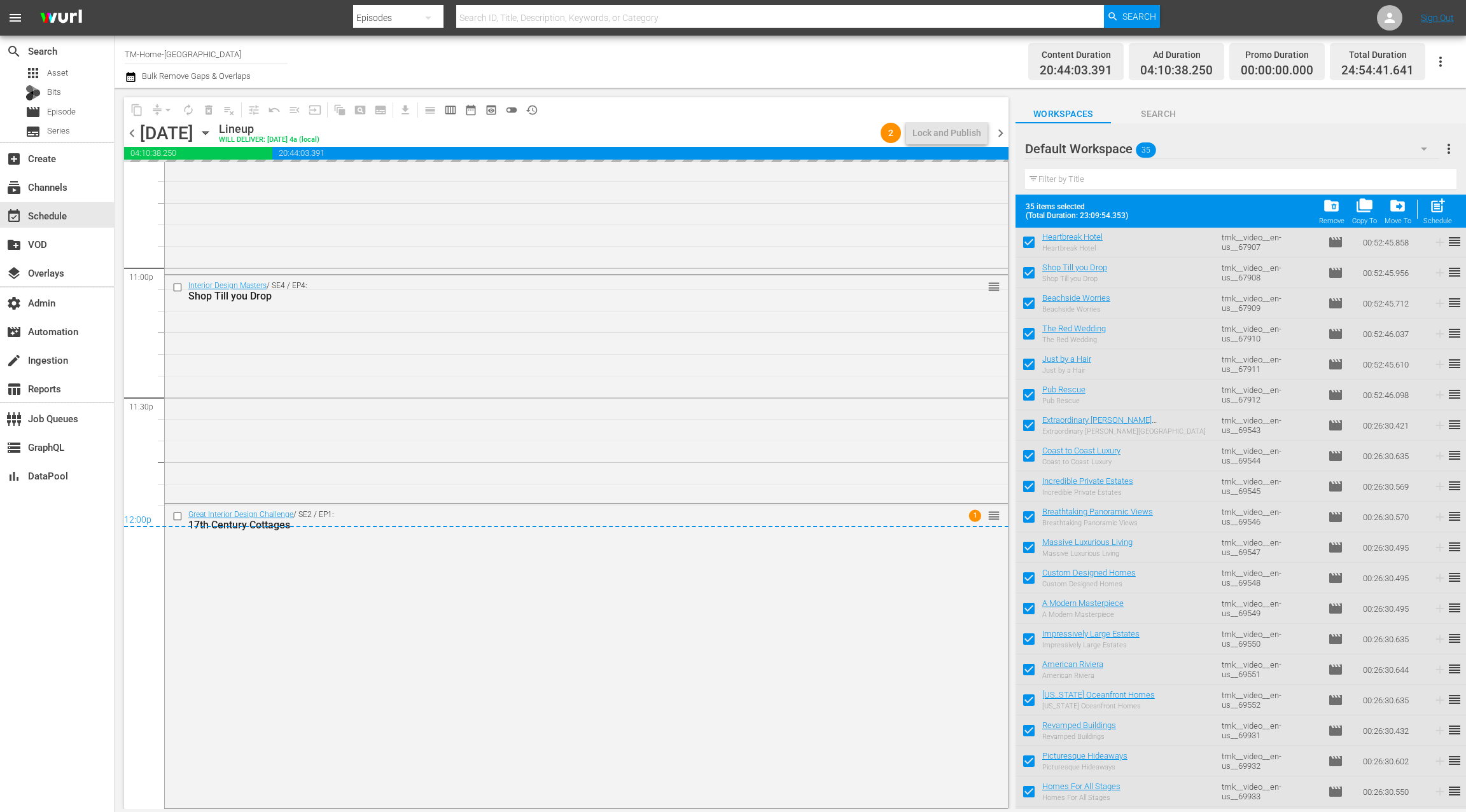
scroll to position [516, 0]
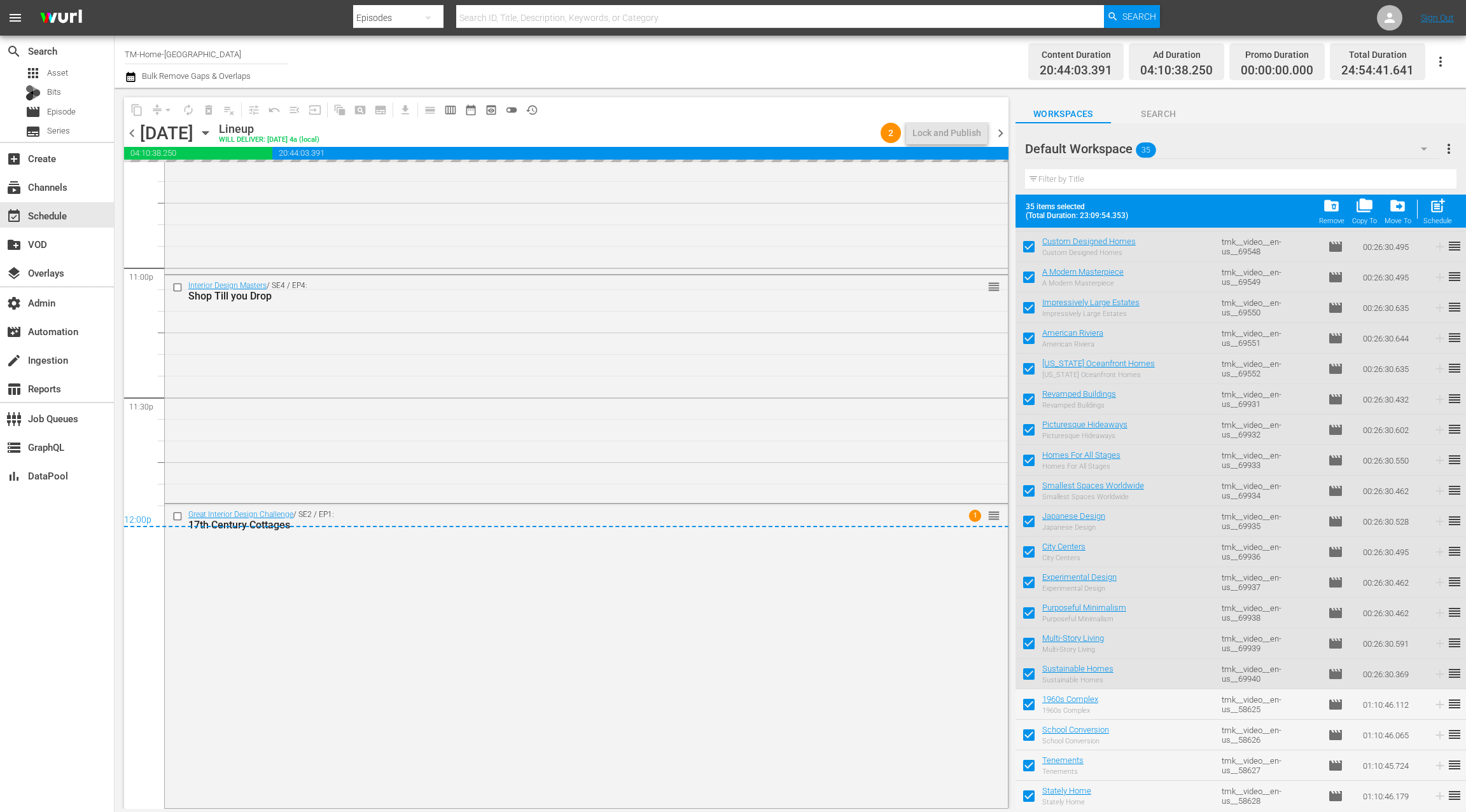
click at [1002, 132] on span "chevron_right" at bounding box center [1001, 133] width 16 height 16
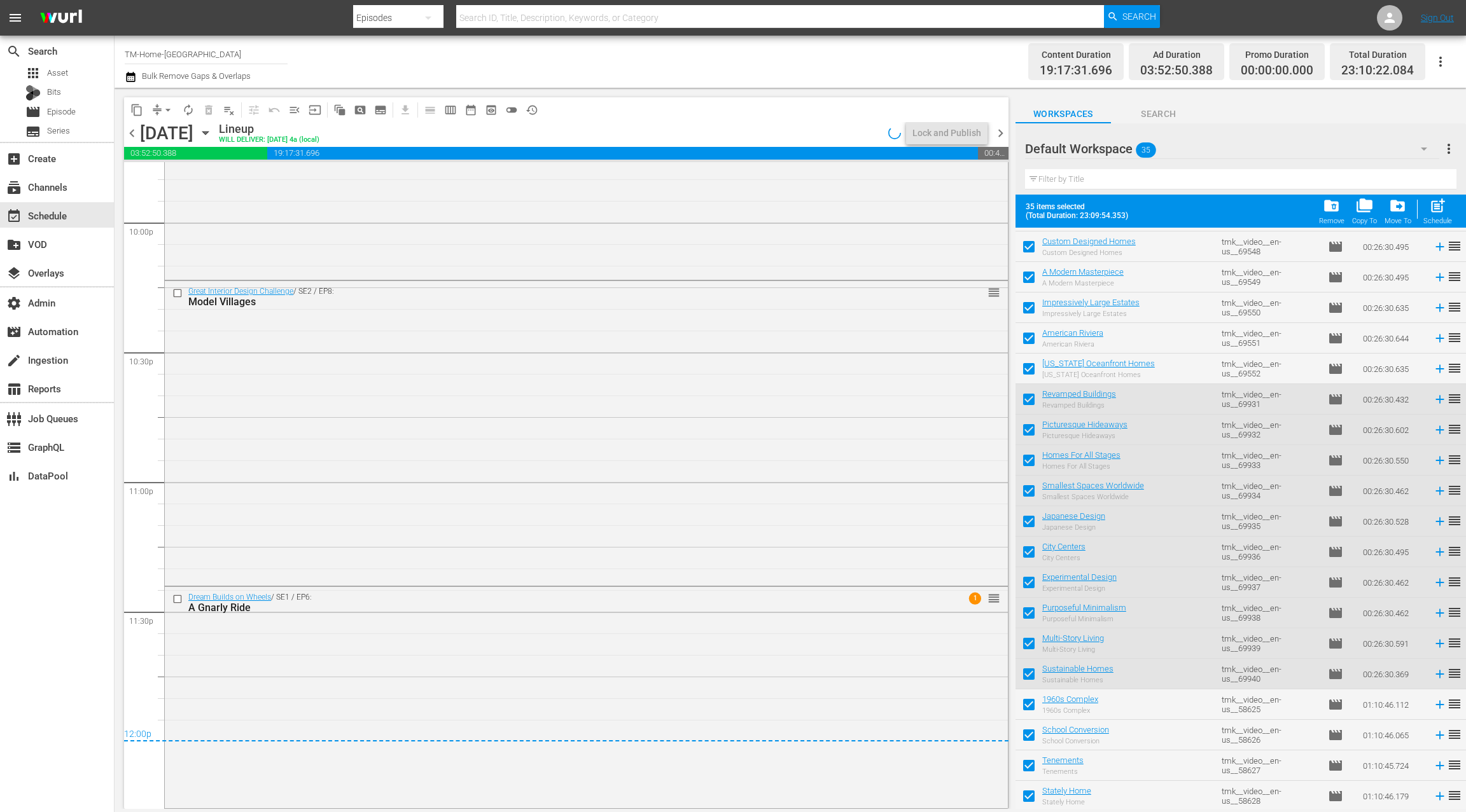
click at [133, 132] on span "chevron_left" at bounding box center [132, 133] width 16 height 16
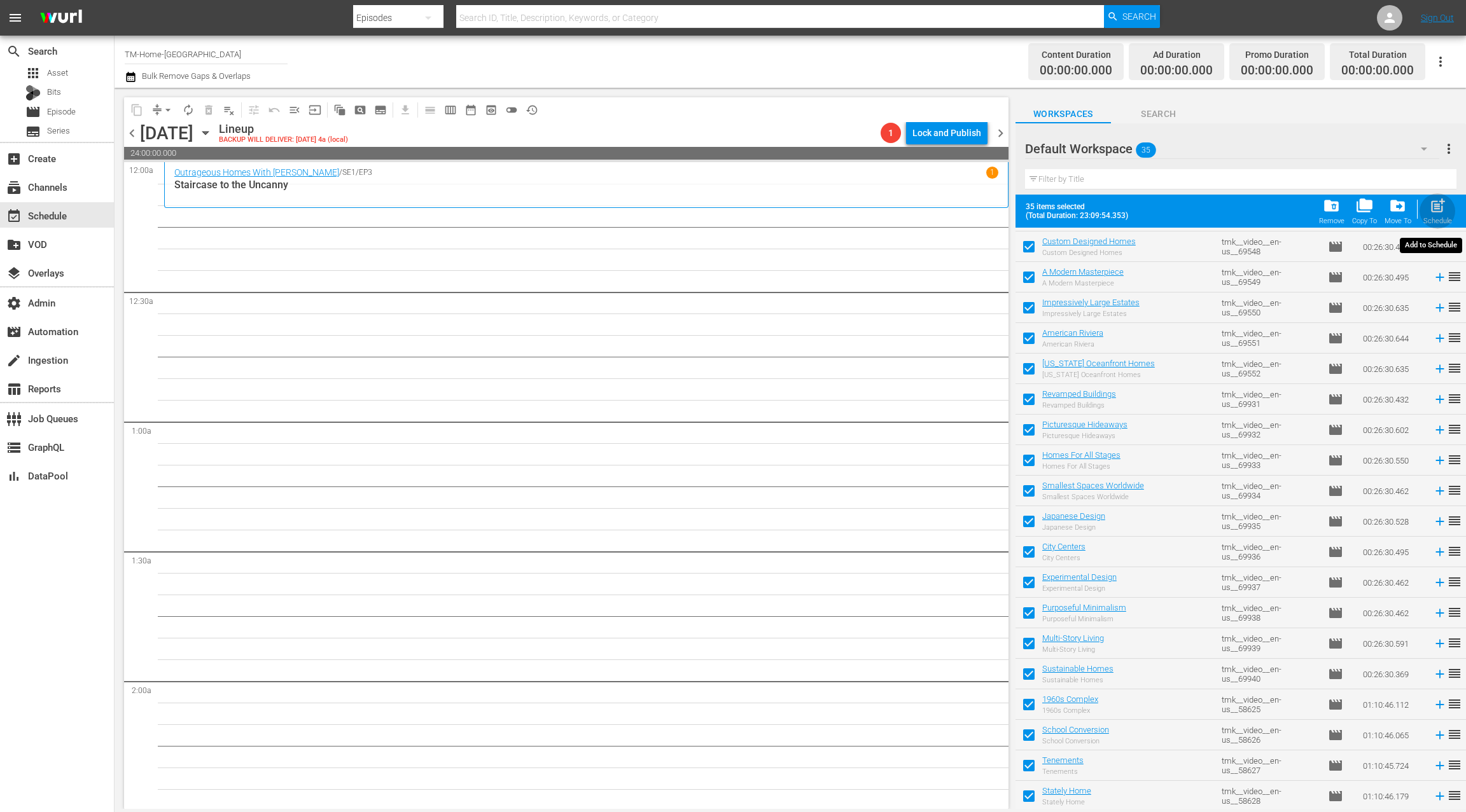
click at [1445, 212] on span "post_add" at bounding box center [1437, 206] width 17 height 17
checkbox input "false"
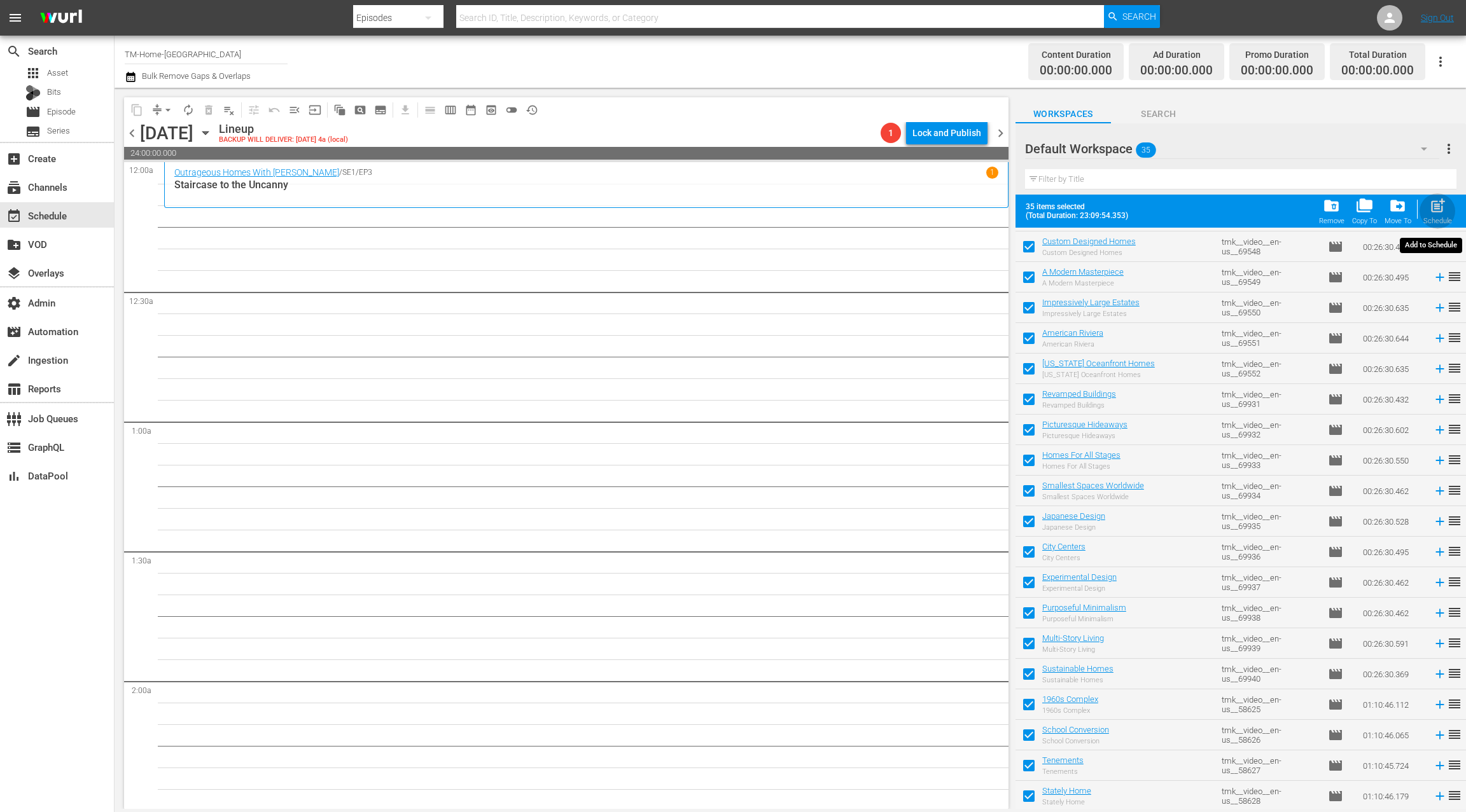
checkbox input "false"
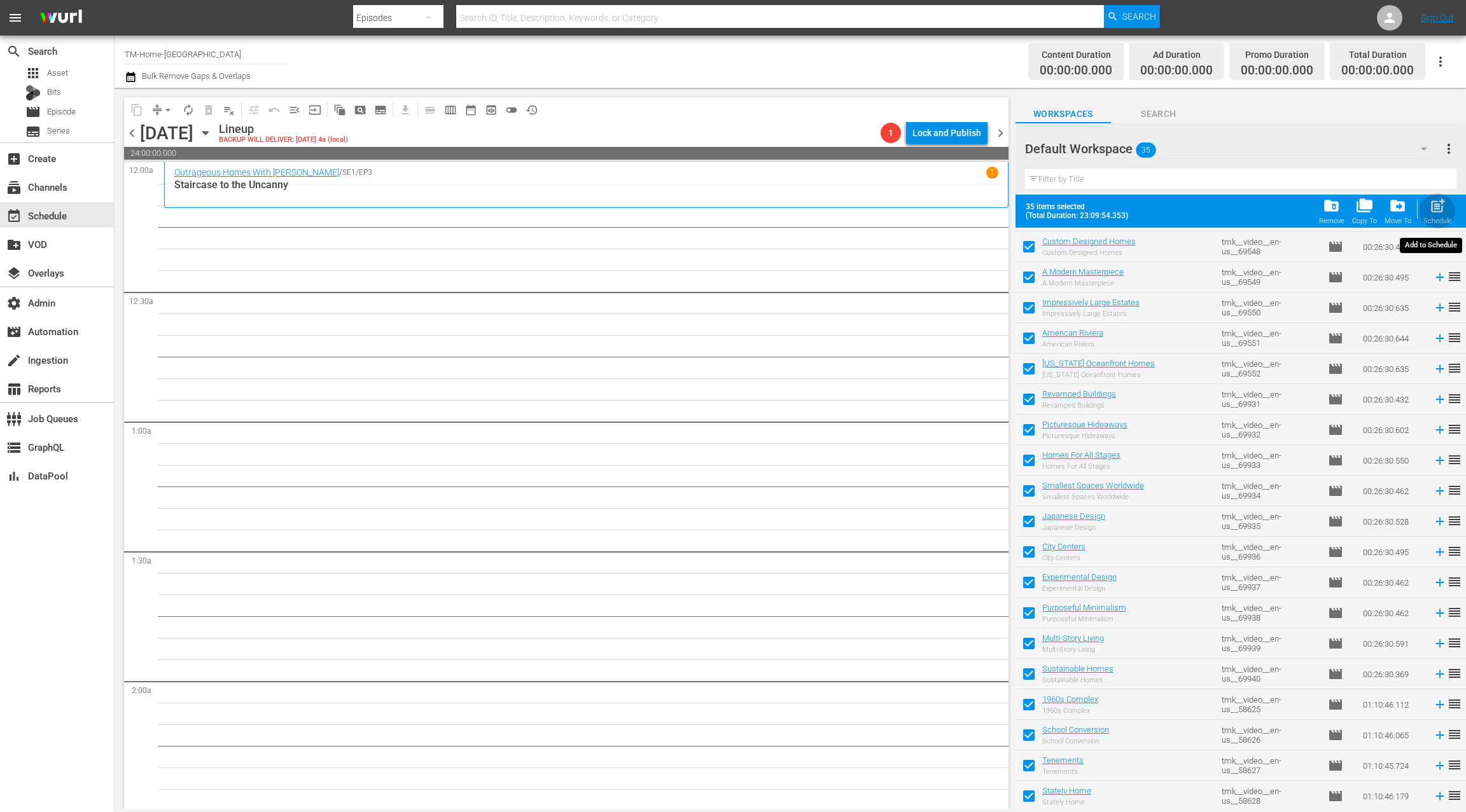
checkbox input "false"
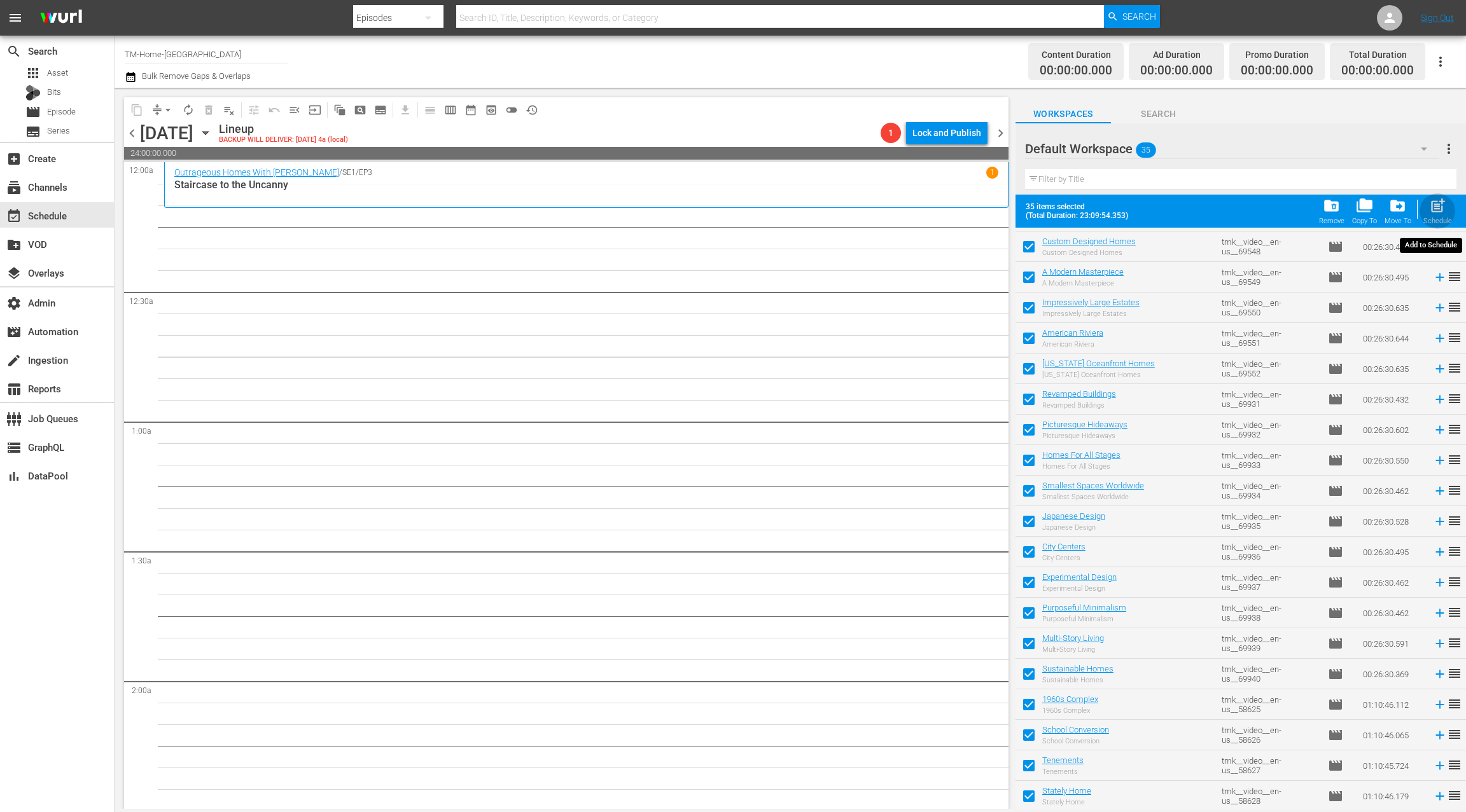
checkbox input "false"
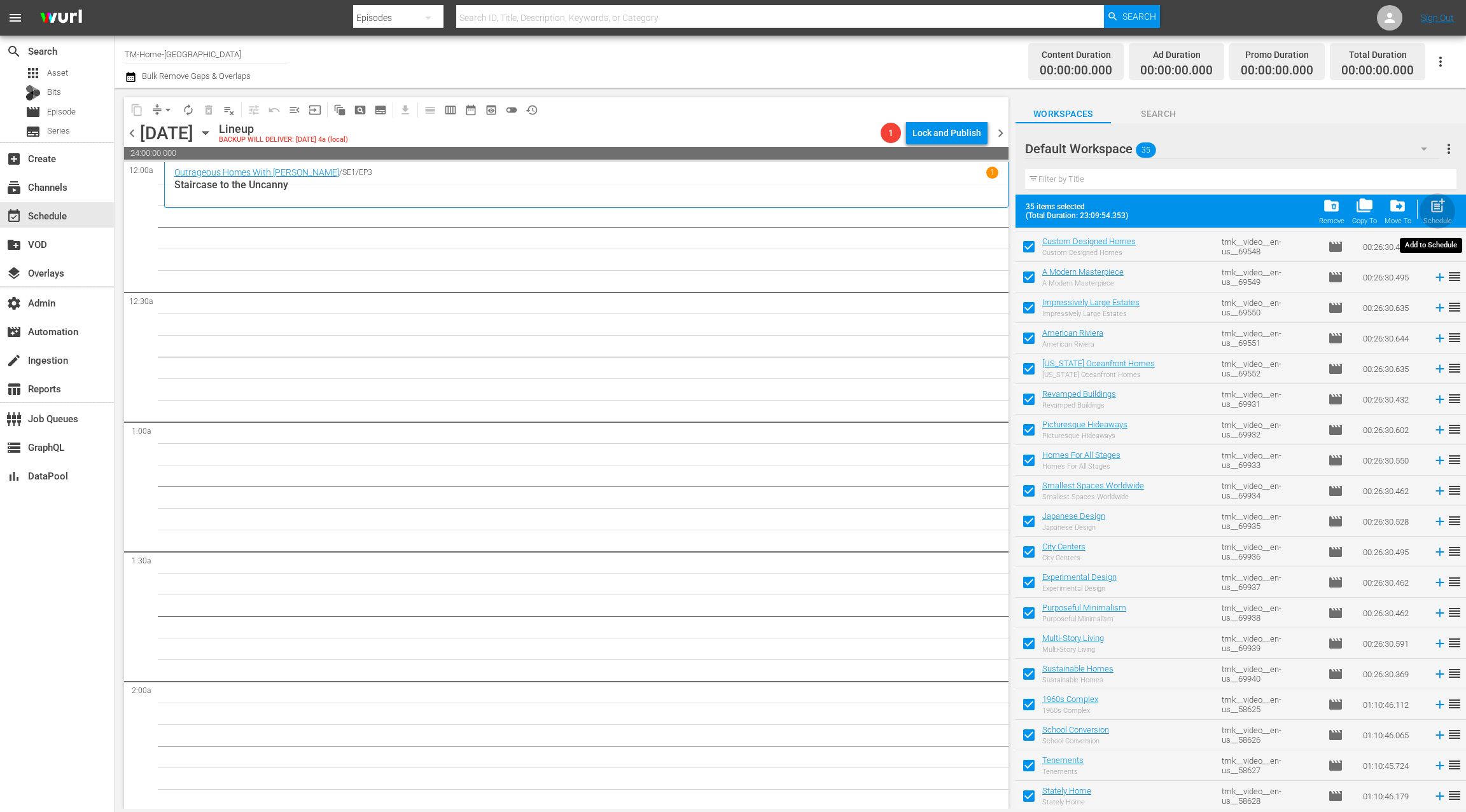
checkbox input "false"
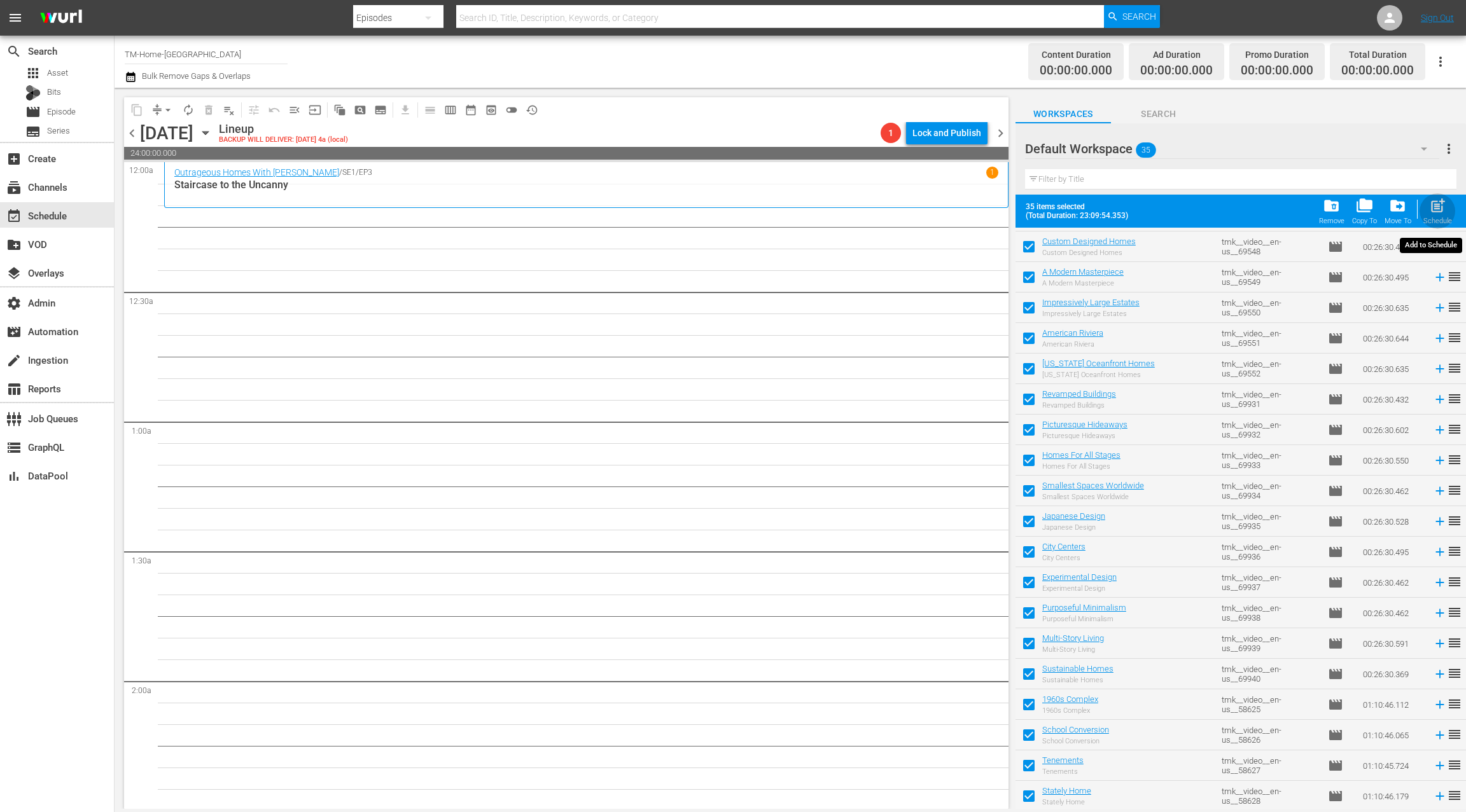
checkbox input "false"
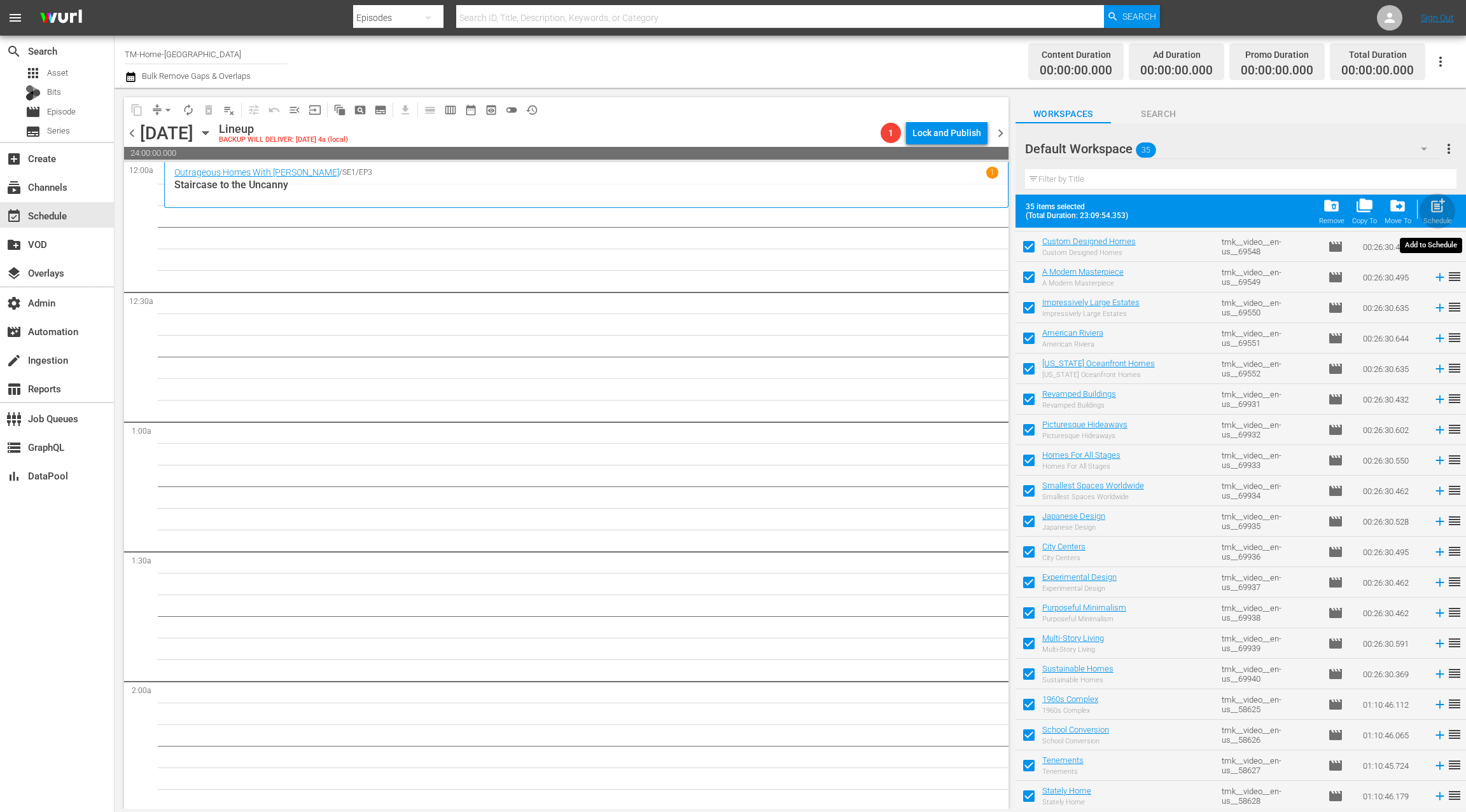
checkbox input "false"
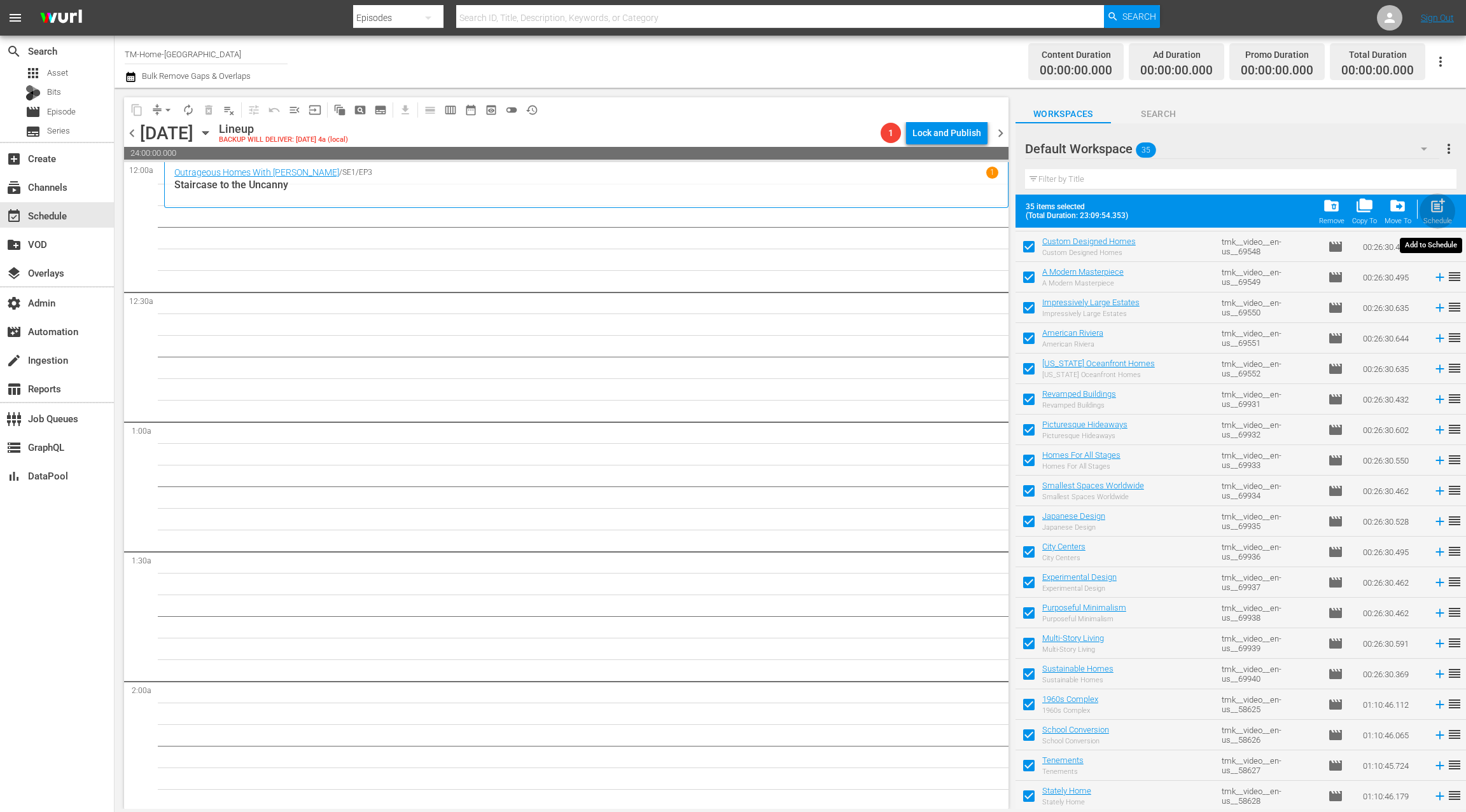
checkbox input "false"
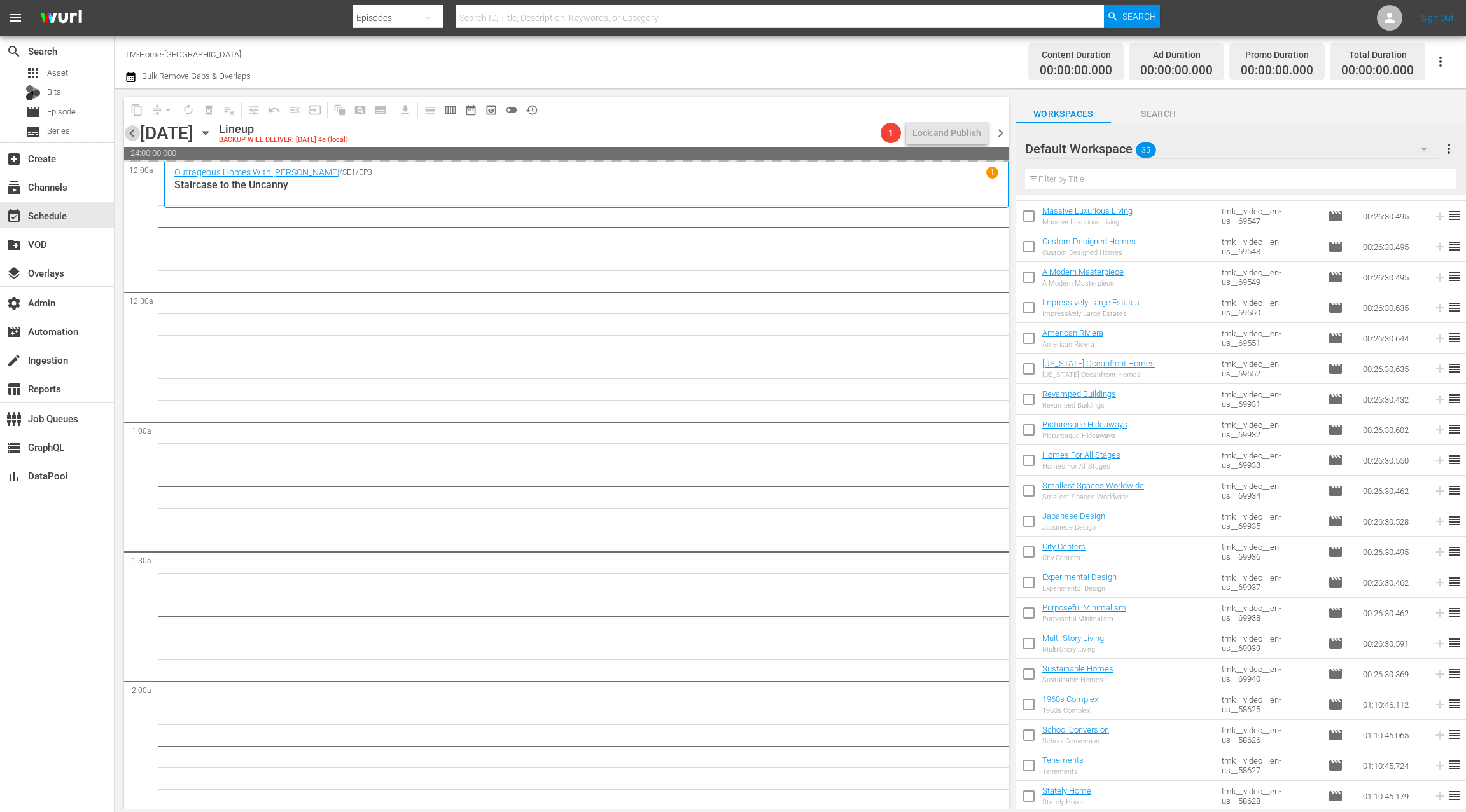
click at [135, 131] on span "chevron_left" at bounding box center [132, 133] width 16 height 16
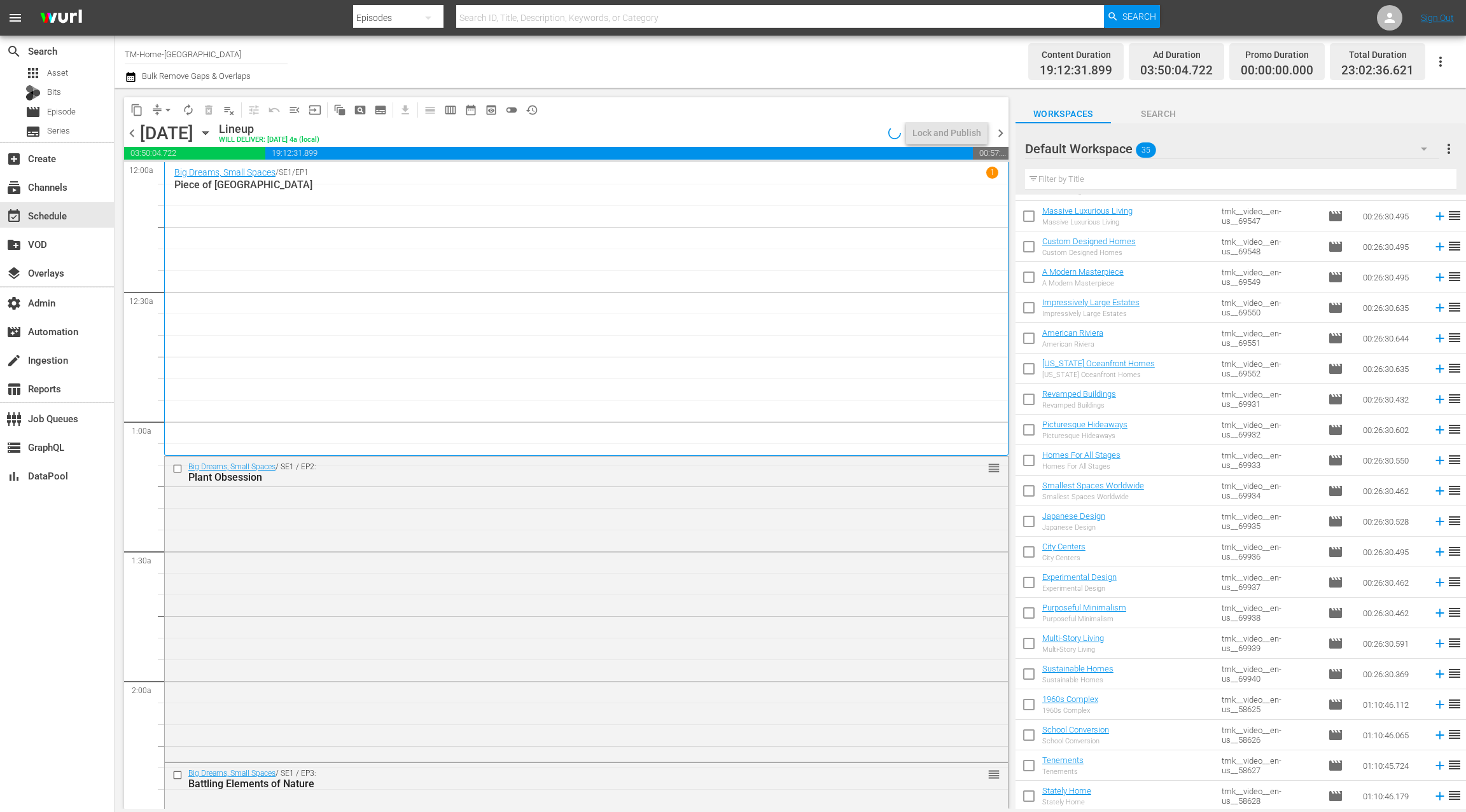
click at [1006, 136] on span "chevron_right" at bounding box center [1001, 133] width 16 height 16
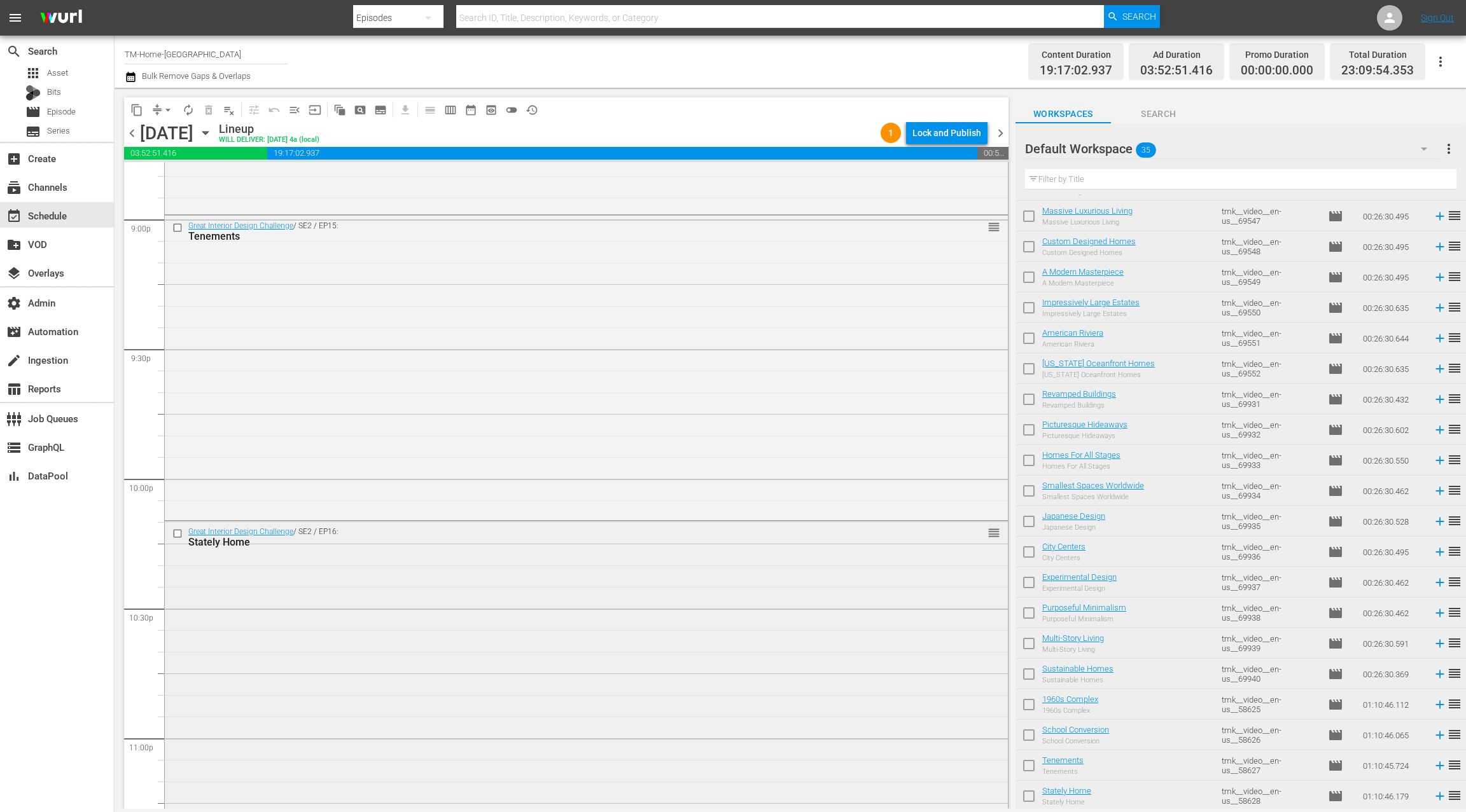
scroll to position [5360, 0]
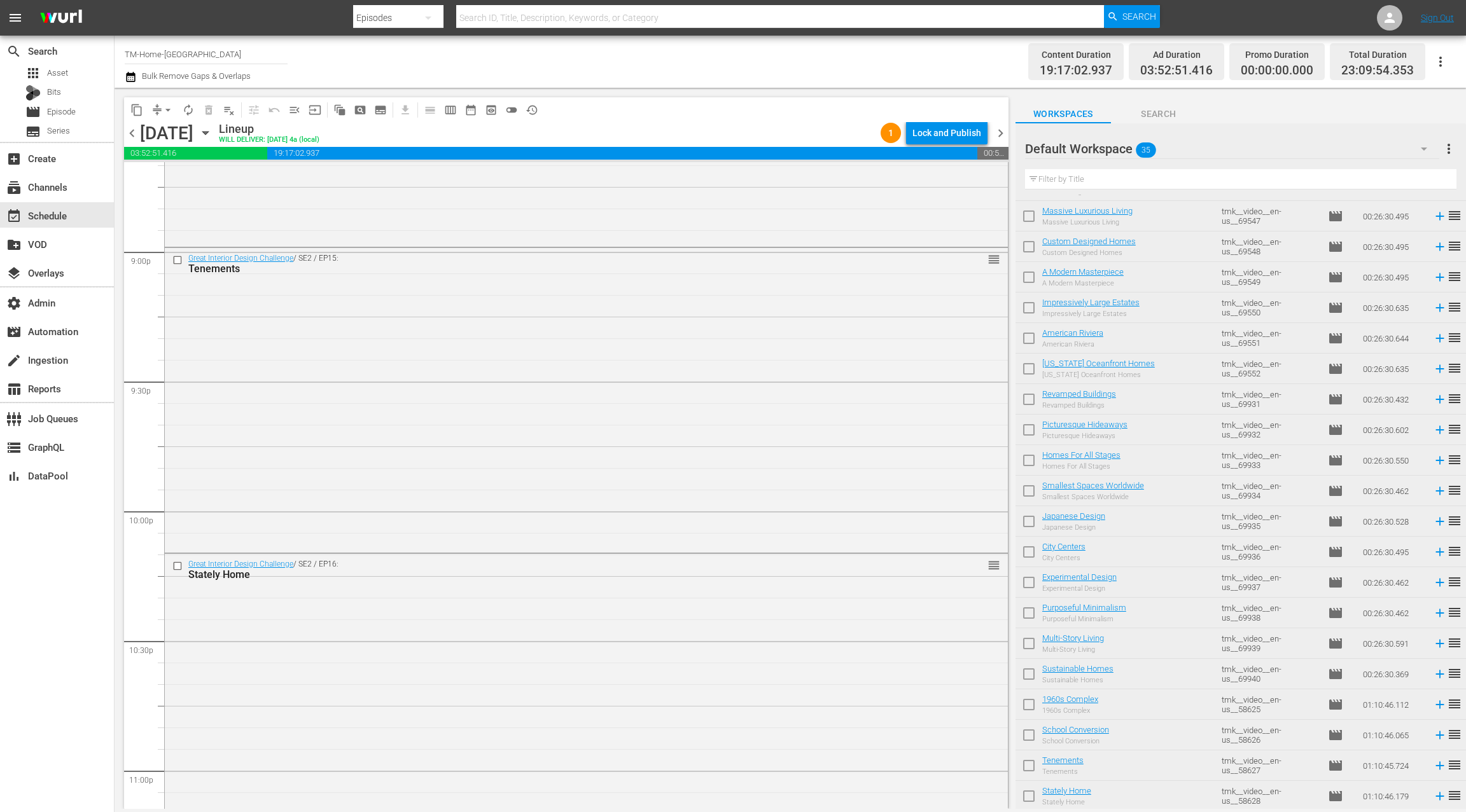
drag, startPoint x: 997, startPoint y: 135, endPoint x: 1006, endPoint y: 134, distance: 9.1
click at [996, 135] on span "chevron_right" at bounding box center [1001, 133] width 16 height 16
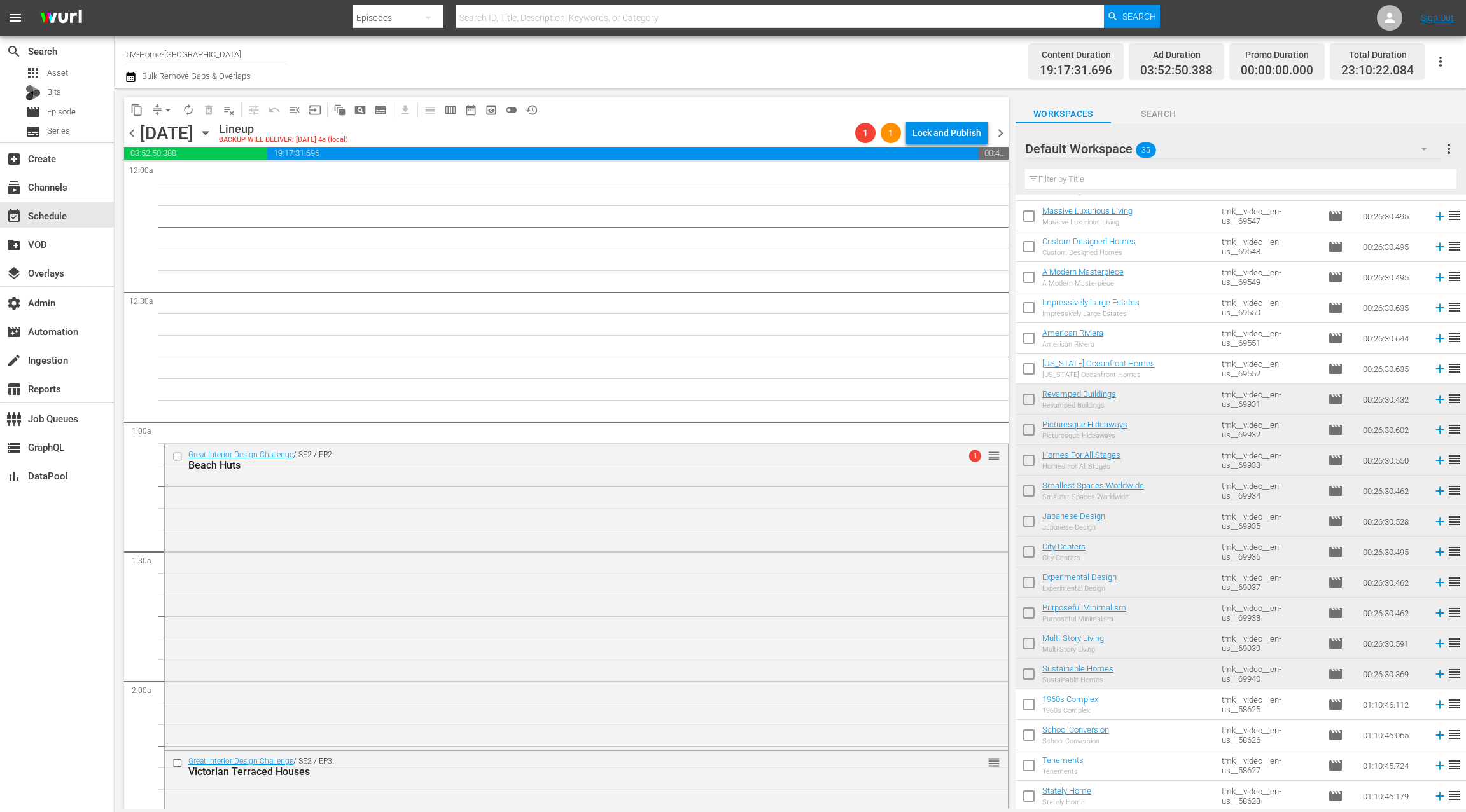
click at [133, 135] on span "chevron_left" at bounding box center [132, 133] width 16 height 16
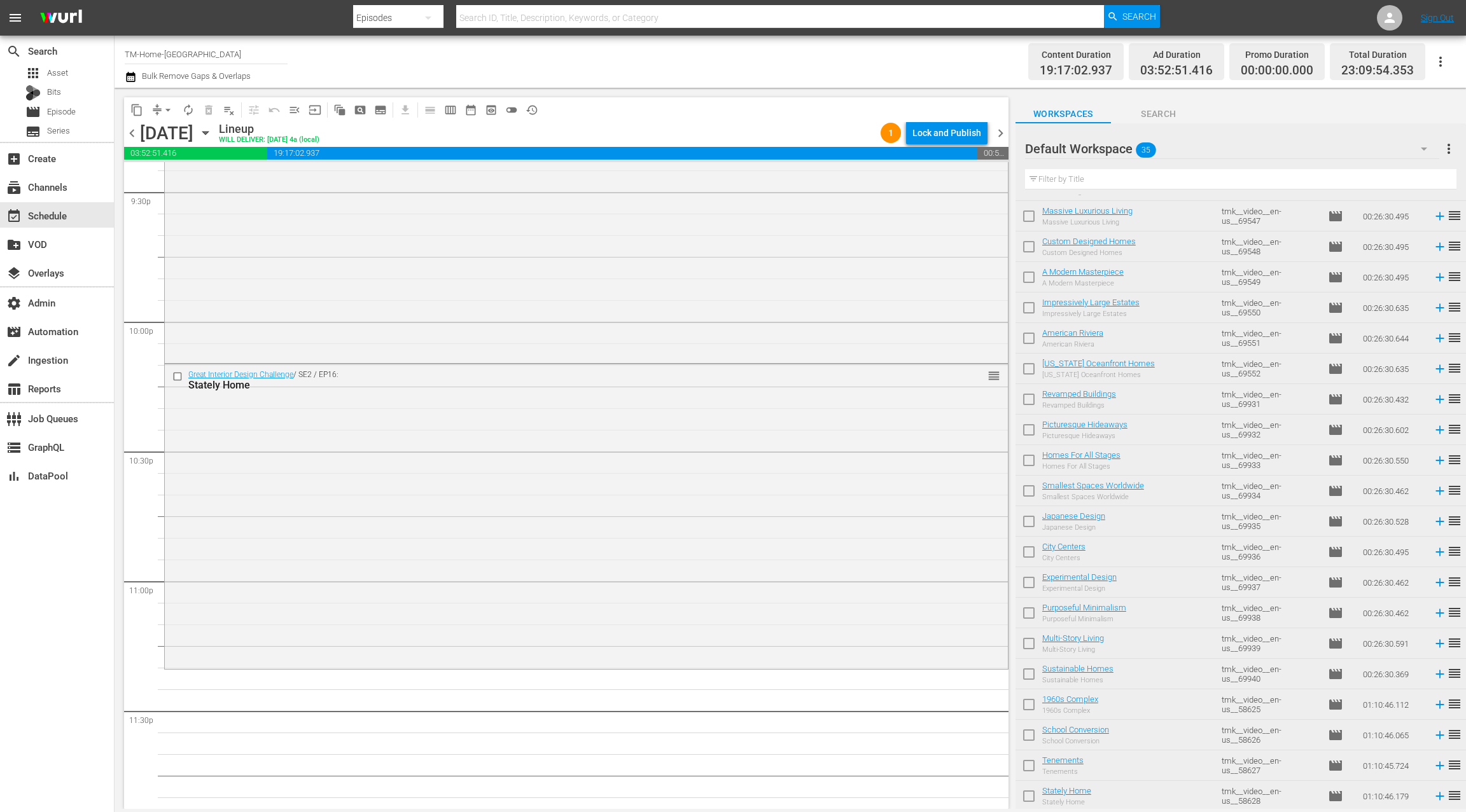
scroll to position [5581, 0]
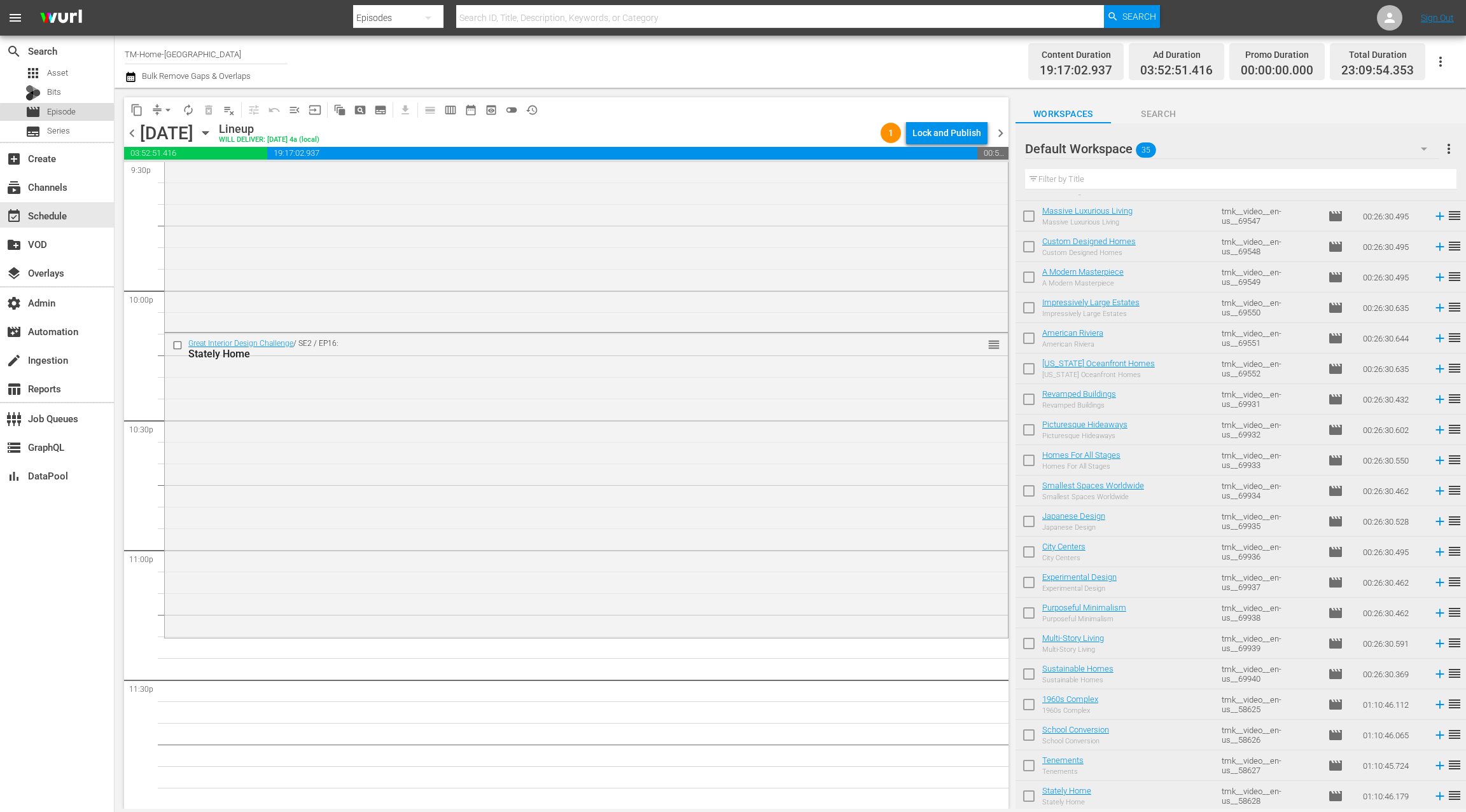
click at [85, 116] on div "movie Episode" at bounding box center [57, 112] width 114 height 17
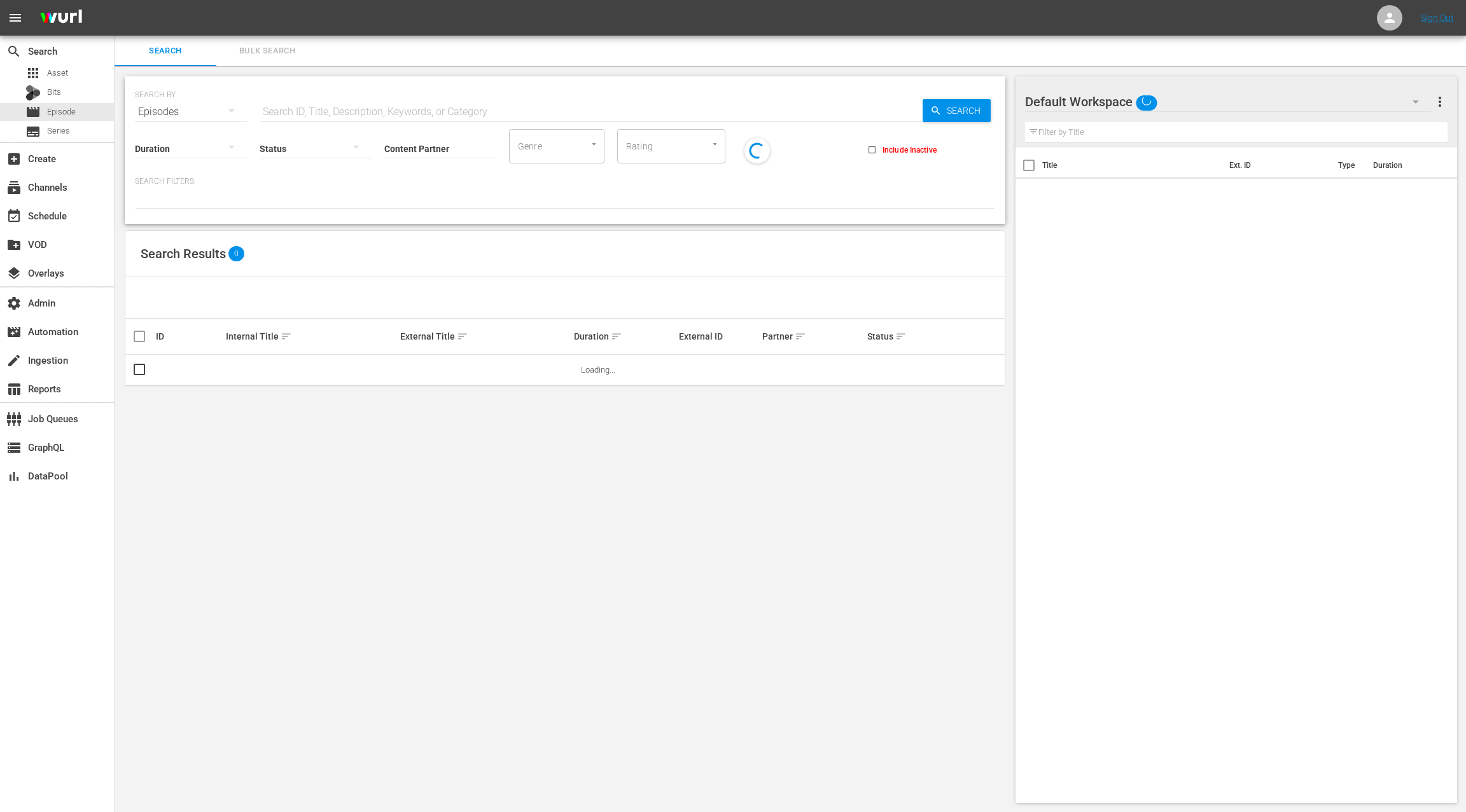
click at [264, 50] on span "Bulk Search" at bounding box center [267, 51] width 86 height 14
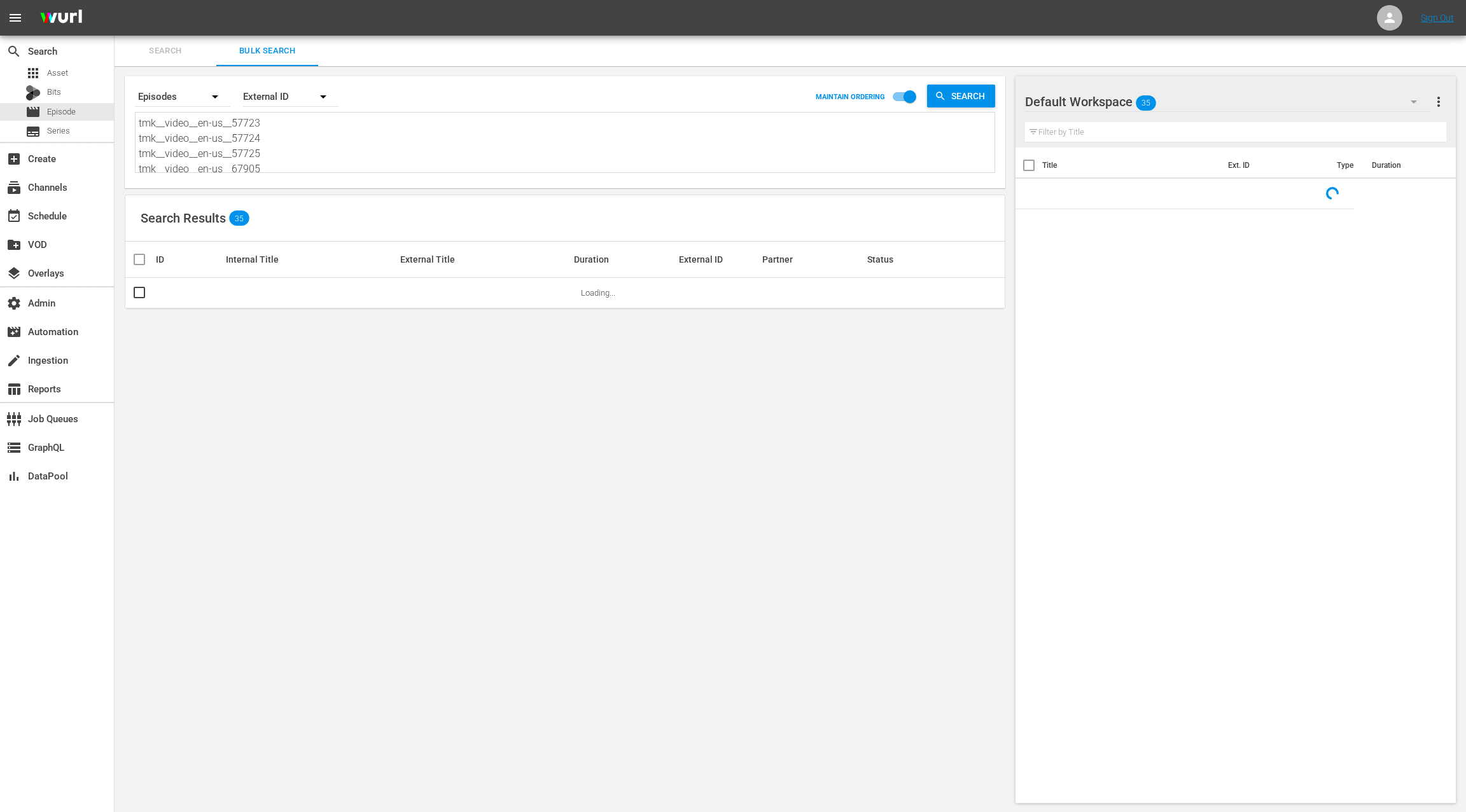
click at [311, 162] on textarea "tmk__video__en-us__57723 tmk__video__en-us__57724 tmk__video__en-us__57725 tmk_…" at bounding box center [567, 144] width 856 height 58
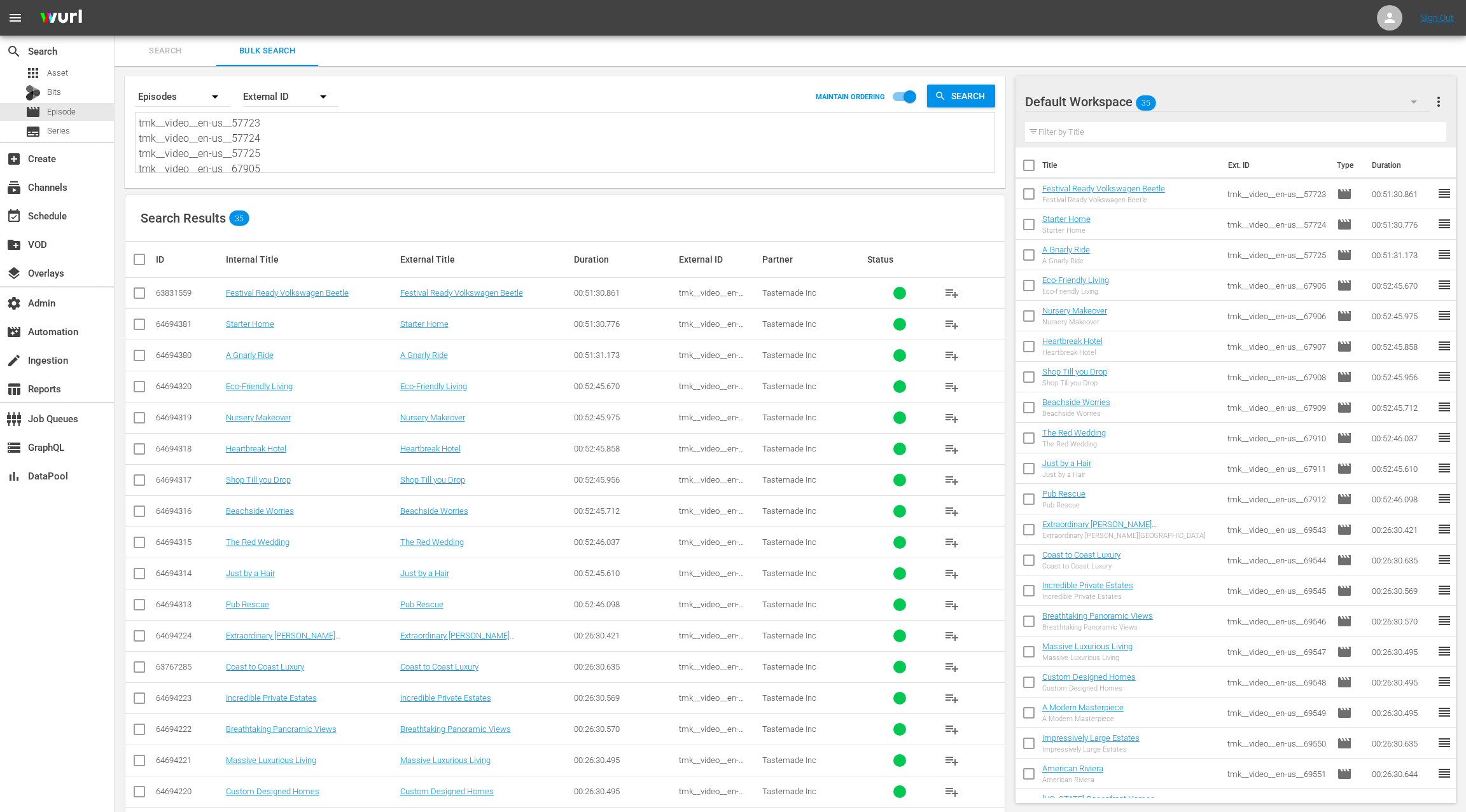
paste textarea "67220 tmk__video__en-us__67221 tmk__video__en-us__67222 tmk__video__en-us__6722…"
type textarea "tmk__video__en-us__67220 tmk__video__en-us__67221 tmk__video__en-us__67222 tmk_…"
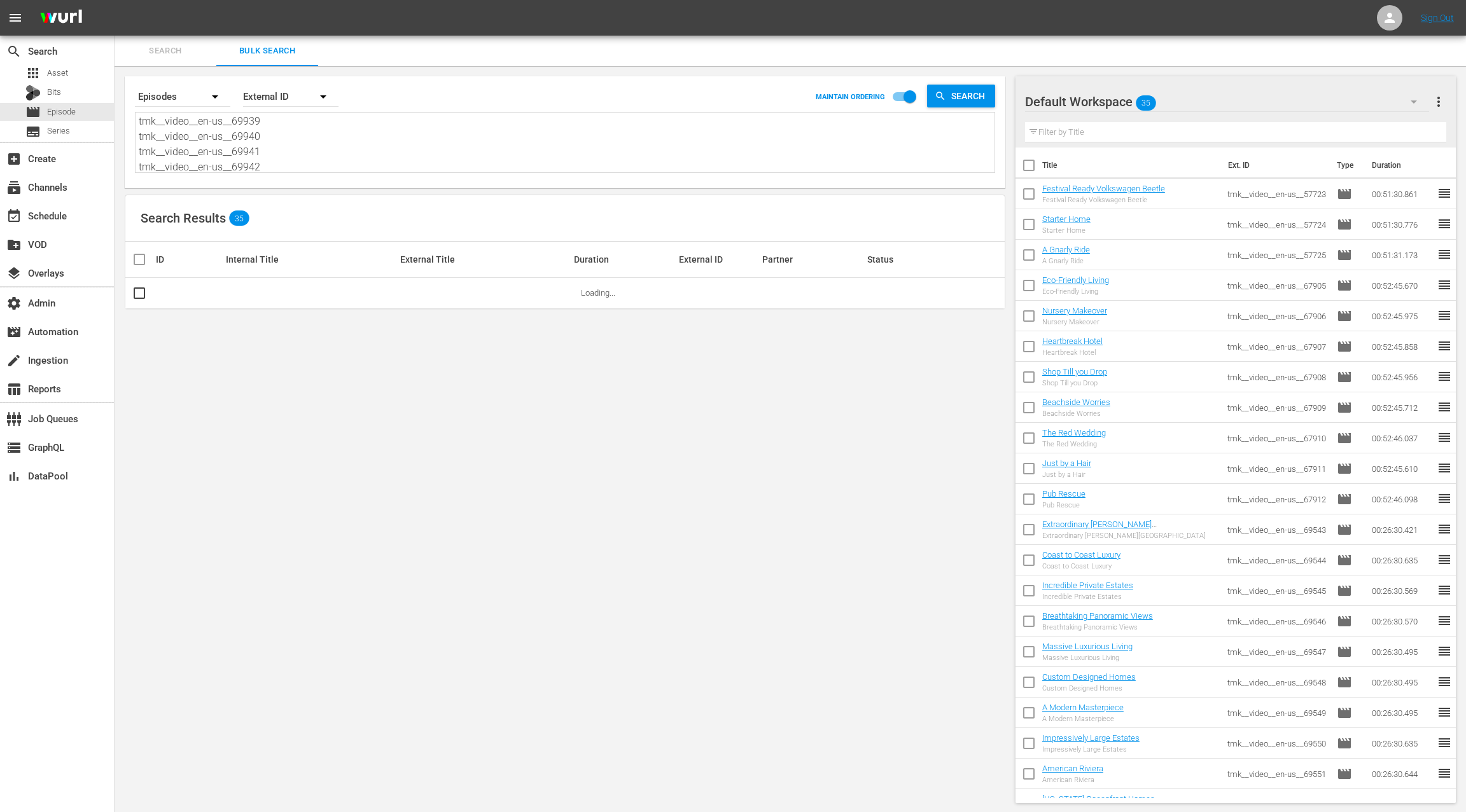
type textarea "tmk__video__en-us__67220 tmk__video__en-us__67221 tmk__video__en-us__67222 tmk_…"
click at [1448, 106] on div "Default Workspace 35 Default more_vert Filter by Title" at bounding box center [1235, 112] width 441 height 71
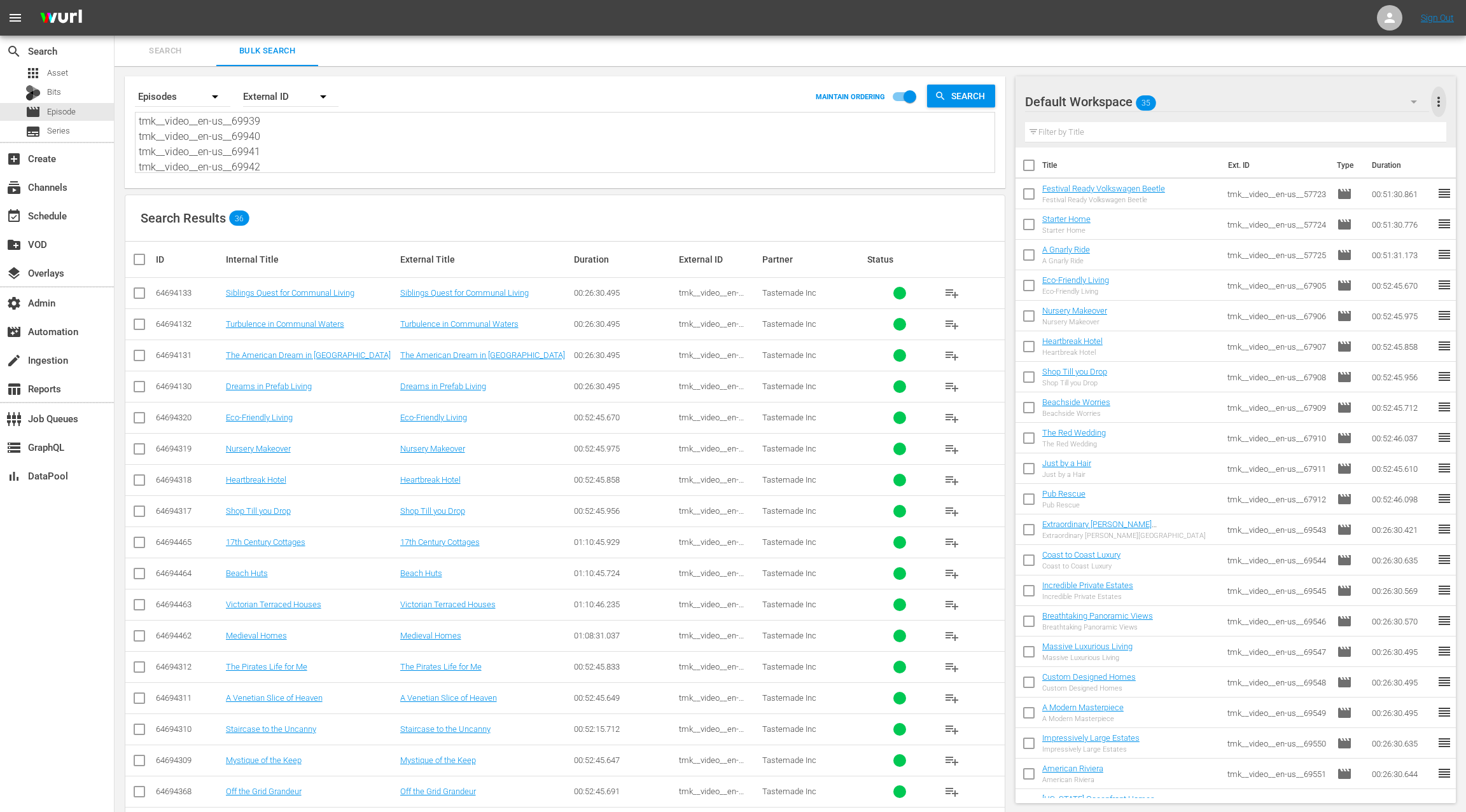
click at [1441, 105] on span "more_vert" at bounding box center [1438, 101] width 15 height 15
drag, startPoint x: 1324, startPoint y: 132, endPoint x: 1256, endPoint y: 168, distance: 76.9
click at [1324, 132] on div "Clear All Workspace Items" at bounding box center [1356, 126] width 150 height 23
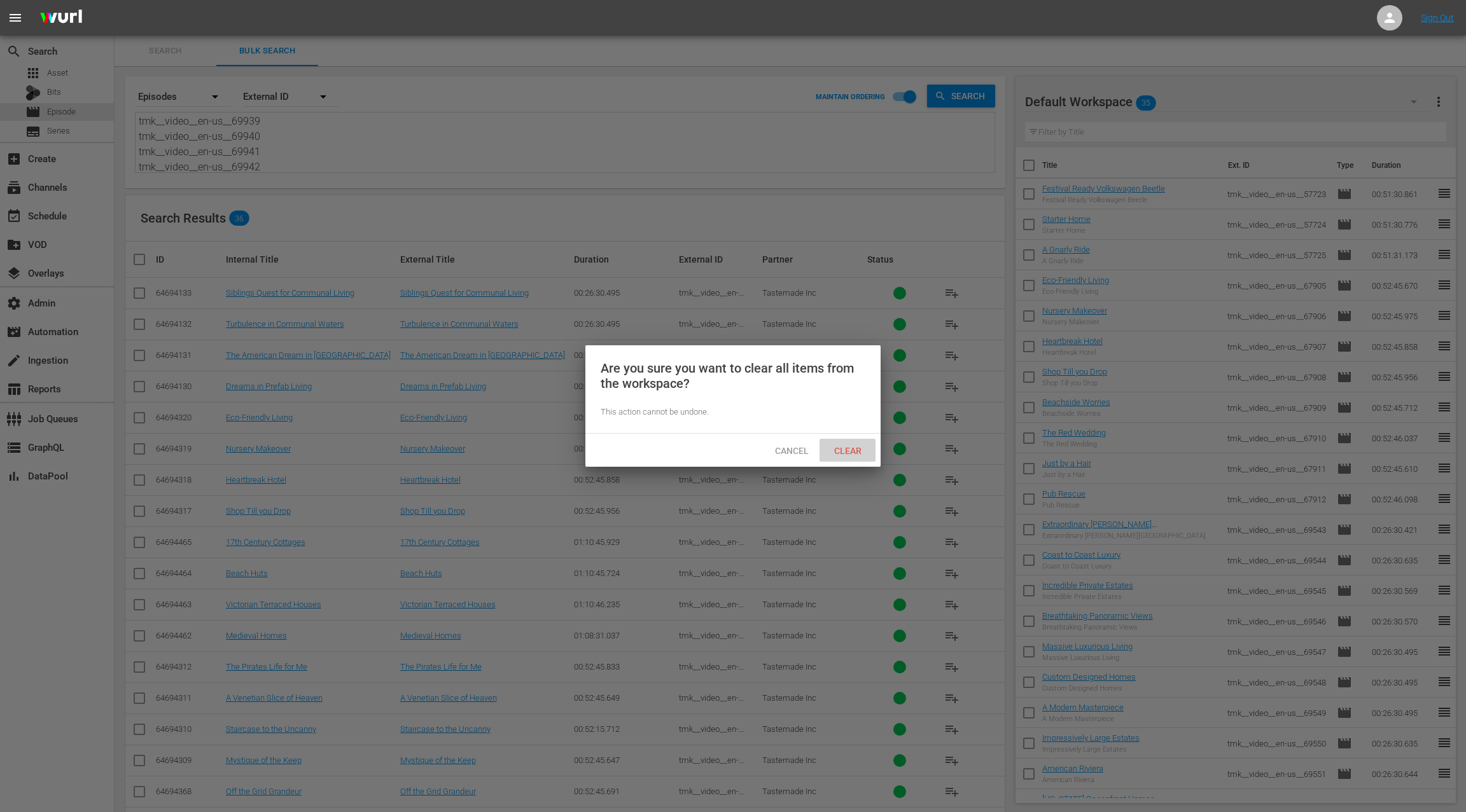
click at [848, 454] on span "Clear" at bounding box center [848, 451] width 48 height 10
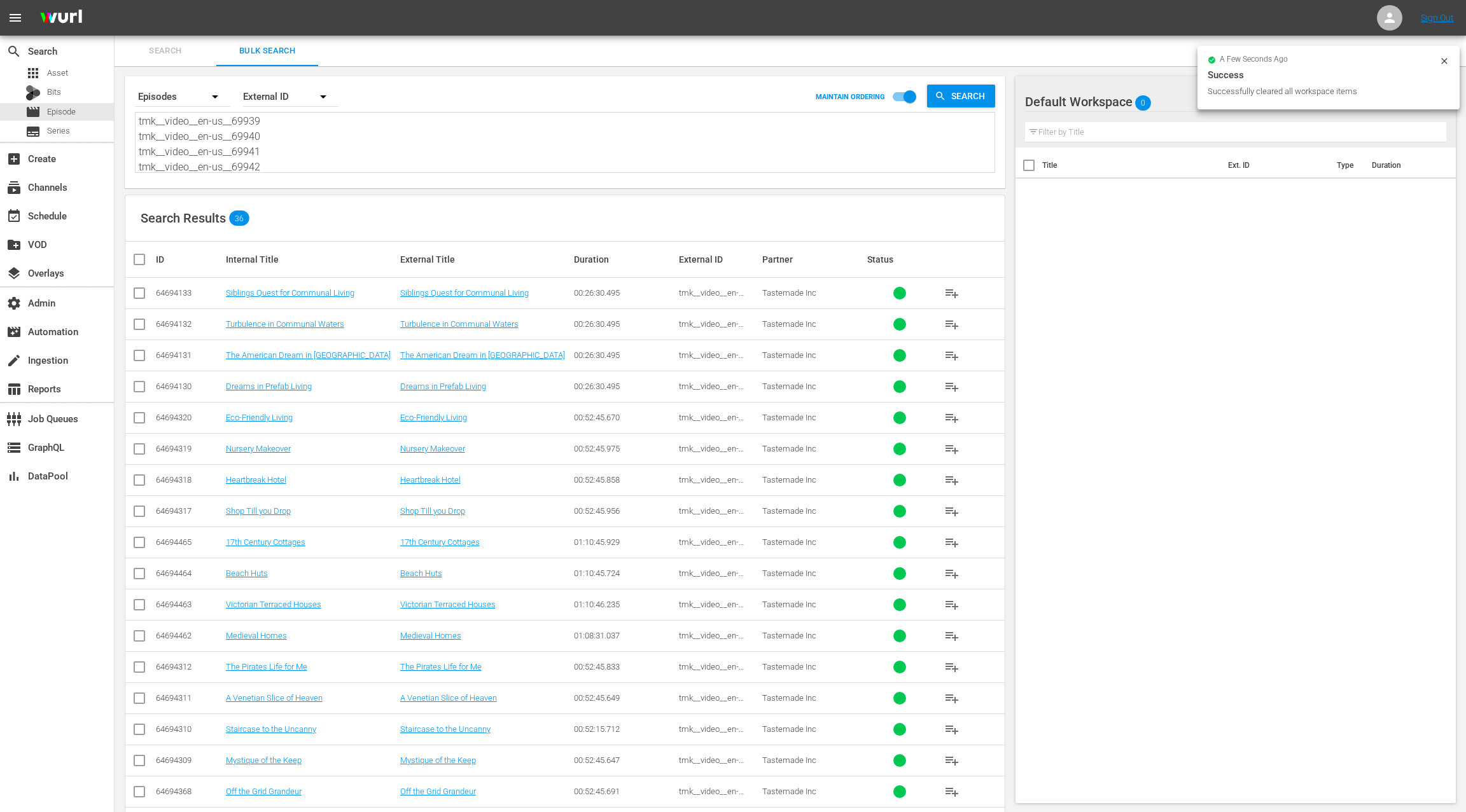
click at [140, 259] on input "checkbox" at bounding box center [144, 259] width 25 height 15
checkbox input "true"
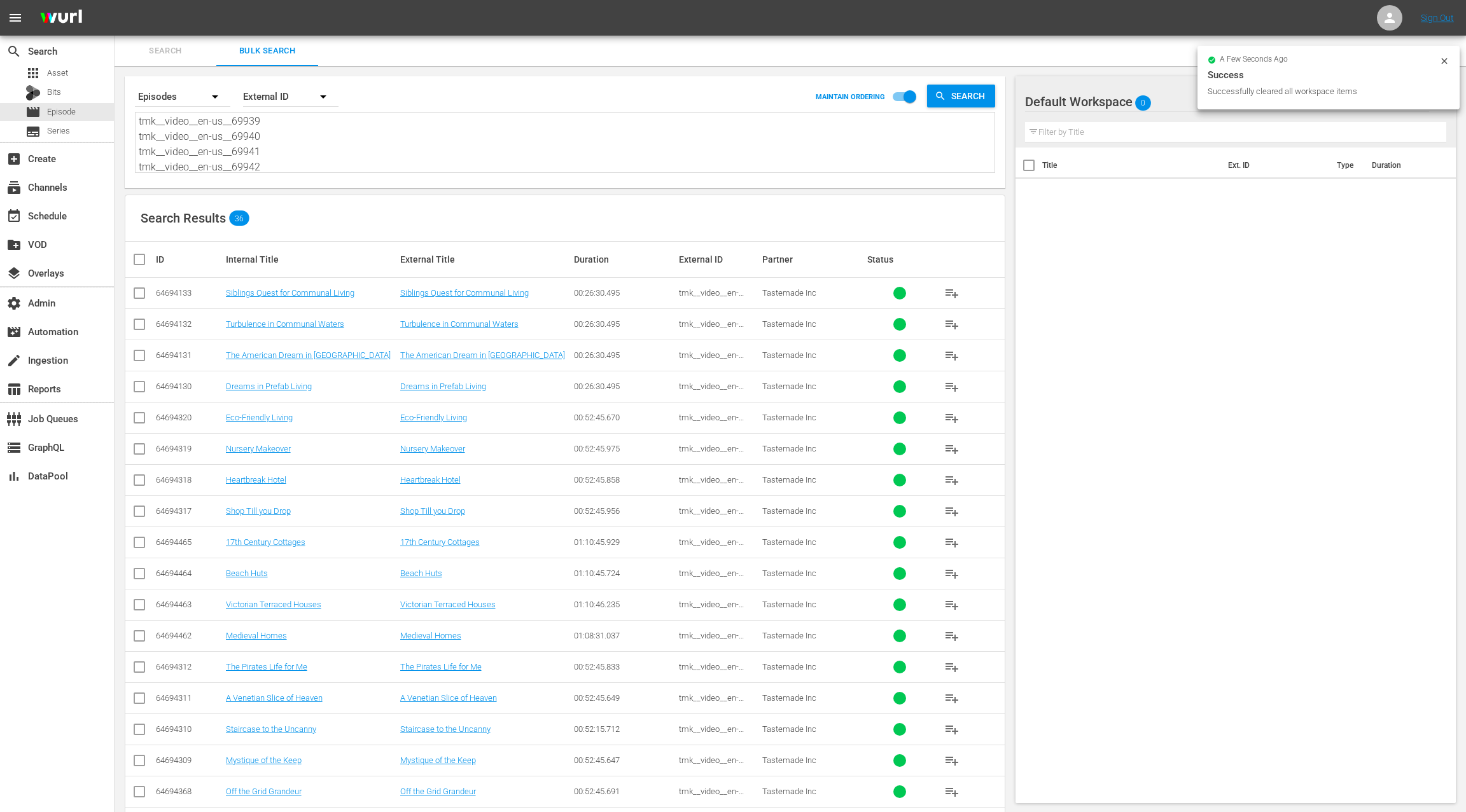
checkbox input "true"
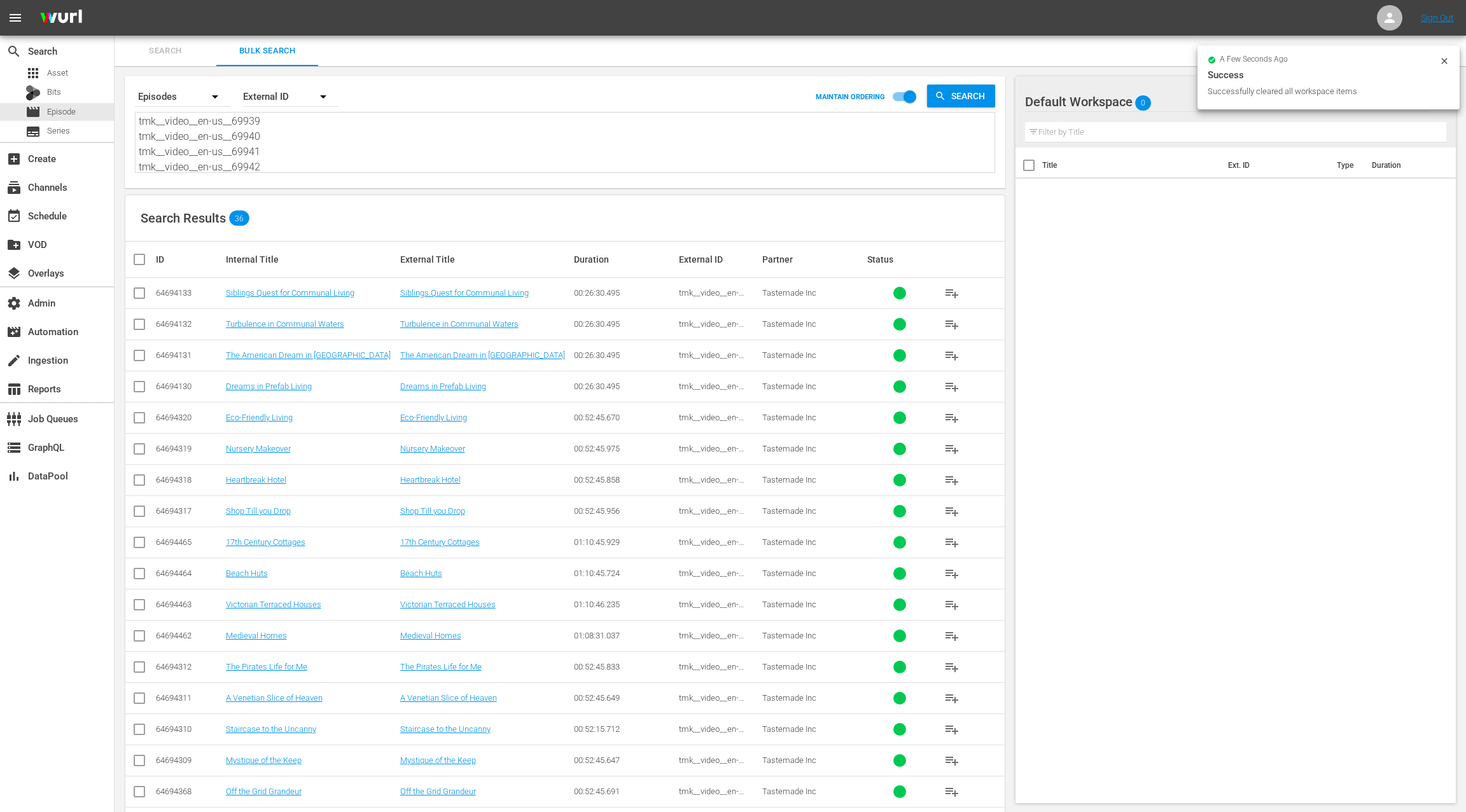
checkbox input "true"
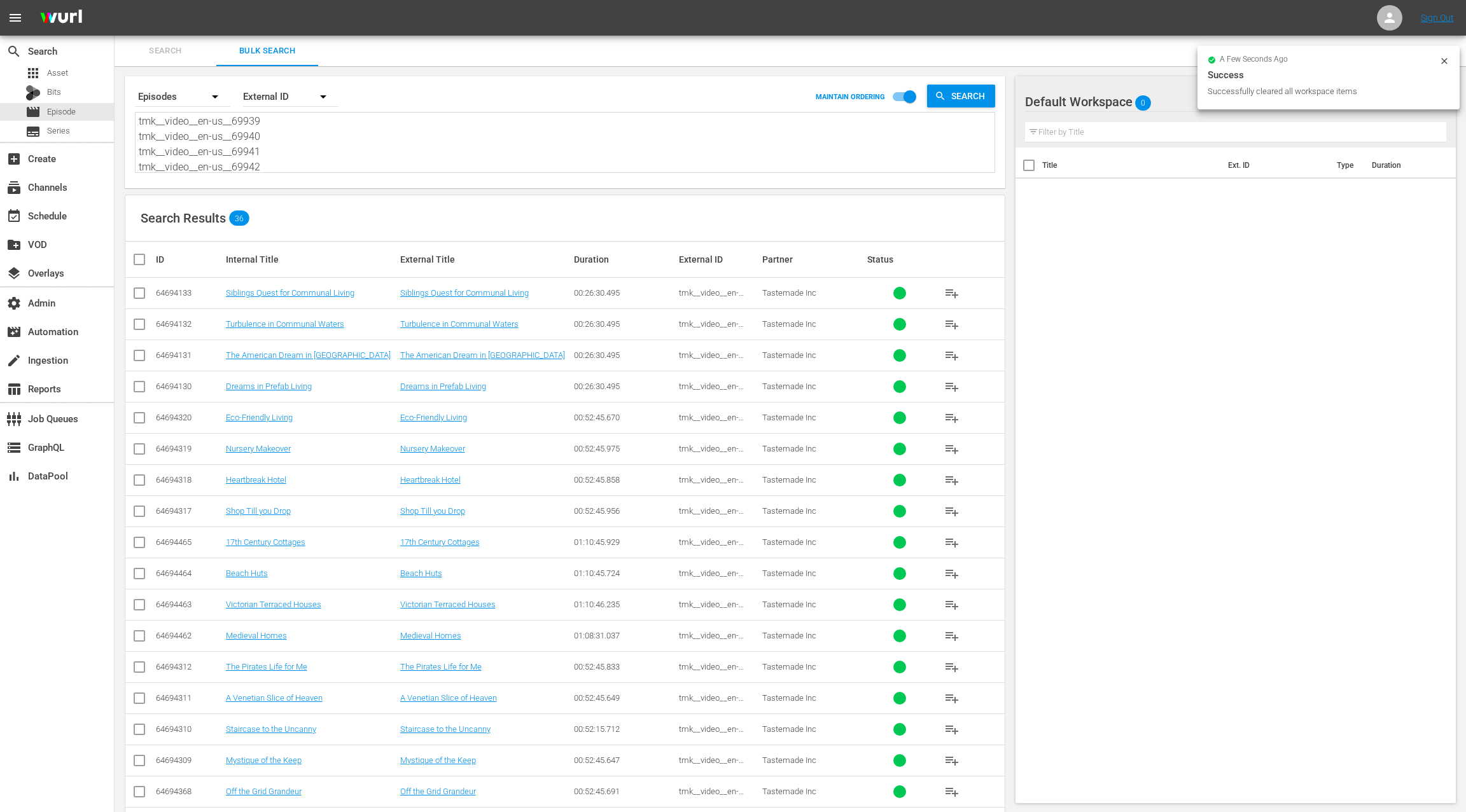
checkbox input "true"
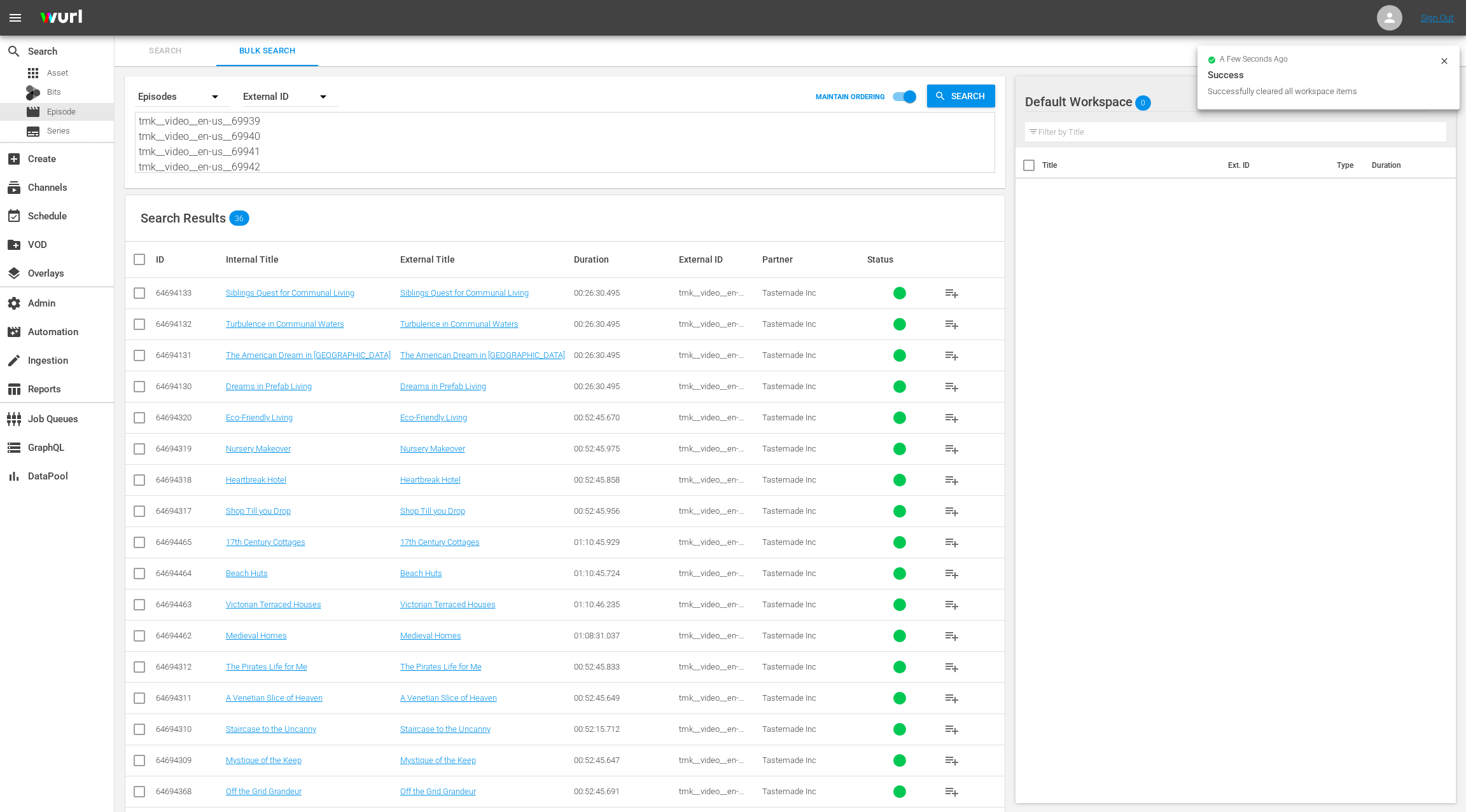
checkbox input "true"
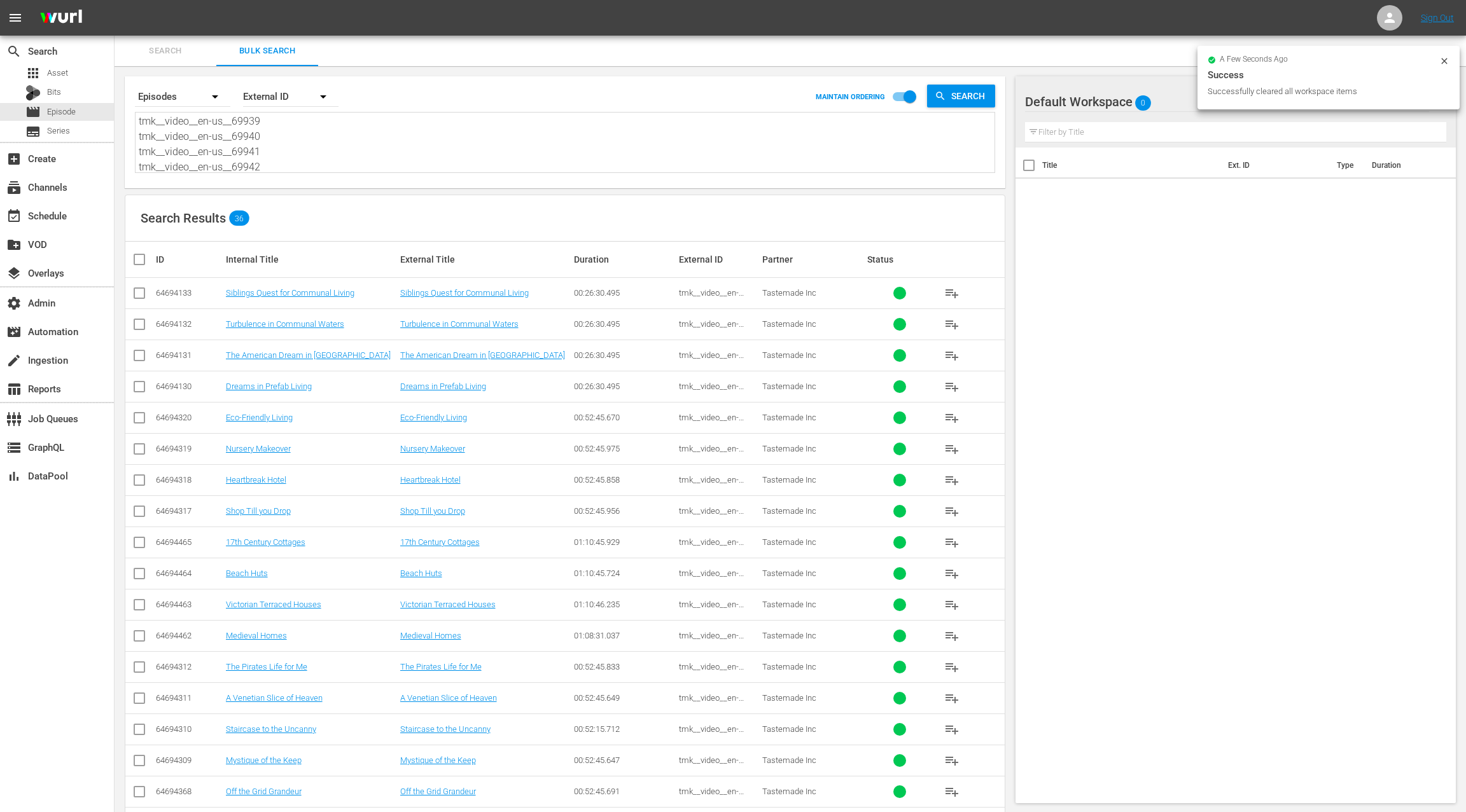
checkbox input "true"
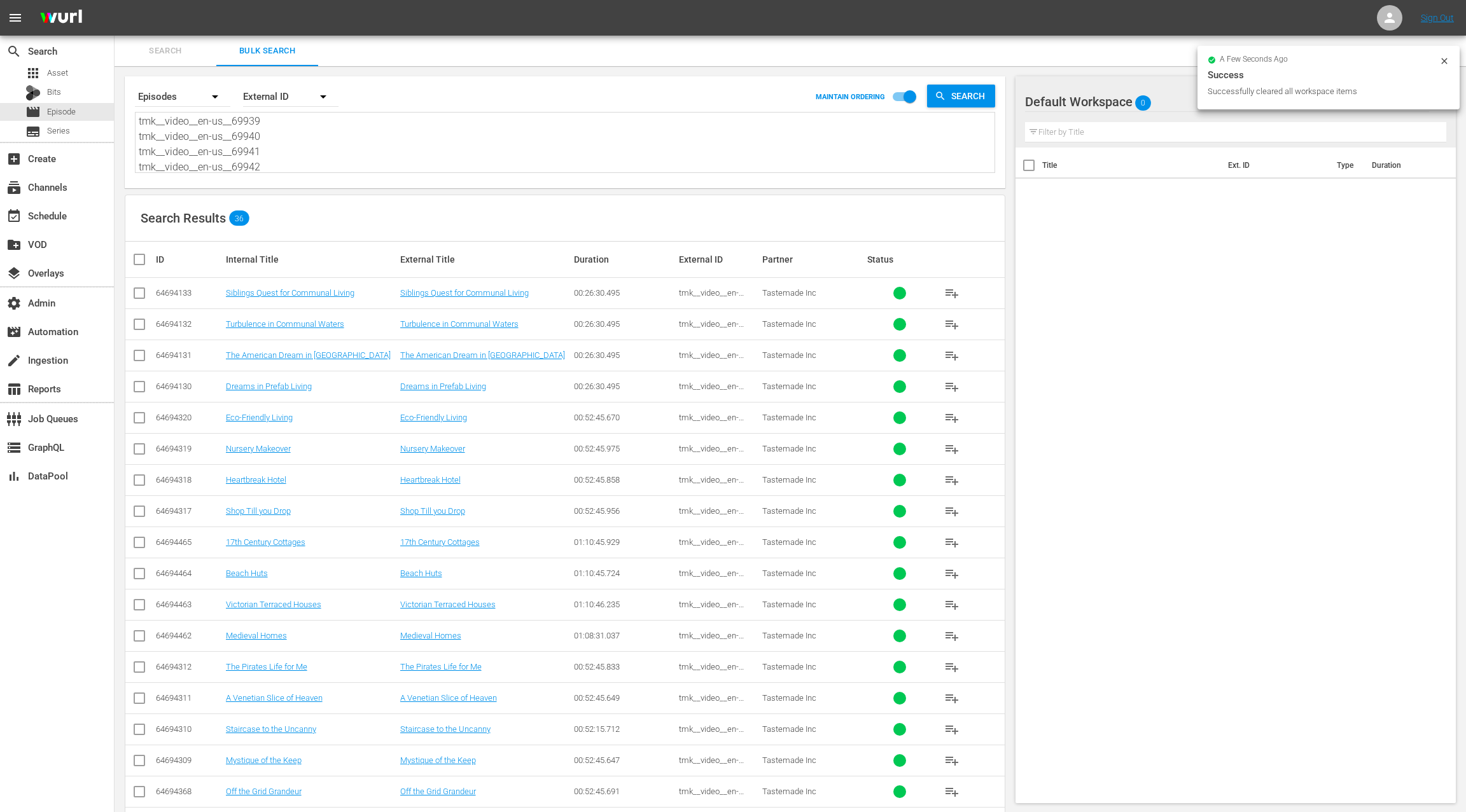
checkbox input "true"
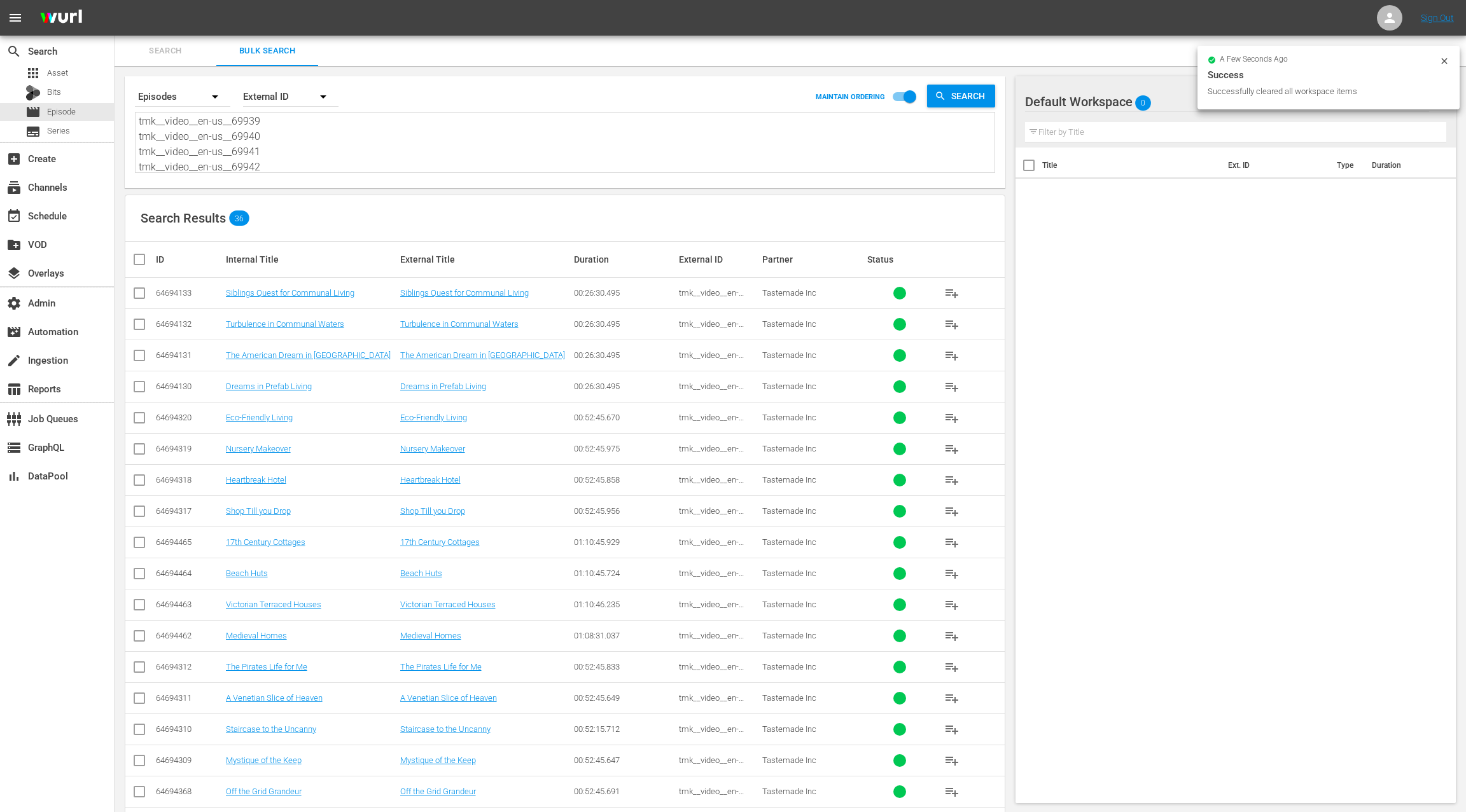
checkbox input "true"
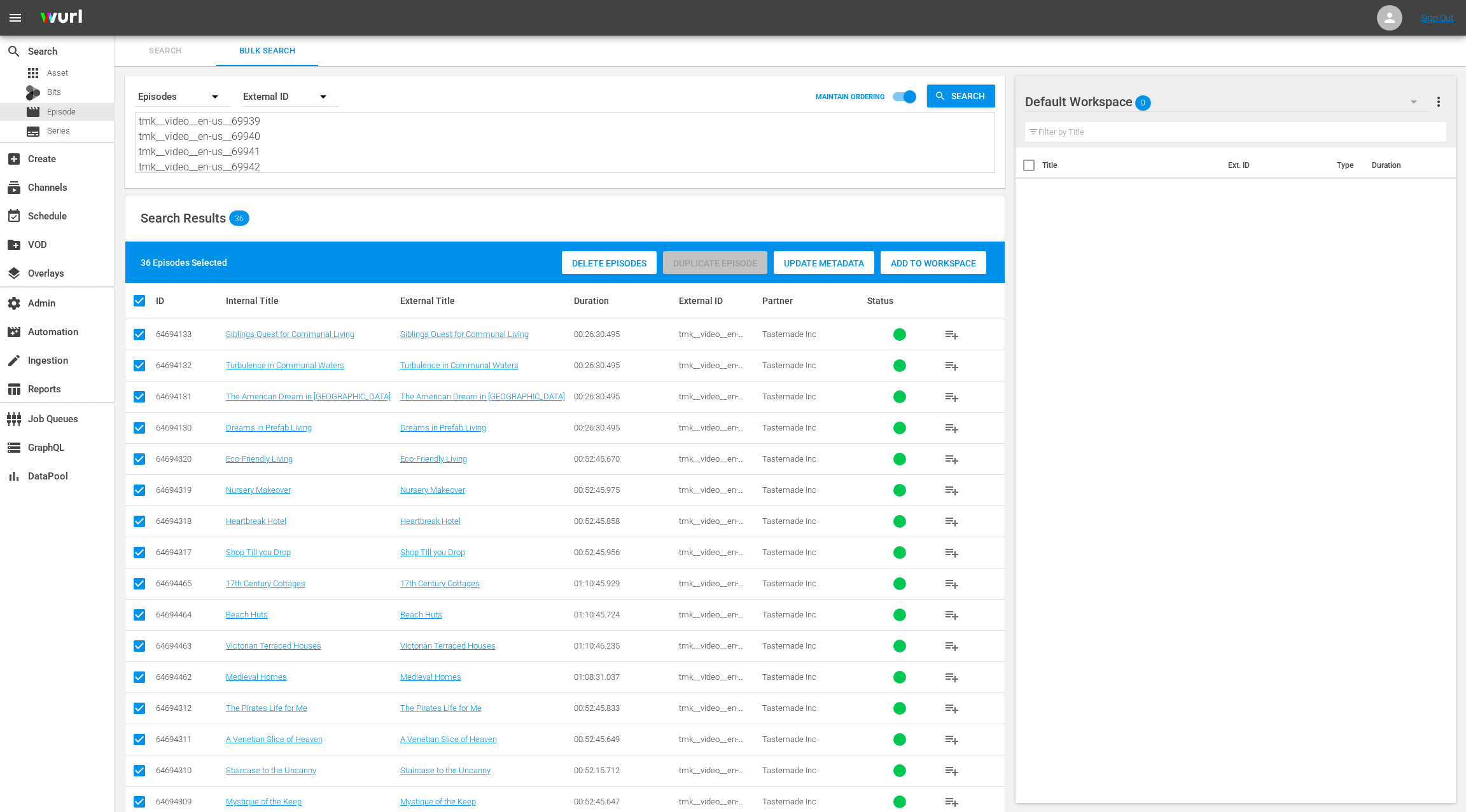
click at [891, 265] on span "Add to Workspace" at bounding box center [933, 263] width 105 height 10
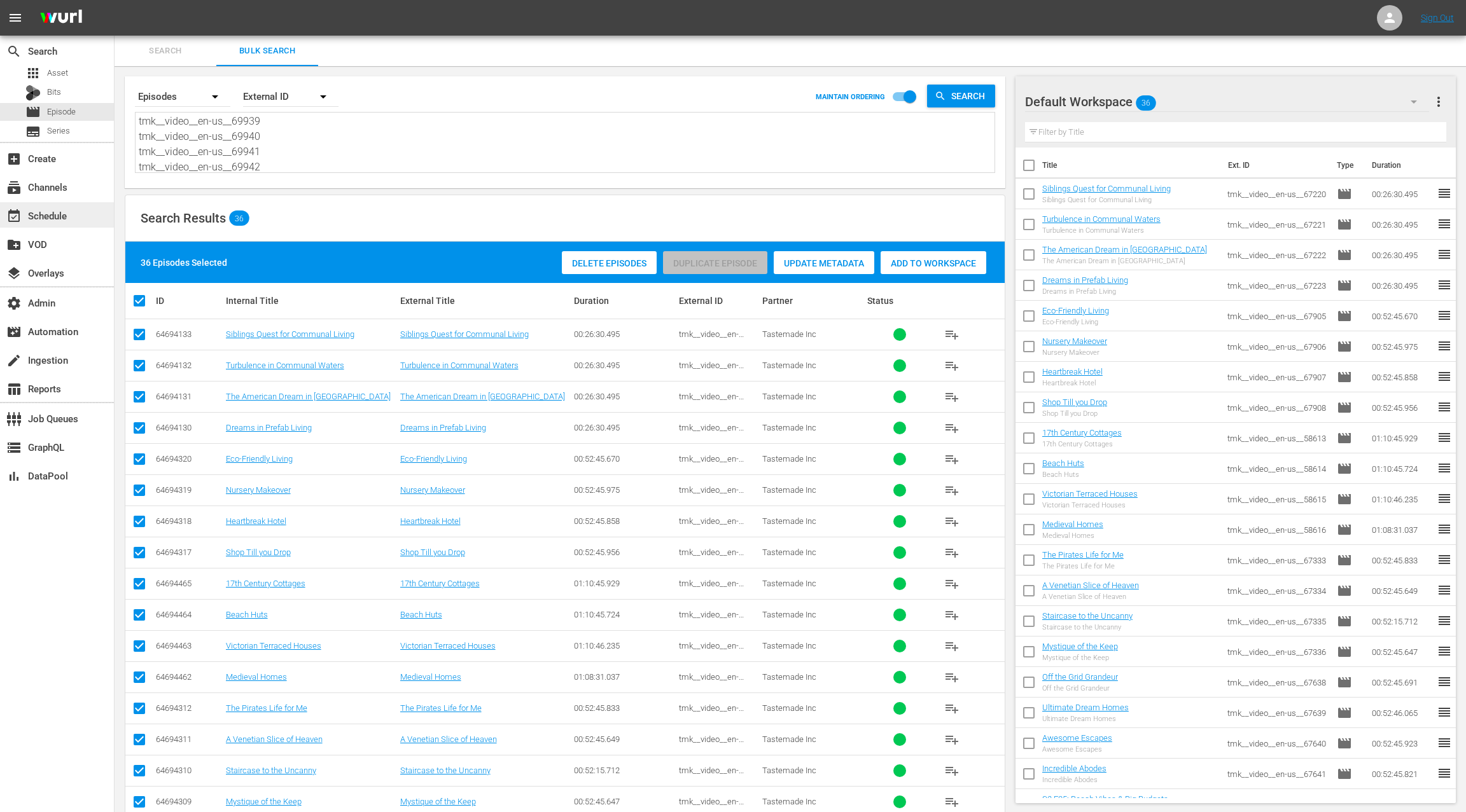
click at [63, 215] on div "event_available Schedule" at bounding box center [36, 214] width 71 height 11
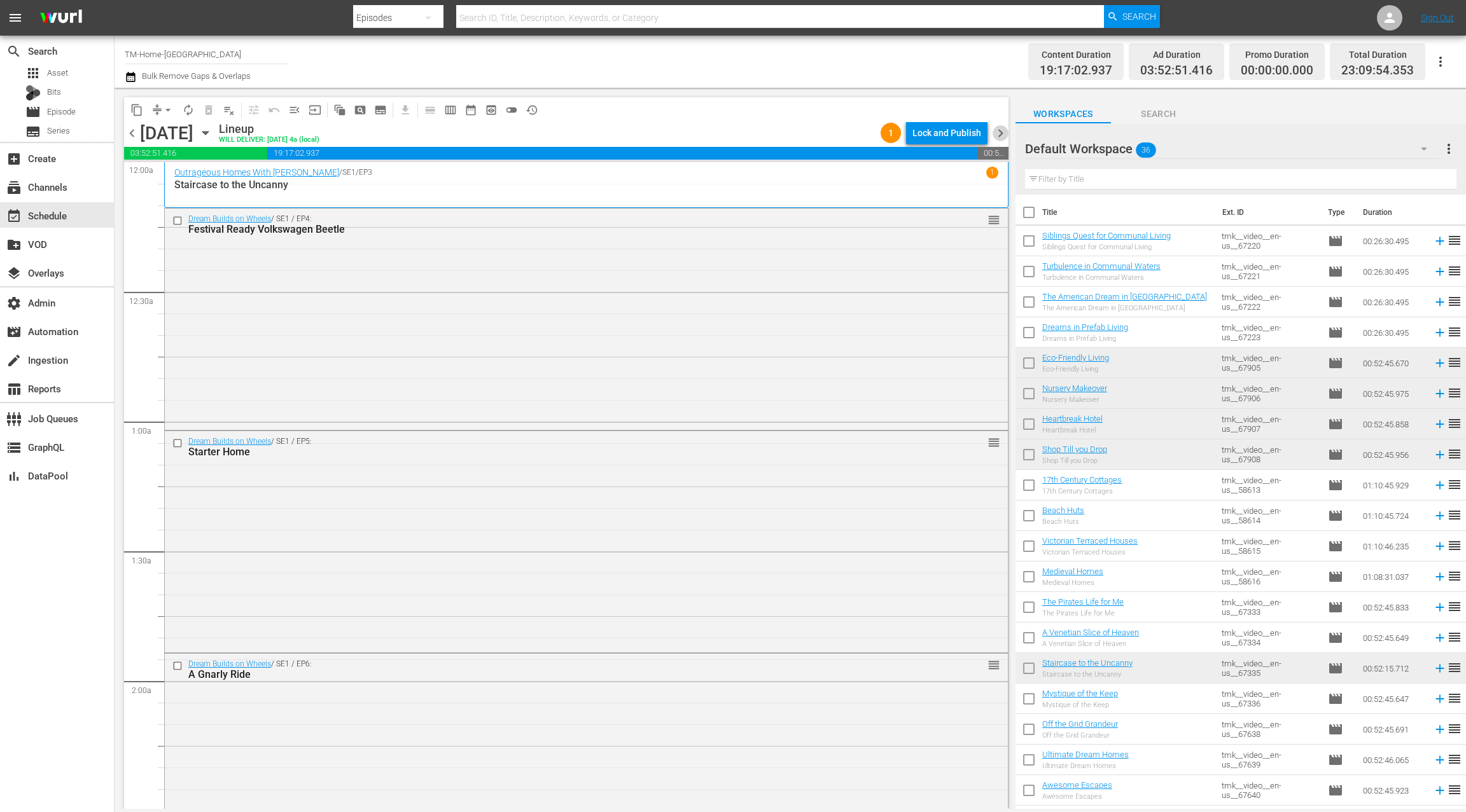
click at [1000, 129] on span "chevron_right" at bounding box center [1001, 133] width 16 height 16
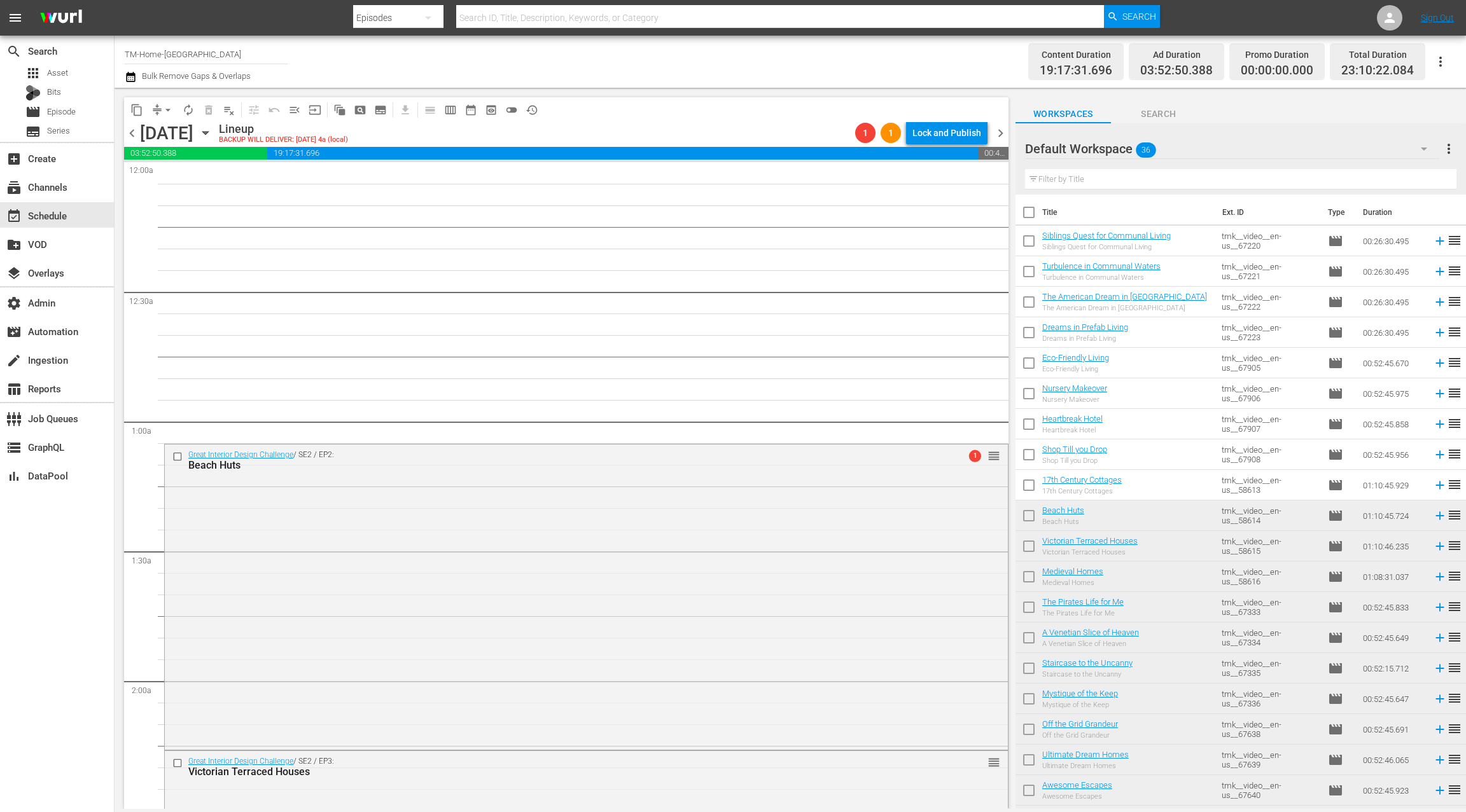
click at [1027, 242] on input "checkbox" at bounding box center [1029, 244] width 27 height 27
checkbox input "true"
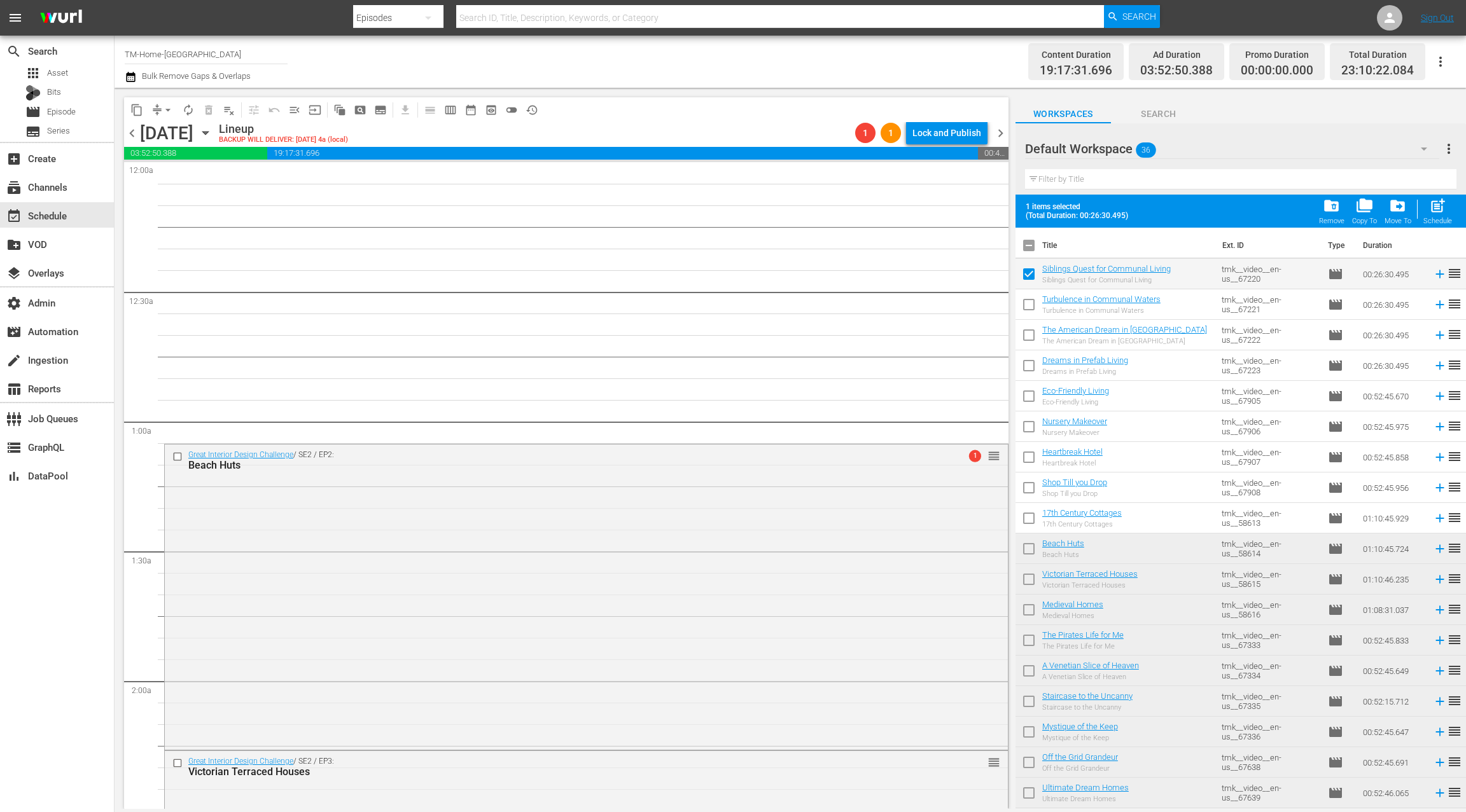
click at [1030, 302] on input "checkbox" at bounding box center [1029, 307] width 27 height 27
checkbox input "true"
click at [1033, 333] on input "checkbox" at bounding box center [1029, 337] width 27 height 27
checkbox input "true"
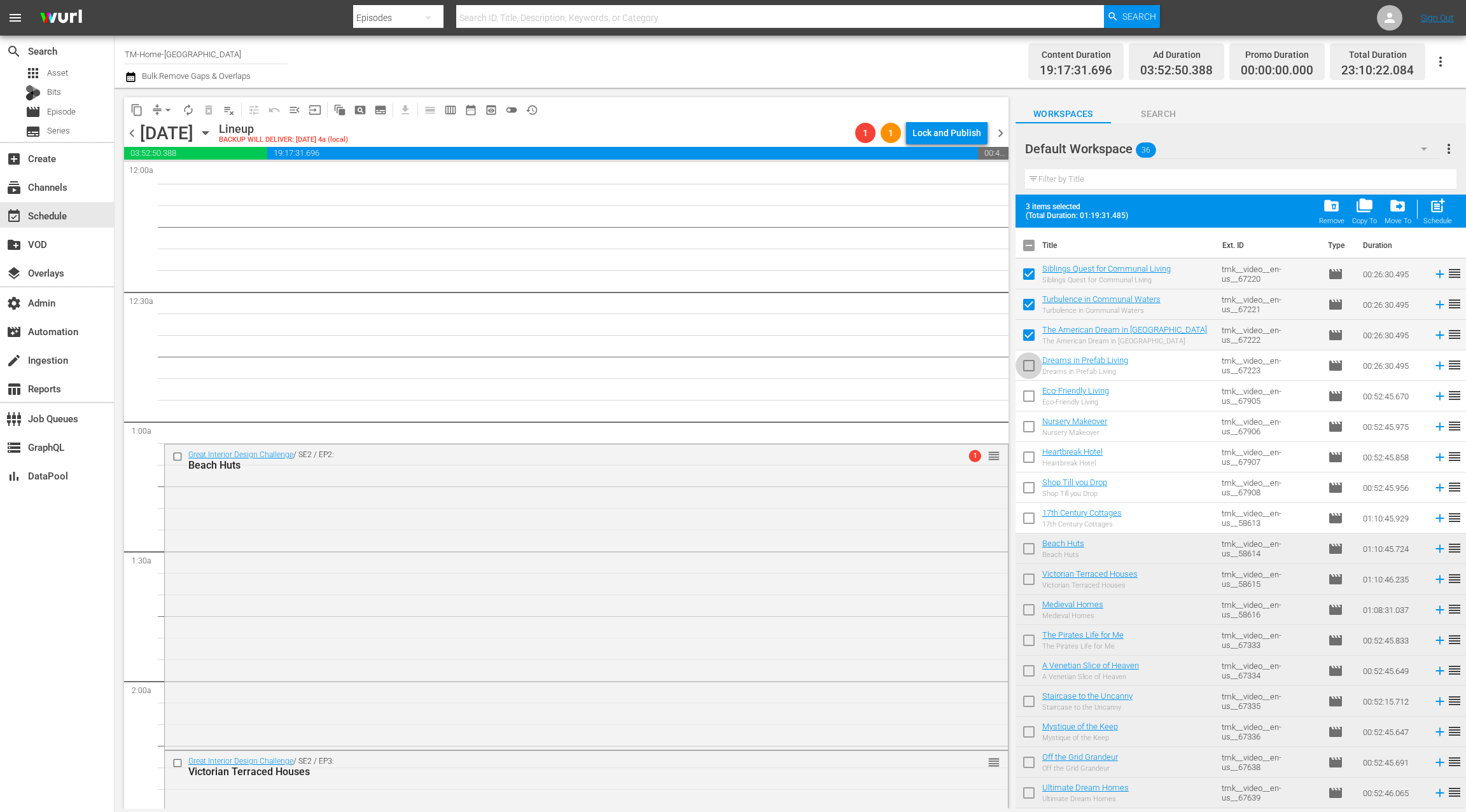
click at [1034, 364] on input "checkbox" at bounding box center [1029, 368] width 27 height 27
checkbox input "true"
click at [1029, 399] on input "checkbox" at bounding box center [1029, 399] width 27 height 27
checkbox input "true"
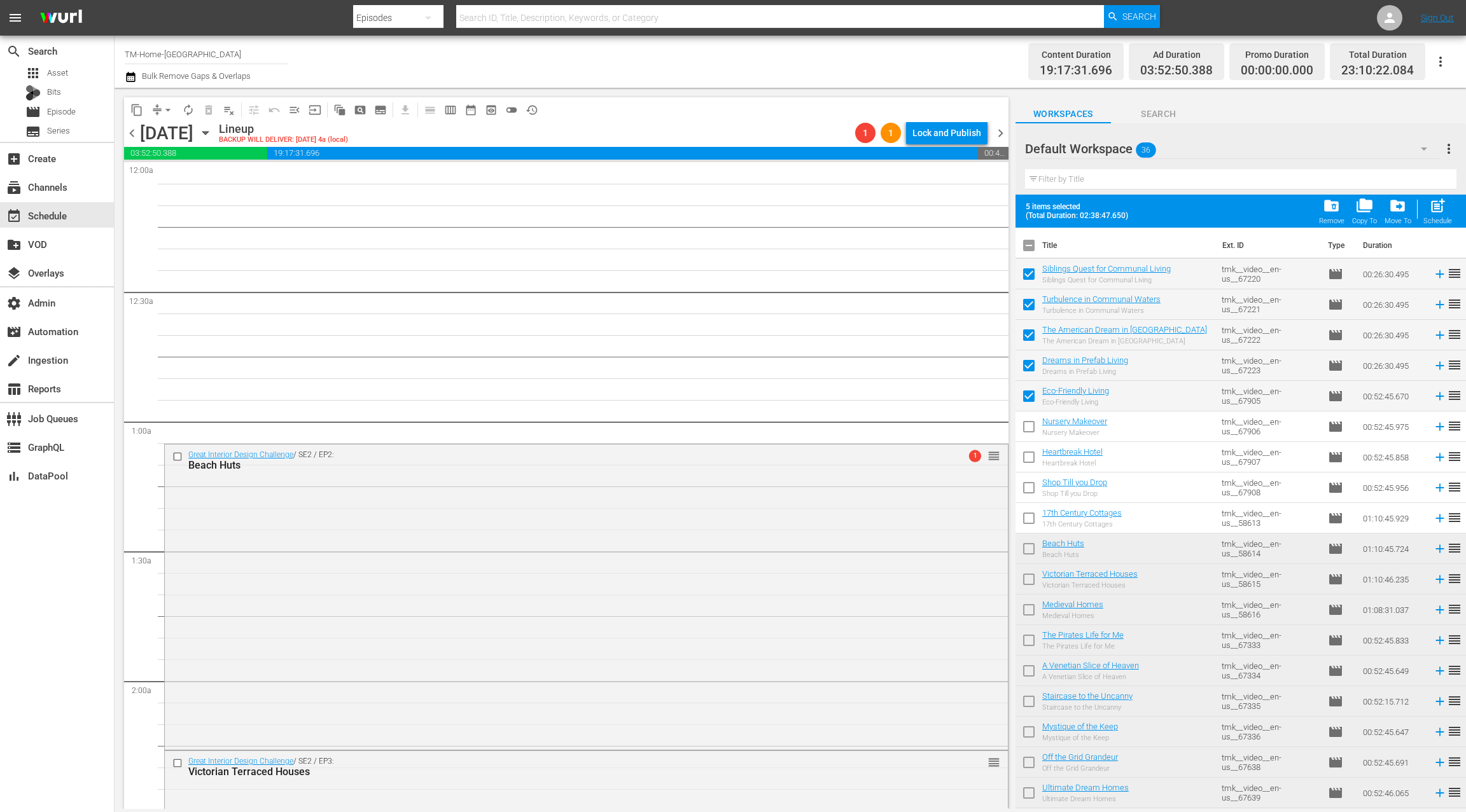
click at [1032, 427] on input "checkbox" at bounding box center [1029, 429] width 27 height 27
checkbox input "true"
click at [1033, 459] on input "checkbox" at bounding box center [1029, 460] width 27 height 27
checkbox input "true"
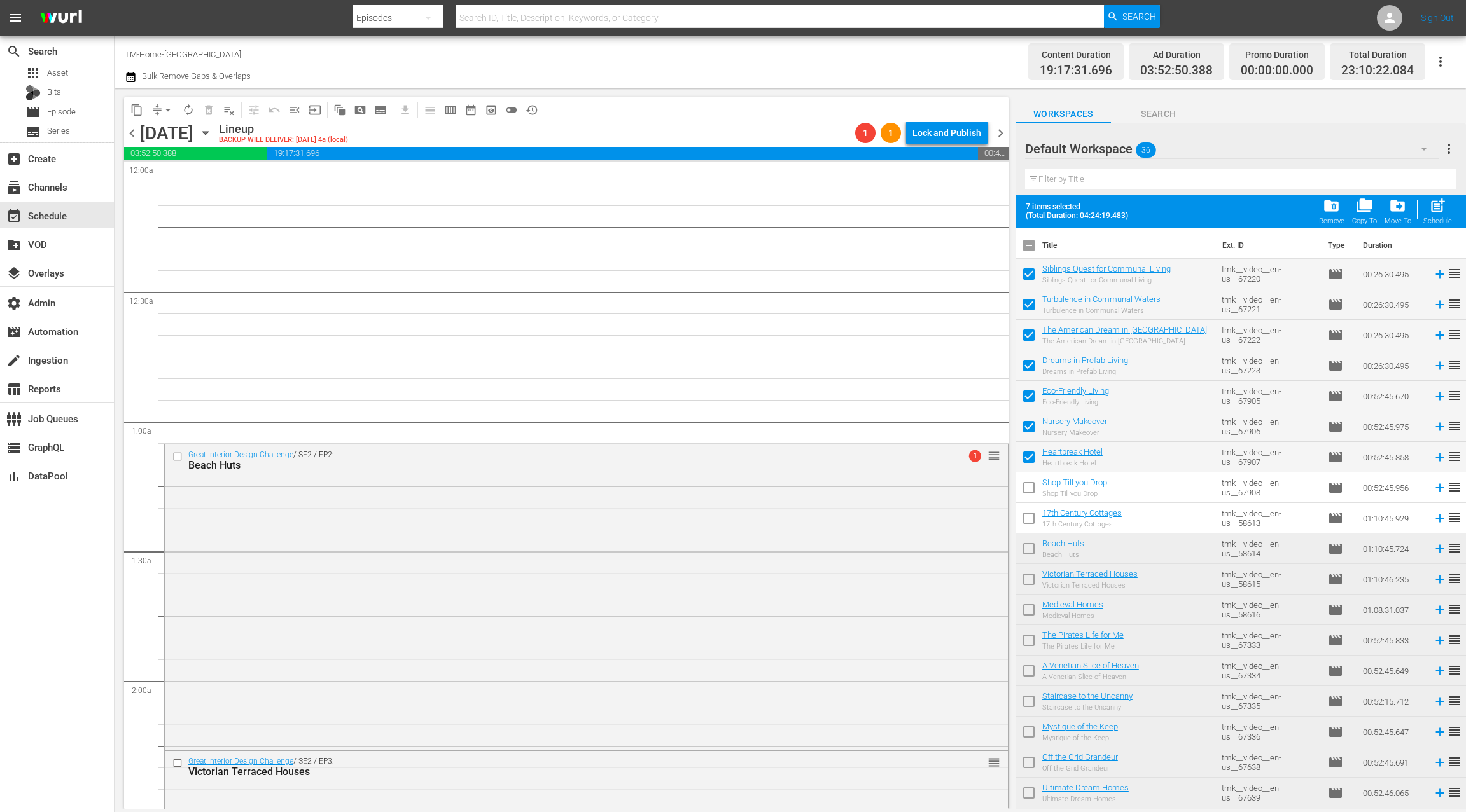
click at [1032, 482] on input "checkbox" at bounding box center [1029, 490] width 27 height 27
checkbox input "true"
click at [1033, 514] on input "checkbox" at bounding box center [1029, 521] width 27 height 27
checkbox input "true"
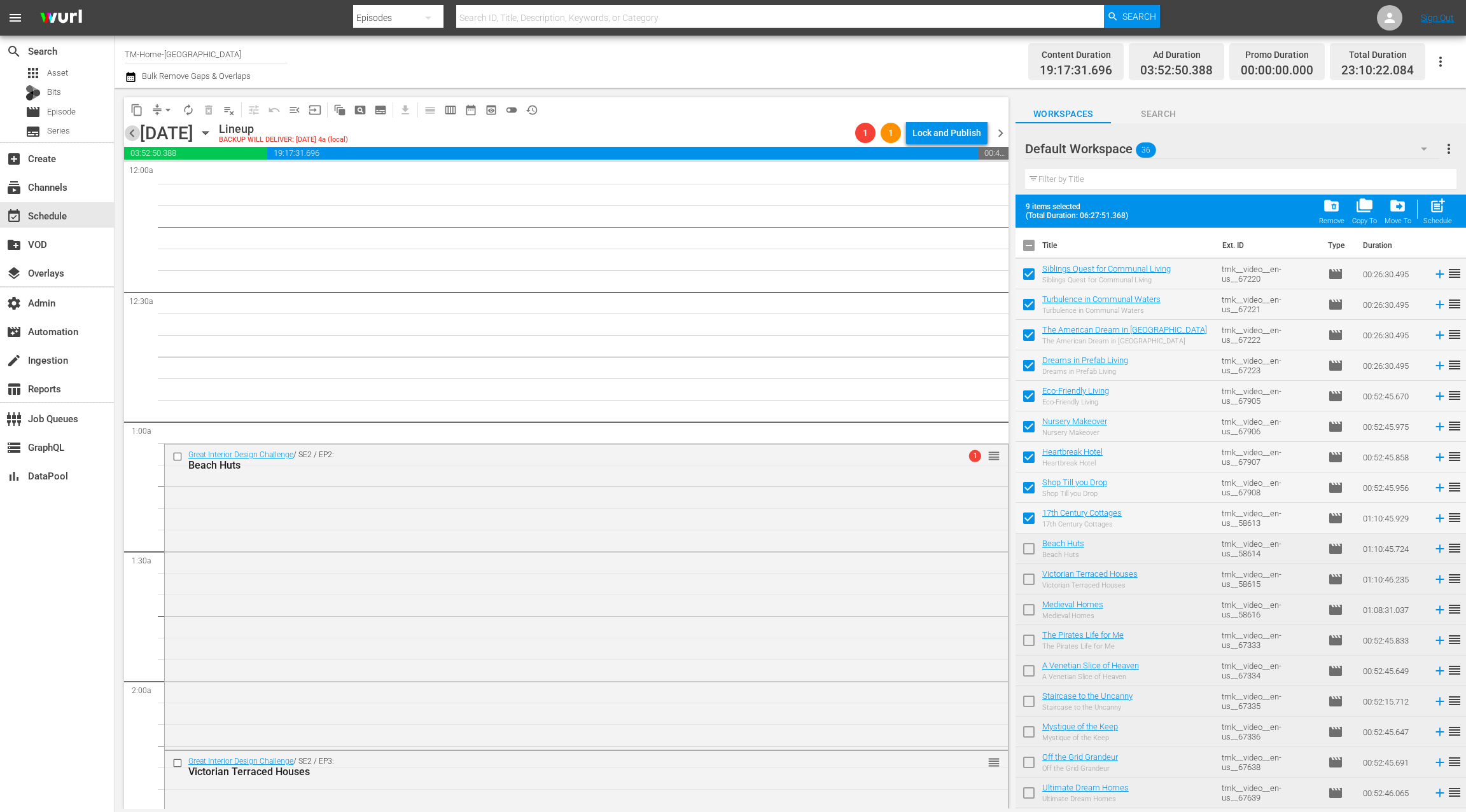
click at [131, 134] on span "chevron_left" at bounding box center [132, 133] width 16 height 16
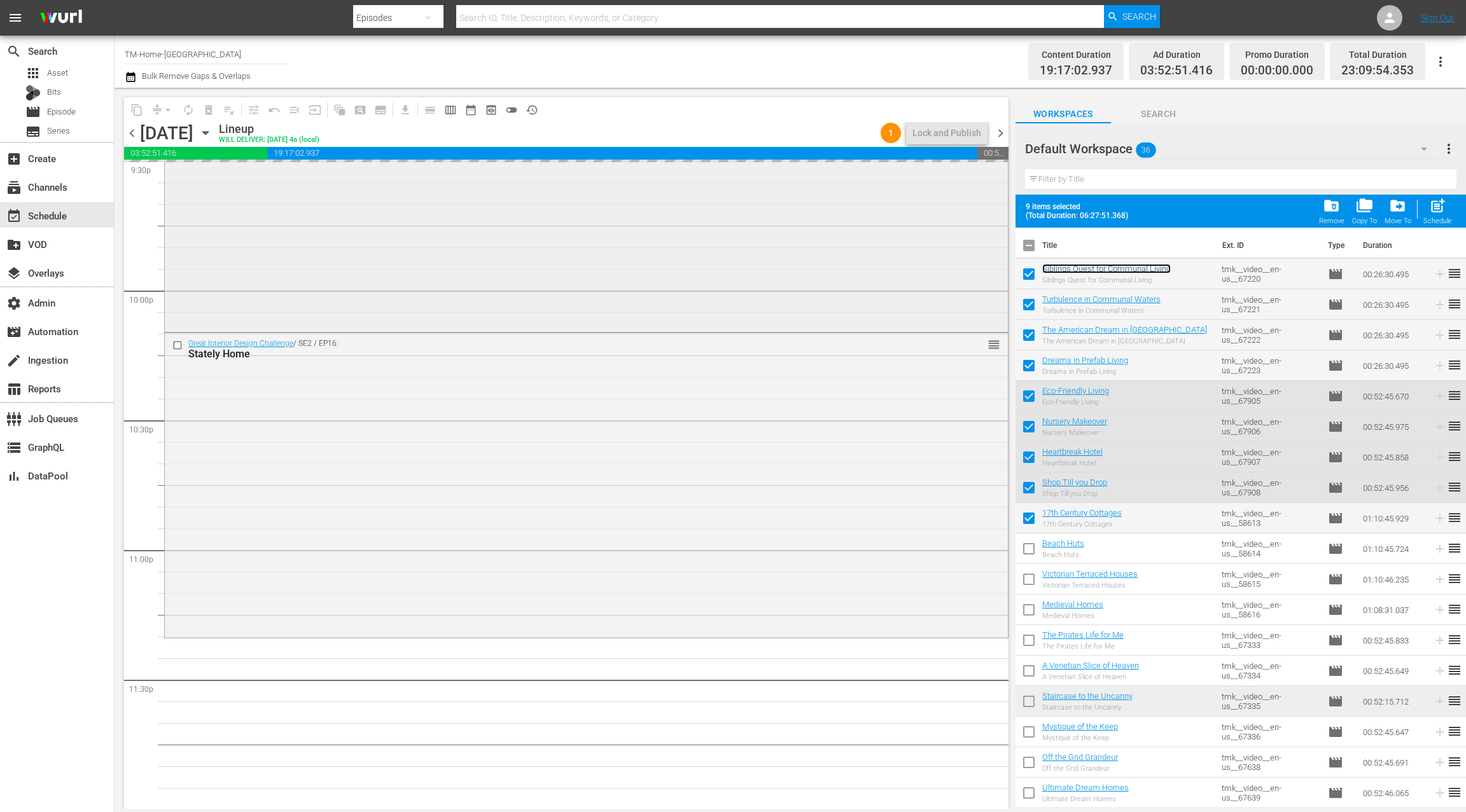
scroll to position [5579, 0]
click at [1002, 132] on span "chevron_right" at bounding box center [1001, 133] width 16 height 16
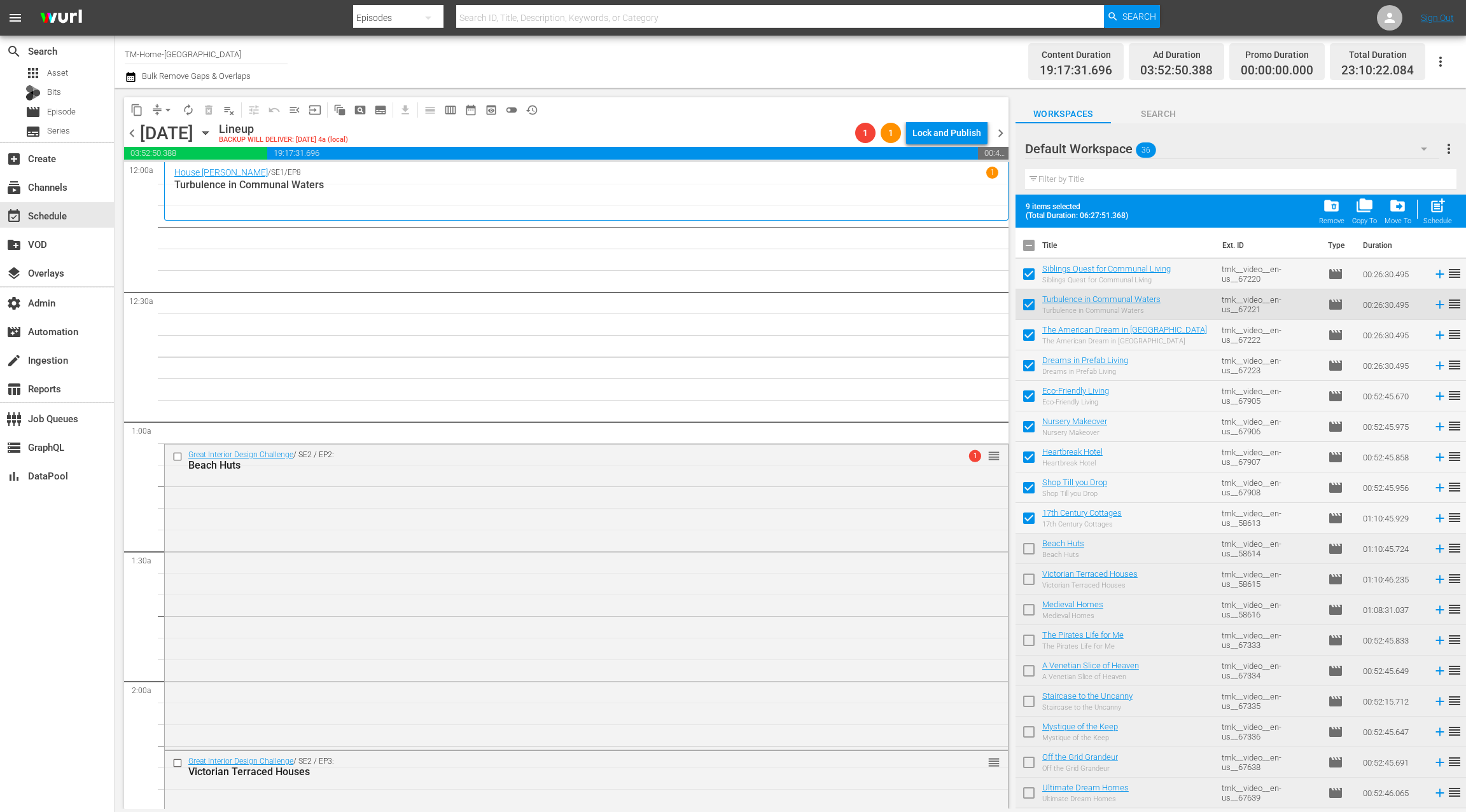
click at [1030, 274] on input "checkbox" at bounding box center [1029, 276] width 27 height 27
checkbox input "false"
click at [1030, 302] on input "checkbox" at bounding box center [1029, 307] width 27 height 27
checkbox input "false"
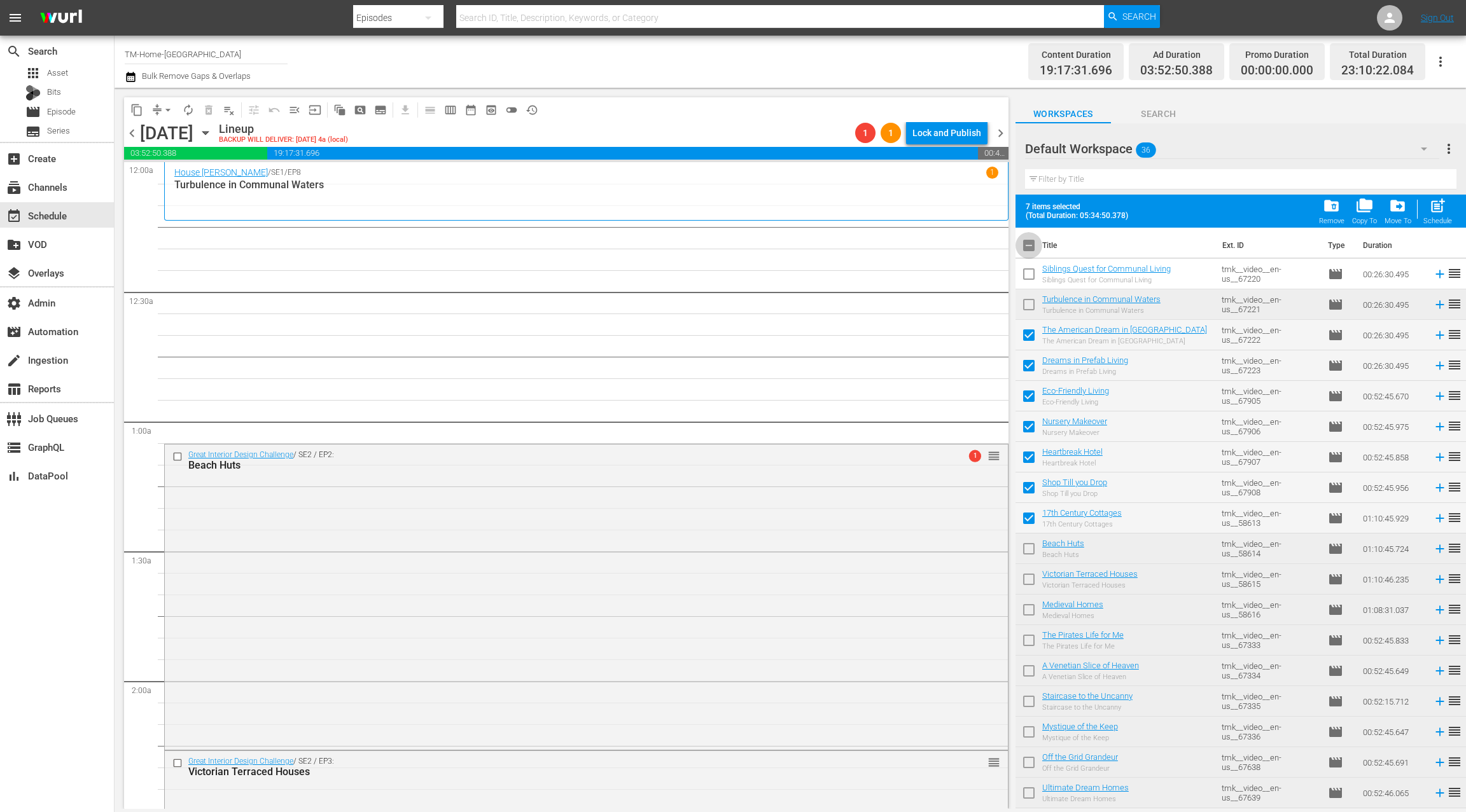
click at [1033, 245] on input "checkbox" at bounding box center [1029, 248] width 27 height 27
checkbox input "true"
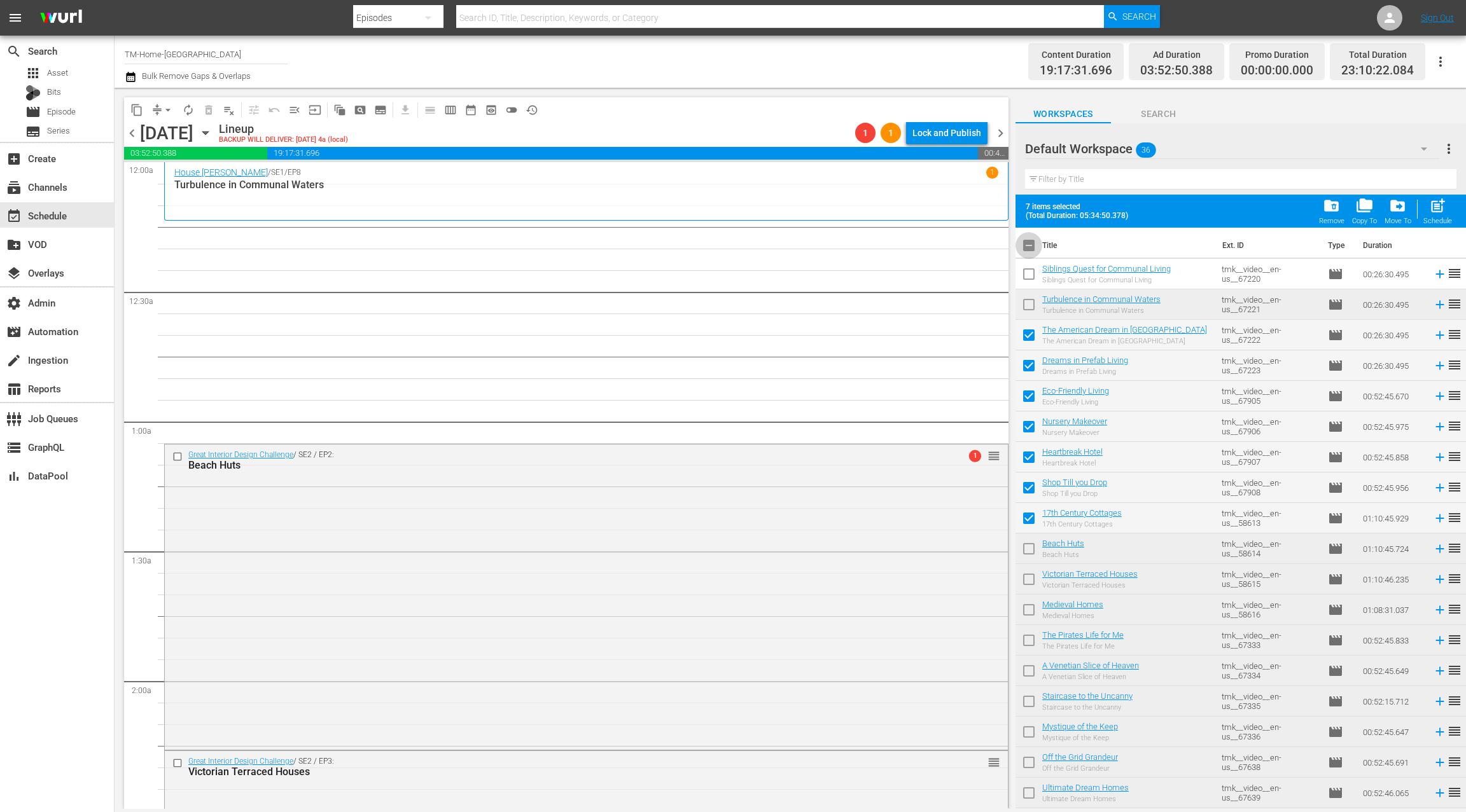
checkbox input "true"
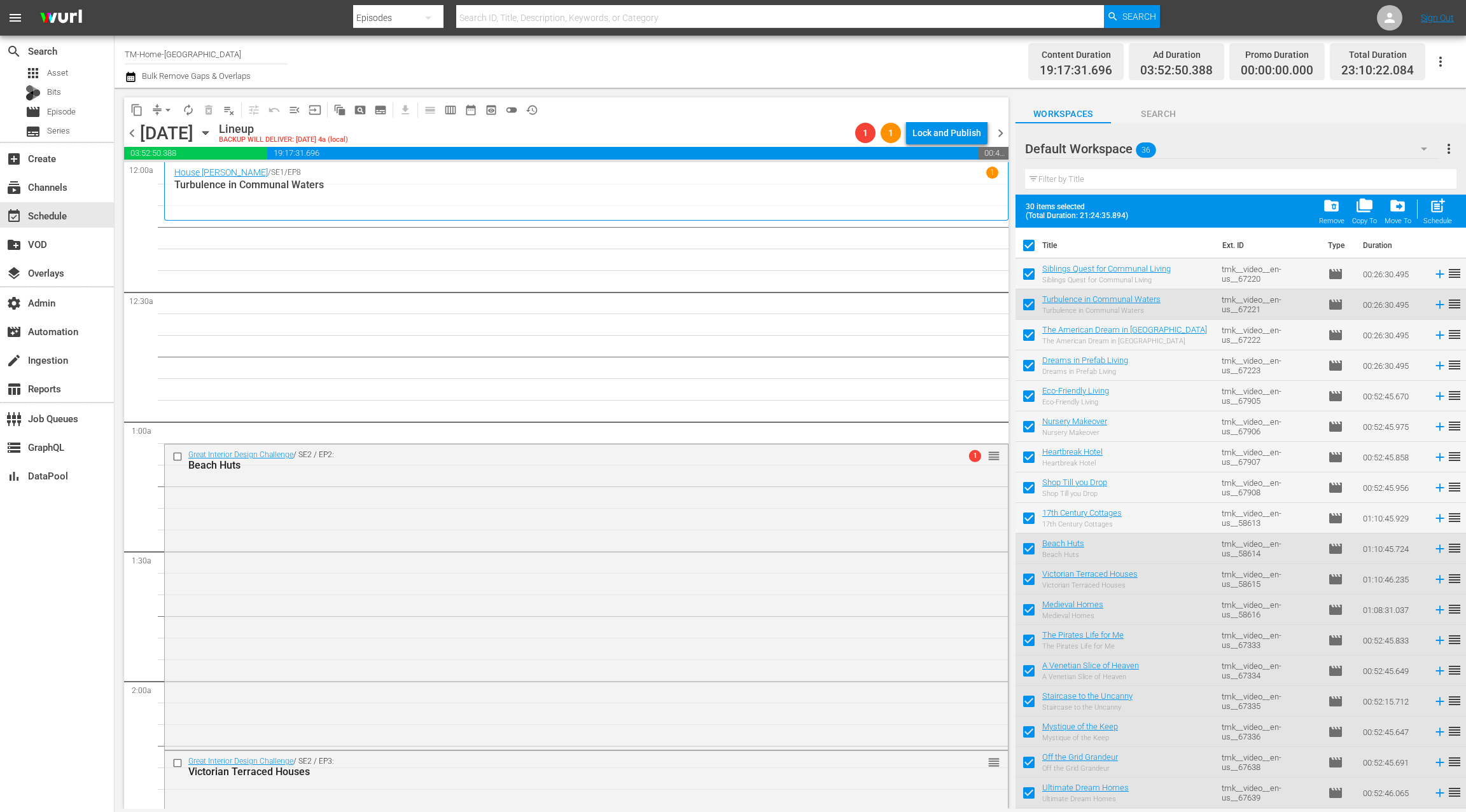
drag, startPoint x: 1029, startPoint y: 281, endPoint x: 1031, endPoint y: 294, distance: 13.2
click at [1029, 281] on input "checkbox" at bounding box center [1029, 276] width 27 height 27
click at [1032, 307] on input "checkbox" at bounding box center [1029, 307] width 27 height 27
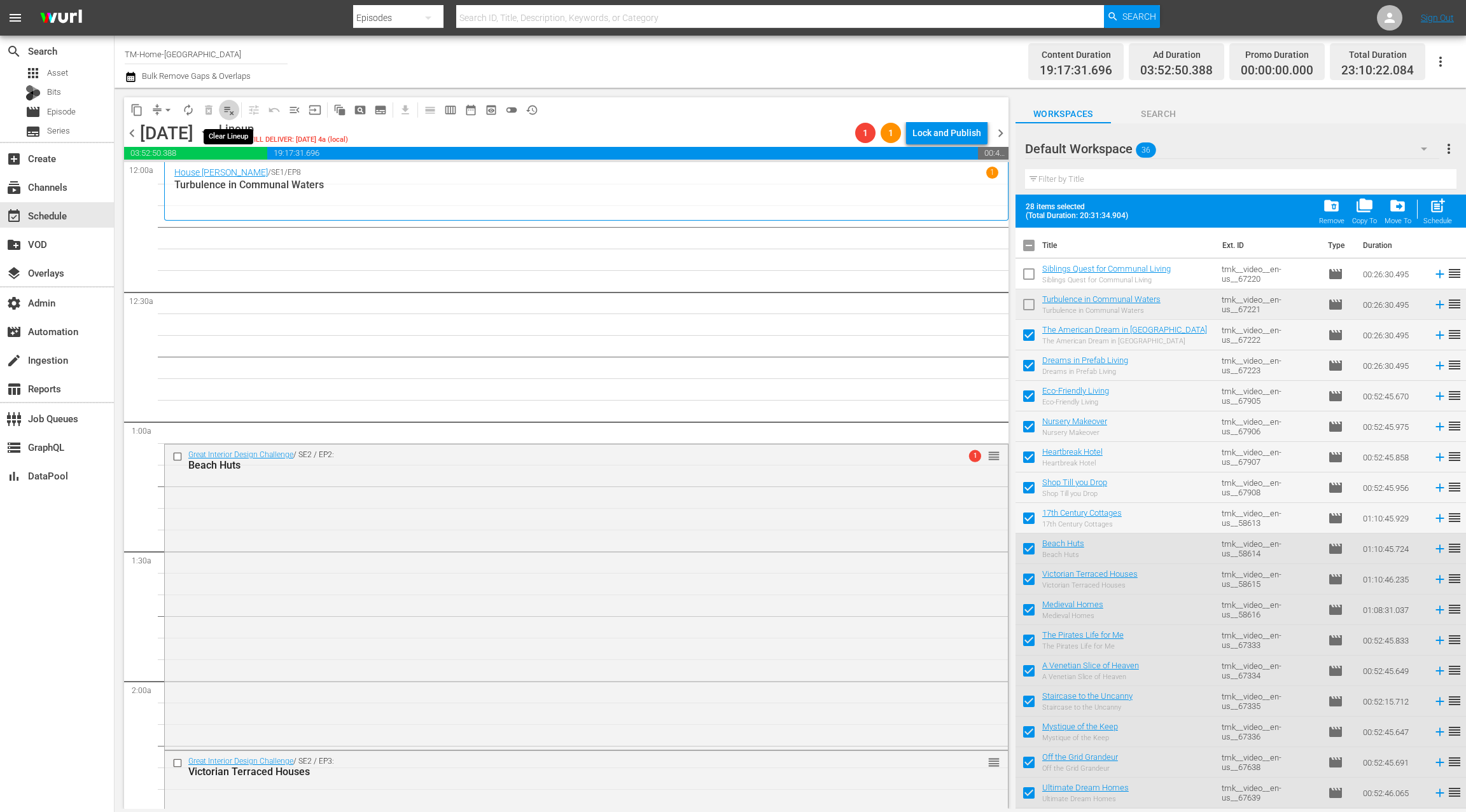
click at [231, 110] on span "playlist_remove_outlined" at bounding box center [229, 110] width 13 height 13
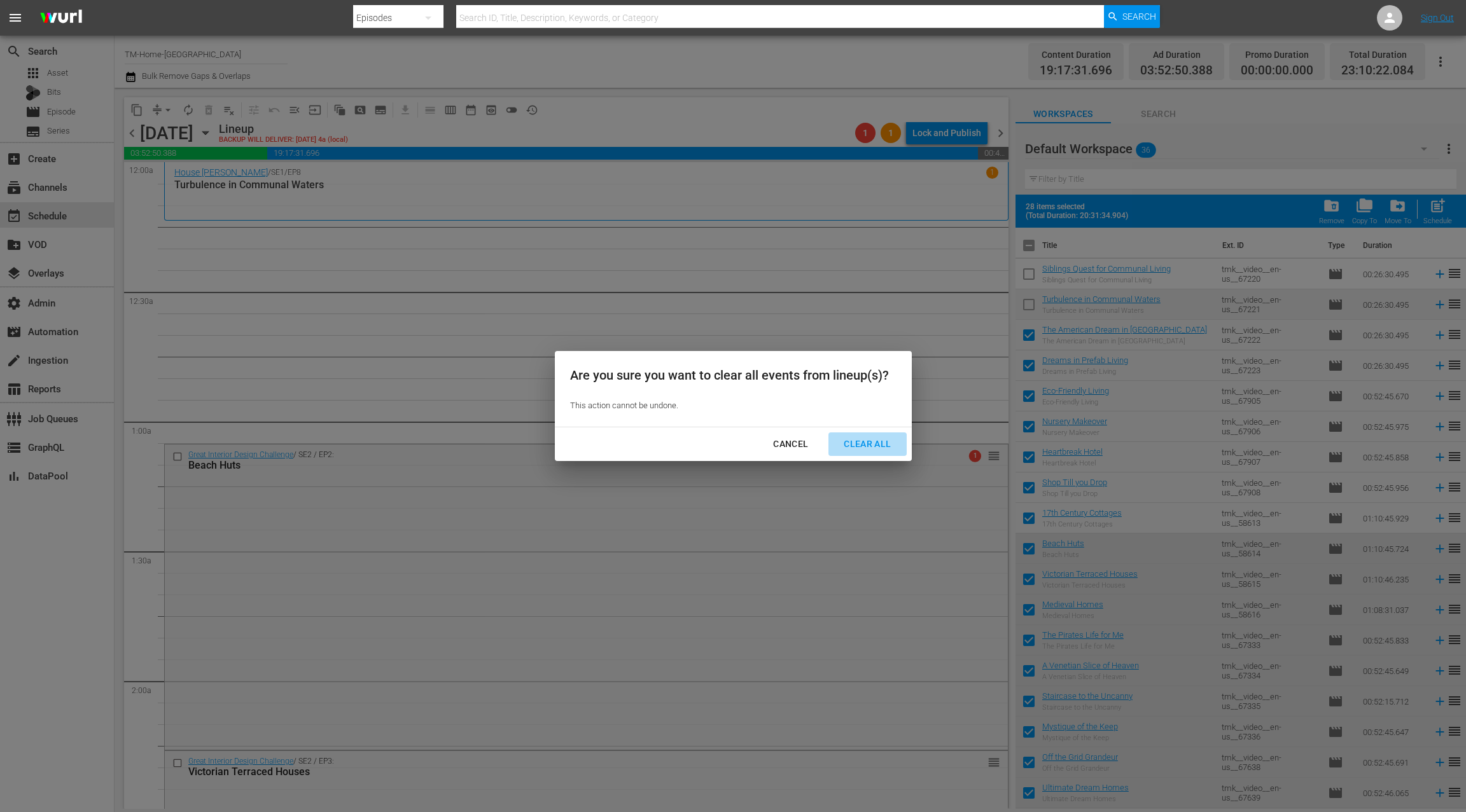
click at [861, 449] on div "Clear All" at bounding box center [867, 444] width 67 height 16
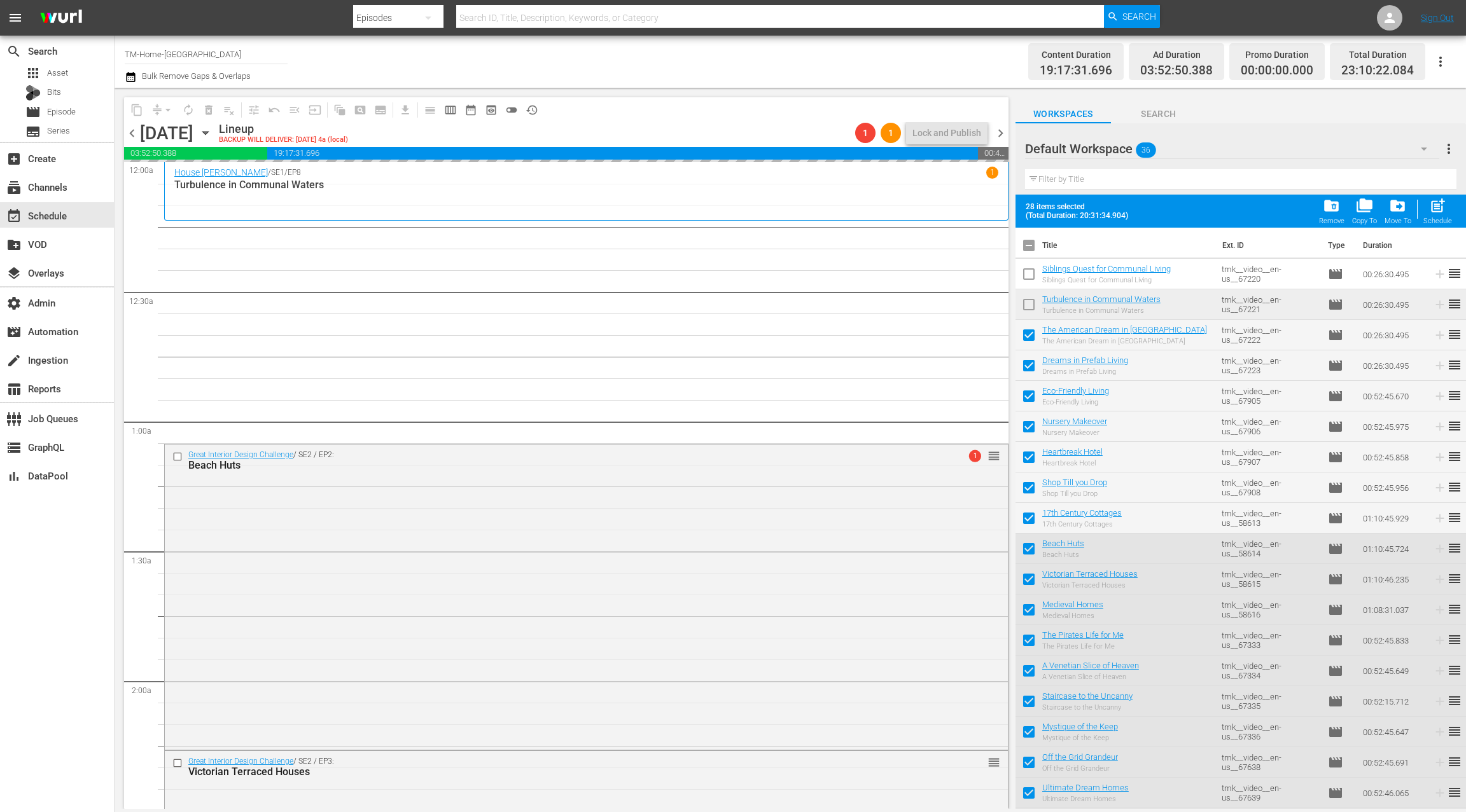
click at [1032, 247] on input "checkbox" at bounding box center [1029, 248] width 27 height 27
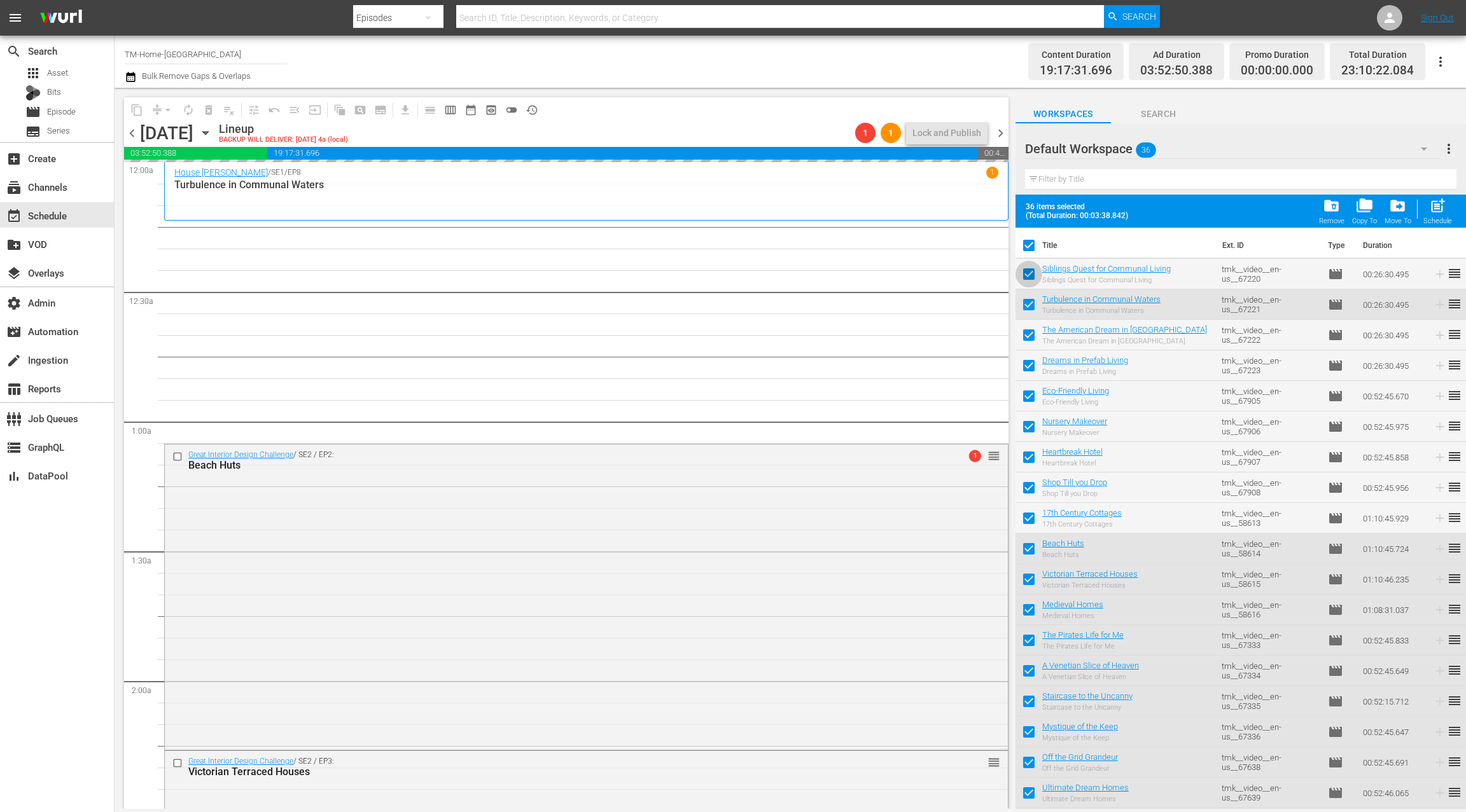
click at [1029, 278] on input "checkbox" at bounding box center [1029, 276] width 27 height 27
click at [1033, 302] on input "checkbox" at bounding box center [1029, 307] width 27 height 27
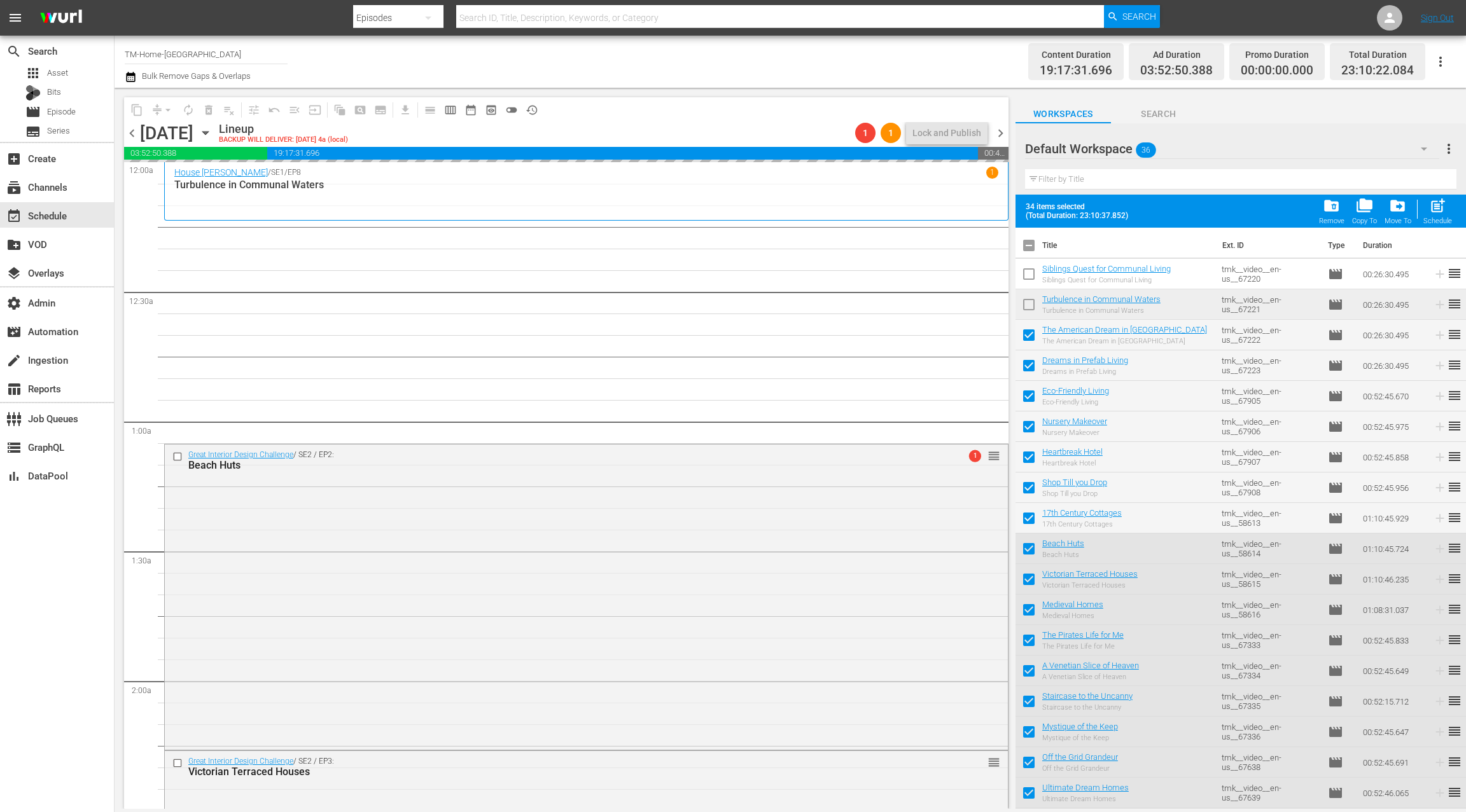
click at [1002, 130] on span "chevron_right" at bounding box center [1001, 133] width 16 height 16
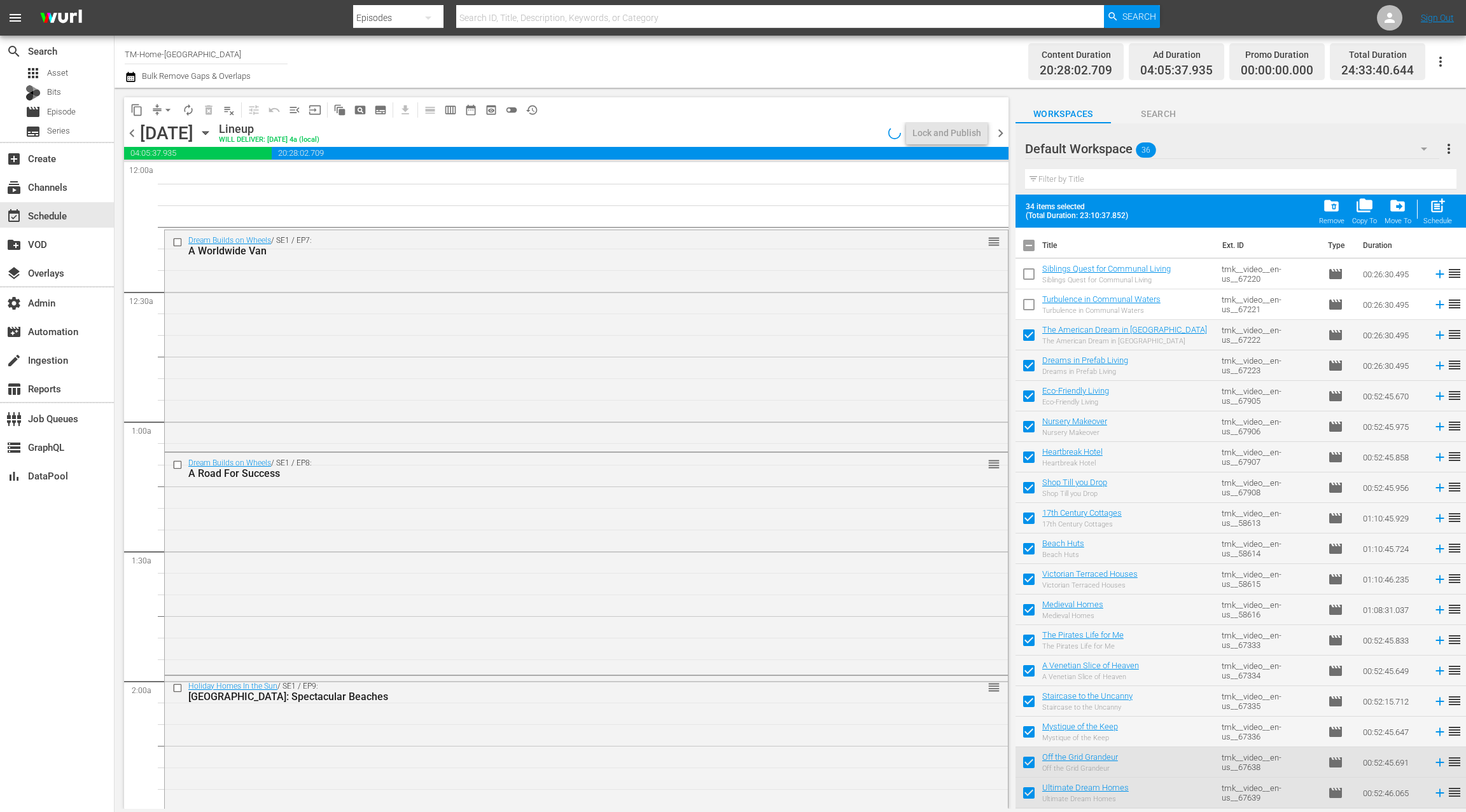
click at [134, 131] on span "chevron_left" at bounding box center [132, 133] width 16 height 16
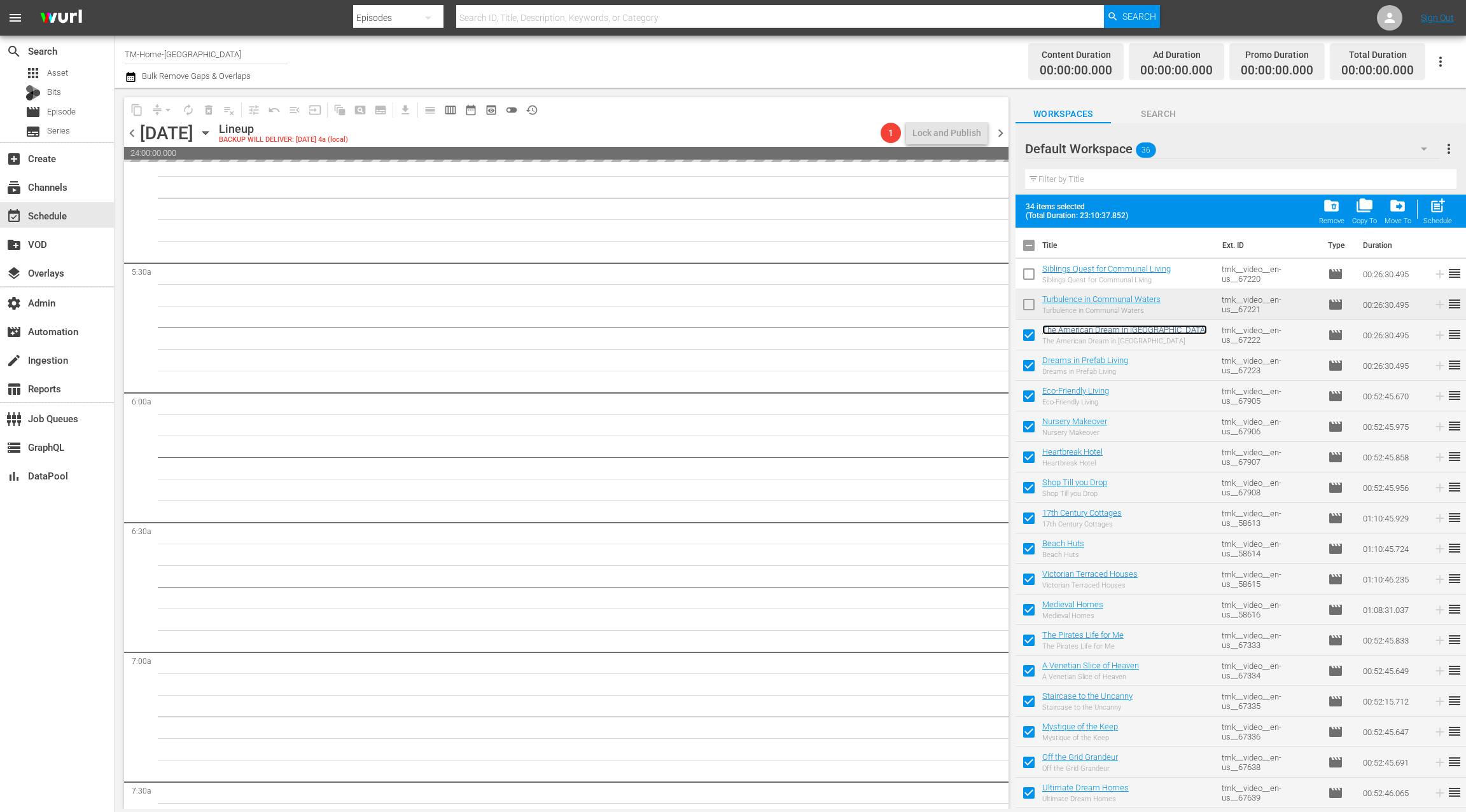
scroll to position [1402, 0]
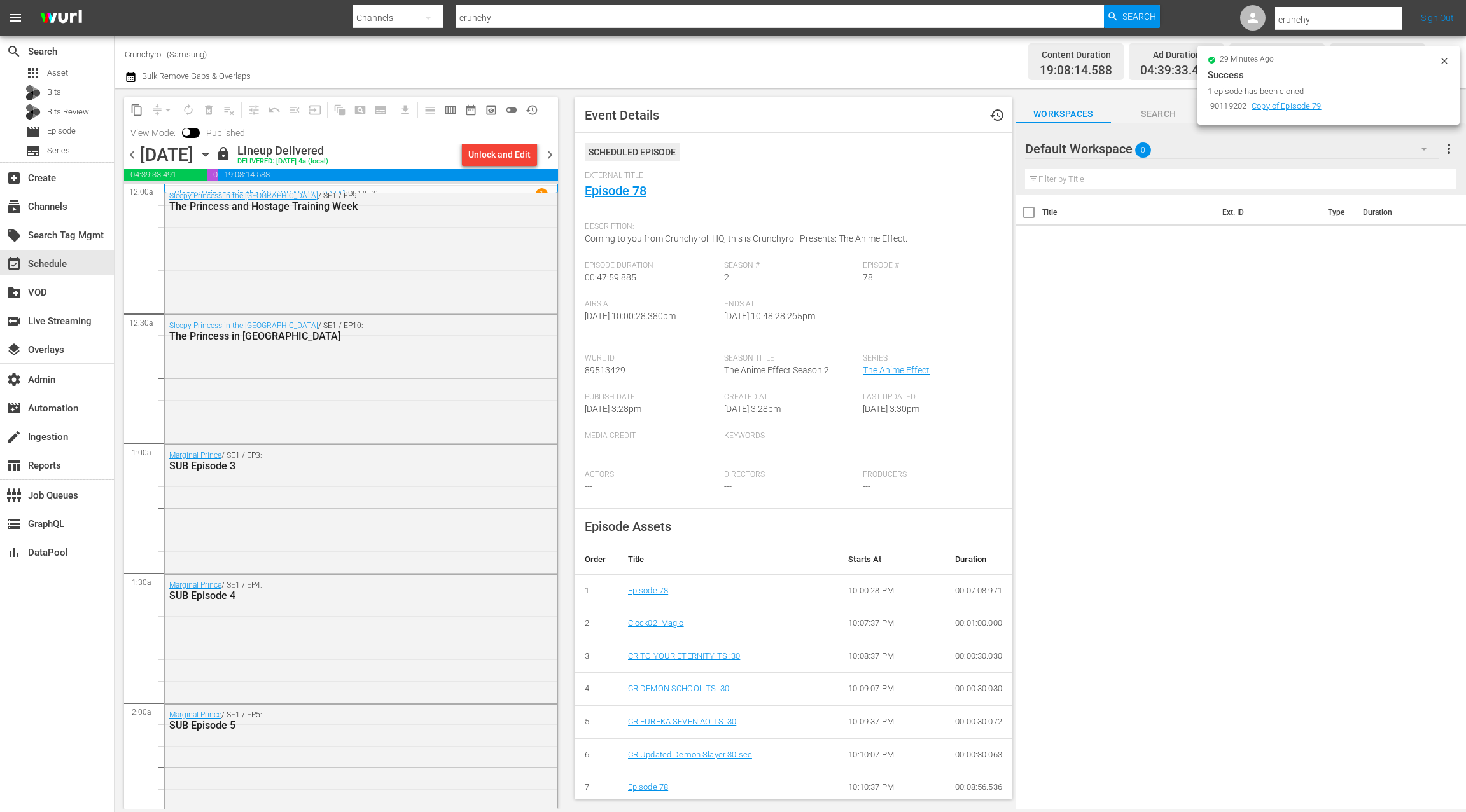
scroll to position [197, 0]
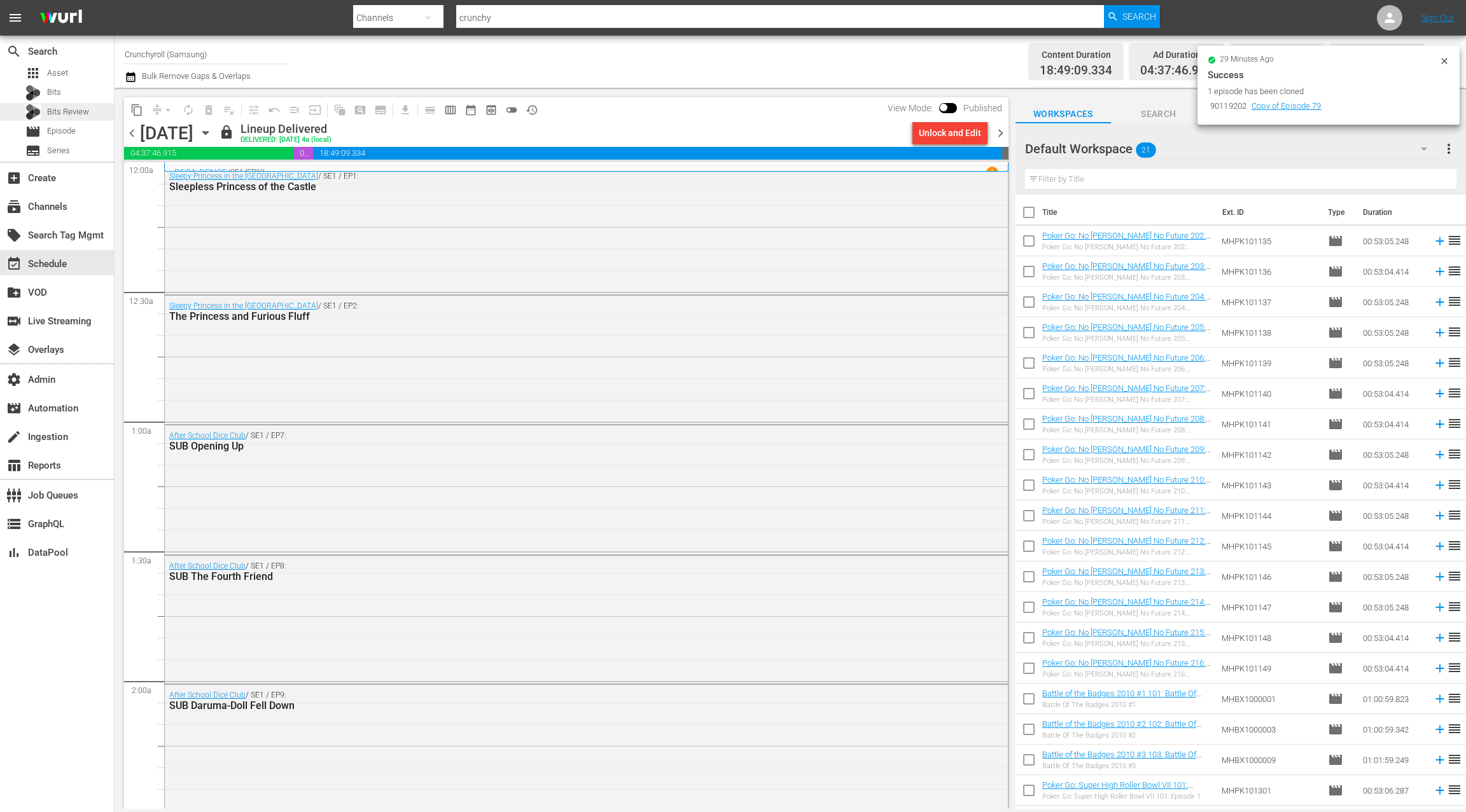
scroll to position [4910, 0]
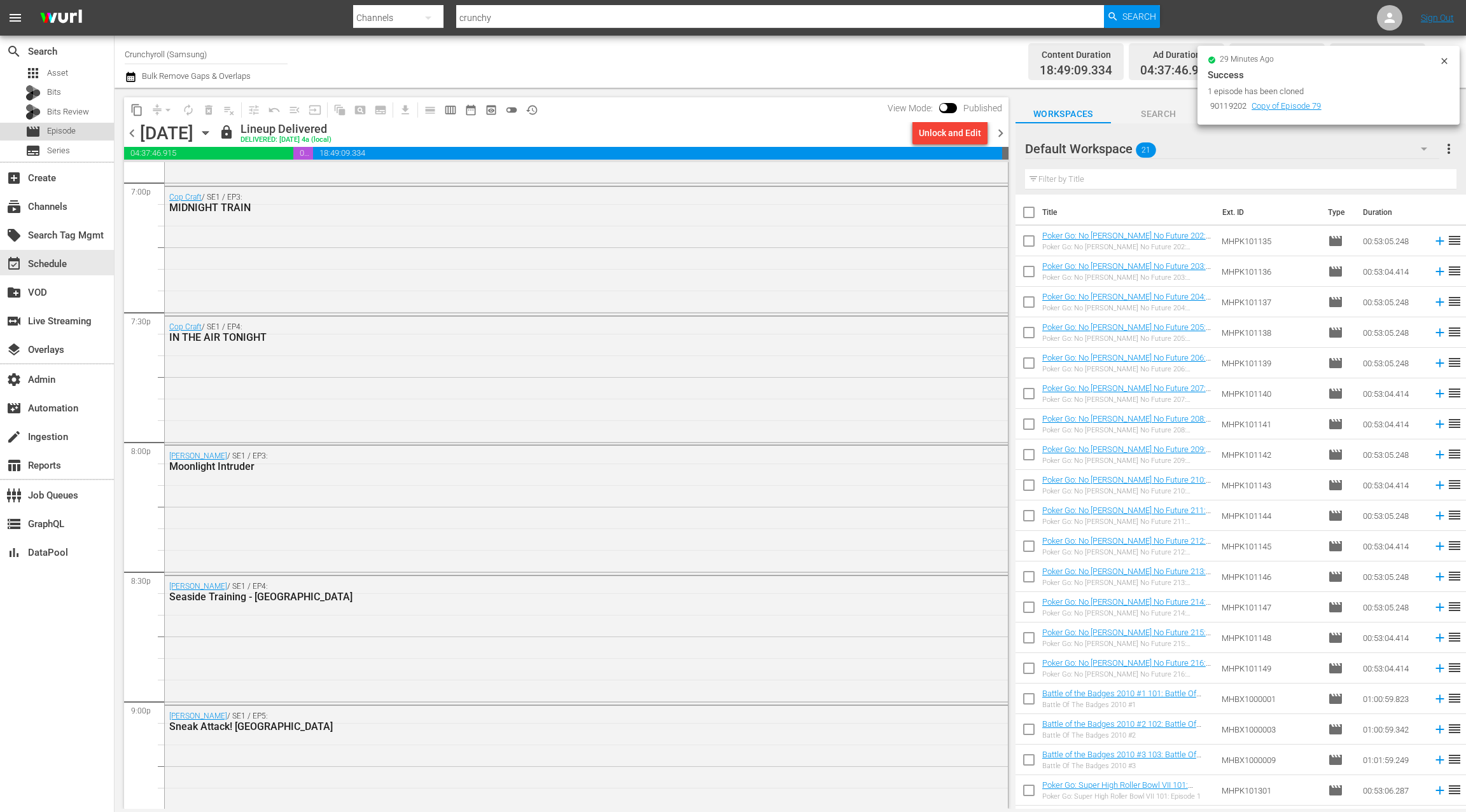
click at [67, 131] on span "Episode" at bounding box center [61, 131] width 29 height 13
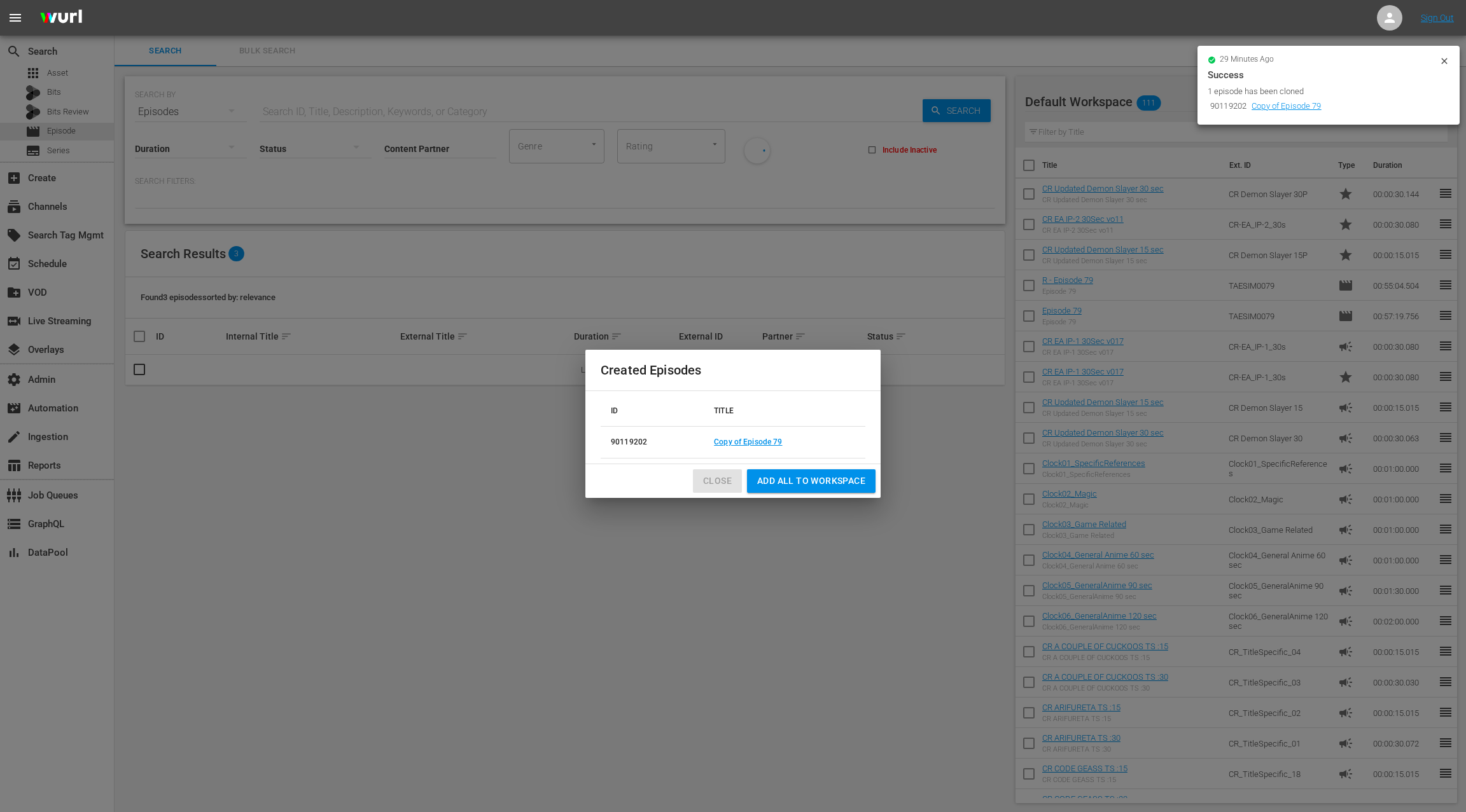
drag, startPoint x: 725, startPoint y: 484, endPoint x: 666, endPoint y: 334, distance: 161.2
click at [723, 483] on span "Close" at bounding box center [717, 481] width 29 height 16
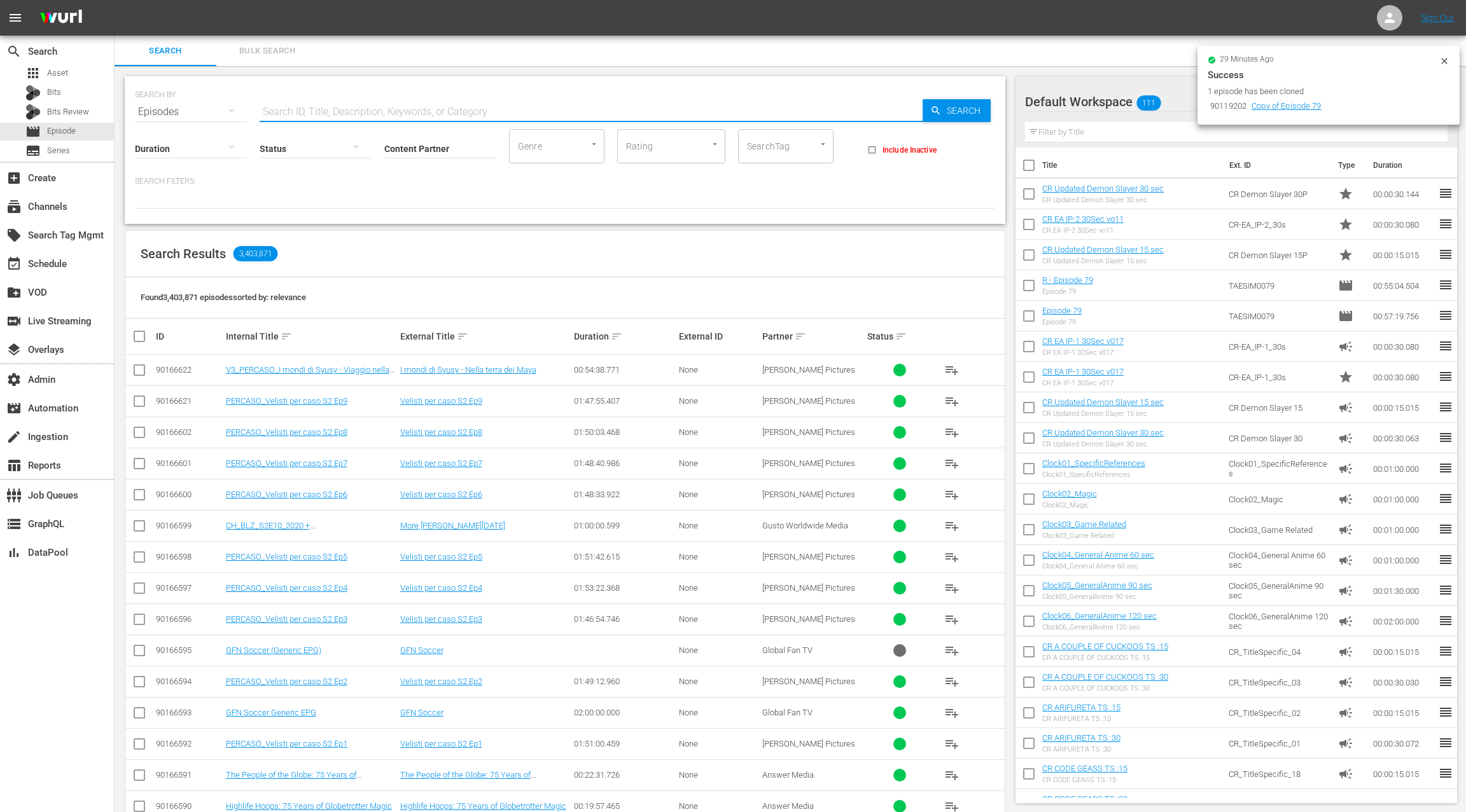
click at [281, 106] on input "text" at bounding box center [591, 112] width 663 height 31
paste input "tmk__video__en-us__58625"
type input "tmk__video__en-us__58625"
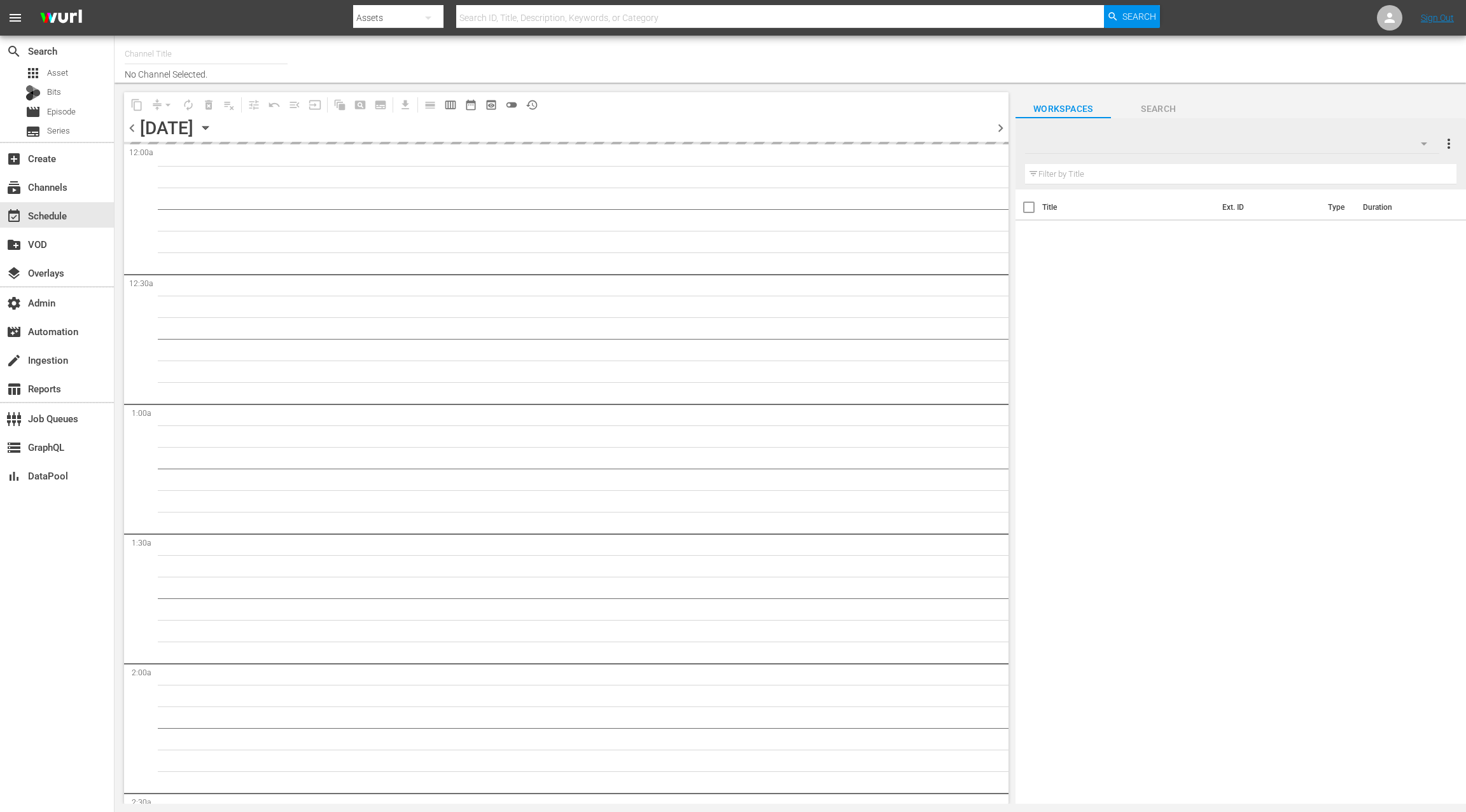
type input "TM-Home-[GEOGRAPHIC_DATA] (1875)"
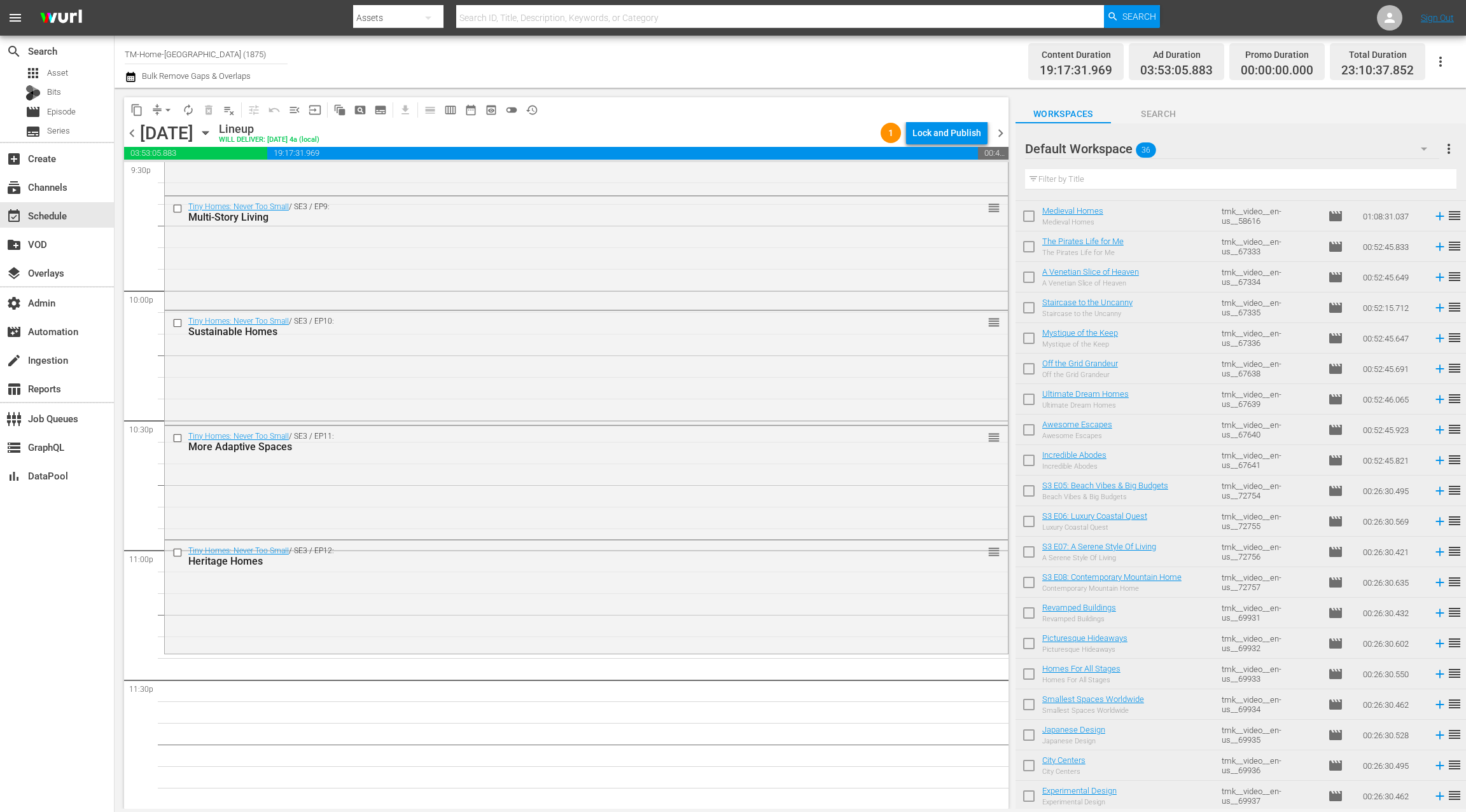
scroll to position [513, 0]
click at [1006, 135] on span "chevron_right" at bounding box center [1001, 133] width 16 height 16
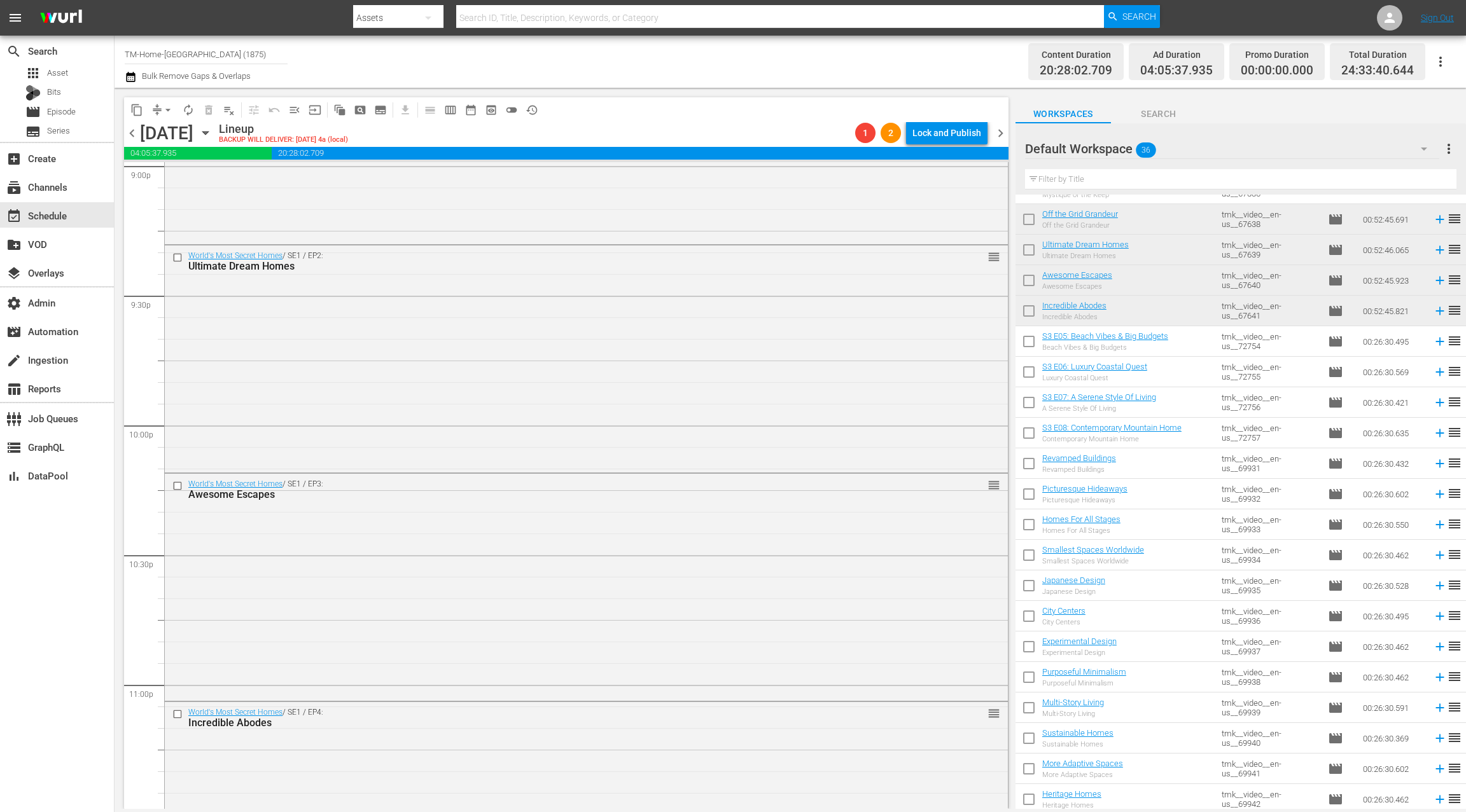
scroll to position [5795, 0]
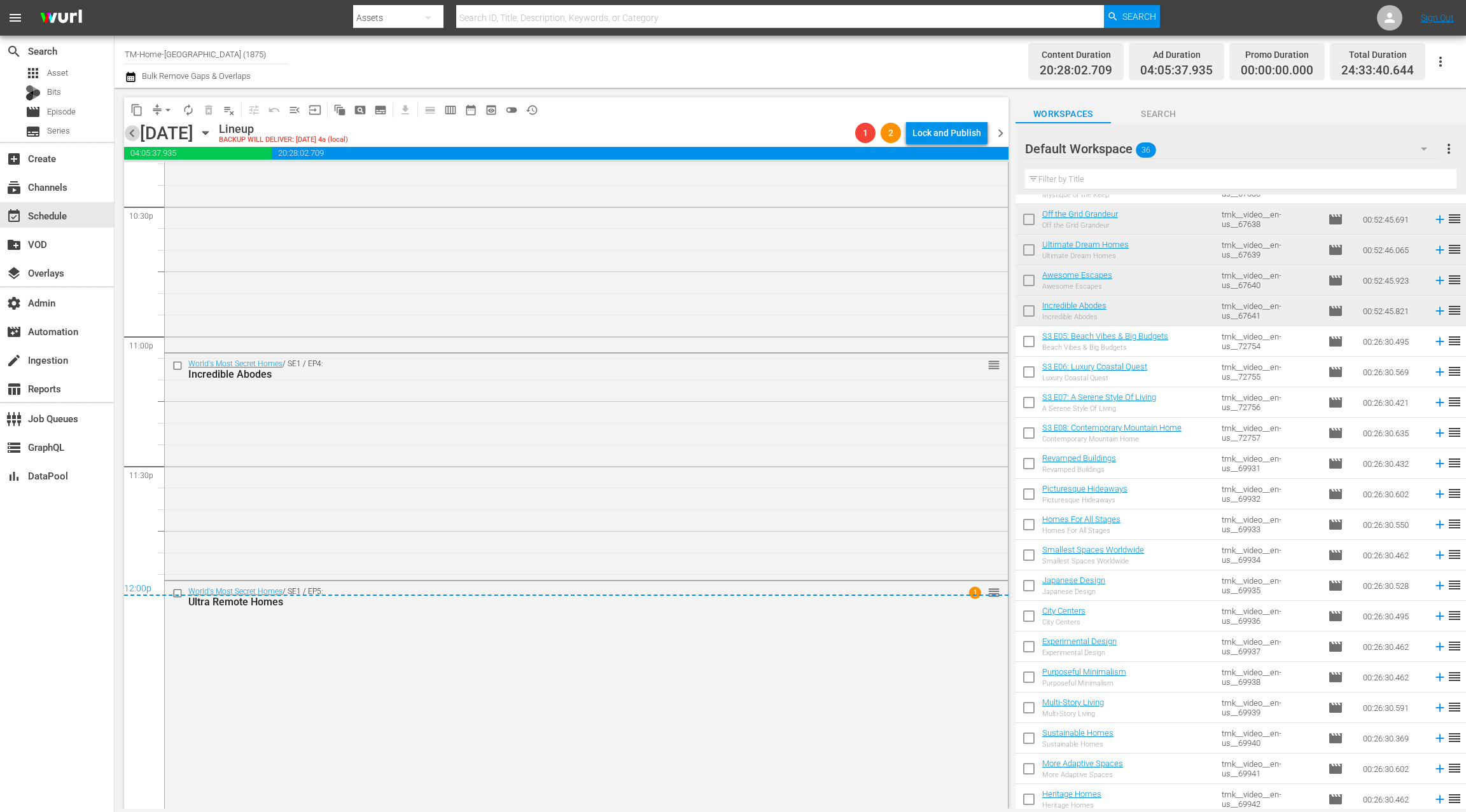
click at [130, 134] on span "chevron_left" at bounding box center [132, 133] width 16 height 16
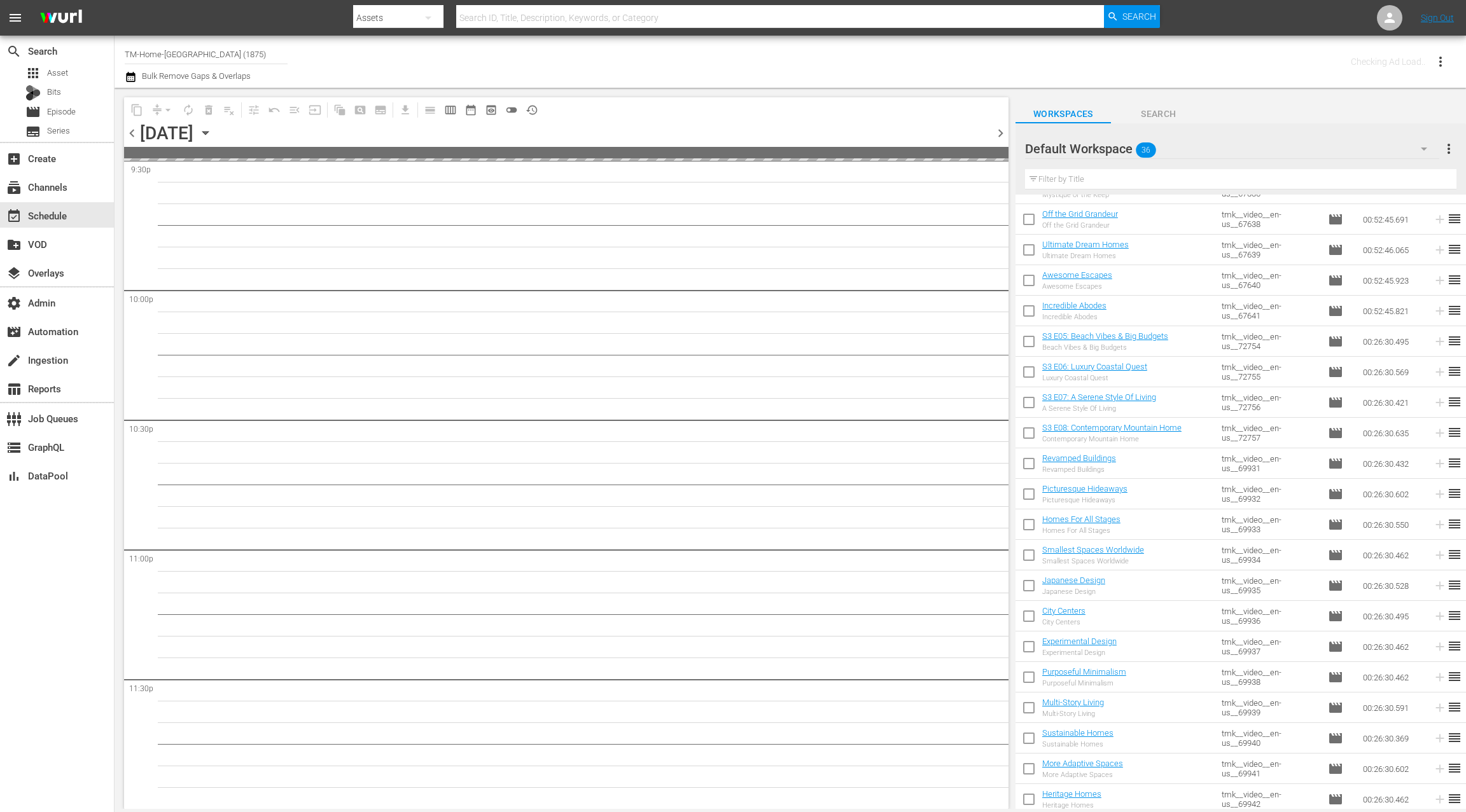
scroll to position [5579, 0]
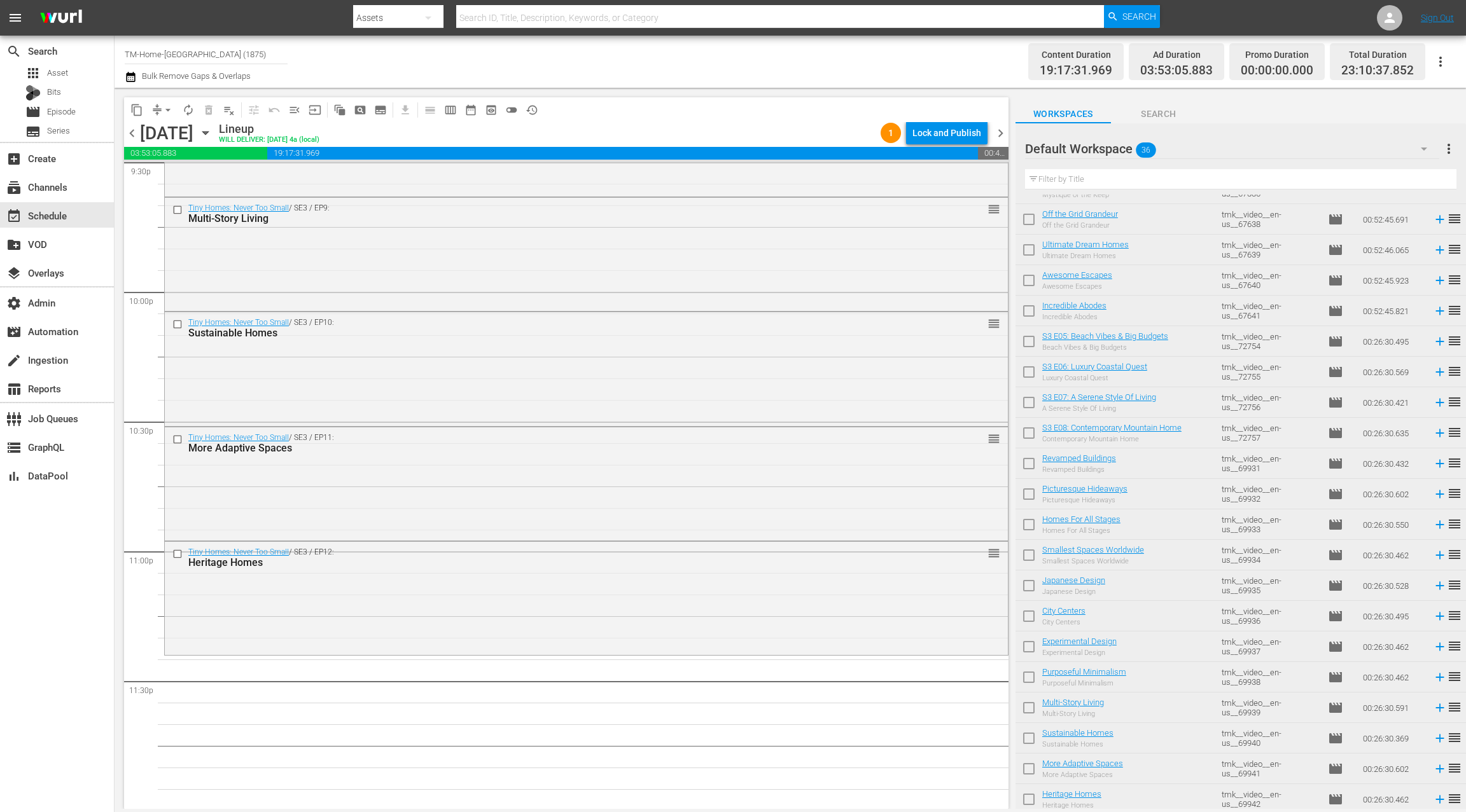
click at [1002, 132] on span "chevron_right" at bounding box center [1001, 133] width 16 height 16
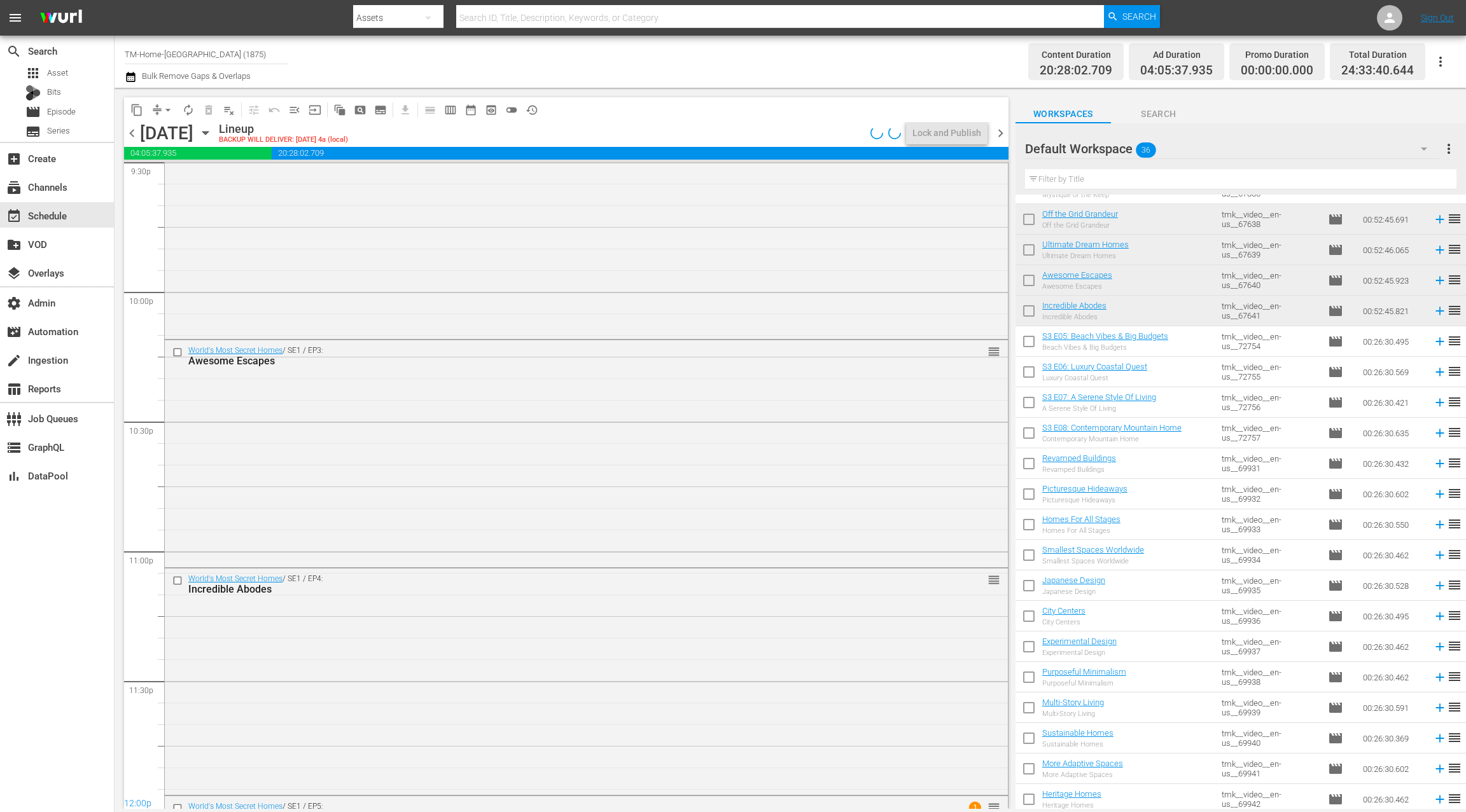
scroll to position [5623, 0]
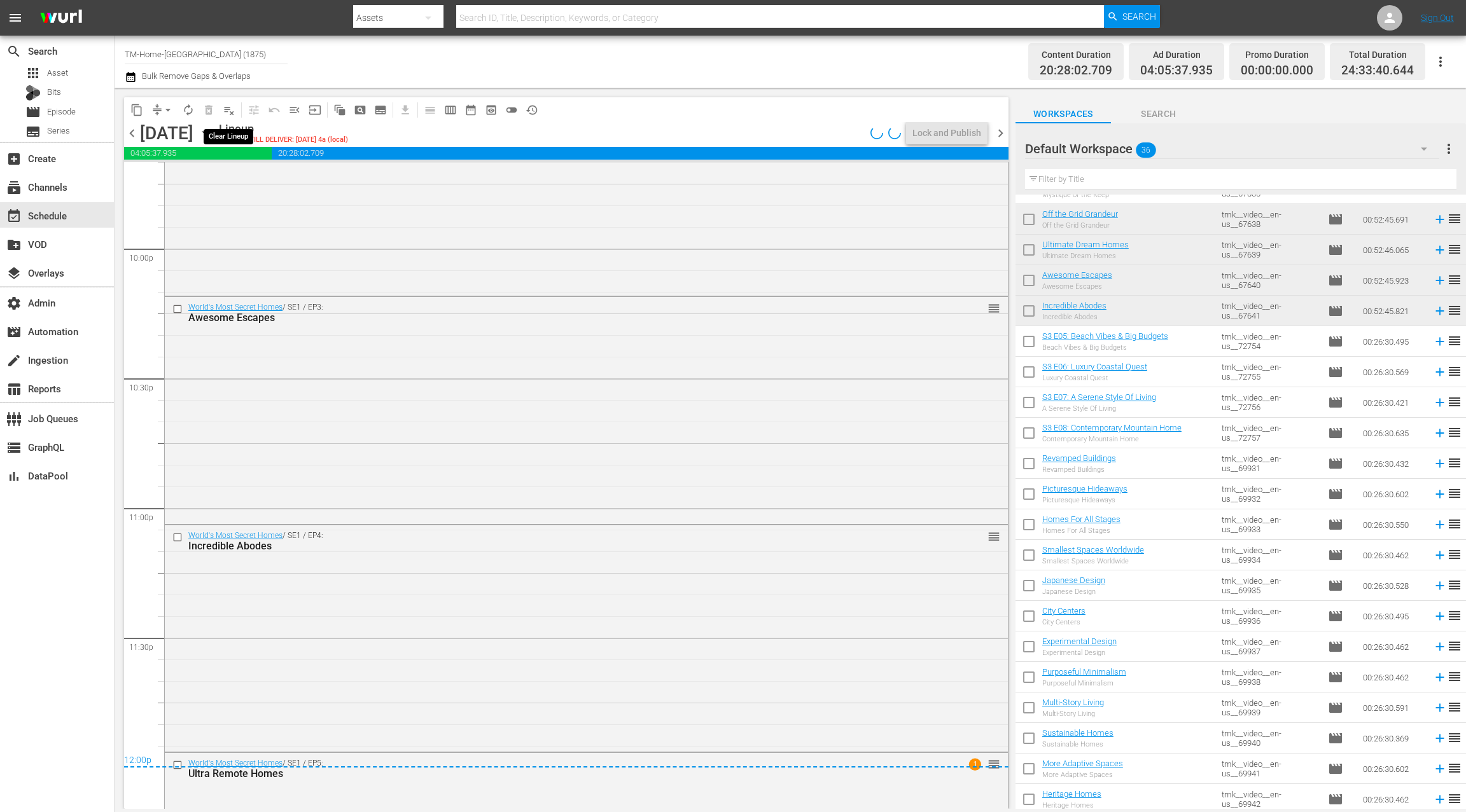
click at [227, 115] on span "playlist_remove_outlined" at bounding box center [229, 110] width 13 height 13
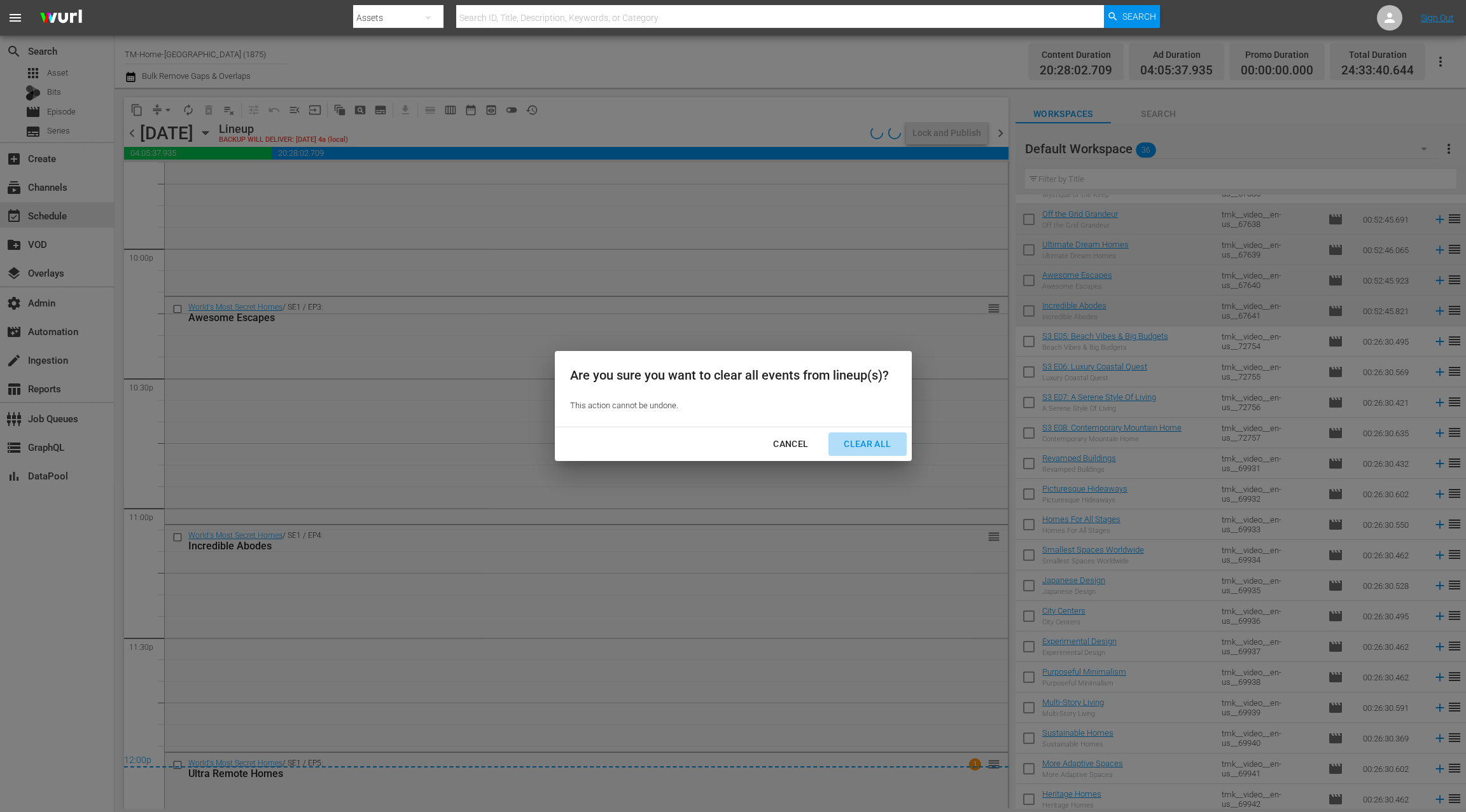
click at [865, 440] on div "Clear All" at bounding box center [867, 444] width 67 height 16
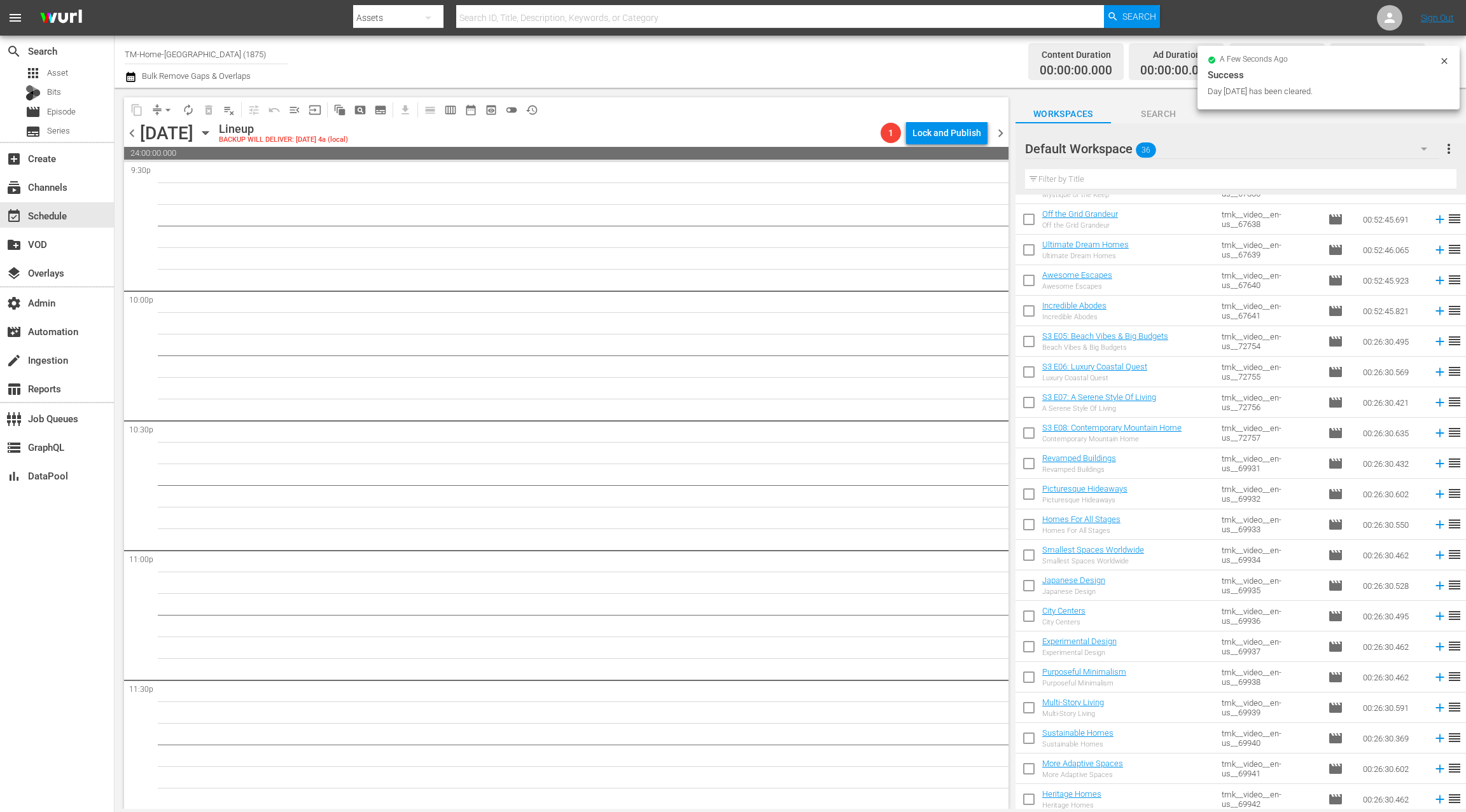
drag, startPoint x: 1001, startPoint y: 132, endPoint x: 936, endPoint y: 139, distance: 65.4
click at [1000, 132] on span "chevron_right" at bounding box center [1001, 133] width 16 height 16
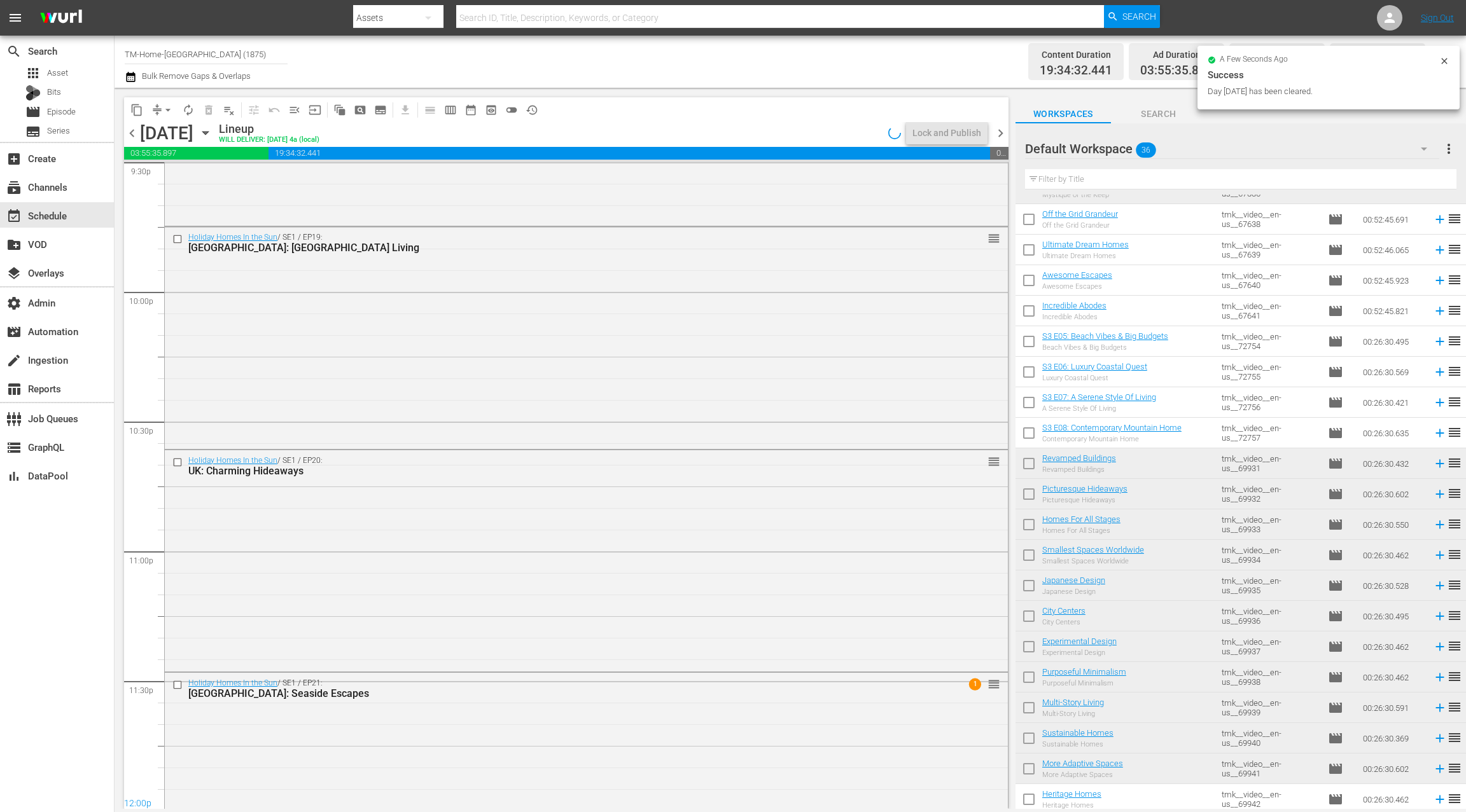
scroll to position [5558, 0]
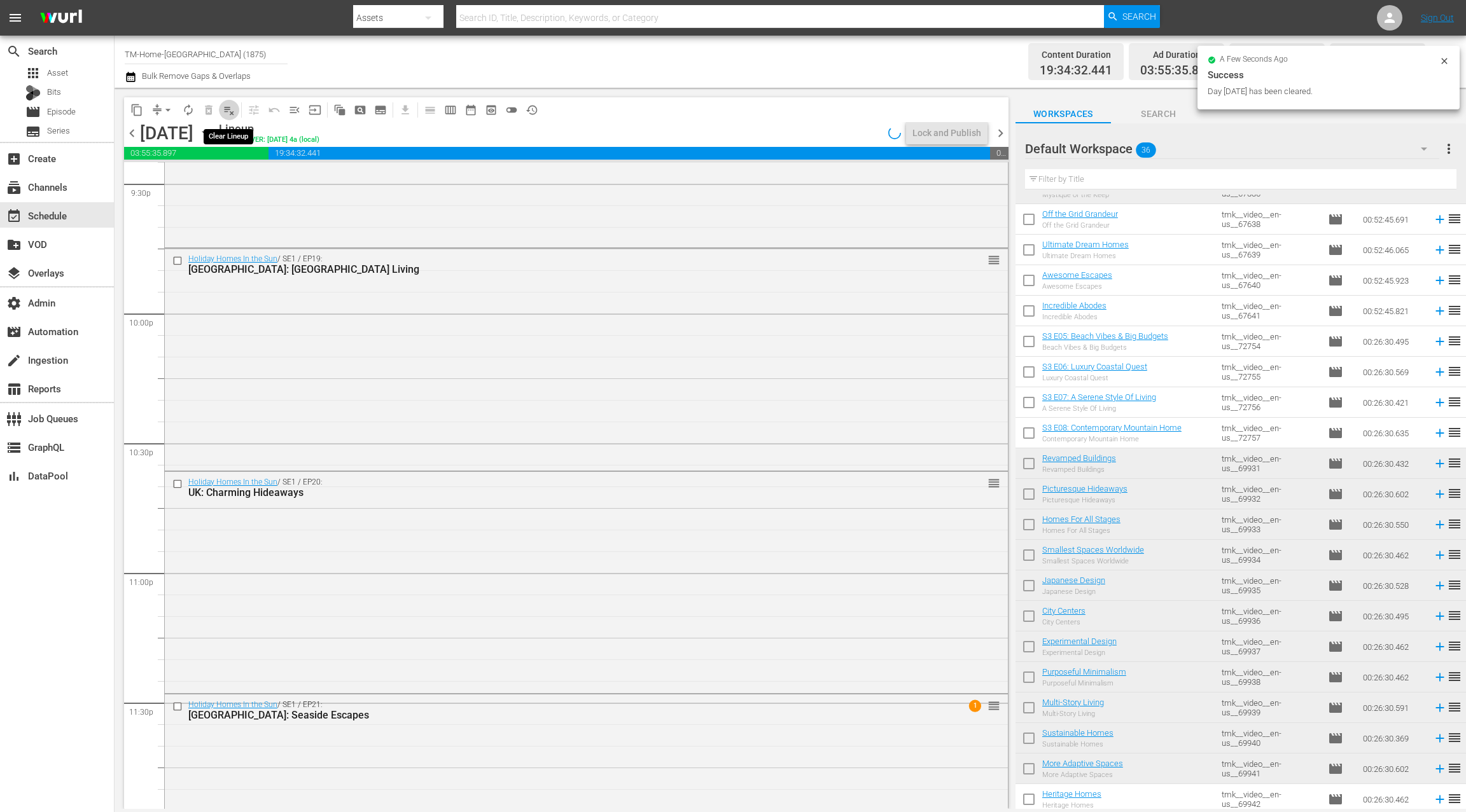
click at [231, 112] on span "playlist_remove_outlined" at bounding box center [229, 110] width 13 height 13
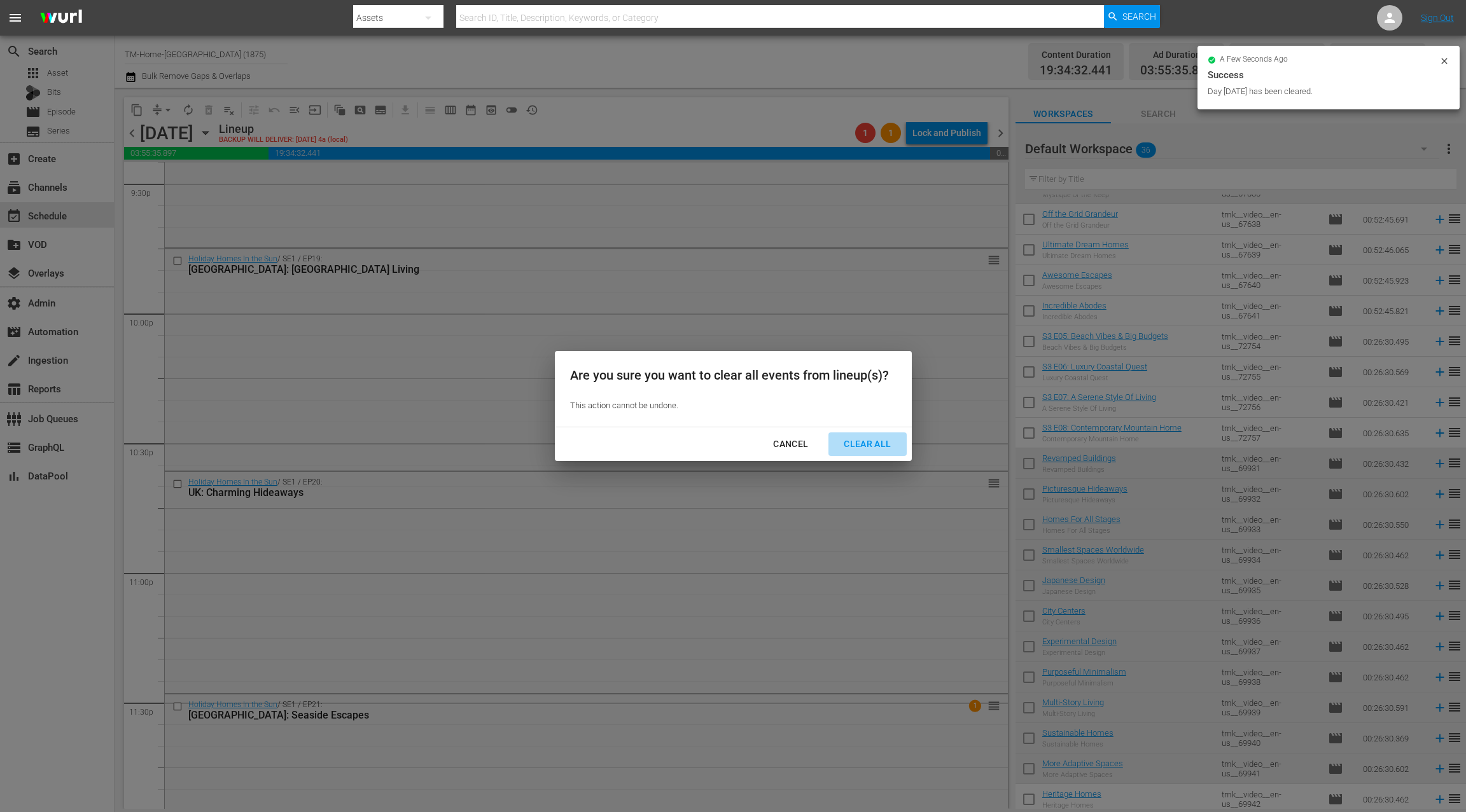
drag, startPoint x: 849, startPoint y: 440, endPoint x: 860, endPoint y: 421, distance: 22.0
click at [848, 440] on div "Clear All" at bounding box center [867, 444] width 67 height 16
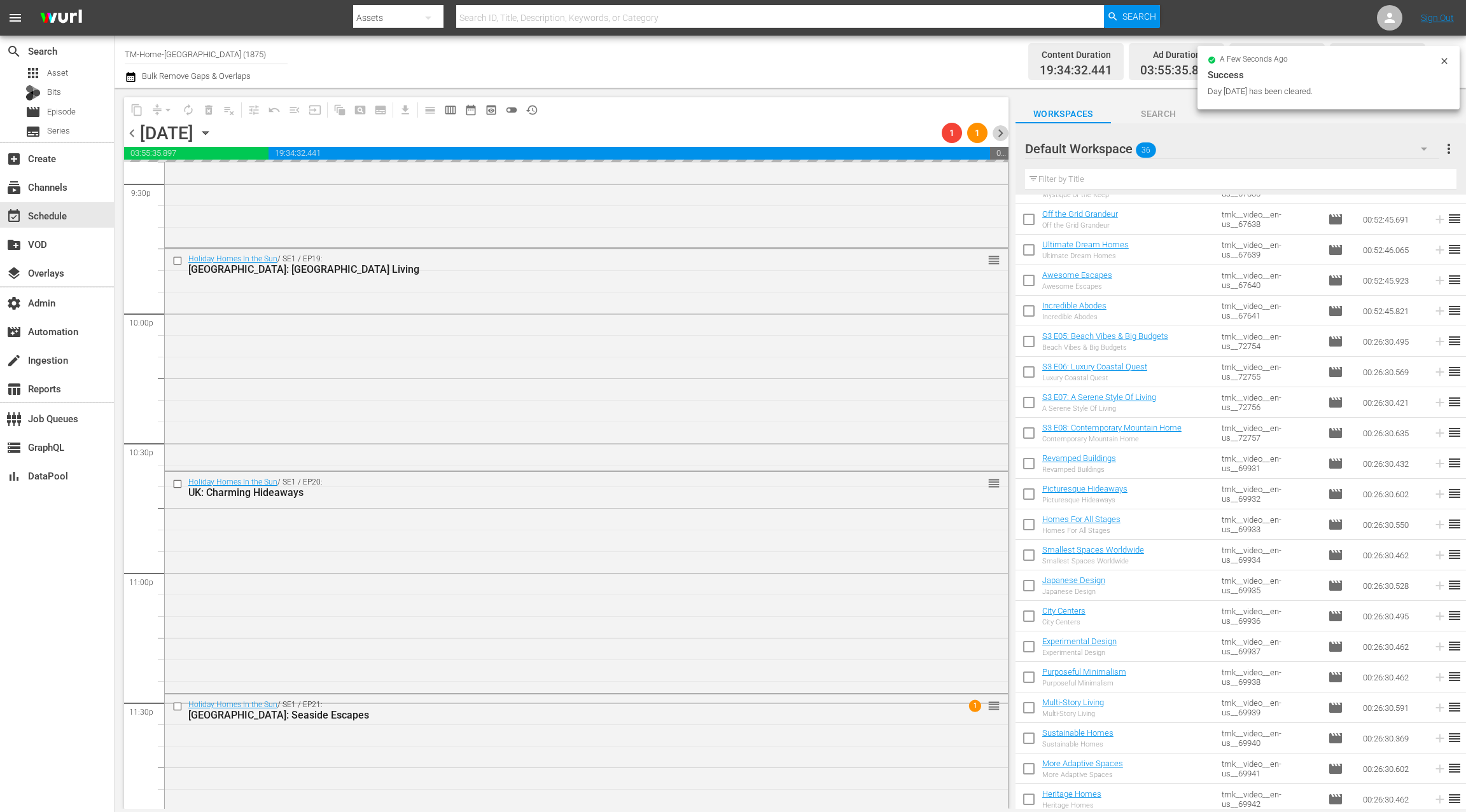
click at [999, 131] on span "chevron_right" at bounding box center [1001, 133] width 16 height 16
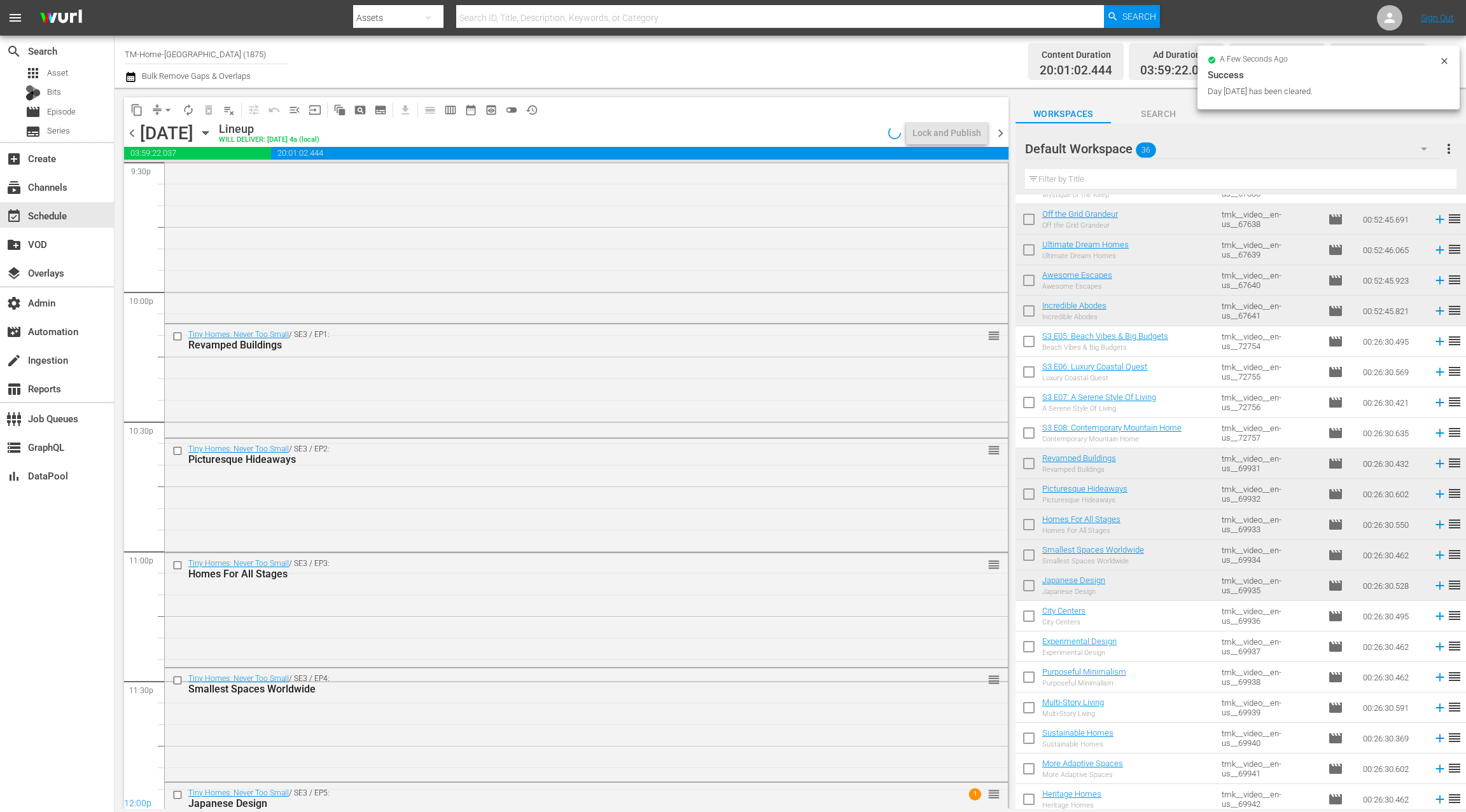
scroll to position [5667, 0]
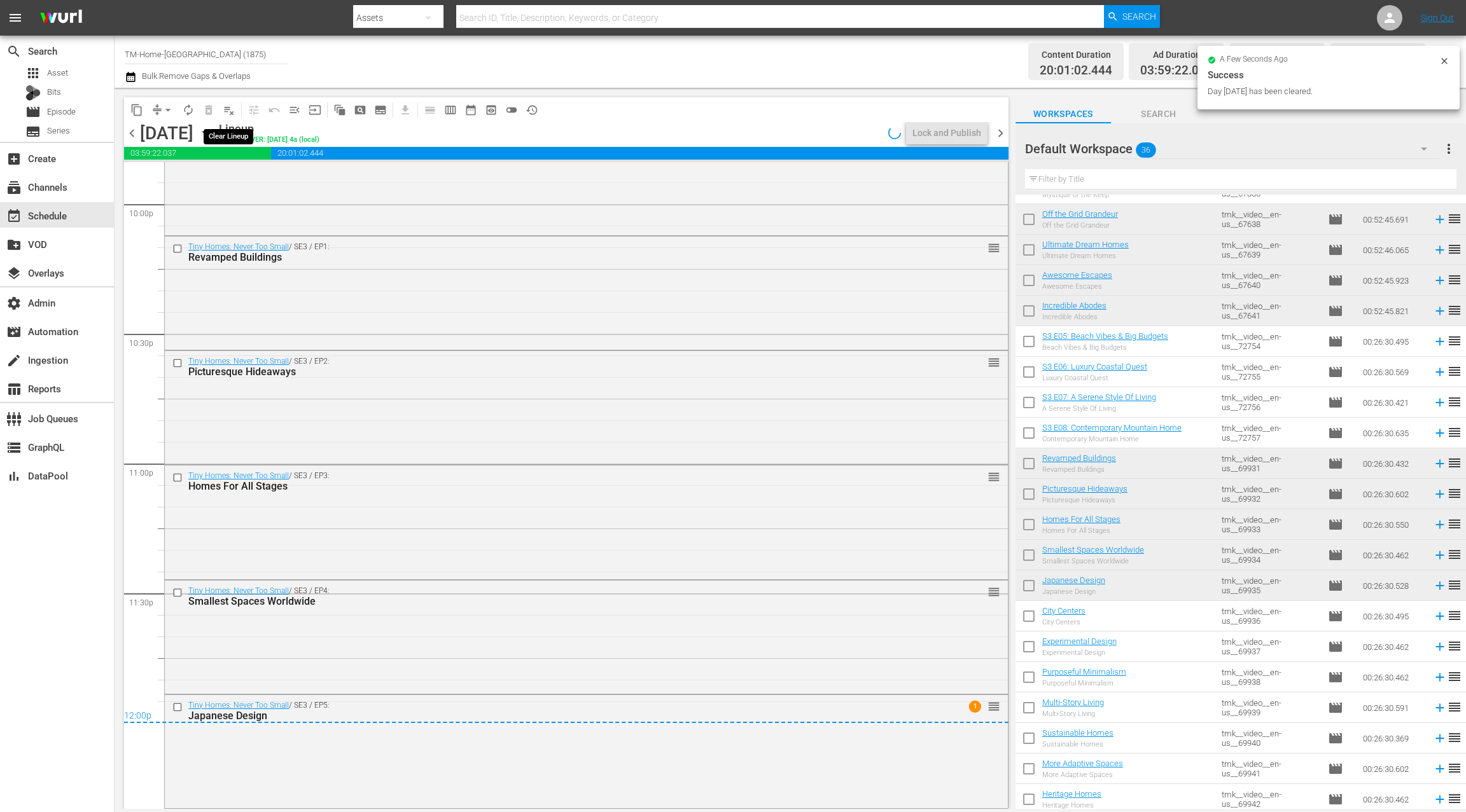
click at [227, 111] on span "playlist_remove_outlined" at bounding box center [229, 110] width 13 height 13
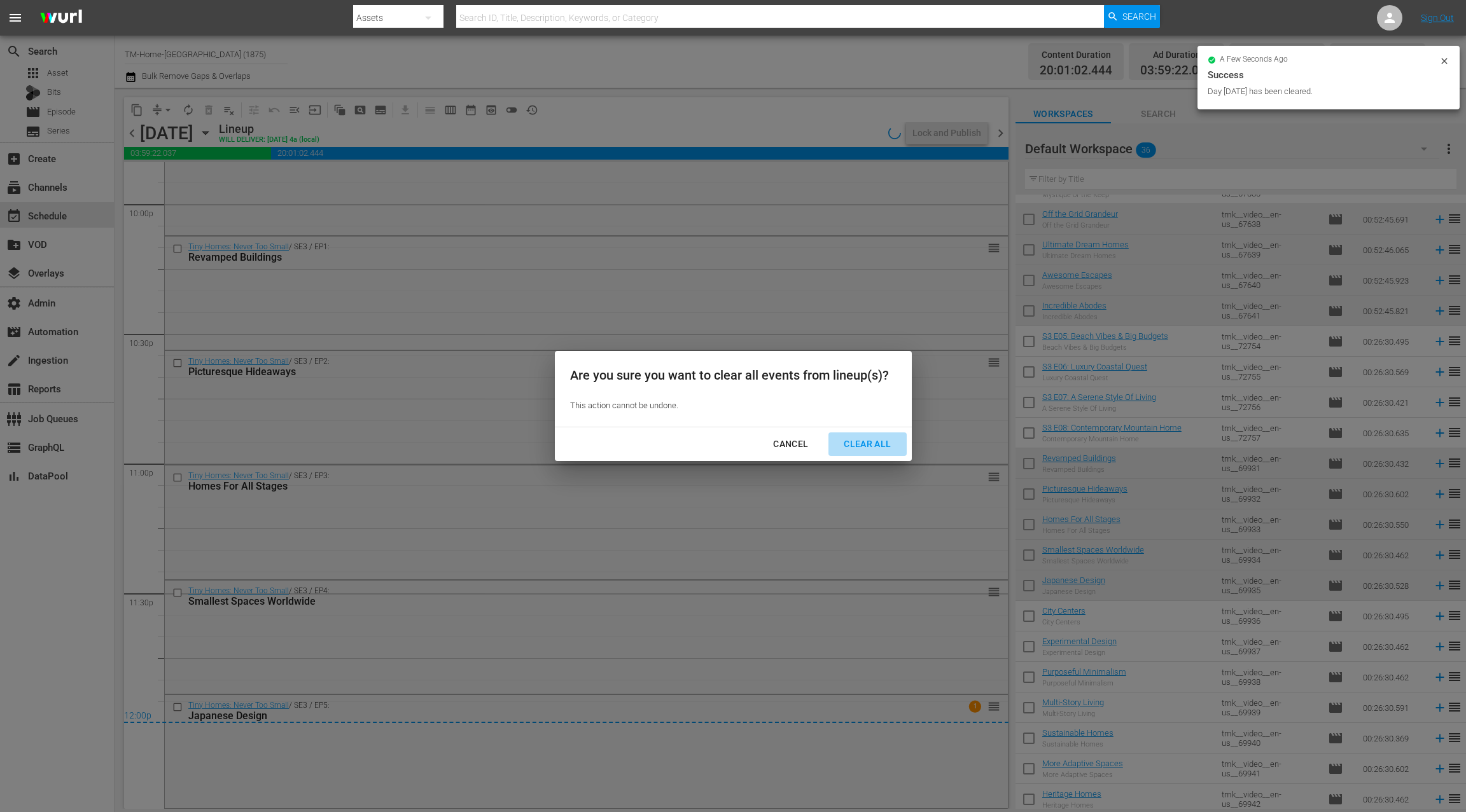
drag, startPoint x: 852, startPoint y: 446, endPoint x: 842, endPoint y: 440, distance: 11.7
click at [849, 443] on div "Clear All" at bounding box center [867, 444] width 67 height 16
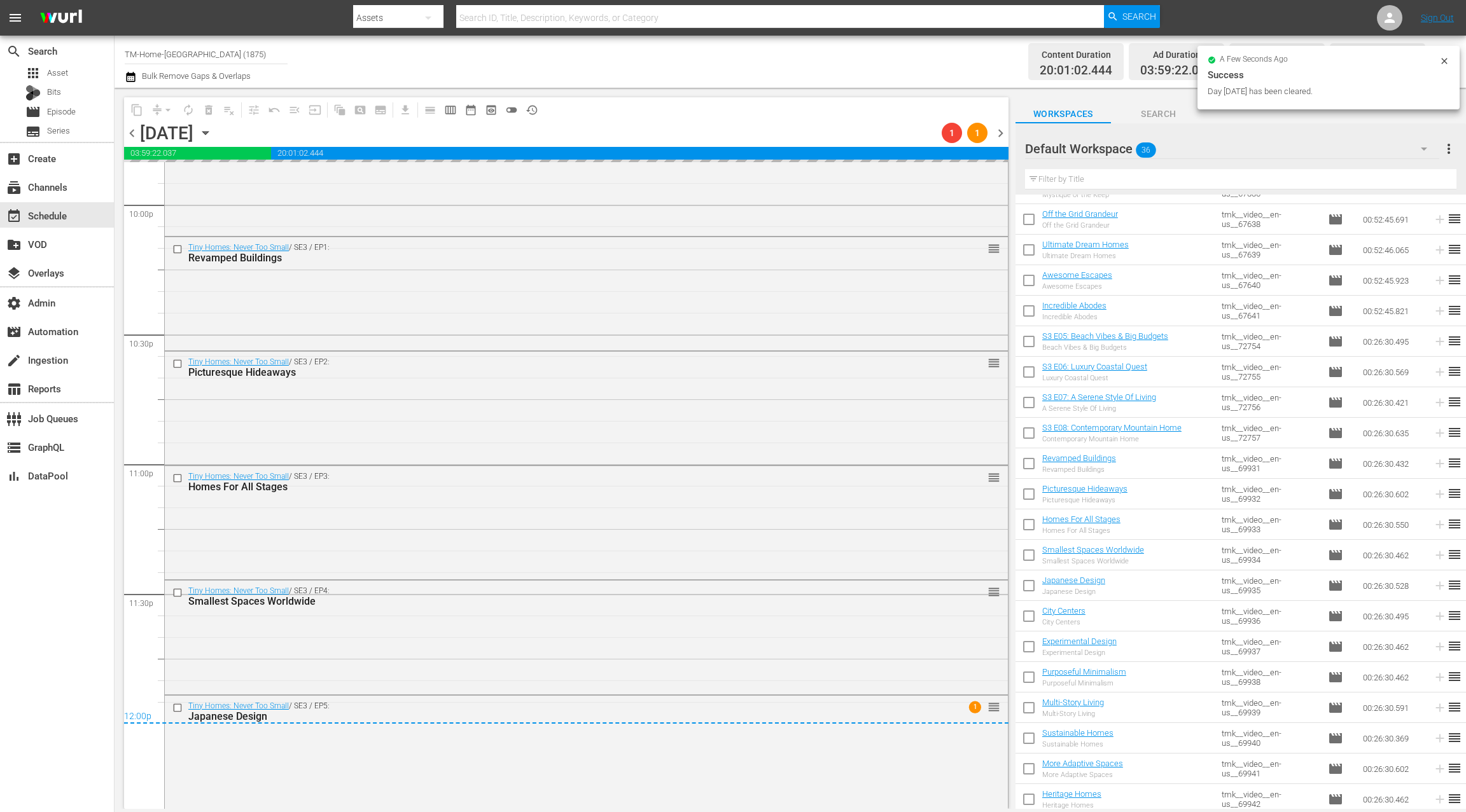
drag, startPoint x: 1004, startPoint y: 135, endPoint x: 803, endPoint y: 125, distance: 201.2
click at [1003, 135] on span "chevron_right" at bounding box center [1001, 133] width 16 height 16
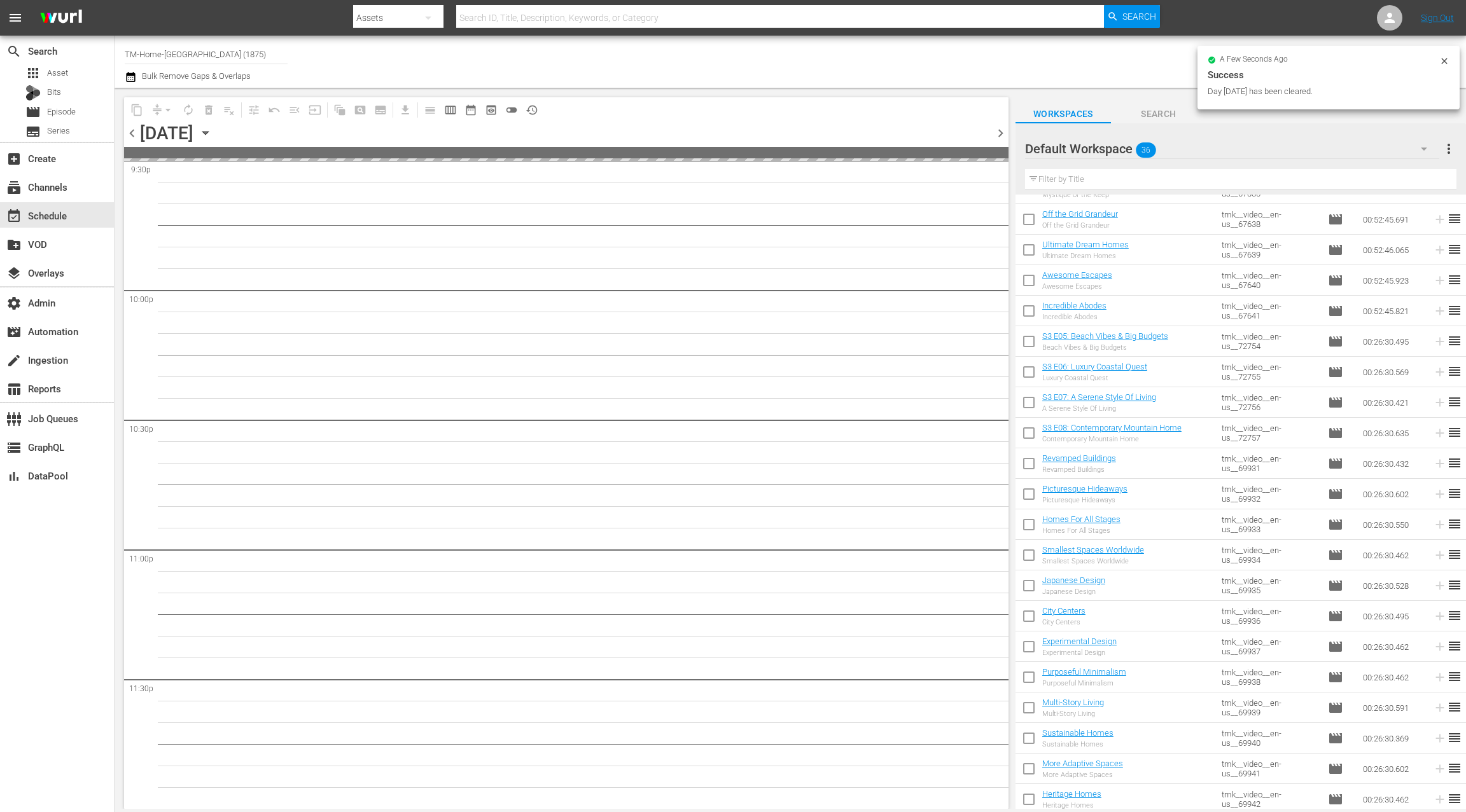
scroll to position [5579, 0]
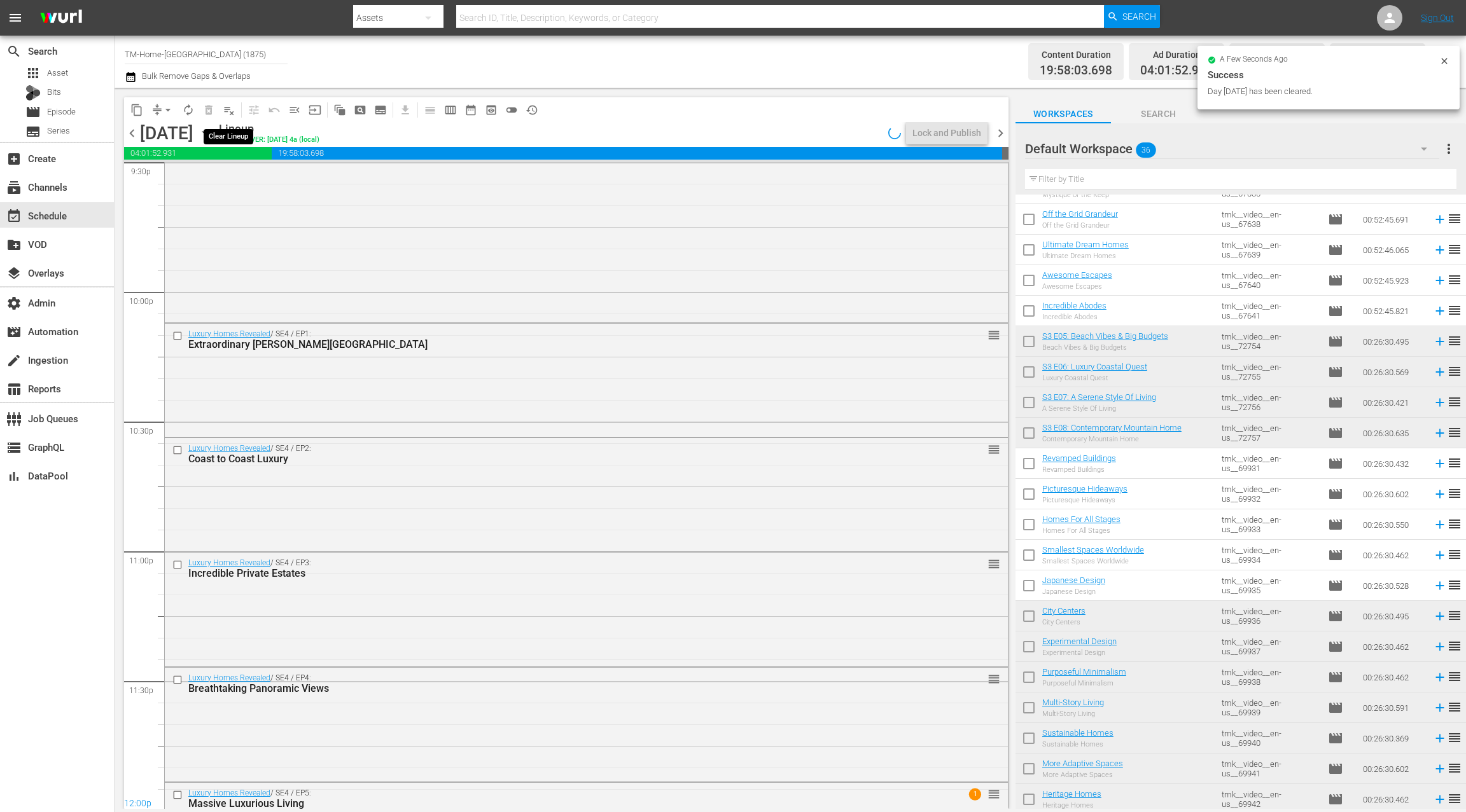
click at [235, 112] on button "playlist_remove_outlined" at bounding box center [229, 110] width 21 height 21
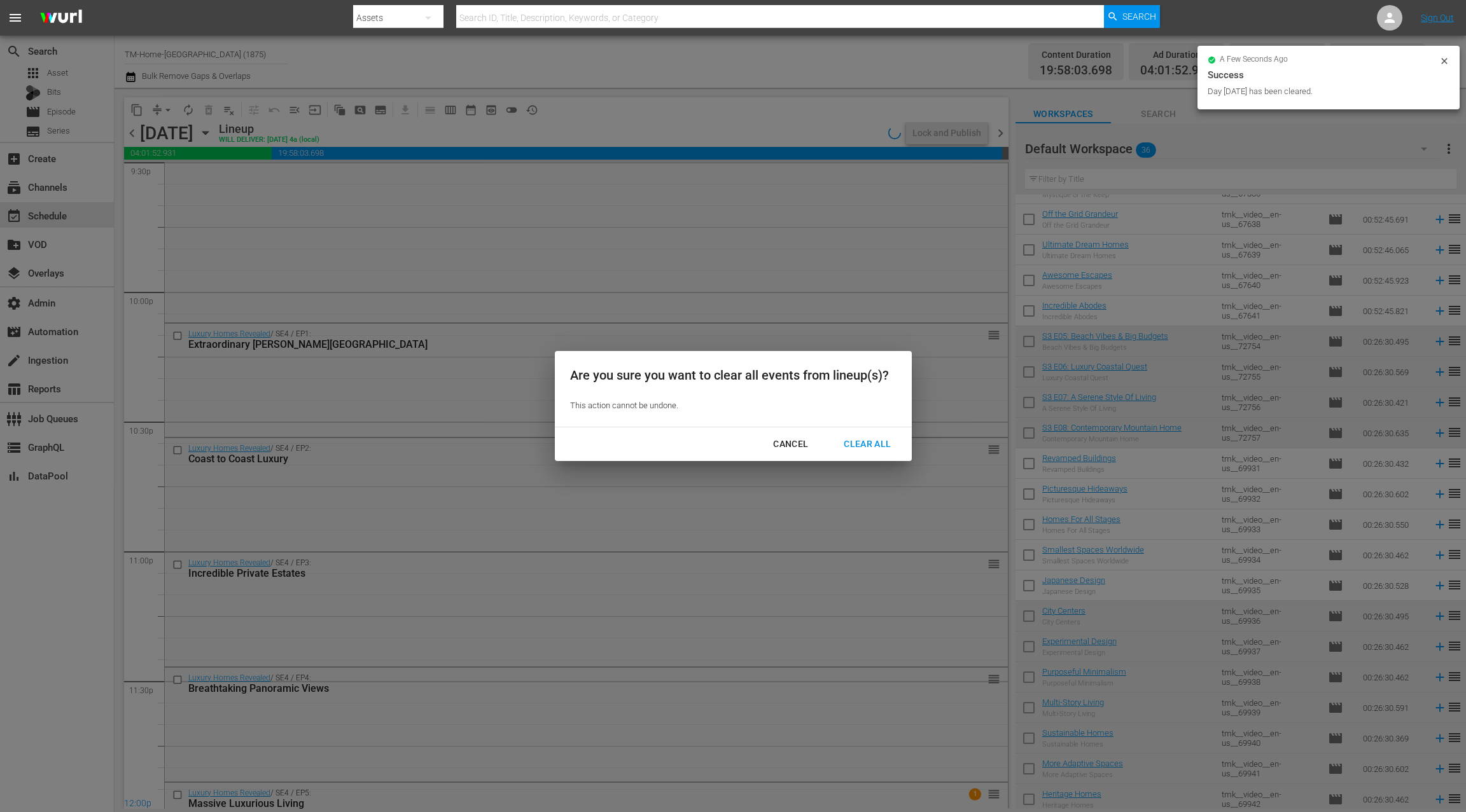
drag, startPoint x: 865, startPoint y: 450, endPoint x: 848, endPoint y: 439, distance: 20.2
click at [864, 450] on div "Clear All" at bounding box center [867, 444] width 67 height 16
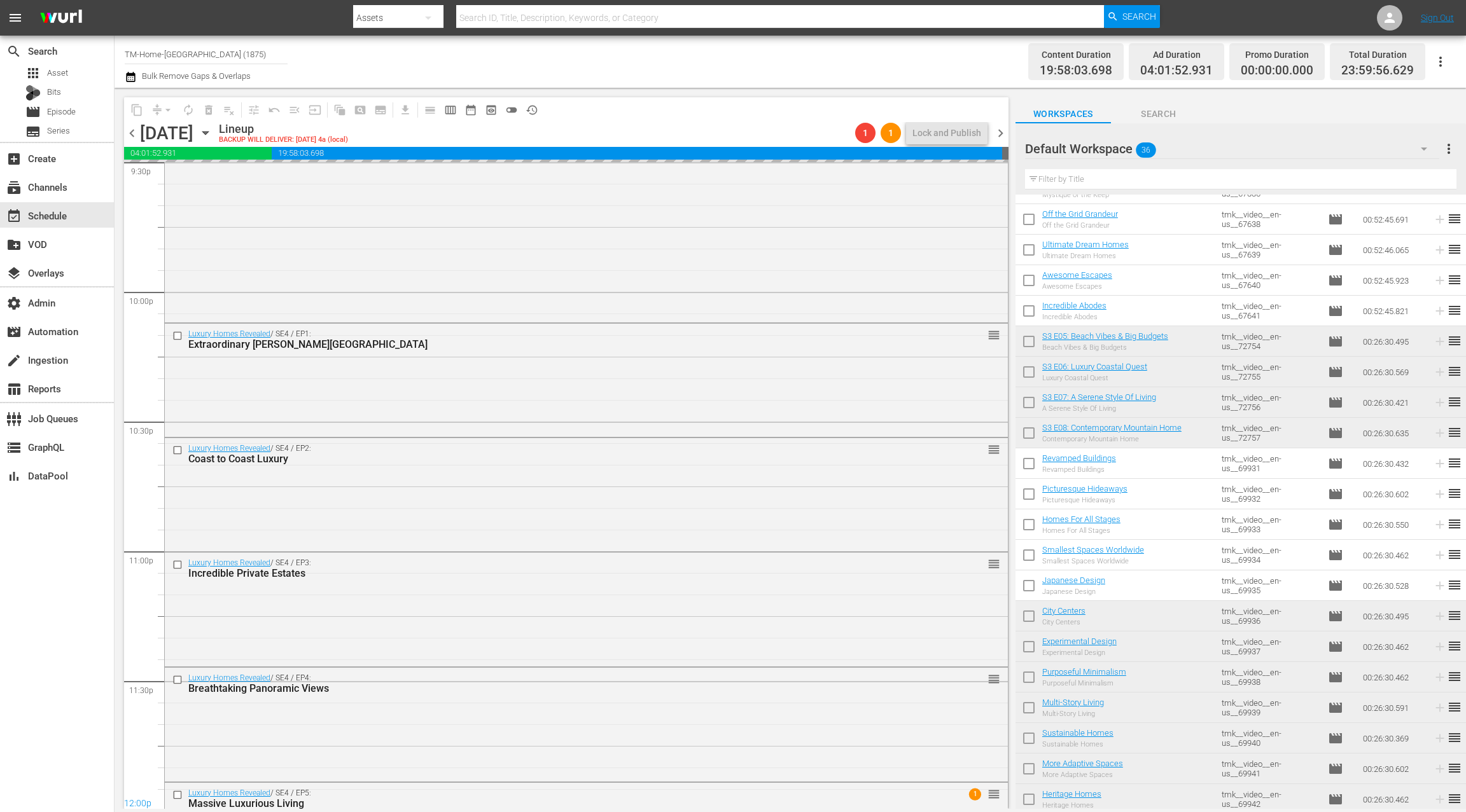
click at [1007, 131] on span "chevron_right" at bounding box center [1001, 133] width 16 height 16
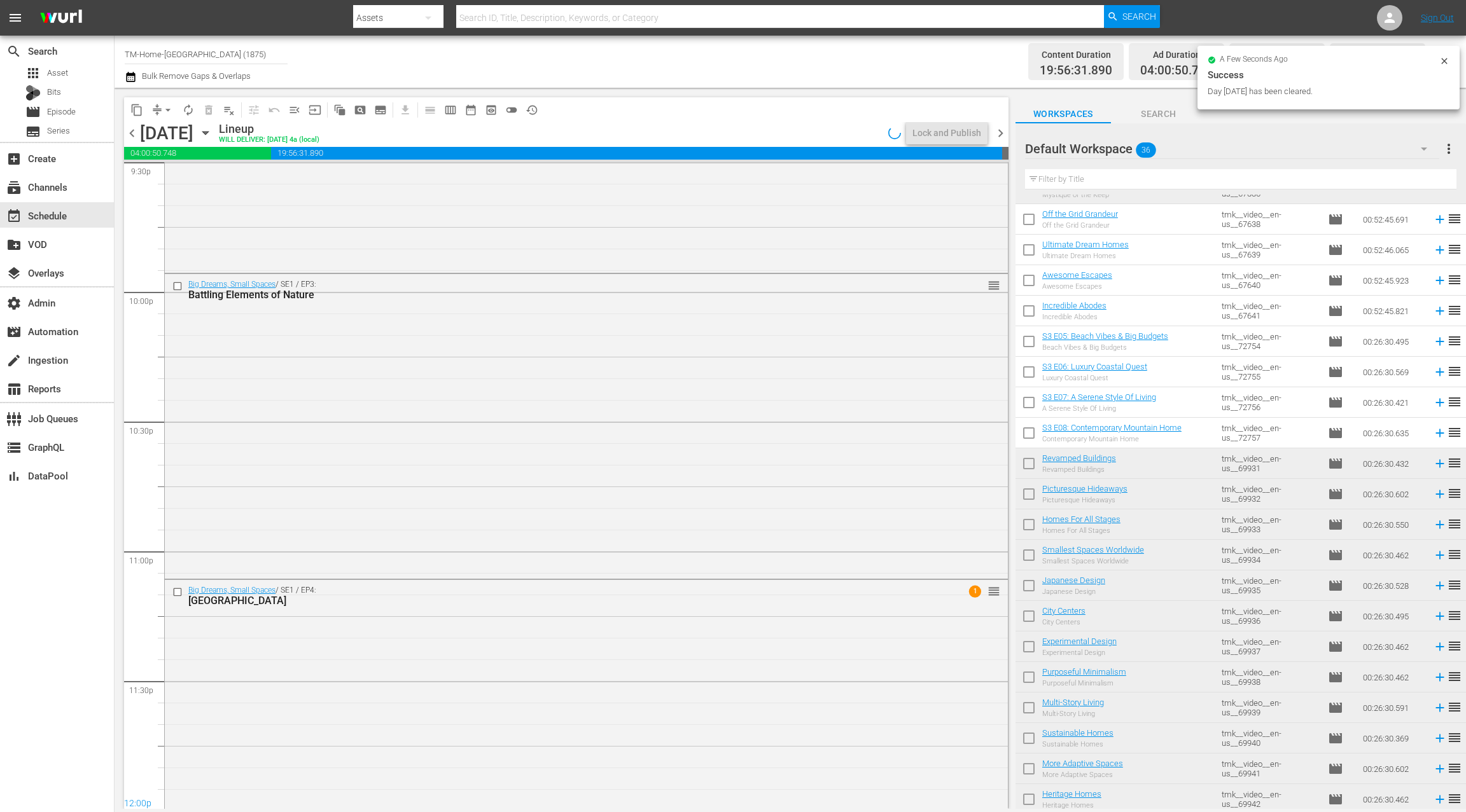
scroll to position [5655, 0]
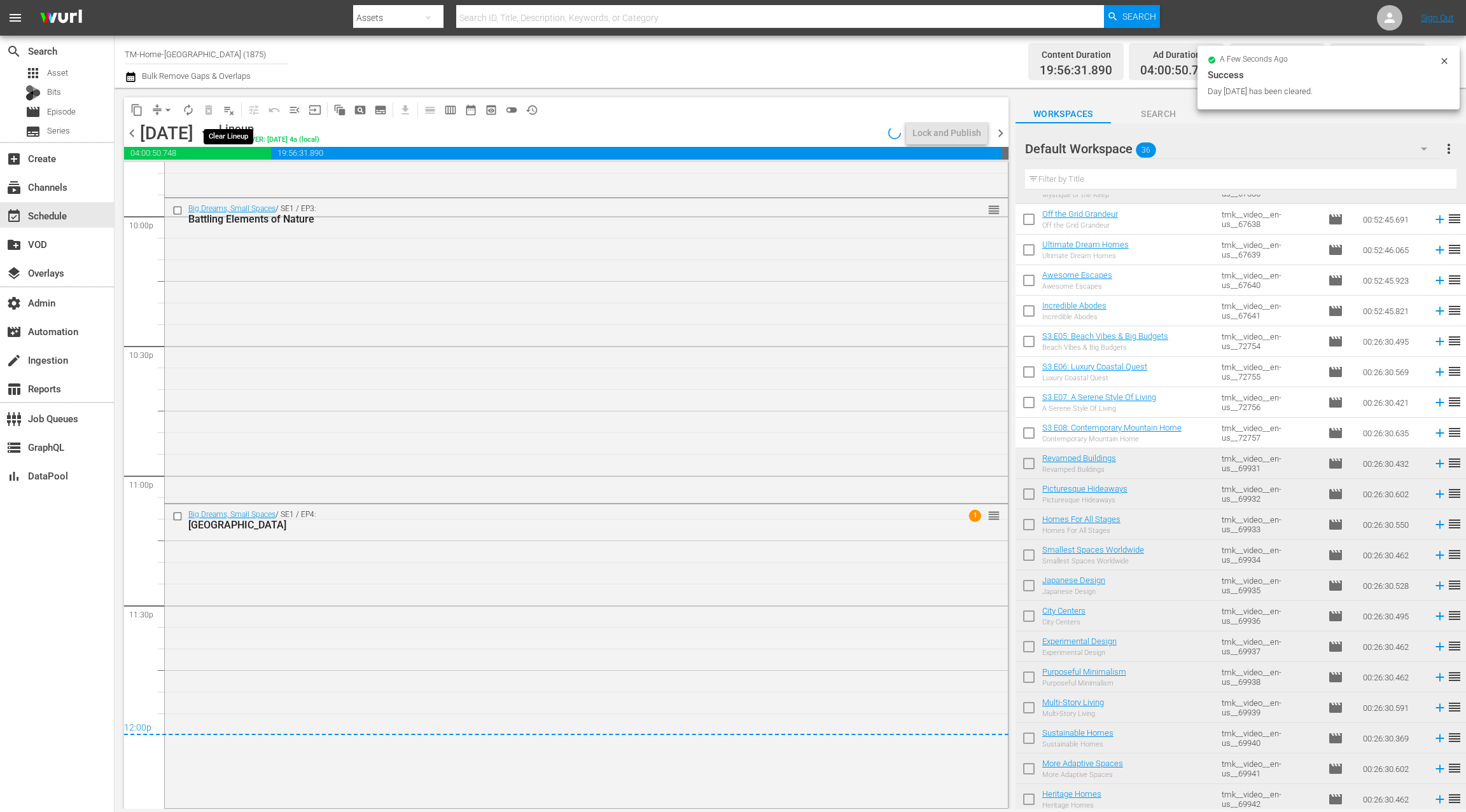
click at [233, 112] on span "playlist_remove_outlined" at bounding box center [229, 110] width 13 height 13
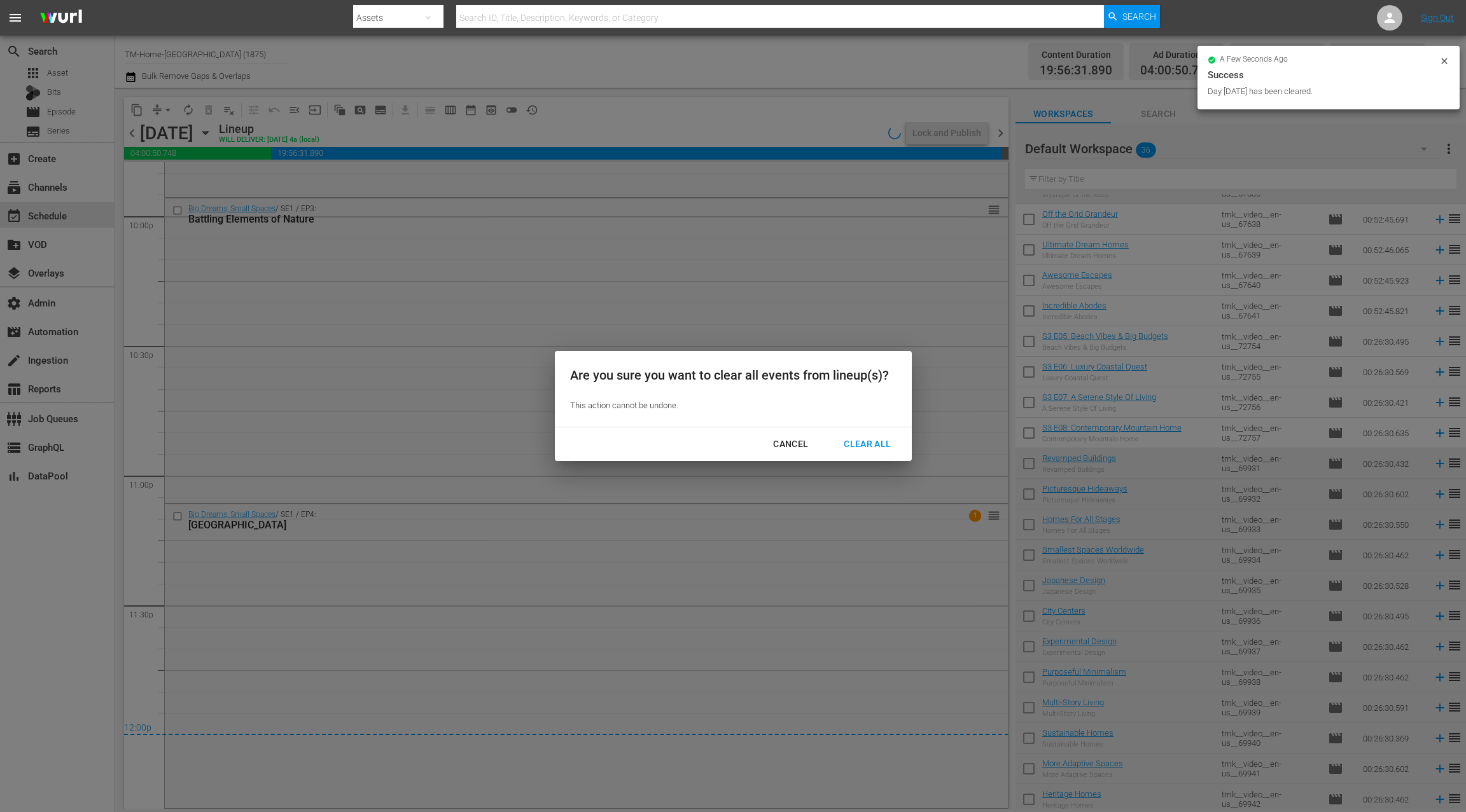
drag, startPoint x: 868, startPoint y: 447, endPoint x: 857, endPoint y: 430, distance: 20.2
click at [864, 444] on div "Clear All" at bounding box center [867, 444] width 67 height 16
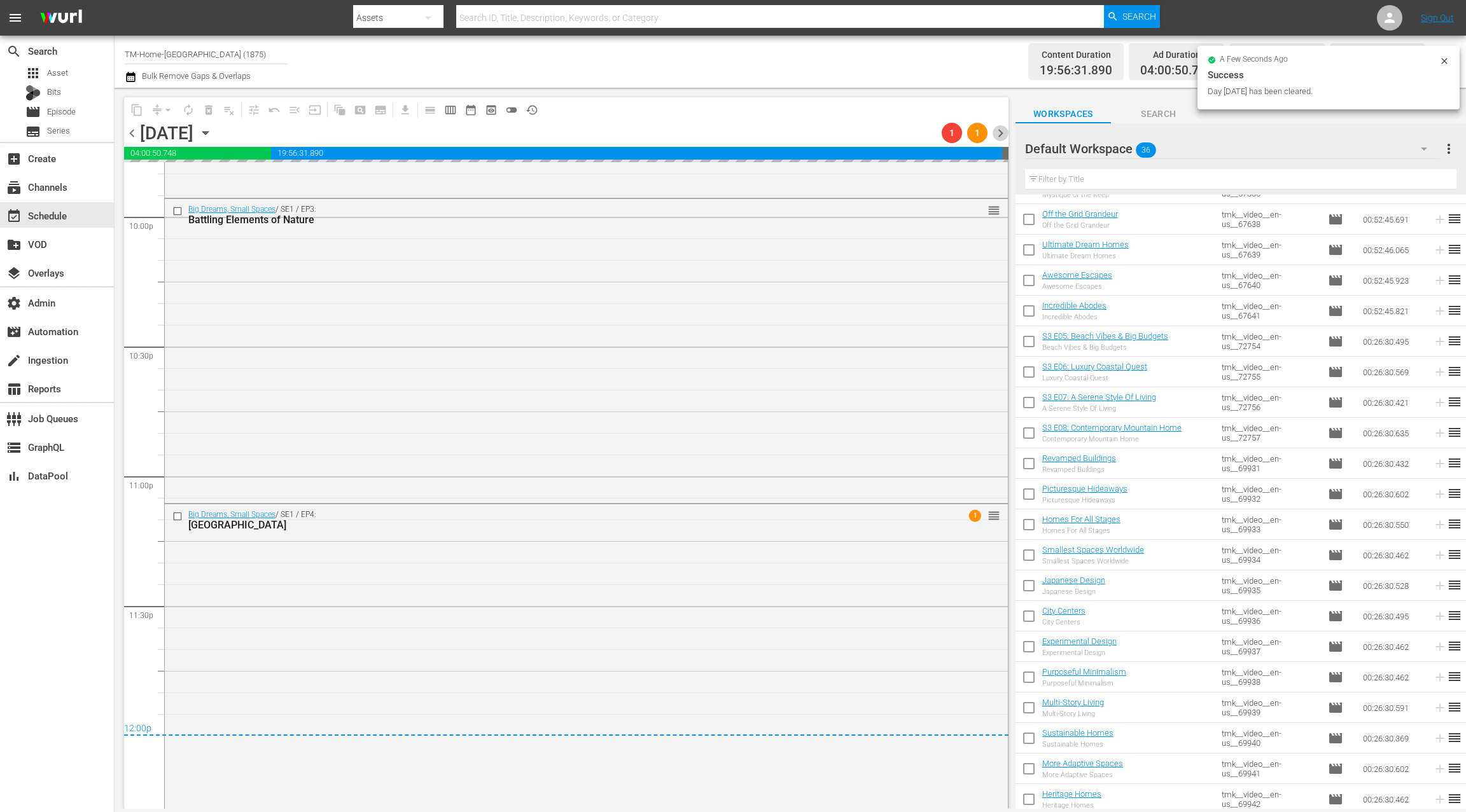
drag, startPoint x: 1002, startPoint y: 133, endPoint x: 850, endPoint y: 128, distance: 152.1
click at [1000, 132] on span "chevron_right" at bounding box center [1001, 133] width 16 height 16
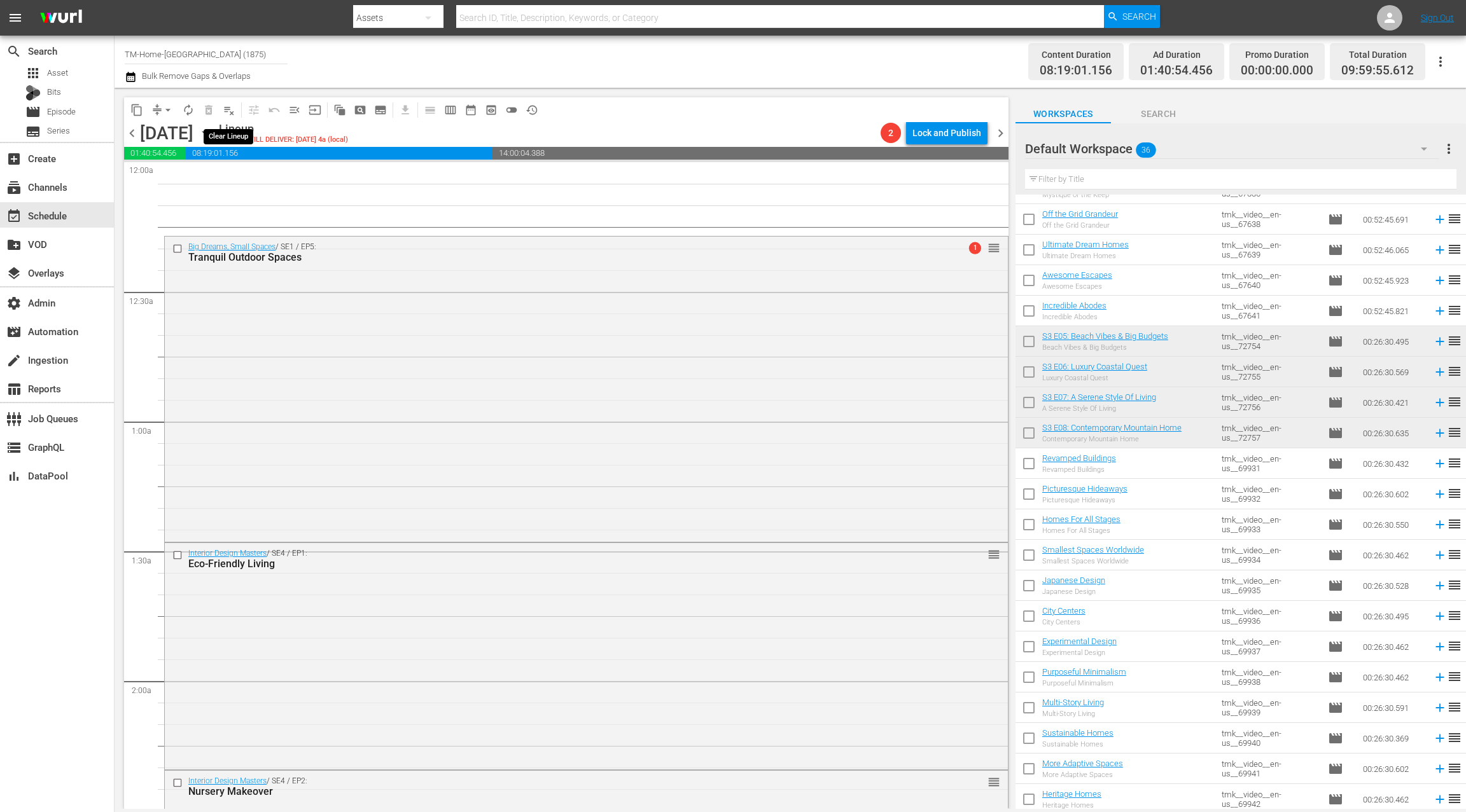
click at [231, 115] on span "playlist_remove_outlined" at bounding box center [229, 110] width 13 height 13
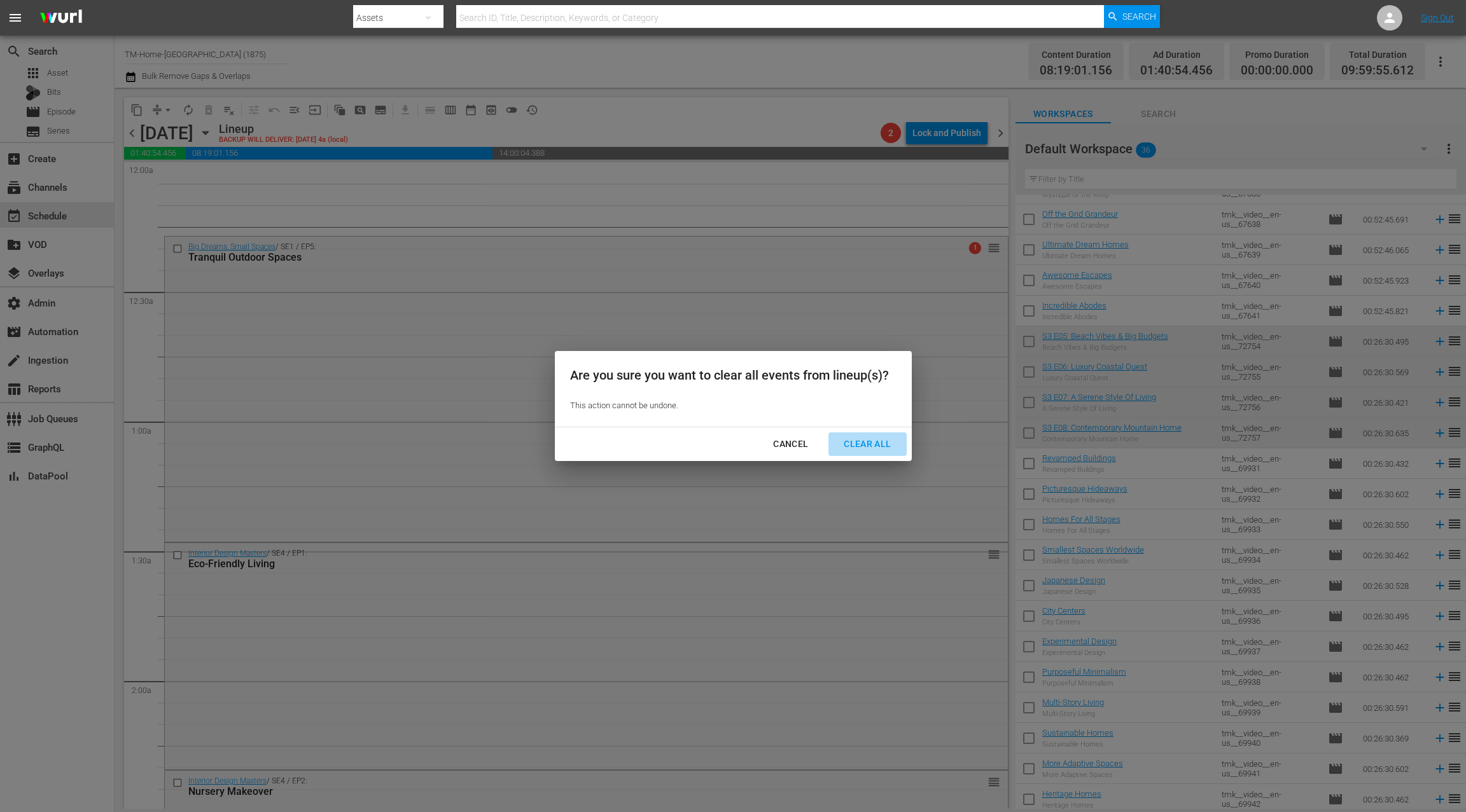
drag, startPoint x: 871, startPoint y: 442, endPoint x: 857, endPoint y: 433, distance: 16.6
click at [871, 442] on div "Clear All" at bounding box center [867, 444] width 67 height 16
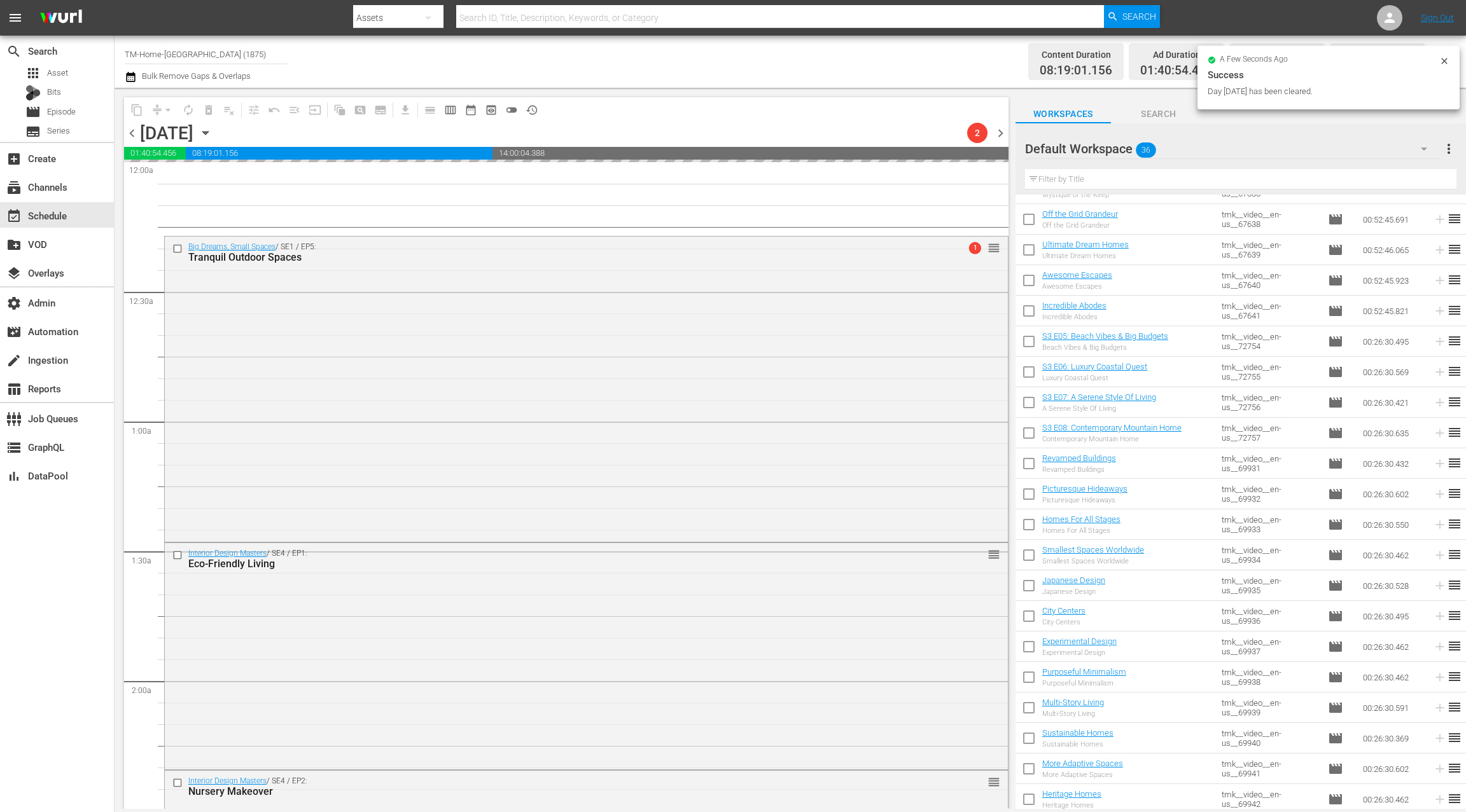
scroll to position [1, 0]
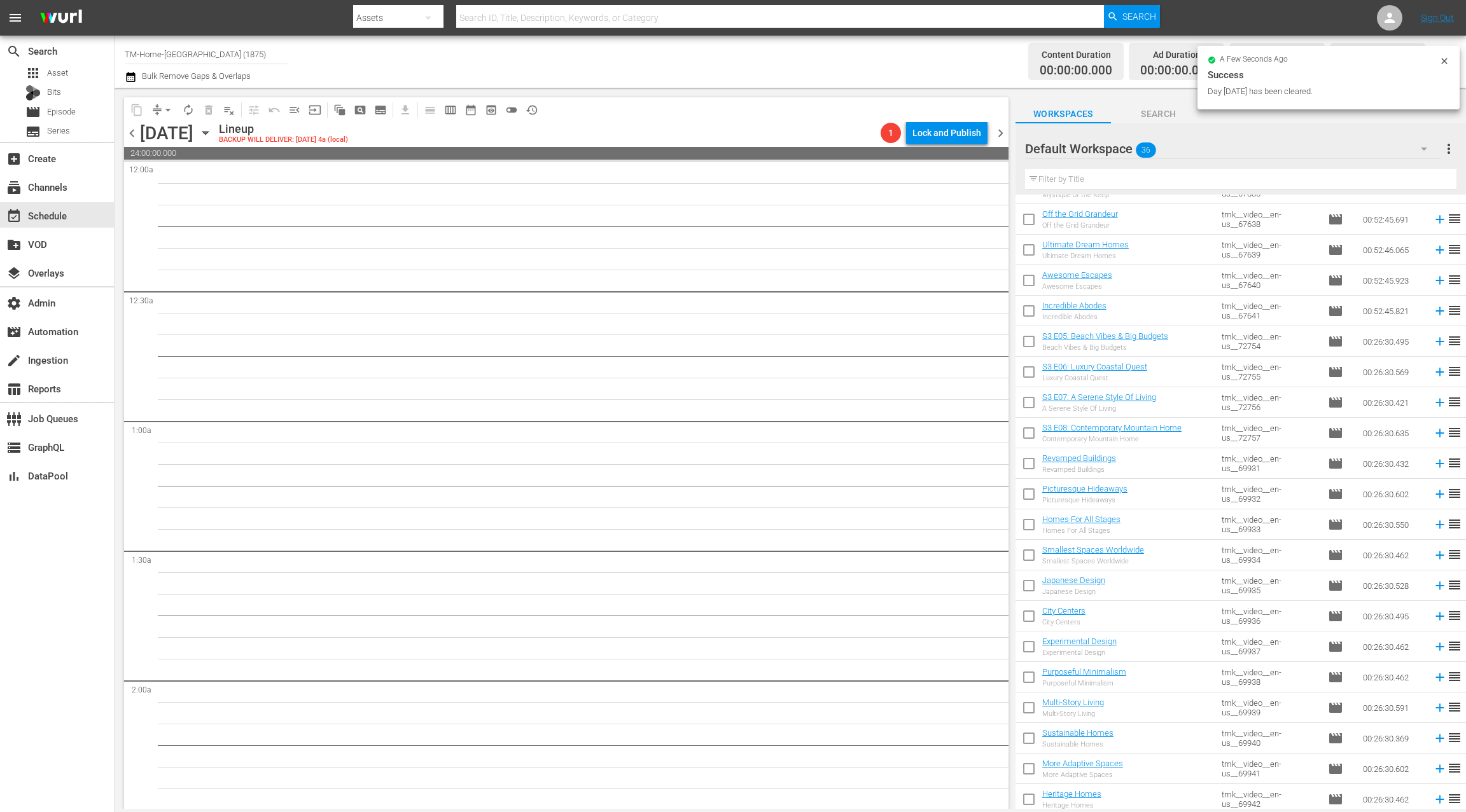
click at [212, 135] on icon "button" at bounding box center [206, 133] width 14 height 14
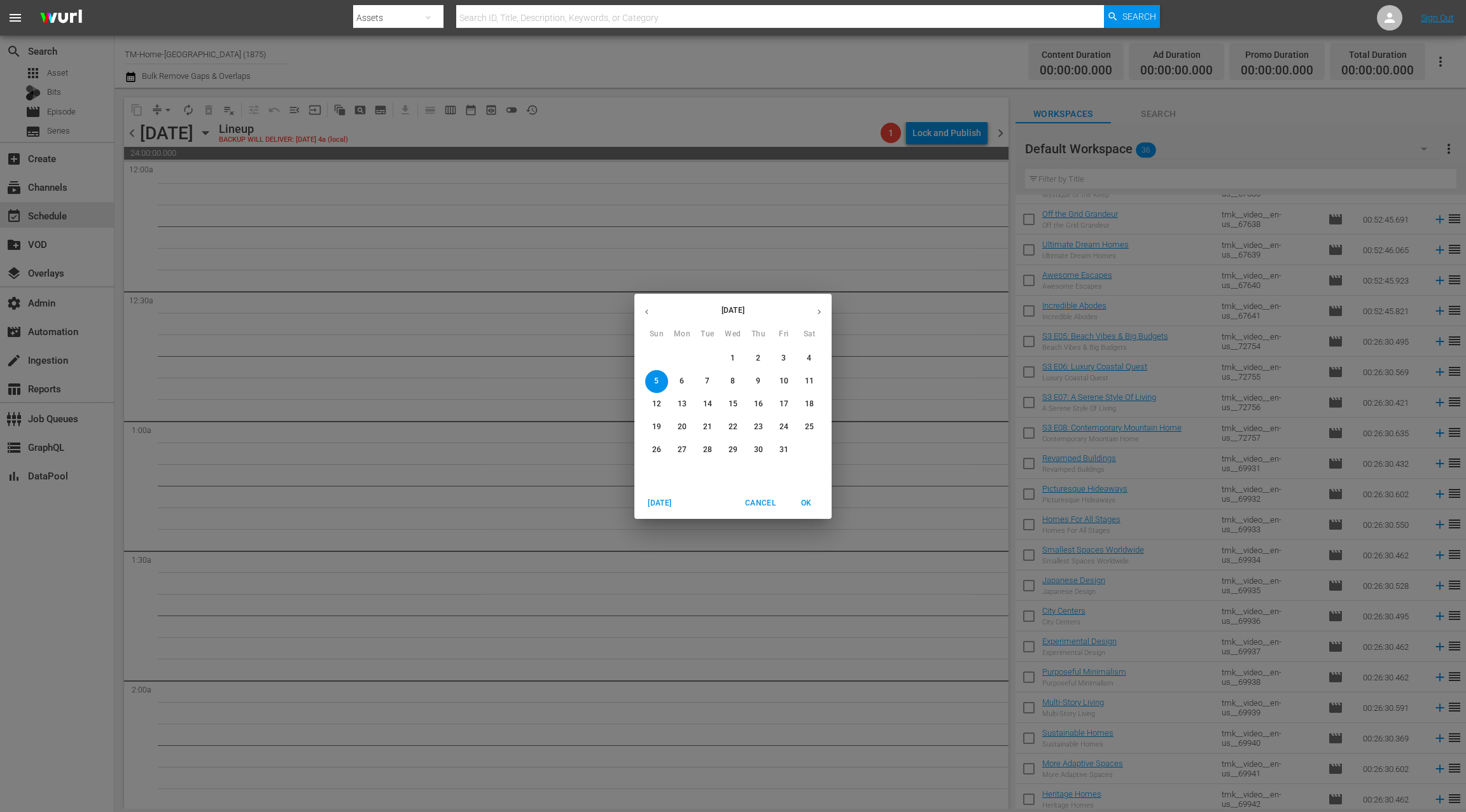
drag, startPoint x: 651, startPoint y: 315, endPoint x: 657, endPoint y: 319, distance: 7.2
click at [651, 315] on icon "button" at bounding box center [647, 312] width 10 height 10
click at [702, 449] on span "30" at bounding box center [707, 450] width 23 height 11
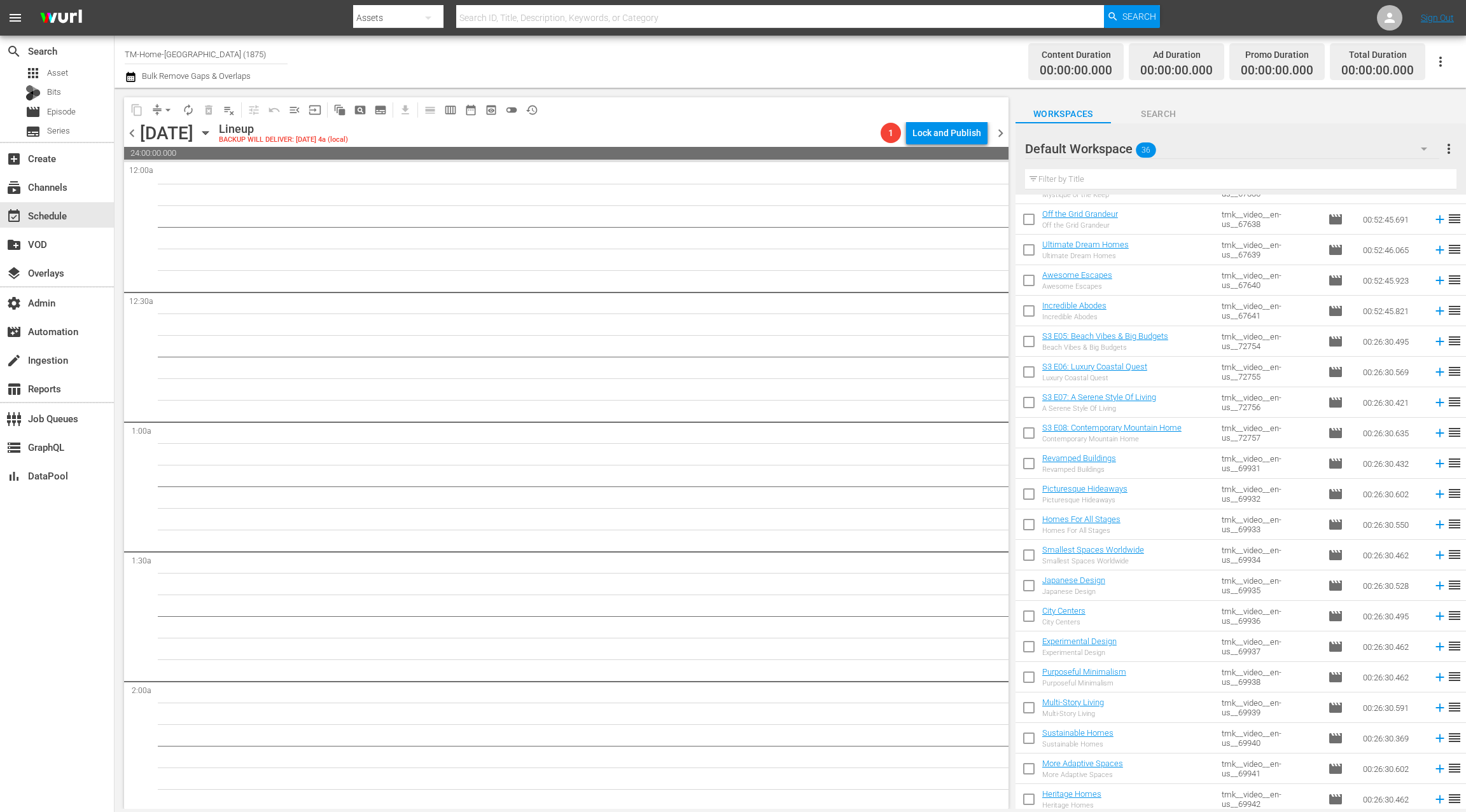
click at [131, 137] on span "chevron_left" at bounding box center [132, 133] width 16 height 16
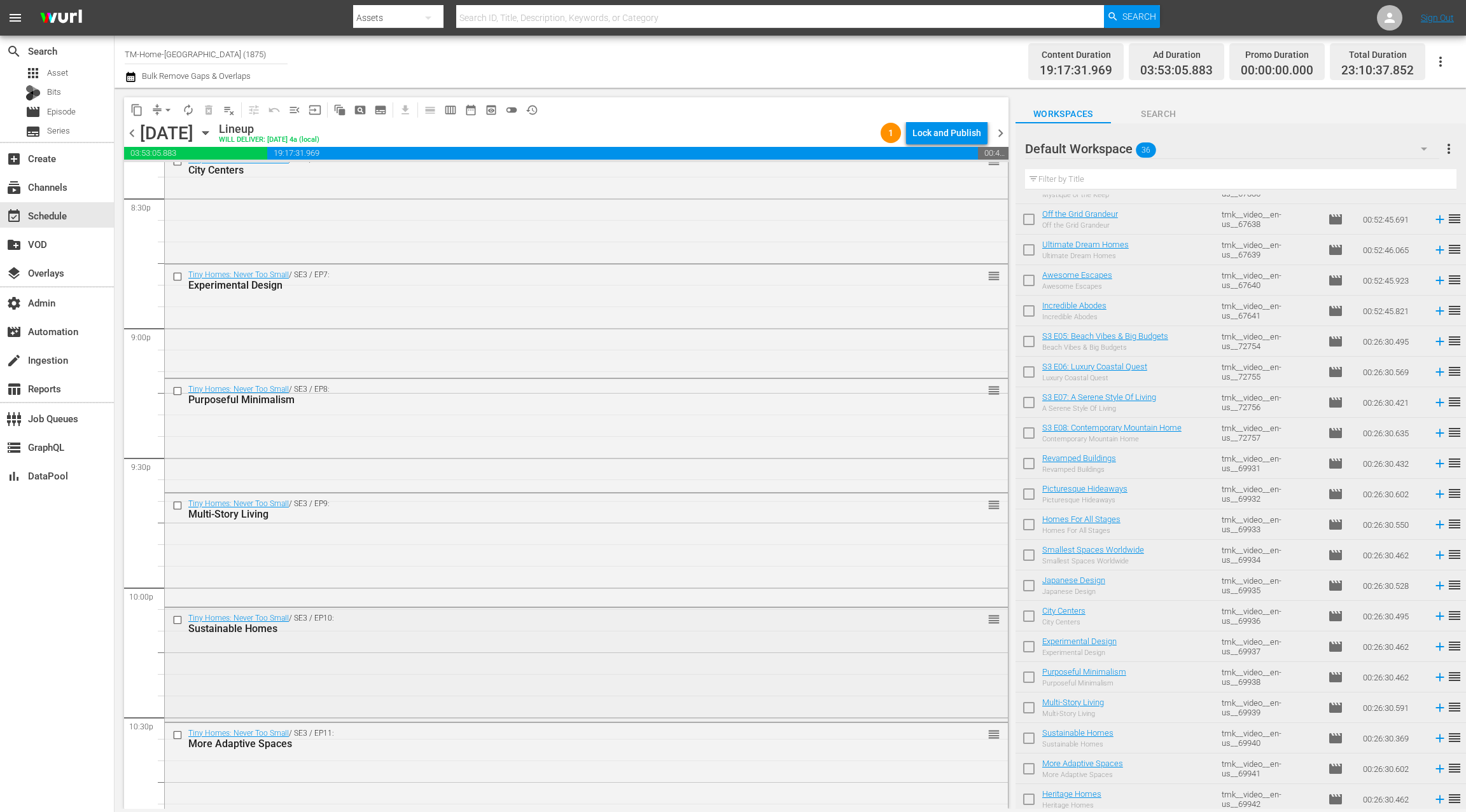
scroll to position [5145, 0]
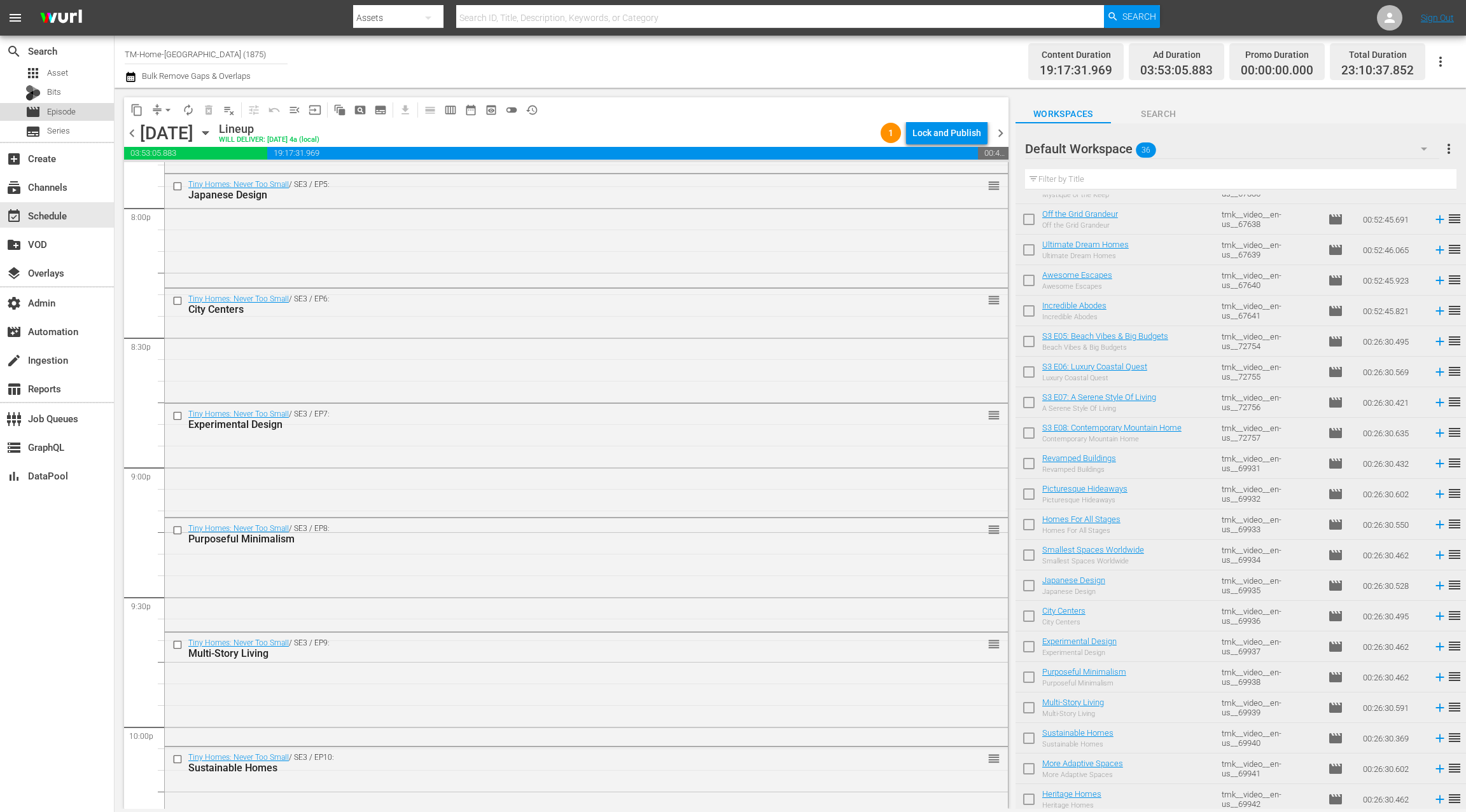
click at [69, 108] on span "Episode" at bounding box center [61, 112] width 29 height 13
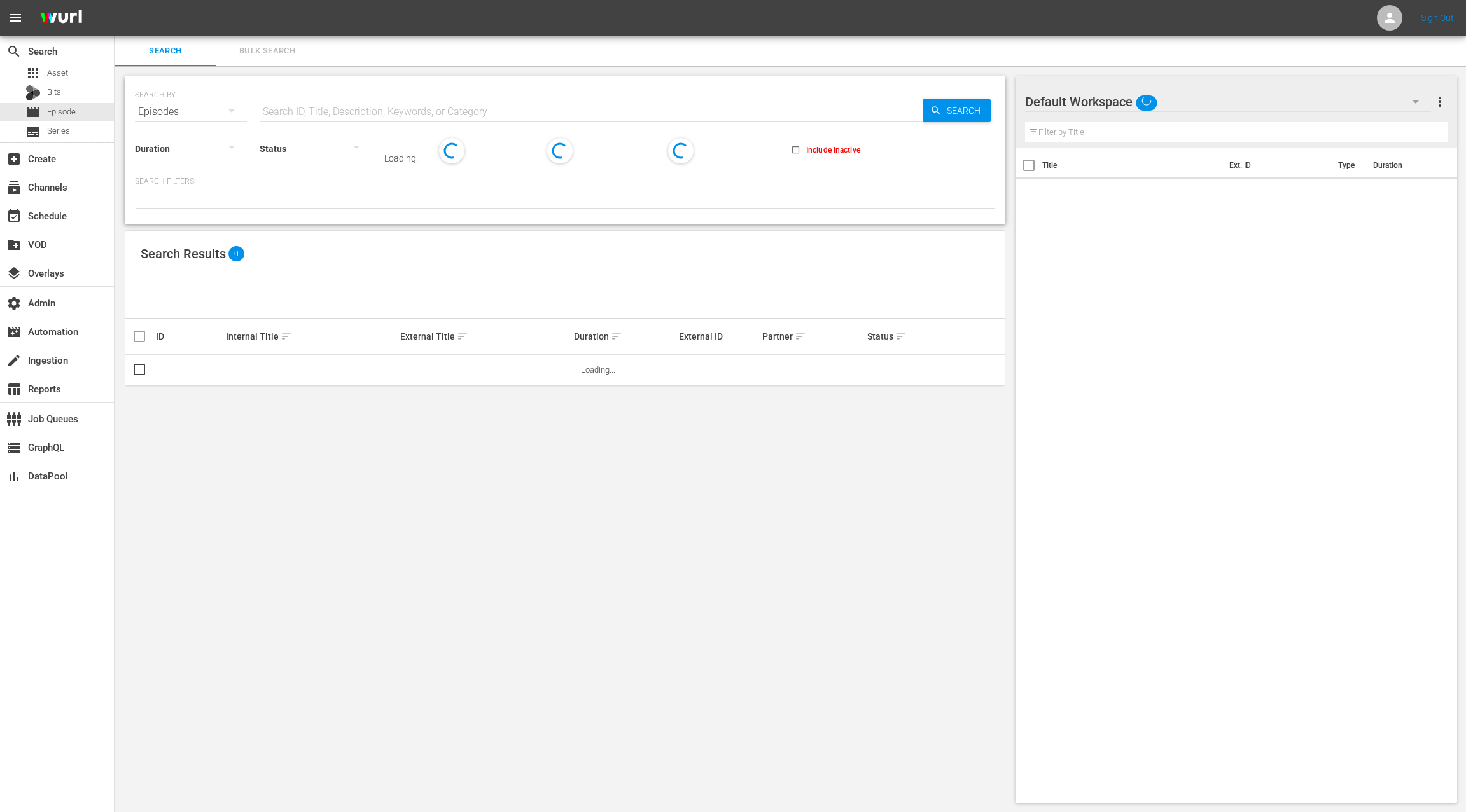
click at [266, 55] on span "Bulk Search" at bounding box center [267, 51] width 86 height 14
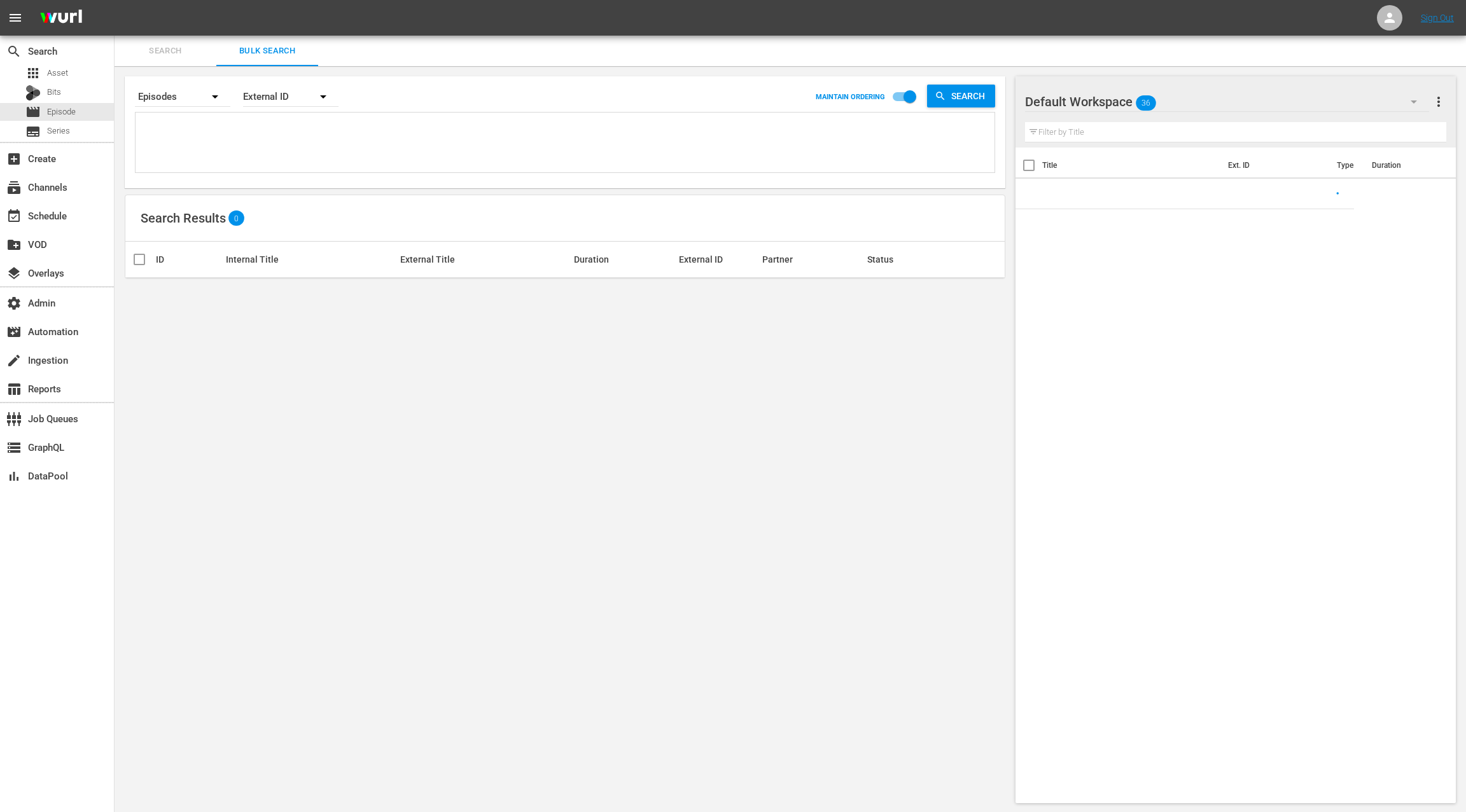
click at [273, 158] on textarea at bounding box center [567, 144] width 856 height 58
paste textarea "tmk__video__en-us__58617 tmk__video__en-us__58618 tmk__video__en-us__58619 tmk_…"
type textarea "tmk__video__en-us__58617 tmk__video__en-us__58618 tmk__video__en-us__58619 tmk_…"
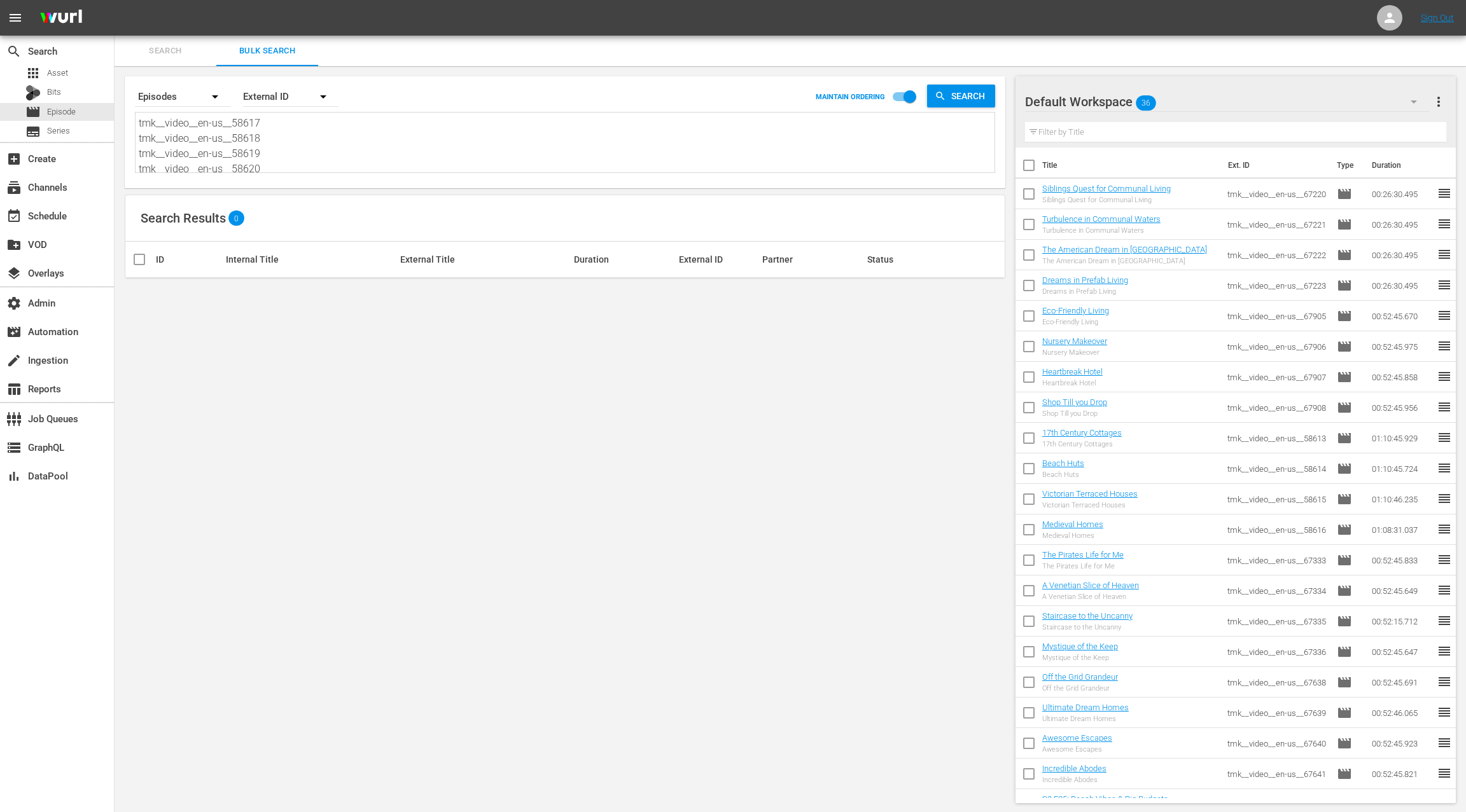
scroll to position [1, 0]
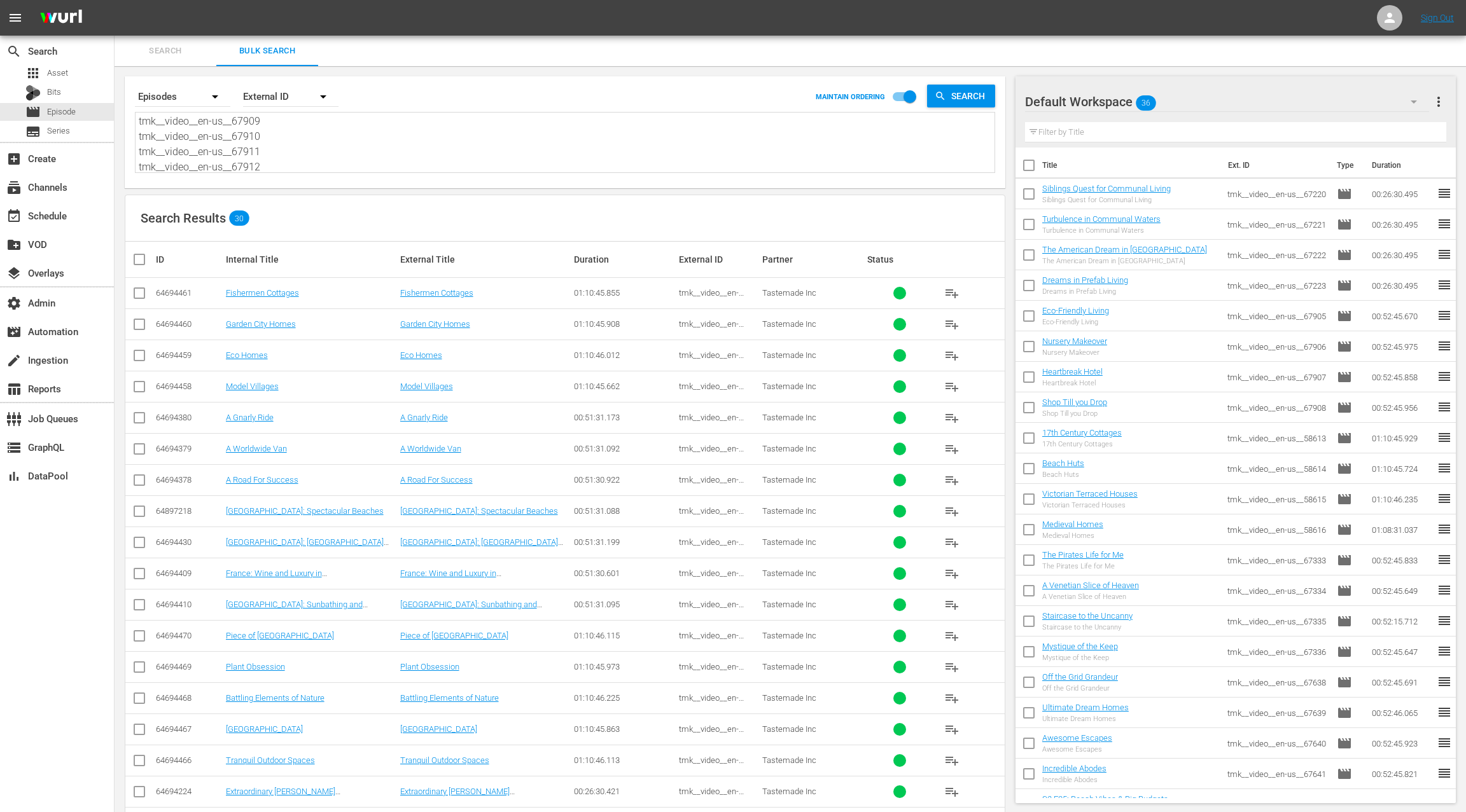
type textarea "tmk__video__en-us__58617 tmk__video__en-us__58618 tmk__video__en-us__58619 tmk_…"
click at [1445, 105] on span "more_vert" at bounding box center [1438, 101] width 15 height 15
click at [1306, 123] on div "Clear All Workspace Items" at bounding box center [1356, 126] width 150 height 23
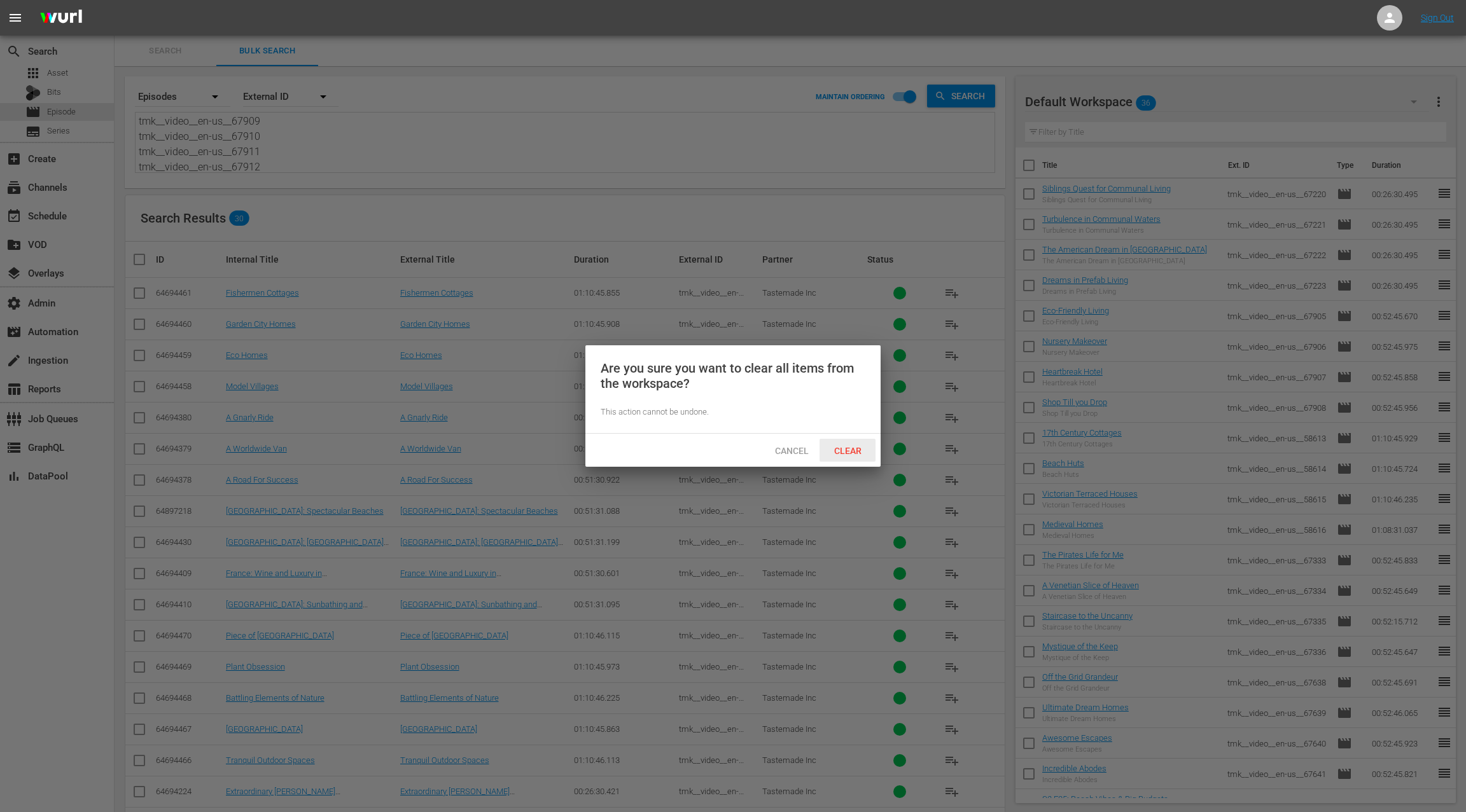
drag, startPoint x: 853, startPoint y: 446, endPoint x: 860, endPoint y: 443, distance: 7.6
click at [853, 446] on span "Clear" at bounding box center [848, 451] width 48 height 10
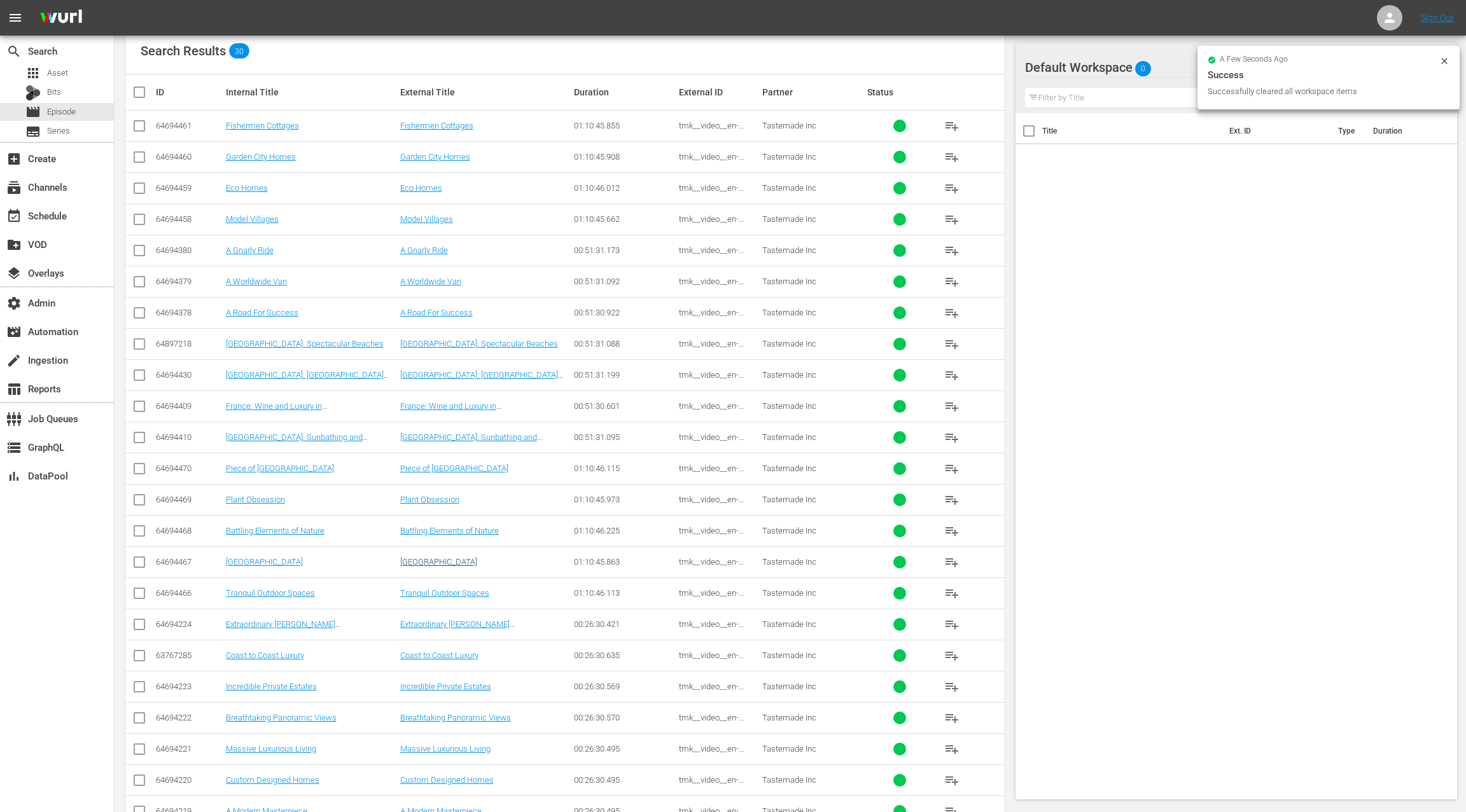
scroll to position [0, 0]
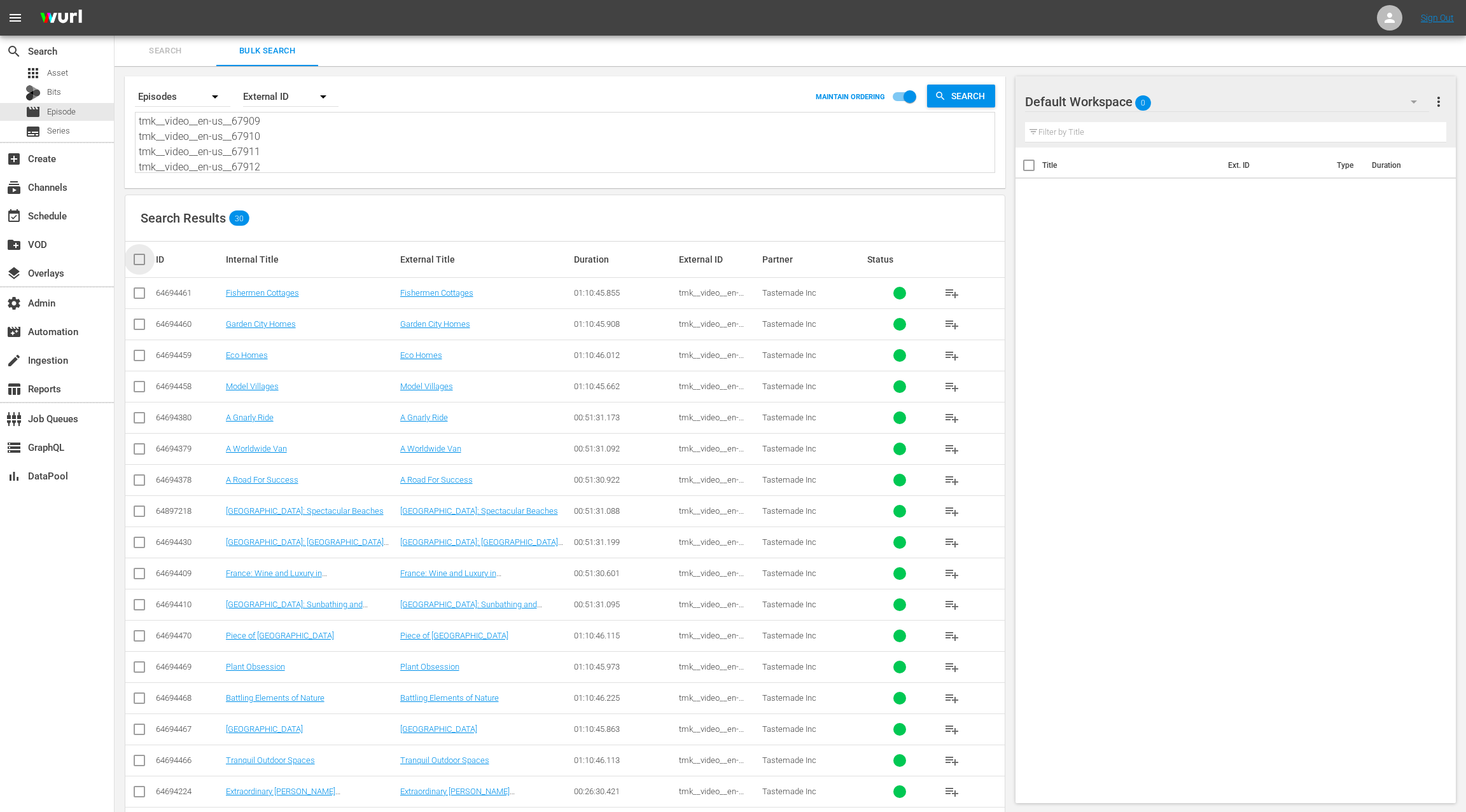
click at [143, 261] on input "checkbox" at bounding box center [144, 259] width 25 height 15
checkbox input "true"
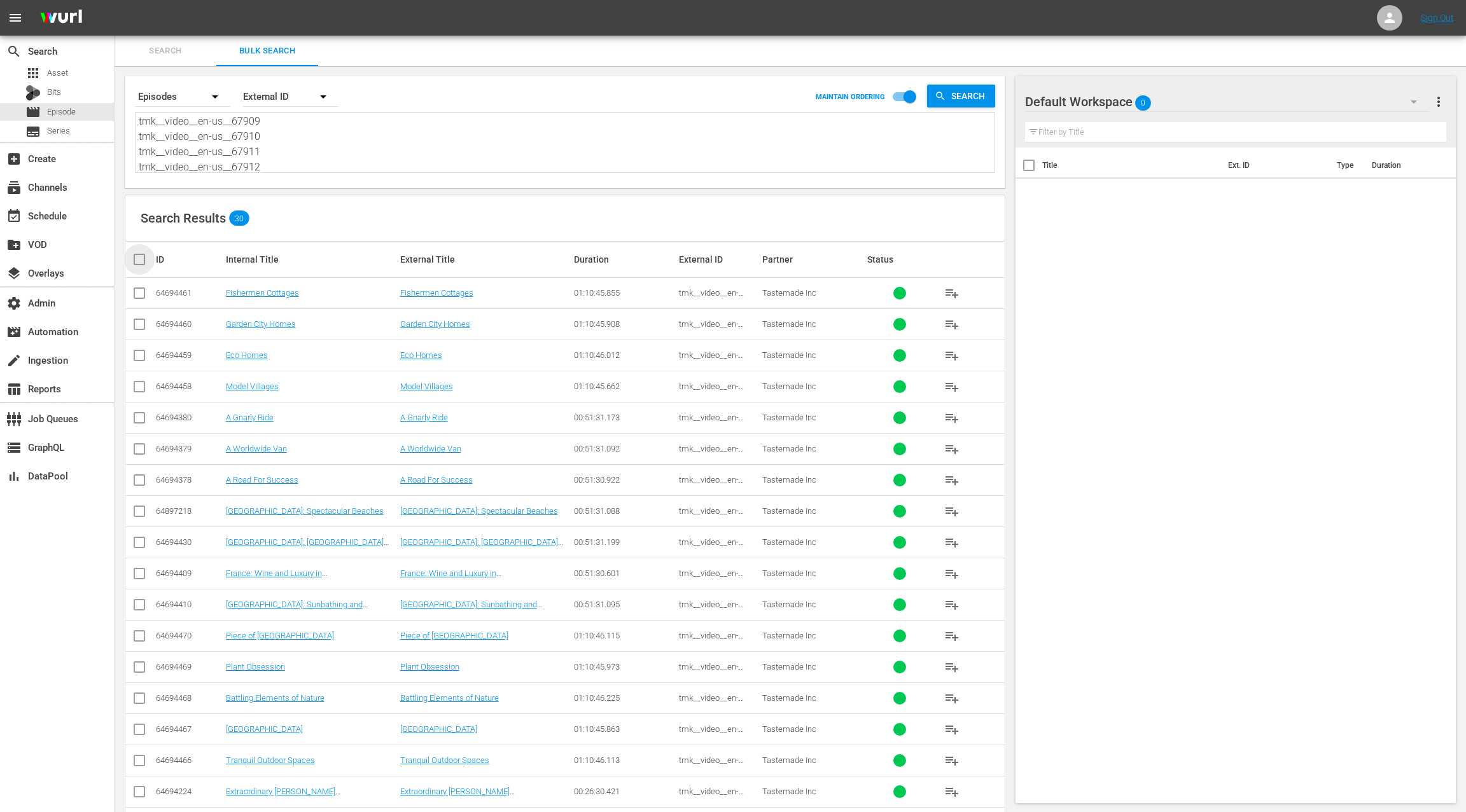
checkbox input "true"
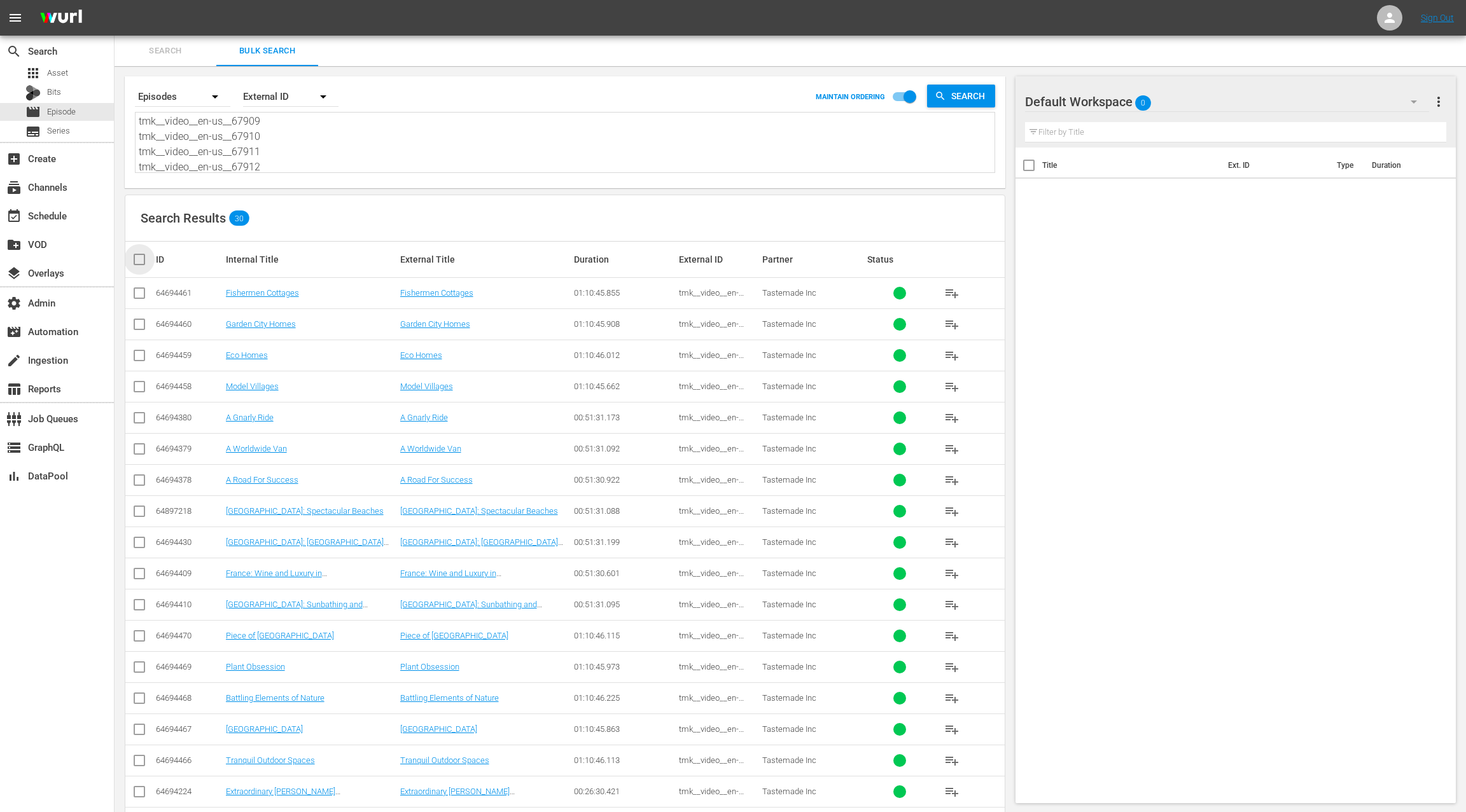
checkbox input "true"
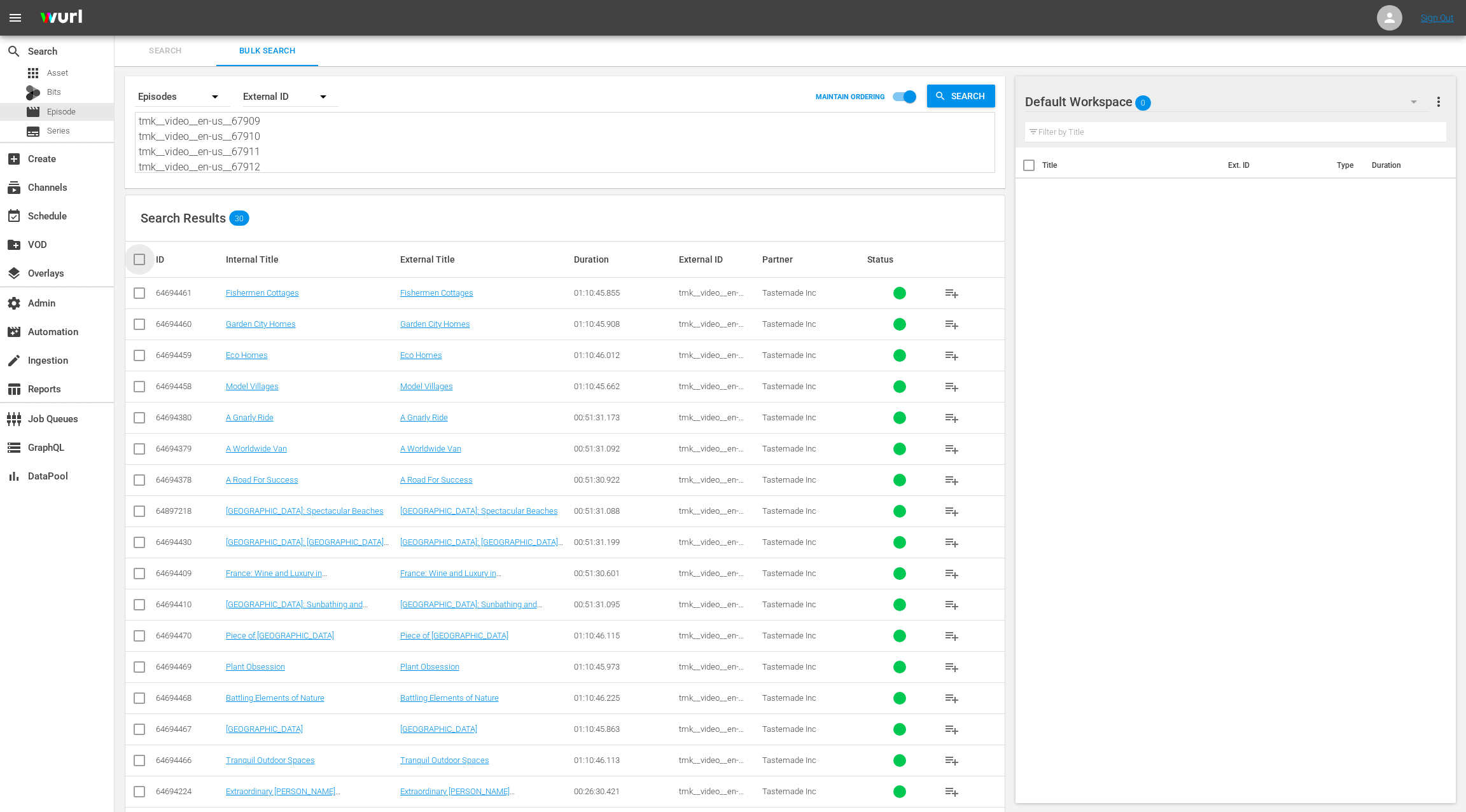
checkbox input "true"
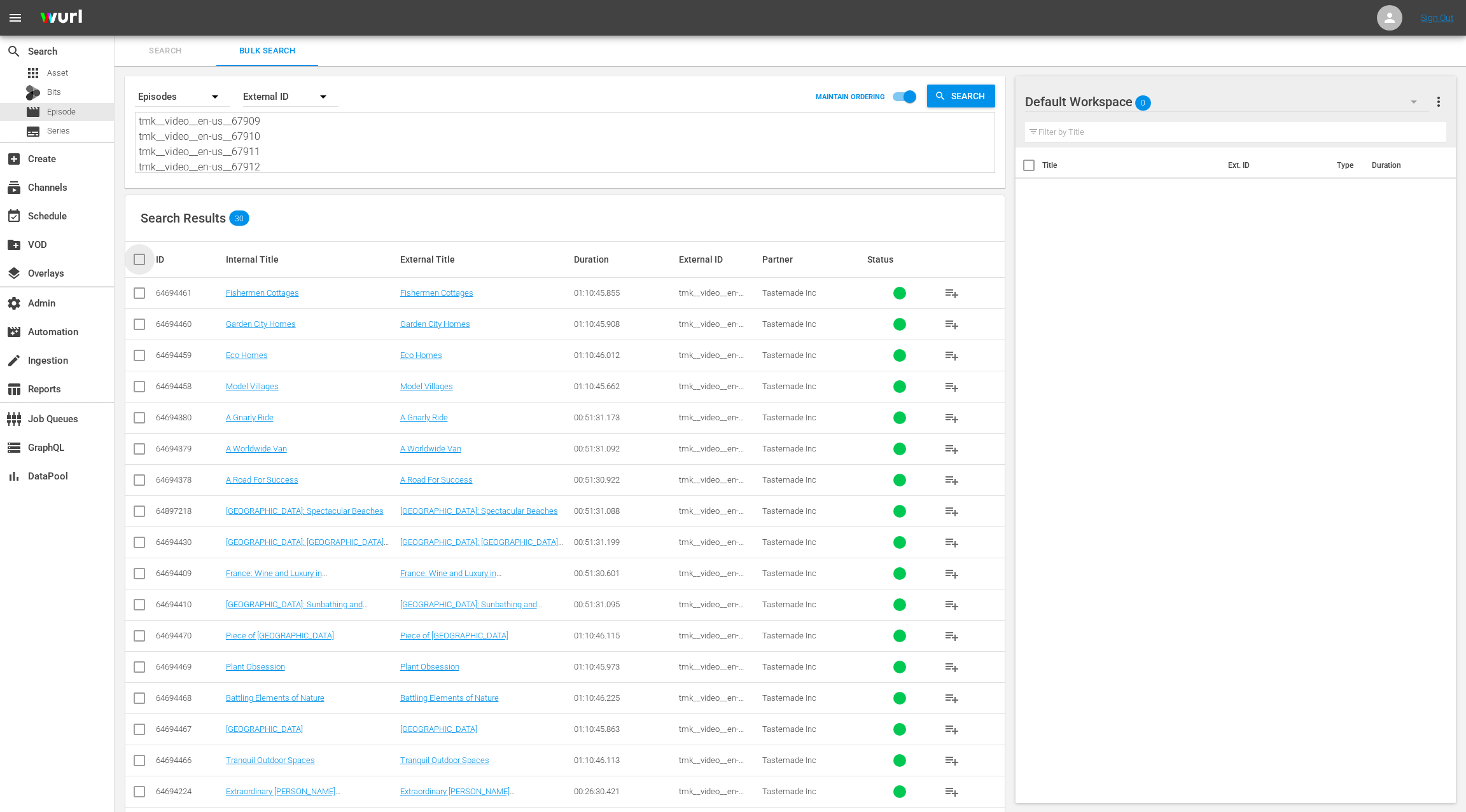
checkbox input "true"
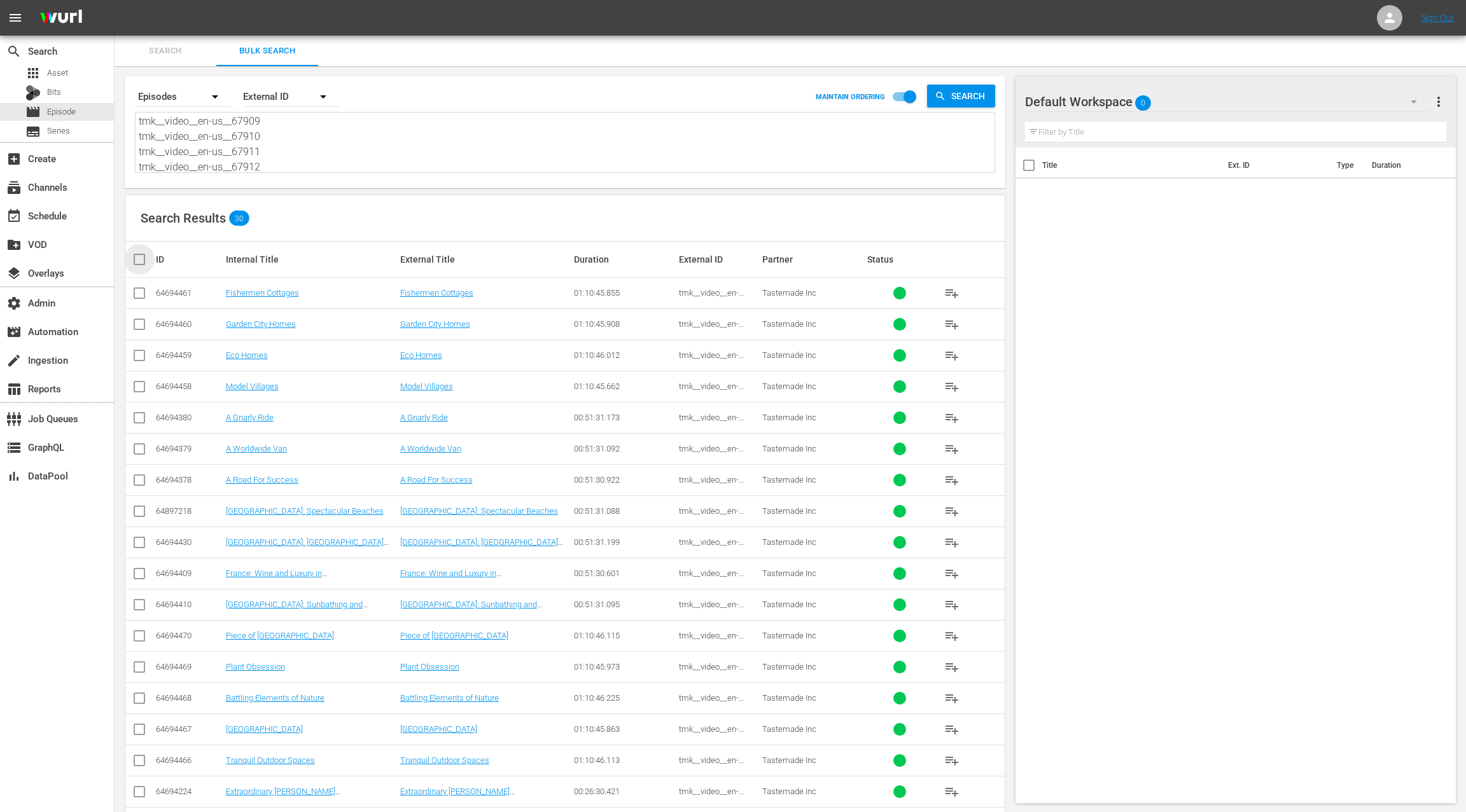
checkbox input "true"
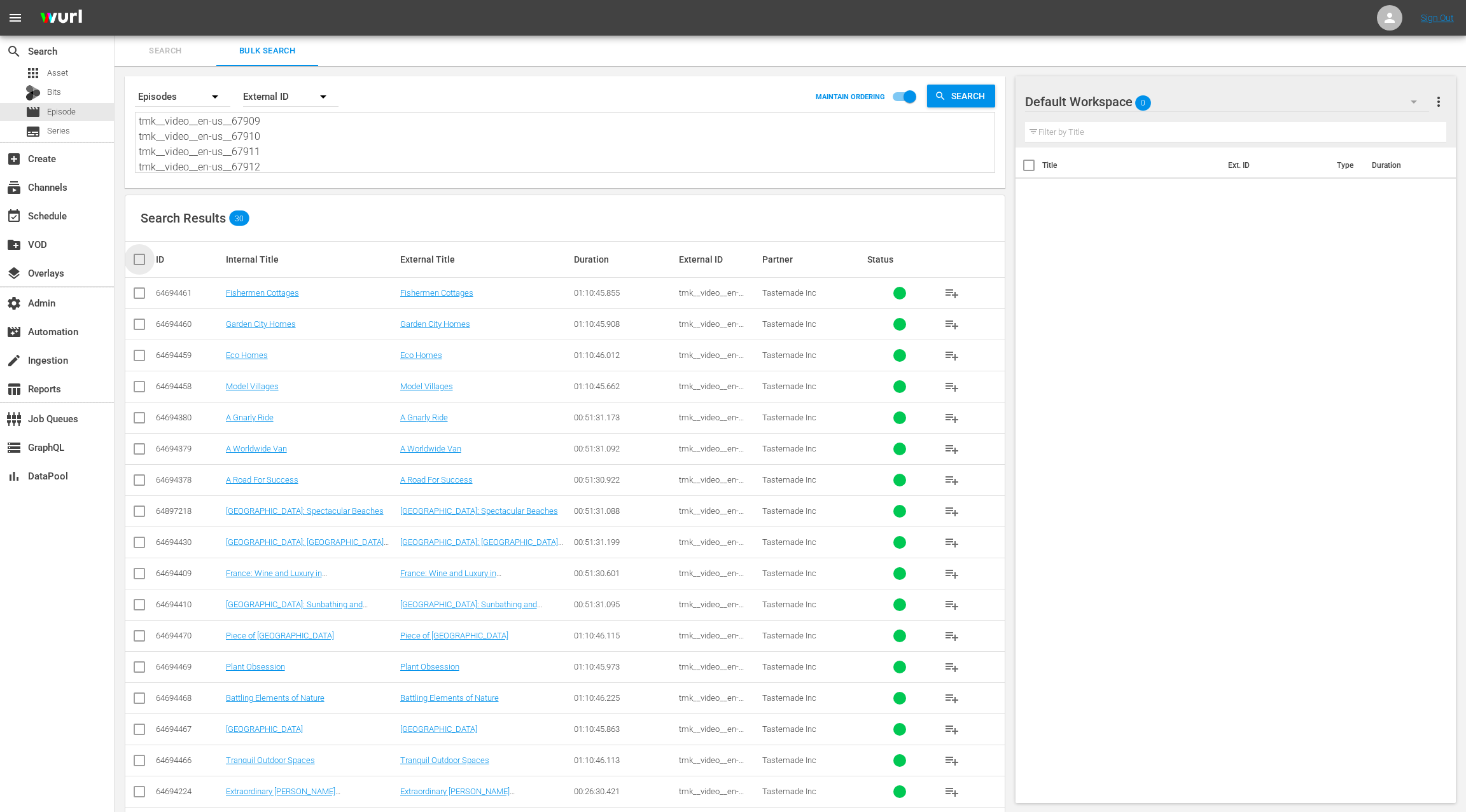
checkbox input "true"
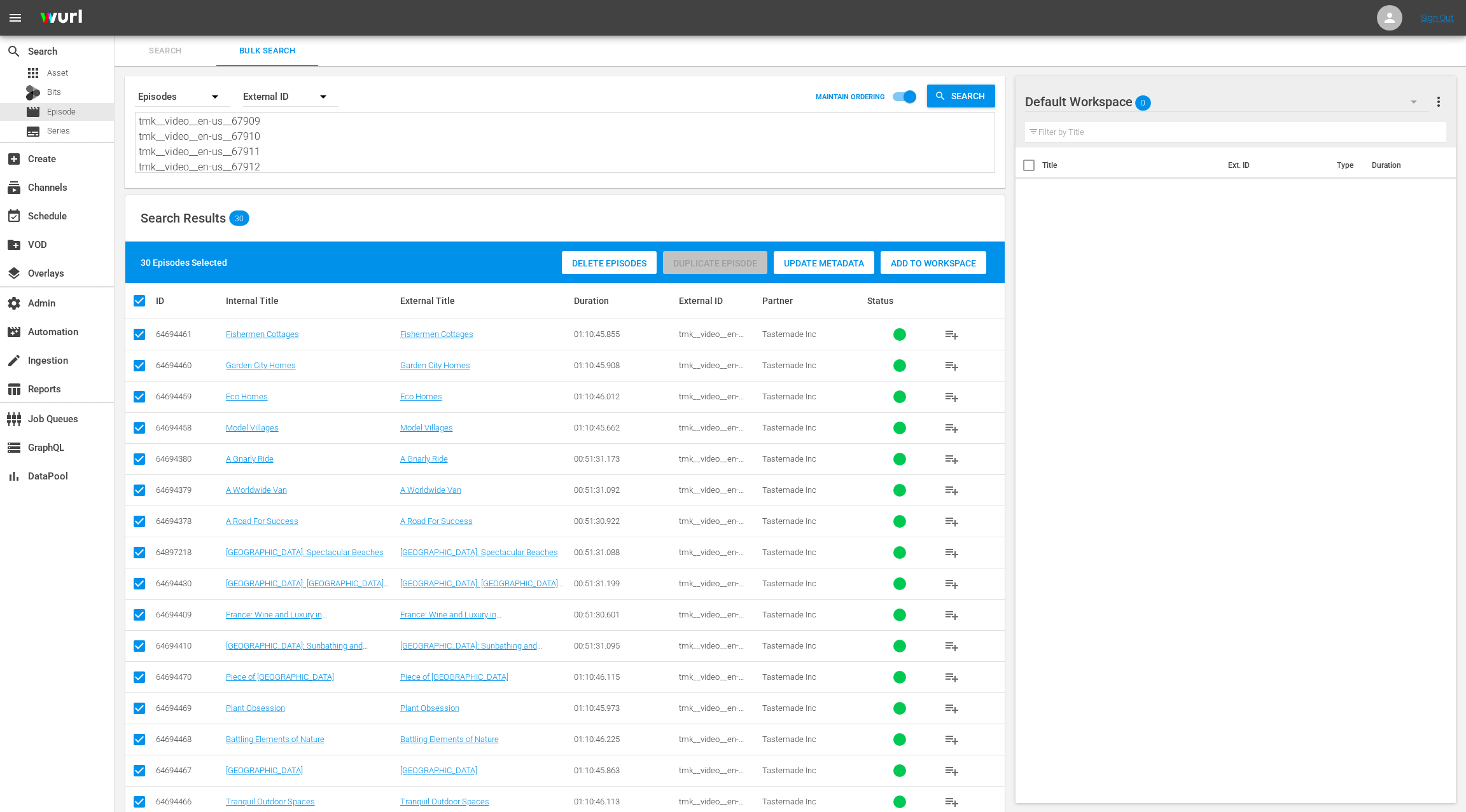
click at [899, 261] on span "Add to Workspace" at bounding box center [933, 263] width 105 height 10
click at [74, 216] on div "event_available Schedule" at bounding box center [57, 215] width 114 height 25
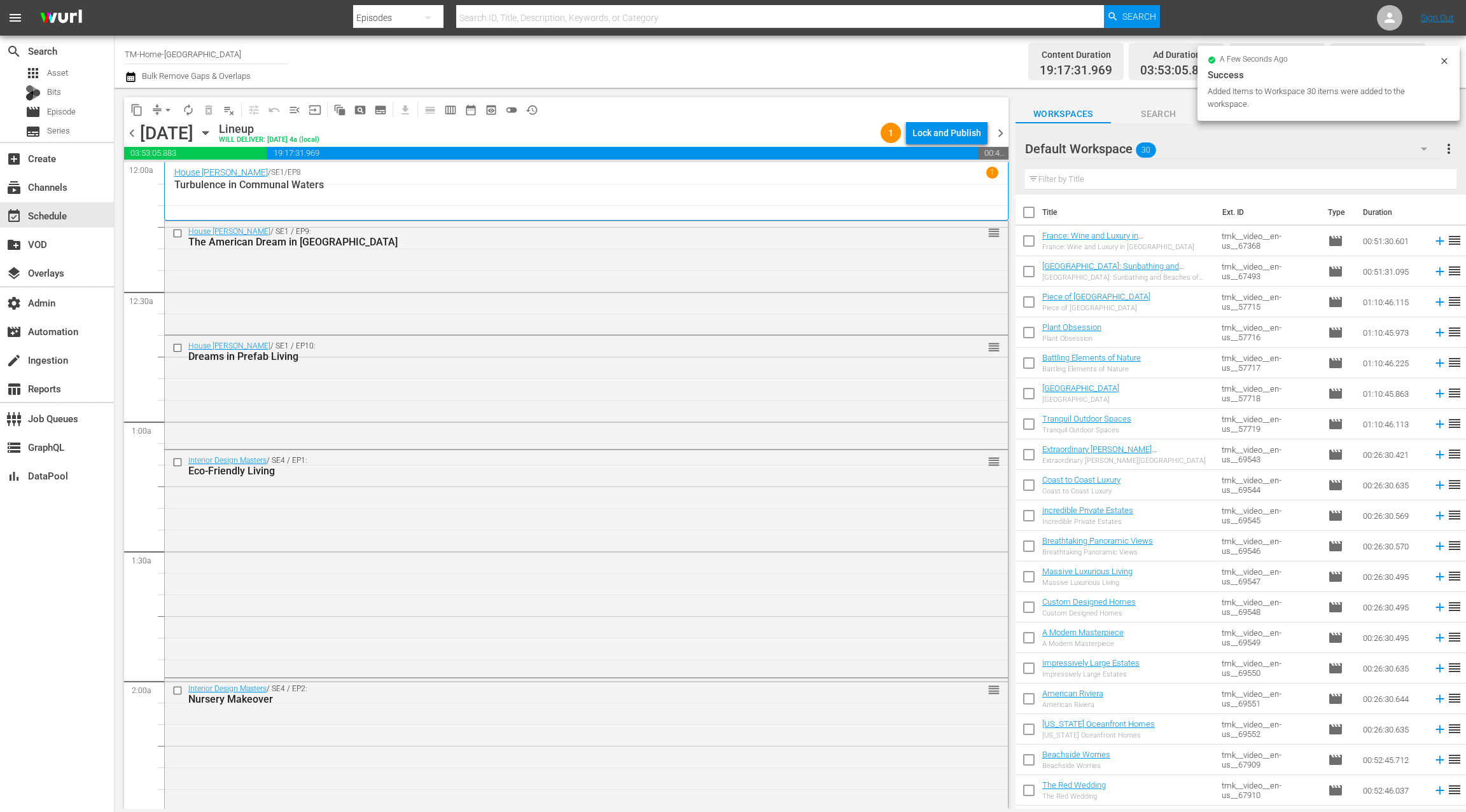
click at [996, 134] on span "chevron_right" at bounding box center [1001, 133] width 16 height 16
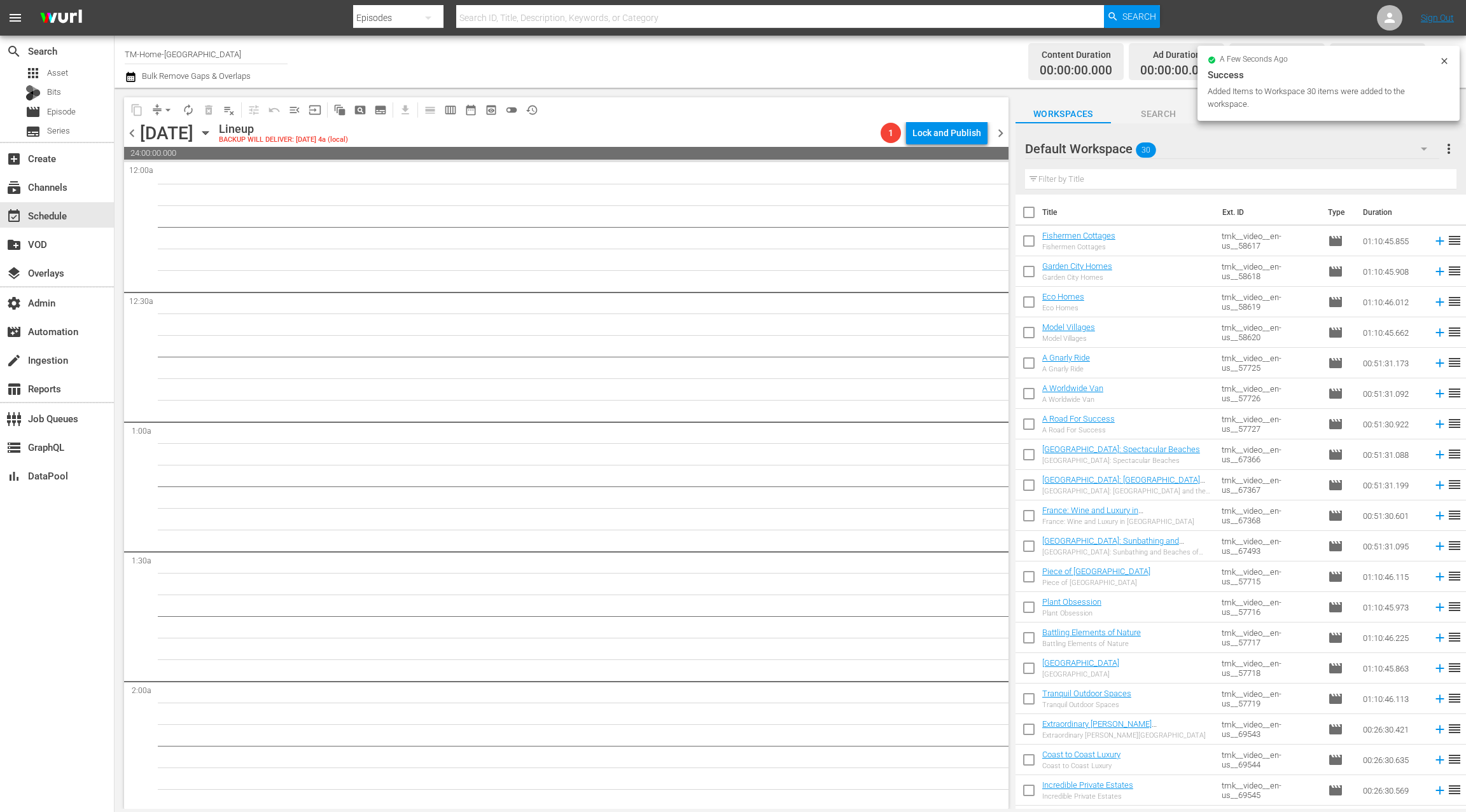
drag, startPoint x: 1033, startPoint y: 215, endPoint x: 1144, endPoint y: 322, distance: 154.2
click at [1035, 215] on input "checkbox" at bounding box center [1029, 215] width 27 height 27
checkbox input "true"
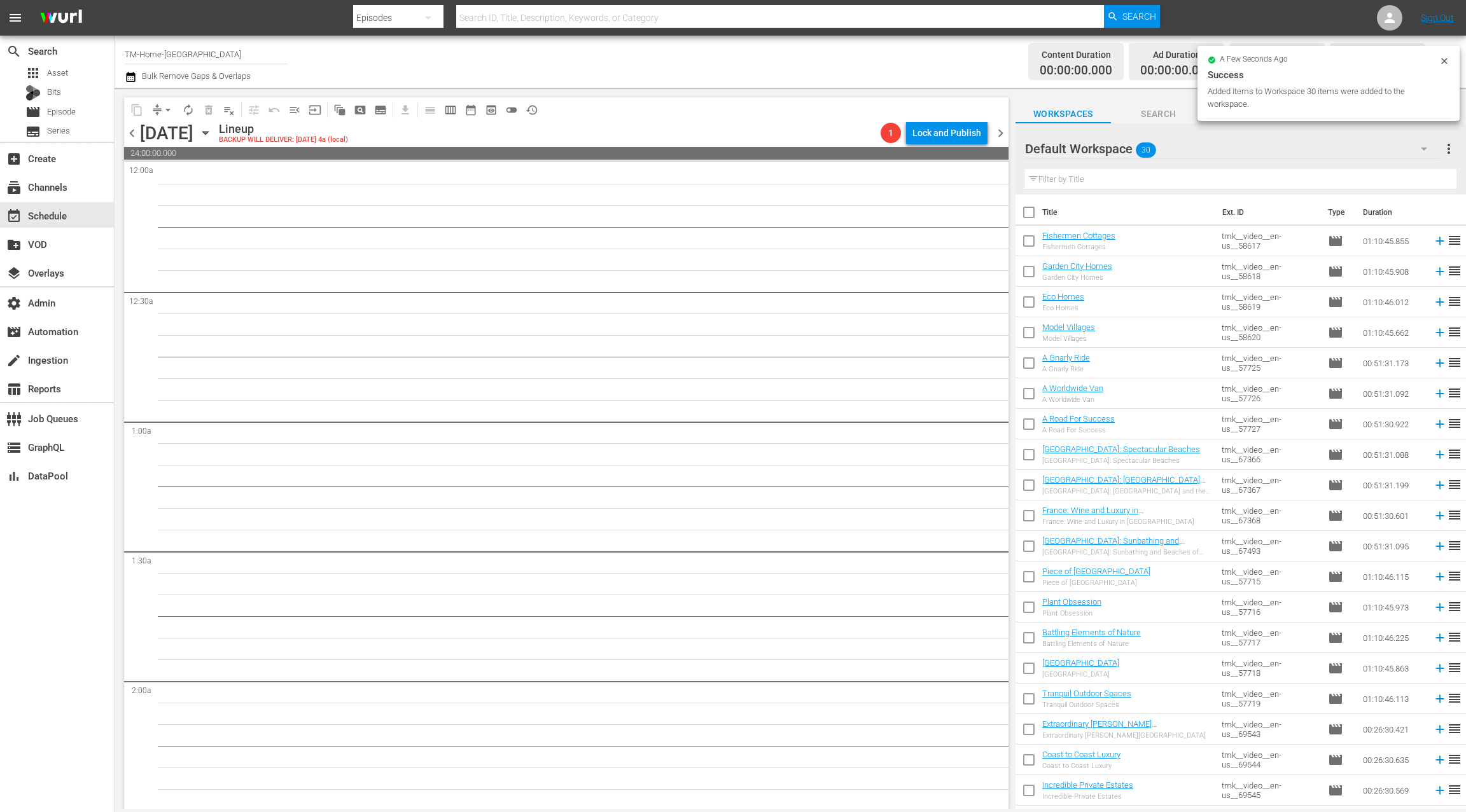
checkbox input "true"
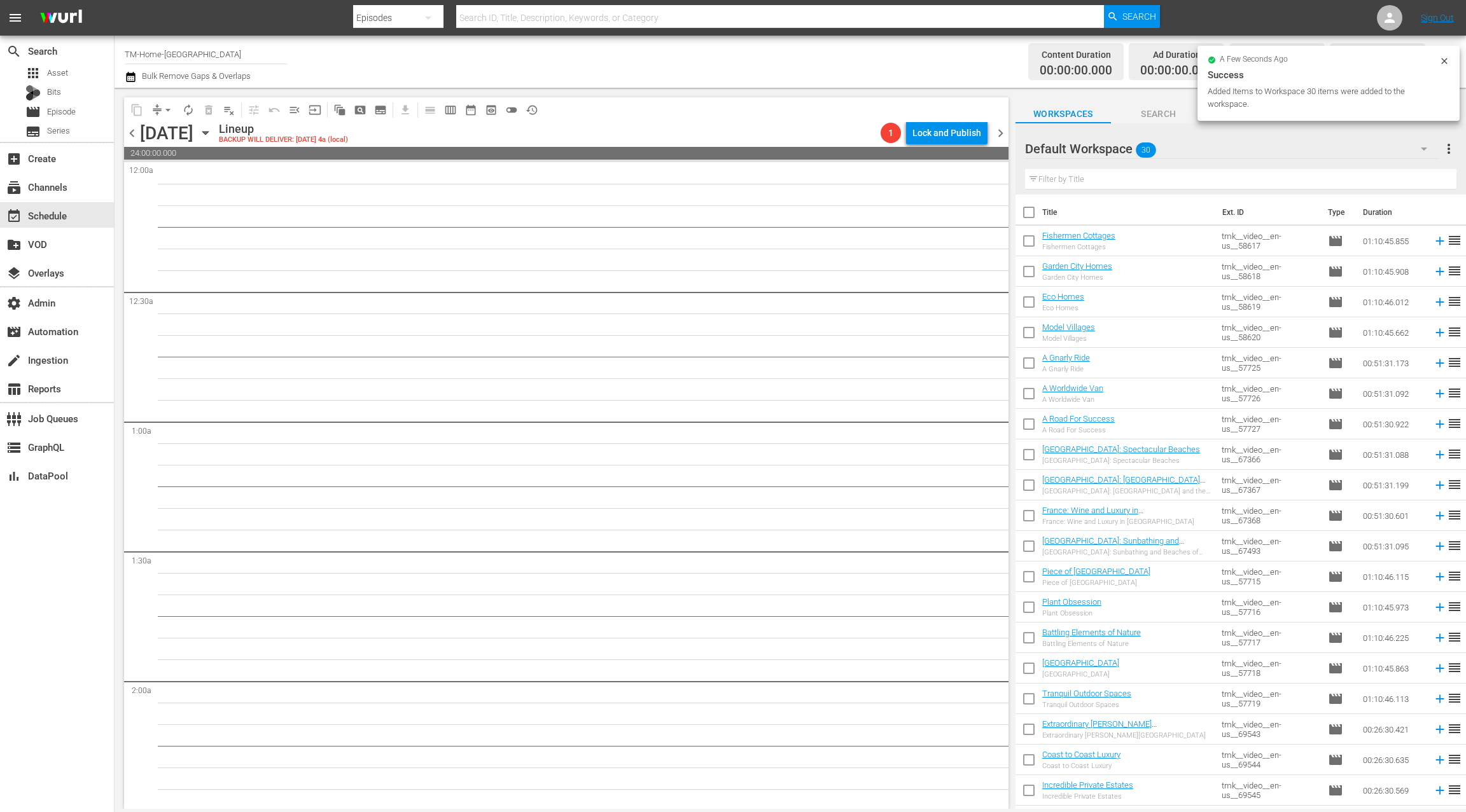
checkbox input "true"
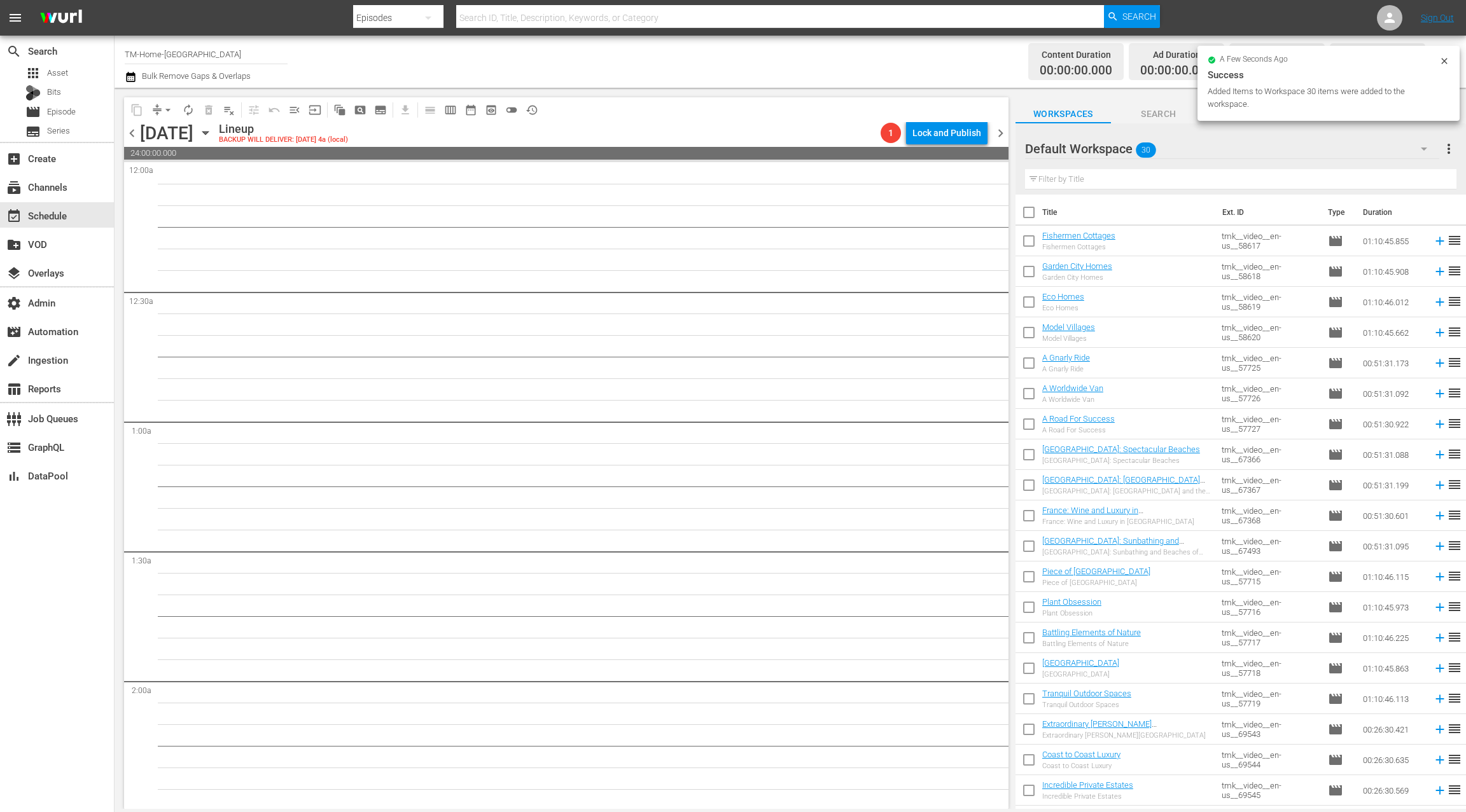
checkbox input "true"
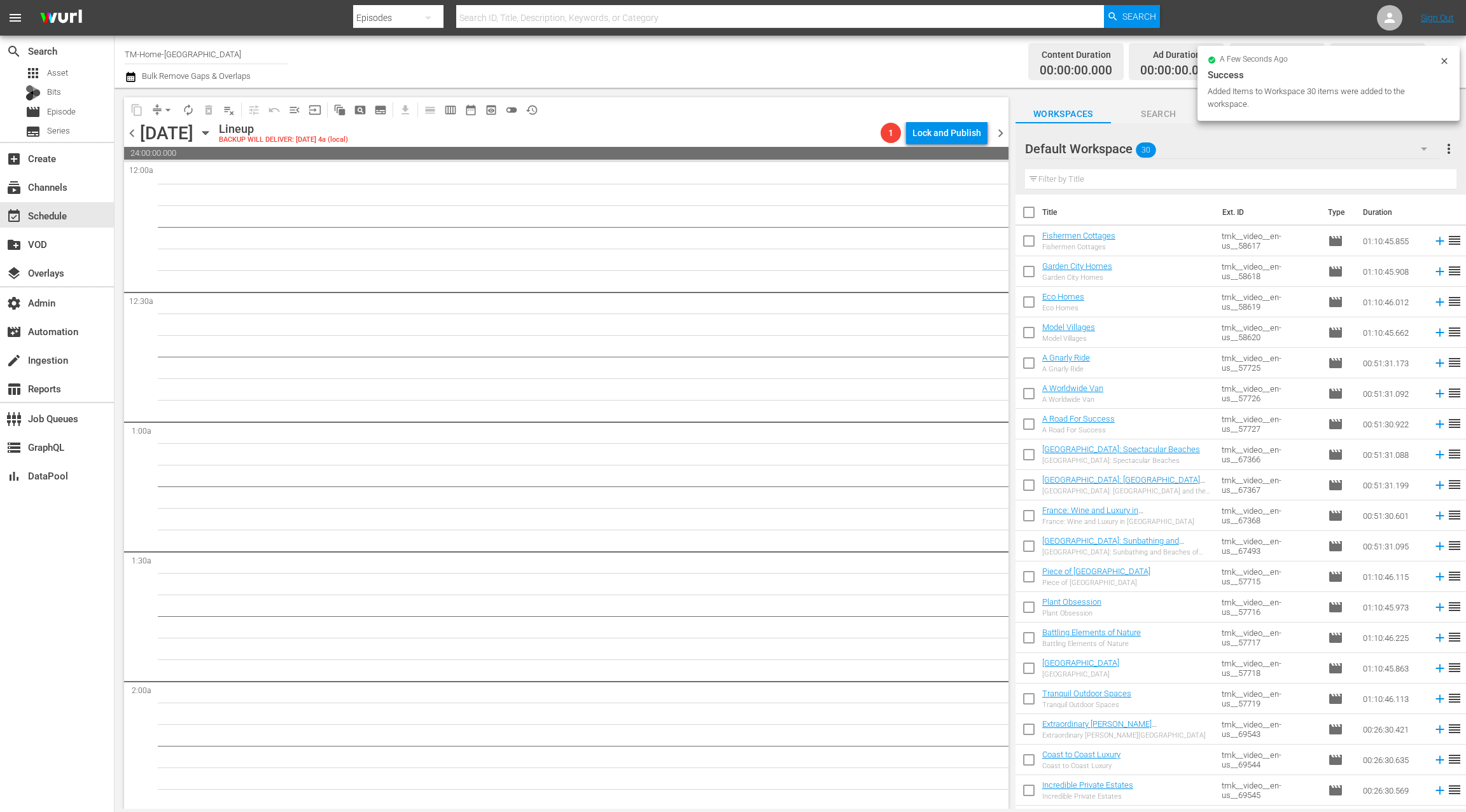
checkbox input "true"
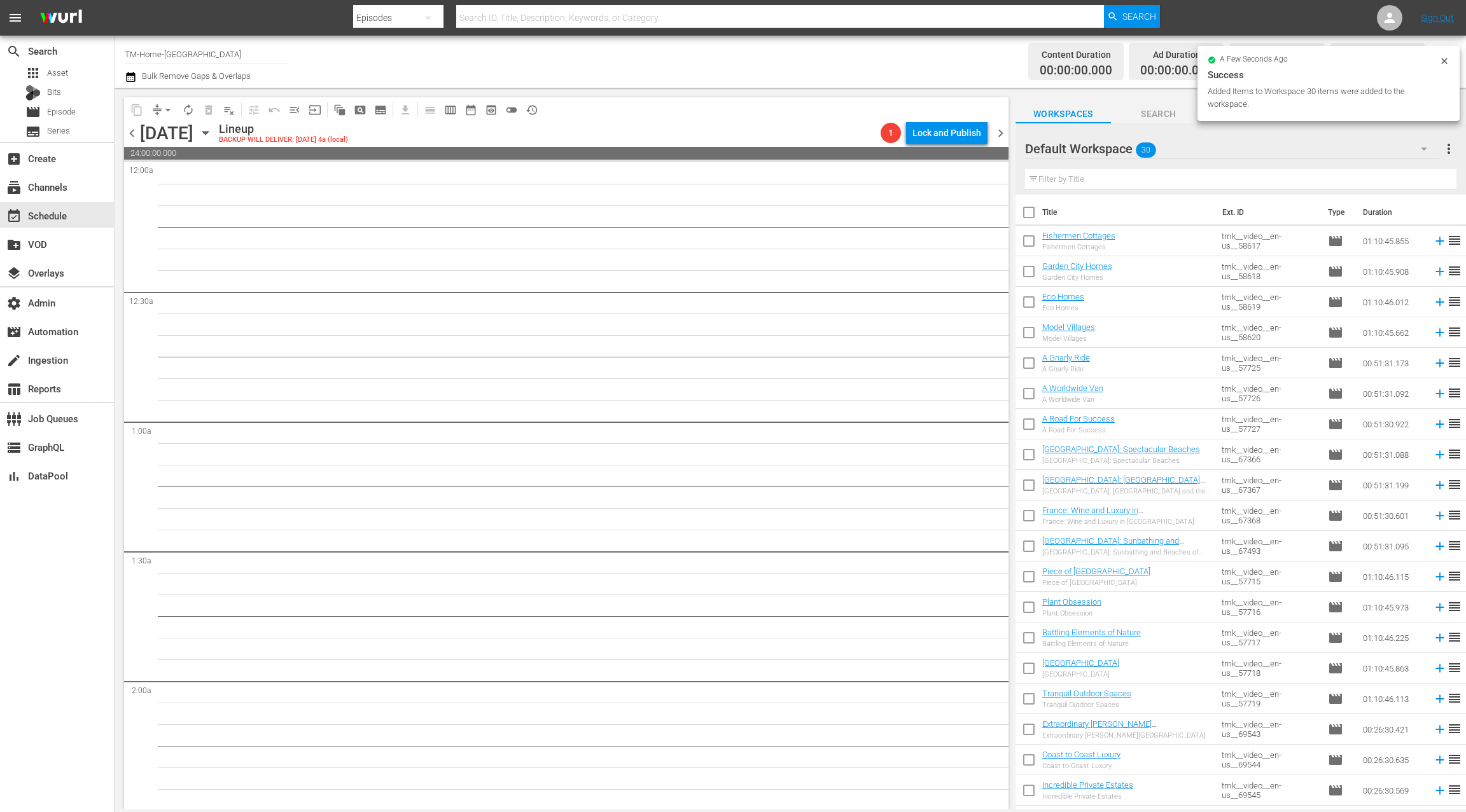
checkbox input "true"
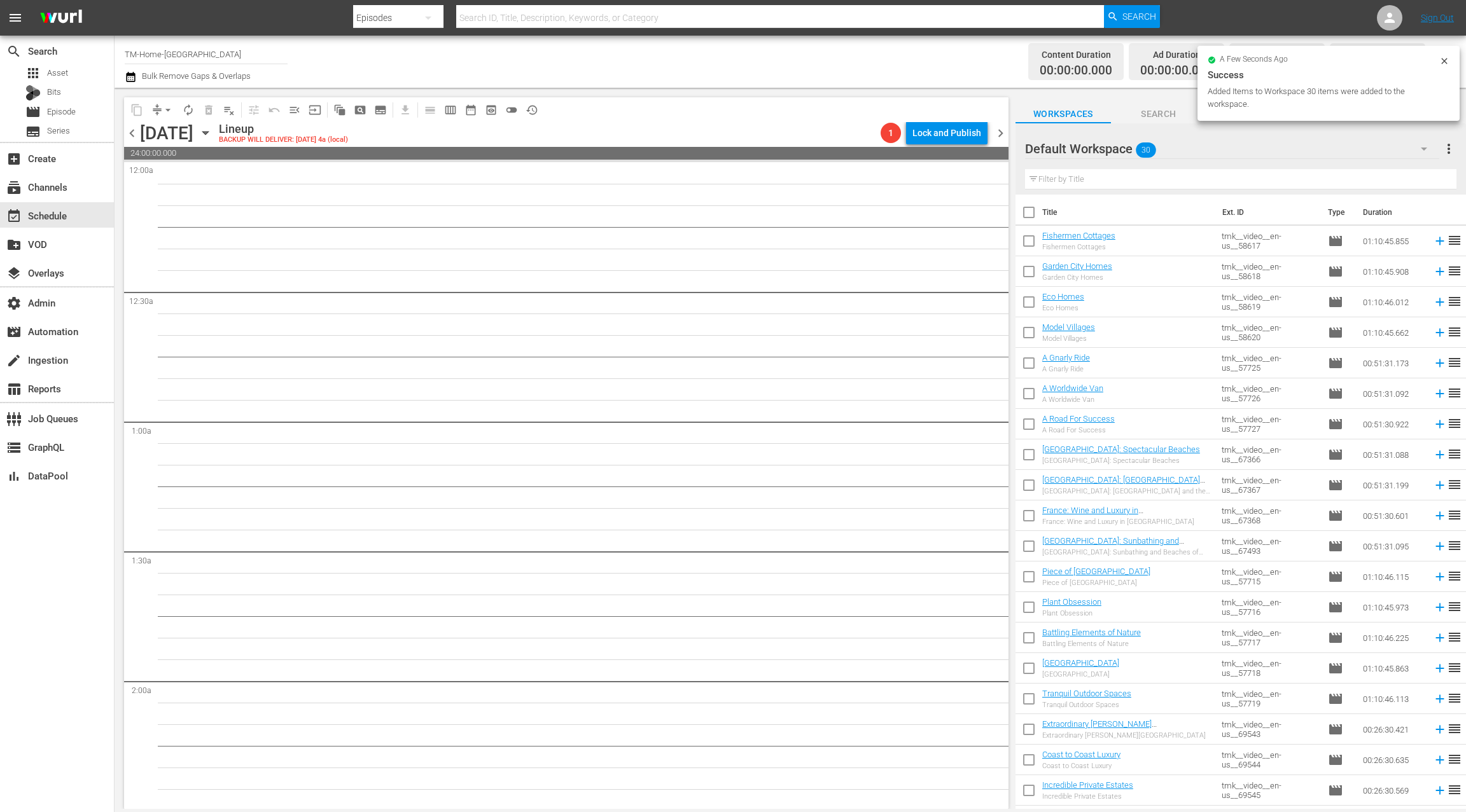
checkbox input "true"
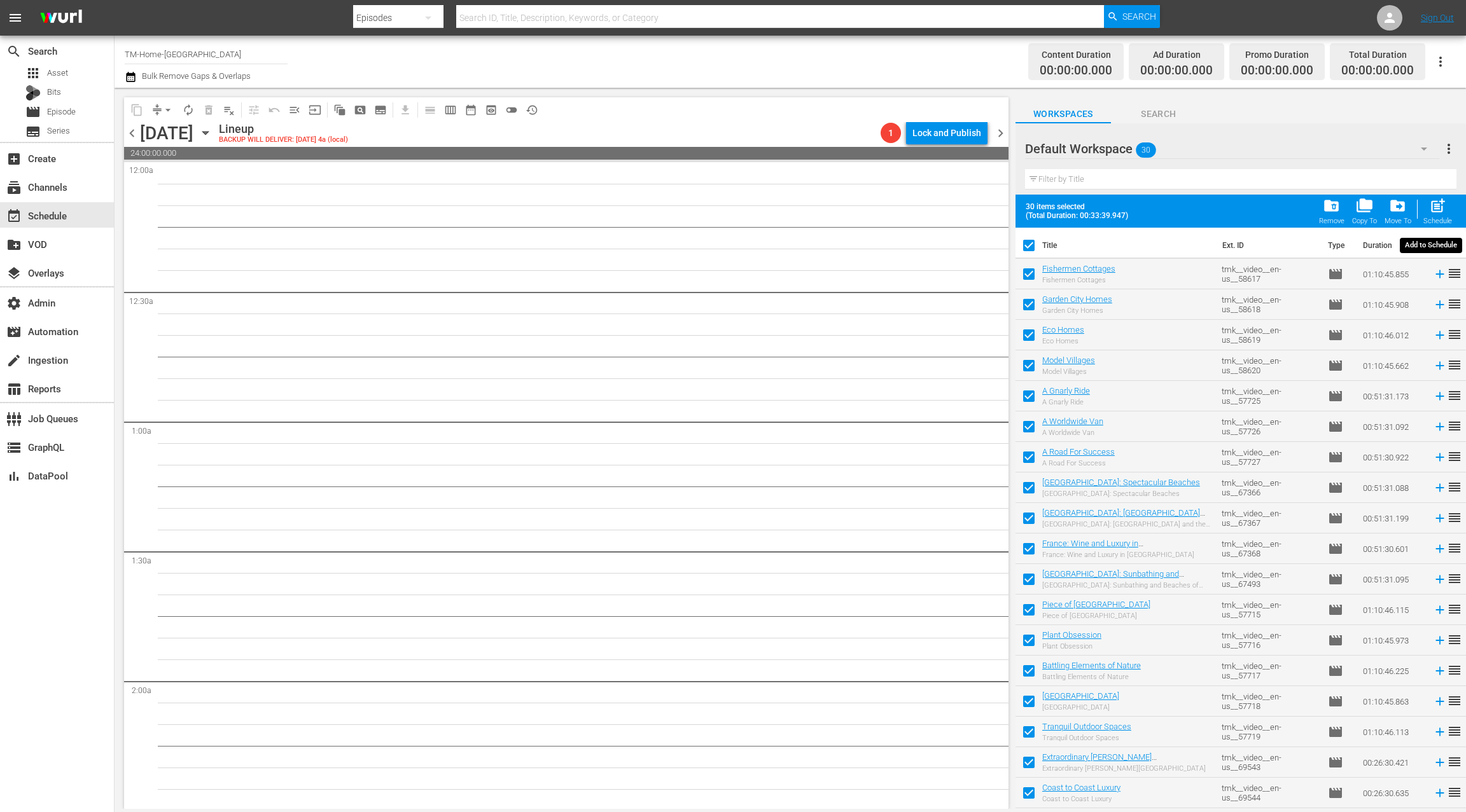
click at [1440, 206] on span "post_add" at bounding box center [1437, 206] width 17 height 17
checkbox input "false"
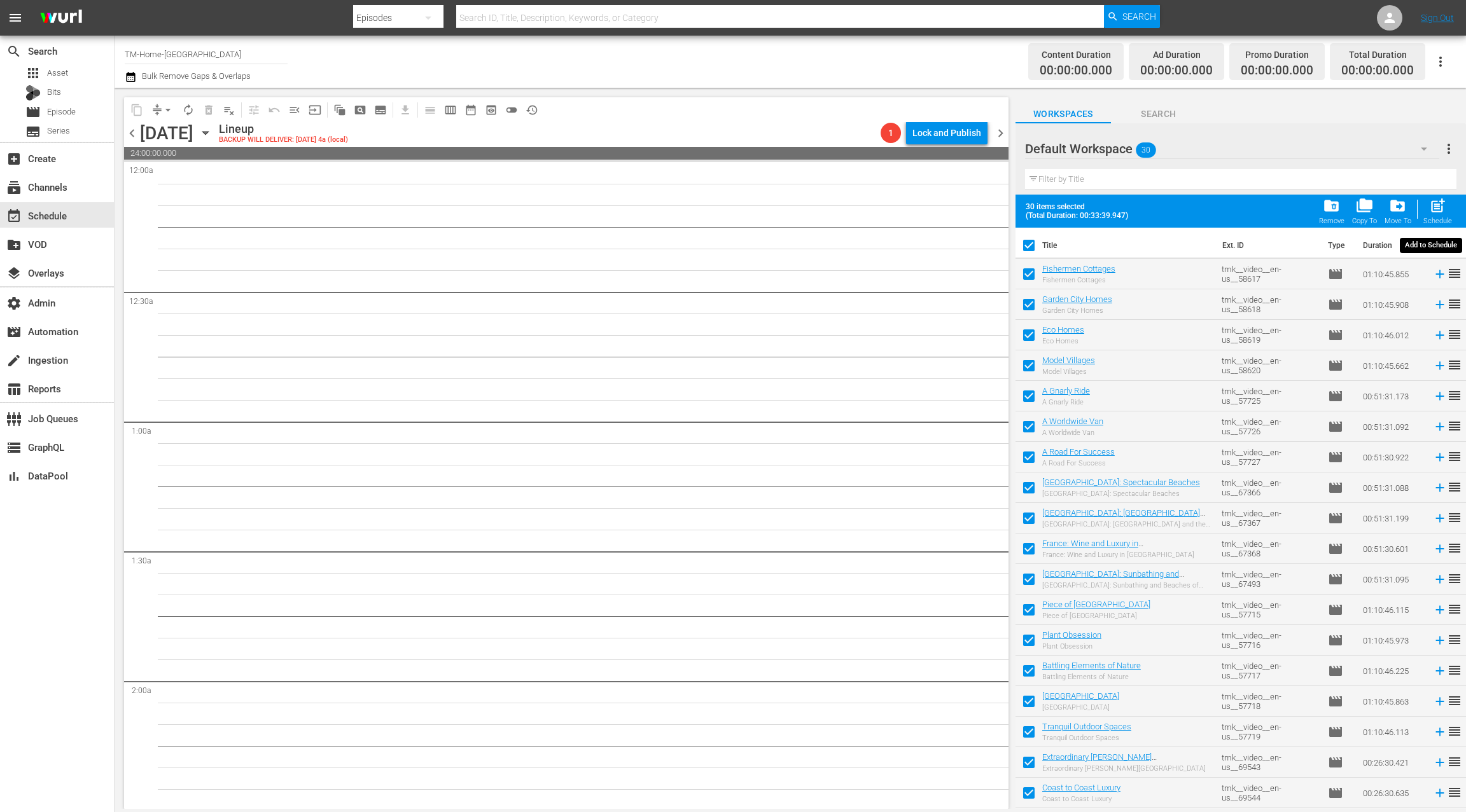
checkbox input "false"
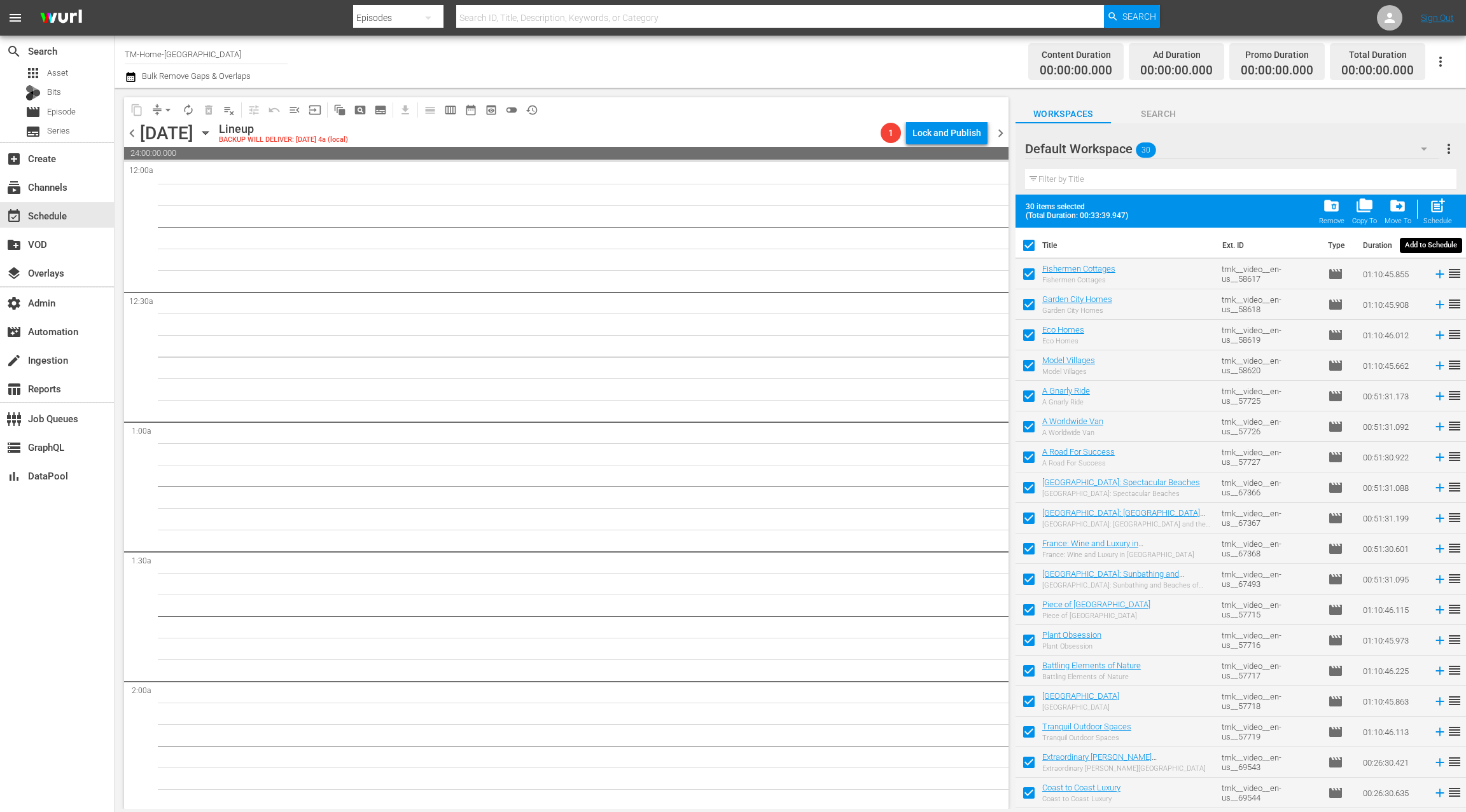
checkbox input "false"
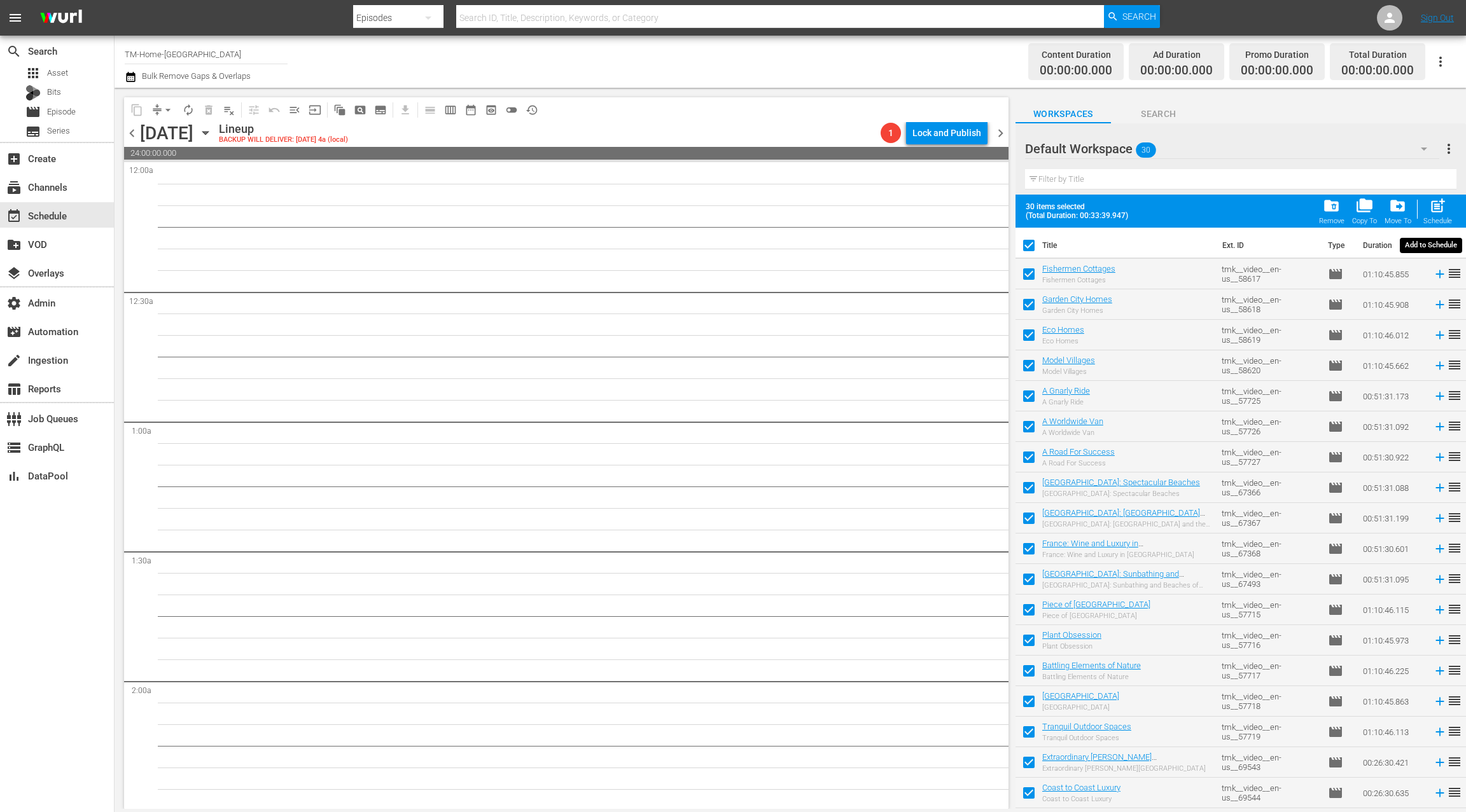
checkbox input "false"
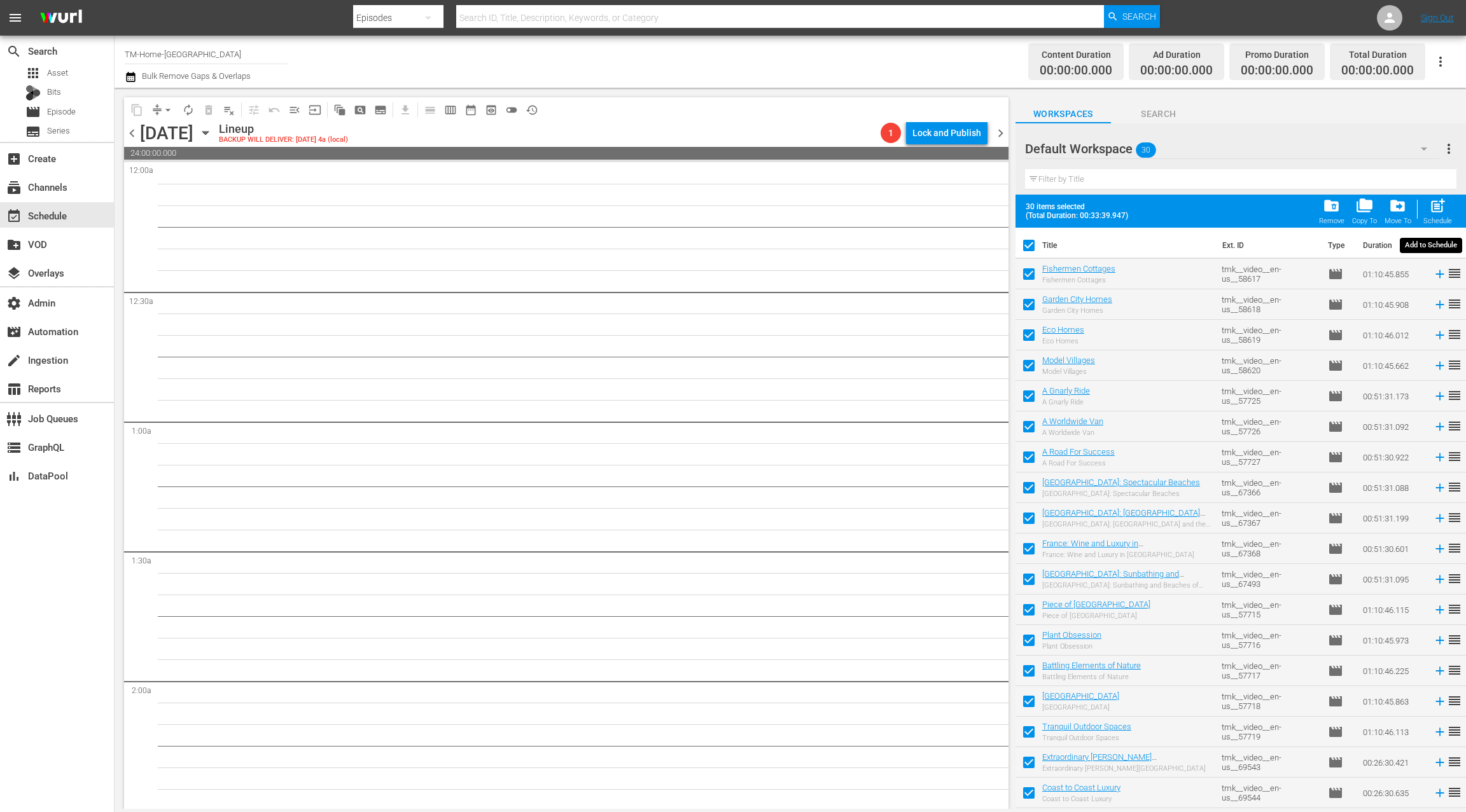
checkbox input "false"
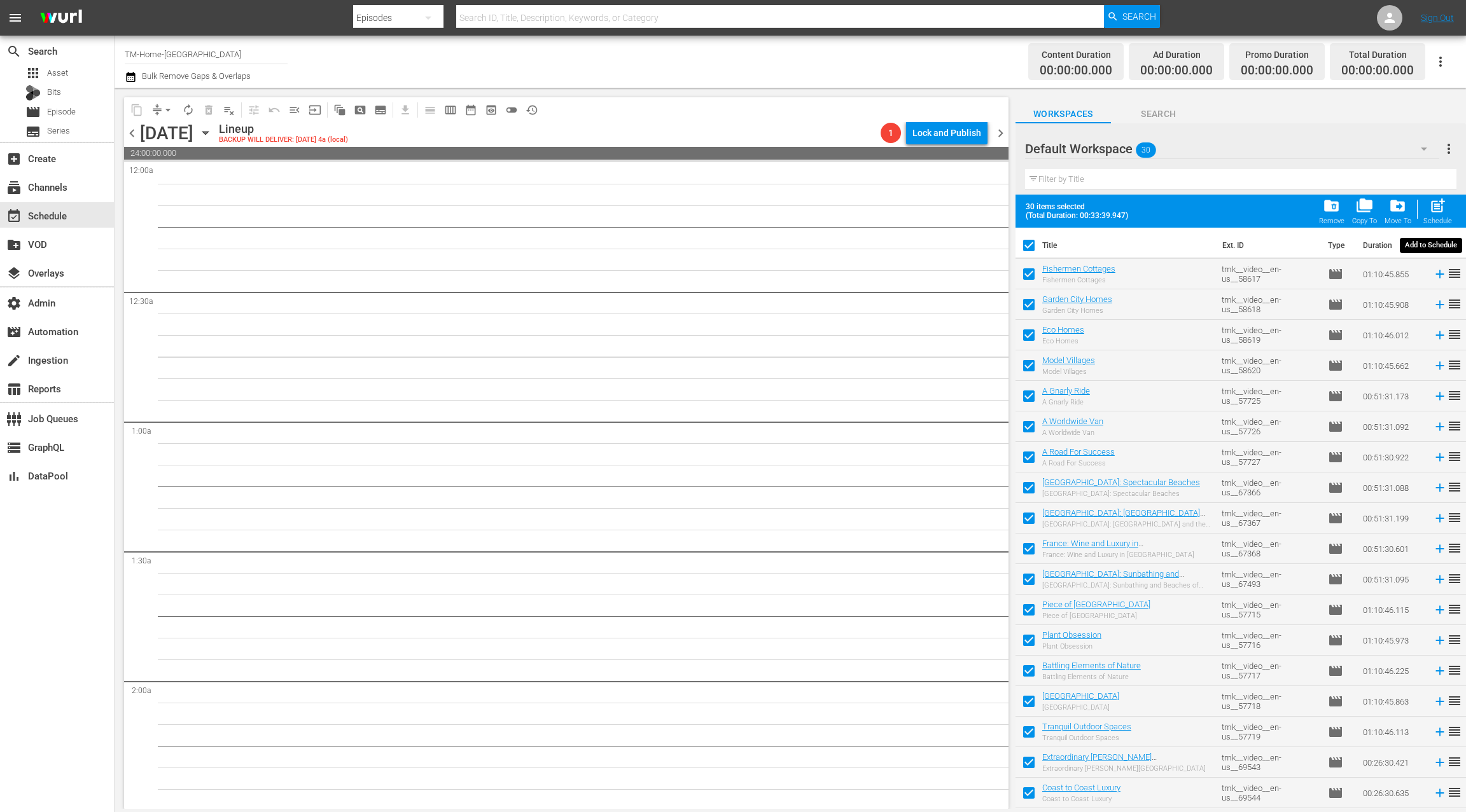
checkbox input "false"
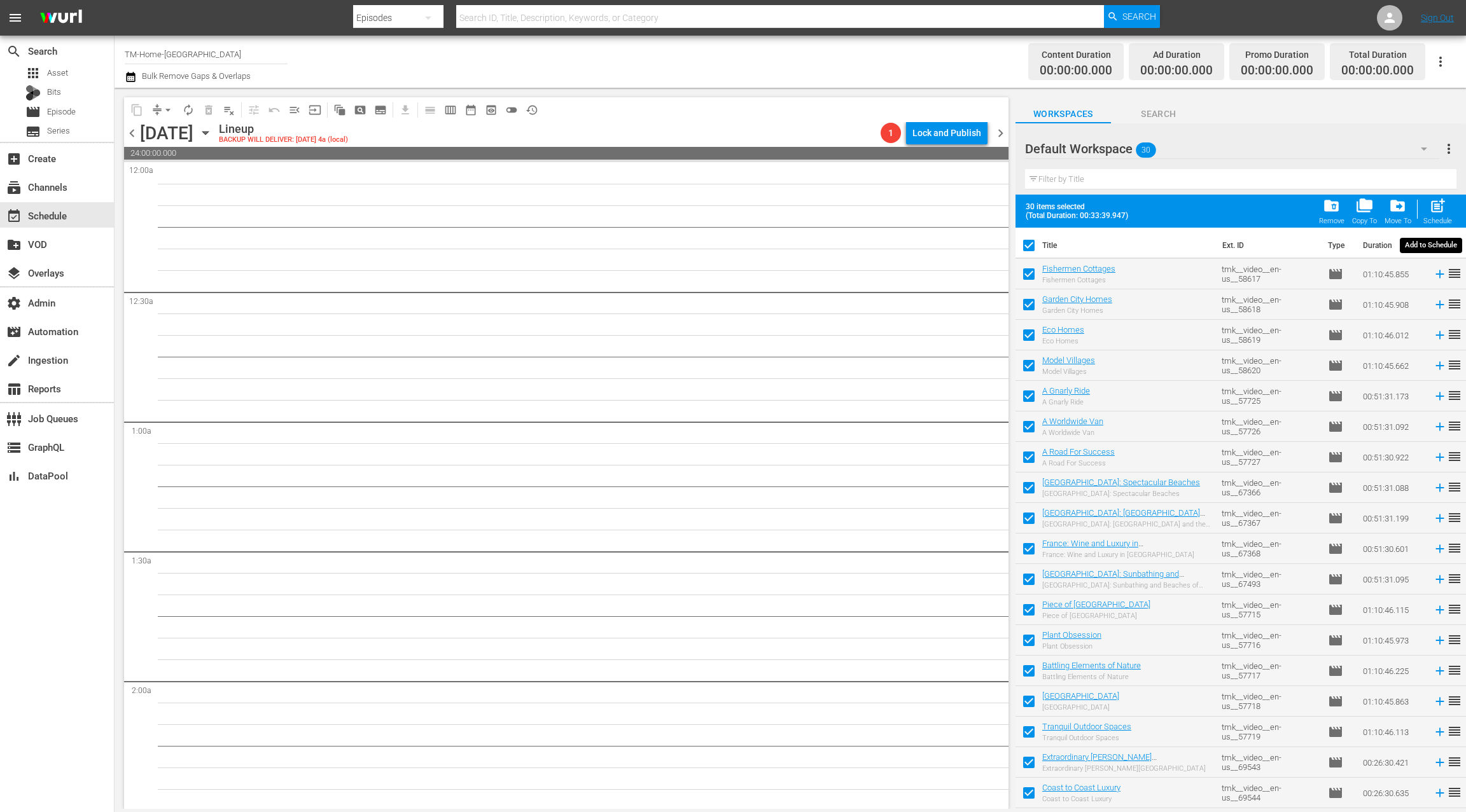
checkbox input "false"
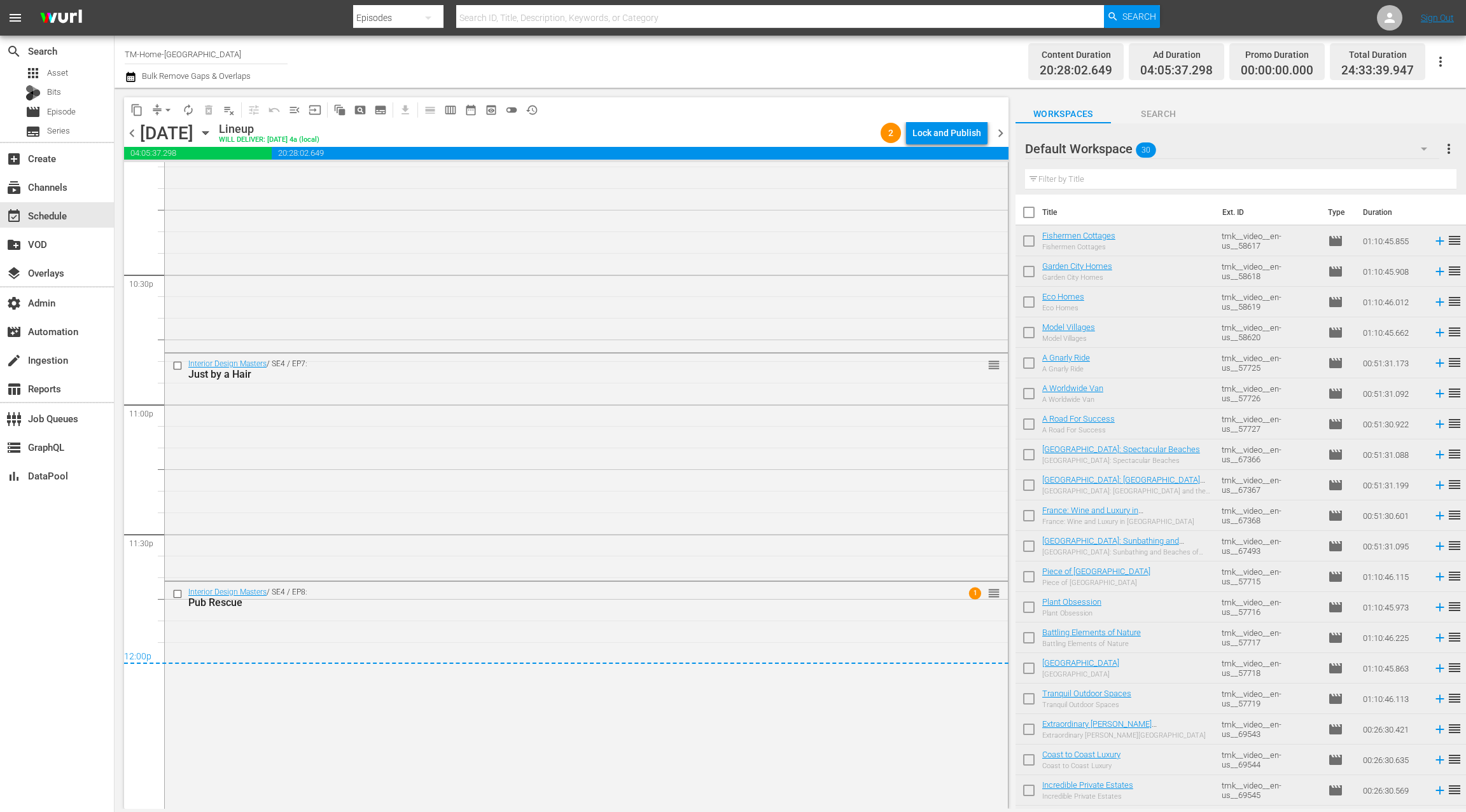
click at [136, 79] on icon "button" at bounding box center [130, 77] width 12 height 15
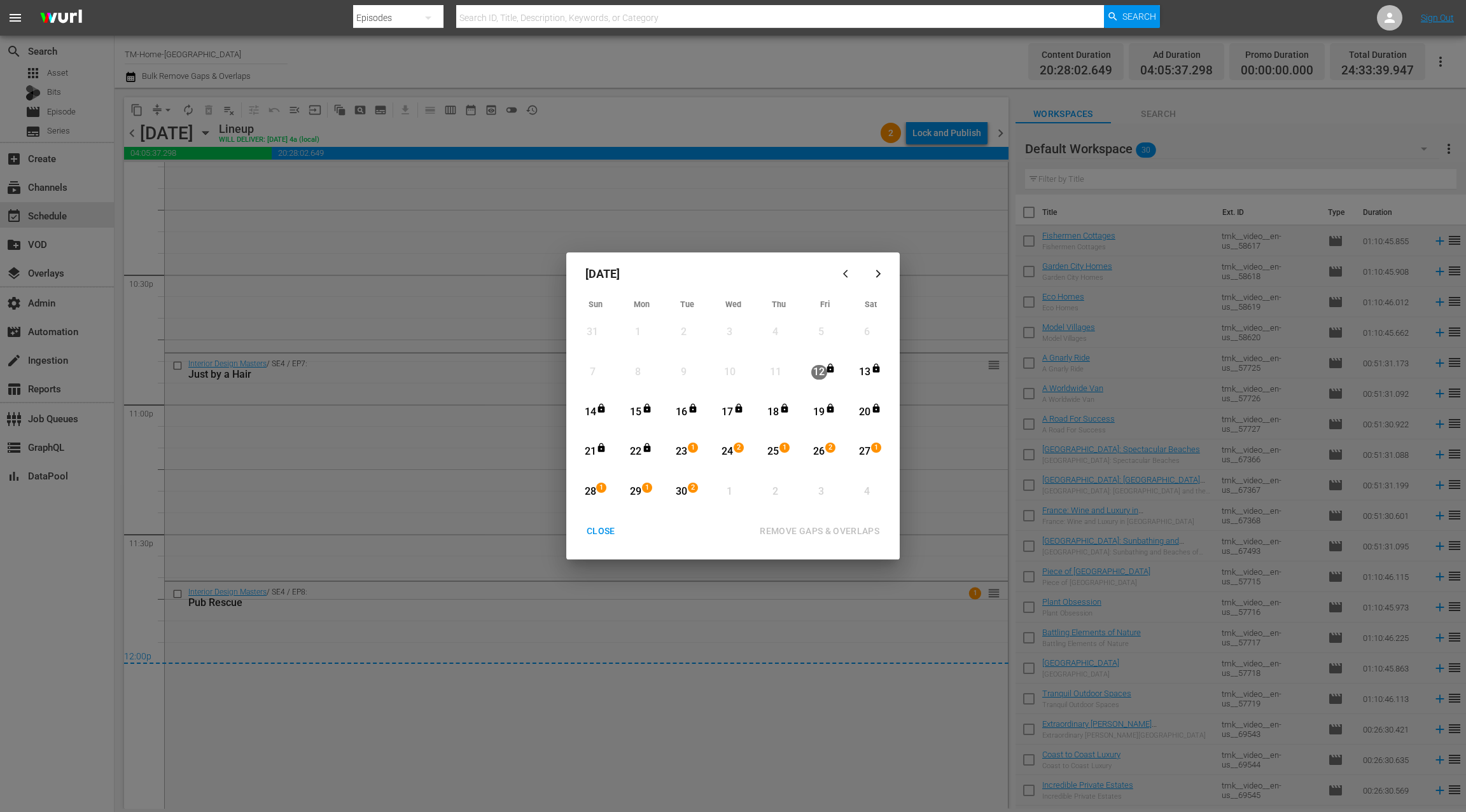
click at [595, 492] on div "28" at bounding box center [590, 492] width 16 height 14
click at [682, 492] on div "30" at bounding box center [681, 492] width 16 height 14
click at [786, 528] on div "REMOVE GAPS & OVERLAPS" at bounding box center [819, 532] width 140 height 16
click at [601, 530] on div "CLOSE" at bounding box center [601, 532] width 49 height 16
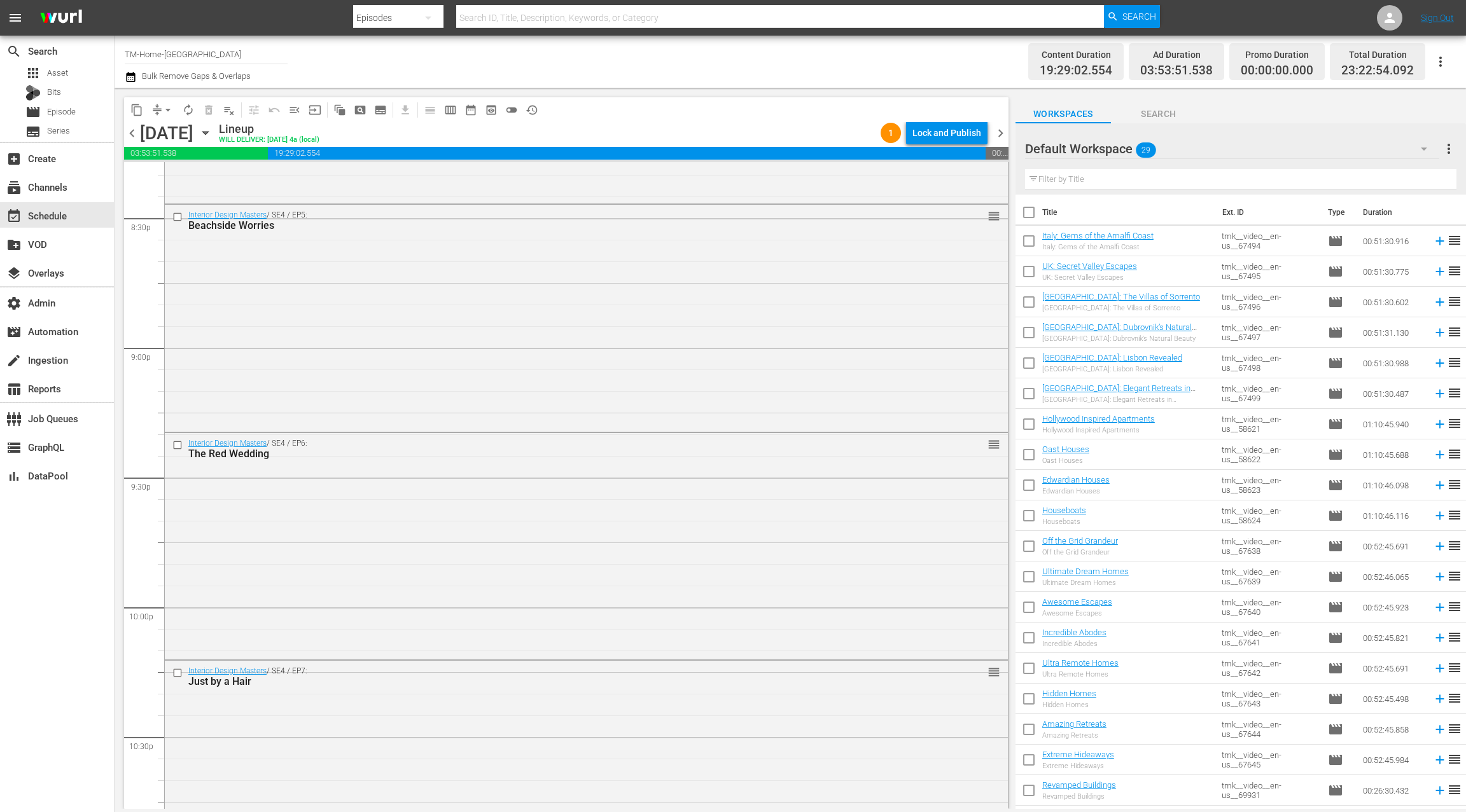
scroll to position [5581, 0]
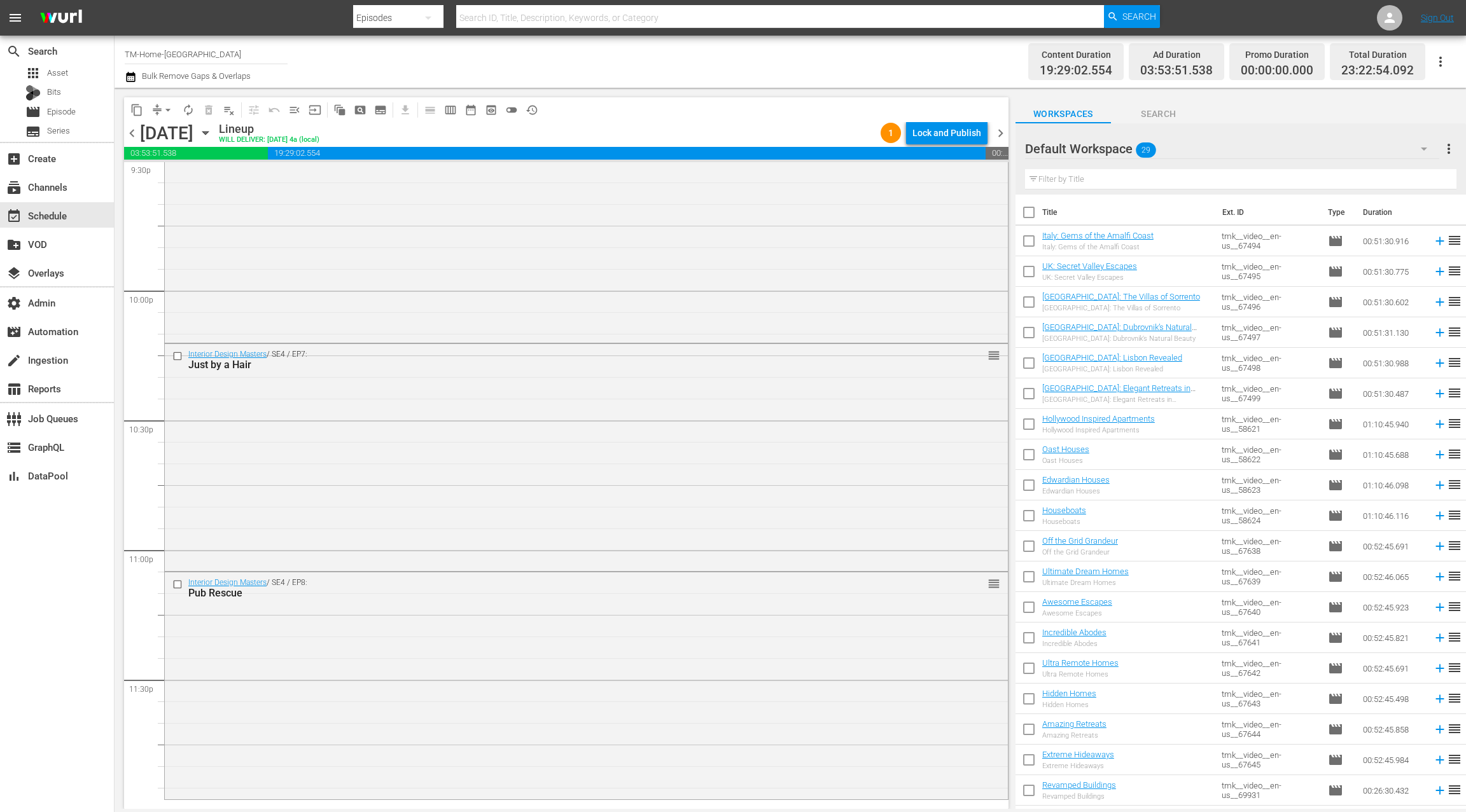
click at [1000, 132] on span "chevron_right" at bounding box center [1001, 133] width 16 height 16
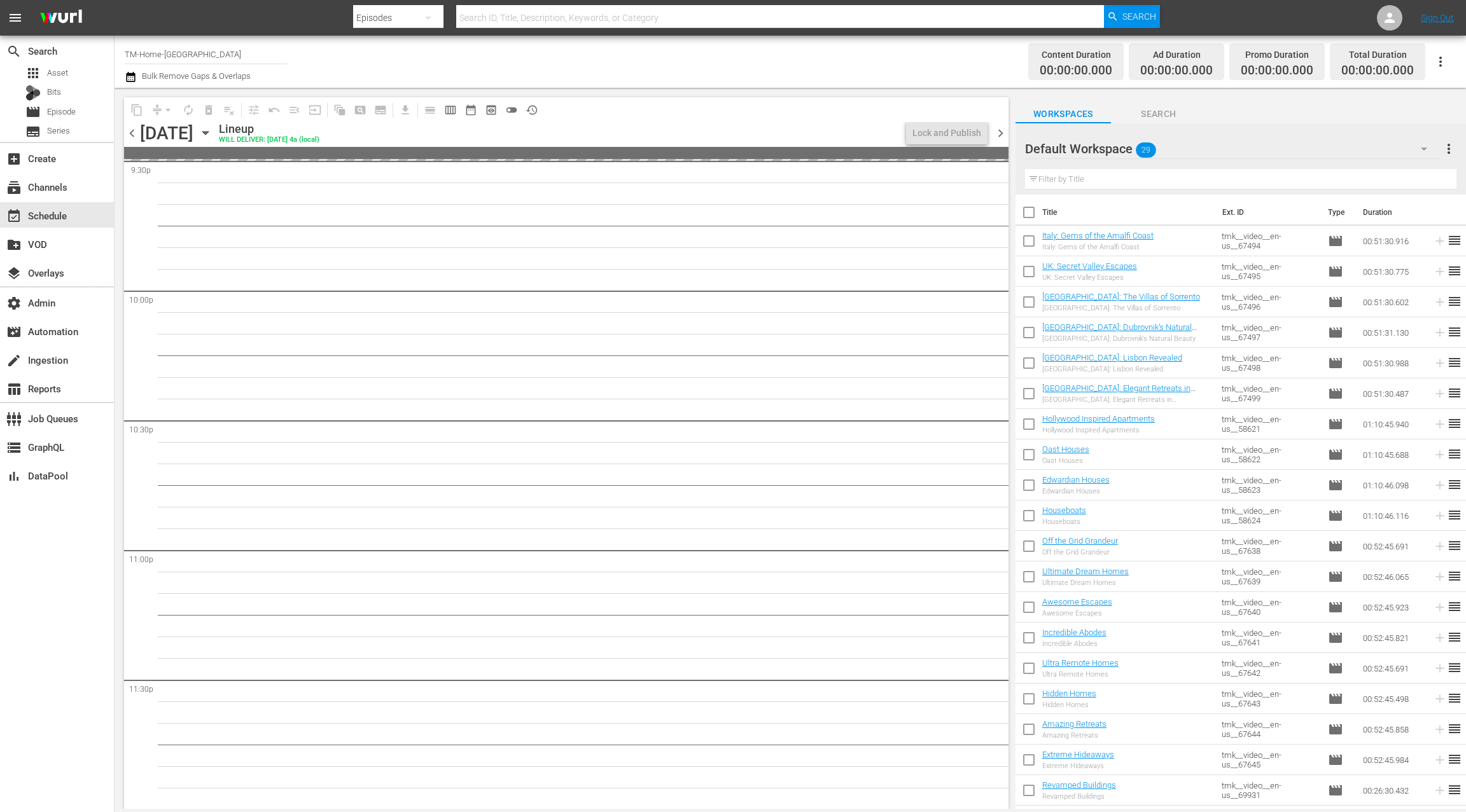
scroll to position [5581, 0]
click at [132, 135] on span "chevron_left" at bounding box center [132, 133] width 16 height 16
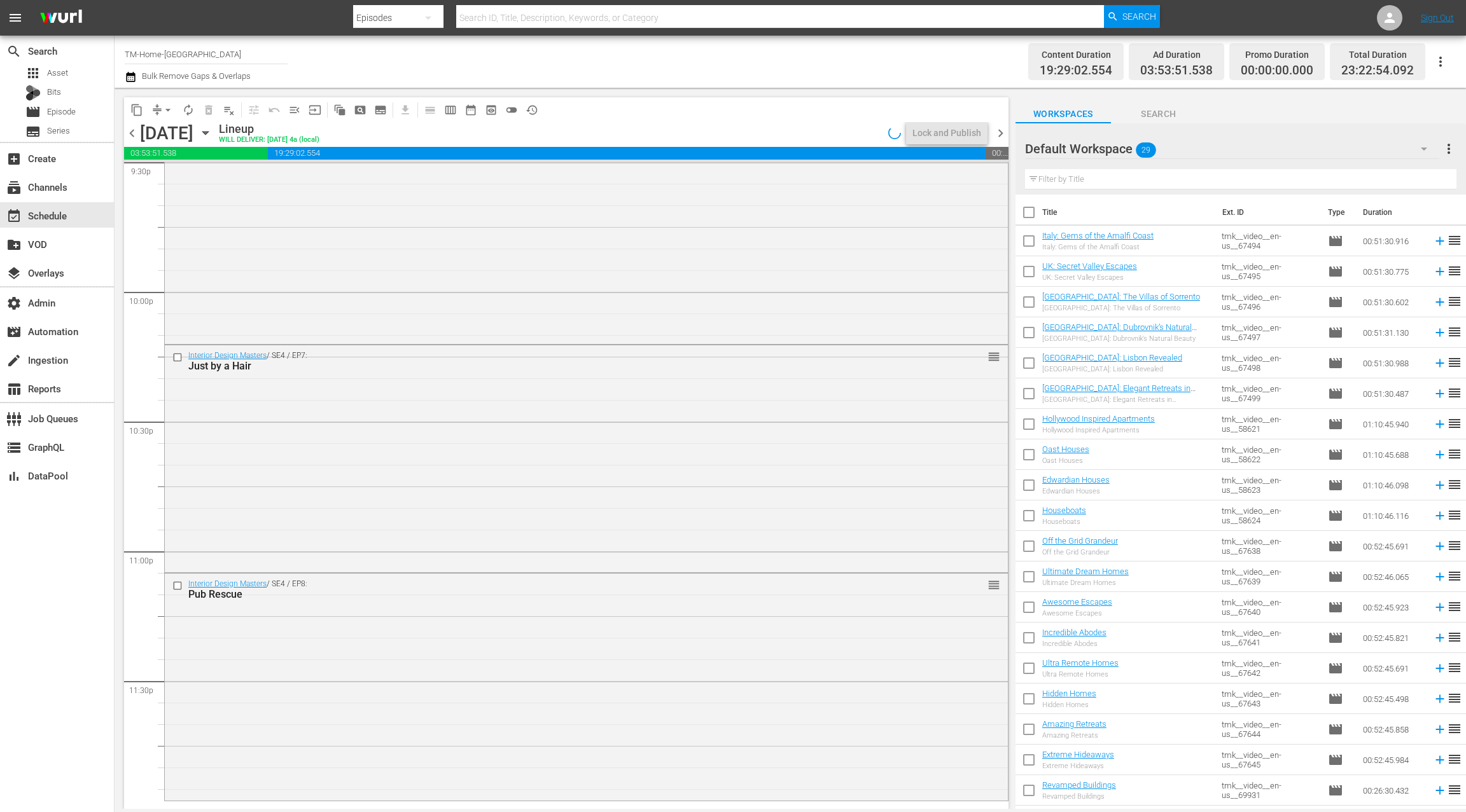
scroll to position [5581, 0]
click at [993, 132] on span "chevron_right" at bounding box center [1001, 133] width 16 height 16
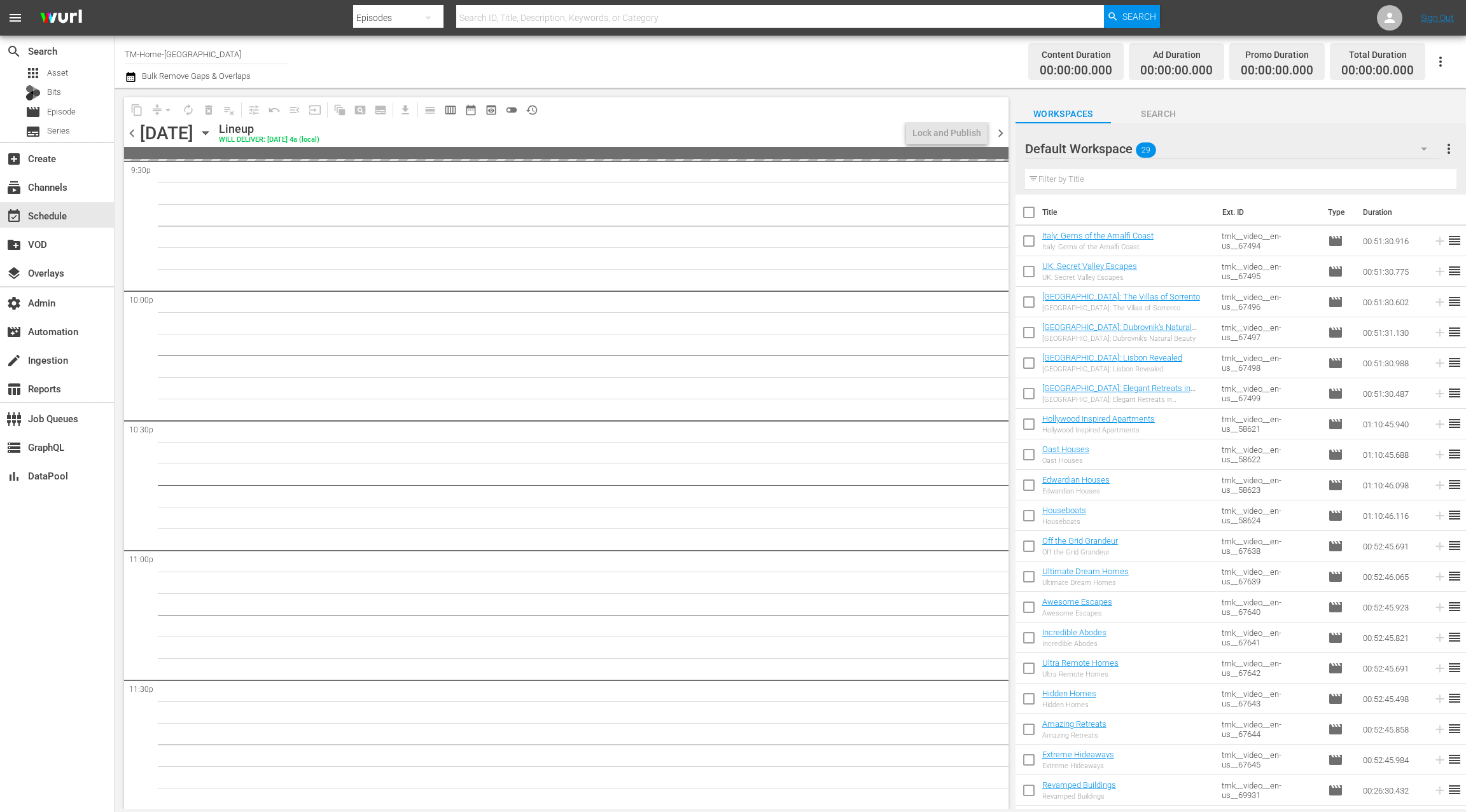
scroll to position [5581, 0]
click at [1033, 215] on input "checkbox" at bounding box center [1029, 215] width 27 height 27
checkbox input "true"
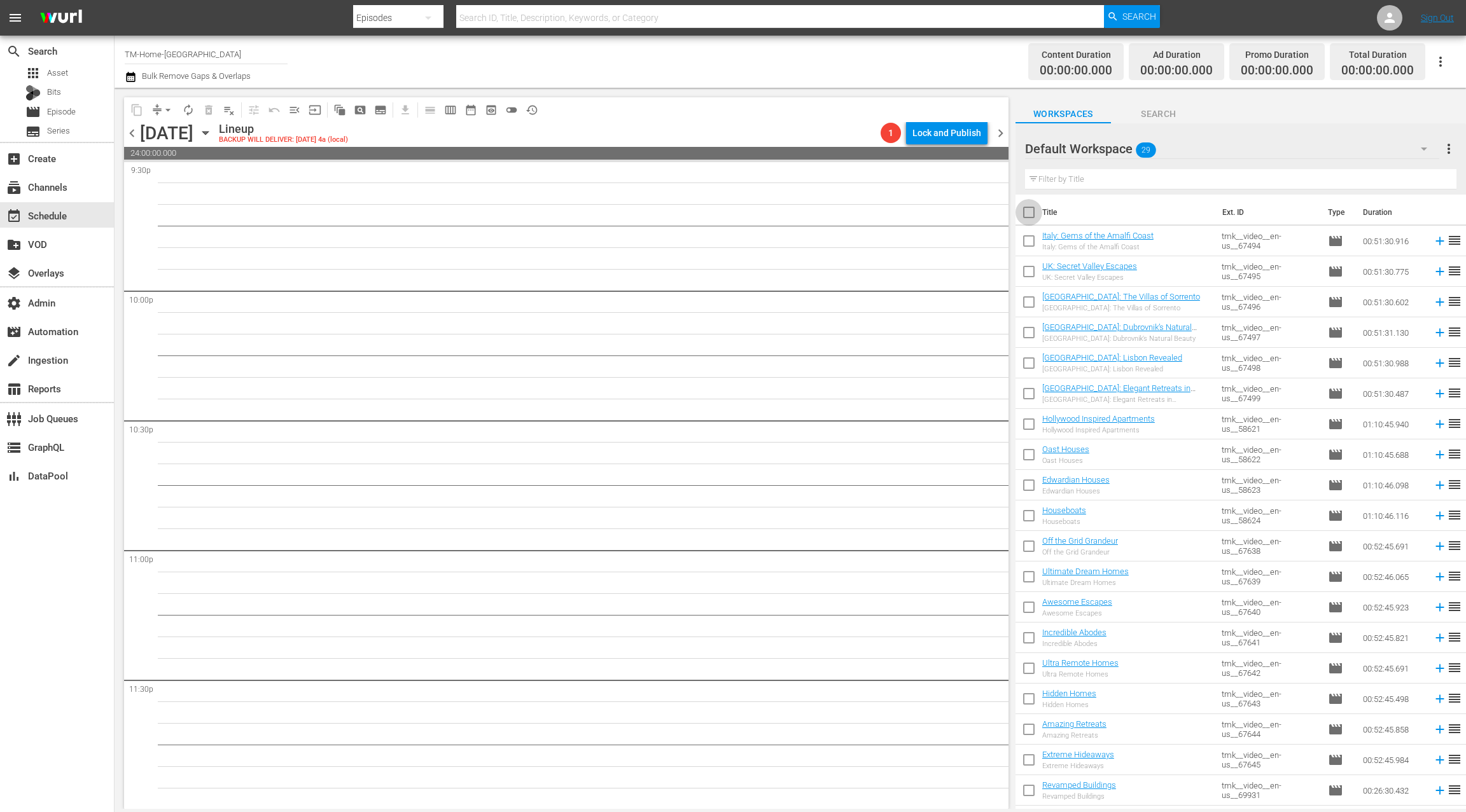
checkbox input "true"
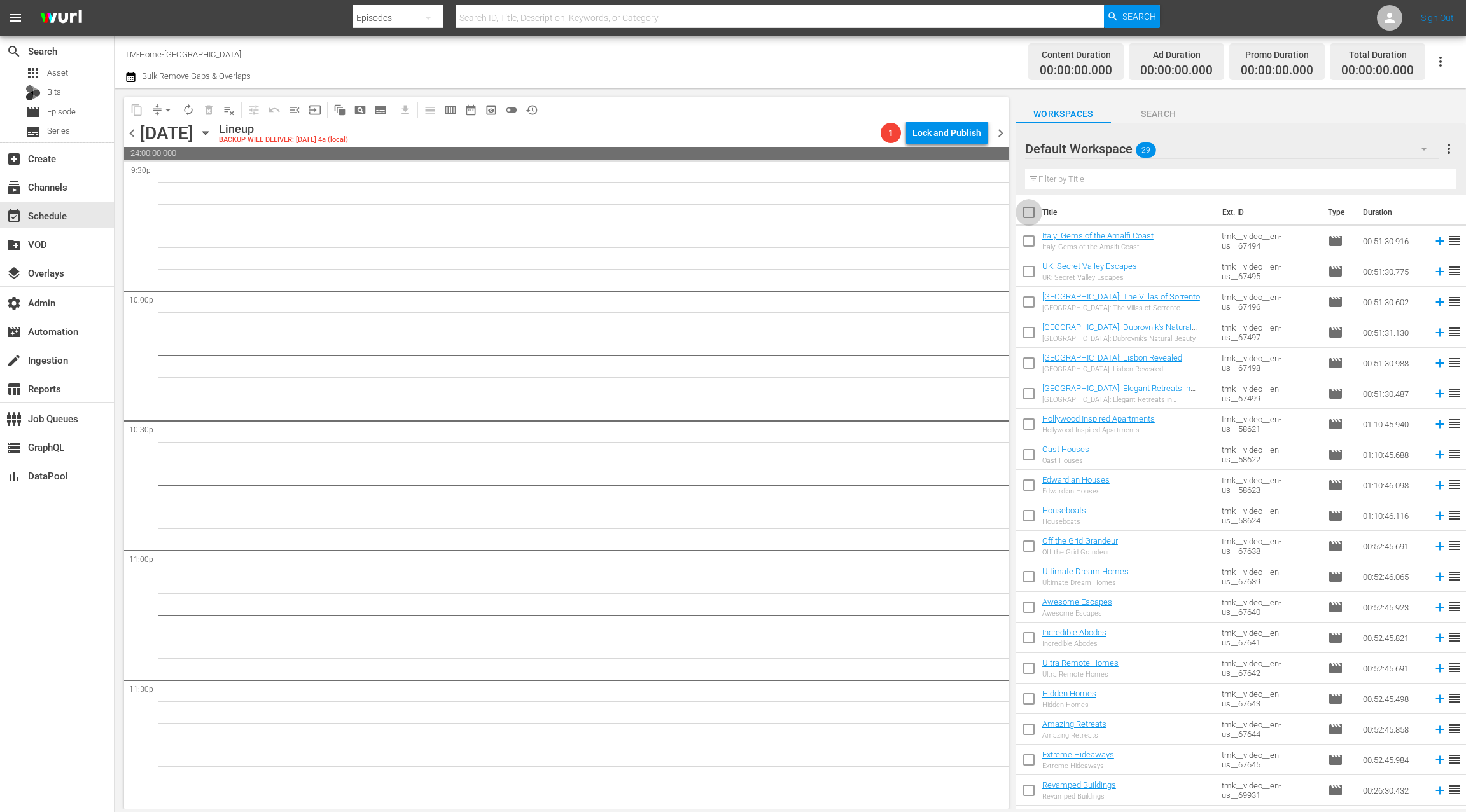
checkbox input "true"
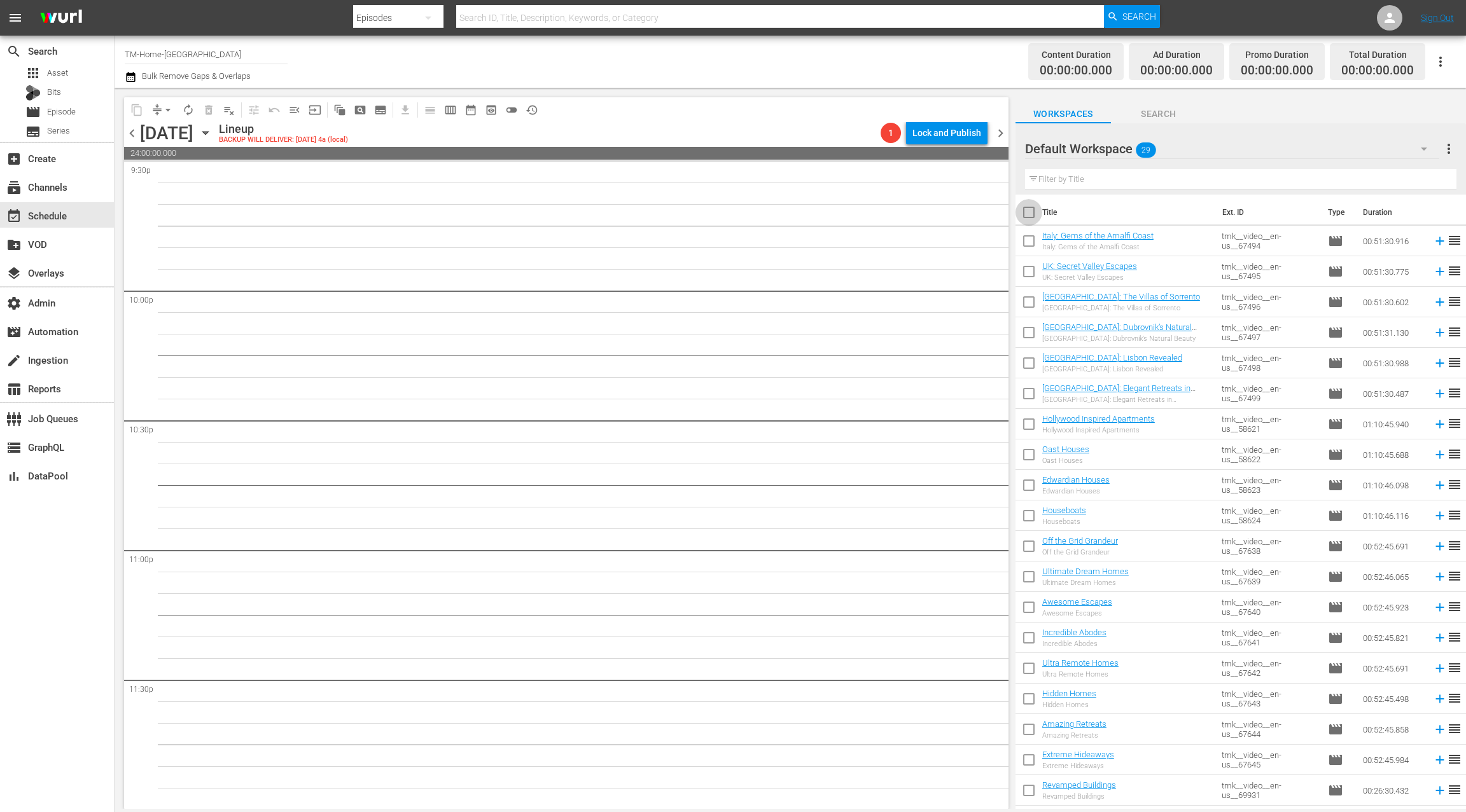
checkbox input "true"
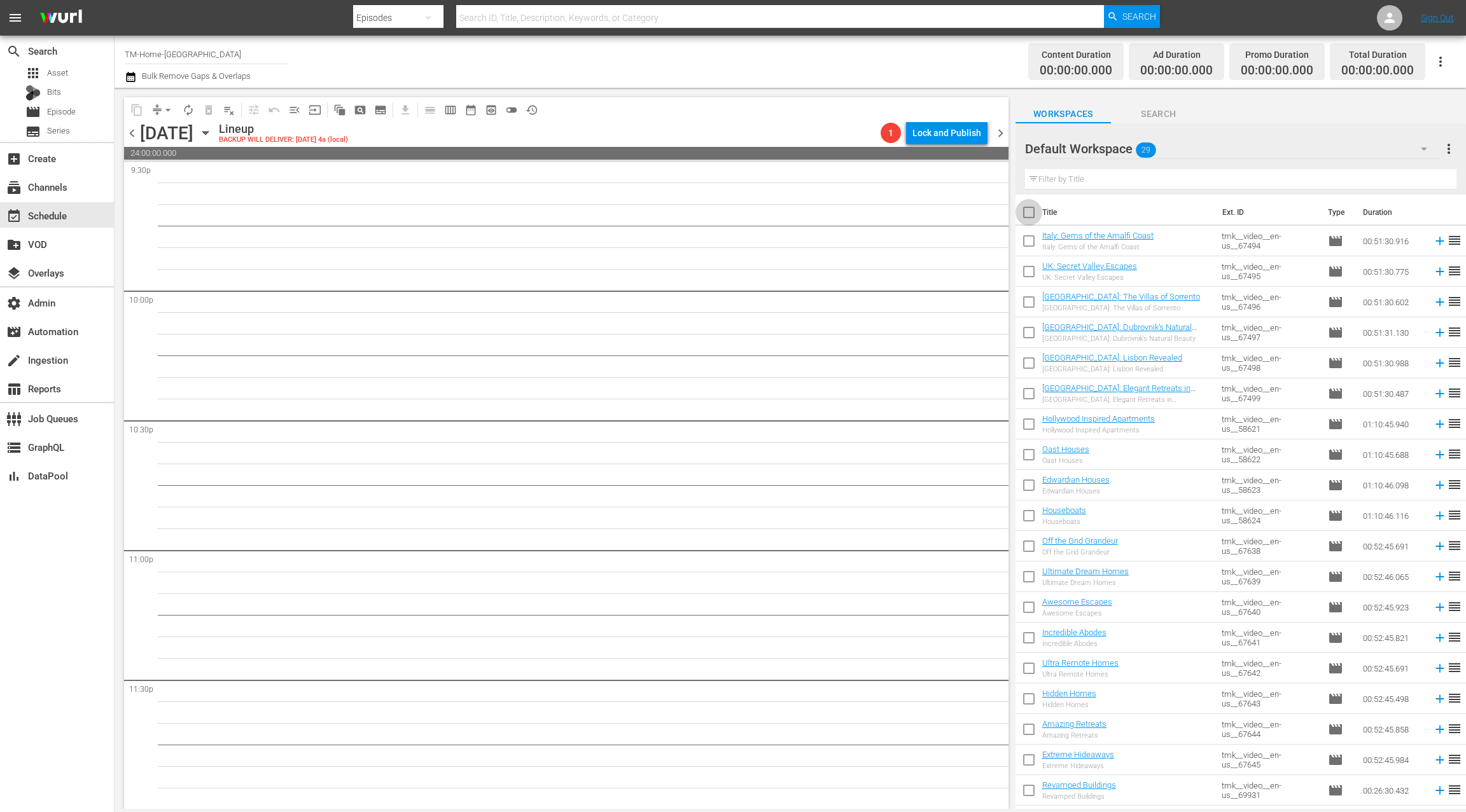
checkbox input "true"
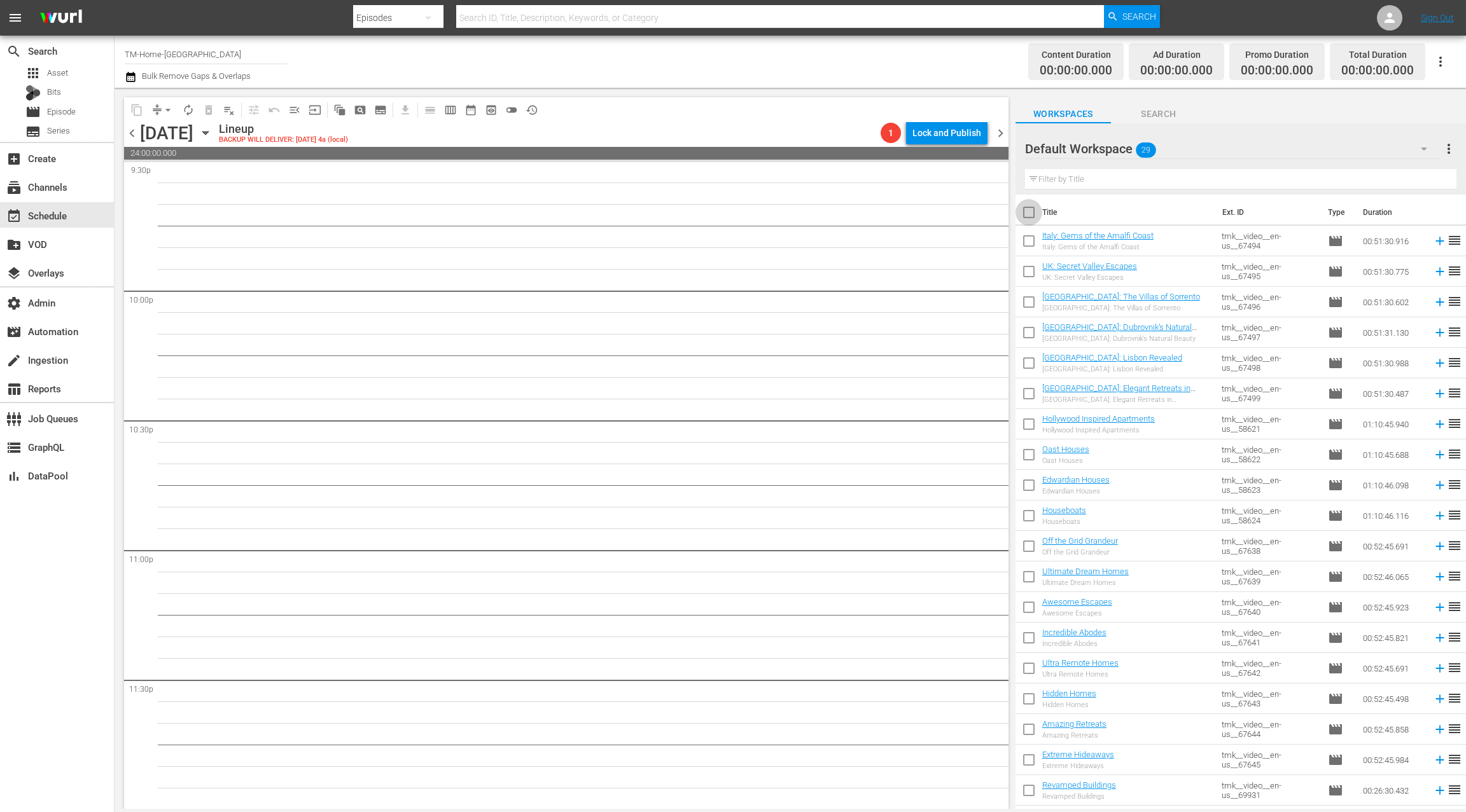
checkbox input "true"
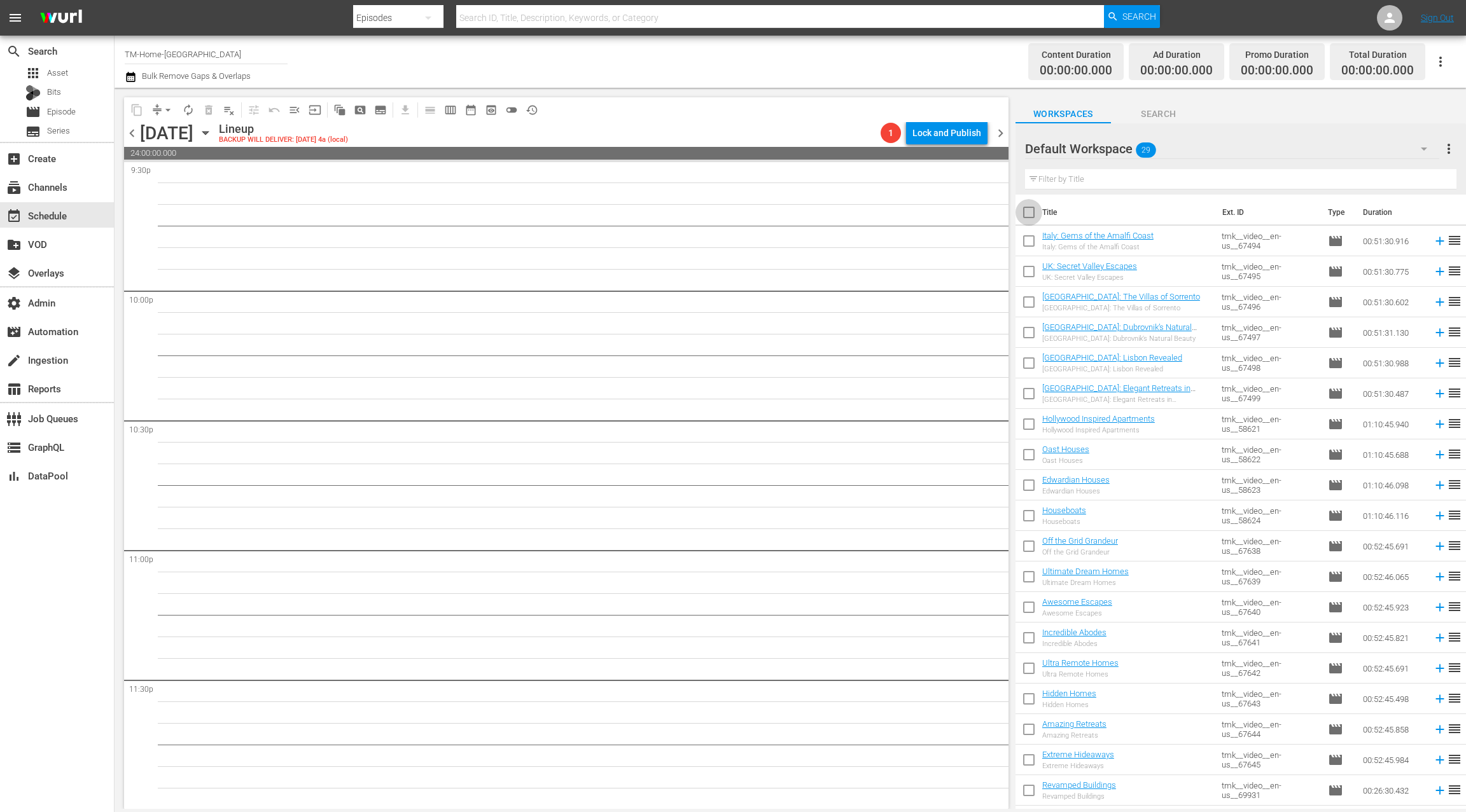
checkbox input "true"
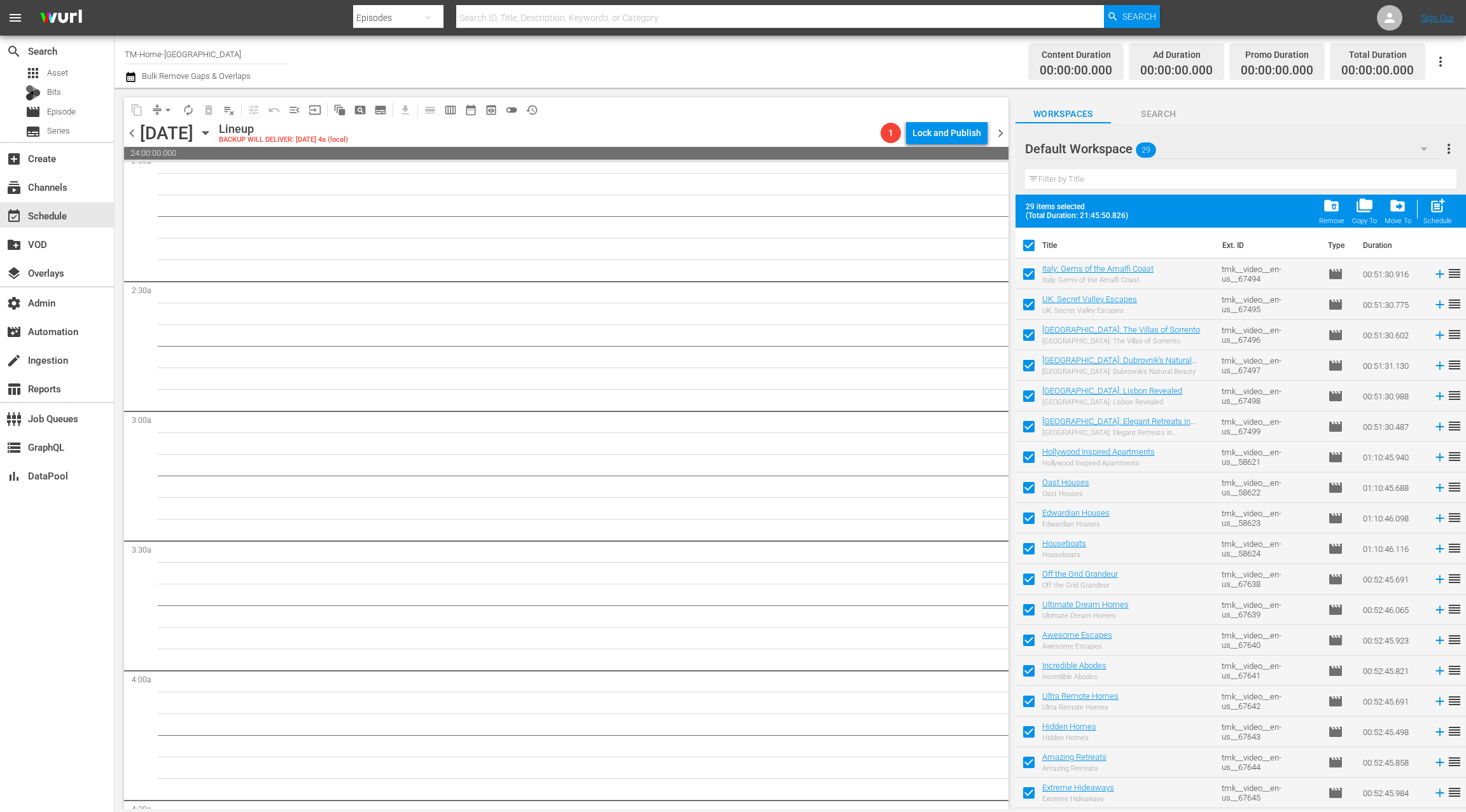
scroll to position [0, 0]
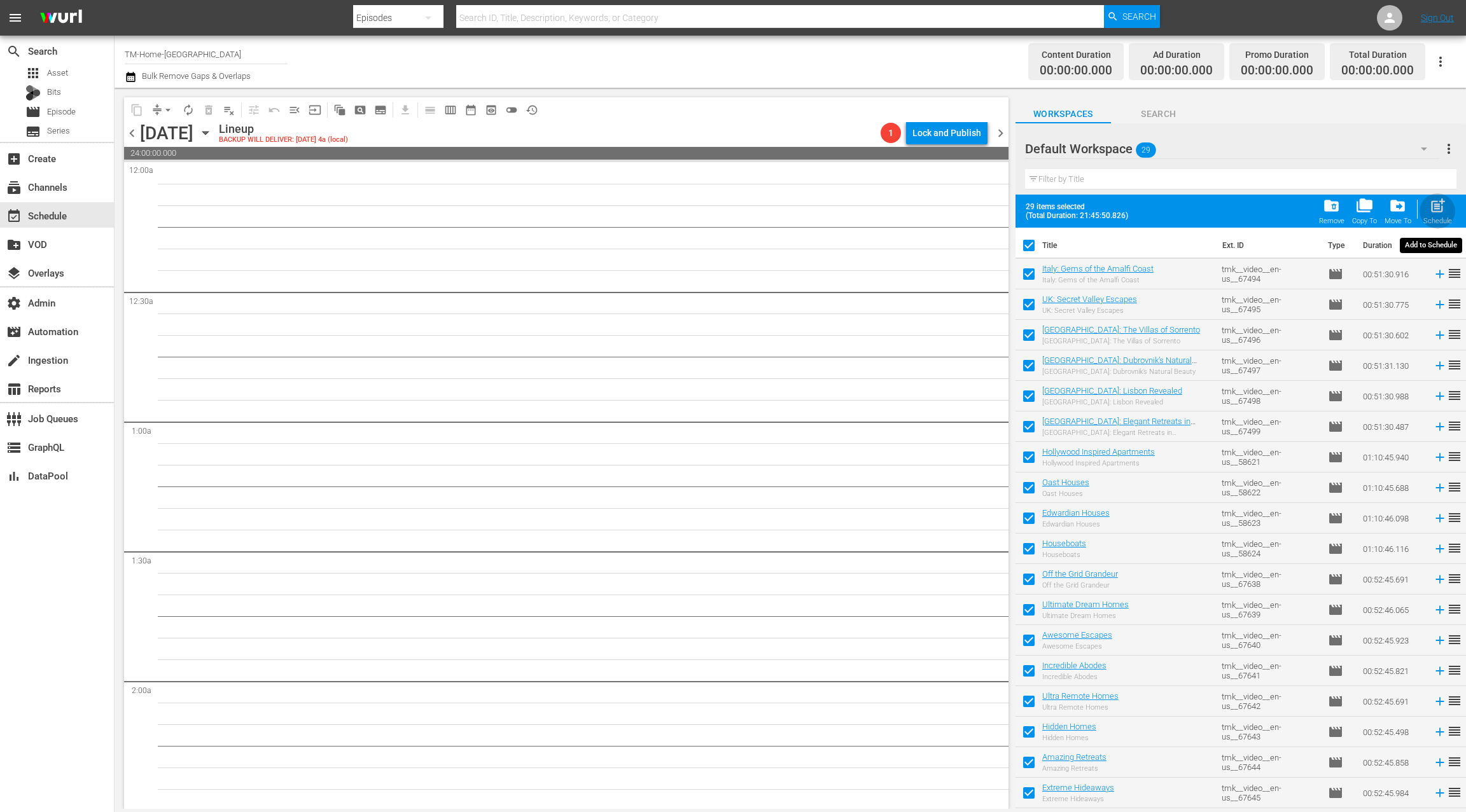
click at [1438, 208] on span "post_add" at bounding box center [1437, 206] width 17 height 17
checkbox input "false"
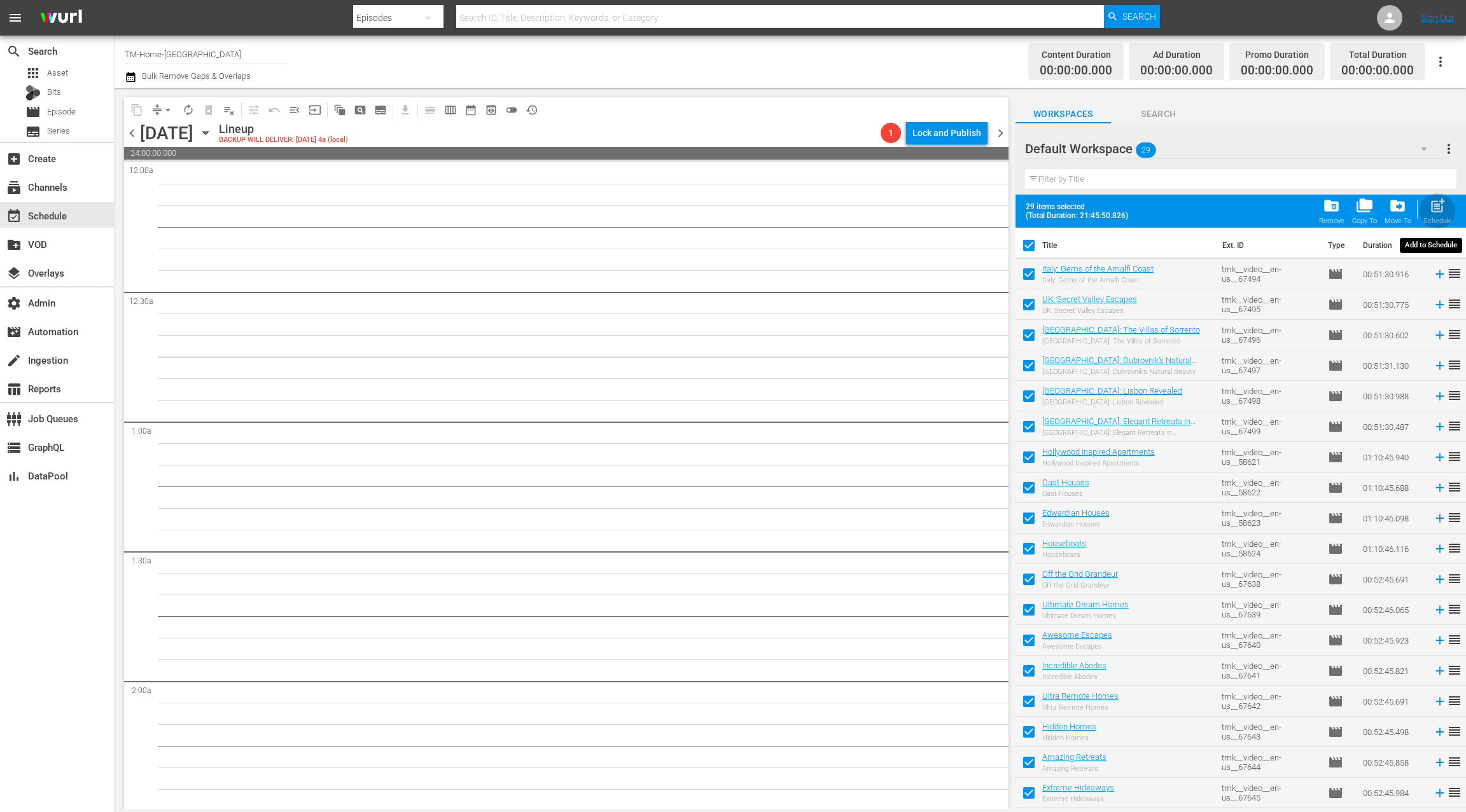
checkbox input "false"
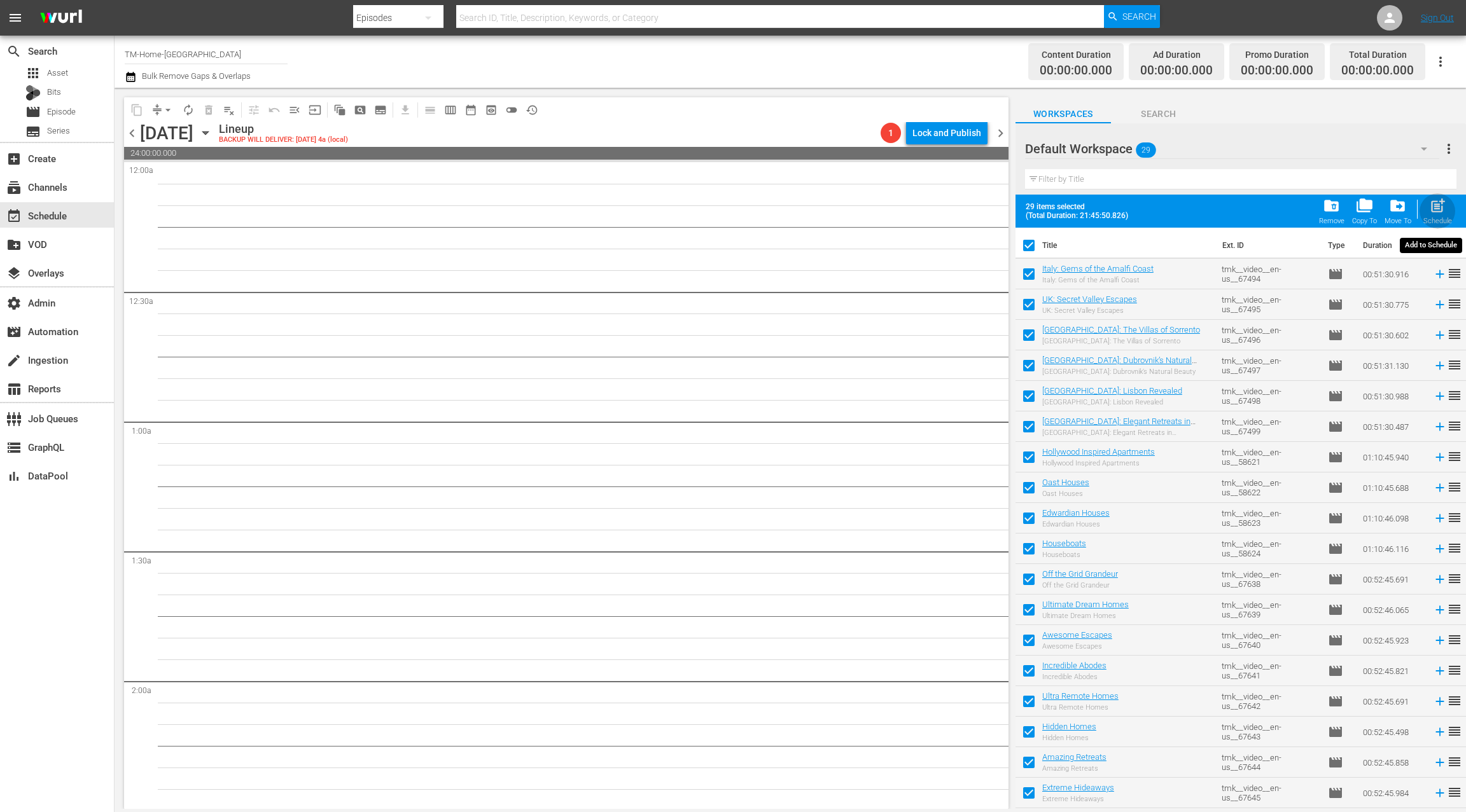
checkbox input "false"
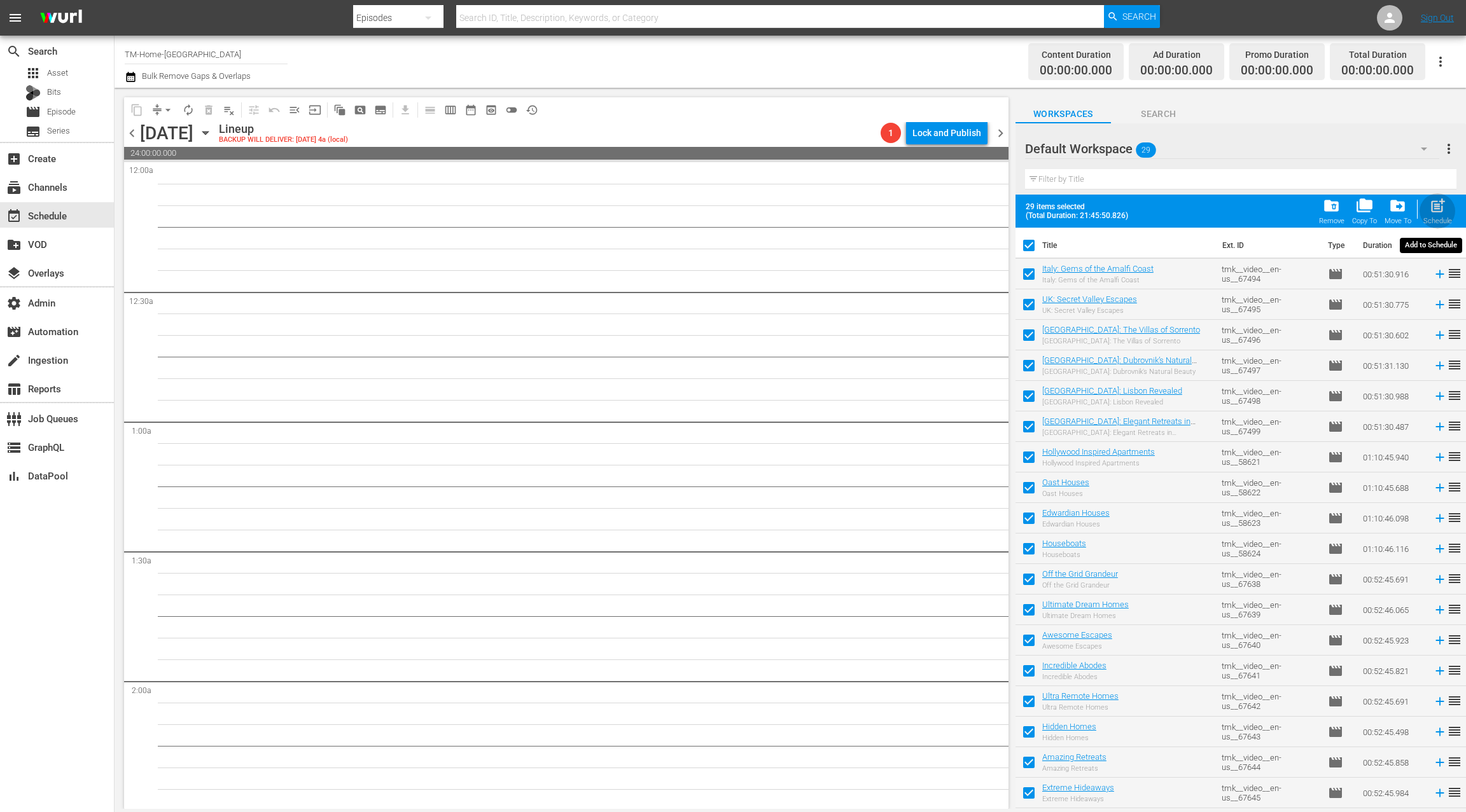
checkbox input "false"
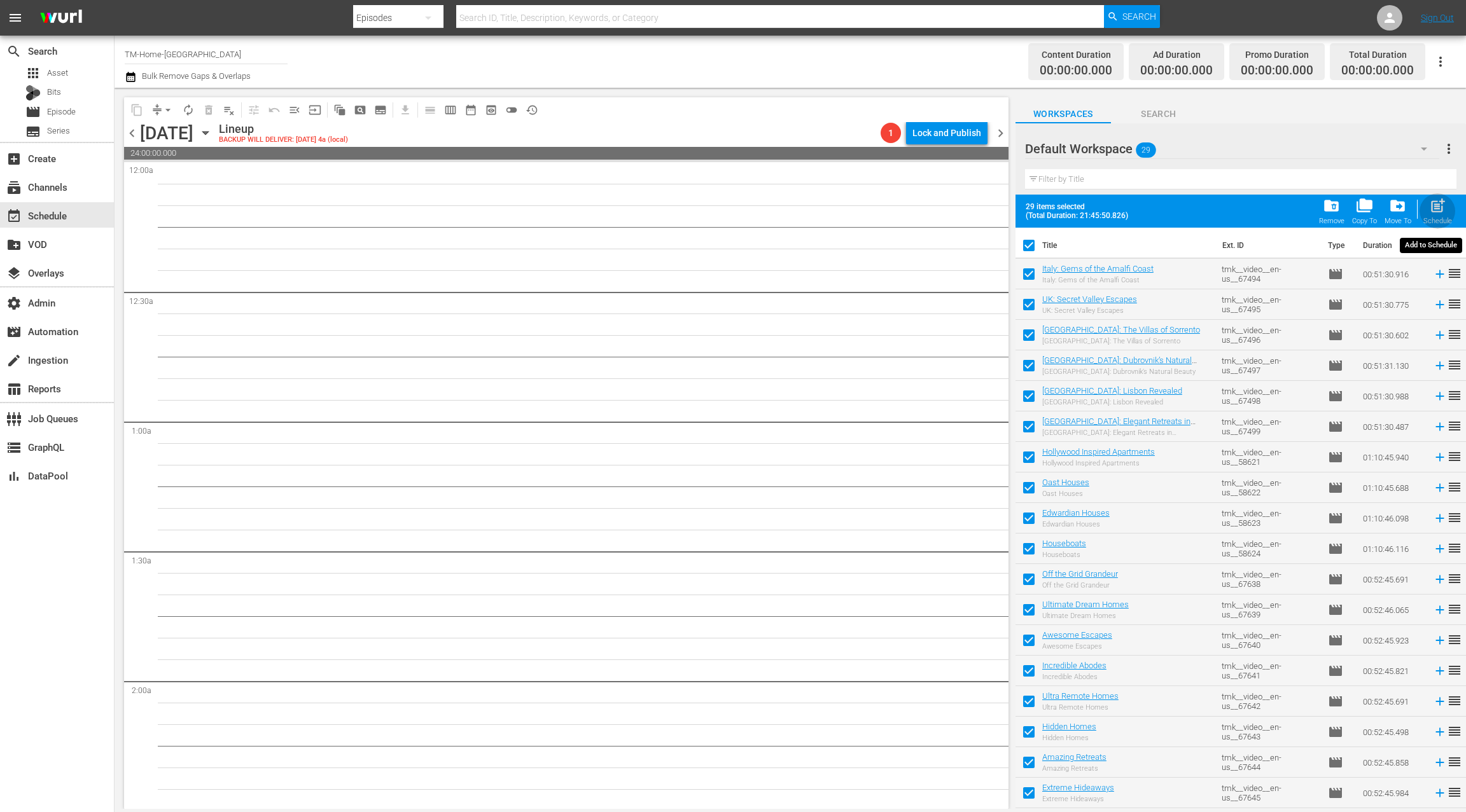
checkbox input "false"
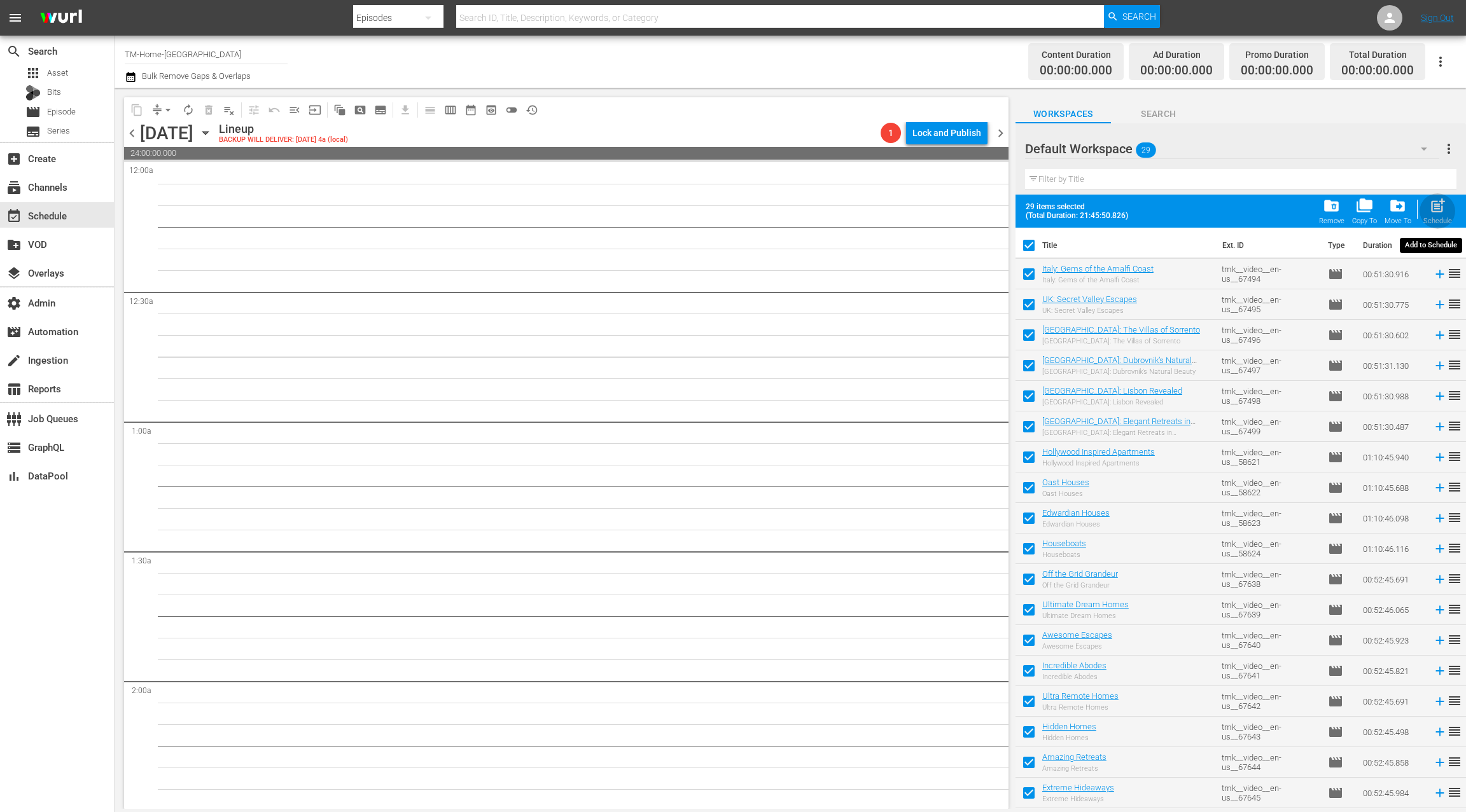
checkbox input "false"
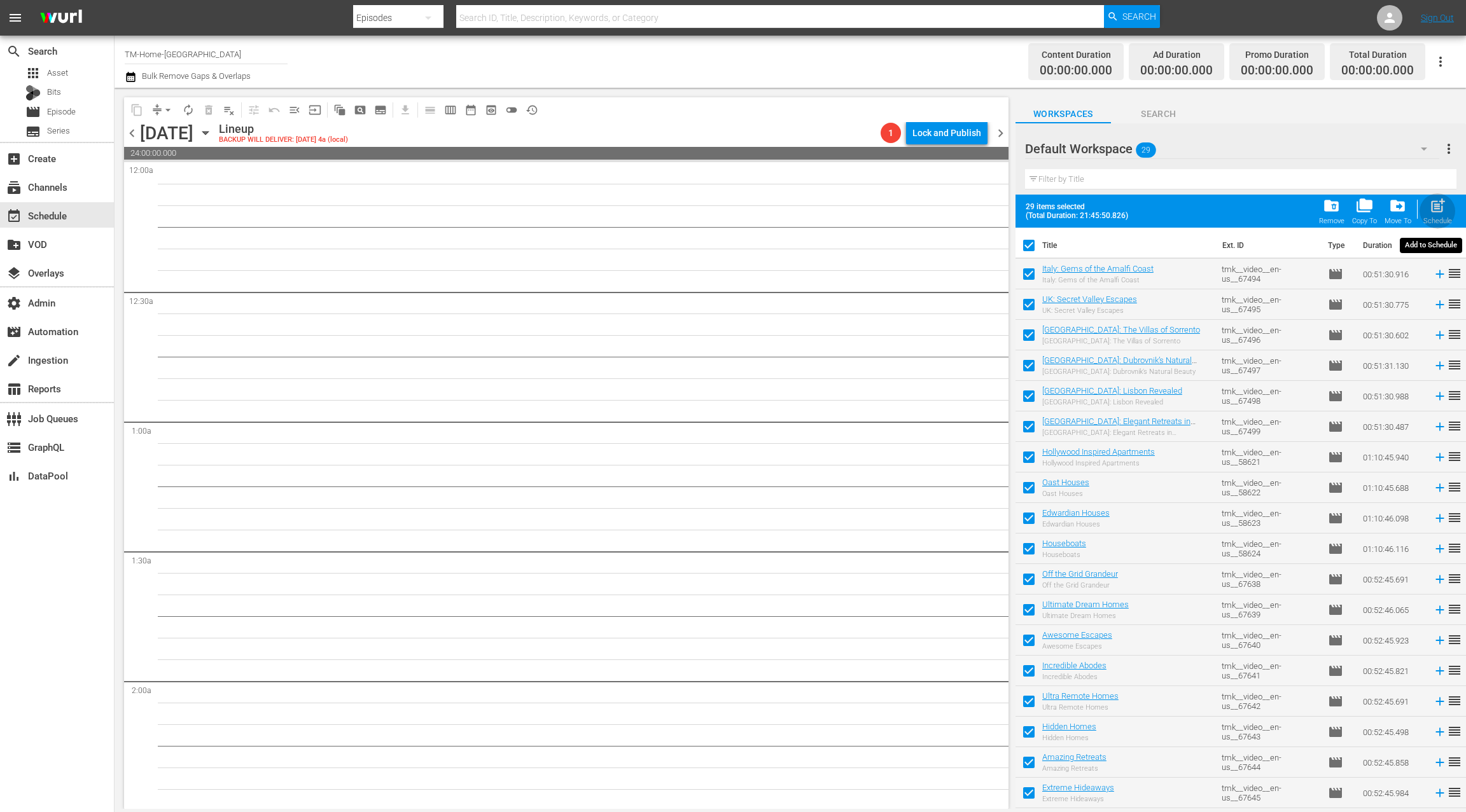
checkbox input "false"
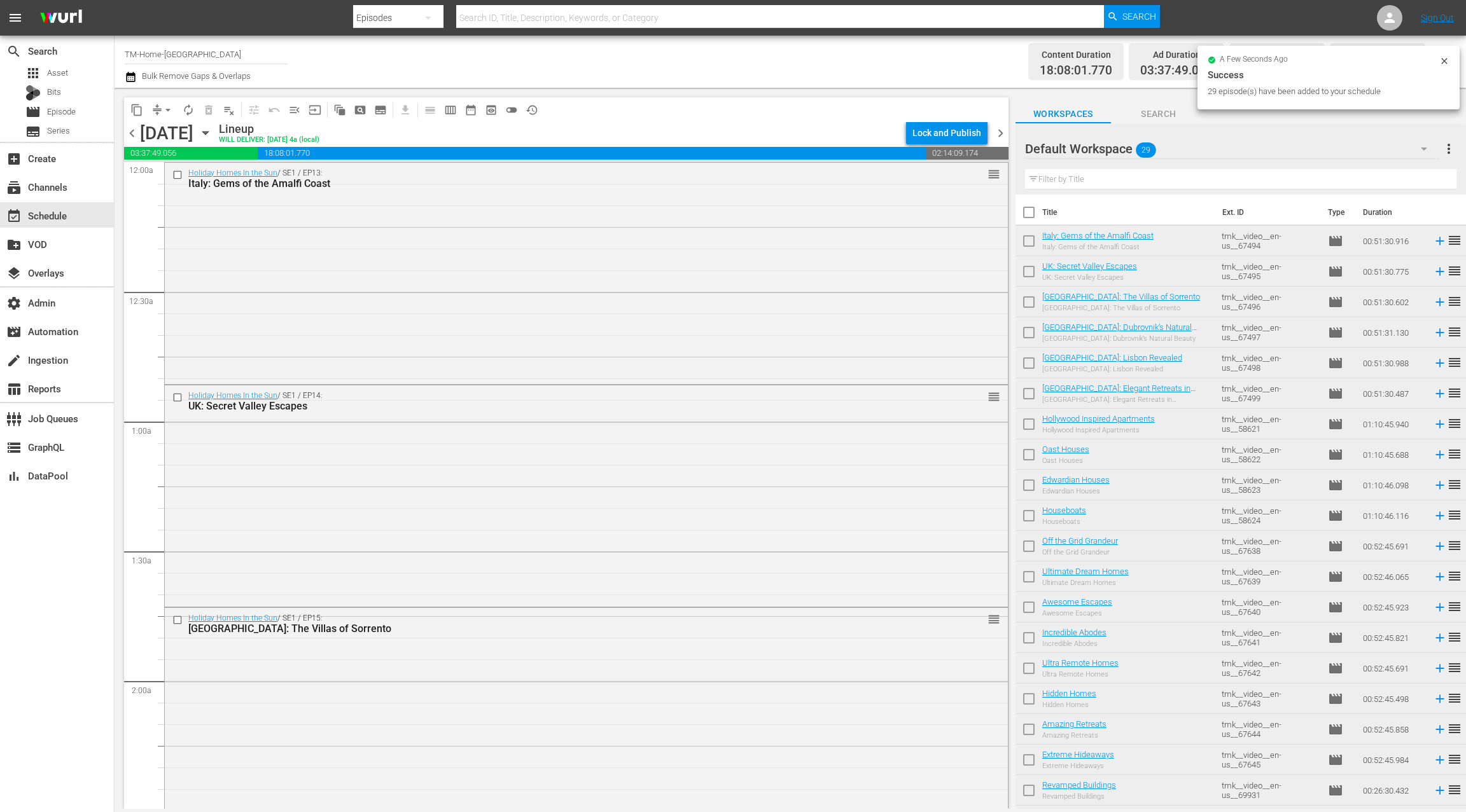
click at [131, 76] on icon "button" at bounding box center [130, 77] width 12 height 15
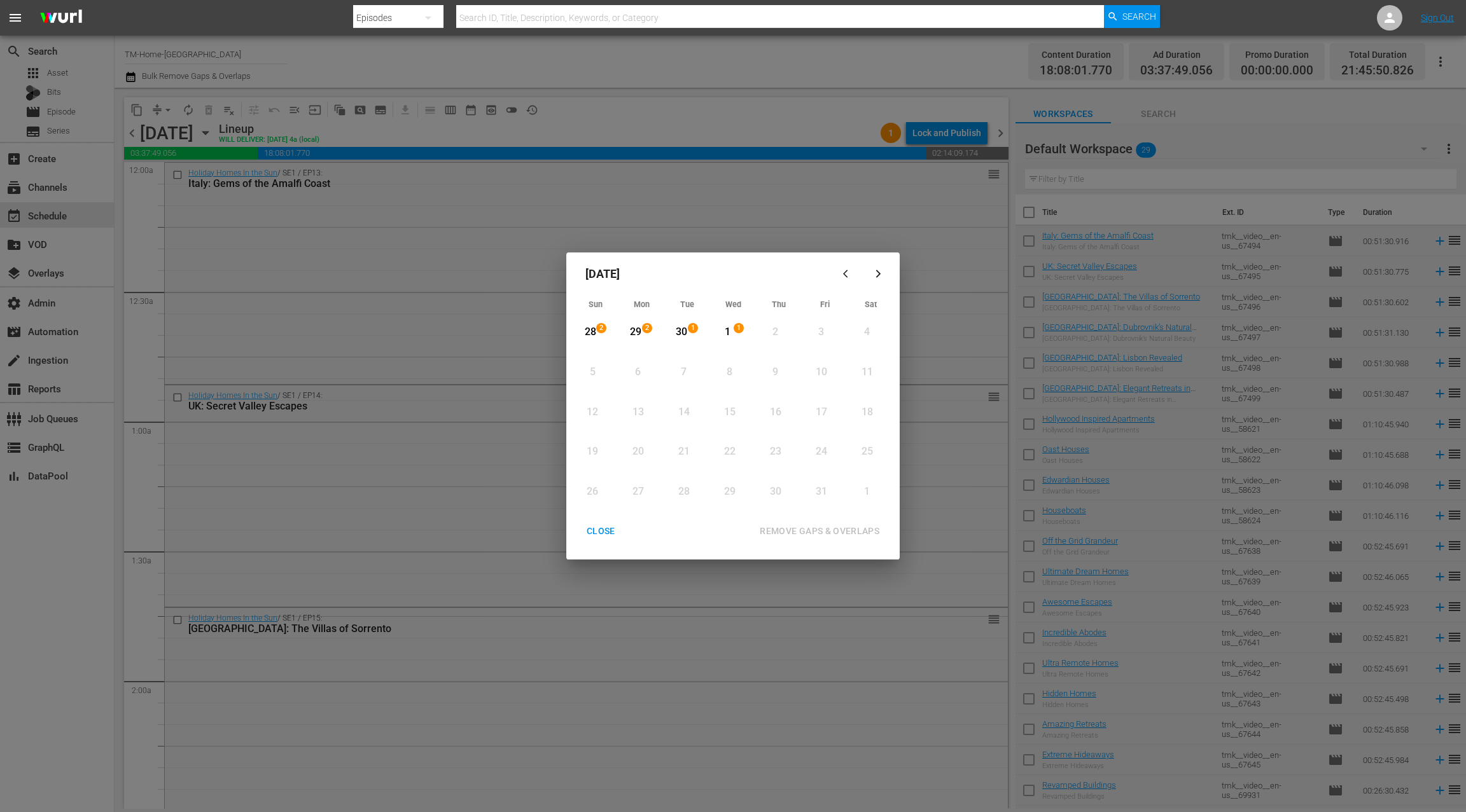
click at [683, 328] on div "30" at bounding box center [681, 332] width 16 height 14
drag, startPoint x: 733, startPoint y: 334, endPoint x: 779, endPoint y: 423, distance: 100.2
click at [733, 334] on div "1" at bounding box center [727, 332] width 16 height 14
click at [812, 531] on div "REMOVE GAPS & OVERLAPS" at bounding box center [819, 532] width 140 height 16
click at [601, 531] on div "CLOSE" at bounding box center [601, 532] width 49 height 16
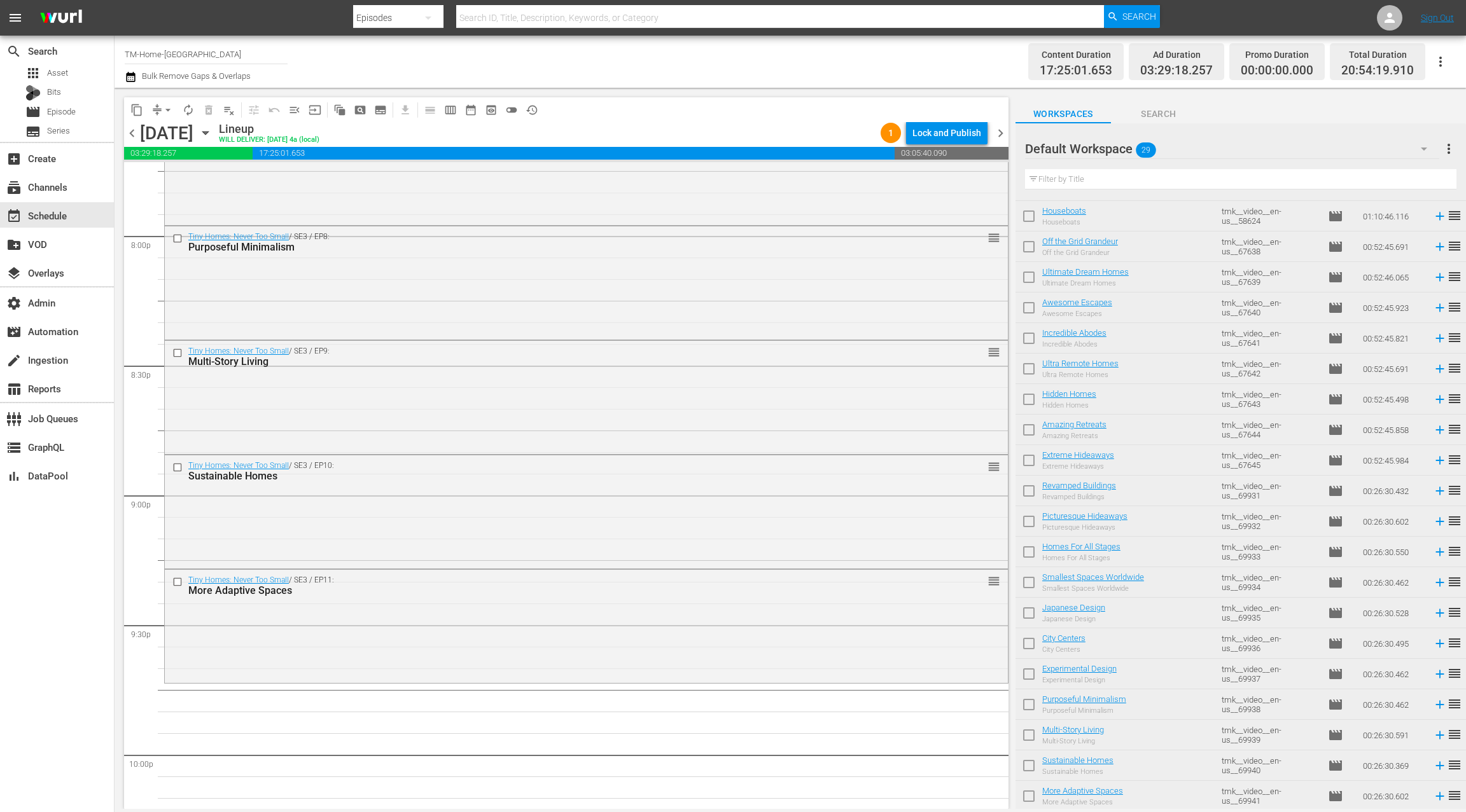
scroll to position [5185, 0]
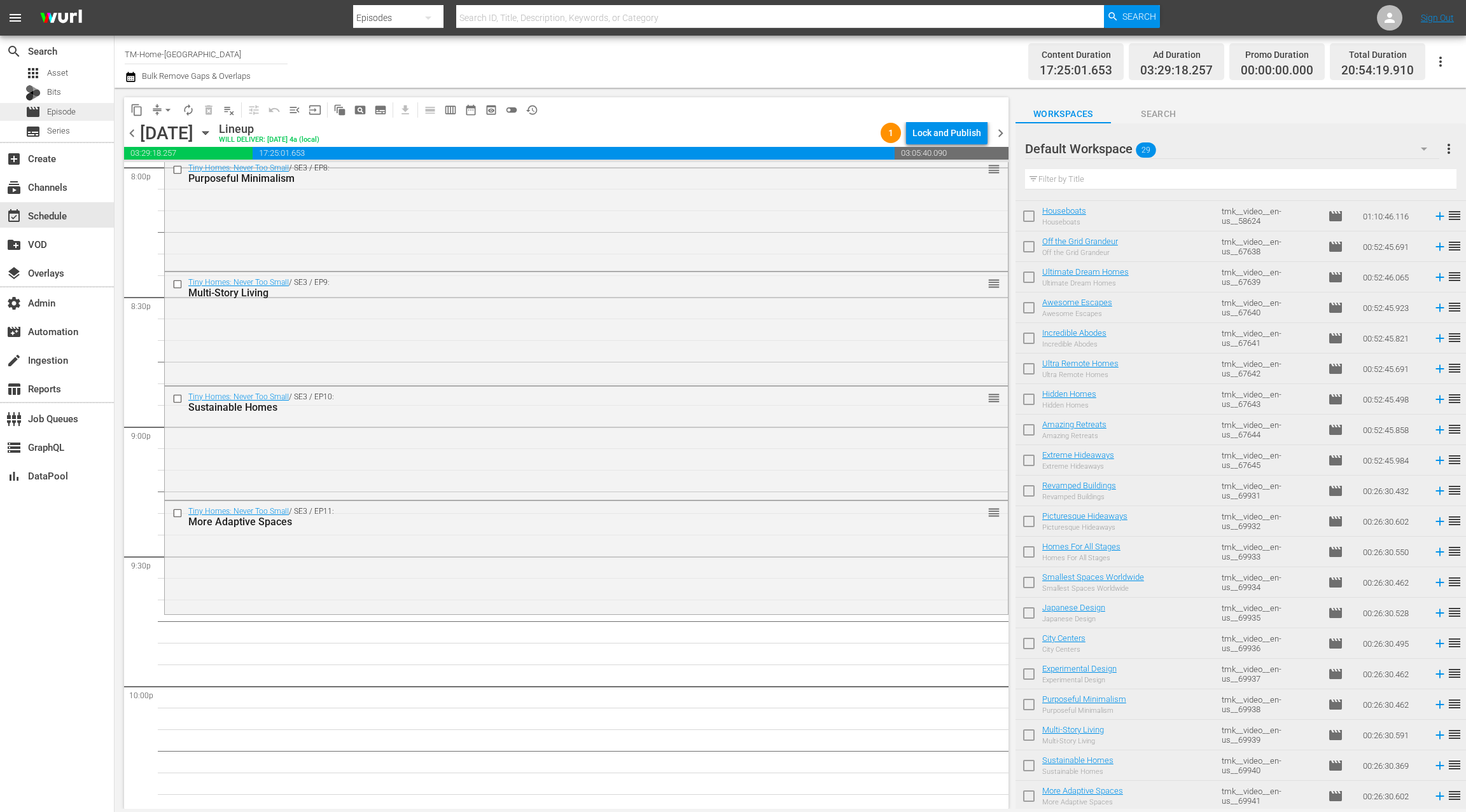
click at [89, 115] on div "movie Episode" at bounding box center [57, 112] width 114 height 17
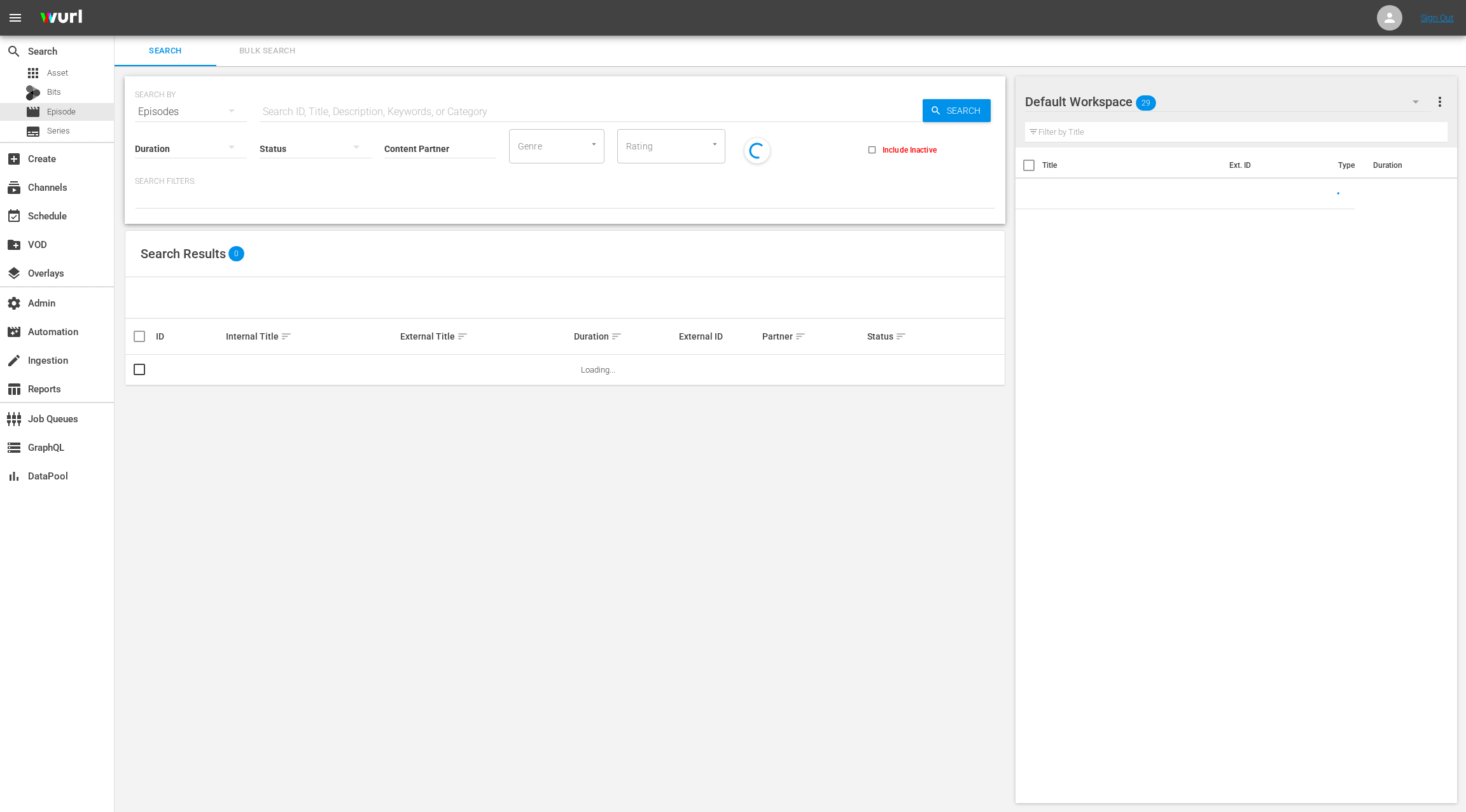
click at [282, 44] on span "Bulk Search" at bounding box center [267, 51] width 86 height 14
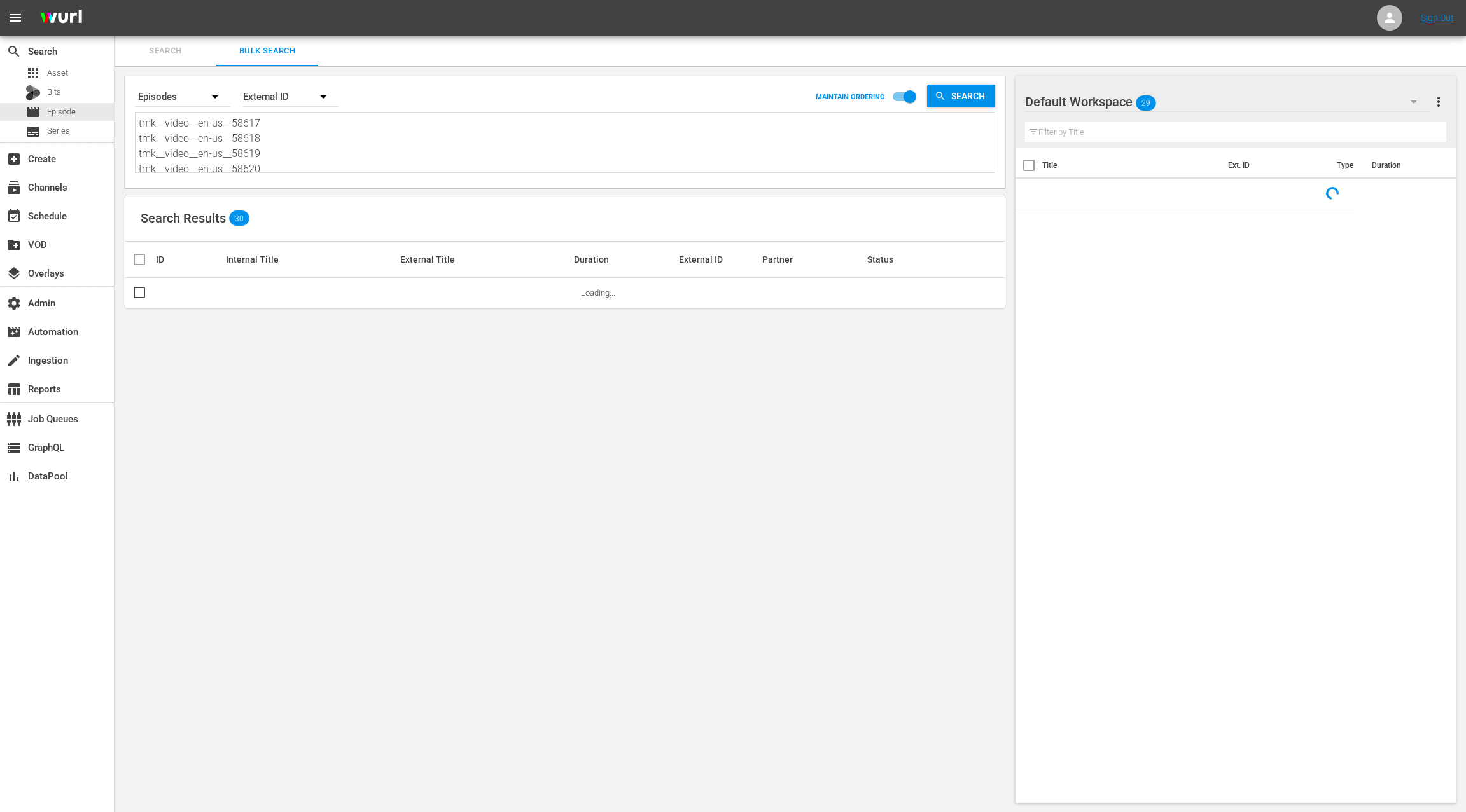
click at [308, 150] on textarea "tmk__video__en-us__58617 tmk__video__en-us__58618 tmk__video__en-us__58619 tmk_…" at bounding box center [567, 144] width 856 height 58
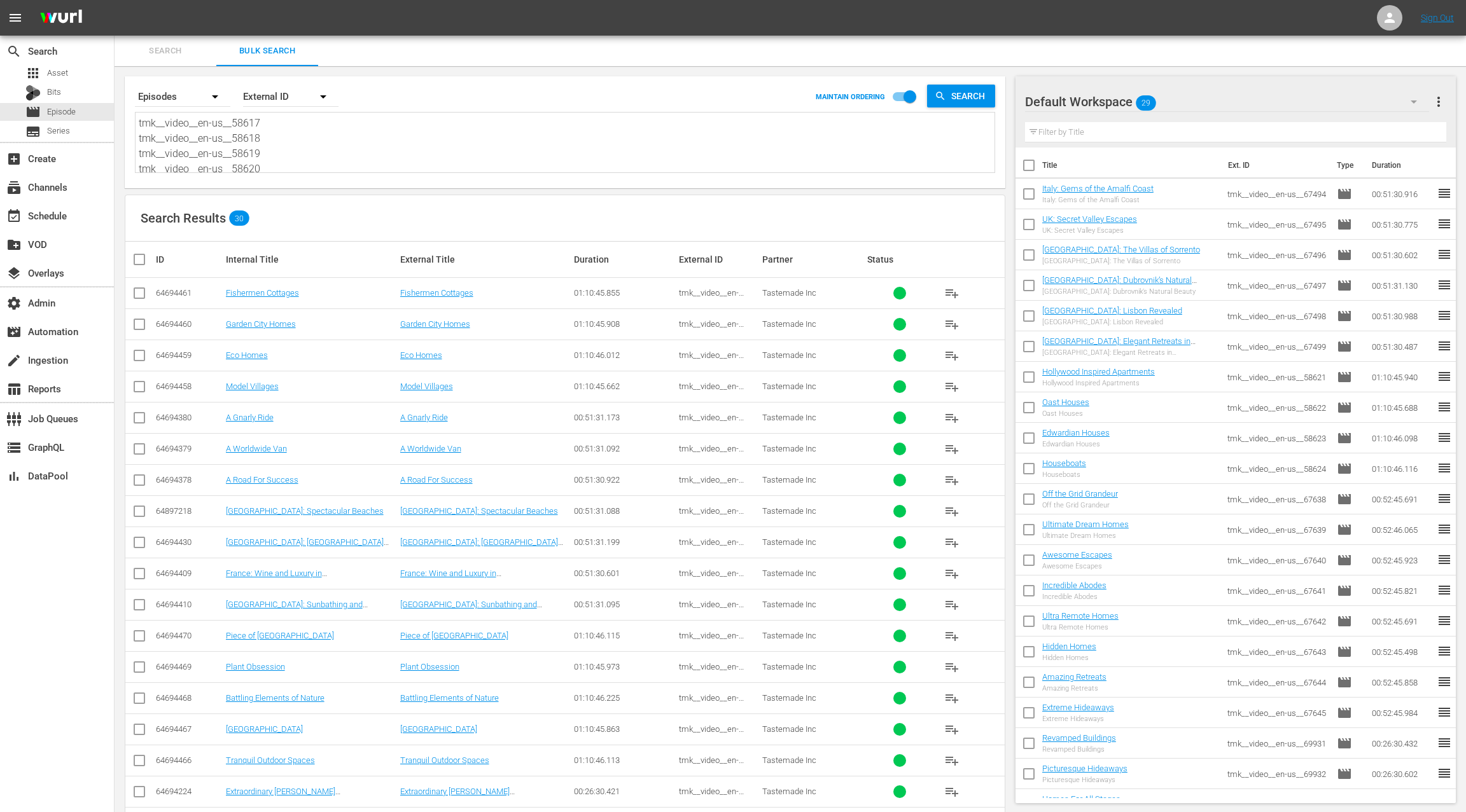
paste textarea "72750 tmk__video__en-us__72751 tmk__video__en-us__72752 tmk__video__en-us__72753"
type textarea "tmk__video__en-us__72750 tmk__video__en-us__72751 tmk__video__en-us__72752 tmk_…"
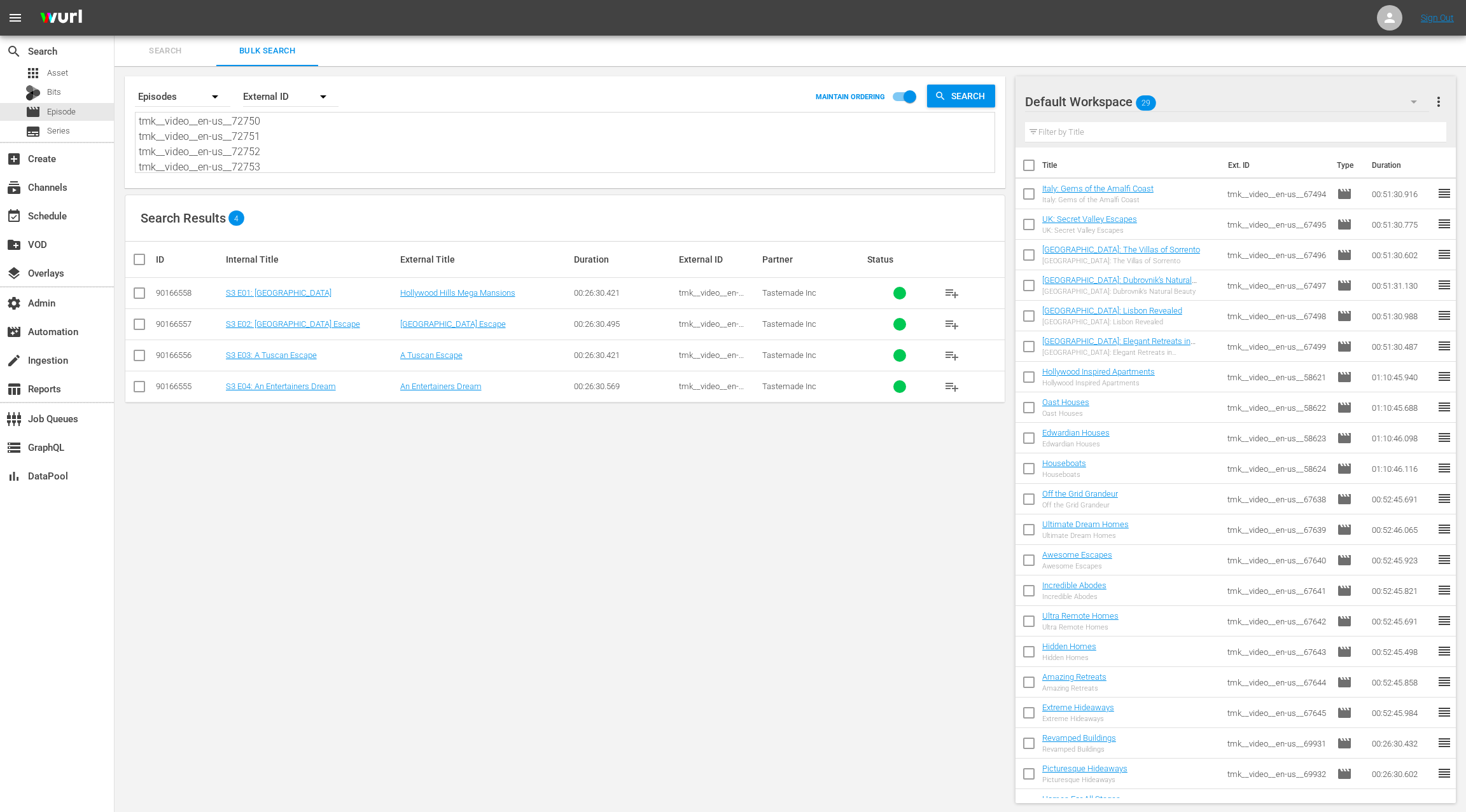
type textarea "tmk__video__en-us__72750 tmk__video__en-us__72751 tmk__video__en-us__72752 tmk_…"
click at [1441, 104] on span "more_vert" at bounding box center [1438, 101] width 15 height 15
drag, startPoint x: 1385, startPoint y: 128, endPoint x: 1357, endPoint y: 135, distance: 28.9
click at [1384, 128] on div "Clear All Workspace Items" at bounding box center [1356, 126] width 150 height 23
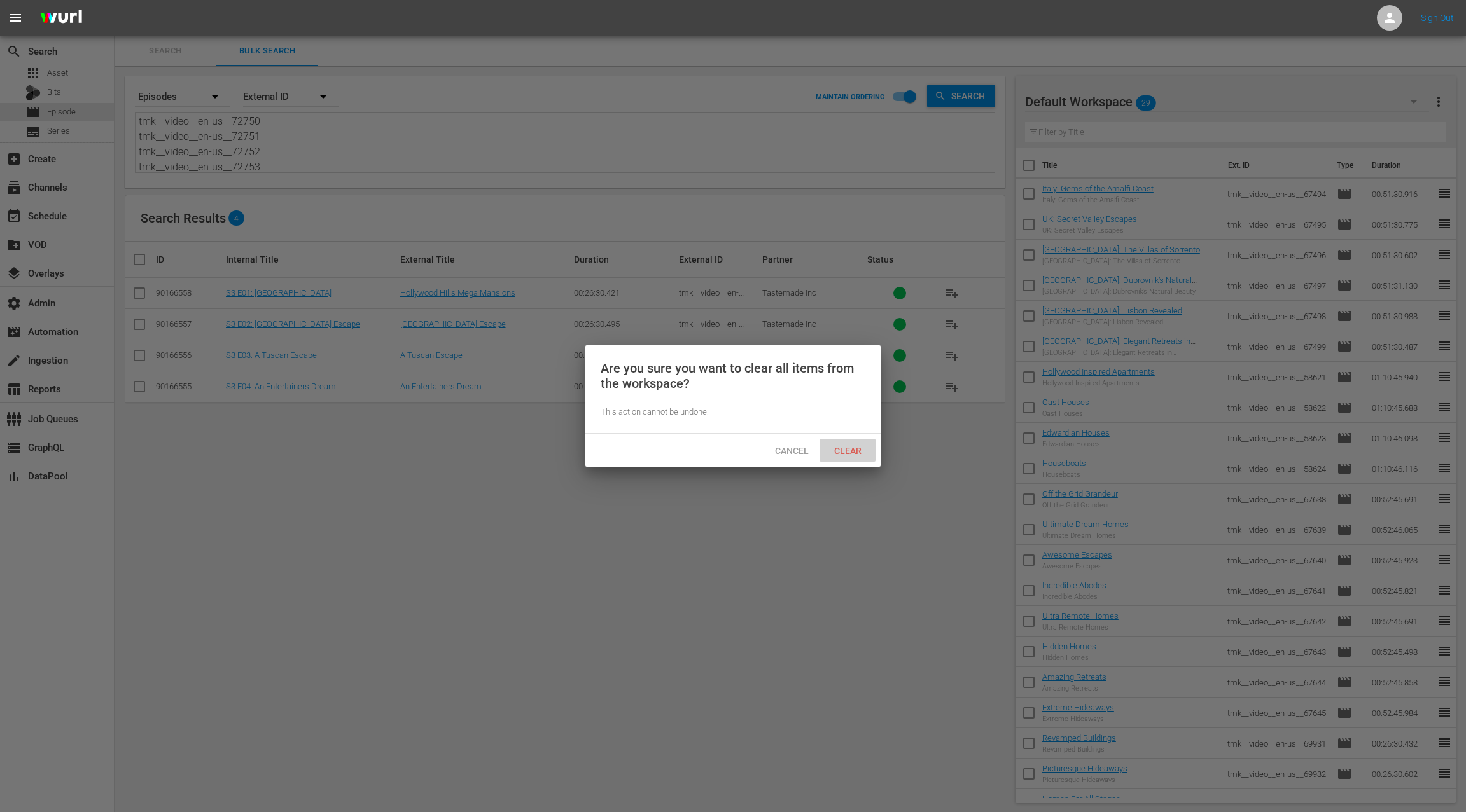
drag, startPoint x: 851, startPoint y: 450, endPoint x: 852, endPoint y: 444, distance: 6.1
click at [851, 446] on span "Clear" at bounding box center [848, 451] width 48 height 10
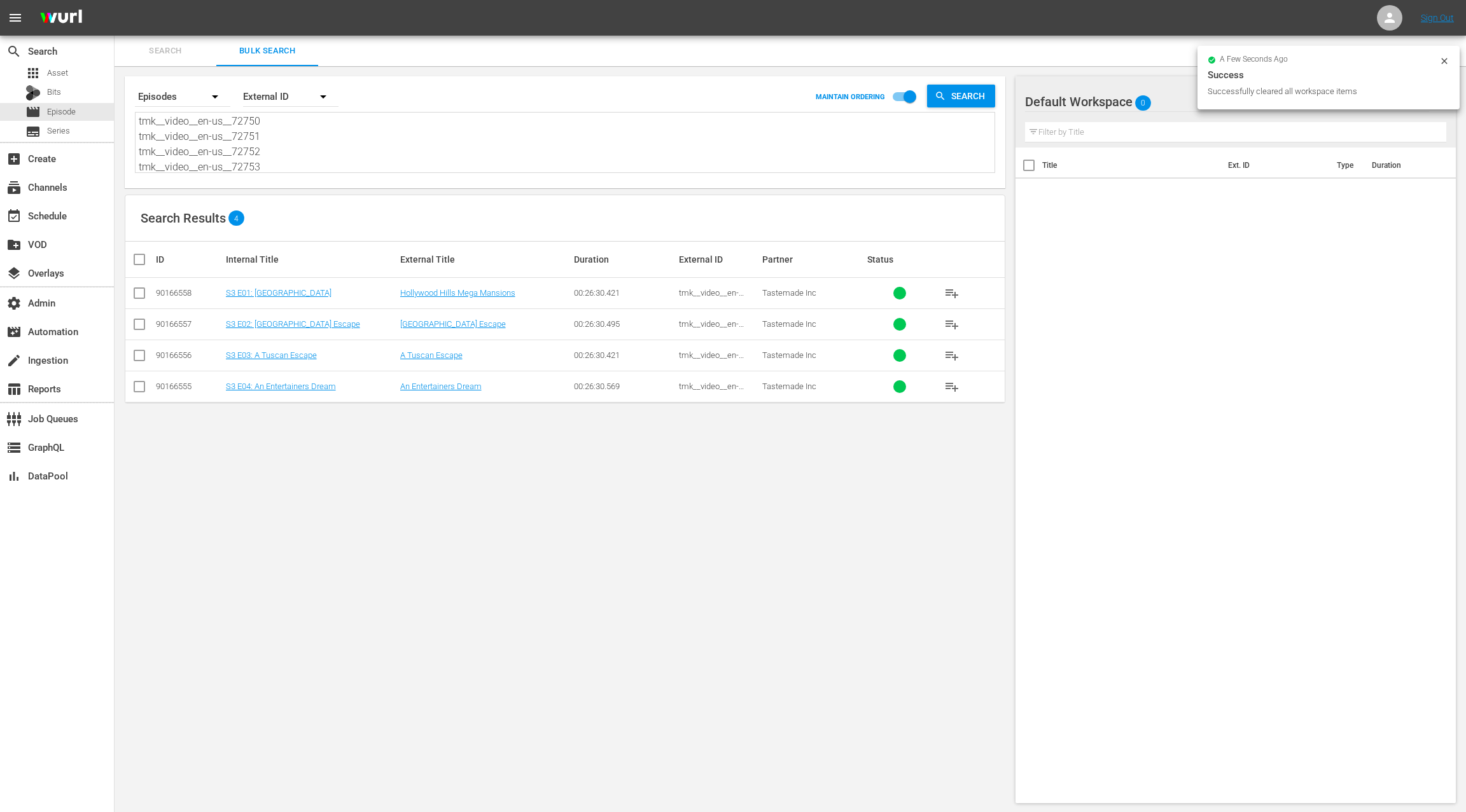
click at [140, 263] on input "checkbox" at bounding box center [144, 259] width 25 height 15
checkbox input "true"
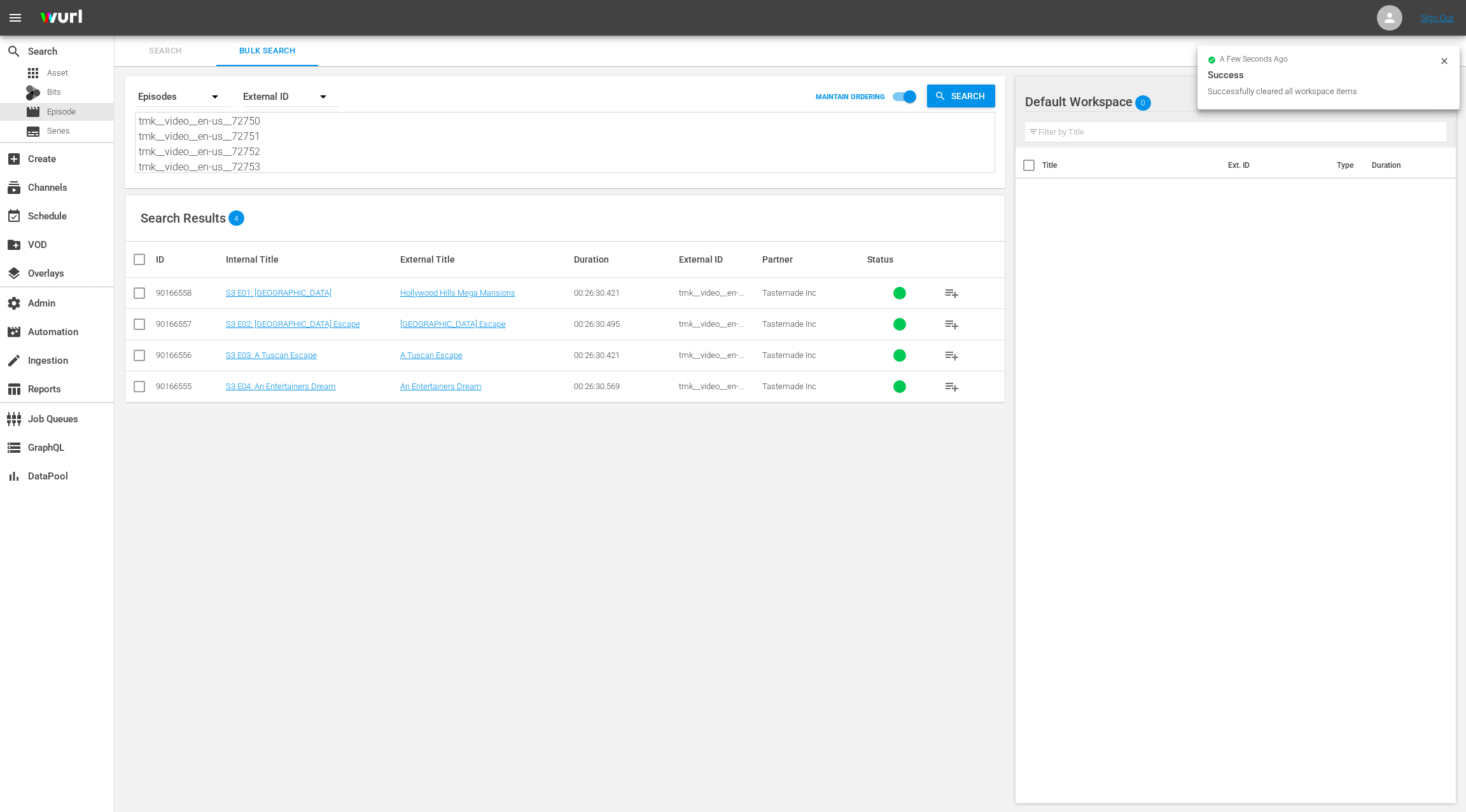
checkbox input "true"
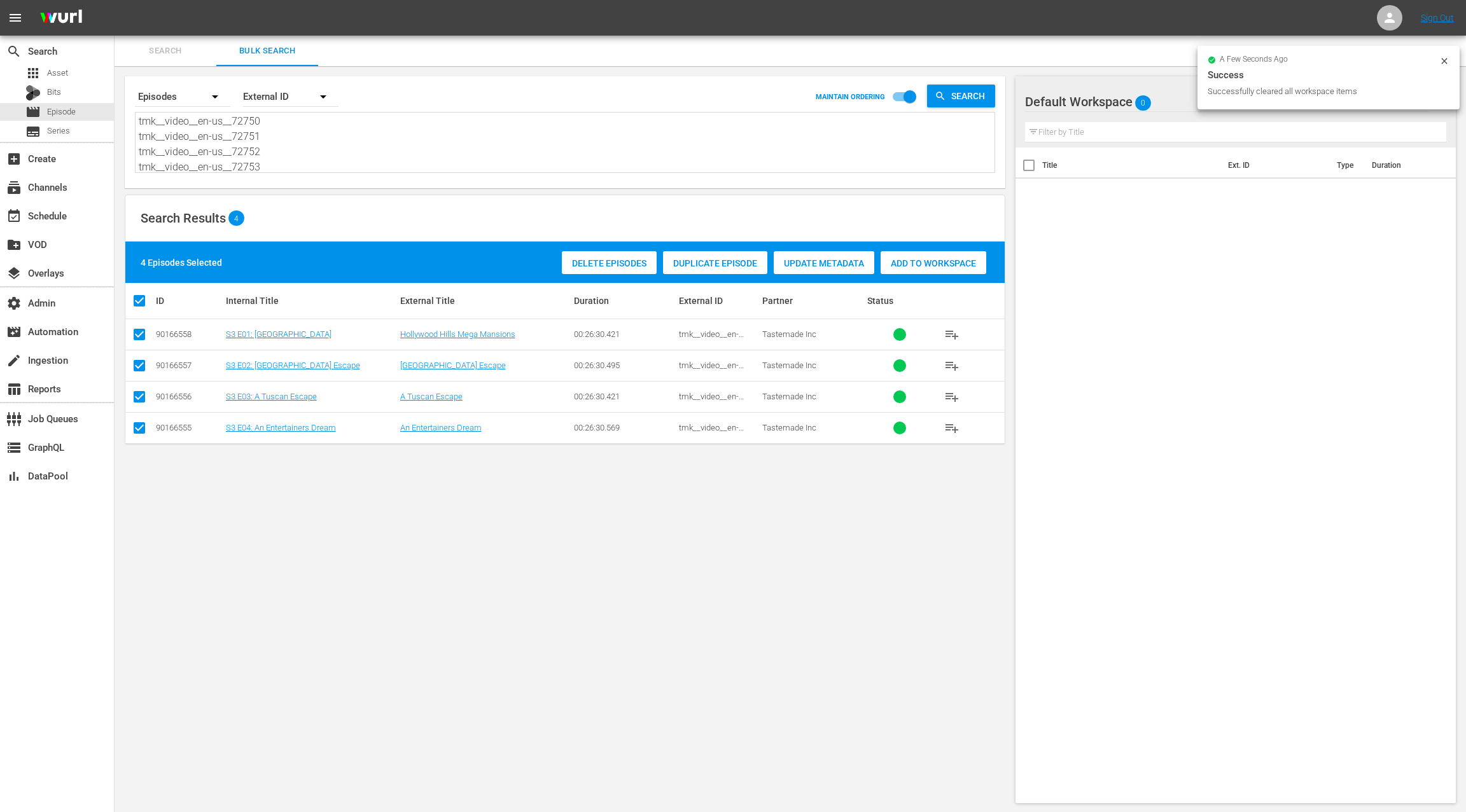
drag, startPoint x: 918, startPoint y: 269, endPoint x: 825, endPoint y: 250, distance: 94.9
click at [918, 269] on div "Add to Workspace" at bounding box center [933, 263] width 105 height 25
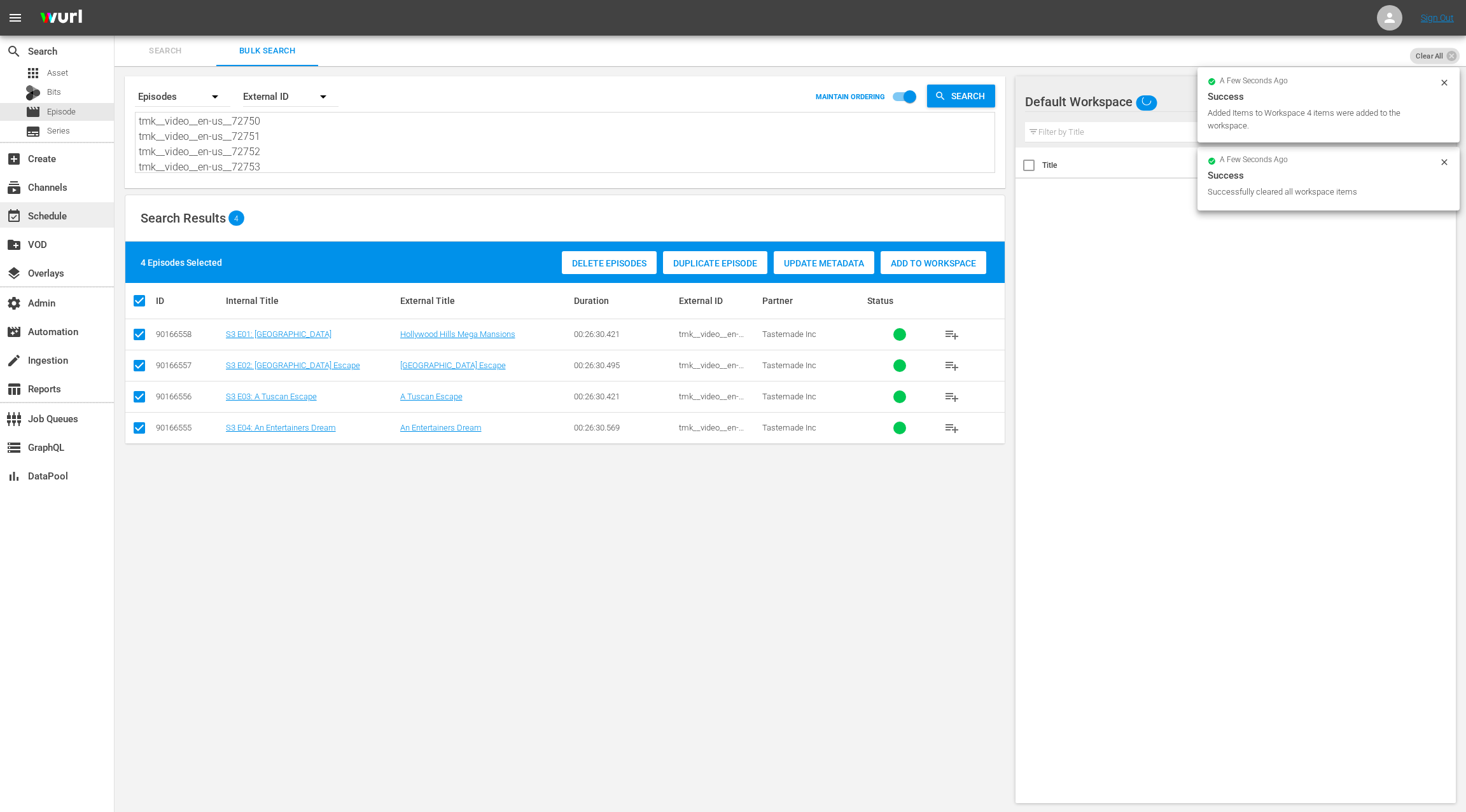
click at [81, 219] on div "event_available Schedule" at bounding box center [57, 215] width 114 height 25
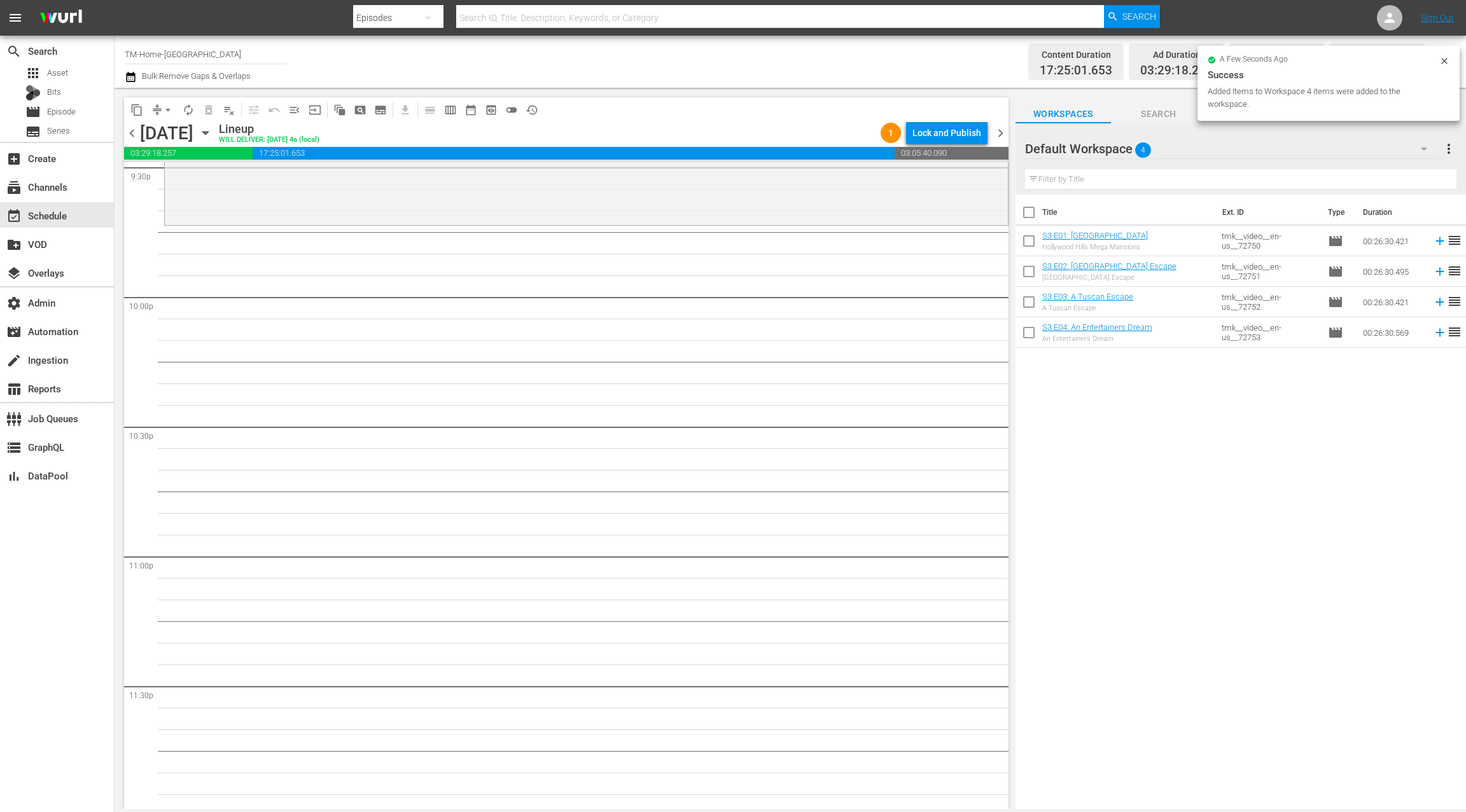
scroll to position [5581, 0]
click at [1031, 212] on input "checkbox" at bounding box center [1029, 215] width 27 height 27
checkbox input "true"
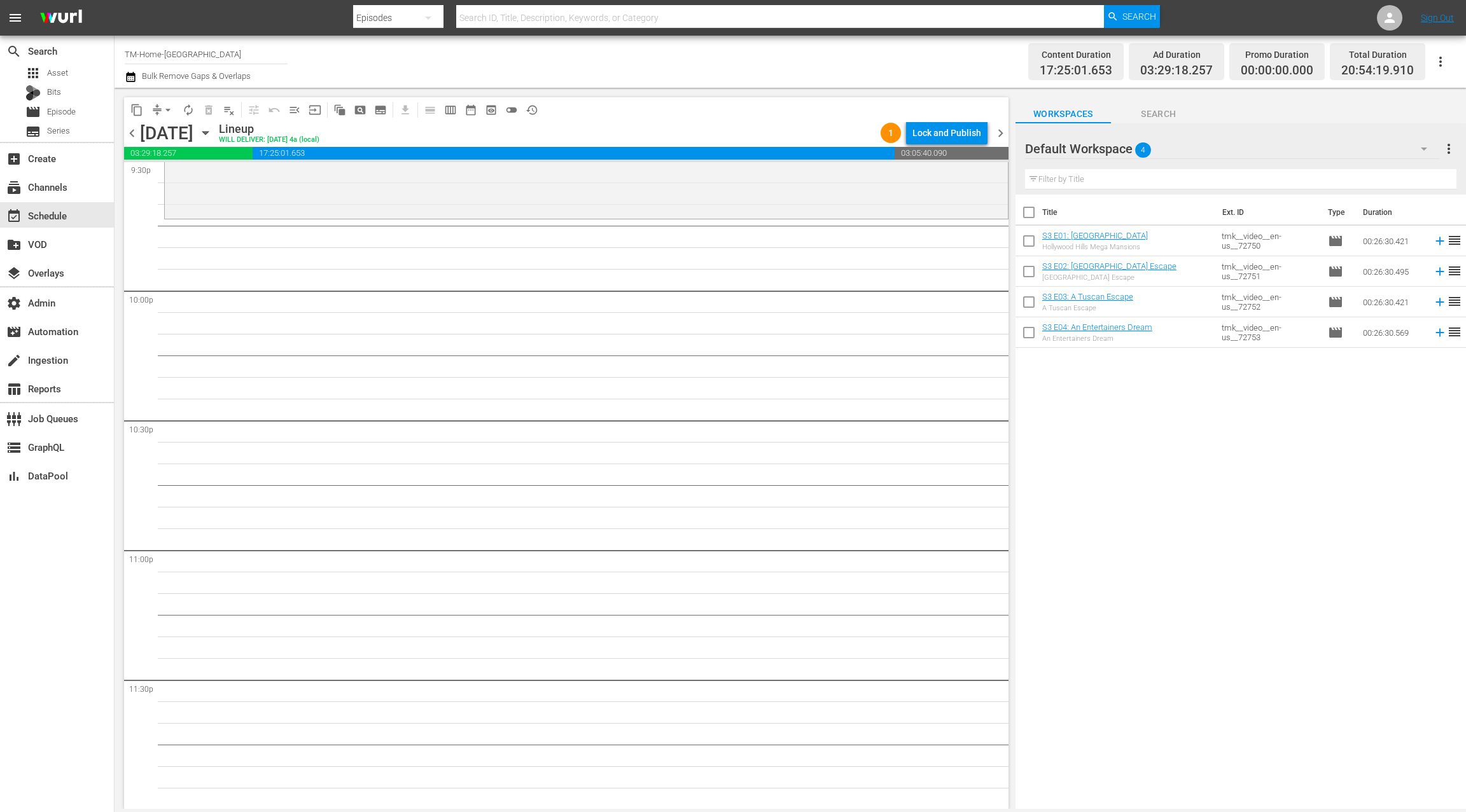
checkbox input "true"
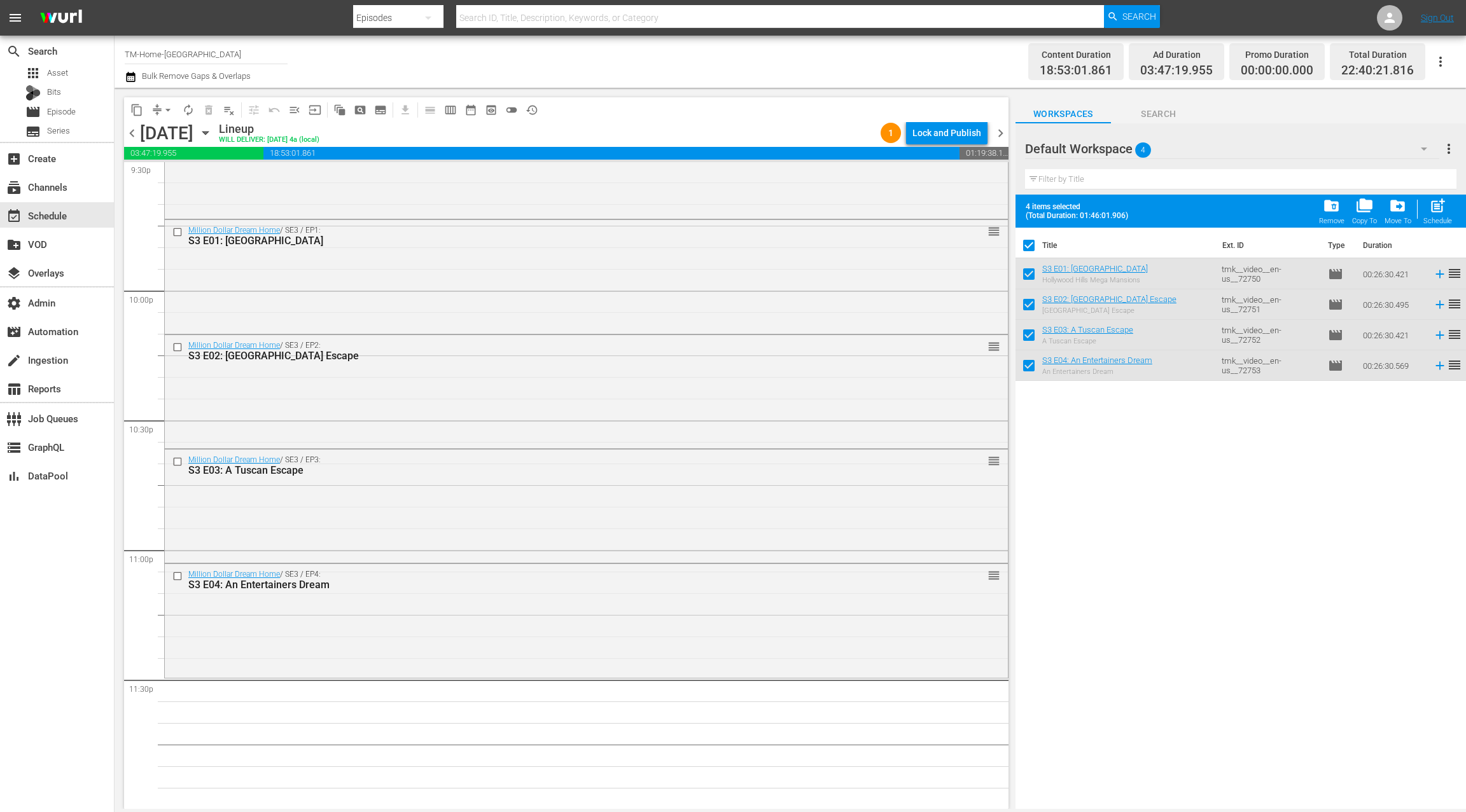
drag, startPoint x: 1080, startPoint y: 268, endPoint x: 489, endPoint y: 2, distance: 648.1
click at [90, 108] on div "movie Episode" at bounding box center [57, 112] width 114 height 17
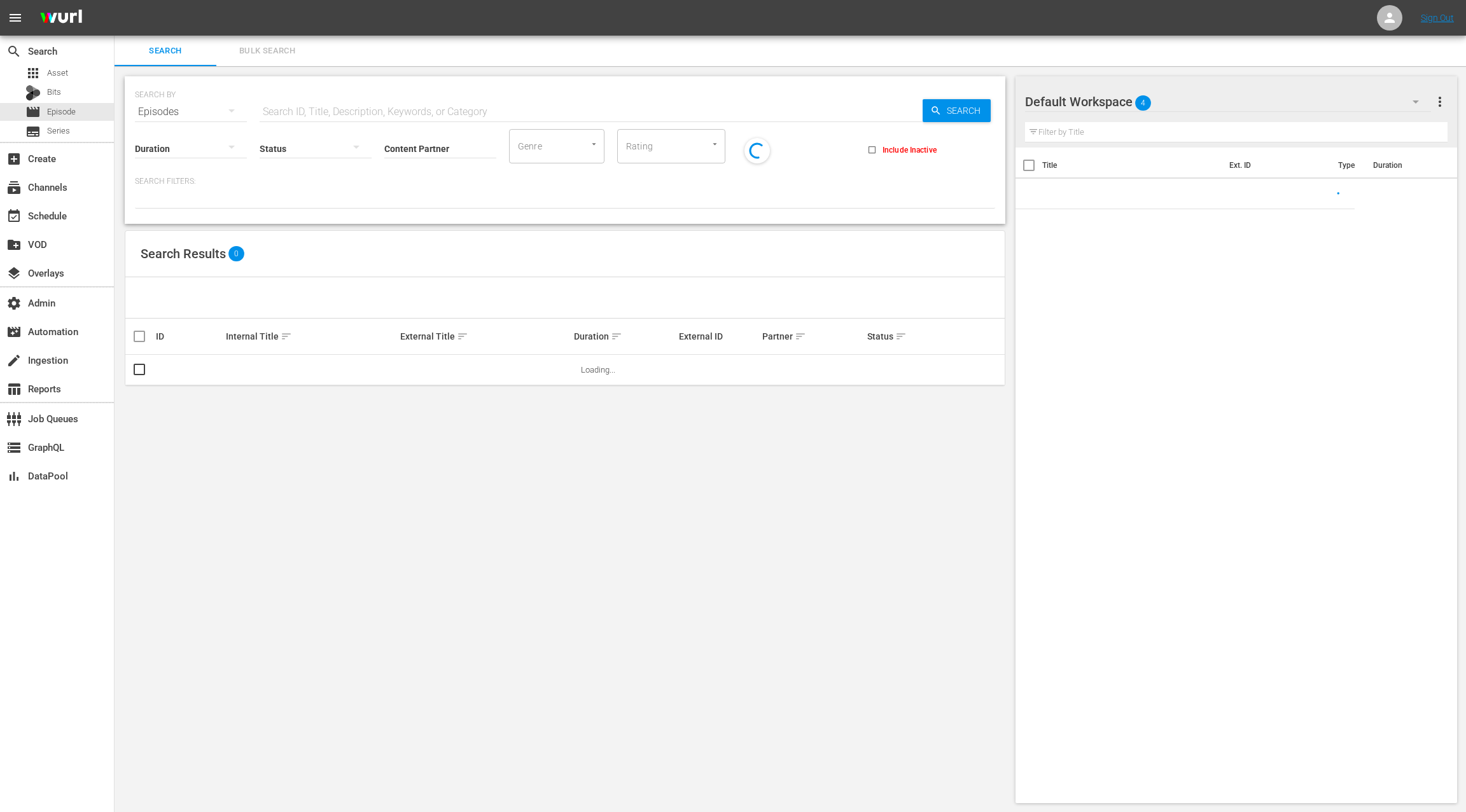
click at [269, 53] on span "Bulk Search" at bounding box center [267, 51] width 86 height 14
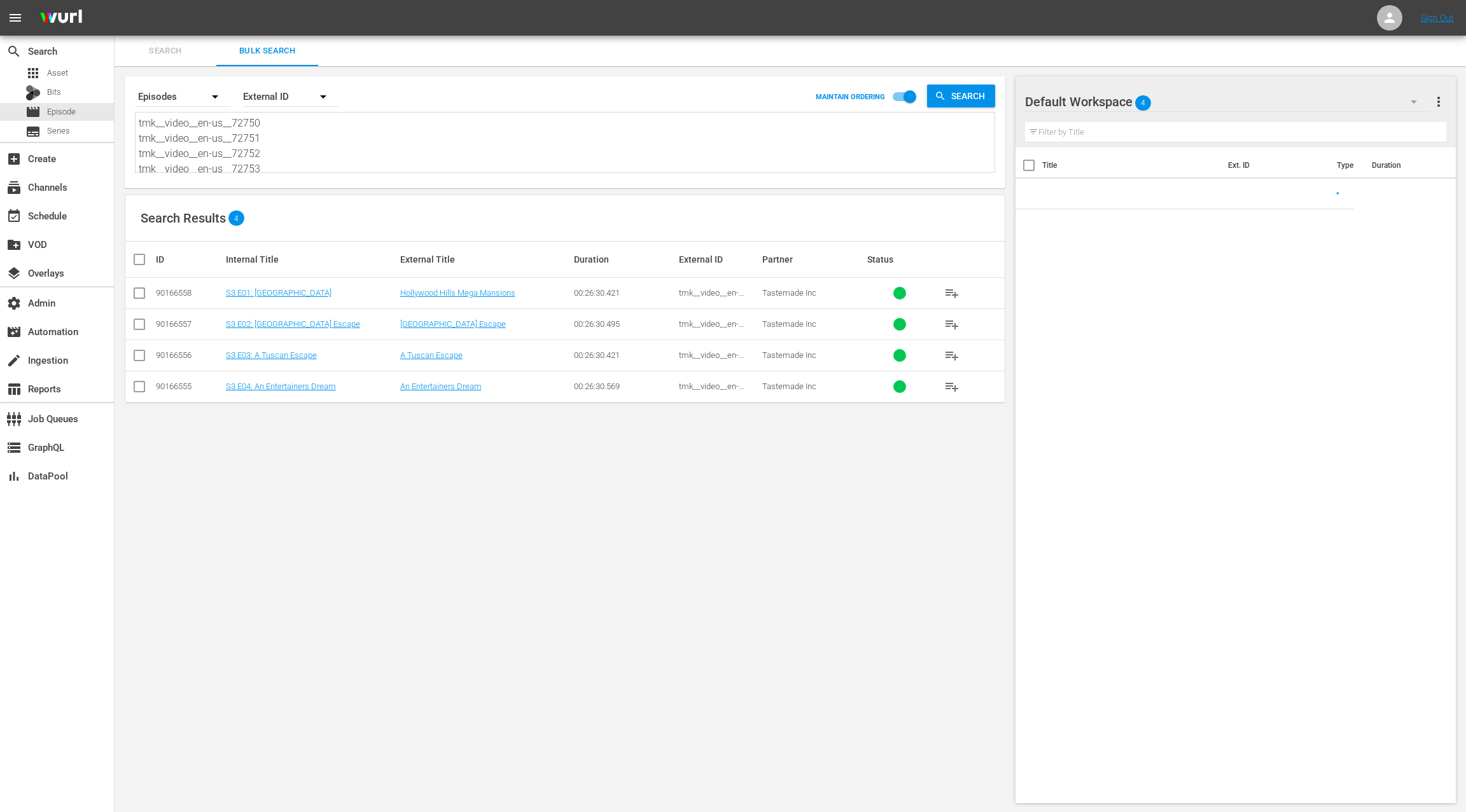
click at [276, 166] on textarea "tmk__video__en-us__72750 tmk__video__en-us__72751 tmk__video__en-us__72752 tmk_…" at bounding box center [567, 144] width 856 height 58
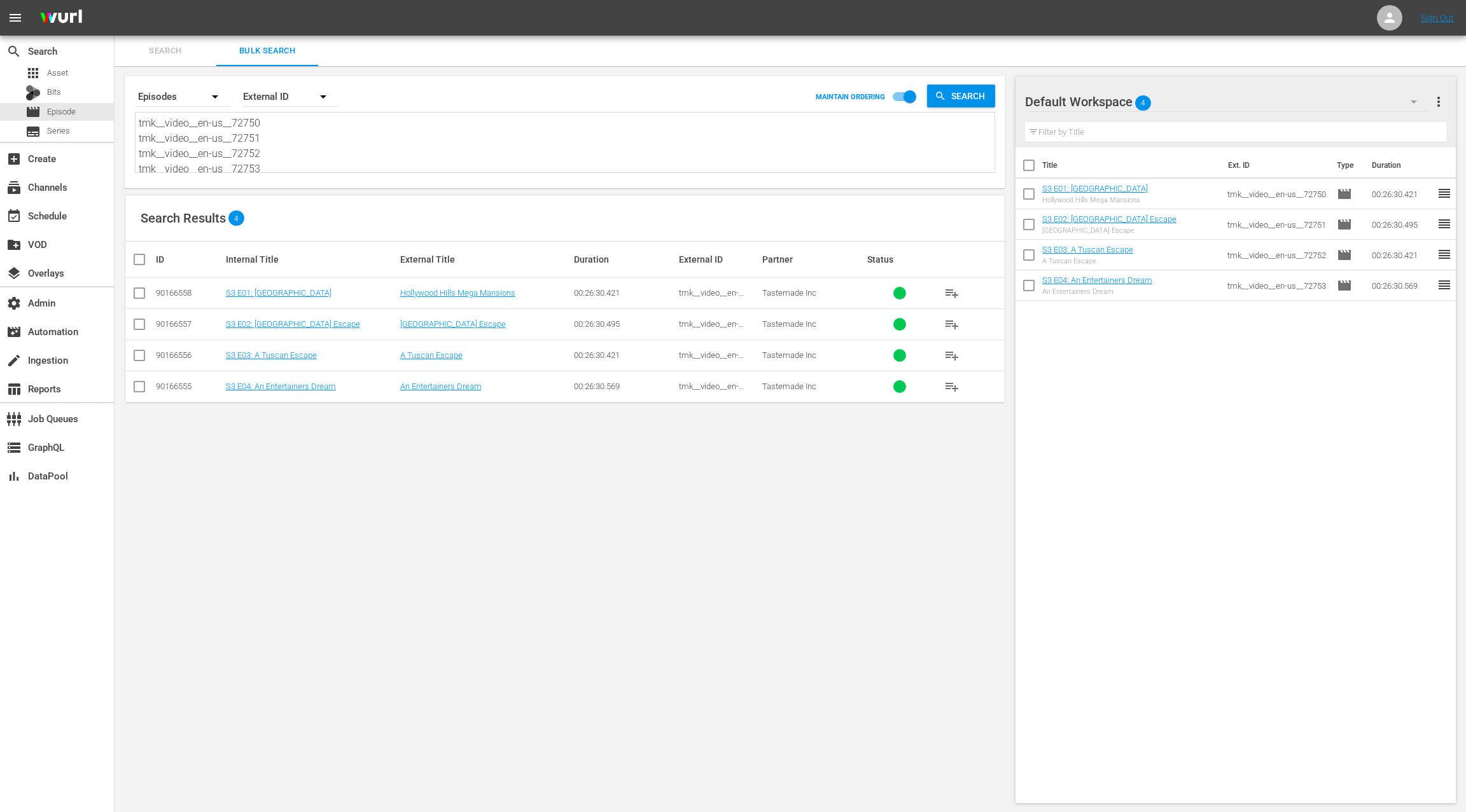
paste textarea "58625 tmk__video__en-us__58626 tmk__video__en-us__58627 tmk__video__en-us__5862…"
type textarea "tmk__video__en-us__58625 tmk__video__en-us__58626 tmk__video__en-us__58627 tmk_…"
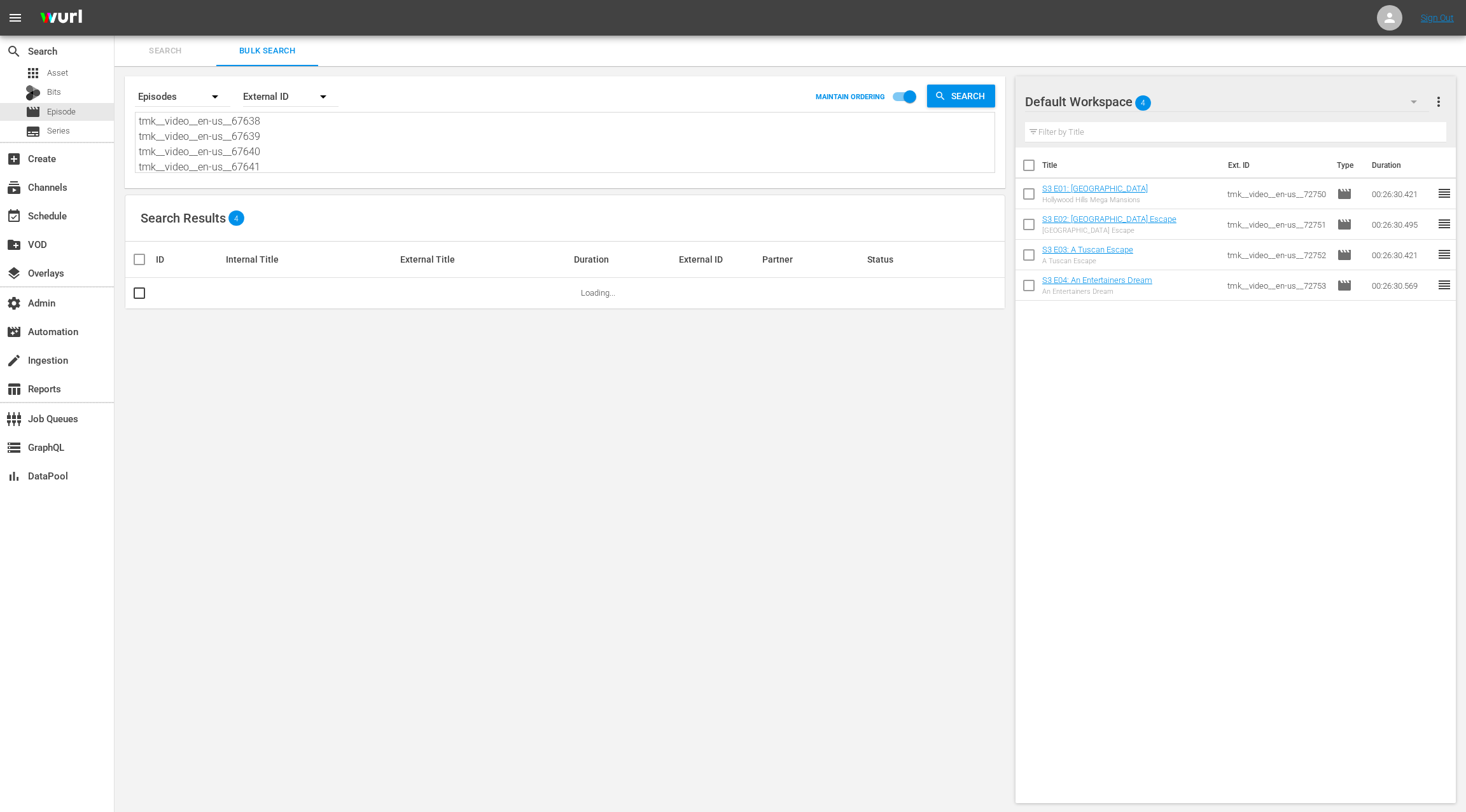
type textarea "tmk__video__en-us__58625 tmk__video__en-us__58626 tmk__video__en-us__58627 tmk_…"
drag, startPoint x: 1439, startPoint y: 105, endPoint x: 1406, endPoint y: 111, distance: 33.5
click at [1438, 105] on span "more_vert" at bounding box center [1438, 101] width 15 height 15
click at [1369, 123] on div "Clear All Workspace Items" at bounding box center [1356, 126] width 150 height 23
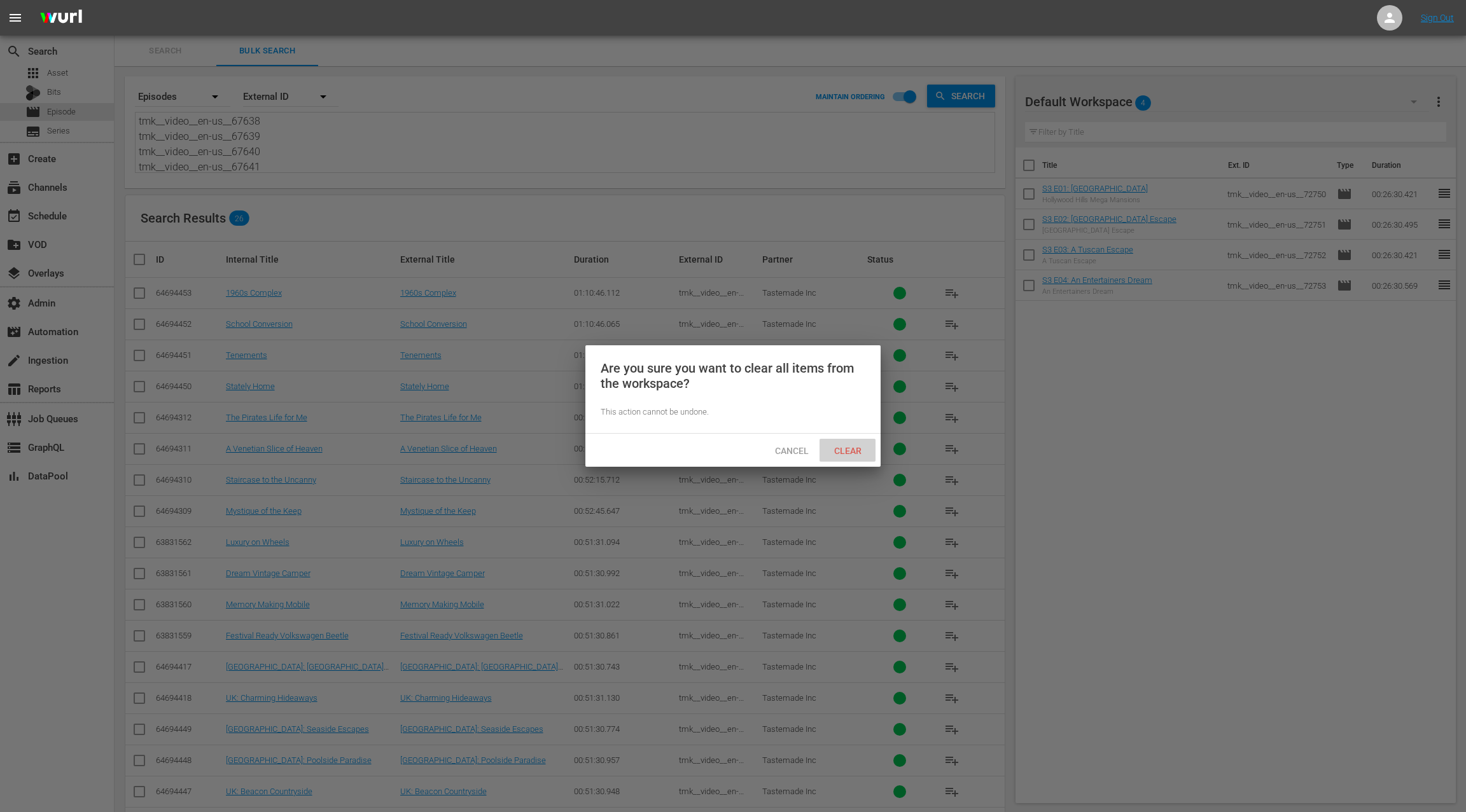
click at [852, 456] on div "Clear" at bounding box center [847, 451] width 56 height 24
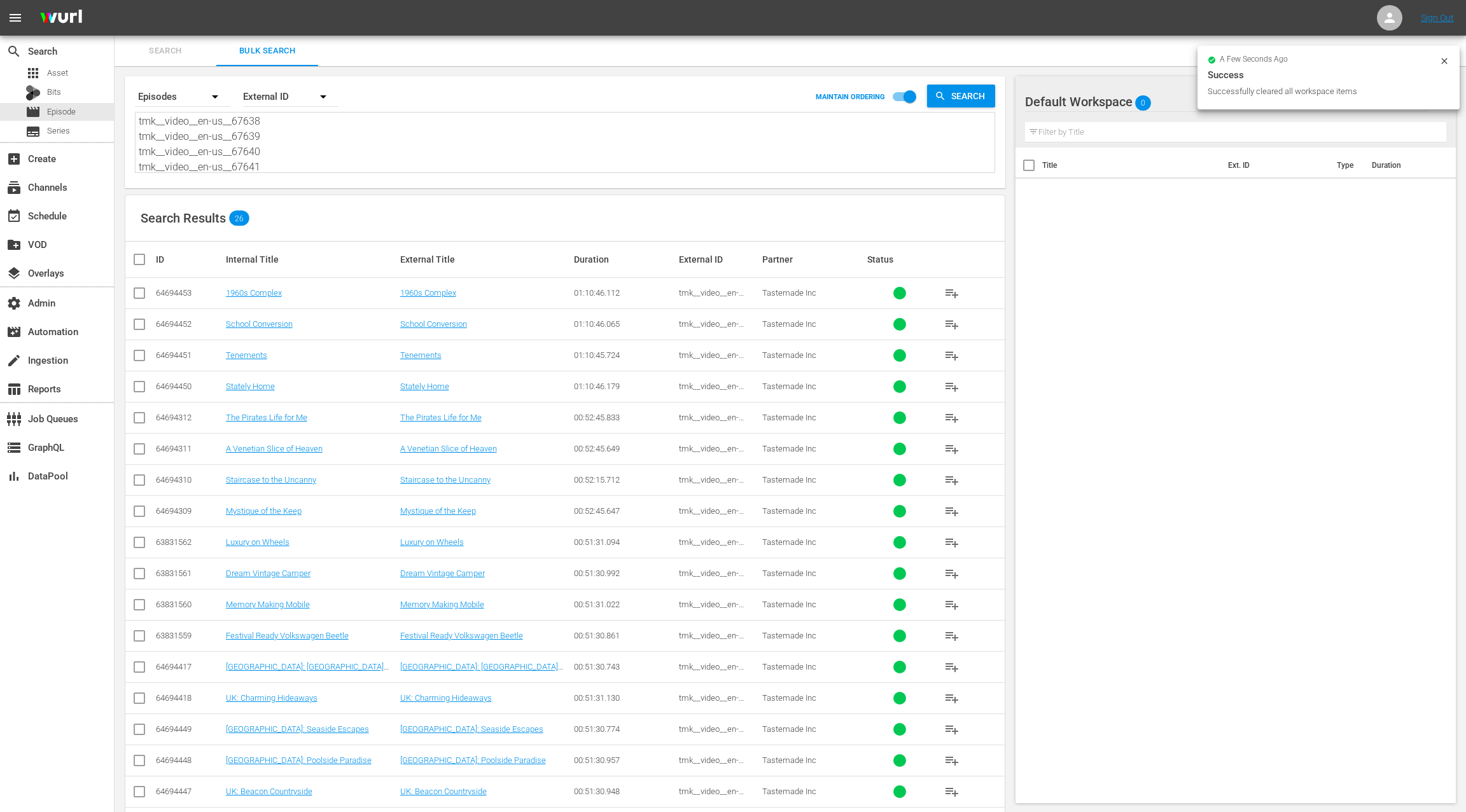
click at [134, 260] on input "checkbox" at bounding box center [144, 259] width 25 height 15
checkbox input "true"
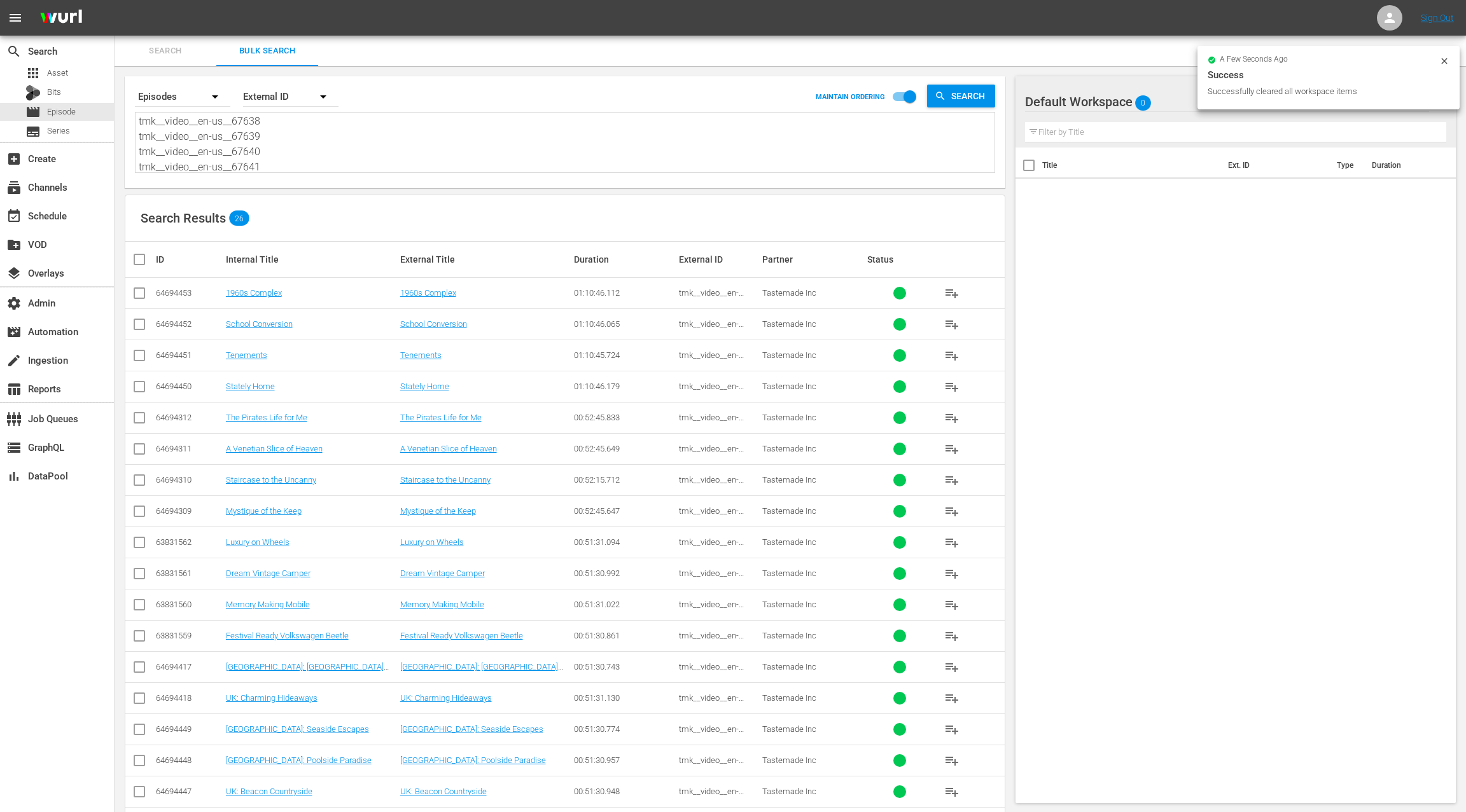
checkbox input "true"
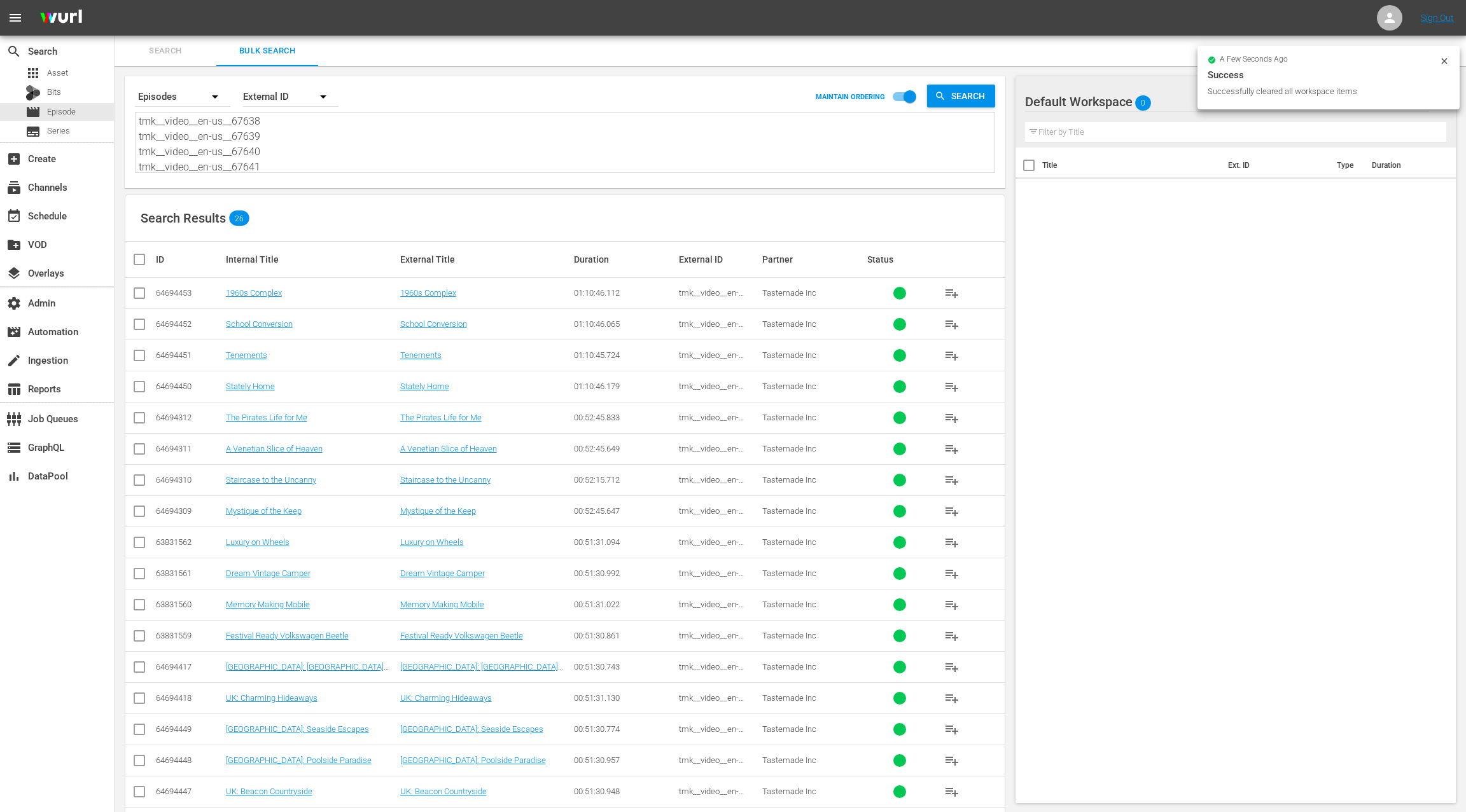
checkbox input "true"
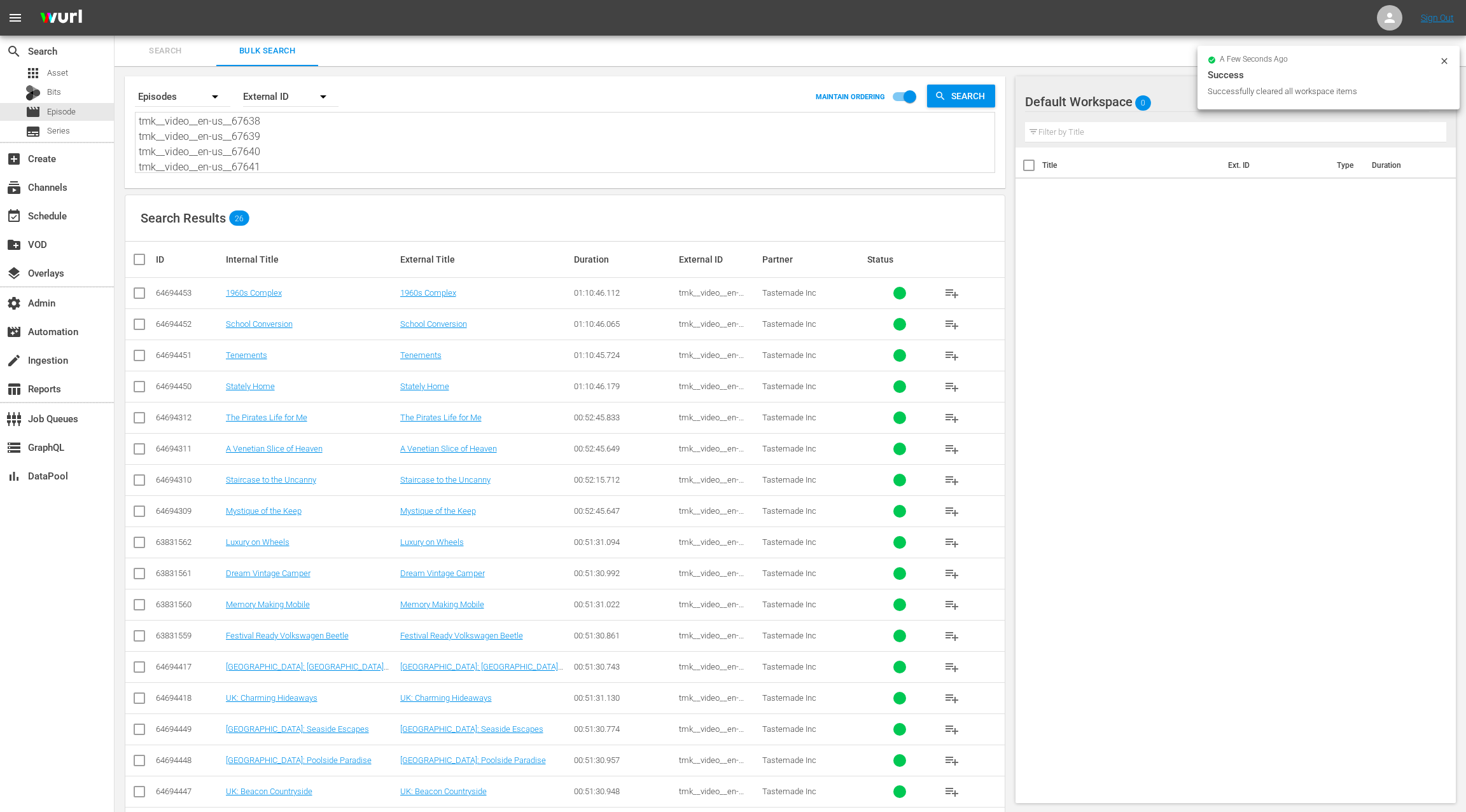
checkbox input "true"
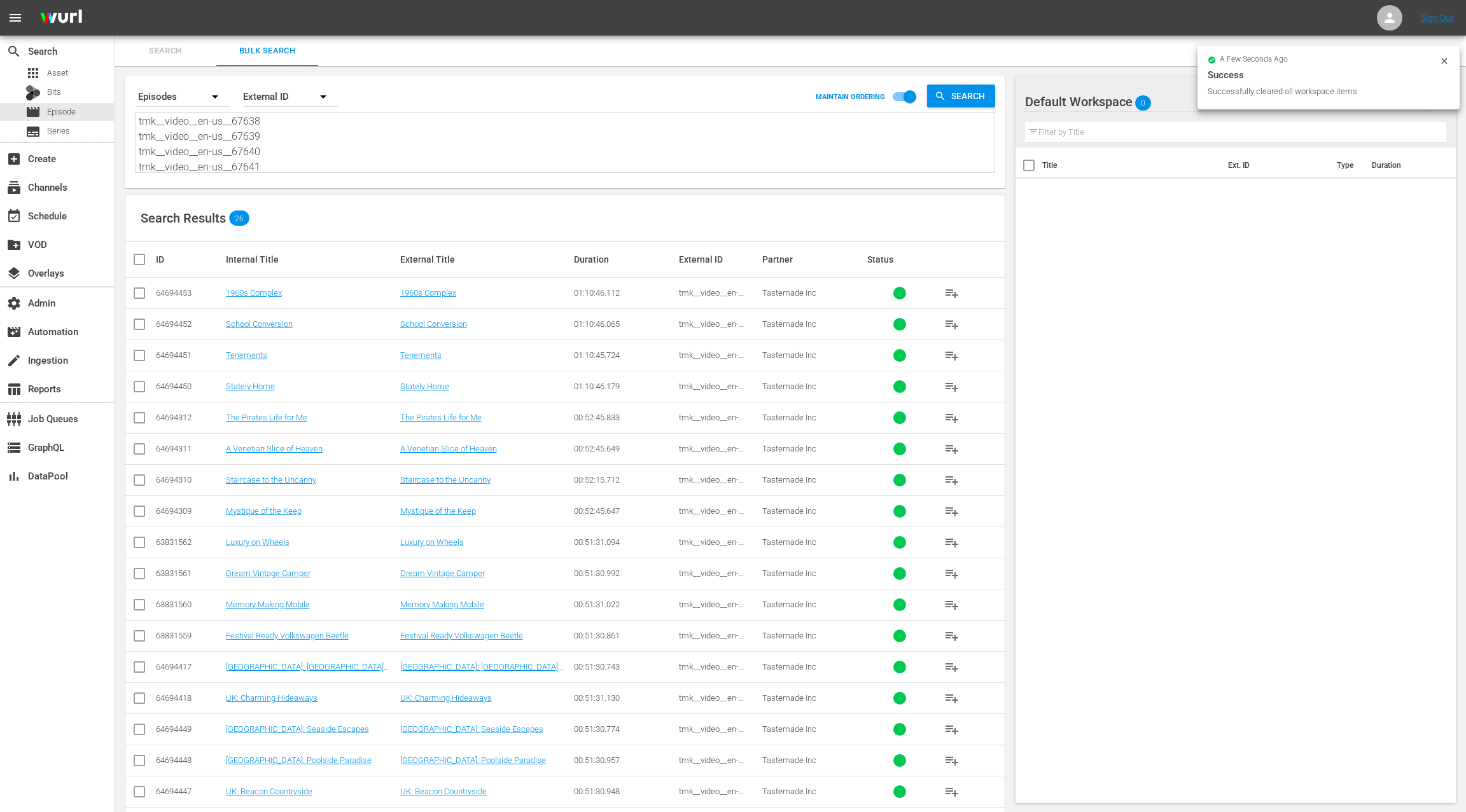
checkbox input "true"
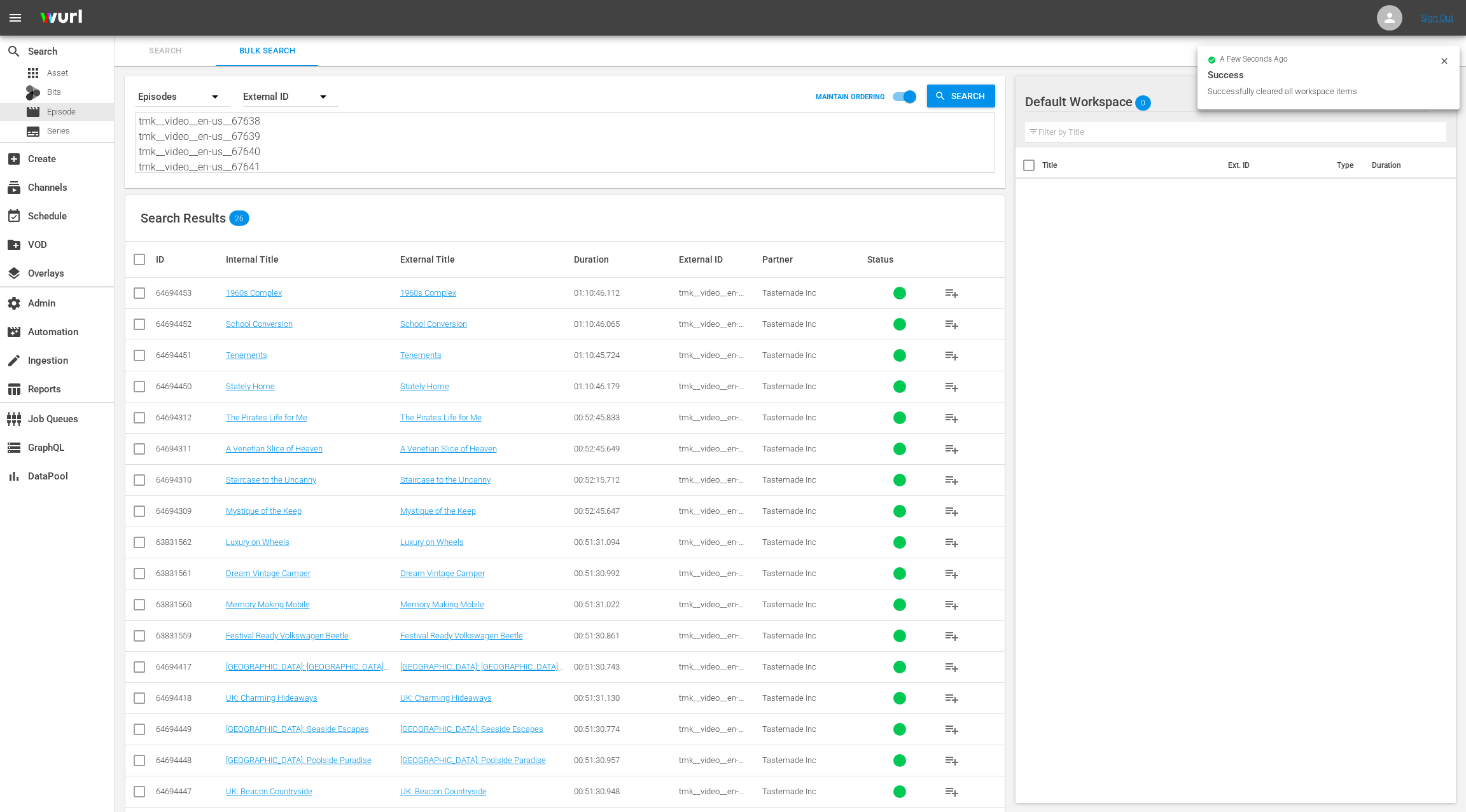
checkbox input "true"
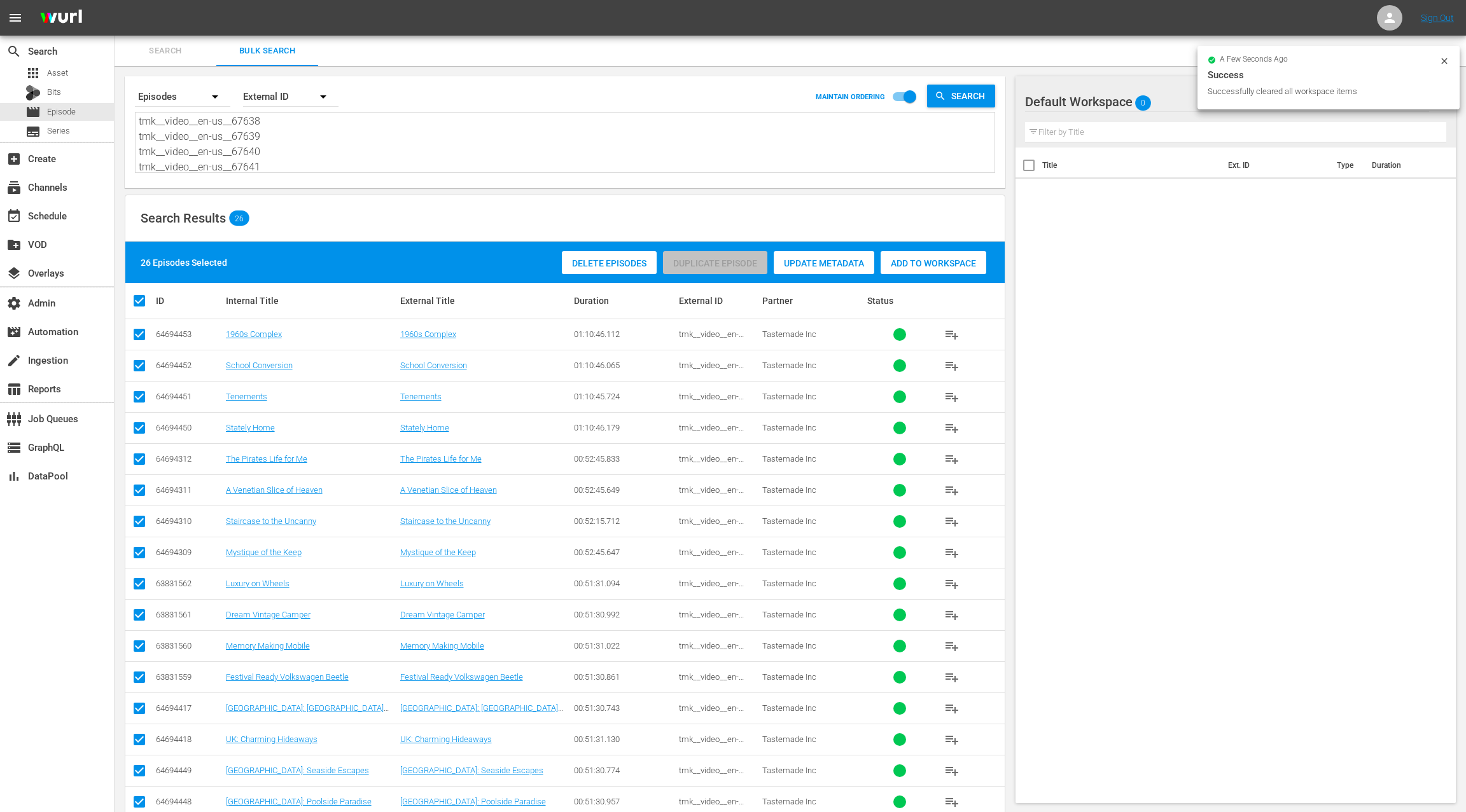
click at [927, 266] on span "Add to Workspace" at bounding box center [933, 263] width 105 height 10
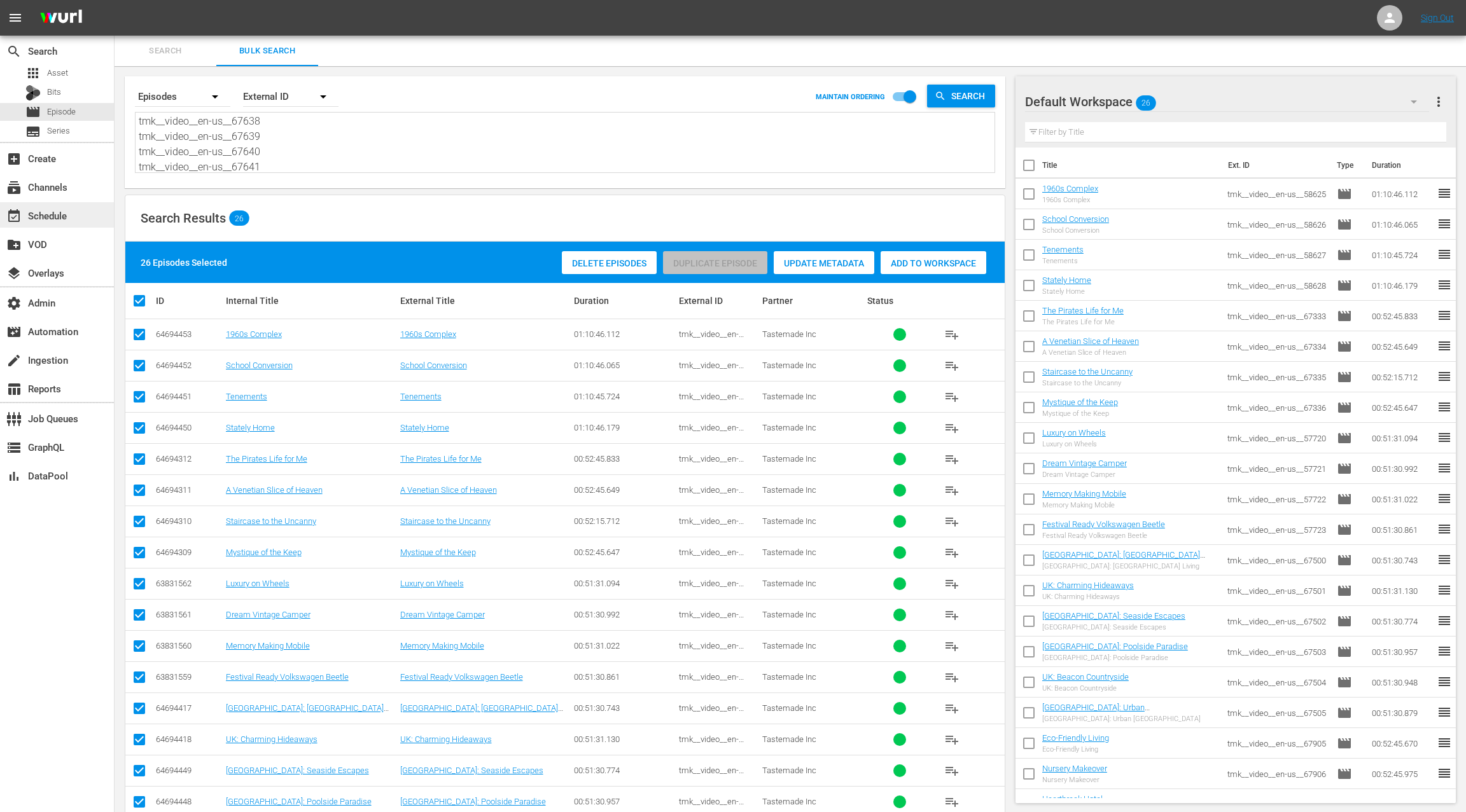
click at [82, 217] on div "event_available Schedule" at bounding box center [57, 215] width 114 height 25
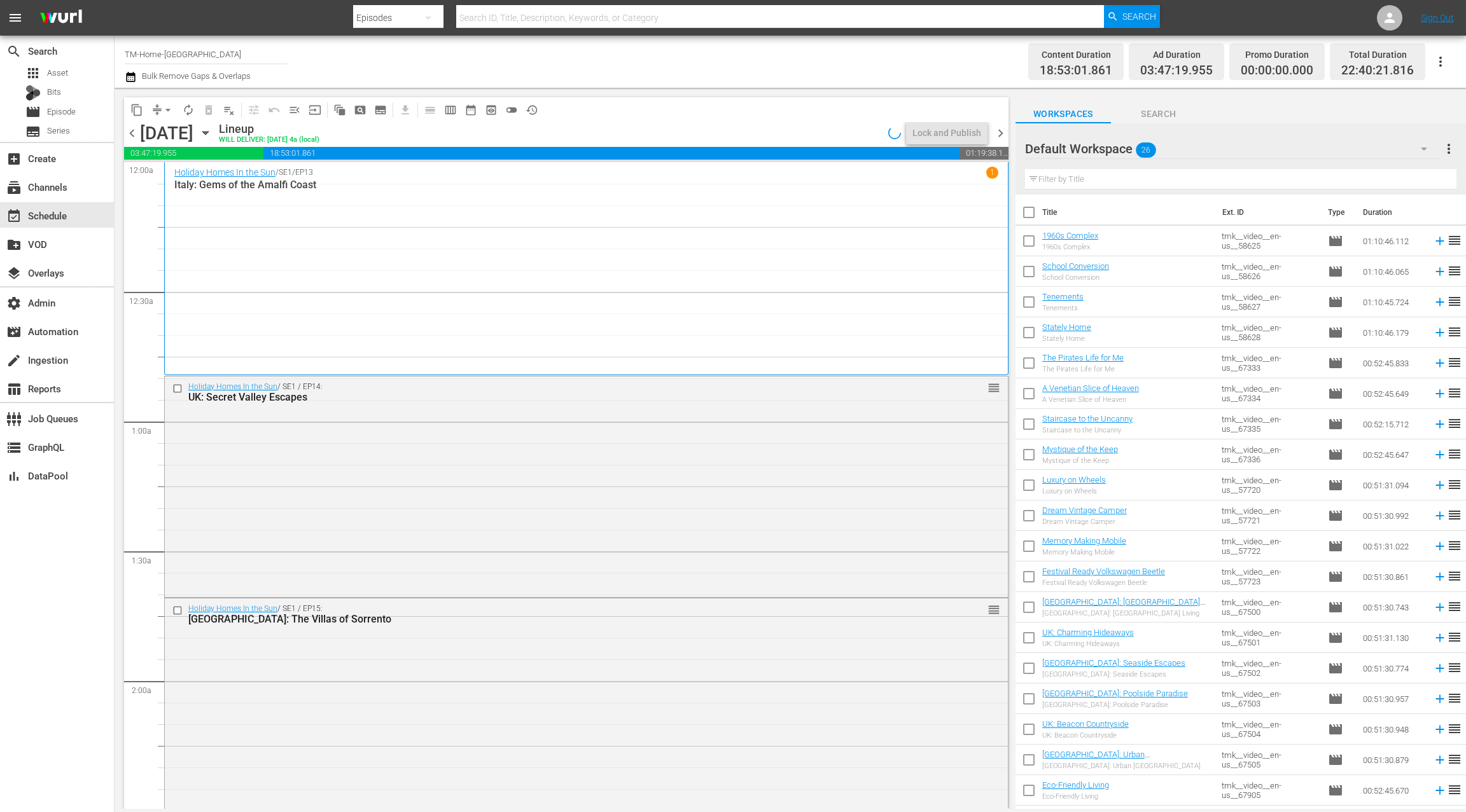
click at [1002, 134] on span "chevron_right" at bounding box center [1001, 133] width 16 height 16
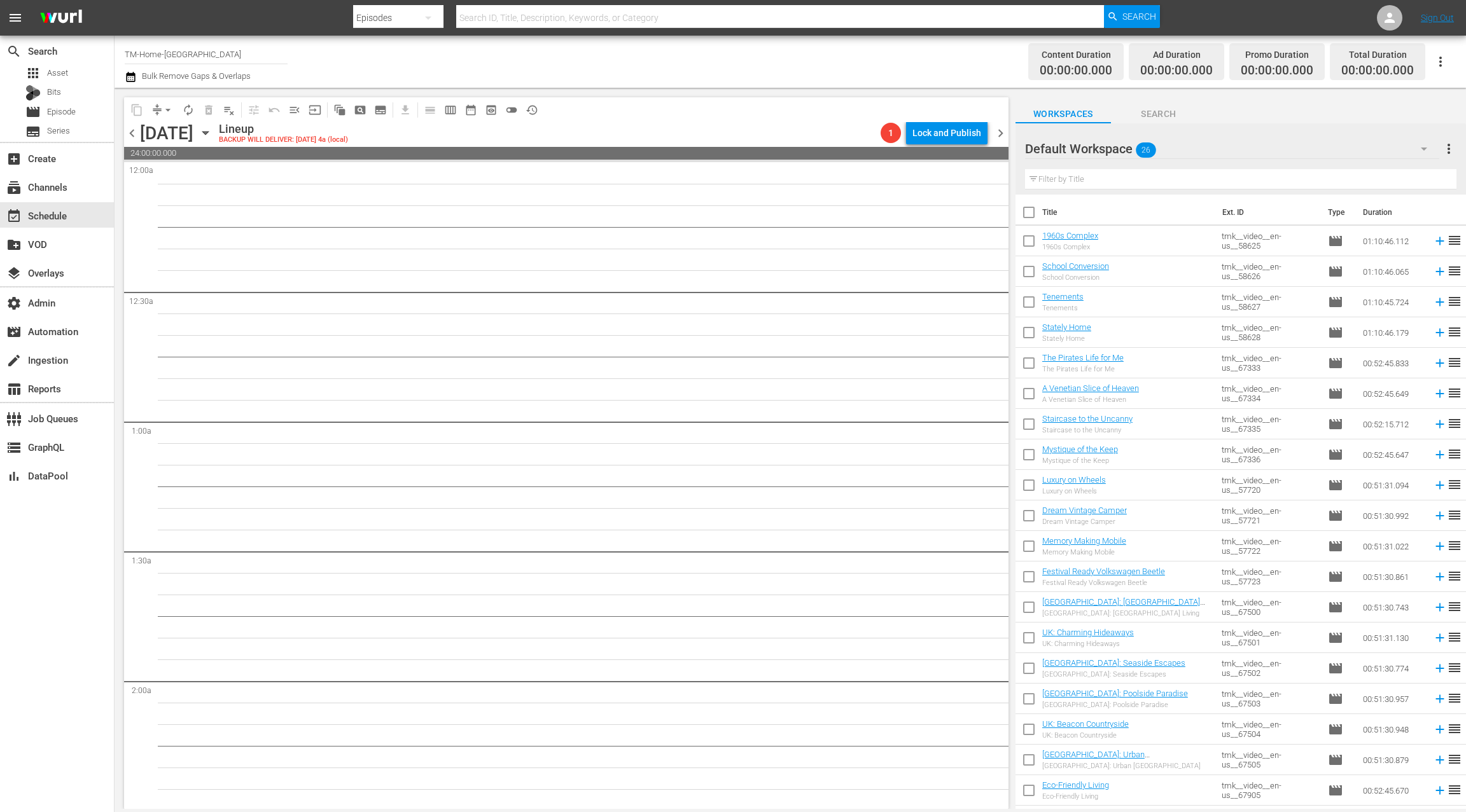
click at [1030, 214] on input "checkbox" at bounding box center [1029, 215] width 27 height 27
checkbox input "true"
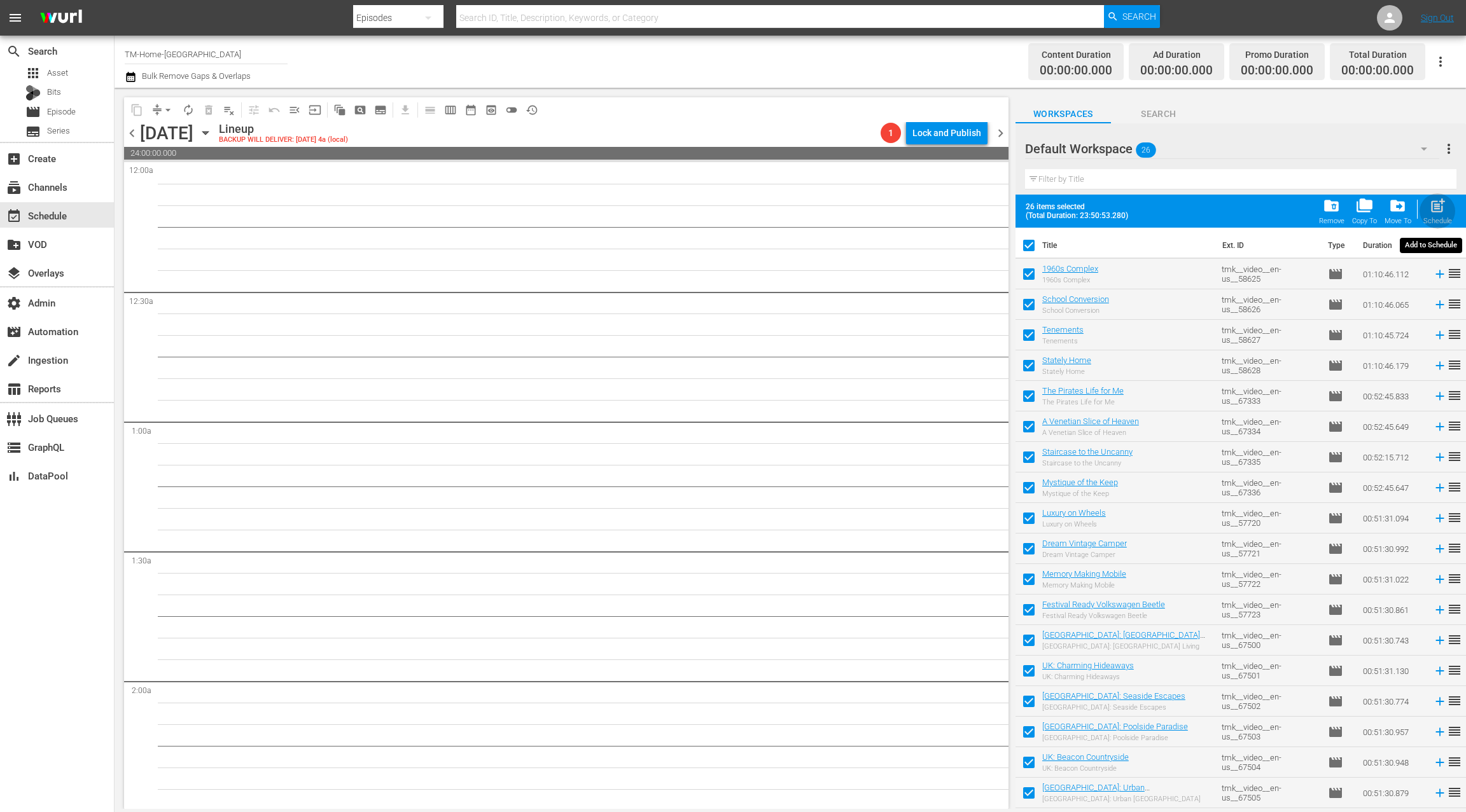
click at [1441, 204] on span "post_add" at bounding box center [1437, 206] width 17 height 17
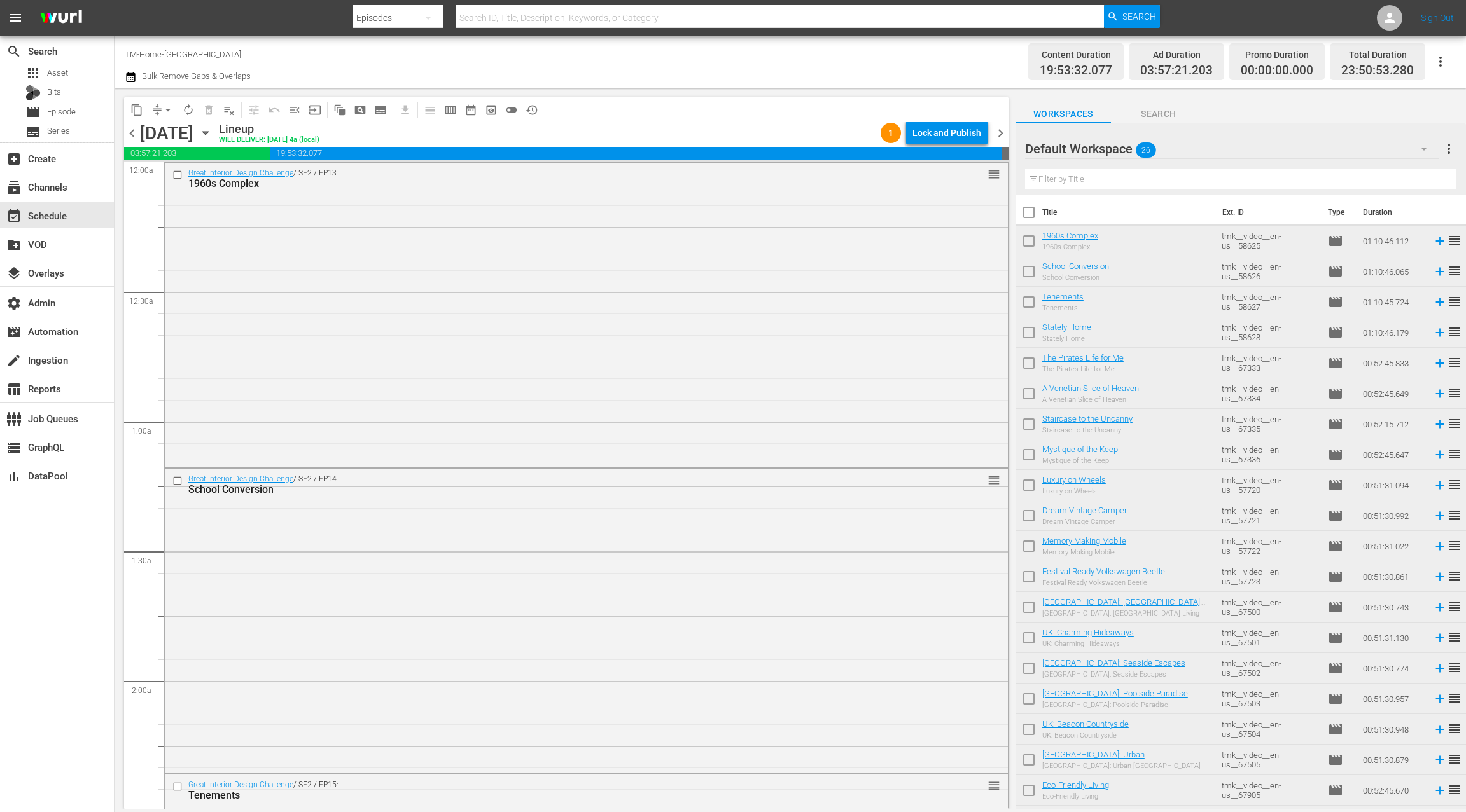
click at [135, 79] on icon "button" at bounding box center [130, 77] width 9 height 10
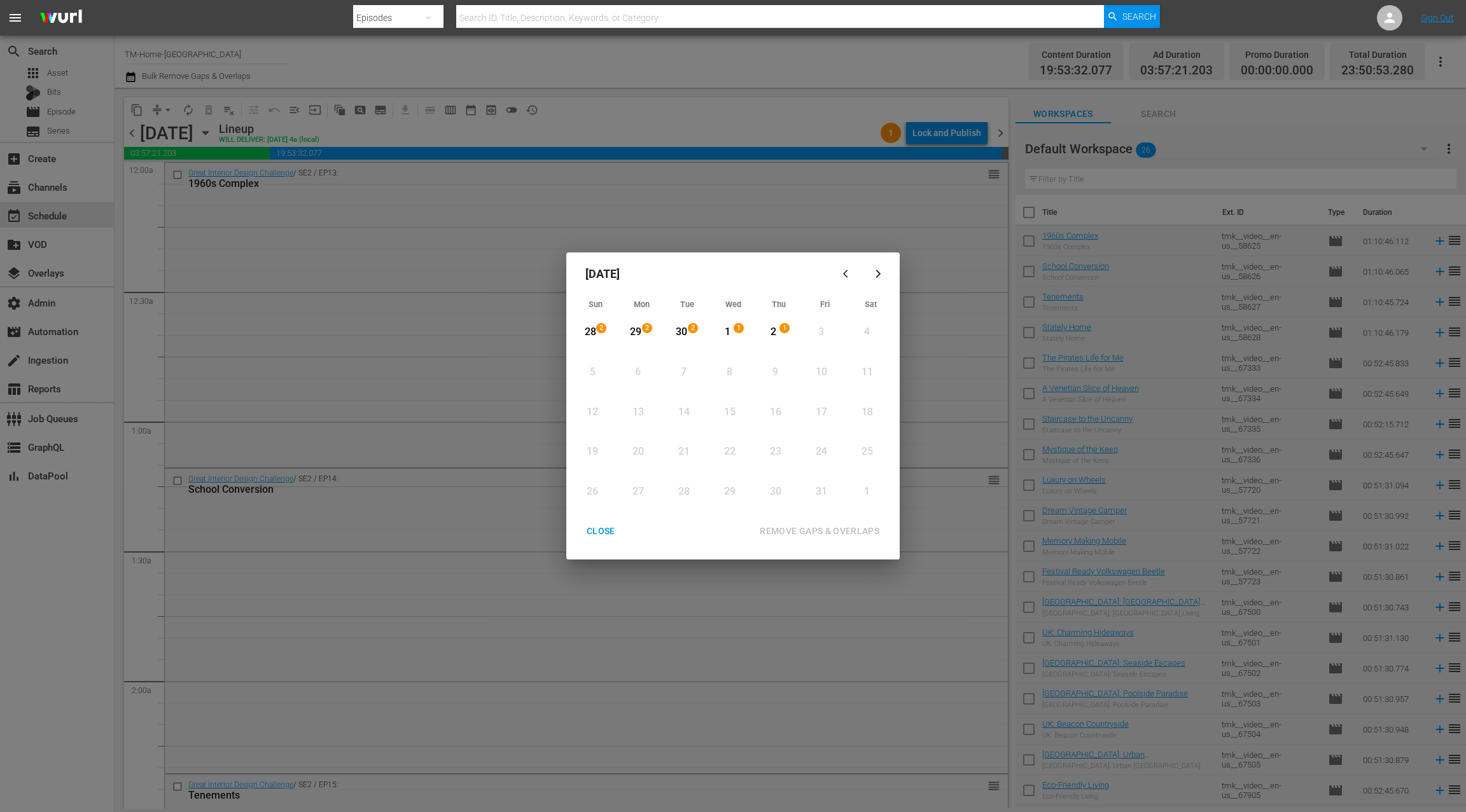
click at [737, 334] on div "1" at bounding box center [740, 332] width 10 height 13
click at [765, 334] on div "2" at bounding box center [773, 332] width 16 height 14
click at [796, 531] on div "REMOVE GAPS & OVERLAPS" at bounding box center [819, 532] width 140 height 16
click at [600, 531] on div "CLOSE" at bounding box center [601, 532] width 49 height 16
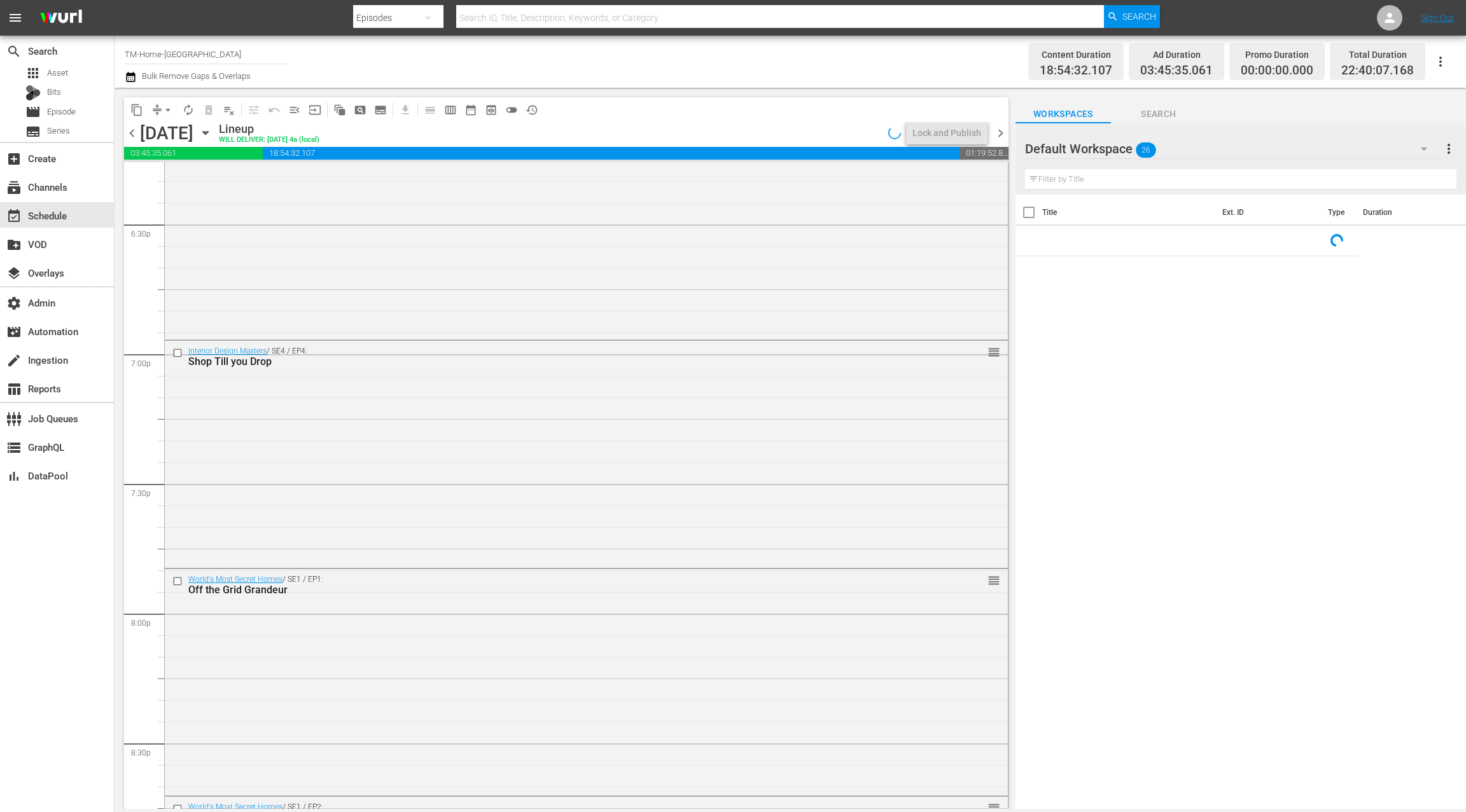
scroll to position [5581, 0]
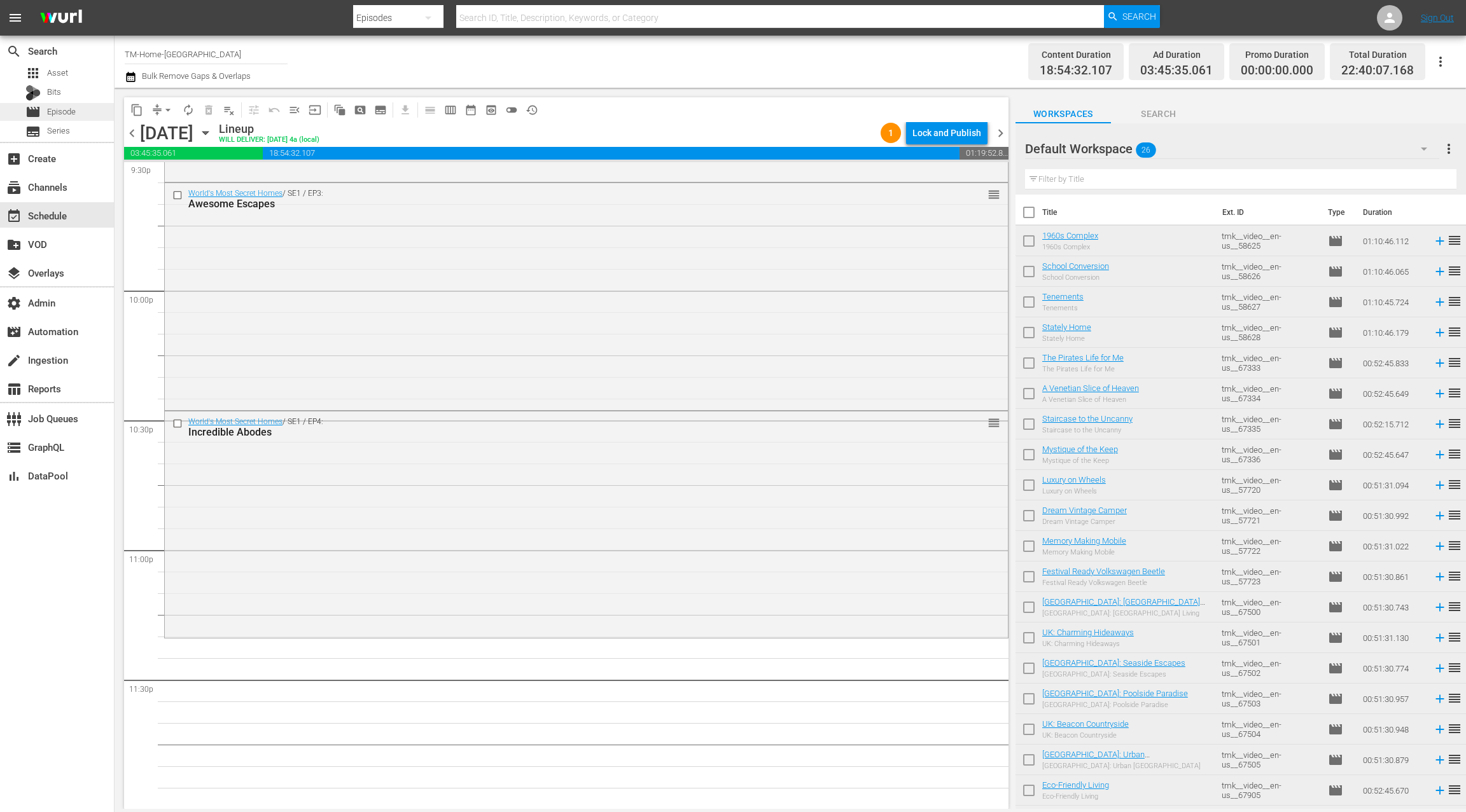
click at [83, 113] on div "movie Episode" at bounding box center [57, 112] width 114 height 17
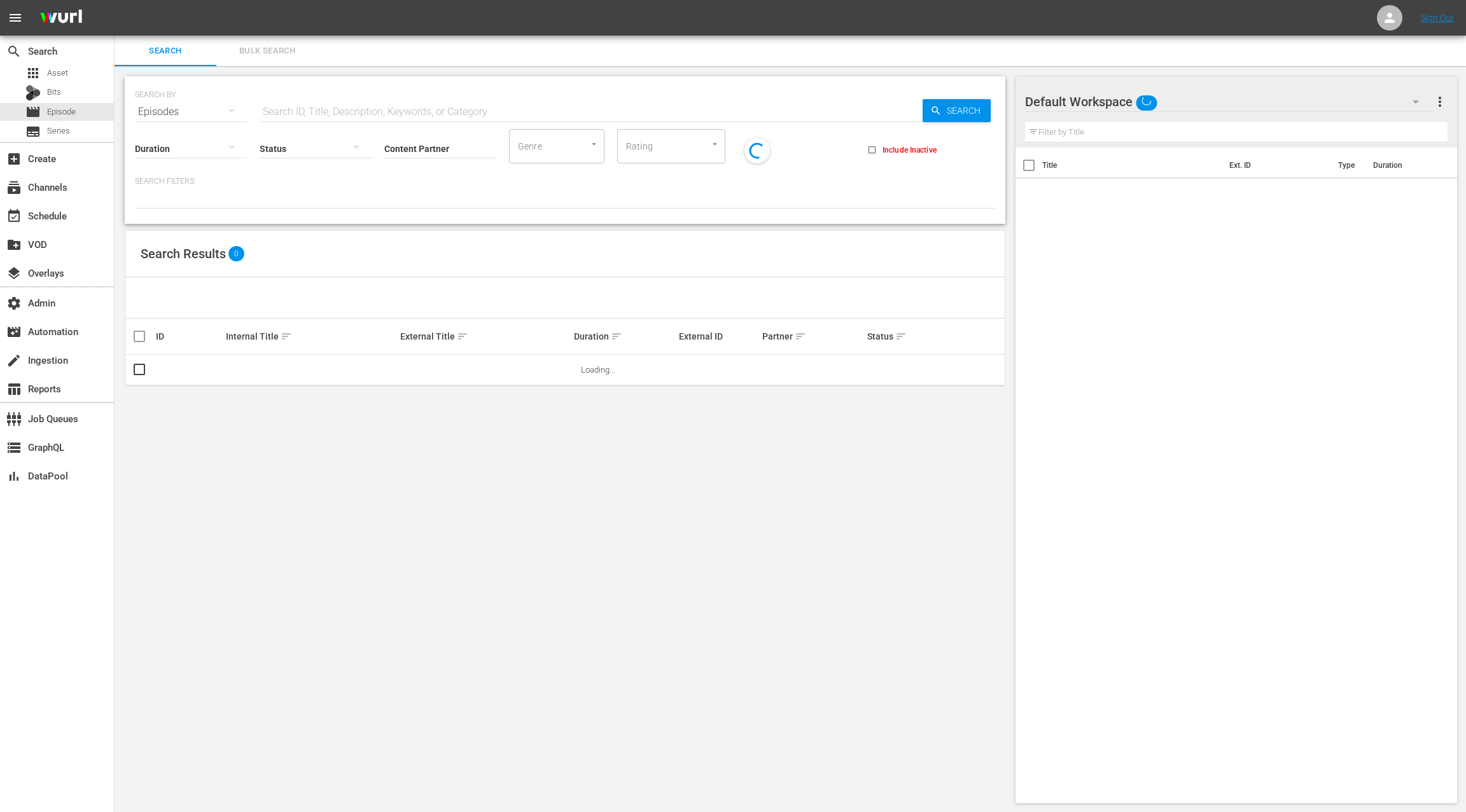
click at [289, 53] on span "Bulk Search" at bounding box center [267, 51] width 86 height 14
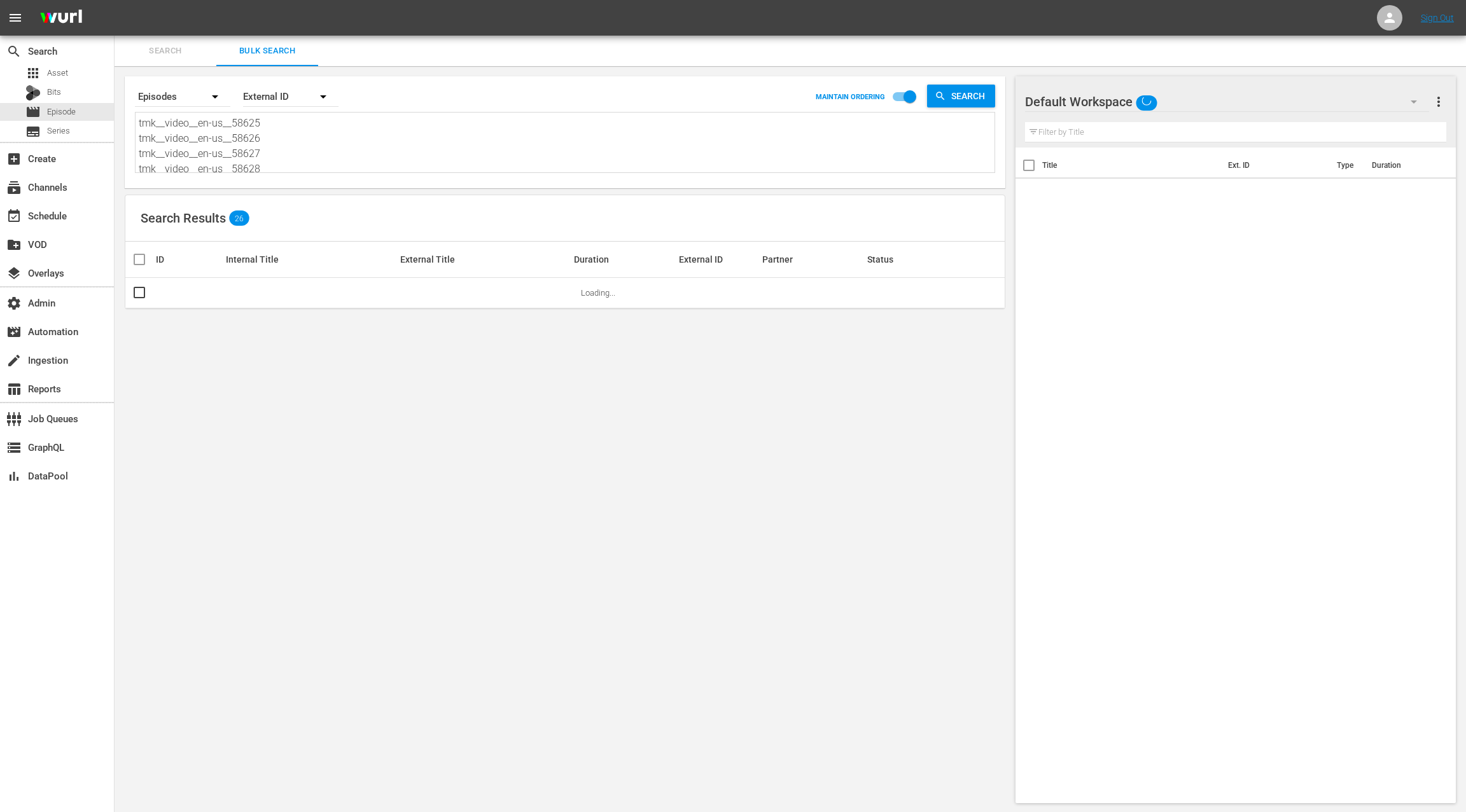
click at [305, 157] on textarea "tmk__video__en-us__58625 tmk__video__en-us__58626 tmk__video__en-us__58627 tmk_…" at bounding box center [567, 144] width 856 height 58
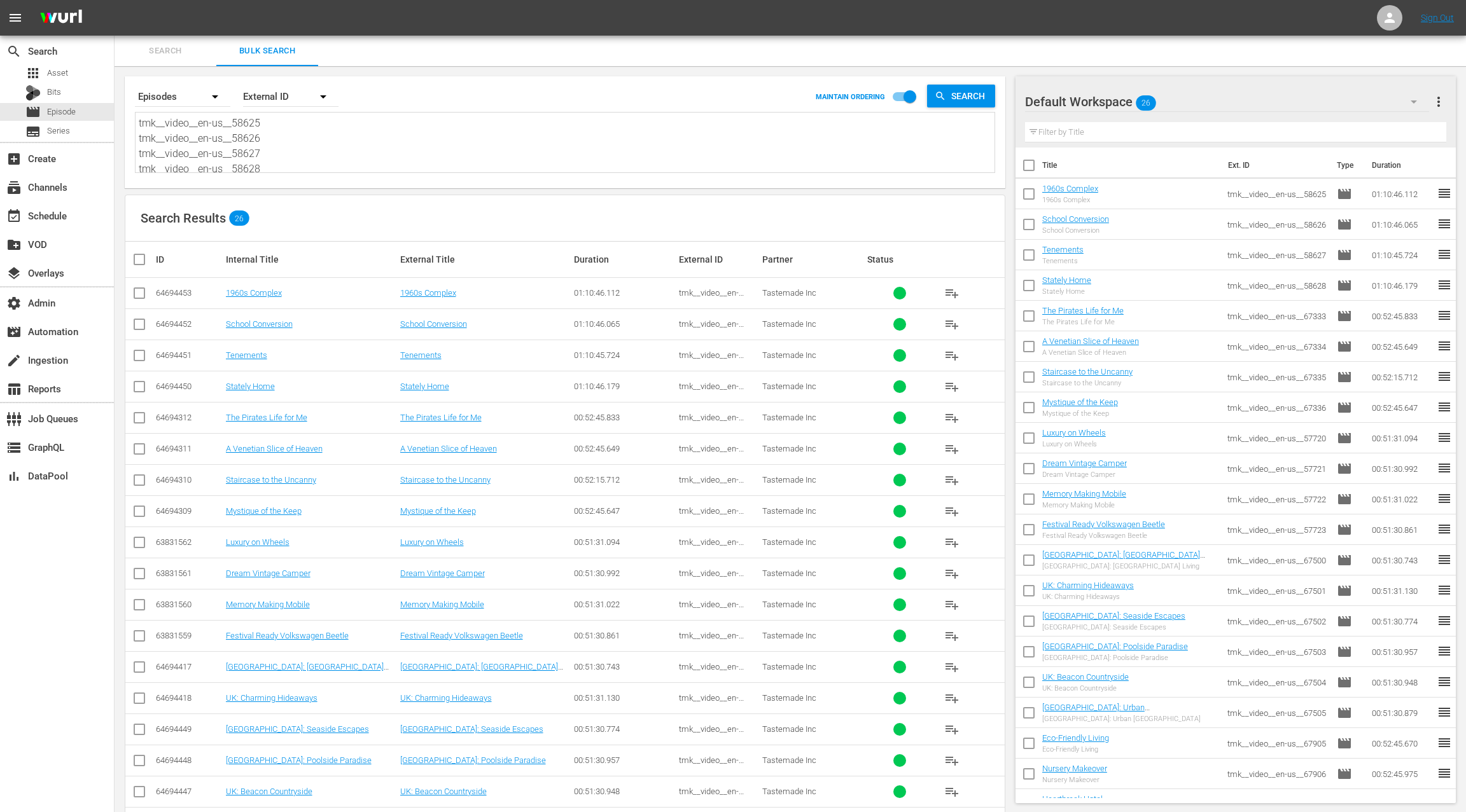
paste textarea "67506 tmk__video__en-us__67507 tmk__video__en-us__67508 tmk__video__en-us__6750…"
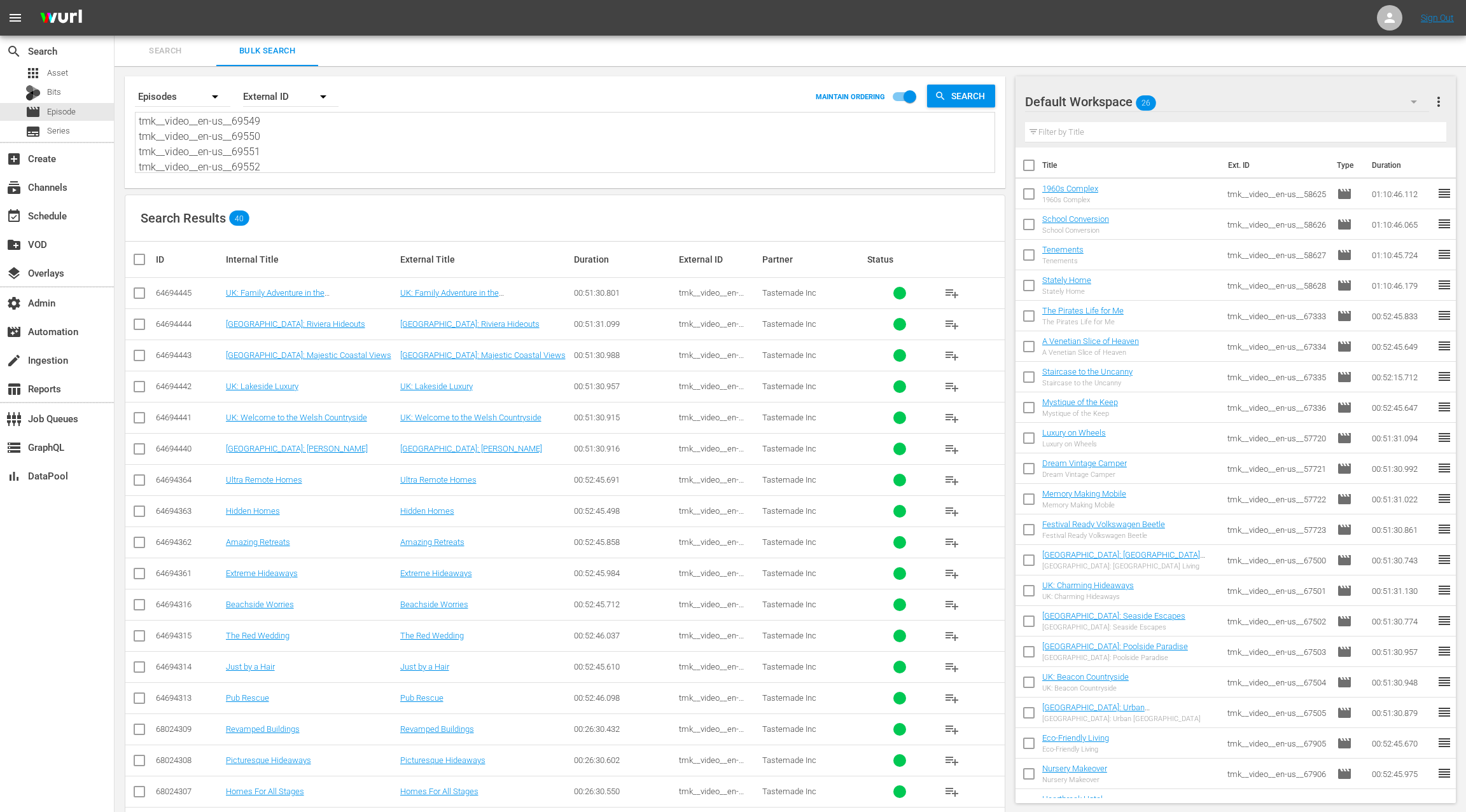
drag, startPoint x: 1444, startPoint y: 104, endPoint x: 1437, endPoint y: 103, distance: 7.1
click at [1444, 104] on span "more_vert" at bounding box center [1438, 101] width 15 height 15
click at [1403, 120] on div "Clear All Workspace Items" at bounding box center [1356, 126] width 150 height 23
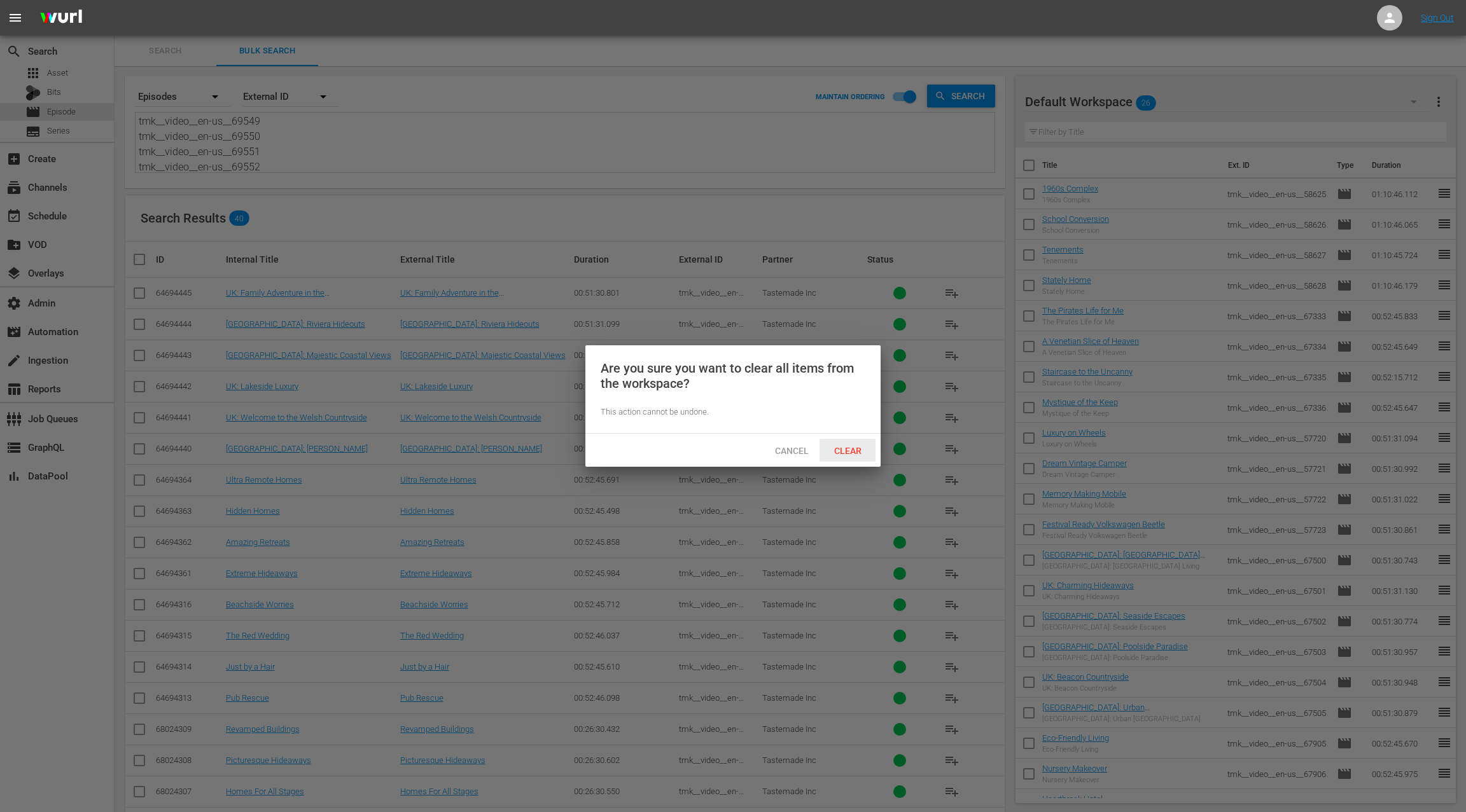
click at [845, 453] on span "Clear" at bounding box center [848, 451] width 48 height 10
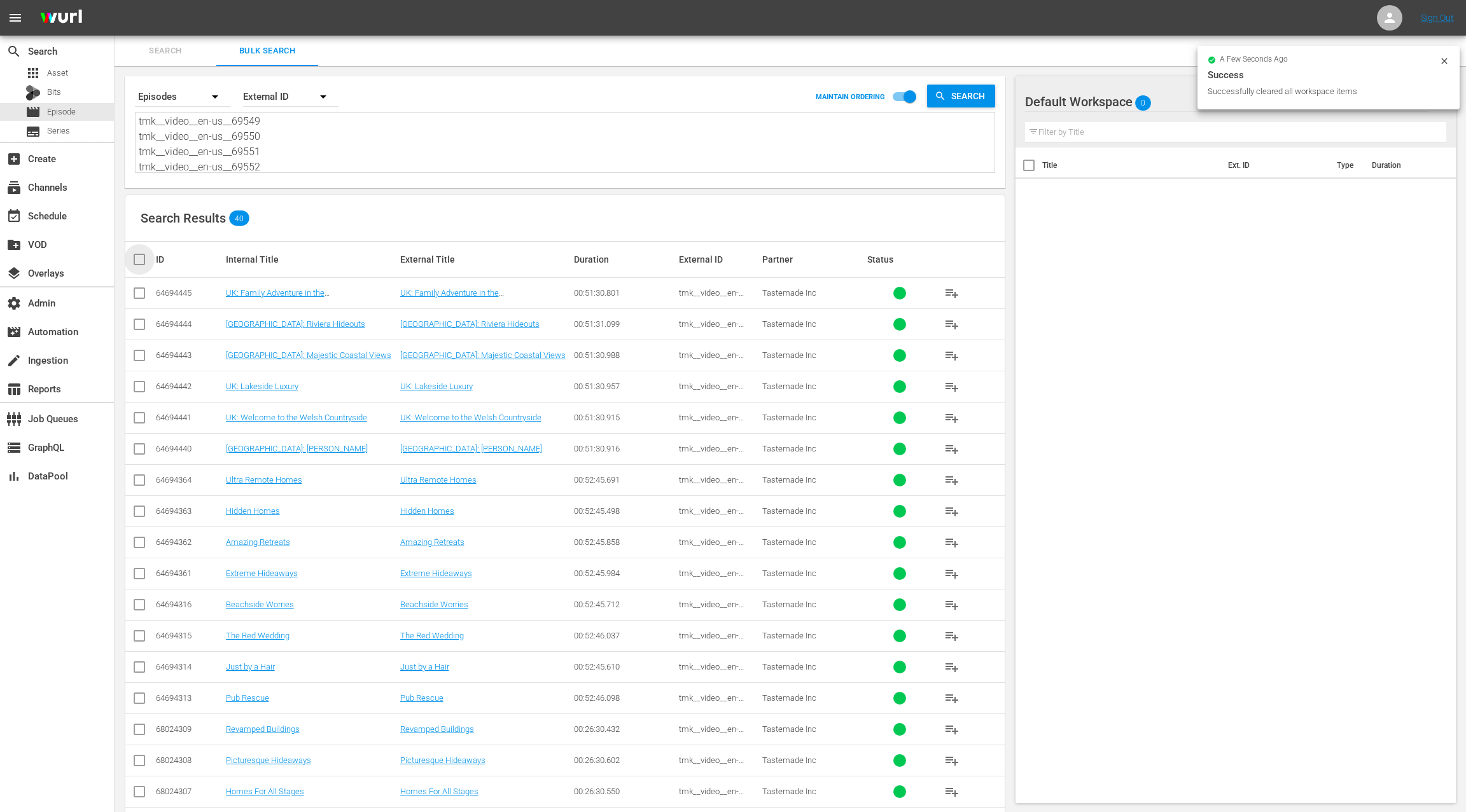
click at [140, 260] on input "checkbox" at bounding box center [144, 259] width 25 height 15
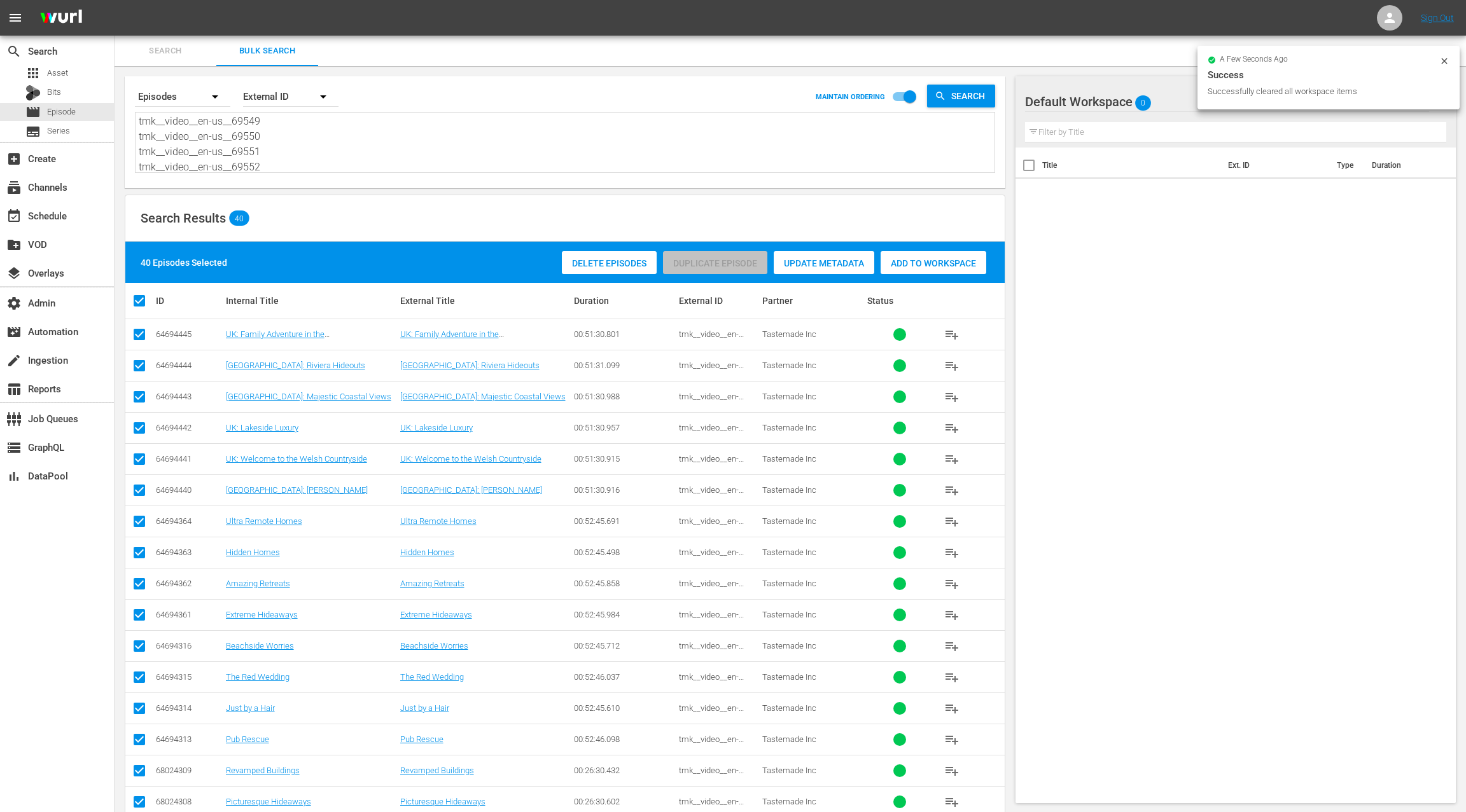
click at [934, 260] on span "Add to Workspace" at bounding box center [933, 263] width 105 height 10
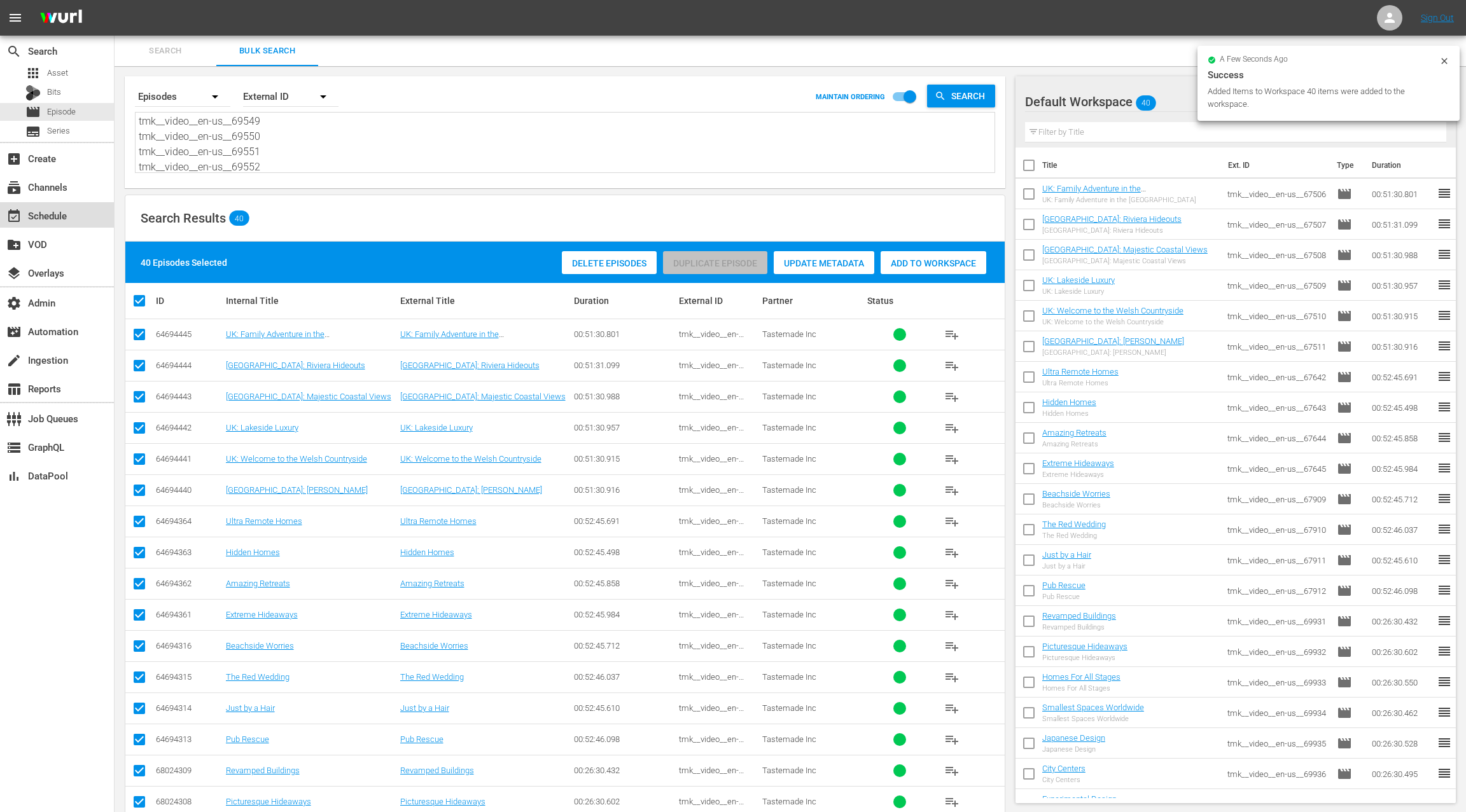
click at [47, 218] on div "event_available Schedule" at bounding box center [36, 214] width 71 height 11
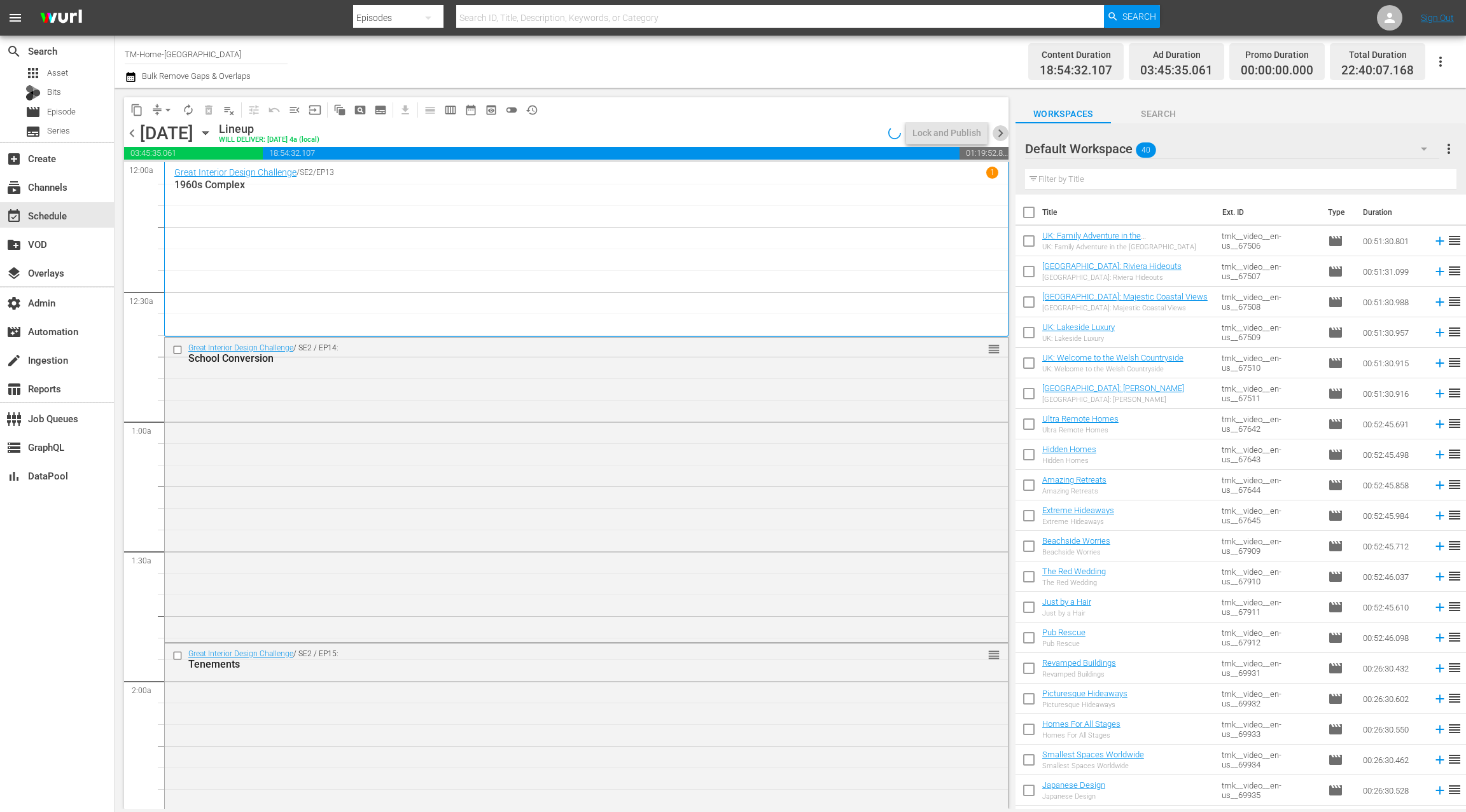
click at [999, 132] on span "chevron_right" at bounding box center [1001, 133] width 16 height 16
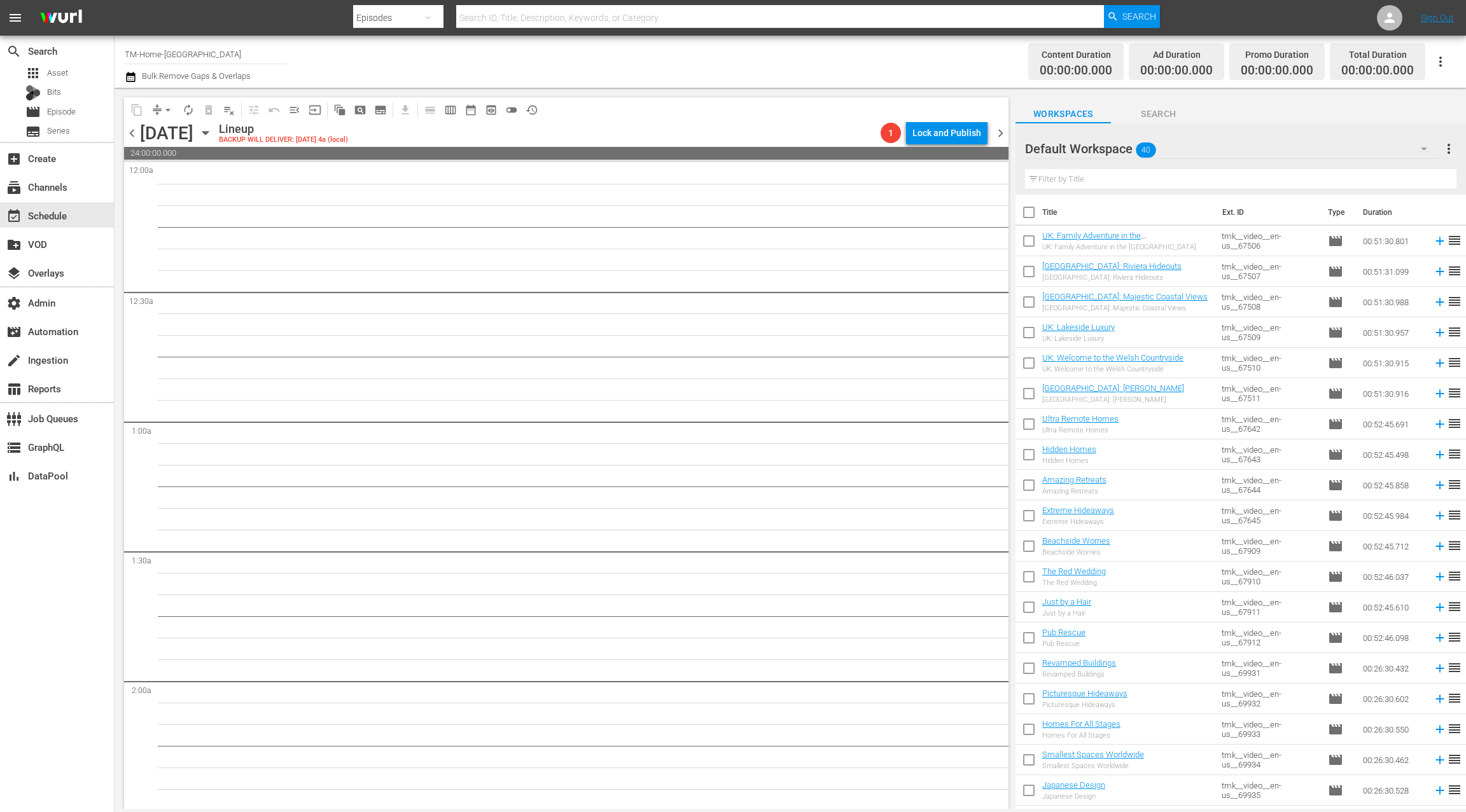
click at [1025, 211] on input "checkbox" at bounding box center [1029, 215] width 27 height 27
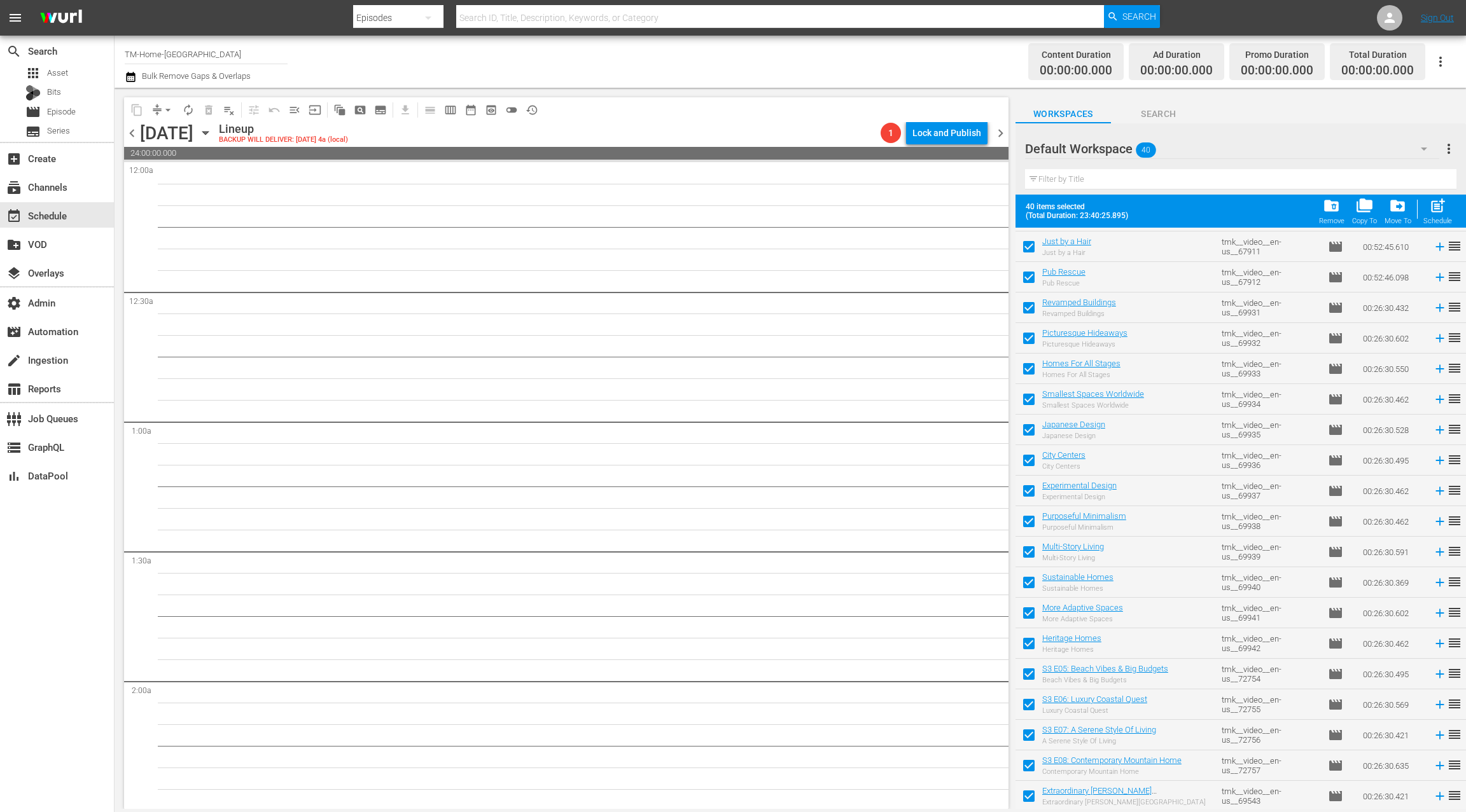
scroll to position [669, 0]
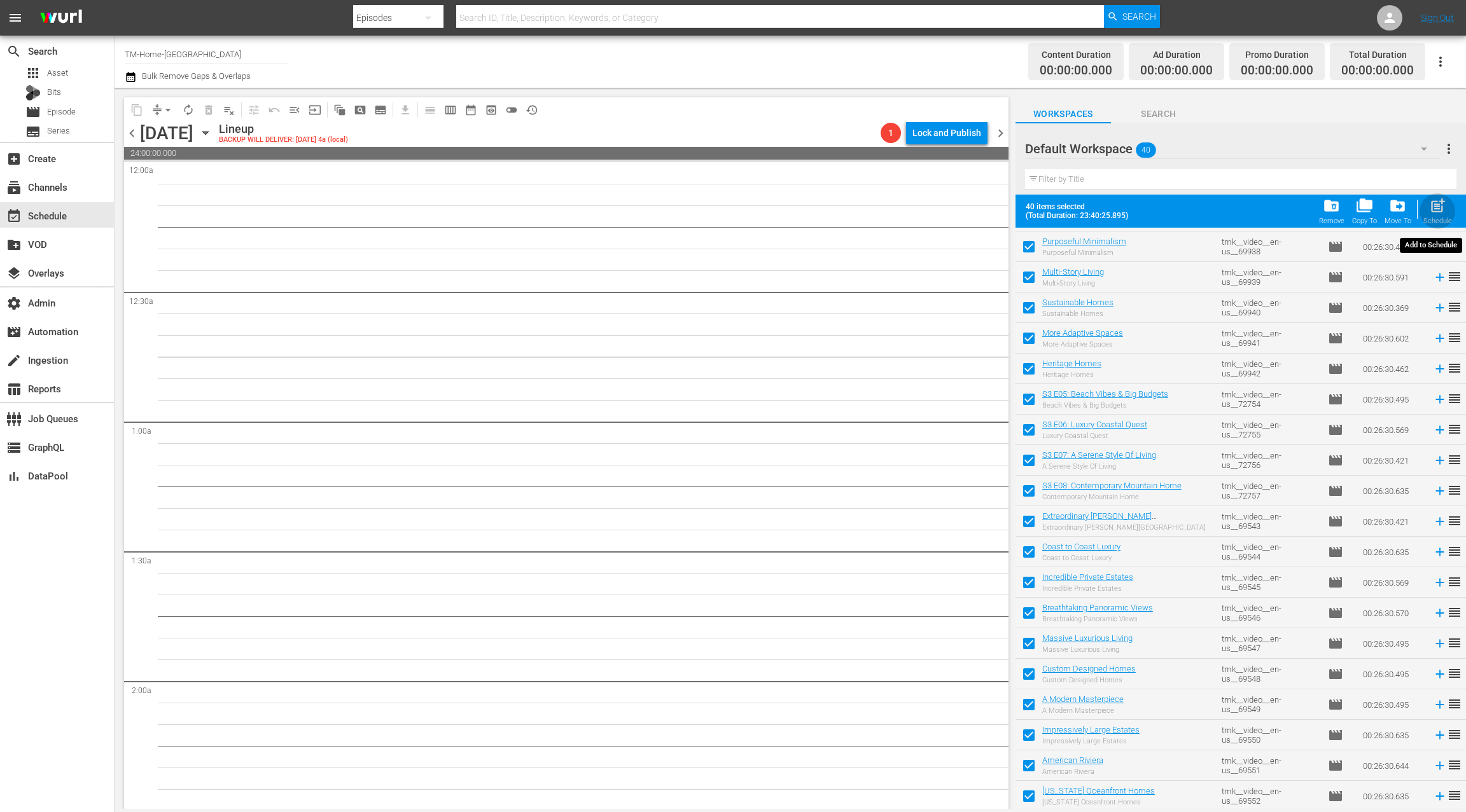
click at [1436, 210] on span "post_add" at bounding box center [1437, 206] width 17 height 17
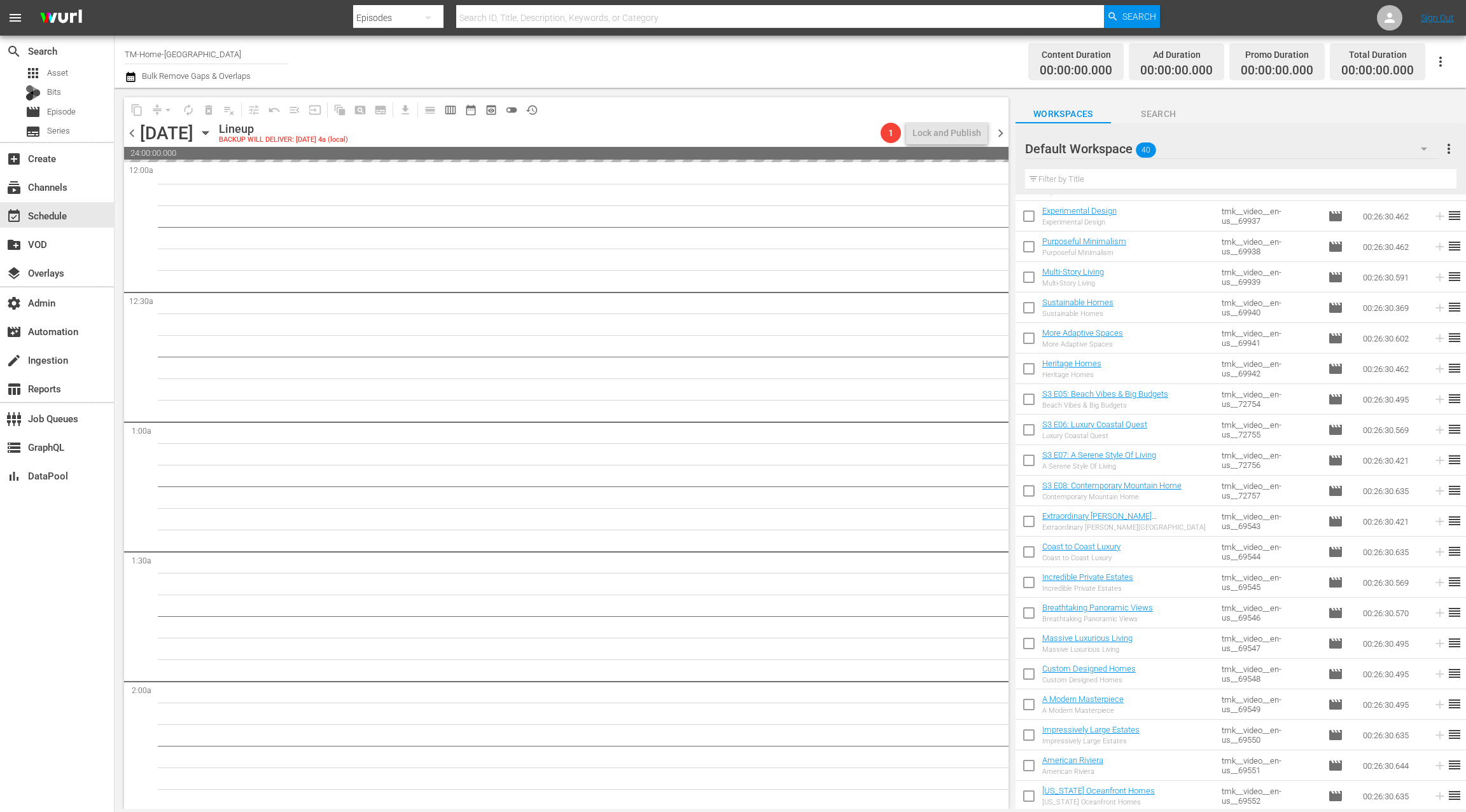
click at [1002, 132] on span "chevron_right" at bounding box center [1001, 133] width 16 height 16
drag, startPoint x: 133, startPoint y: 135, endPoint x: 145, endPoint y: 146, distance: 16.3
click at [133, 135] on span "chevron_left" at bounding box center [132, 133] width 16 height 16
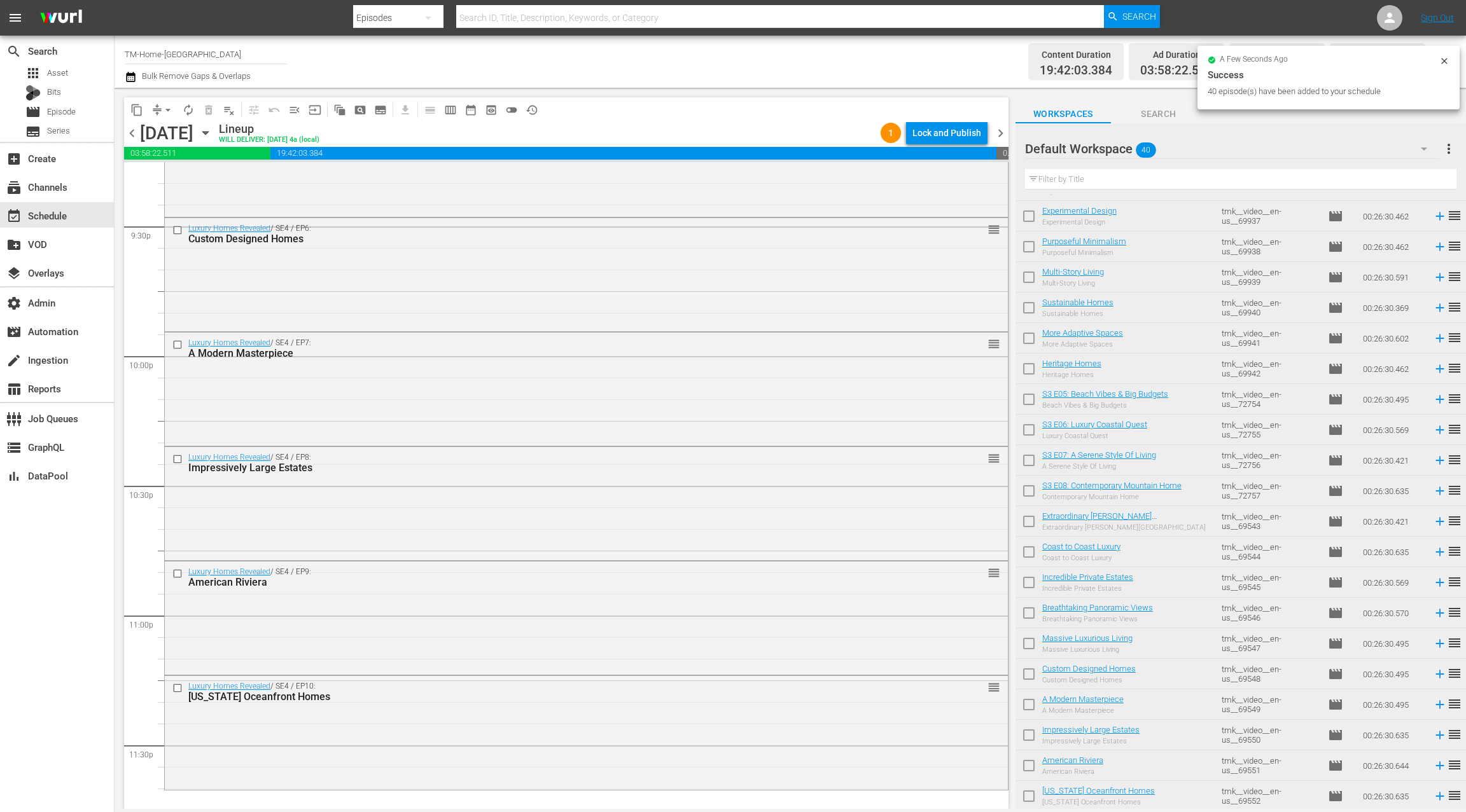
scroll to position [5581, 0]
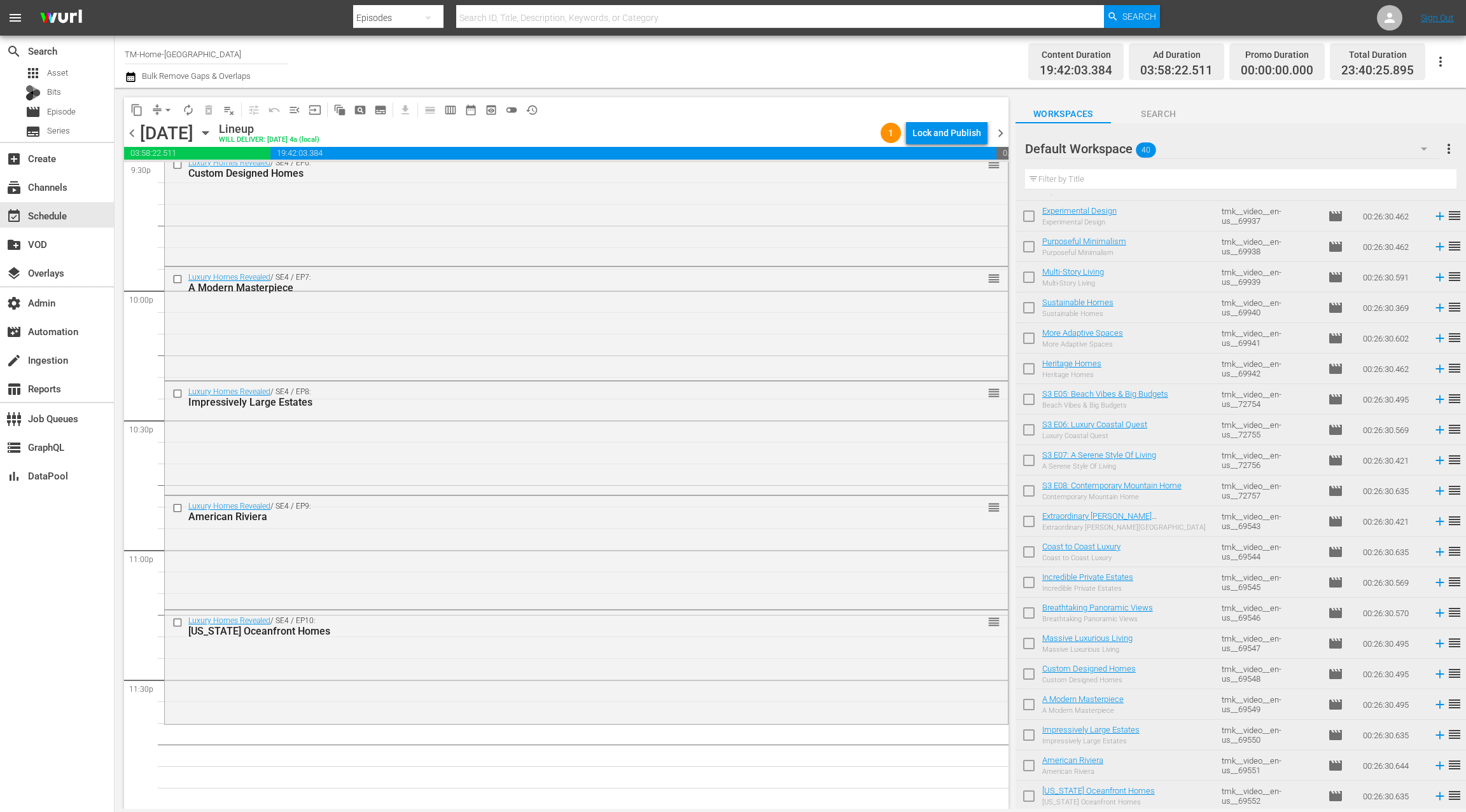
click at [129, 79] on icon "button" at bounding box center [130, 77] width 12 height 15
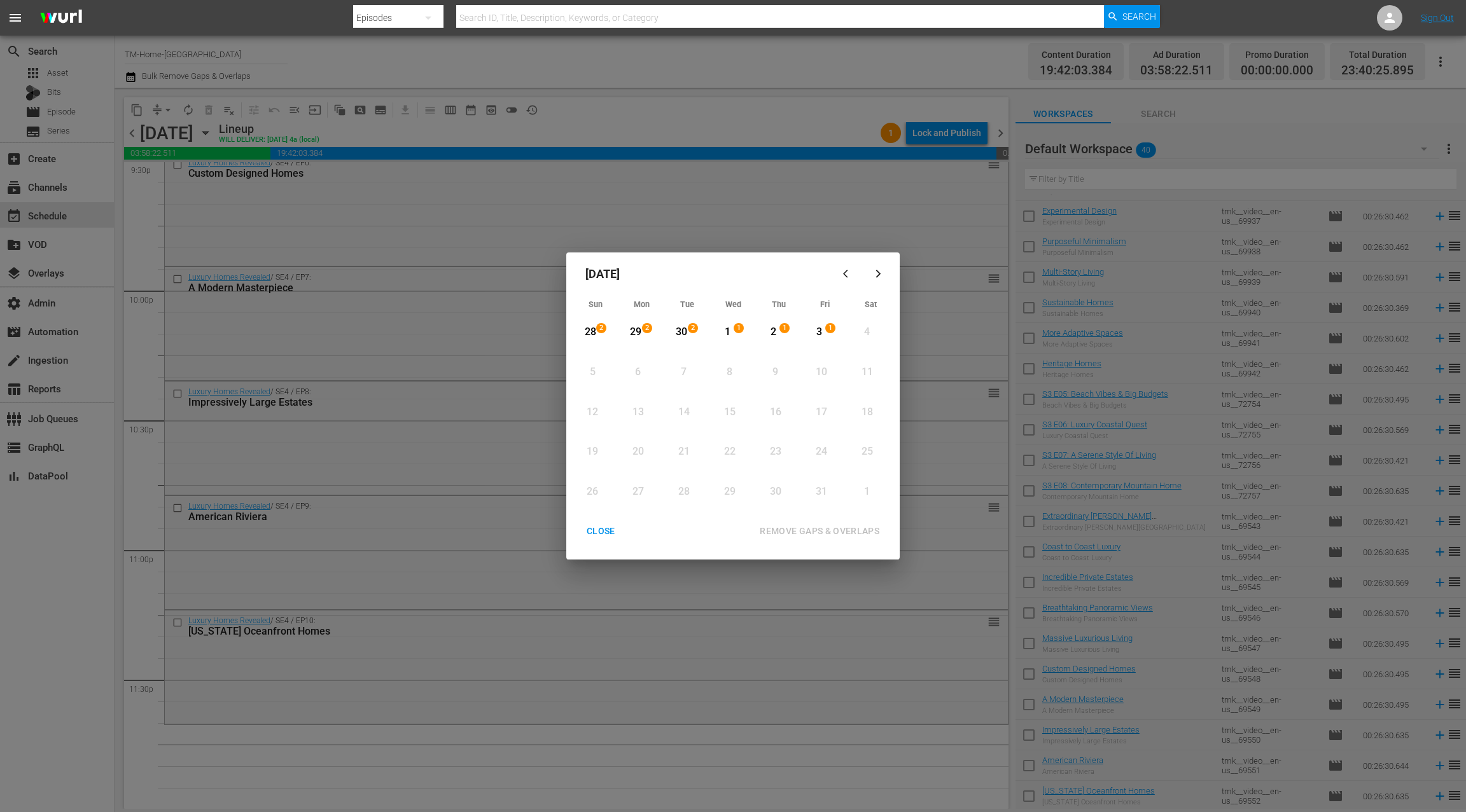
drag, startPoint x: 777, startPoint y: 331, endPoint x: 809, endPoint y: 334, distance: 32.1
click at [777, 331] on div "2" at bounding box center [773, 332] width 16 height 14
click at [817, 334] on div "3" at bounding box center [819, 332] width 16 height 14
click at [823, 535] on div "REMOVE GAPS & OVERLAPS" at bounding box center [819, 532] width 140 height 16
click at [599, 534] on div "CLOSE" at bounding box center [601, 532] width 49 height 16
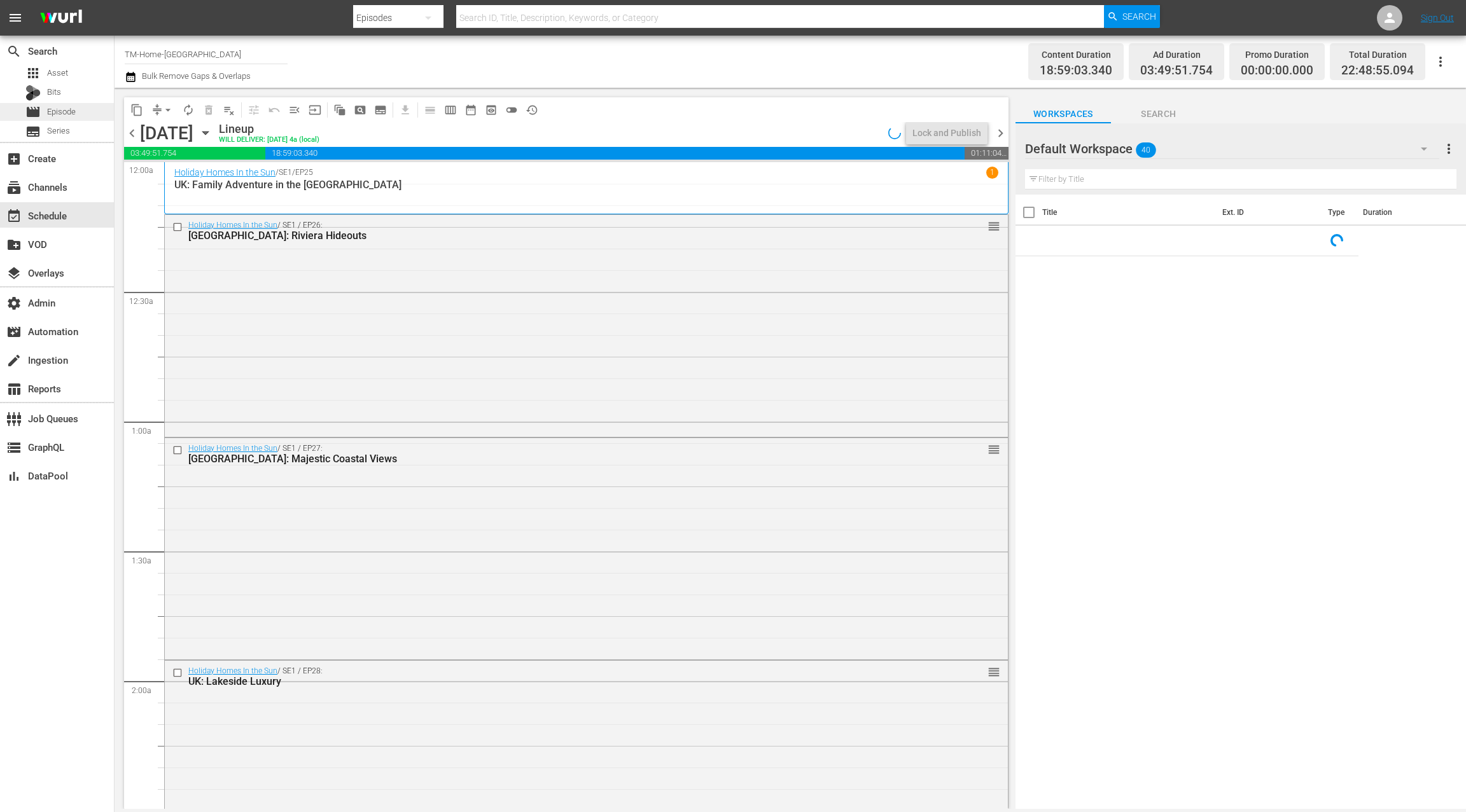
click at [86, 115] on div "movie Episode" at bounding box center [57, 112] width 114 height 17
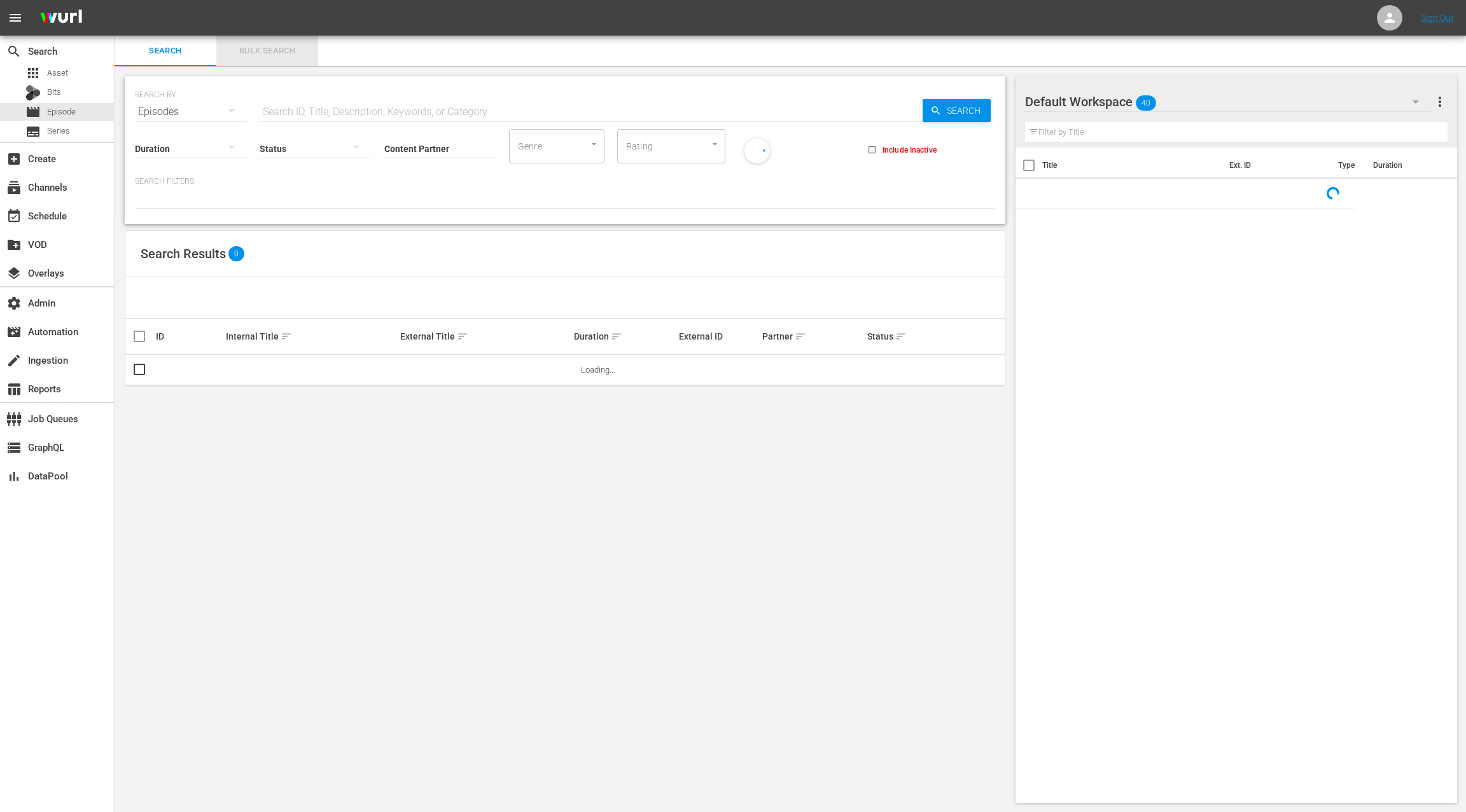
click at [275, 55] on span "Bulk Search" at bounding box center [267, 51] width 86 height 14
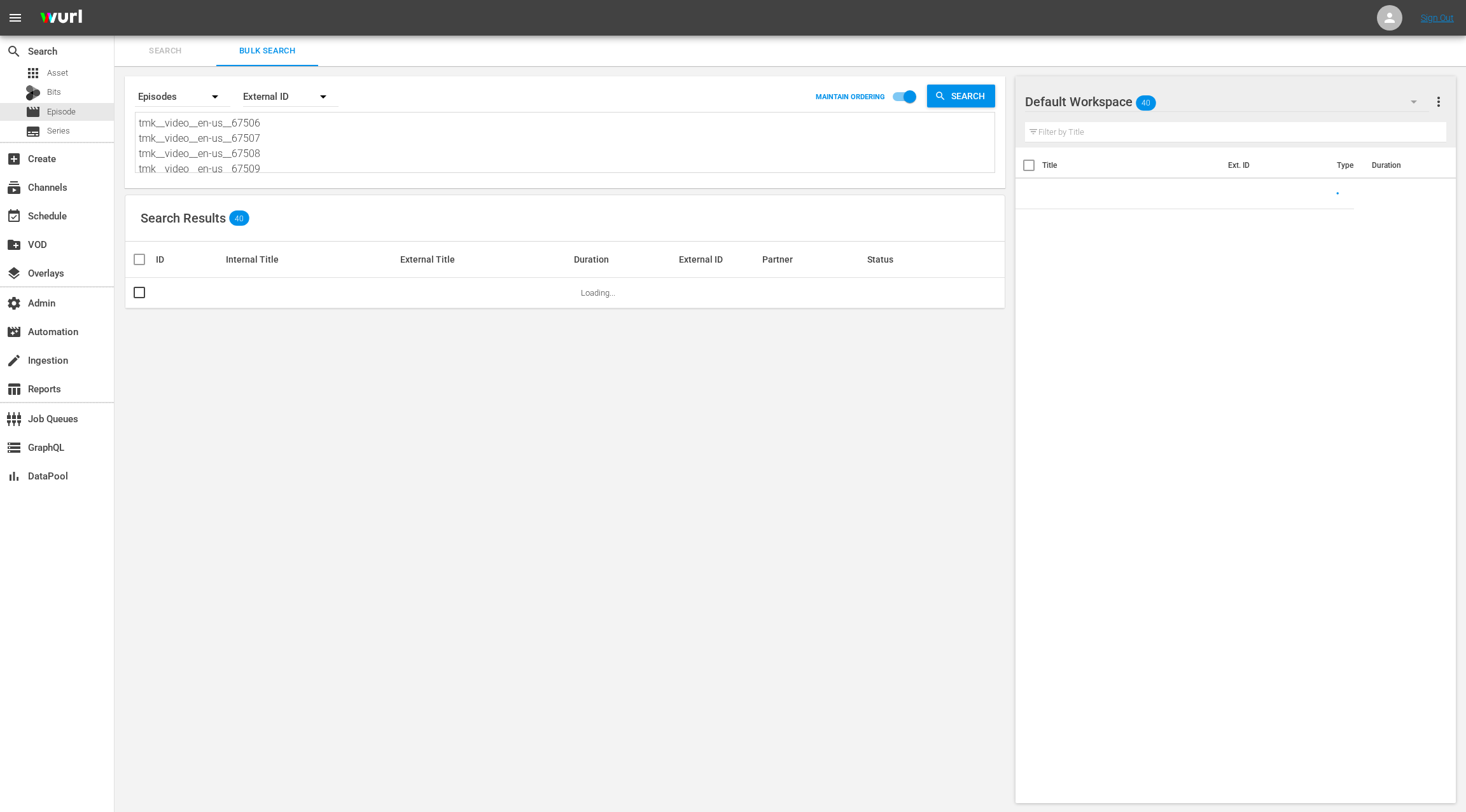
click at [290, 157] on textarea "tmk__video__en-us__67506 tmk__video__en-us__67507 tmk__video__en-us__67508 tmk_…" at bounding box center [567, 144] width 856 height 58
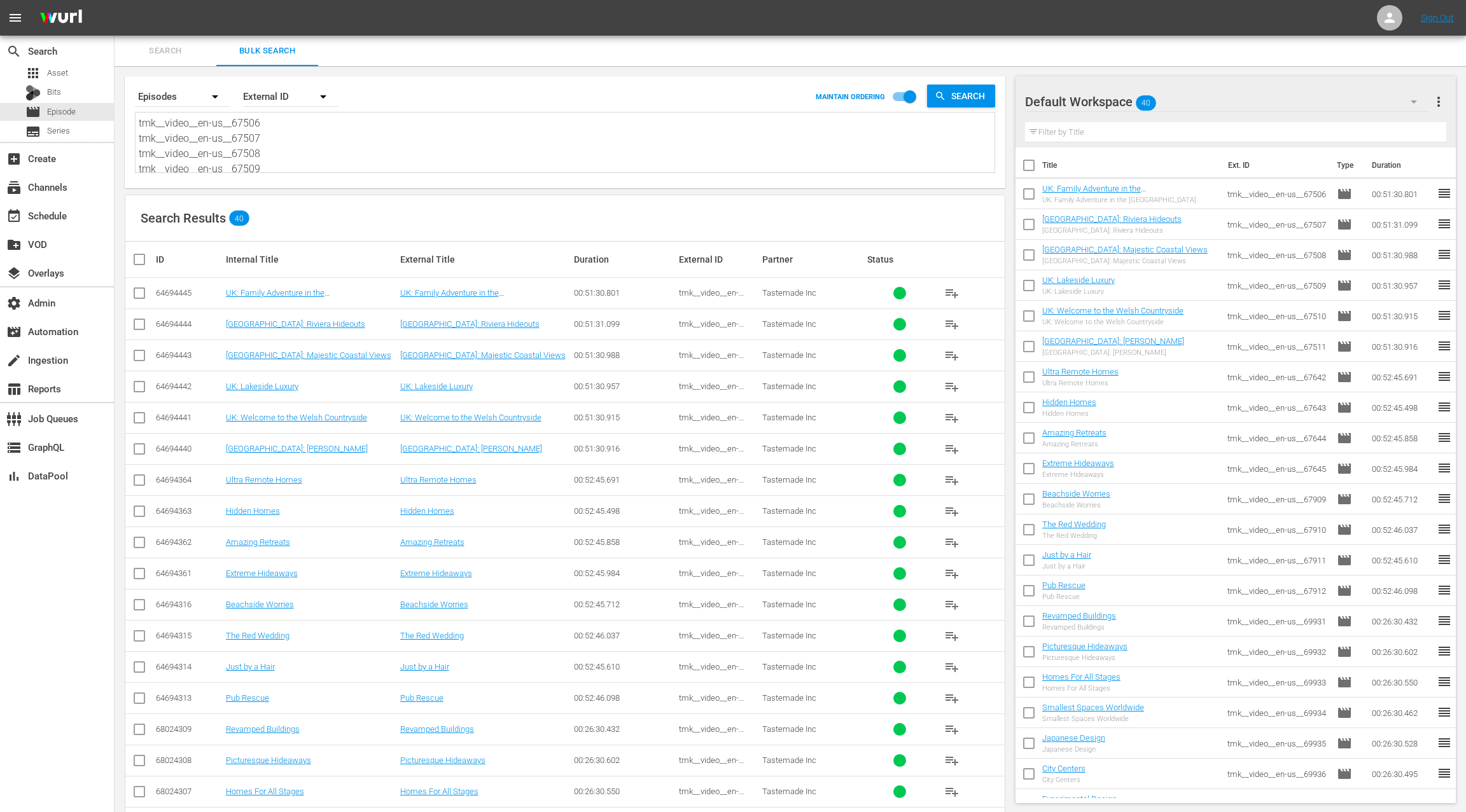
paste textarea "57724 tmk__video__en-us__57725 tmk__video__en-us__57726 tmk__video__en-us__5772…"
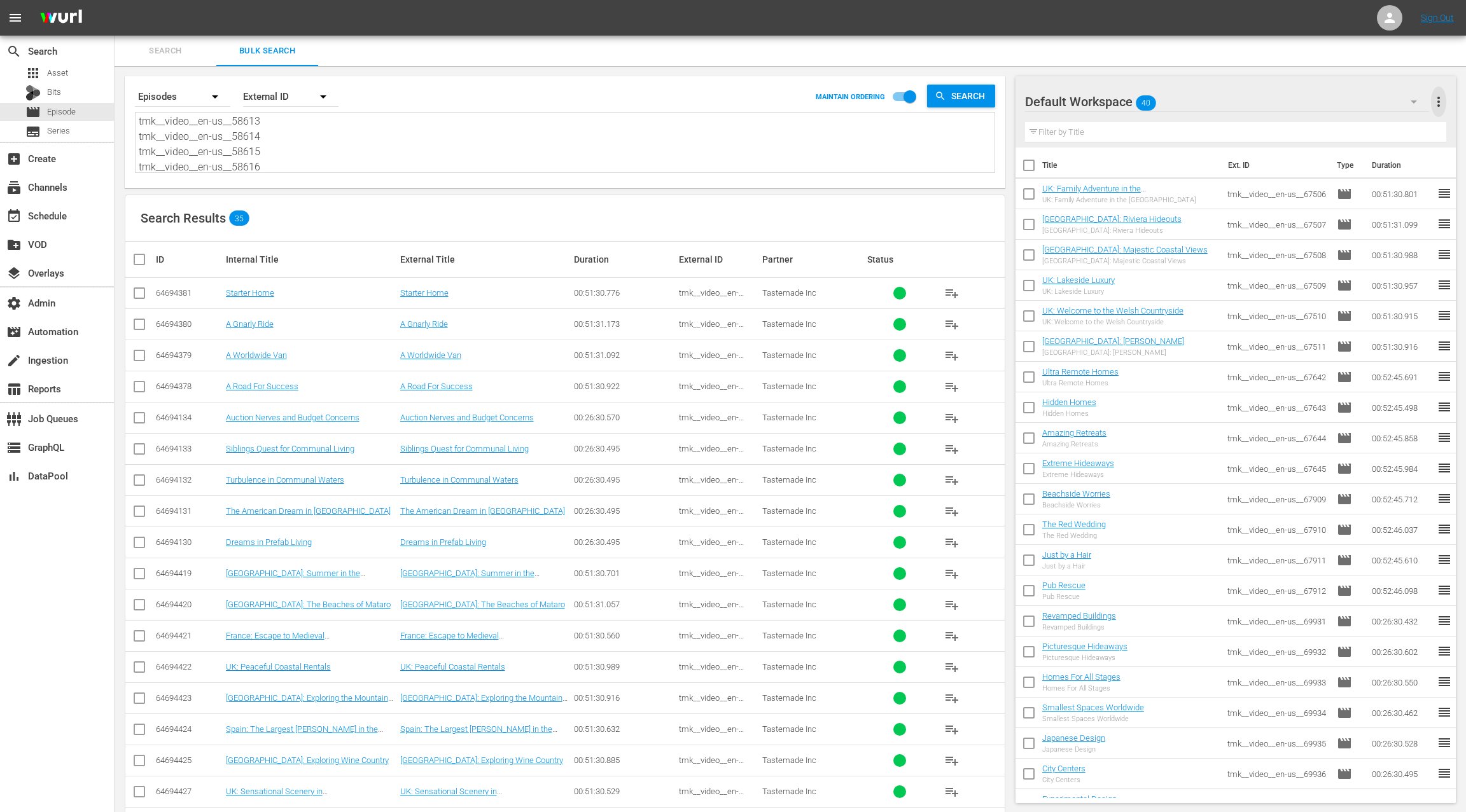
click at [1441, 104] on span "more_vert" at bounding box center [1438, 101] width 15 height 15
click at [1366, 129] on div "Clear All Workspace Items" at bounding box center [1356, 126] width 150 height 23
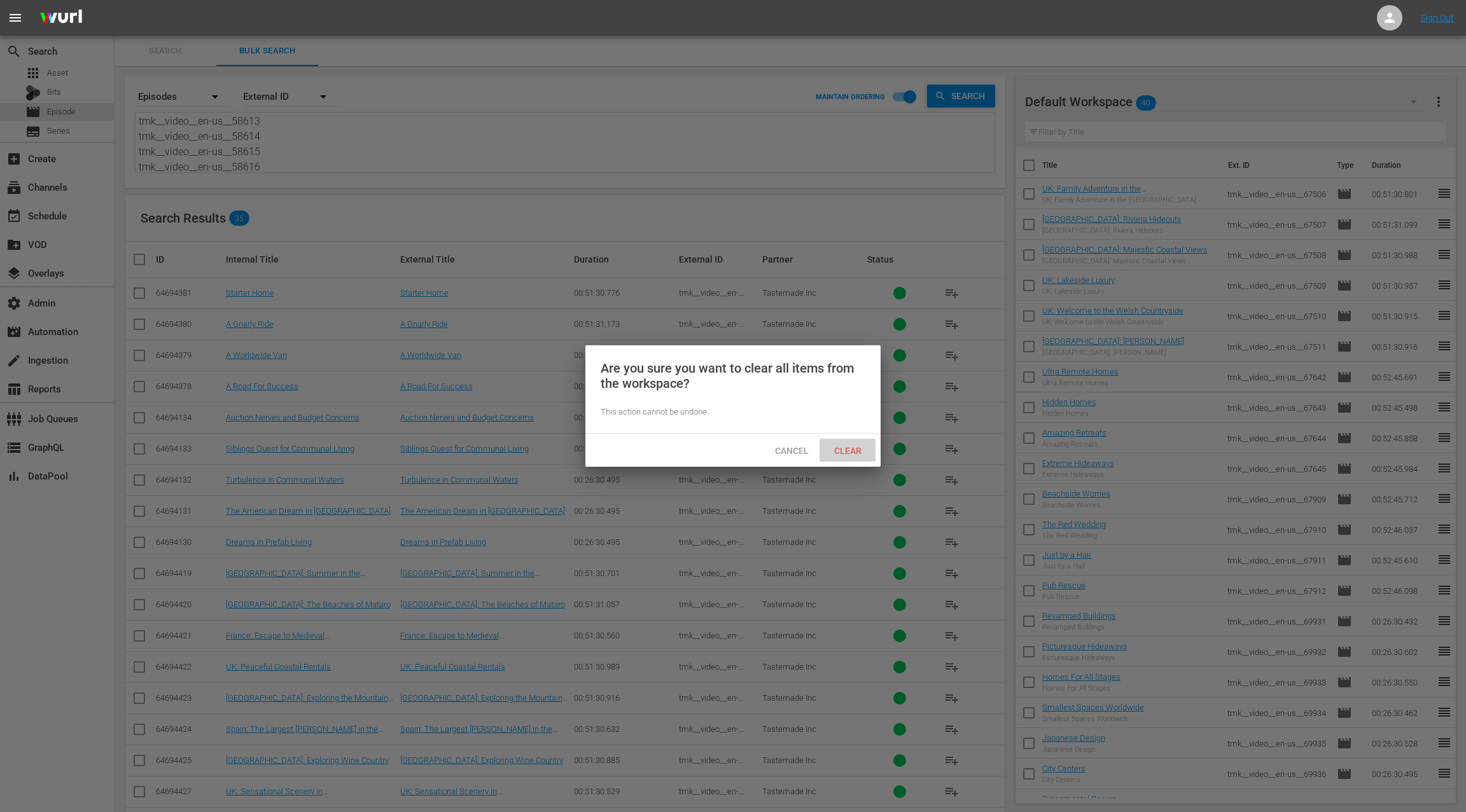
click at [853, 450] on span "Clear" at bounding box center [848, 451] width 48 height 10
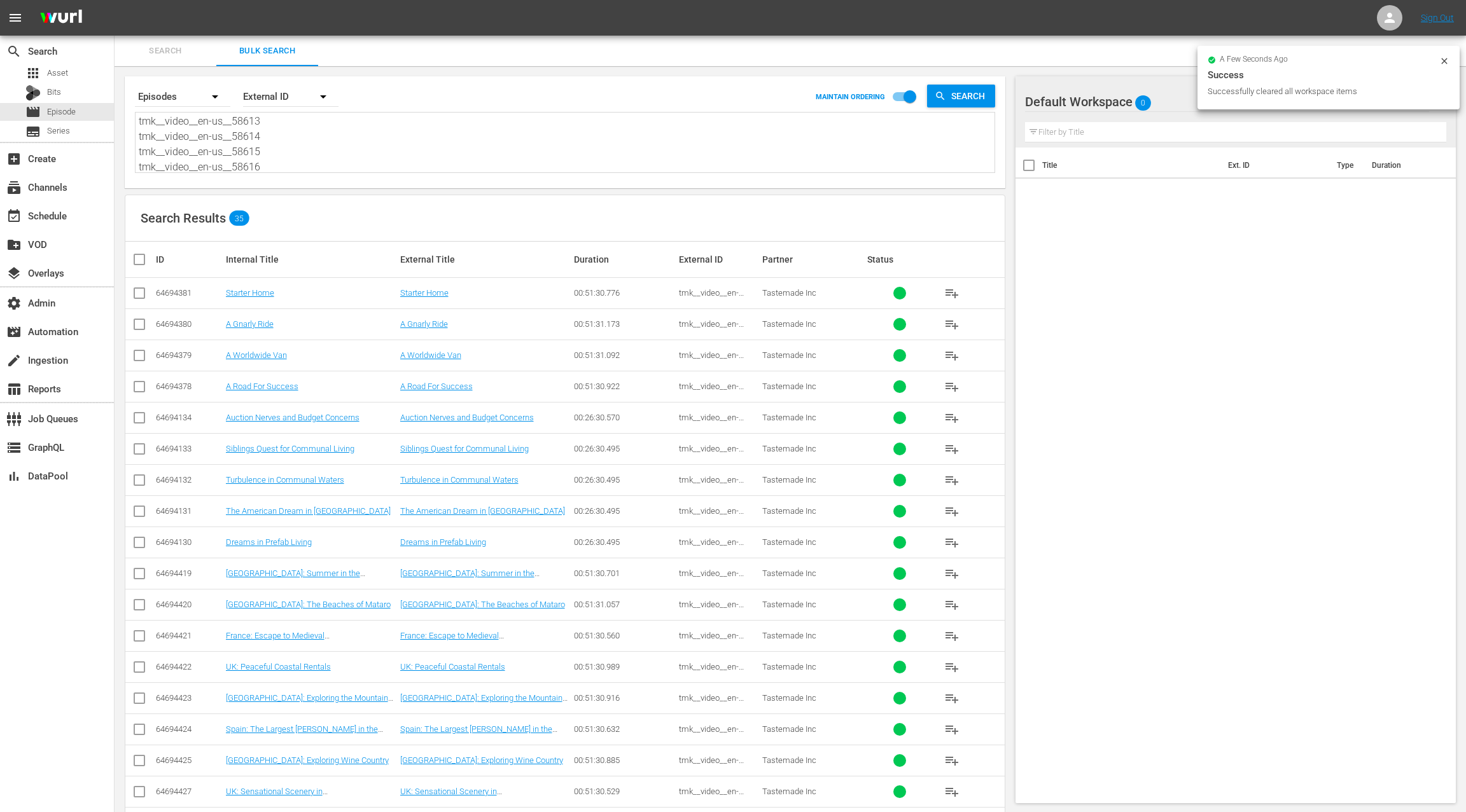
click at [137, 261] on input "checkbox" at bounding box center [144, 259] width 25 height 15
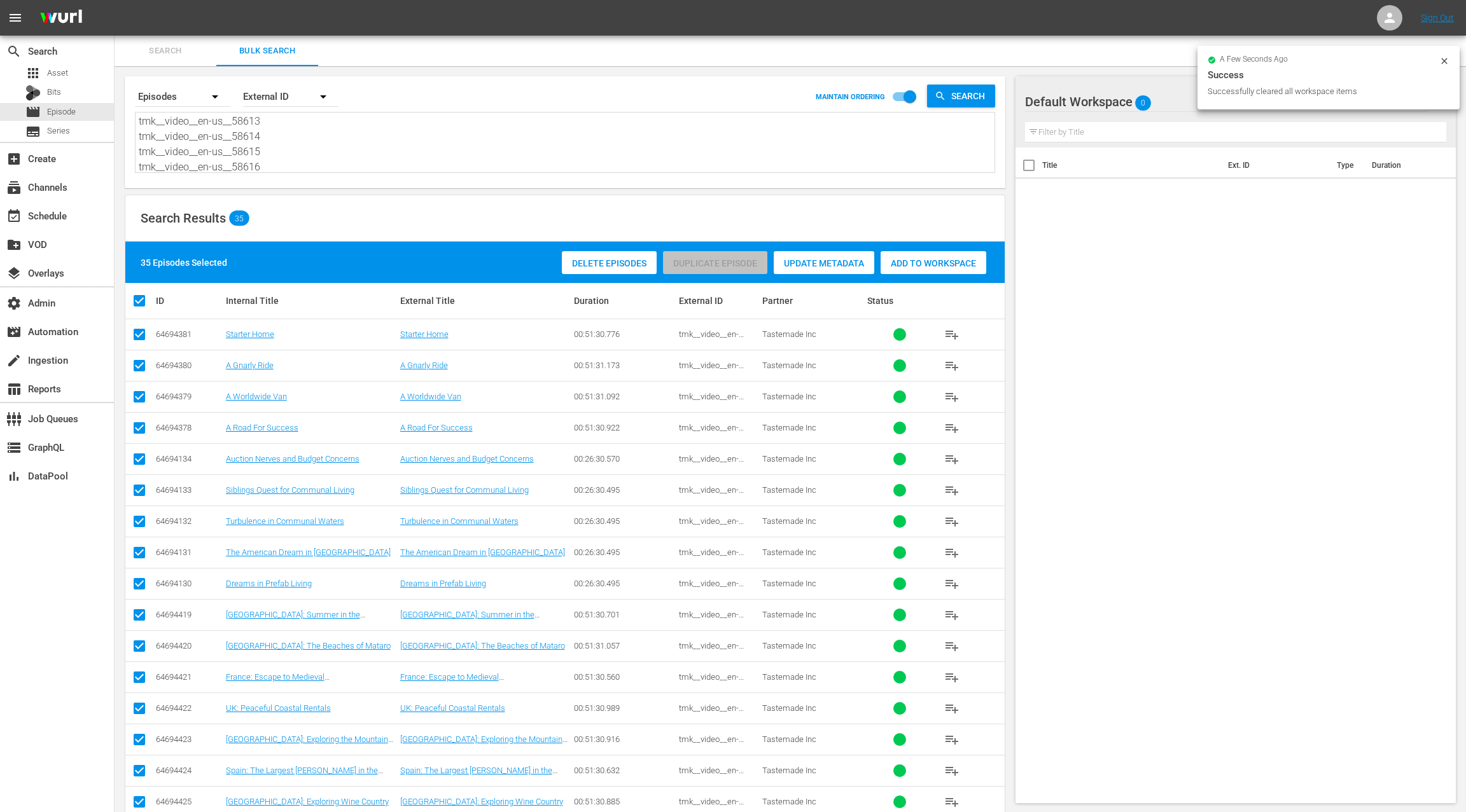
click at [930, 269] on div "Add to Workspace" at bounding box center [933, 263] width 105 height 25
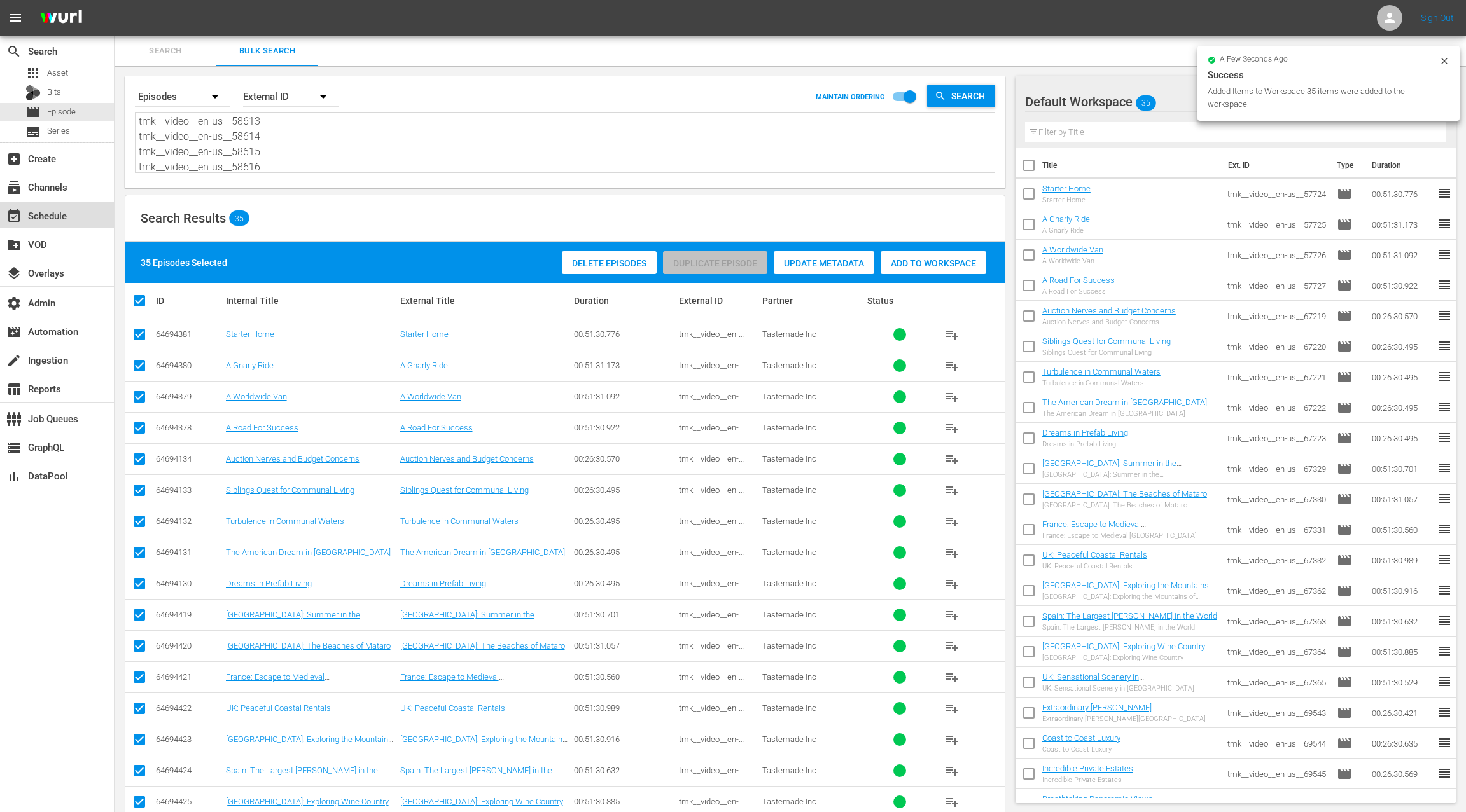
click at [76, 218] on div "event_available Schedule" at bounding box center [57, 215] width 114 height 25
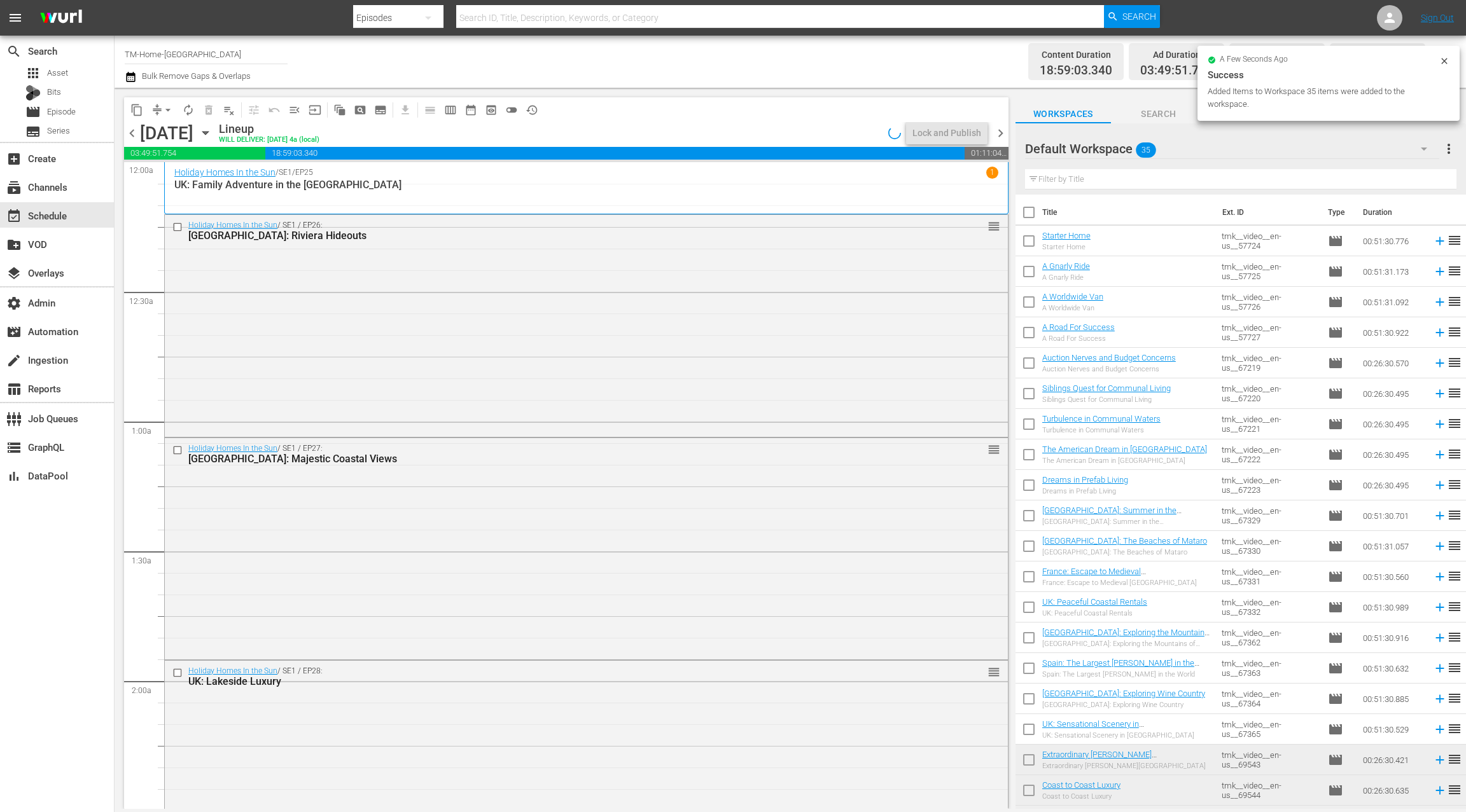
click at [1005, 135] on span "chevron_right" at bounding box center [1001, 133] width 16 height 16
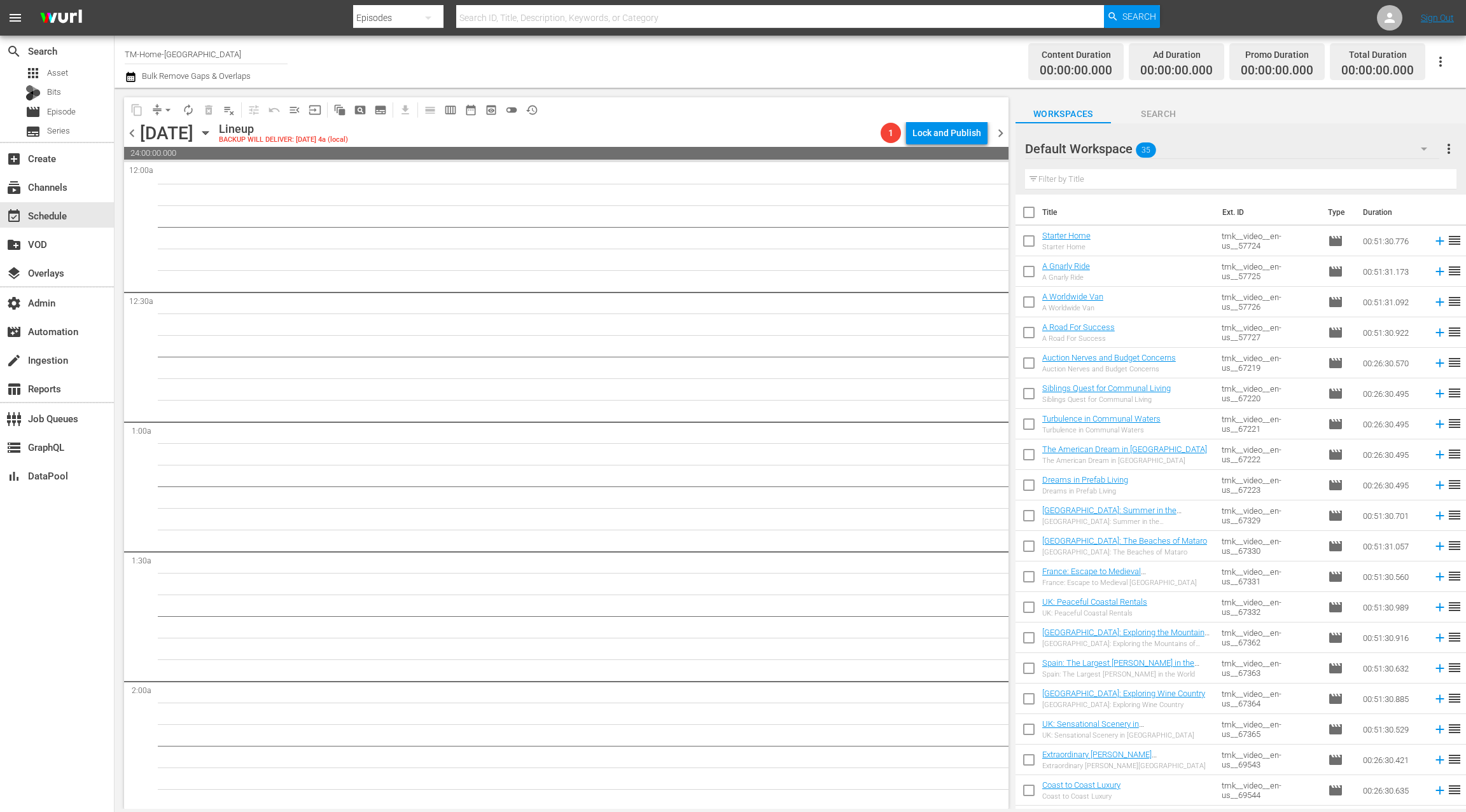
click at [1033, 215] on input "checkbox" at bounding box center [1029, 215] width 27 height 27
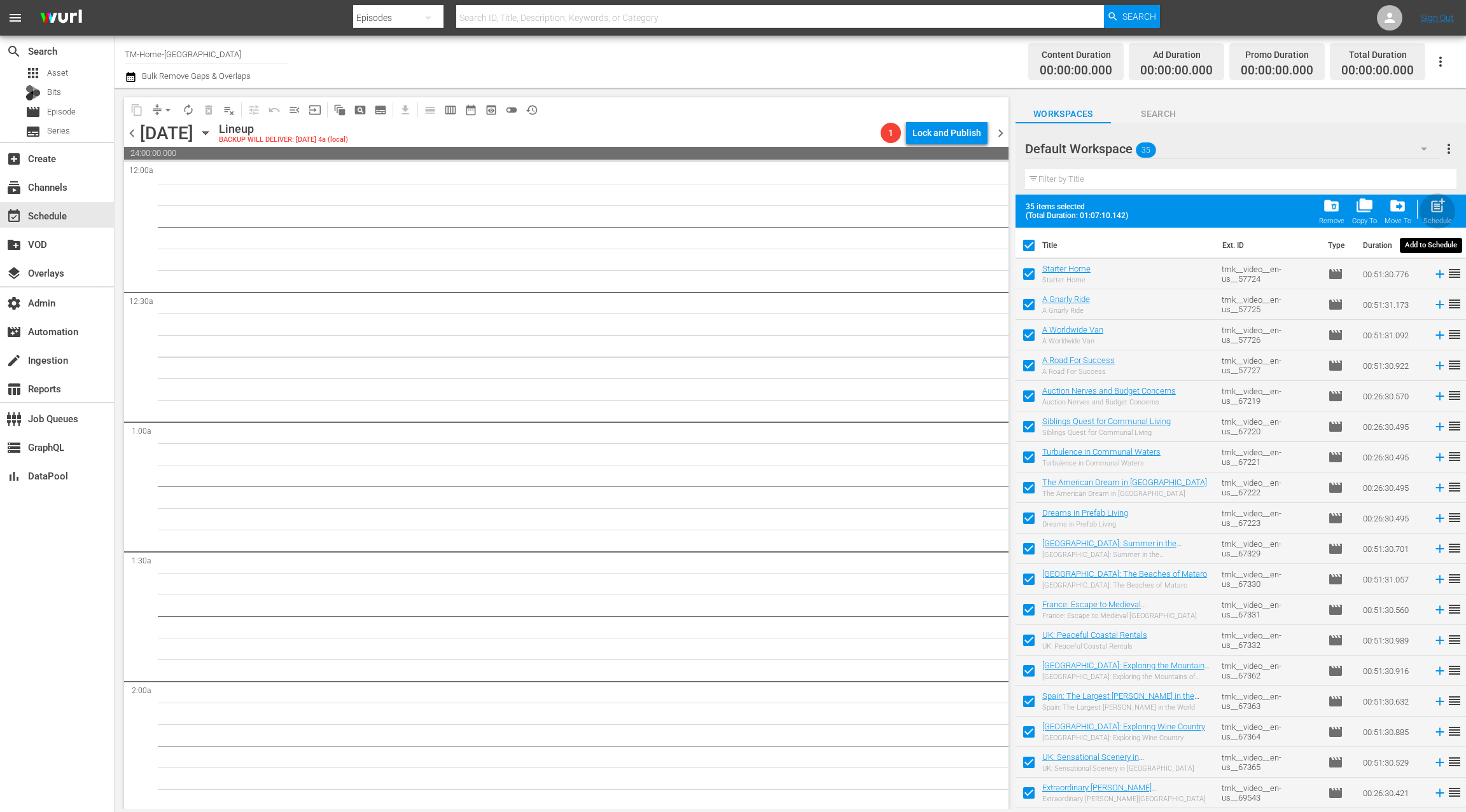
click at [1438, 210] on span "post_add" at bounding box center [1437, 206] width 17 height 17
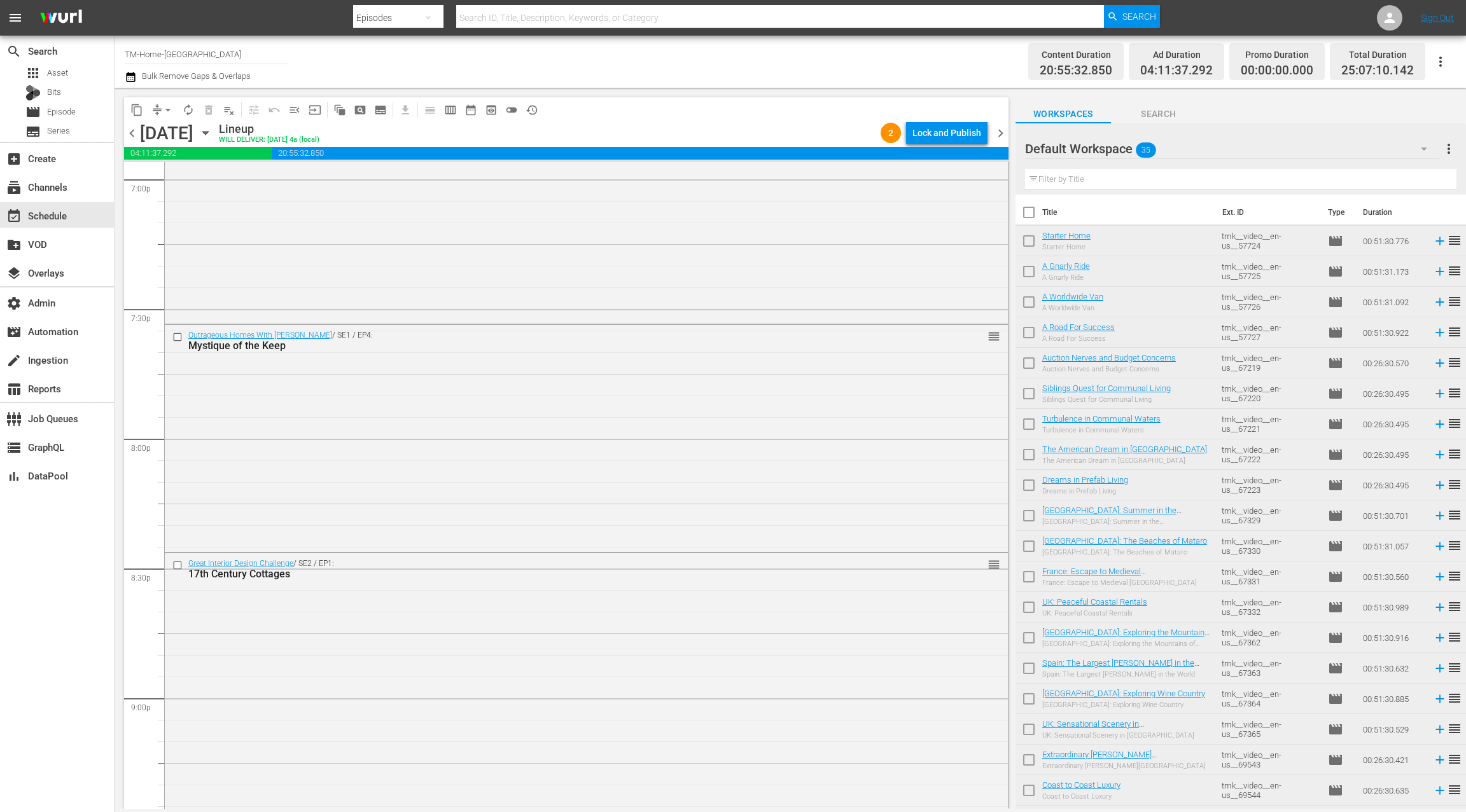
scroll to position [4183, 0]
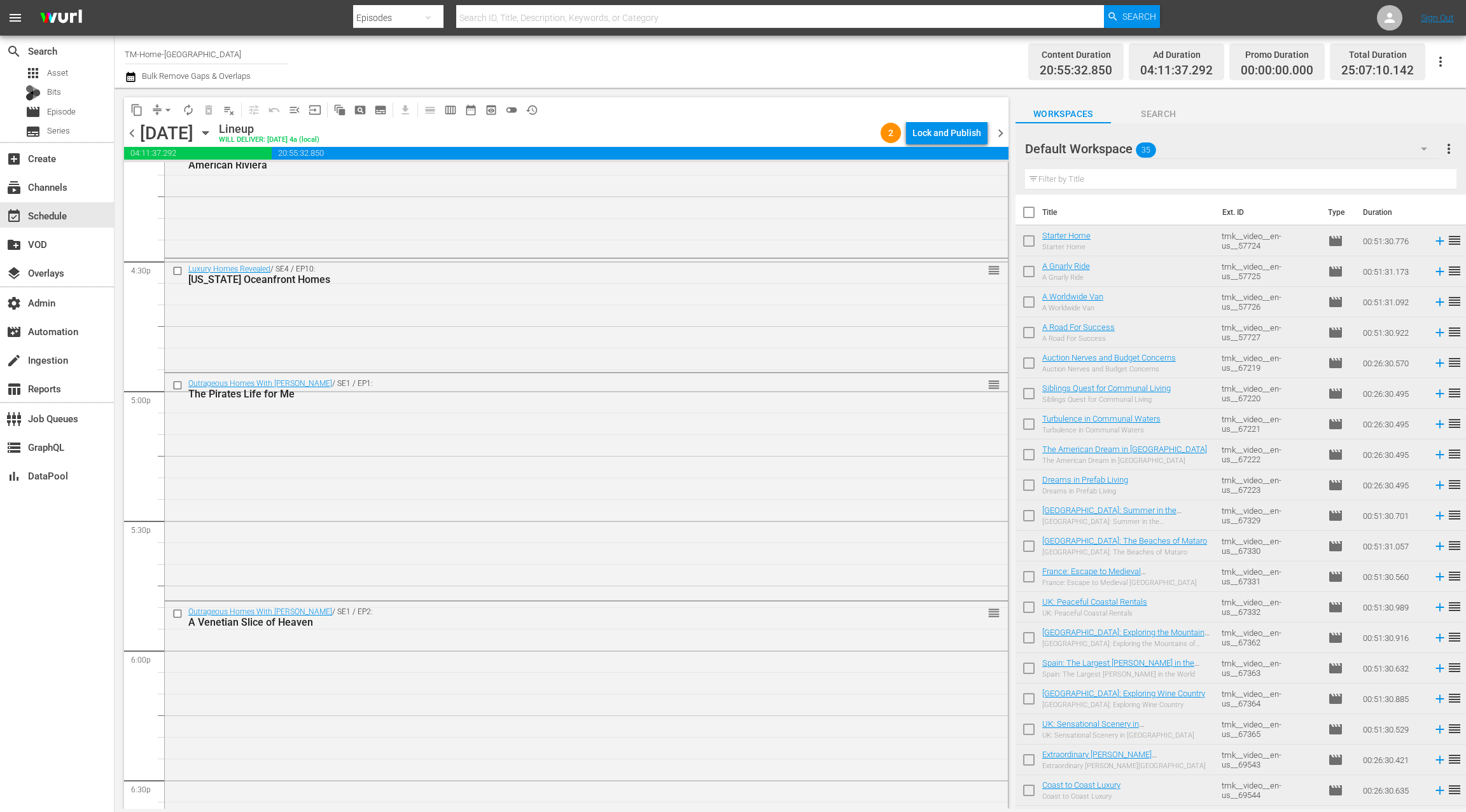
click at [131, 79] on icon "button" at bounding box center [130, 77] width 12 height 15
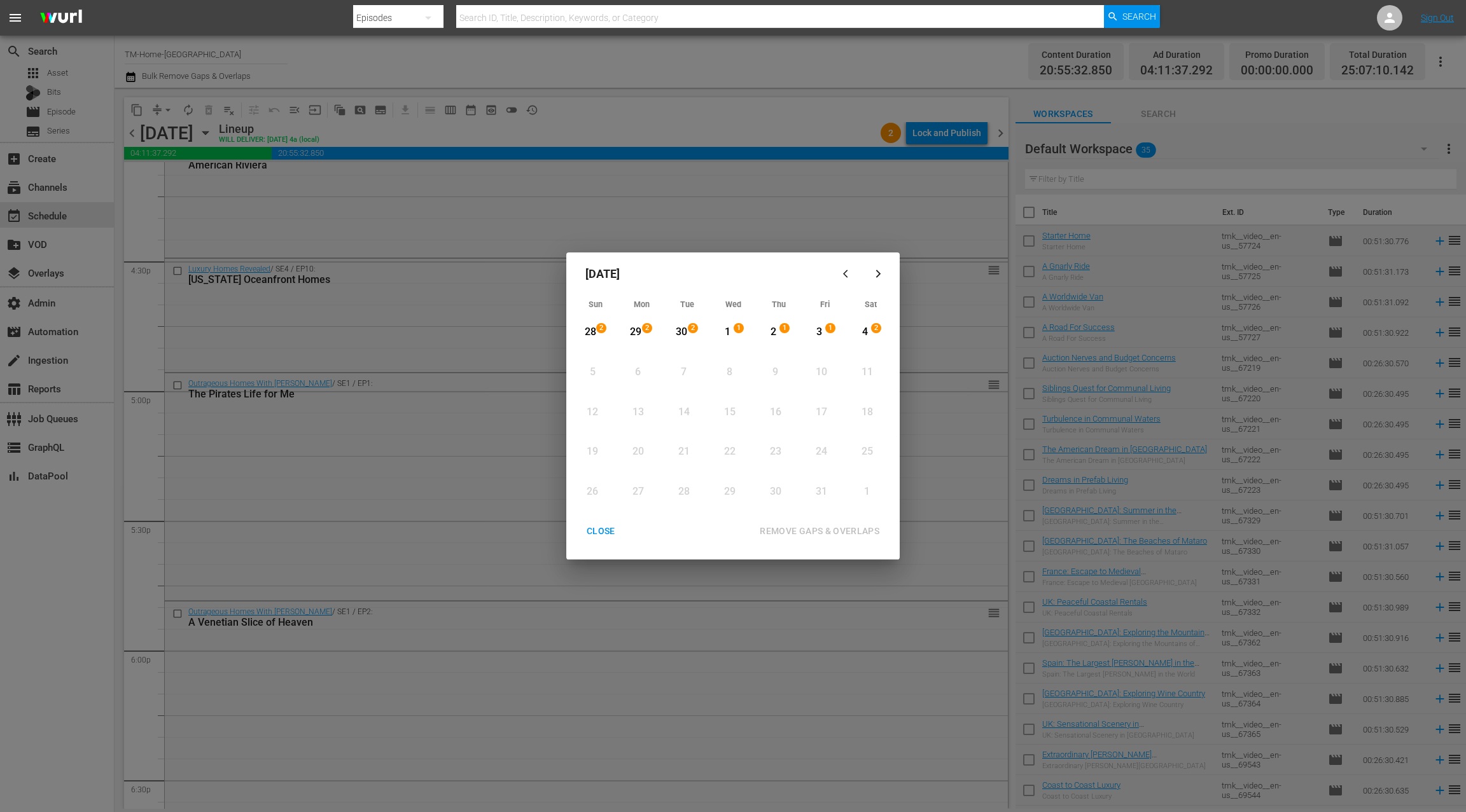
click at [823, 330] on div "3" at bounding box center [819, 332] width 16 height 14
click at [870, 331] on div "4" at bounding box center [865, 332] width 16 height 14
click at [826, 534] on div "REMOVE GAPS & OVERLAPS" at bounding box center [819, 532] width 140 height 16
click at [604, 531] on div "CLOSE" at bounding box center [601, 532] width 49 height 16
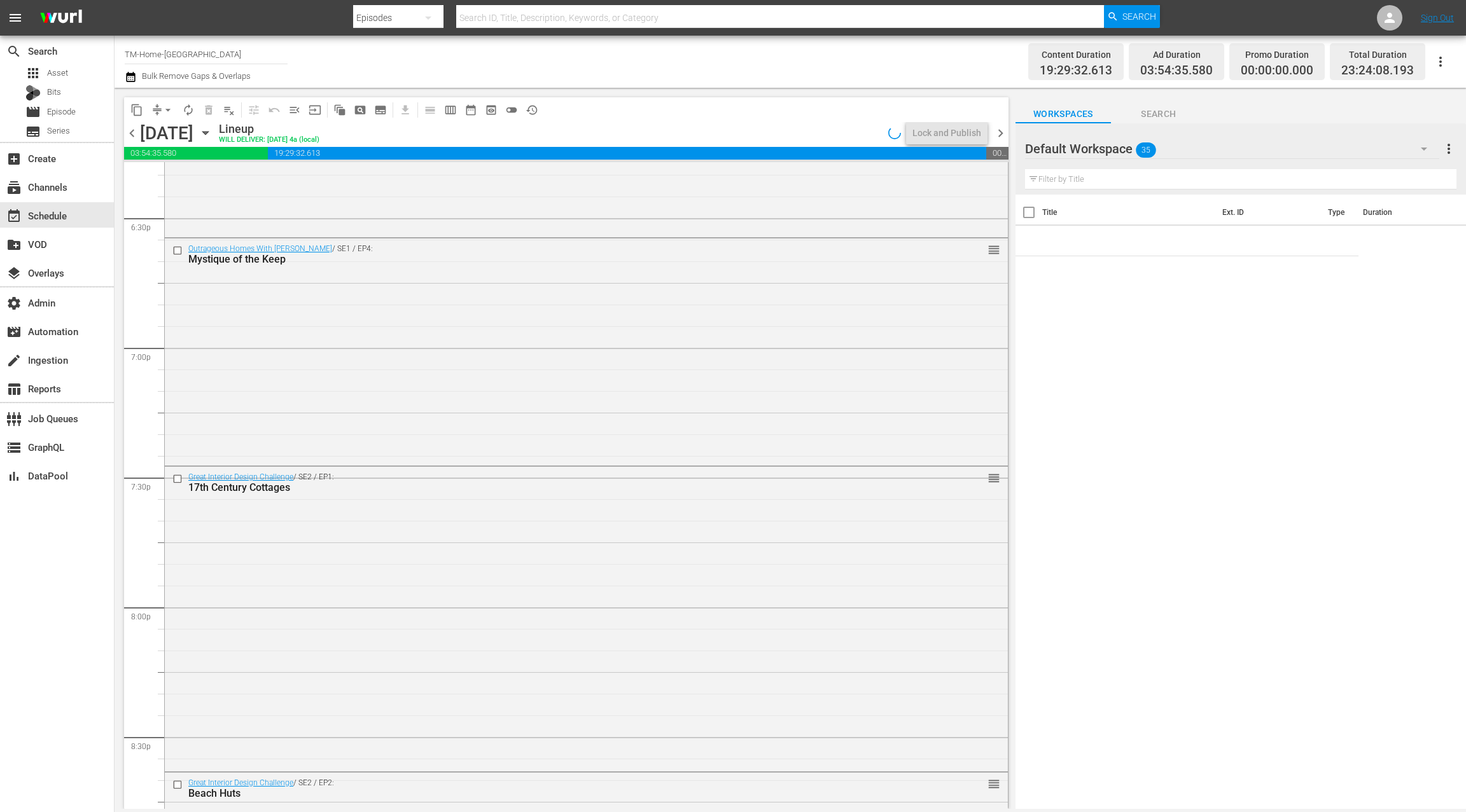
scroll to position [5617, 0]
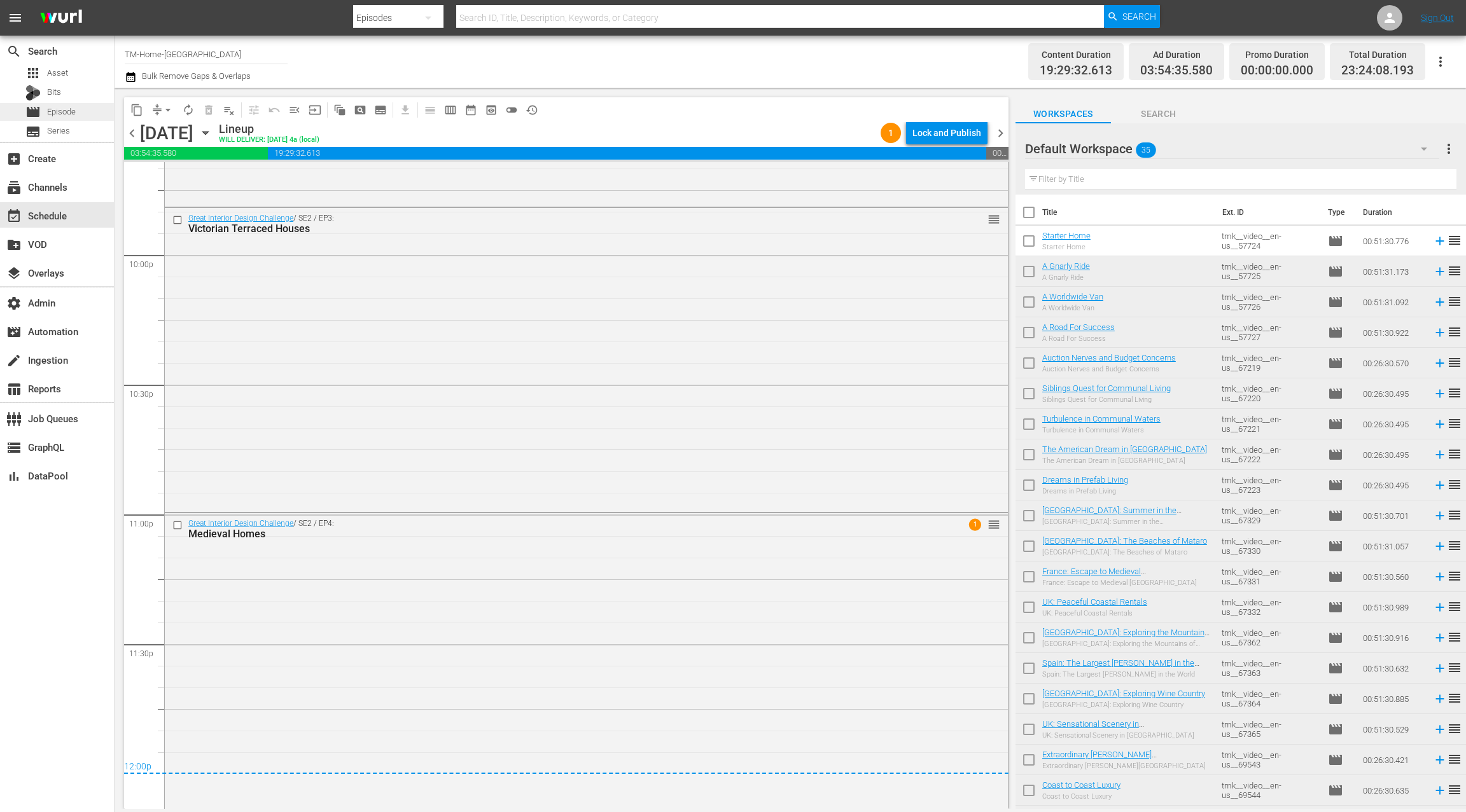
click at [86, 113] on div "movie Episode" at bounding box center [57, 112] width 114 height 17
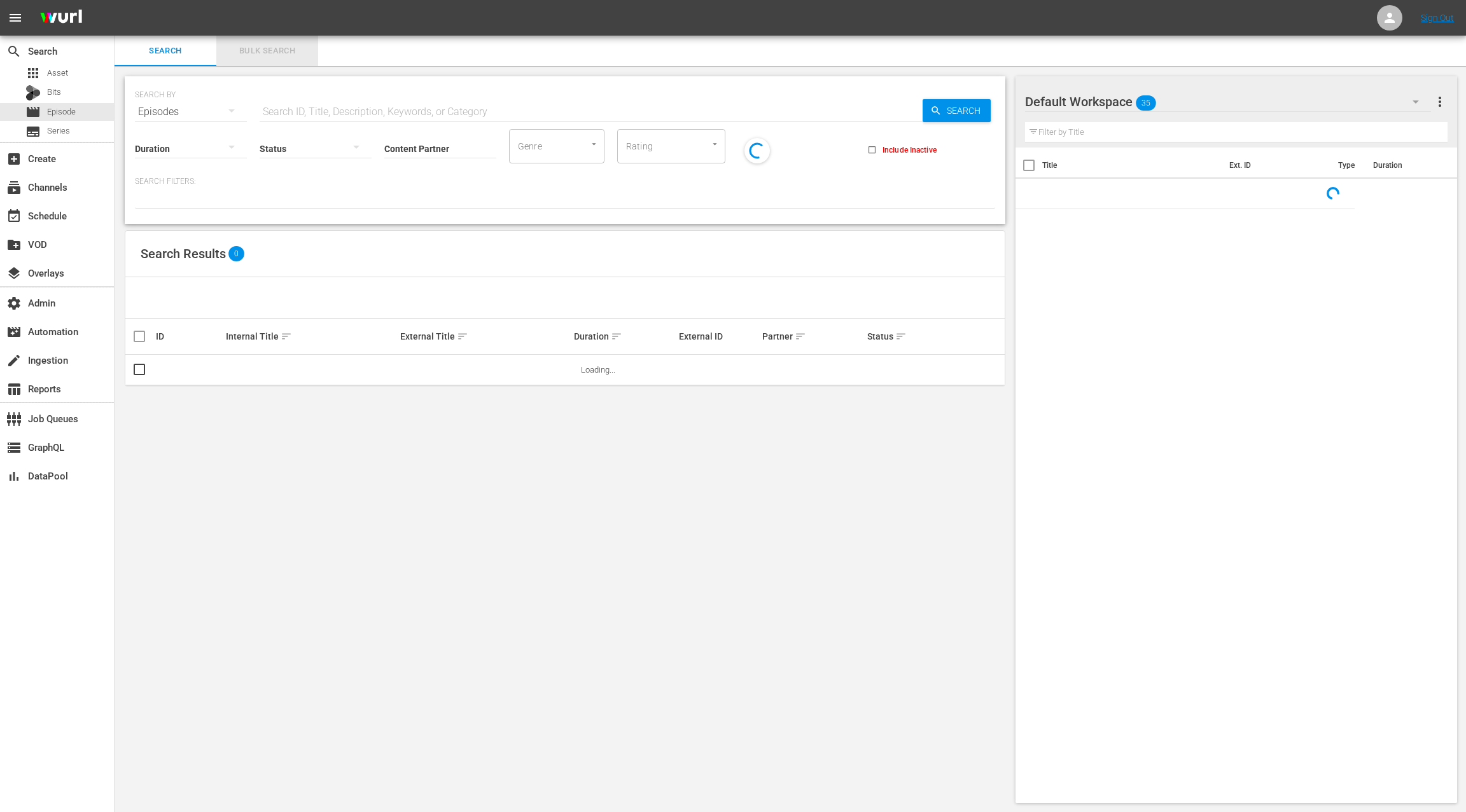
click at [250, 51] on span "Bulk Search" at bounding box center [267, 51] width 86 height 14
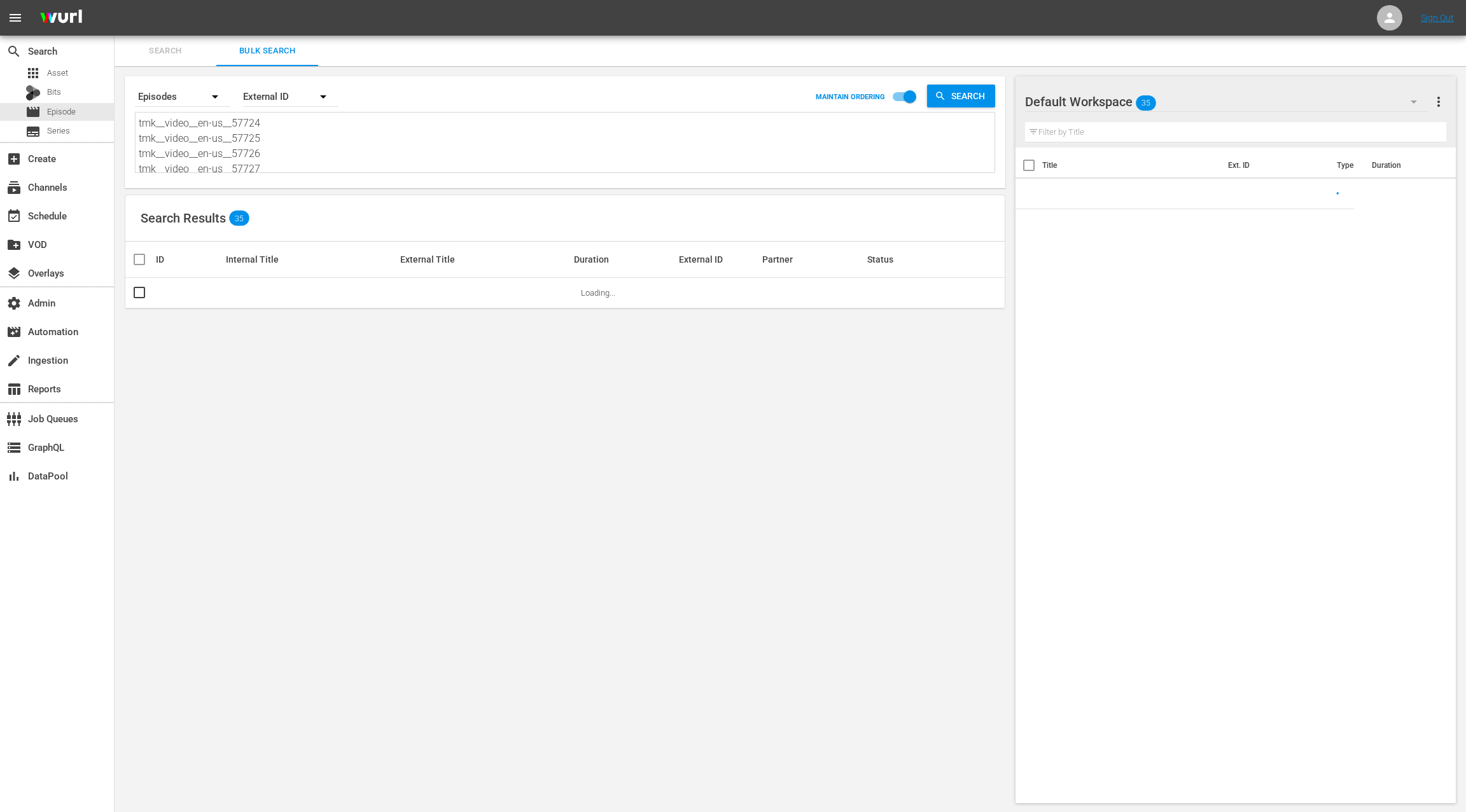
click at [297, 160] on textarea "tmk__video__en-us__57724 tmk__video__en-us__57725 tmk__video__en-us__57726 tmk_…" at bounding box center [567, 144] width 856 height 58
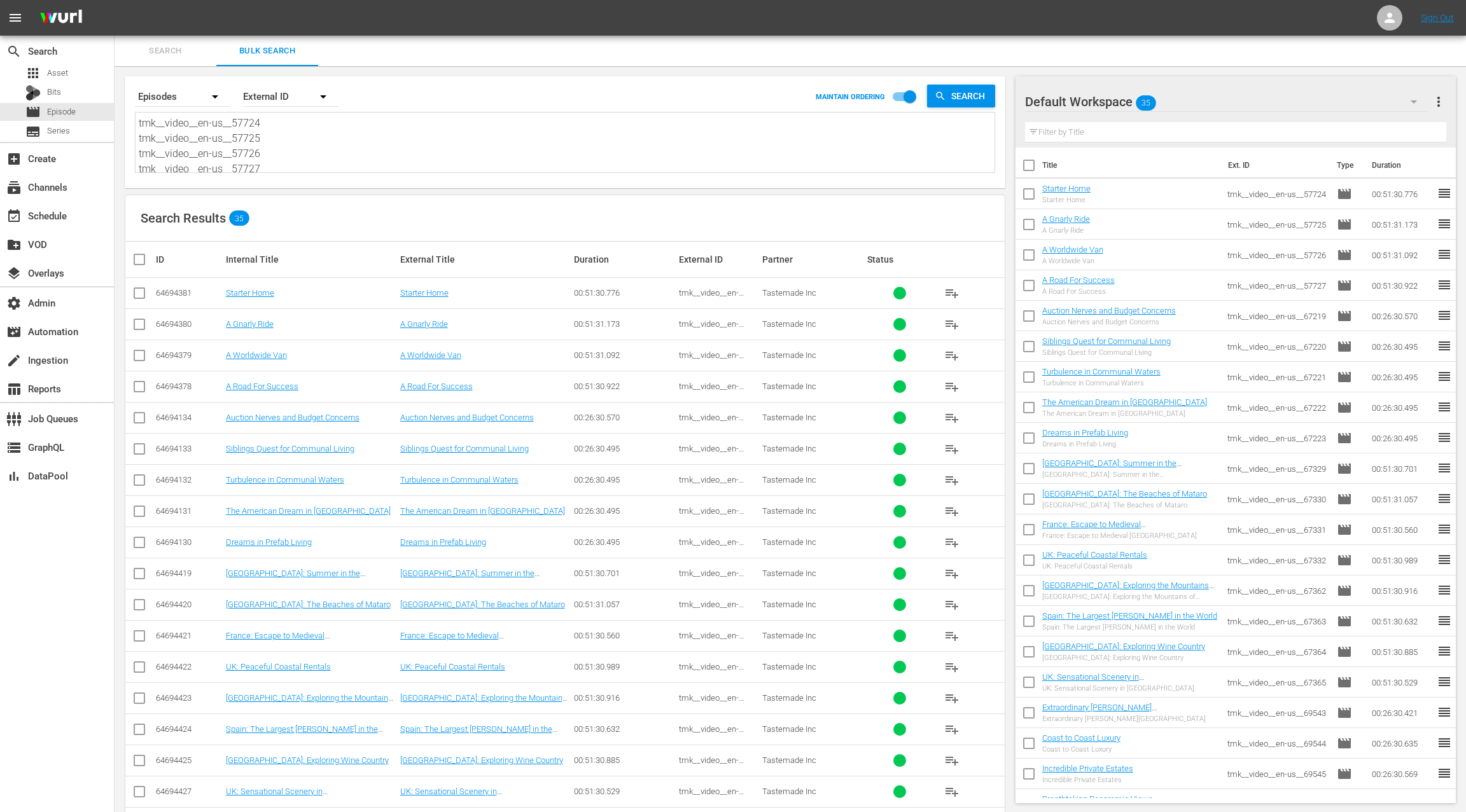
paste textarea "8617 tmk__video__en-us__58618 tmk__video__en-us__58619 S00 E00 tmk__video__en-u…"
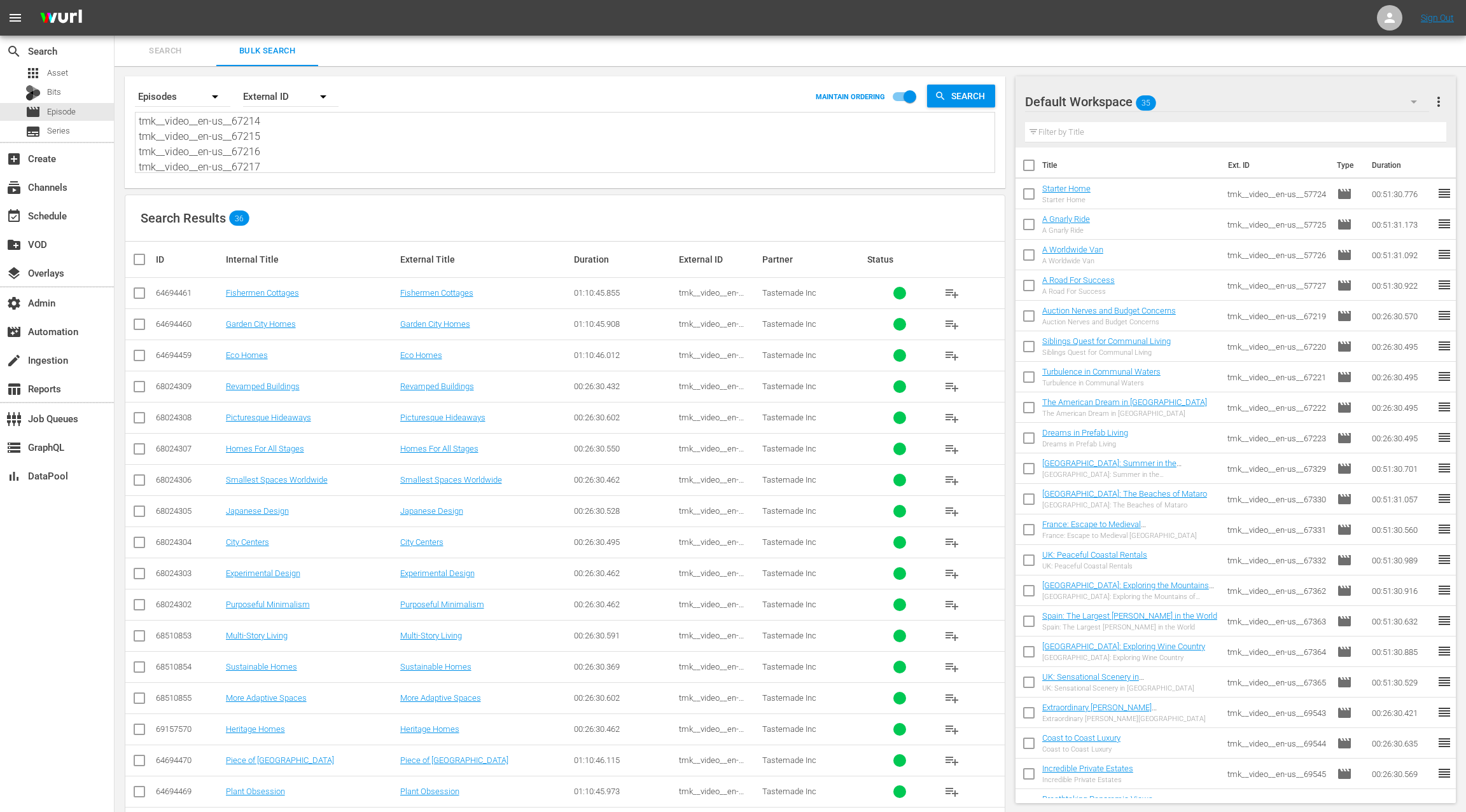
click at [1445, 103] on span "more_vert" at bounding box center [1438, 101] width 15 height 15
drag, startPoint x: 1393, startPoint y: 121, endPoint x: 1063, endPoint y: 299, distance: 374.9
click at [1392, 121] on div "Clear All Workspace Items" at bounding box center [1356, 126] width 150 height 23
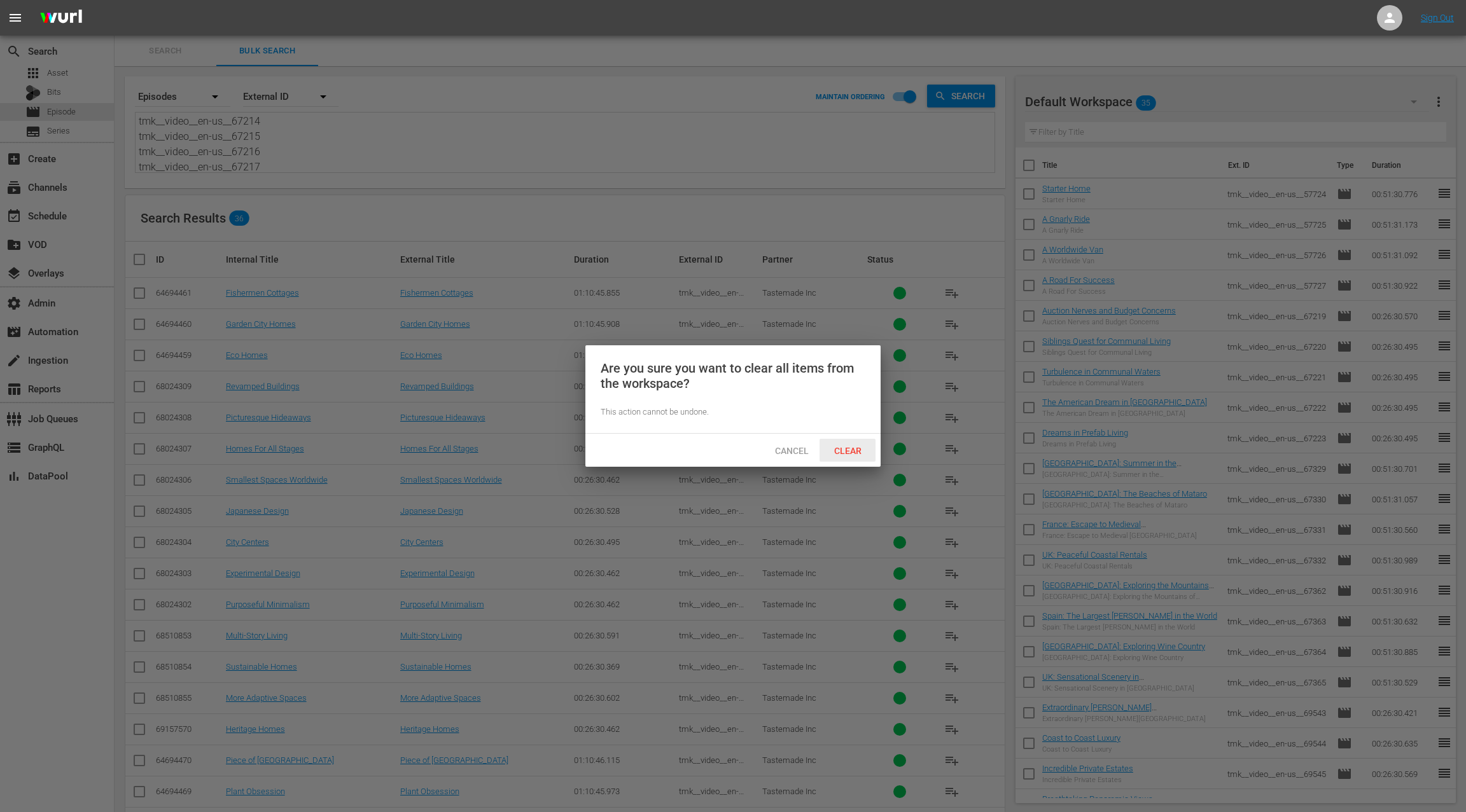
click at [851, 450] on span "Clear" at bounding box center [848, 451] width 48 height 10
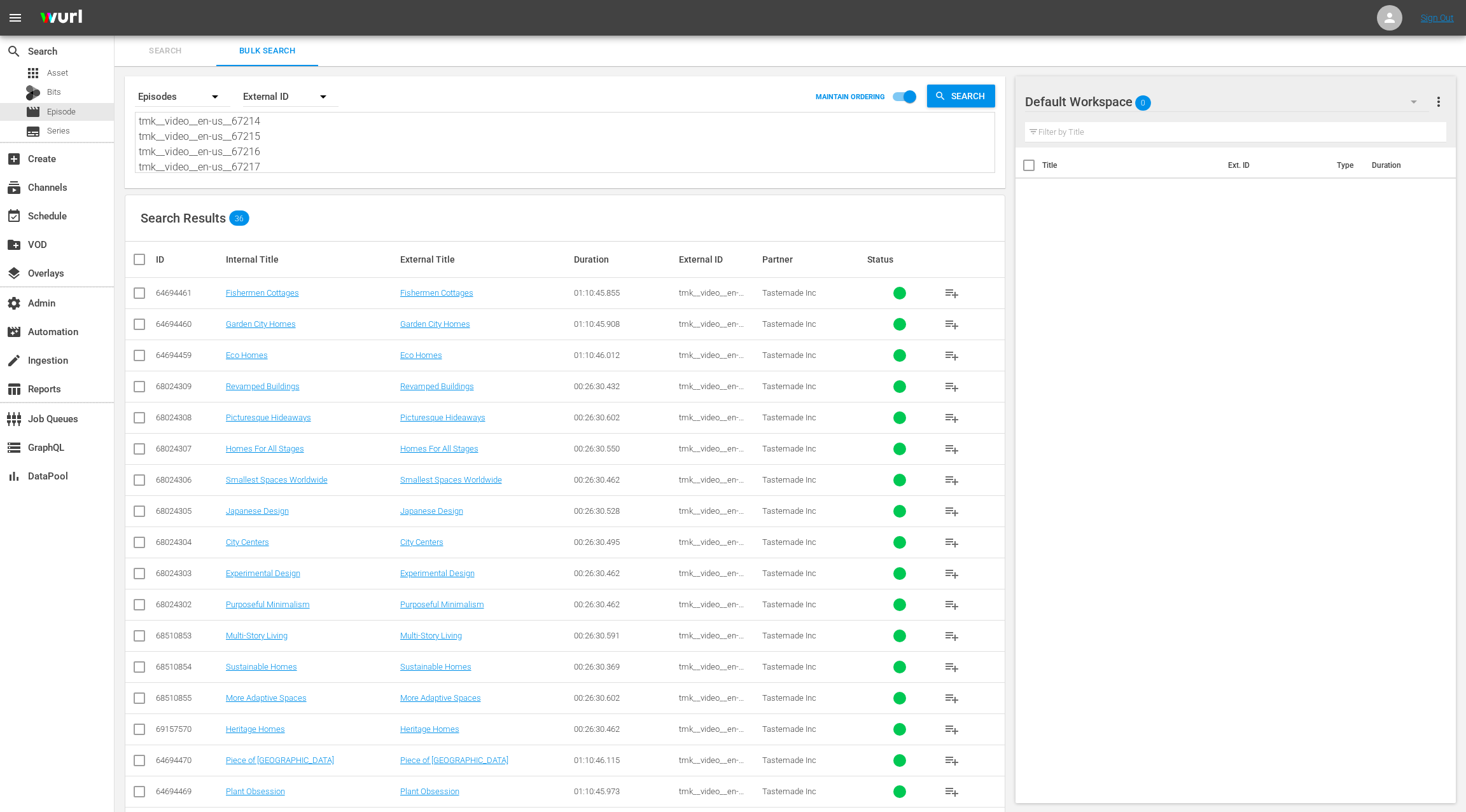
click at [143, 262] on input "checkbox" at bounding box center [144, 259] width 25 height 15
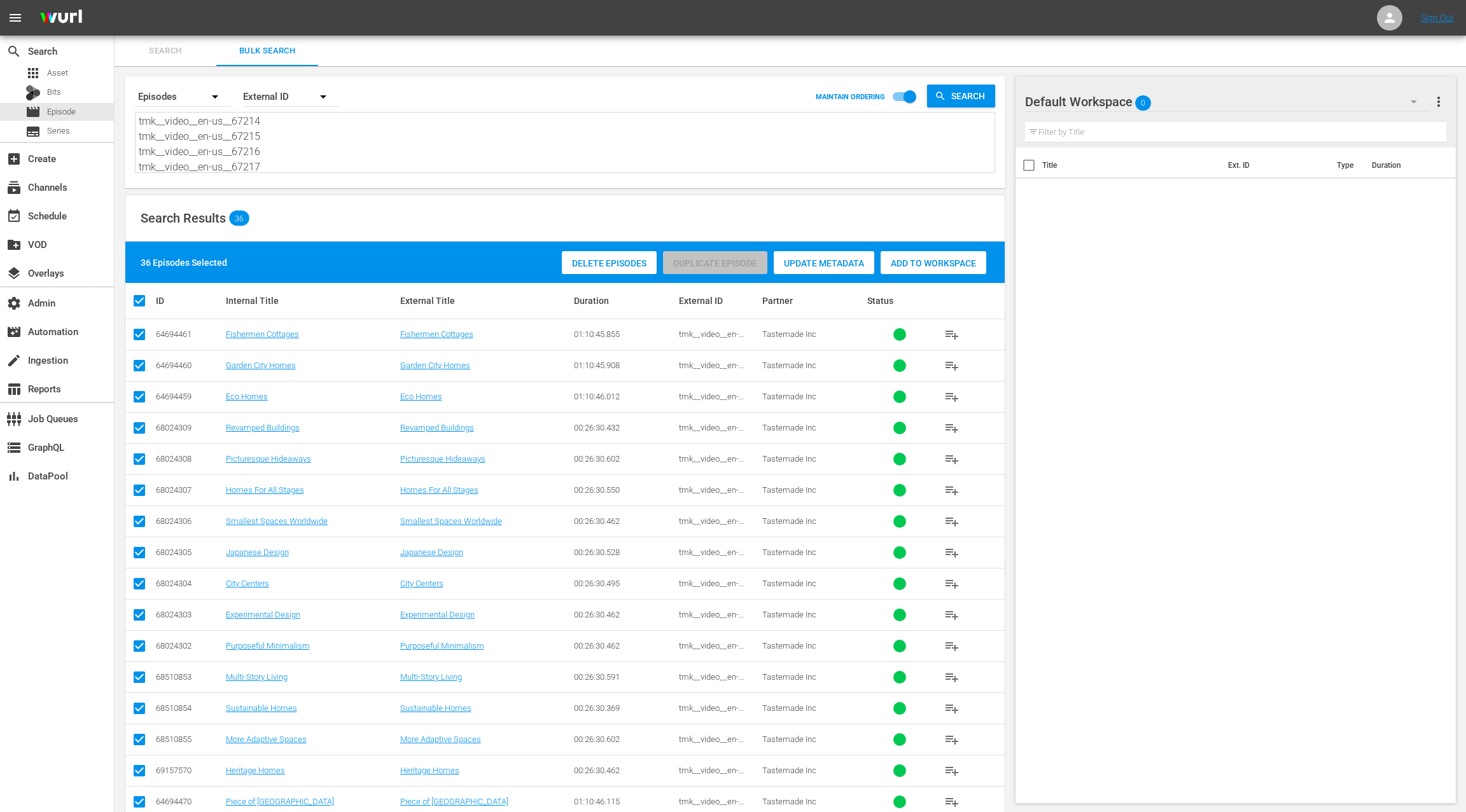
click at [906, 265] on span "Add to Workspace" at bounding box center [933, 263] width 105 height 10
click at [73, 215] on div "event_available Schedule" at bounding box center [57, 215] width 114 height 25
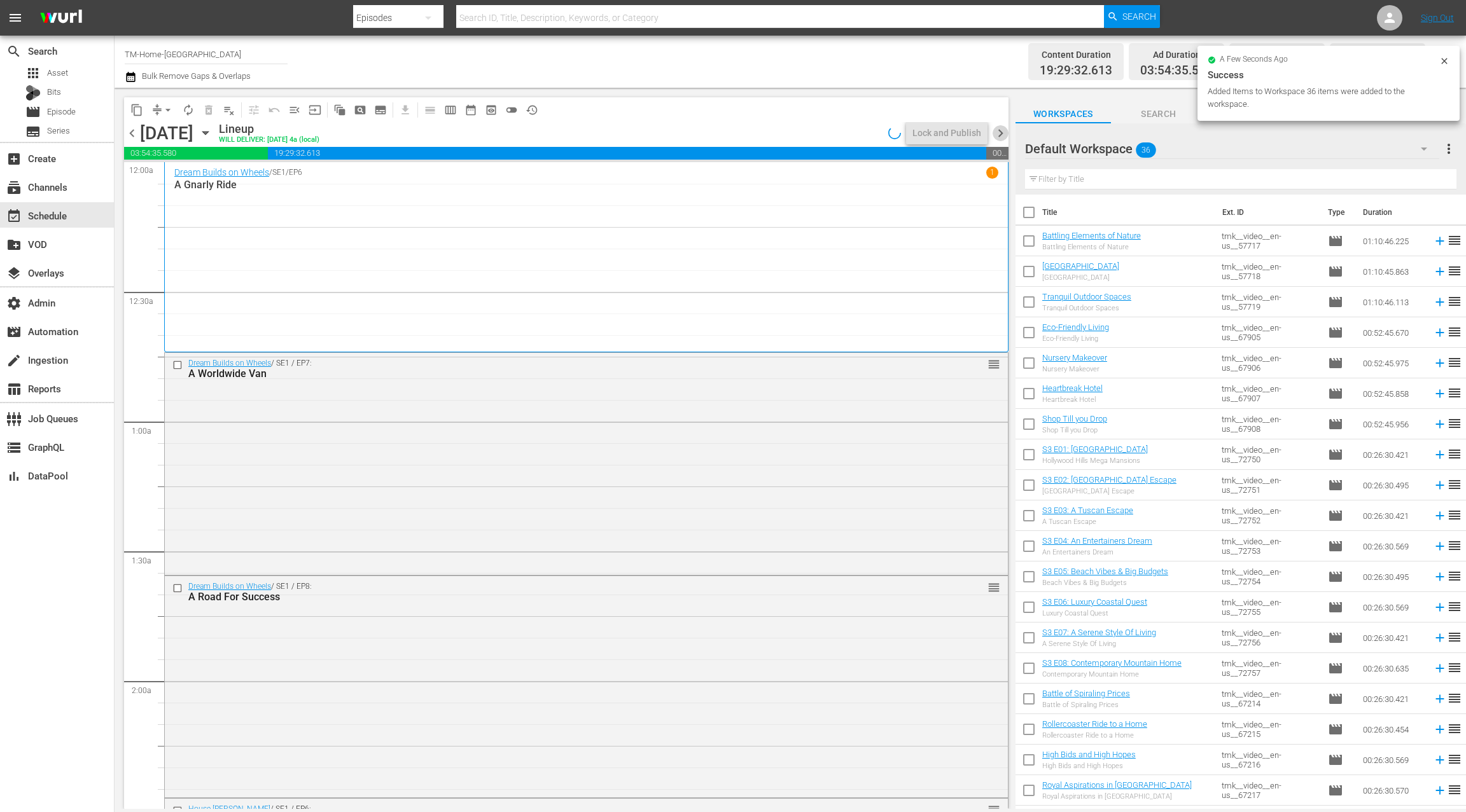
click at [1001, 131] on span "chevron_right" at bounding box center [1001, 133] width 16 height 16
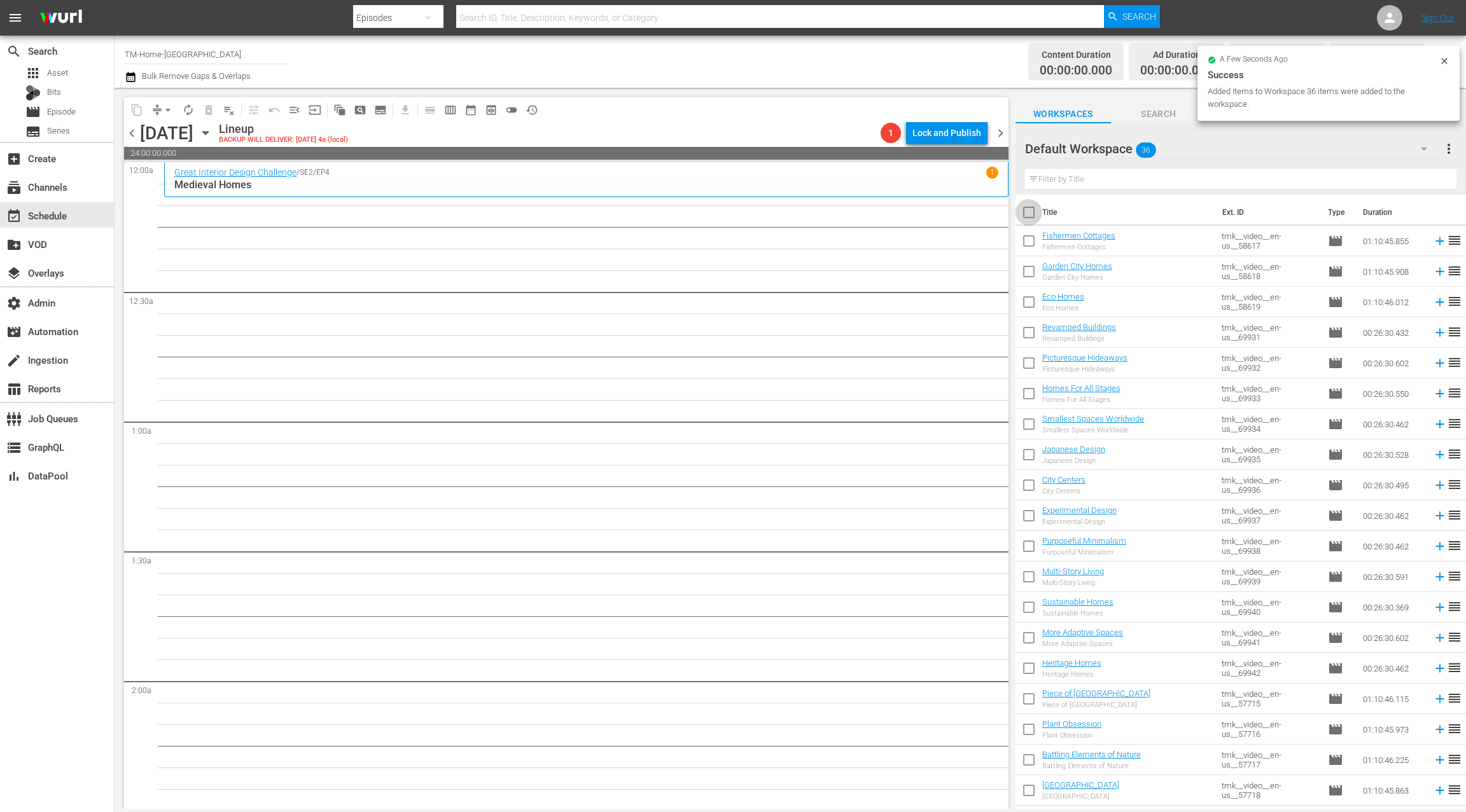
click at [1030, 212] on input "checkbox" at bounding box center [1029, 215] width 27 height 27
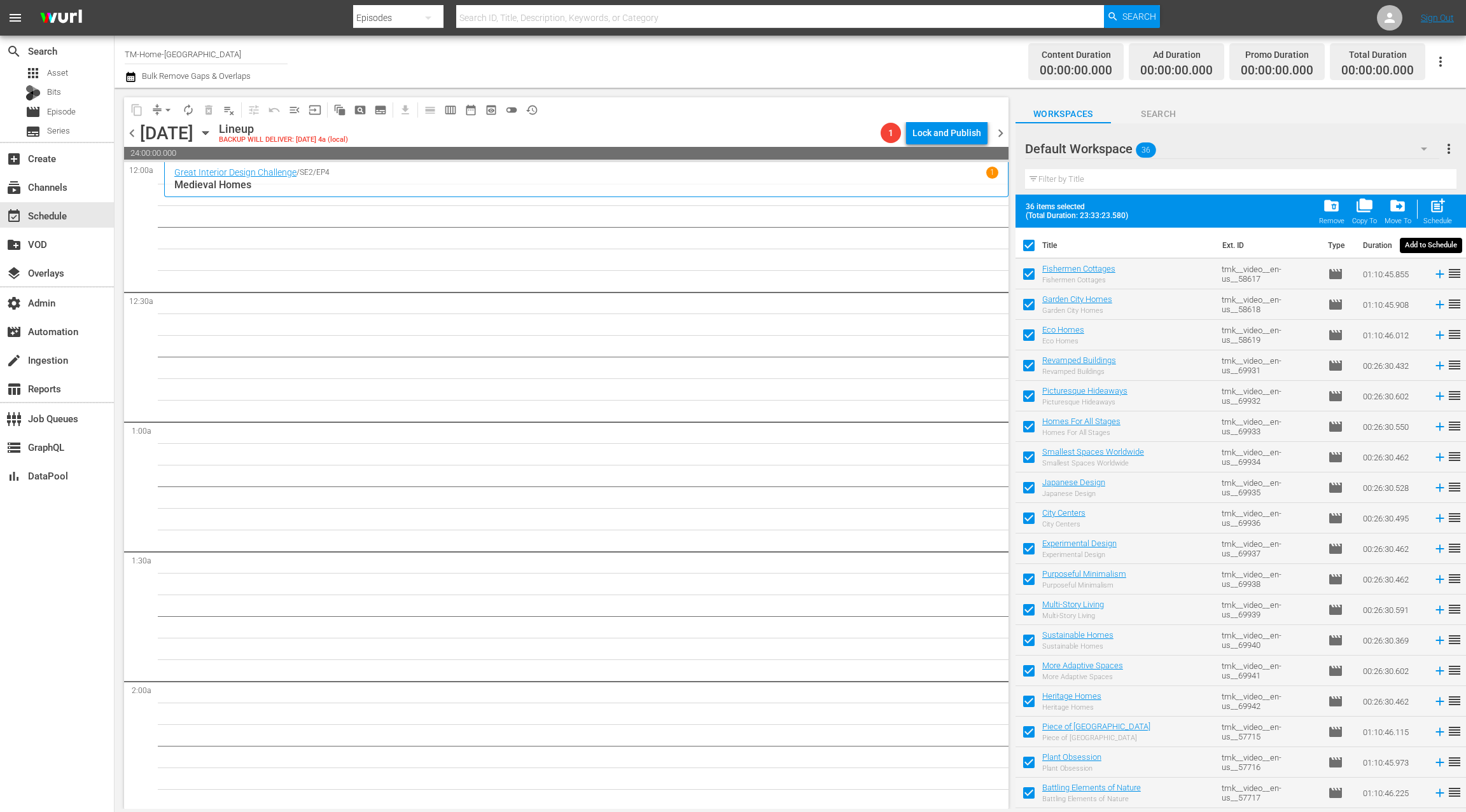
click at [1437, 200] on span "post_add" at bounding box center [1437, 206] width 17 height 17
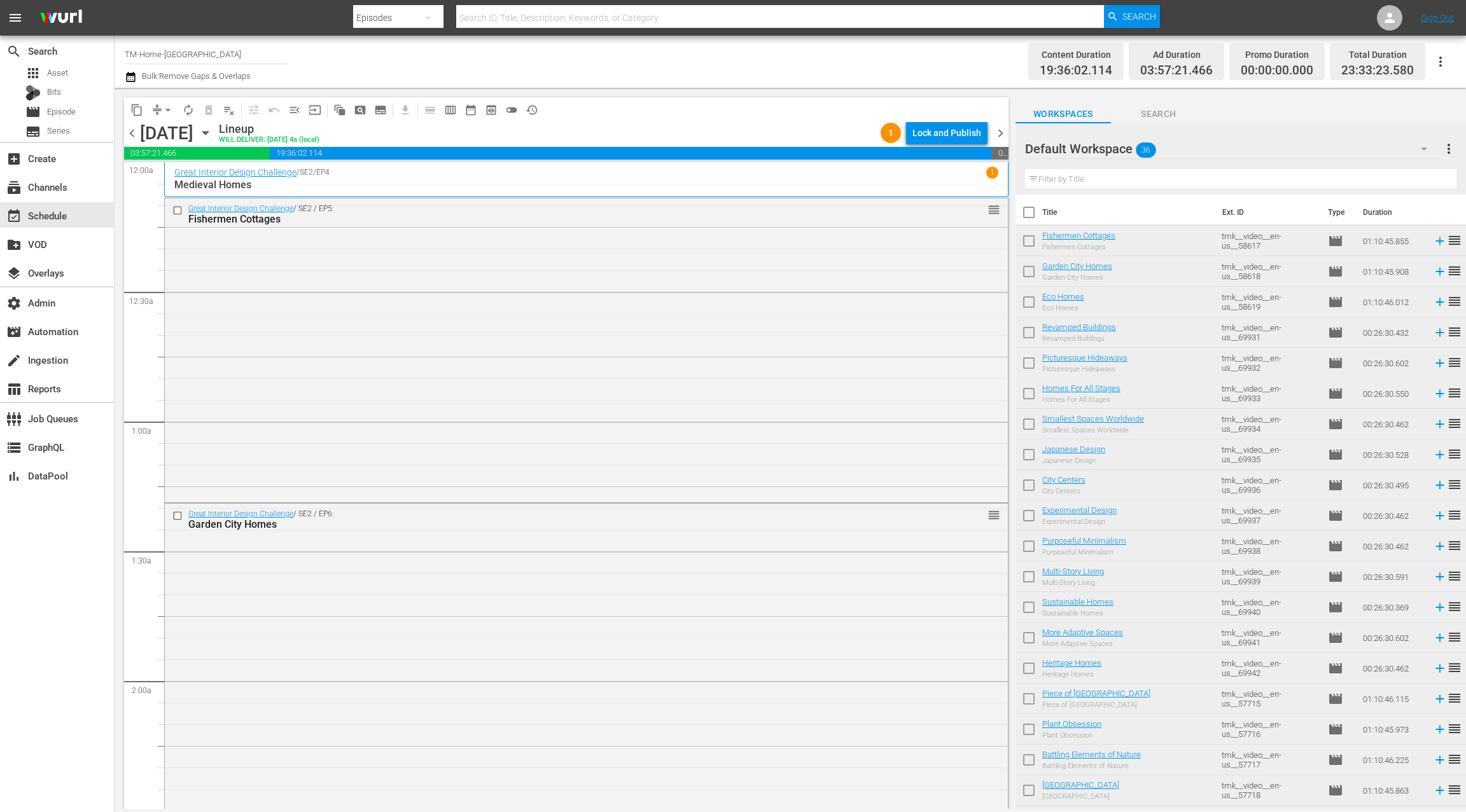
click at [134, 82] on icon "button" at bounding box center [130, 77] width 9 height 10
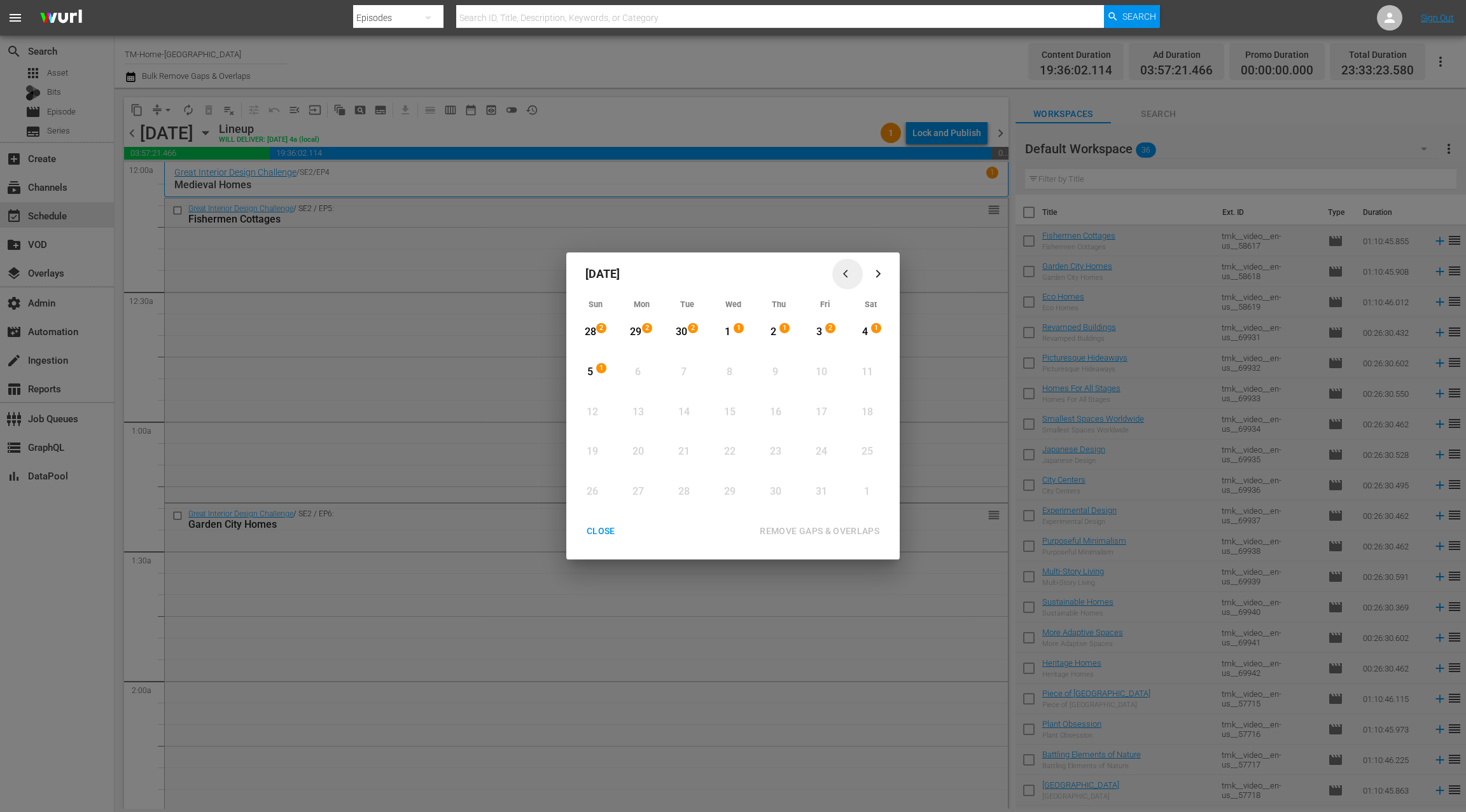
click at [845, 276] on icon "button" at bounding box center [846, 274] width 5 height 8
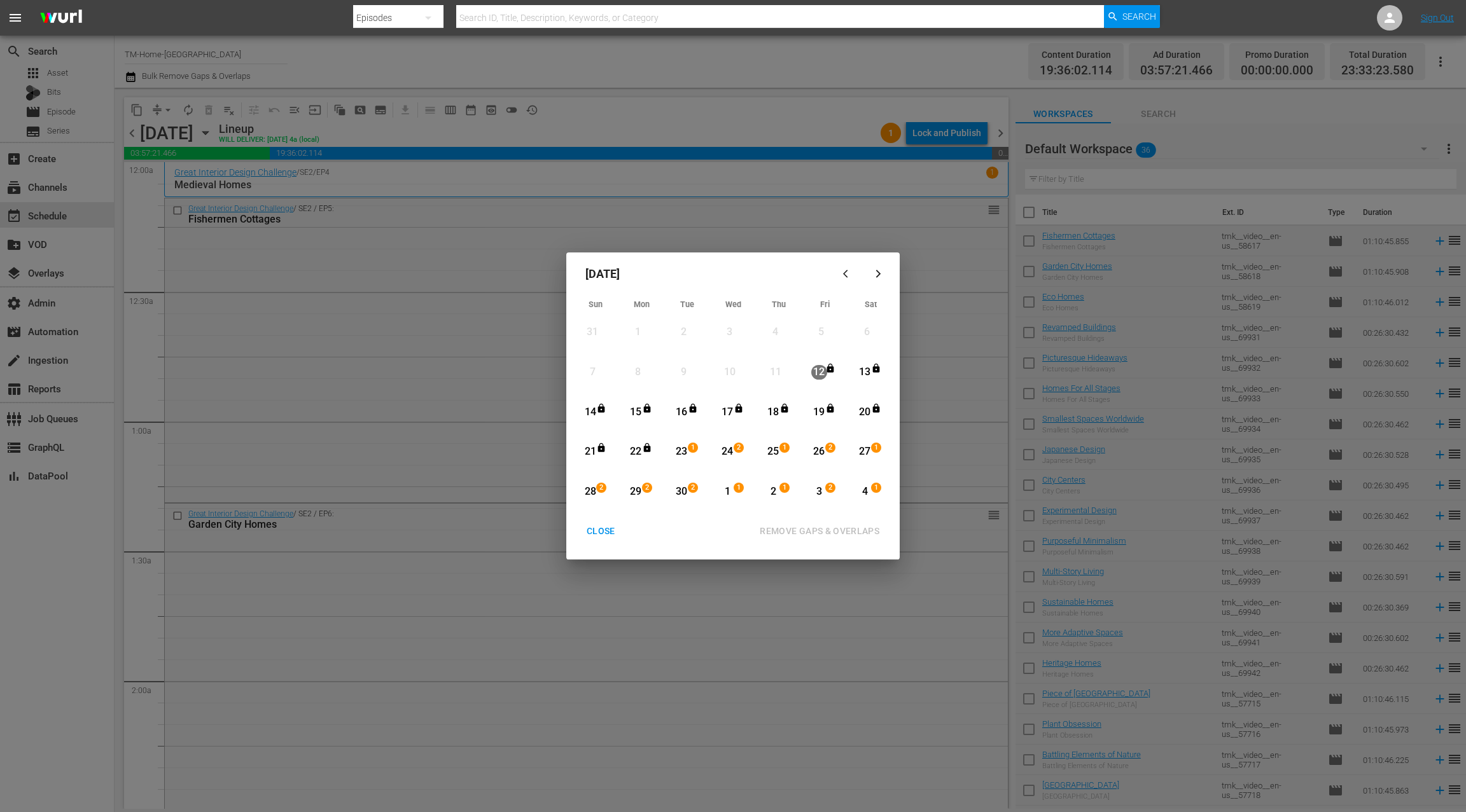
click at [685, 451] on div "23" at bounding box center [681, 452] width 16 height 14
click at [880, 280] on button "button" at bounding box center [878, 274] width 31 height 31
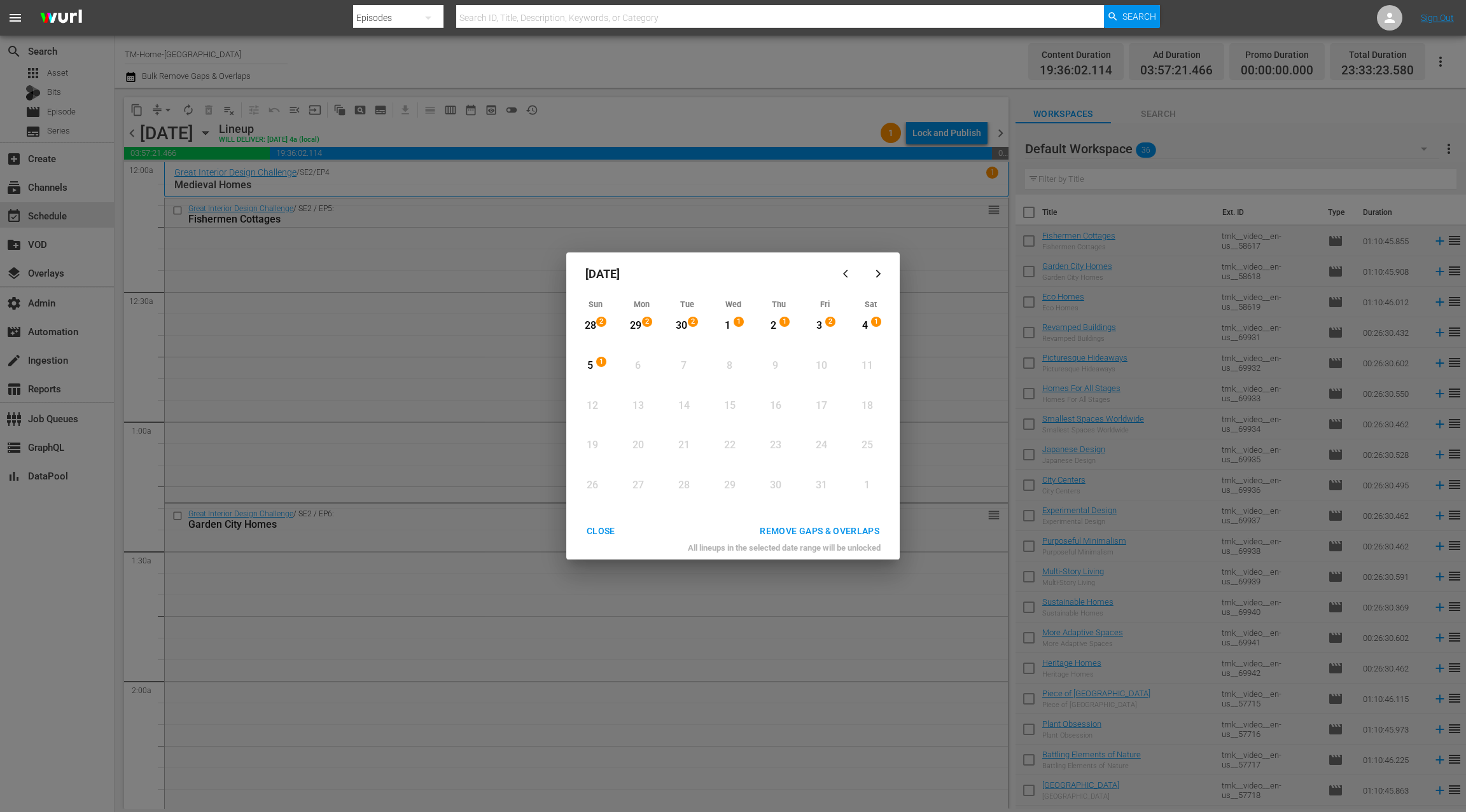
click at [594, 363] on div "5" at bounding box center [590, 366] width 16 height 14
click at [805, 528] on div "REMOVE GAPS & OVERLAPS" at bounding box center [819, 532] width 140 height 16
click at [605, 530] on div "CLOSE" at bounding box center [601, 532] width 49 height 16
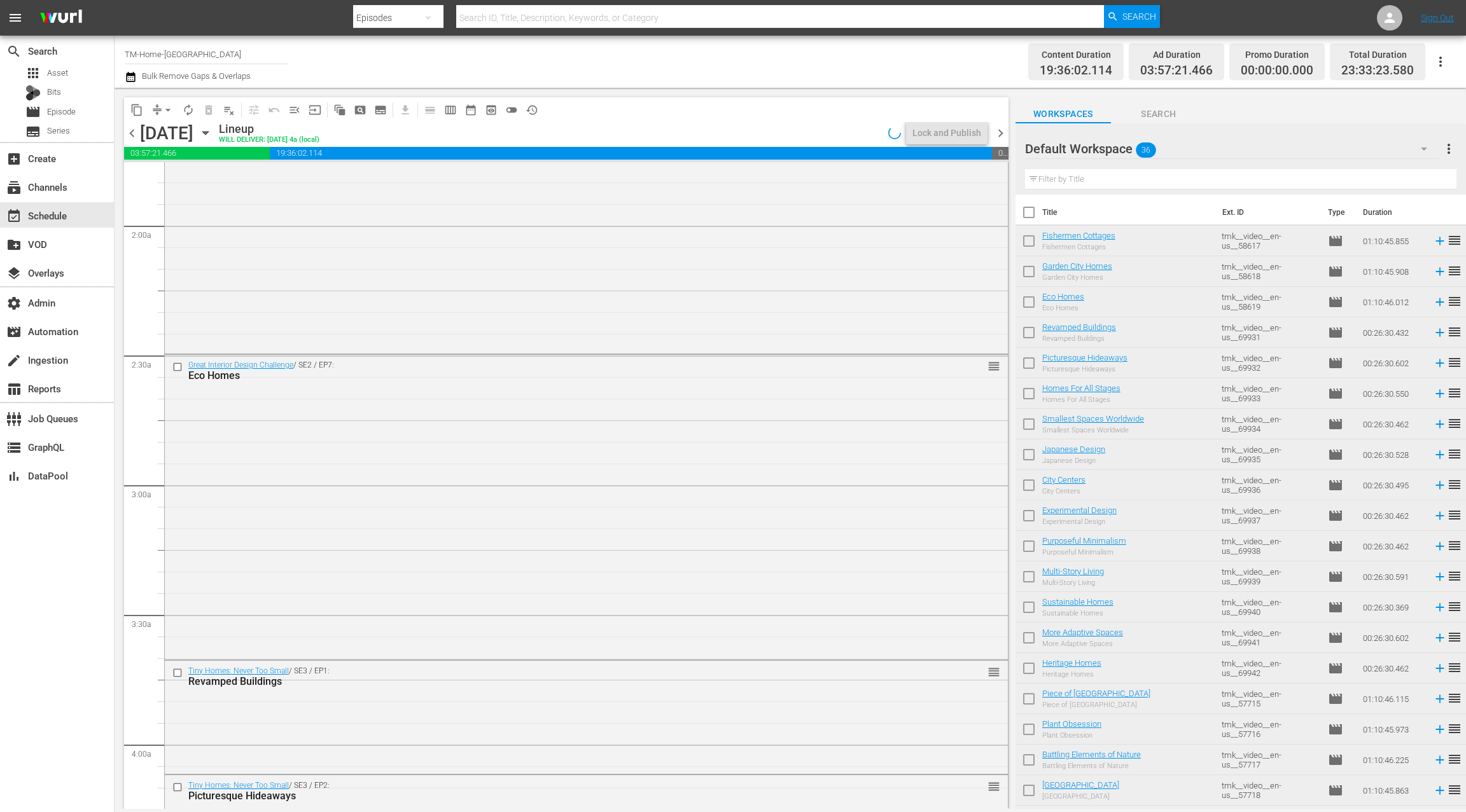
scroll to position [292, 0]
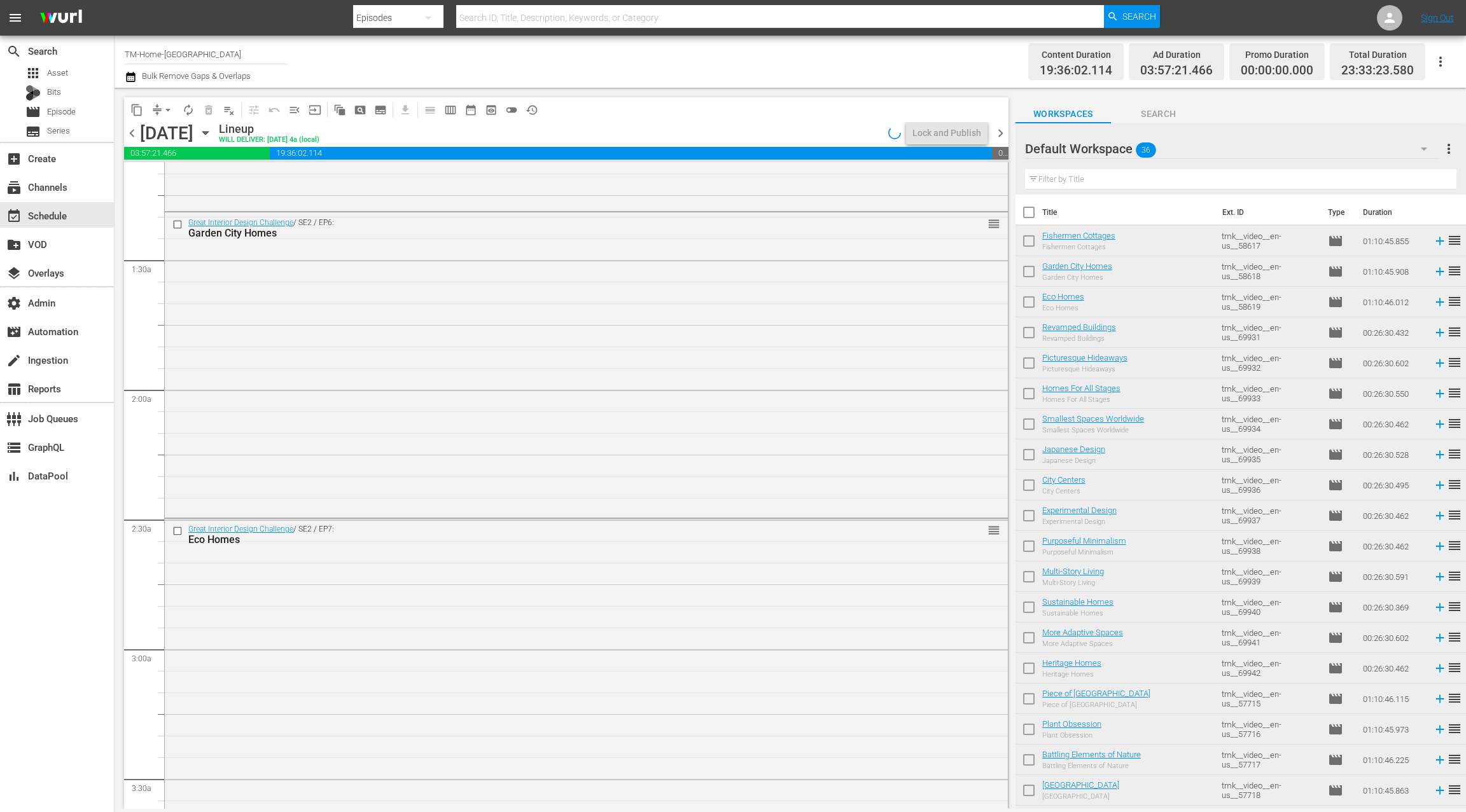
click at [212, 135] on icon "button" at bounding box center [206, 133] width 14 height 14
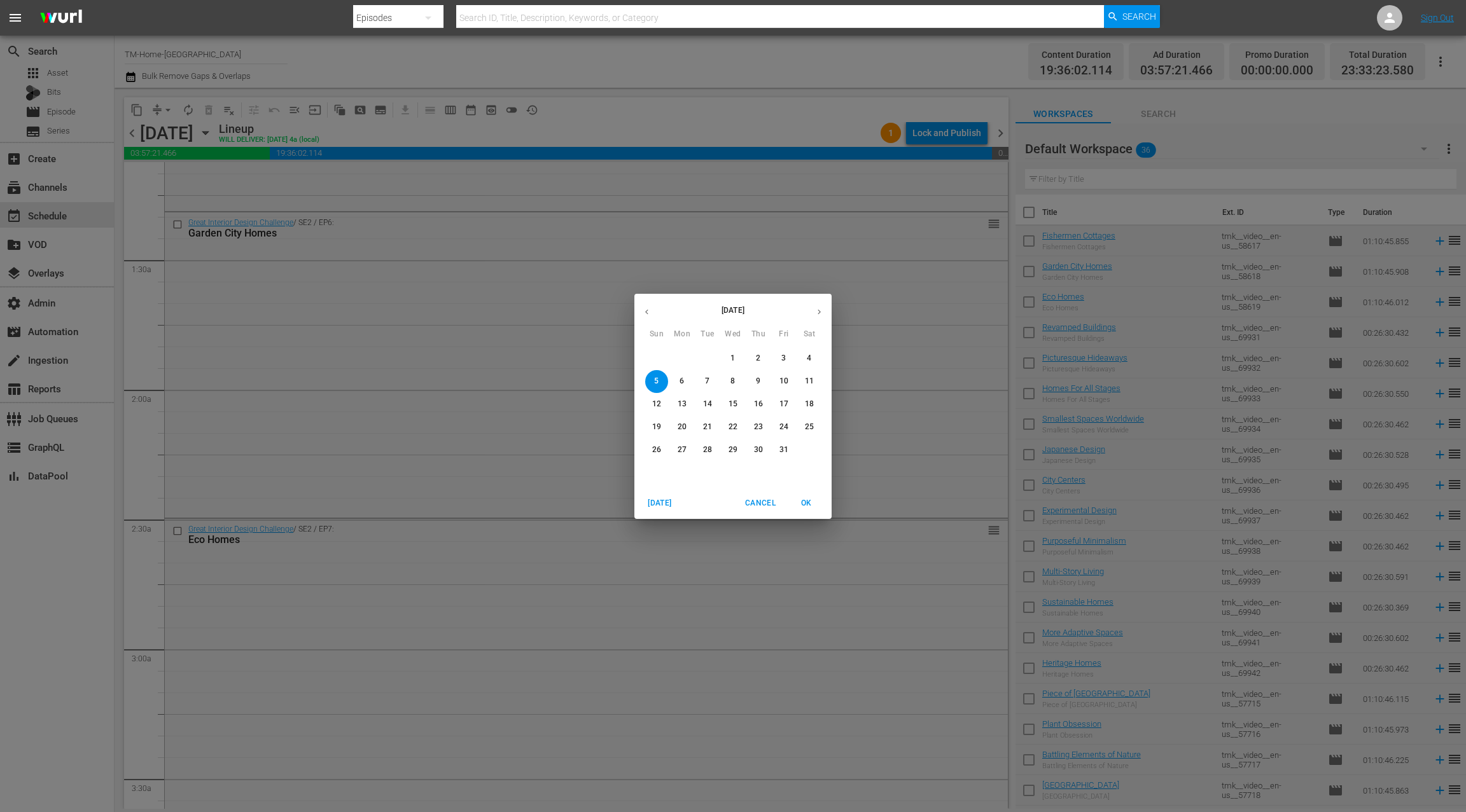
drag, startPoint x: 760, startPoint y: 502, endPoint x: 653, endPoint y: 429, distance: 129.5
click at [758, 501] on span "Cancel" at bounding box center [760, 503] width 31 height 13
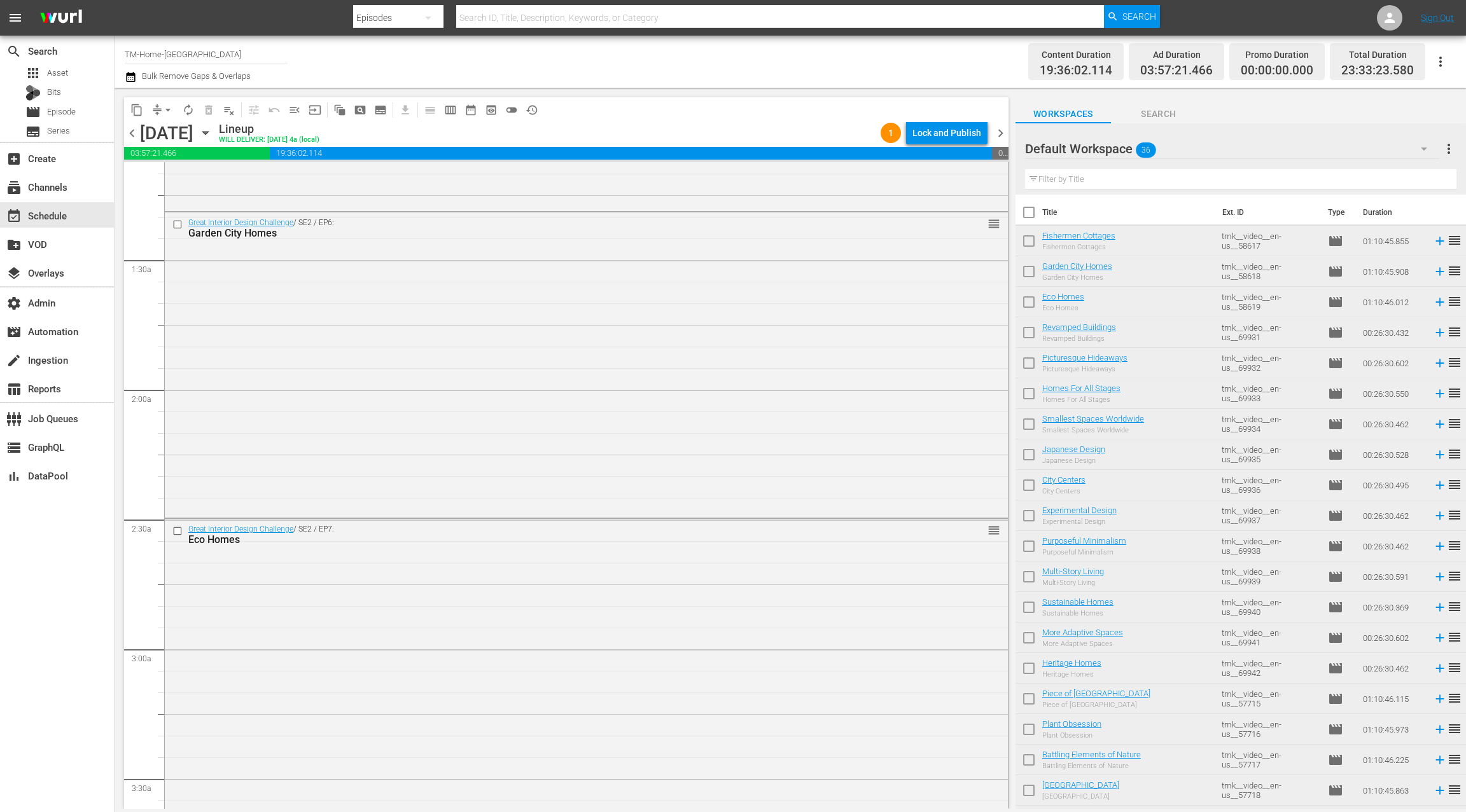
click at [133, 79] on icon "button" at bounding box center [130, 77] width 9 height 10
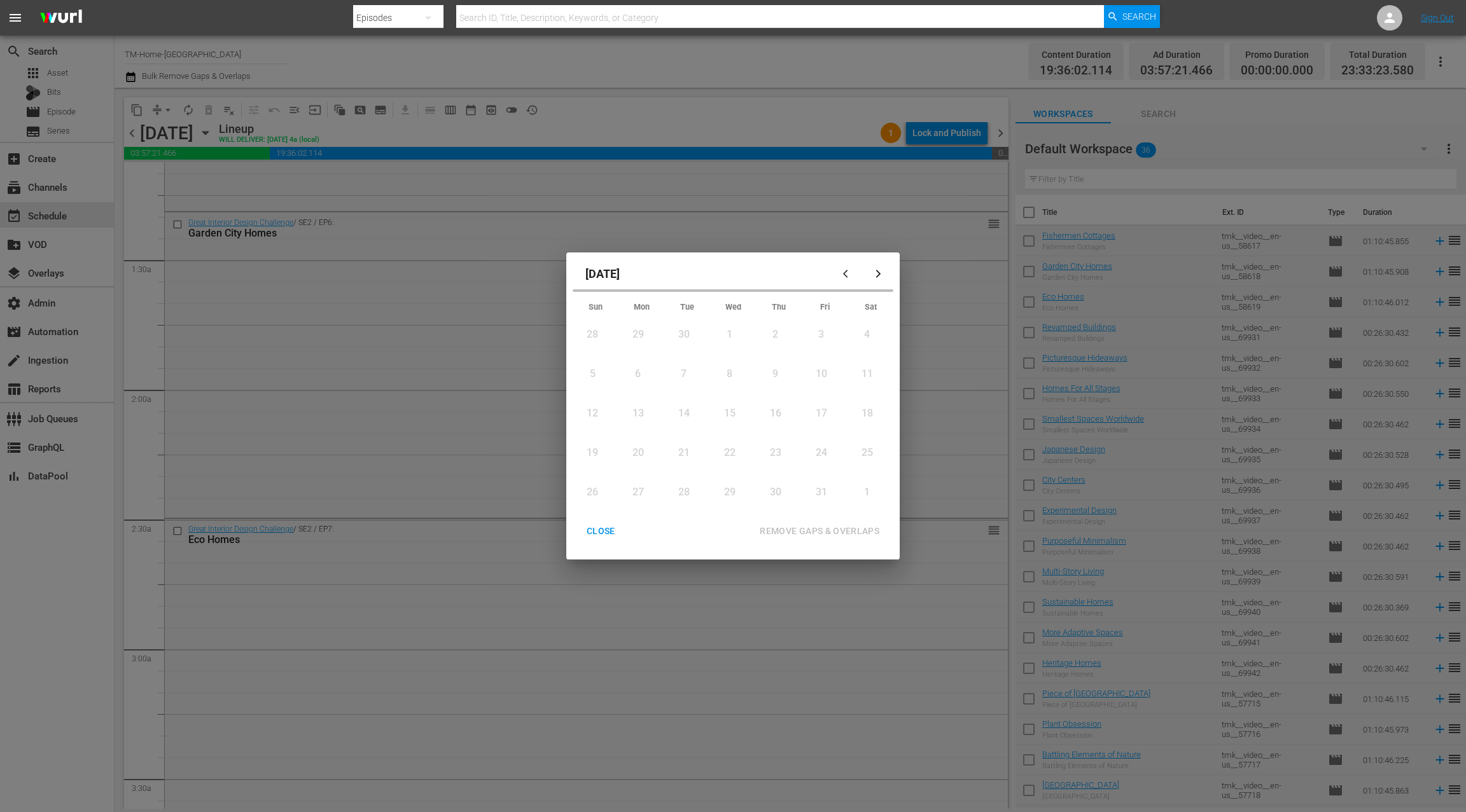
click at [844, 276] on icon "button" at bounding box center [846, 274] width 5 height 8
drag, startPoint x: 602, startPoint y: 534, endPoint x: 575, endPoint y: 382, distance: 154.4
click at [602, 534] on div "CLOSE" at bounding box center [601, 532] width 49 height 16
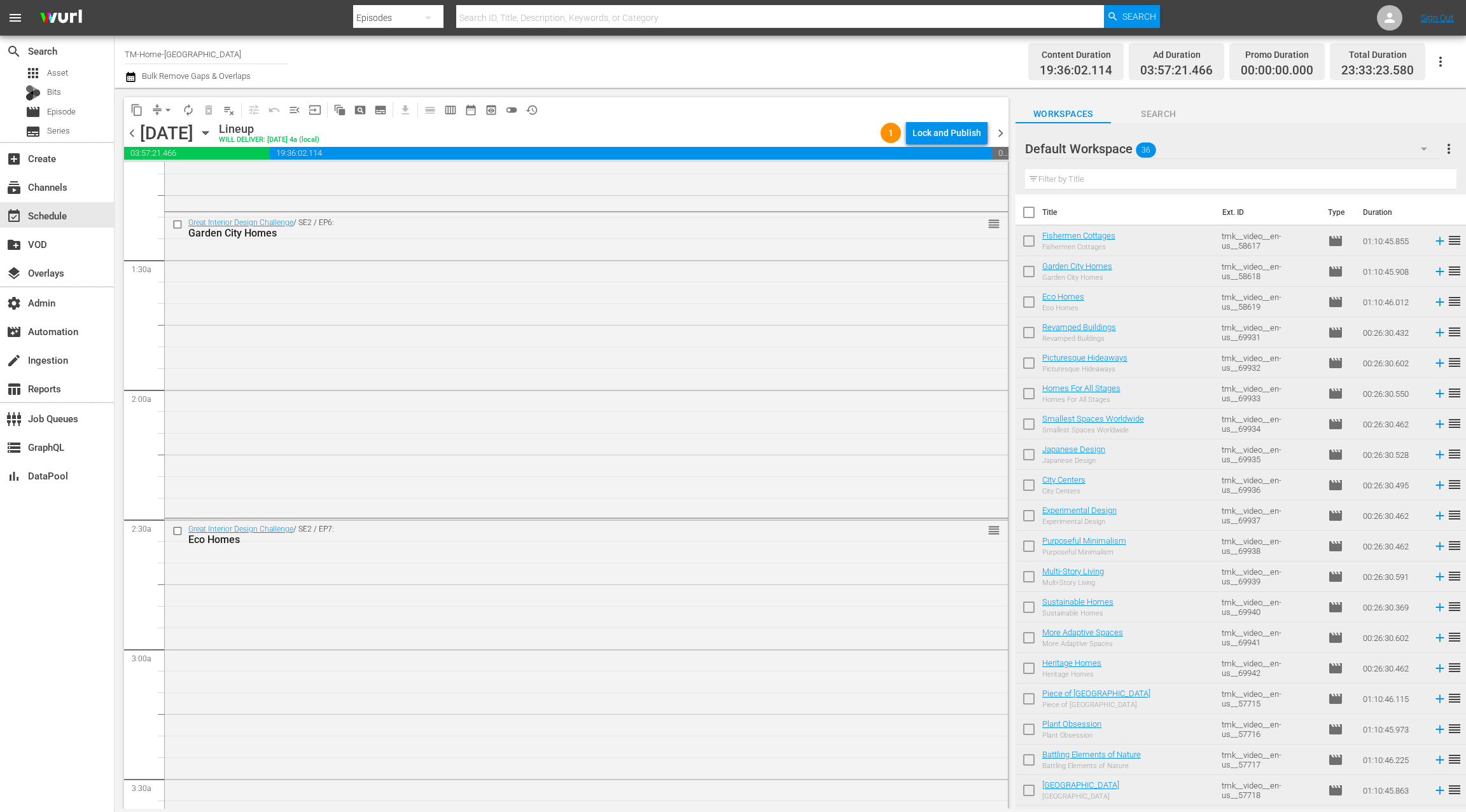
click at [208, 132] on icon "button" at bounding box center [204, 133] width 6 height 3
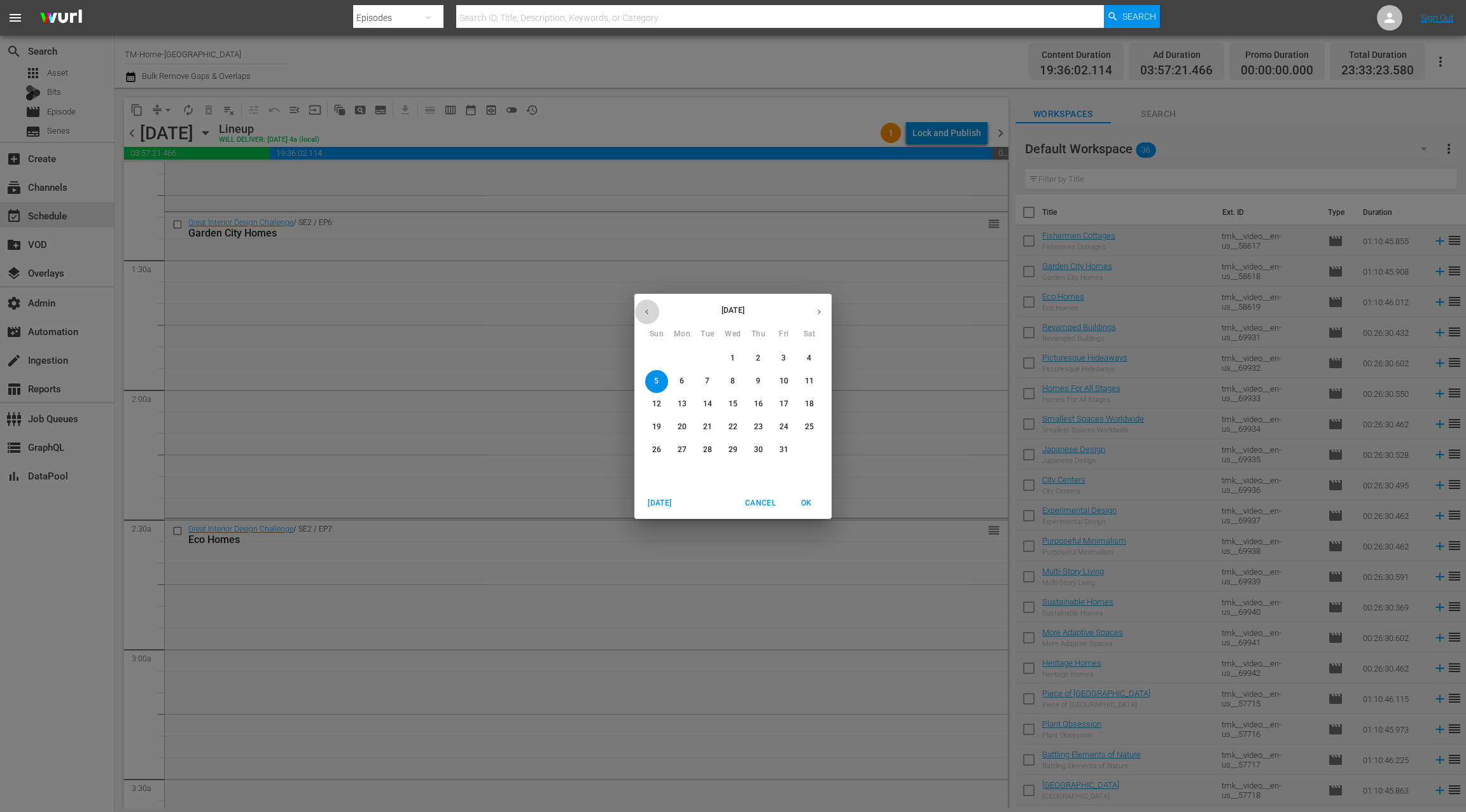
click at [643, 315] on icon "button" at bounding box center [647, 312] width 10 height 10
click at [704, 429] on p "23" at bounding box center [707, 427] width 9 height 11
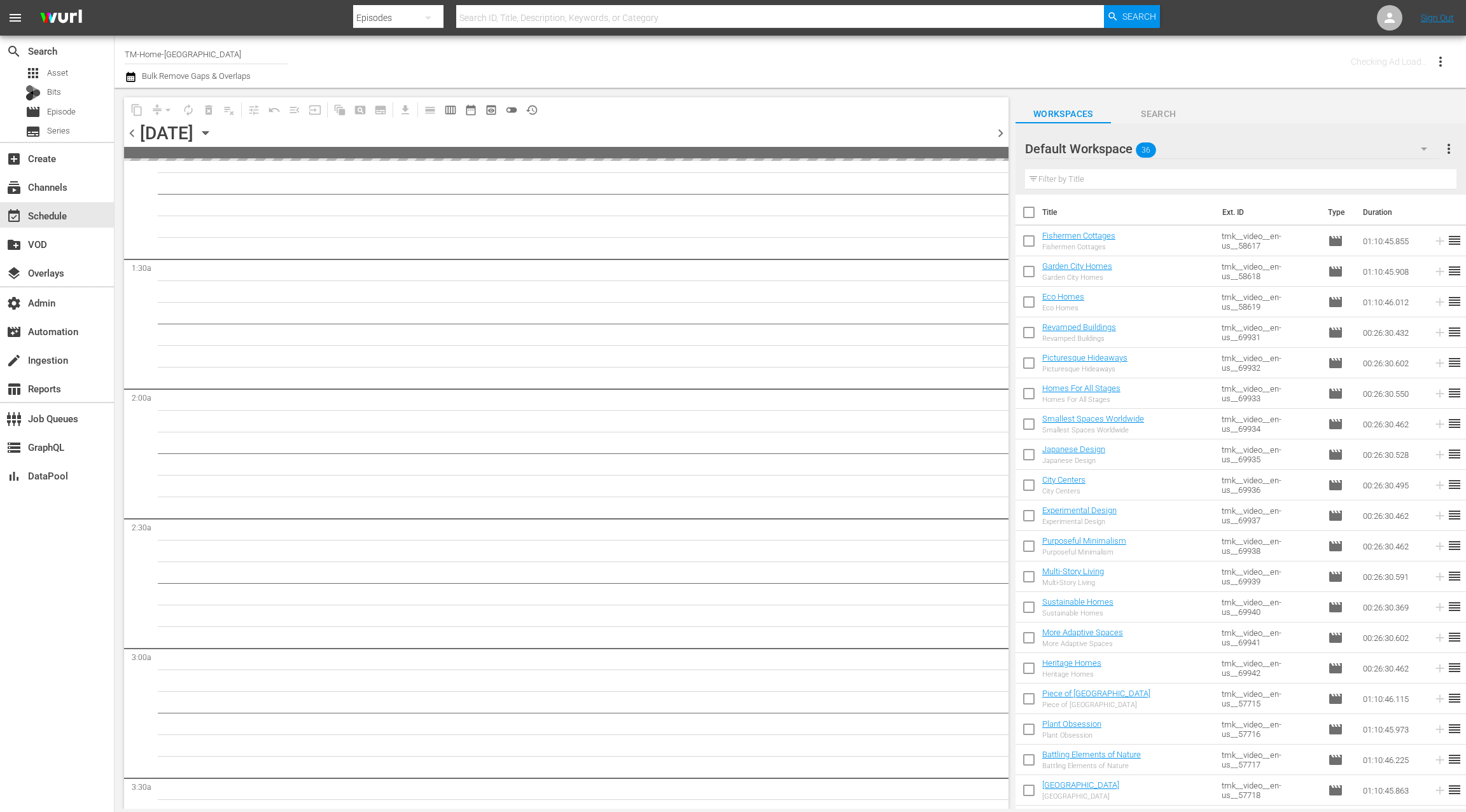
scroll to position [313, 0]
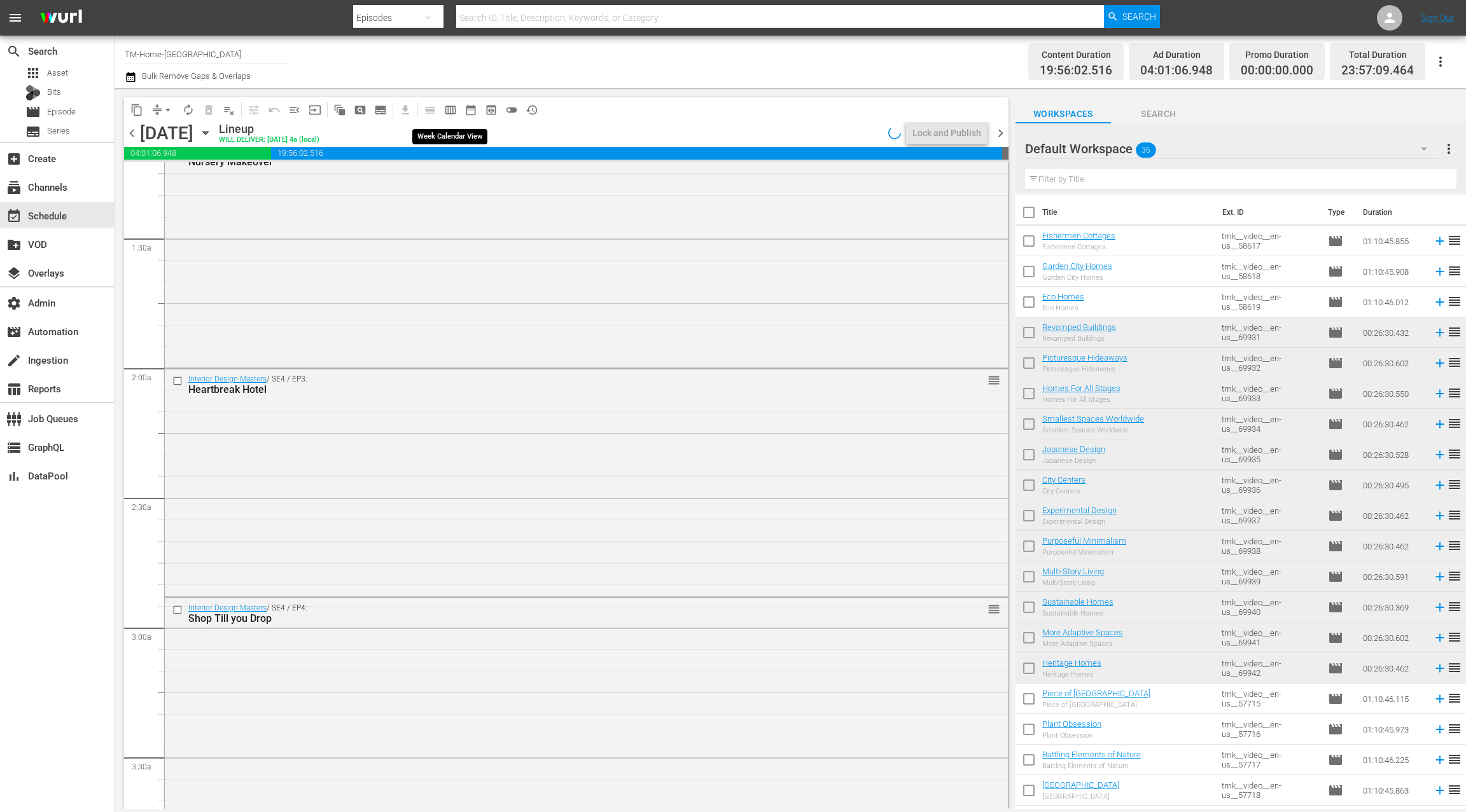
click at [452, 109] on span "calendar_view_week_outlined" at bounding box center [450, 110] width 13 height 13
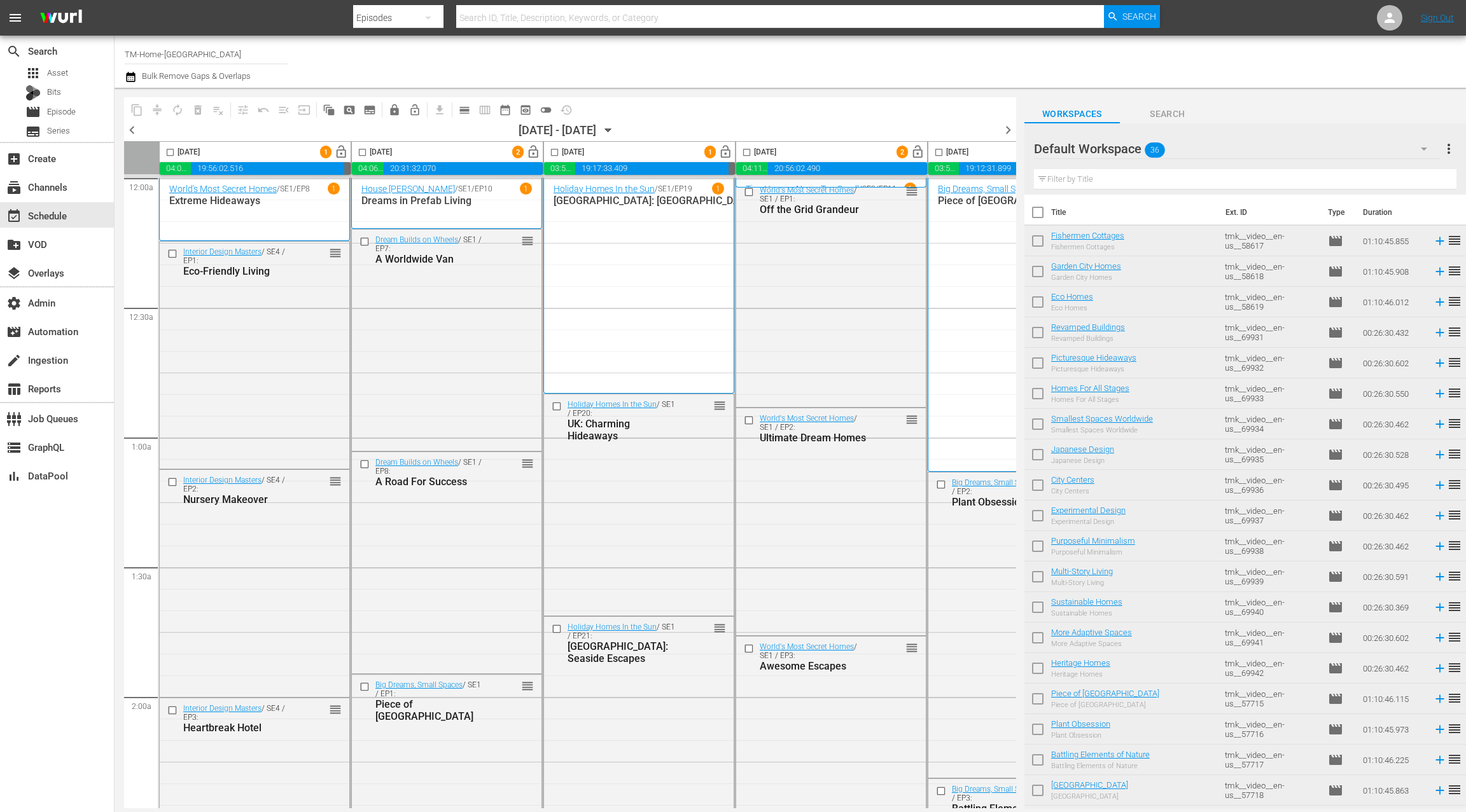
click at [531, 154] on span "lock_open" at bounding box center [533, 152] width 14 height 14
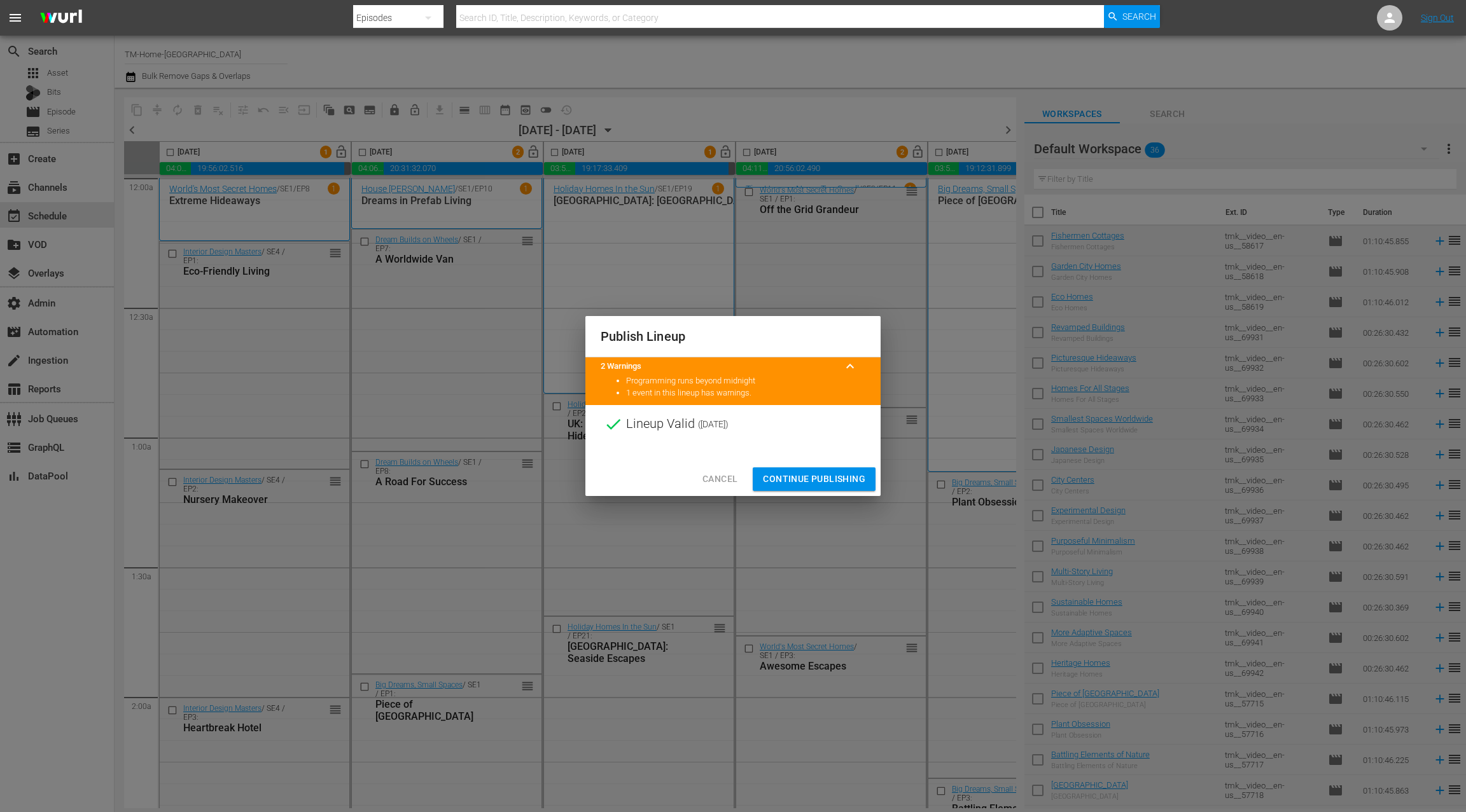
click at [823, 476] on span "Continue Publishing" at bounding box center [814, 479] width 102 height 16
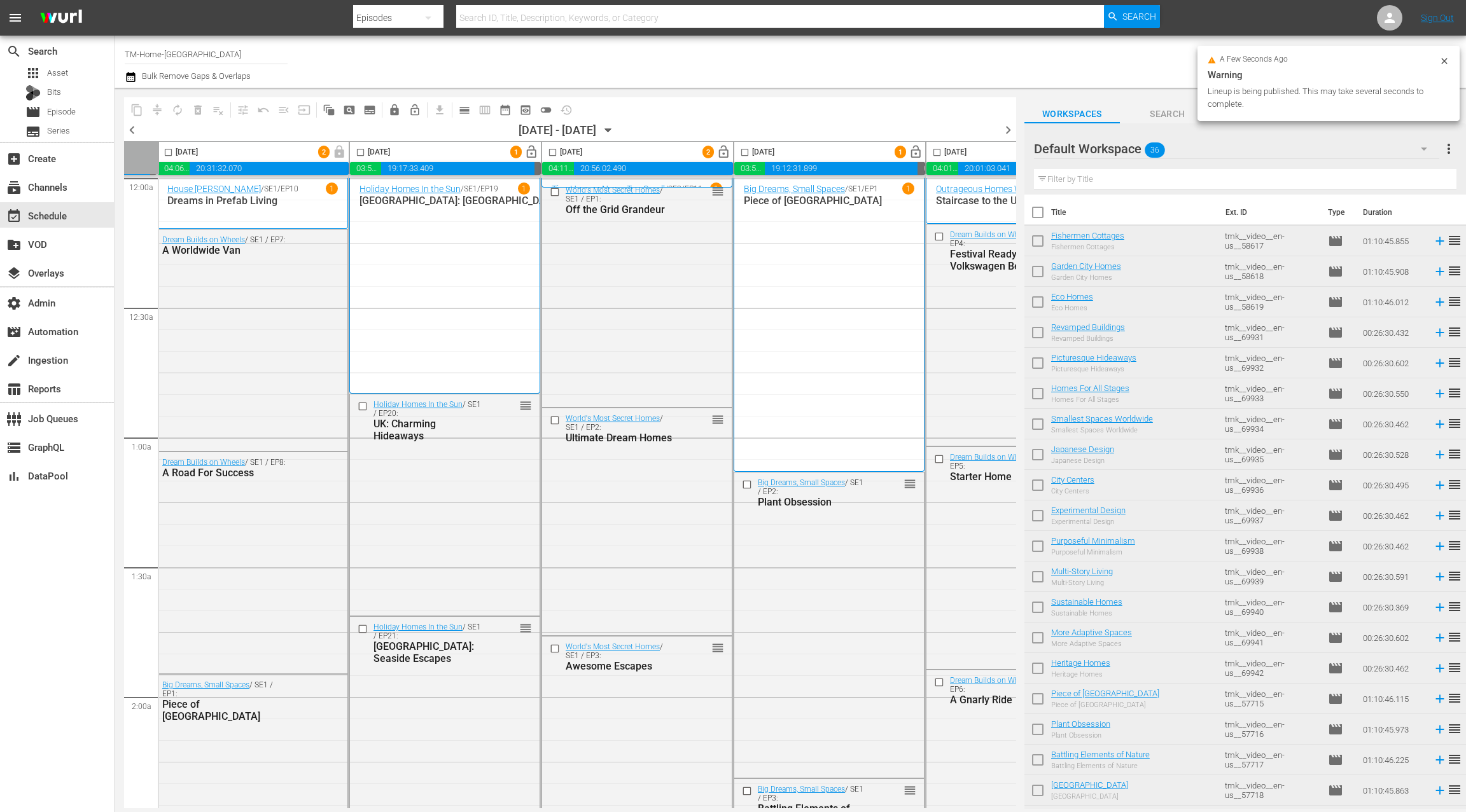
scroll to position [0, 227]
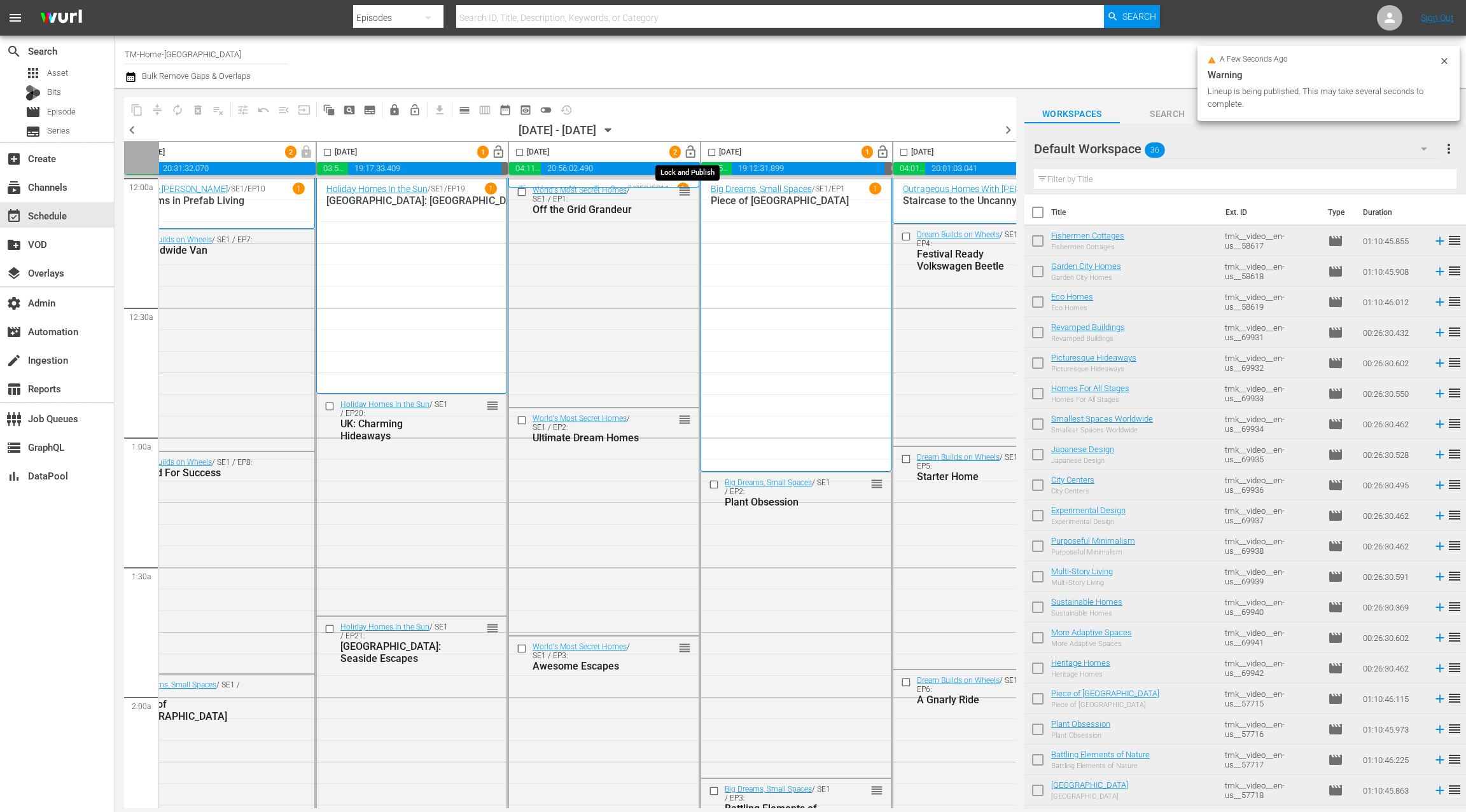
click at [689, 151] on span "lock_open" at bounding box center [690, 152] width 14 height 14
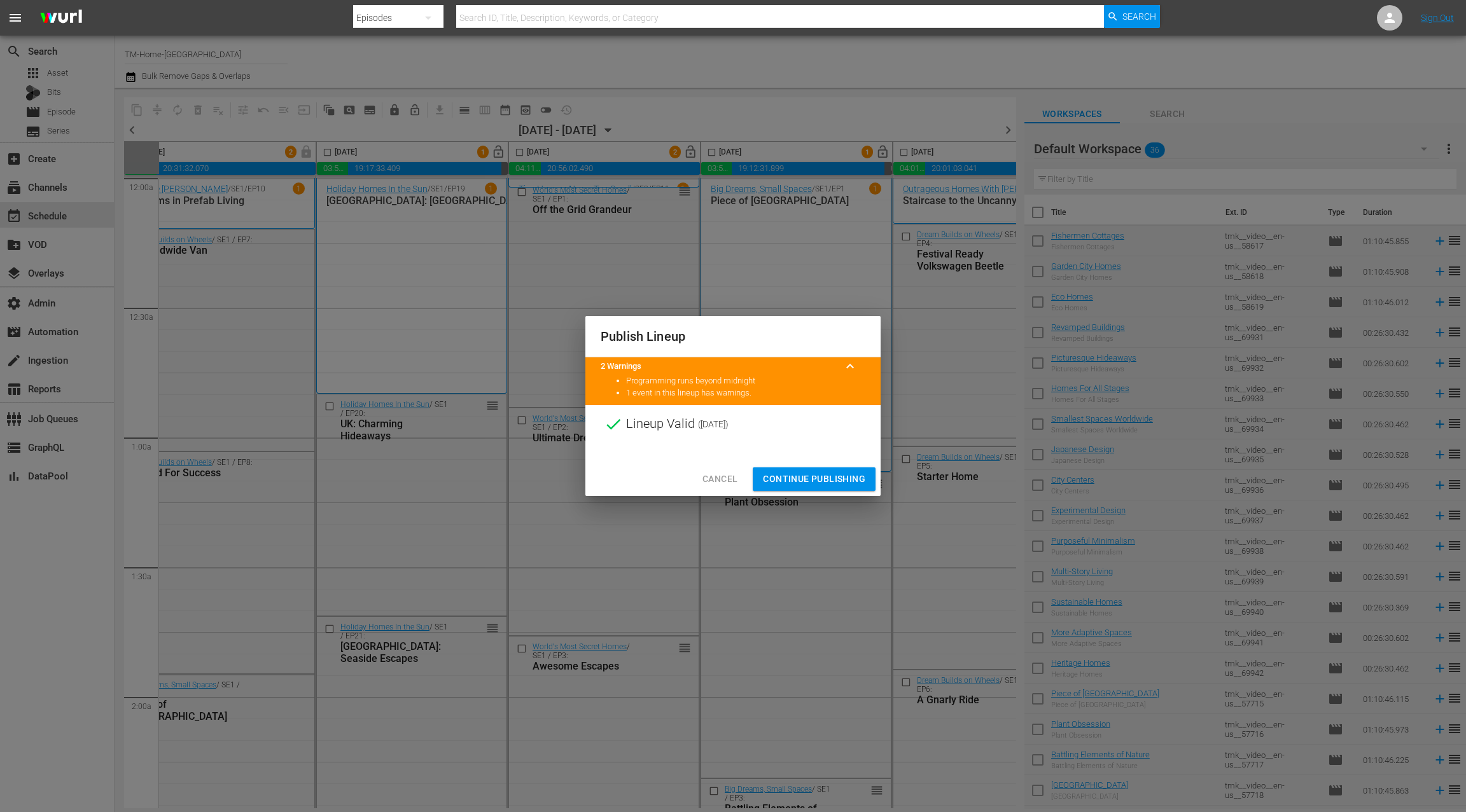
click at [814, 476] on span "Continue Publishing" at bounding box center [814, 479] width 102 height 16
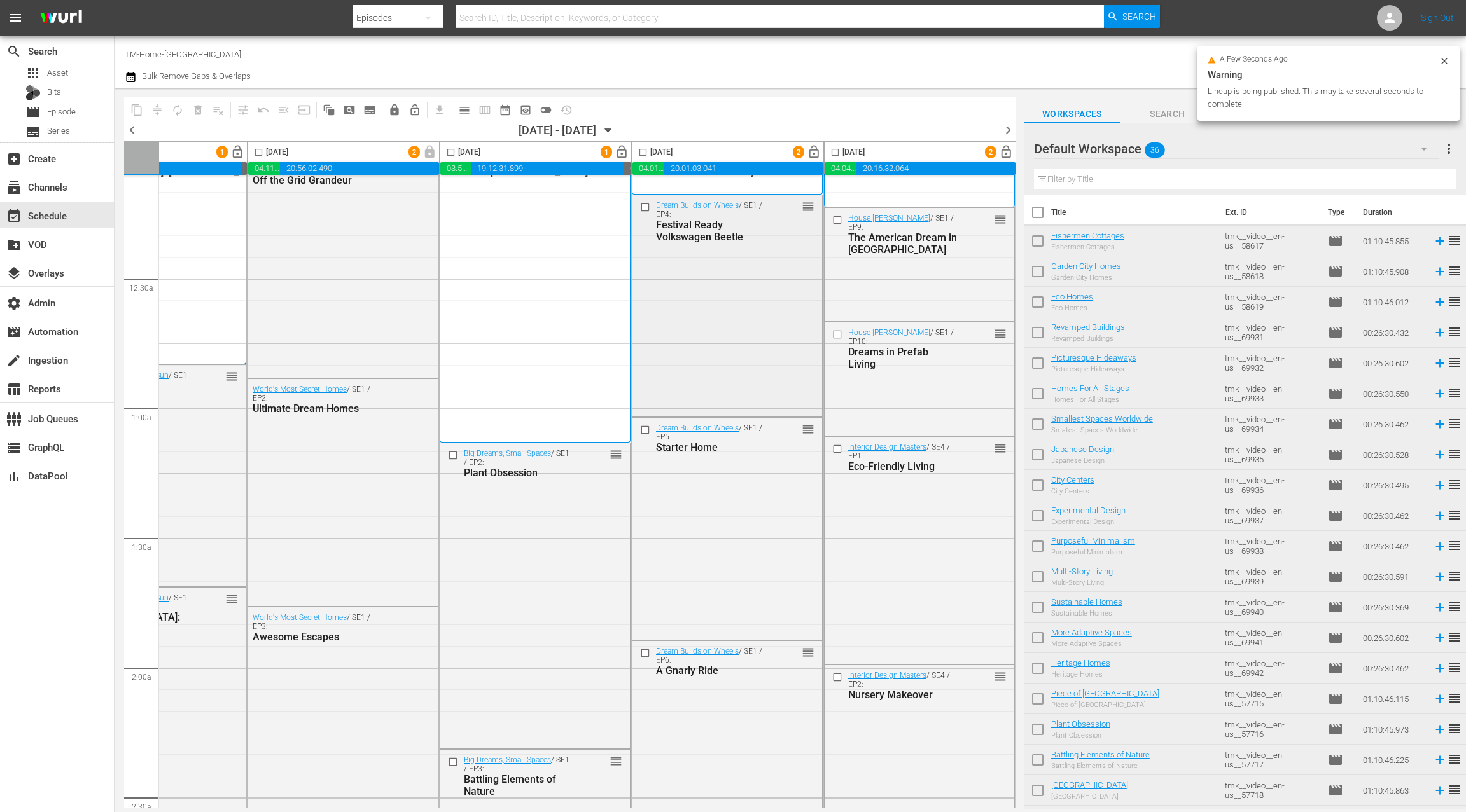
scroll to position [34, 493]
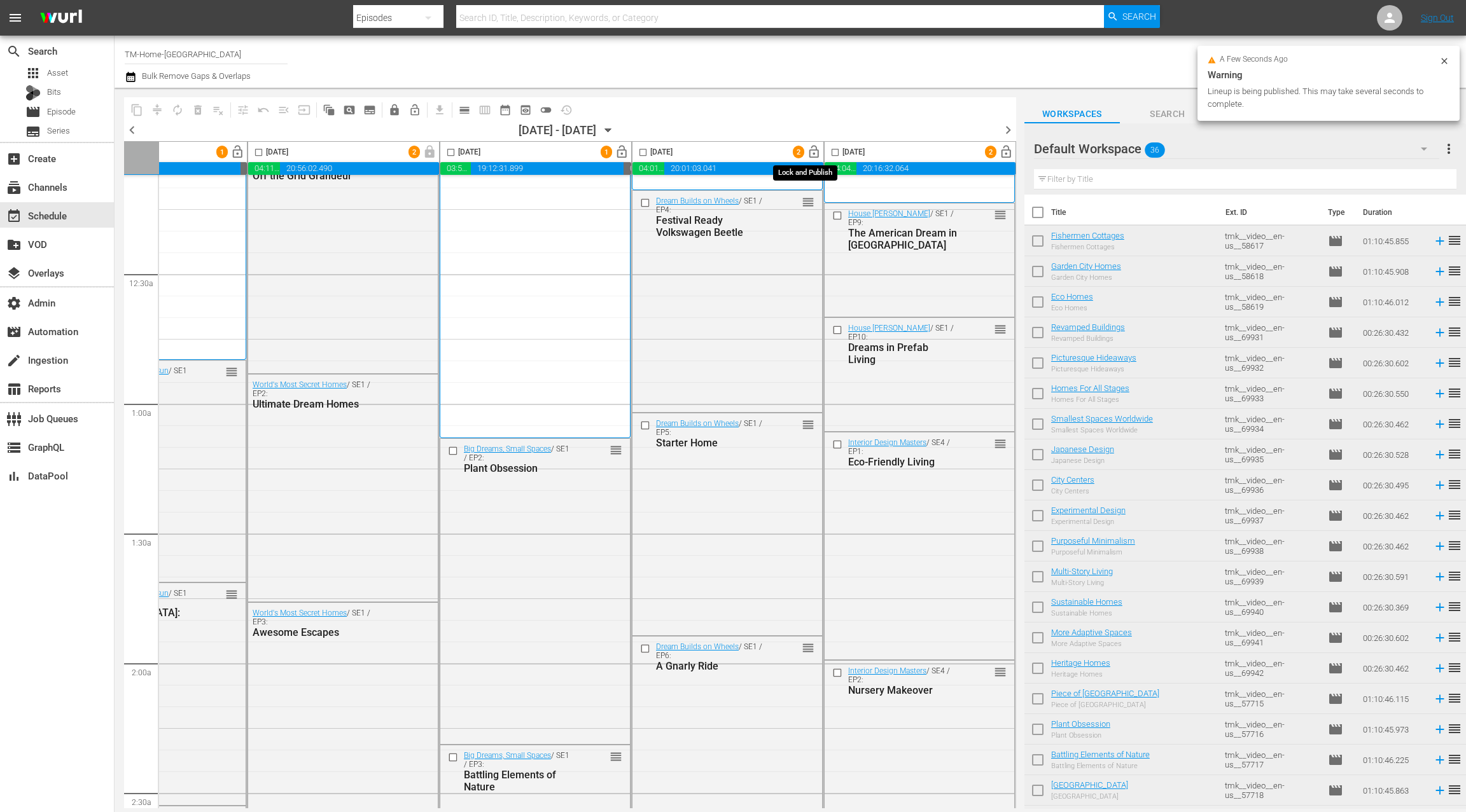
click at [810, 157] on span "lock_open" at bounding box center [814, 152] width 14 height 14
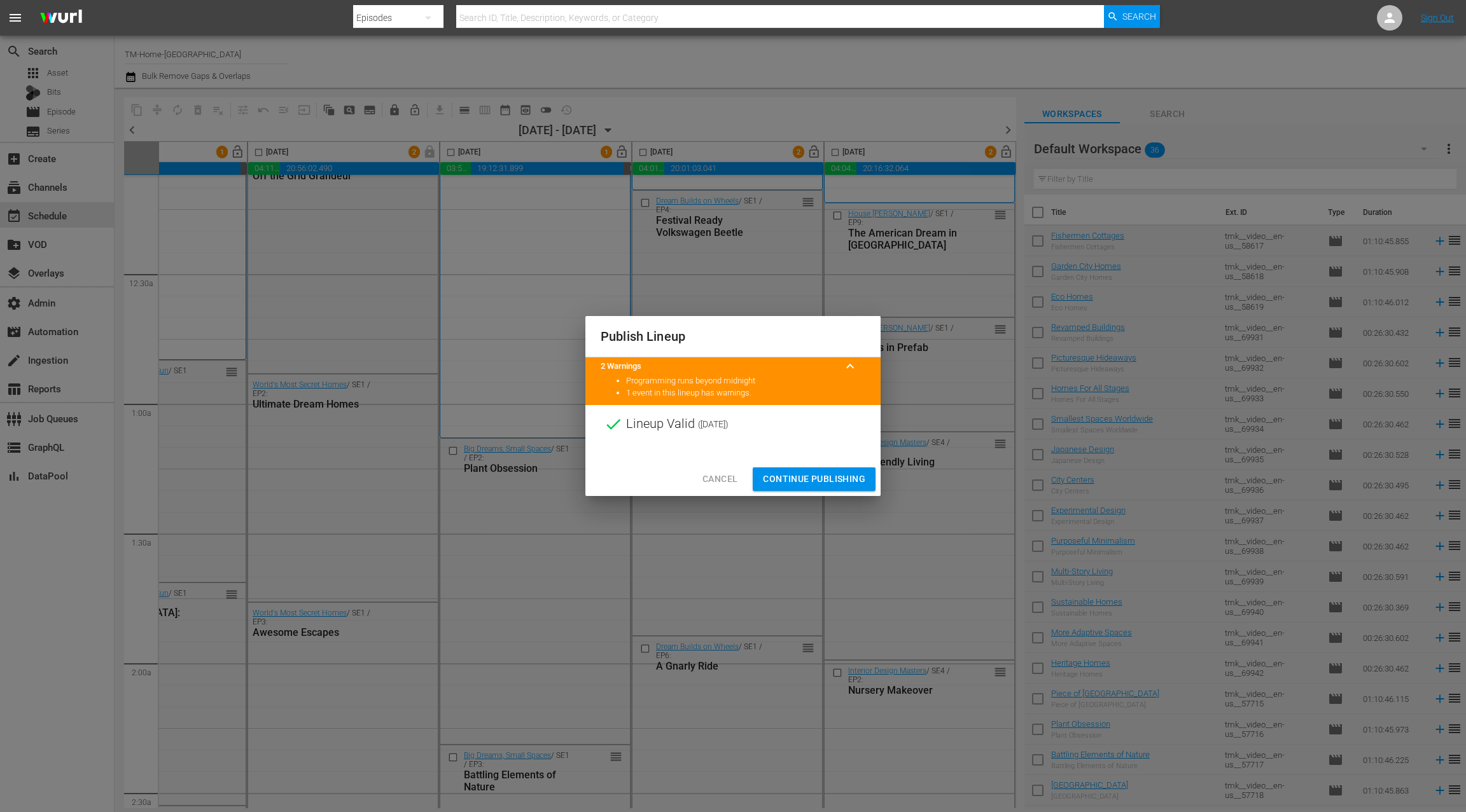
click at [815, 478] on span "Continue Publishing" at bounding box center [814, 479] width 102 height 16
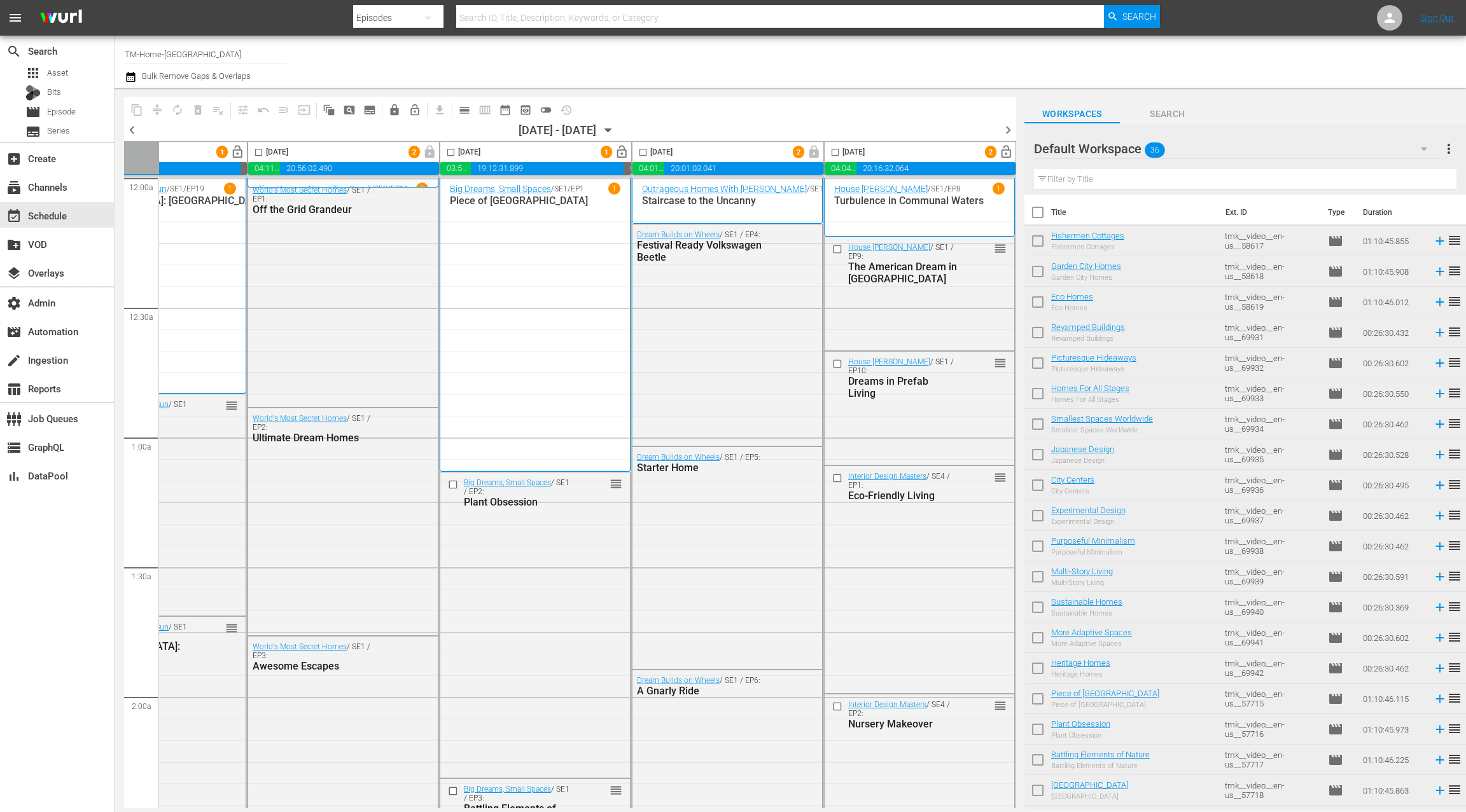
scroll to position [0, 0]
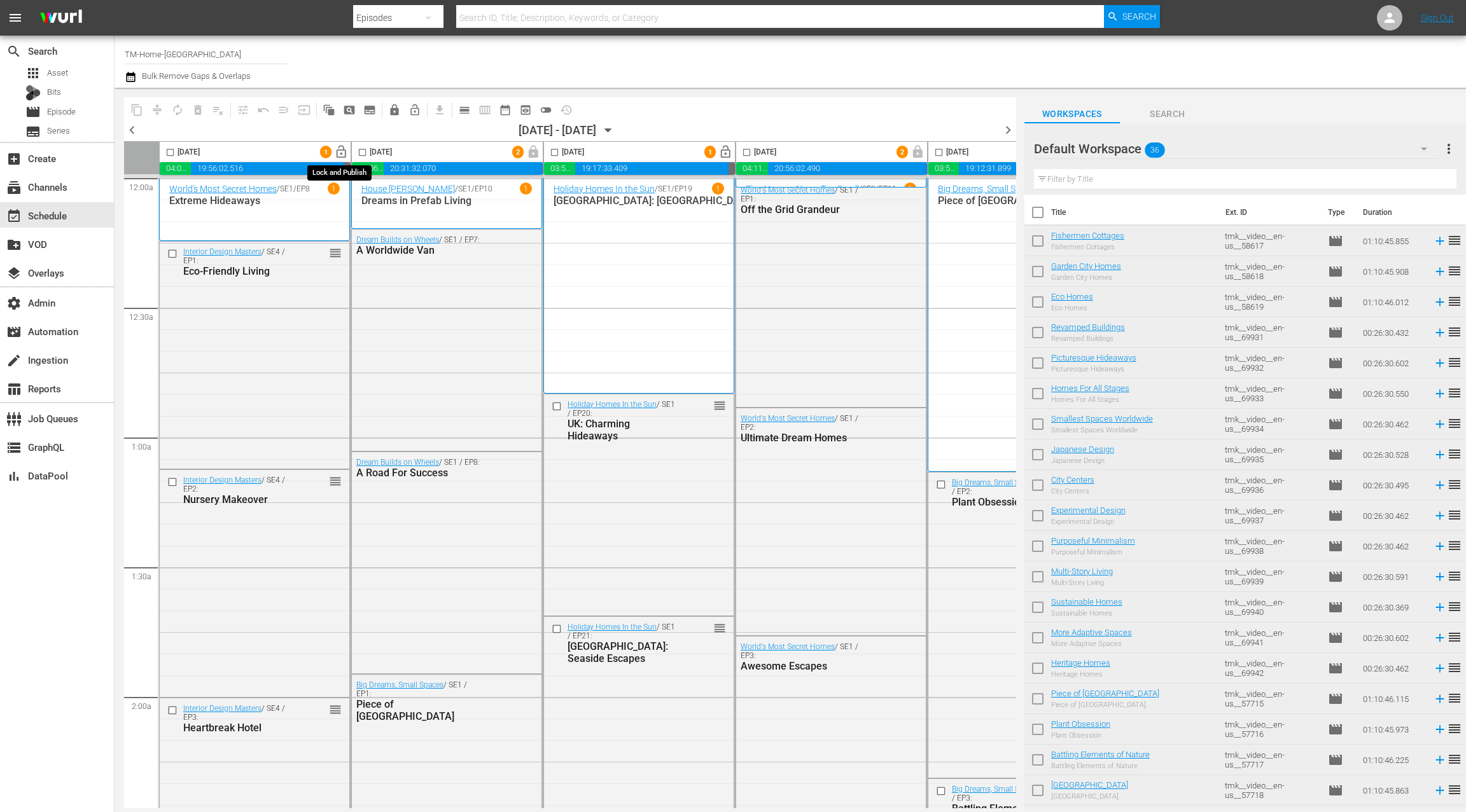
click at [340, 152] on span "lock_open" at bounding box center [342, 152] width 14 height 14
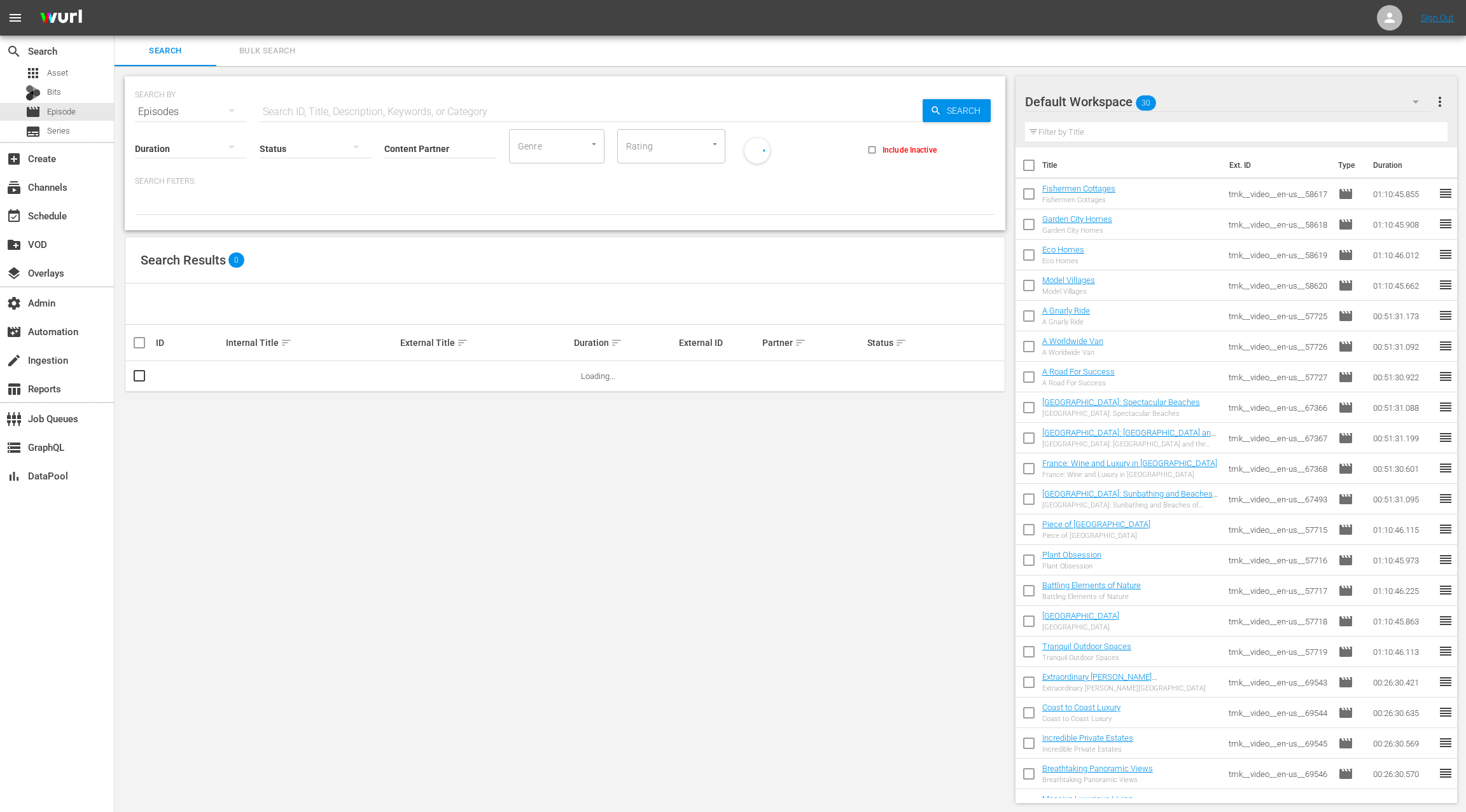
click at [273, 55] on span "Bulk Search" at bounding box center [267, 51] width 86 height 14
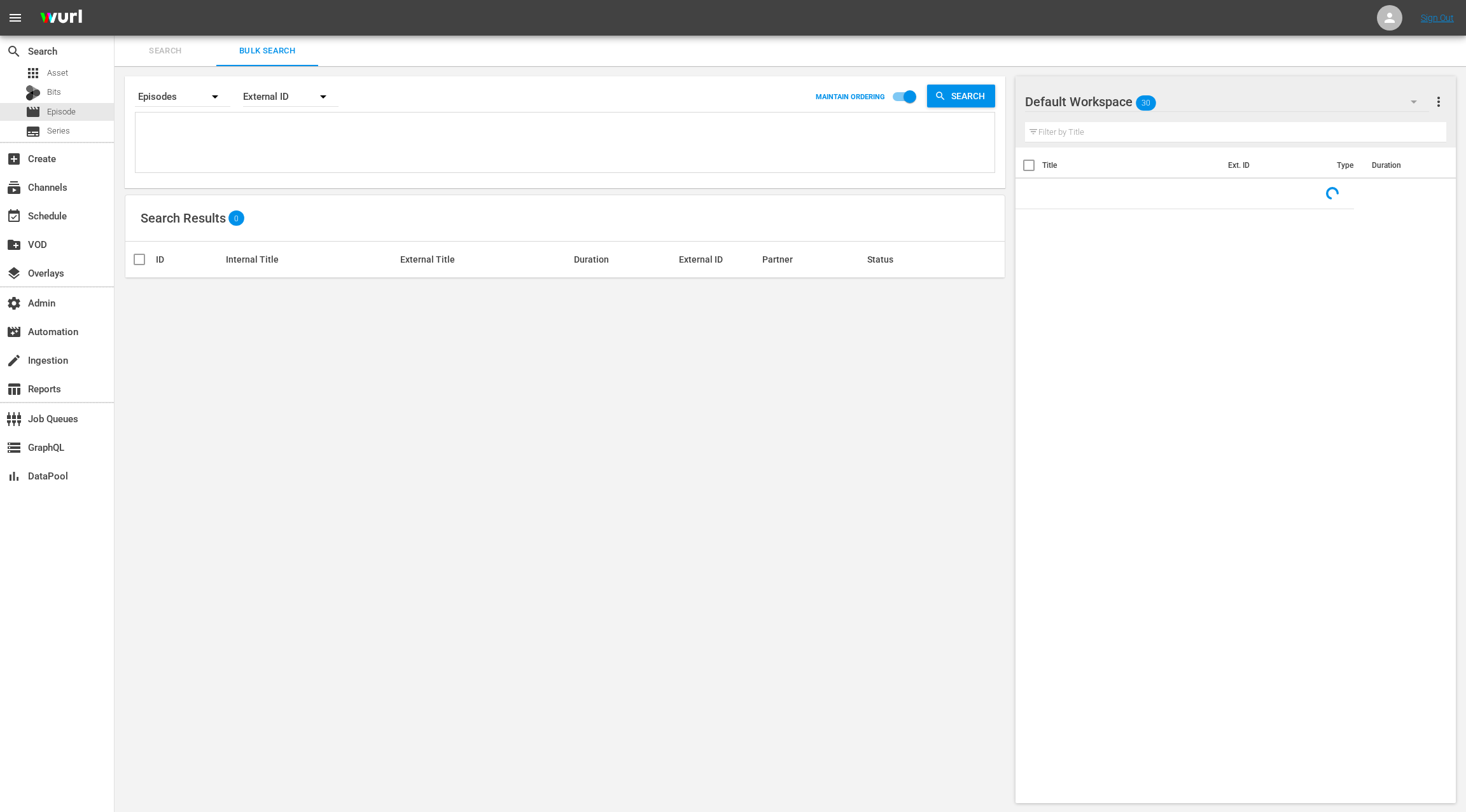
click at [279, 147] on textarea at bounding box center [567, 144] width 856 height 58
paste textarea "tmk__video__en-us__67494 tmk__video__en-us__67495 tmk__video__en-us__67496 tmk_…"
type textarea "tmk__video__en-us__67494 tmk__video__en-us__67495 tmk__video__en-us__67496 tmk_…"
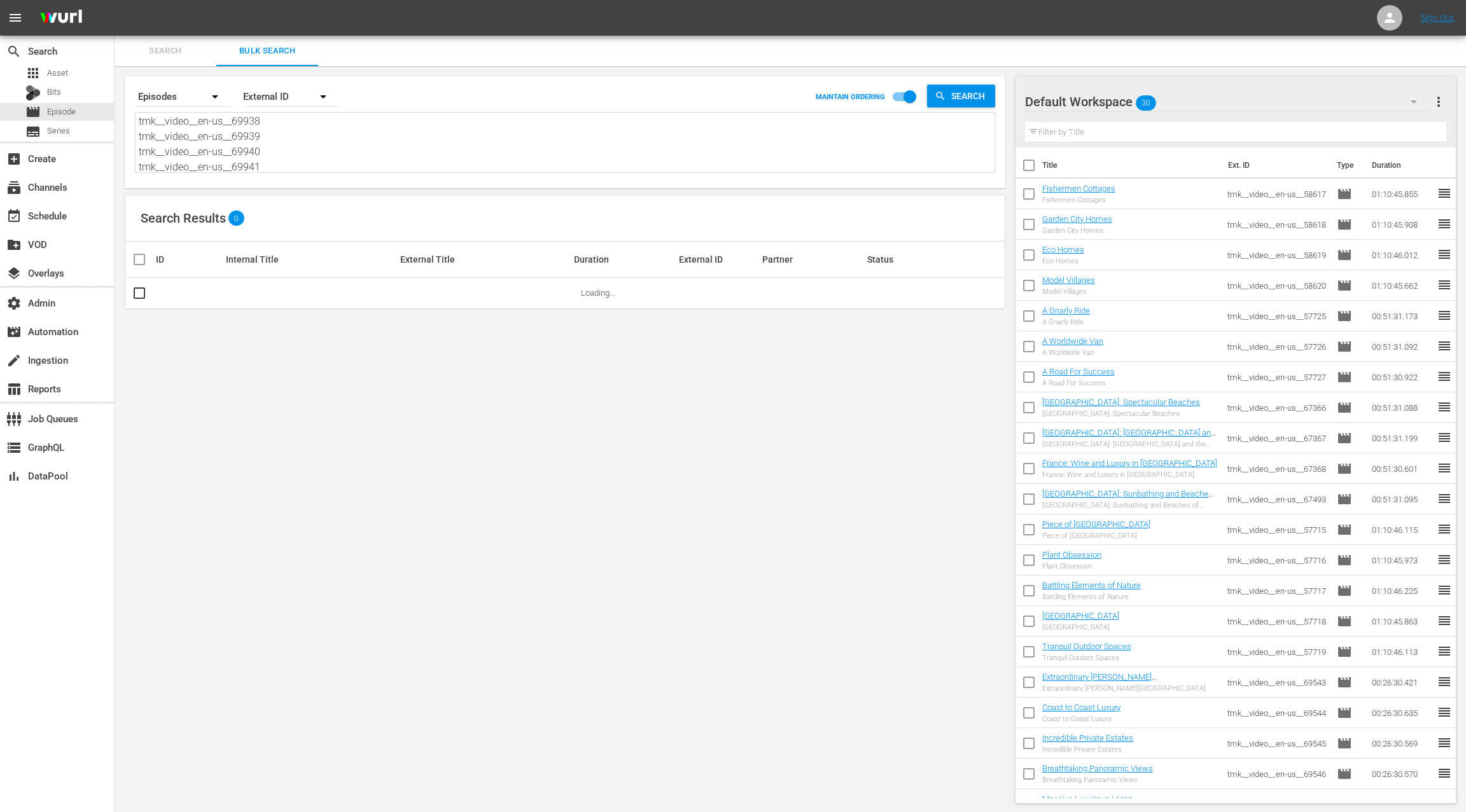
type textarea "tmk__video__en-us__67494 tmk__video__en-us__67495 tmk__video__en-us__67496 tmk_…"
click at [1441, 101] on span "more_vert" at bounding box center [1438, 101] width 15 height 15
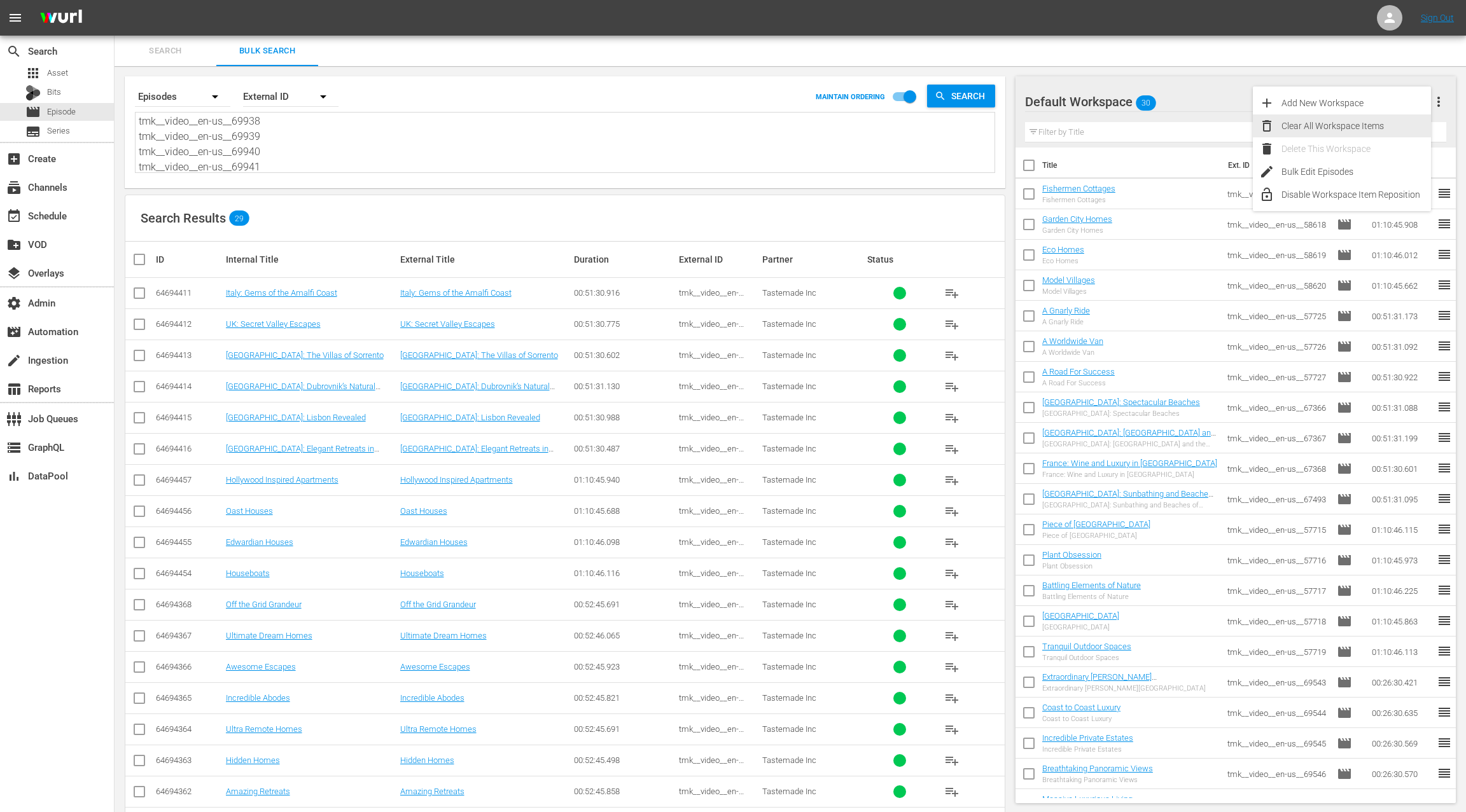
click at [1387, 125] on div "Clear All Workspace Items" at bounding box center [1356, 126] width 150 height 23
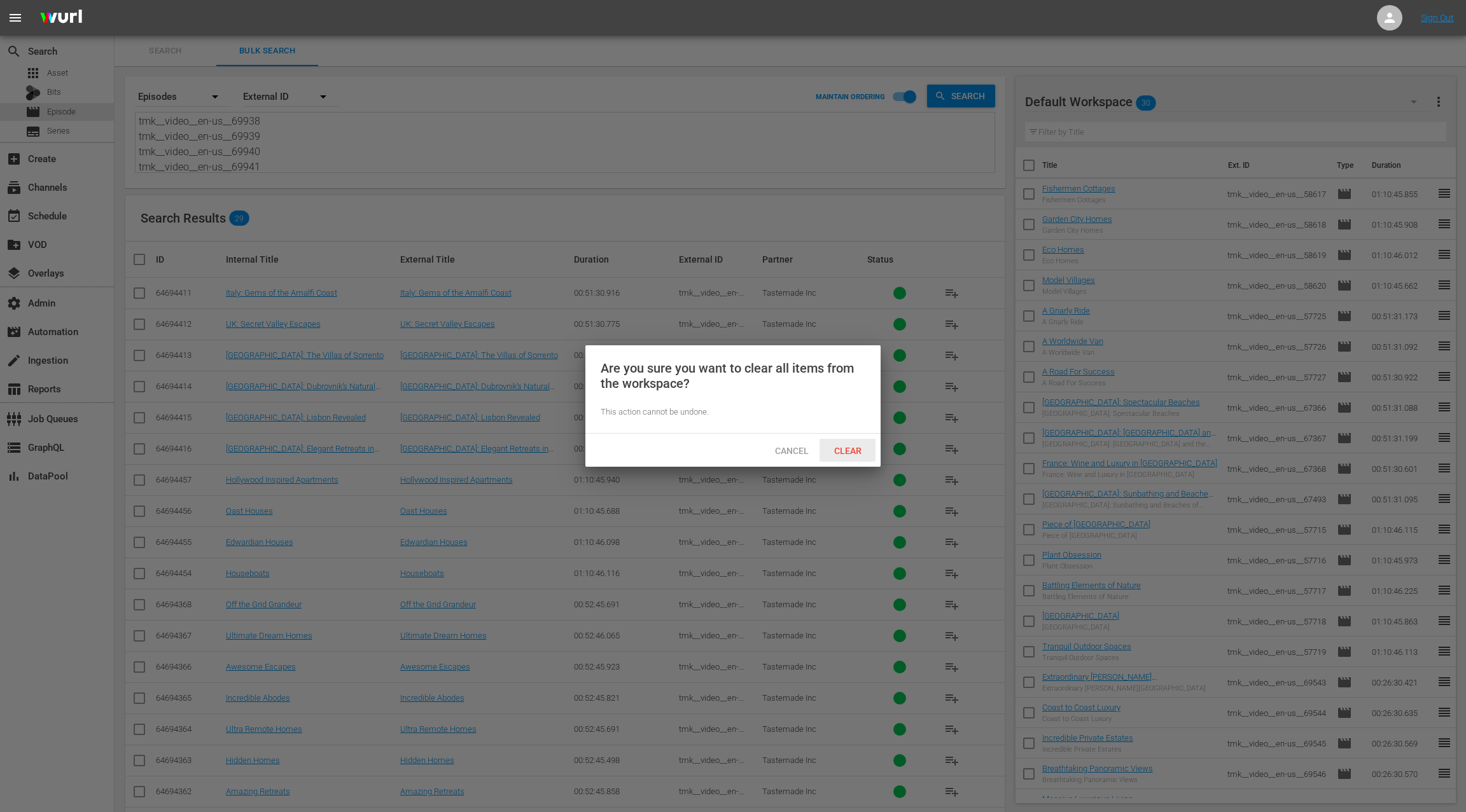
drag, startPoint x: 854, startPoint y: 444, endPoint x: 816, endPoint y: 423, distance: 43.4
click at [854, 444] on div "Clear" at bounding box center [847, 451] width 56 height 24
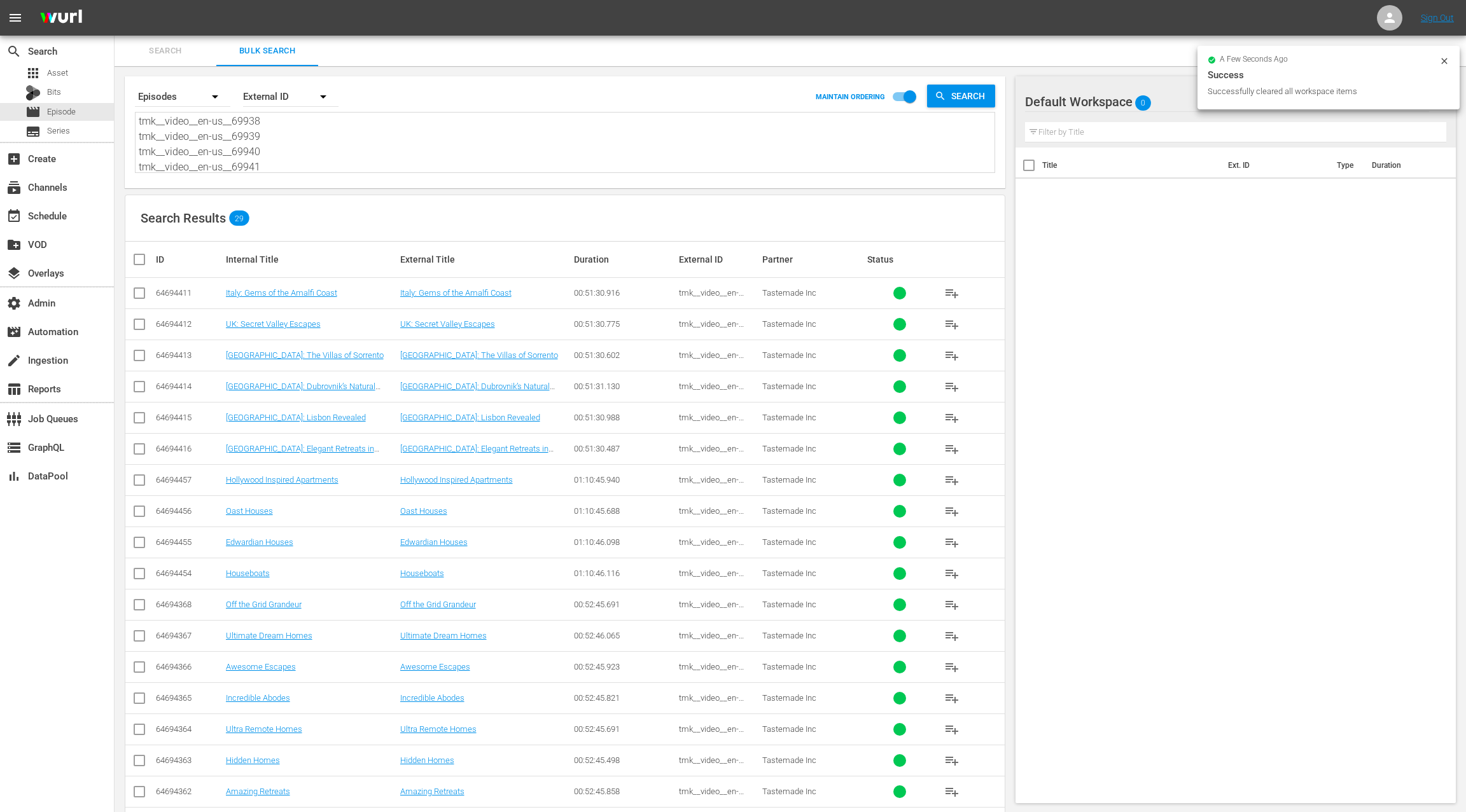
click at [132, 258] on input "checkbox" at bounding box center [144, 259] width 25 height 15
checkbox input "true"
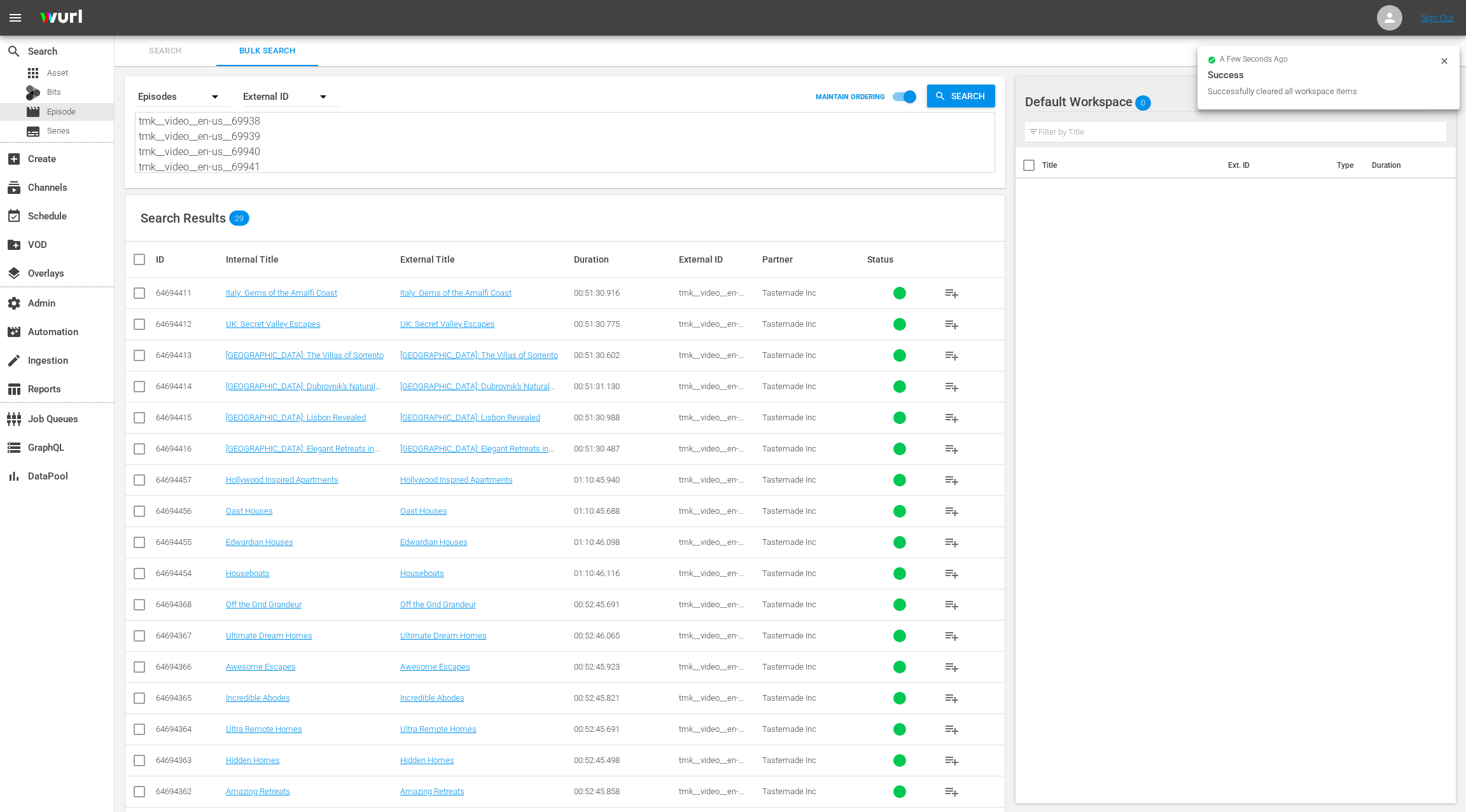
checkbox input "true"
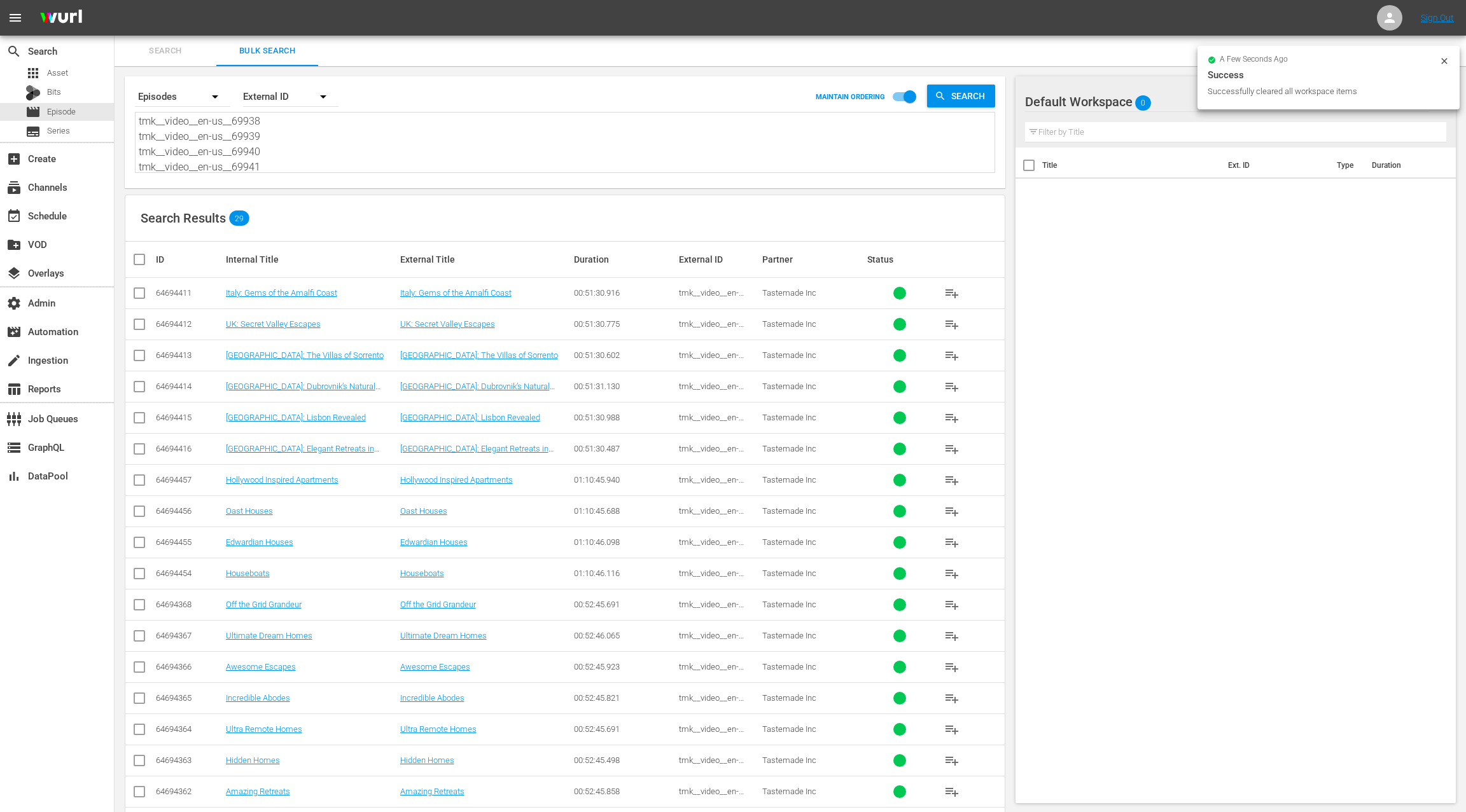
checkbox input "true"
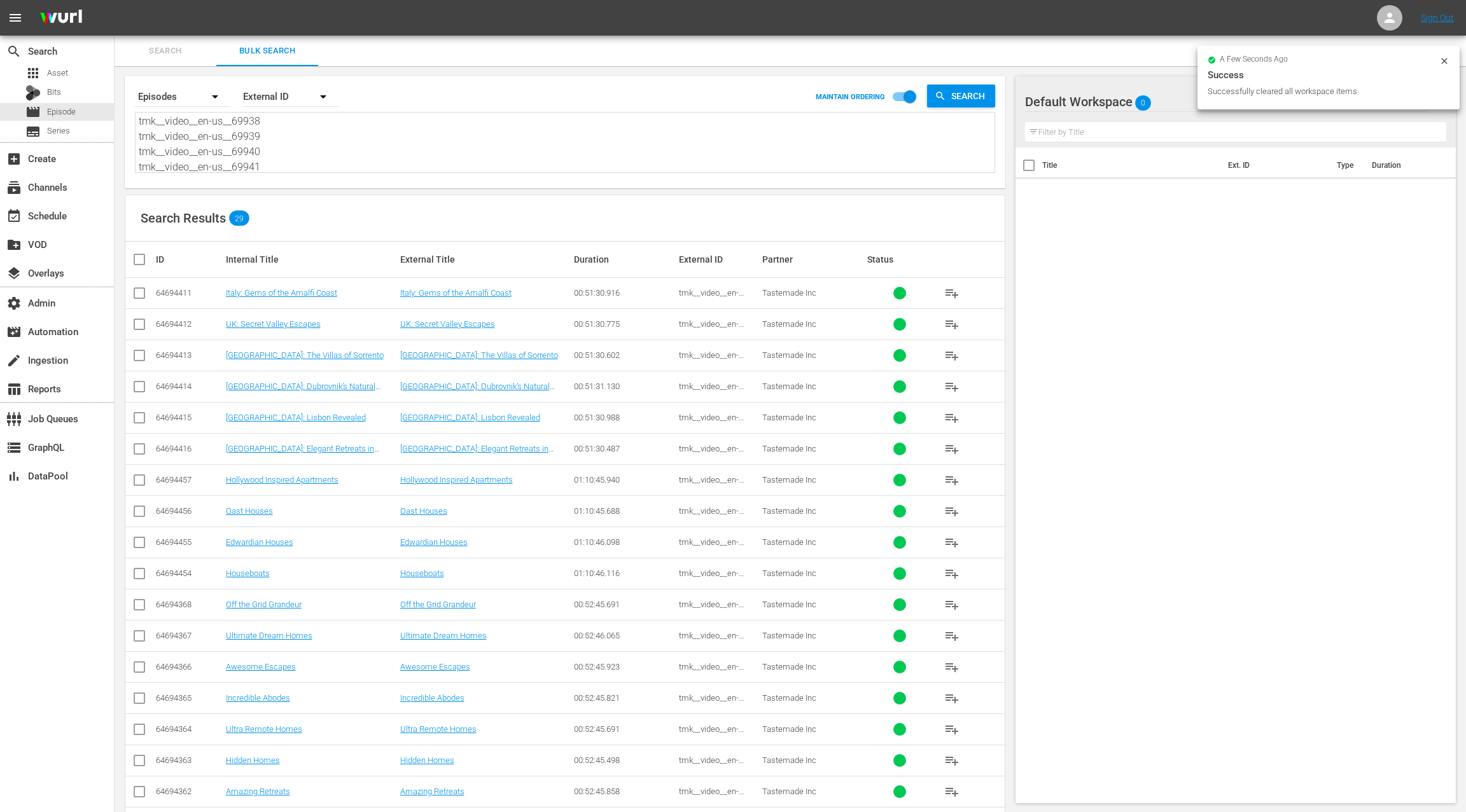
checkbox input "true"
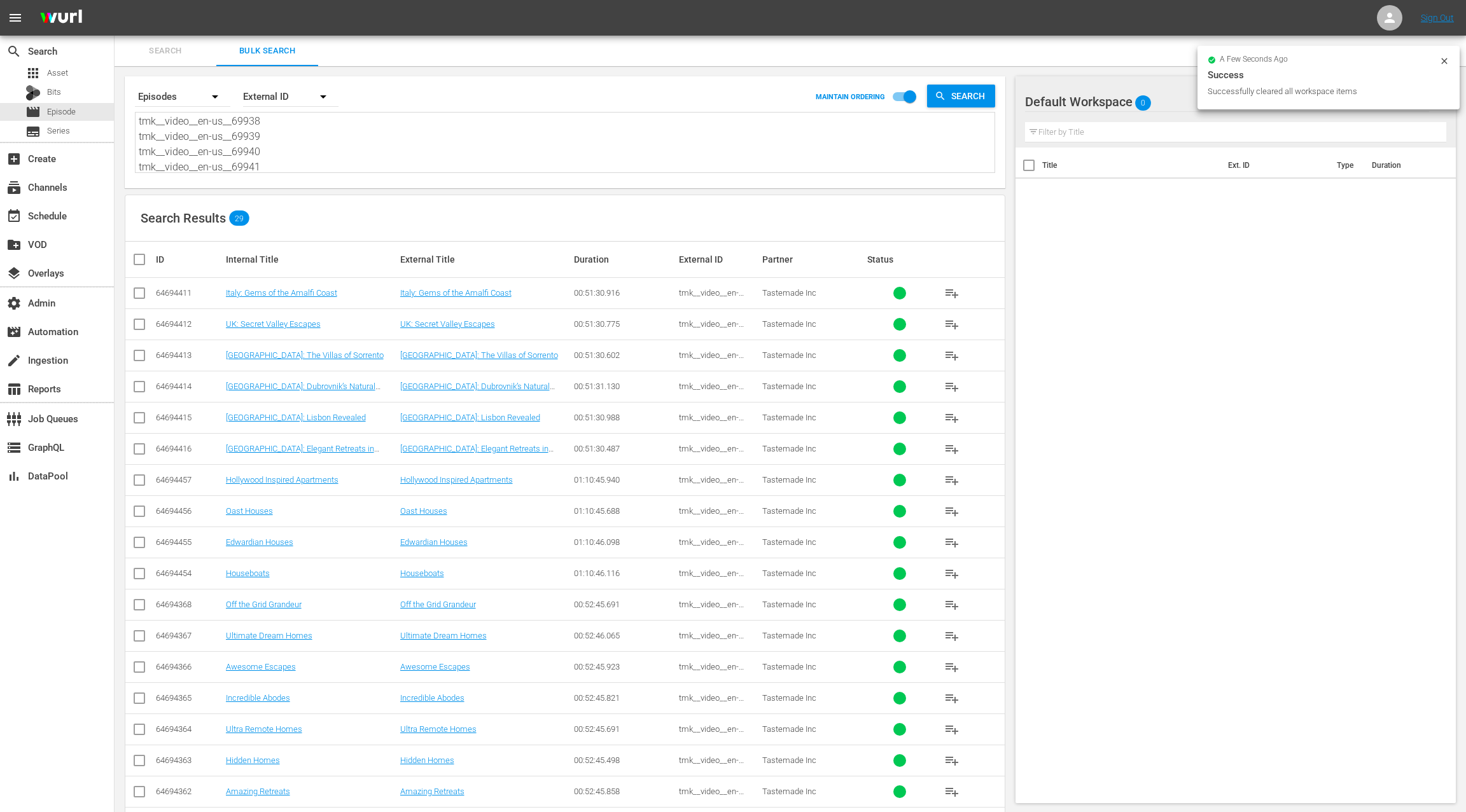
checkbox input "true"
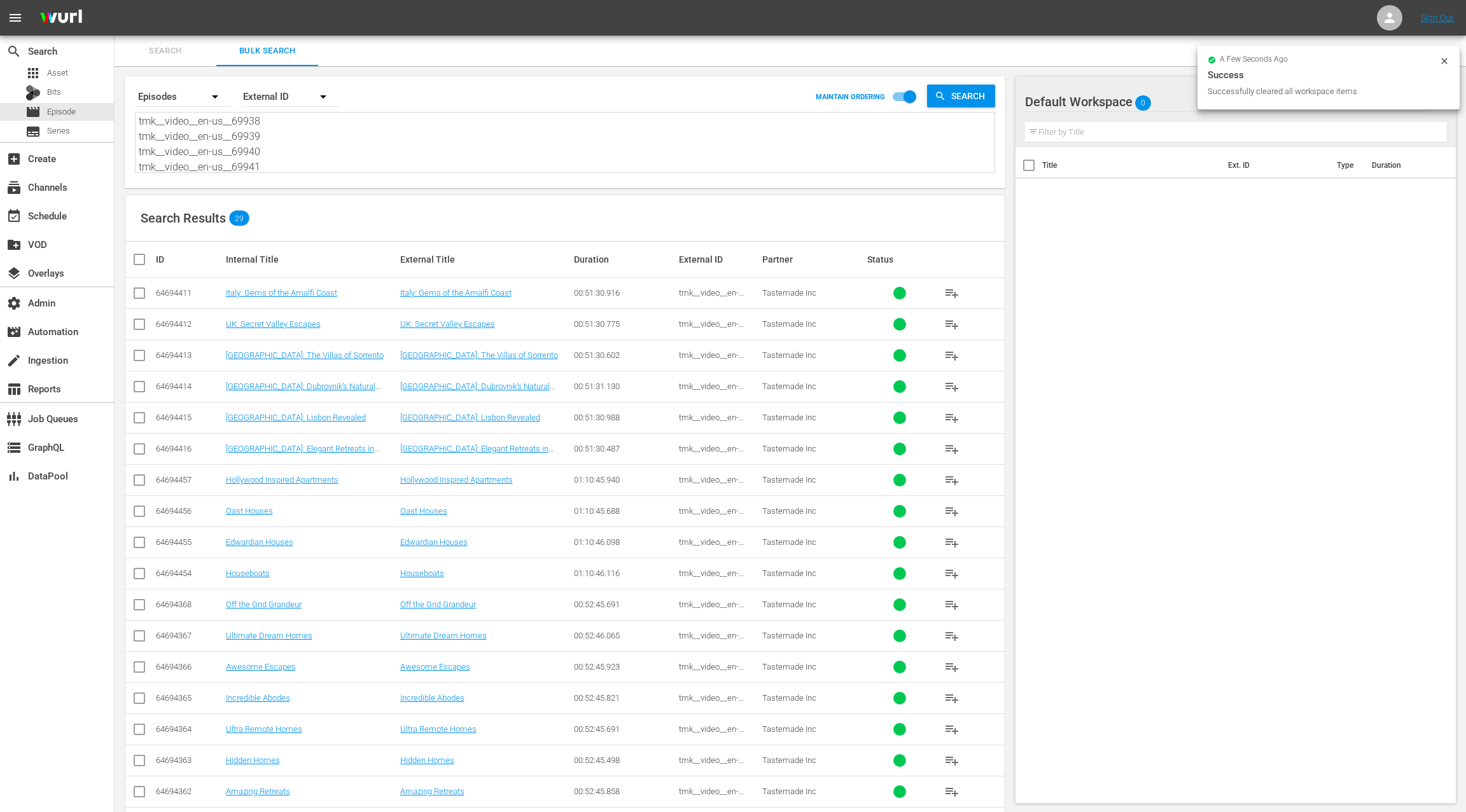
checkbox input "true"
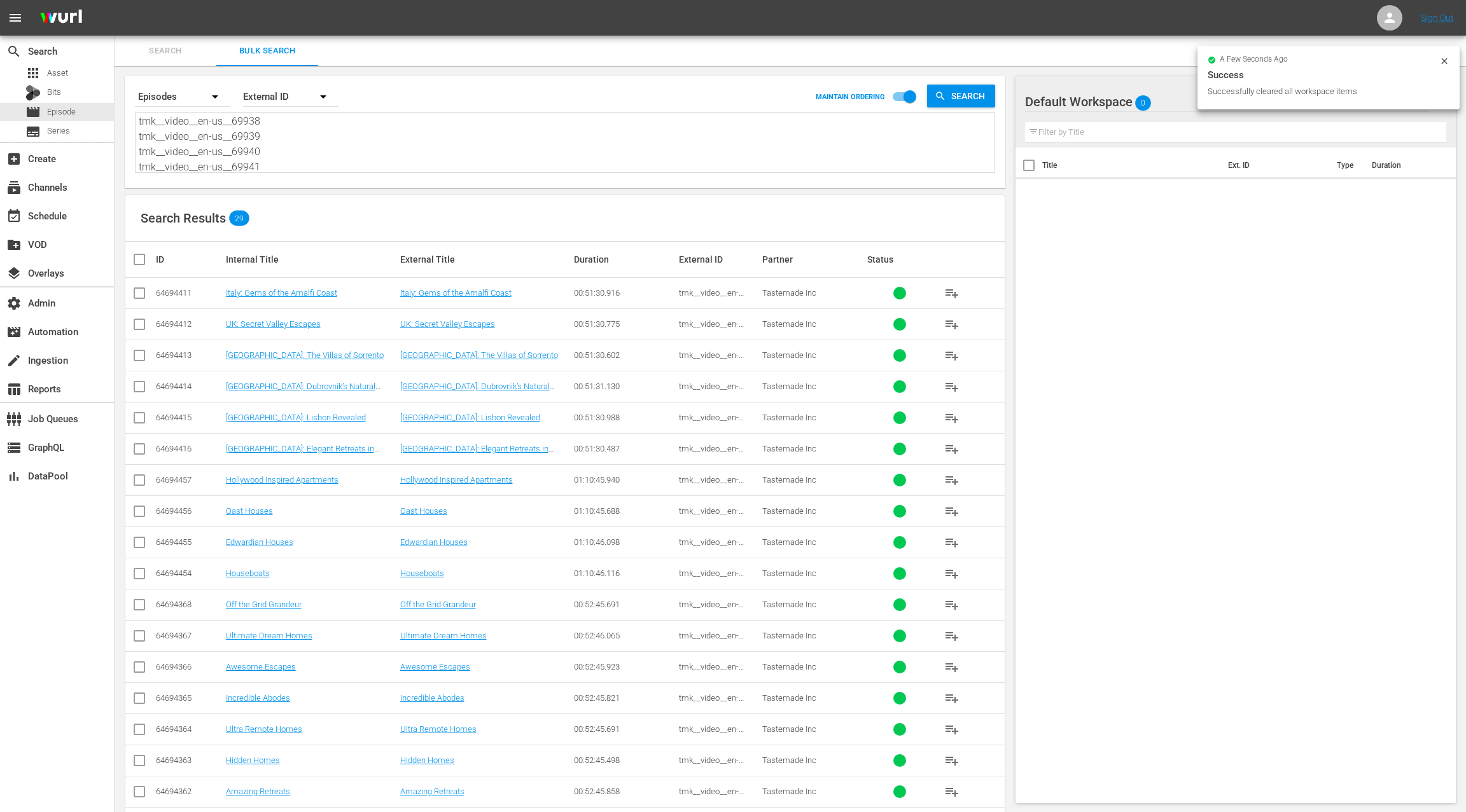
checkbox input "true"
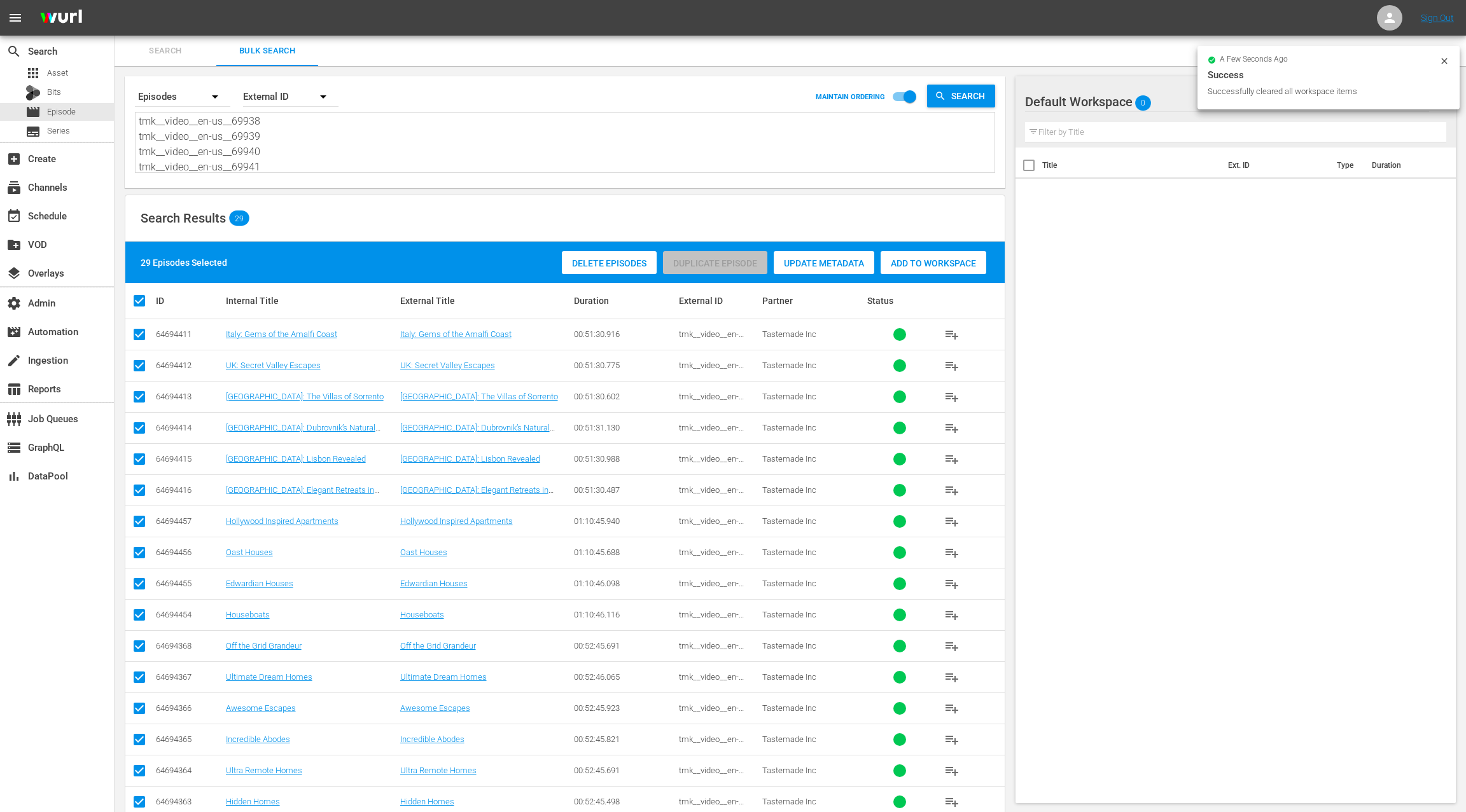
click at [911, 267] on span "Add to Workspace" at bounding box center [933, 263] width 105 height 10
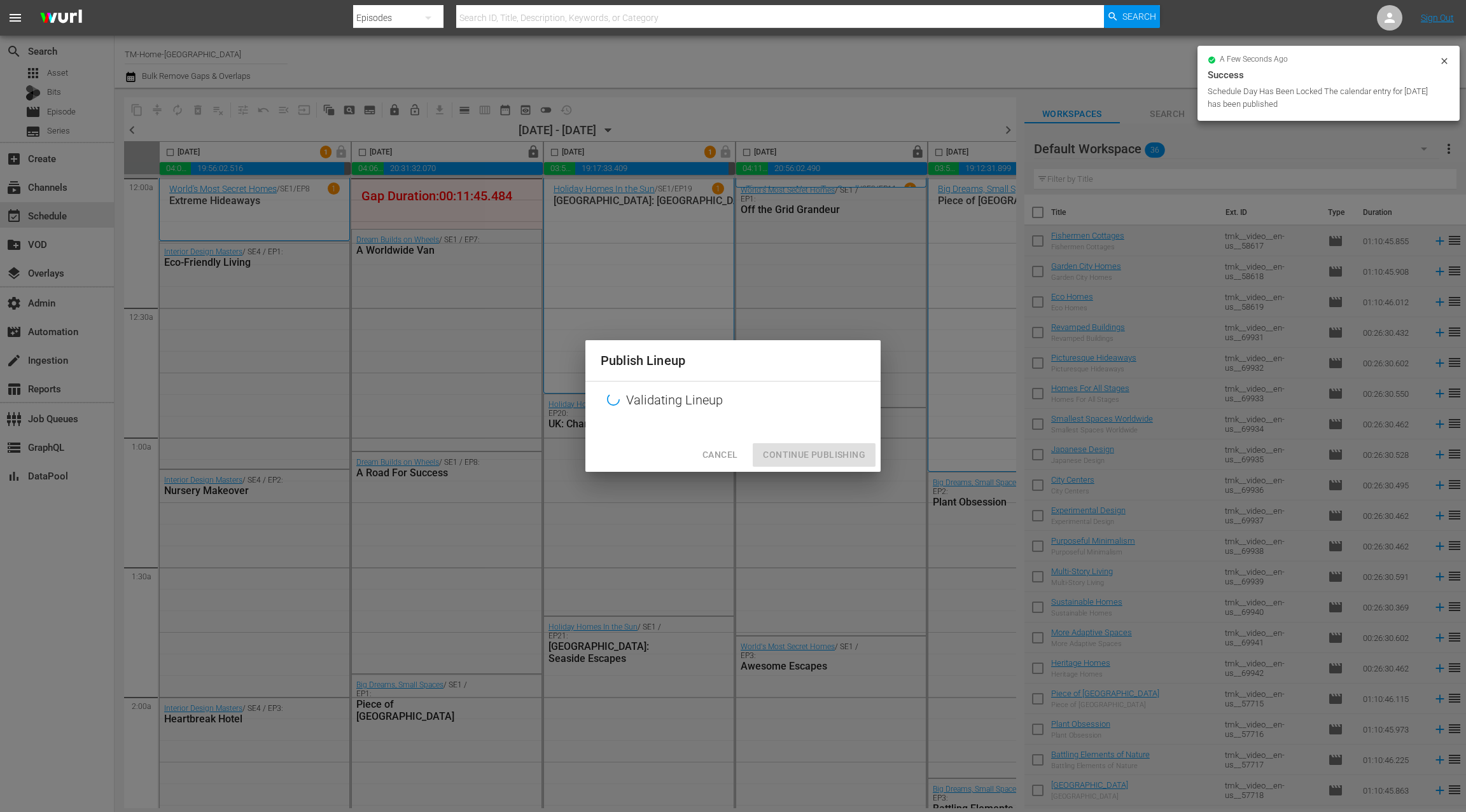
scroll to position [4, 493]
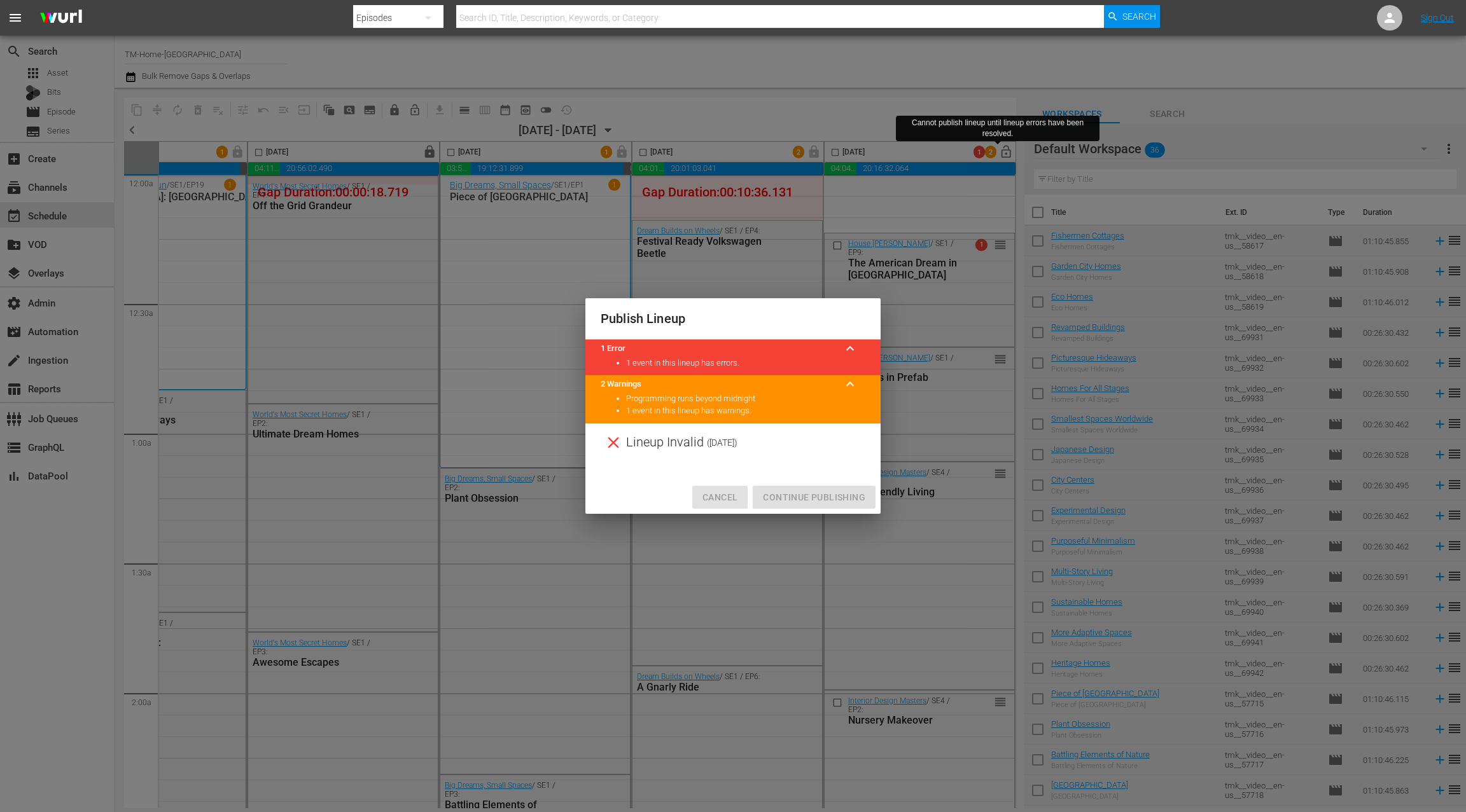
click at [718, 500] on span "Cancel" at bounding box center [720, 497] width 35 height 16
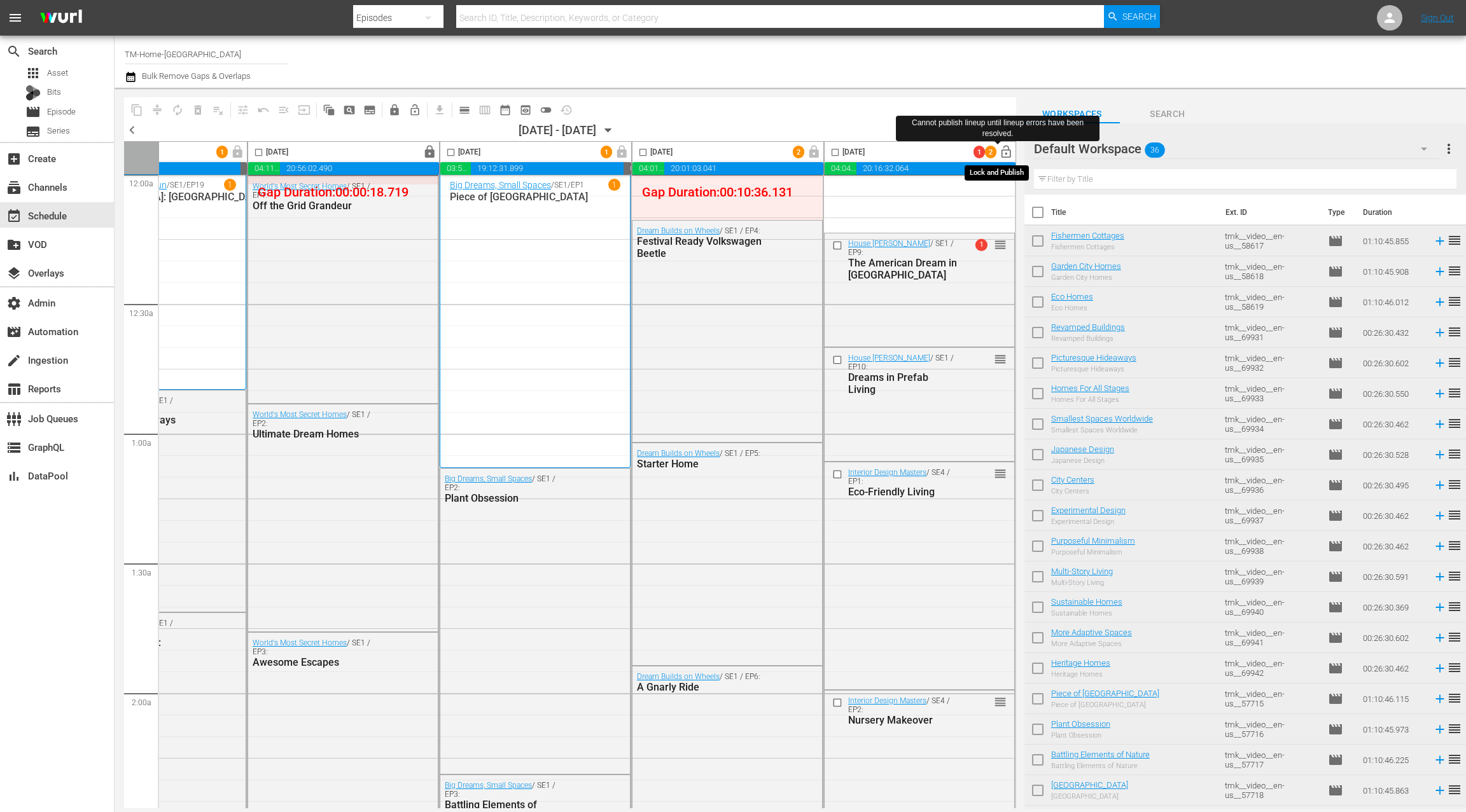
click at [1000, 155] on span "lock_open" at bounding box center [1006, 152] width 14 height 14
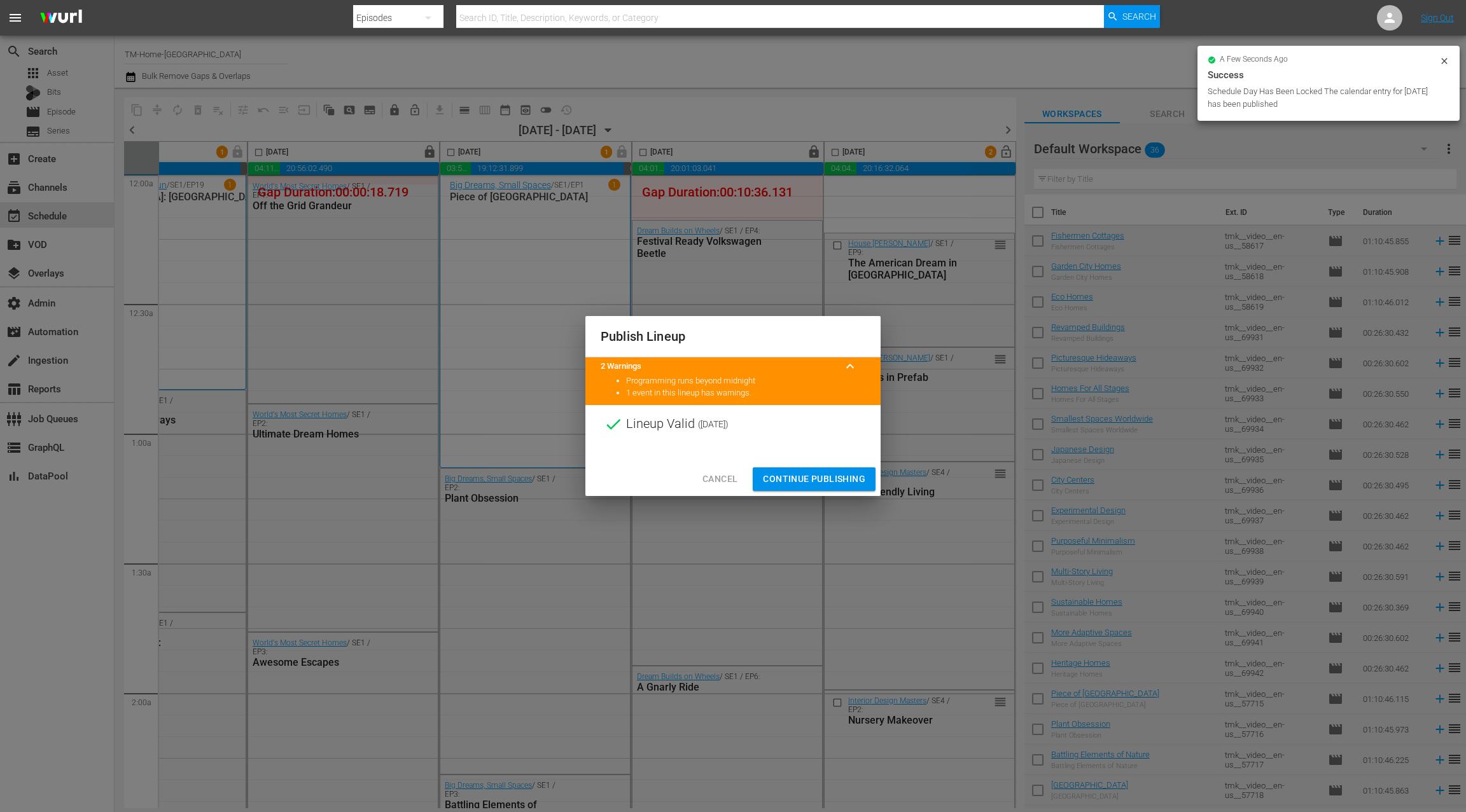
drag, startPoint x: 817, startPoint y: 478, endPoint x: 895, endPoint y: 341, distance: 157.6
click at [816, 478] on span "Continue Publishing" at bounding box center [814, 479] width 102 height 16
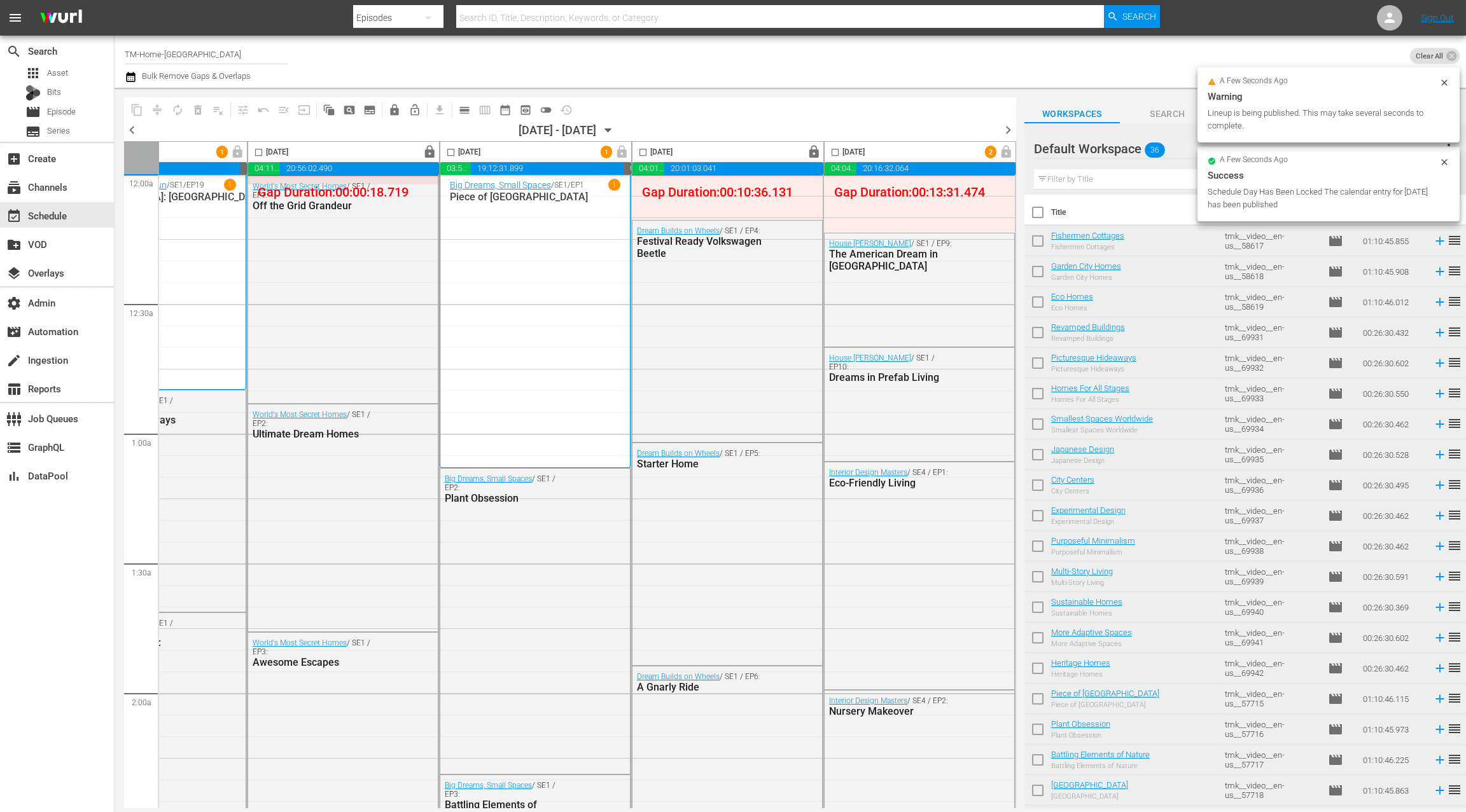
scroll to position [3, 493]
click at [1009, 130] on span "chevron_right" at bounding box center [1008, 130] width 16 height 16
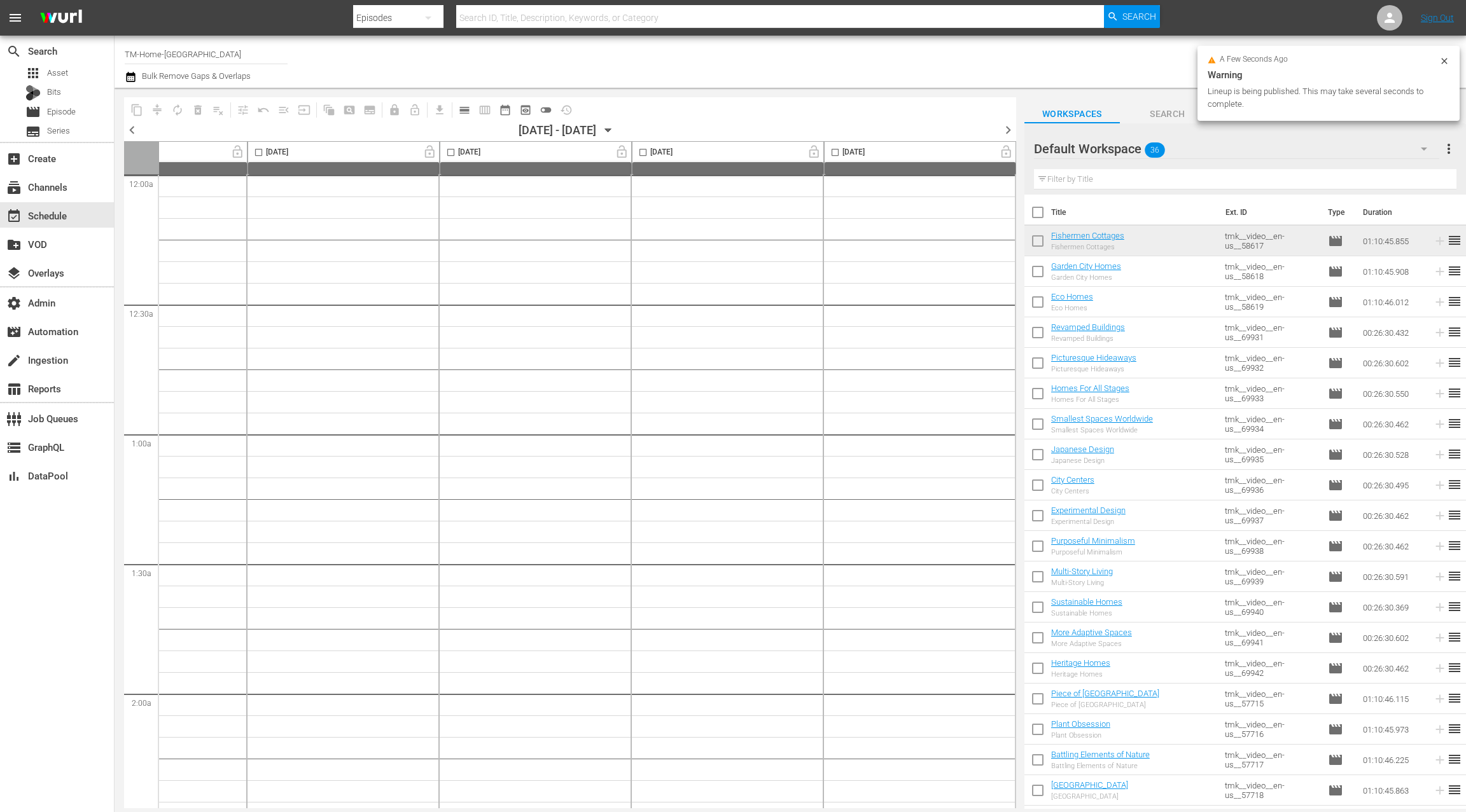
scroll to position [3, 0]
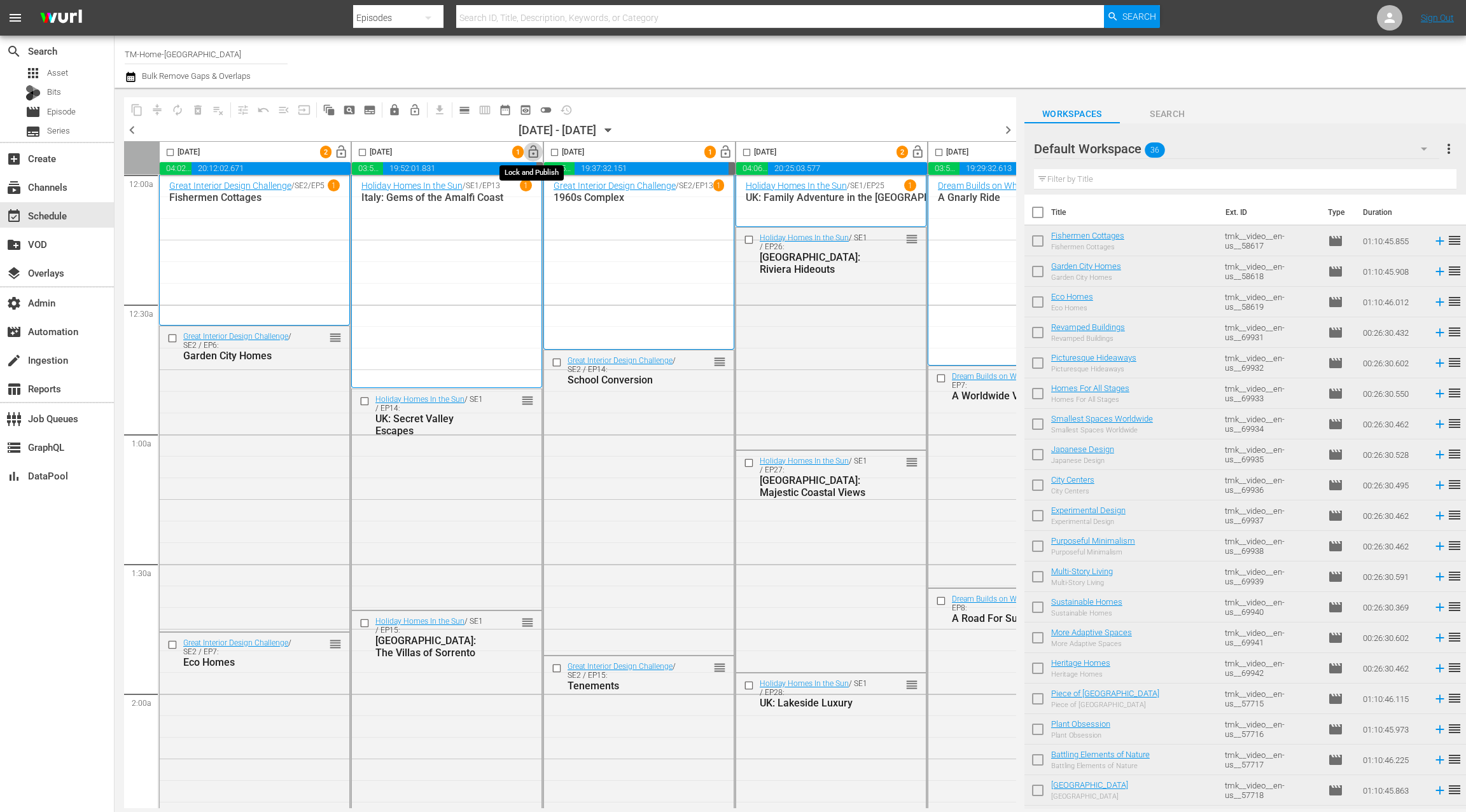
click at [534, 156] on span "lock_open" at bounding box center [533, 152] width 14 height 14
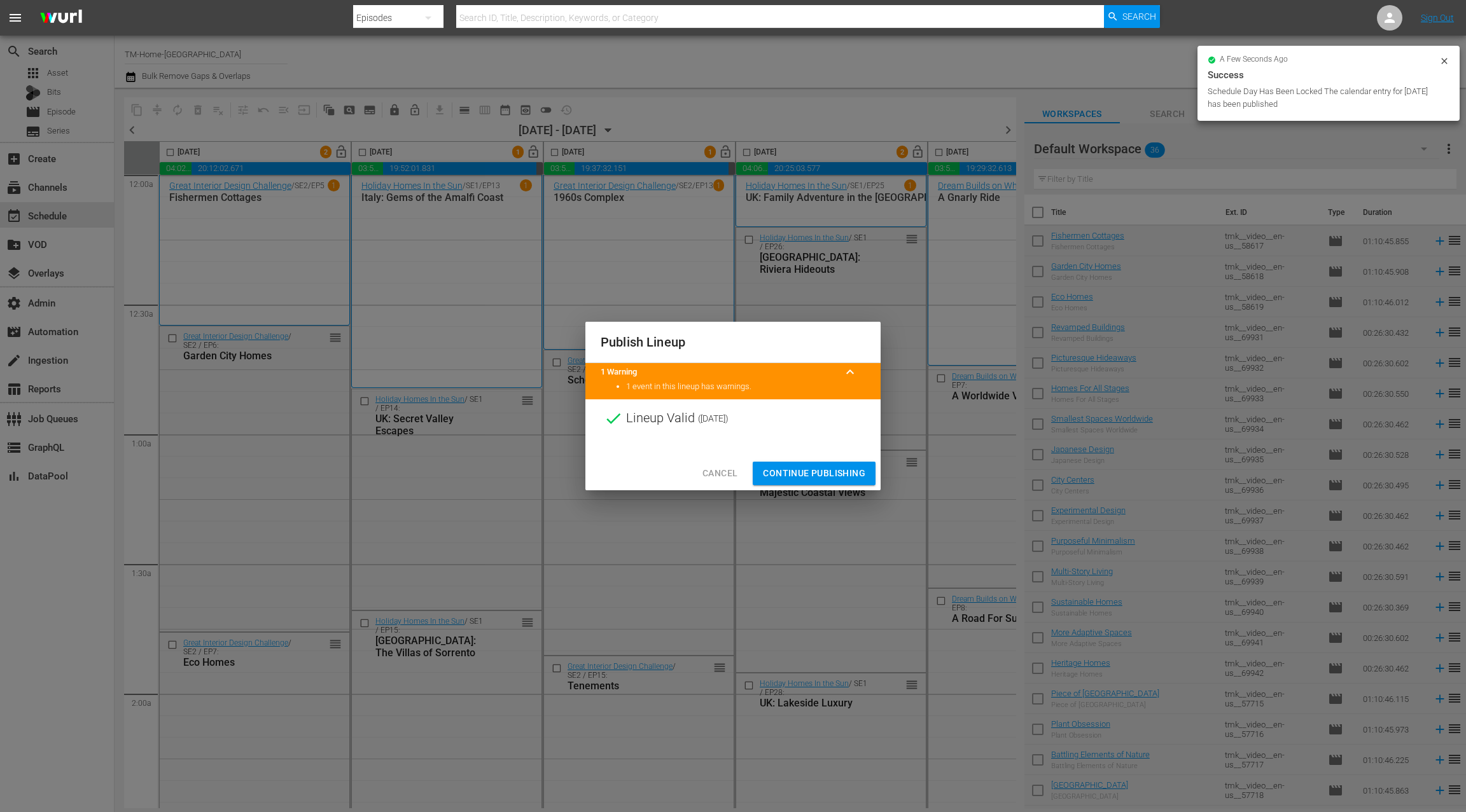
drag, startPoint x: 809, startPoint y: 473, endPoint x: 372, endPoint y: 234, distance: 498.1
click at [808, 473] on span "Continue Publishing" at bounding box center [814, 474] width 102 height 16
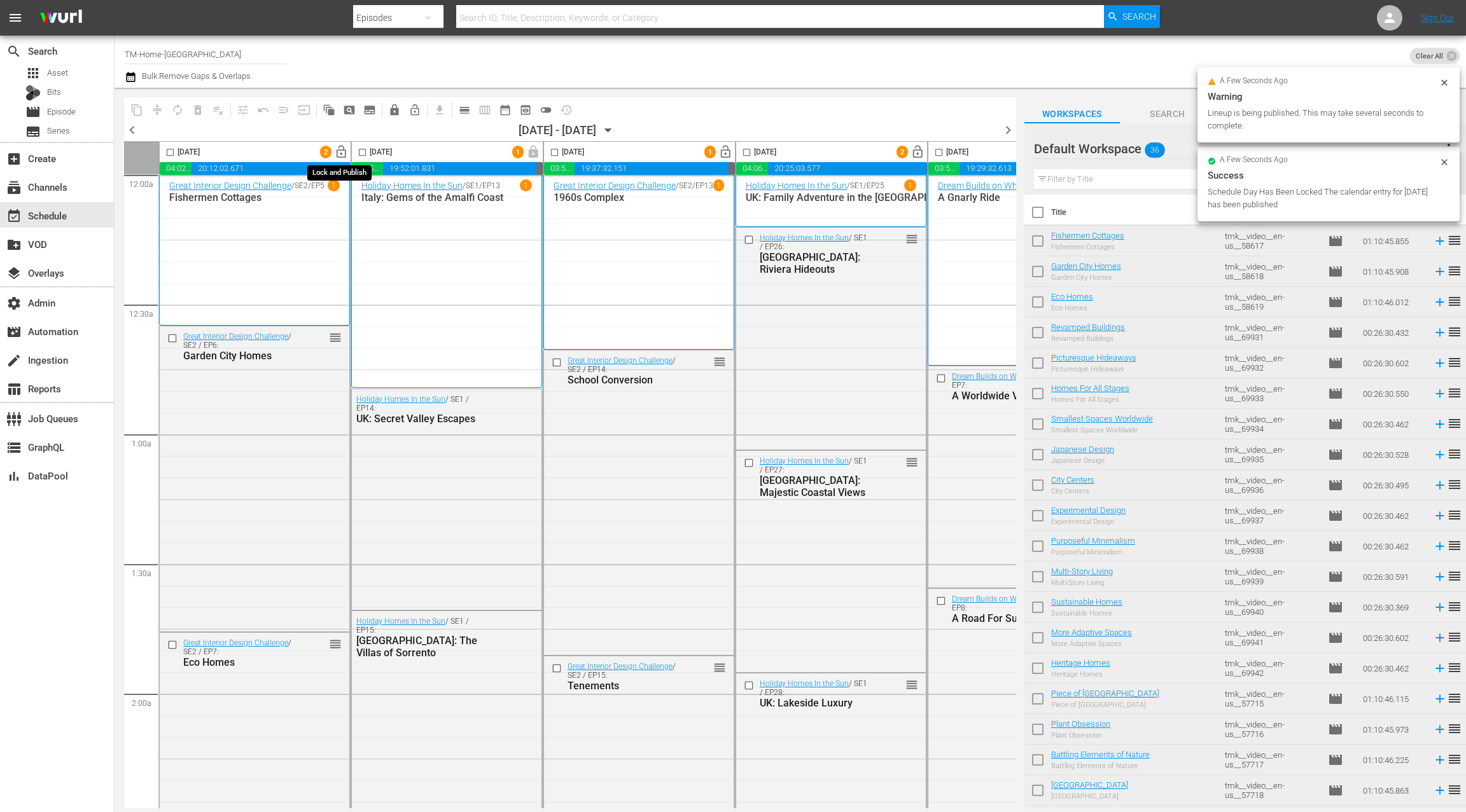
click at [339, 152] on span "lock_open" at bounding box center [342, 152] width 14 height 14
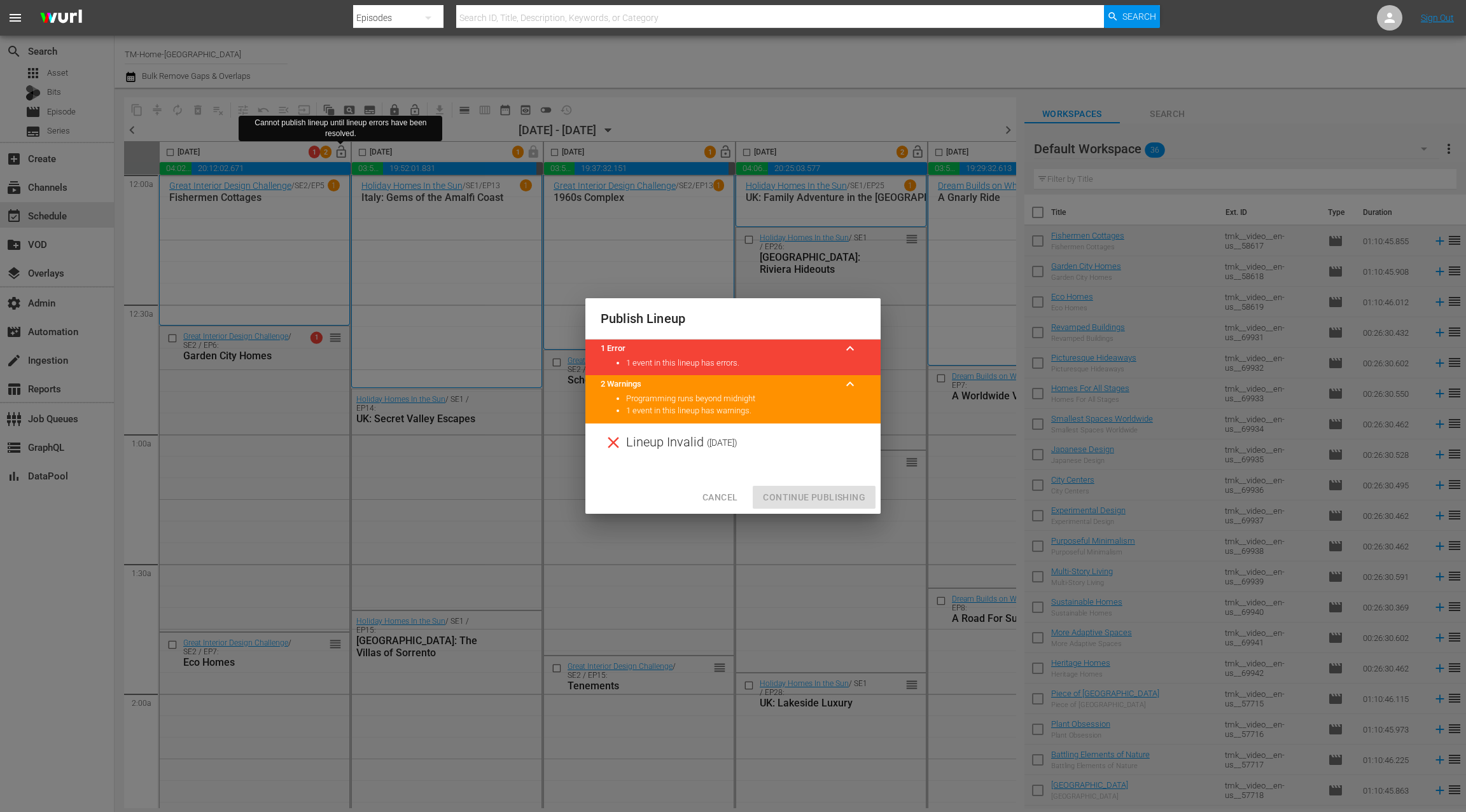
click at [724, 495] on span "Cancel" at bounding box center [720, 497] width 35 height 16
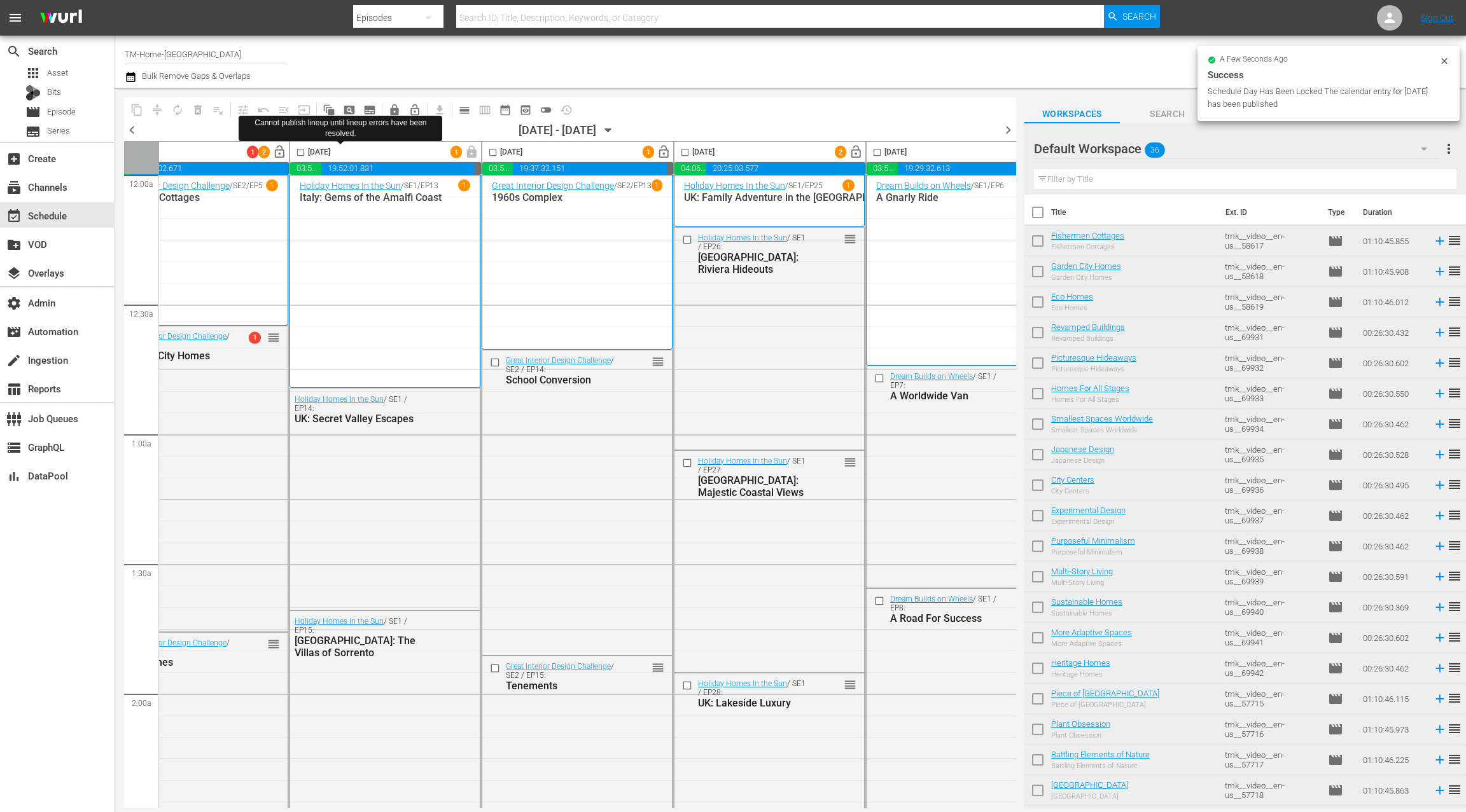
scroll to position [3, 123]
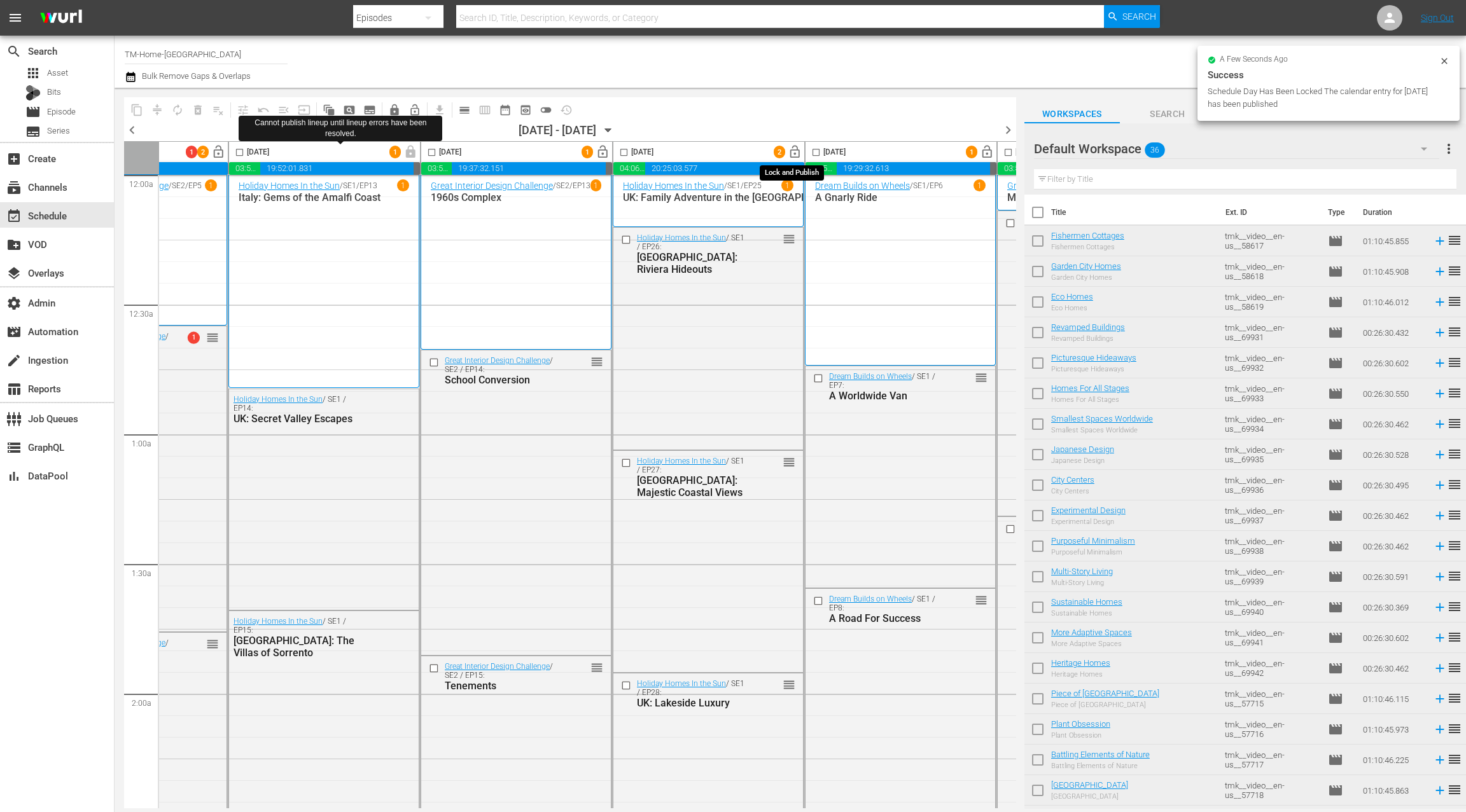
click at [797, 151] on span "lock_open" at bounding box center [795, 152] width 14 height 14
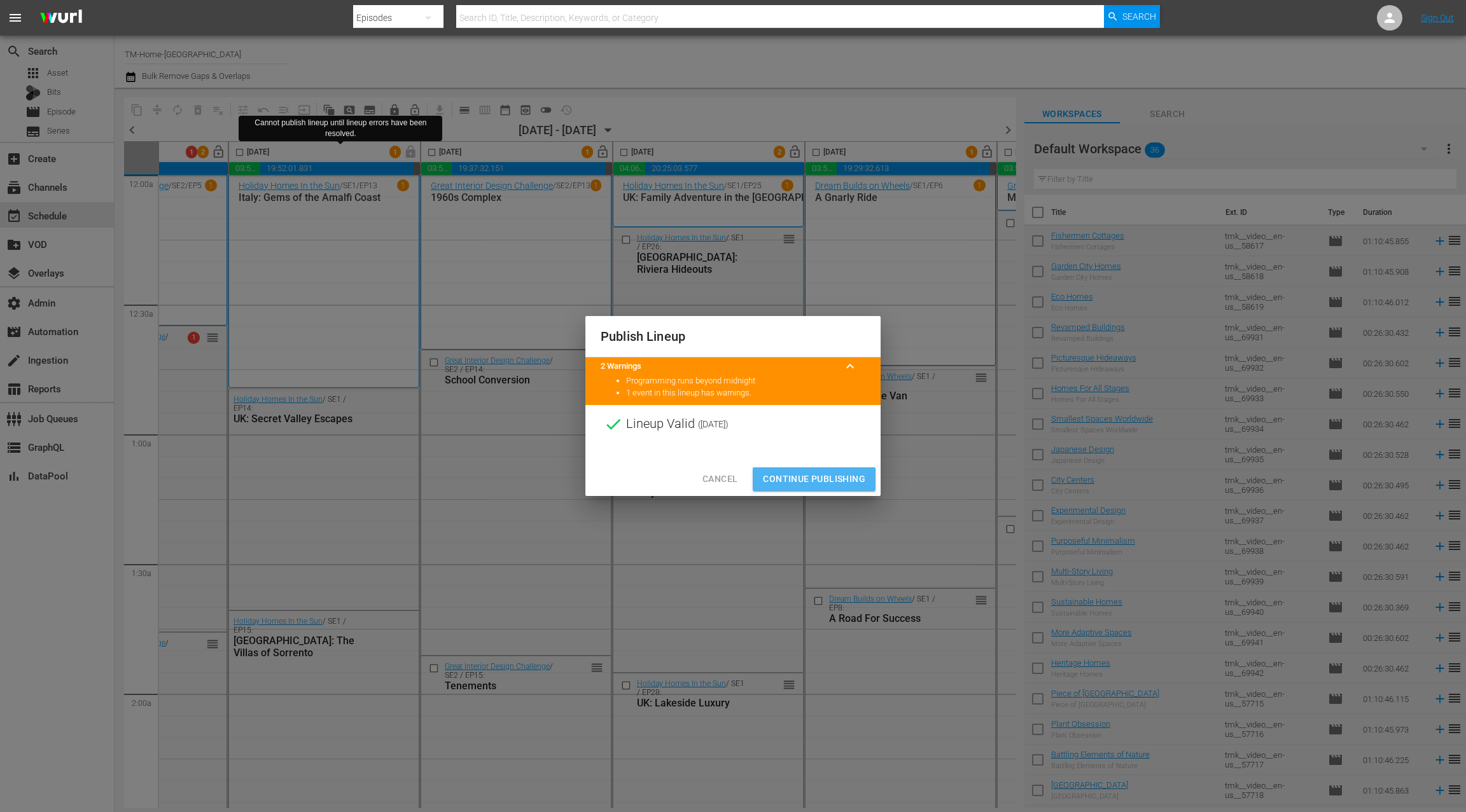
drag, startPoint x: 830, startPoint y: 478, endPoint x: 503, endPoint y: 368, distance: 345.0
click at [829, 478] on span "Continue Publishing" at bounding box center [814, 479] width 102 height 16
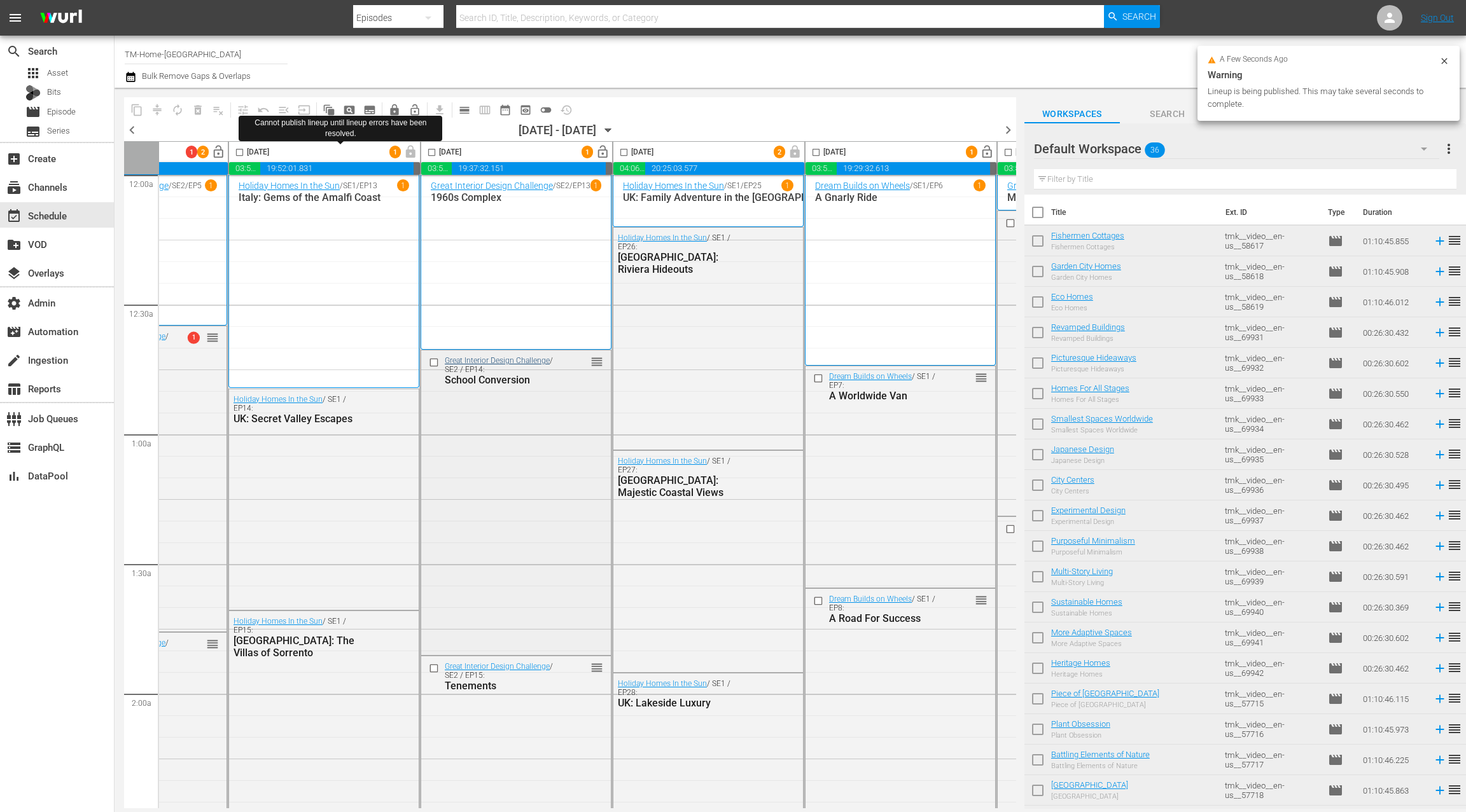
scroll to position [3, 0]
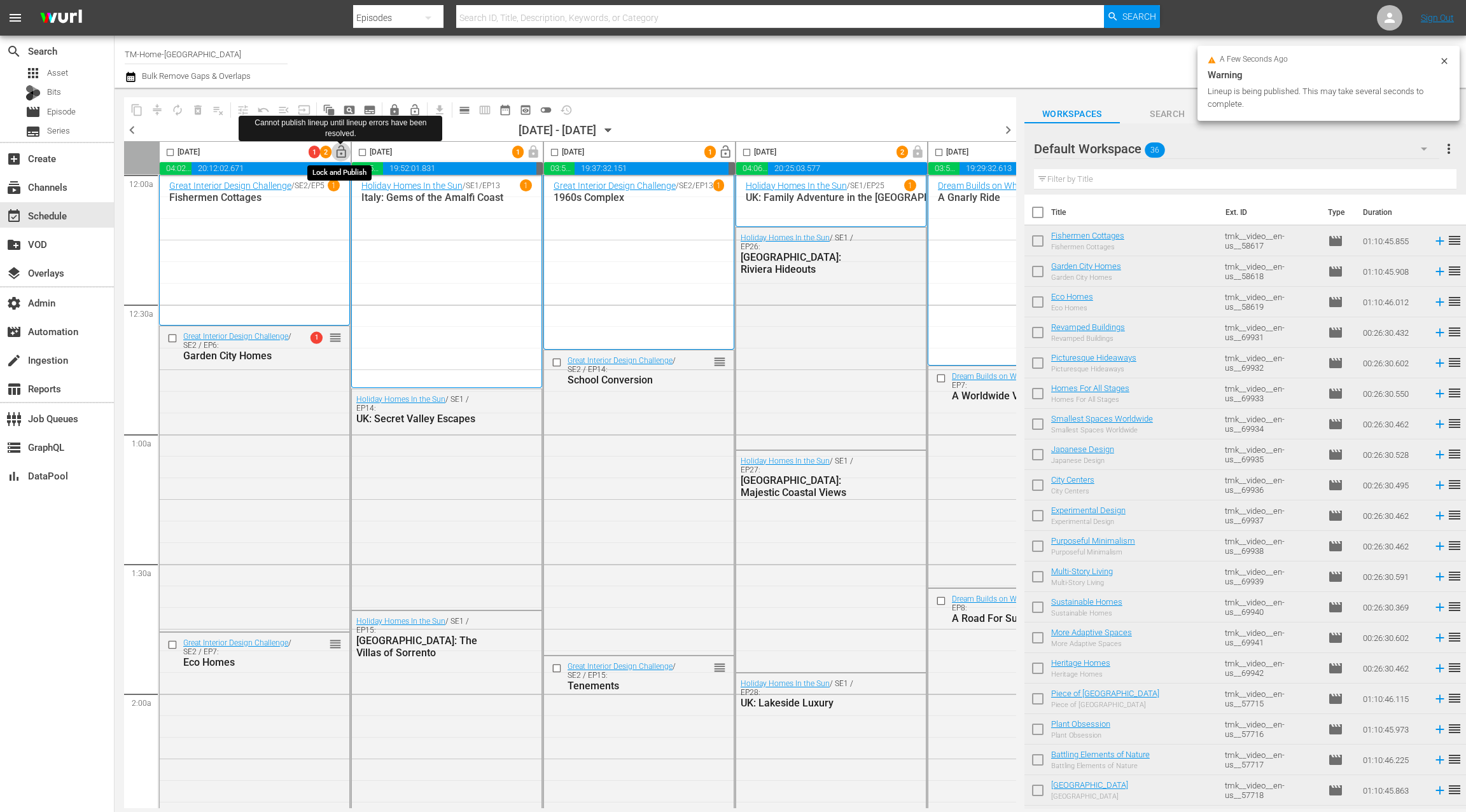
click at [341, 151] on span "lock_open" at bounding box center [342, 152] width 14 height 14
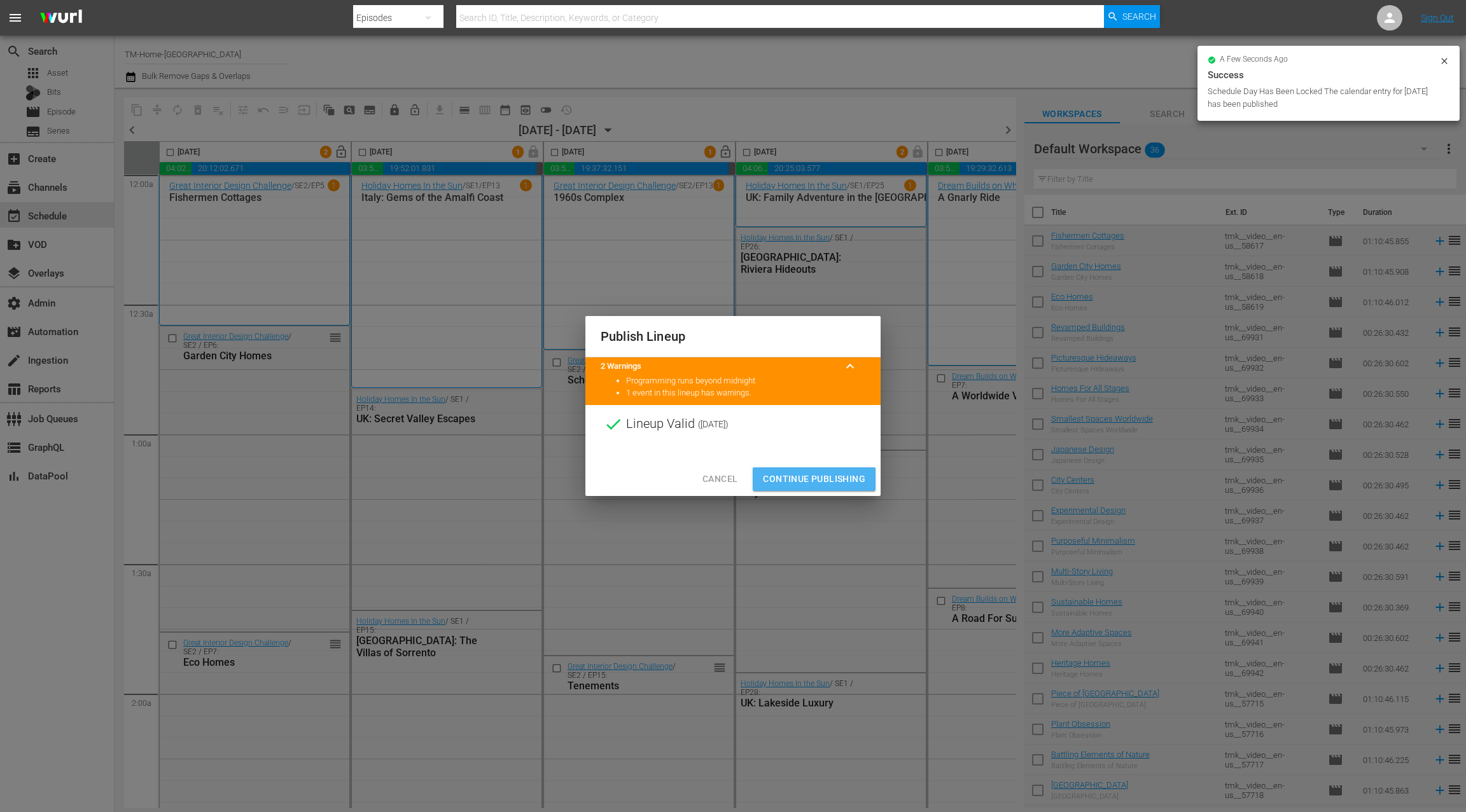
click at [812, 482] on span "Continue Publishing" at bounding box center [814, 479] width 102 height 16
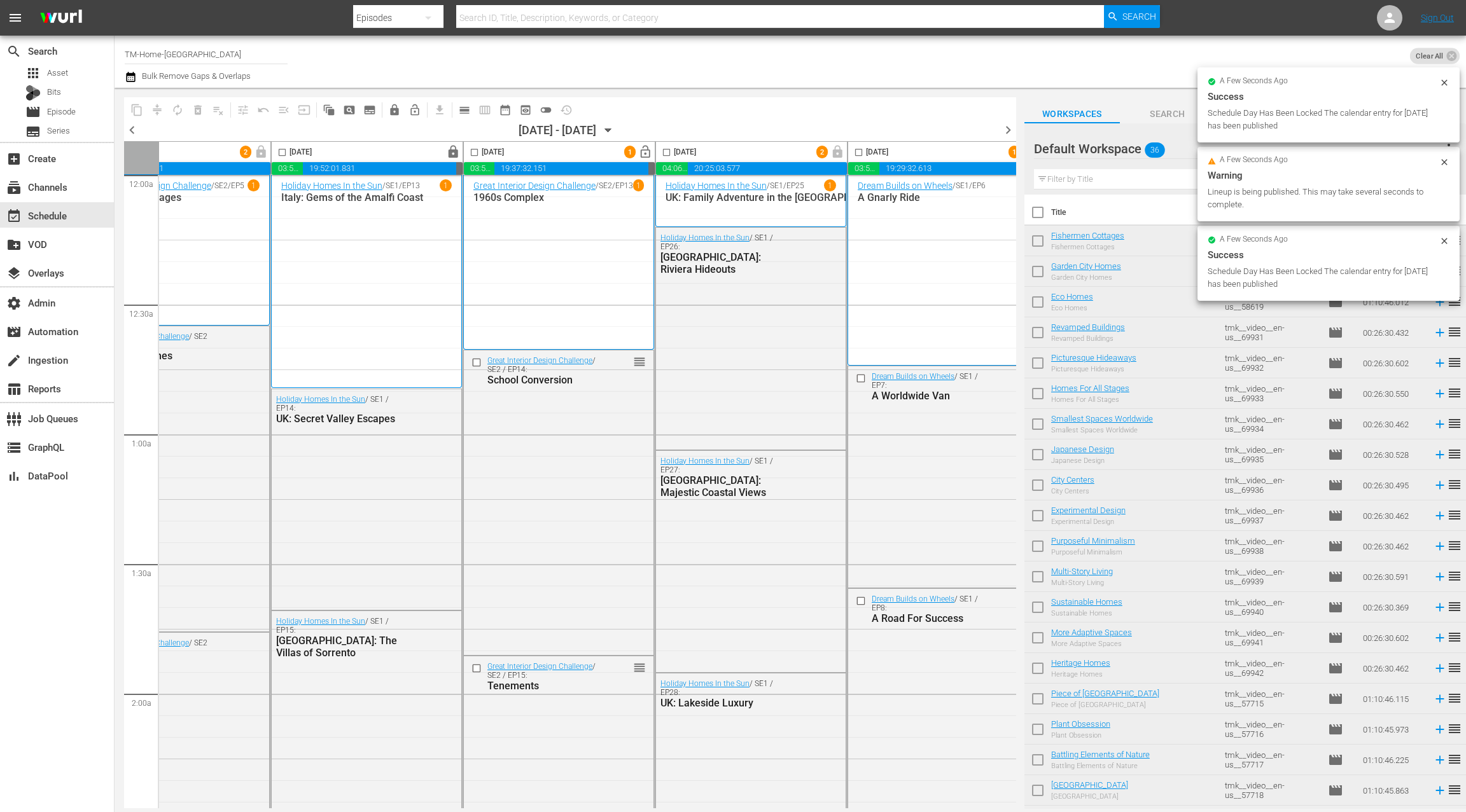
scroll to position [3, 227]
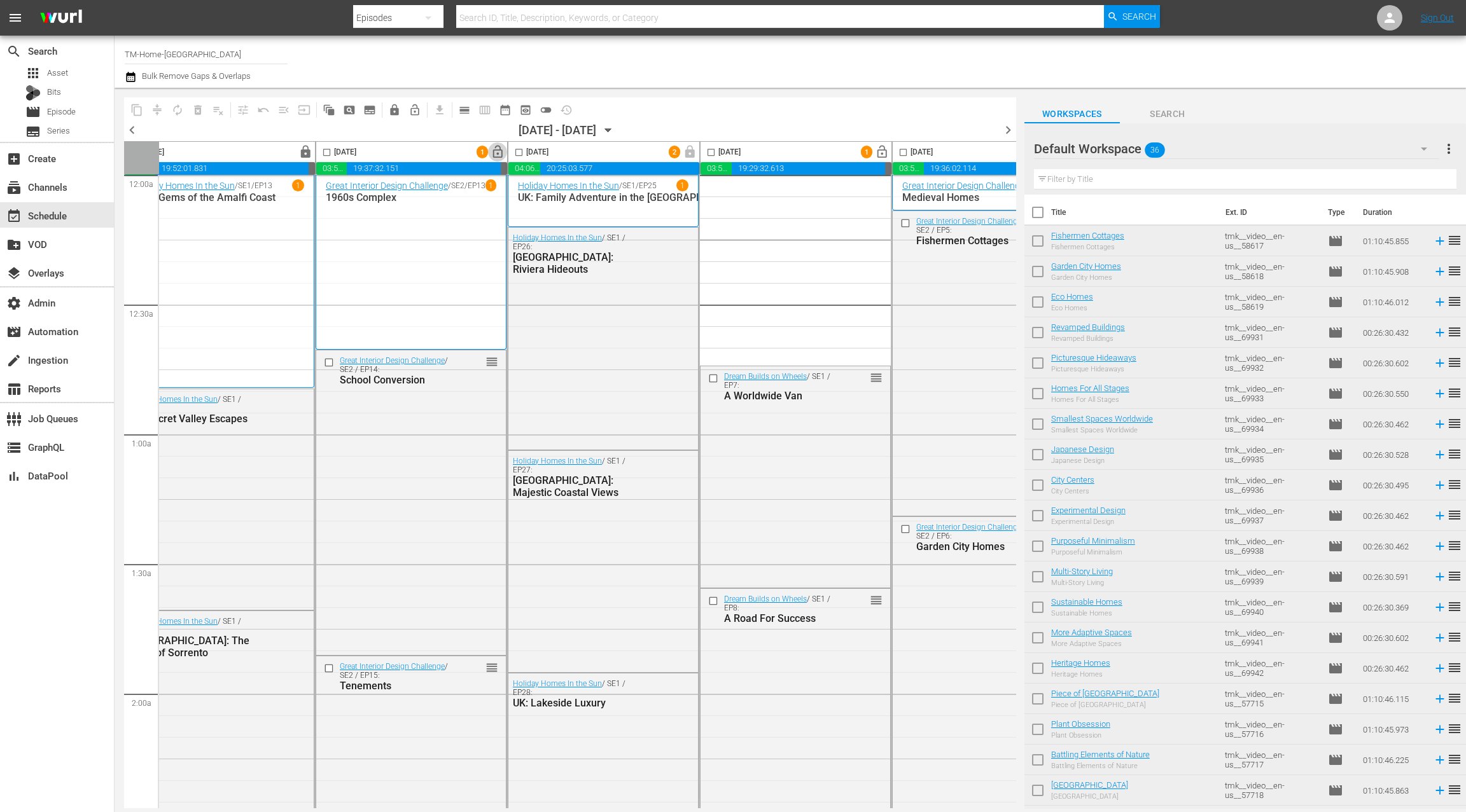
click at [495, 152] on span "lock_open" at bounding box center [498, 152] width 14 height 14
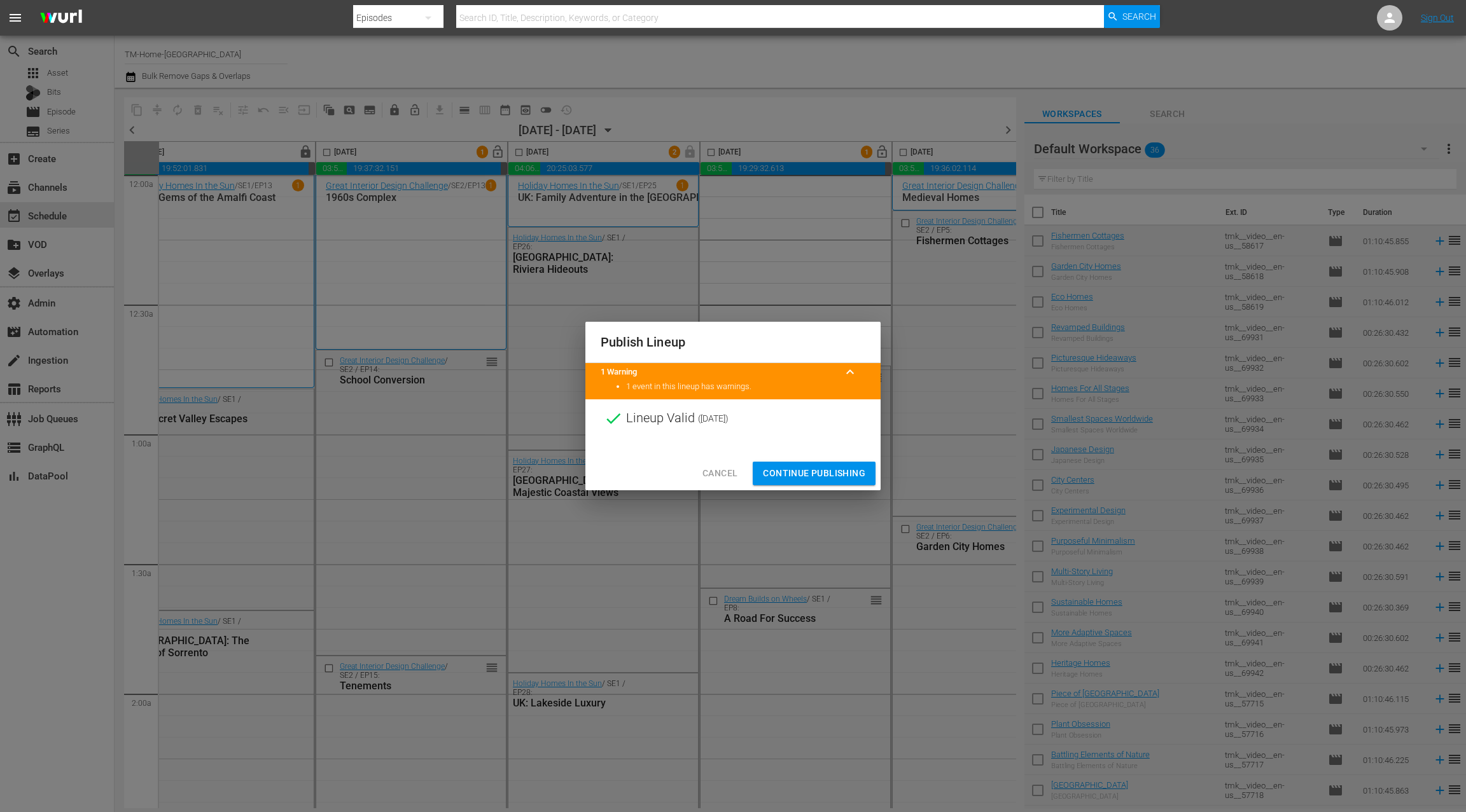
click at [824, 472] on span "Continue Publishing" at bounding box center [814, 474] width 102 height 16
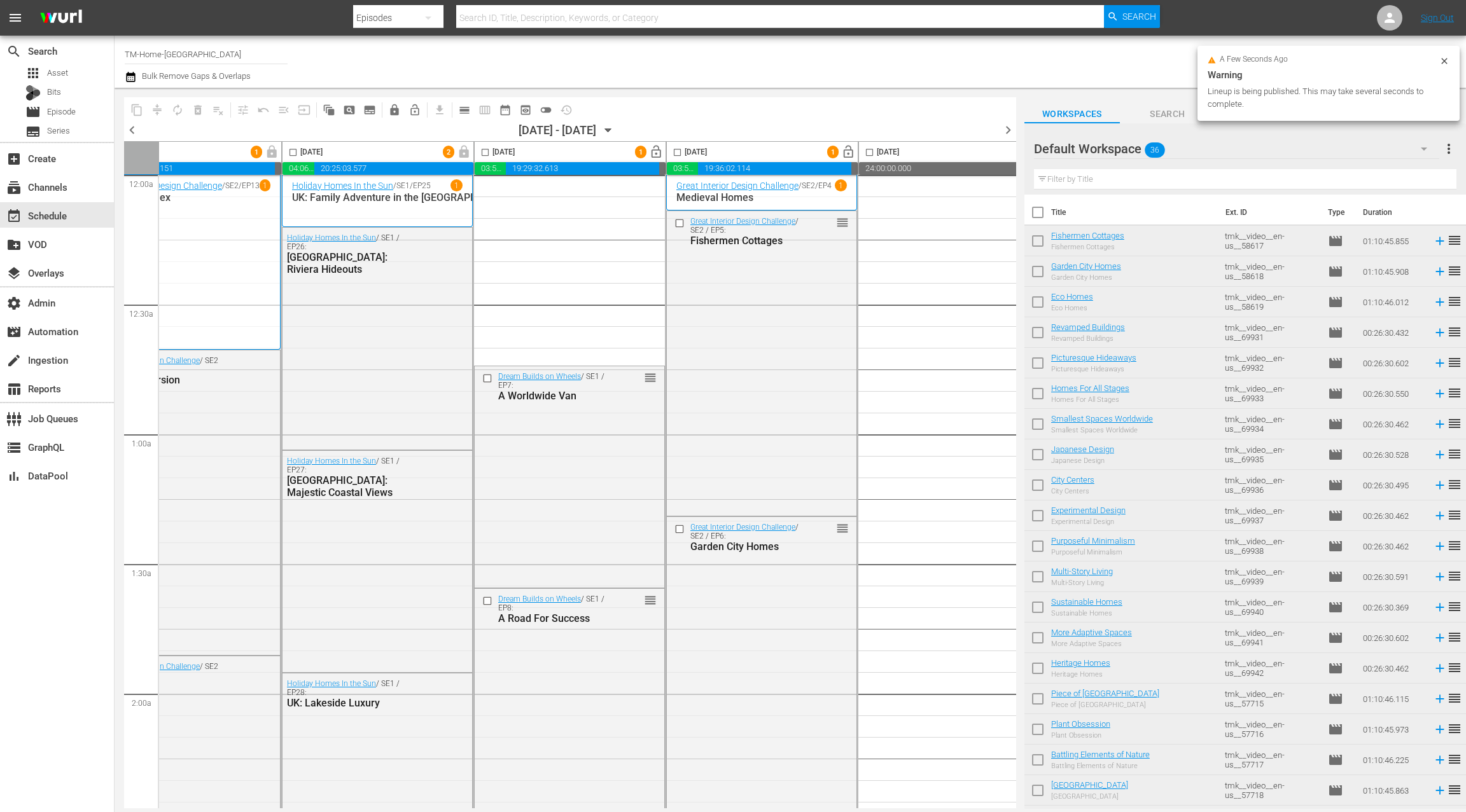
scroll to position [3, 454]
click at [655, 157] on span "lock_open" at bounding box center [655, 152] width 14 height 14
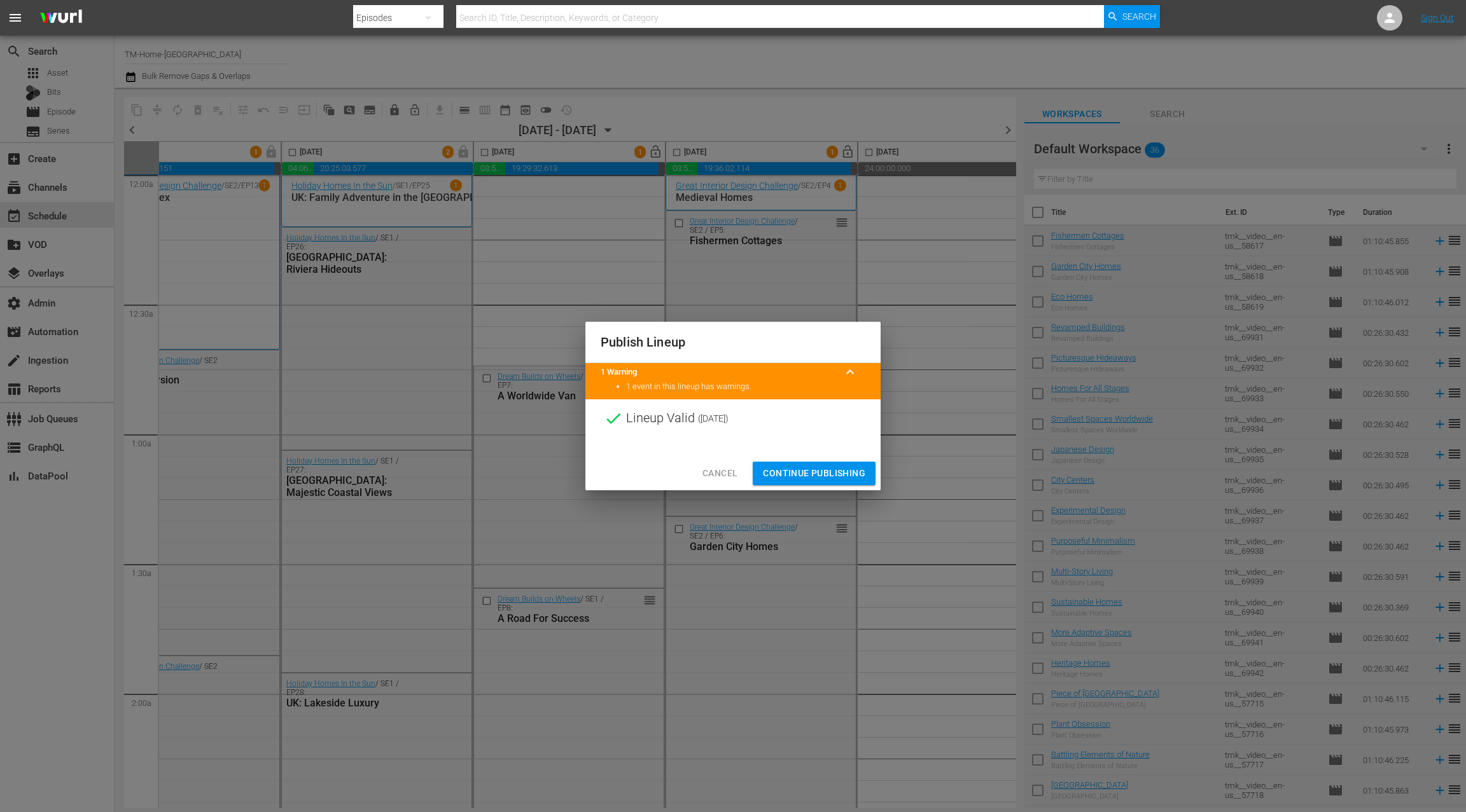
click at [819, 476] on span "Continue Publishing" at bounding box center [814, 474] width 102 height 16
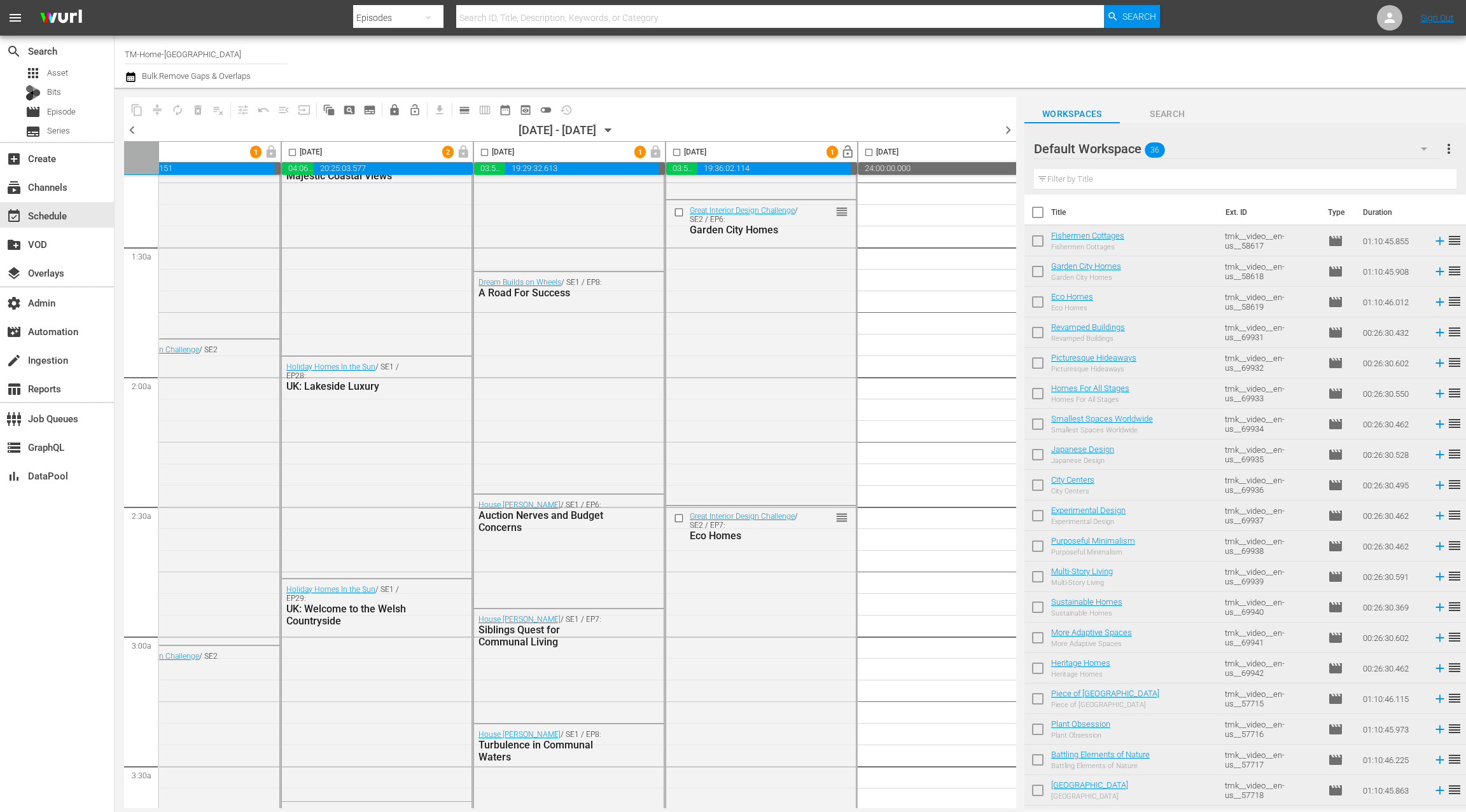
scroll to position [0, 454]
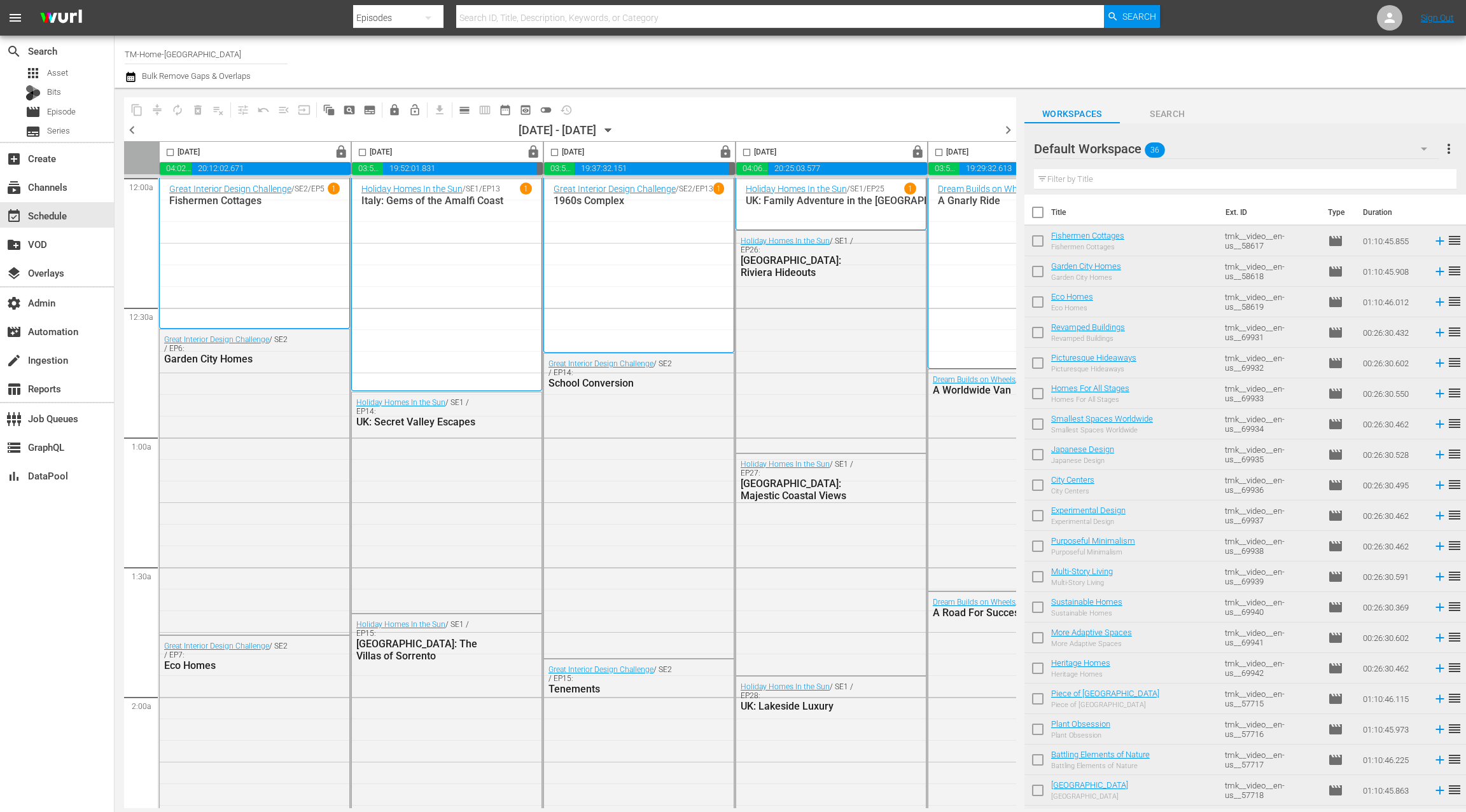
scroll to position [0, 454]
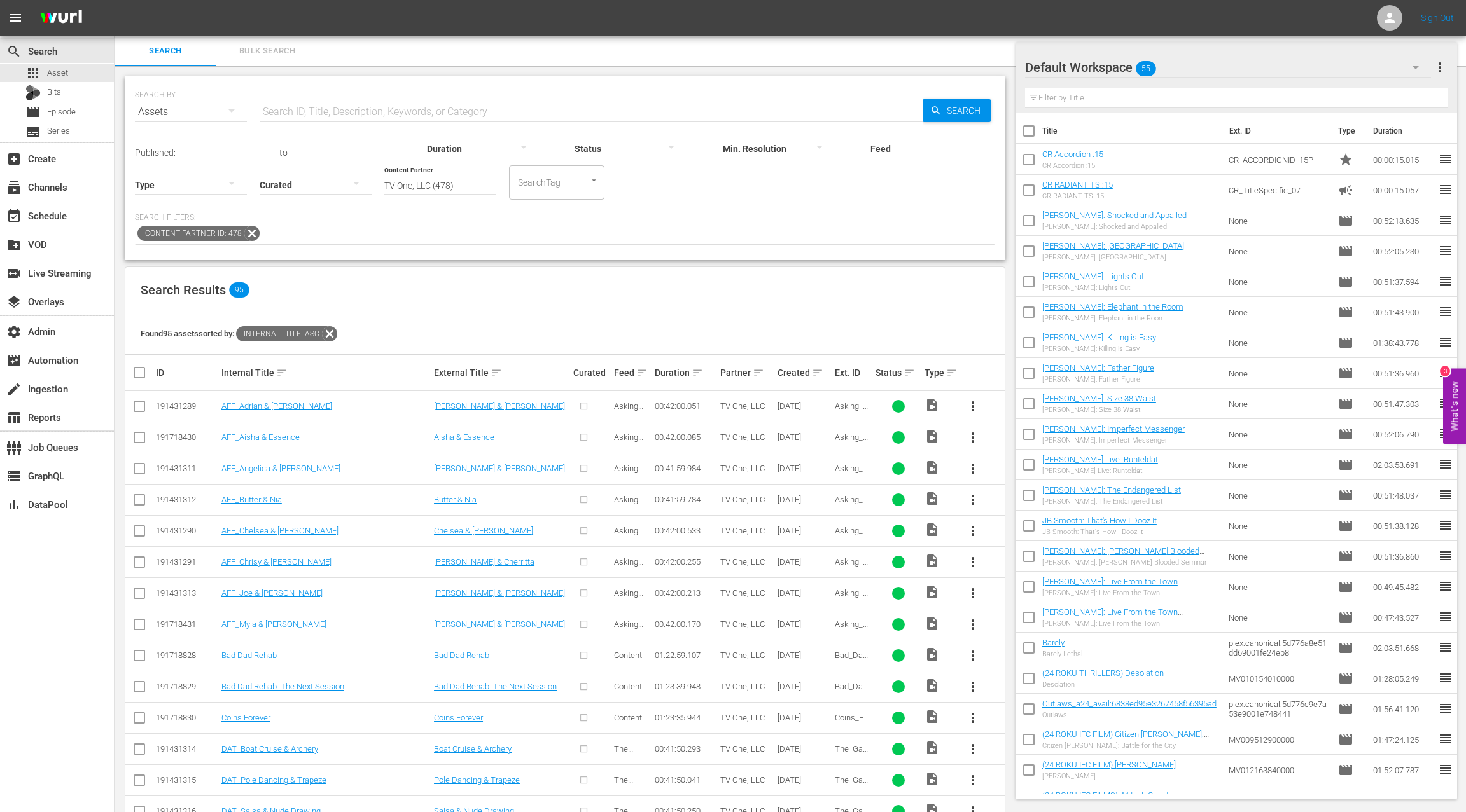
scroll to position [2541, 0]
